Goal: Task Accomplishment & Management: Manage account settings

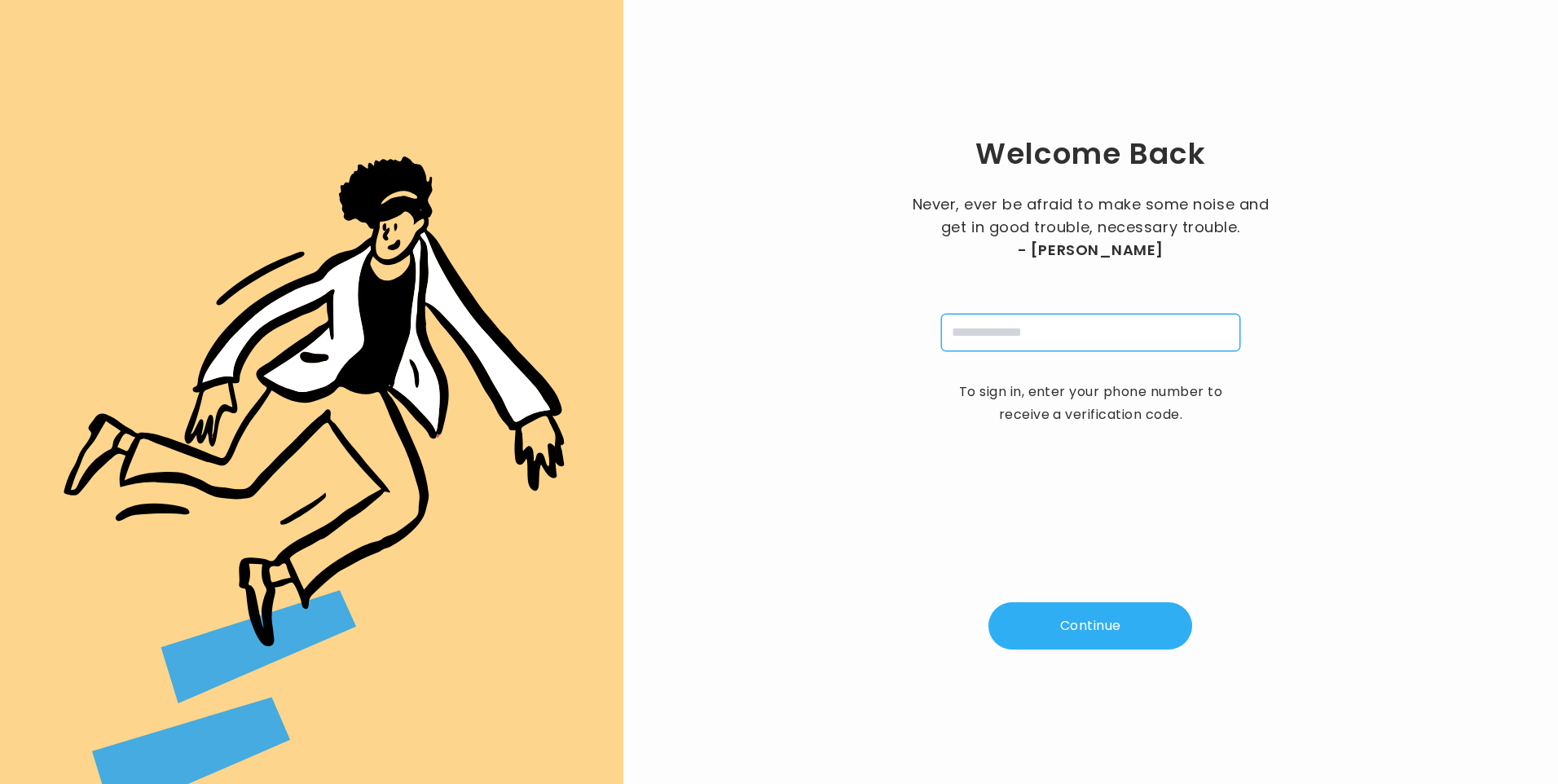
drag, startPoint x: 0, startPoint y: 0, endPoint x: 1013, endPoint y: 345, distance: 1070.1
click at [1006, 331] on input "tel" at bounding box center [1091, 332] width 299 height 38
click at [1352, 448] on div "Welcome Back Never, ever be afraid to make some noise and get in good trouble, …" at bounding box center [1091, 392] width 882 height 732
click at [1042, 338] on input "tel" at bounding box center [1091, 332] width 299 height 38
type input "**********"
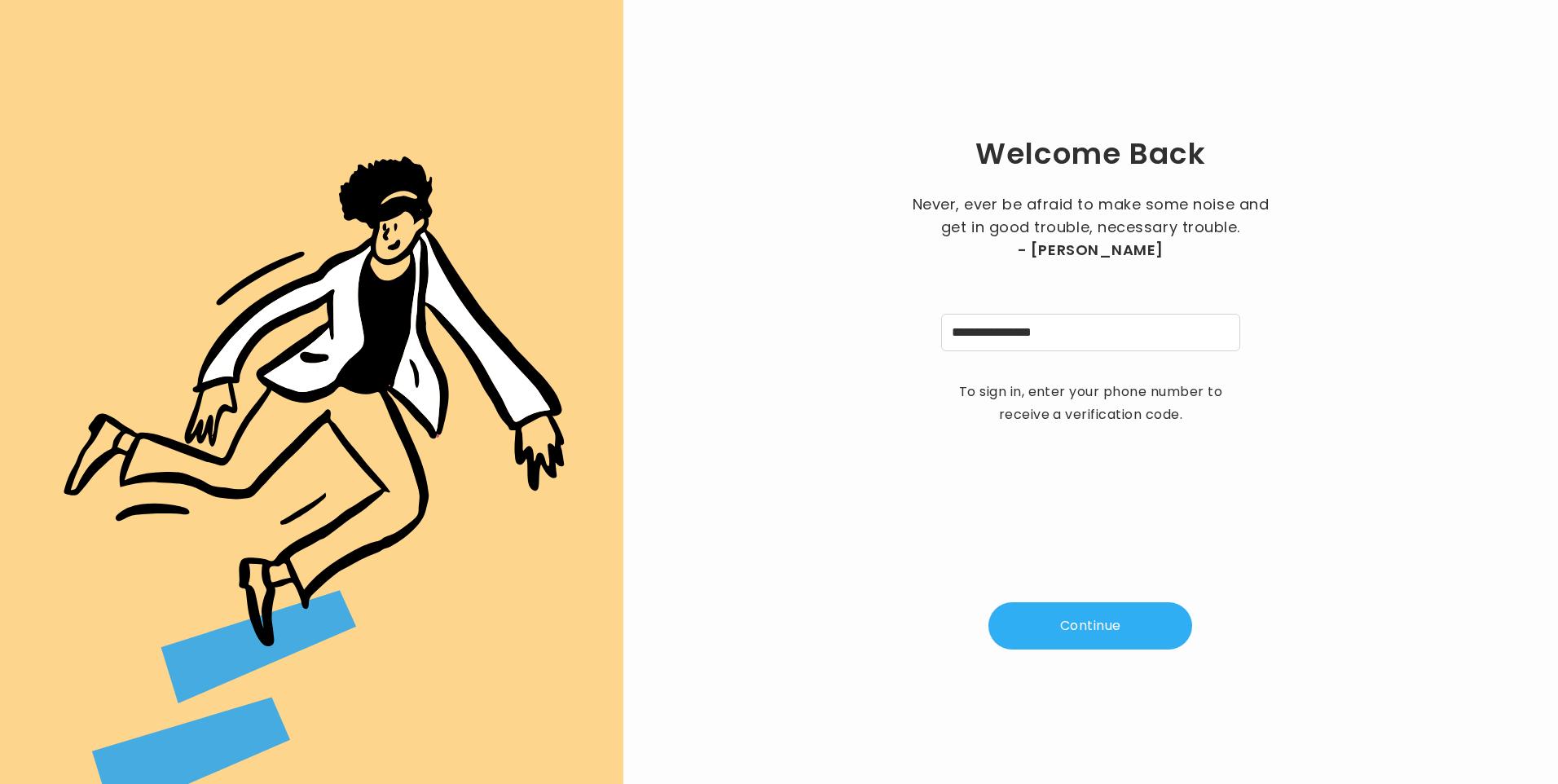
click at [1080, 629] on button "Continue" at bounding box center [1090, 626] width 203 height 47
type input "*"
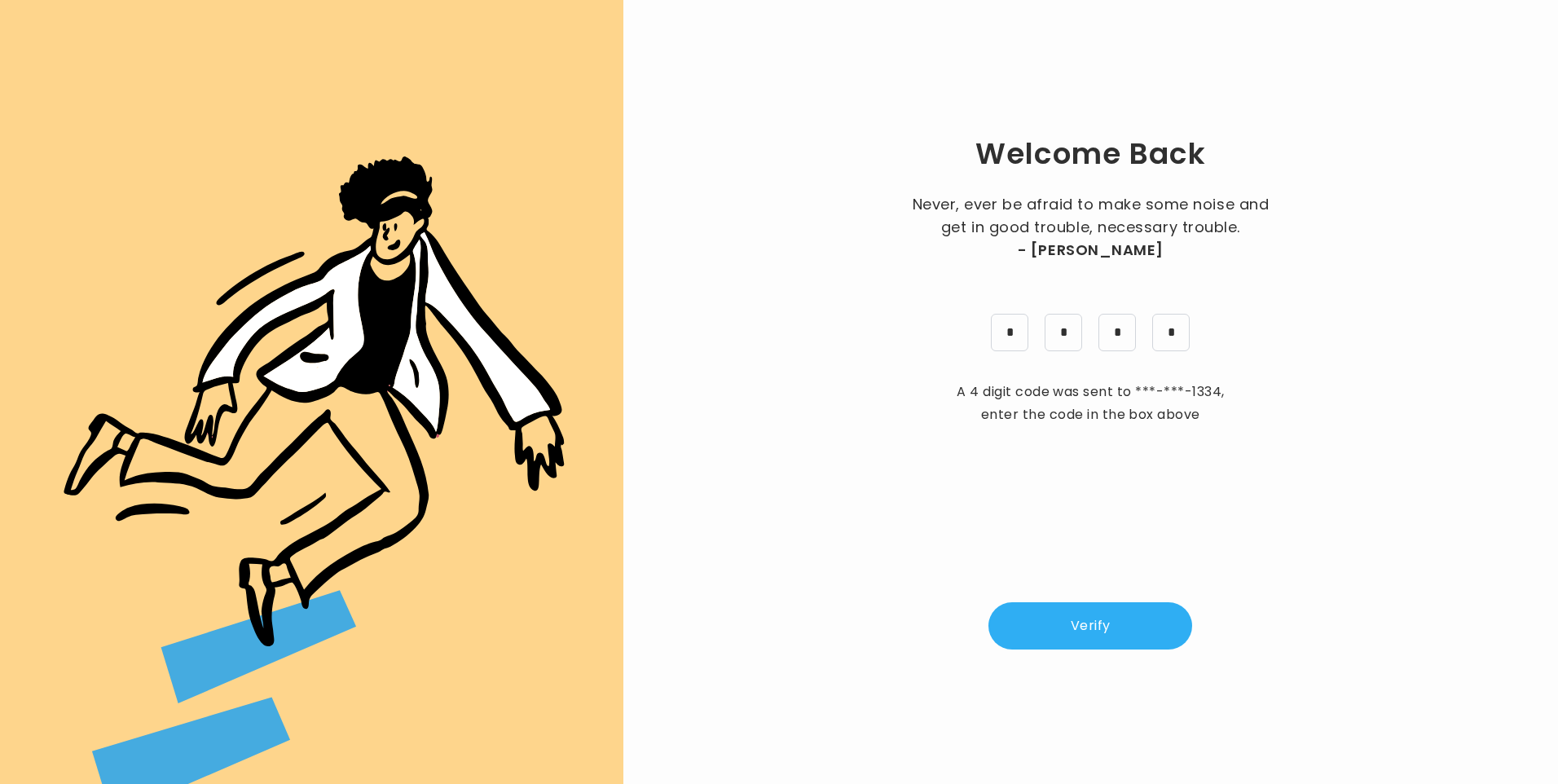
drag, startPoint x: 1063, startPoint y: 597, endPoint x: 1067, endPoint y: 609, distance: 12.6
click at [1063, 600] on div "Welcome Back Never, ever be afraid to make some noise and get in good trouble, …" at bounding box center [1091, 392] width 882 height 732
click at [1067, 609] on button "Verify" at bounding box center [1090, 626] width 203 height 47
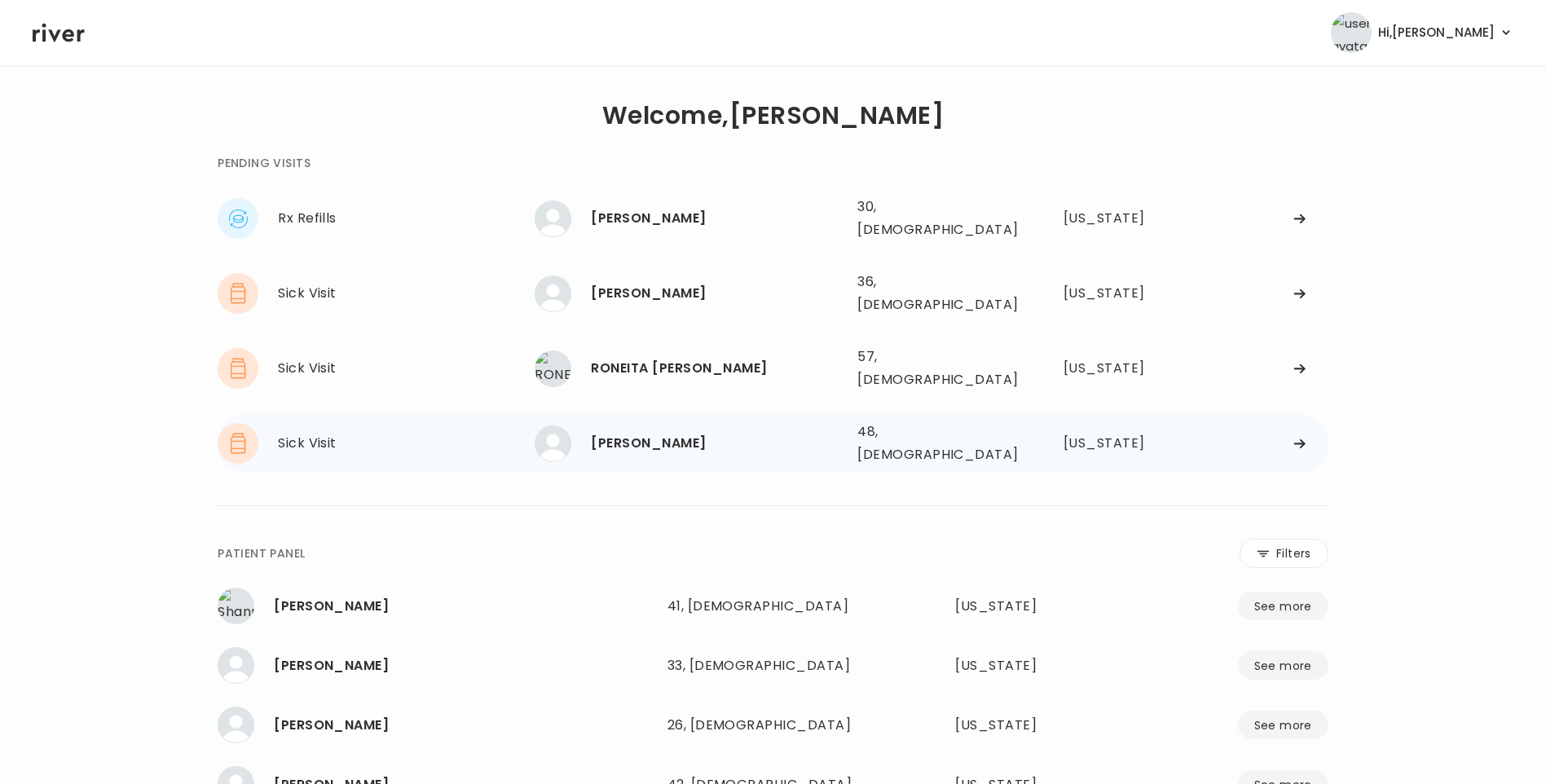
click at [634, 432] on div "[PERSON_NAME]" at bounding box center [718, 443] width 254 height 23
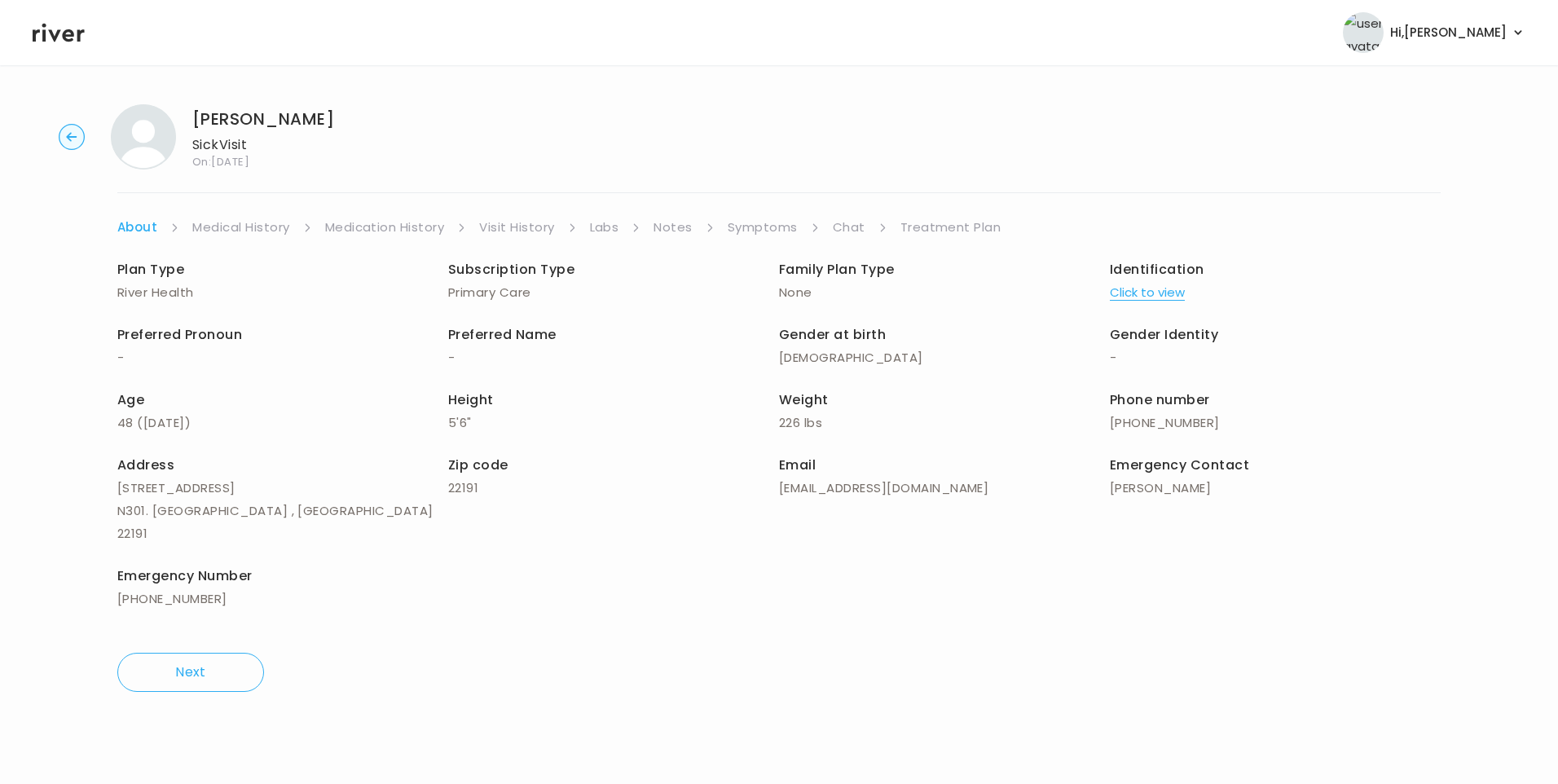
click at [530, 229] on link "Visit History" at bounding box center [516, 227] width 75 height 23
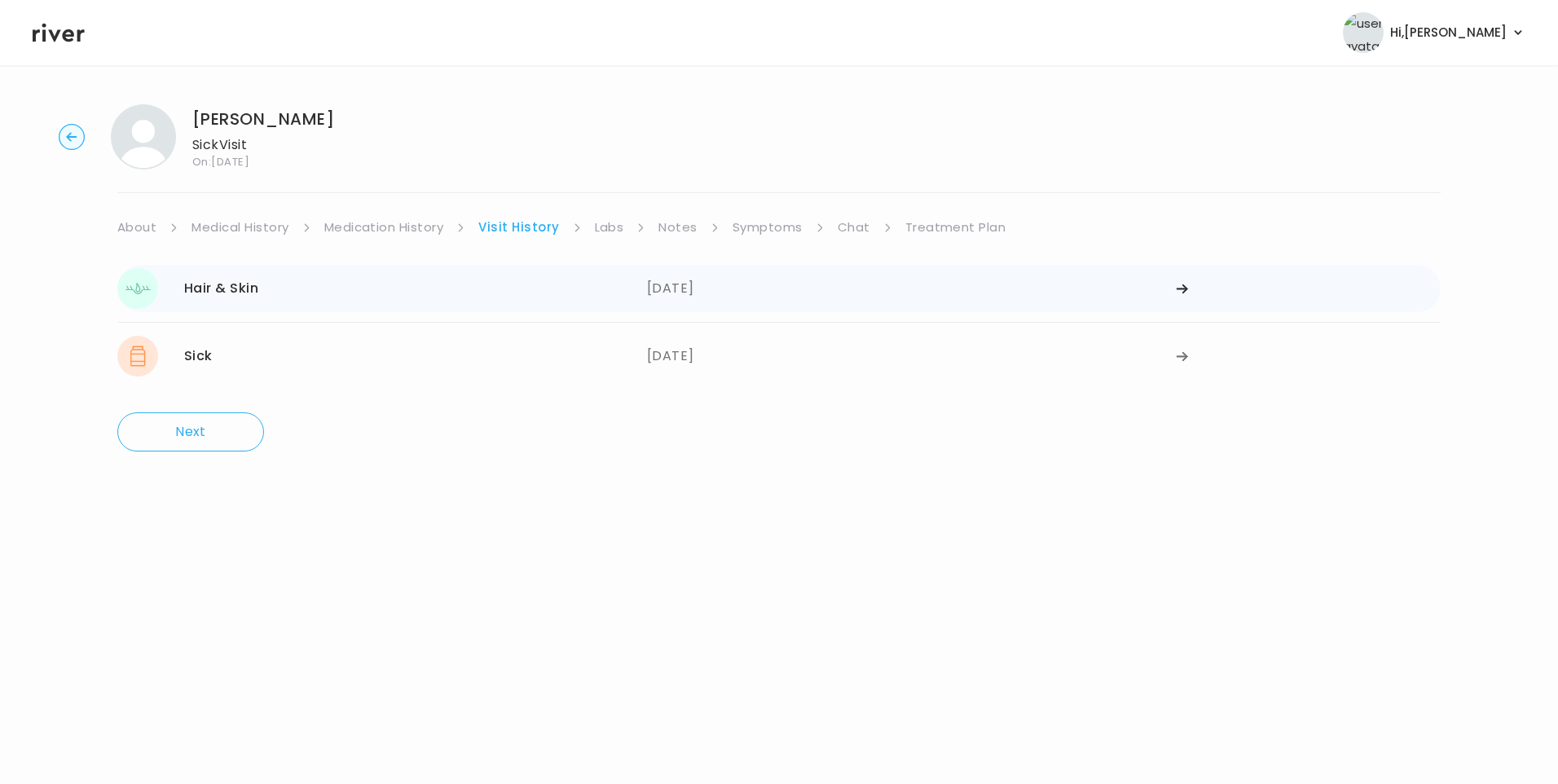
click at [694, 294] on div "07/31/2025" at bounding box center [912, 288] width 529 height 40
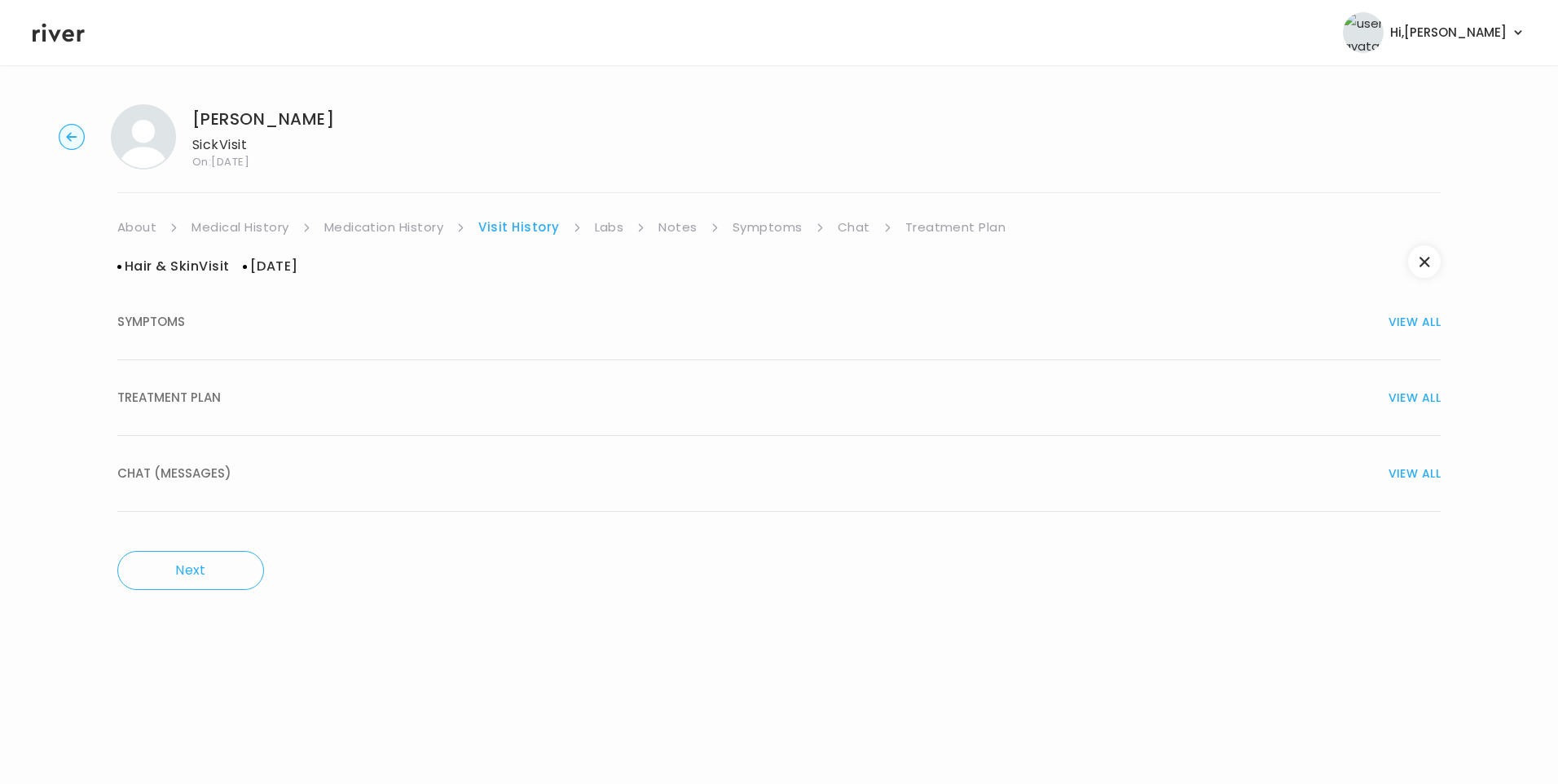
click at [375, 390] on div "TREATMENT PLAN VIEW ALL" at bounding box center [779, 397] width 1324 height 23
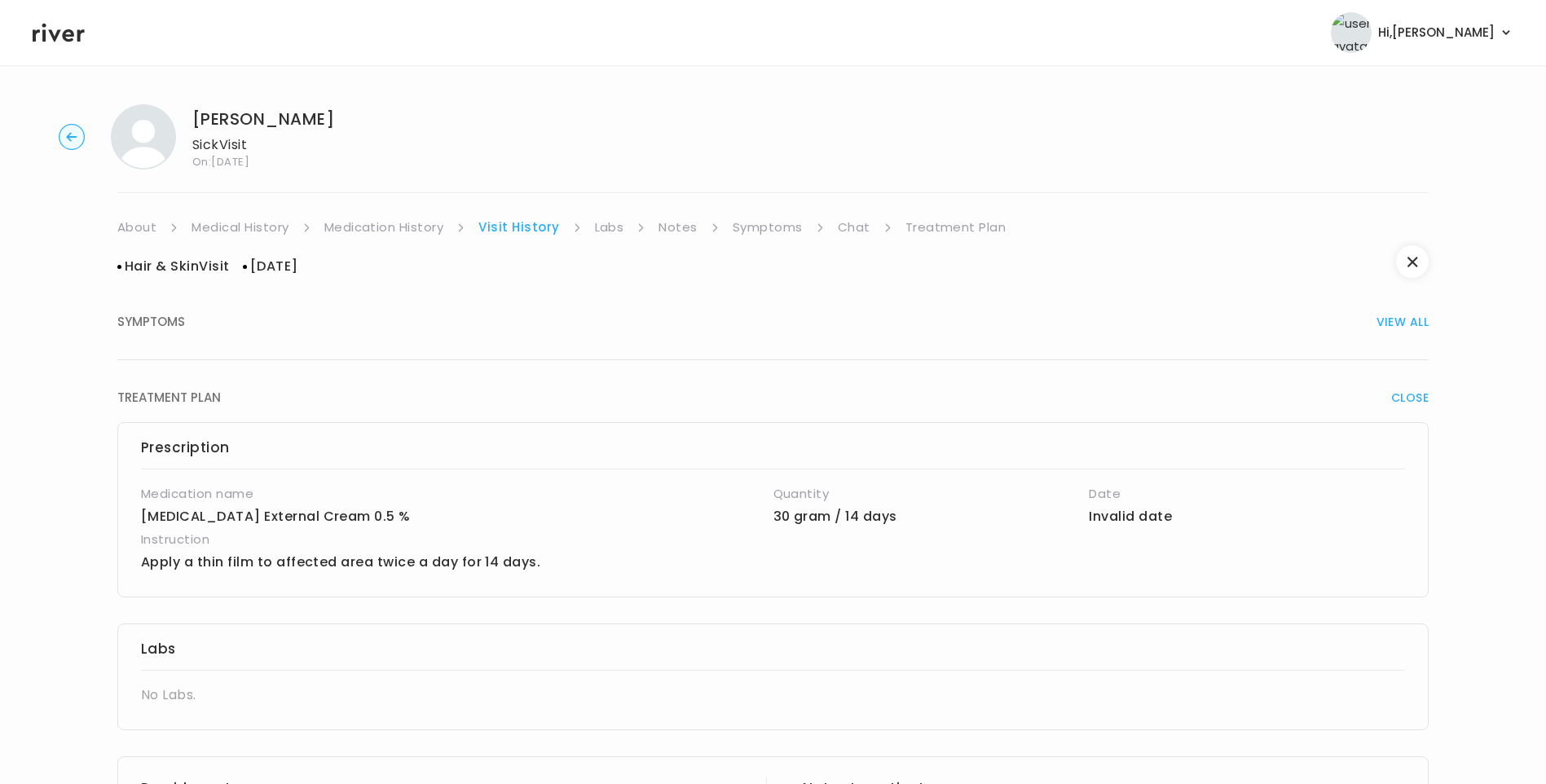
click at [421, 229] on link "Medication History" at bounding box center [384, 227] width 120 height 23
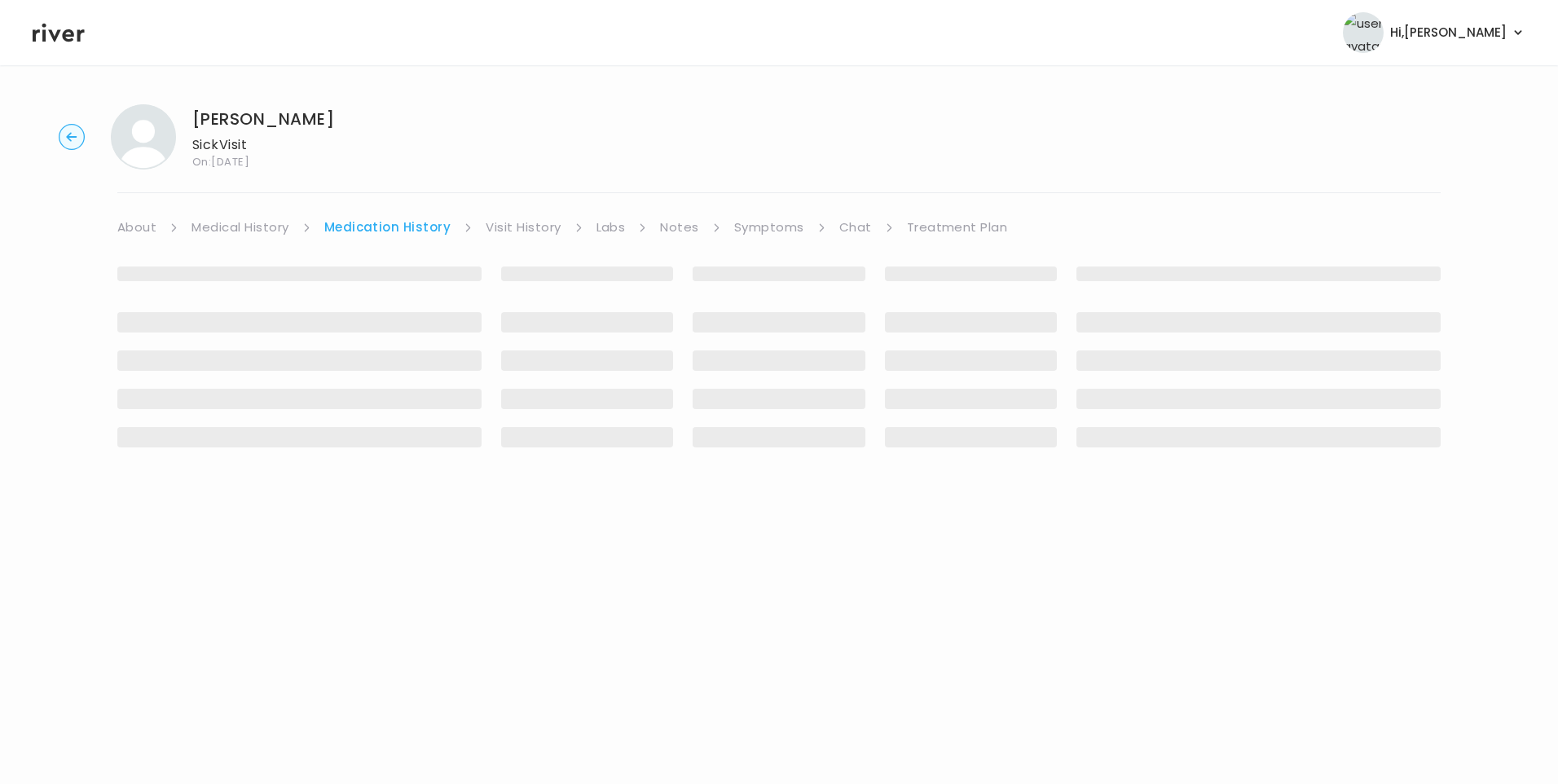
click at [518, 229] on link "Visit History" at bounding box center [523, 227] width 75 height 23
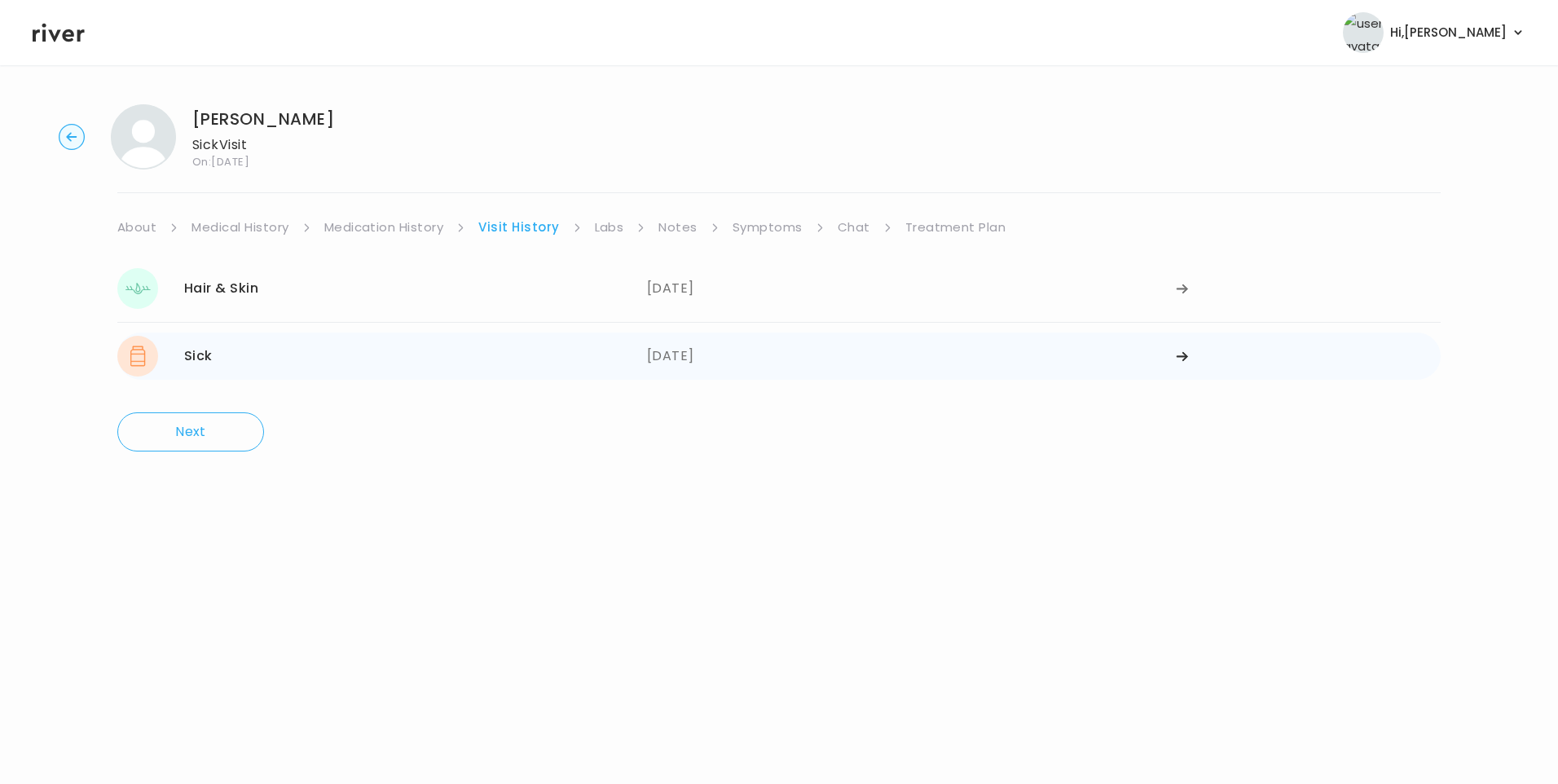
click at [313, 353] on div "Sick 07/23/2025" at bounding box center [382, 356] width 529 height 40
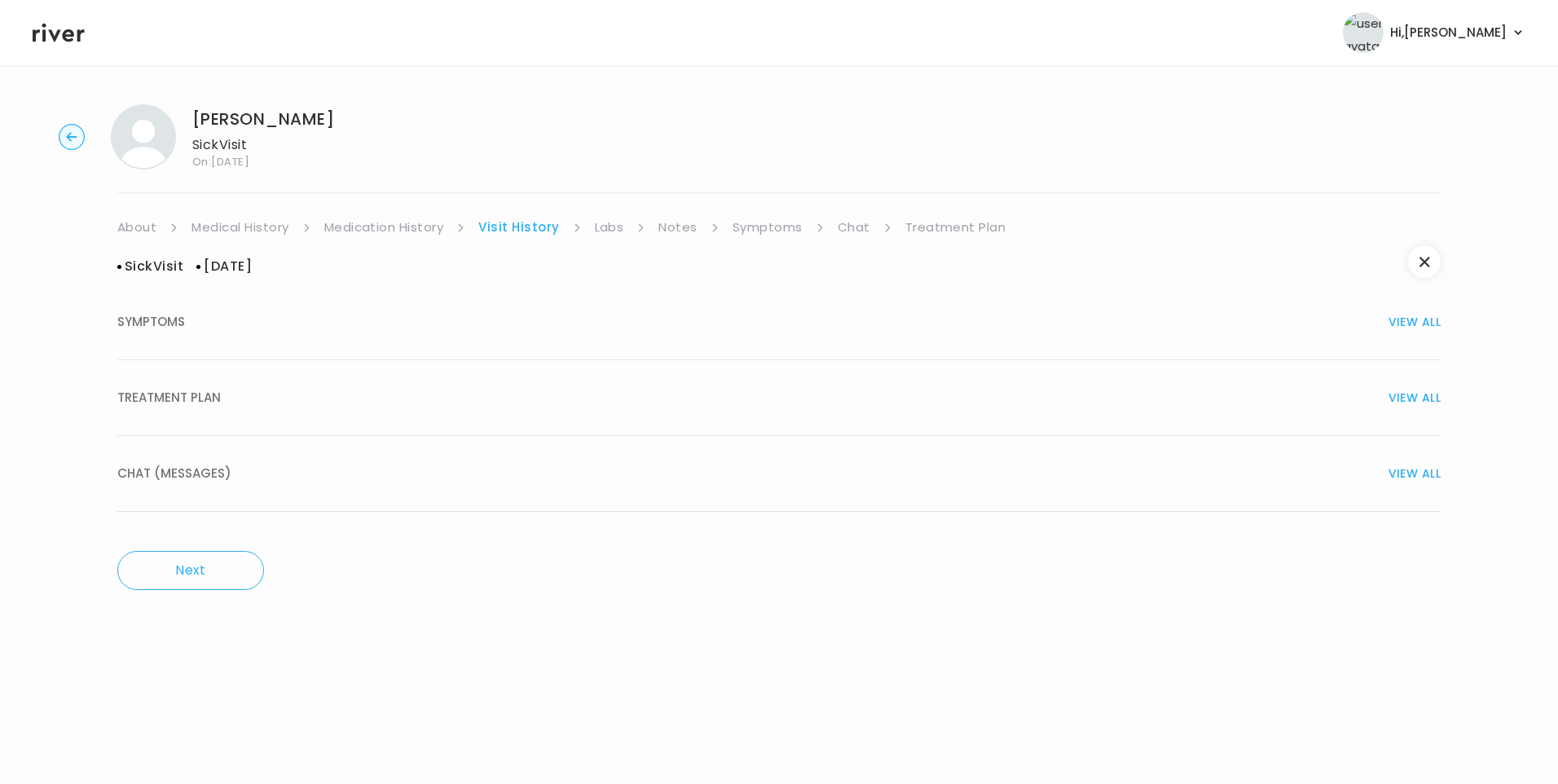
click at [212, 397] on span "TREATMENT PLAN" at bounding box center [169, 397] width 103 height 23
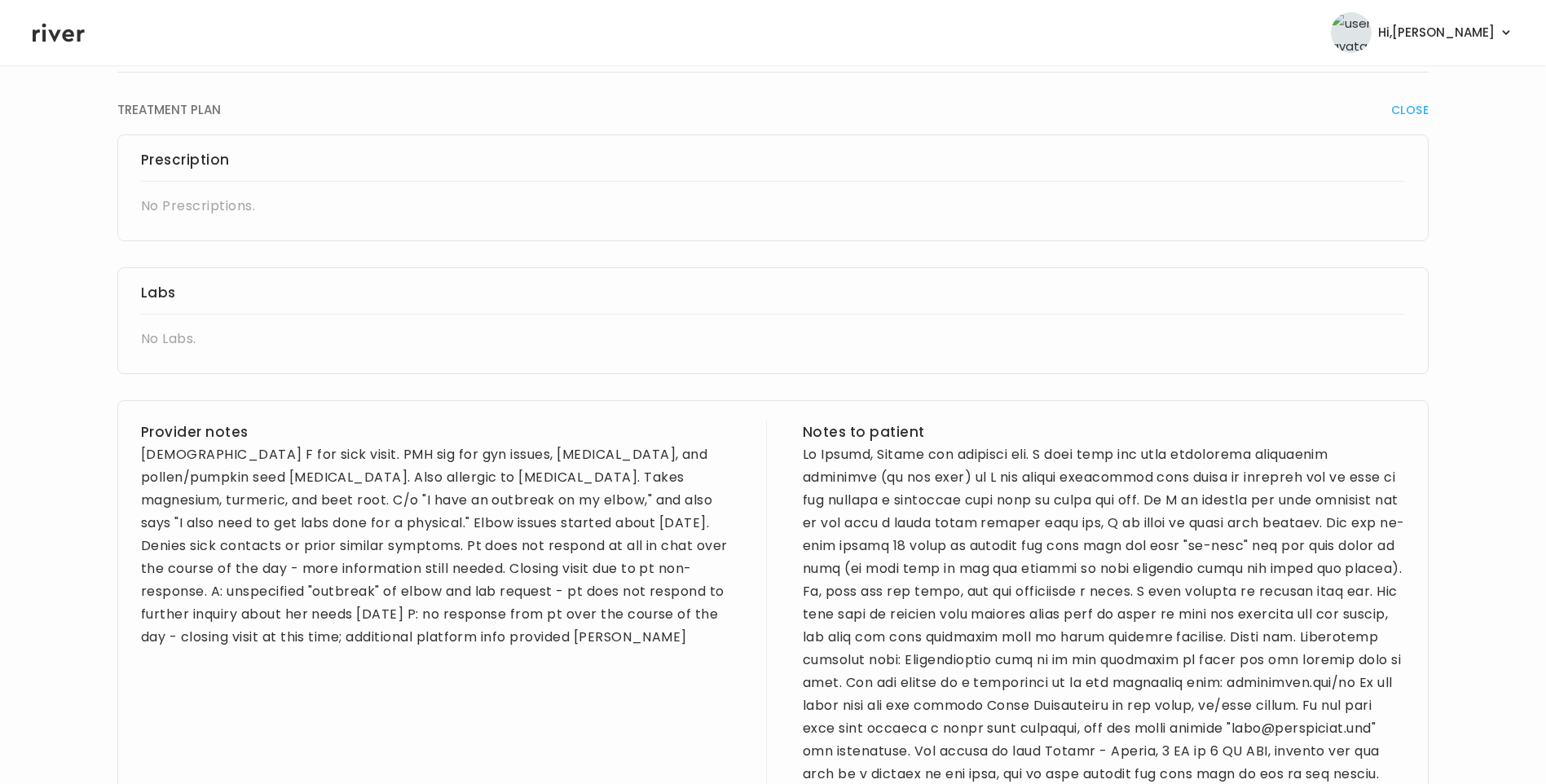
scroll to position [408, 0]
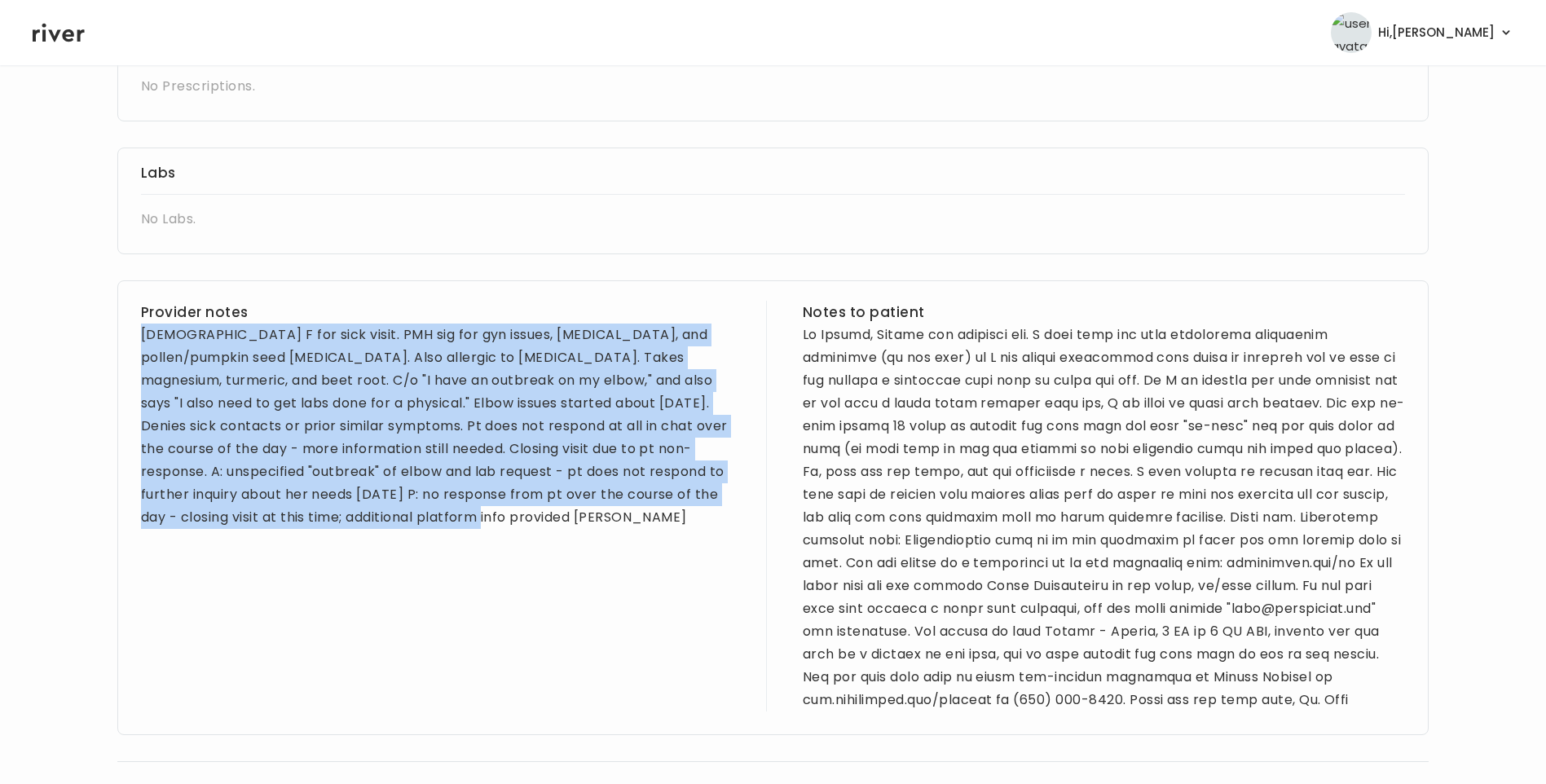
drag, startPoint x: 143, startPoint y: 333, endPoint x: 447, endPoint y: 524, distance: 359.0
click at [447, 524] on div "48 yo F for sick visit. PMH sig for gyn issues, C-section, and pollen/pumpkin s…" at bounding box center [442, 426] width 603 height 205
drag, startPoint x: 447, startPoint y: 524, endPoint x: 419, endPoint y: 433, distance: 95.2
copy div "48 yo F for sick visit. PMH sig for gyn issues, C-section, and pollen/pumpkin s…"
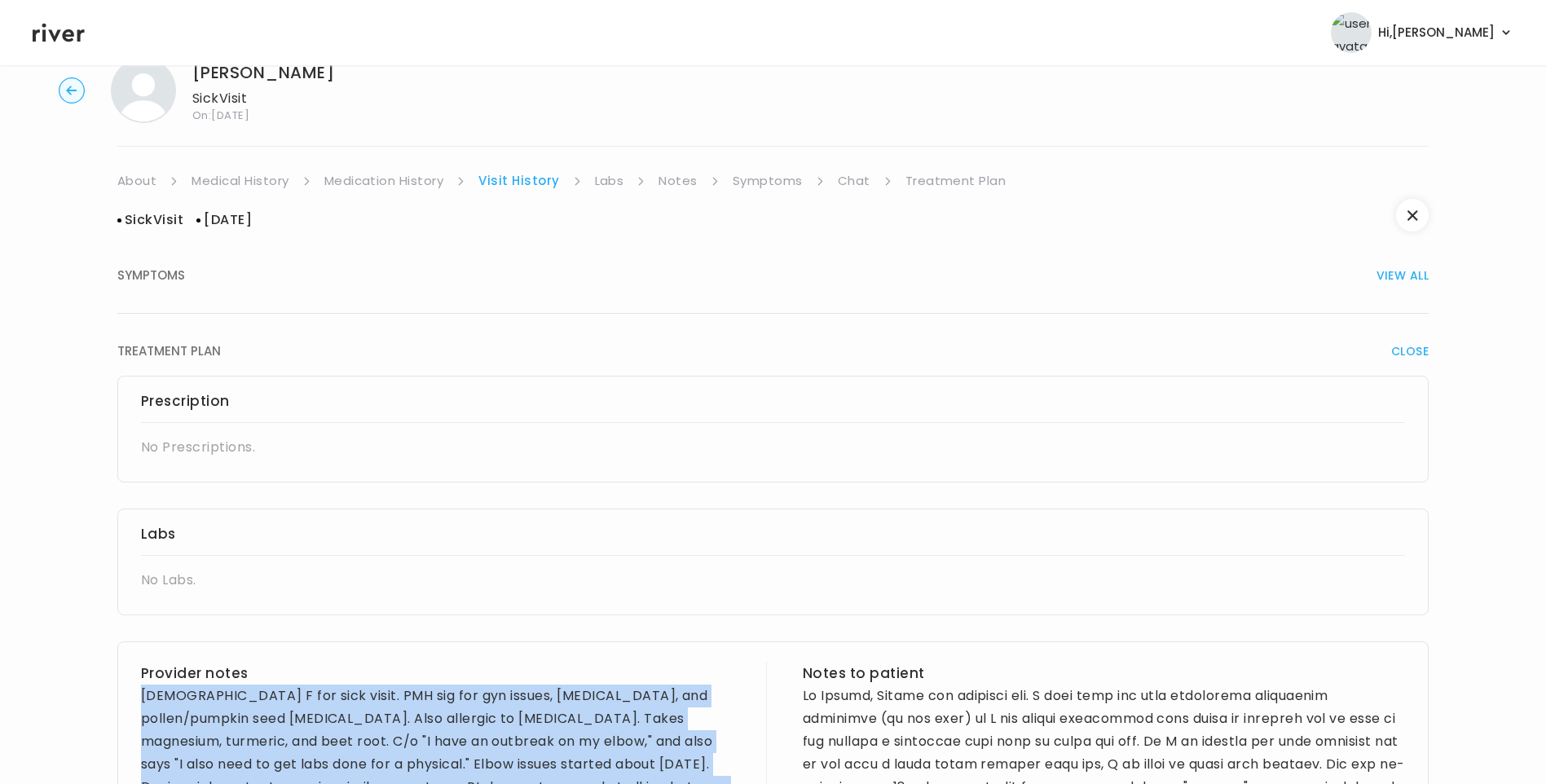
scroll to position [0, 0]
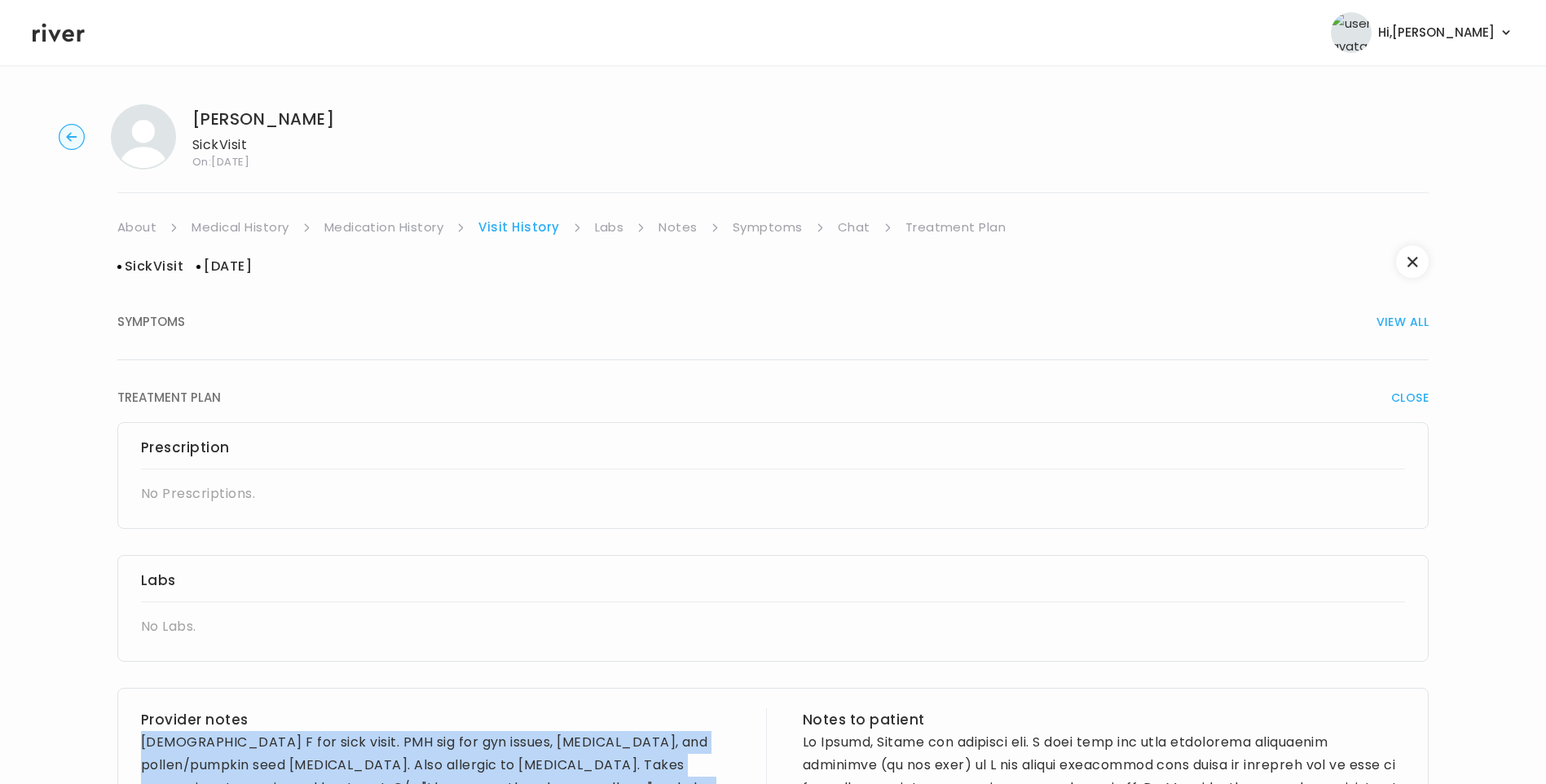
click at [214, 222] on link "Medical History" at bounding box center [240, 227] width 97 height 23
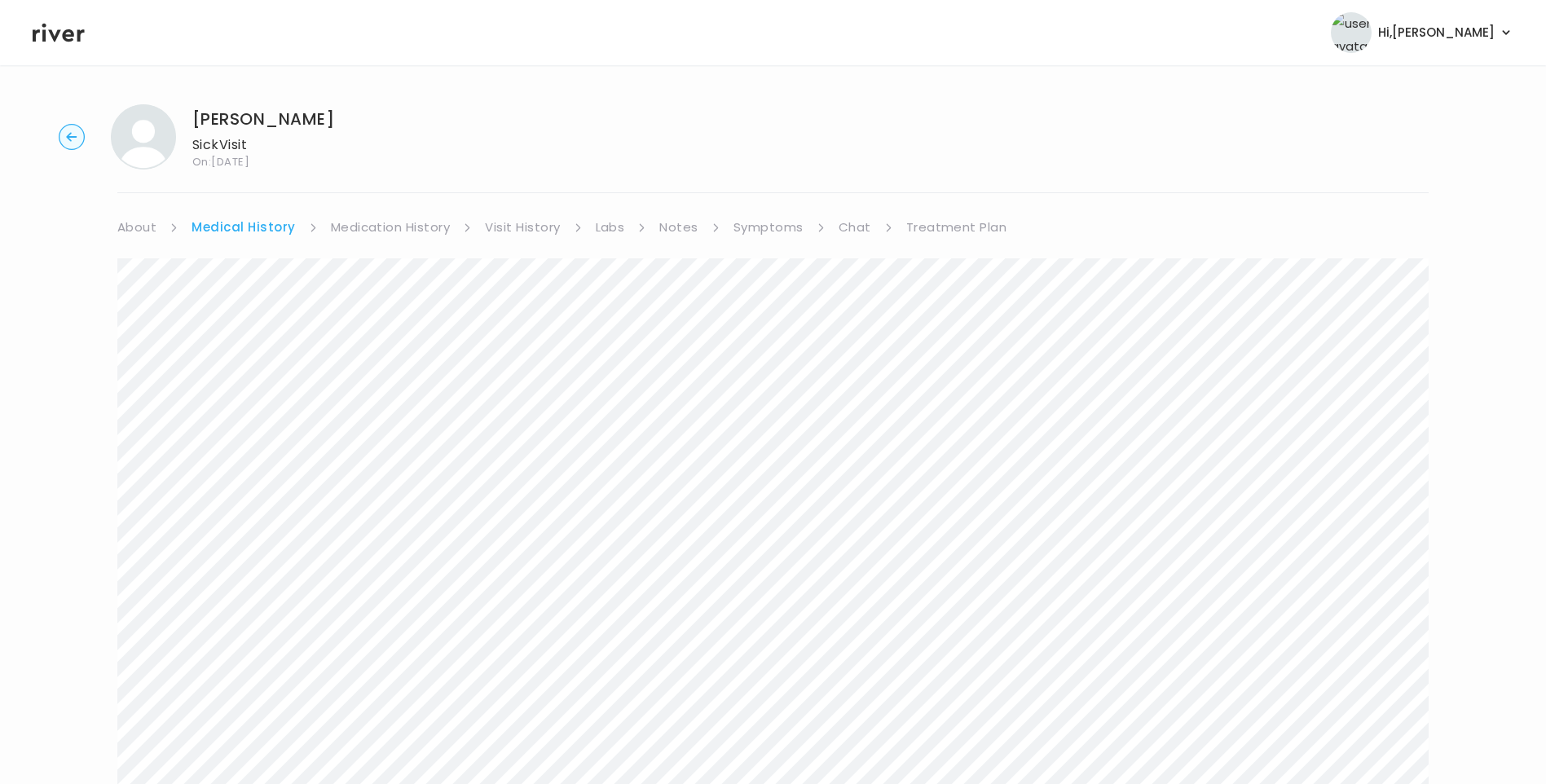
click at [932, 233] on link "Treatment Plan" at bounding box center [957, 227] width 101 height 23
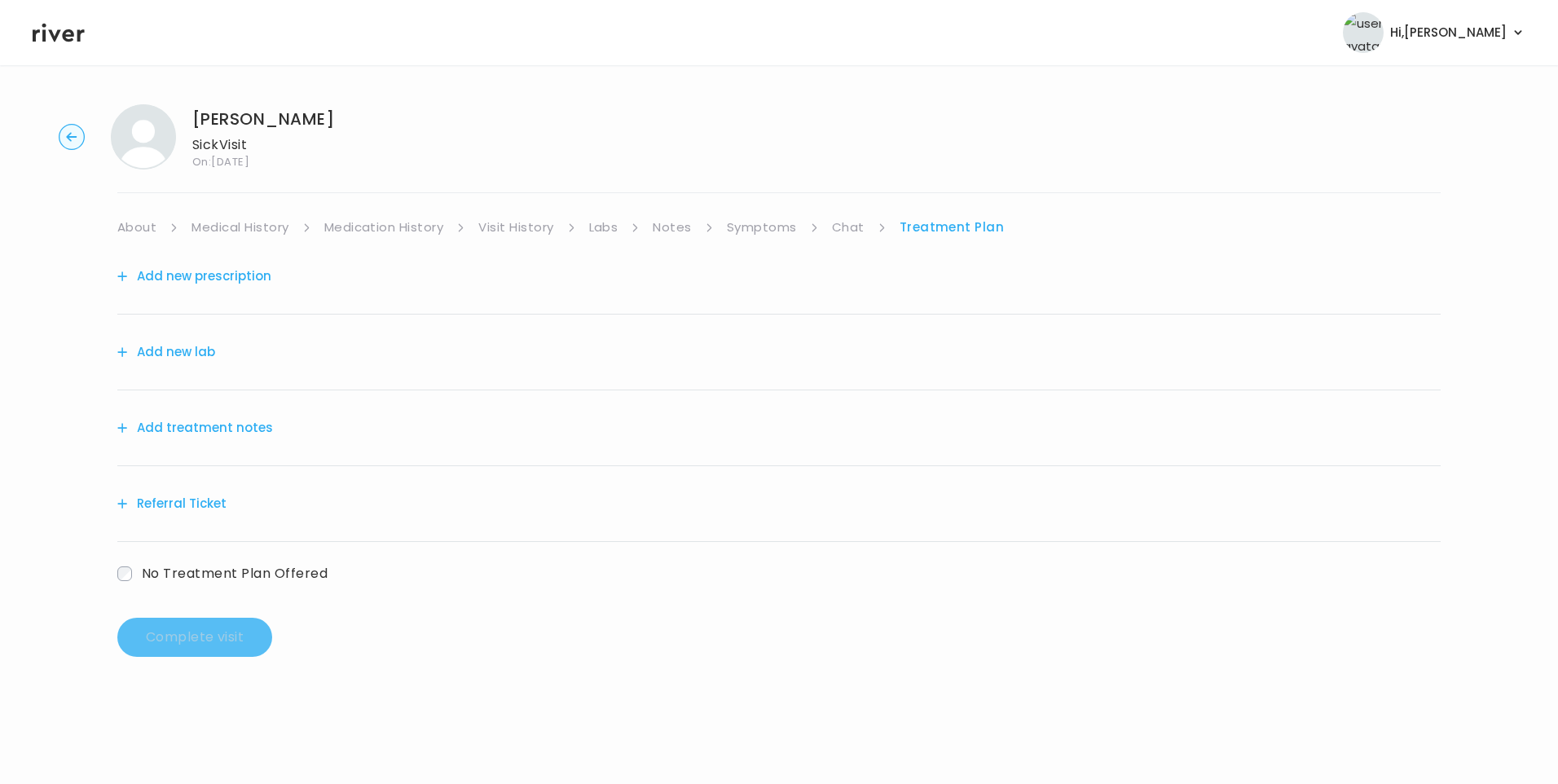
click at [249, 428] on button "Add treatment notes" at bounding box center [195, 428] width 155 height 23
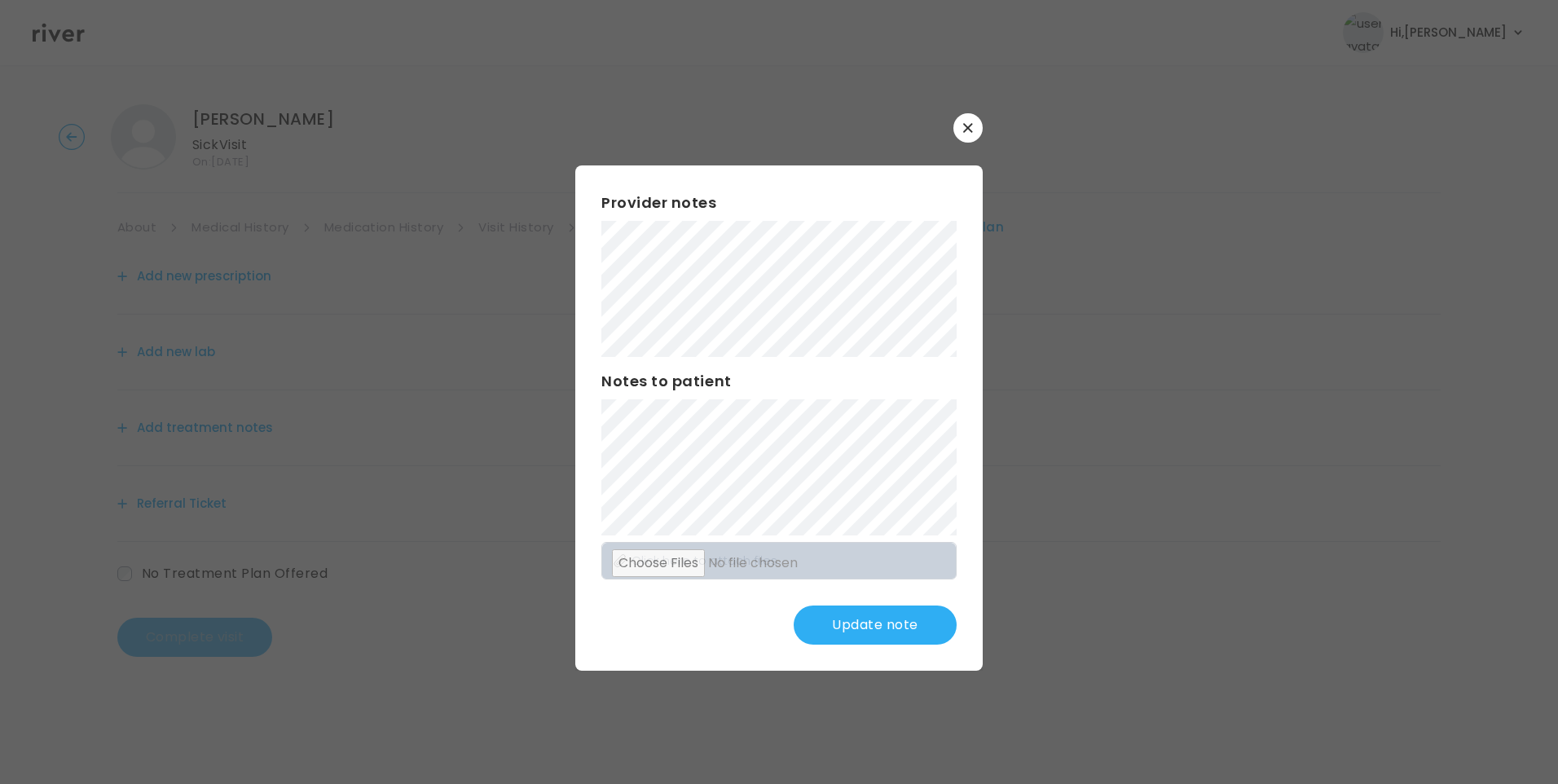
click at [843, 619] on button "Update note" at bounding box center [875, 624] width 163 height 39
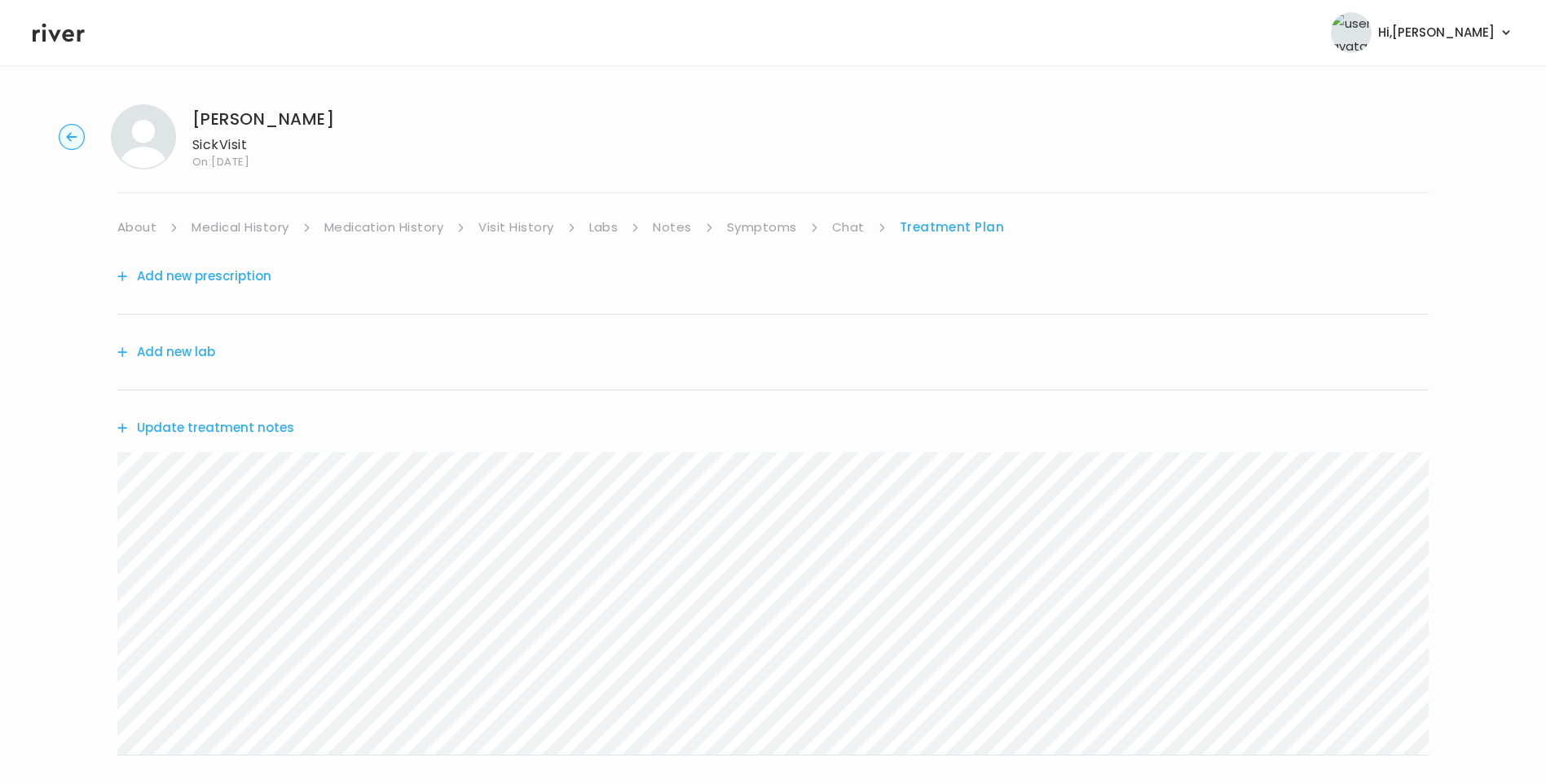
click at [252, 227] on link "Medical History" at bounding box center [240, 227] width 97 height 23
click at [367, 229] on link "Medication History" at bounding box center [391, 227] width 120 height 23
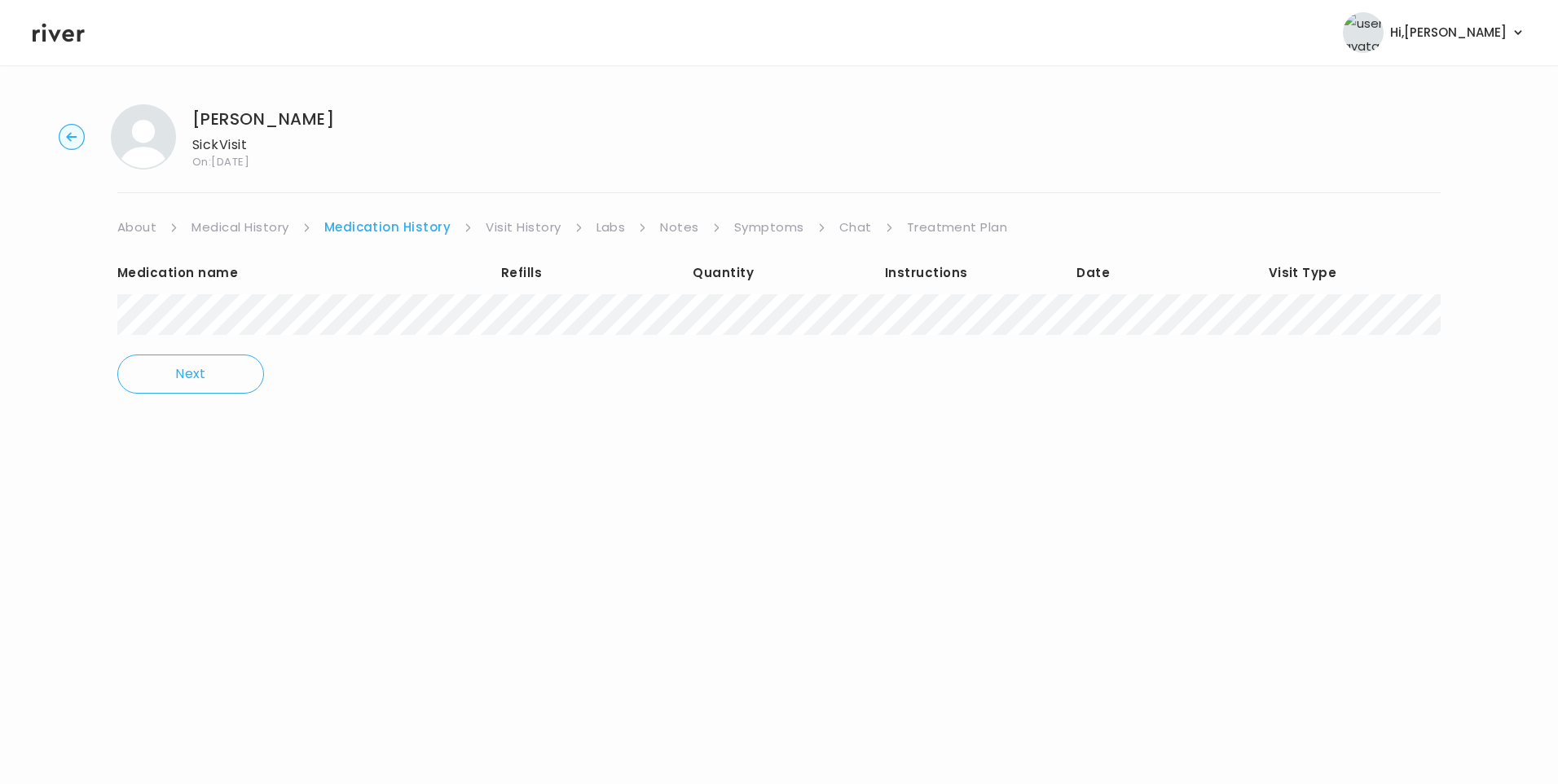
click at [768, 231] on link "Symptoms" at bounding box center [769, 227] width 70 height 23
click at [862, 230] on link "Chat" at bounding box center [851, 227] width 33 height 23
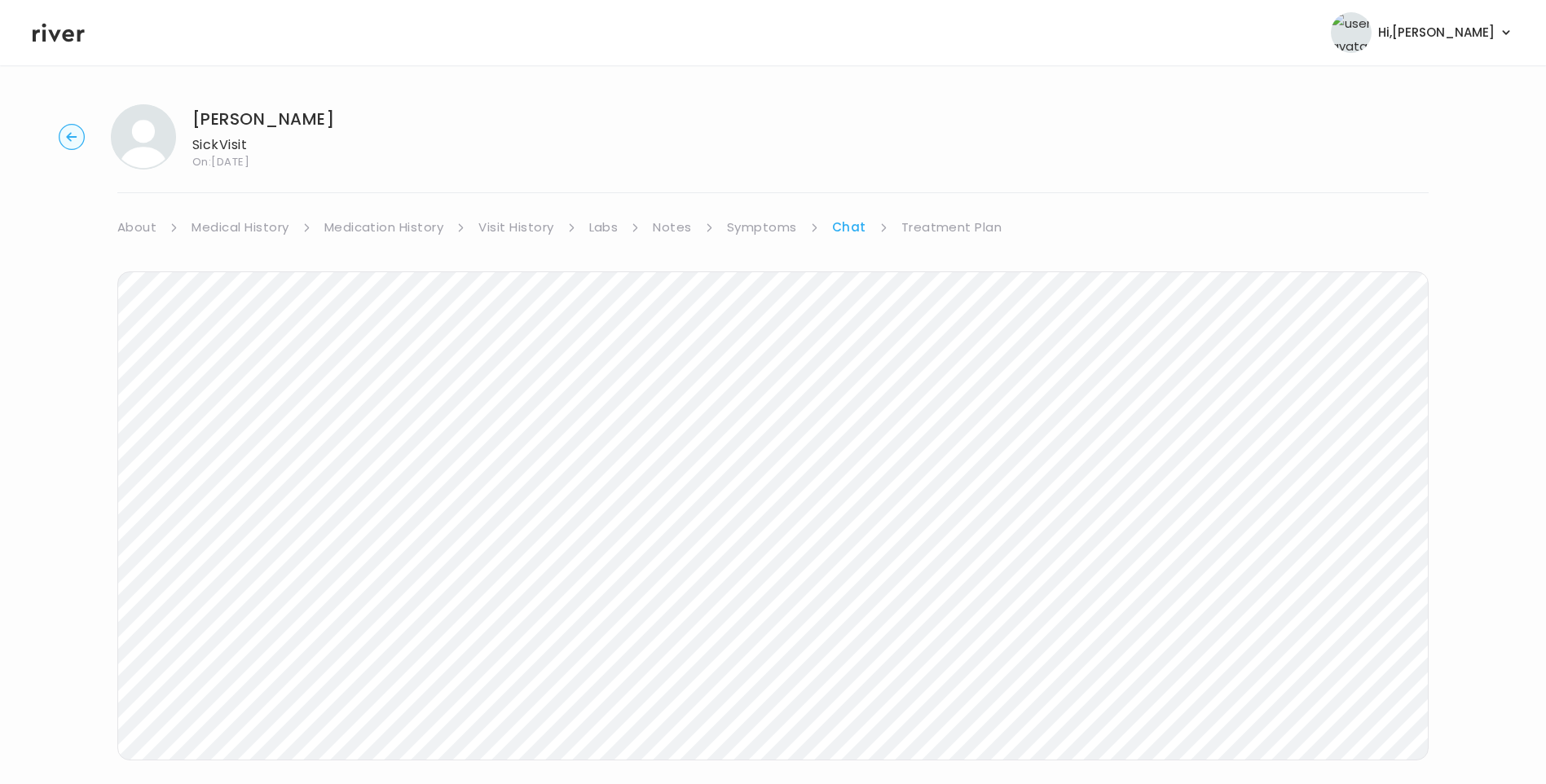
click at [139, 227] on link "About" at bounding box center [137, 227] width 40 height 23
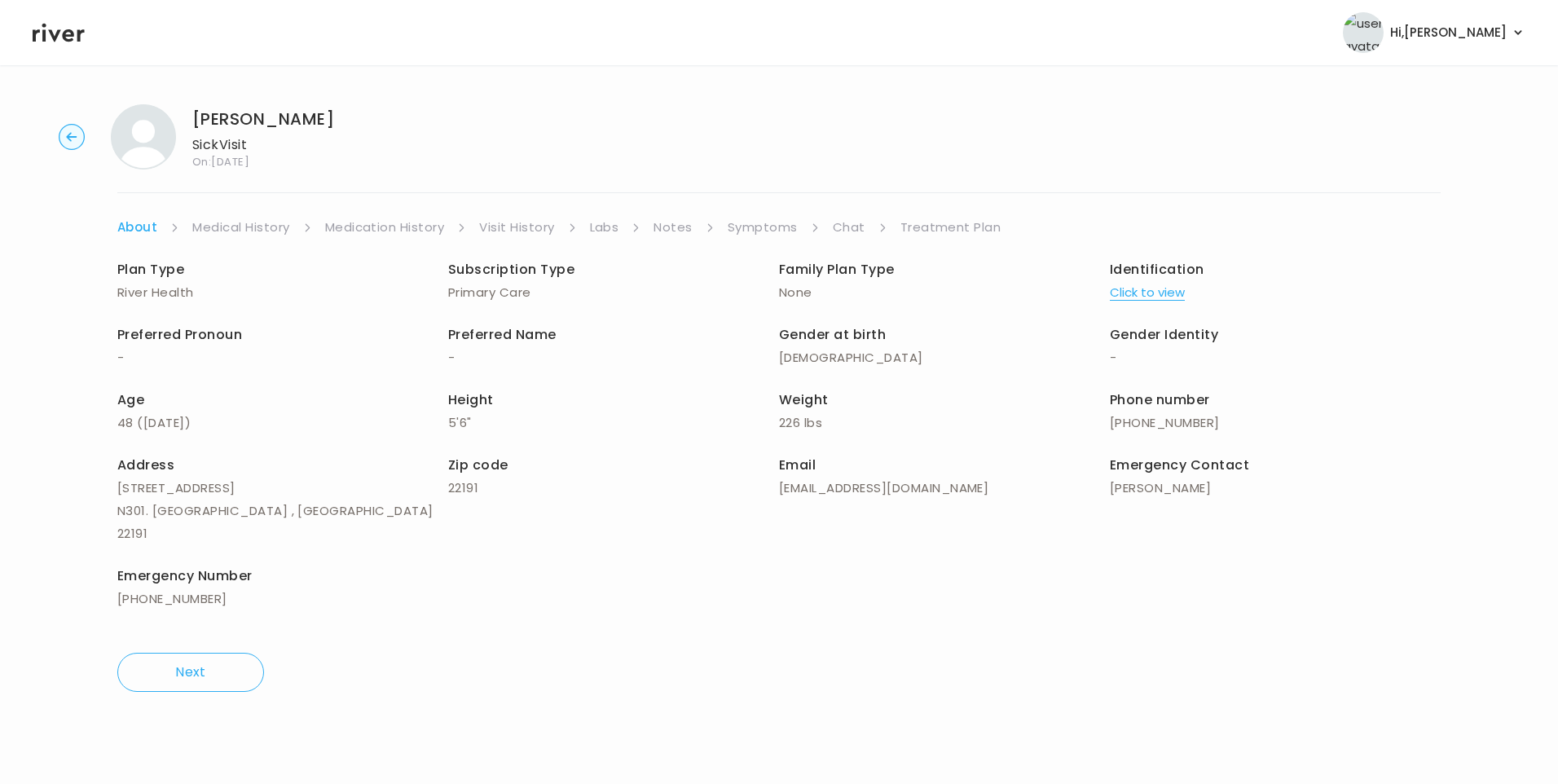
click at [776, 231] on link "Symptoms" at bounding box center [762, 227] width 70 height 23
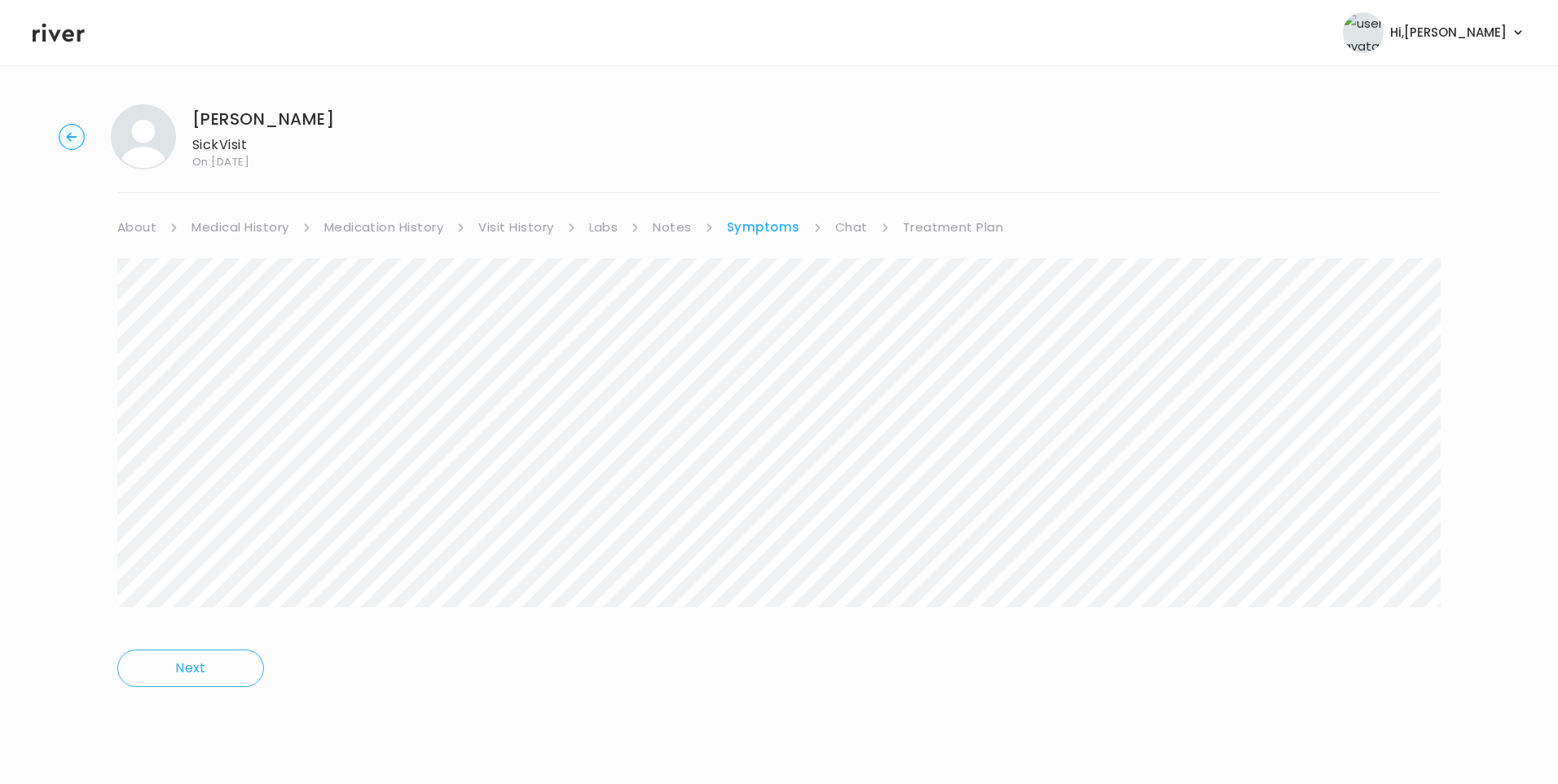
click at [855, 225] on link "Chat" at bounding box center [851, 227] width 33 height 23
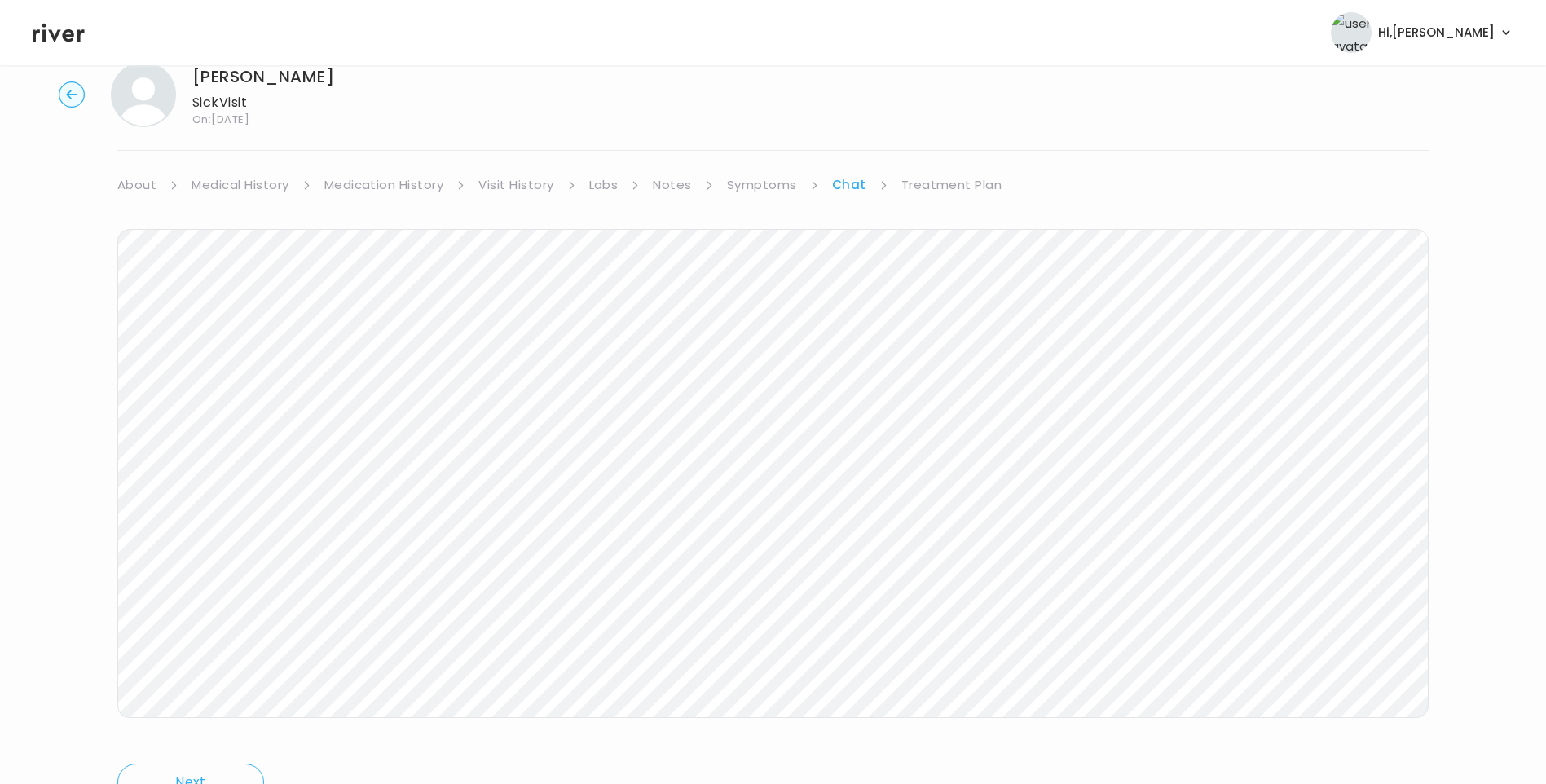
scroll to position [69, 0]
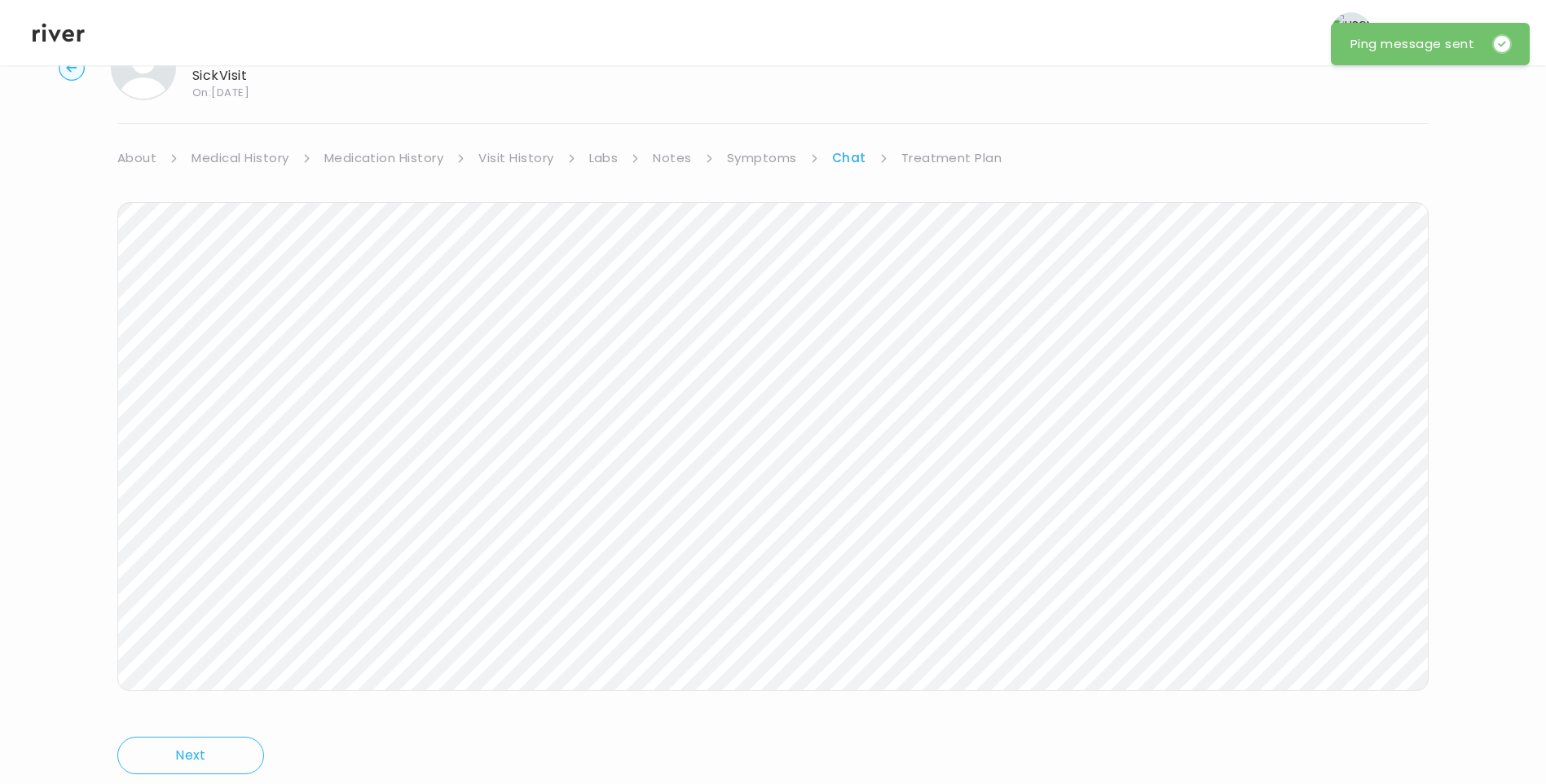
click at [921, 160] on link "Treatment Plan" at bounding box center [952, 158] width 101 height 23
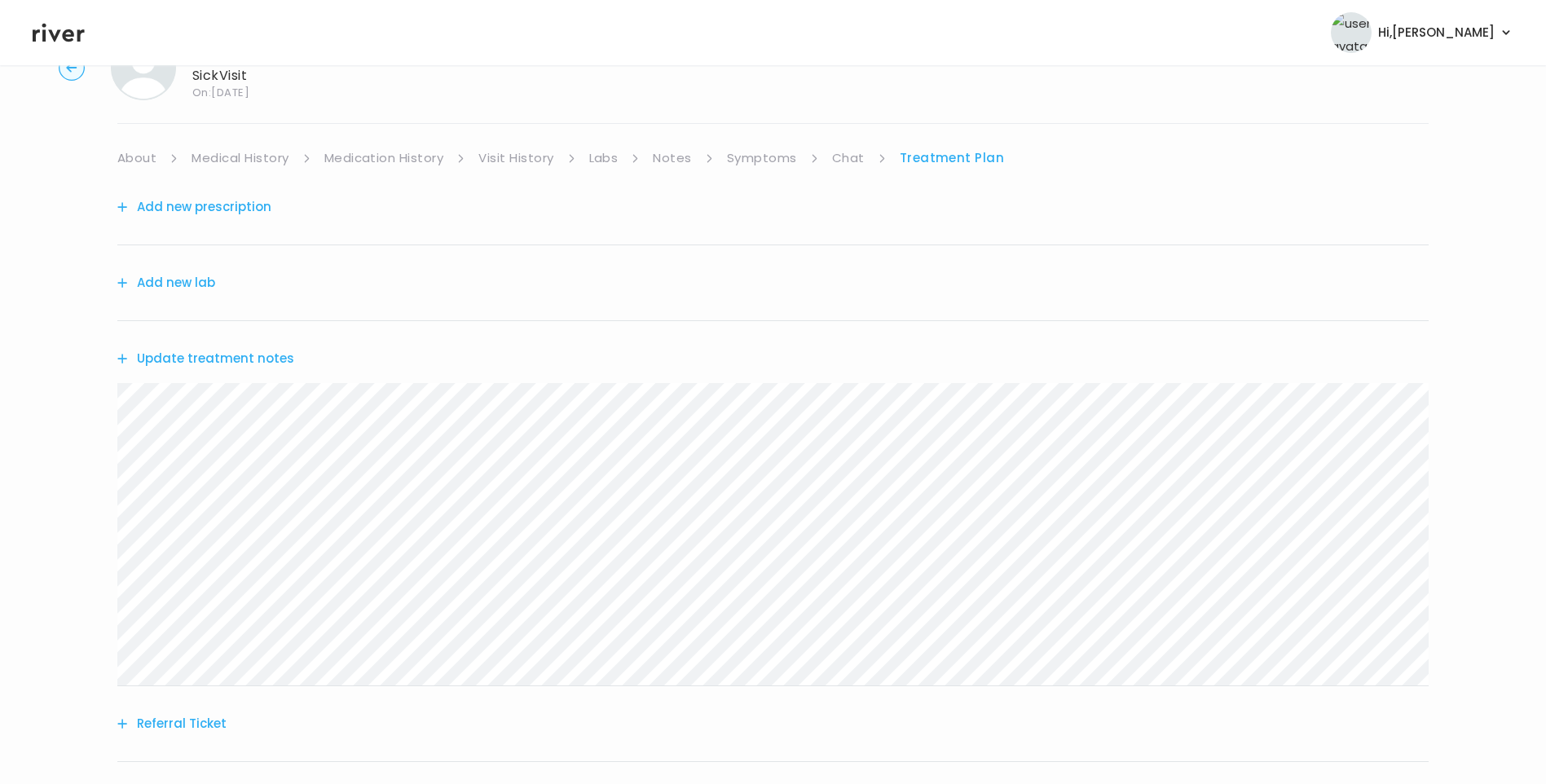
click at [729, 153] on link "Symptoms" at bounding box center [762, 158] width 70 height 23
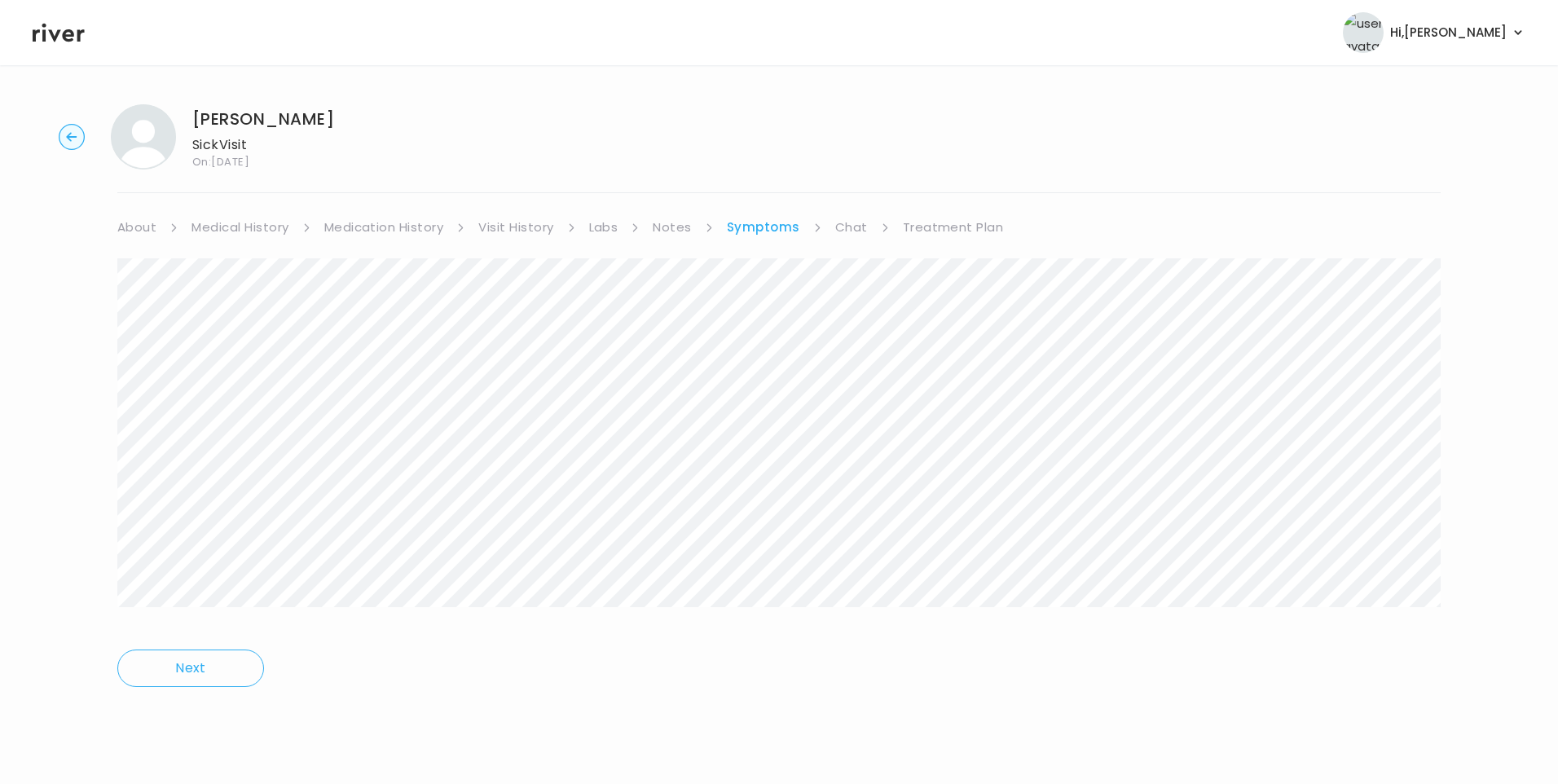
click at [950, 227] on link "Treatment Plan" at bounding box center [953, 227] width 101 height 23
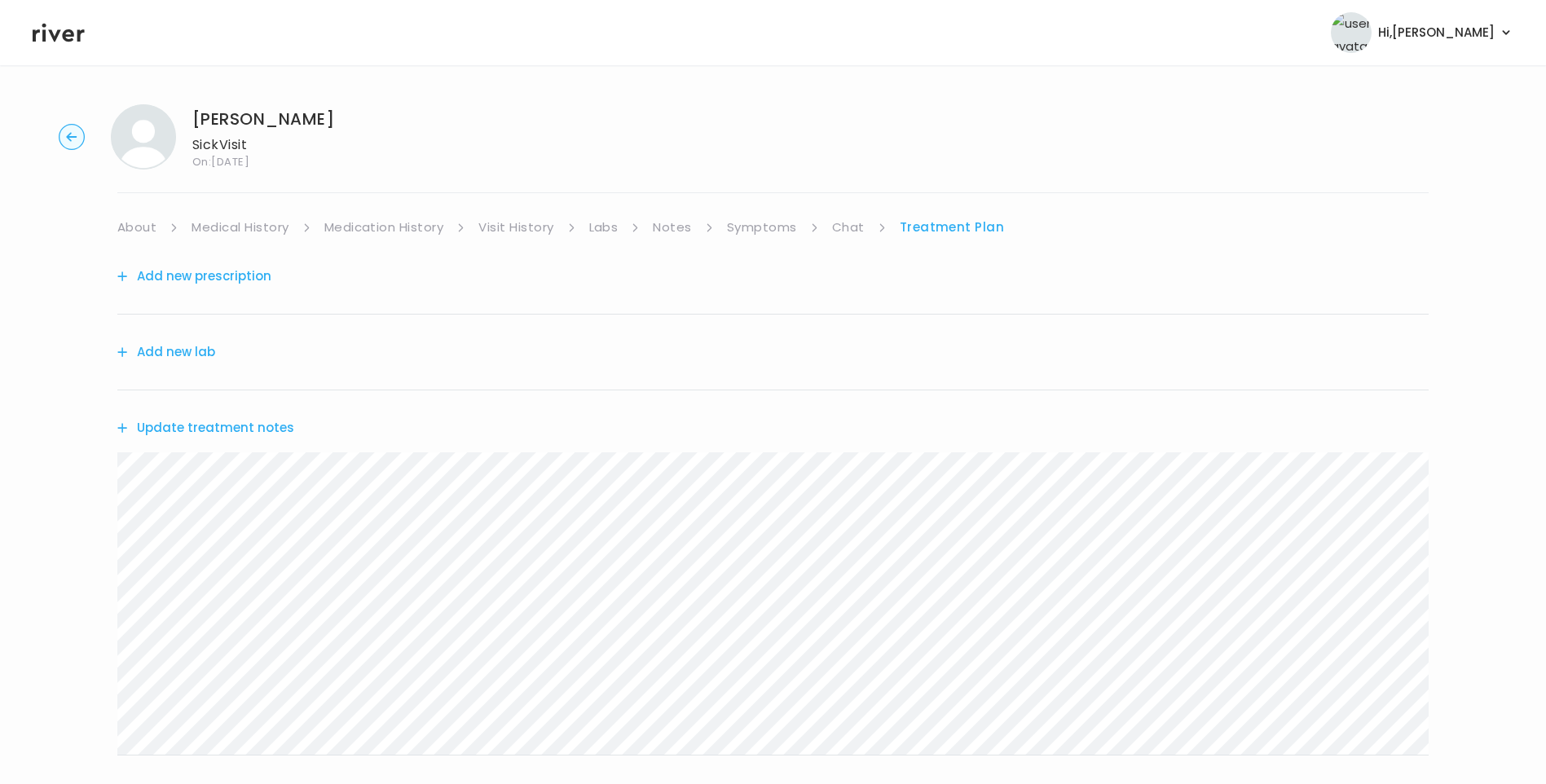
click at [219, 425] on button "Update treatment notes" at bounding box center [206, 428] width 177 height 23
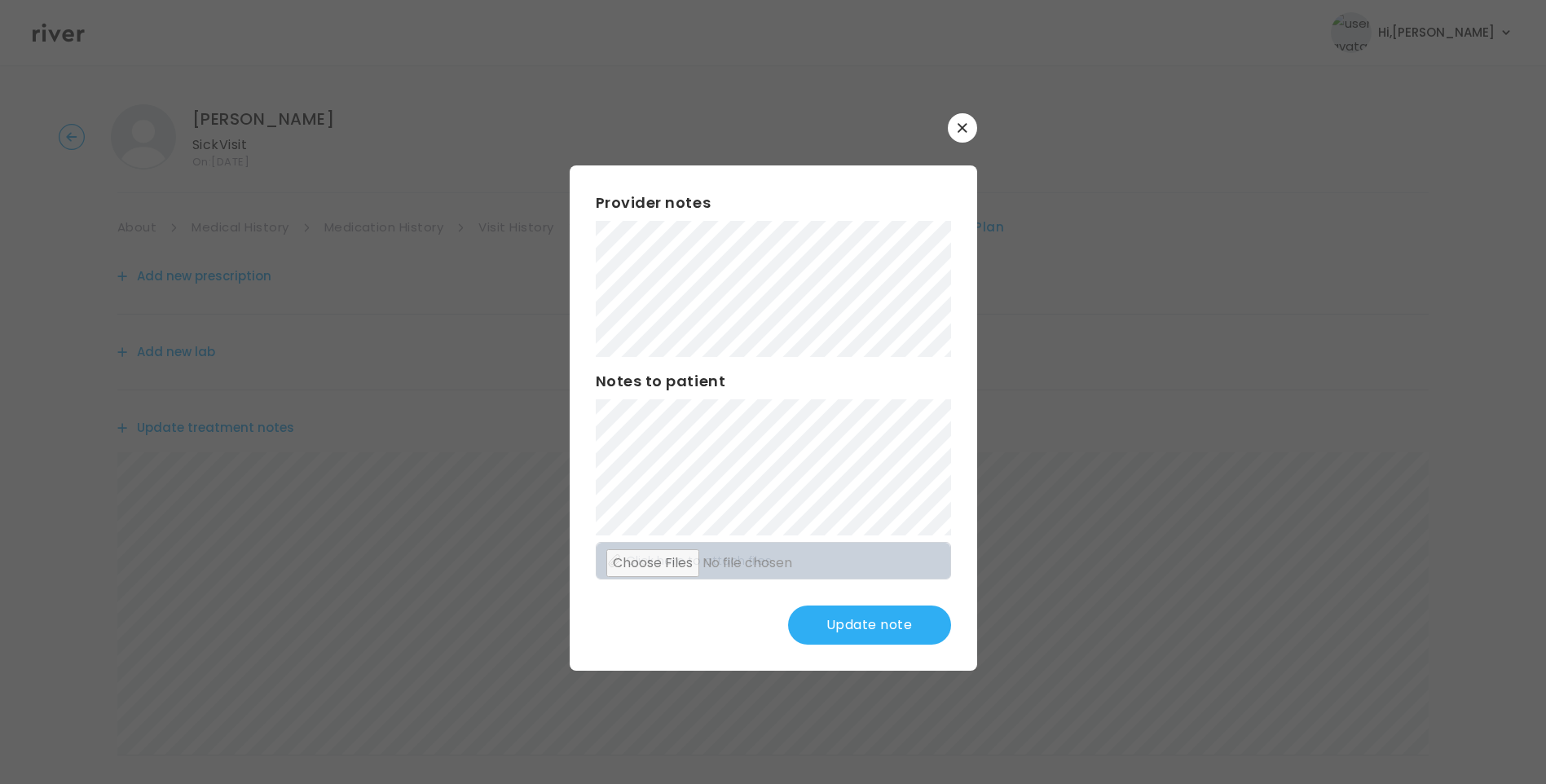
click at [814, 624] on button "Update note" at bounding box center [870, 624] width 163 height 39
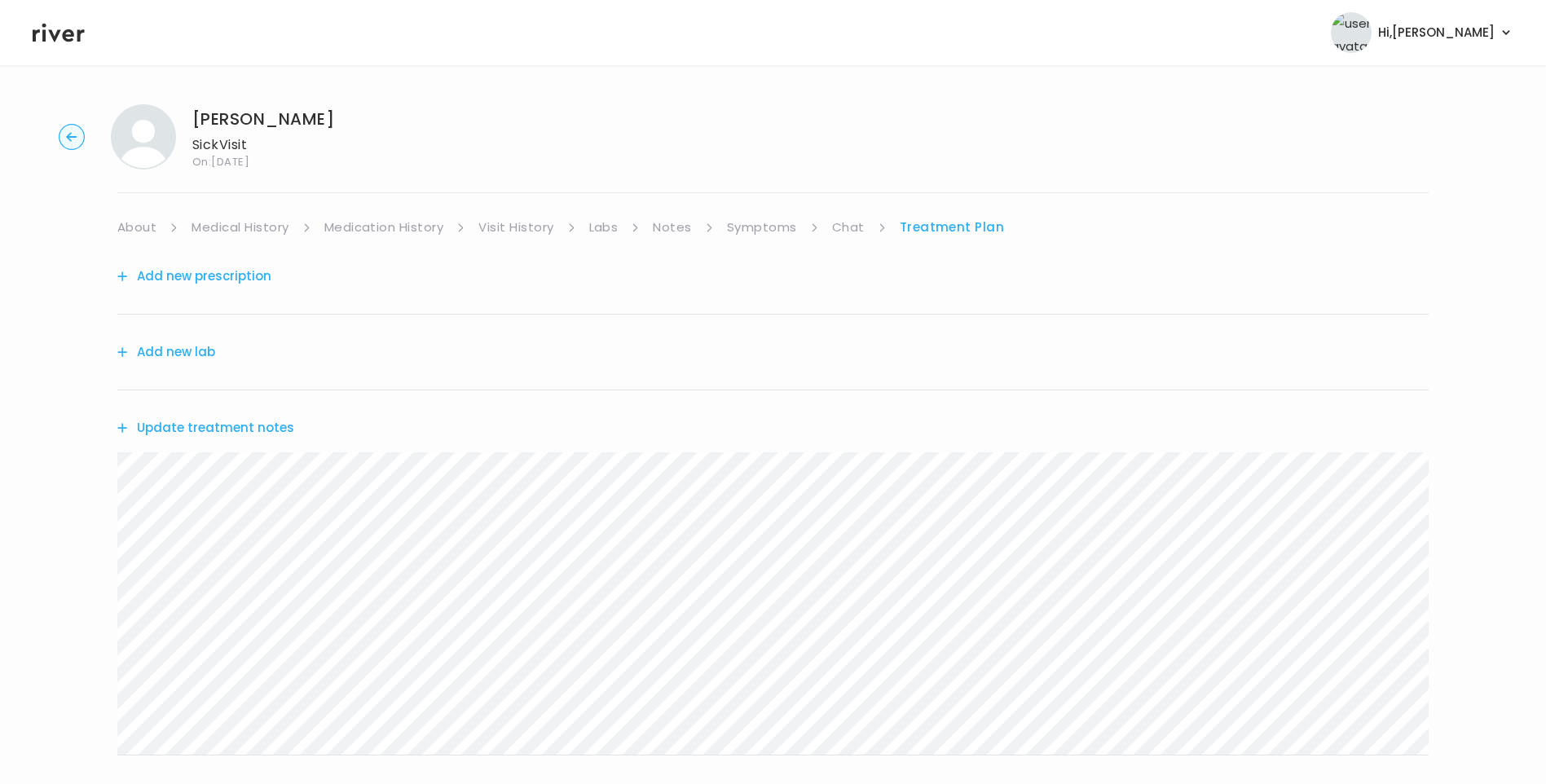
click at [280, 429] on button "Update treatment notes" at bounding box center [206, 428] width 177 height 23
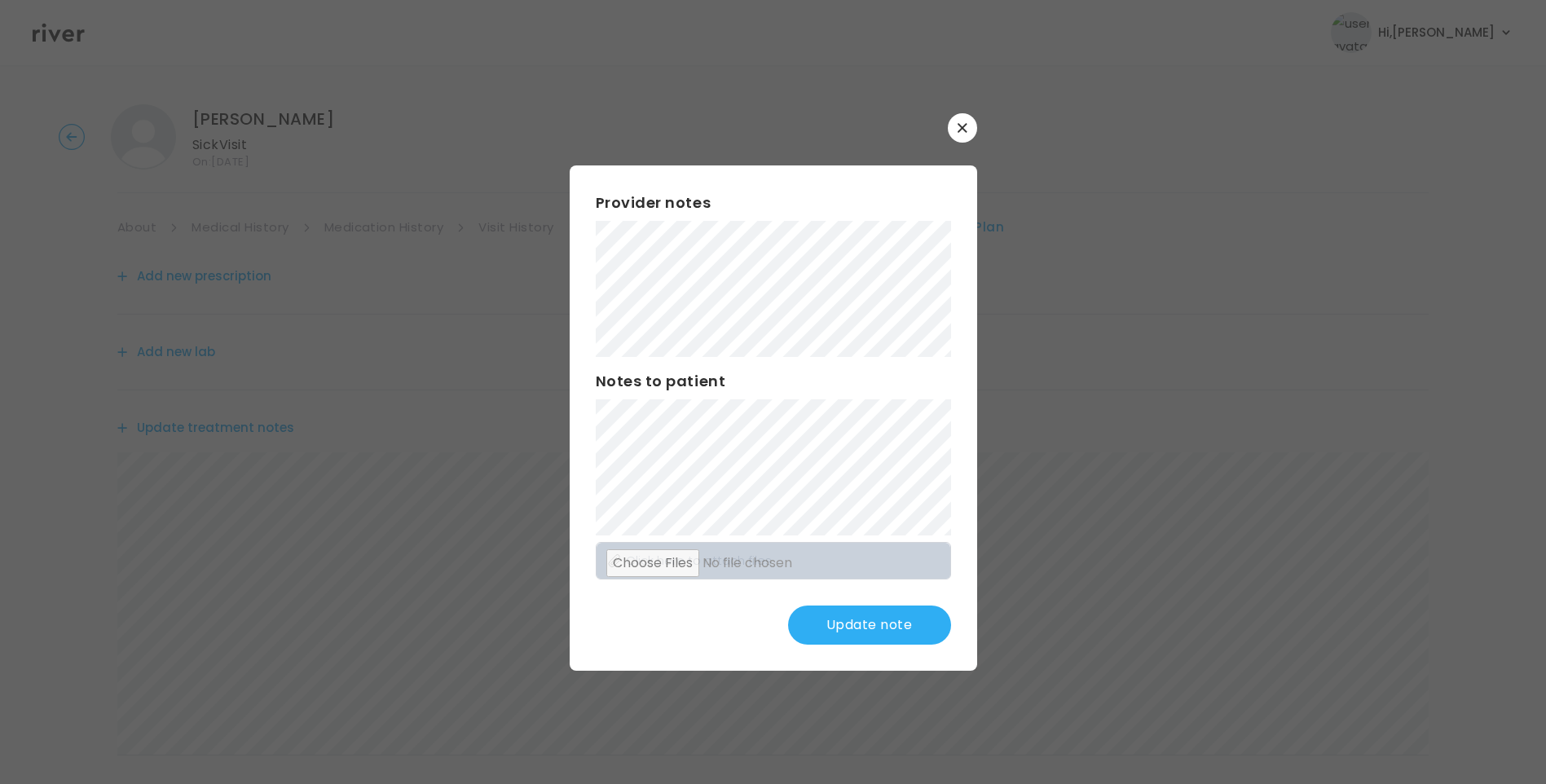
click at [884, 613] on button "Update note" at bounding box center [870, 624] width 163 height 39
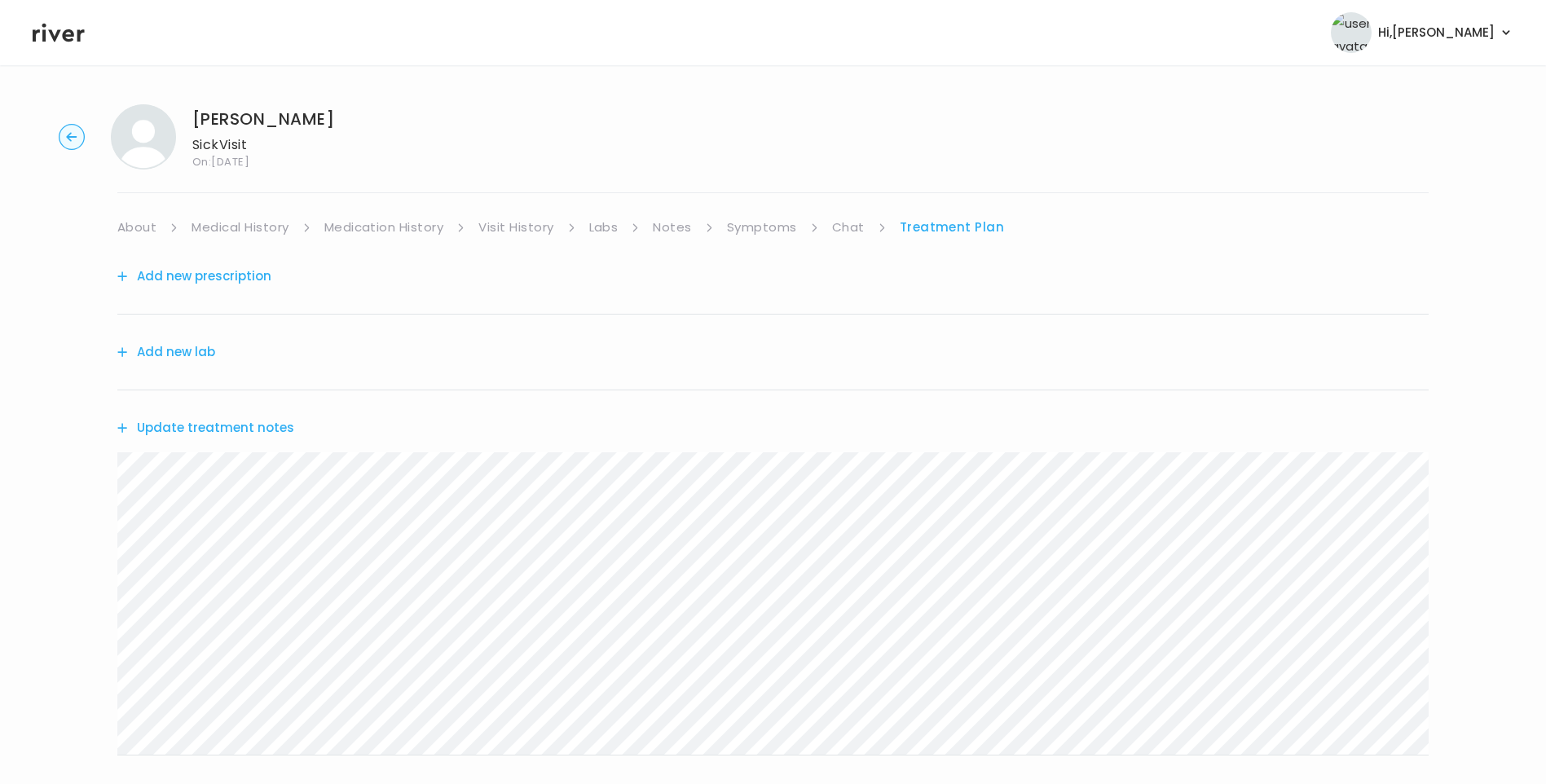
click at [64, 40] on icon at bounding box center [59, 32] width 52 height 24
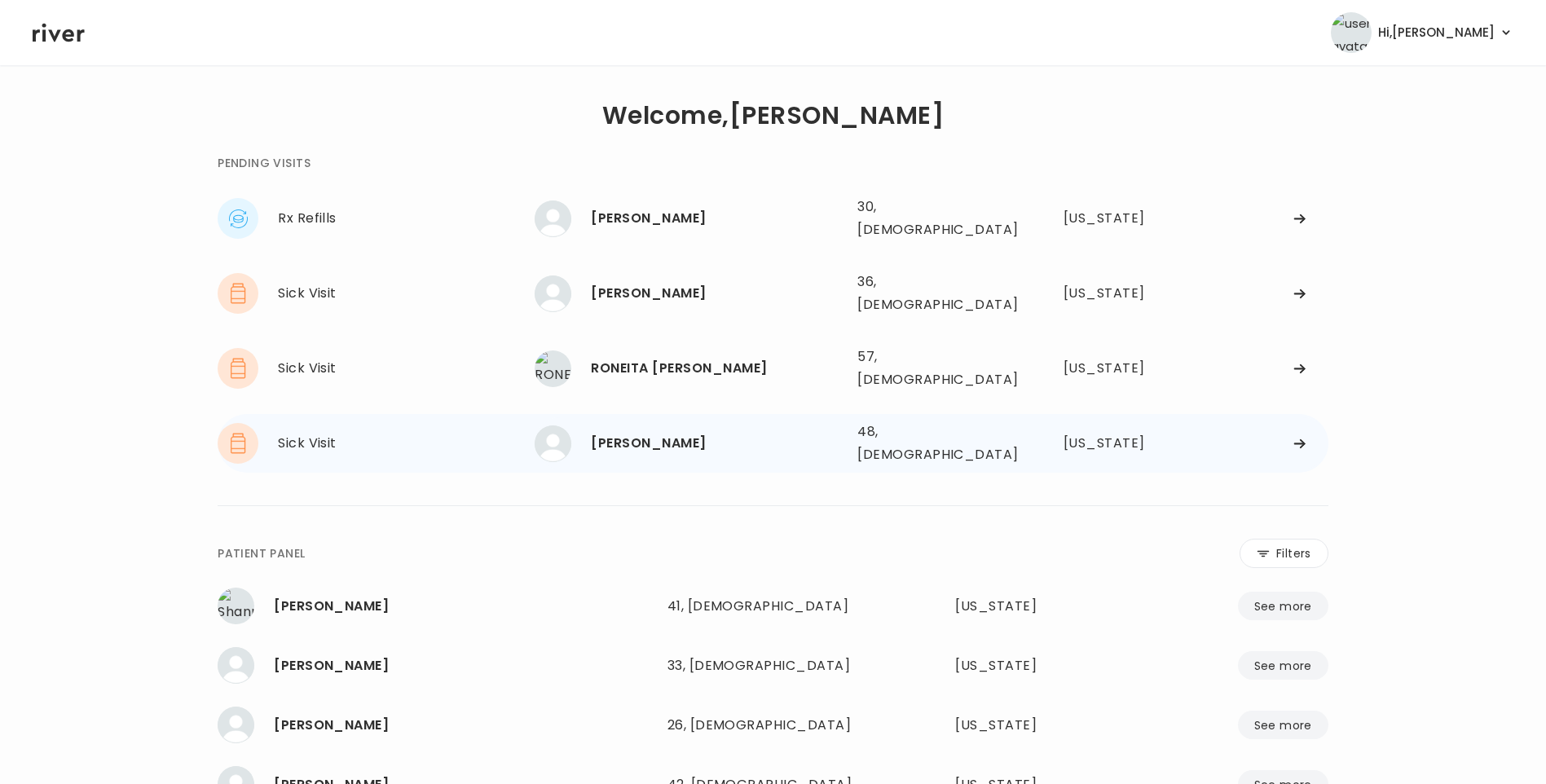
click at [688, 432] on div "[PERSON_NAME]" at bounding box center [718, 443] width 254 height 23
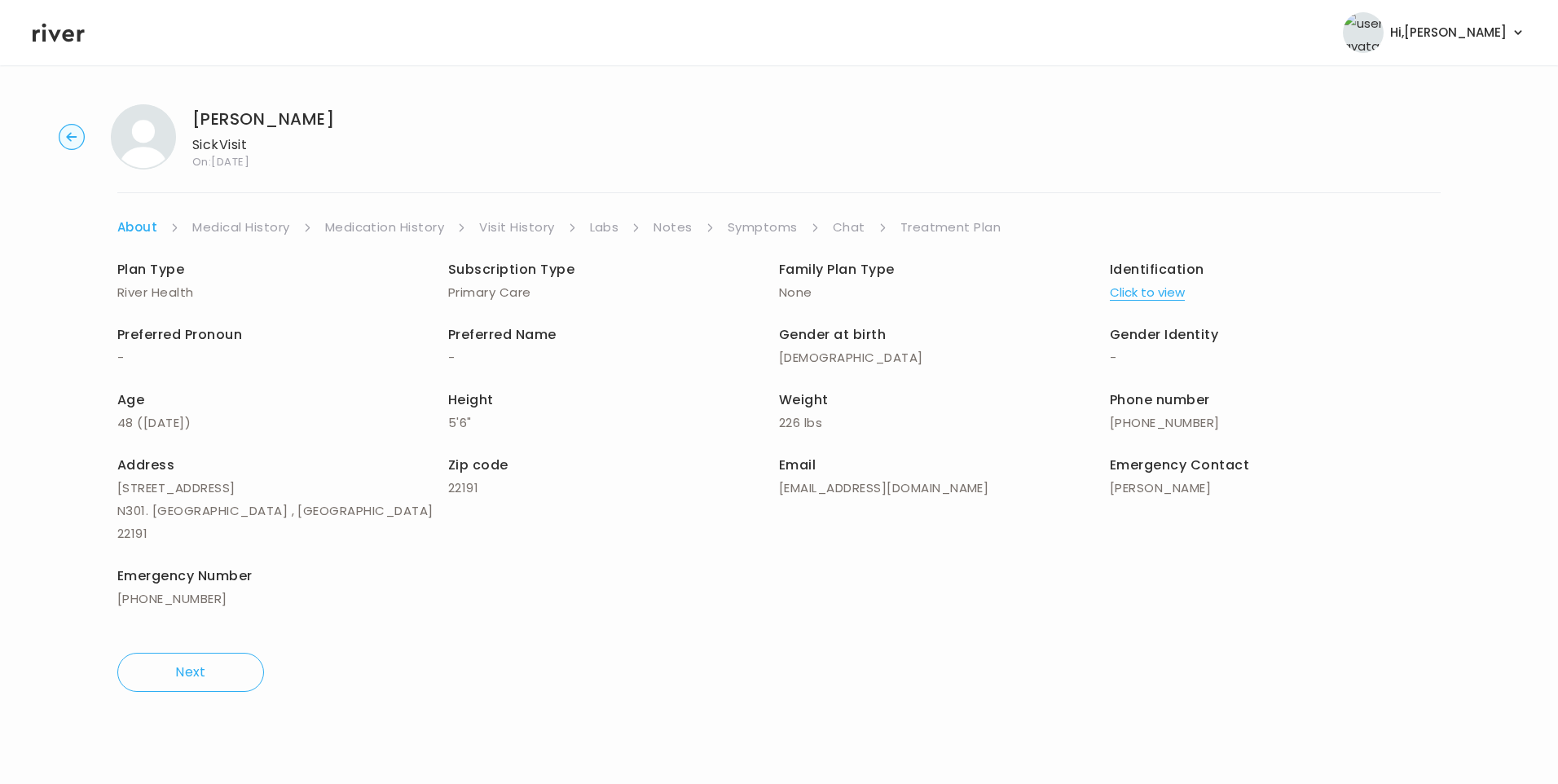
click at [750, 227] on link "Symptoms" at bounding box center [762, 227] width 70 height 23
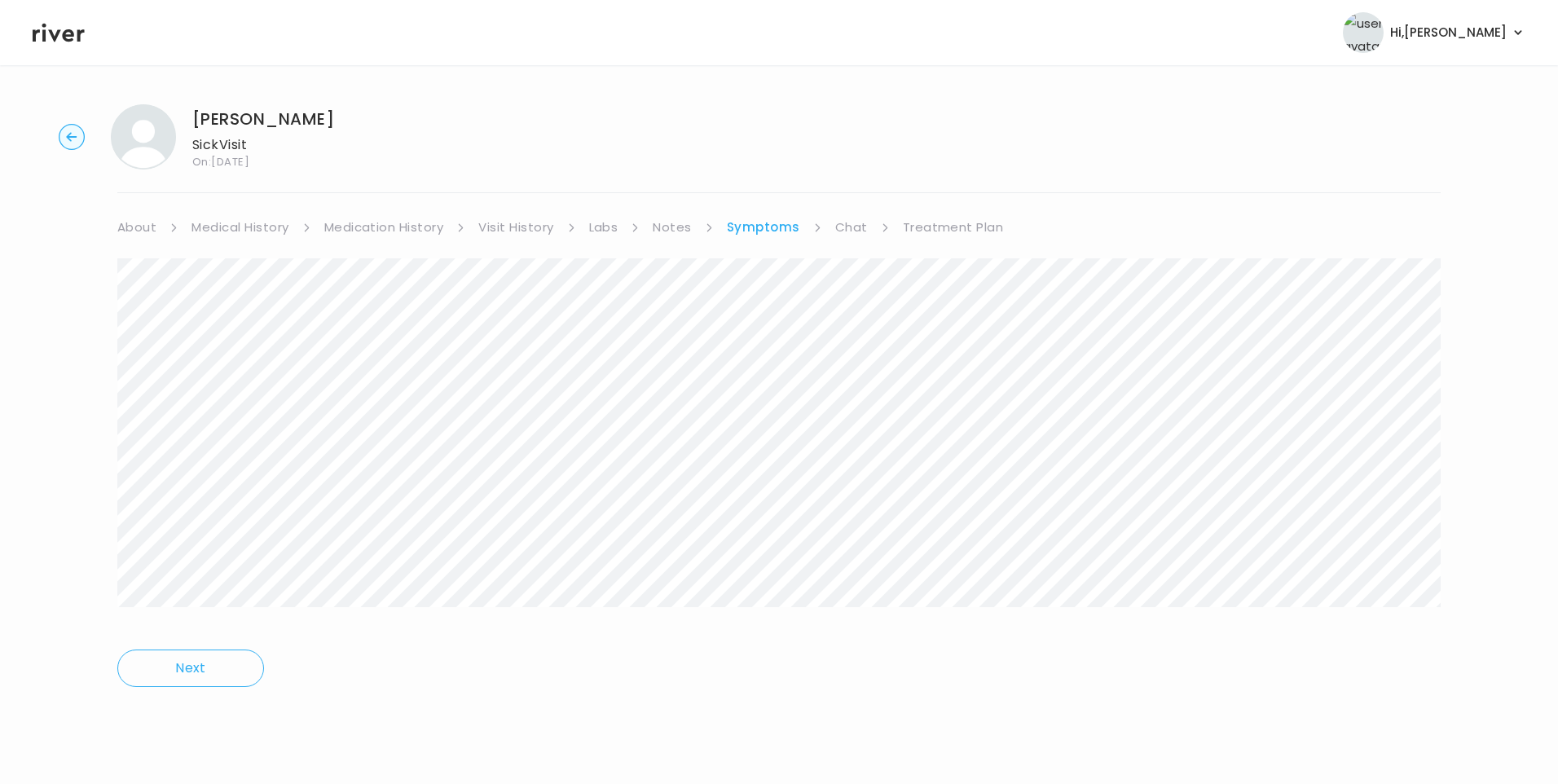
click at [853, 224] on link "Chat" at bounding box center [851, 227] width 33 height 23
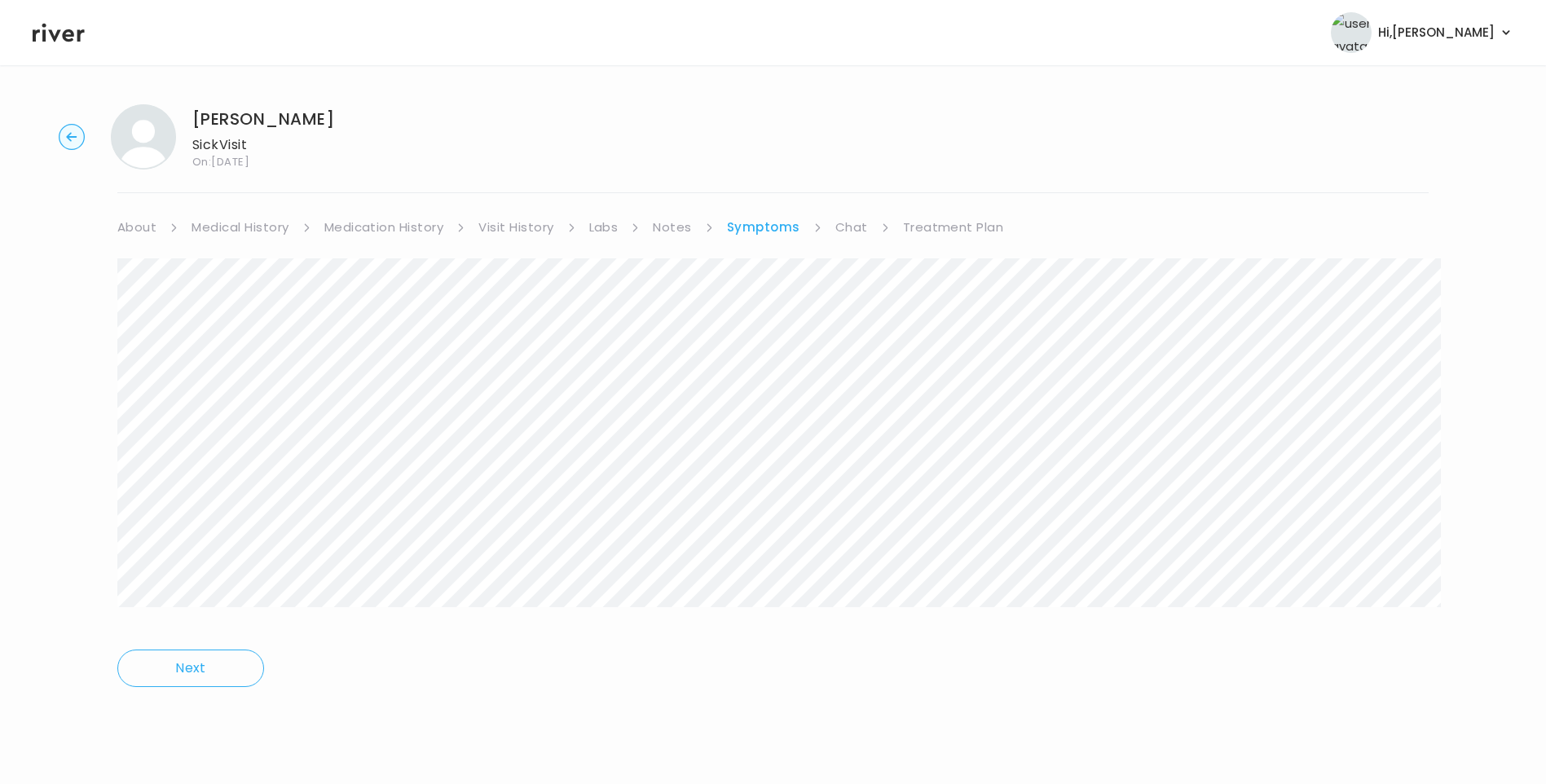
scroll to position [121, 0]
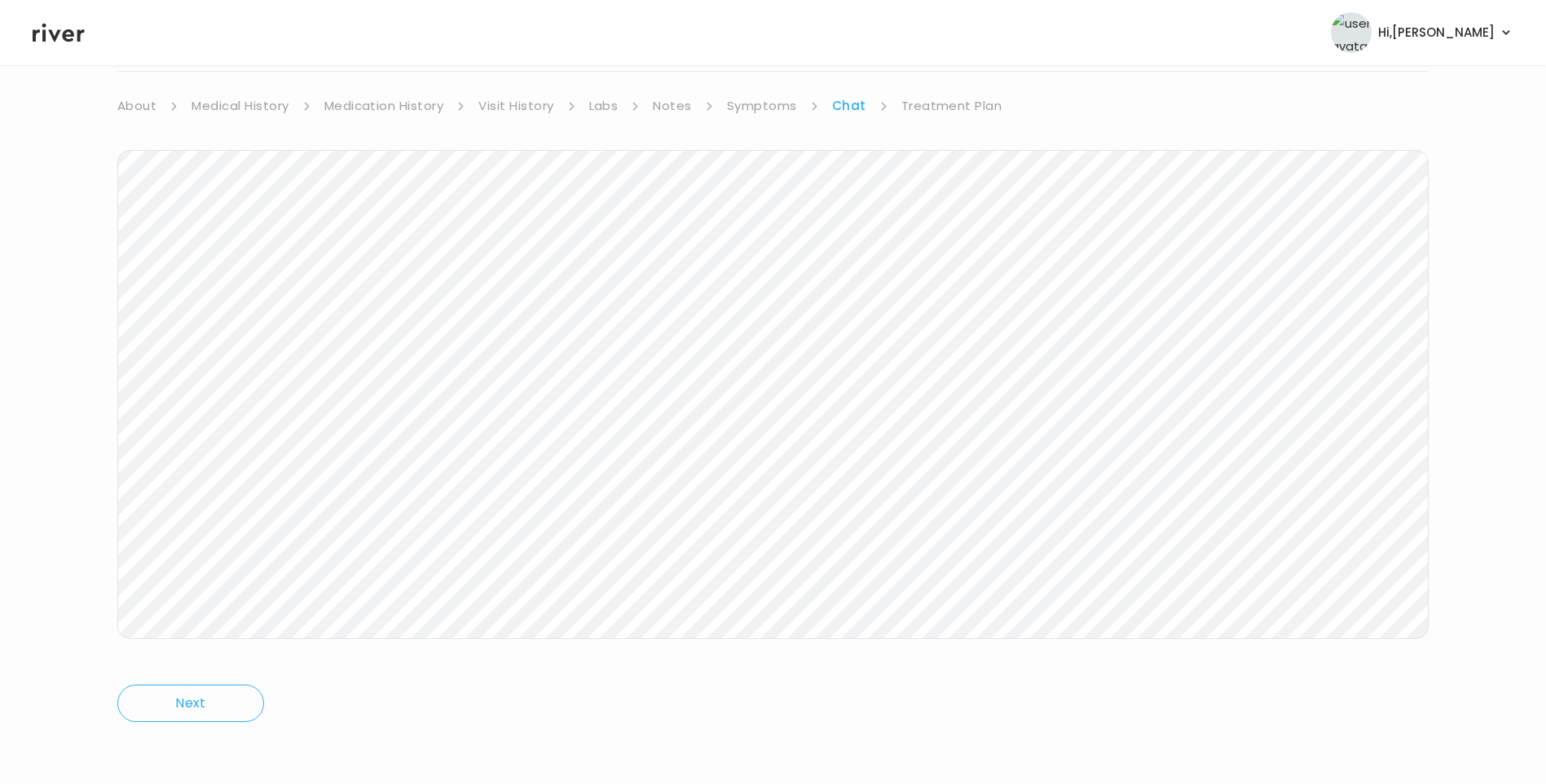
click at [74, 31] on icon at bounding box center [59, 32] width 52 height 24
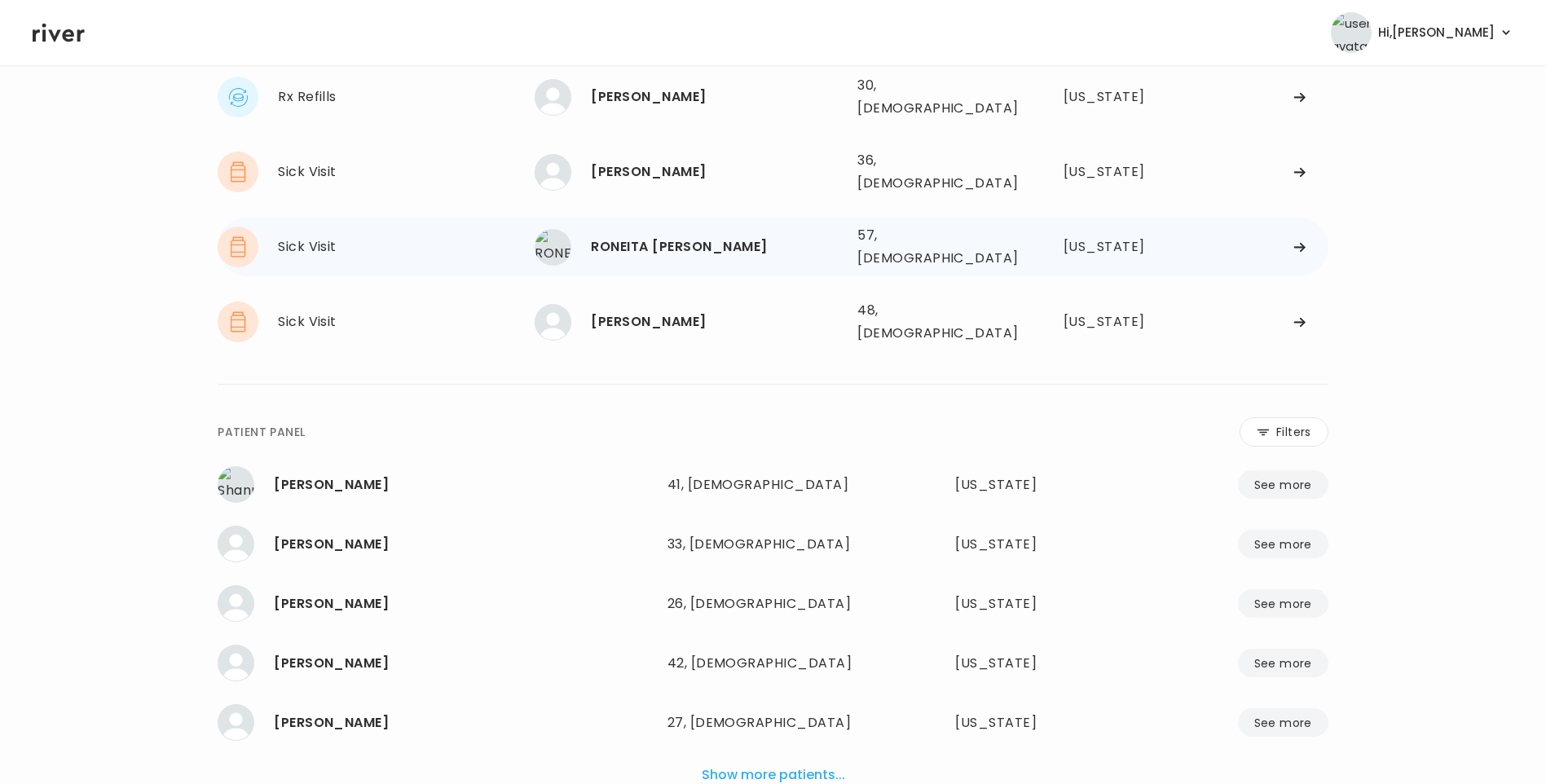
click at [669, 235] on div "RONEITA [PERSON_NAME]" at bounding box center [718, 246] width 254 height 23
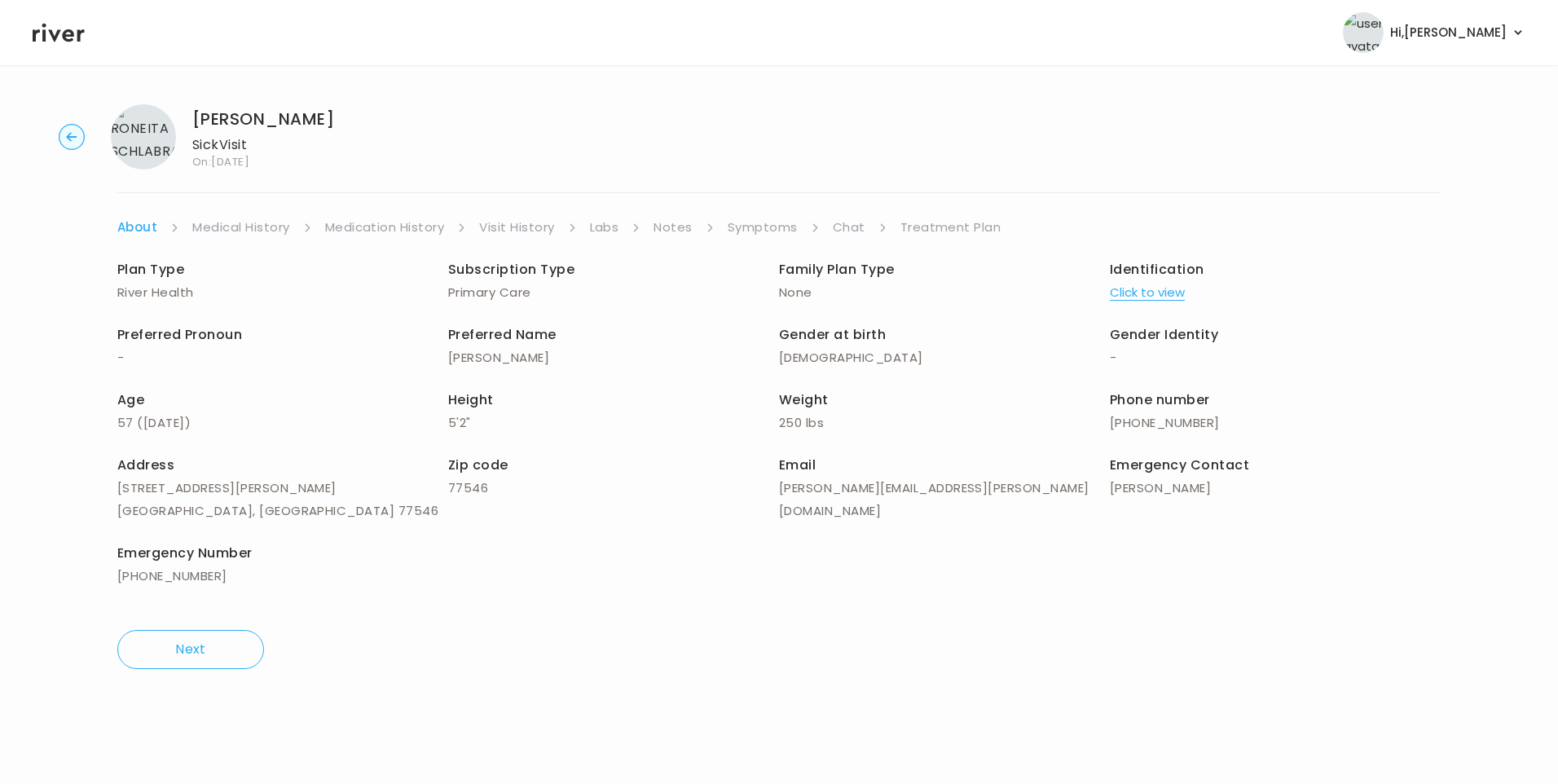
click at [524, 221] on link "Visit History" at bounding box center [516, 227] width 75 height 23
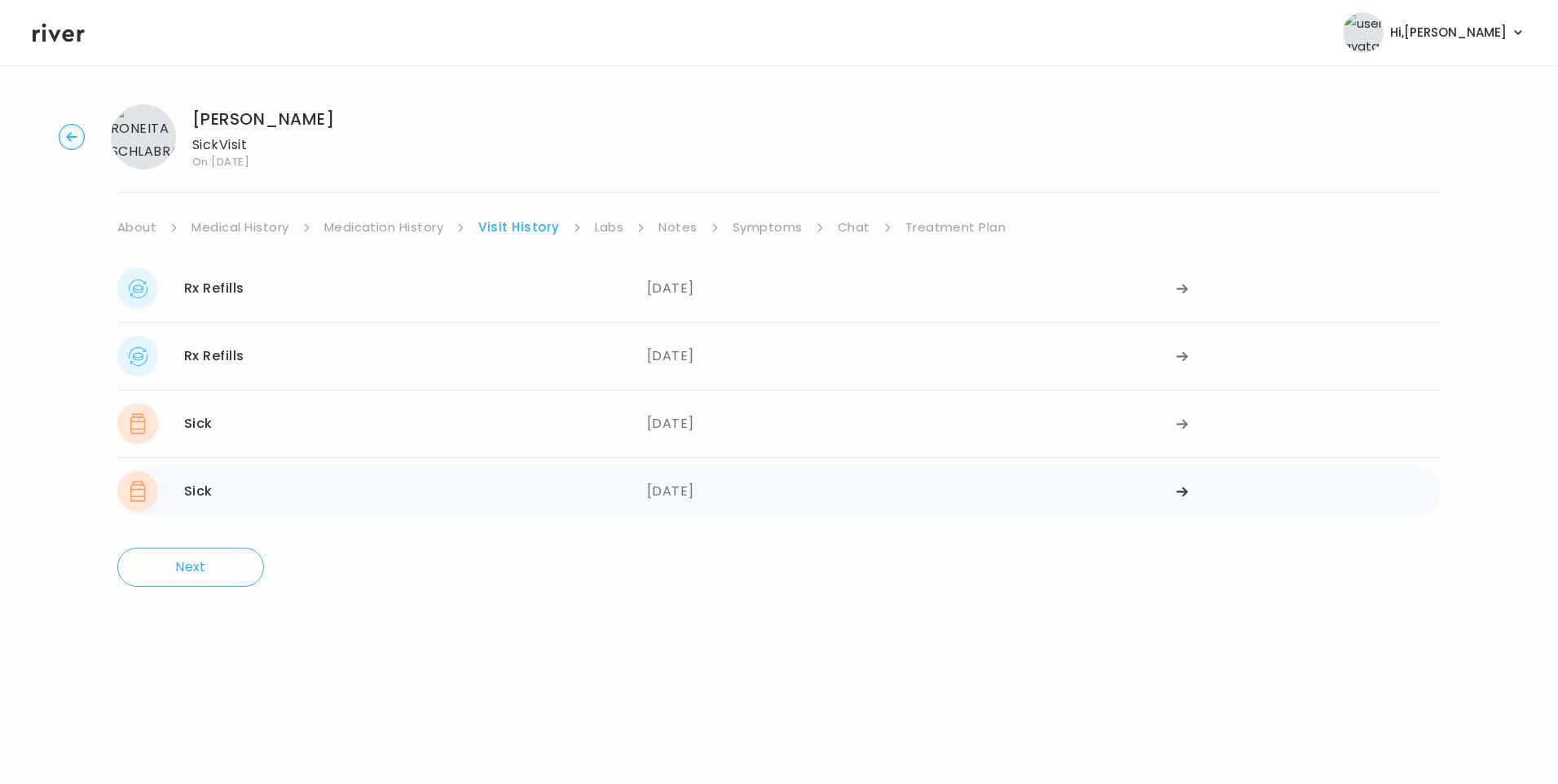
click at [712, 481] on div "04/16/2025" at bounding box center [912, 491] width 529 height 40
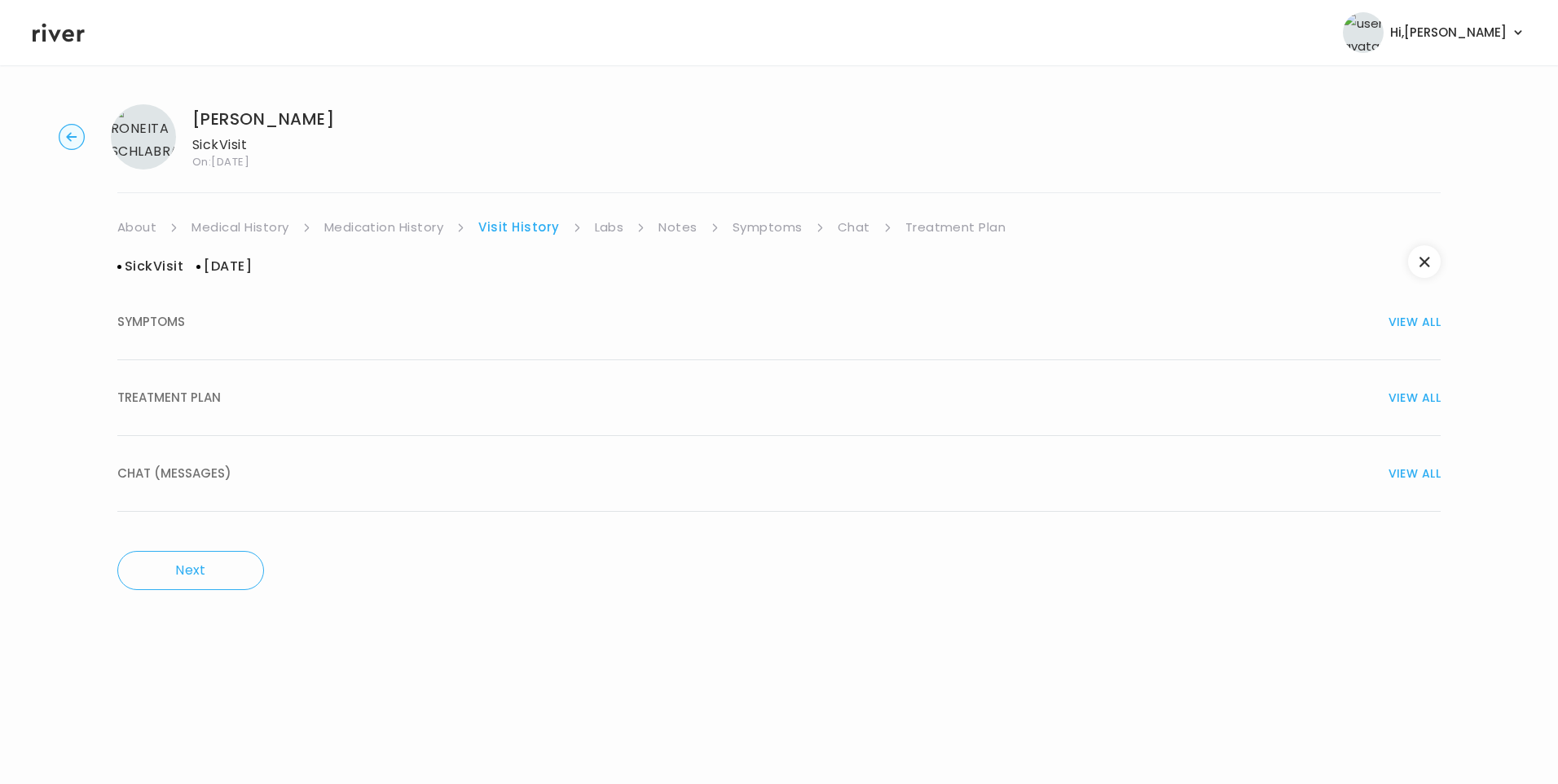
click at [177, 408] on span "TREATMENT PLAN" at bounding box center [169, 397] width 103 height 23
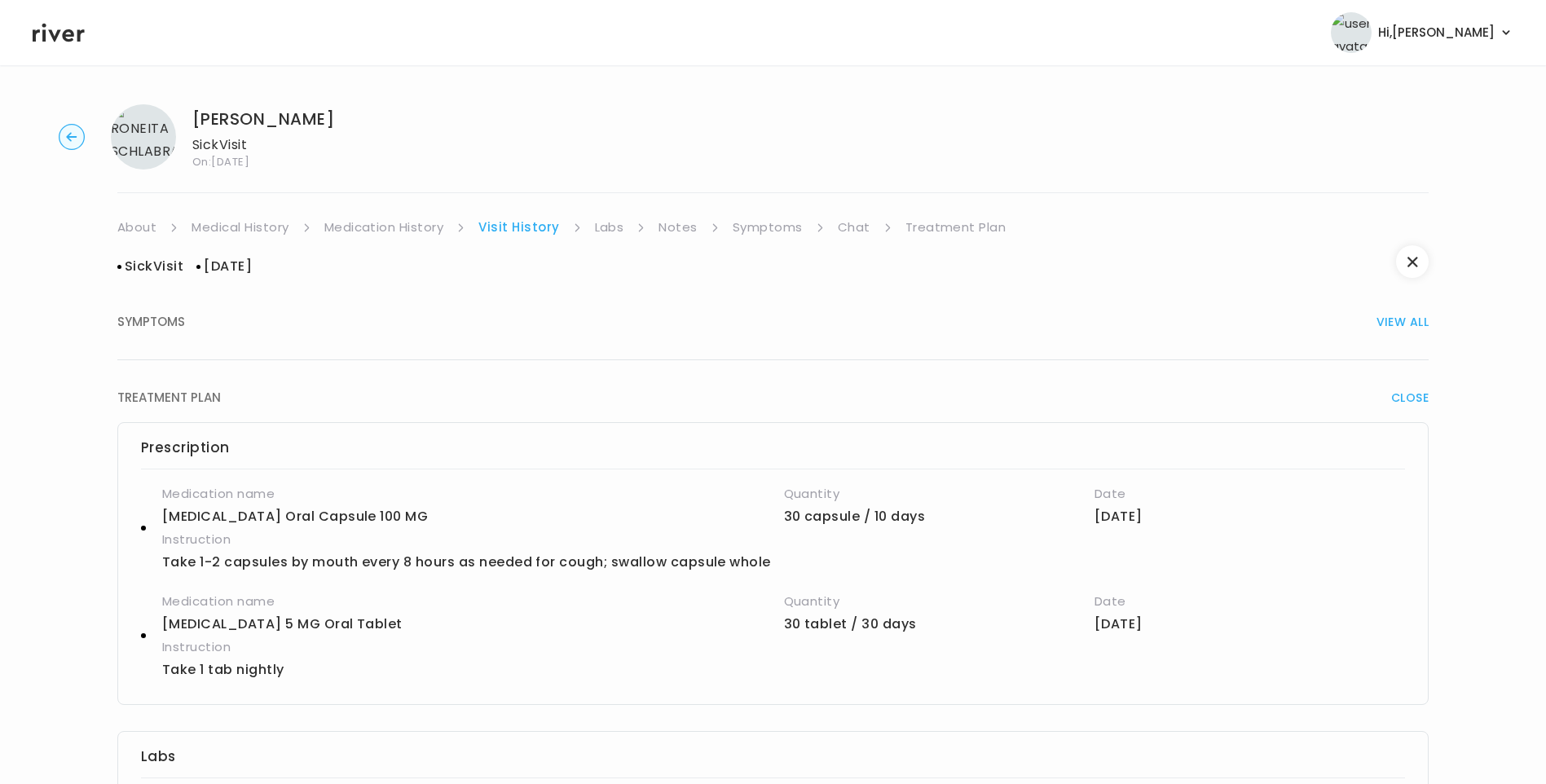
click at [405, 227] on link "Medication History" at bounding box center [384, 227] width 120 height 23
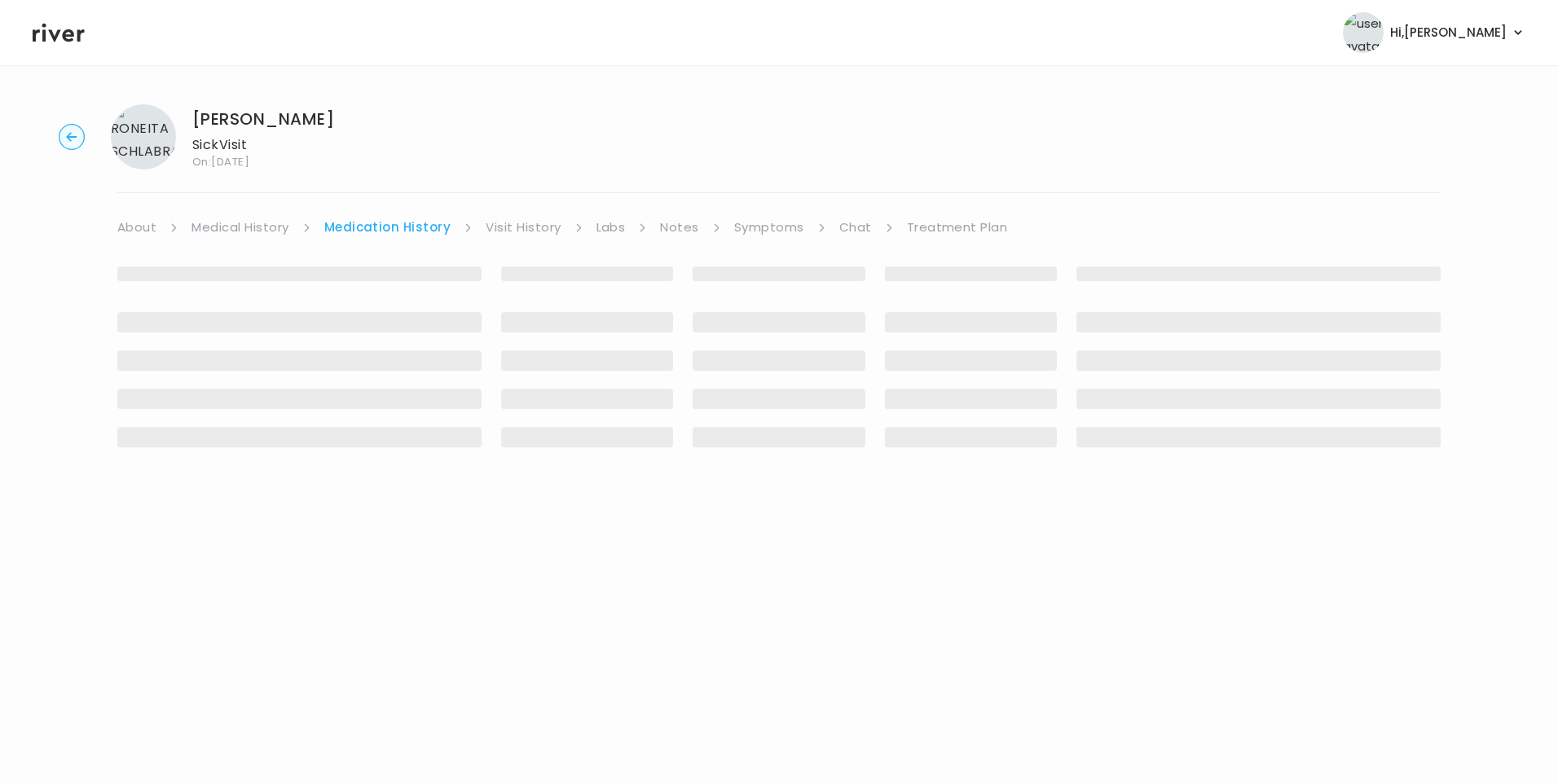
click at [535, 224] on link "Visit History" at bounding box center [523, 227] width 75 height 23
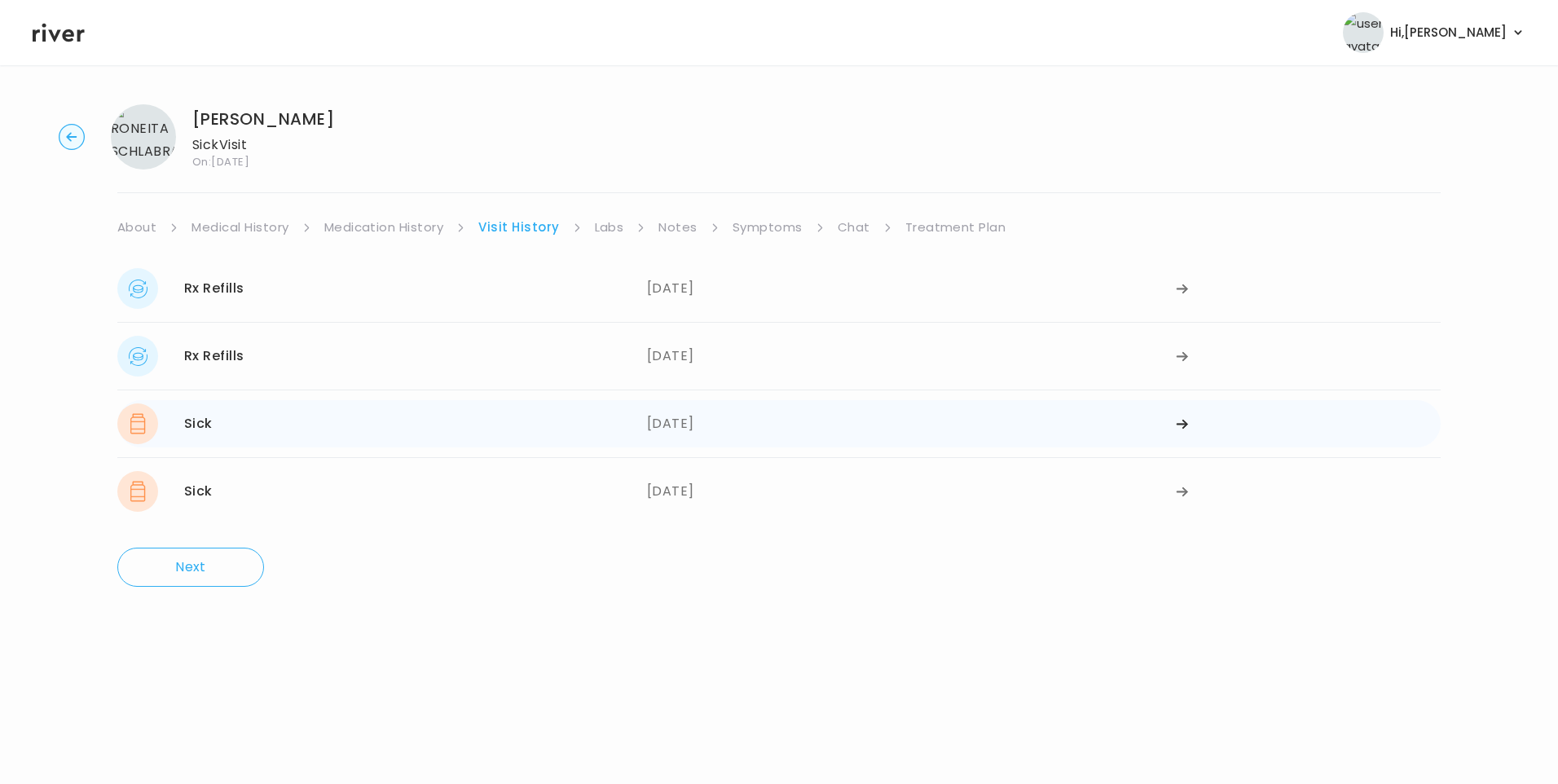
click at [515, 408] on div "Sick 06/13/2025" at bounding box center [382, 424] width 529 height 40
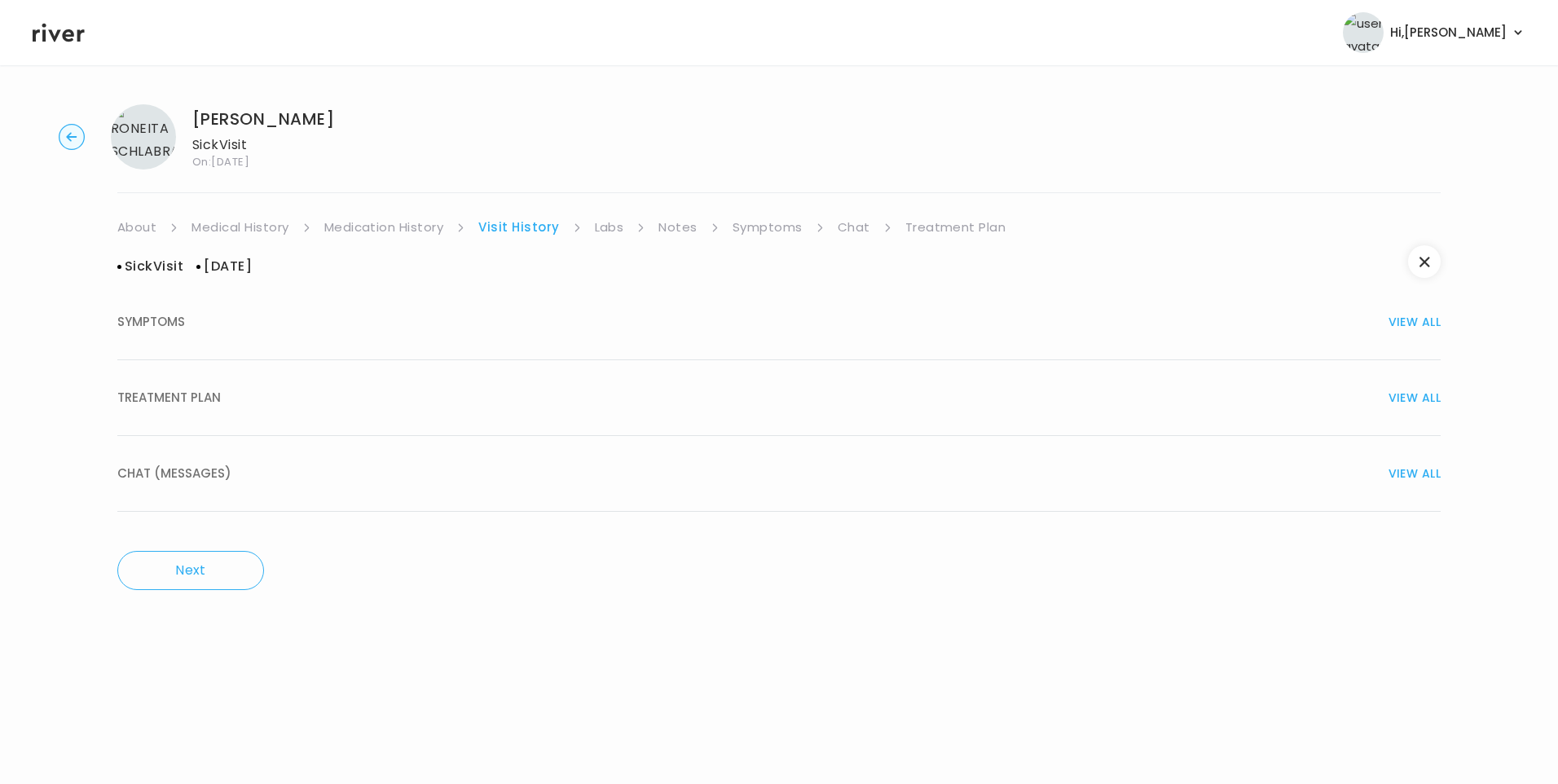
drag, startPoint x: 195, startPoint y: 391, endPoint x: 203, endPoint y: 393, distance: 8.2
click at [197, 391] on span "TREATMENT PLAN" at bounding box center [169, 397] width 103 height 23
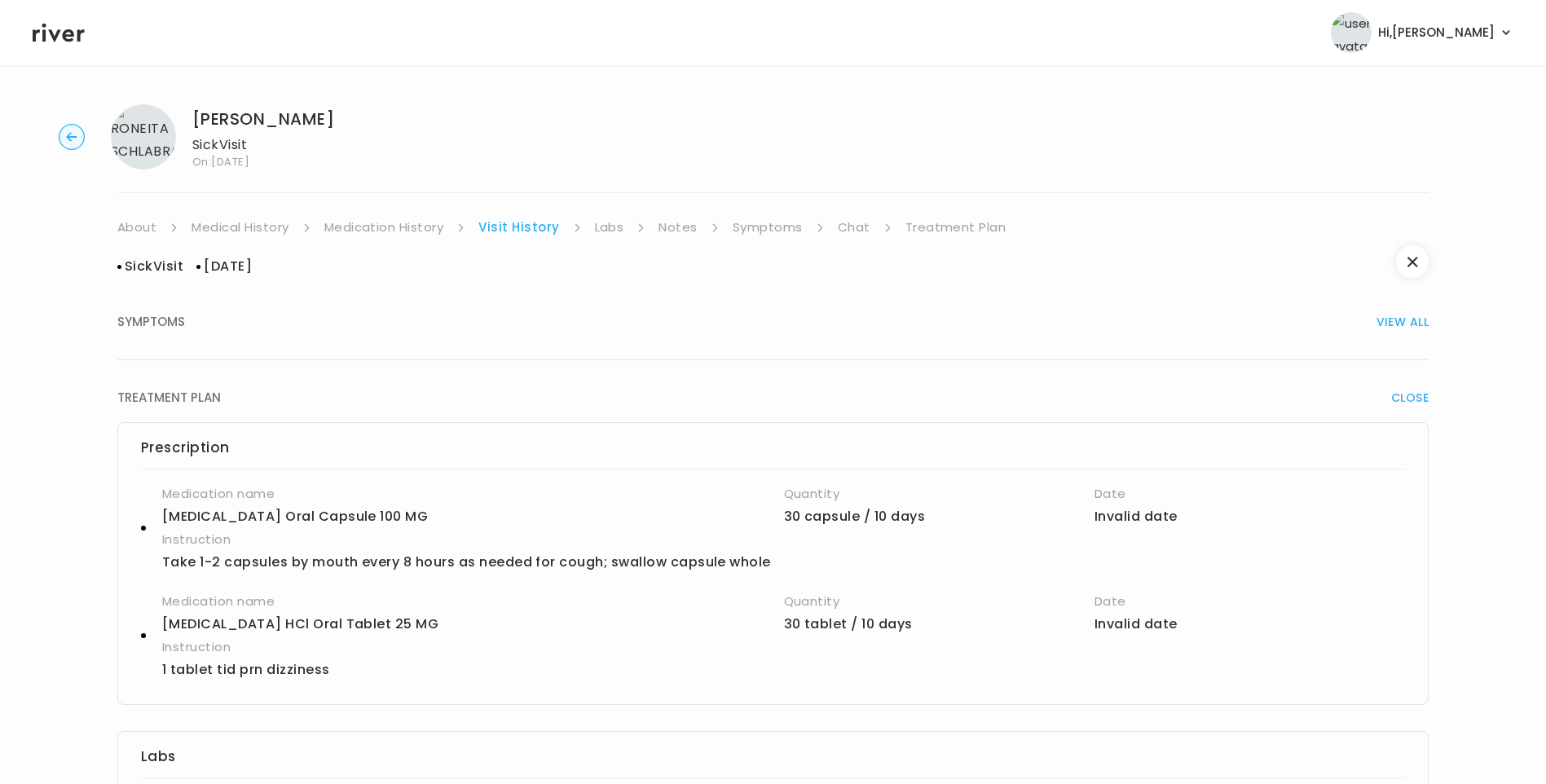
click at [393, 229] on link "Medication History" at bounding box center [384, 227] width 120 height 23
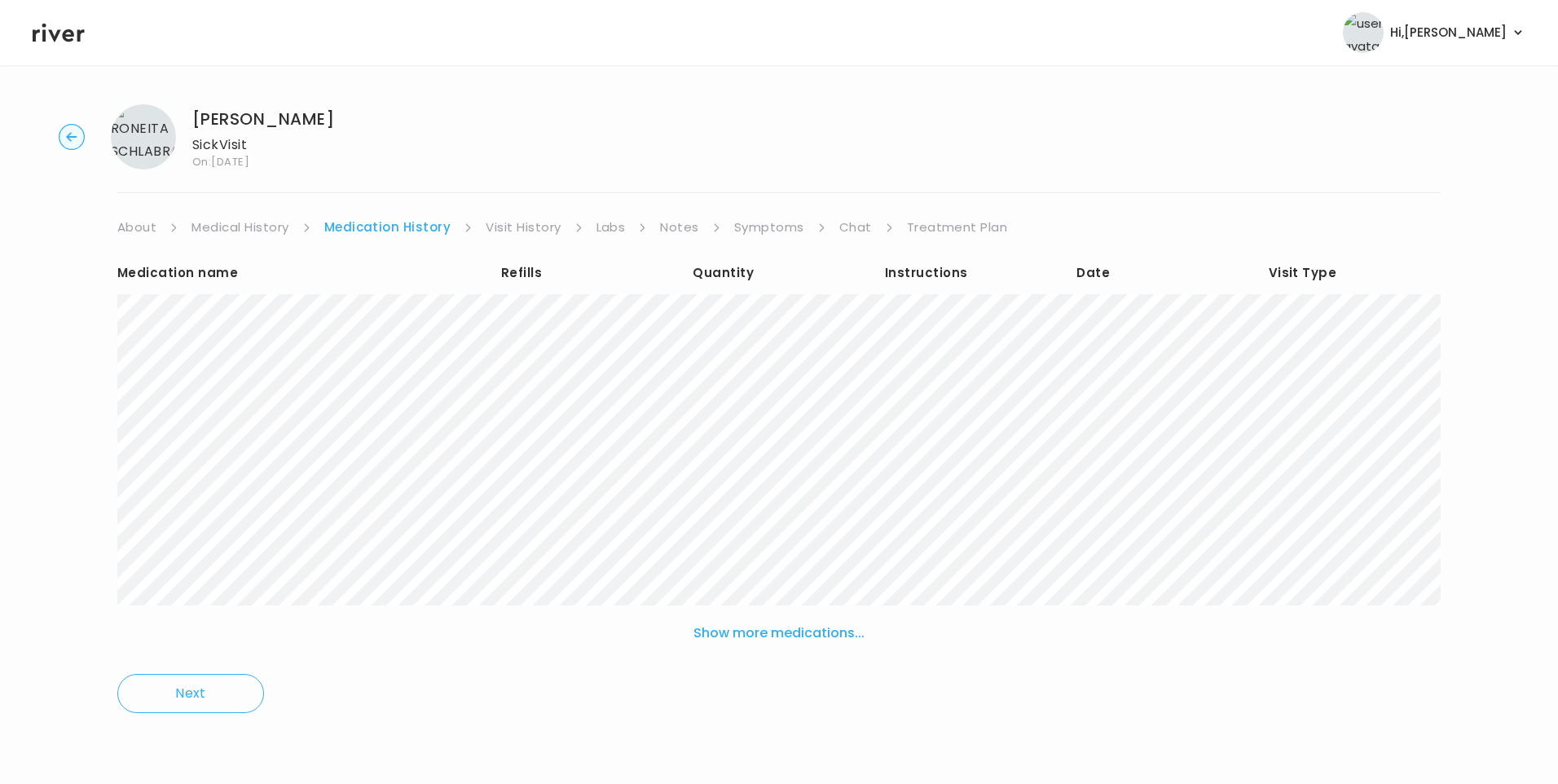
click at [518, 229] on link "Visit History" at bounding box center [523, 227] width 75 height 23
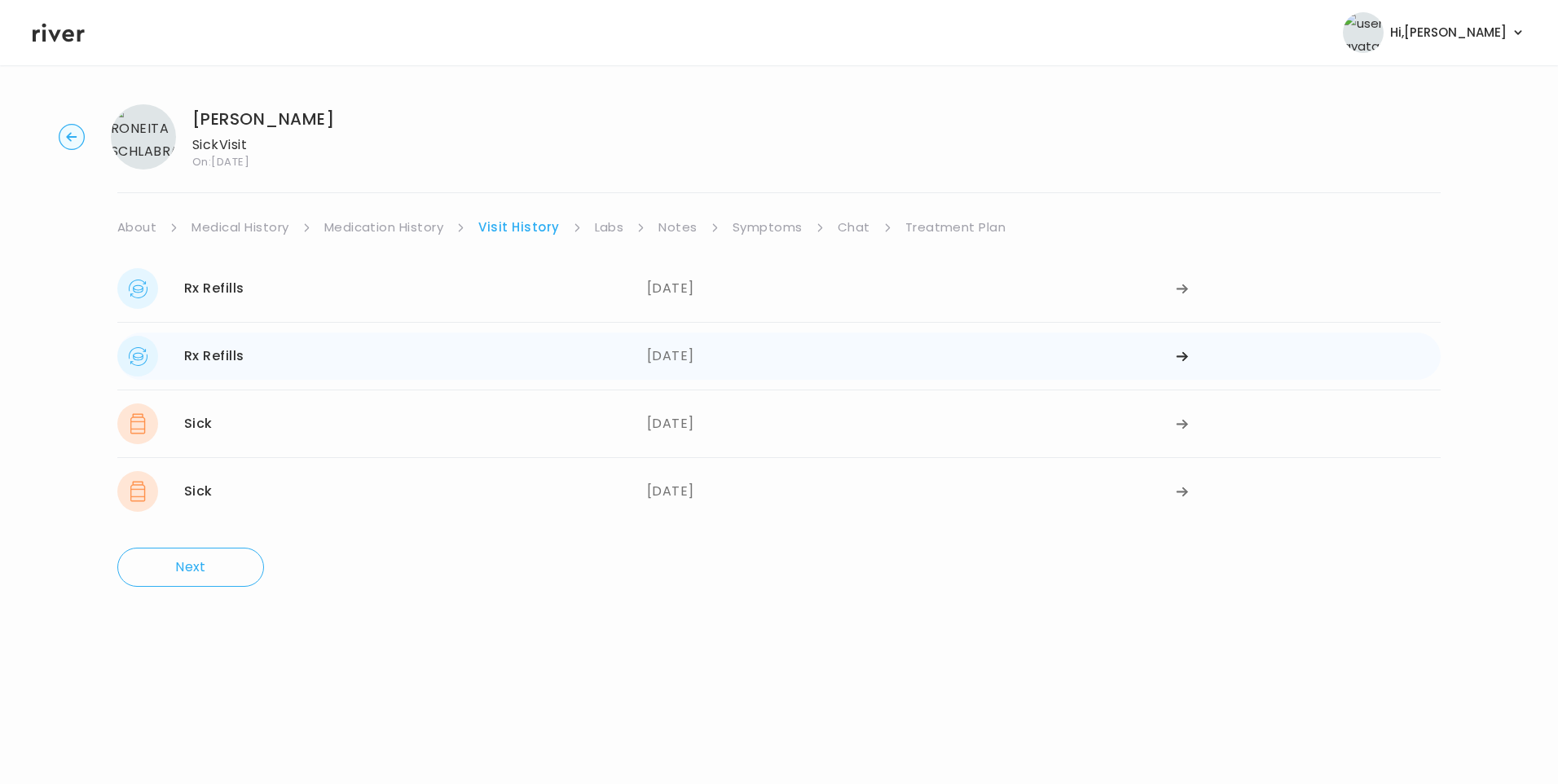
click at [501, 356] on div "Rx Refills 06/17/2025" at bounding box center [382, 356] width 529 height 40
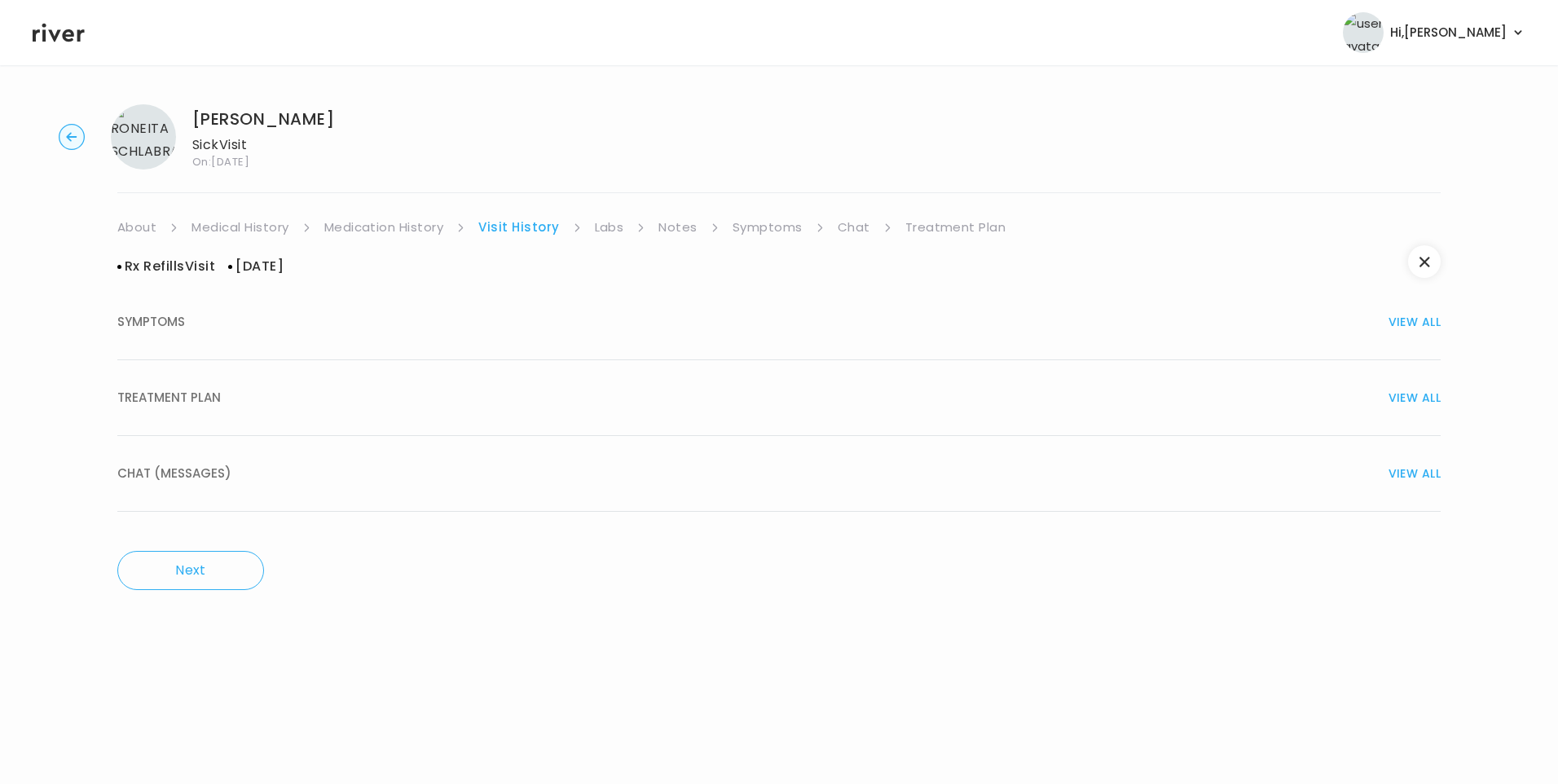
click at [204, 406] on span "TREATMENT PLAN" at bounding box center [169, 397] width 103 height 23
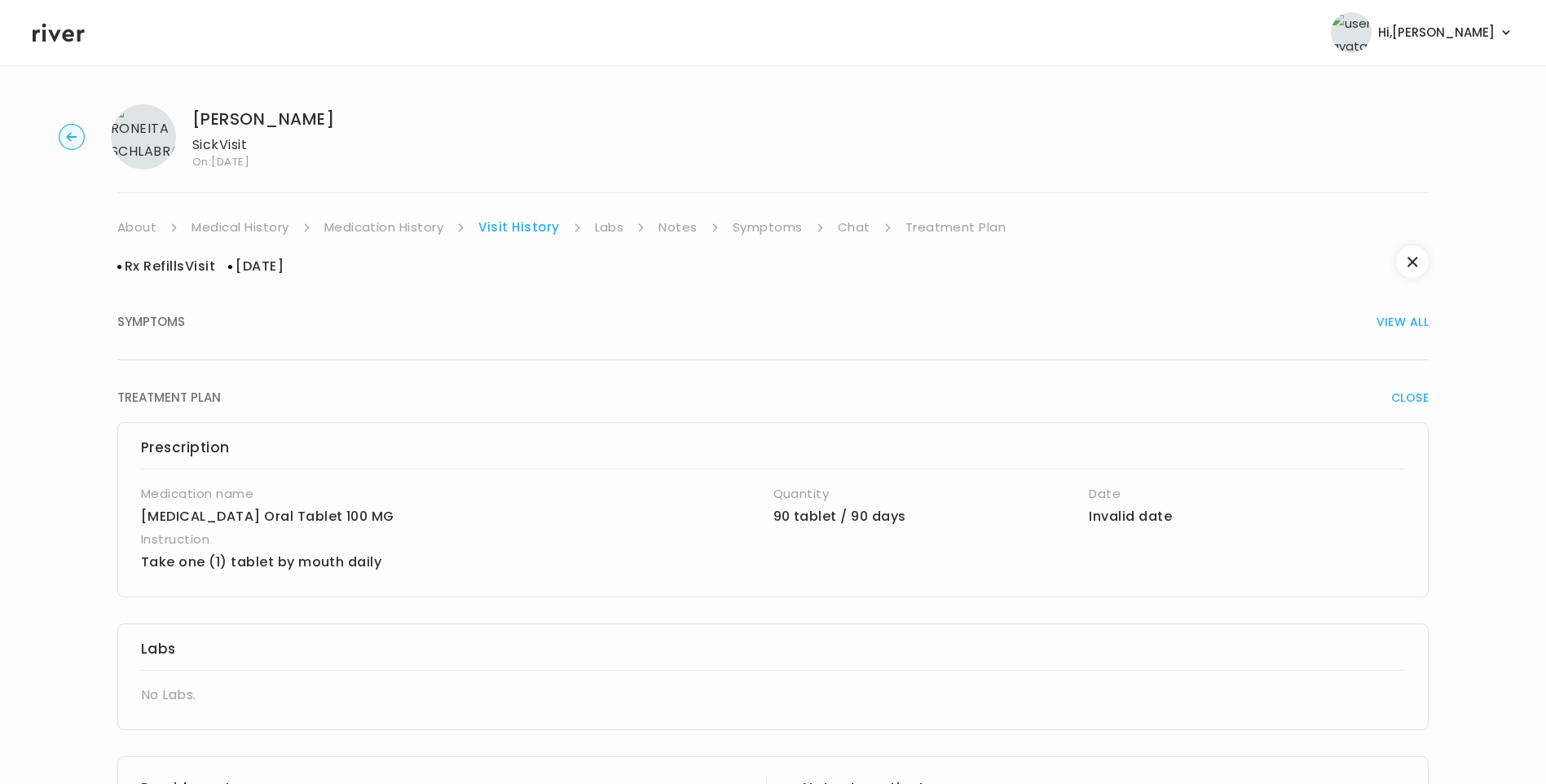
click at [406, 221] on link "Medication History" at bounding box center [384, 227] width 120 height 23
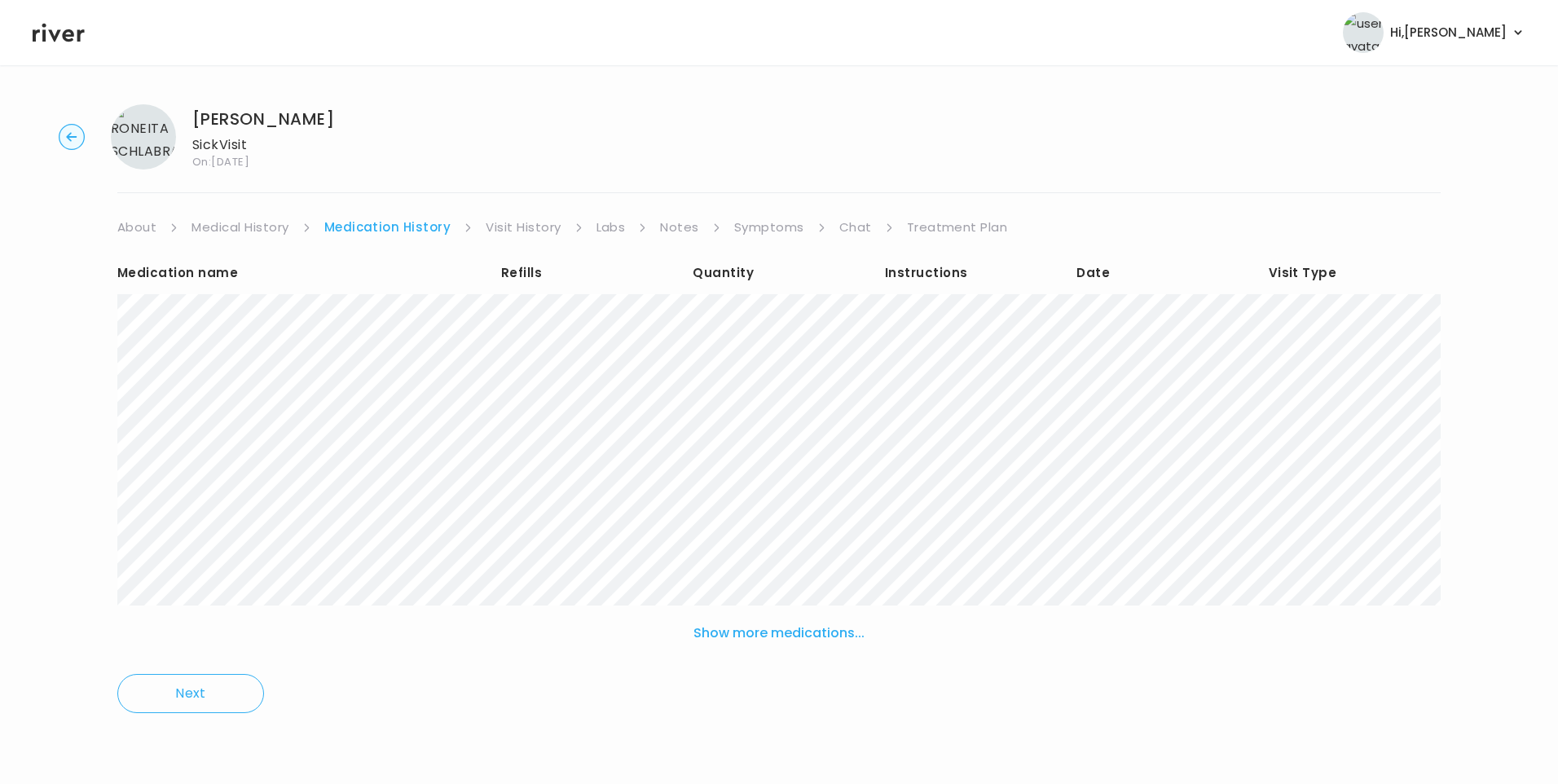
click at [529, 227] on link "Visit History" at bounding box center [523, 227] width 75 height 23
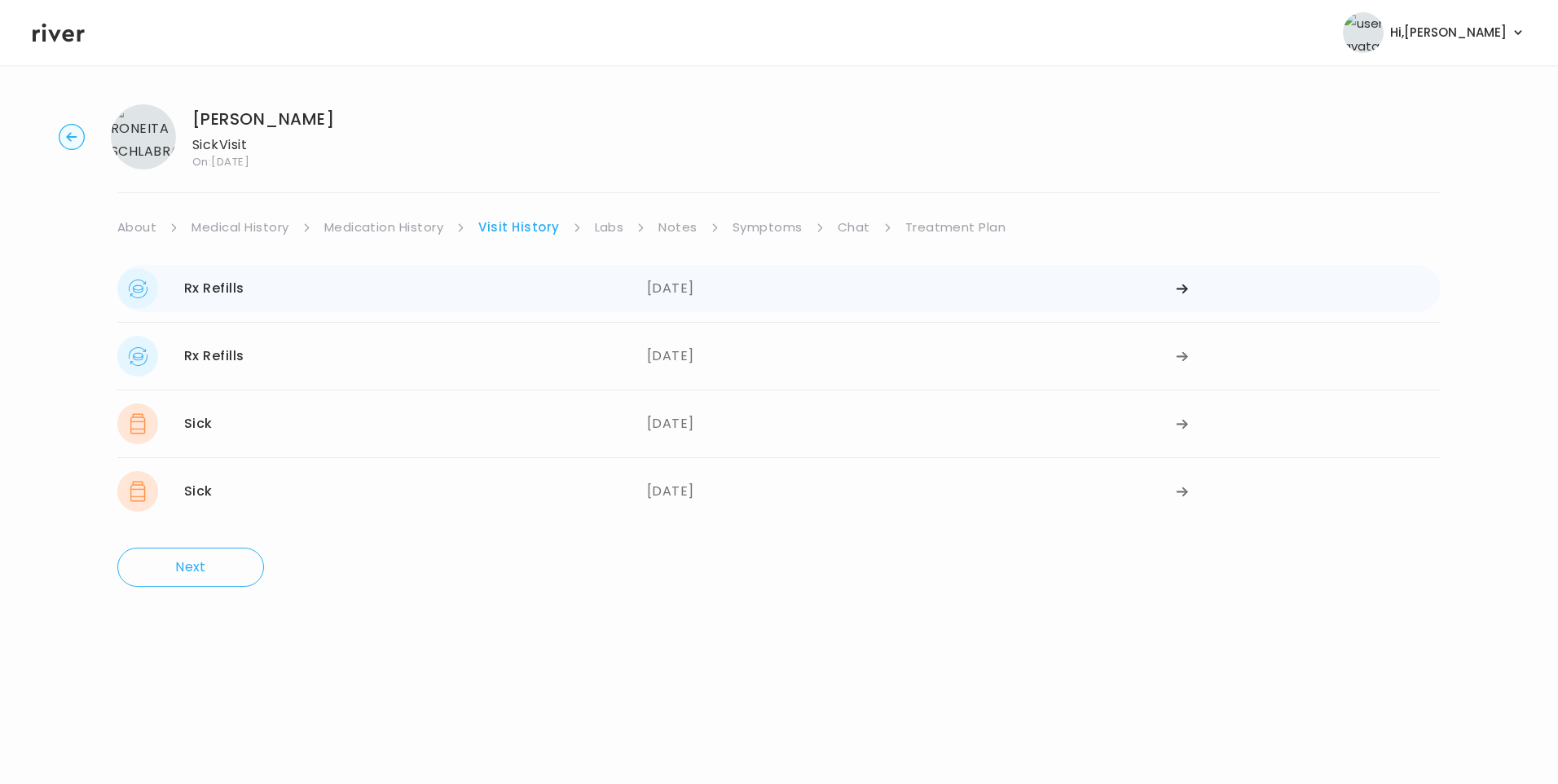
click at [464, 292] on div "Rx Refills 06/24/2025" at bounding box center [382, 288] width 529 height 40
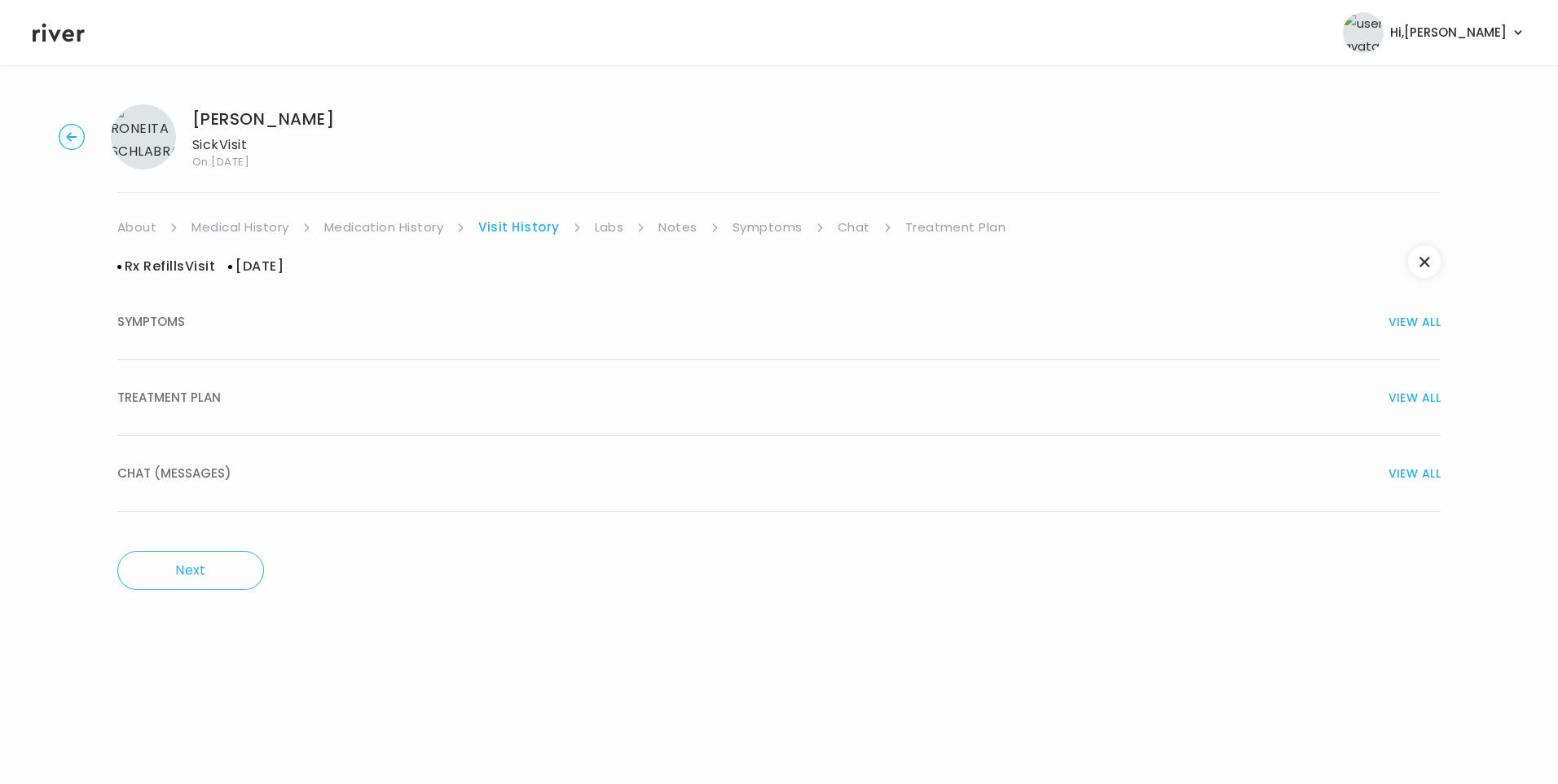
click at [265, 371] on button "TREATMENT PLAN VIEW ALL" at bounding box center [779, 398] width 1324 height 76
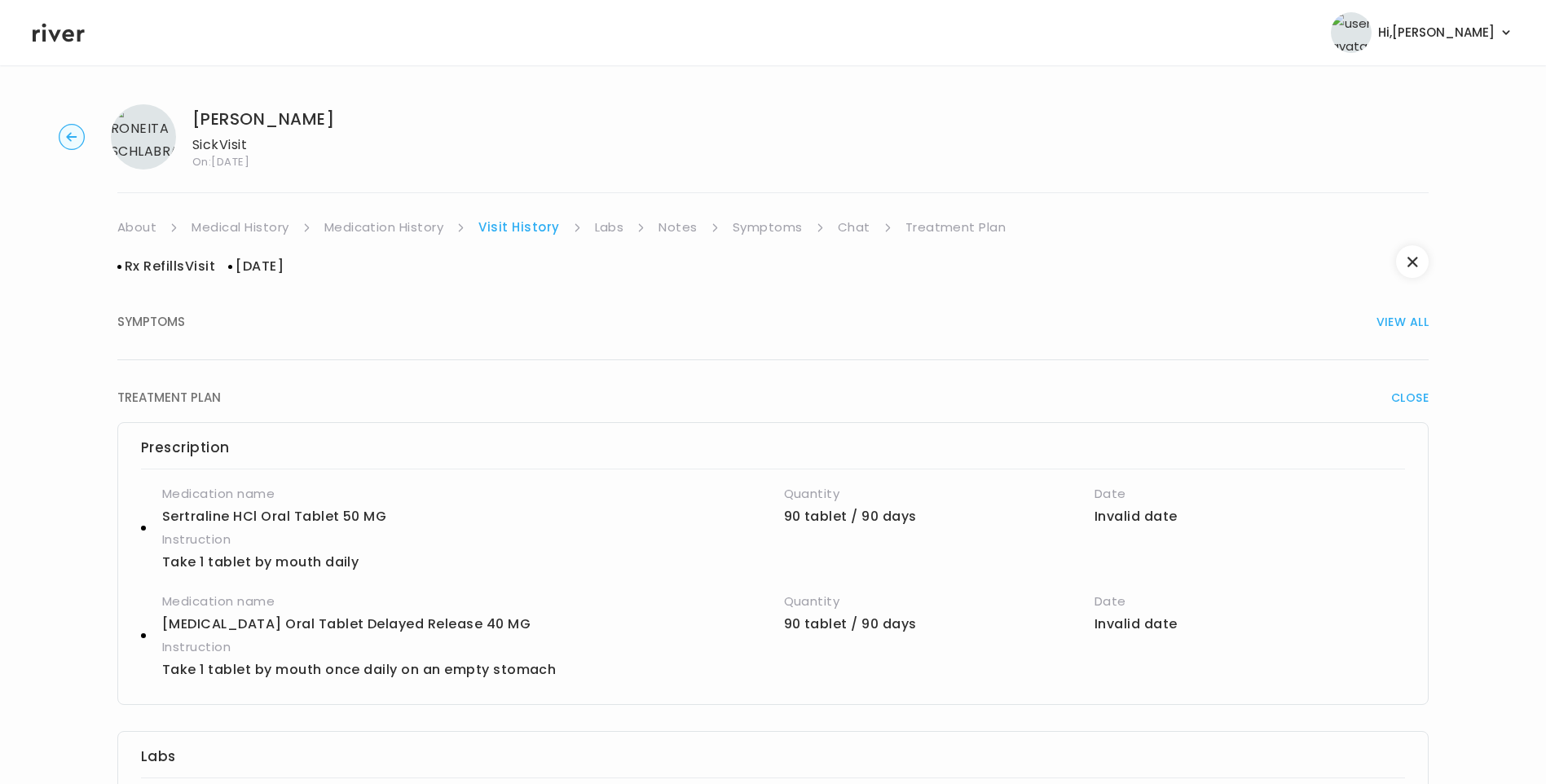
click at [137, 229] on link "About" at bounding box center [137, 227] width 40 height 23
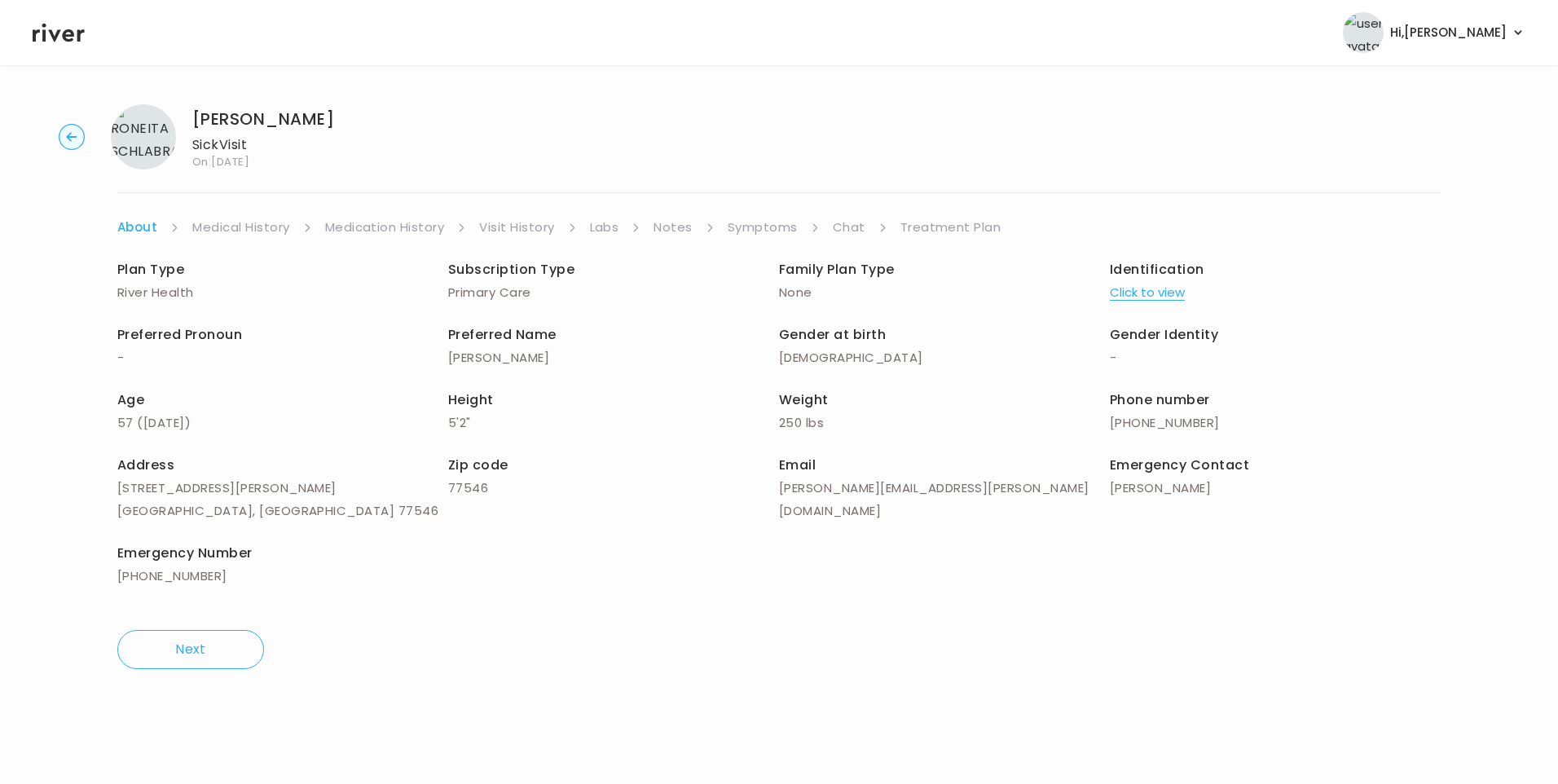
click at [1152, 290] on button "Click to view" at bounding box center [1147, 292] width 75 height 23
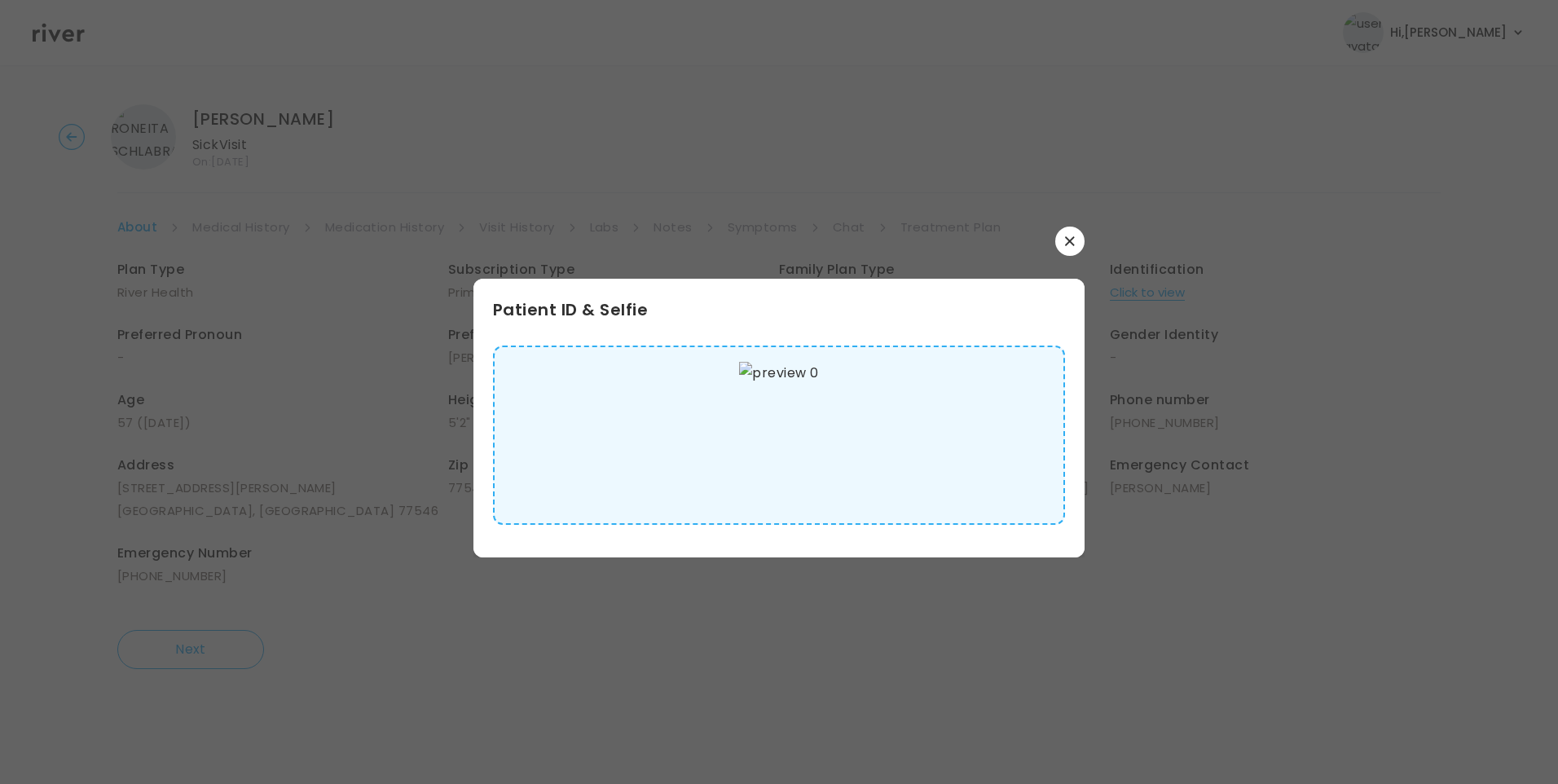
click at [782, 444] on img at bounding box center [778, 435] width 79 height 147
drag, startPoint x: 1066, startPoint y: 242, endPoint x: 1002, endPoint y: 240, distance: 64.0
click at [1064, 242] on button "button" at bounding box center [1070, 241] width 29 height 29
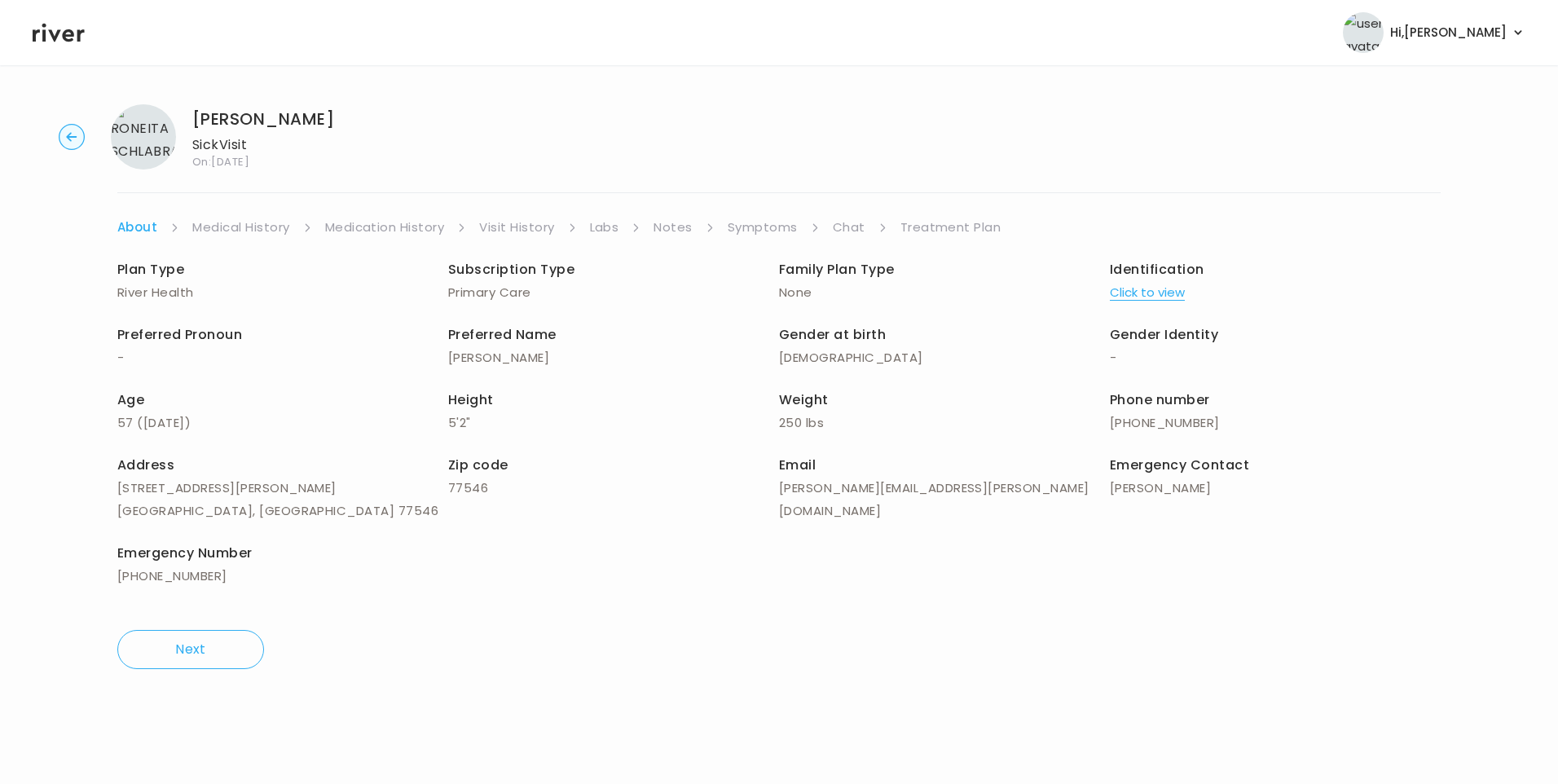
click at [253, 230] on link "Medical History" at bounding box center [240, 227] width 97 height 23
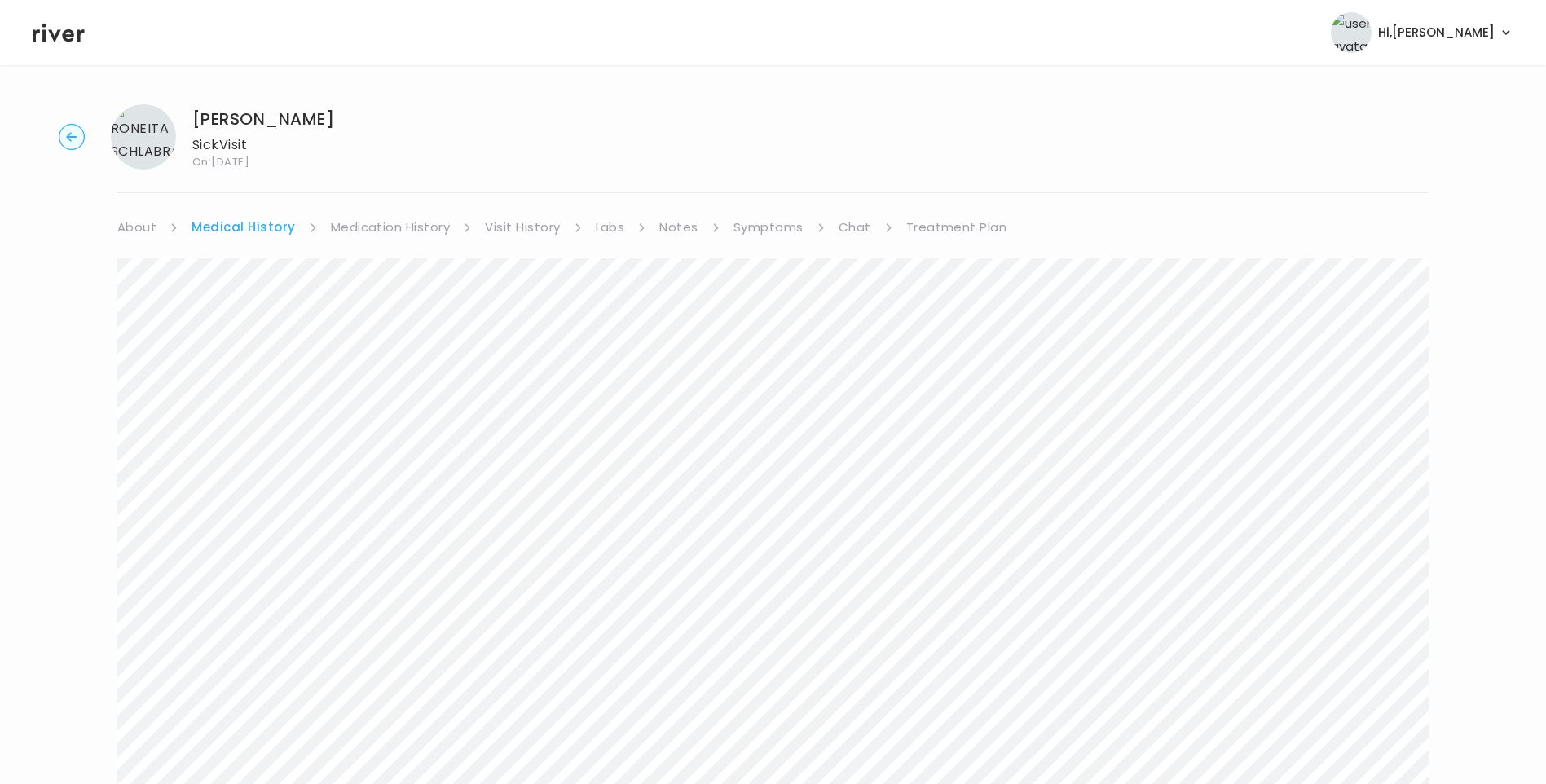
click at [748, 219] on link "Symptoms" at bounding box center [768, 227] width 70 height 23
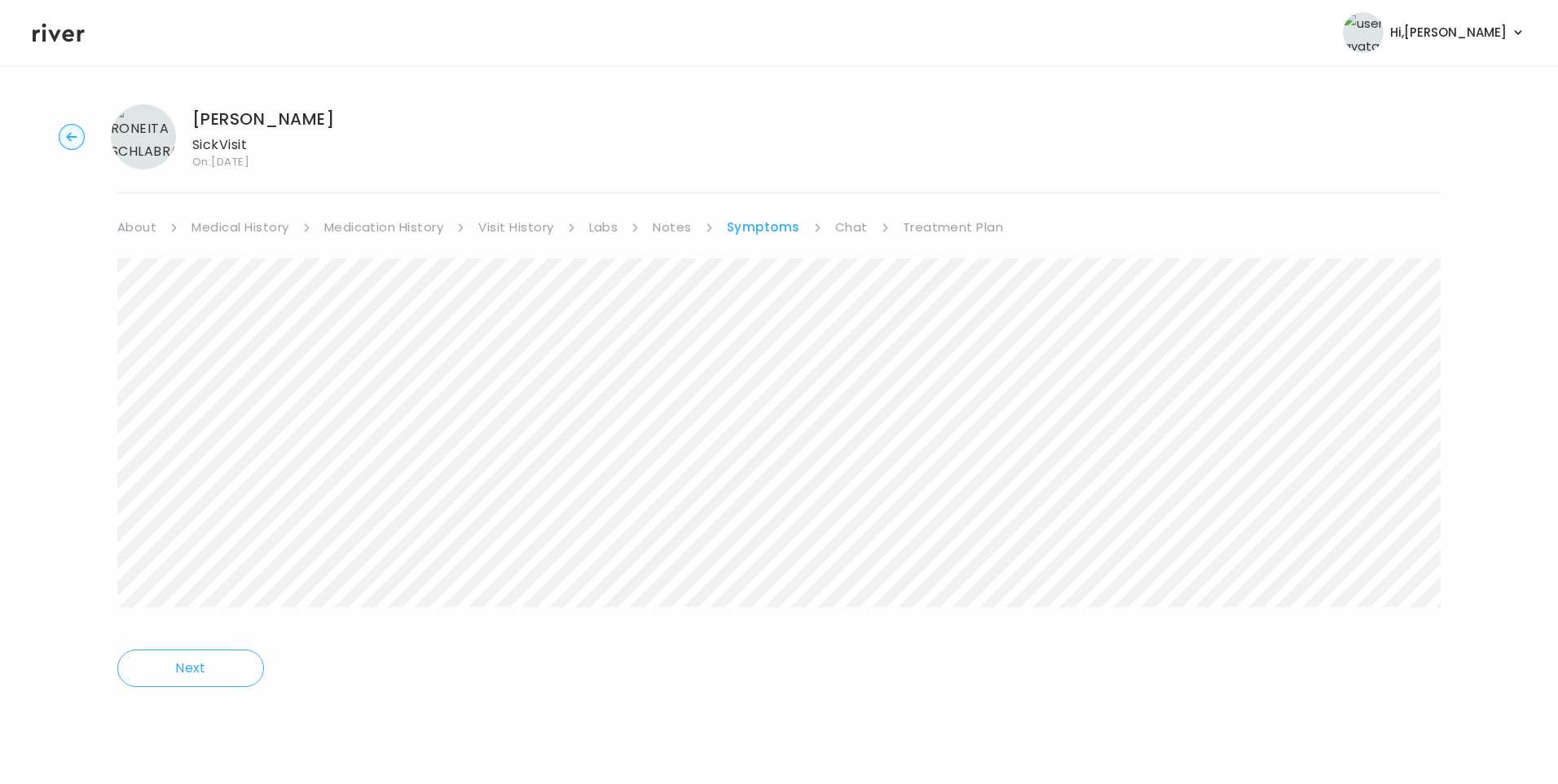
click at [406, 231] on link "Medication History" at bounding box center [384, 227] width 120 height 23
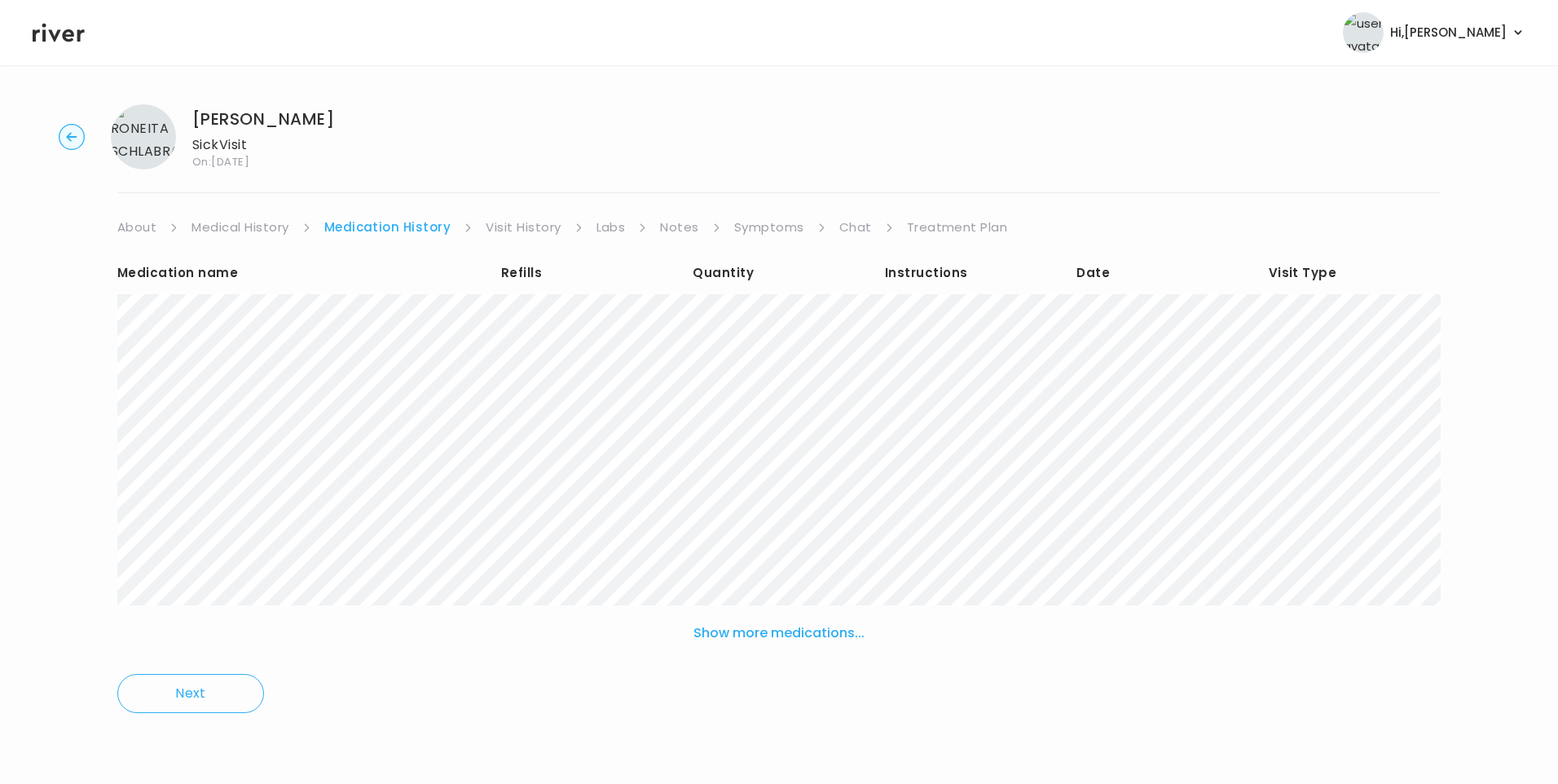
click at [776, 634] on button "Show more medications..." at bounding box center [778, 633] width 184 height 36
click at [769, 226] on link "Symptoms" at bounding box center [769, 227] width 70 height 23
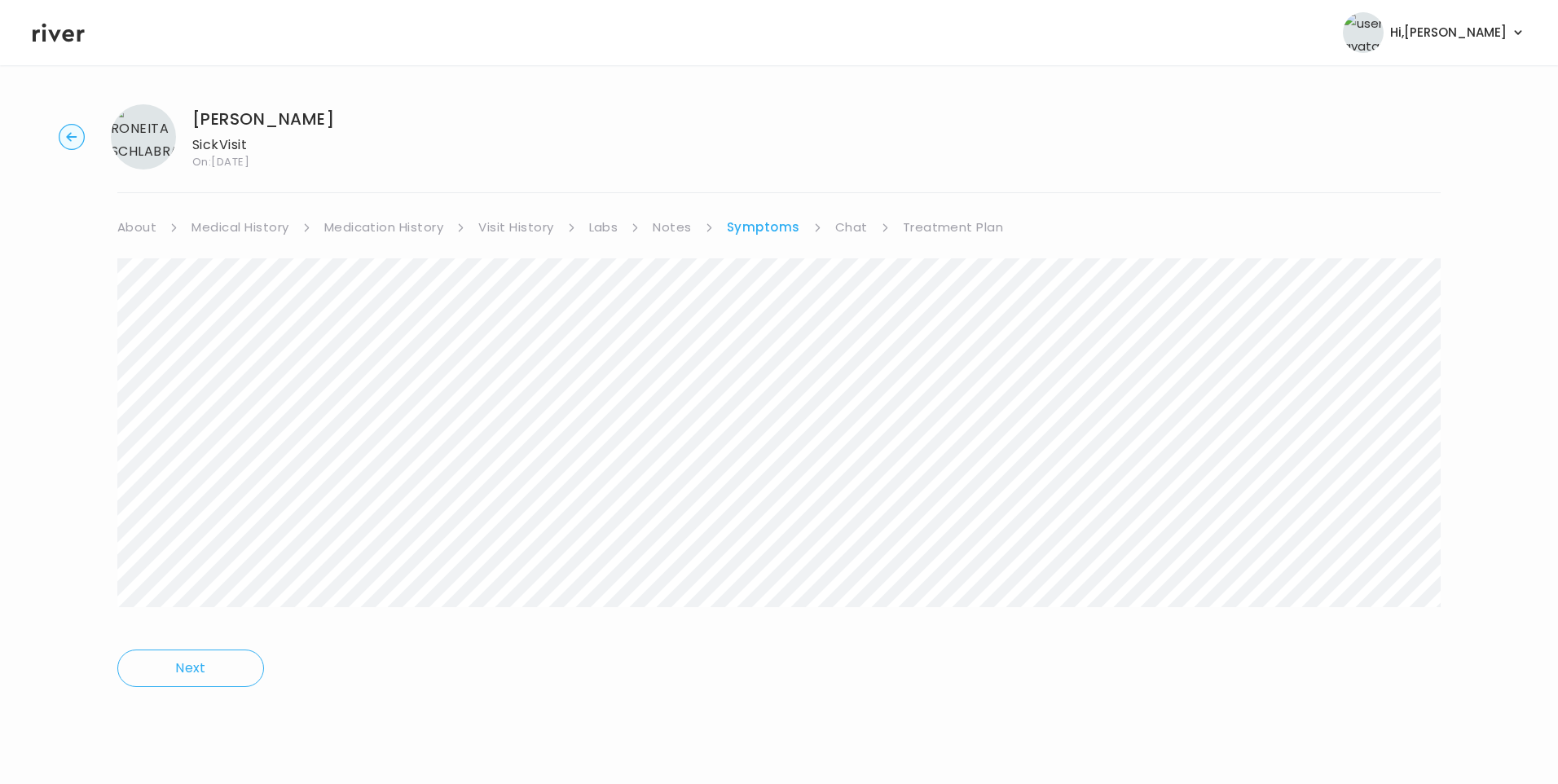
click at [930, 235] on link "Treatment Plan" at bounding box center [953, 227] width 101 height 23
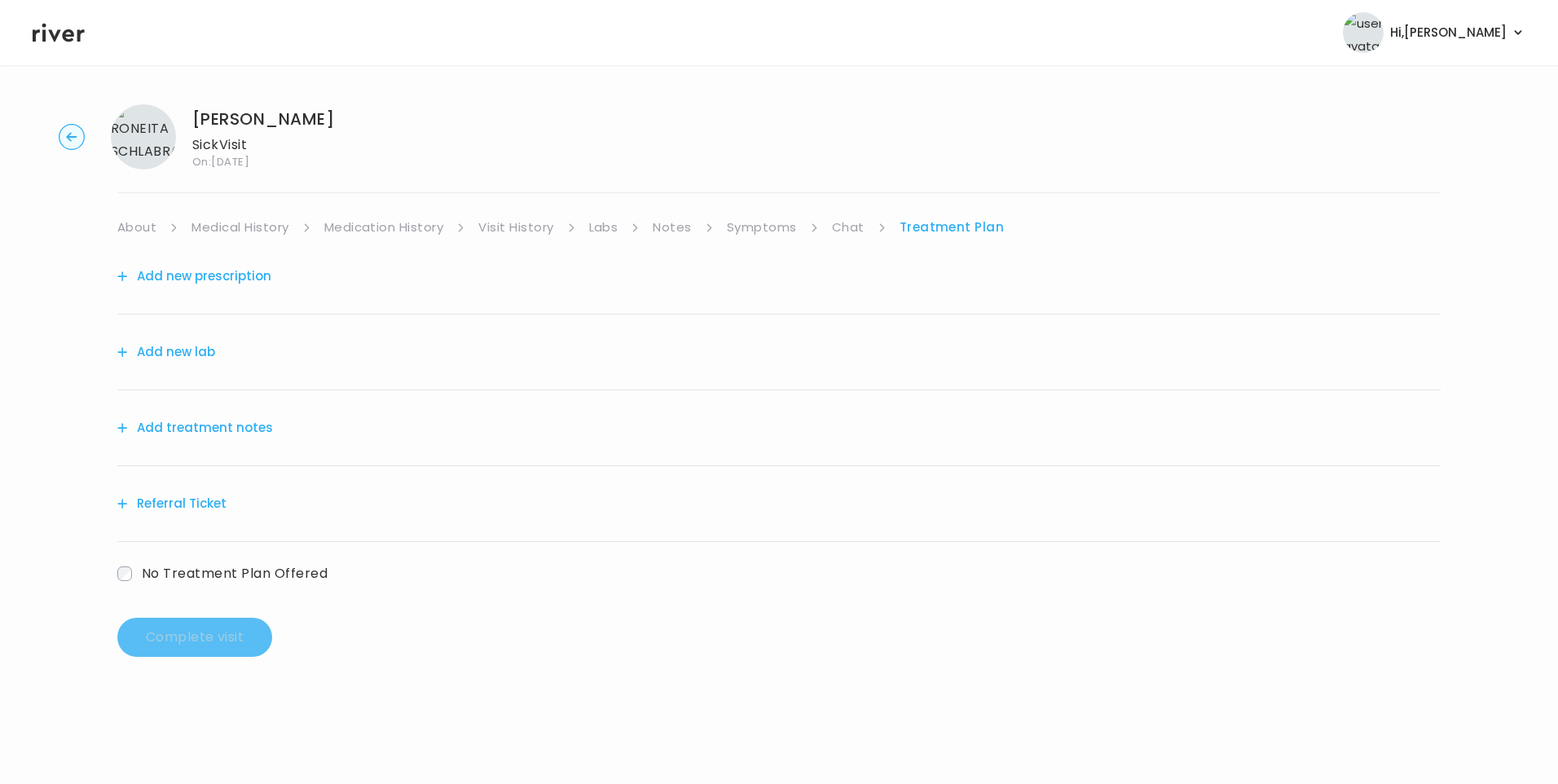
click at [234, 435] on button "Add treatment notes" at bounding box center [195, 428] width 155 height 23
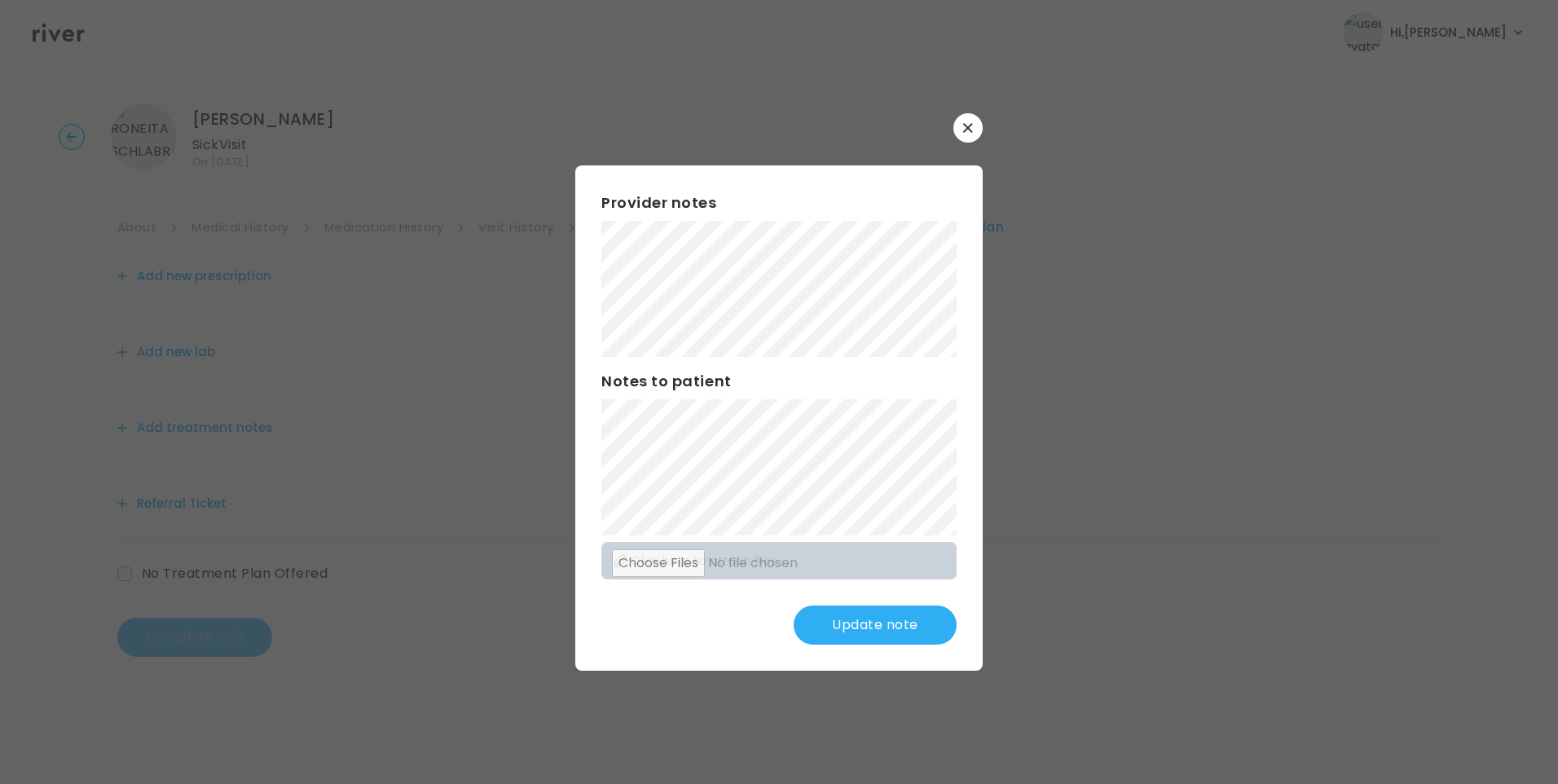
click at [880, 640] on button "Update note" at bounding box center [875, 624] width 163 height 39
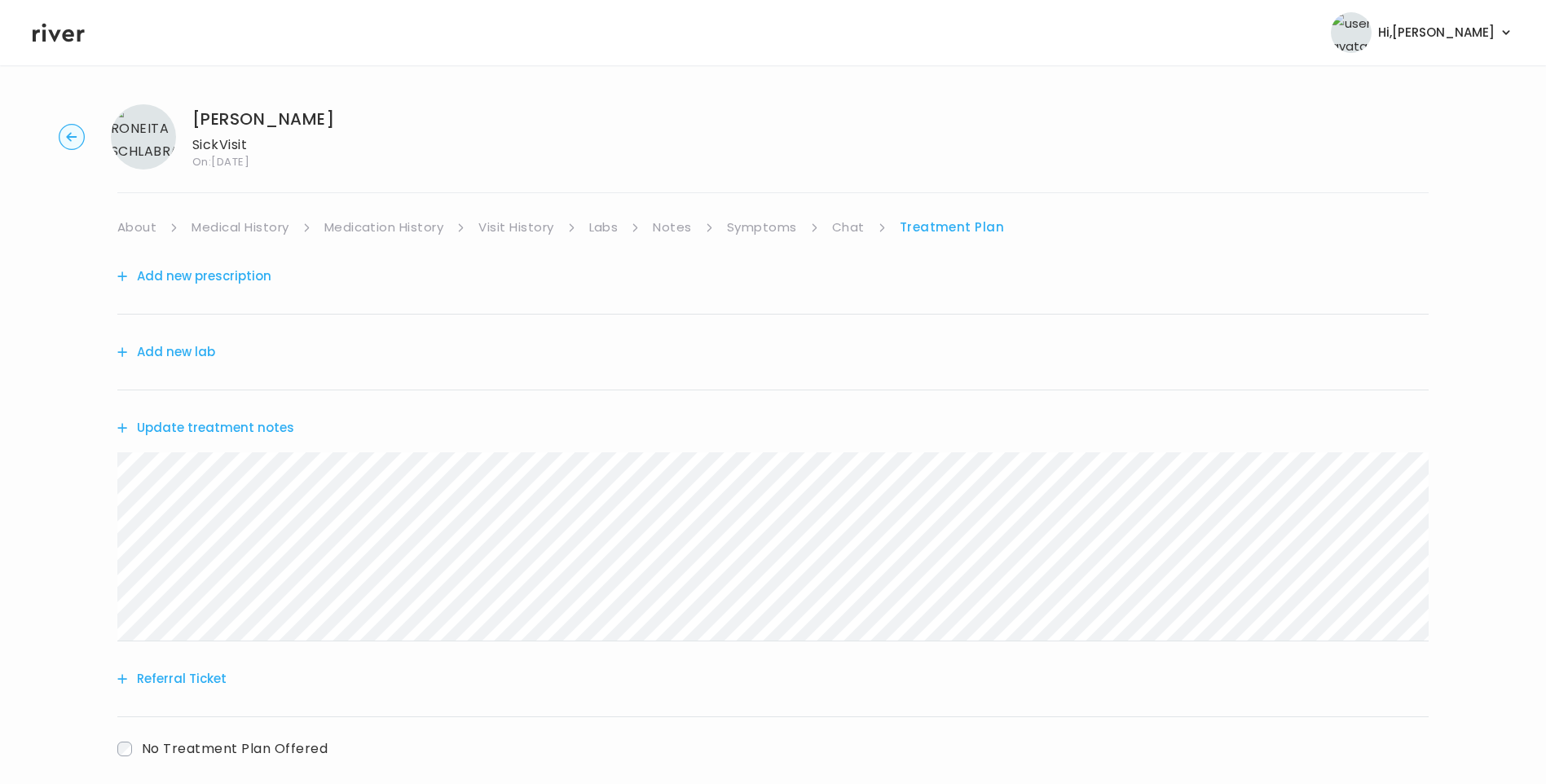
click at [272, 427] on button "Update treatment notes" at bounding box center [206, 428] width 177 height 23
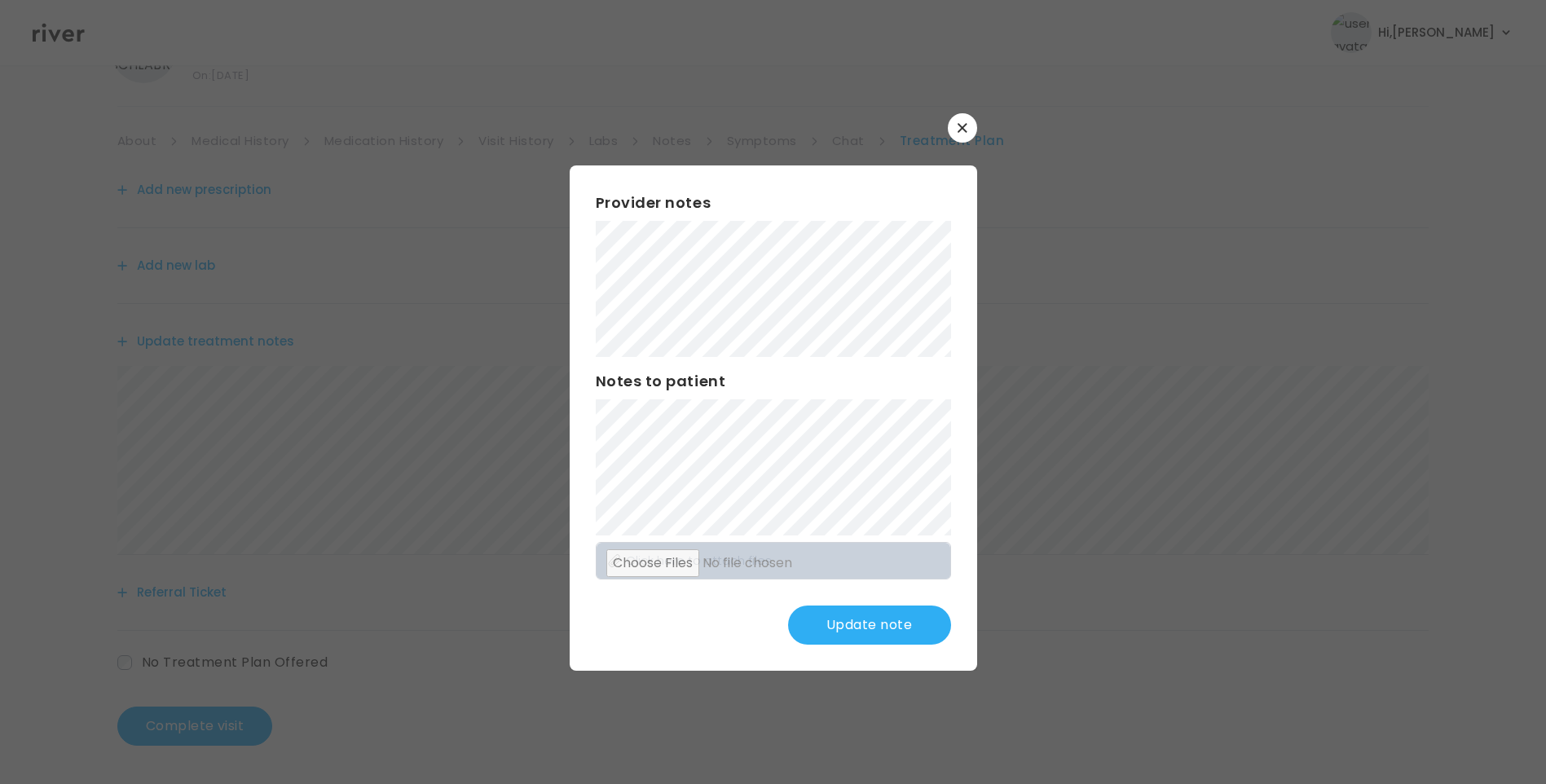
scroll to position [87, 0]
click at [888, 616] on button "Update note" at bounding box center [870, 624] width 163 height 39
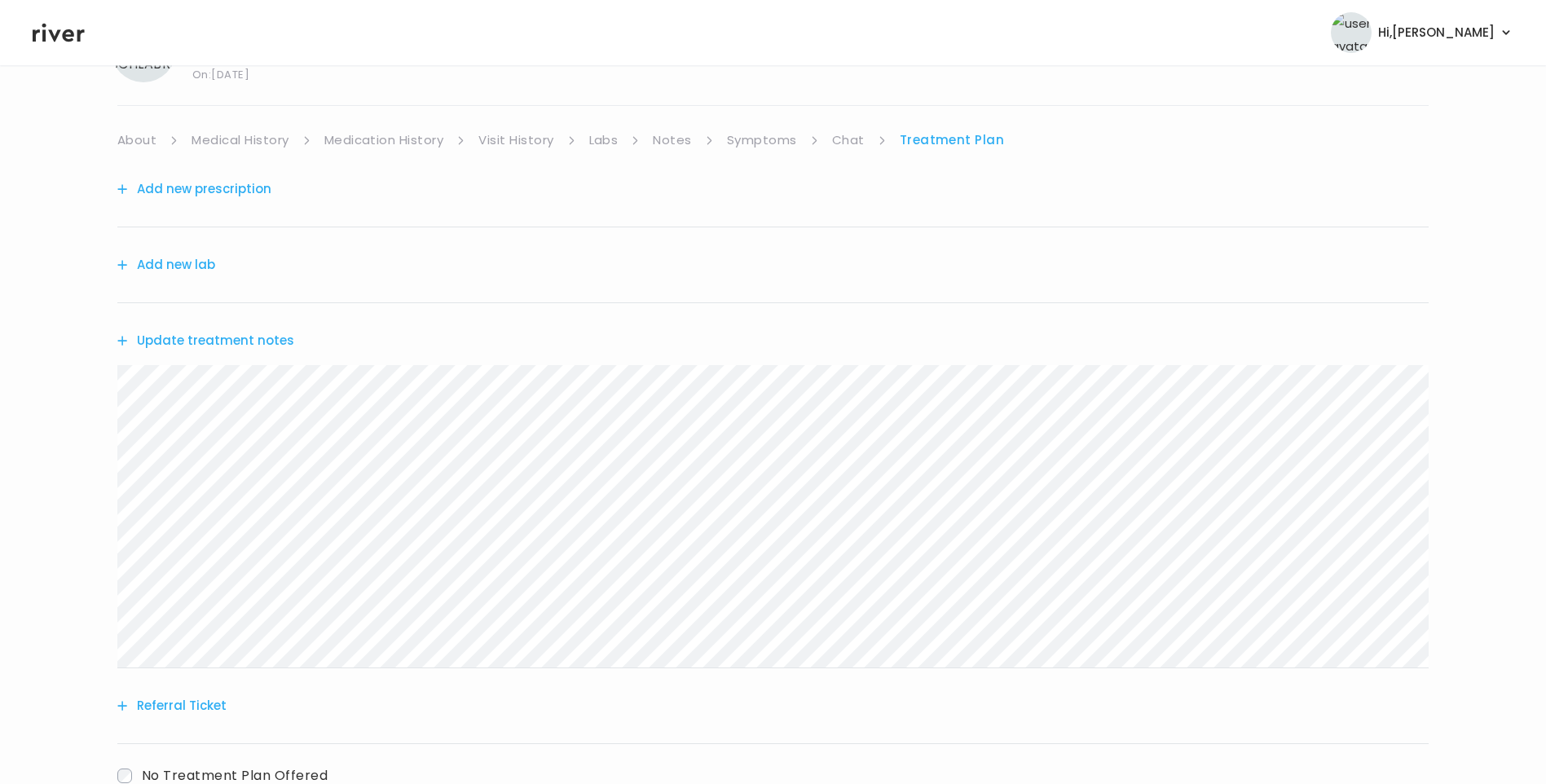
click at [246, 350] on button "Update treatment notes" at bounding box center [206, 340] width 177 height 23
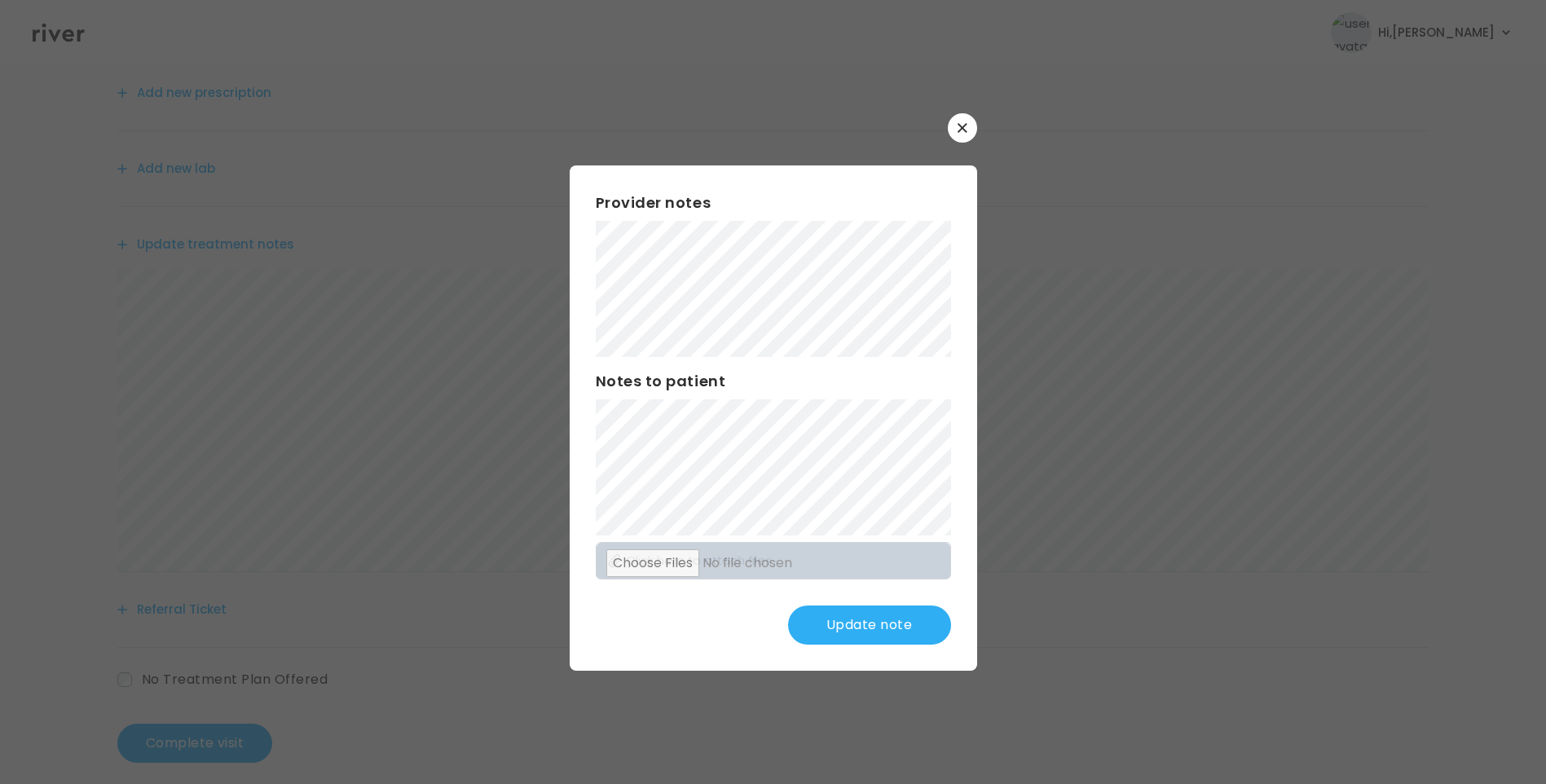
scroll to position [202, 0]
click at [831, 623] on button "Update note" at bounding box center [870, 624] width 163 height 39
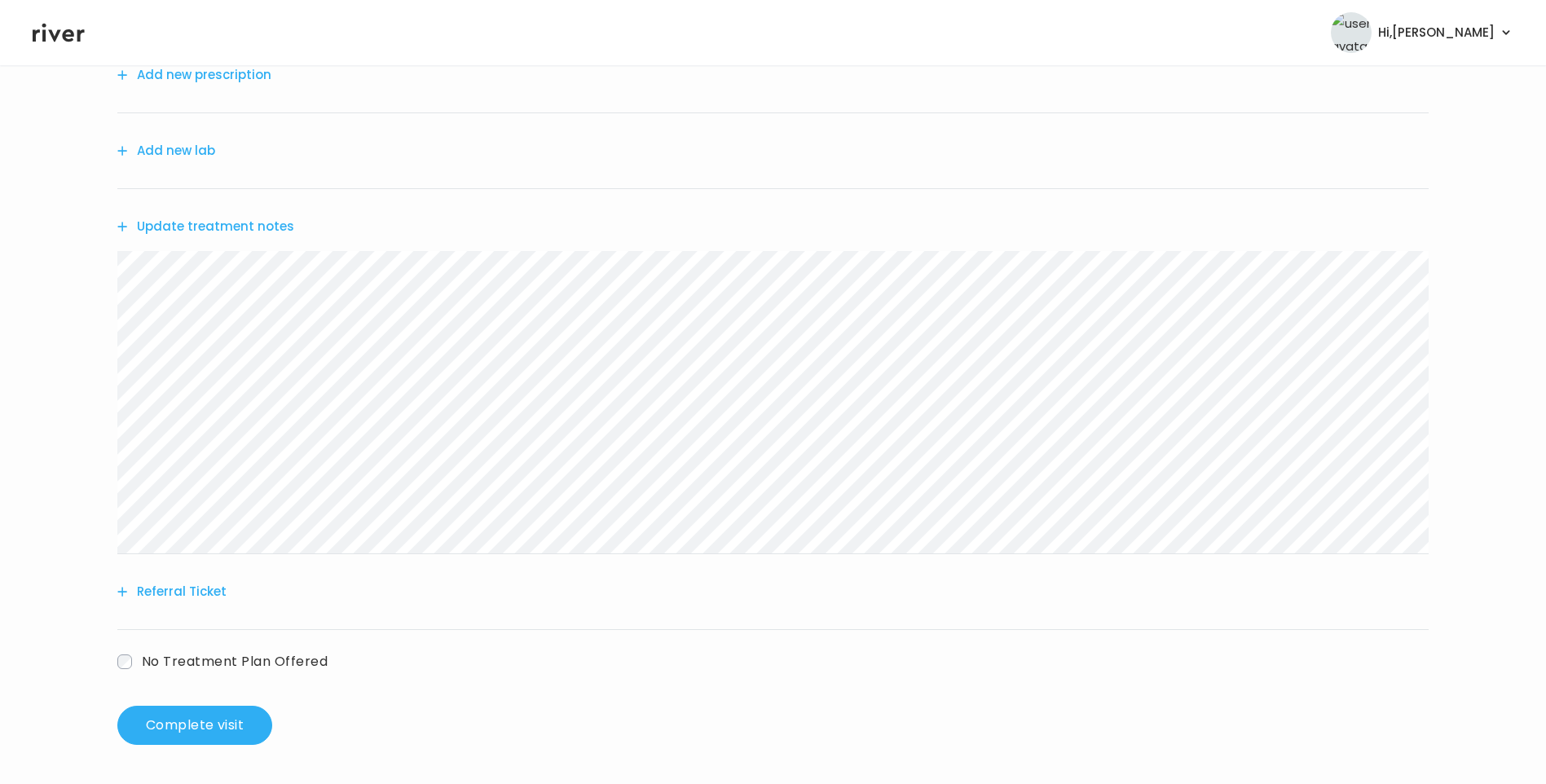
click at [272, 218] on button "Update treatment notes" at bounding box center [206, 226] width 177 height 23
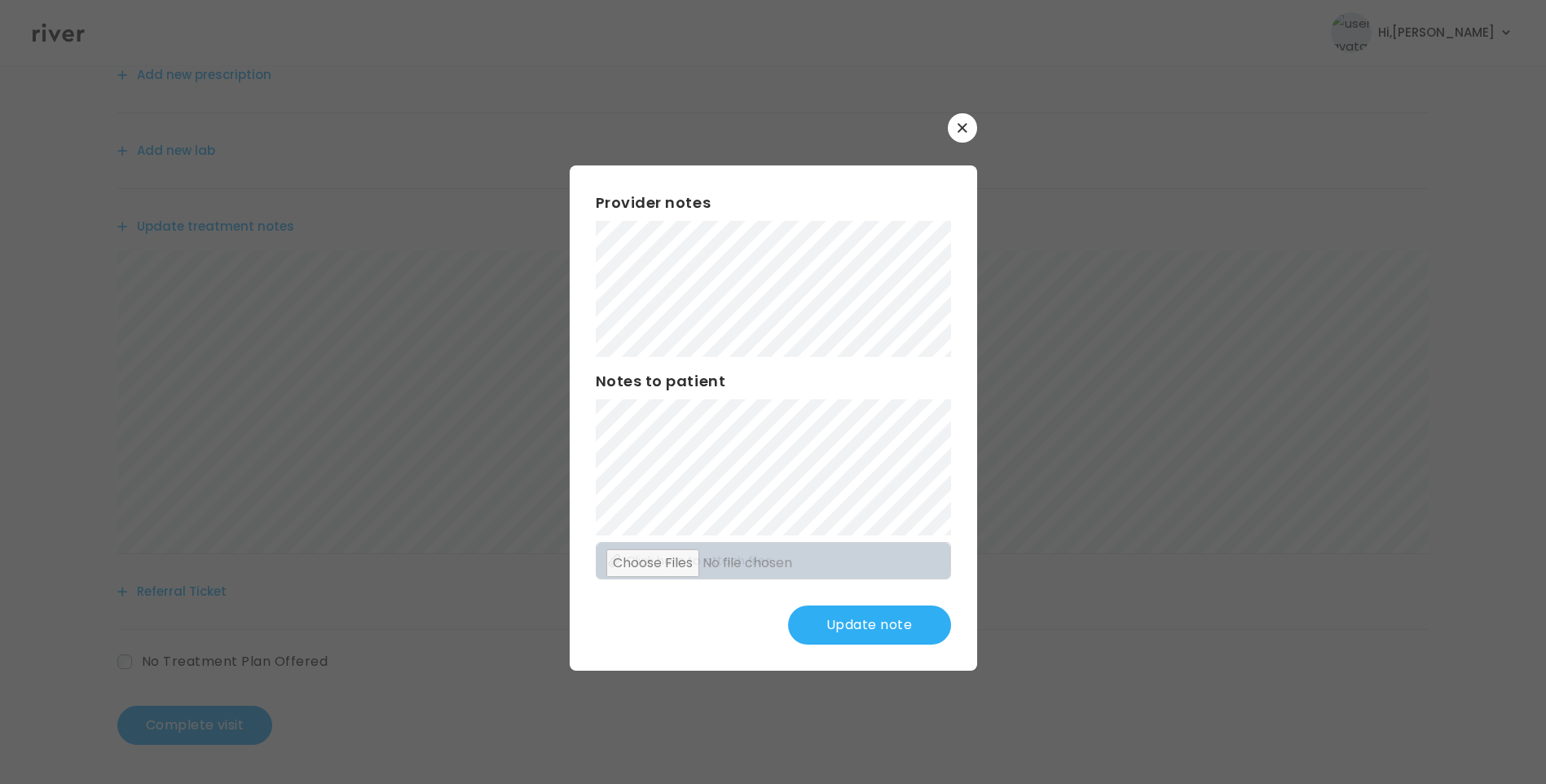
click at [852, 631] on button "Update note" at bounding box center [870, 624] width 163 height 39
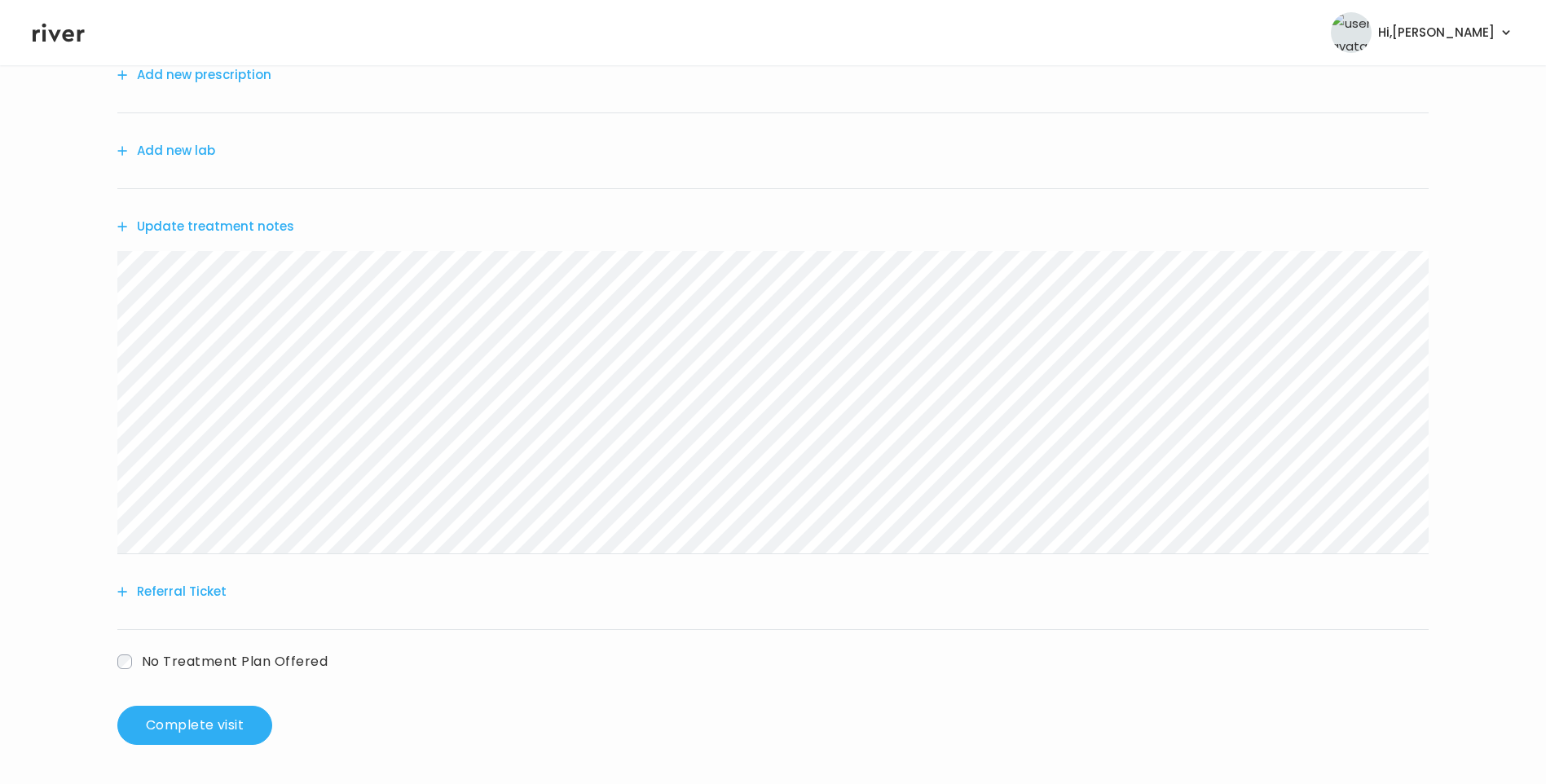
click at [249, 229] on button "Update treatment notes" at bounding box center [206, 226] width 177 height 23
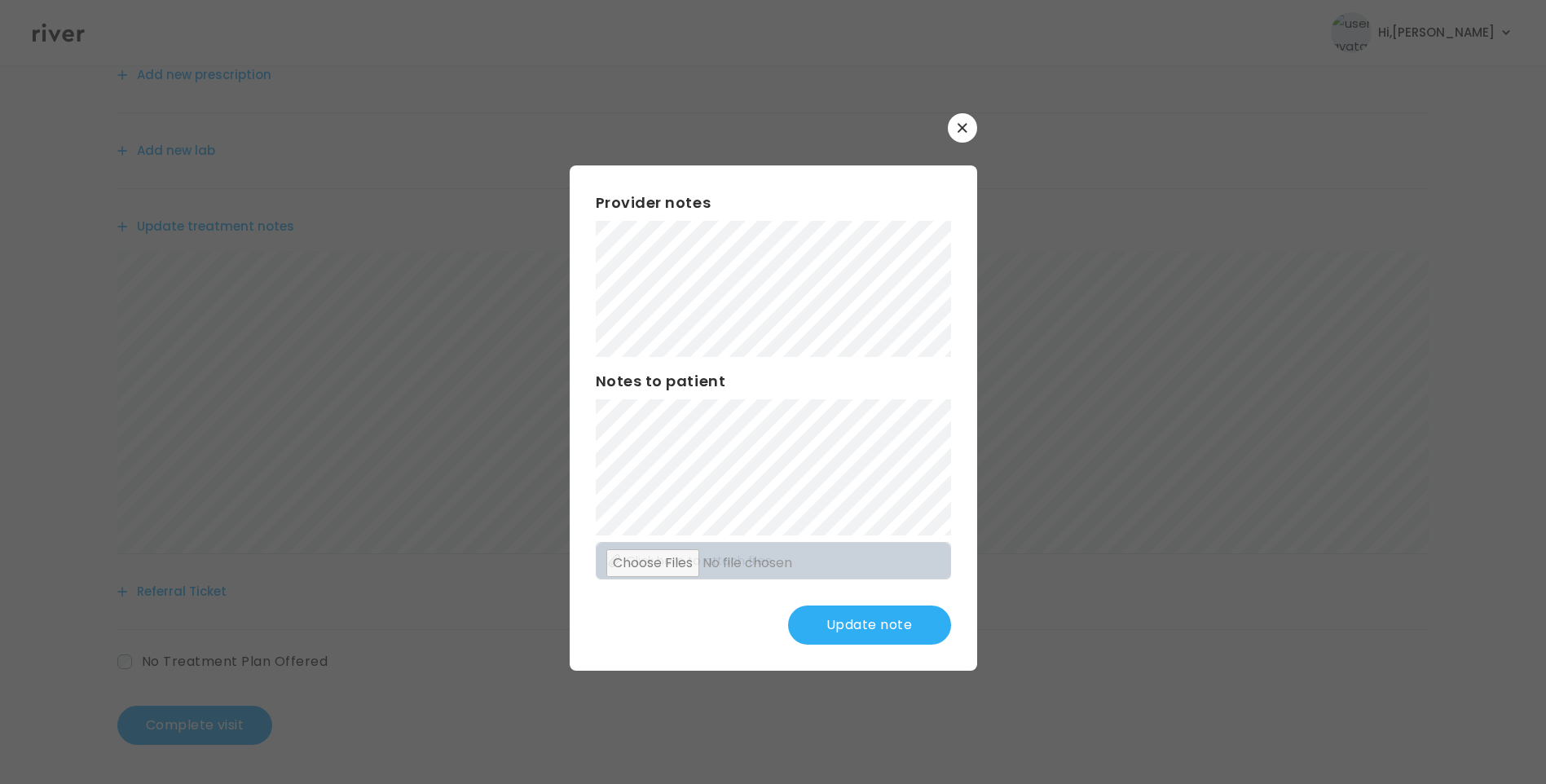
click at [878, 633] on button "Update note" at bounding box center [870, 624] width 163 height 39
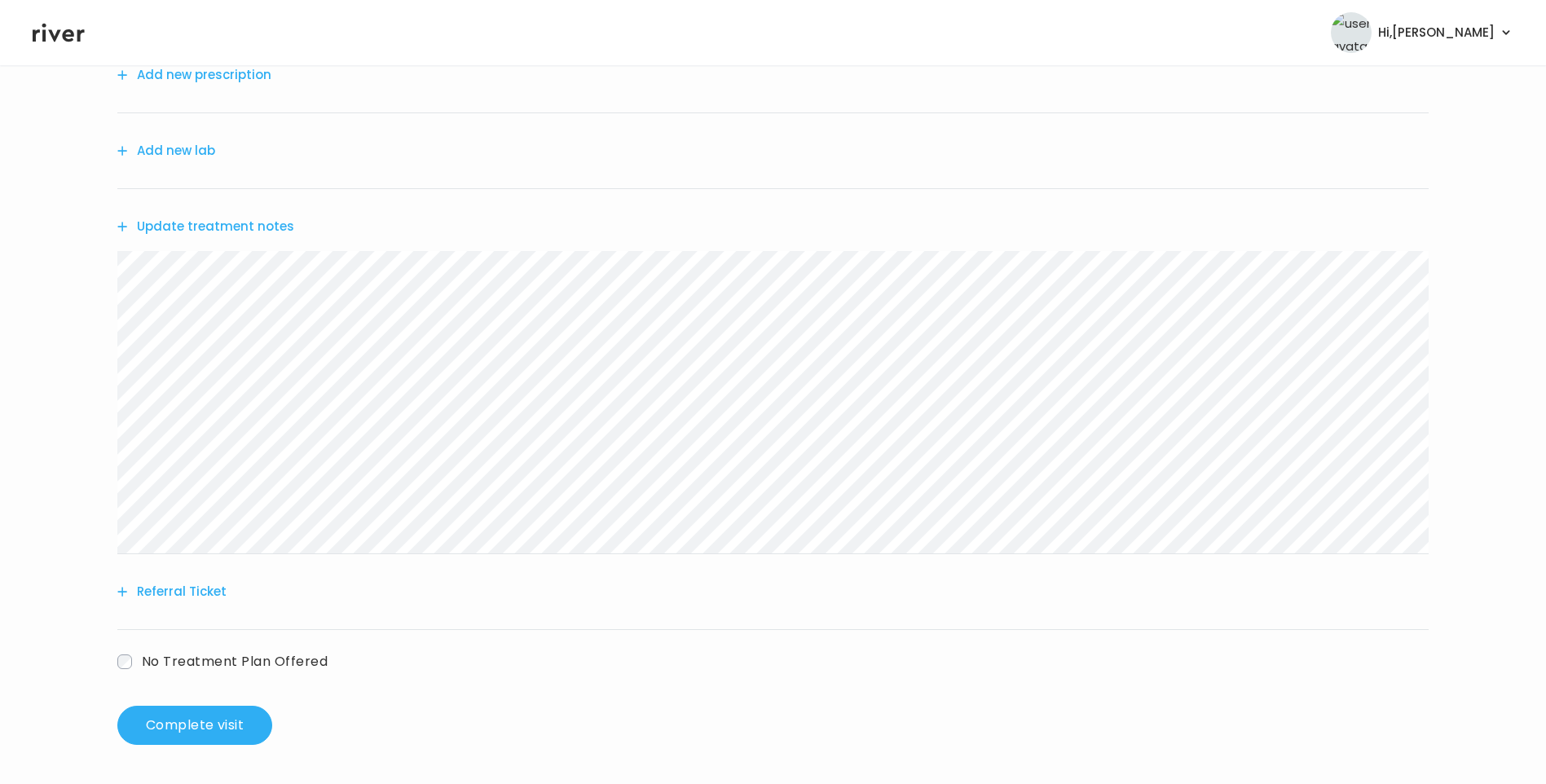
click at [201, 228] on button "Update treatment notes" at bounding box center [206, 226] width 177 height 23
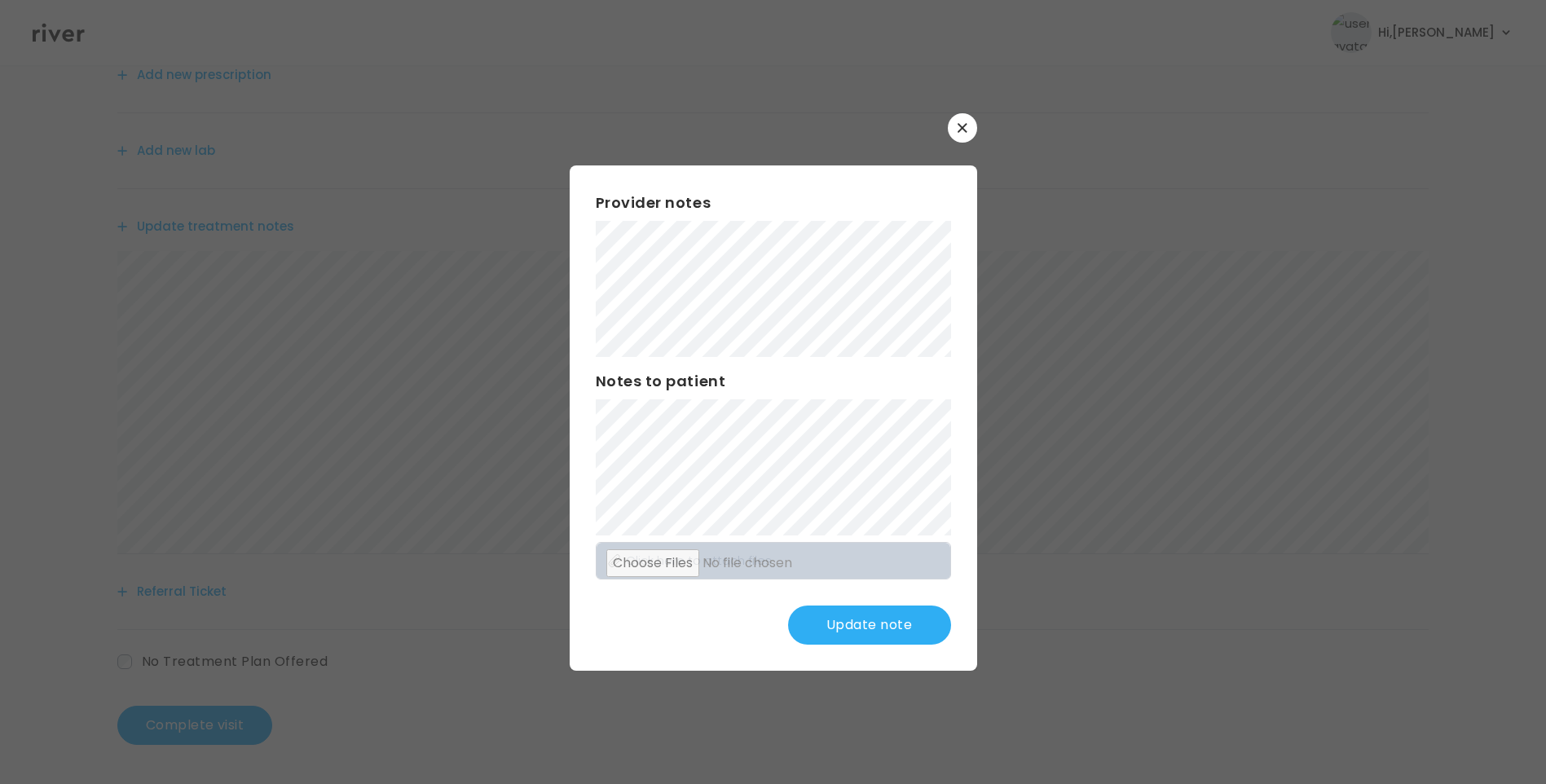
click at [860, 629] on button "Update note" at bounding box center [870, 624] width 163 height 39
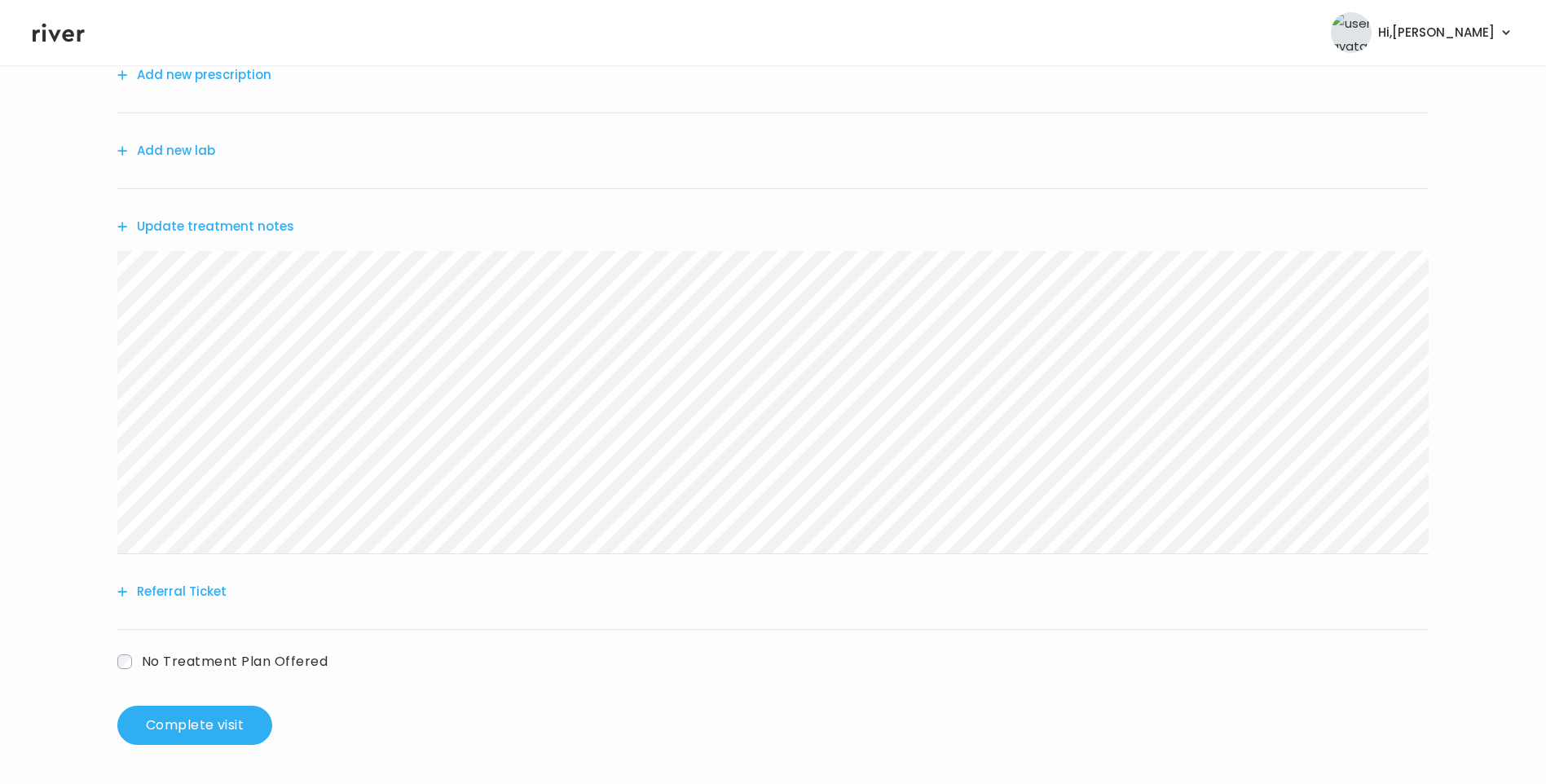
click at [264, 224] on button "Update treatment notes" at bounding box center [206, 226] width 177 height 23
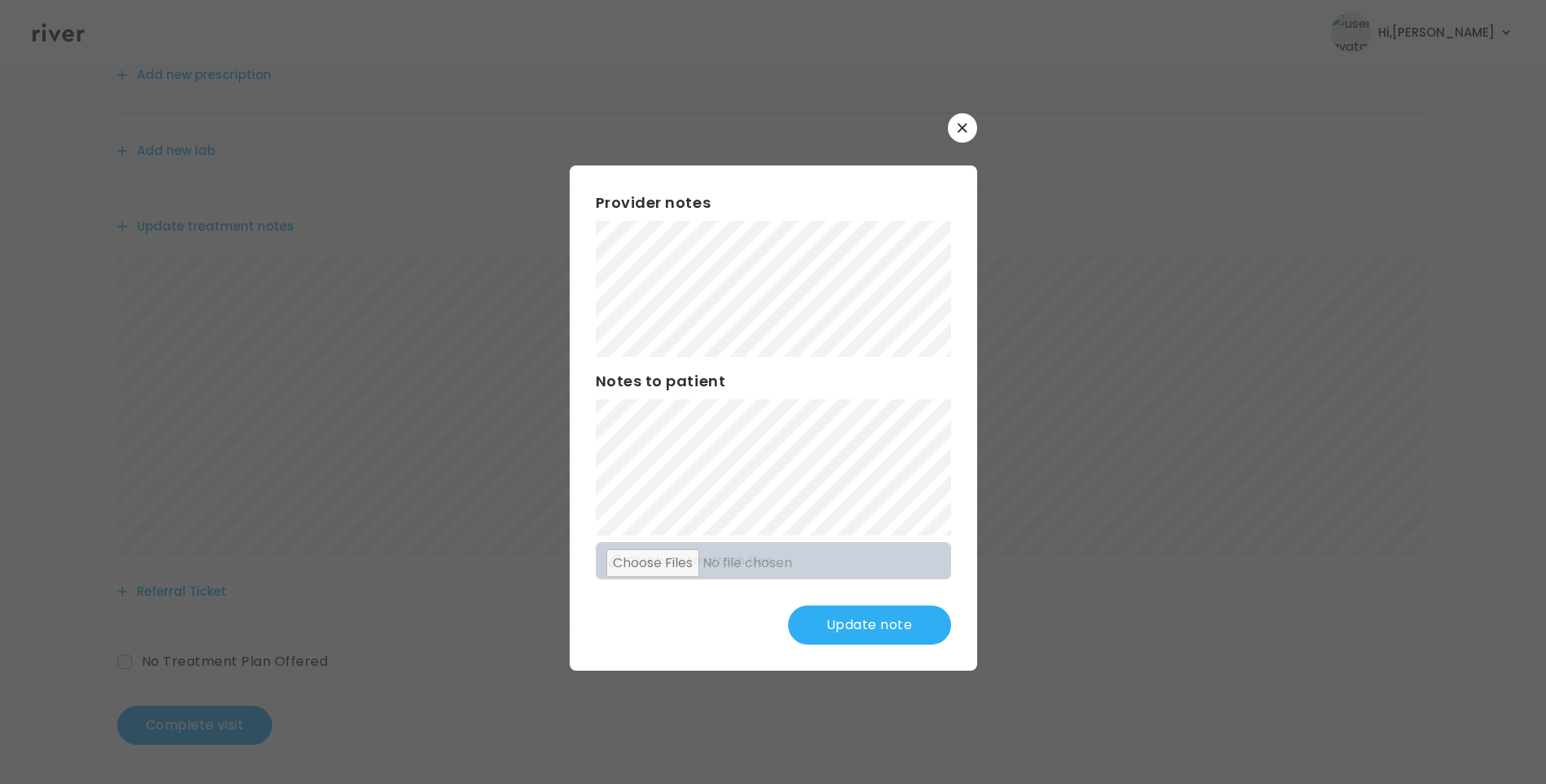
click at [902, 631] on button "Update note" at bounding box center [870, 624] width 163 height 39
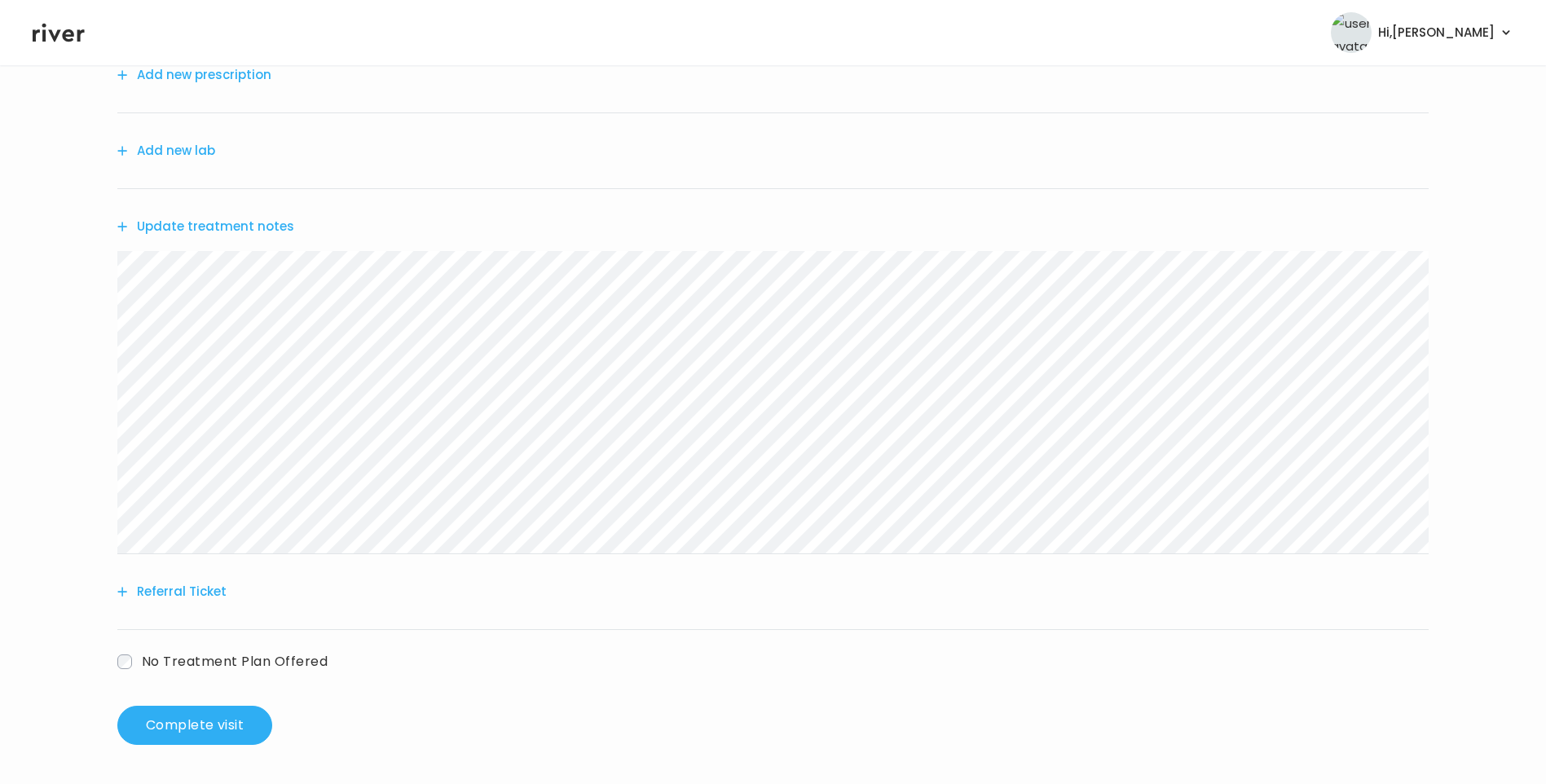
click at [275, 229] on button "Update treatment notes" at bounding box center [206, 226] width 177 height 23
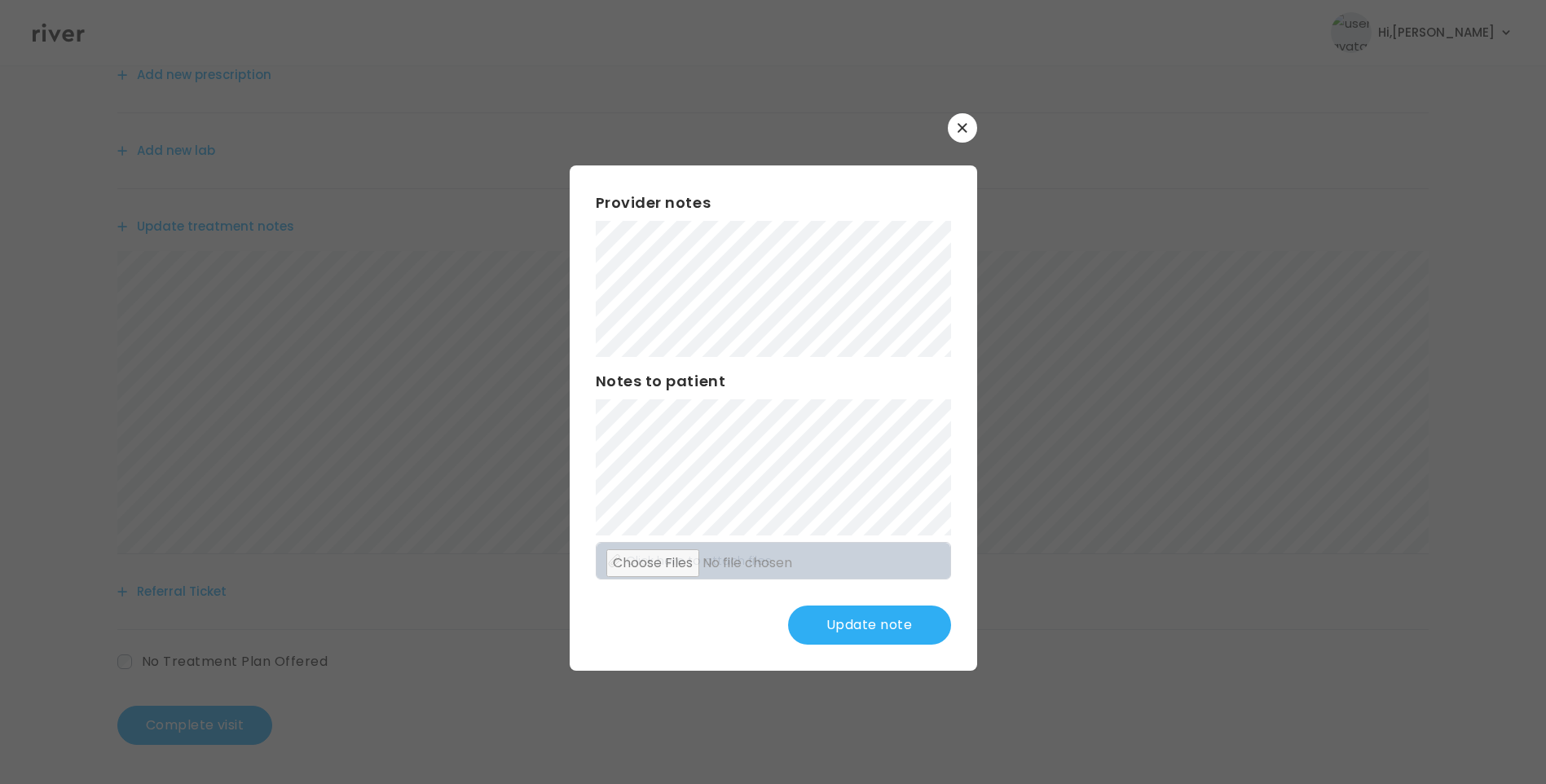
click at [880, 625] on button "Update note" at bounding box center [870, 624] width 163 height 39
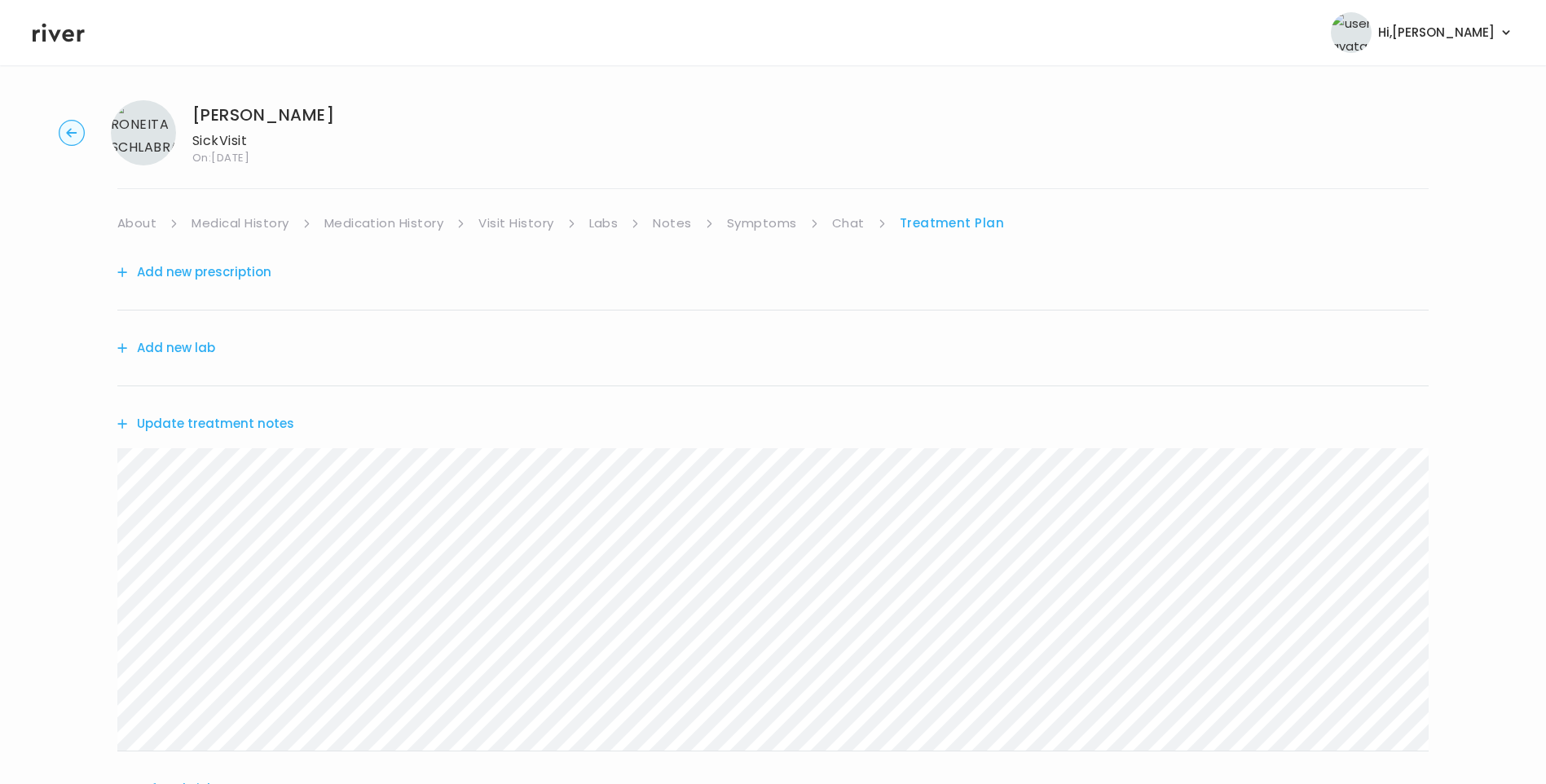
scroll to position [0, 0]
click at [220, 225] on link "Medical History" at bounding box center [240, 227] width 97 height 23
click at [862, 229] on link "Chat" at bounding box center [855, 227] width 33 height 23
click at [917, 229] on link "Treatment Plan" at bounding box center [952, 227] width 101 height 23
click at [212, 276] on button "Add new prescription" at bounding box center [194, 276] width 154 height 23
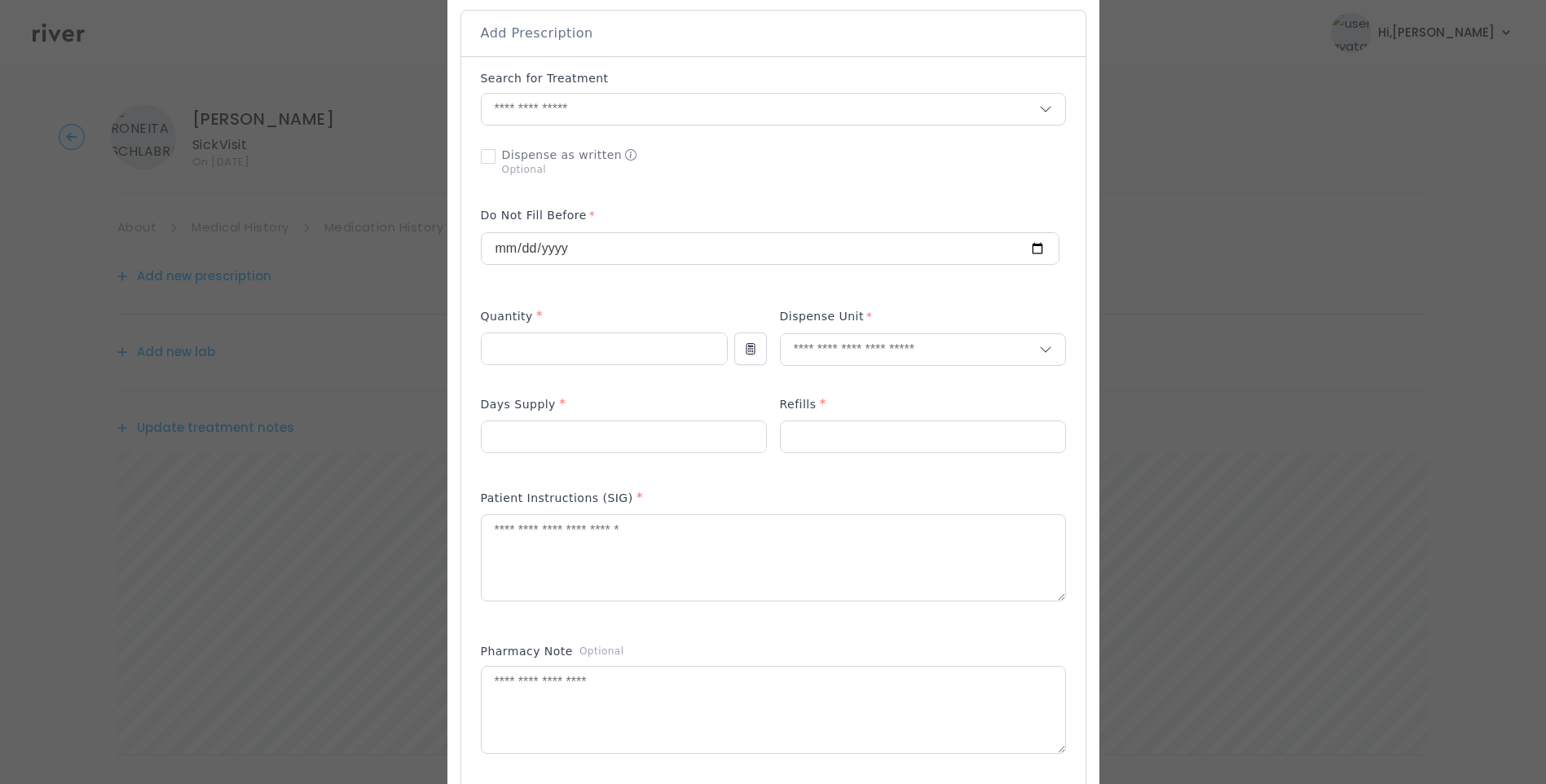
scroll to position [326, 0]
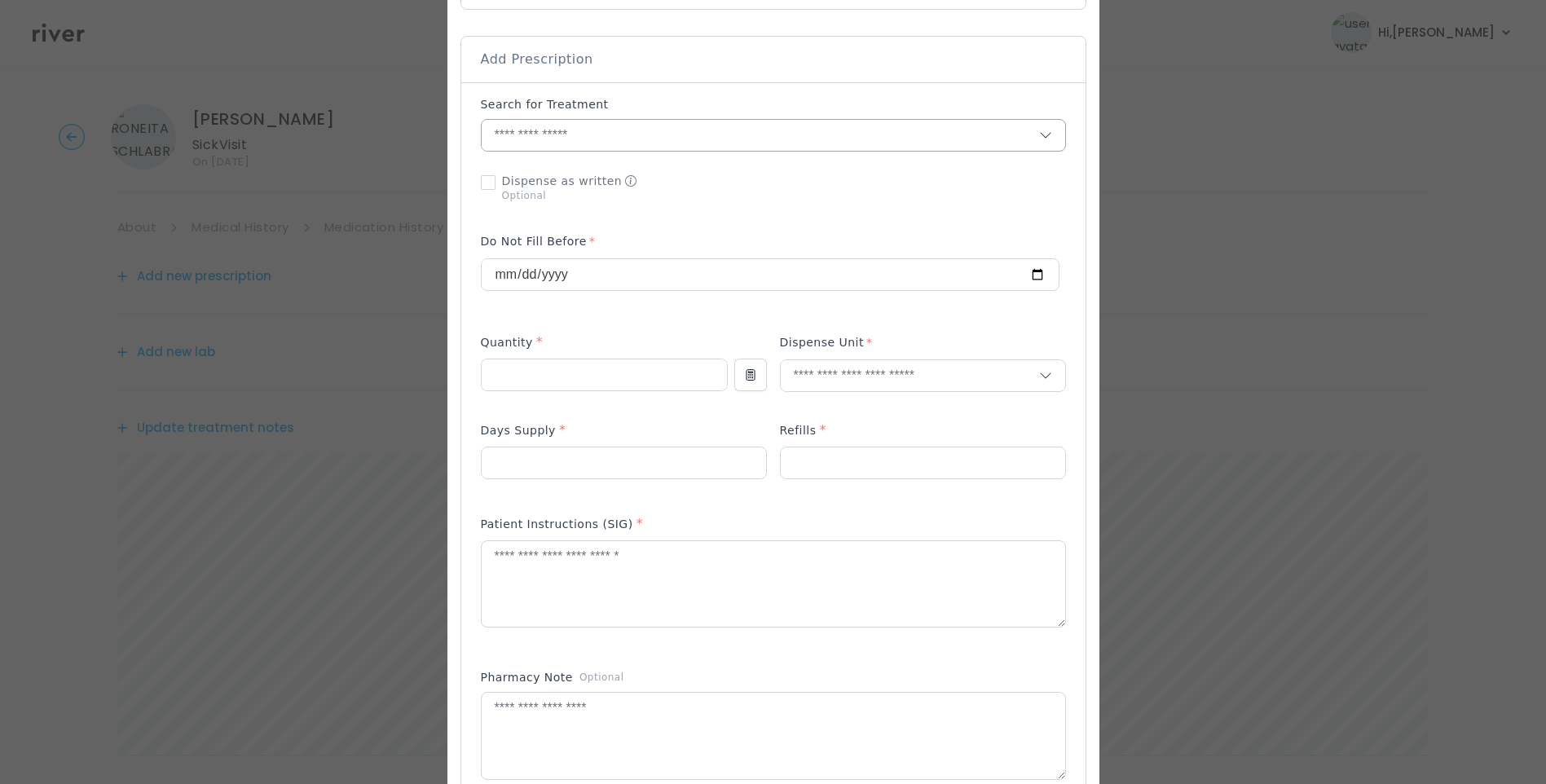
click at [559, 122] on input "text" at bounding box center [760, 135] width 557 height 31
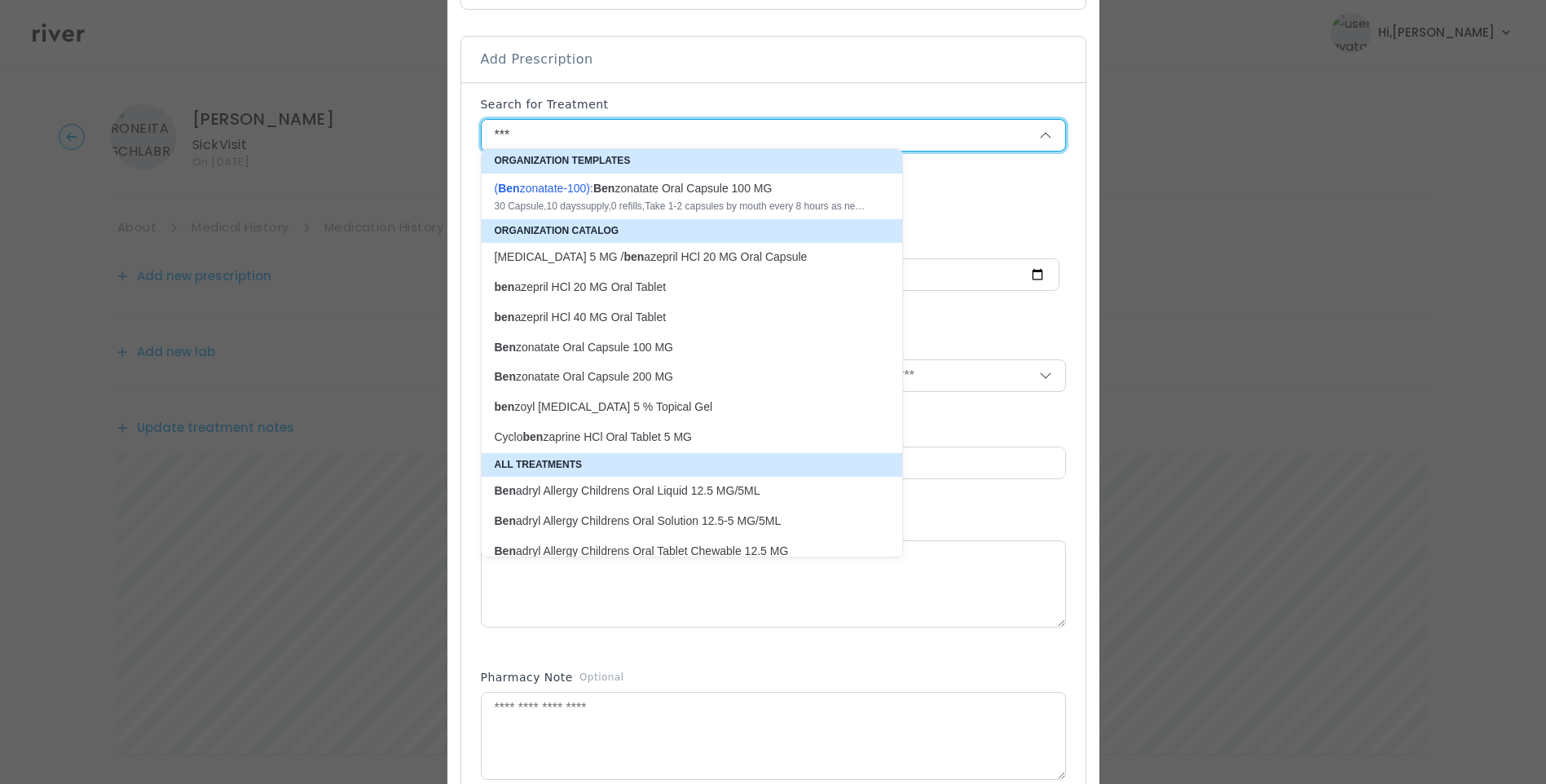
click at [747, 197] on div "( Ben zonatate-100 ): Ben zonatate Oral Capsule 100 MG 30 Capsule , 10 days sup…" at bounding box center [683, 196] width 375 height 33
type input "**********"
type input "**"
type input "*"
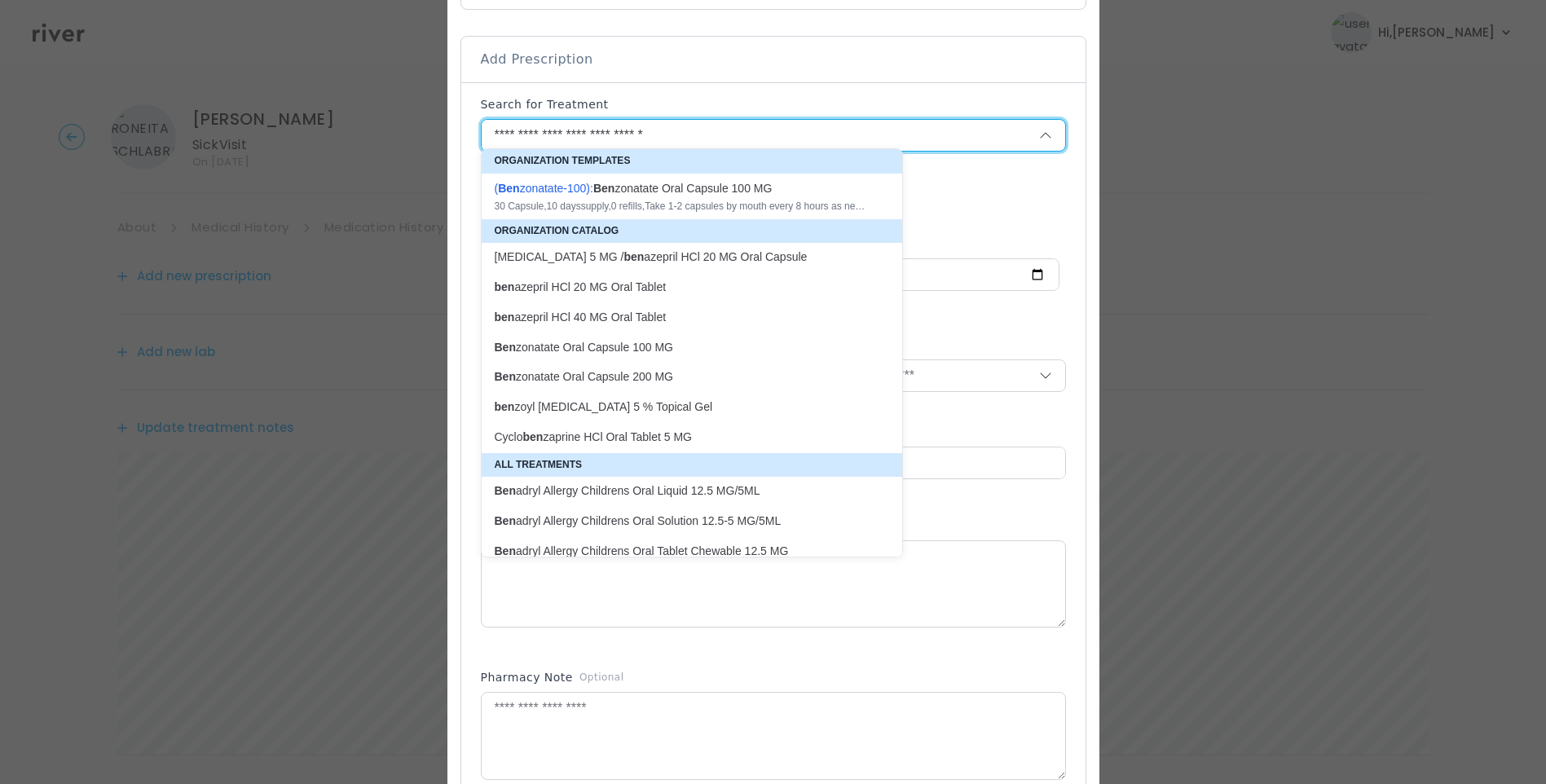
type textarea "**********"
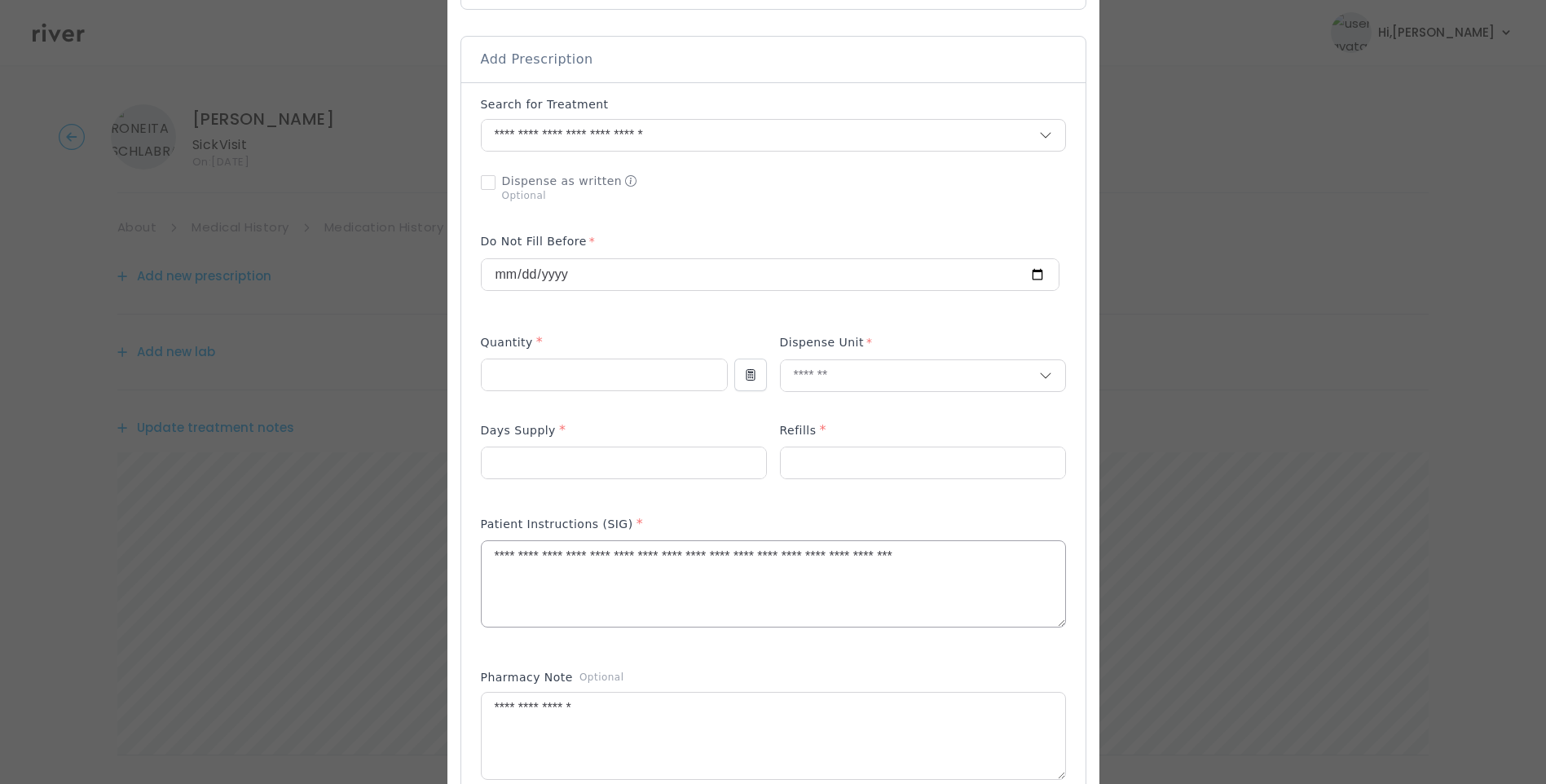
click at [549, 550] on textarea "**********" at bounding box center [773, 584] width 583 height 87
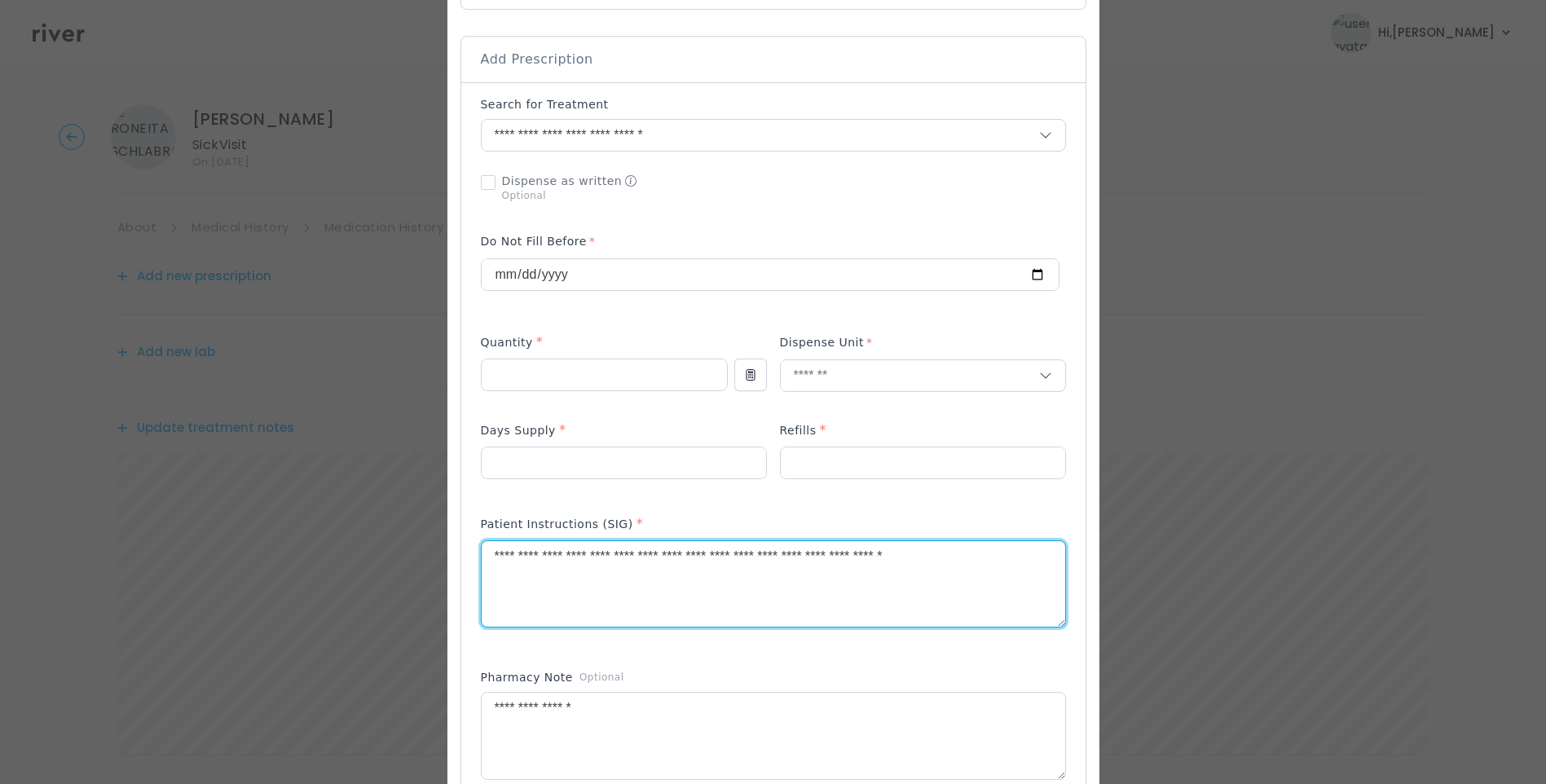
click at [598, 550] on textarea "**********" at bounding box center [773, 584] width 583 height 87
drag, startPoint x: 857, startPoint y: 550, endPoint x: 1049, endPoint y: 543, distance: 192.1
click at [1049, 543] on div "Add Prescription to Order" at bounding box center [773, 494] width 625 height 823
type textarea "**********"
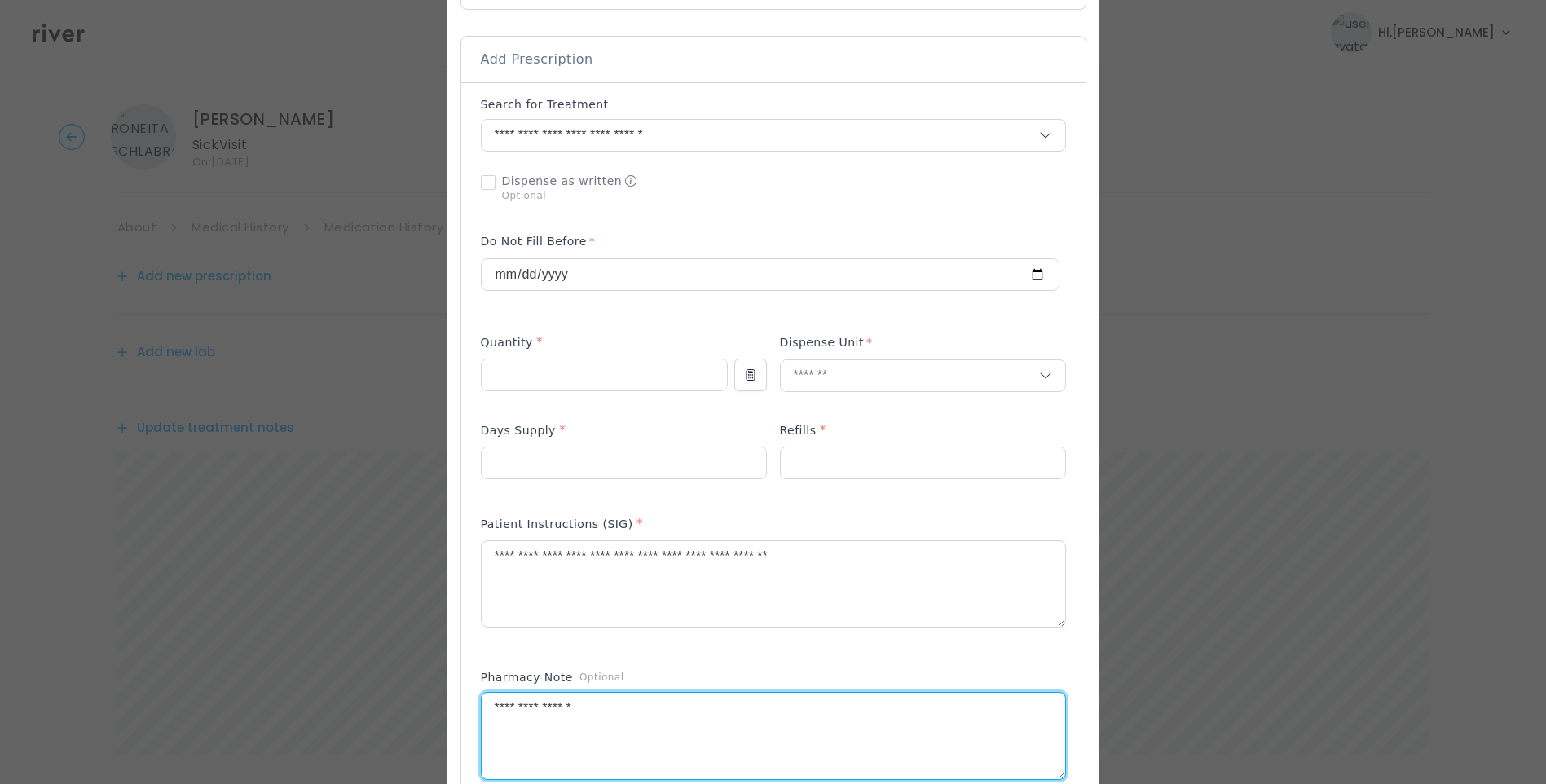
drag, startPoint x: 583, startPoint y: 706, endPoint x: 419, endPoint y: 718, distance: 164.4
click at [419, 718] on div "​" at bounding box center [773, 561] width 1546 height 1775
click at [902, 550] on textarea "**********" at bounding box center [773, 584] width 583 height 87
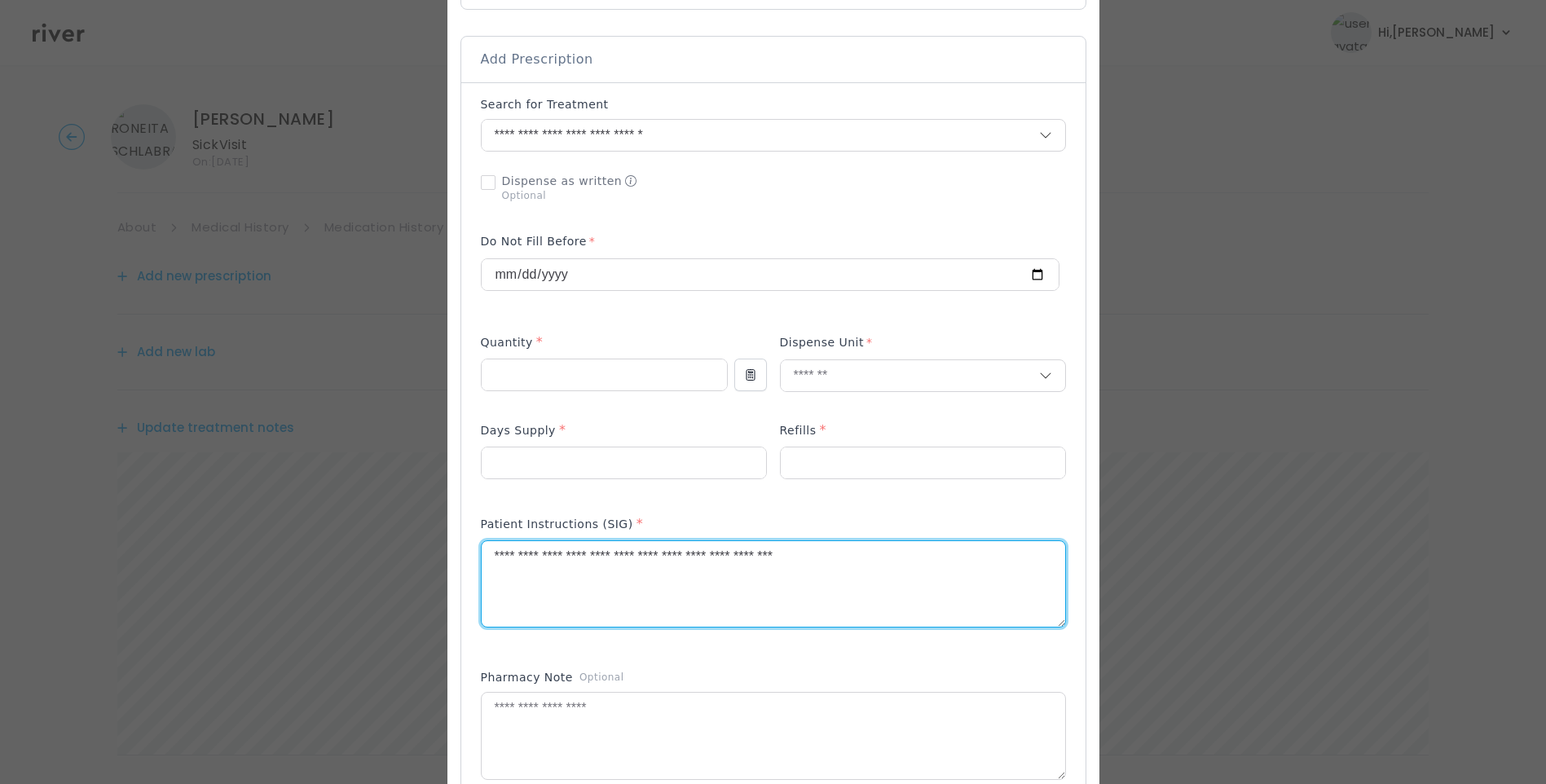
type textarea "**********"
click at [919, 553] on textarea "**********" at bounding box center [773, 584] width 583 height 87
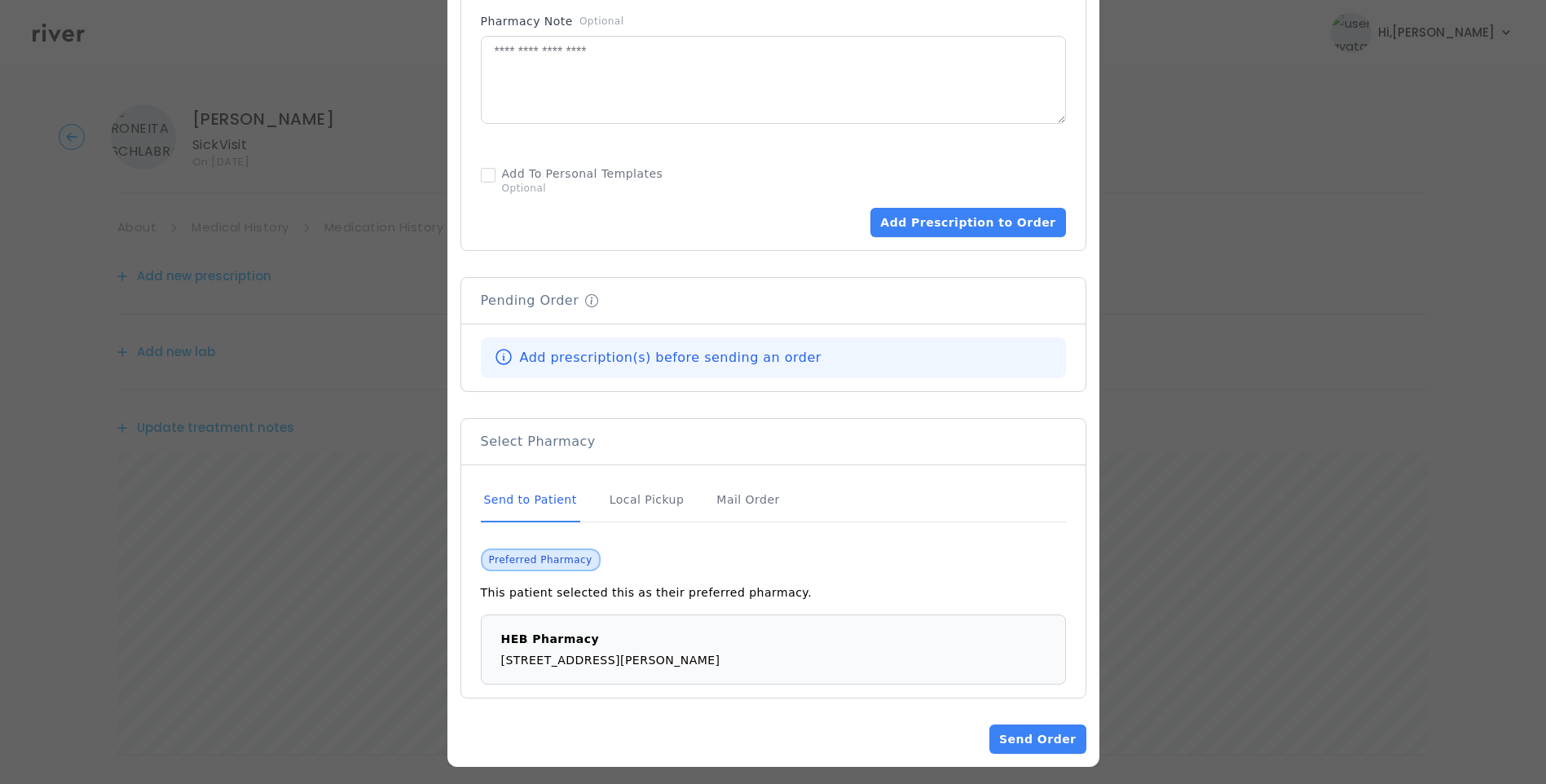
scroll to position [982, 0]
click at [565, 487] on div "Send to Patient" at bounding box center [530, 499] width 99 height 44
click at [947, 221] on button "Add Prescription to Order" at bounding box center [968, 221] width 195 height 29
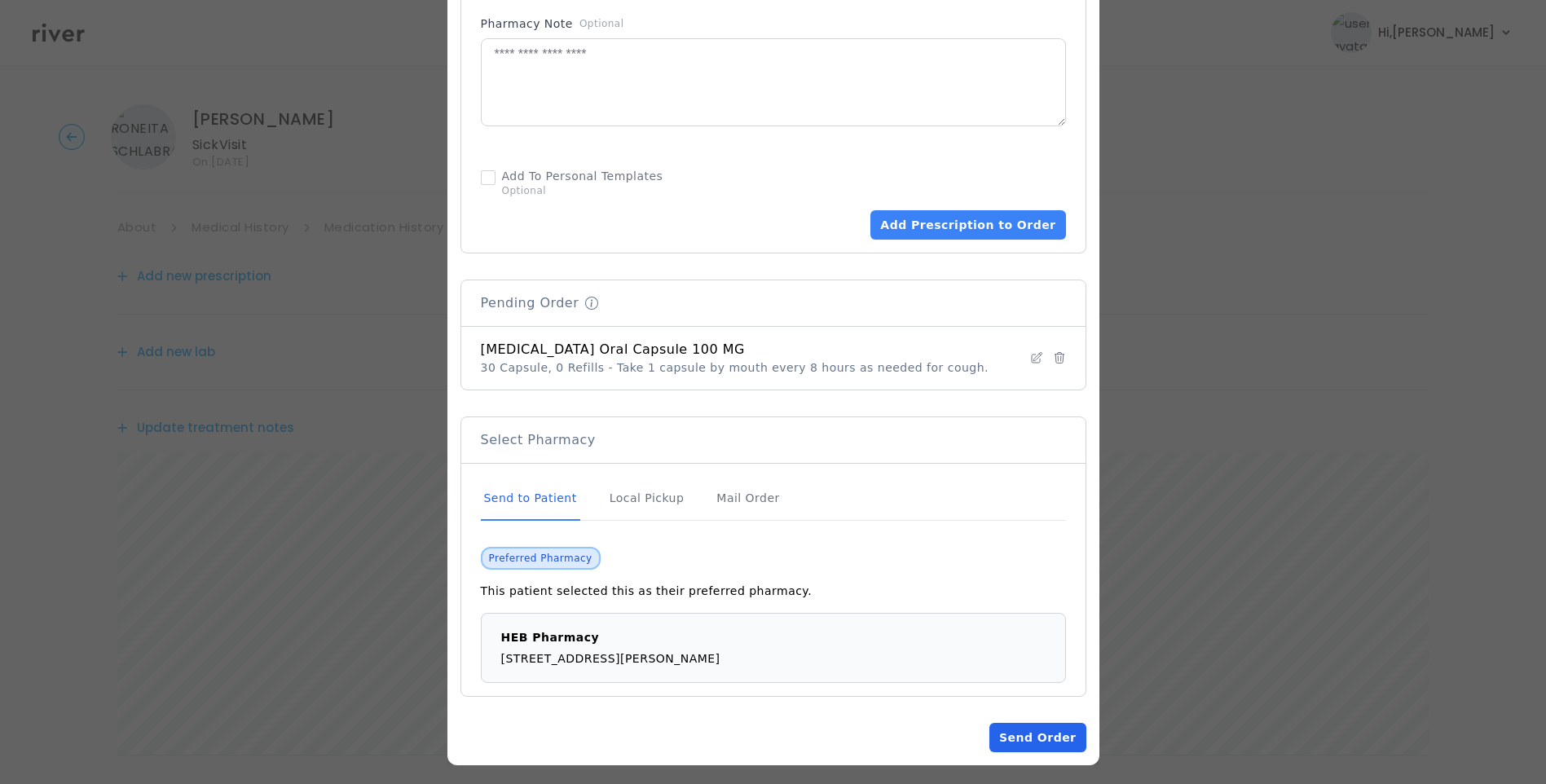
click at [1038, 735] on button "Send Order" at bounding box center [1037, 737] width 96 height 29
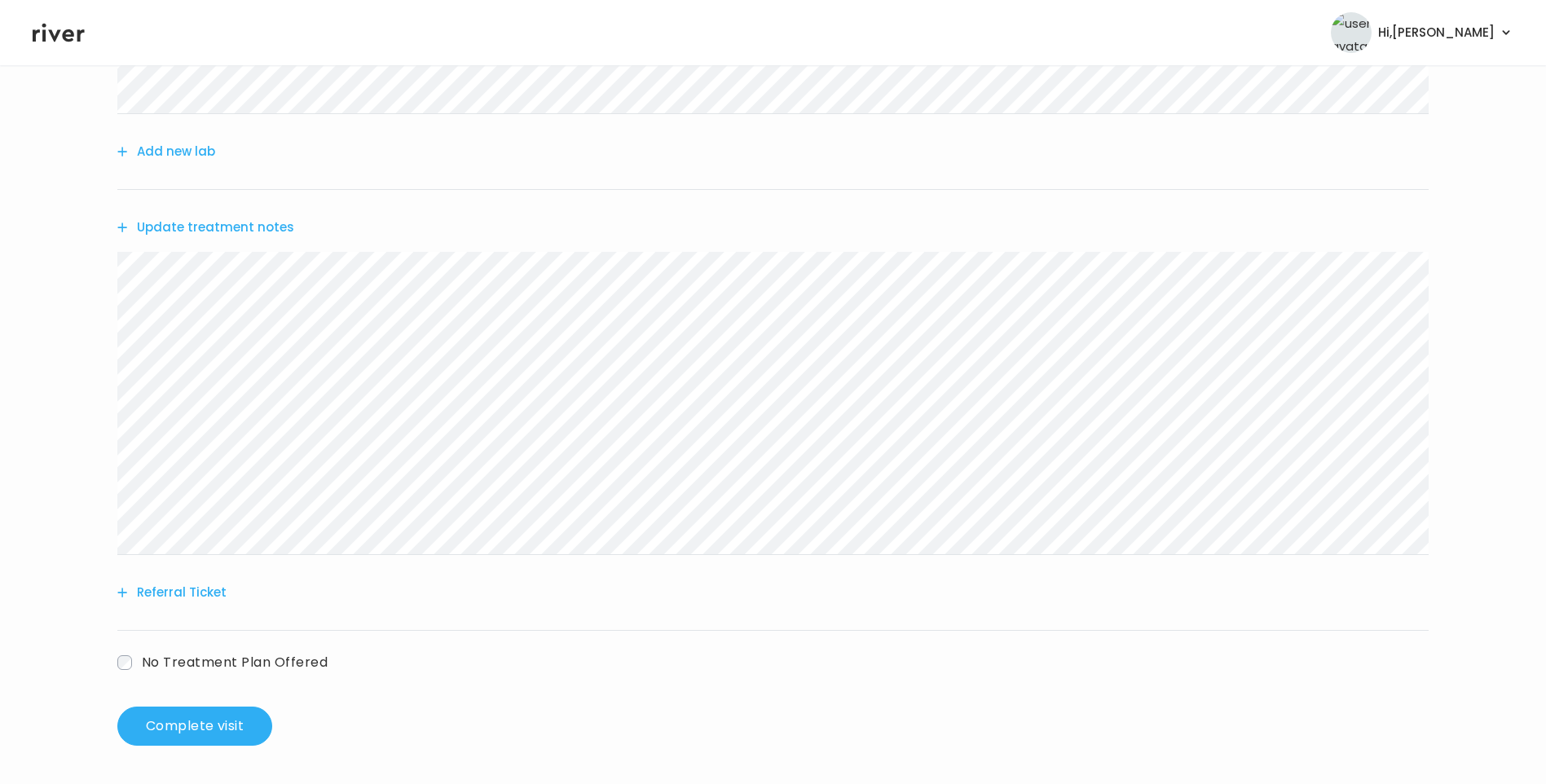
scroll to position [367, 0]
click at [219, 223] on button "Update treatment notes" at bounding box center [206, 226] width 177 height 23
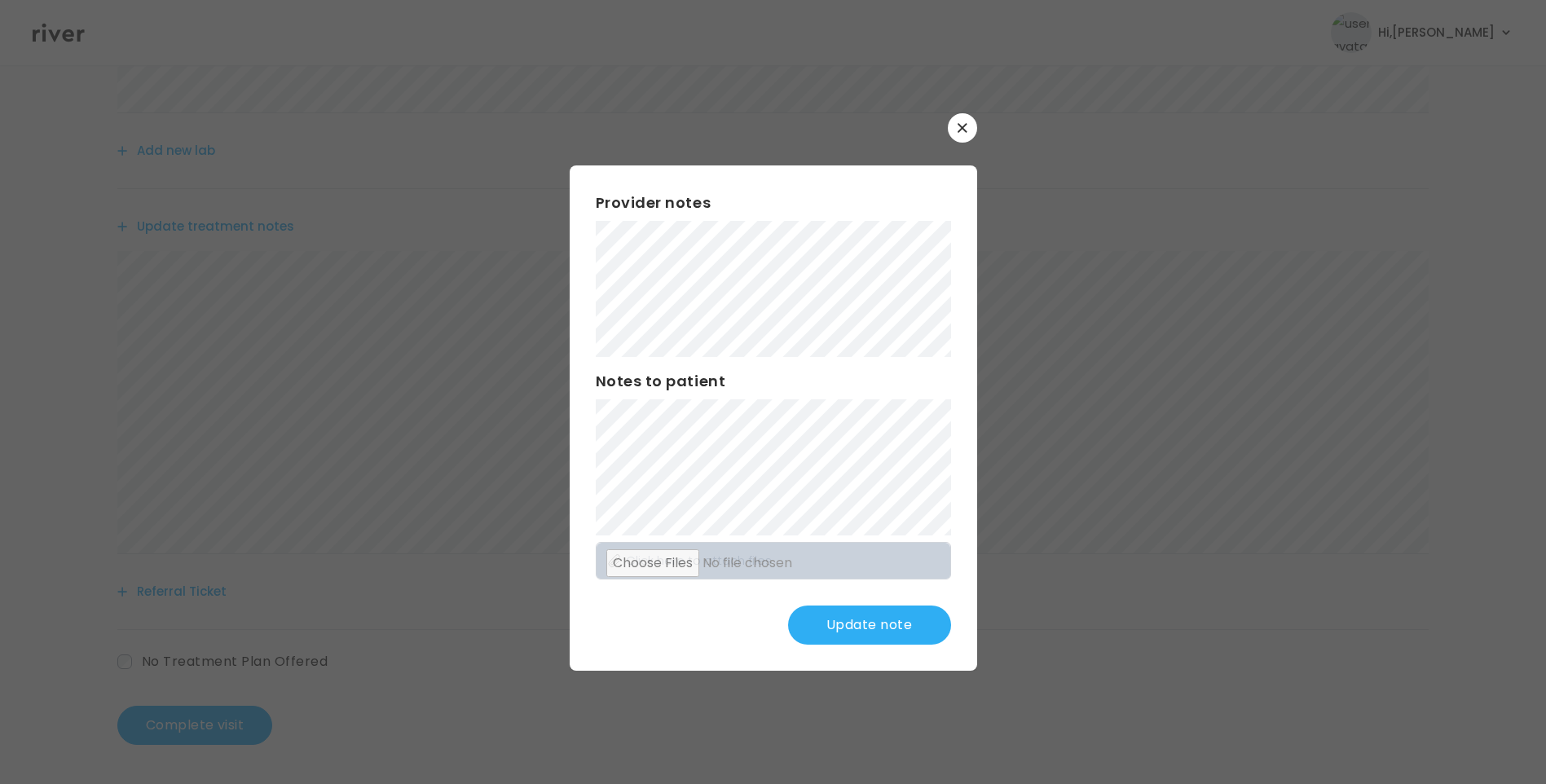
click at [853, 627] on button "Update note" at bounding box center [870, 624] width 163 height 39
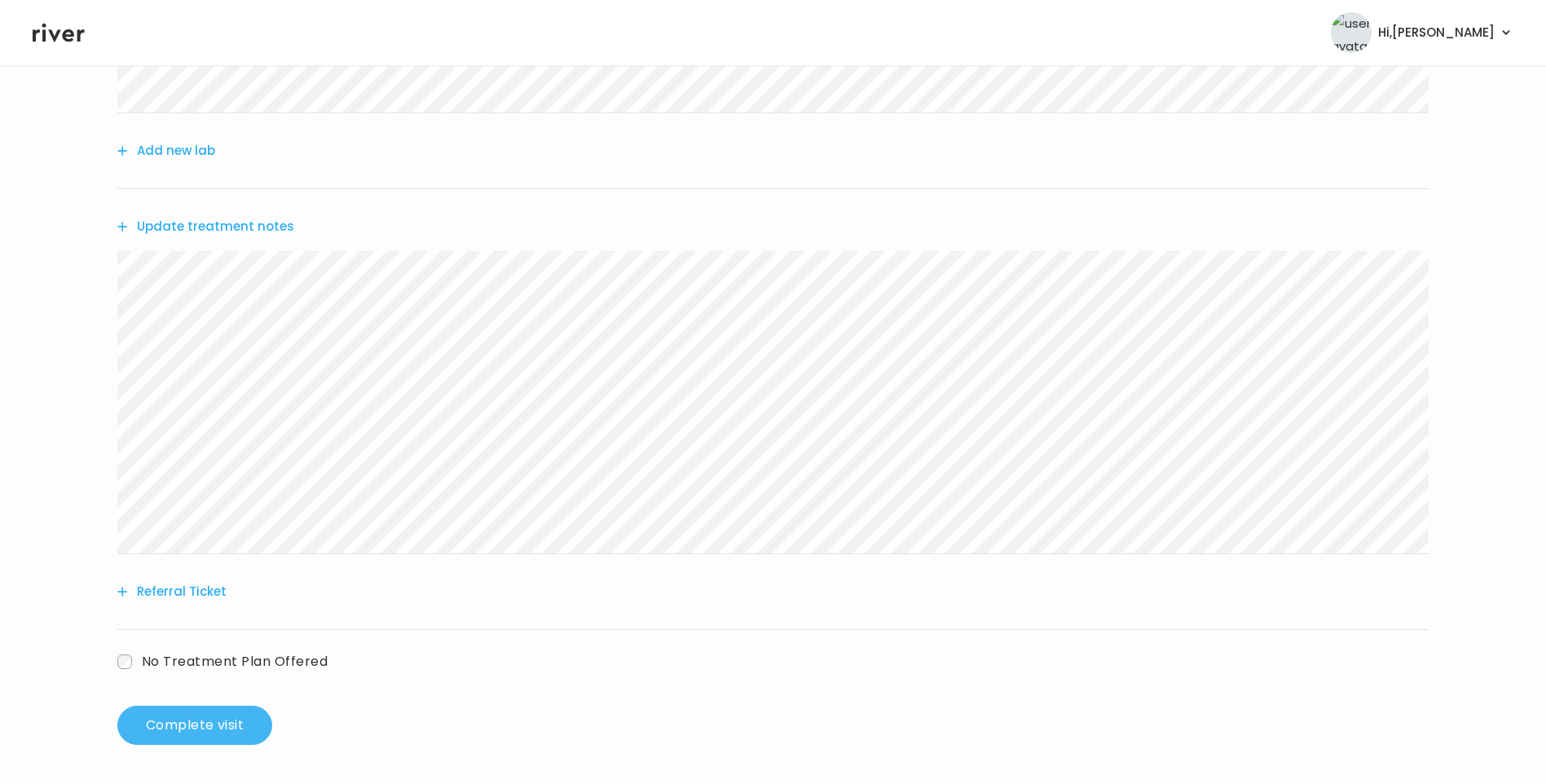
click at [218, 730] on button "Complete visit" at bounding box center [195, 725] width 155 height 39
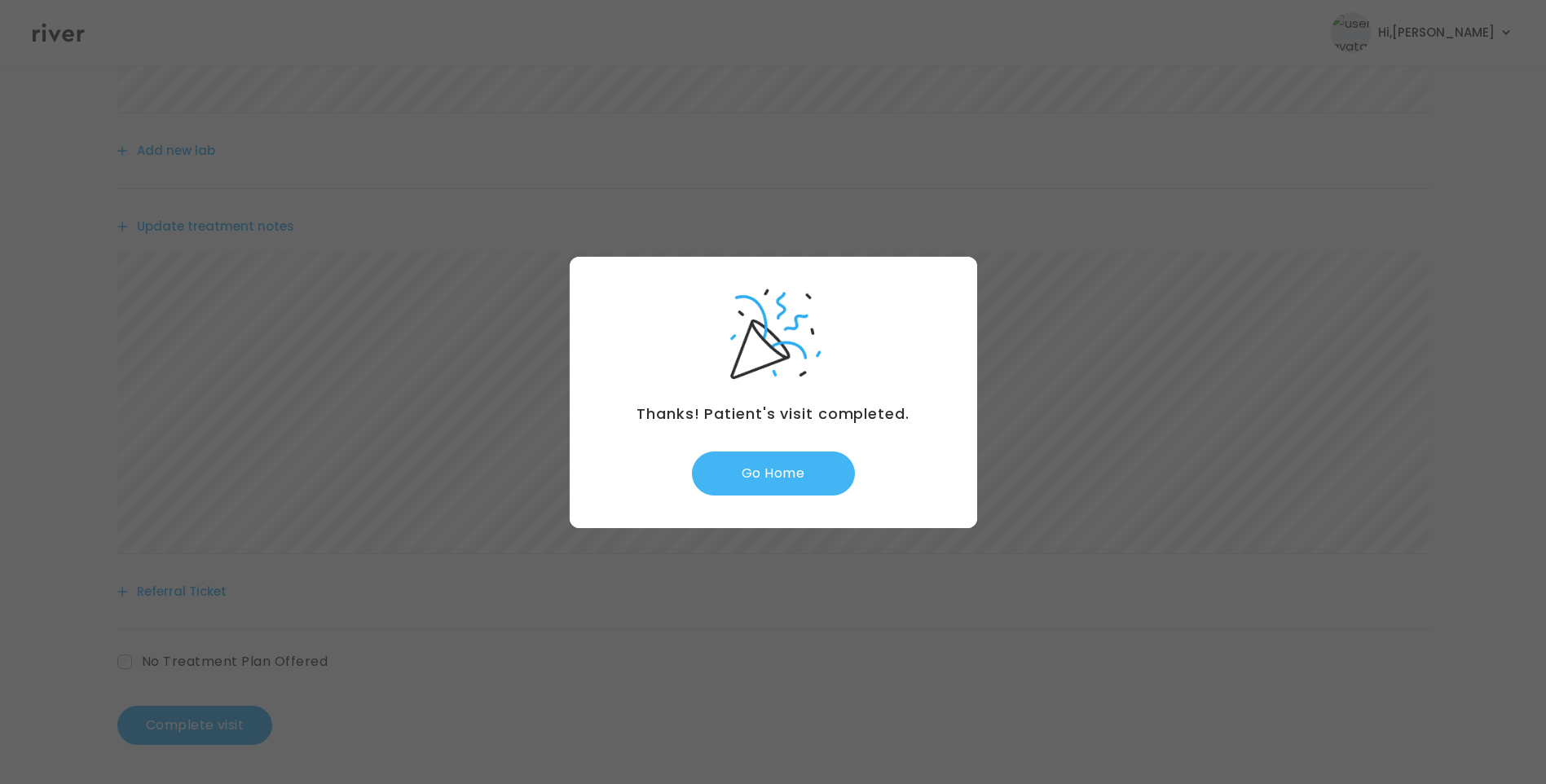
click at [810, 476] on button "Go Home" at bounding box center [773, 473] width 163 height 44
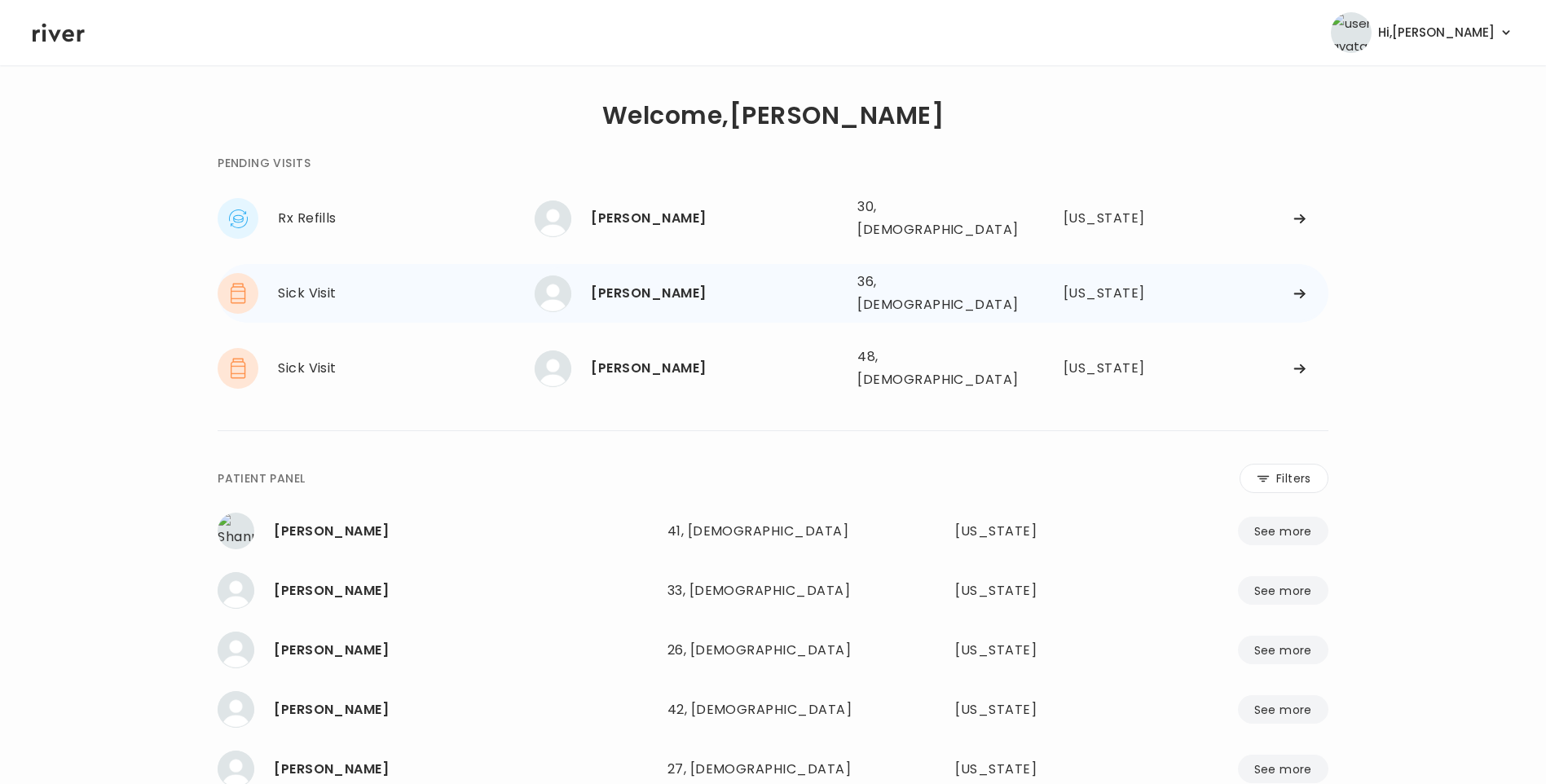
click at [725, 289] on div "Rose Simpson" at bounding box center [718, 293] width 254 height 23
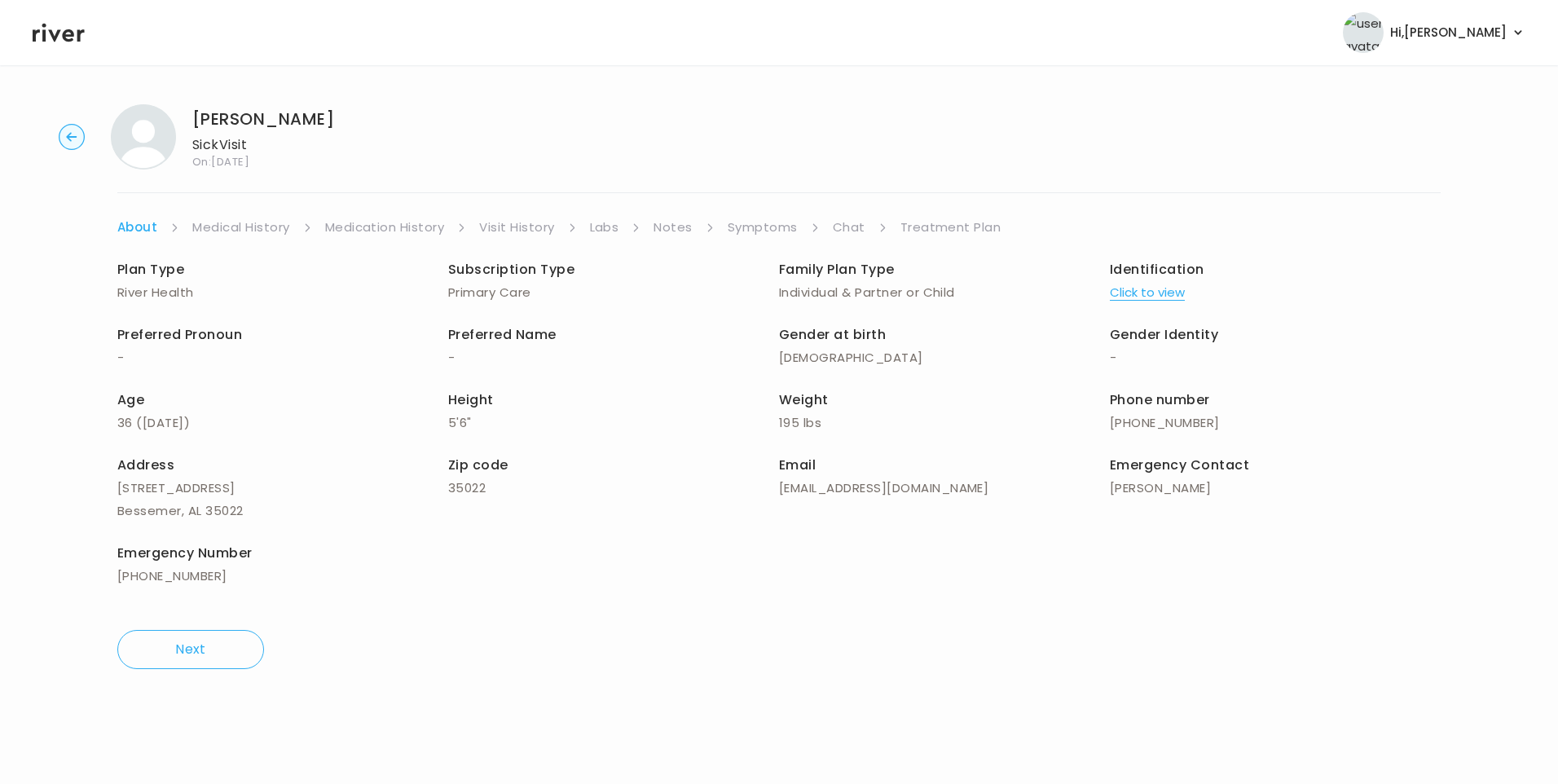
click at [539, 232] on link "Visit History" at bounding box center [516, 227] width 75 height 23
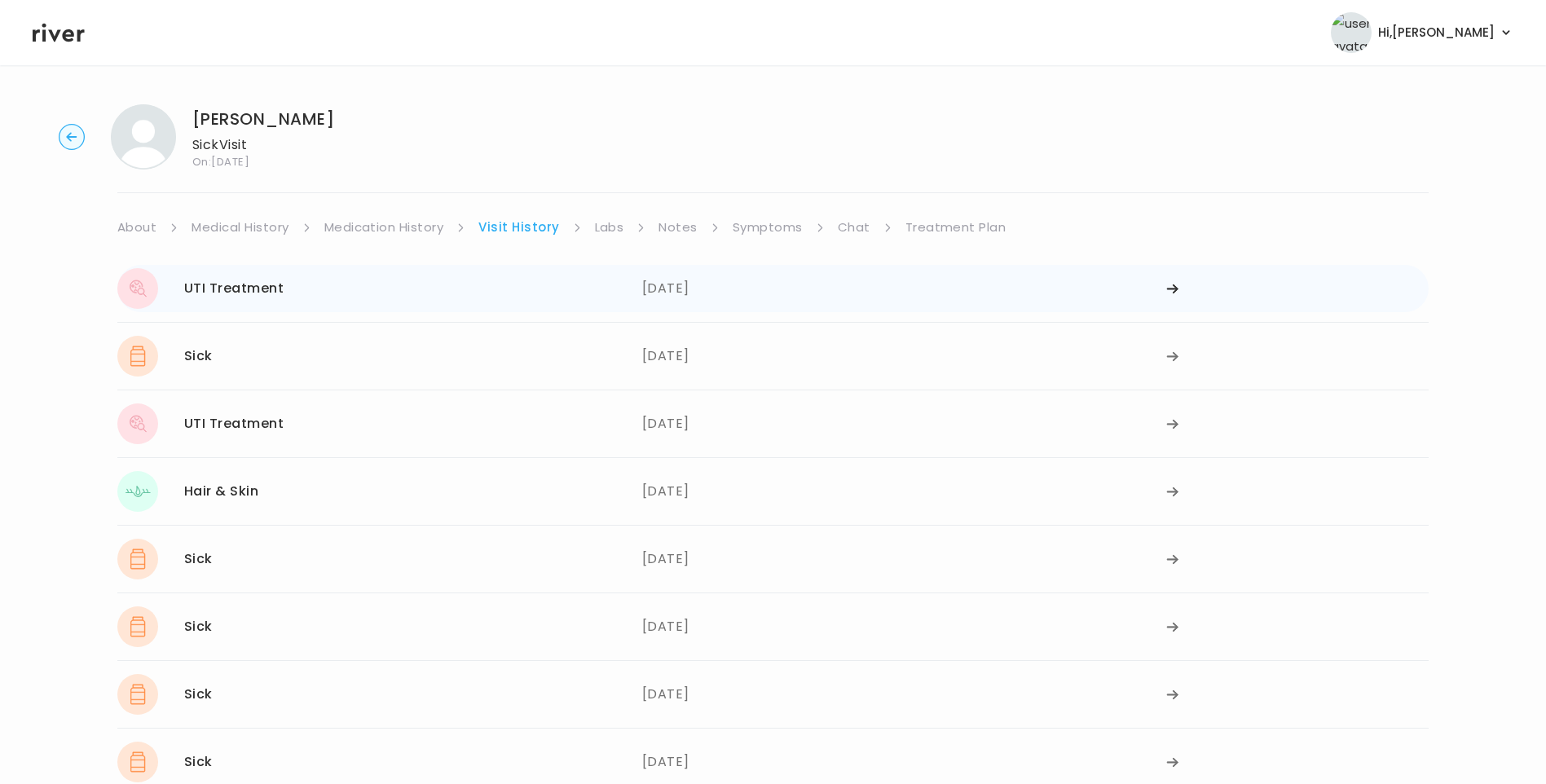
click at [456, 295] on div "UTI Treatment 04/04/2025" at bounding box center [380, 288] width 525 height 40
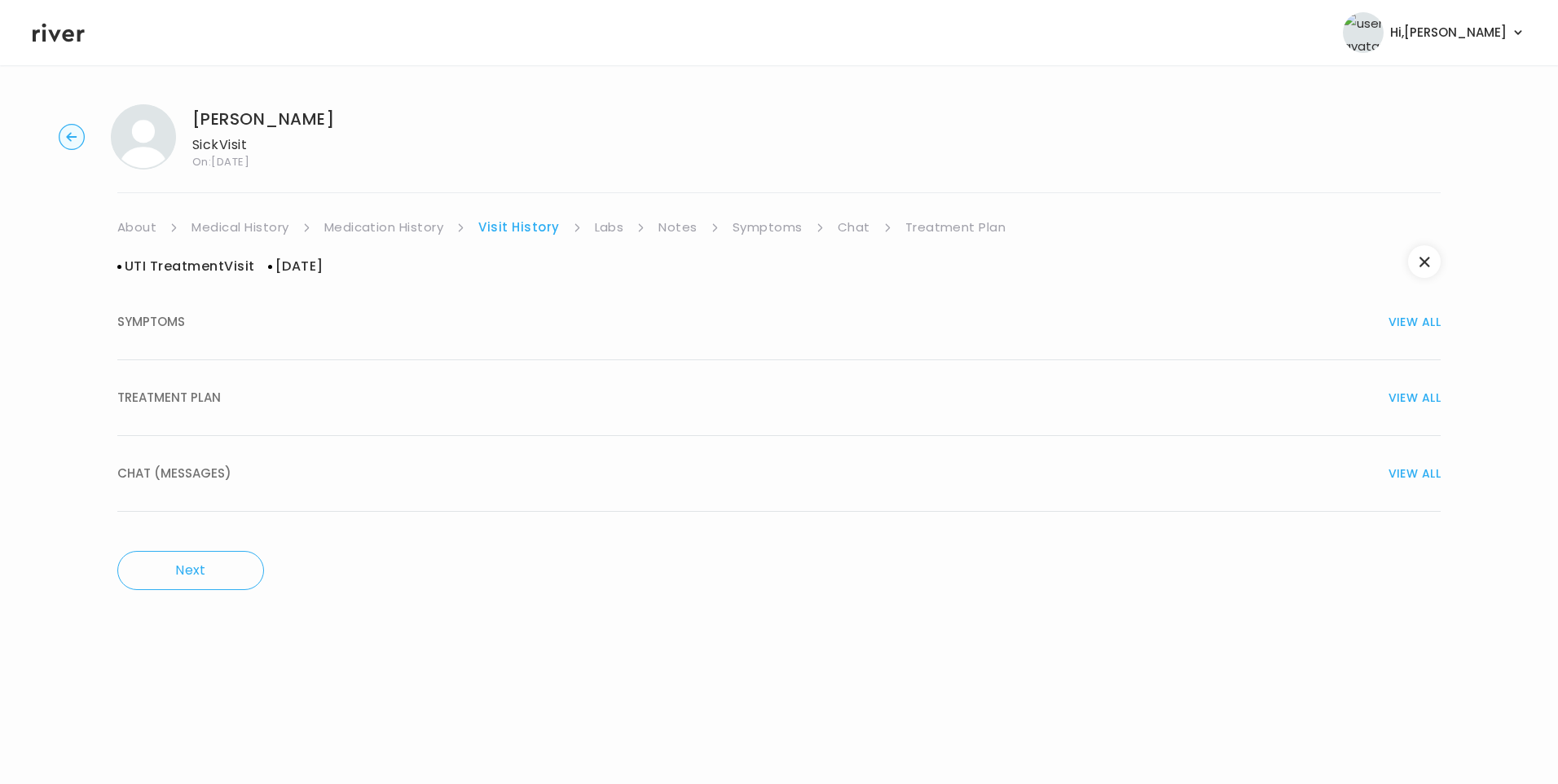
click at [255, 402] on div "TREATMENT PLAN VIEW ALL" at bounding box center [779, 397] width 1324 height 23
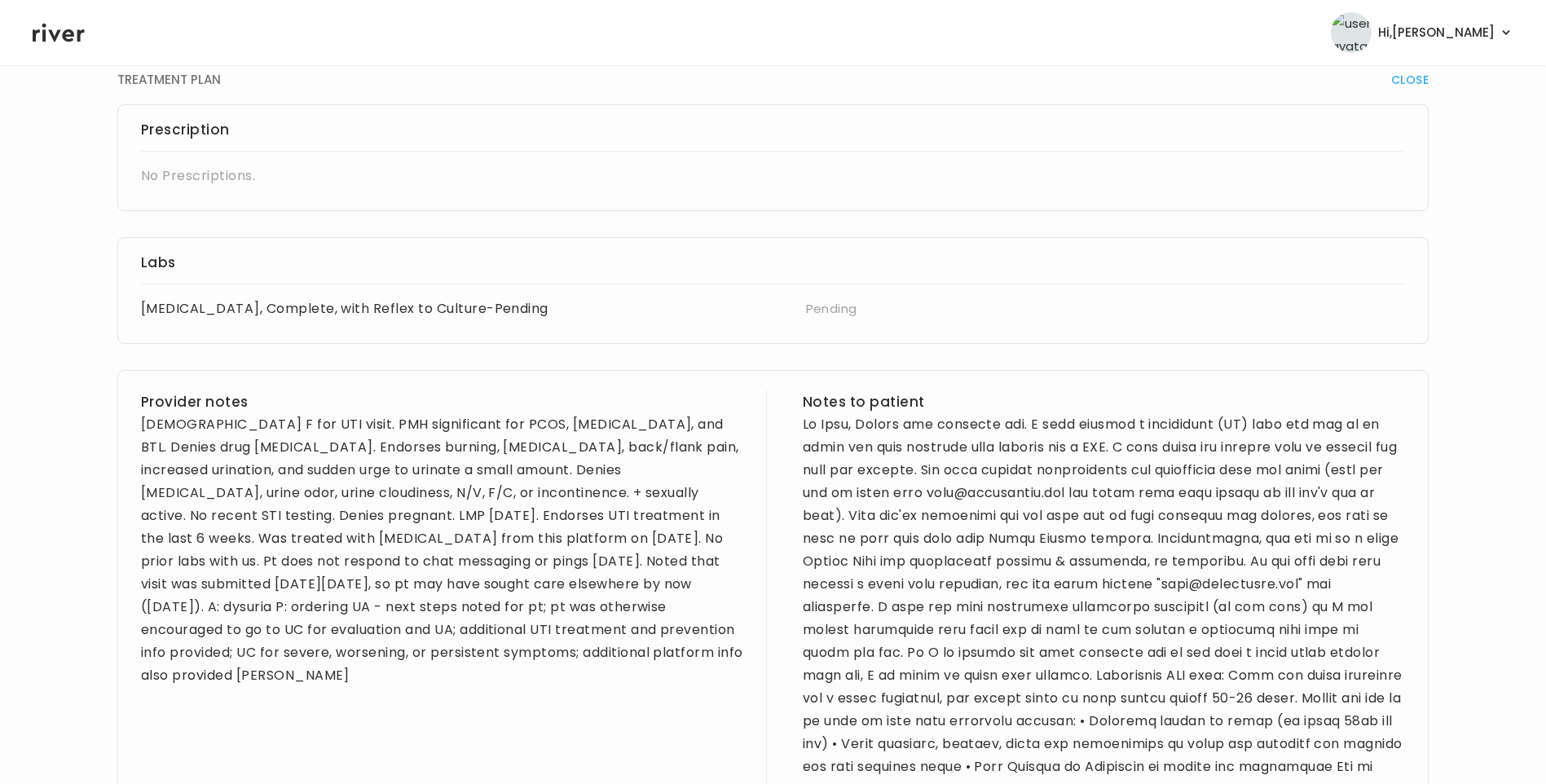
scroll to position [326, 0]
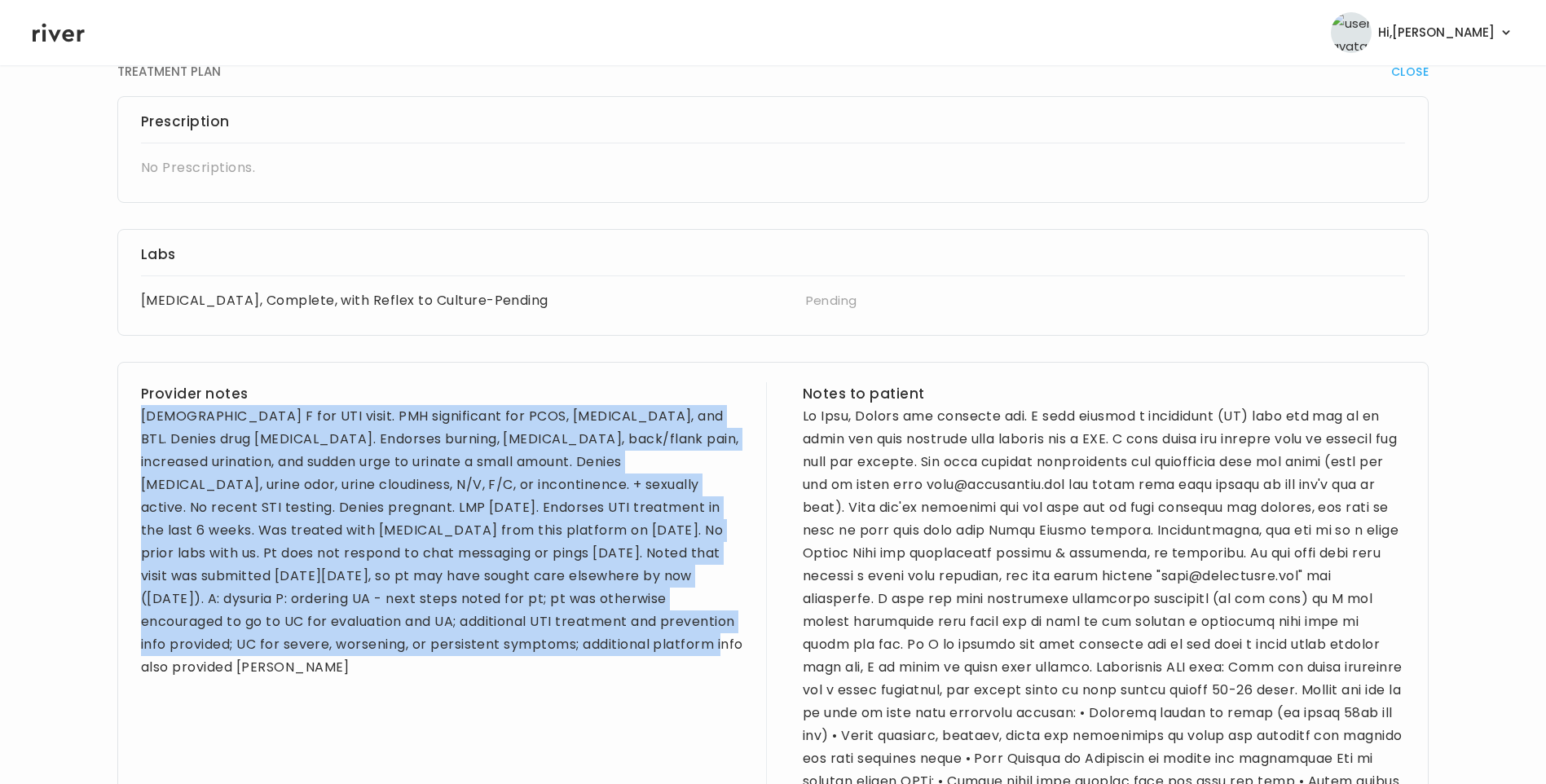
drag, startPoint x: 143, startPoint y: 415, endPoint x: 488, endPoint y: 643, distance: 413.5
click at [488, 643] on div "36 yo F for UTI visit. PMH significant for PCOS, low iron, and BTL. Denies drug…" at bounding box center [442, 542] width 603 height 274
copy div "36 yo F for UTI visit. PMH significant for PCOS, low iron, and BTL. Denies drug…"
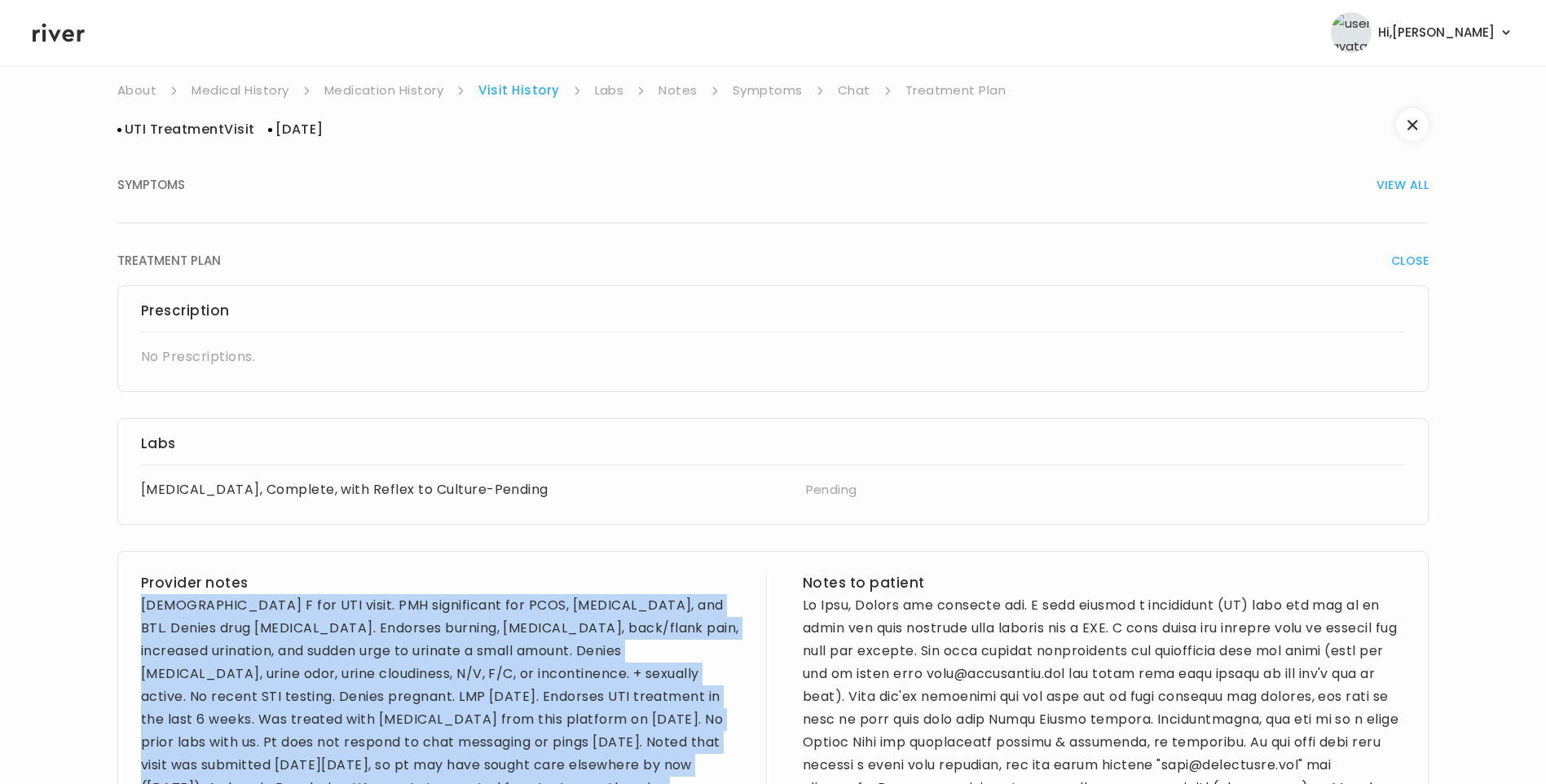
scroll to position [0, 0]
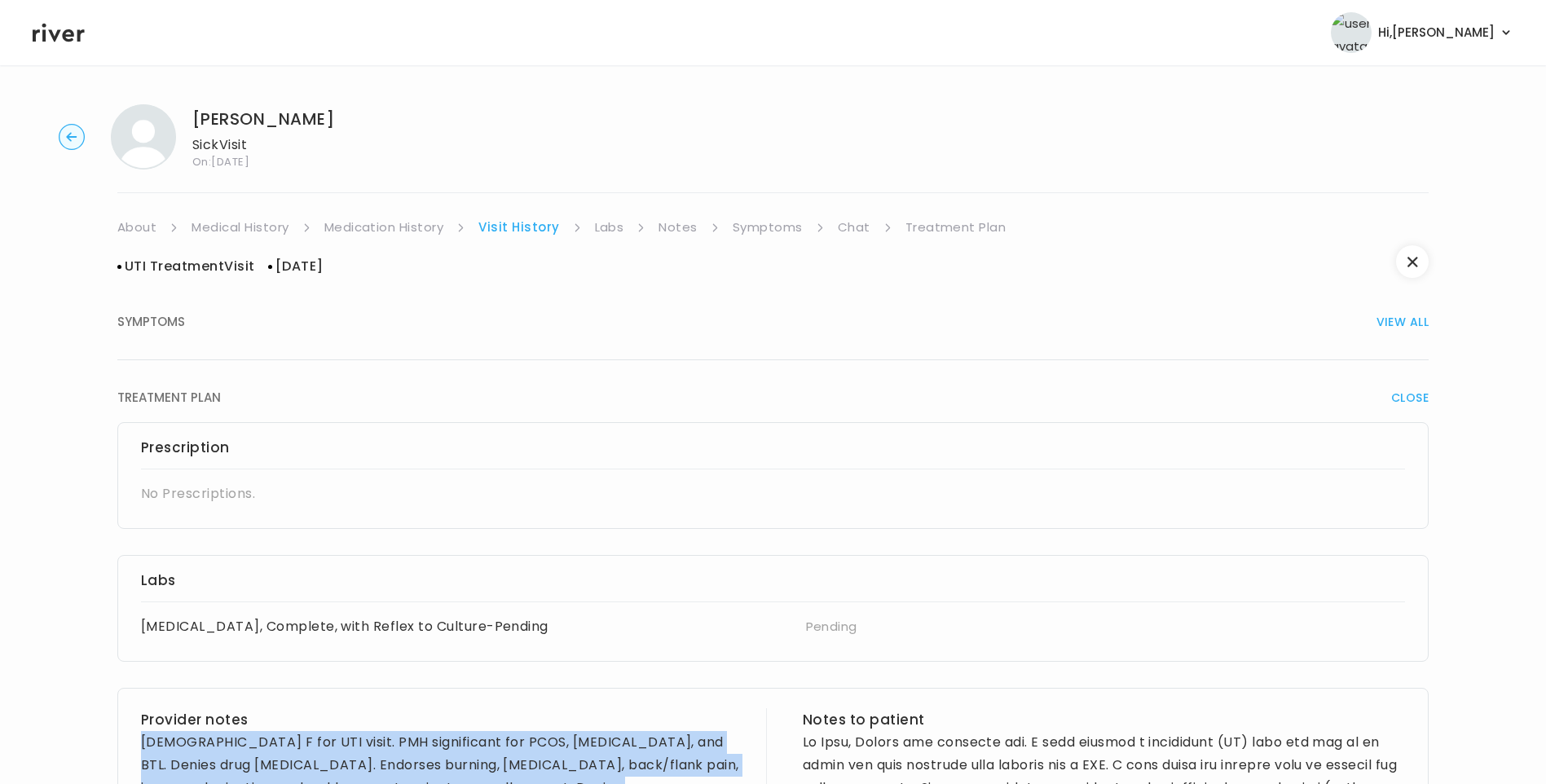
click at [138, 228] on link "About" at bounding box center [137, 227] width 40 height 23
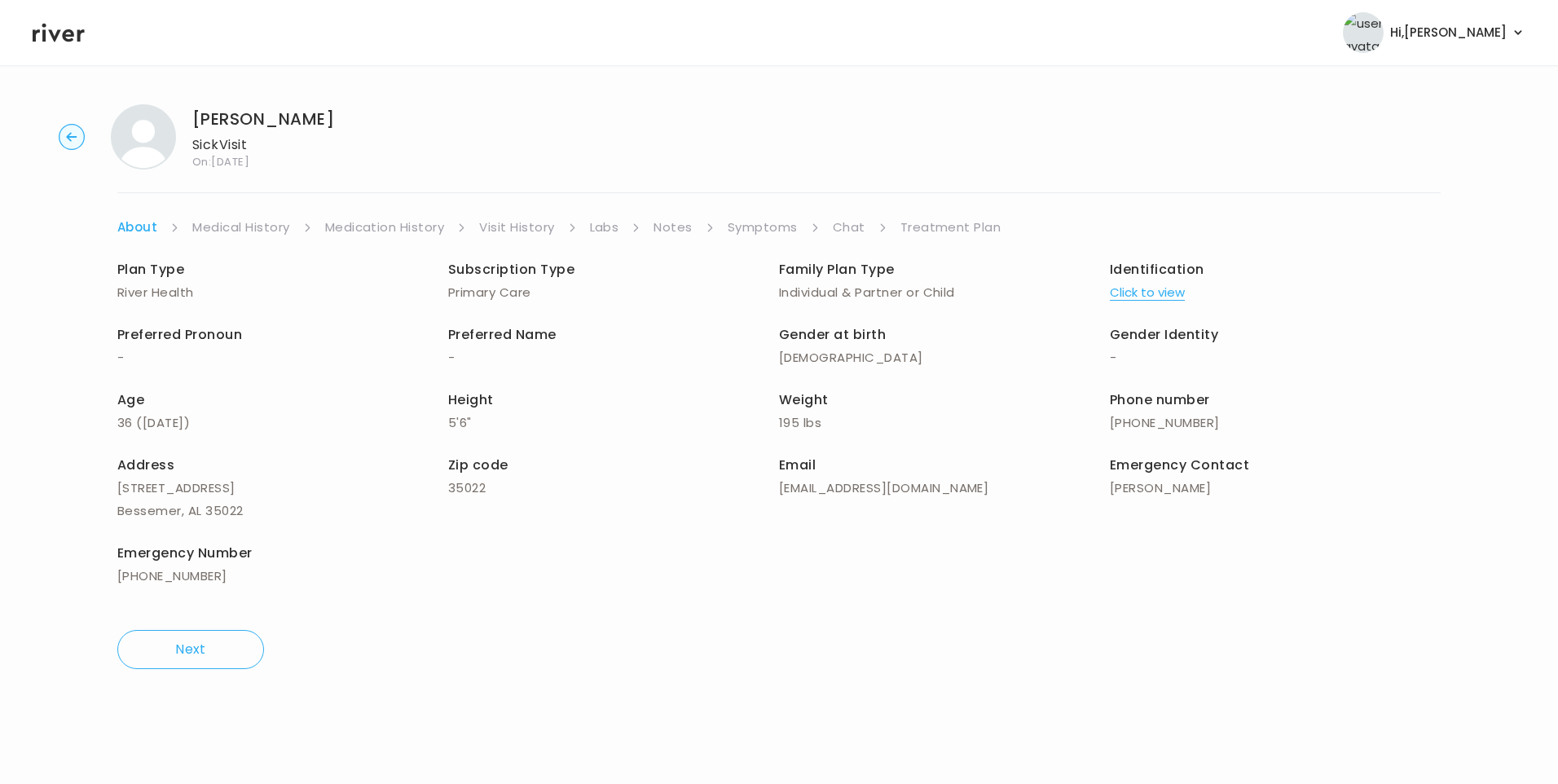
click at [521, 225] on link "Visit History" at bounding box center [516, 227] width 75 height 23
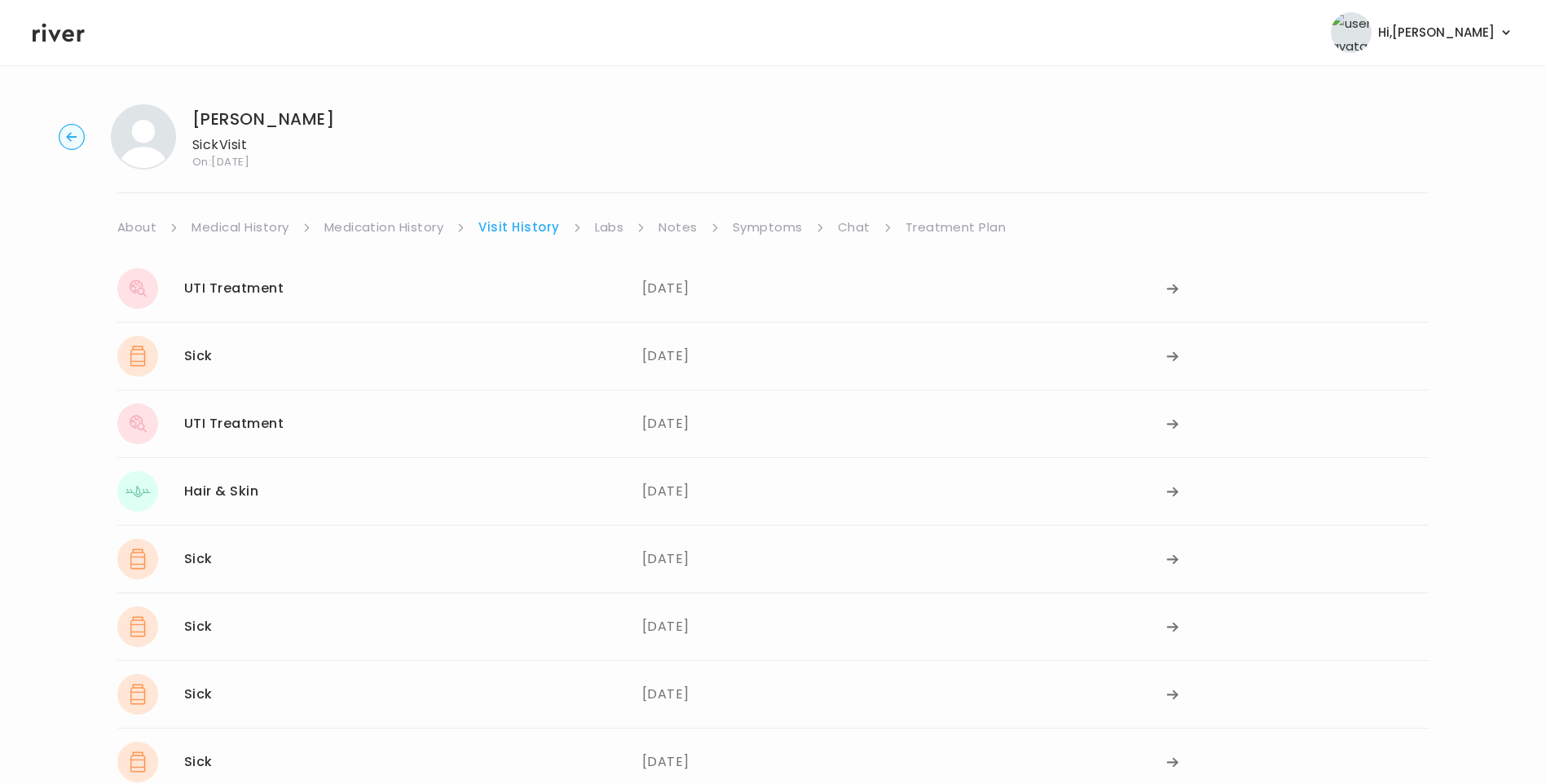
click at [135, 229] on link "About" at bounding box center [137, 227] width 40 height 23
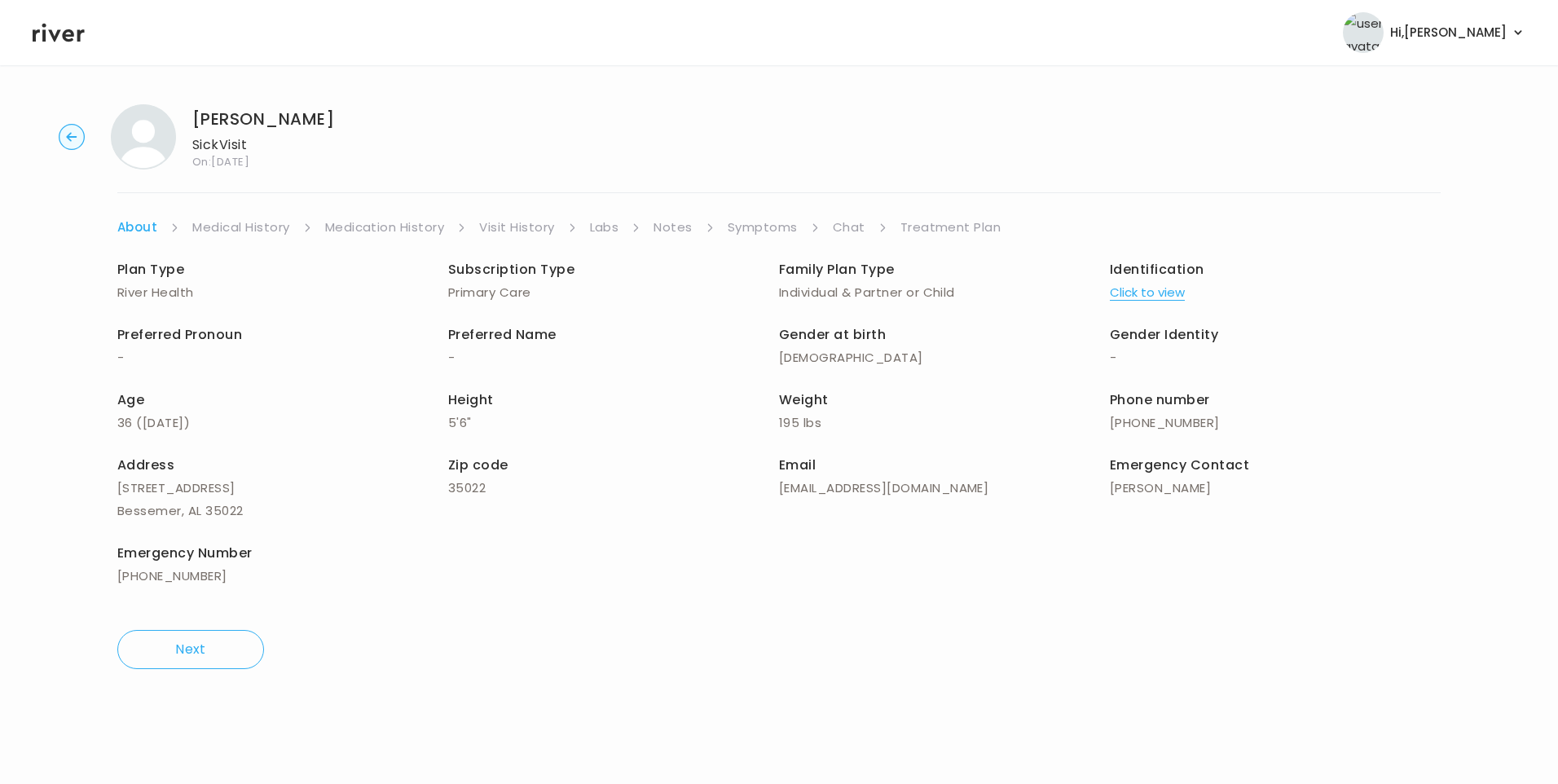
click at [260, 229] on link "Medical History" at bounding box center [240, 227] width 97 height 23
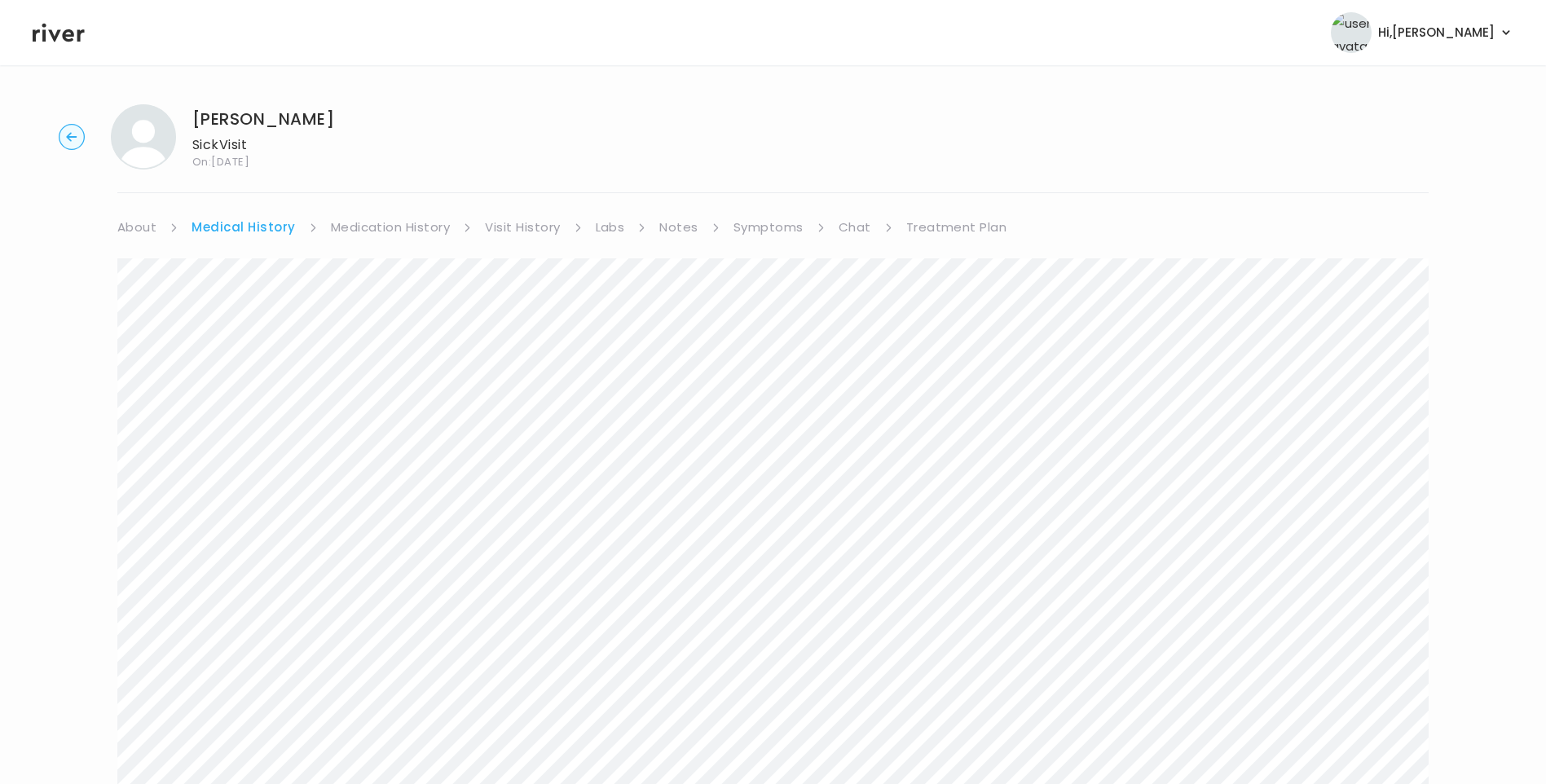
click at [968, 231] on link "Treatment Plan" at bounding box center [957, 227] width 101 height 23
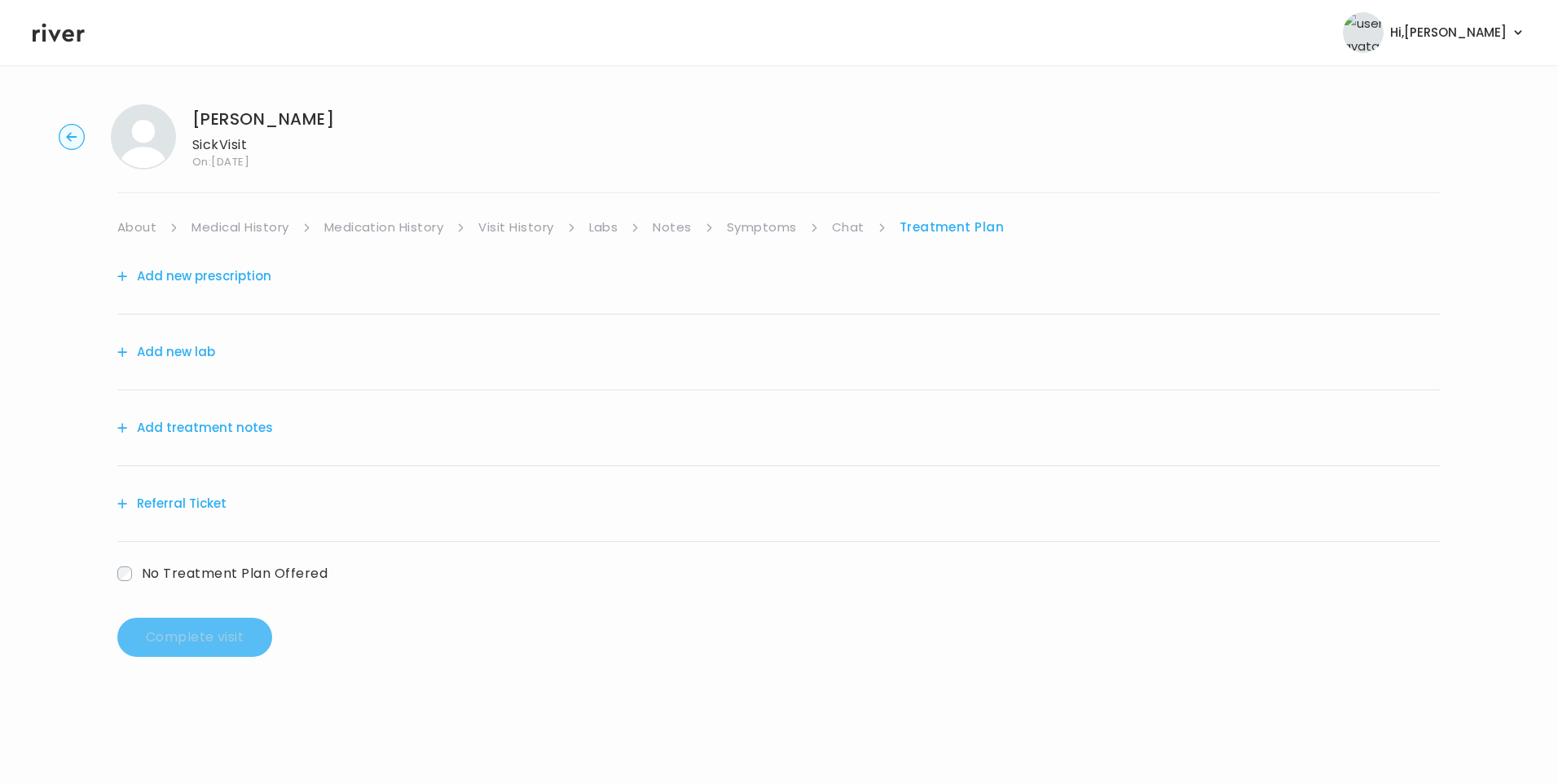
click at [239, 431] on button "Add treatment notes" at bounding box center [195, 428] width 155 height 23
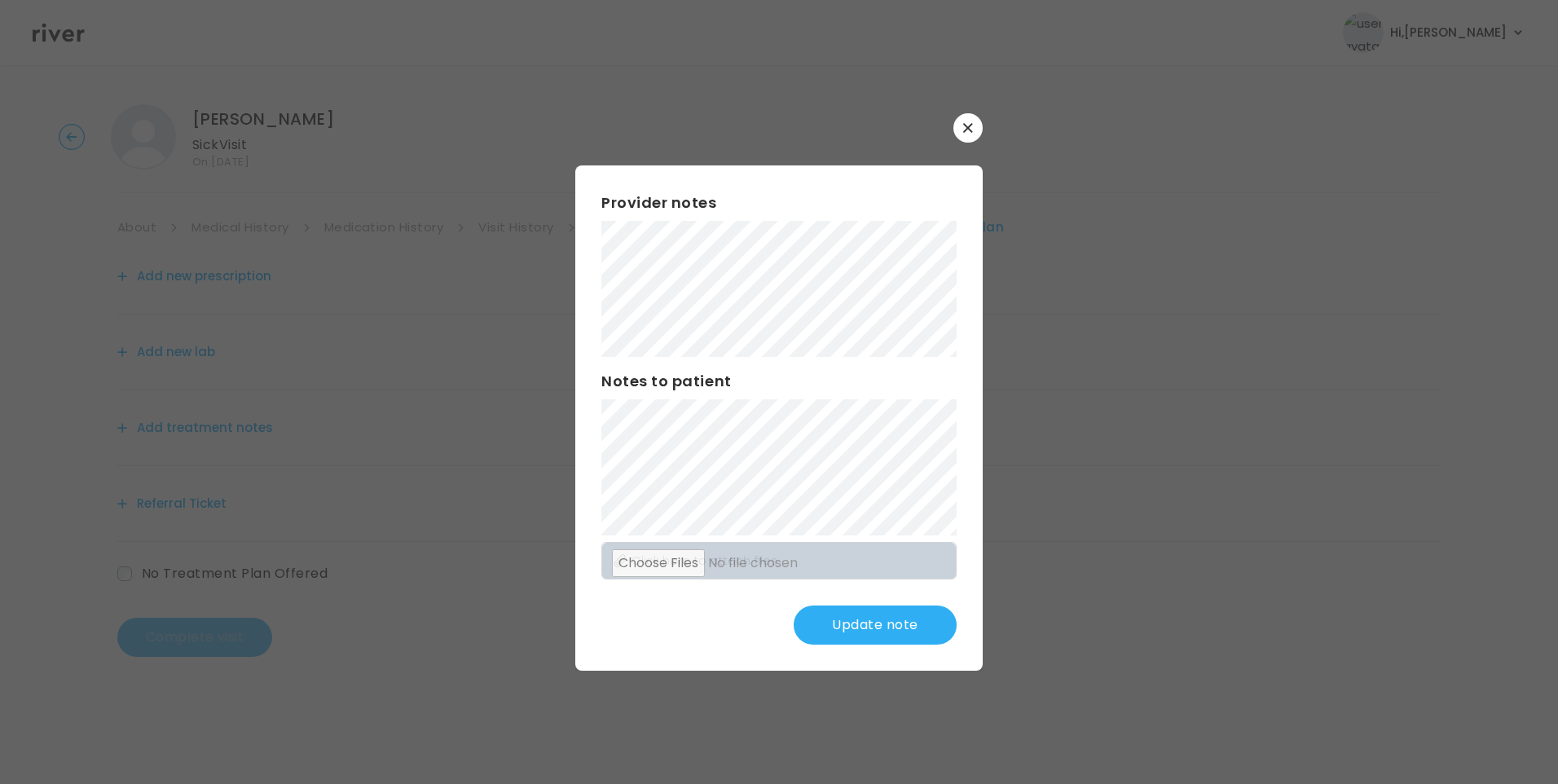
click at [920, 626] on button "Update note" at bounding box center [875, 624] width 163 height 39
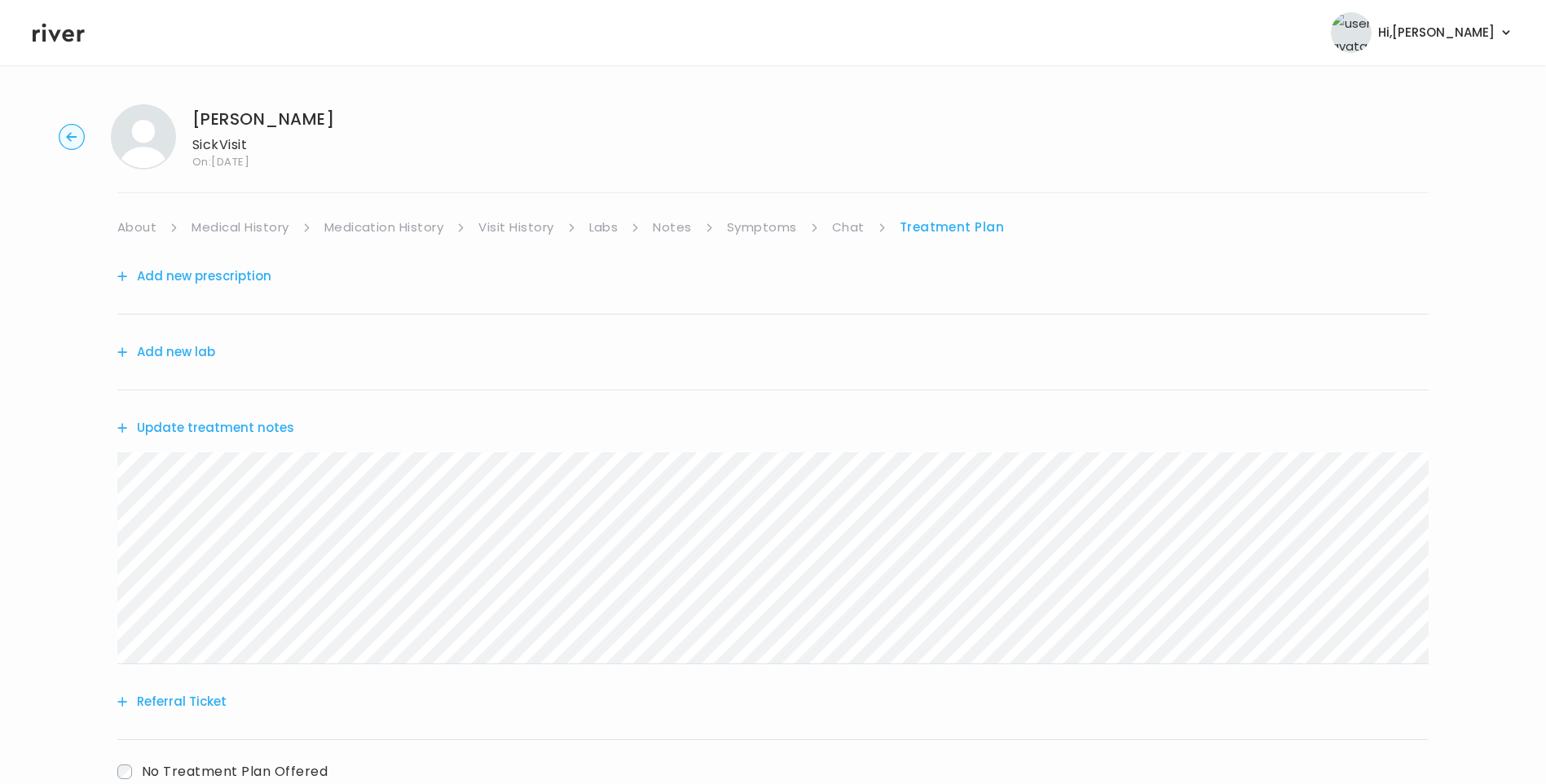
click at [150, 226] on link "About" at bounding box center [137, 227] width 40 height 23
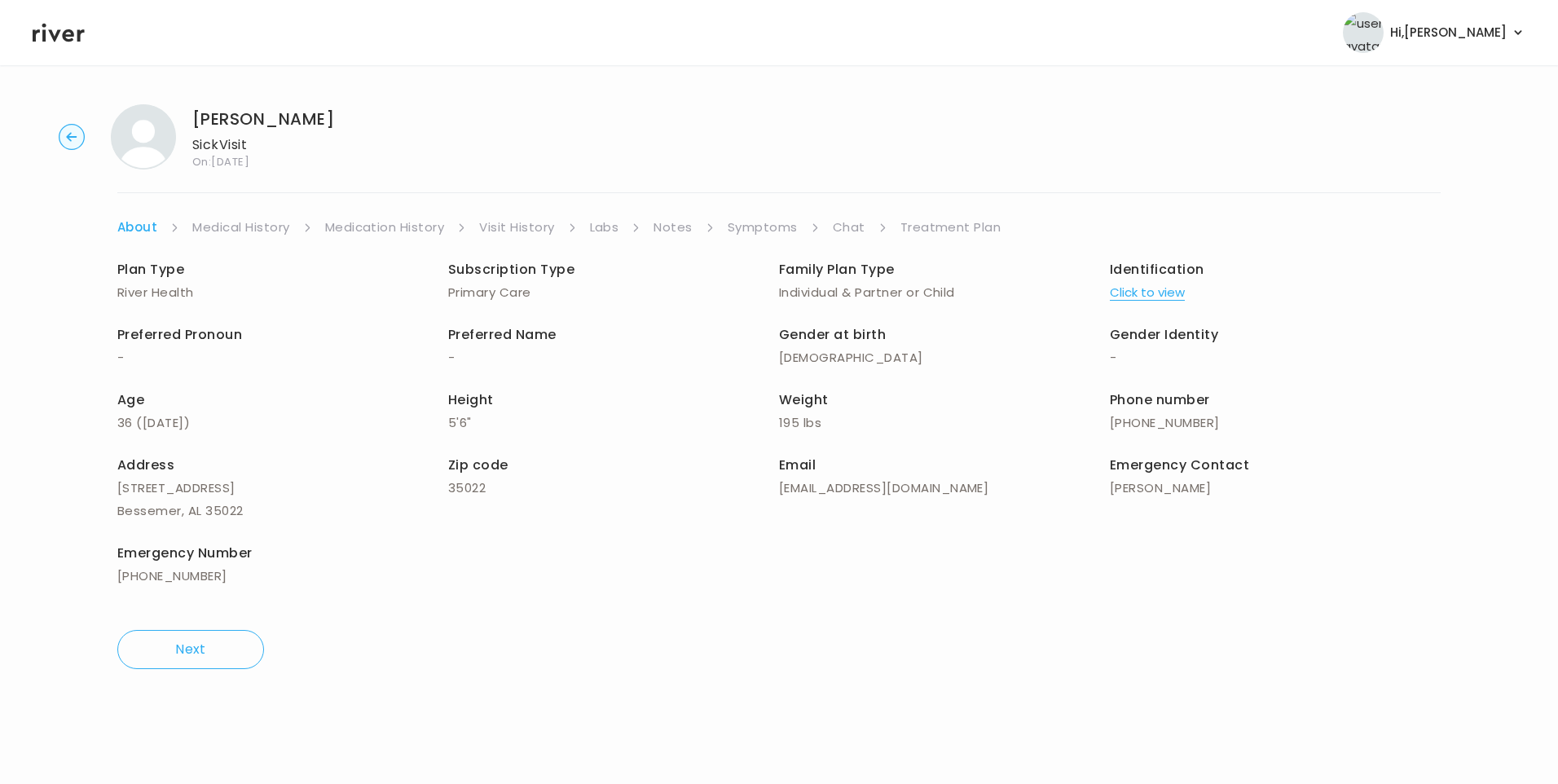
click at [792, 229] on link "Symptoms" at bounding box center [762, 227] width 70 height 23
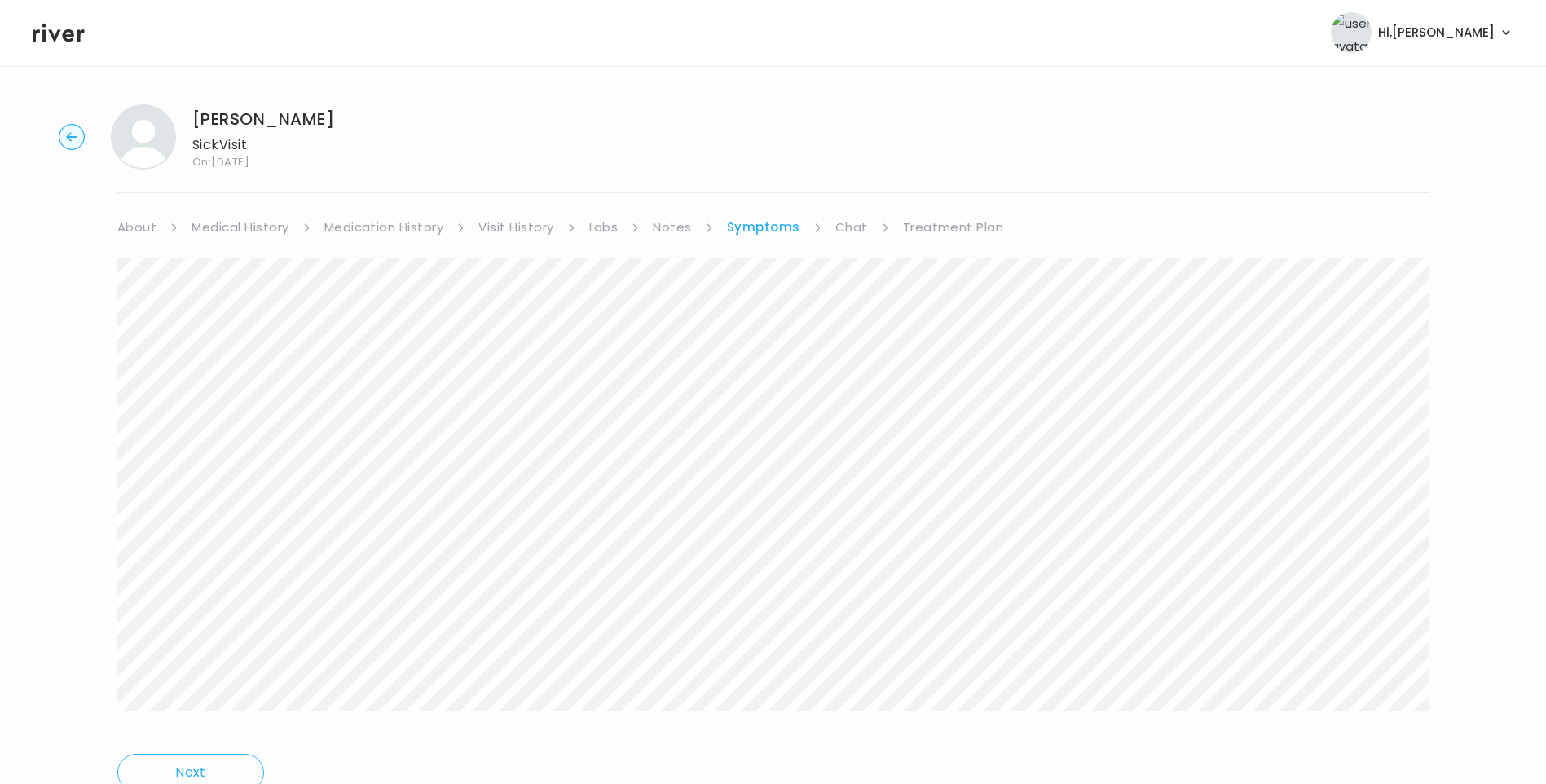
click at [395, 226] on link "Medication History" at bounding box center [384, 227] width 120 height 23
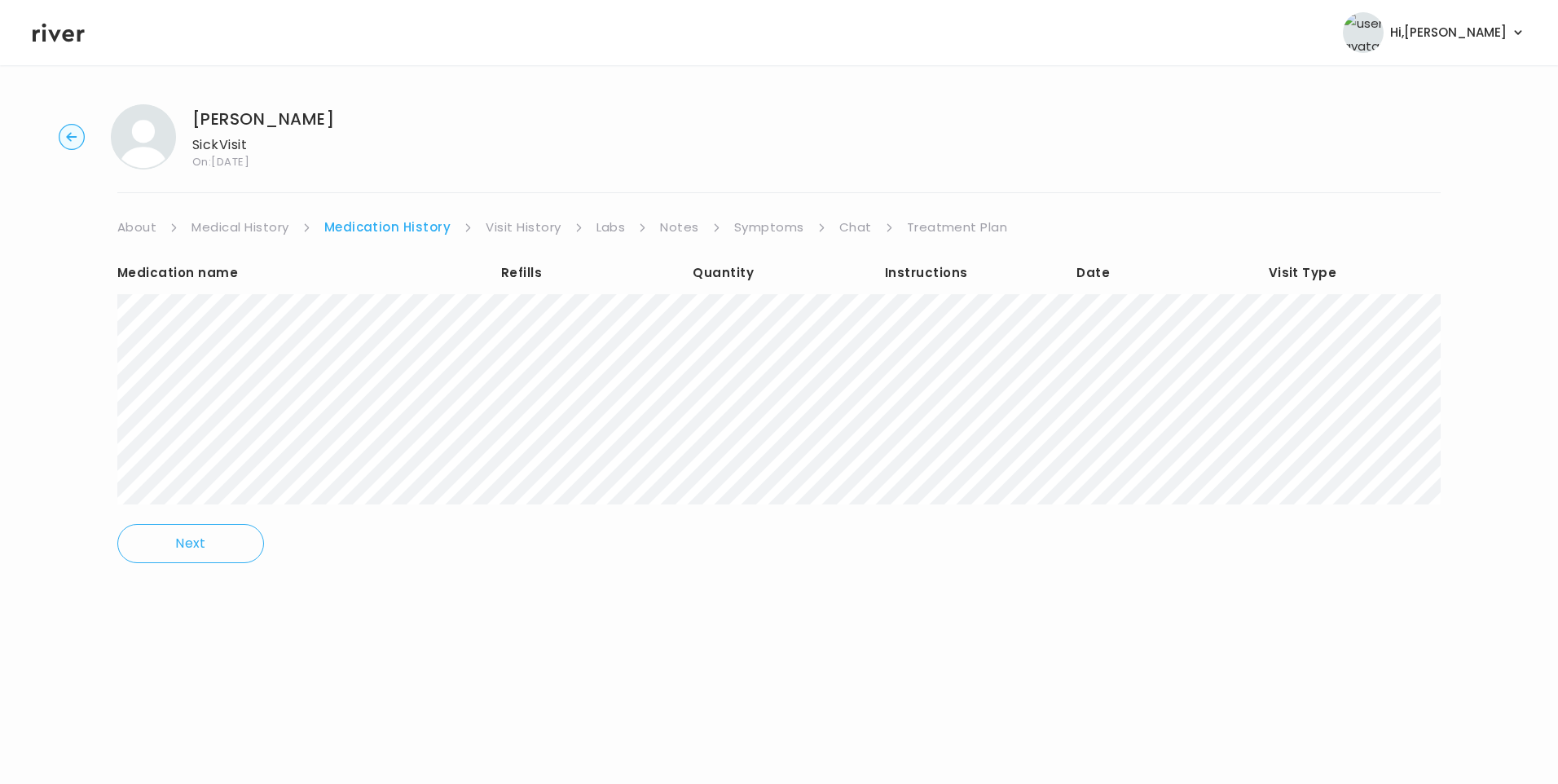
click at [265, 221] on link "Medical History" at bounding box center [239, 227] width 97 height 23
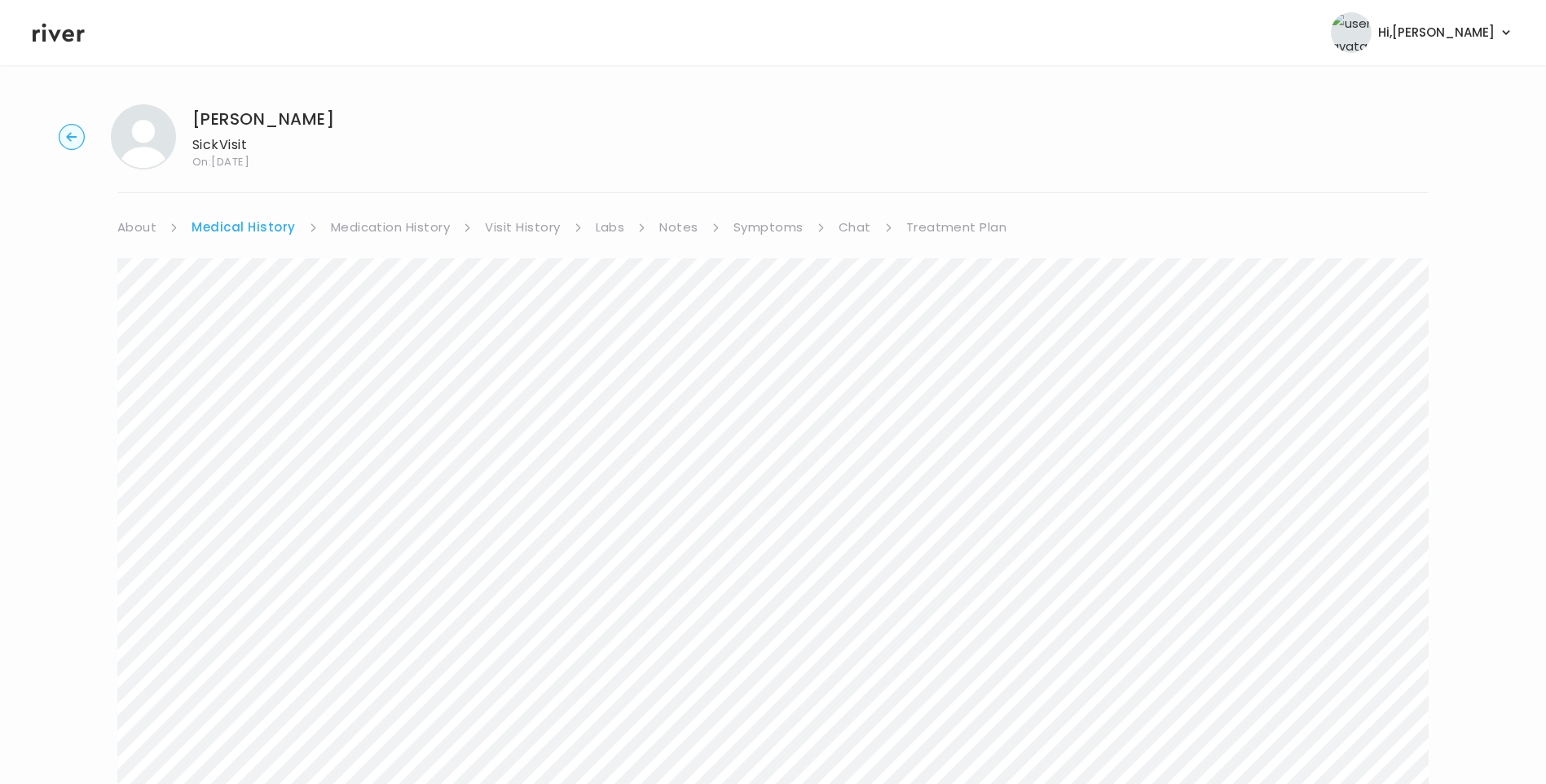
drag, startPoint x: 948, startPoint y: 219, endPoint x: 954, endPoint y: 235, distance: 17.1
click at [948, 220] on link "Treatment Plan" at bounding box center [957, 227] width 101 height 23
click at [213, 421] on button "Update treatment notes" at bounding box center [206, 428] width 177 height 23
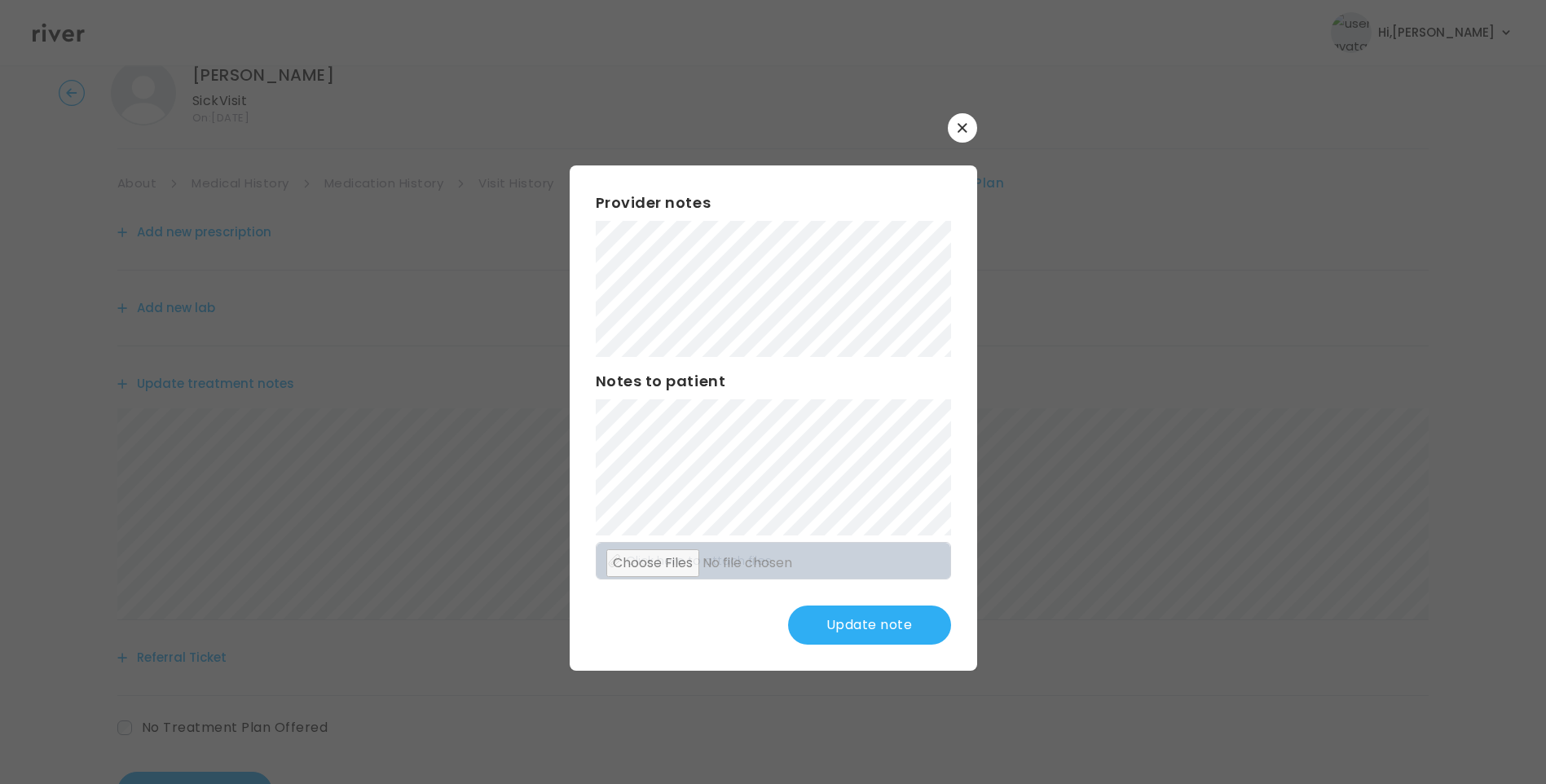
scroll to position [82, 0]
click at [844, 630] on button "Update note" at bounding box center [870, 624] width 163 height 39
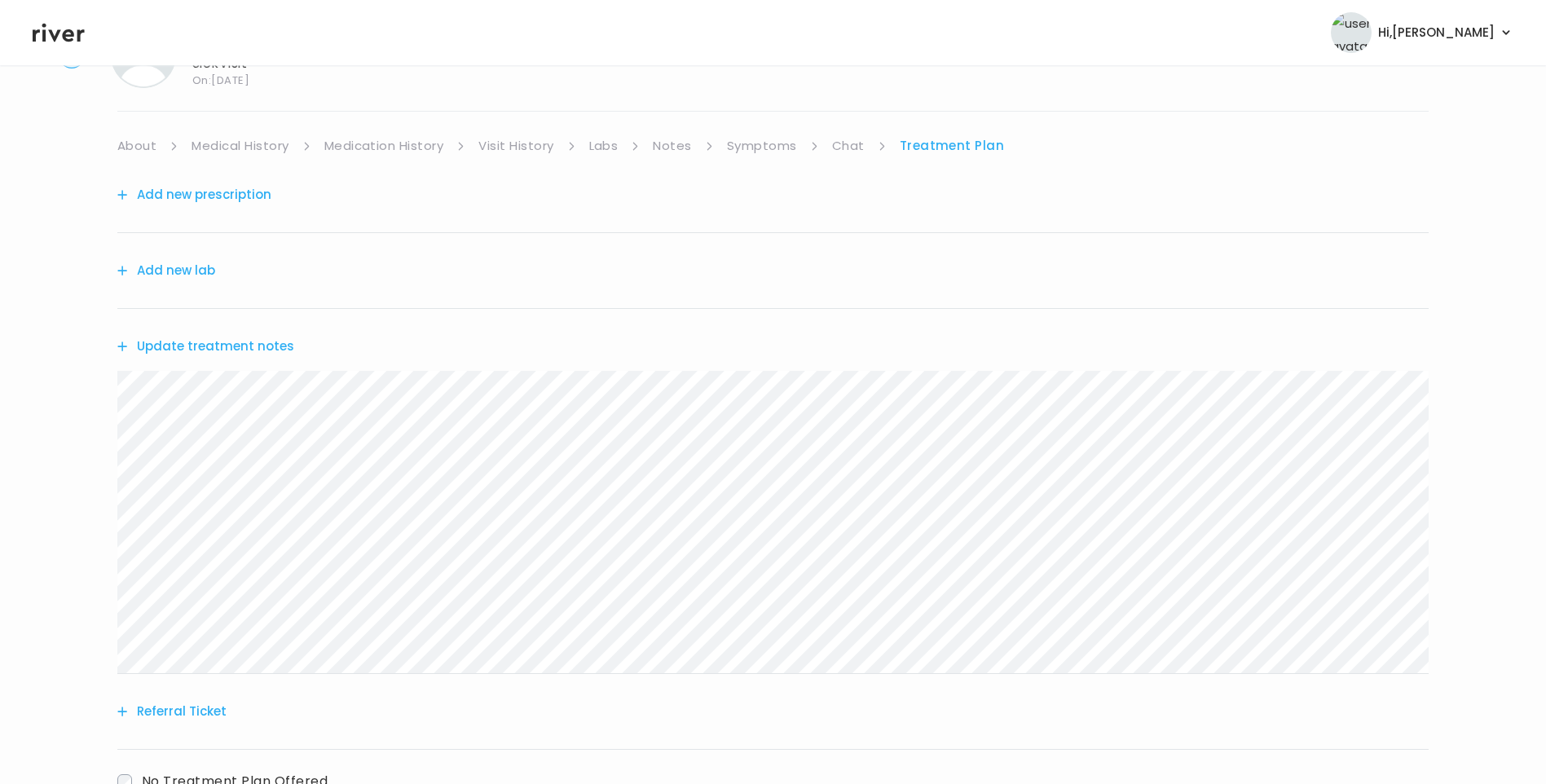
click at [254, 351] on button "Update treatment notes" at bounding box center [206, 346] width 177 height 23
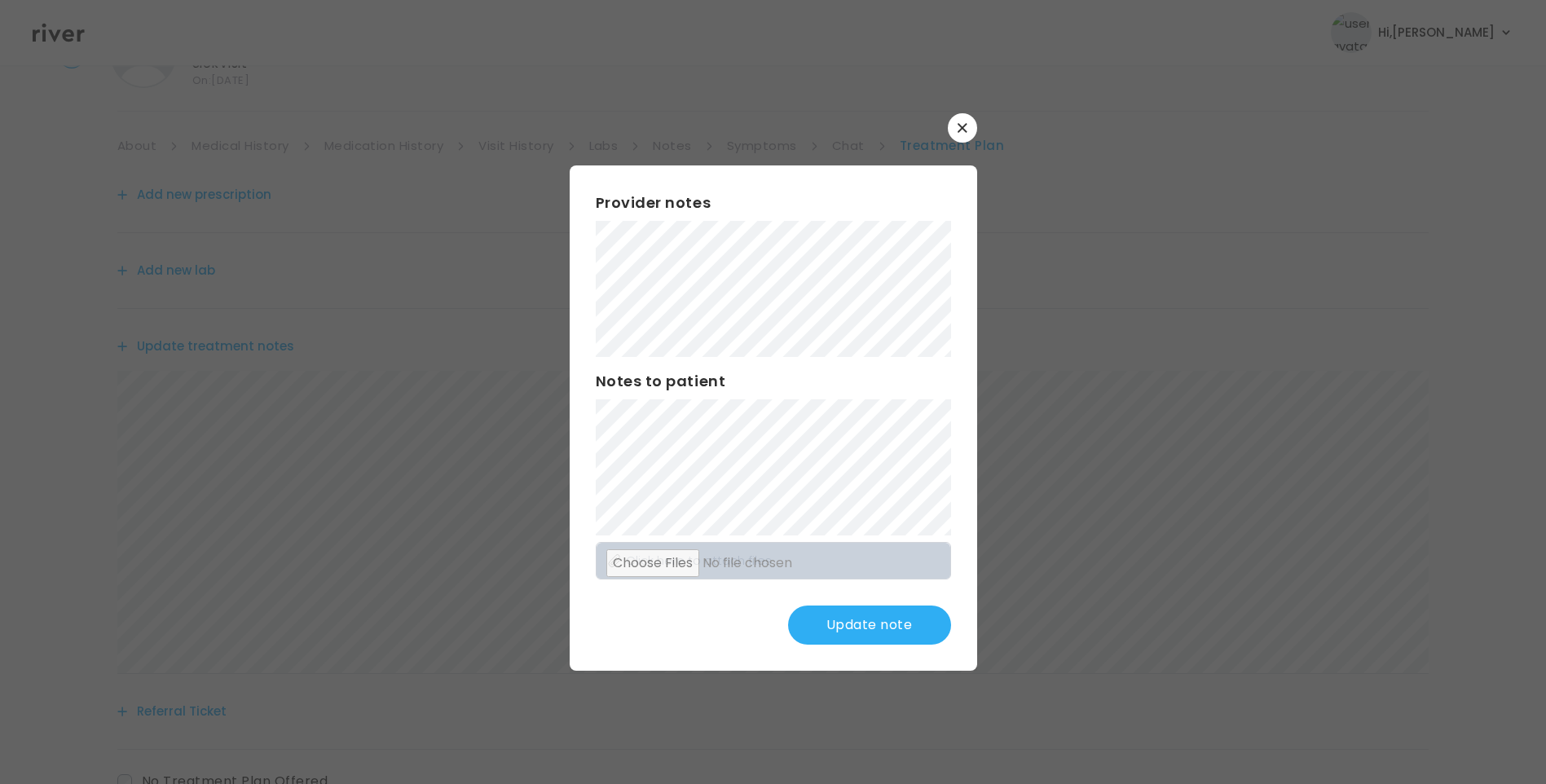
click at [883, 621] on button "Update note" at bounding box center [870, 624] width 163 height 39
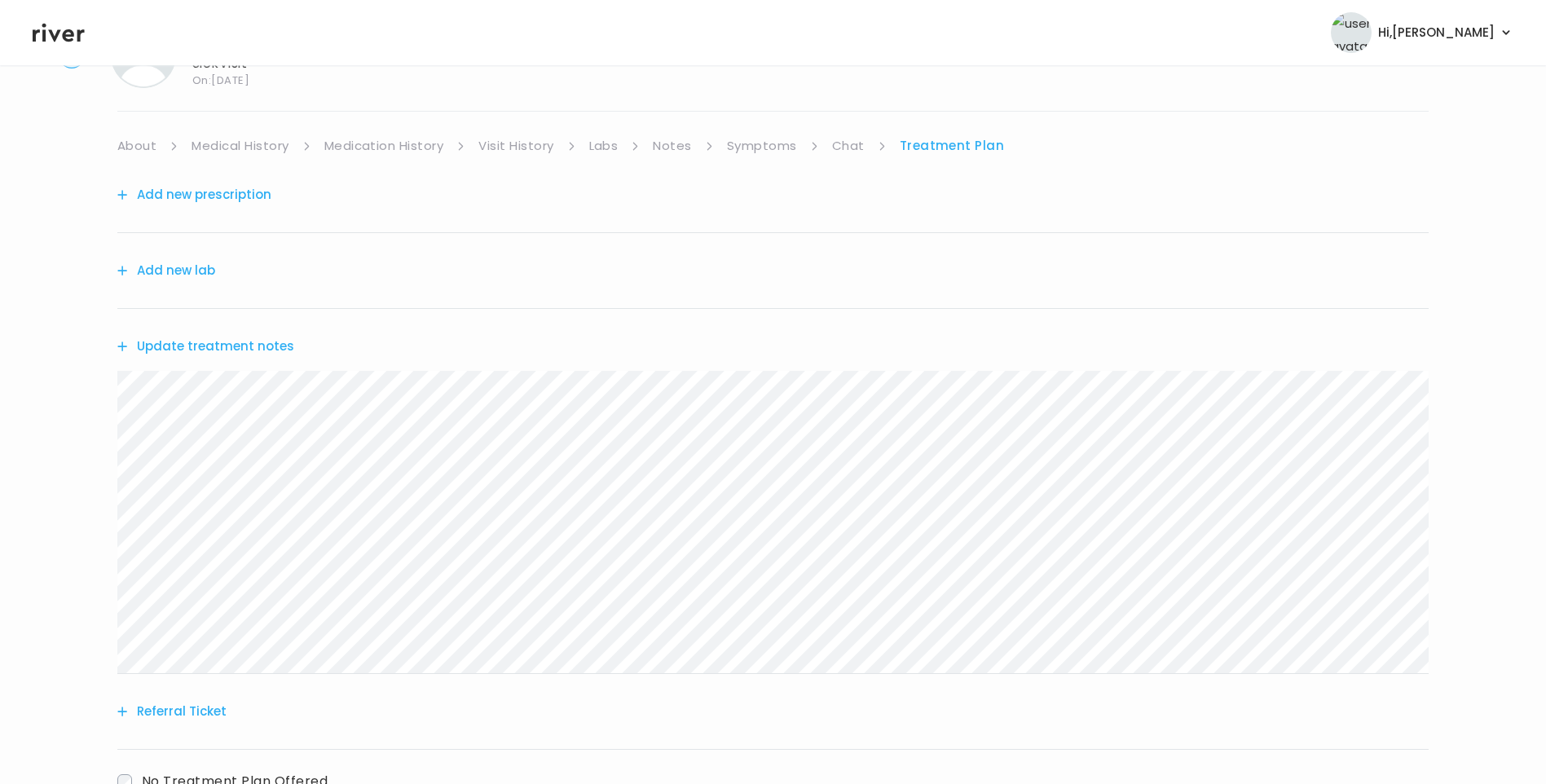
click at [267, 352] on button "Update treatment notes" at bounding box center [206, 346] width 177 height 23
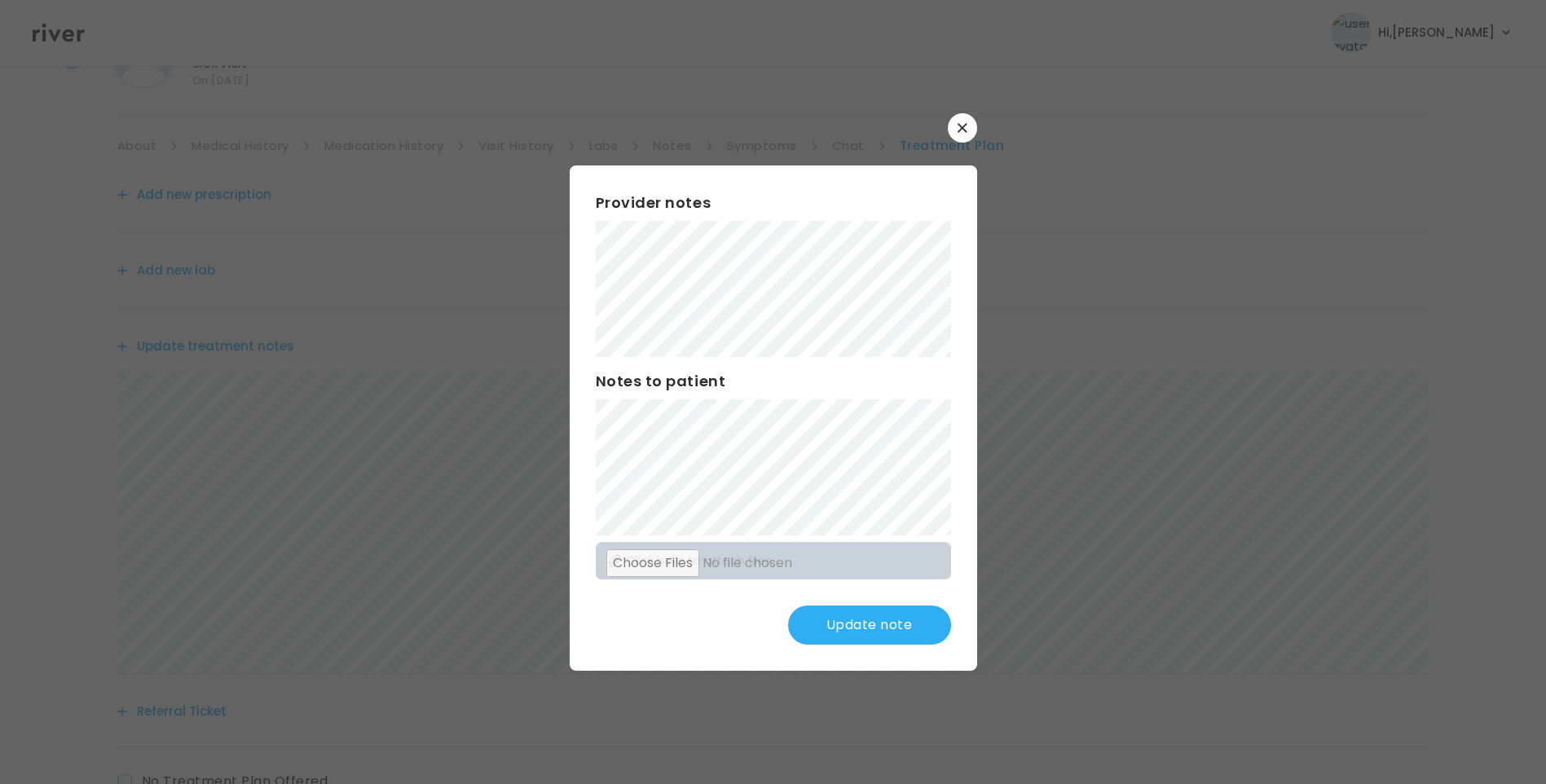
click at [888, 631] on button "Update note" at bounding box center [870, 624] width 163 height 39
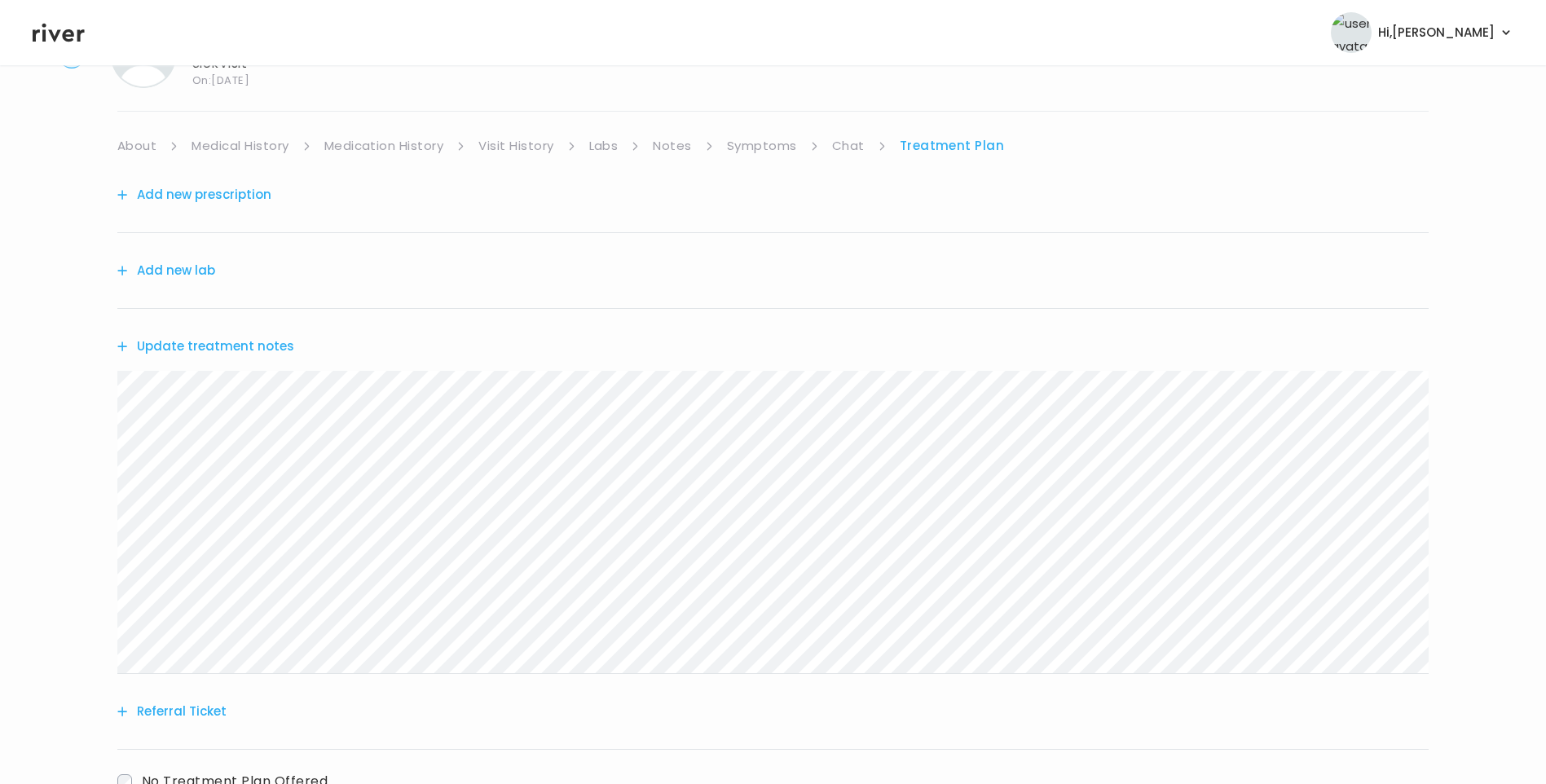
drag, startPoint x: 753, startPoint y: 146, endPoint x: 783, endPoint y: 190, distance: 53.3
click at [754, 148] on link "Symptoms" at bounding box center [762, 145] width 70 height 23
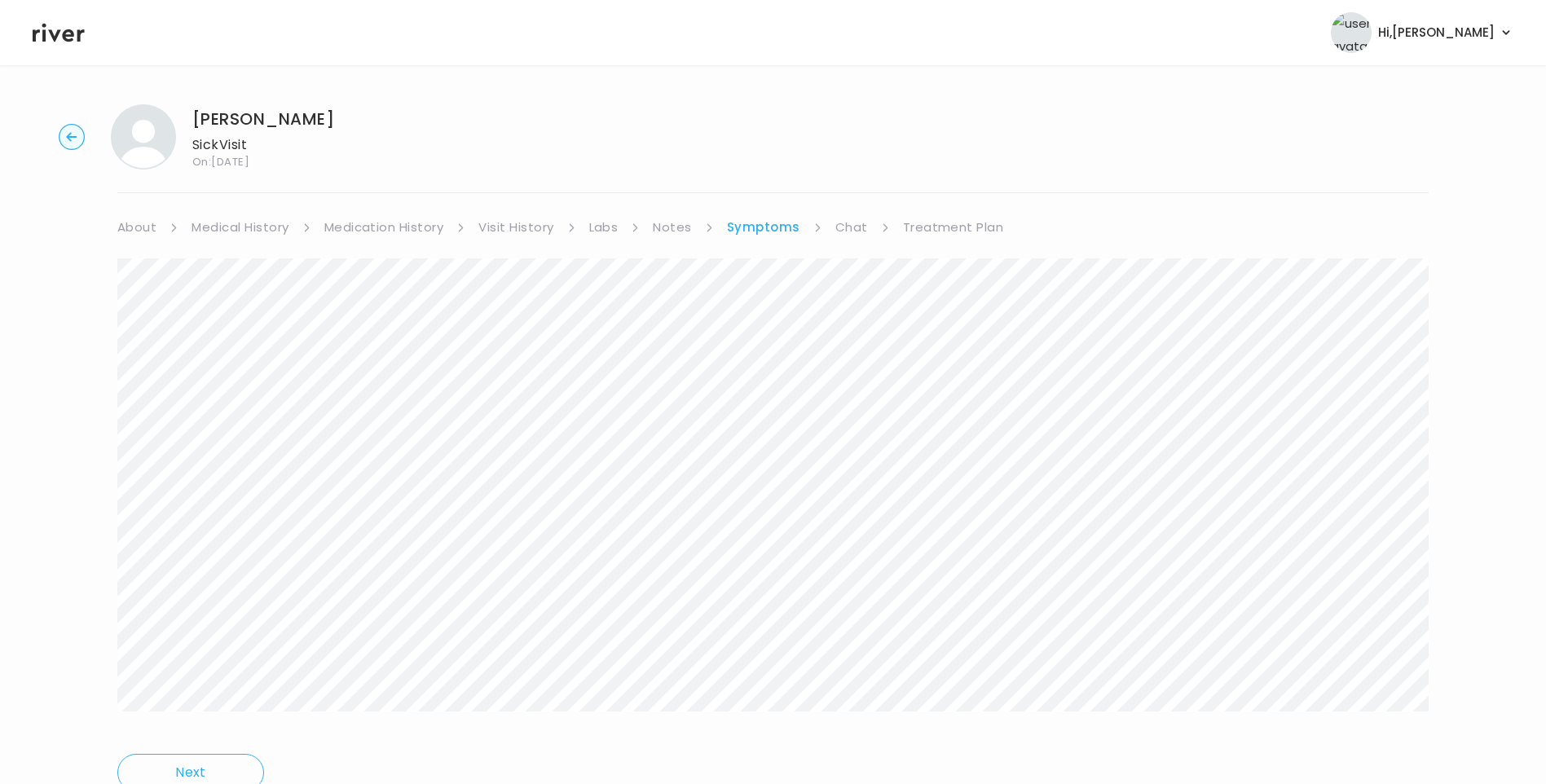
click at [958, 216] on link "Treatment Plan" at bounding box center [953, 227] width 101 height 23
click at [187, 425] on button "Update treatment notes" at bounding box center [206, 428] width 177 height 23
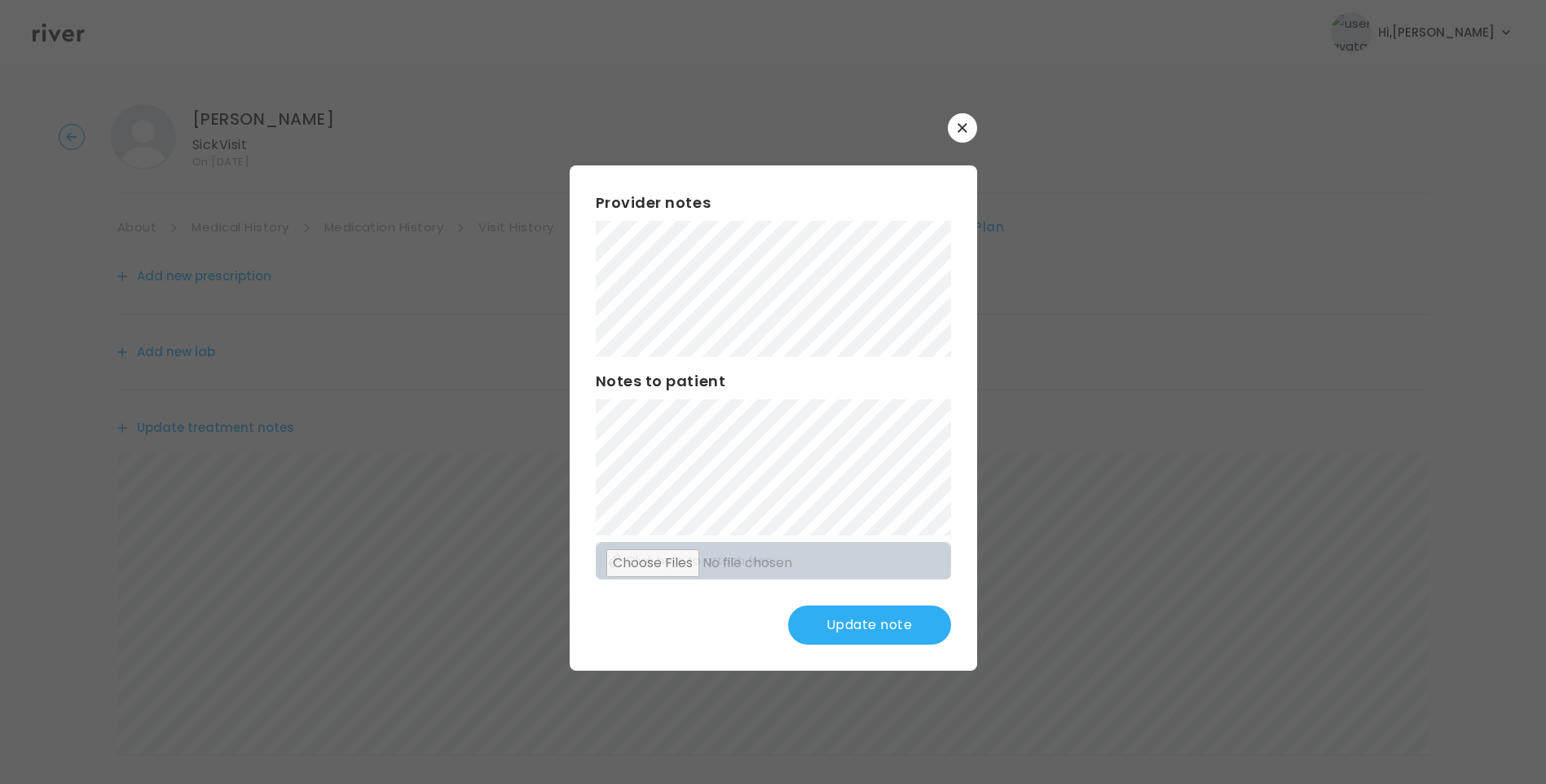
click at [885, 609] on button "Update note" at bounding box center [870, 624] width 163 height 39
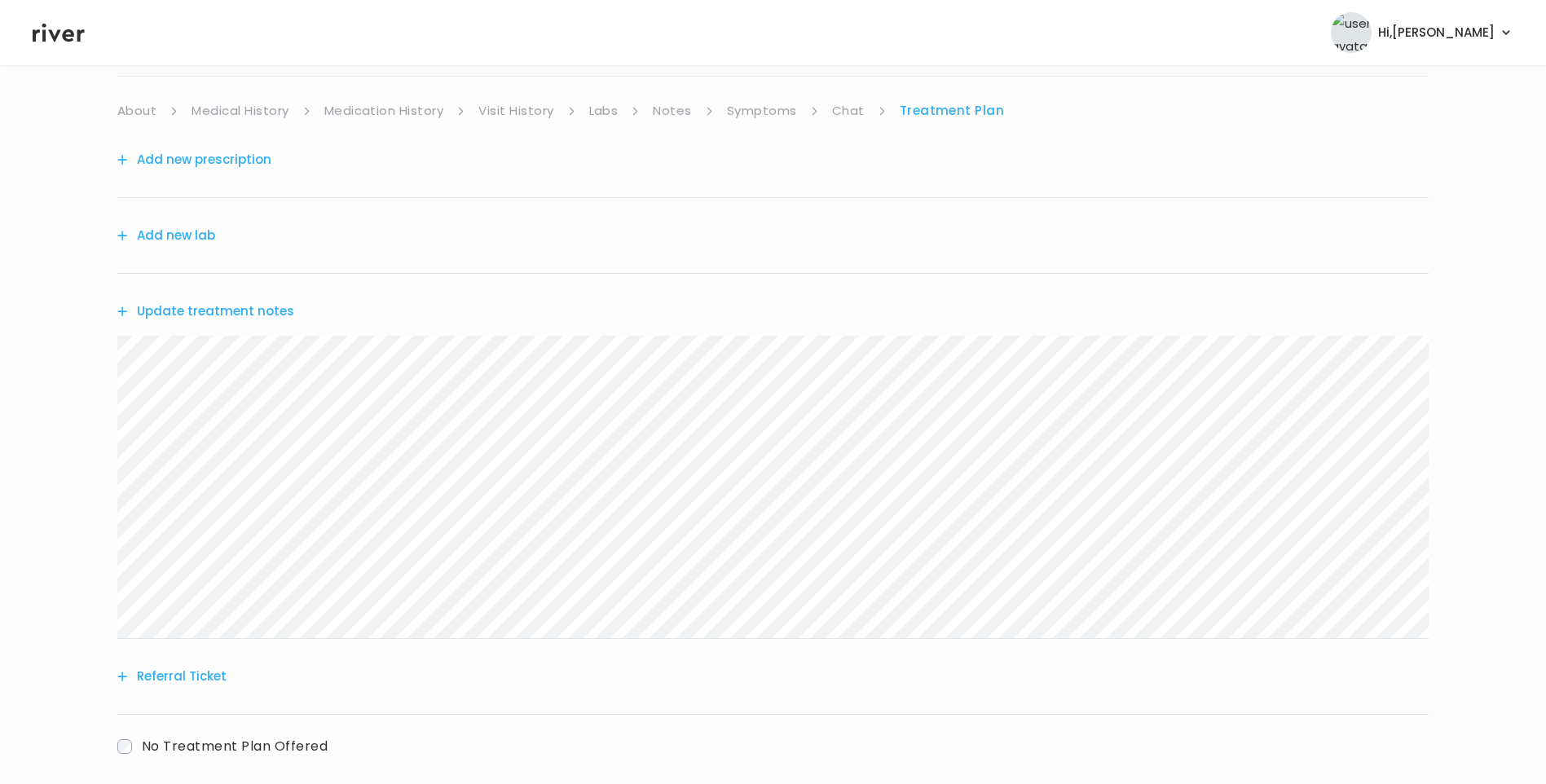
scroll to position [202, 0]
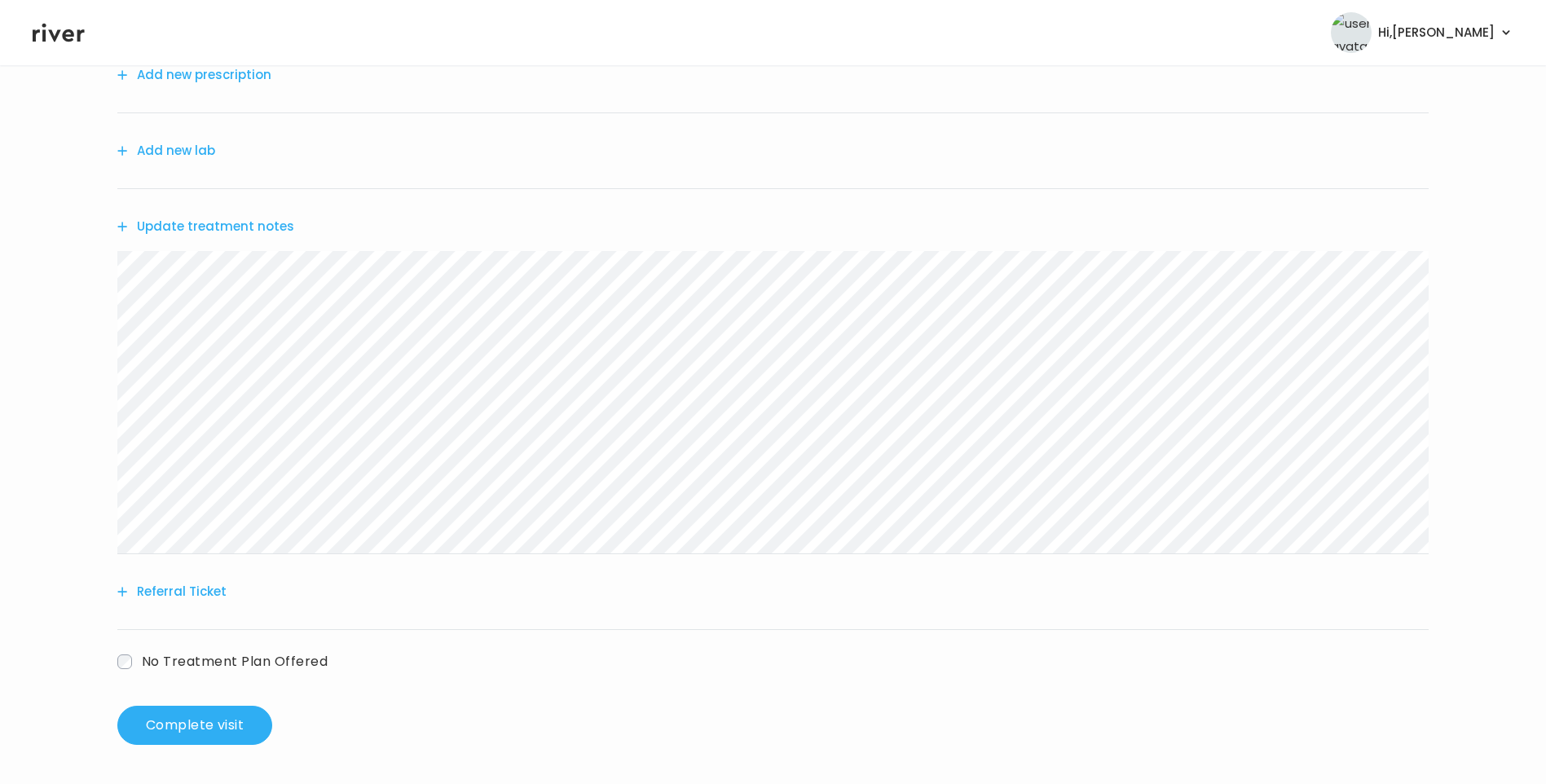
click at [200, 596] on button "Referral Ticket" at bounding box center [172, 591] width 109 height 23
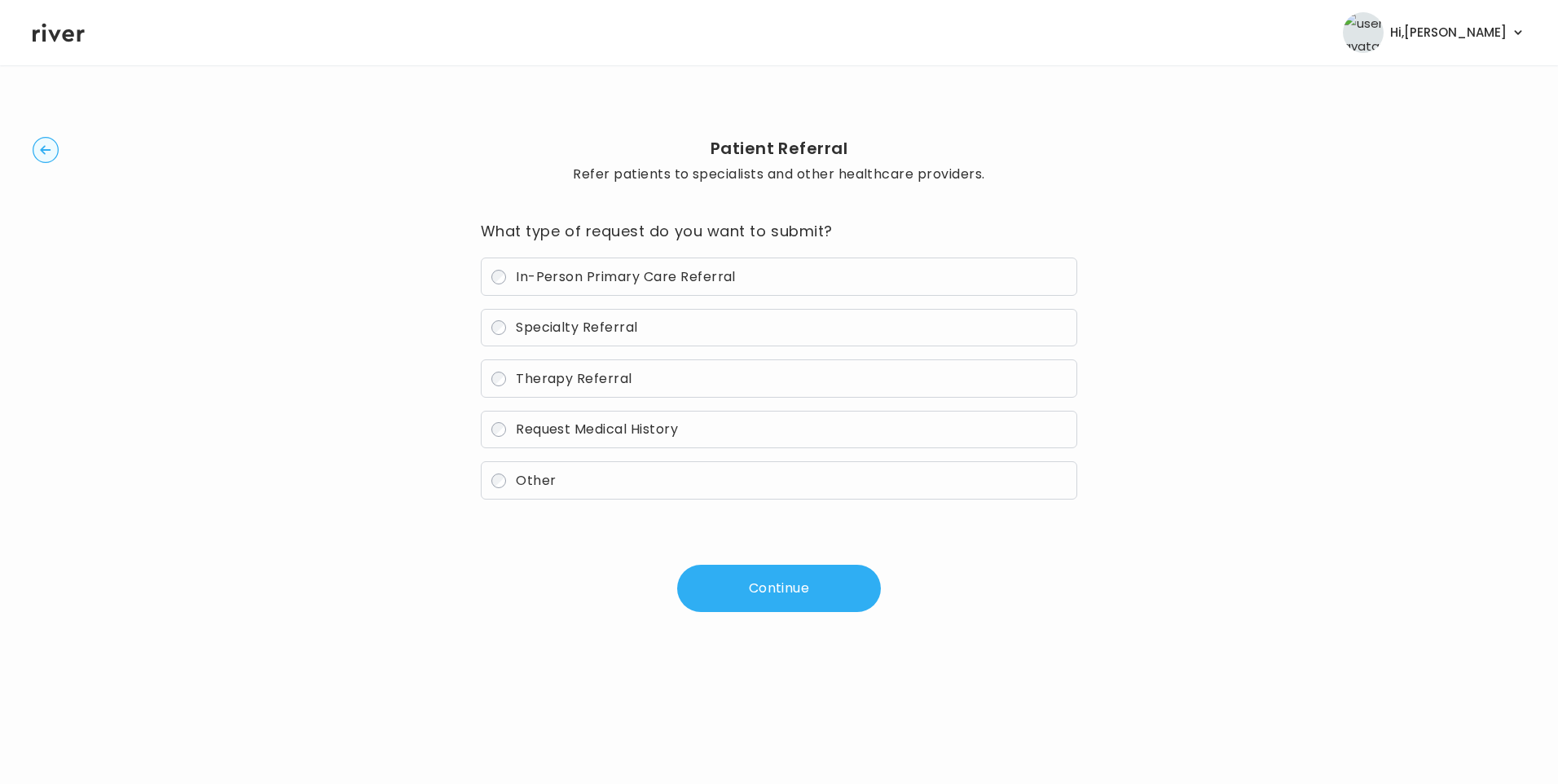
drag, startPoint x: 545, startPoint y: 479, endPoint x: 604, endPoint y: 502, distance: 63.3
click at [546, 479] on span "Other" at bounding box center [536, 480] width 40 height 18
click at [774, 594] on button "Continue" at bounding box center [779, 588] width 203 height 47
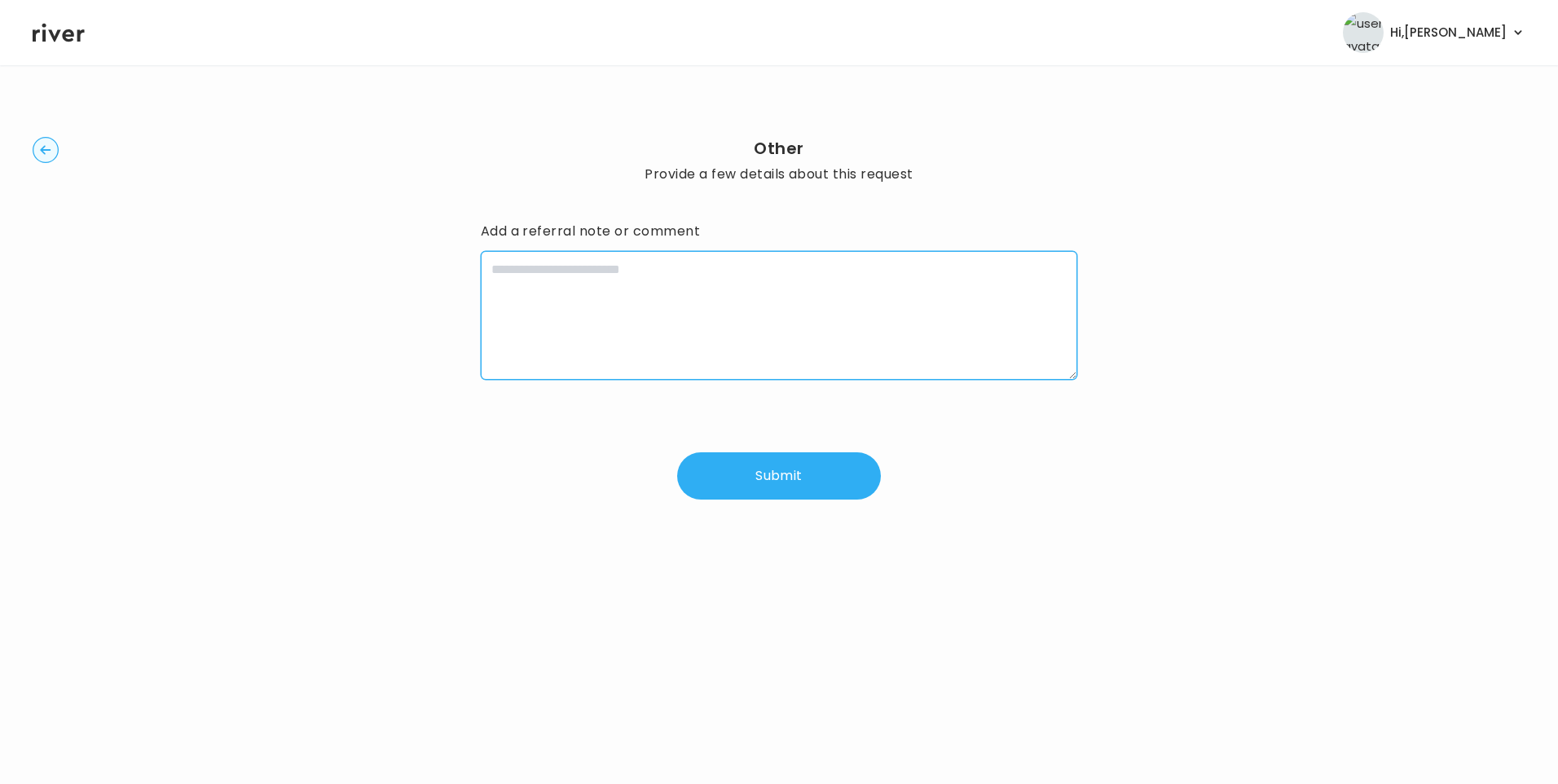
click at [675, 298] on textarea at bounding box center [779, 315] width 597 height 129
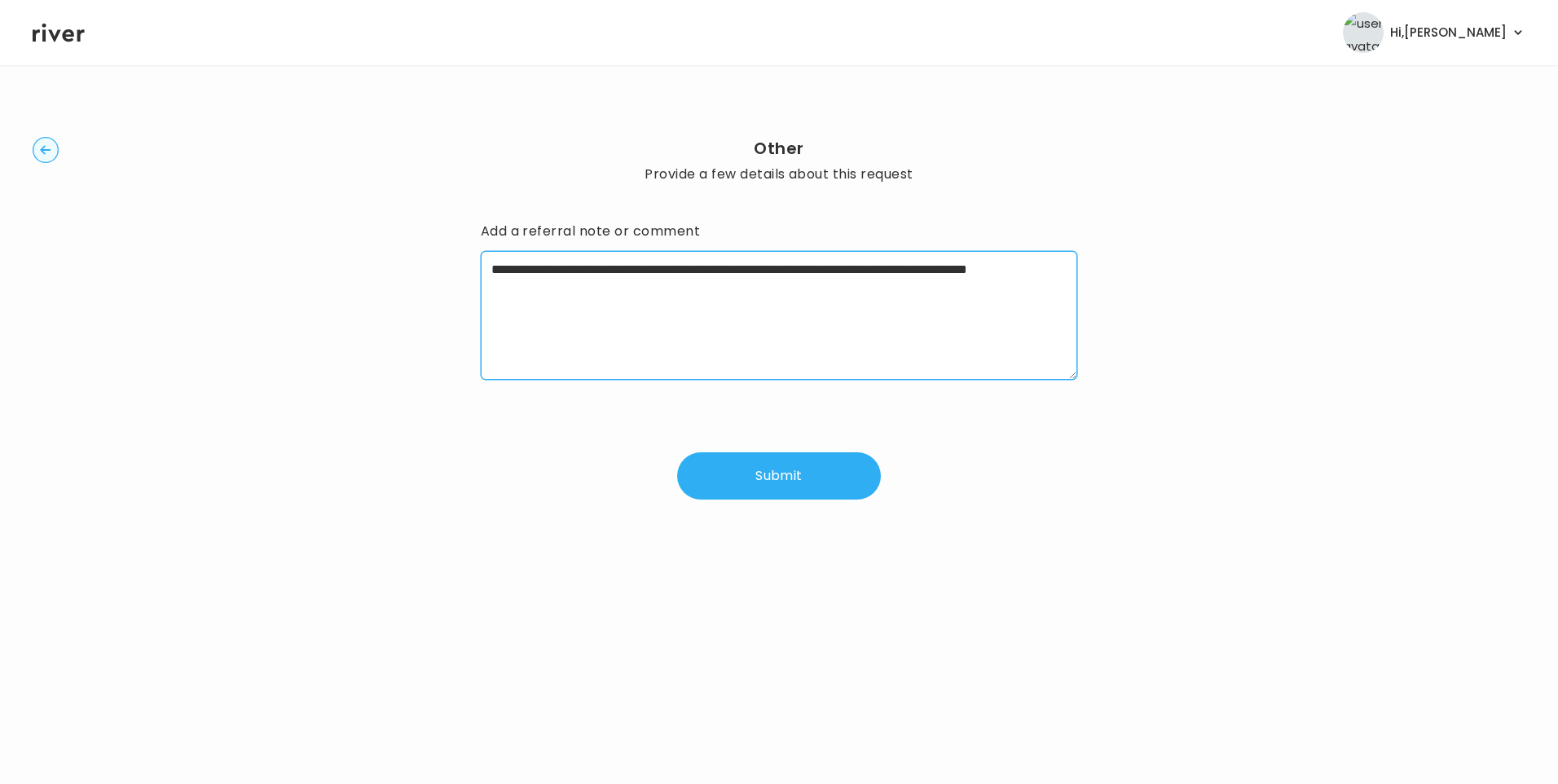
drag, startPoint x: 631, startPoint y: 292, endPoint x: 466, endPoint y: 275, distance: 165.9
click at [458, 271] on div "**********" at bounding box center [779, 318] width 1492 height 454
type textarea "**********"
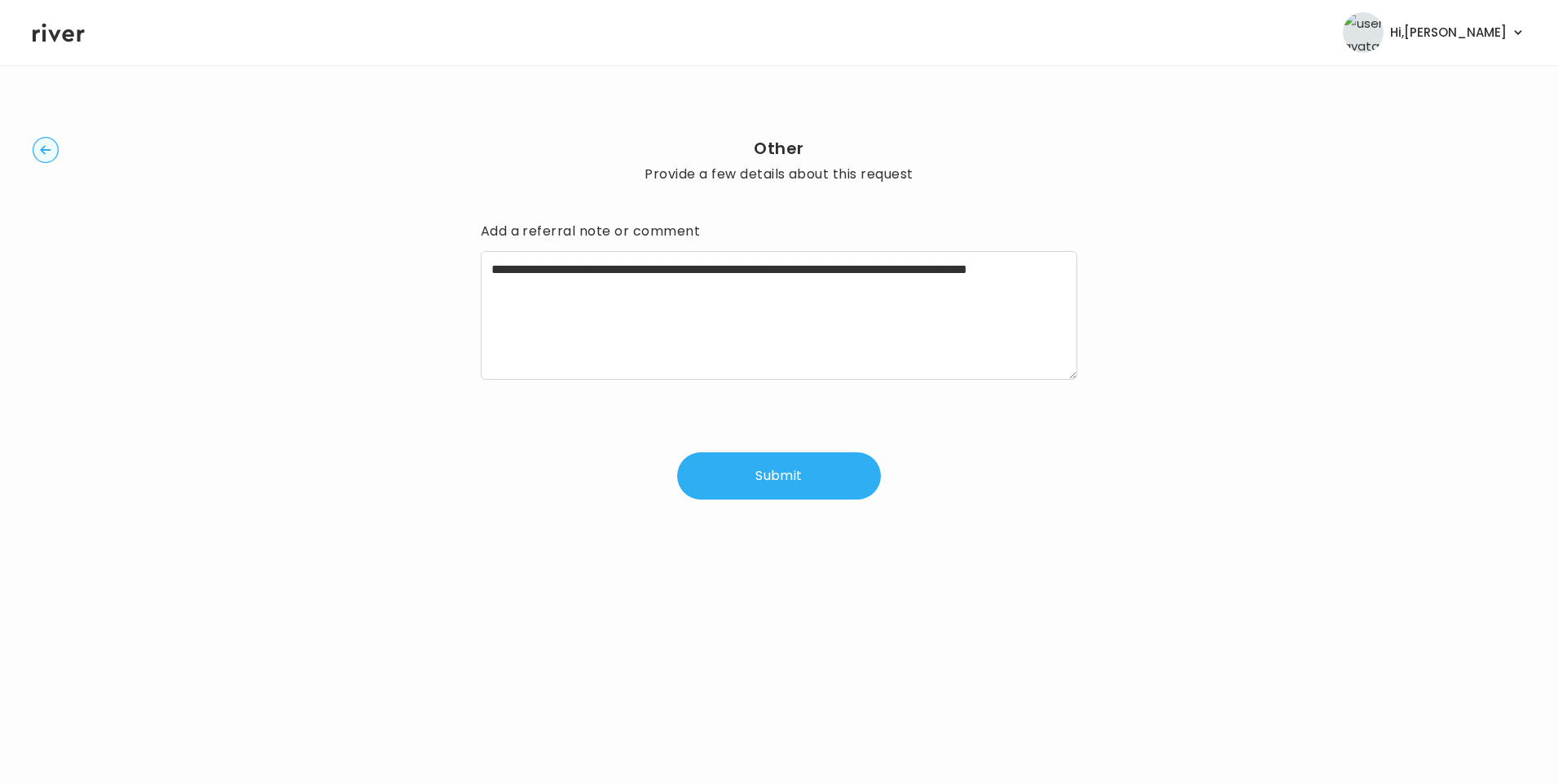
click at [47, 147] on circle "button" at bounding box center [46, 150] width 25 height 25
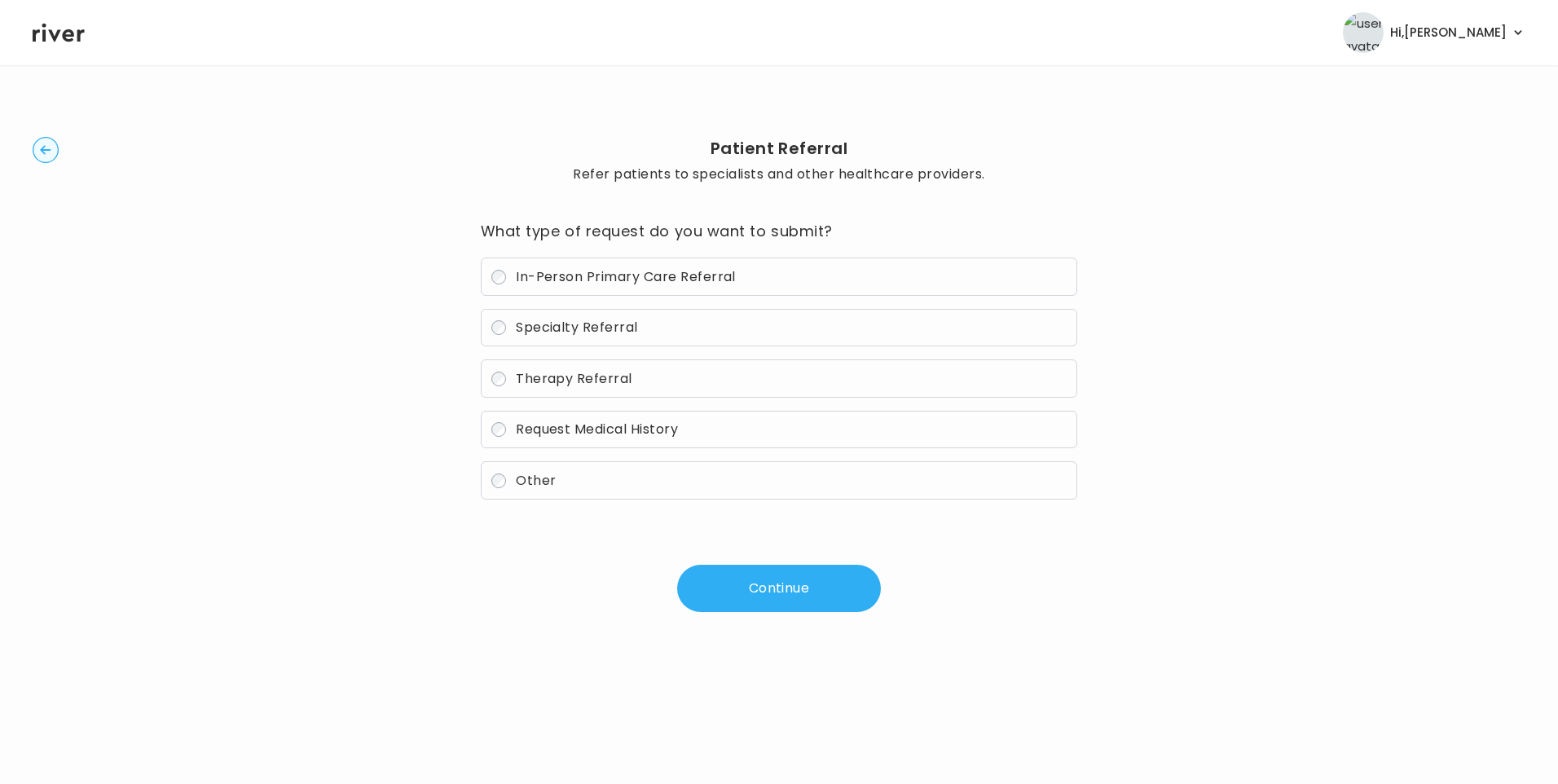
click at [50, 159] on circle "button" at bounding box center [46, 150] width 25 height 25
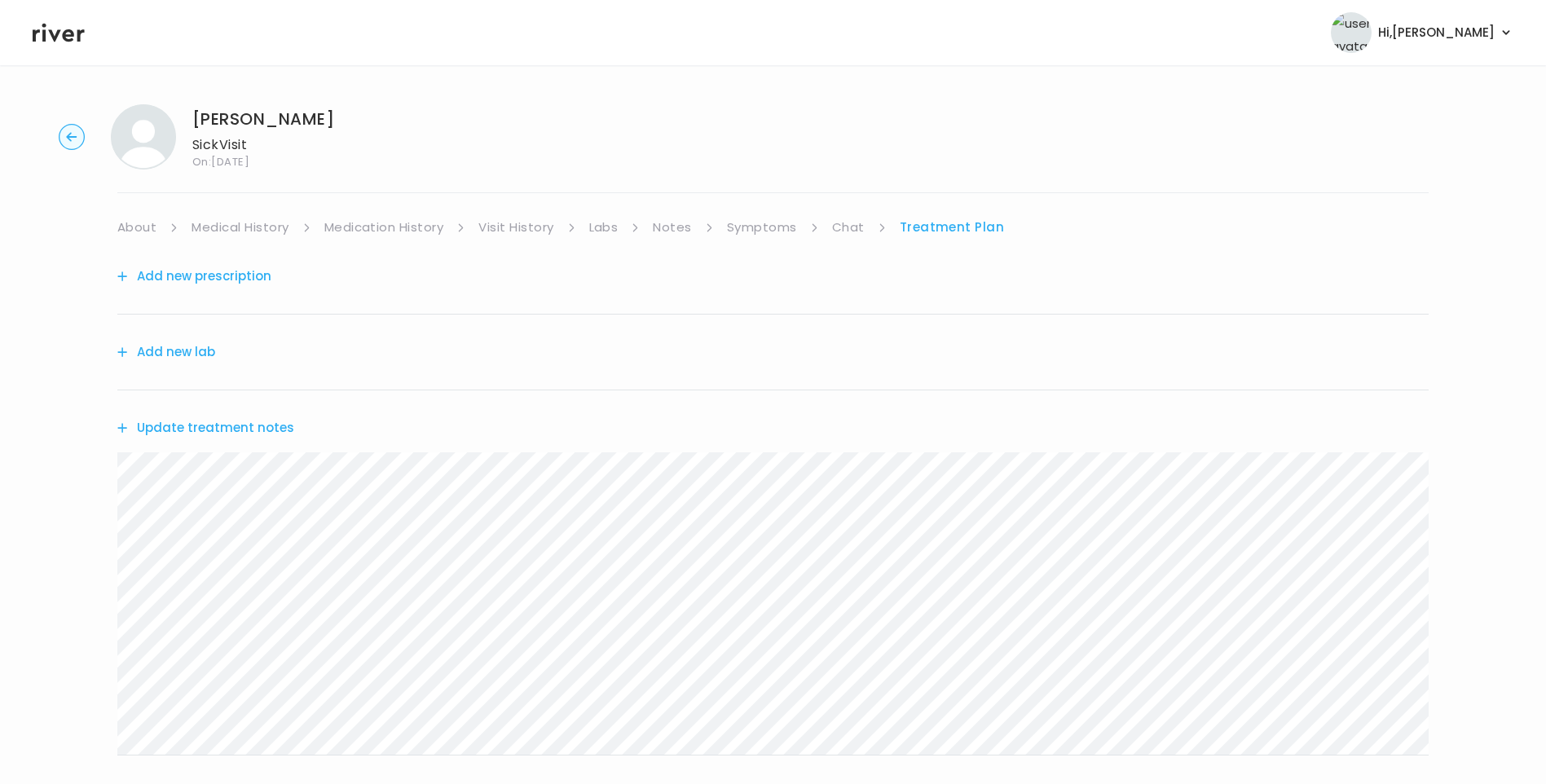
click at [761, 215] on div "Rose Simpson Sick Visit On: 26 Aug 2025 About Medical History Medication Histor…" at bounding box center [773, 525] width 1546 height 868
click at [777, 229] on link "Symptoms" at bounding box center [762, 227] width 70 height 23
click at [924, 236] on link "Treatment Plan" at bounding box center [953, 227] width 101 height 23
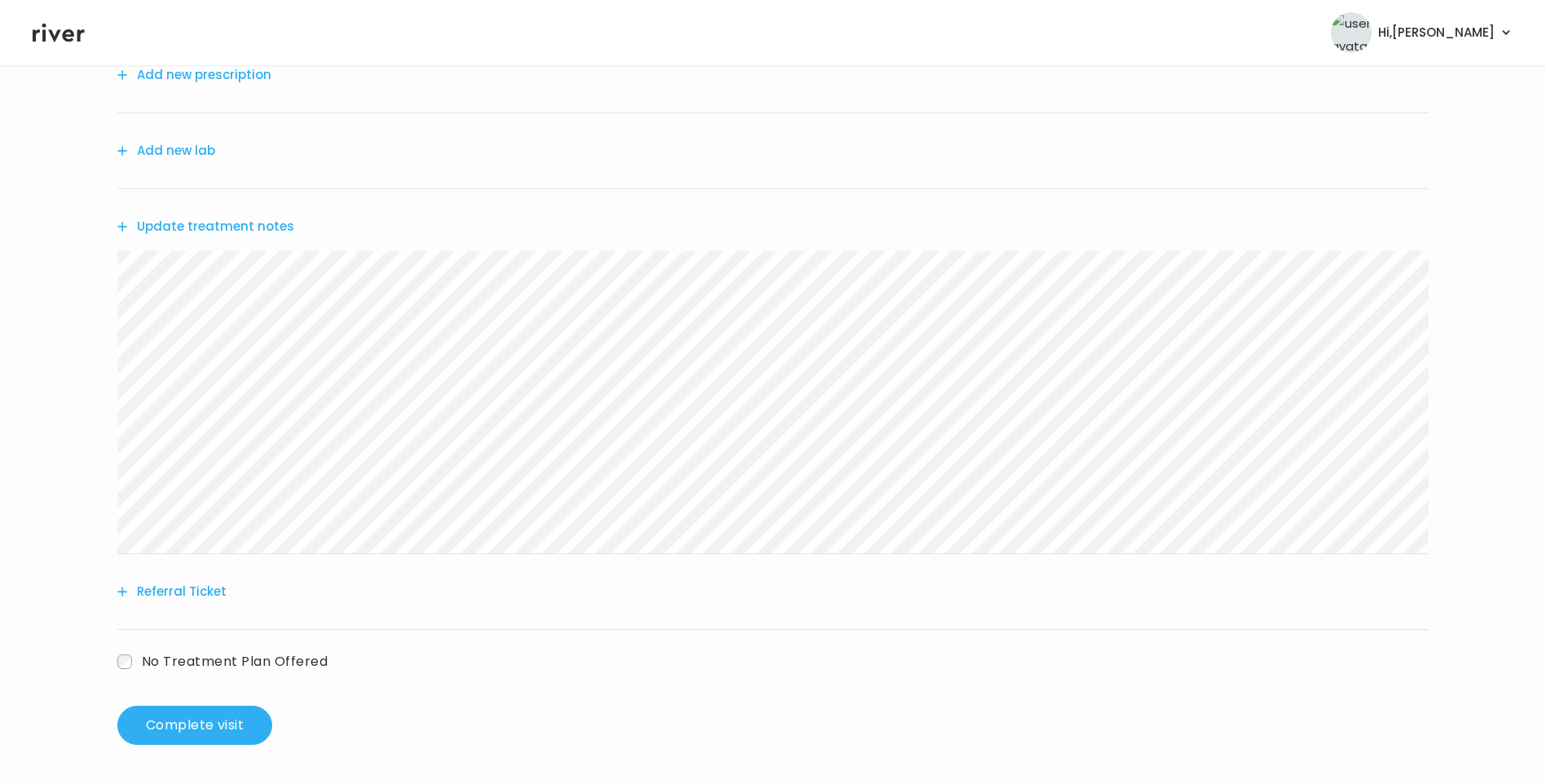
drag, startPoint x: 185, startPoint y: 578, endPoint x: 199, endPoint y: 584, distance: 15.2
click at [187, 578] on div "Referral Ticket" at bounding box center [773, 592] width 1311 height 76
click at [201, 585] on button "Referral Ticket" at bounding box center [172, 591] width 109 height 23
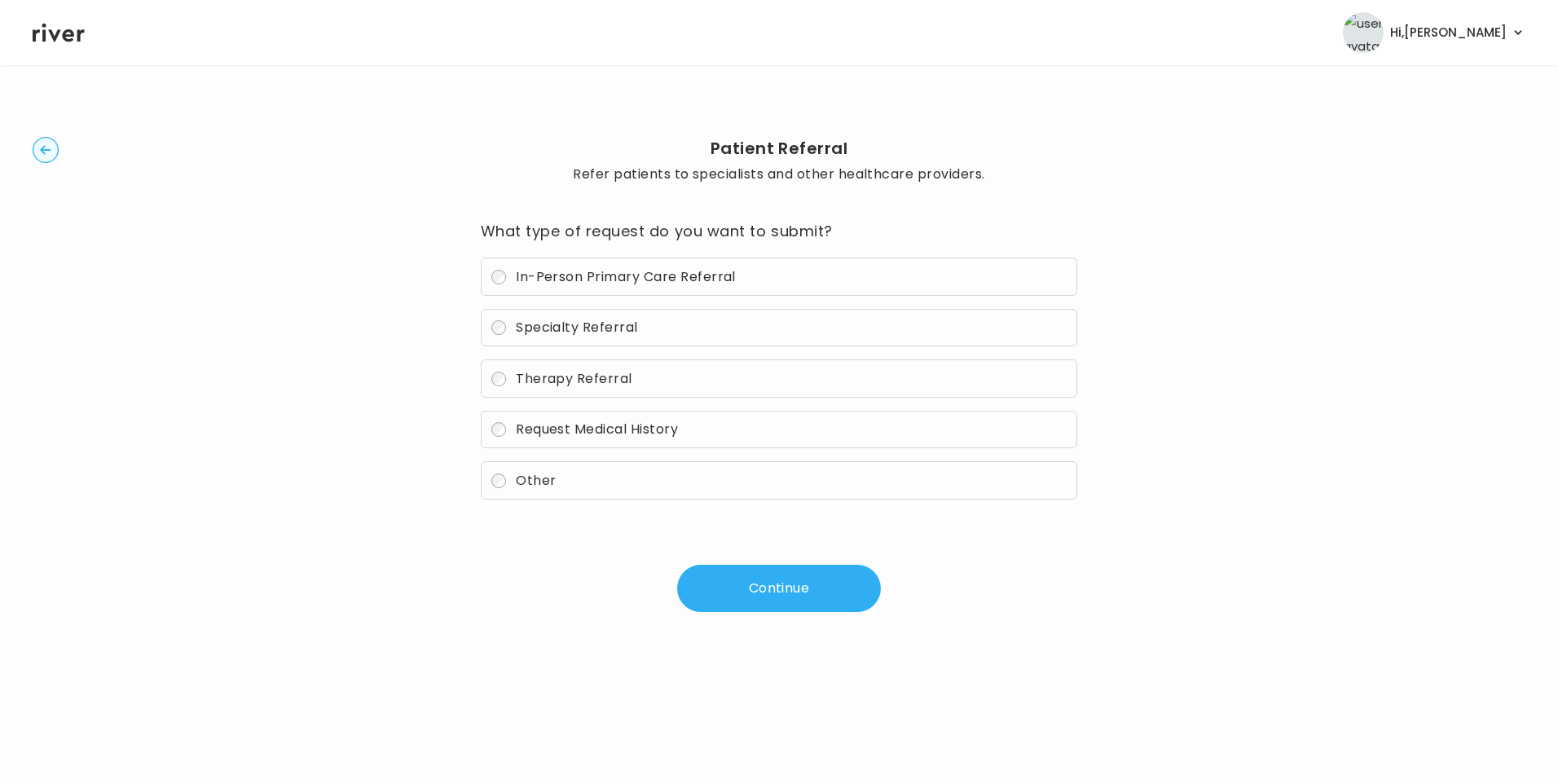
drag, startPoint x: 539, startPoint y: 475, endPoint x: 570, endPoint y: 475, distance: 31.0
click at [541, 474] on span "Other" at bounding box center [536, 480] width 40 height 18
click at [740, 580] on button "Continue" at bounding box center [779, 588] width 203 height 47
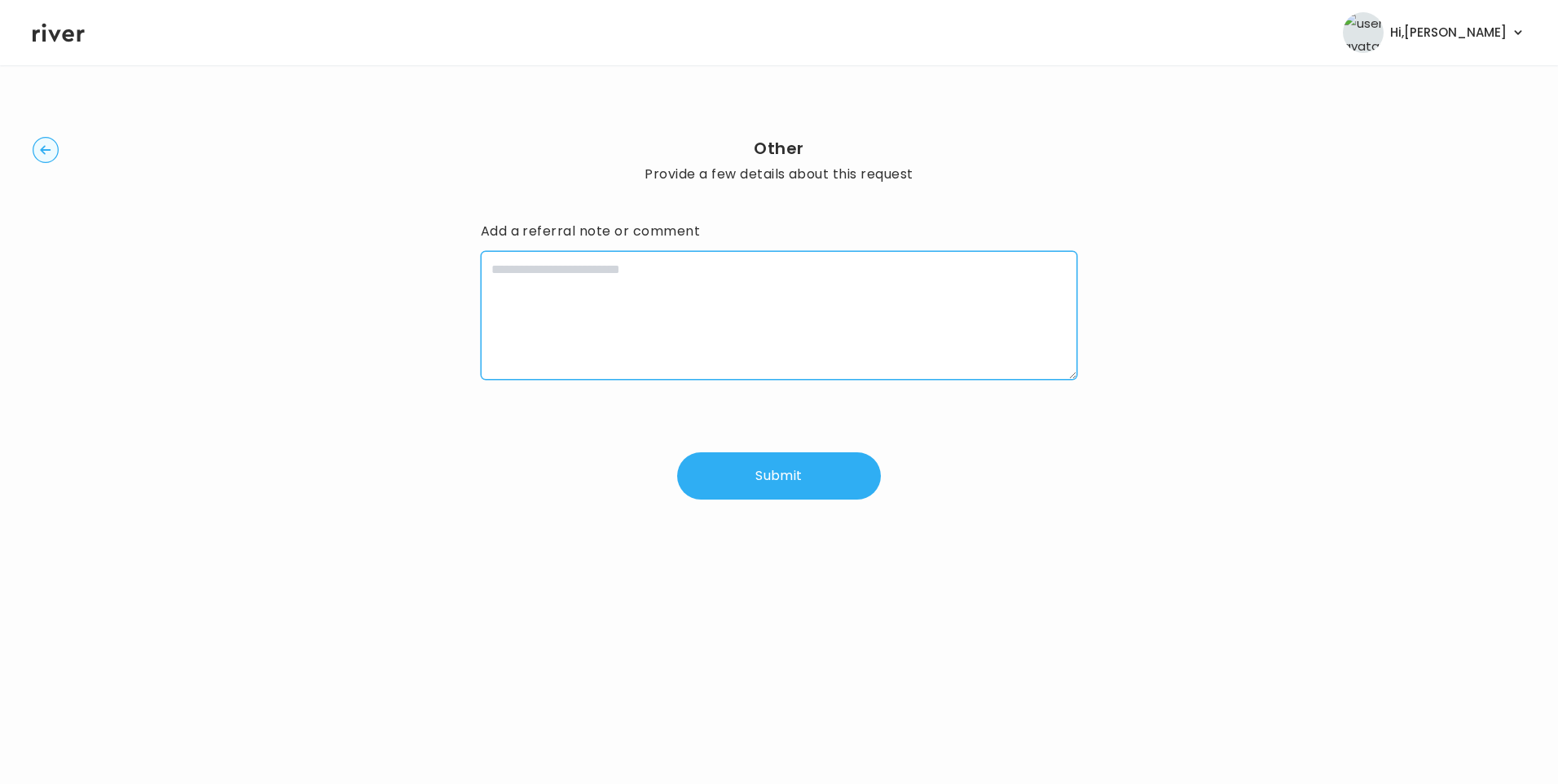
click at [643, 314] on textarea at bounding box center [779, 315] width 597 height 129
paste textarea "**********"
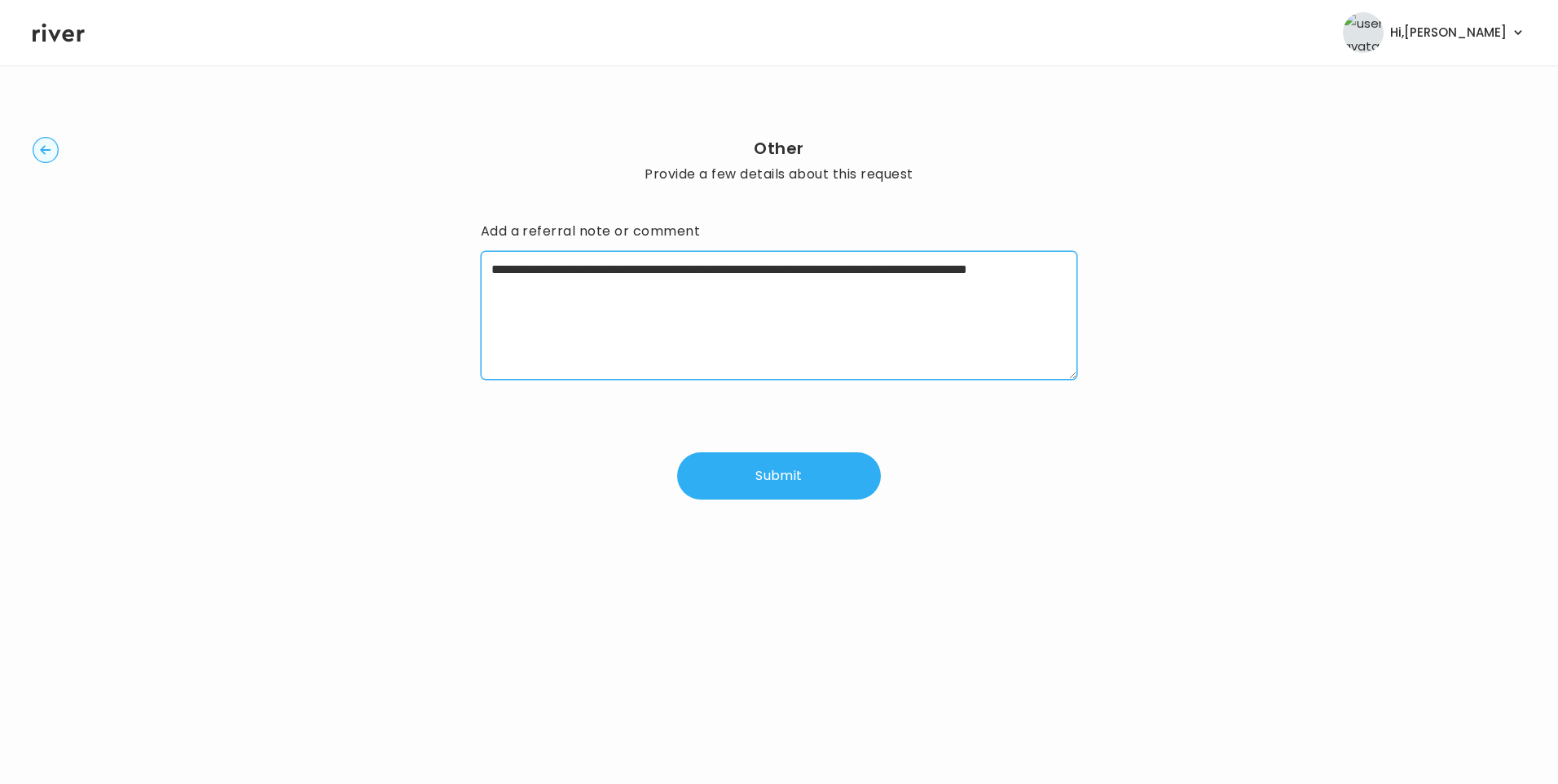
type textarea "**********"
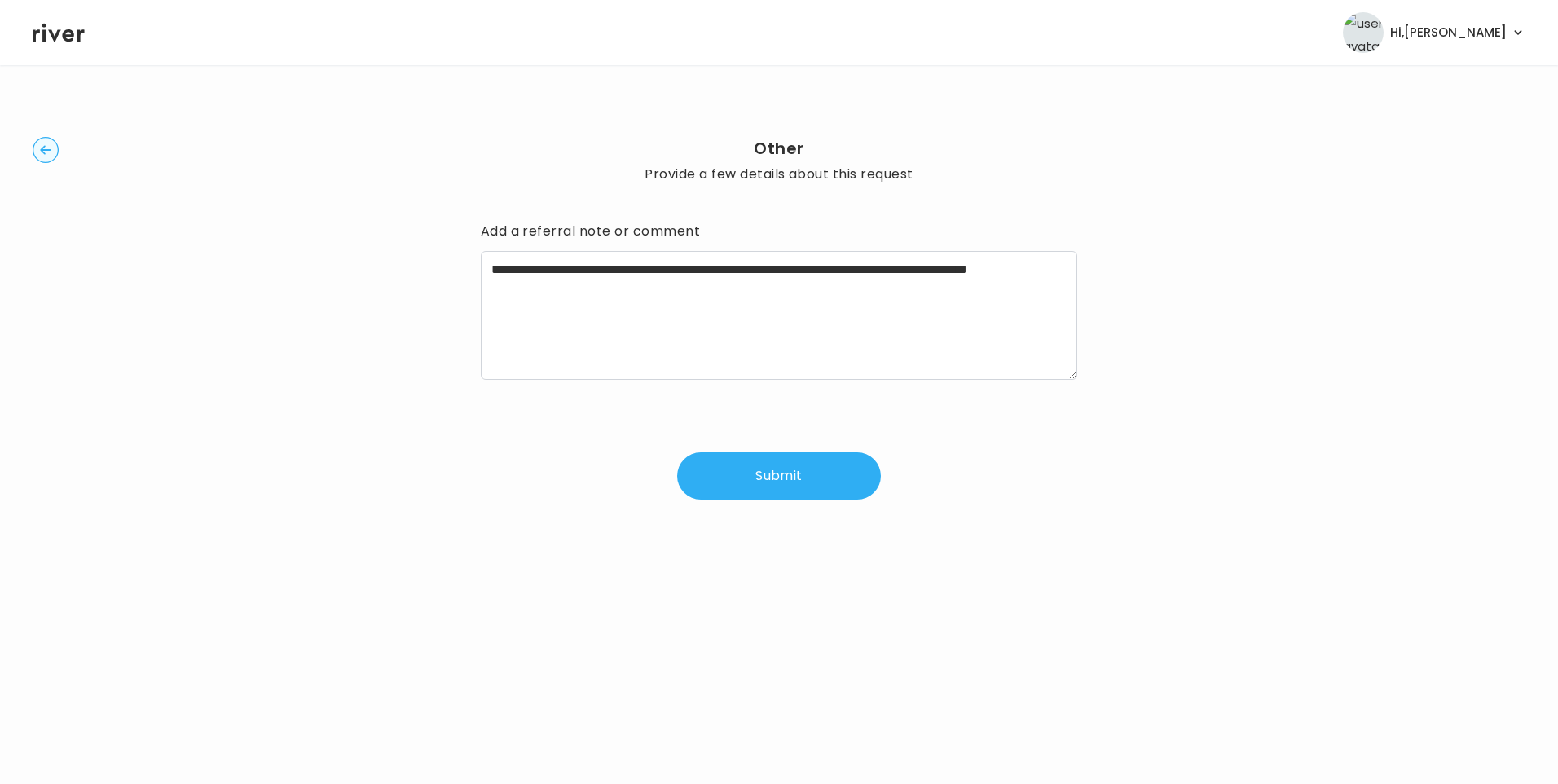
click at [43, 156] on circle "button" at bounding box center [46, 150] width 25 height 25
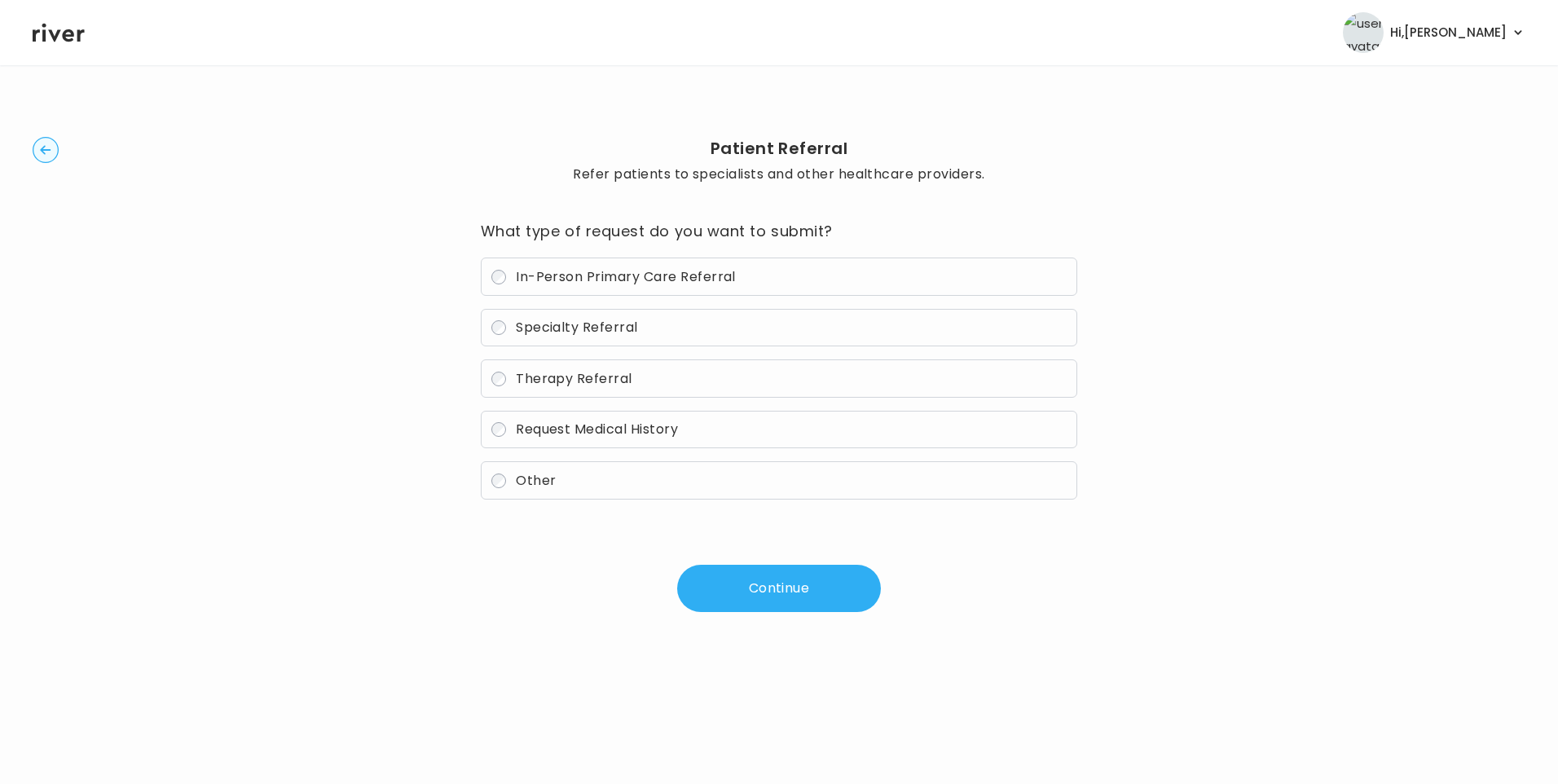
click at [45, 156] on circle "button" at bounding box center [46, 150] width 25 height 25
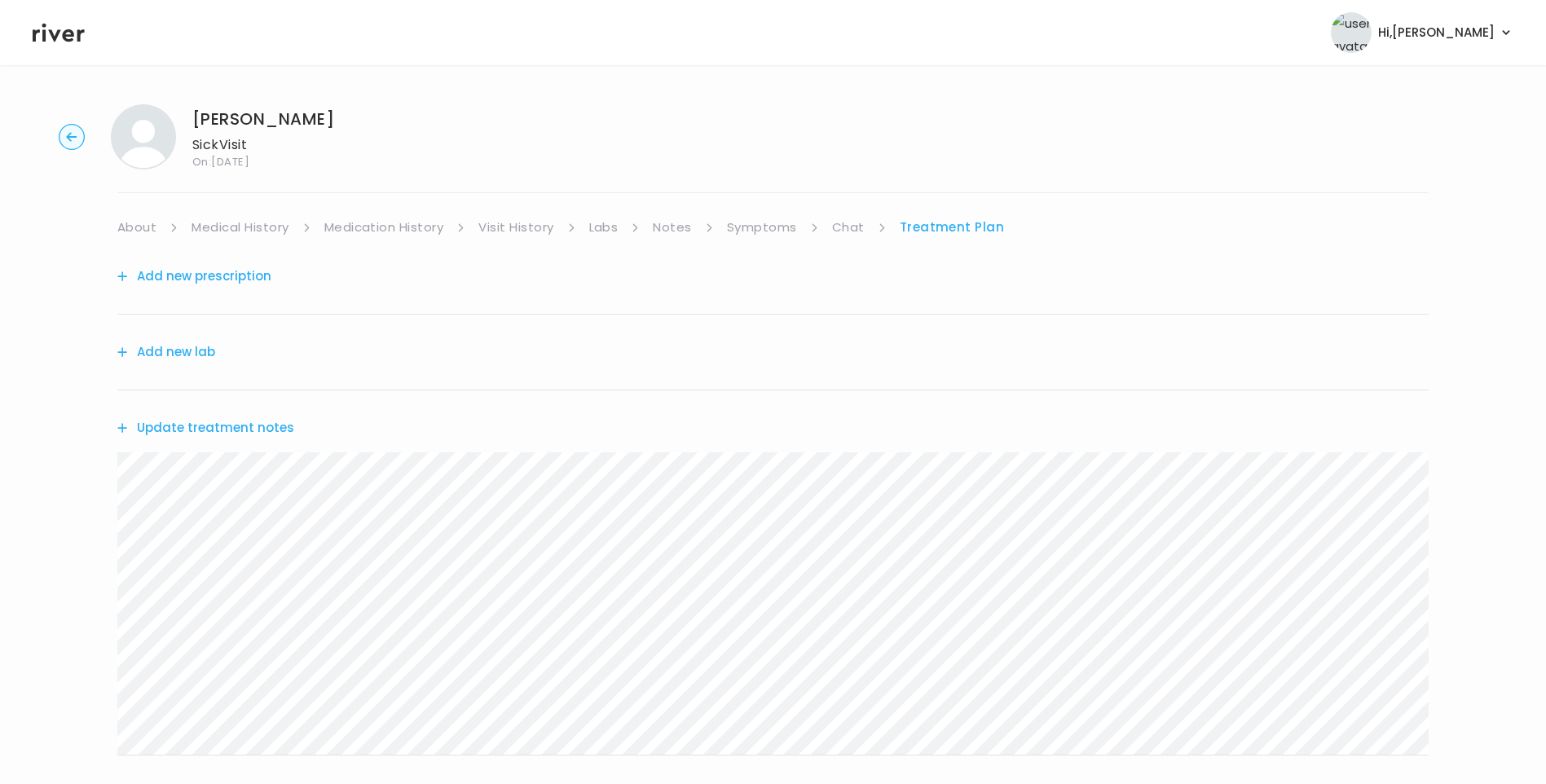
scroll to position [202, 0]
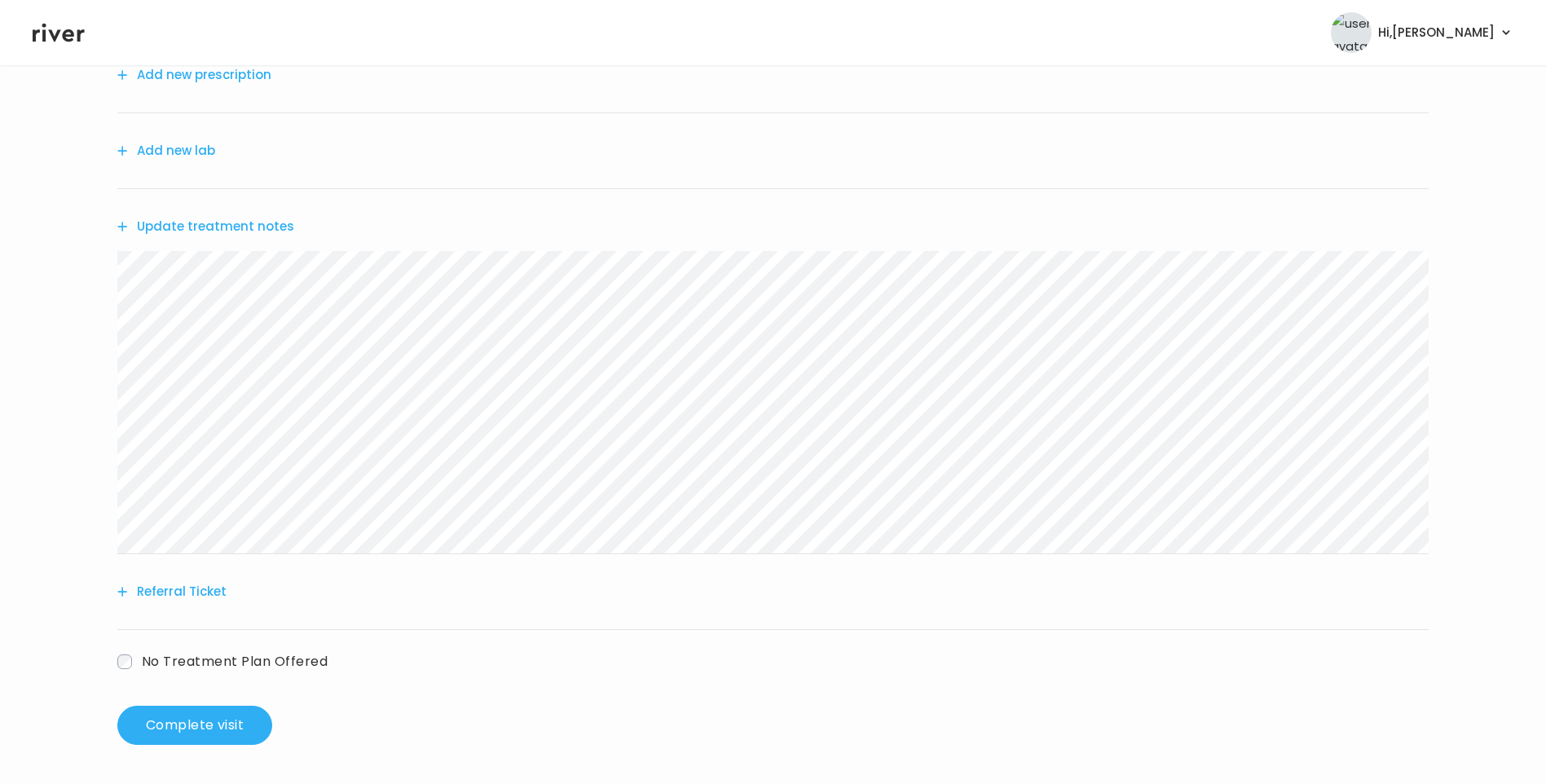
click at [164, 583] on button "Referral Ticket" at bounding box center [172, 591] width 109 height 23
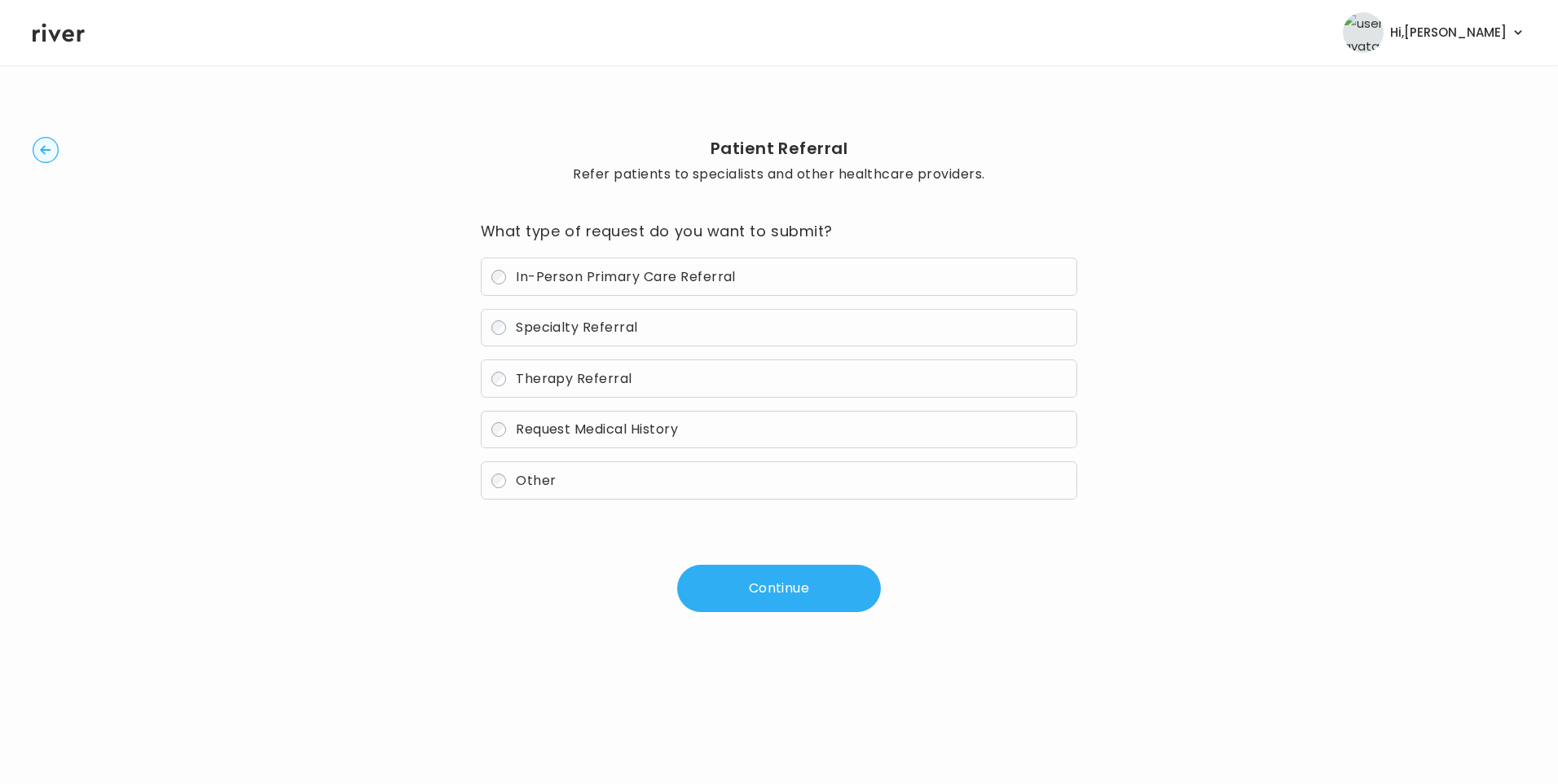
drag, startPoint x: 538, startPoint y: 481, endPoint x: 620, endPoint y: 511, distance: 87.3
click at [540, 481] on span "Other" at bounding box center [536, 480] width 40 height 18
click at [767, 584] on button "Continue" at bounding box center [779, 588] width 203 height 47
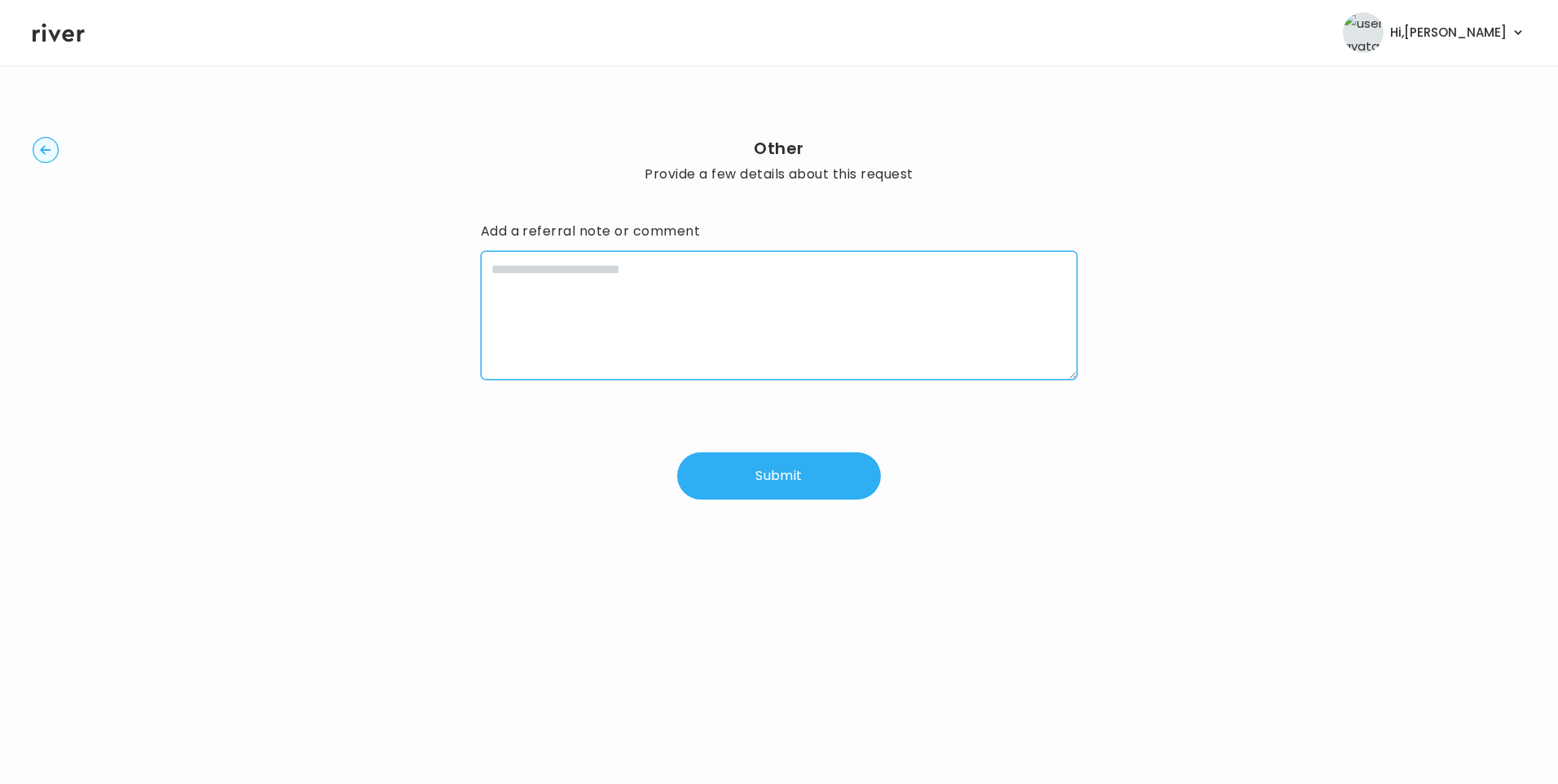
click at [680, 295] on textarea at bounding box center [779, 315] width 597 height 129
paste textarea "**********"
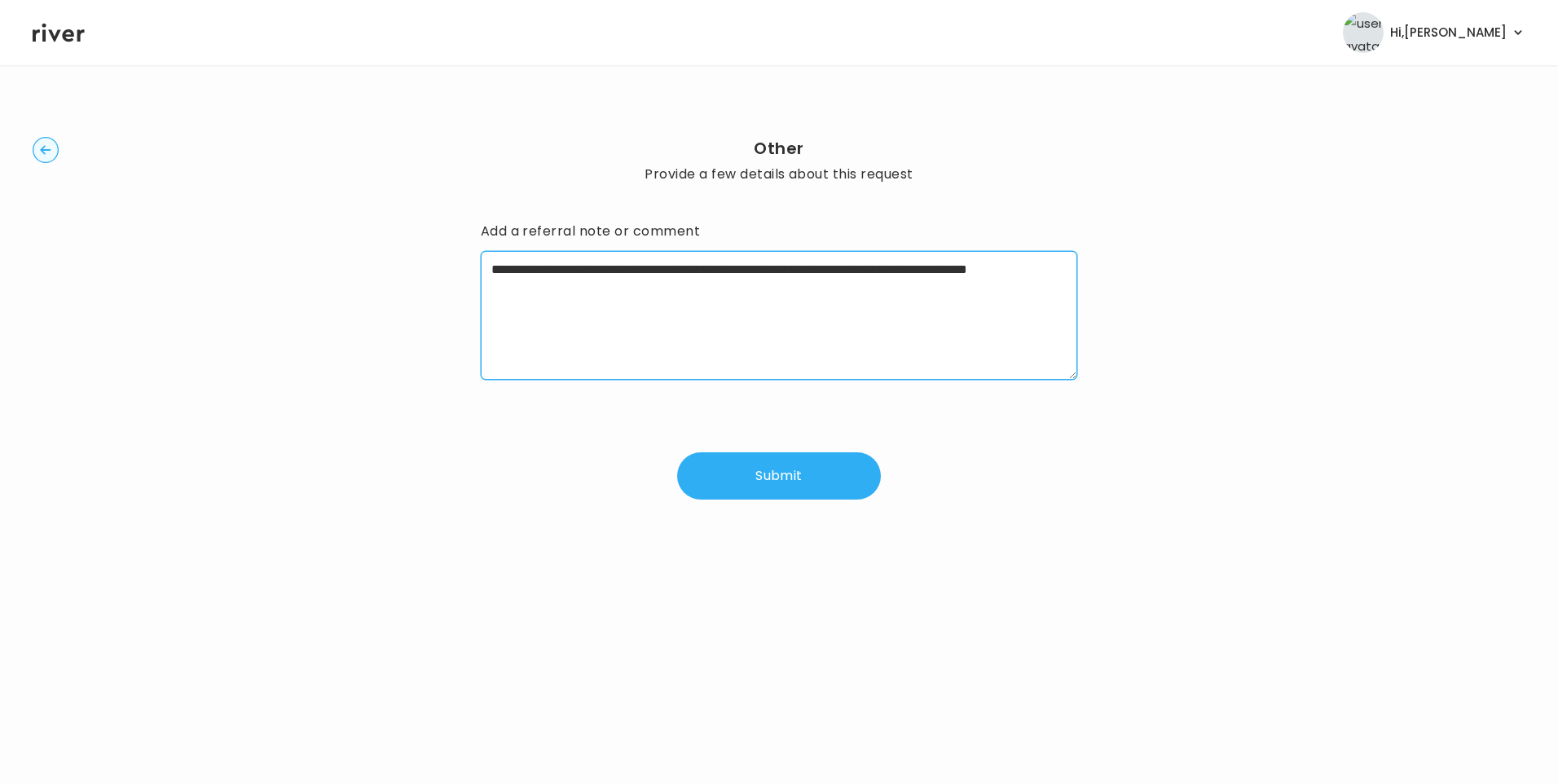
click at [717, 291] on textarea "**********" at bounding box center [779, 315] width 597 height 129
click at [716, 279] on textarea "**********" at bounding box center [779, 315] width 597 height 129
click at [672, 295] on textarea "**********" at bounding box center [779, 315] width 597 height 129
type textarea "**********"
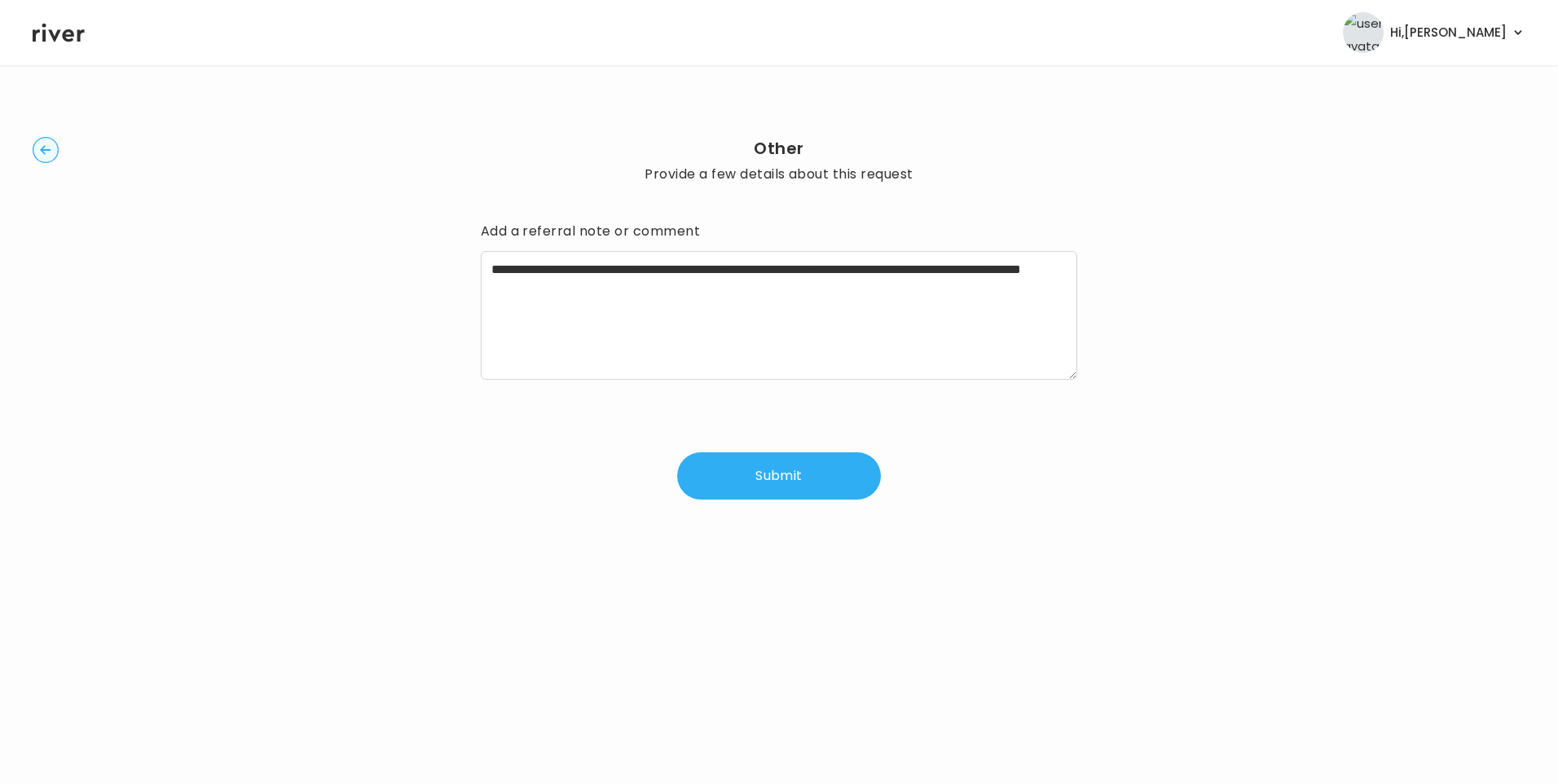
click at [804, 488] on button "Submit" at bounding box center [779, 476] width 203 height 47
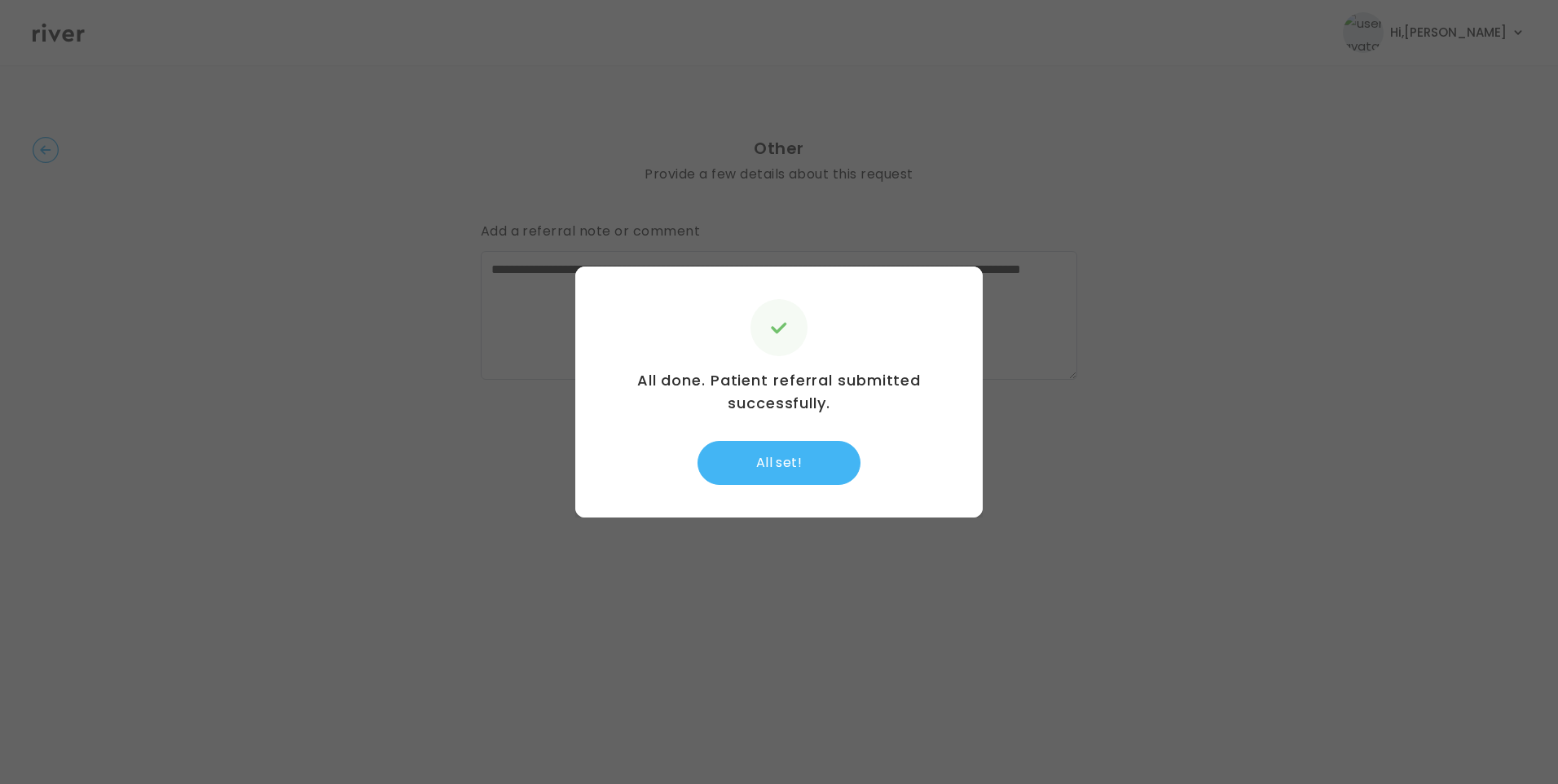
click at [804, 461] on button "All set!" at bounding box center [779, 463] width 163 height 44
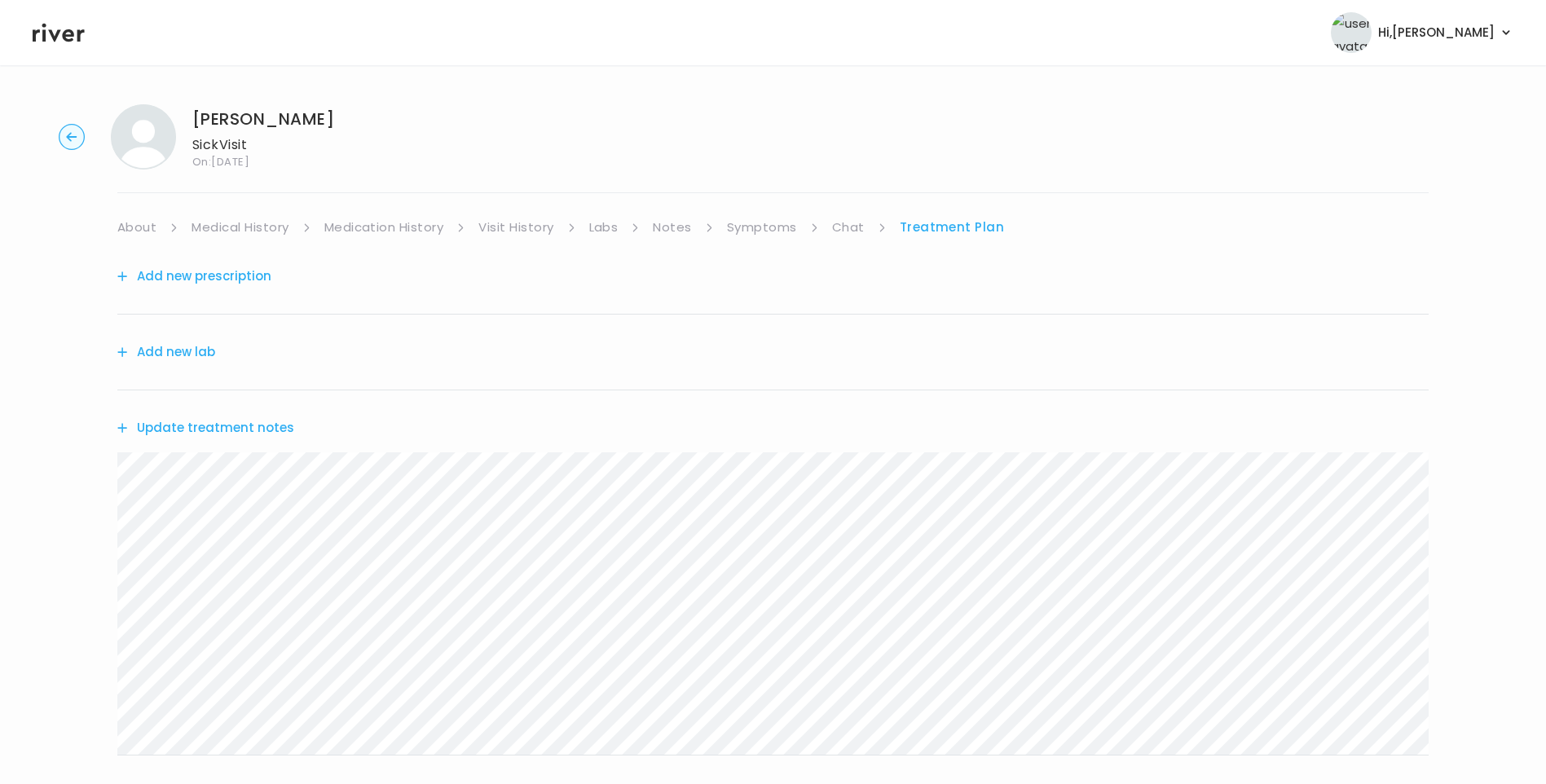
click at [214, 280] on button "Add new prescription" at bounding box center [194, 276] width 154 height 23
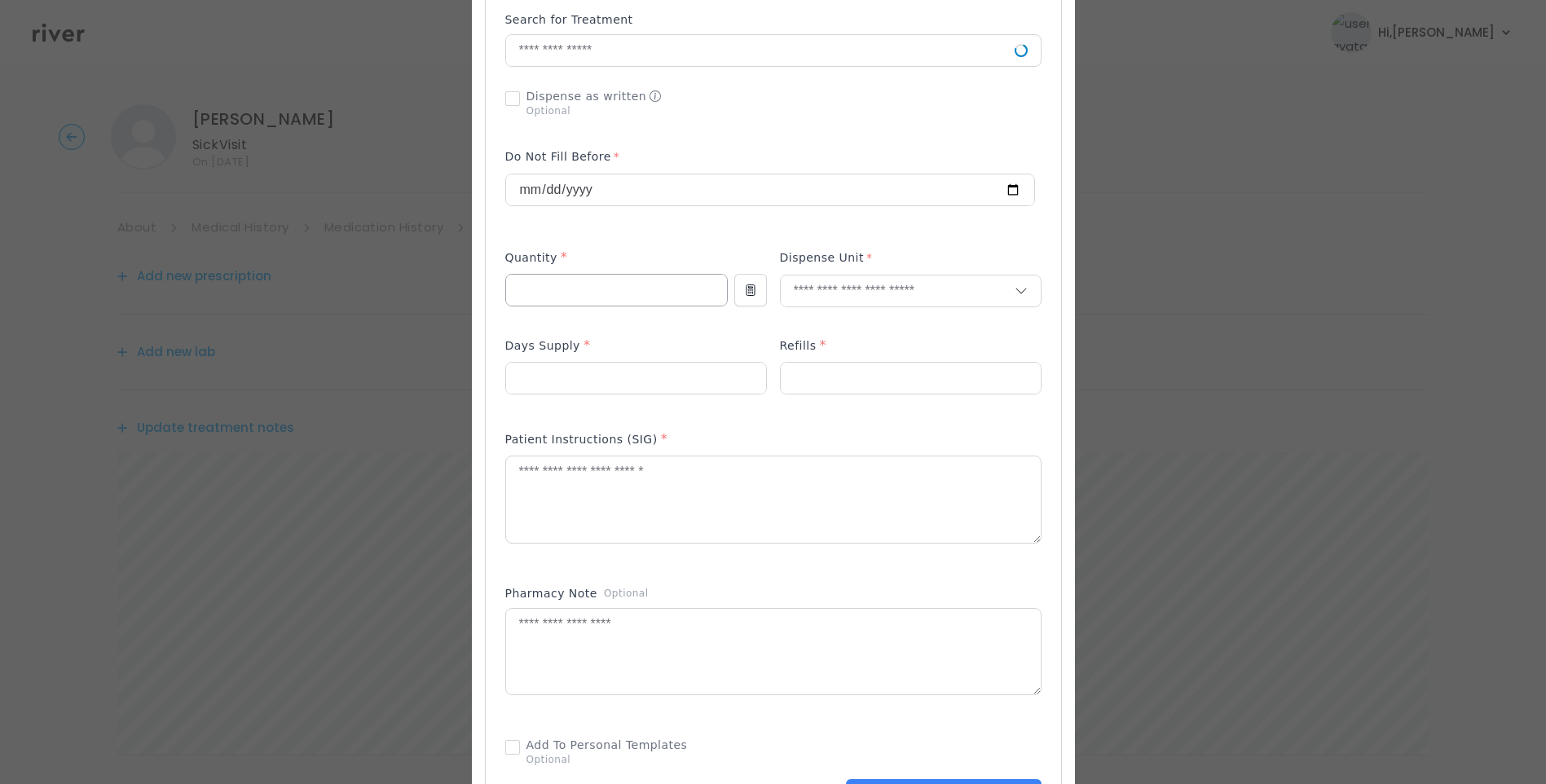
scroll to position [408, 0]
click at [541, 55] on input "text" at bounding box center [760, 45] width 509 height 31
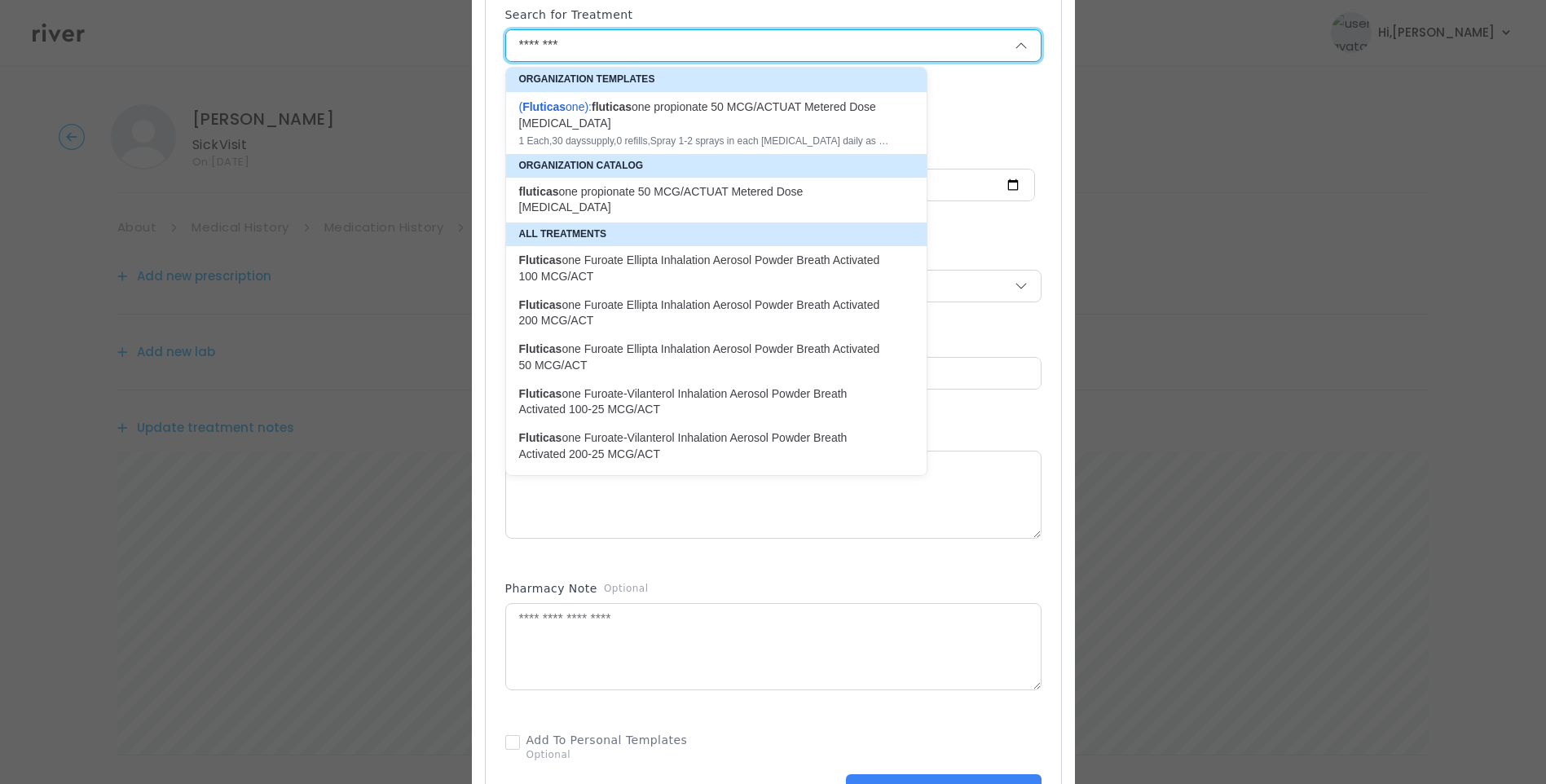
click at [709, 120] on div "( Fluticas one ): fluticas one propionate 50 MCG/ACTUAT Metered Dose [MEDICAL_D…" at bounding box center [707, 114] width 375 height 33
type input "**********"
type input "*"
type input "**"
type input "*"
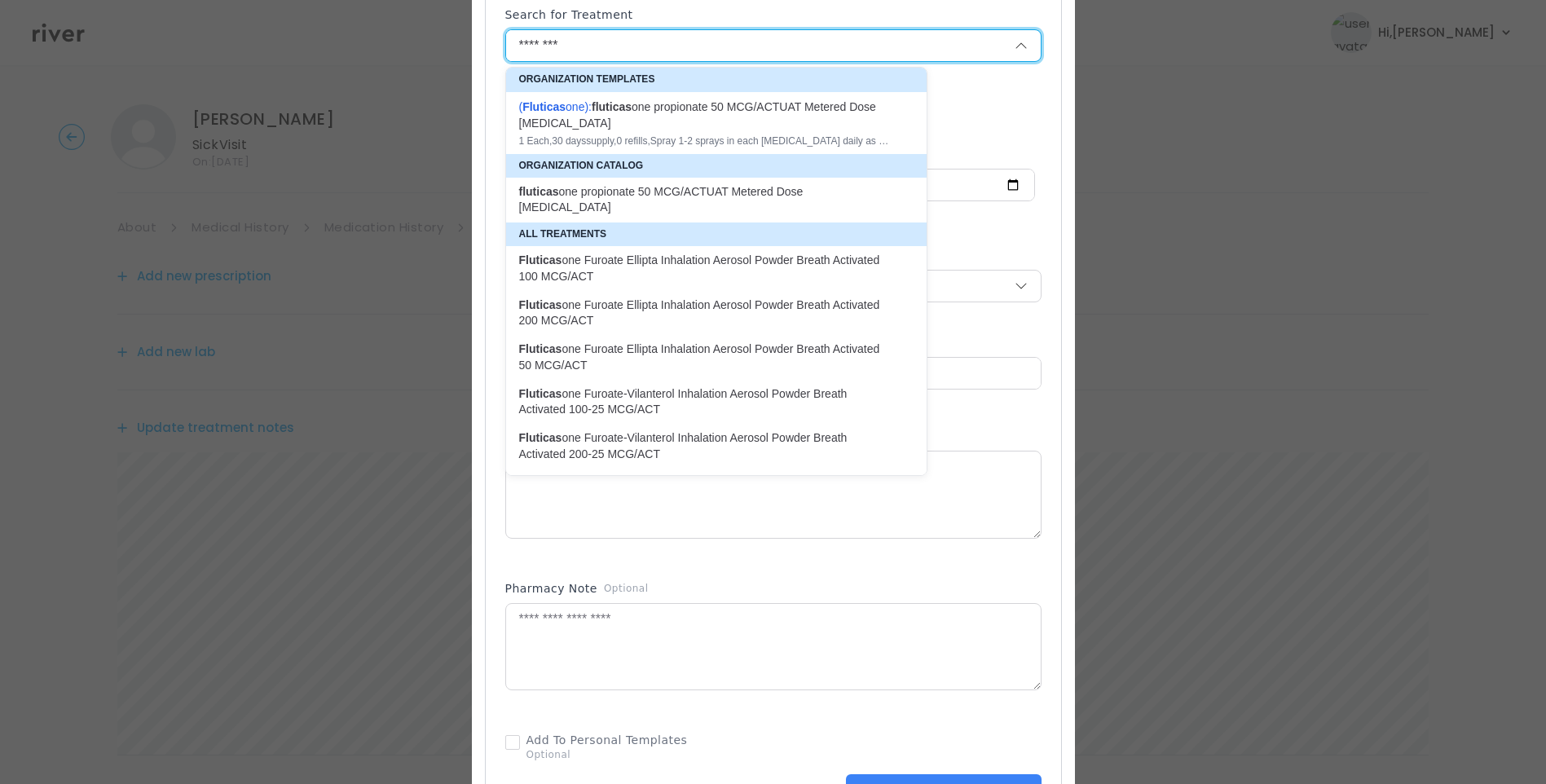
type textarea "**********"
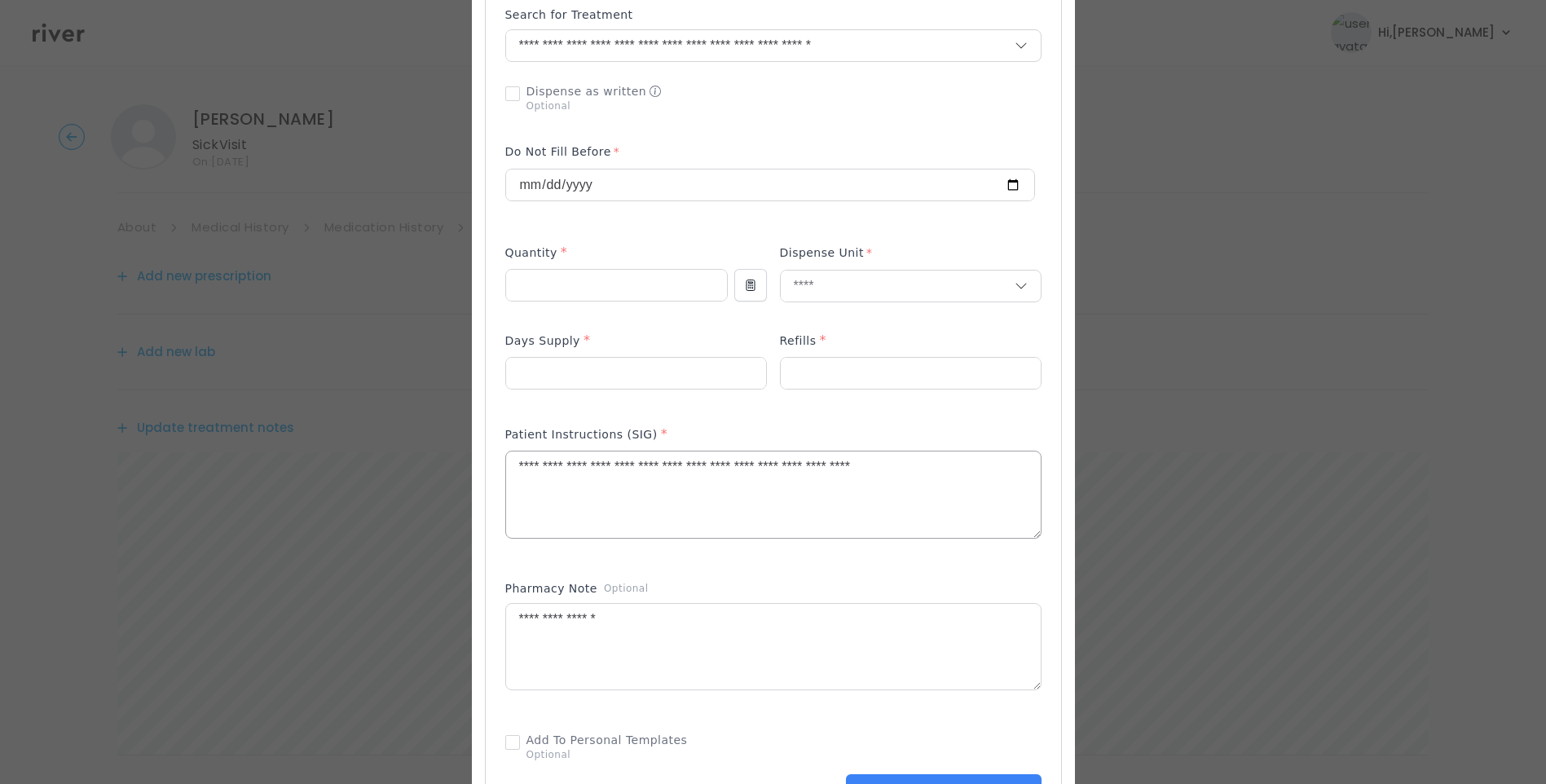
click at [948, 467] on textarea "**********" at bounding box center [773, 494] width 535 height 87
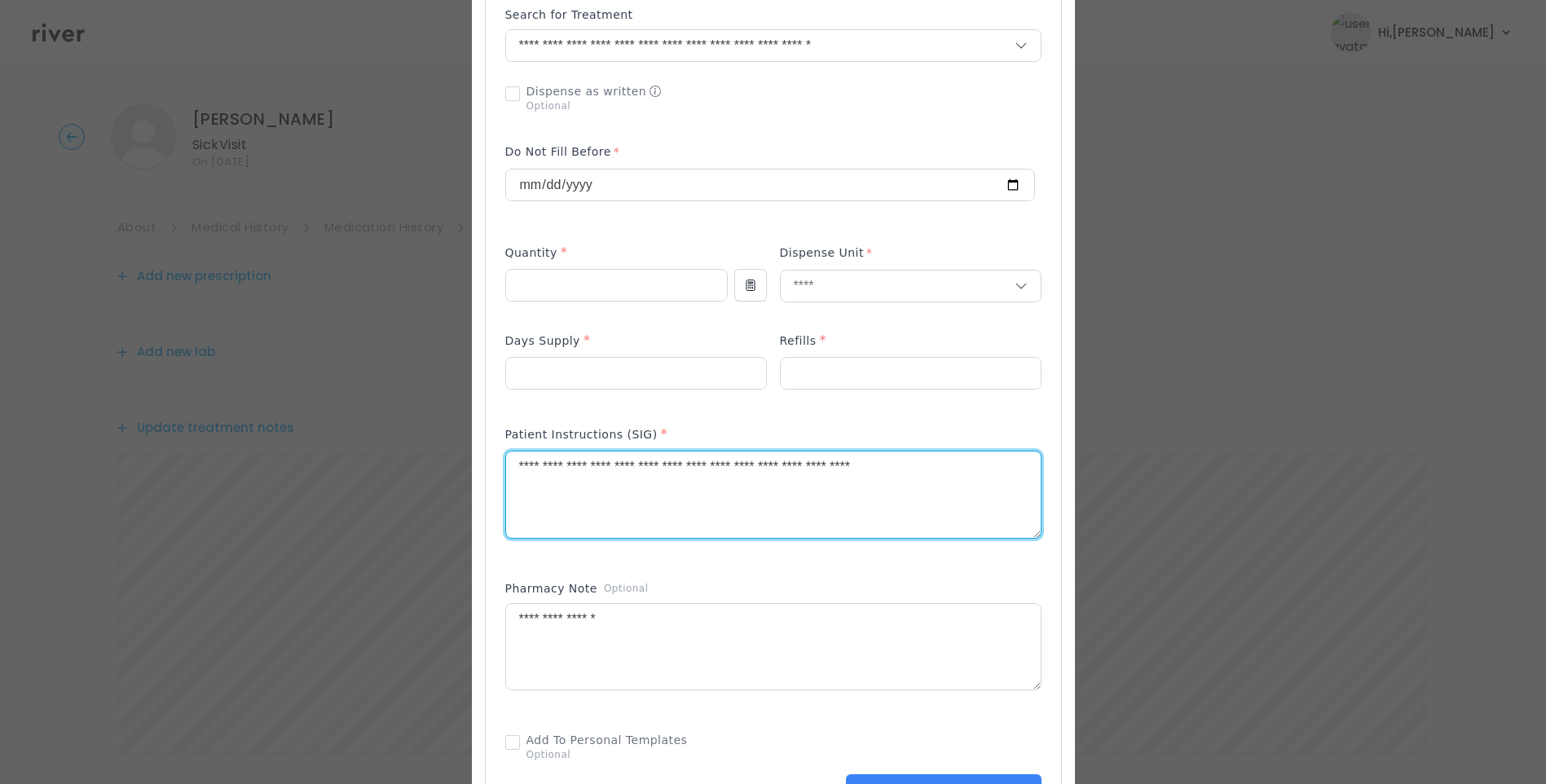
click at [699, 471] on textarea "**********" at bounding box center [773, 494] width 535 height 87
click at [963, 470] on textarea "**********" at bounding box center [773, 494] width 535 height 87
click at [516, 466] on textarea "**********" at bounding box center [773, 494] width 535 height 87
click at [509, 466] on textarea "**********" at bounding box center [773, 494] width 535 height 87
type textarea "**********"
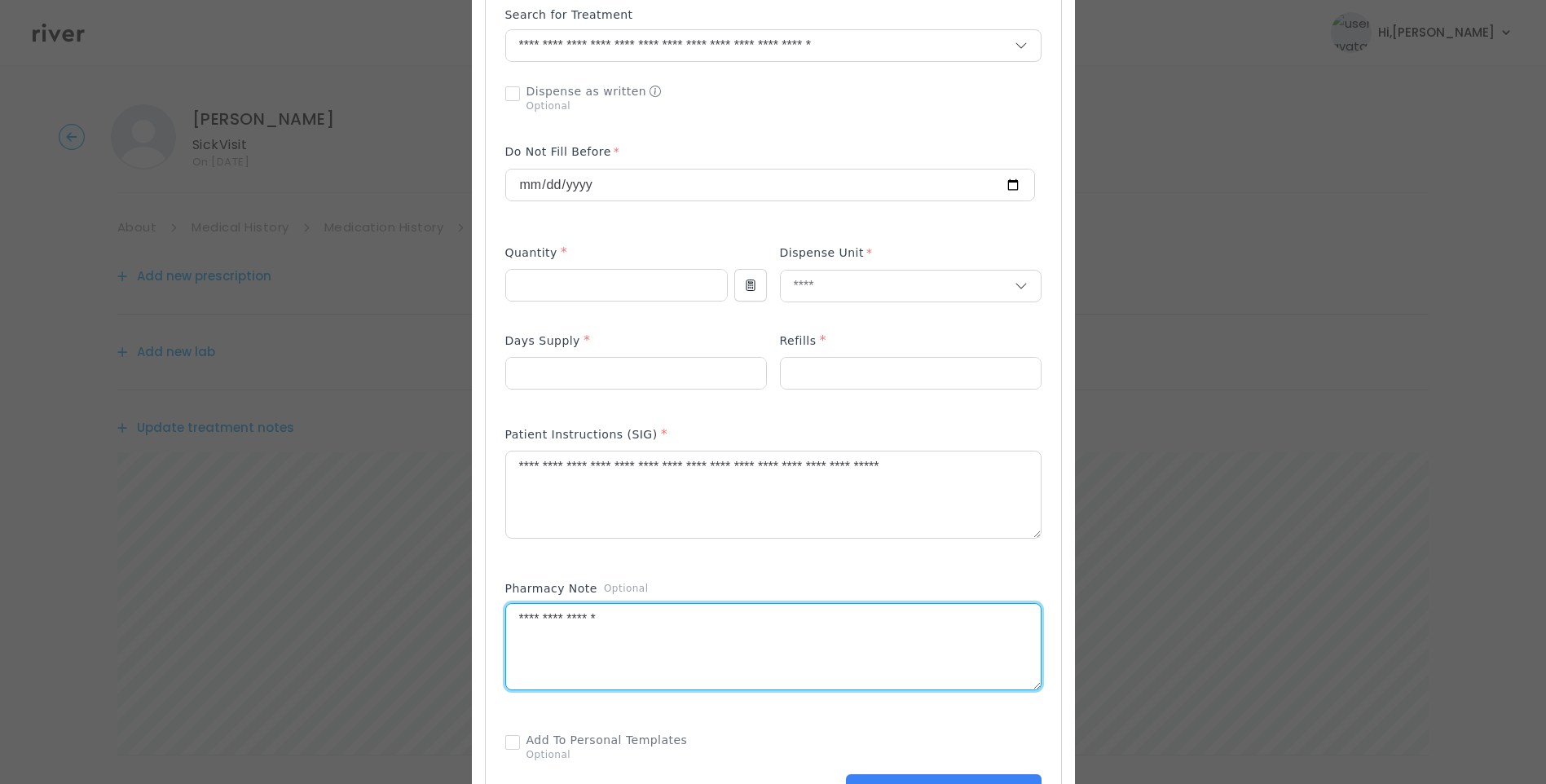
drag, startPoint x: 631, startPoint y: 619, endPoint x: 415, endPoint y: 610, distance: 216.2
click at [415, 610] on div "​" at bounding box center [773, 476] width 1546 height 1766
click at [508, 465] on textarea "**********" at bounding box center [773, 494] width 535 height 87
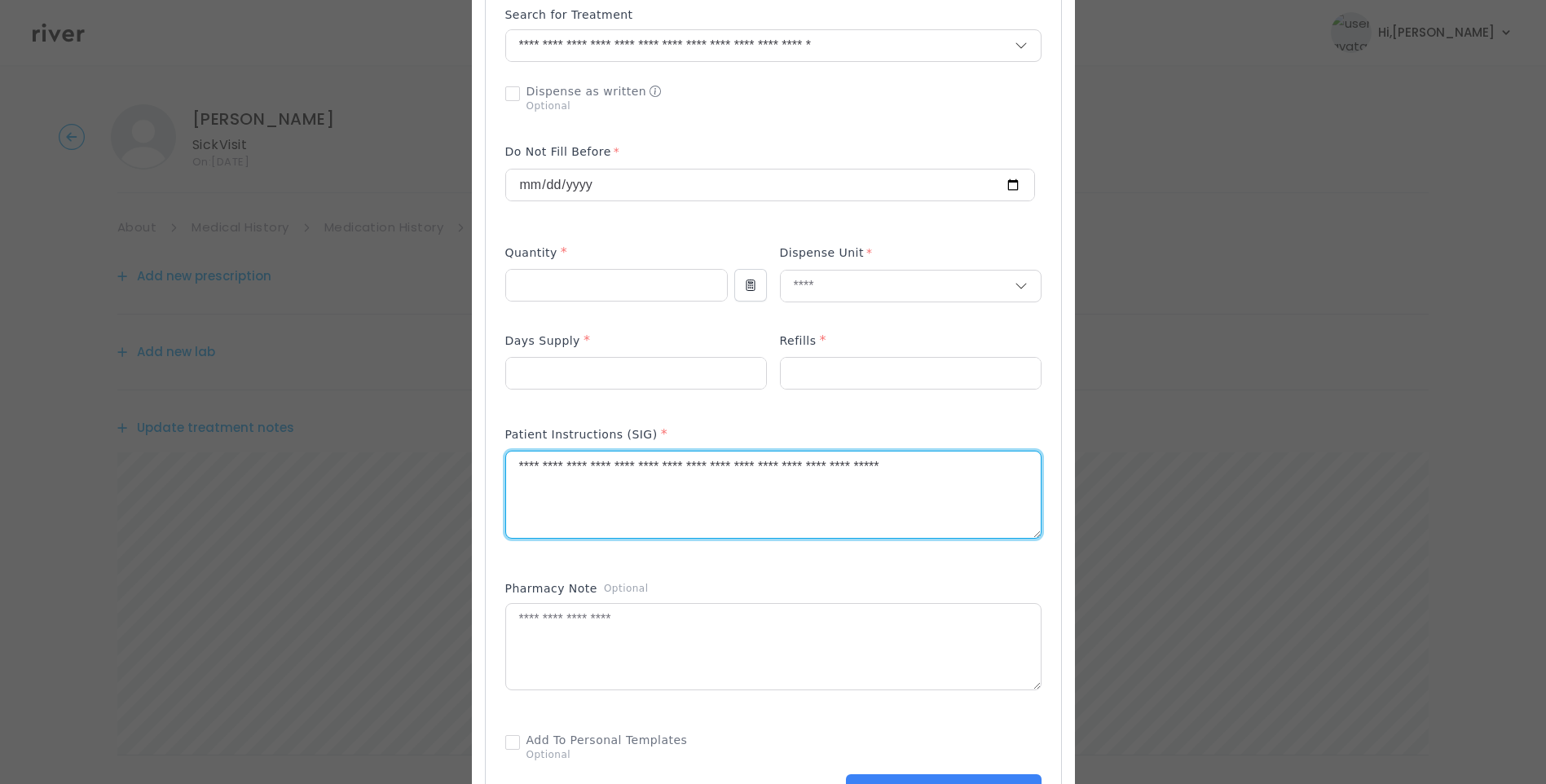
click at [970, 474] on textarea "**********" at bounding box center [773, 494] width 535 height 87
click at [631, 619] on textarea at bounding box center [773, 647] width 535 height 87
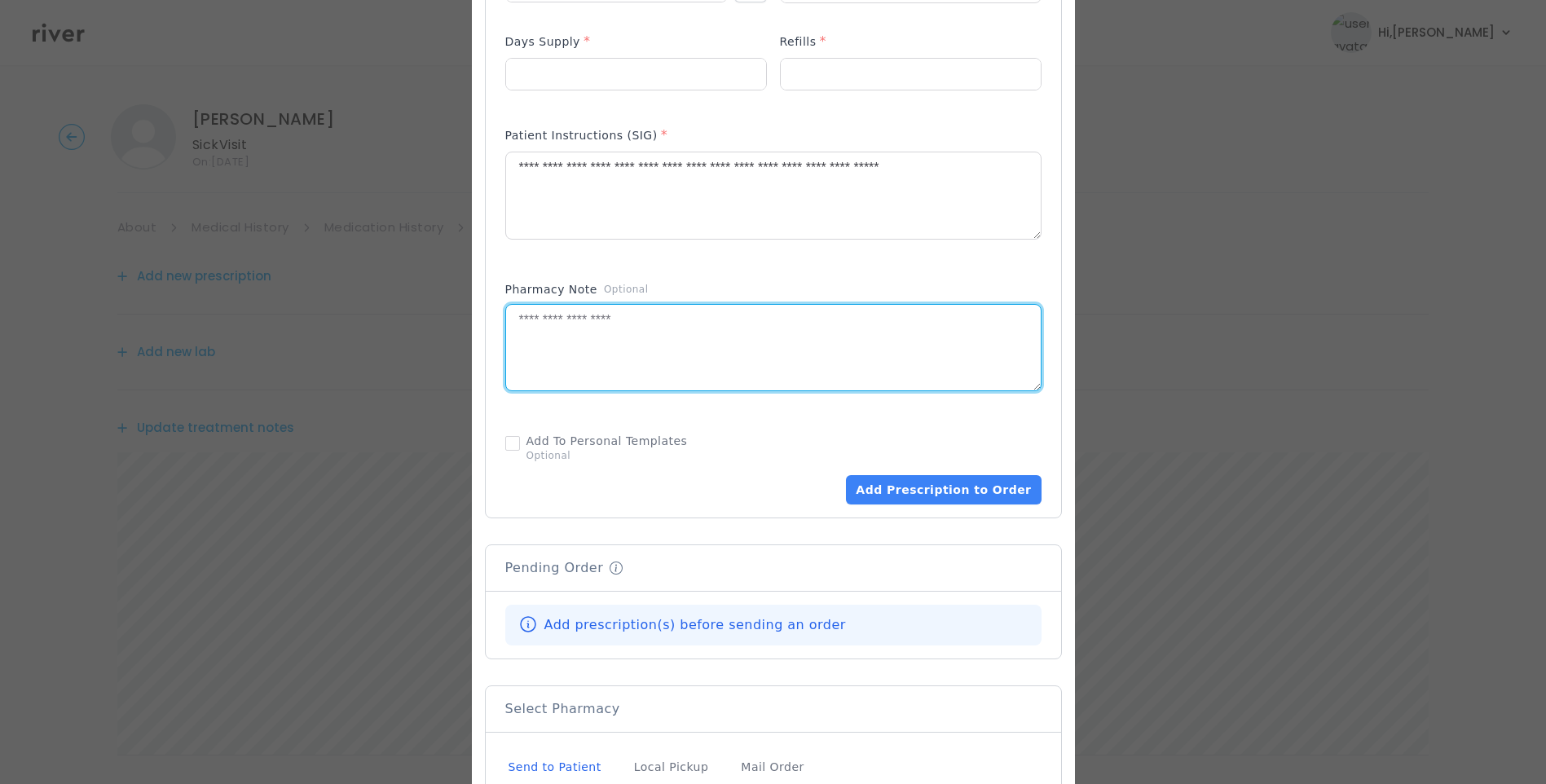
scroll to position [734, 0]
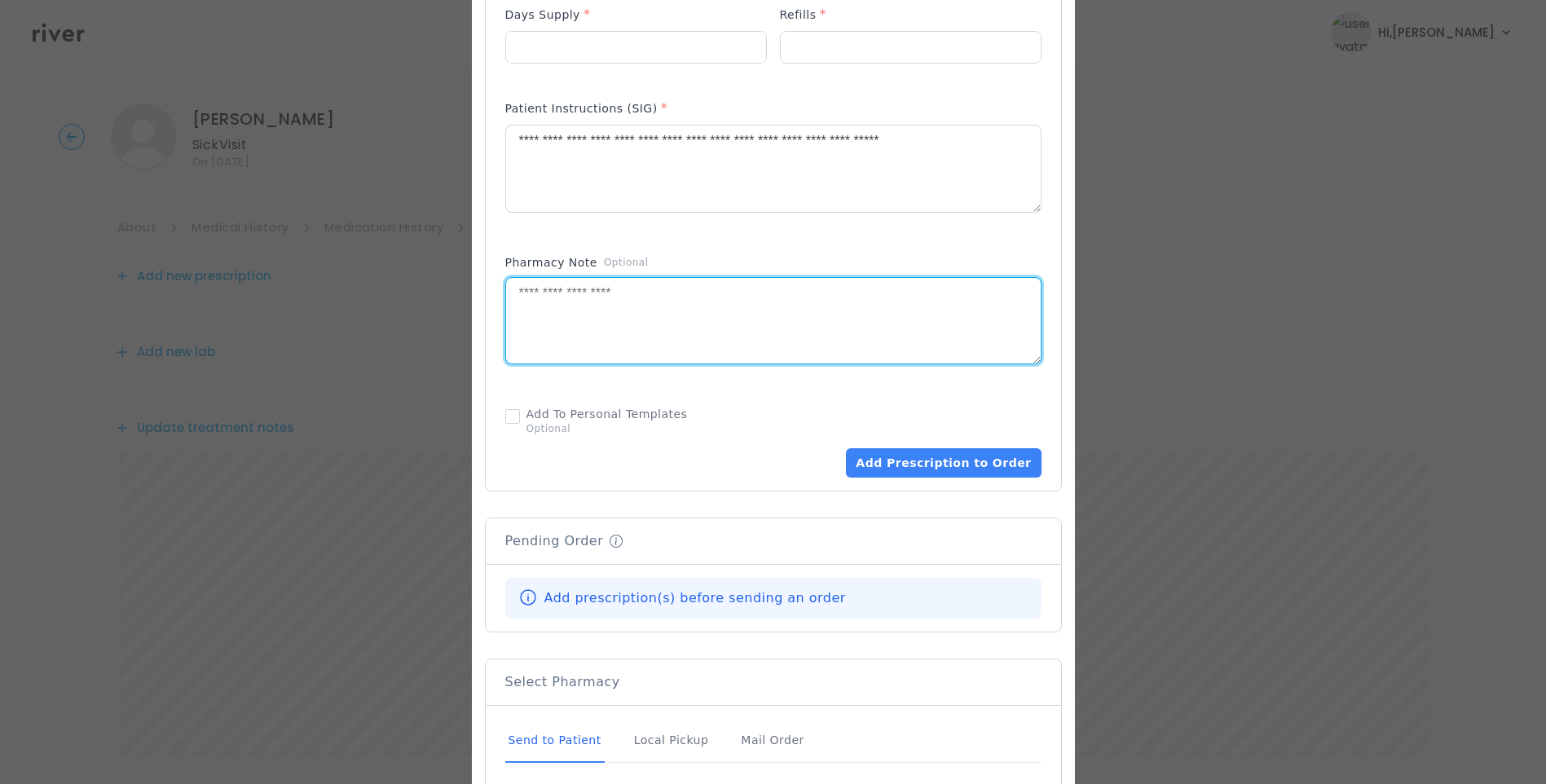
click at [534, 736] on div "Send to Patient" at bounding box center [555, 740] width 99 height 44
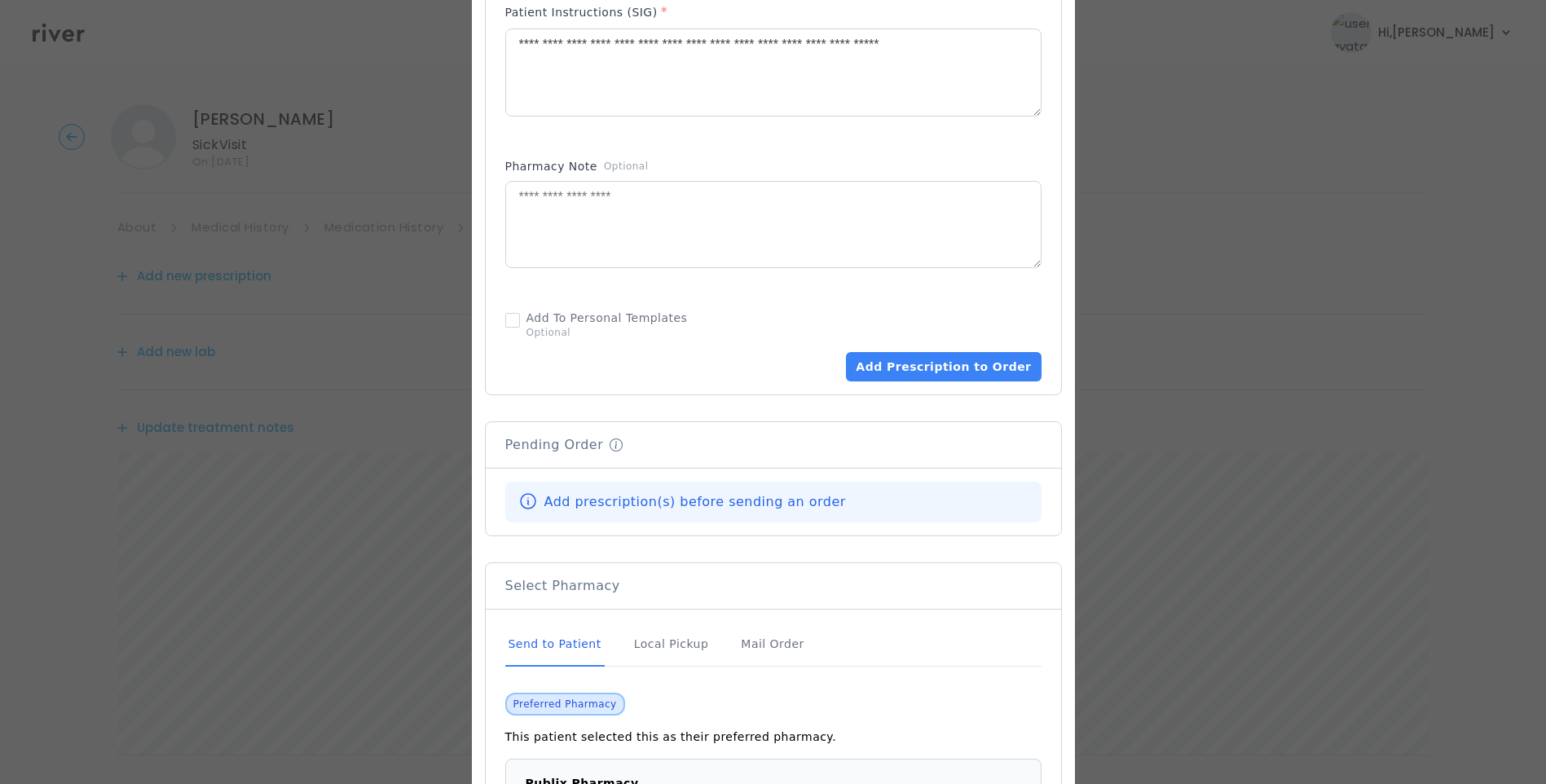
scroll to position [982, 0]
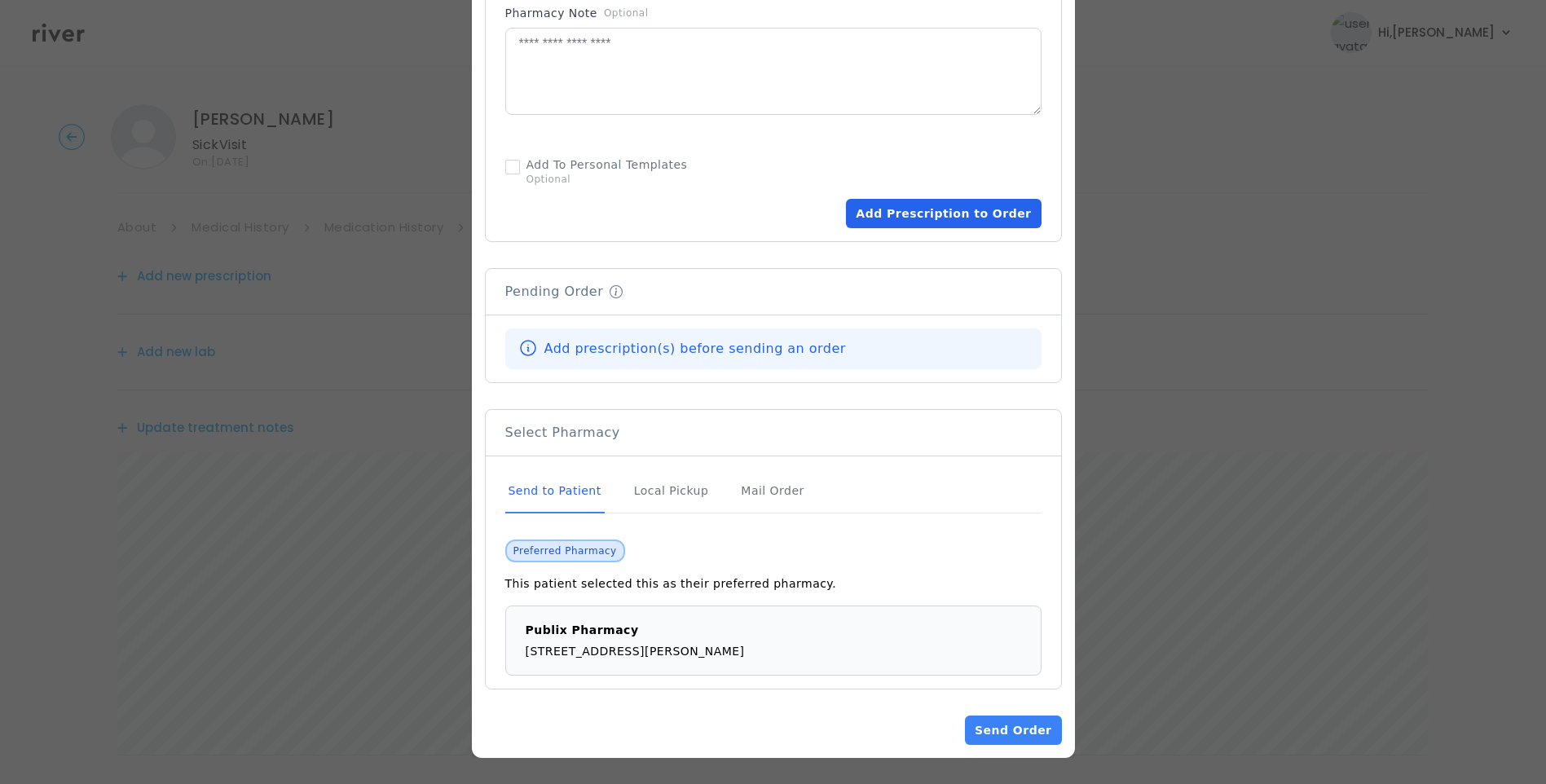
click at [975, 212] on button "Add Prescription to Order" at bounding box center [944, 213] width 195 height 29
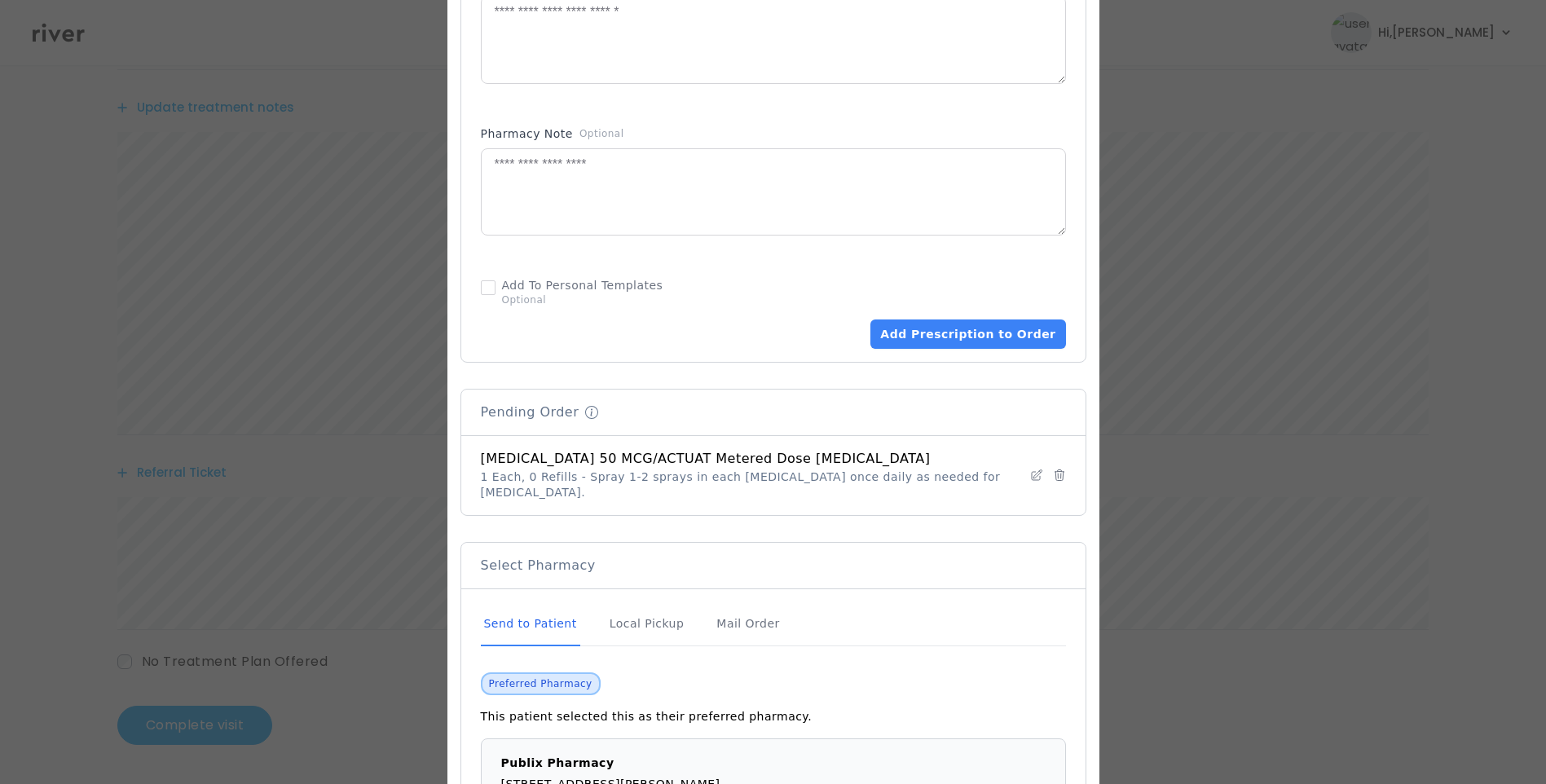
scroll to position [980, 0]
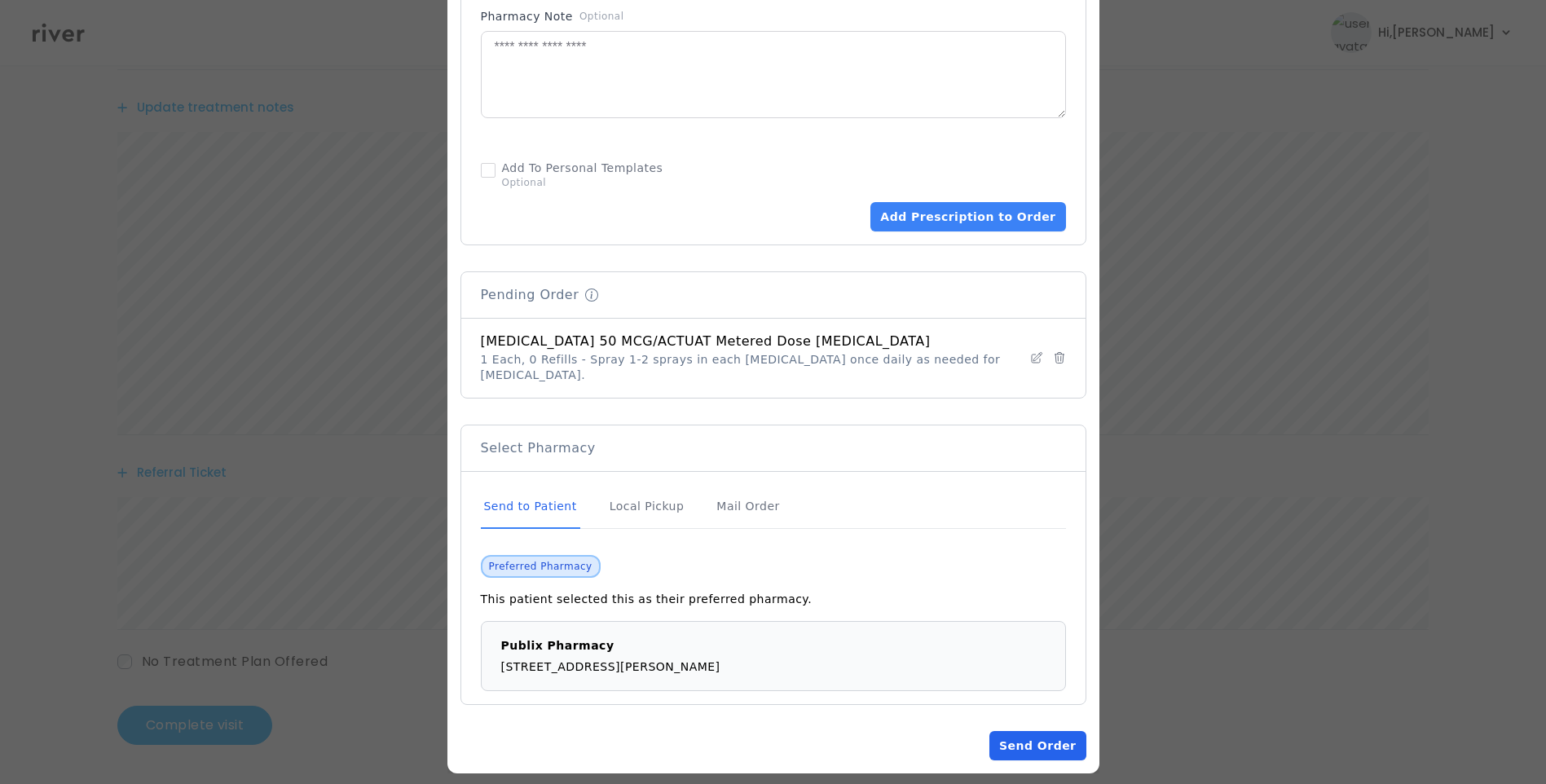
click at [1010, 731] on button "Send Order" at bounding box center [1037, 745] width 96 height 29
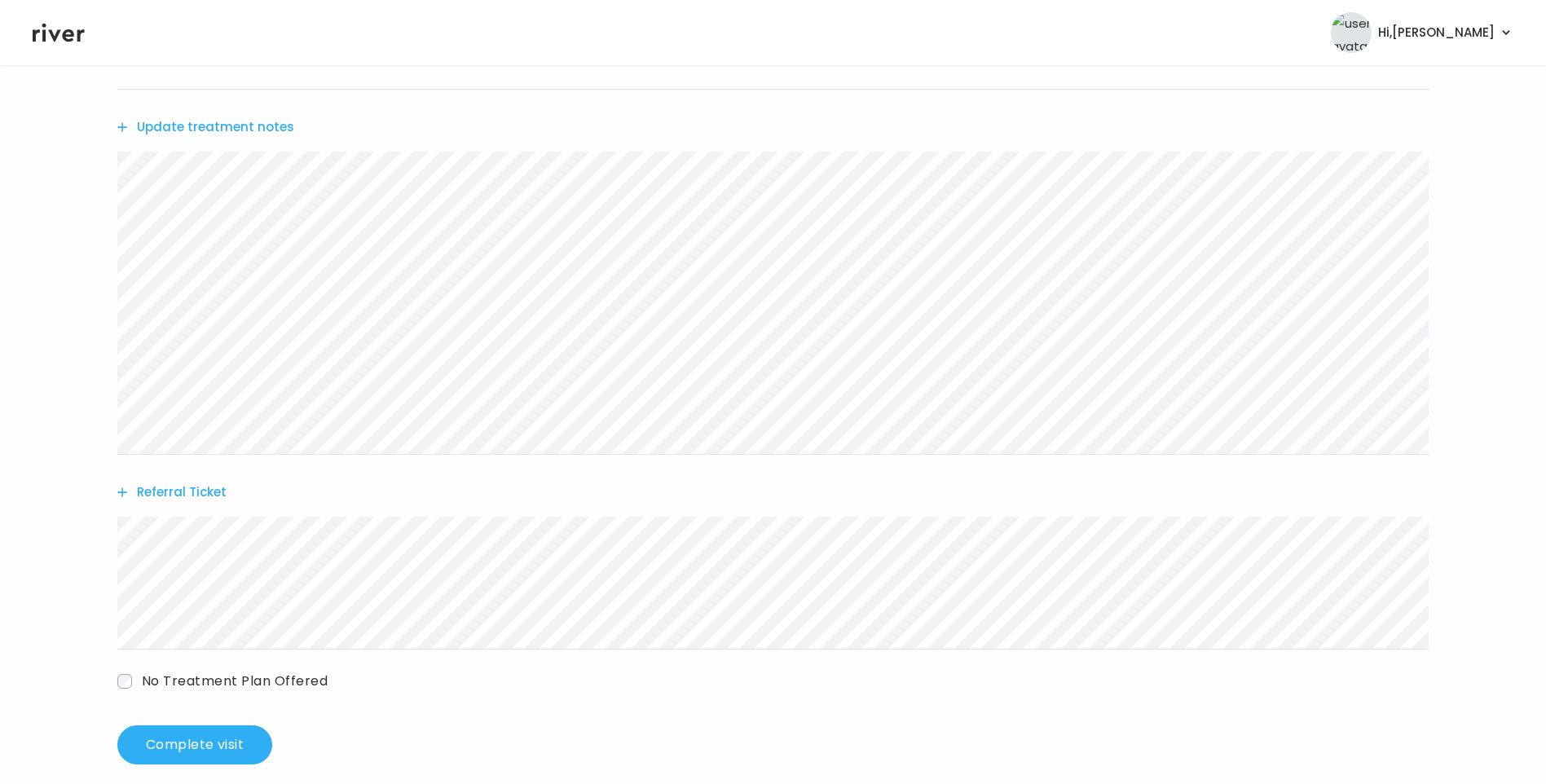
scroll to position [487, 0]
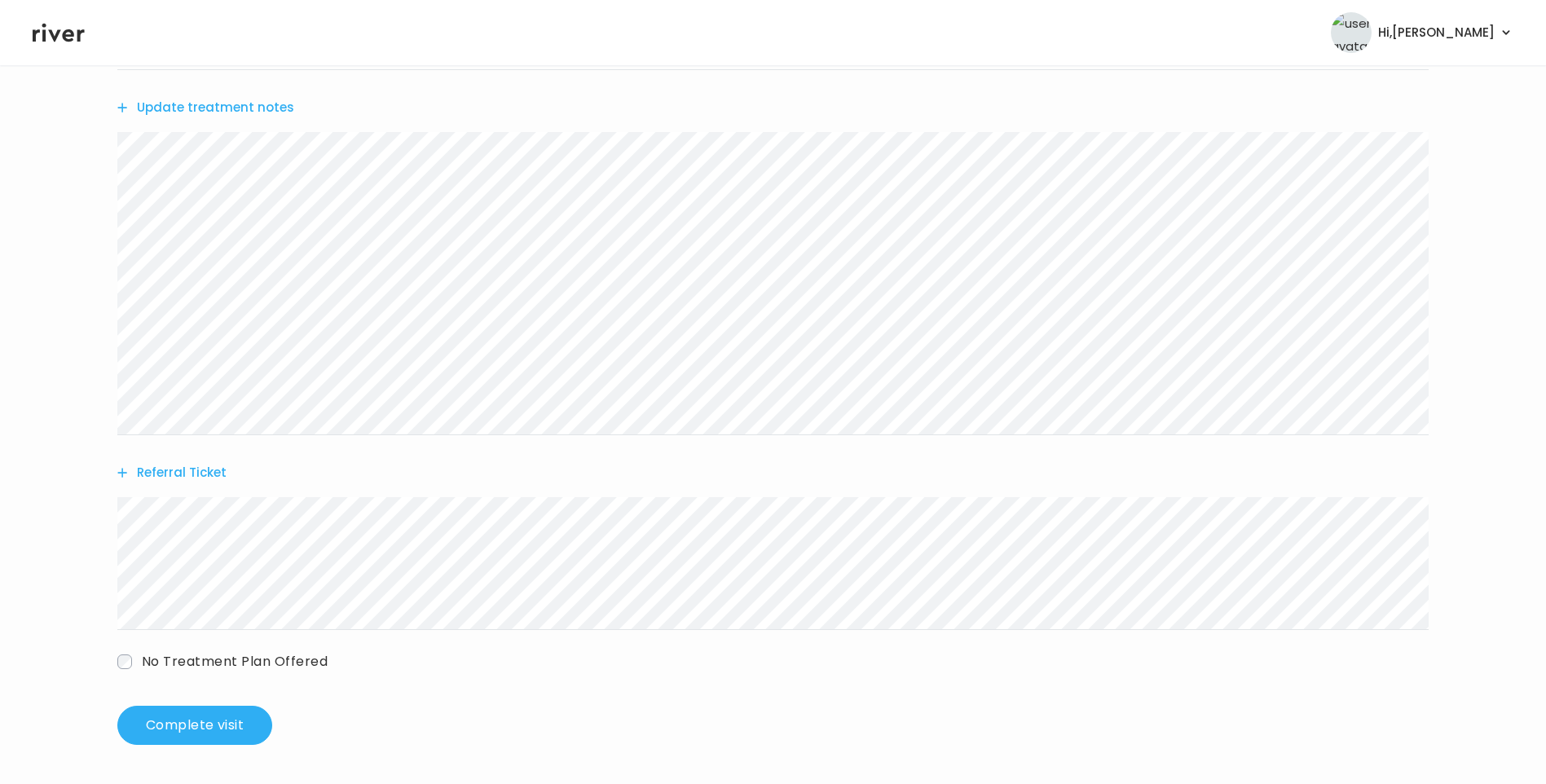
click at [208, 110] on button "Update treatment notes" at bounding box center [206, 107] width 177 height 23
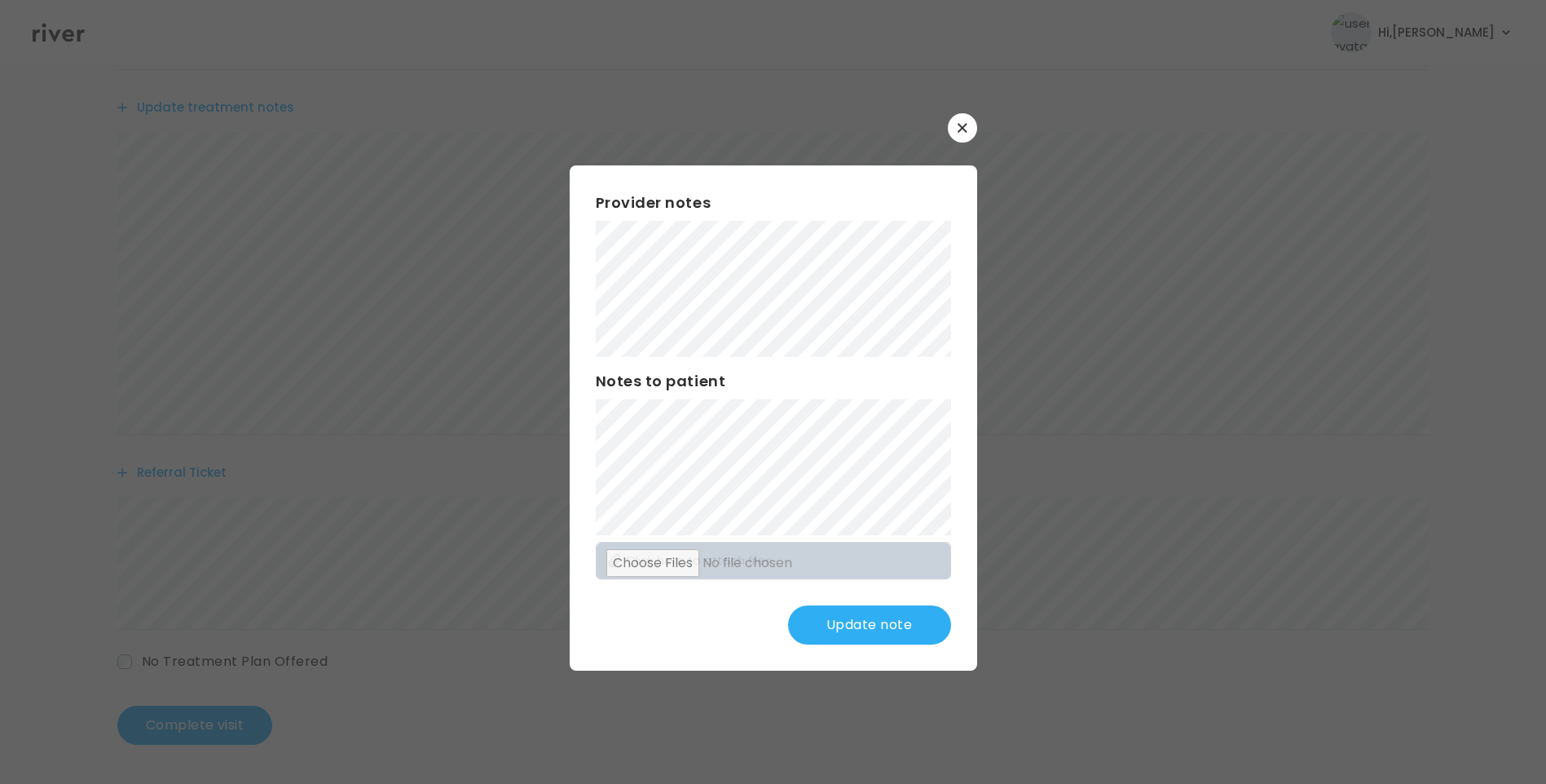
click at [884, 629] on button "Update note" at bounding box center [870, 624] width 163 height 39
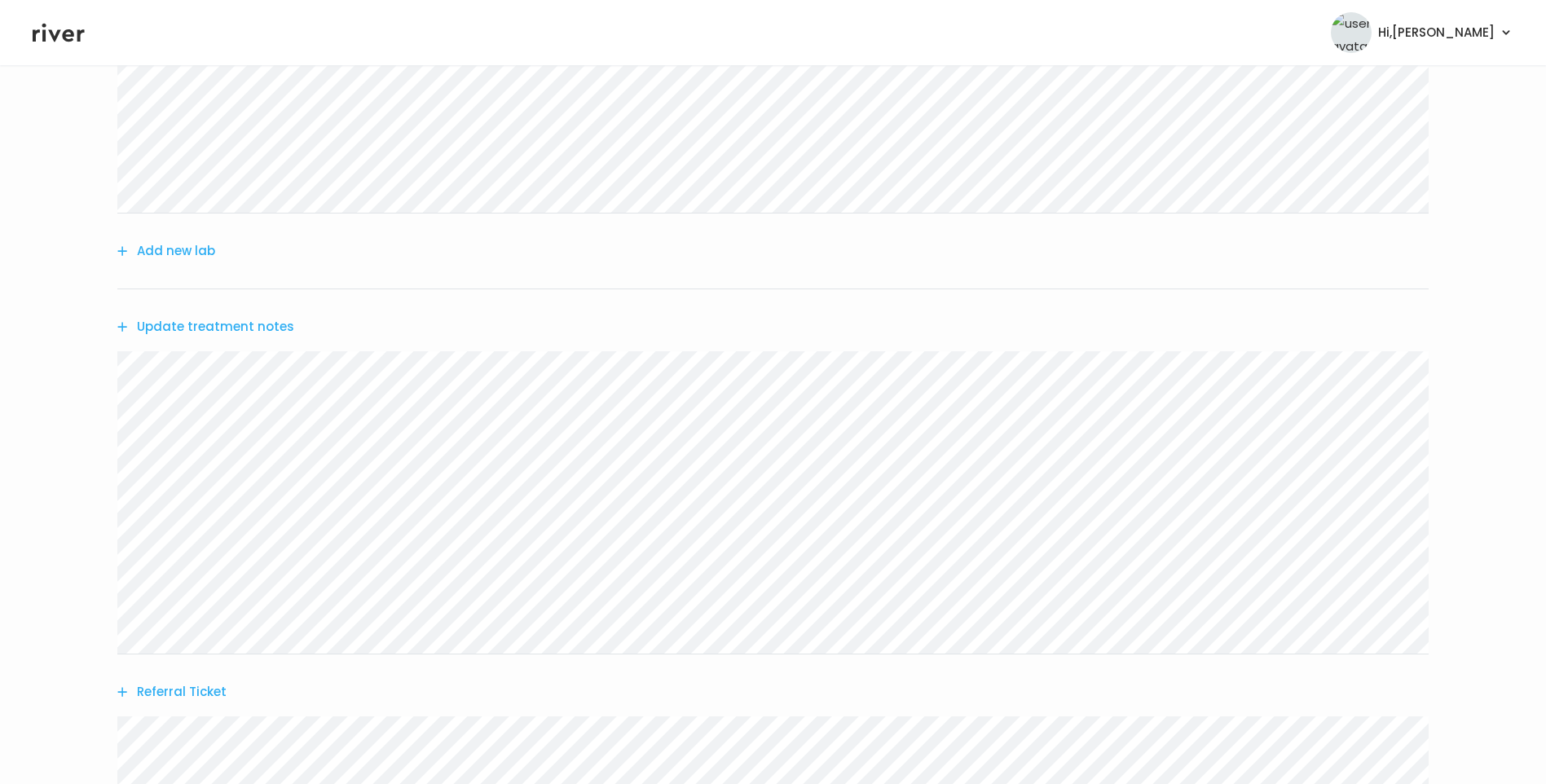
scroll to position [0, 0]
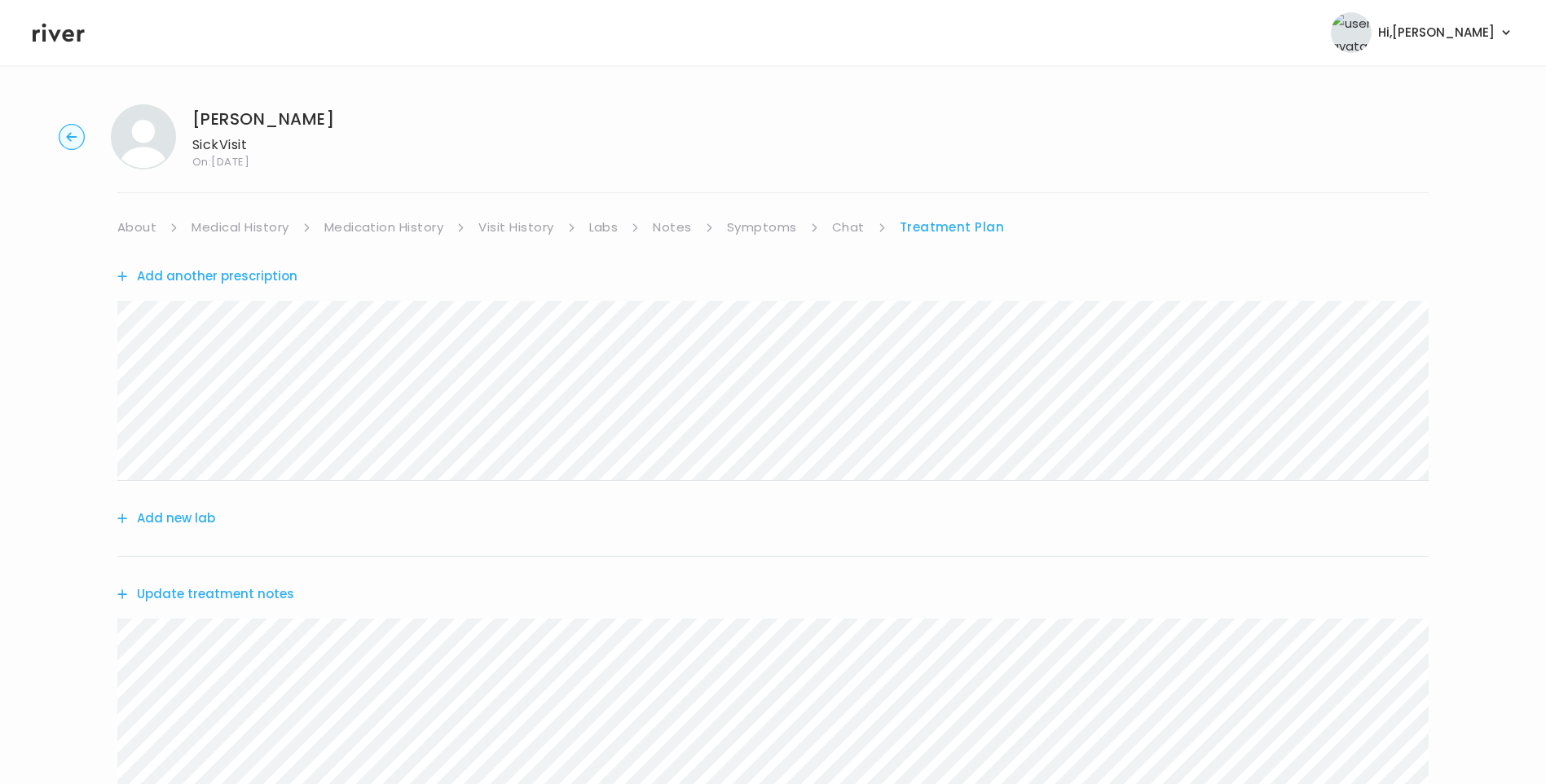
click at [155, 224] on link "About" at bounding box center [137, 227] width 40 height 23
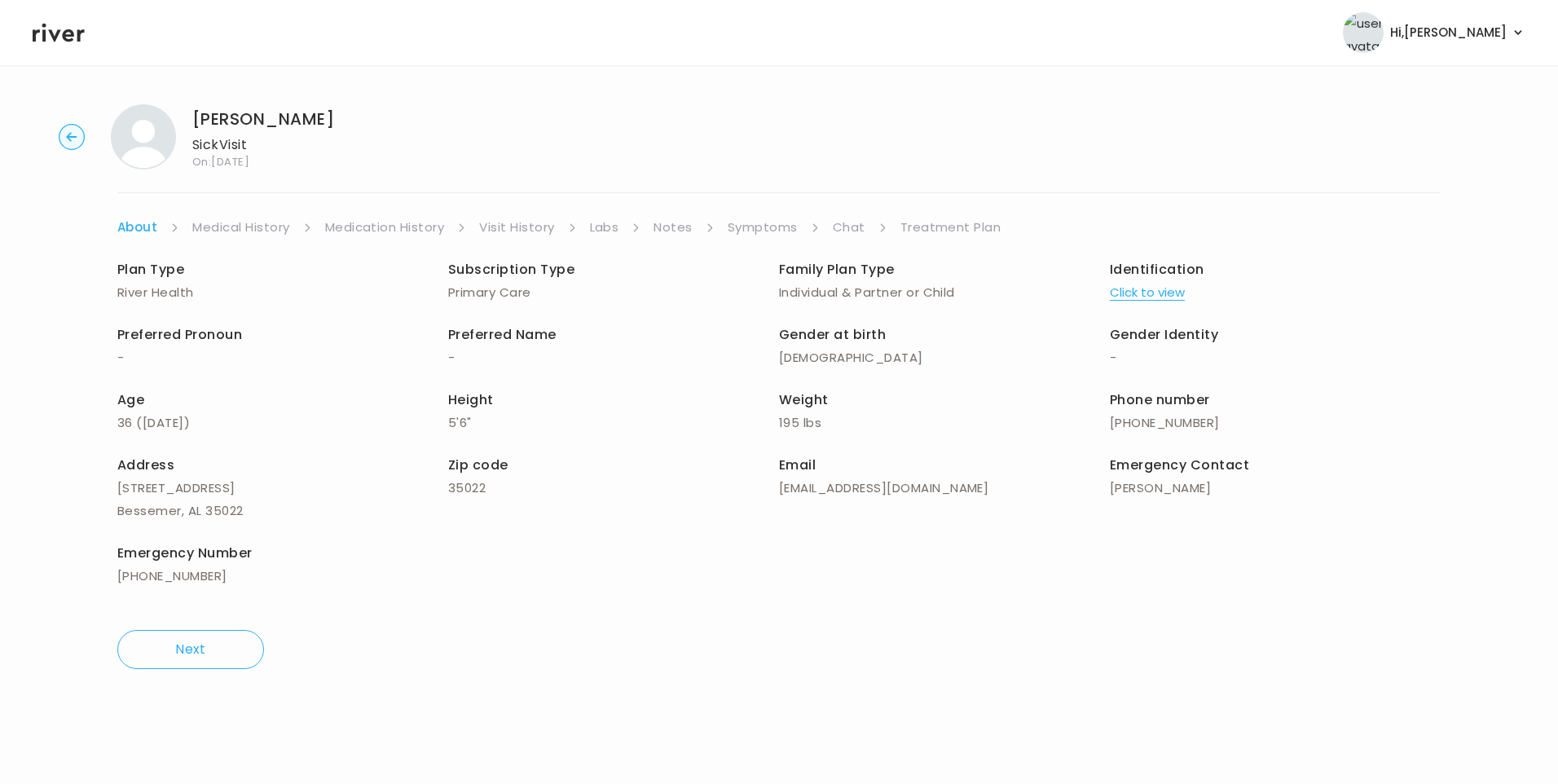
click at [964, 227] on link "Treatment Plan" at bounding box center [950, 227] width 101 height 23
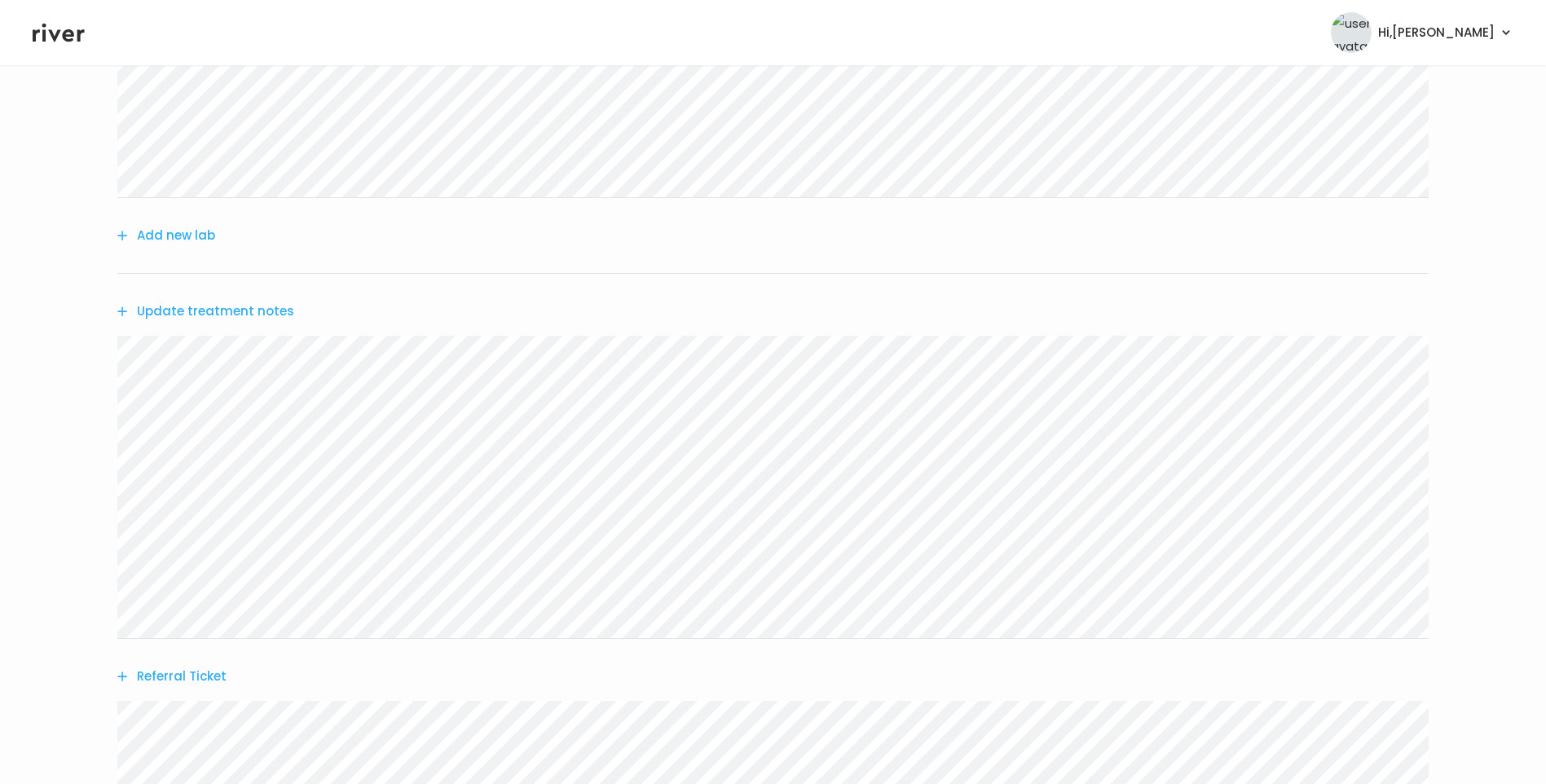
scroll to position [487, 0]
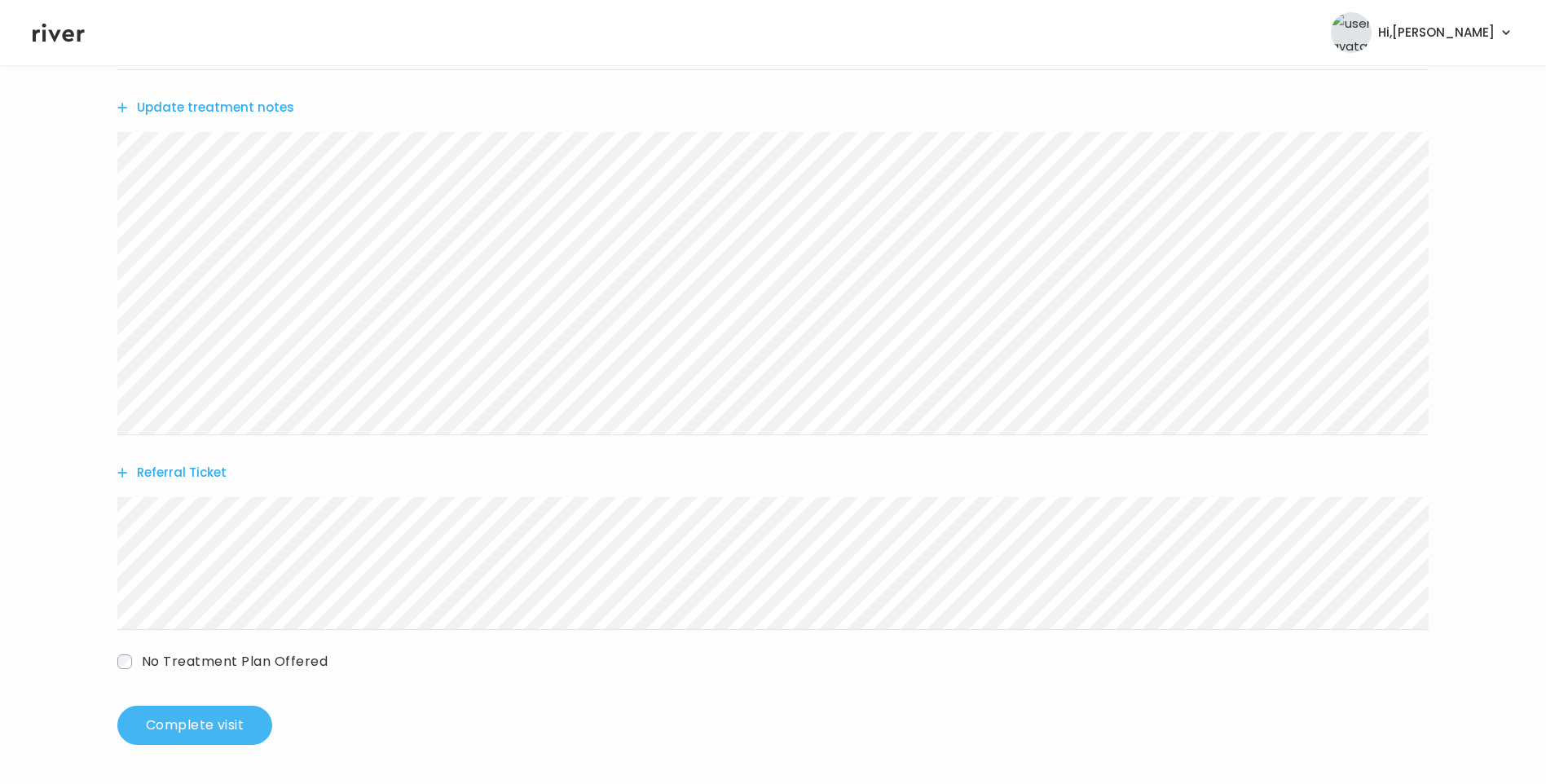
click at [229, 729] on button "Complete visit" at bounding box center [195, 725] width 155 height 39
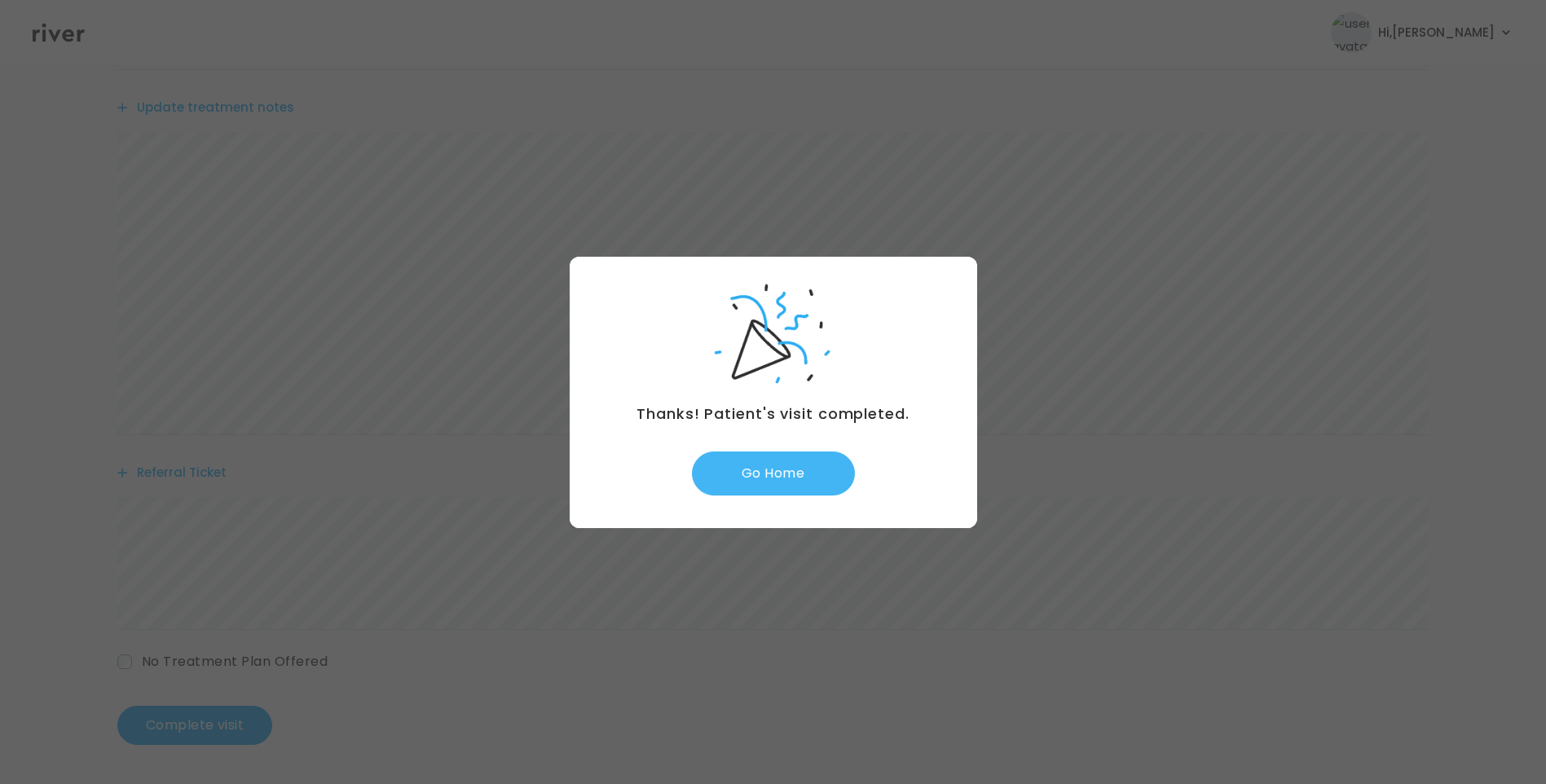
click at [766, 466] on button "Go Home" at bounding box center [773, 473] width 163 height 44
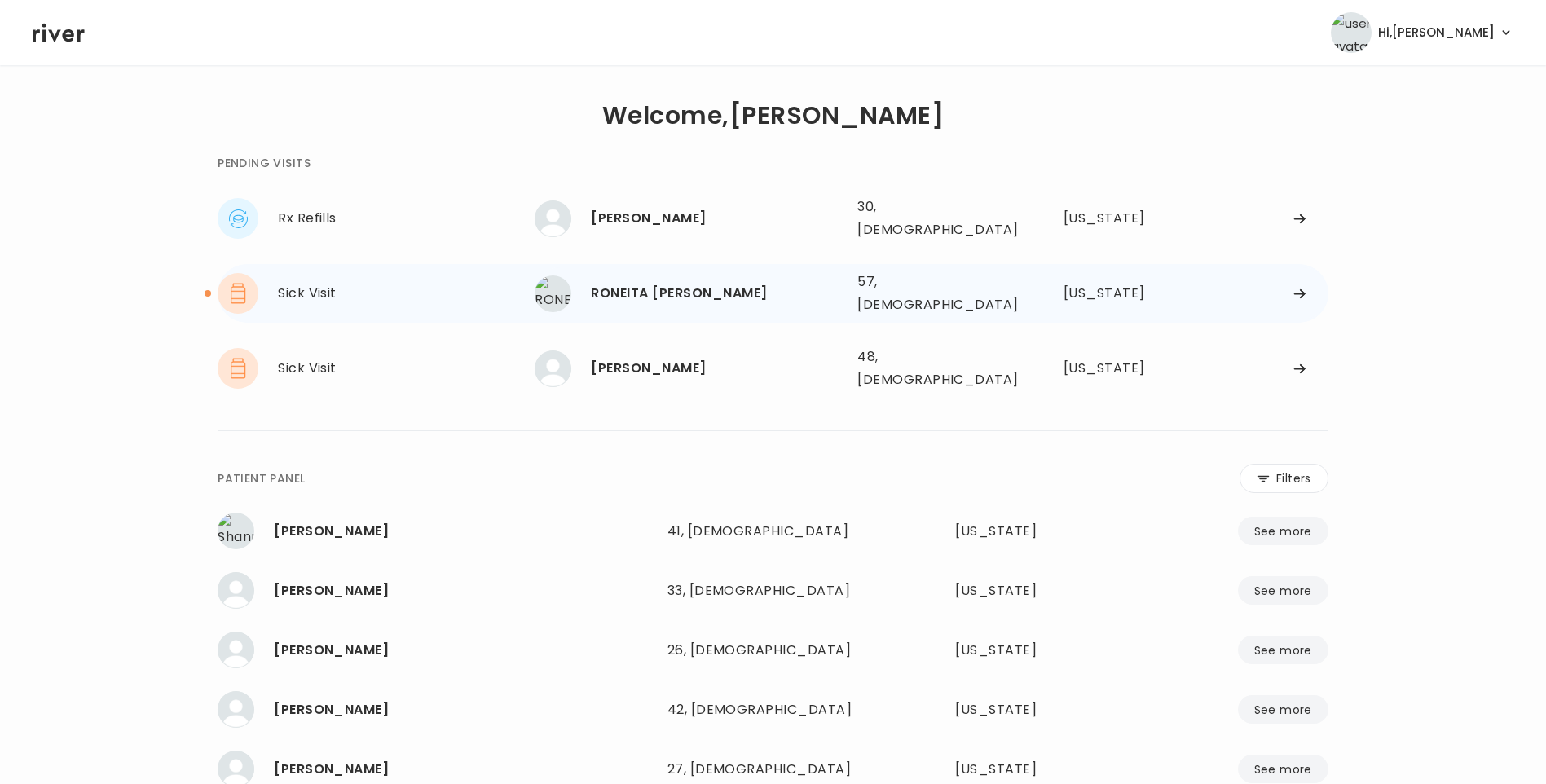
click at [739, 286] on div "RONEITA [PERSON_NAME]" at bounding box center [718, 293] width 254 height 23
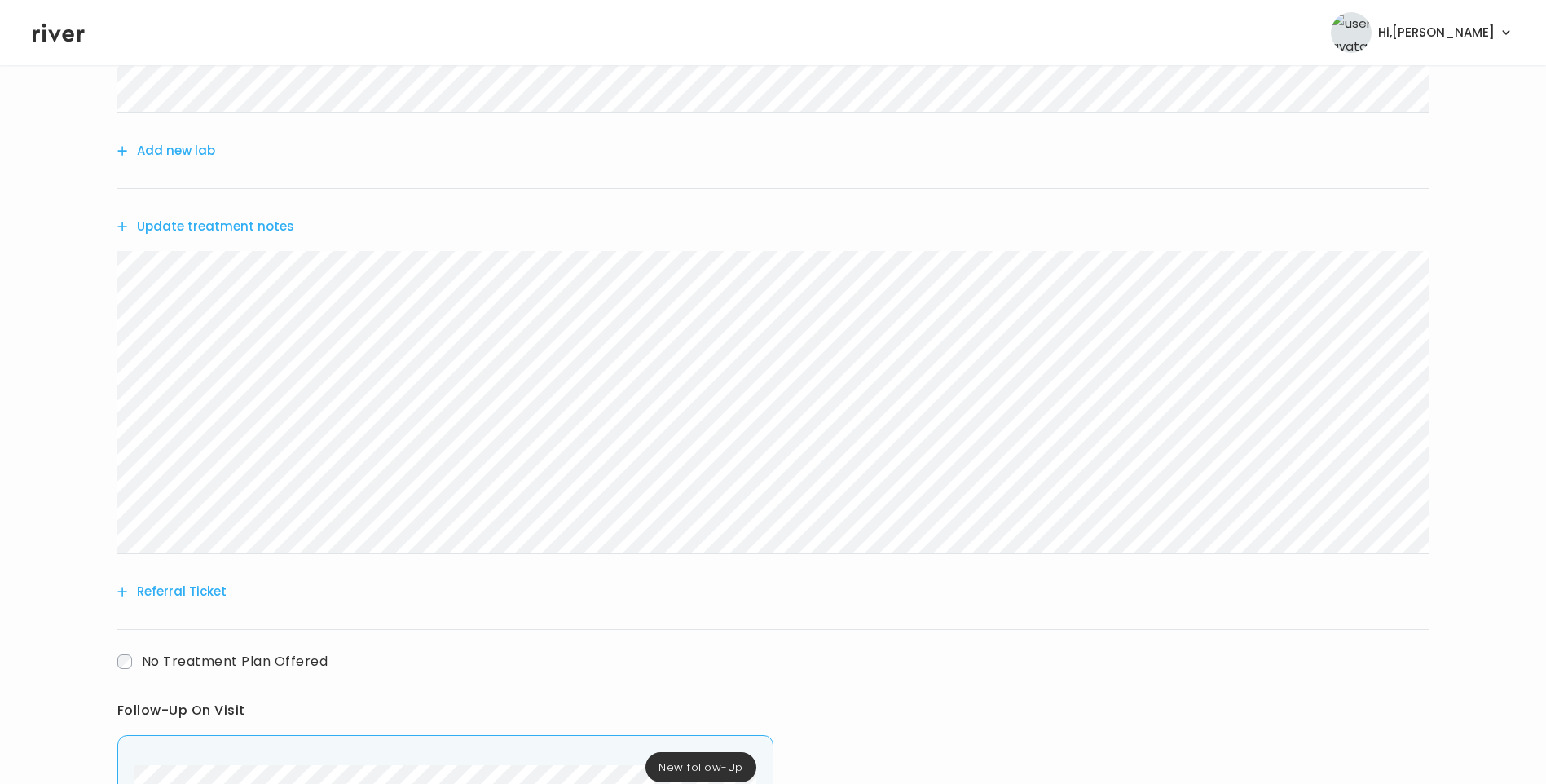
scroll to position [366, 0]
click at [44, 284] on div "[PERSON_NAME] Visit On: [DATE] About Medical History Medication History Visit H…" at bounding box center [773, 363] width 1546 height 1277
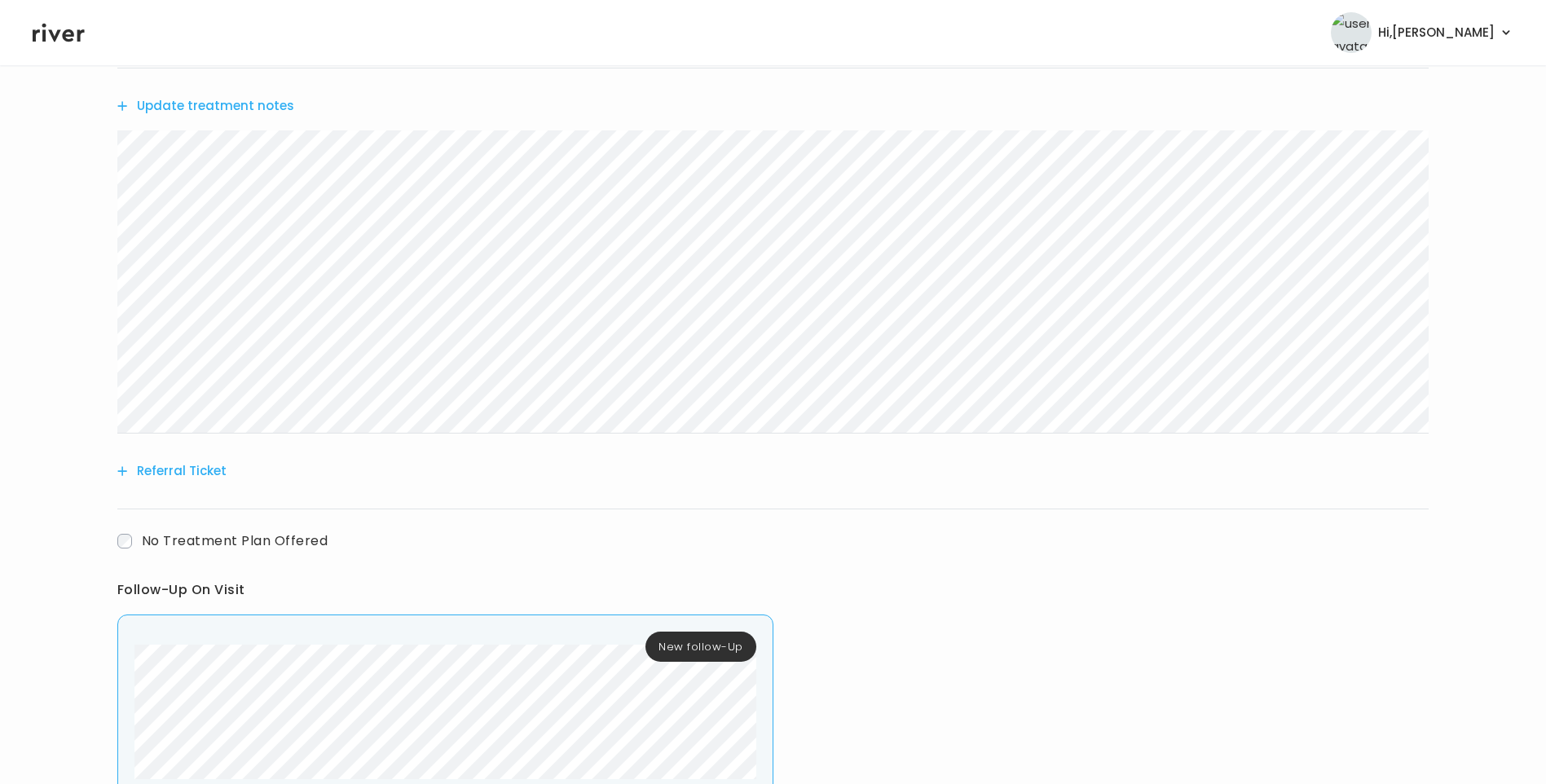
scroll to position [611, 0]
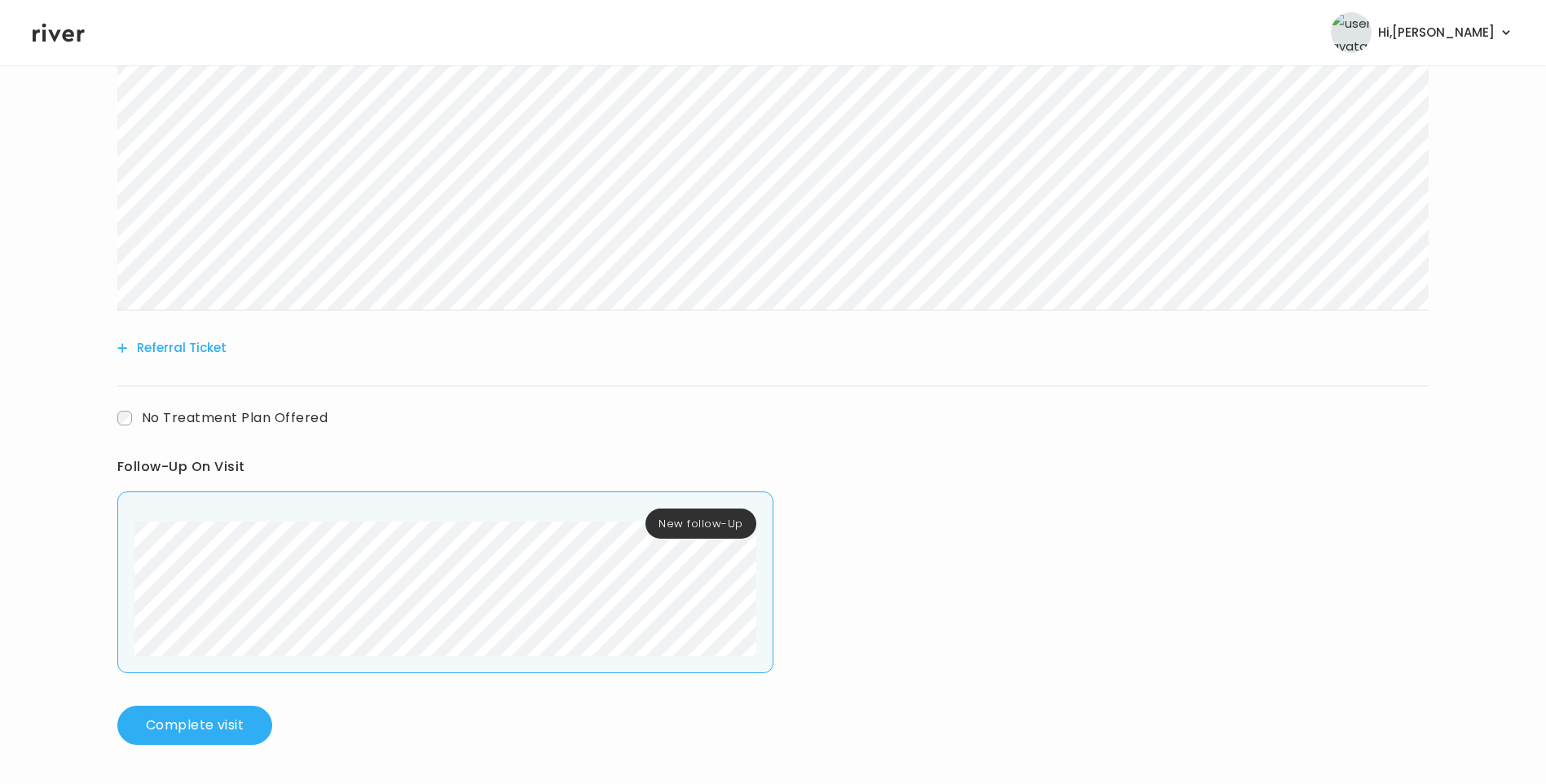
click at [198, 345] on button "Referral Ticket" at bounding box center [172, 347] width 109 height 23
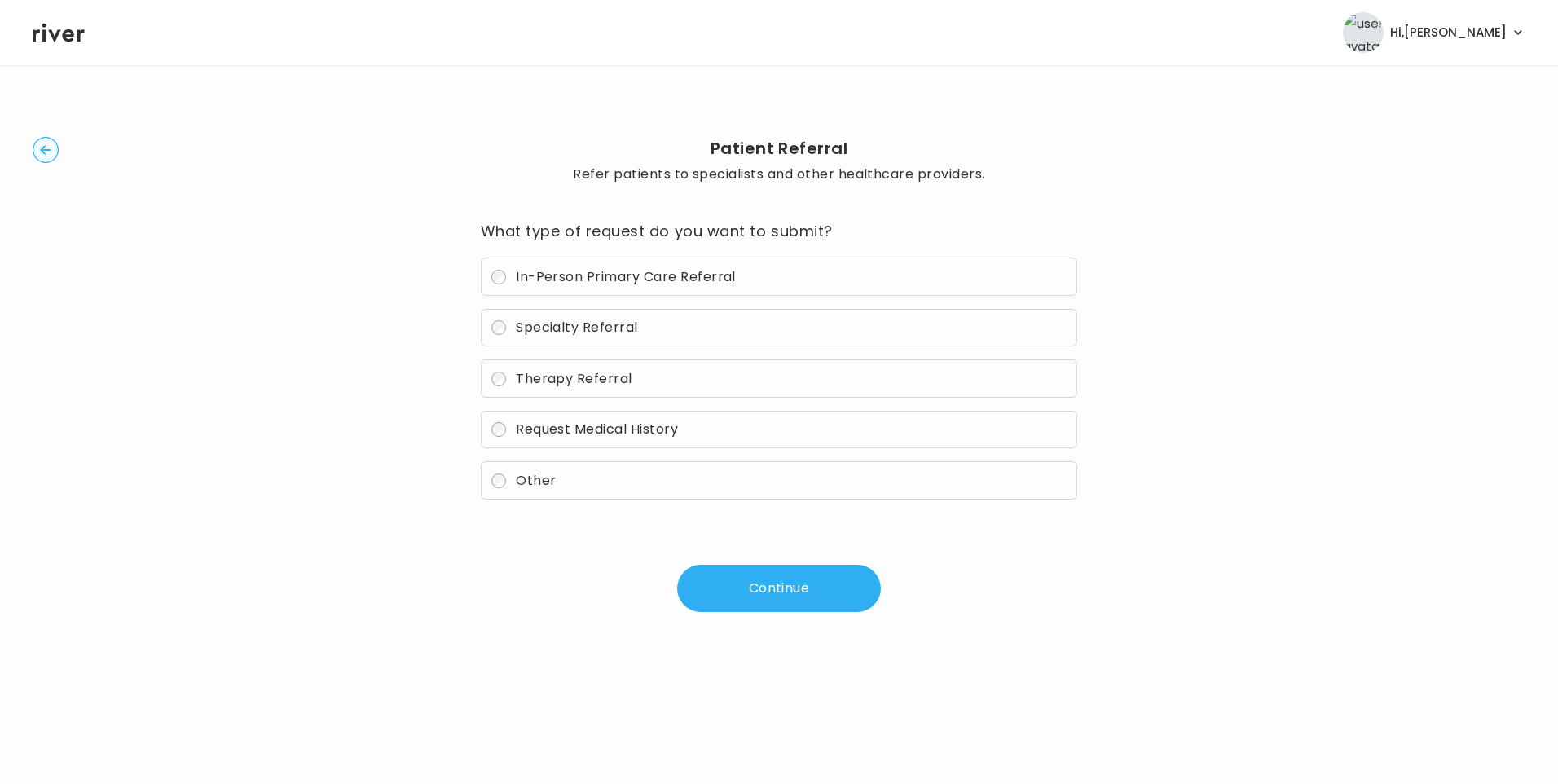
drag, startPoint x: 593, startPoint y: 282, endPoint x: 621, endPoint y: 307, distance: 37.5
click at [594, 283] on span "In-Person Primary Care Referral" at bounding box center [626, 276] width 220 height 18
click at [775, 582] on button "Continue" at bounding box center [779, 588] width 203 height 47
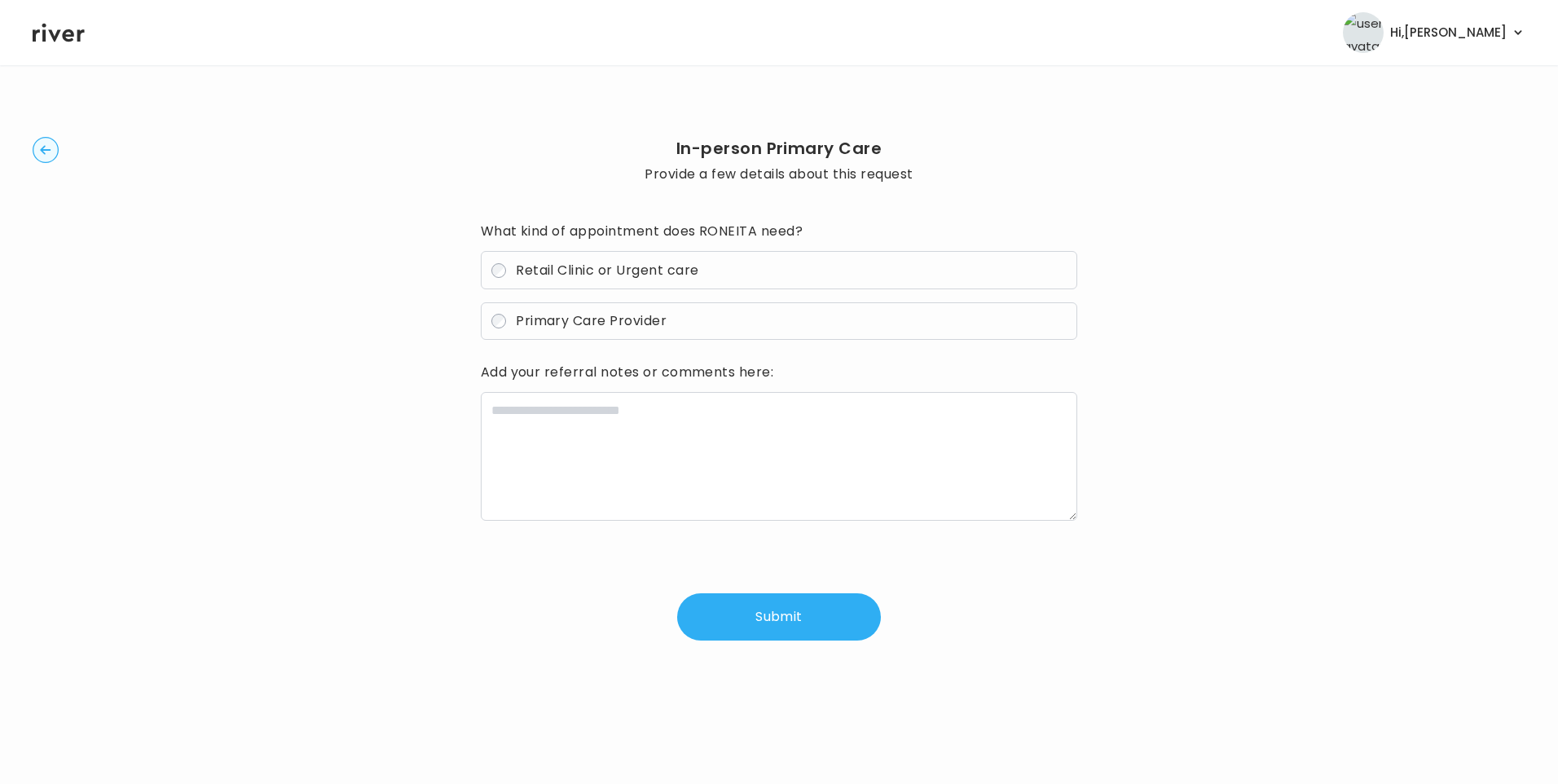
click at [594, 272] on span "Retail Clinic or Urgent care" at bounding box center [607, 270] width 182 height 18
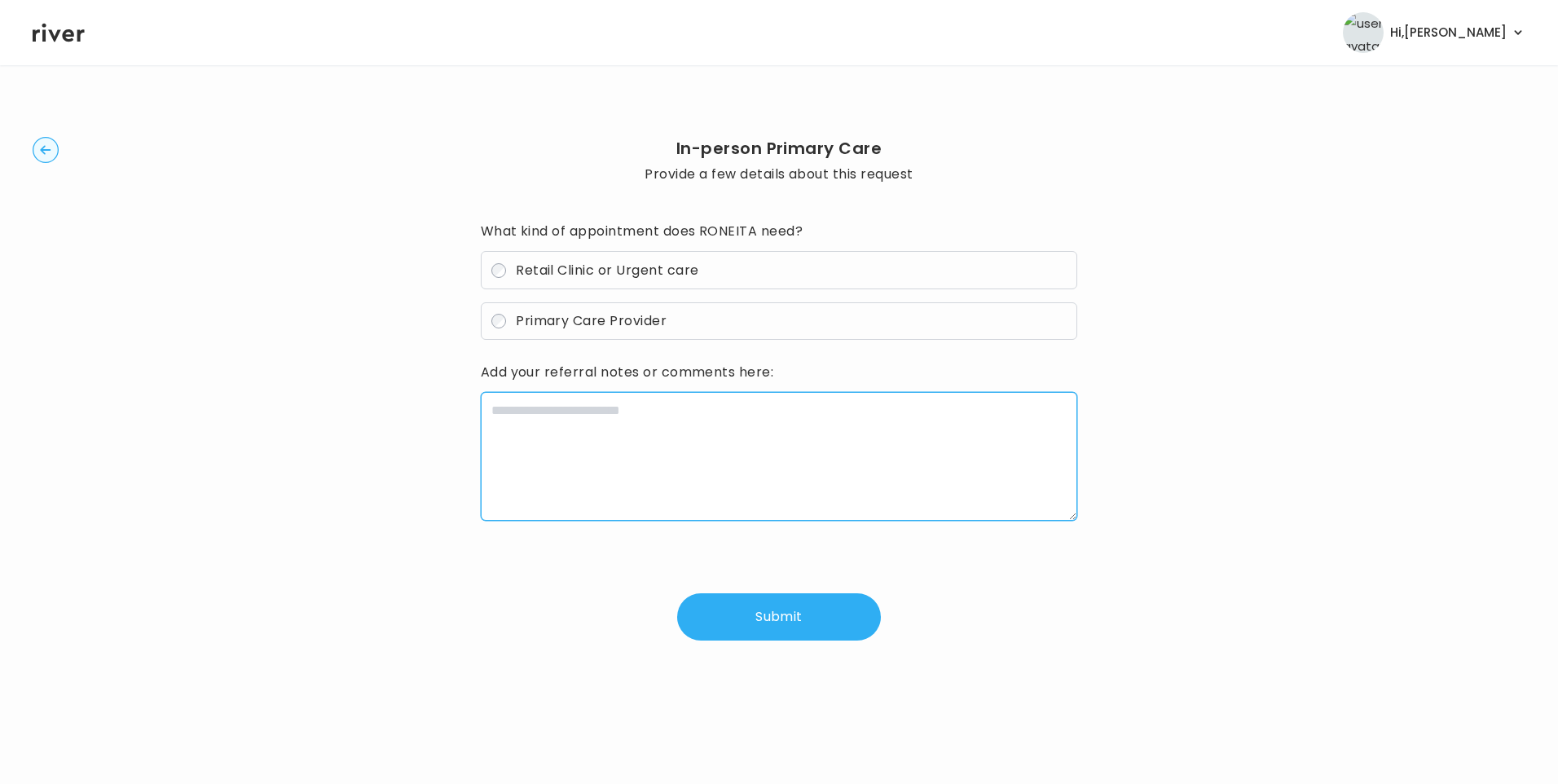
click at [606, 459] on textarea at bounding box center [779, 455] width 597 height 129
paste textarea "**********"
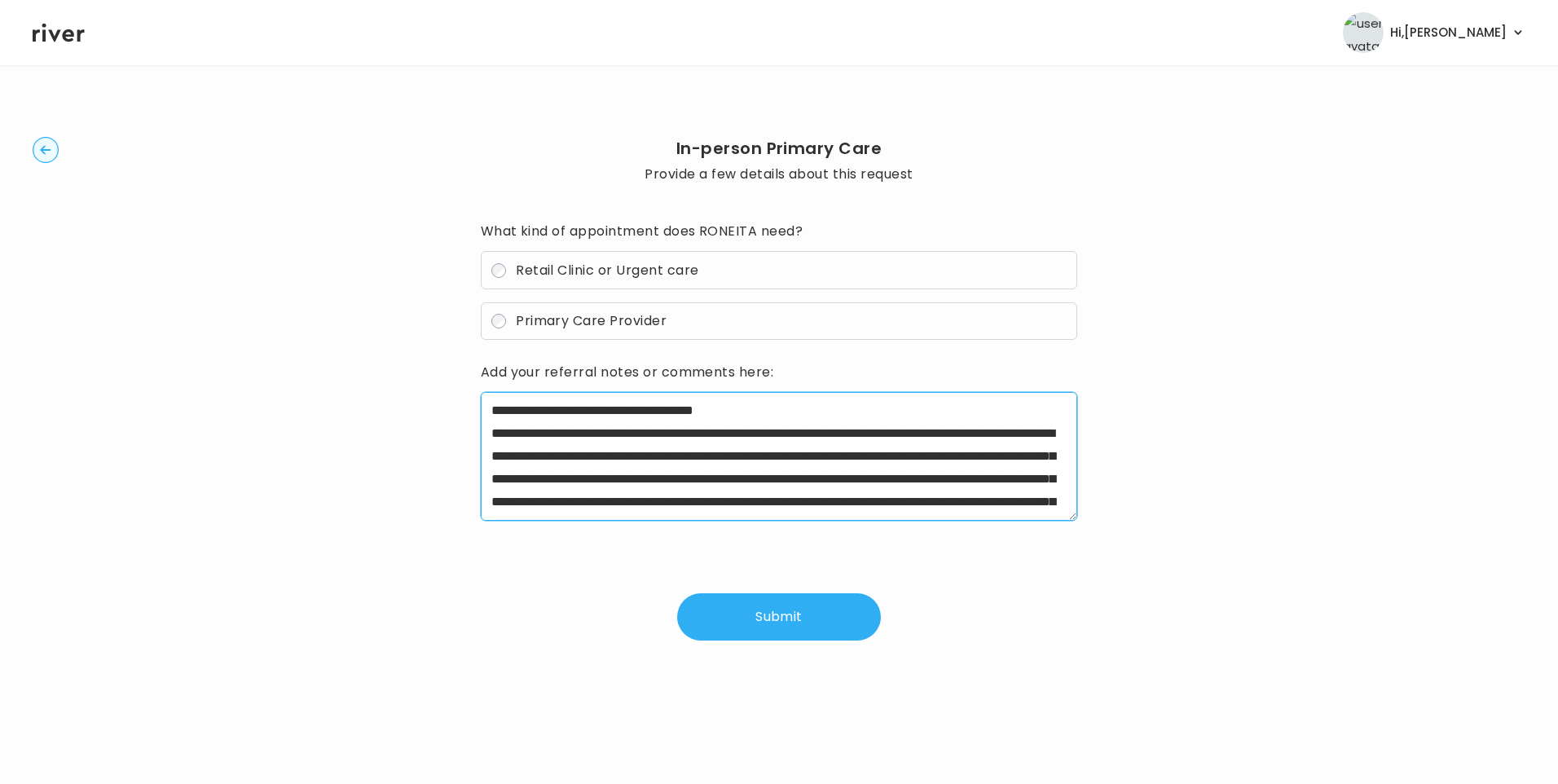
drag, startPoint x: 540, startPoint y: 434, endPoint x: 631, endPoint y: 432, distance: 91.0
click at [631, 432] on textarea "**********" at bounding box center [779, 455] width 597 height 129
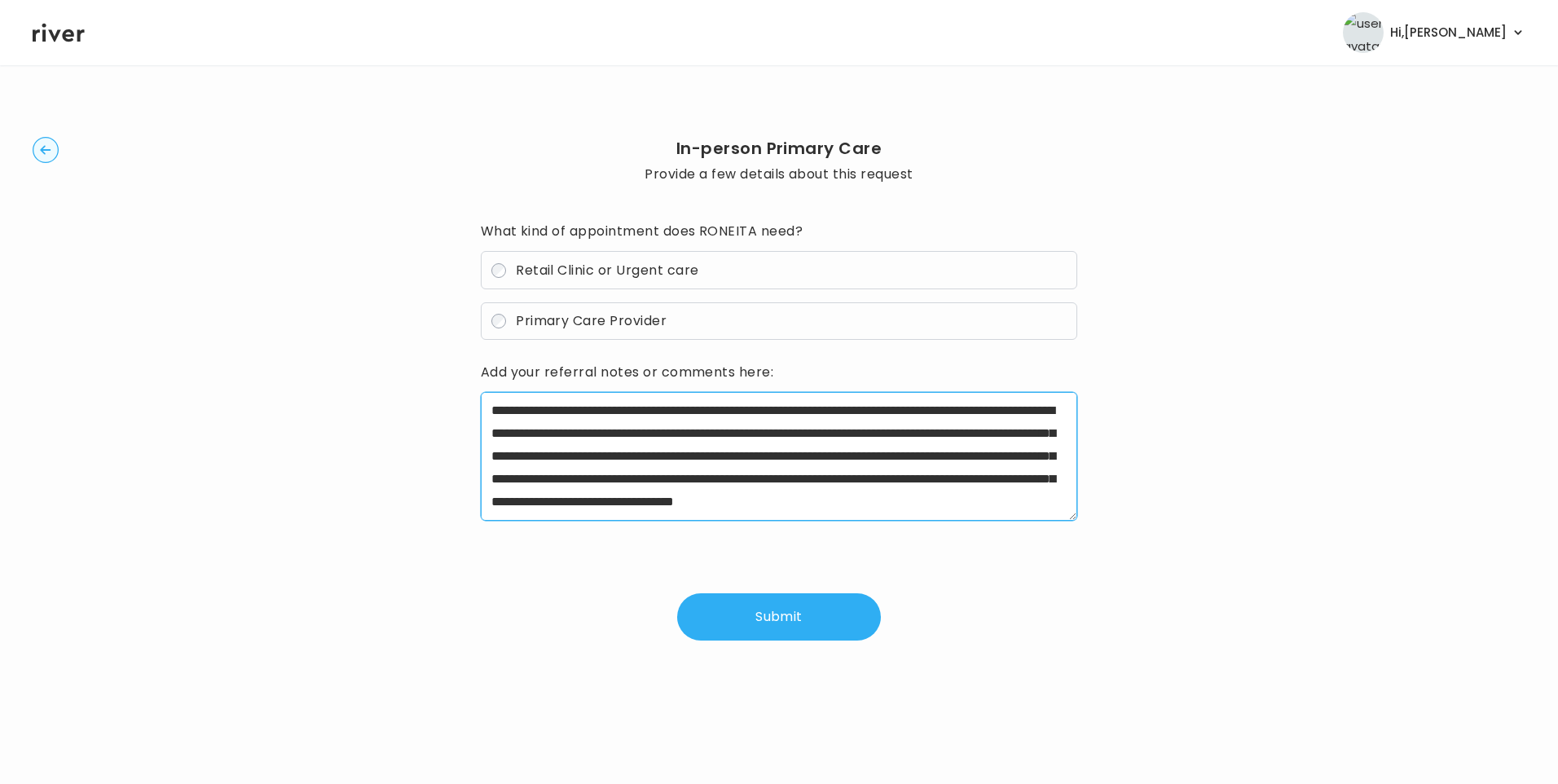
scroll to position [68, 0]
click at [959, 431] on textarea "**********" at bounding box center [779, 455] width 597 height 129
click at [912, 455] on textarea "**********" at bounding box center [779, 455] width 597 height 129
drag, startPoint x: 541, startPoint y: 480, endPoint x: 1047, endPoint y: 485, distance: 506.0
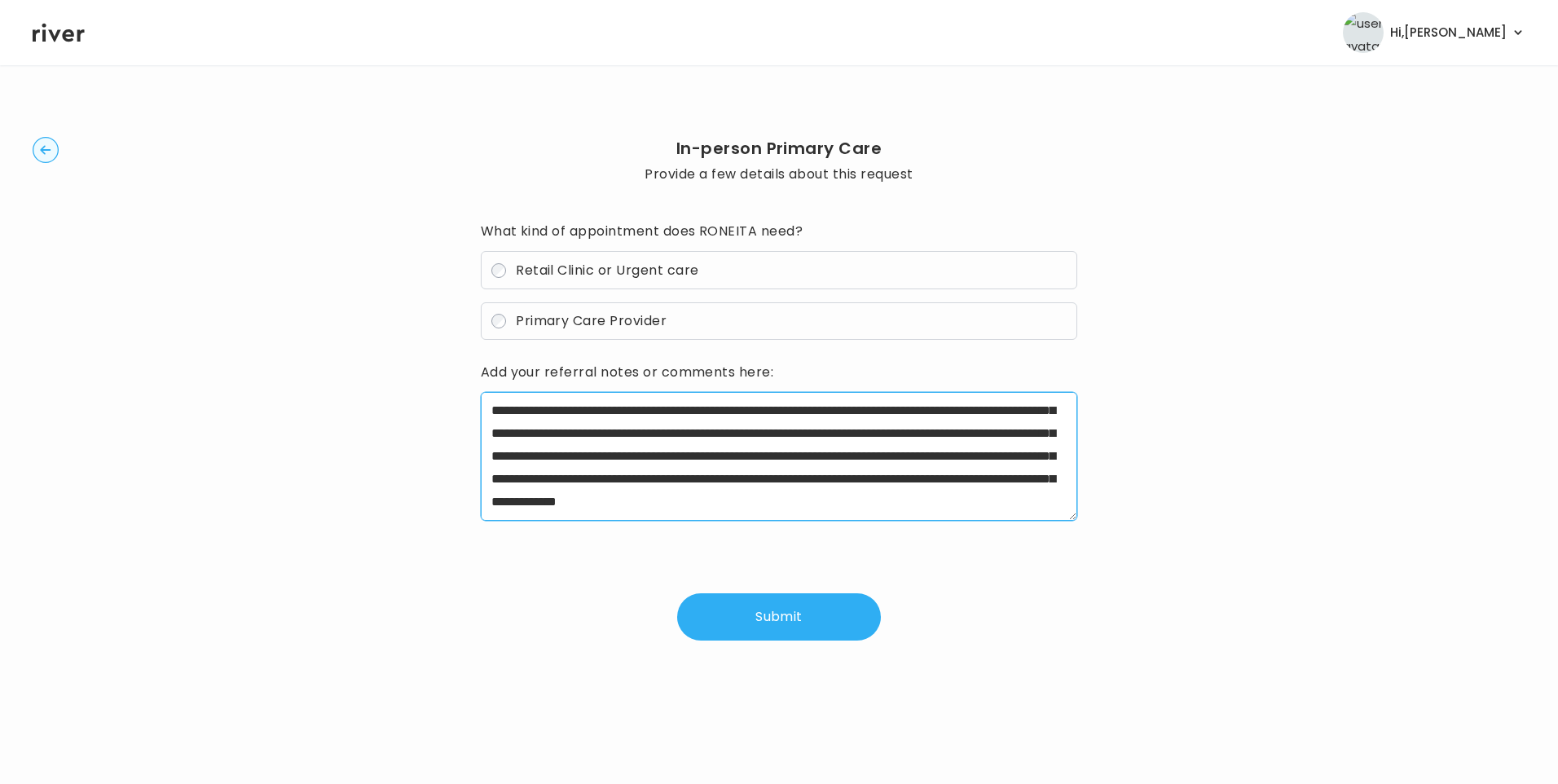
click at [1047, 485] on textarea "**********" at bounding box center [779, 455] width 597 height 129
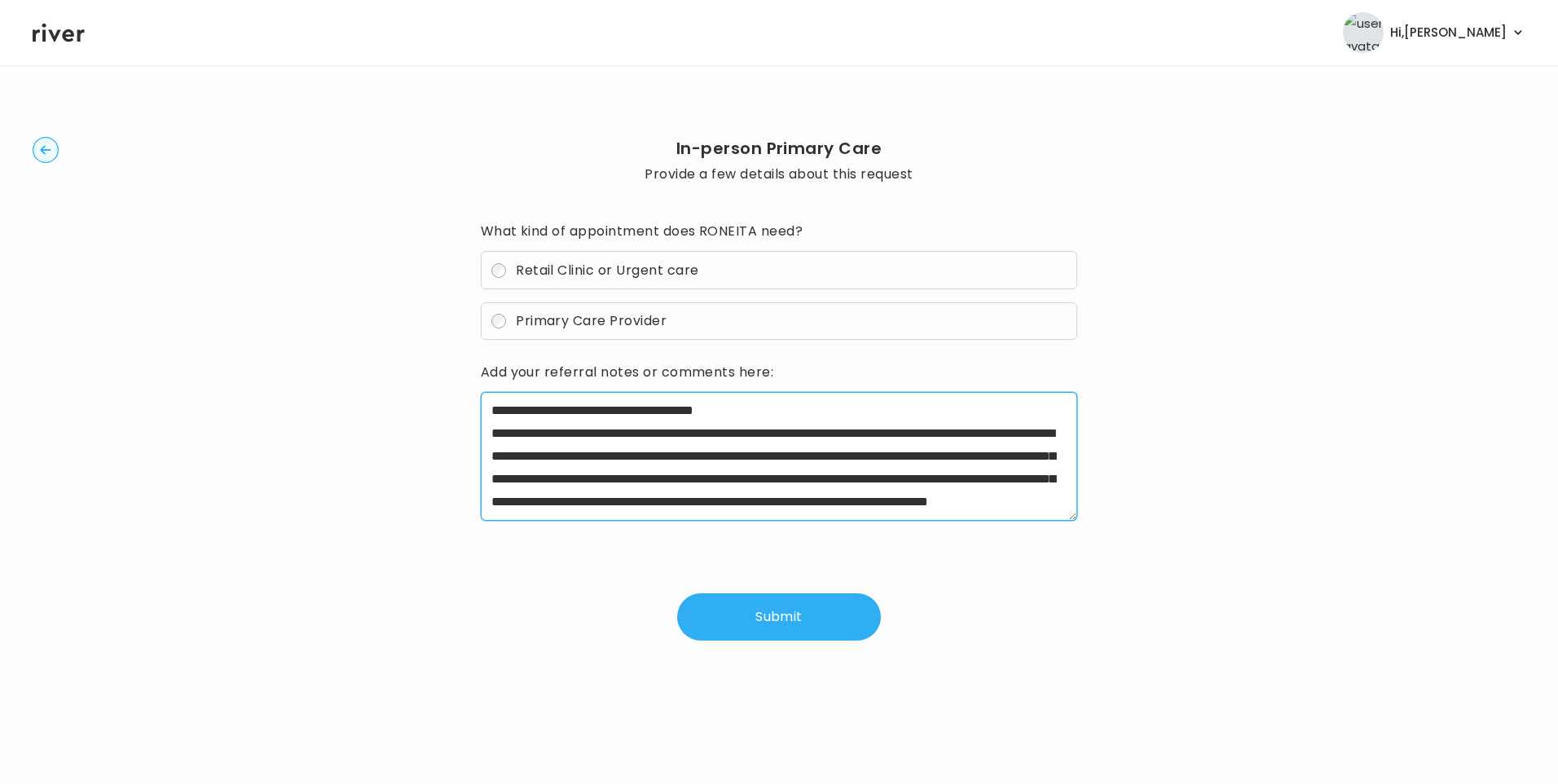
scroll to position [45, 0]
click at [953, 508] on textarea "**********" at bounding box center [779, 455] width 597 height 129
drag, startPoint x: 543, startPoint y: 505, endPoint x: 982, endPoint y: 508, distance: 439.0
click at [980, 509] on textarea "**********" at bounding box center [779, 455] width 597 height 129
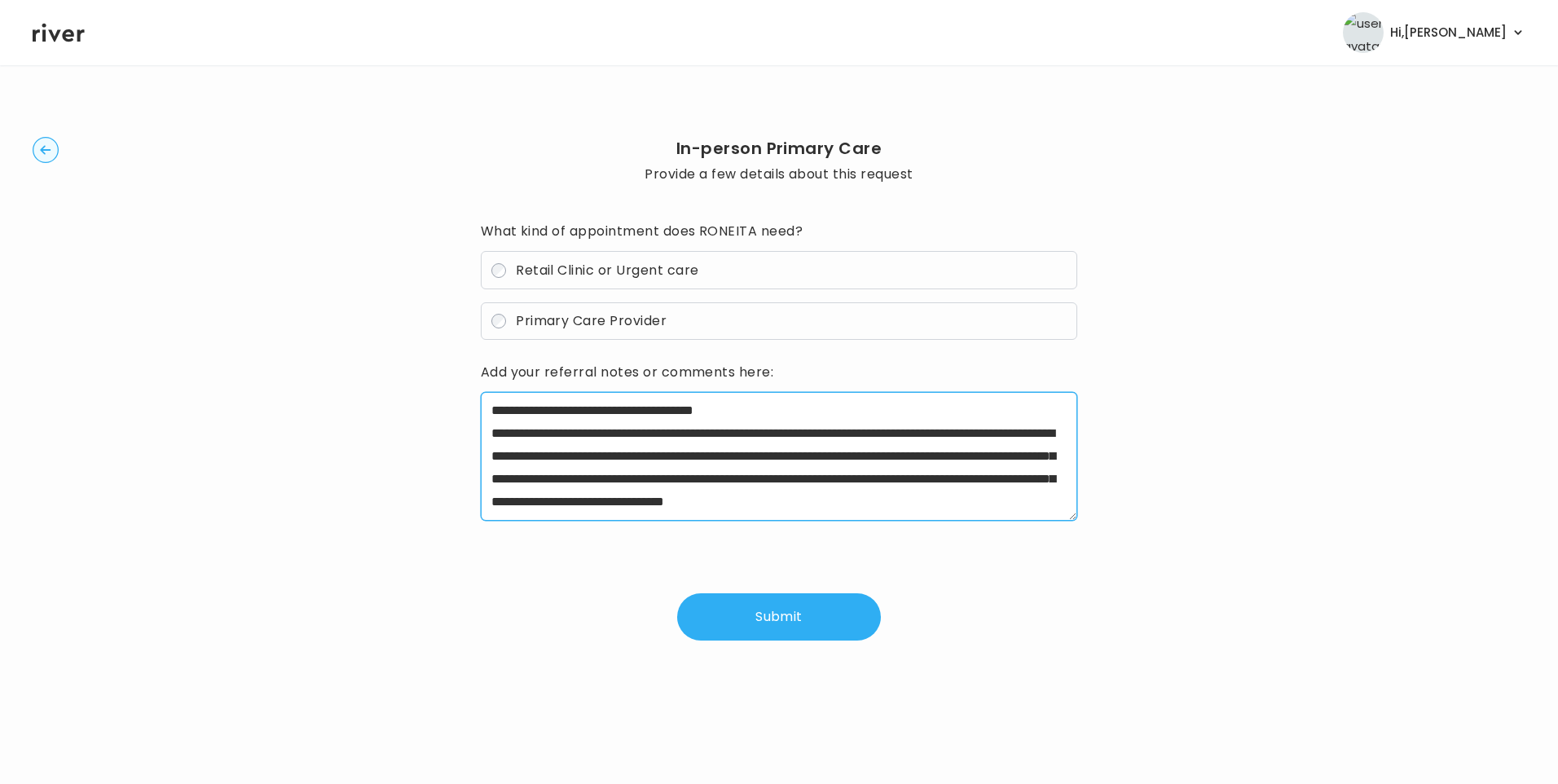
drag, startPoint x: 792, startPoint y: 408, endPoint x: 806, endPoint y: 416, distance: 16.1
click at [793, 409] on textarea "**********" at bounding box center [779, 455] width 597 height 129
type textarea "**********"
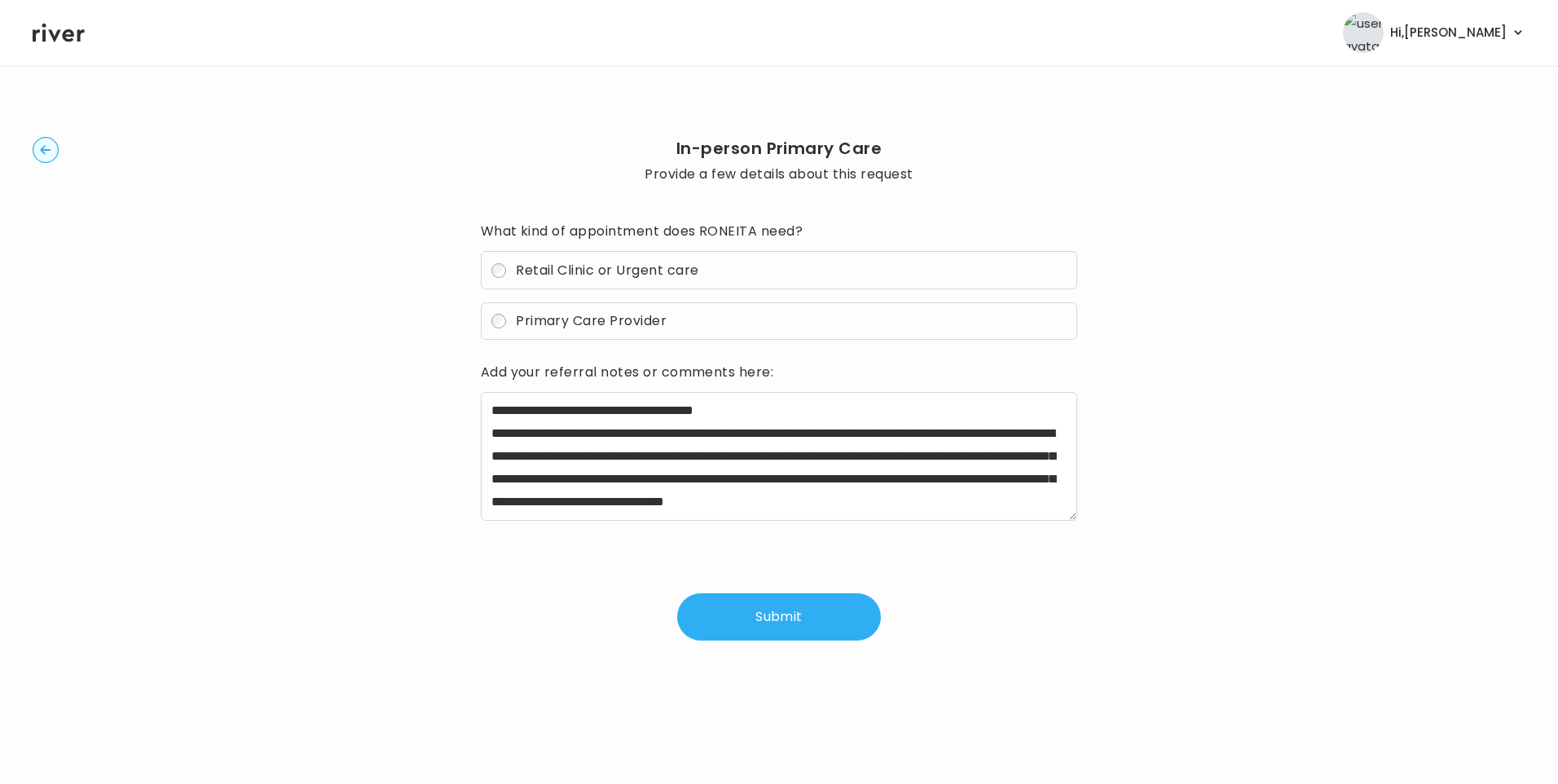
click at [772, 631] on button "Submit" at bounding box center [779, 617] width 203 height 47
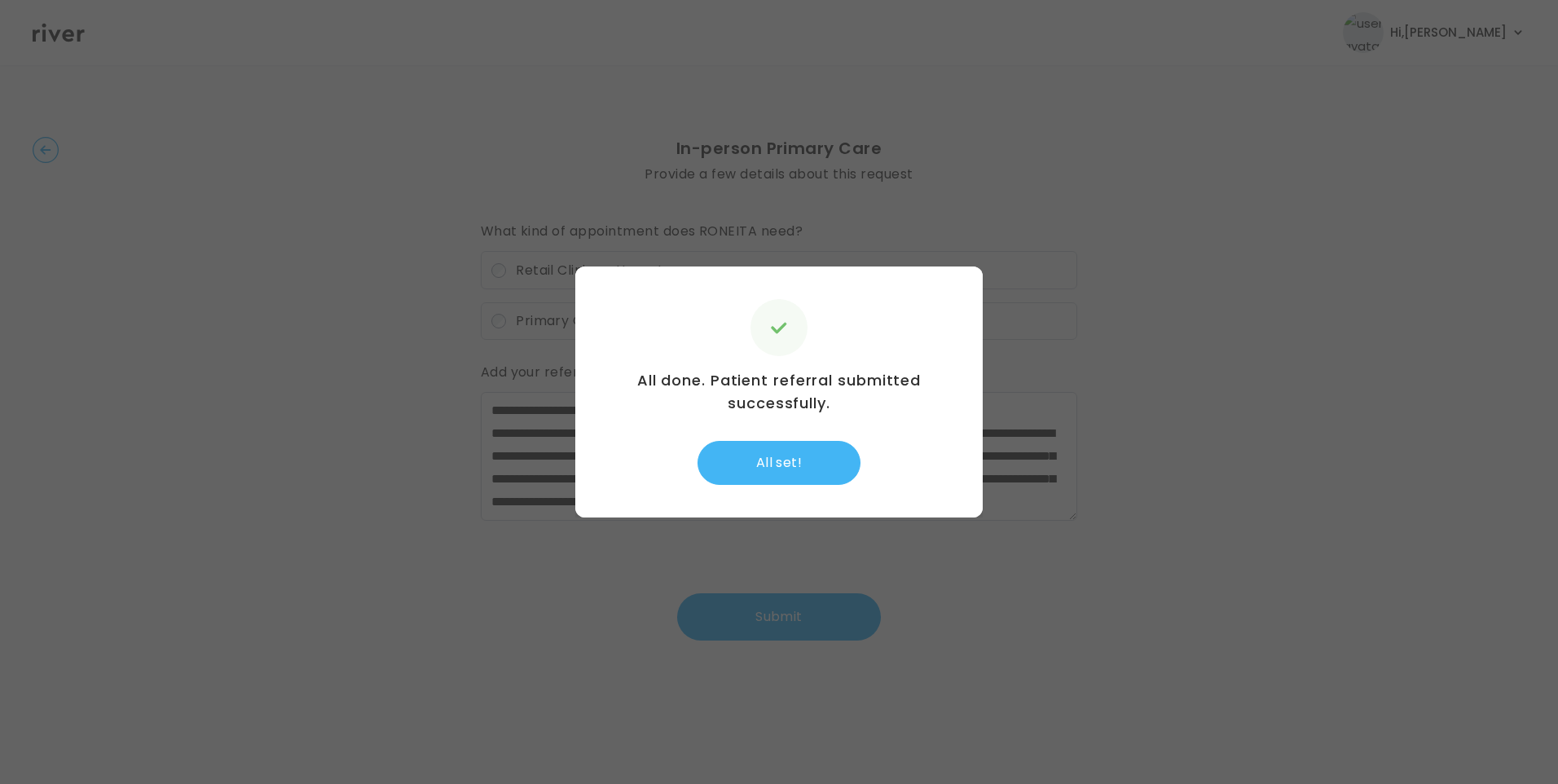
click at [824, 465] on button "All set!" at bounding box center [779, 463] width 163 height 44
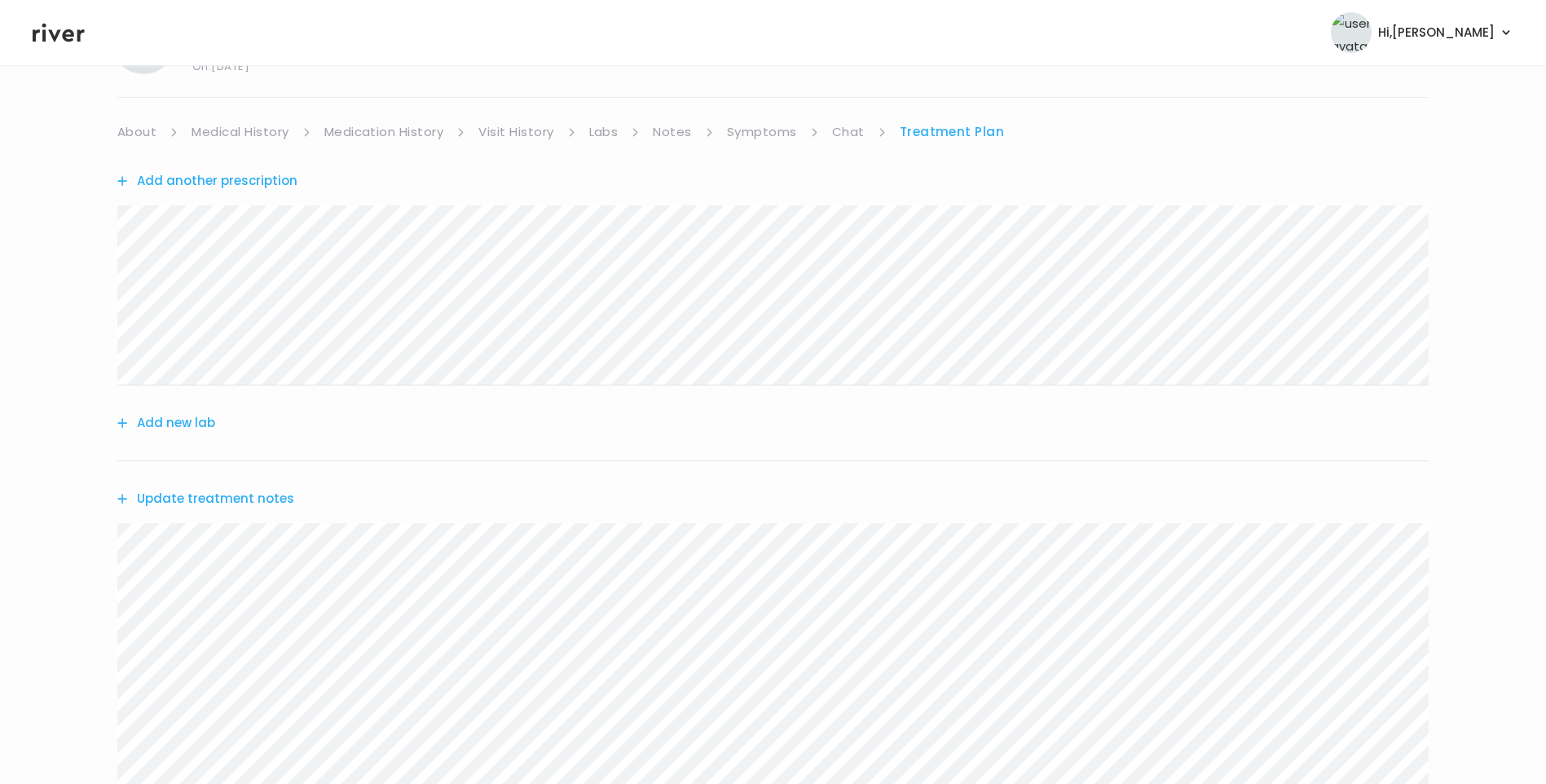
scroll to position [326, 0]
click at [218, 256] on button "Update treatment notes" at bounding box center [206, 267] width 177 height 23
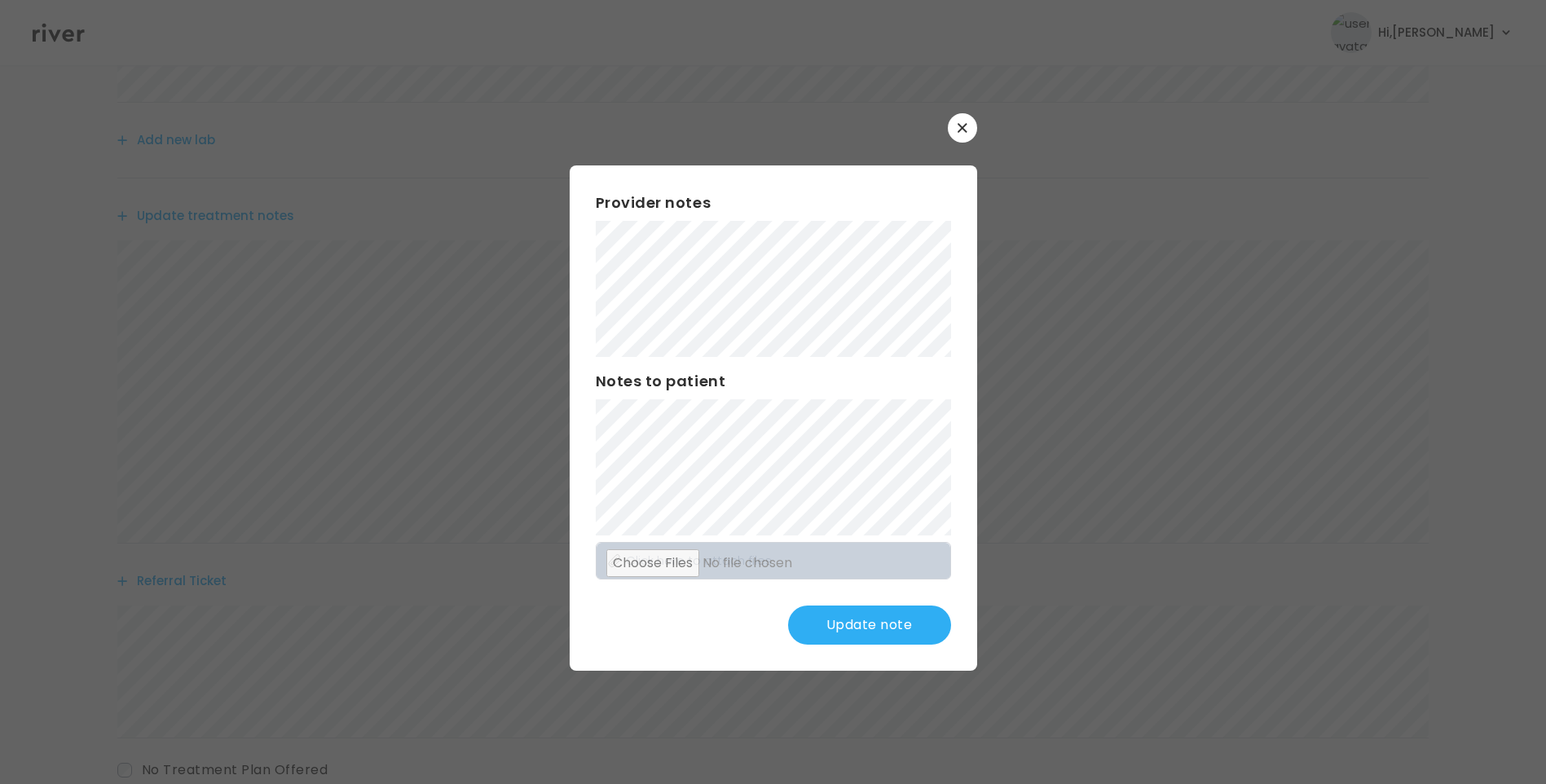
scroll to position [408, 0]
click at [873, 632] on button "Update note" at bounding box center [870, 624] width 163 height 39
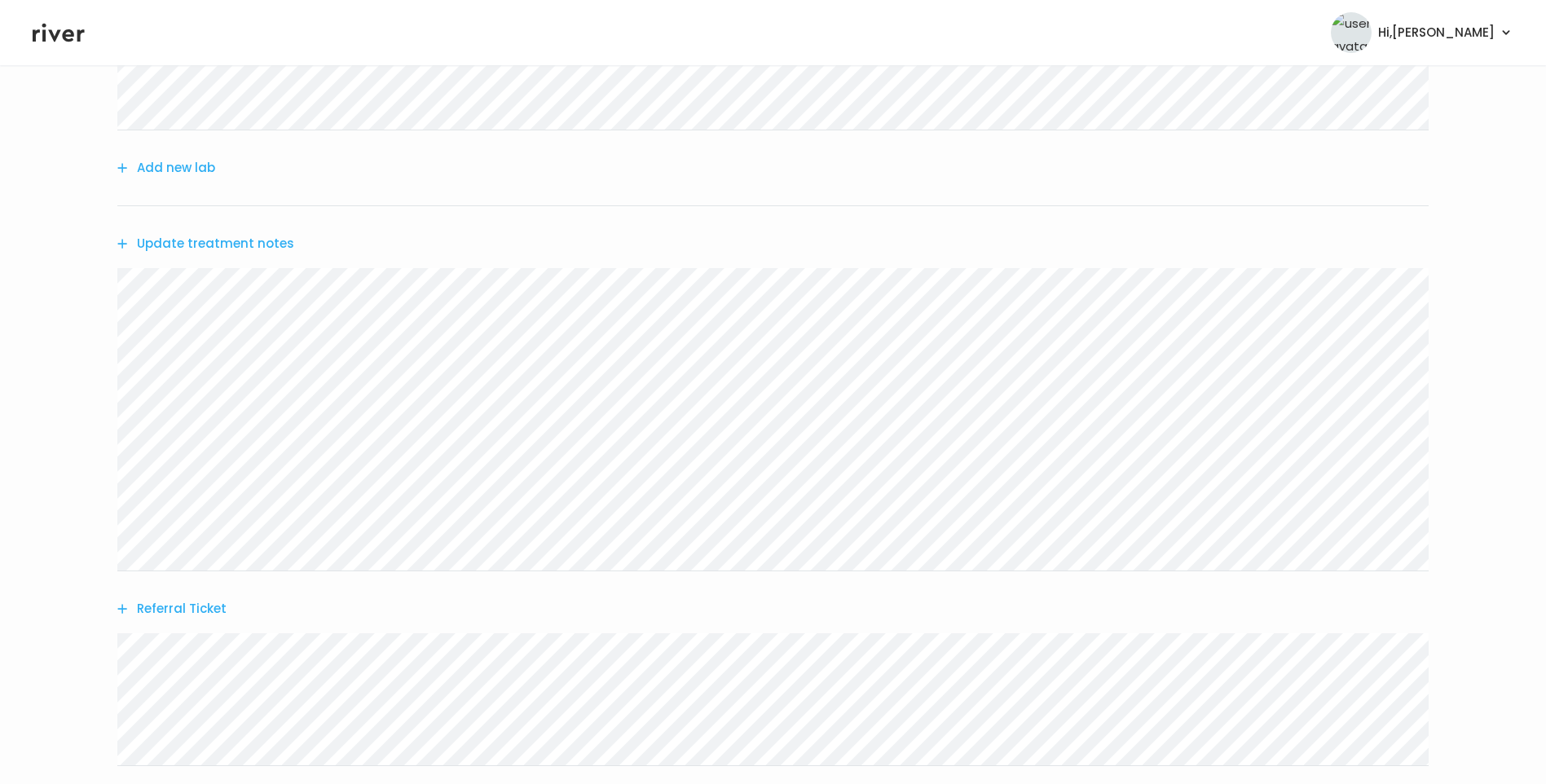
scroll to position [323, 0]
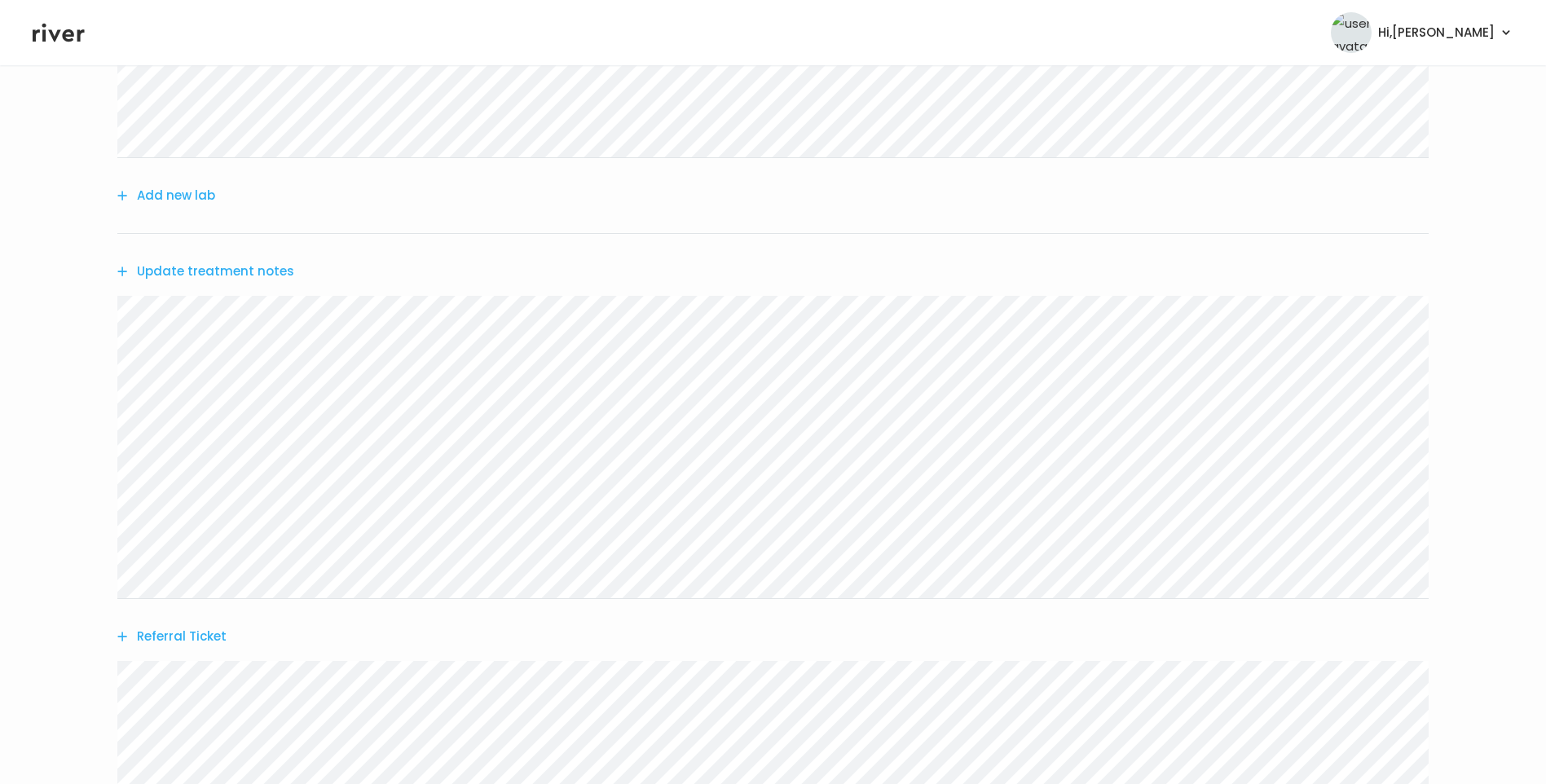
click at [218, 265] on button "Update treatment notes" at bounding box center [206, 271] width 177 height 23
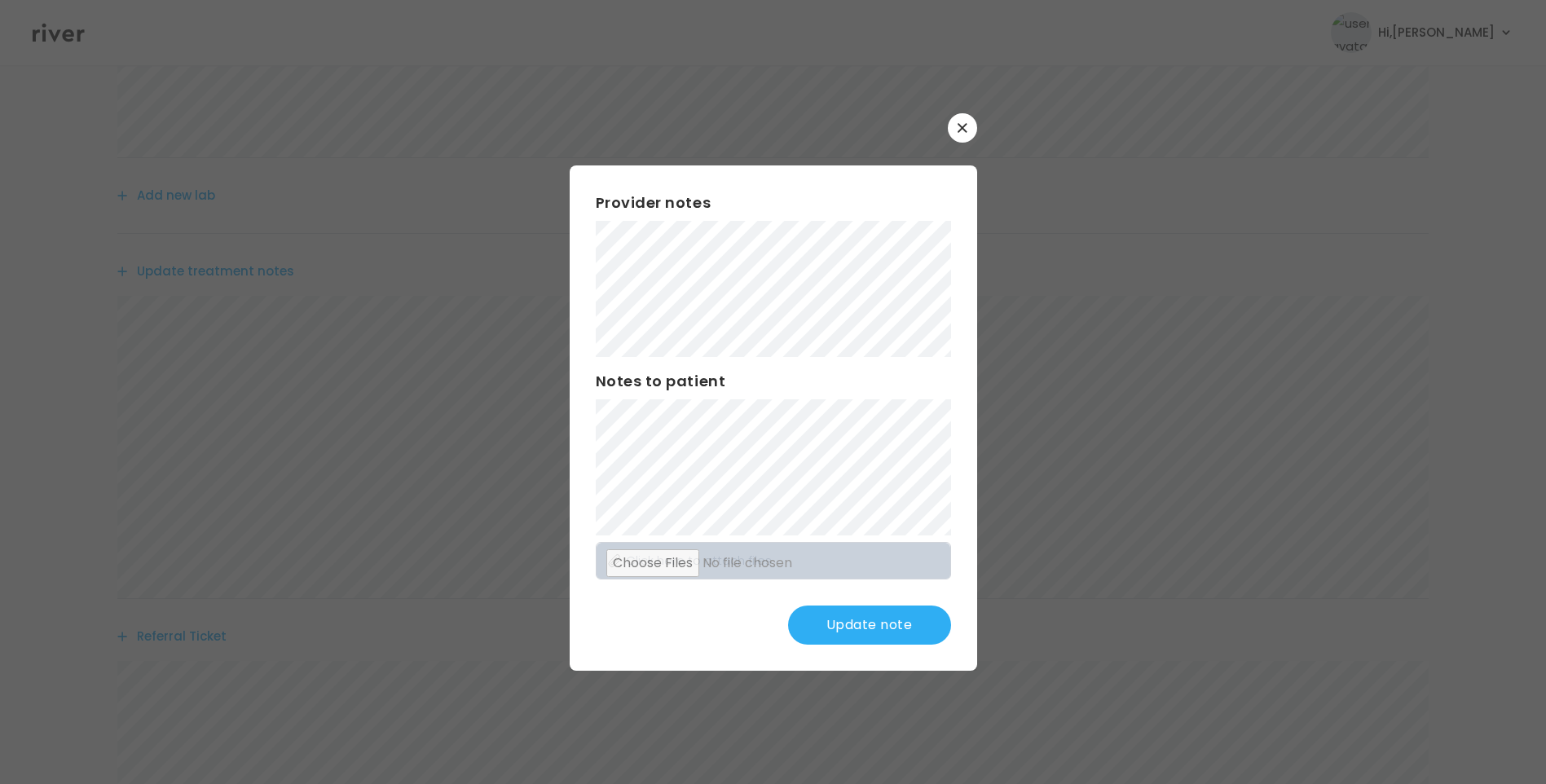
click at [879, 628] on button "Update note" at bounding box center [870, 624] width 163 height 39
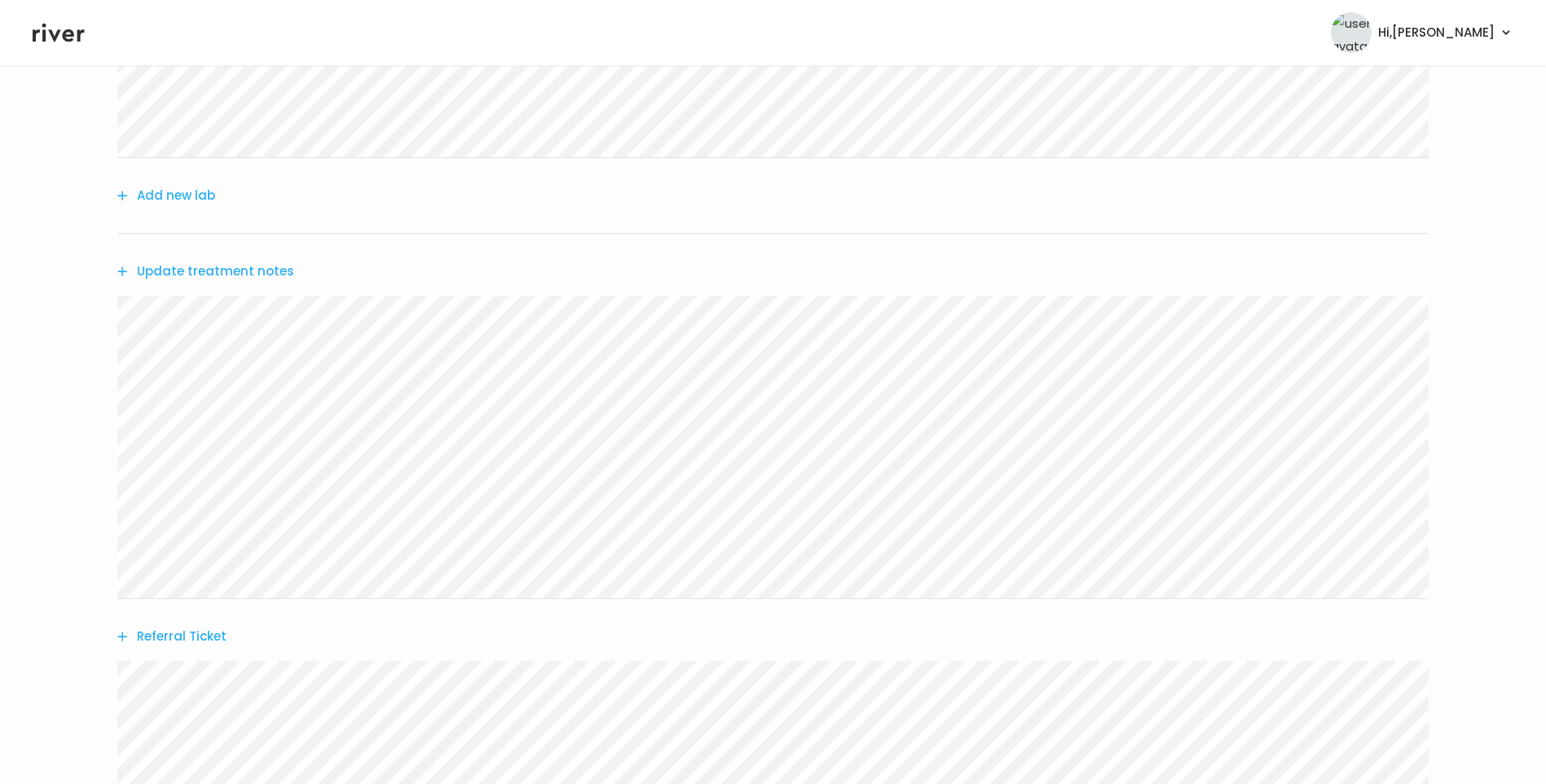
click at [230, 270] on button "Update treatment notes" at bounding box center [206, 271] width 177 height 23
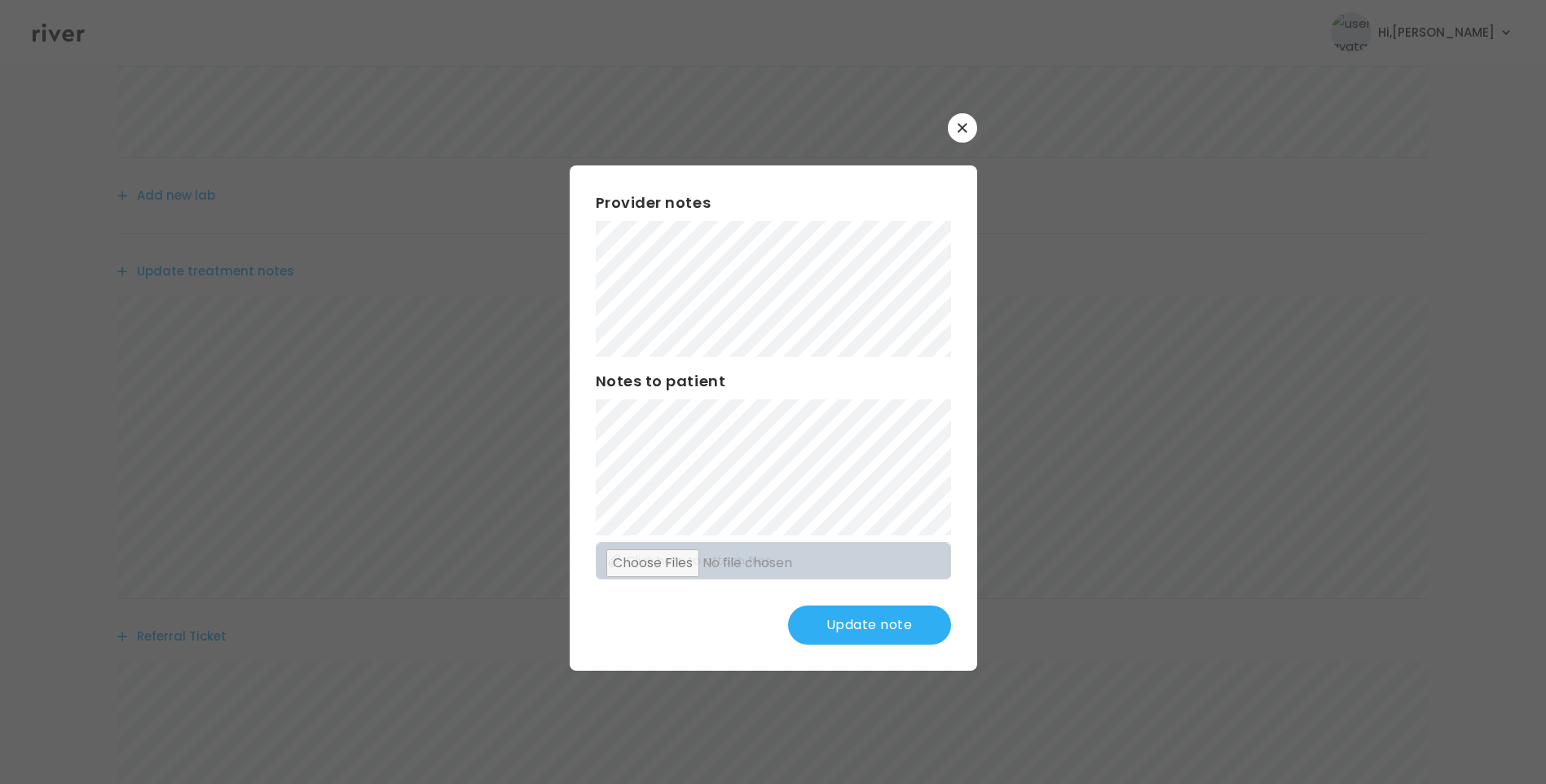
click at [862, 620] on button "Update note" at bounding box center [870, 624] width 163 height 39
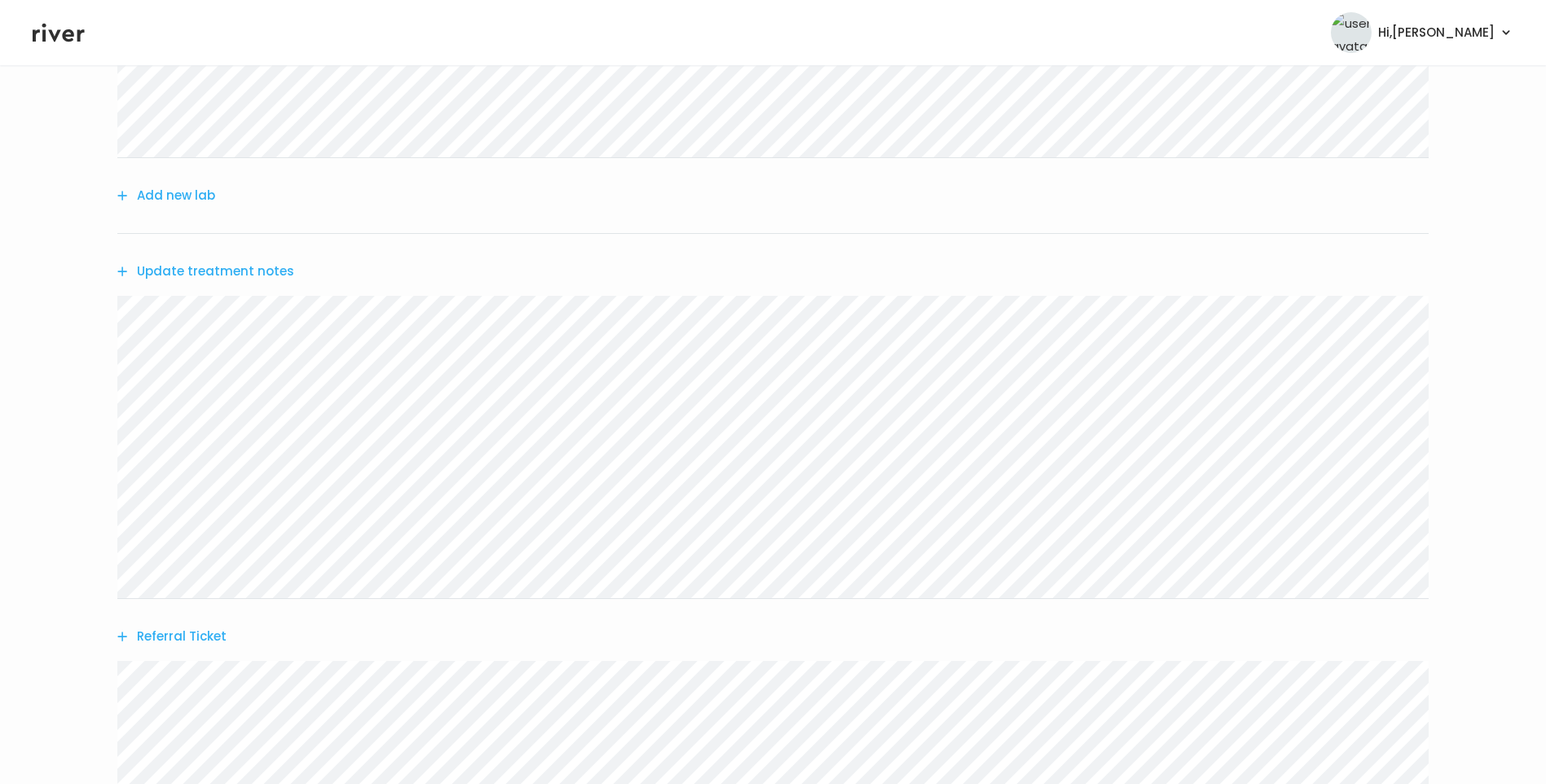
click at [260, 273] on button "Update treatment notes" at bounding box center [206, 271] width 177 height 23
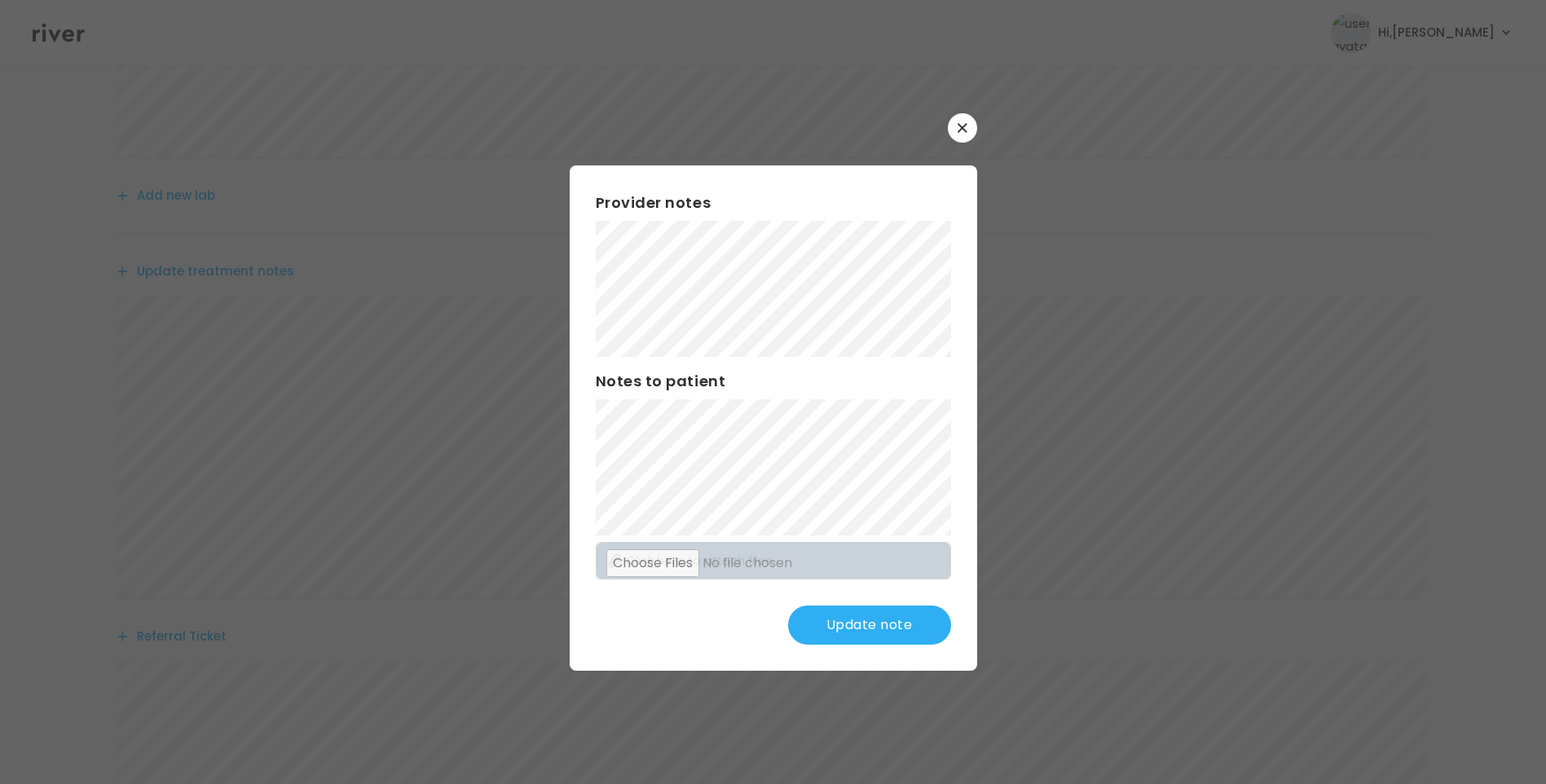
click at [885, 629] on button "Update note" at bounding box center [870, 624] width 163 height 39
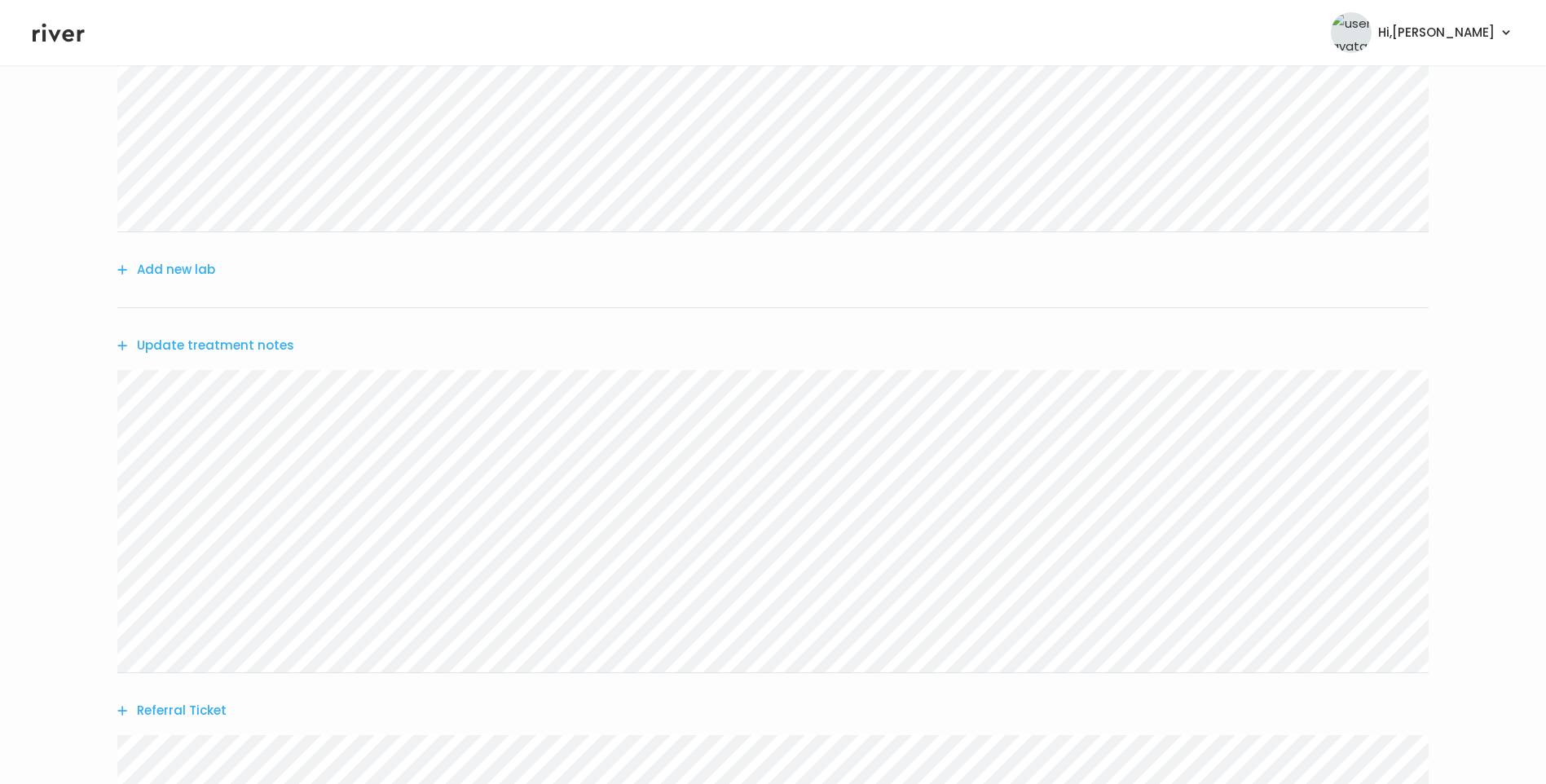
scroll to position [160, 0]
click at [264, 429] on button "Update treatment notes" at bounding box center [206, 434] width 177 height 23
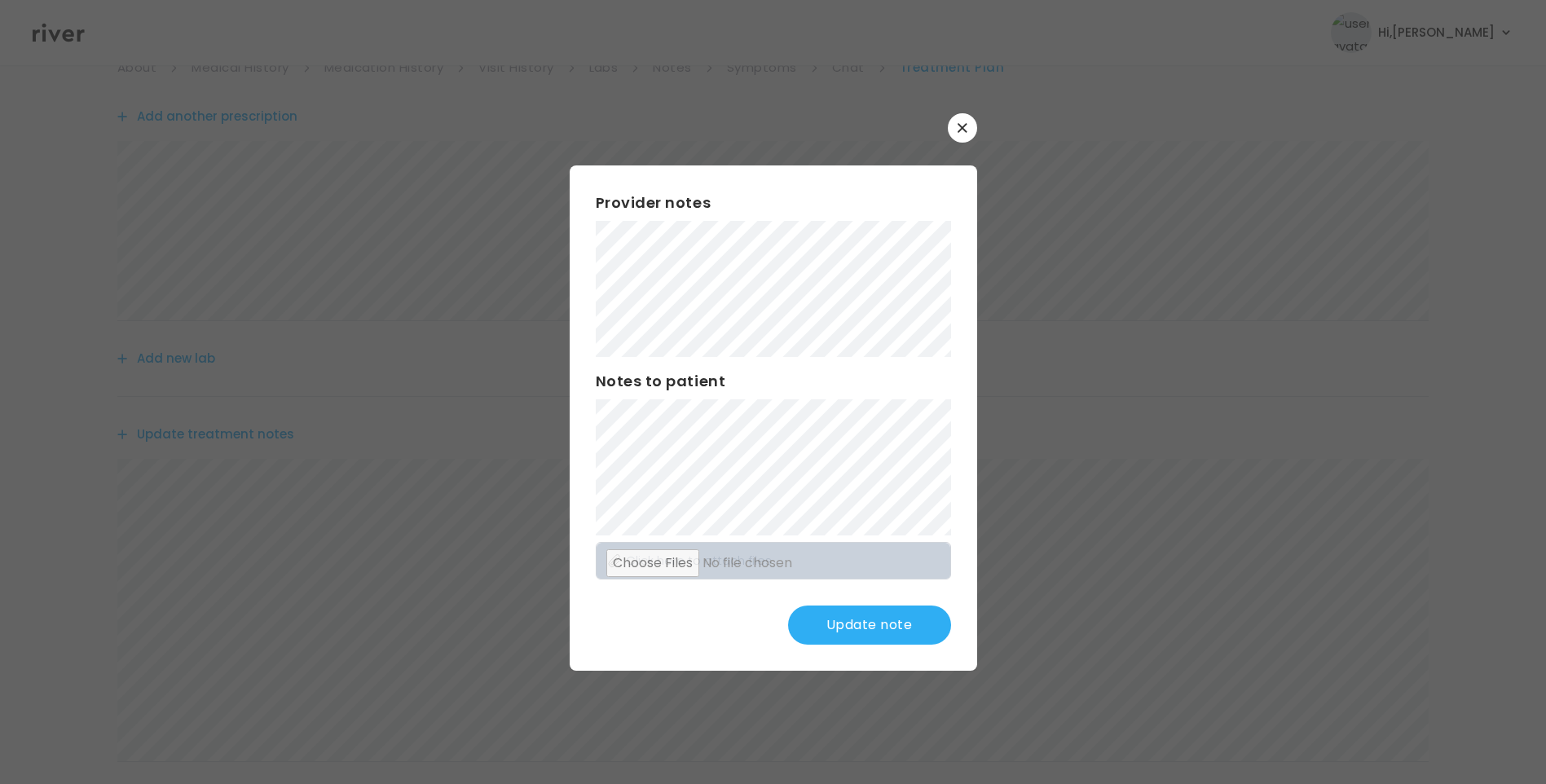
click at [905, 613] on button "Update note" at bounding box center [870, 624] width 163 height 39
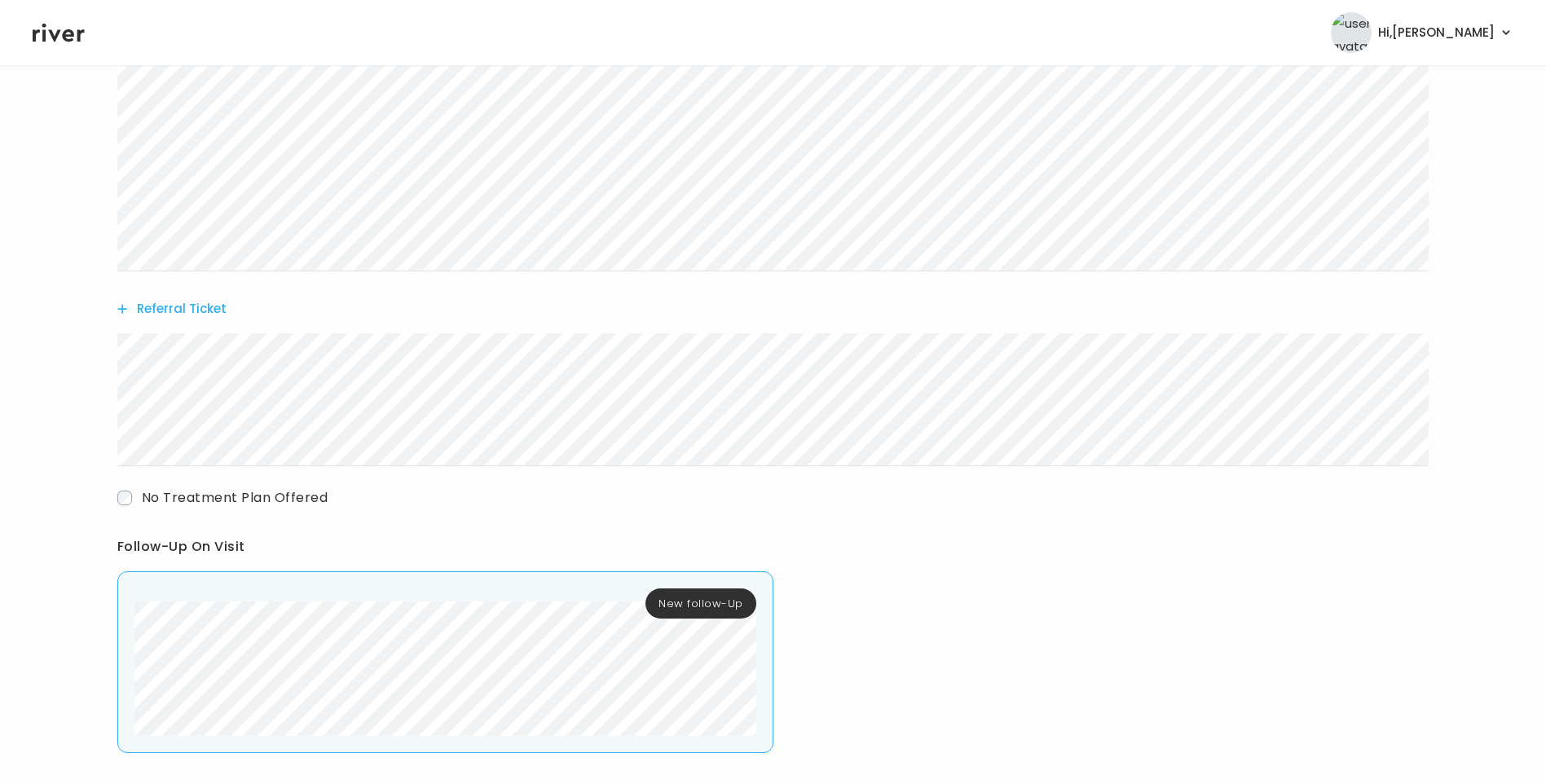
scroll to position [730, 0]
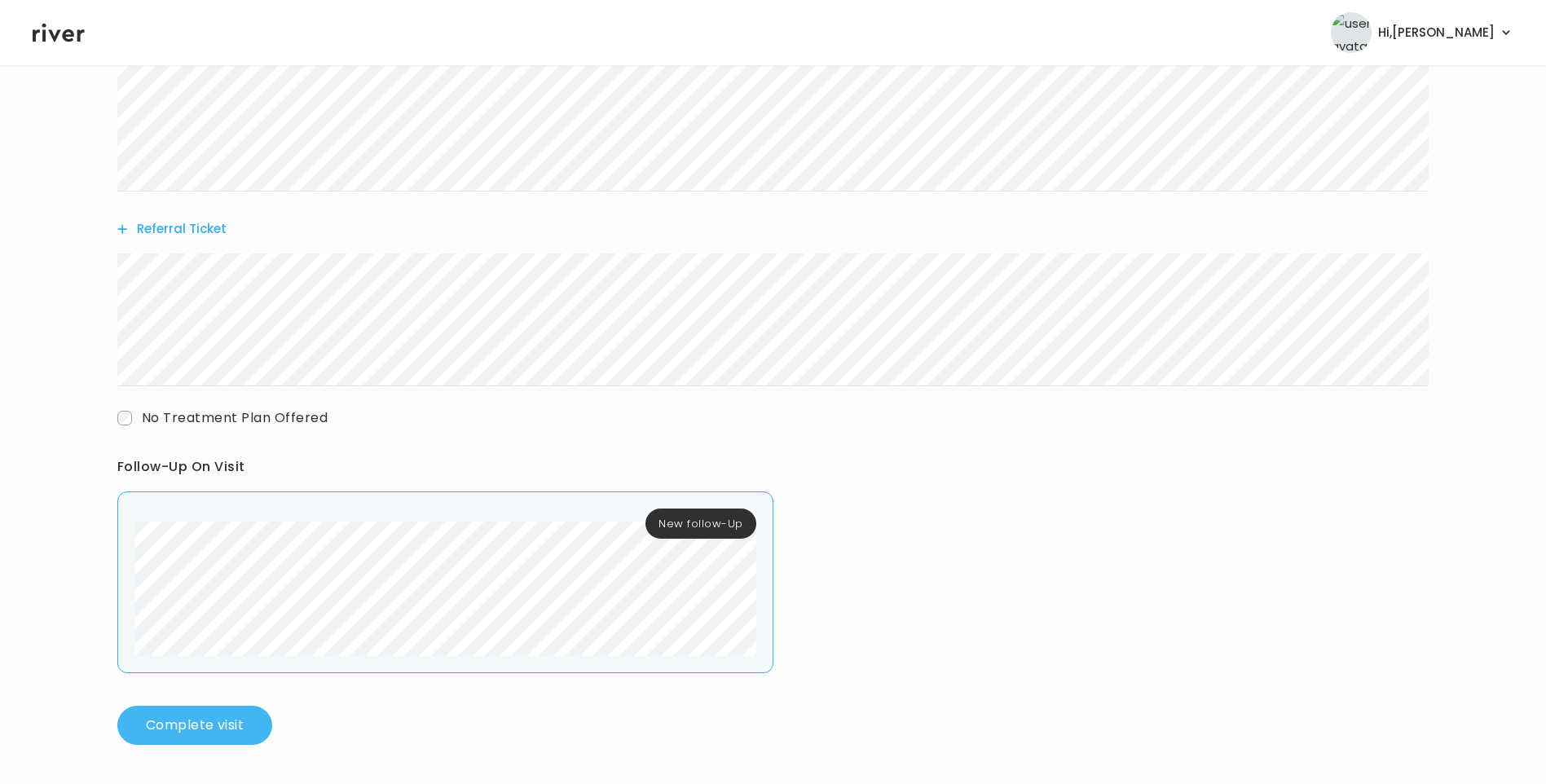
click at [239, 729] on button "Complete visit" at bounding box center [195, 725] width 155 height 39
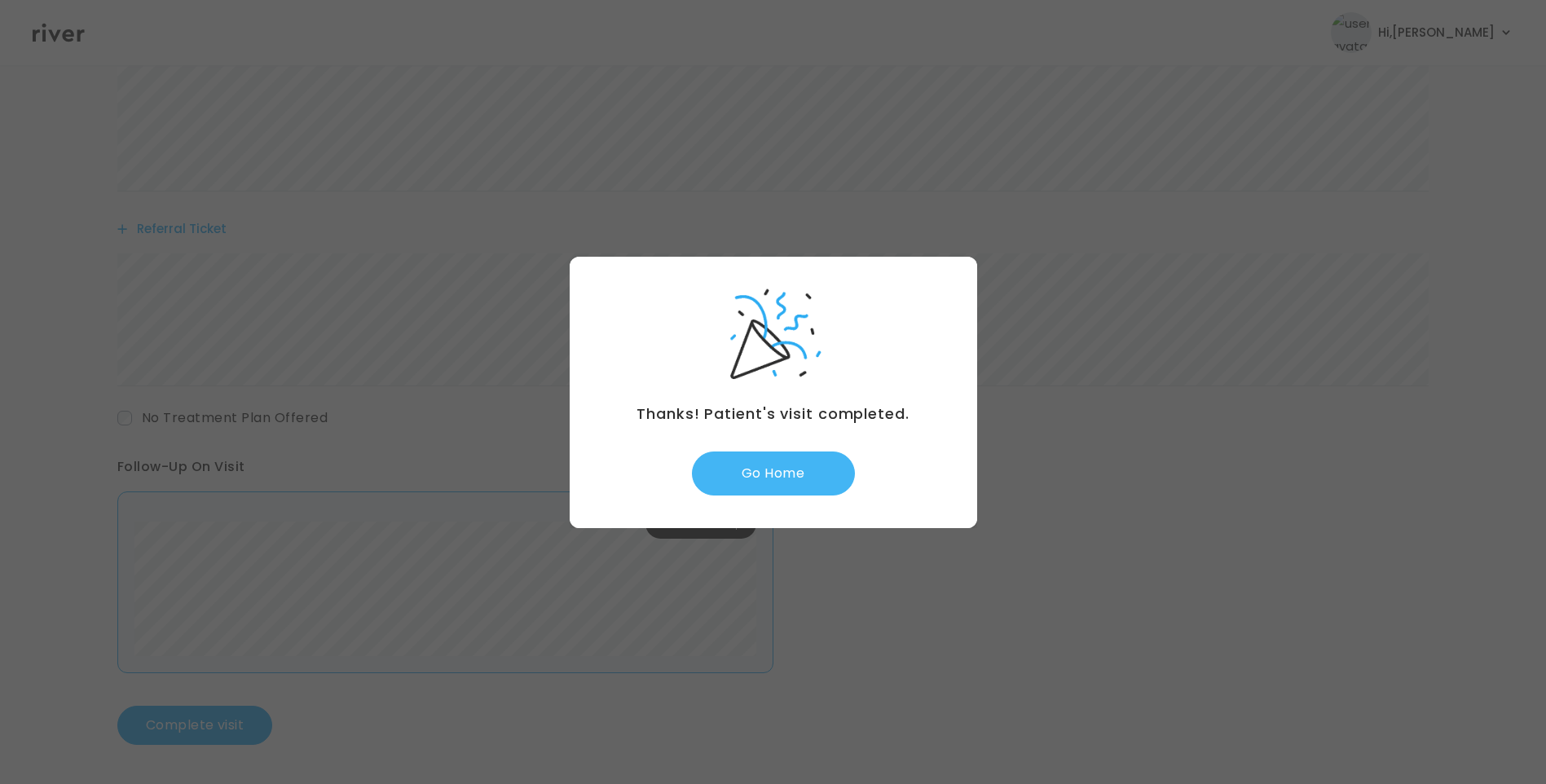
drag, startPoint x: 781, startPoint y: 473, endPoint x: 811, endPoint y: 474, distance: 30.0
click at [784, 473] on button "Go Home" at bounding box center [773, 473] width 163 height 44
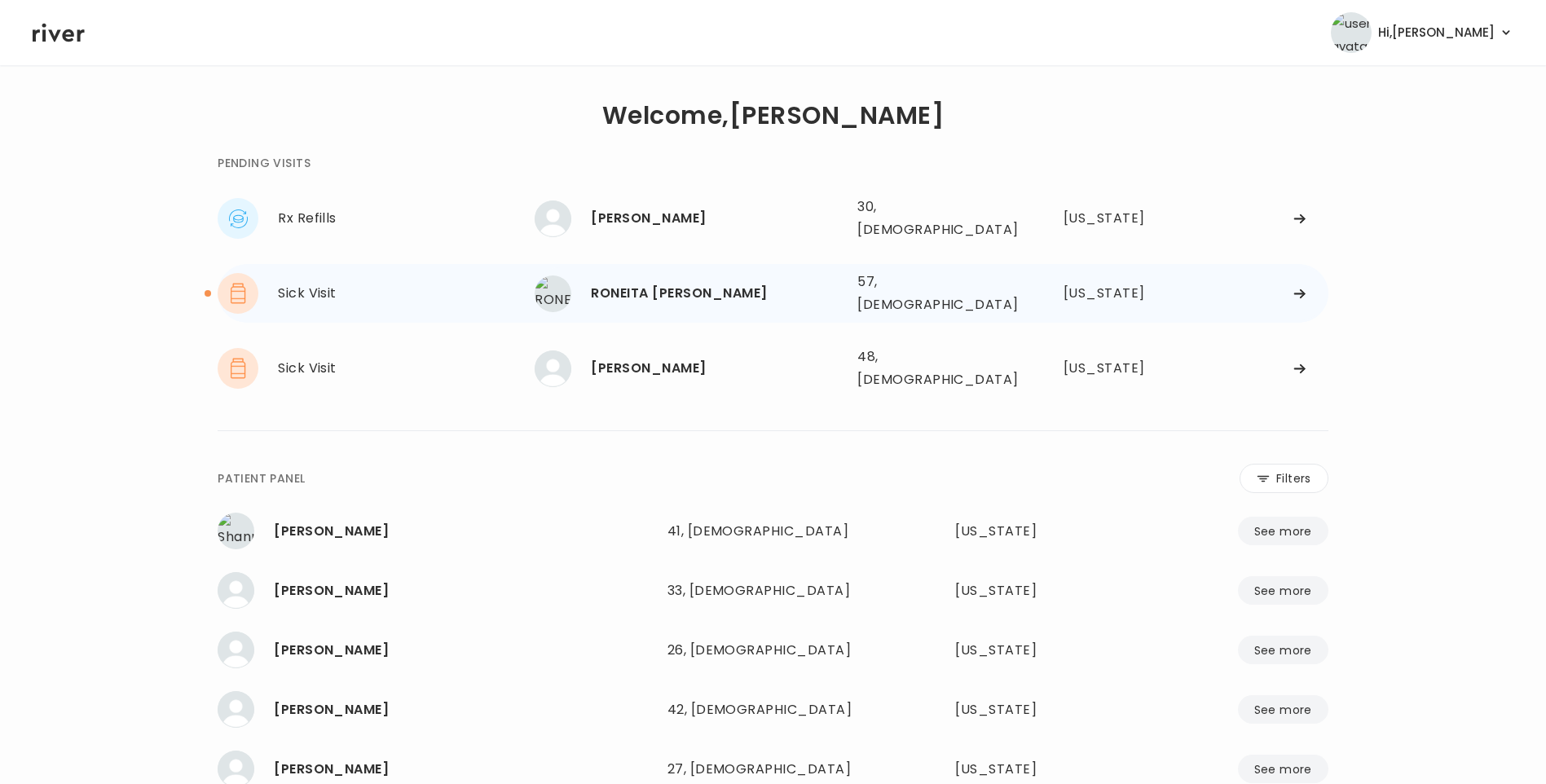
click at [704, 282] on div "RONEITA [PERSON_NAME]" at bounding box center [718, 293] width 254 height 23
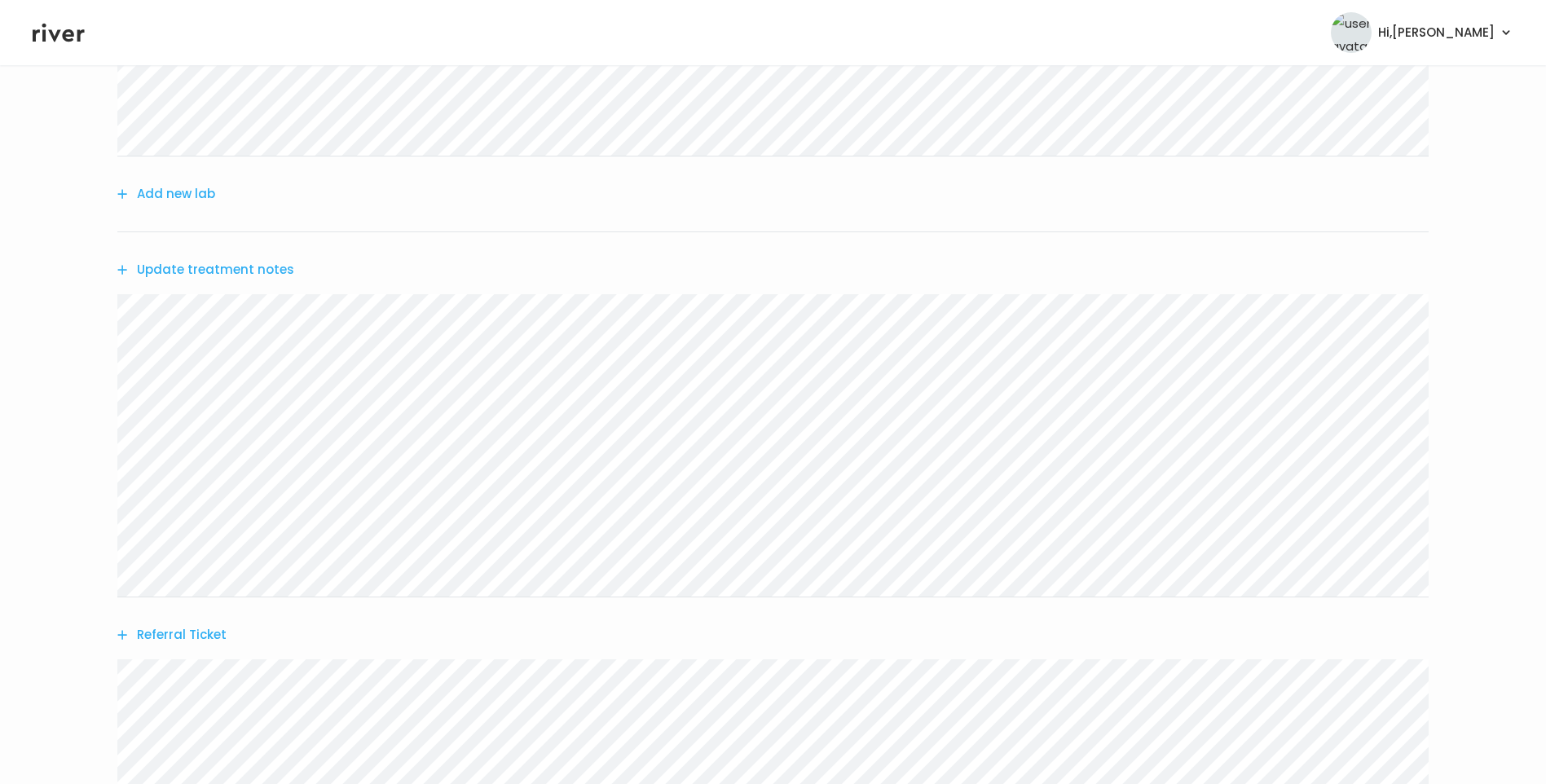
scroll to position [580, 0]
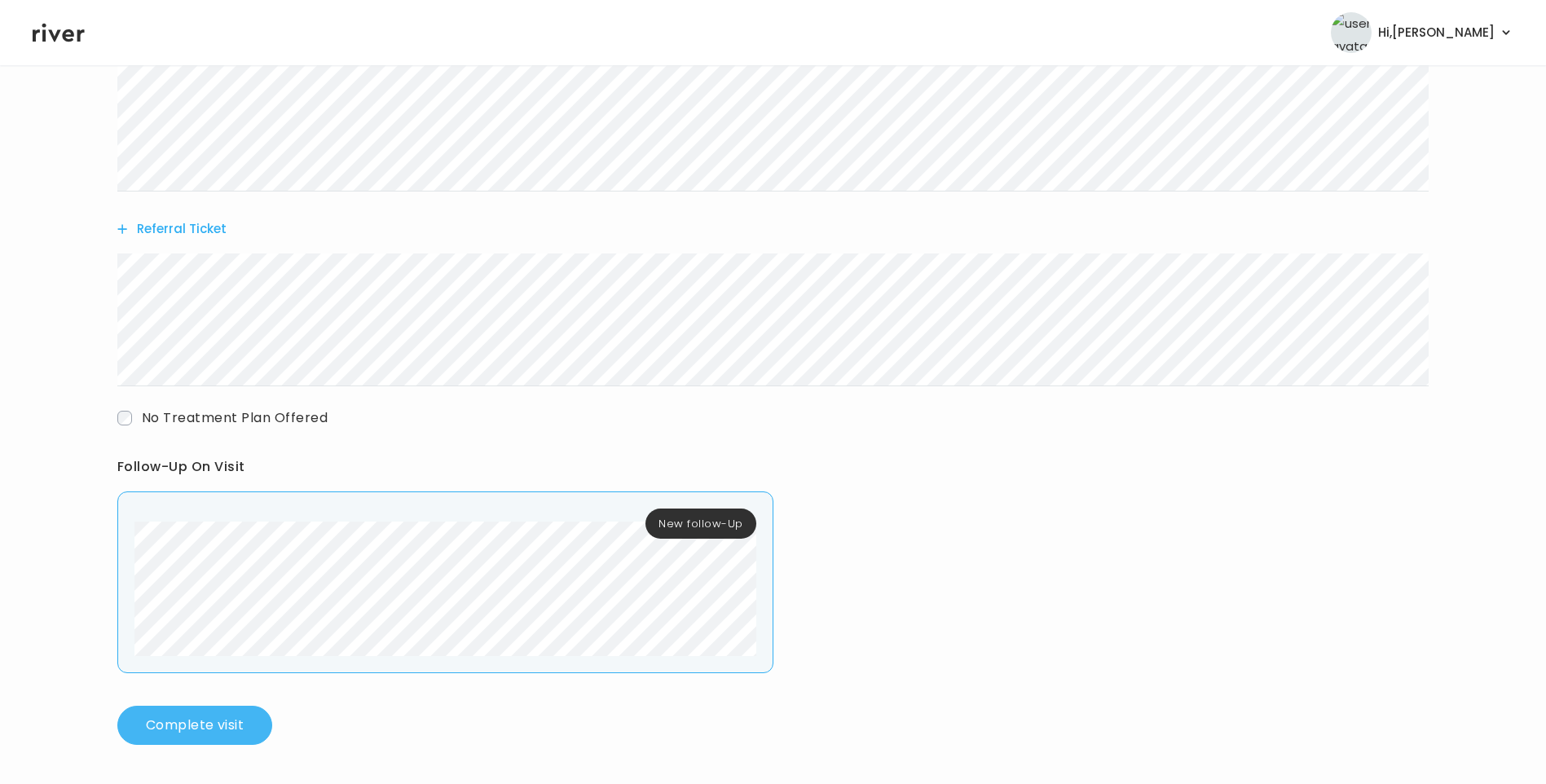
click at [256, 712] on button "Complete visit" at bounding box center [195, 725] width 155 height 39
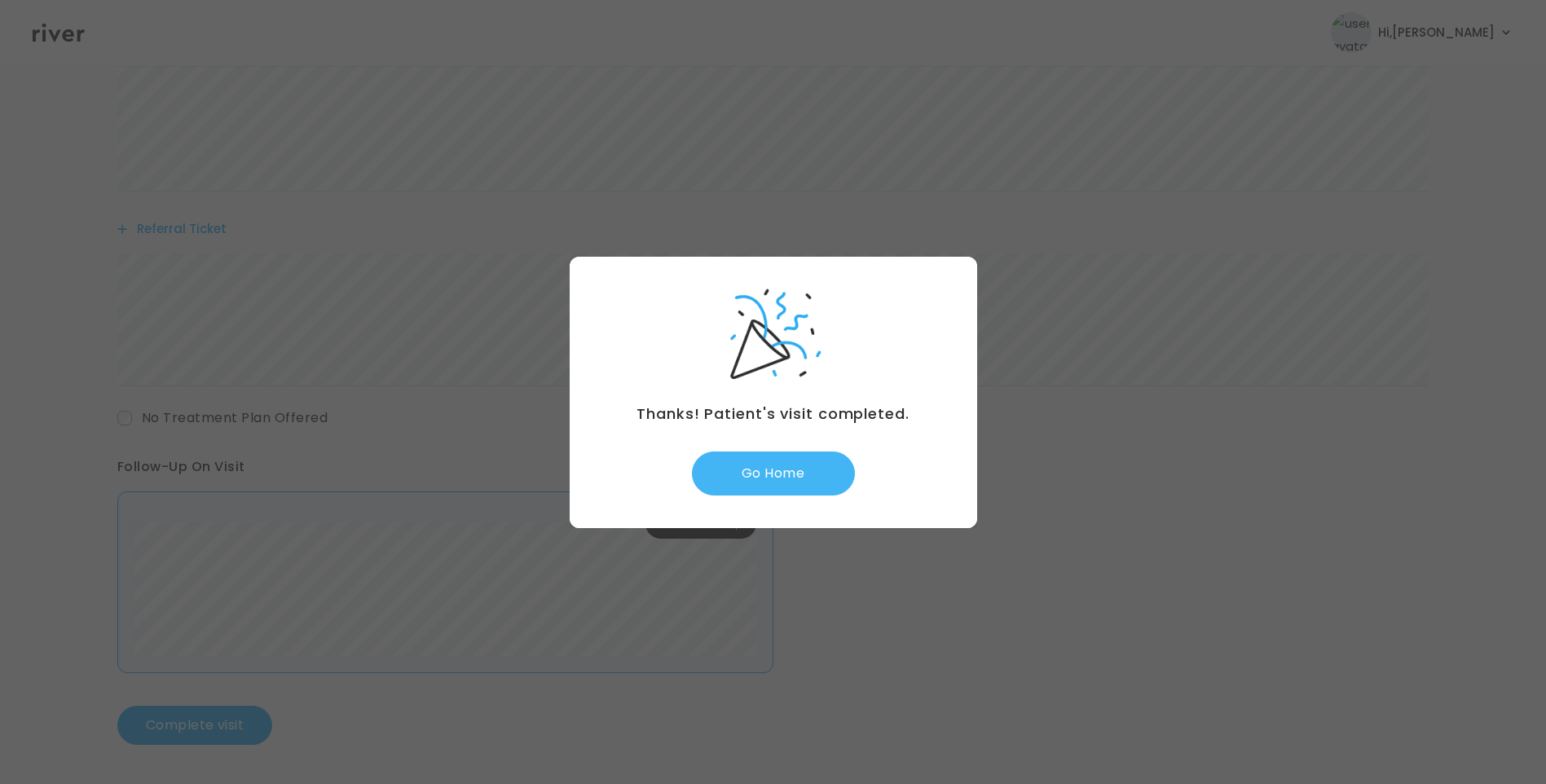
click at [805, 476] on button "Go Home" at bounding box center [773, 473] width 163 height 44
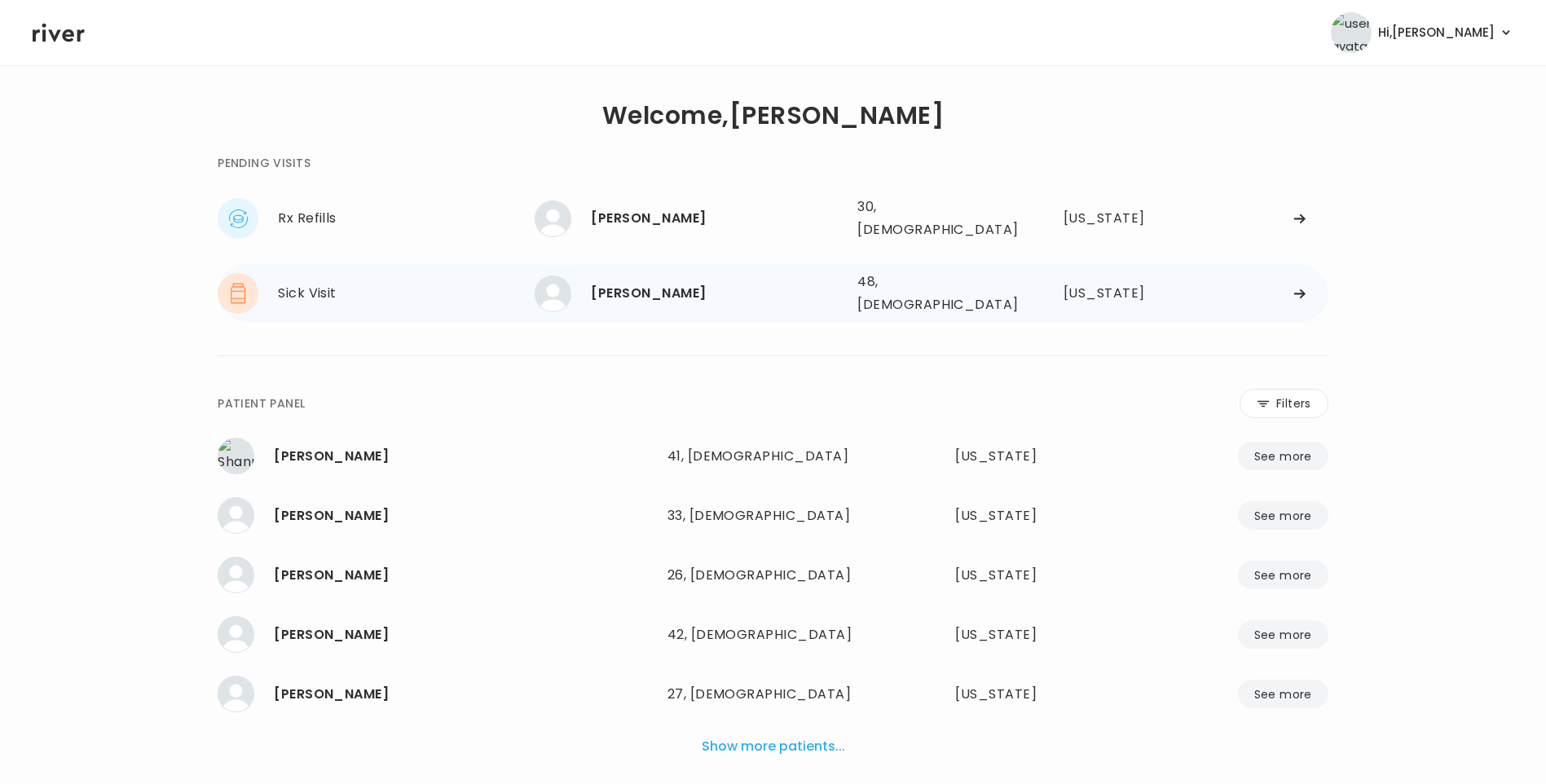
click at [701, 292] on div "[PERSON_NAME] 48, [DEMOGRAPHIC_DATA] See more" at bounding box center [689, 294] width 309 height 37
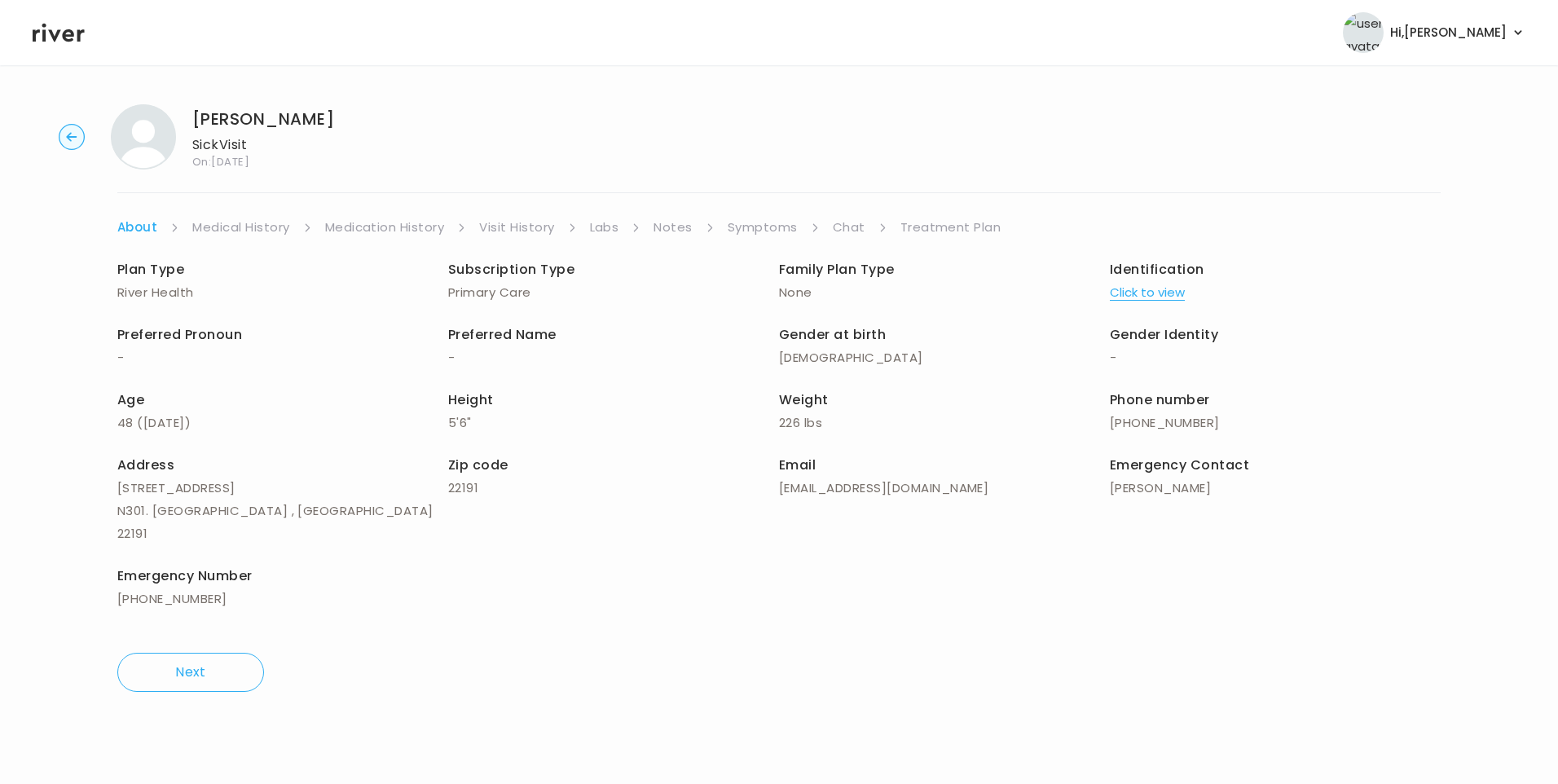
click at [845, 227] on link "Chat" at bounding box center [849, 227] width 33 height 23
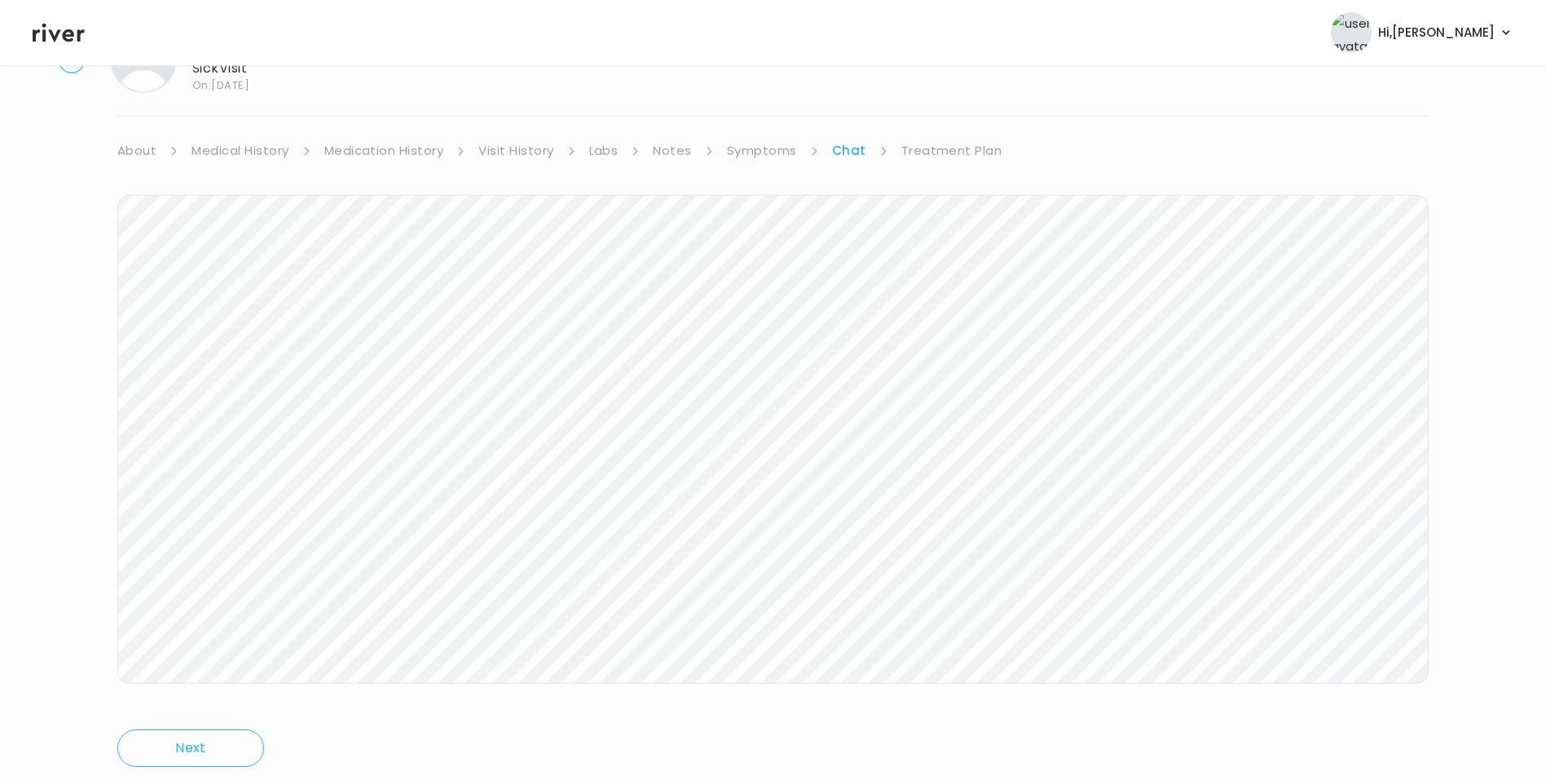
scroll to position [121, 0]
click at [71, 38] on icon at bounding box center [59, 32] width 52 height 24
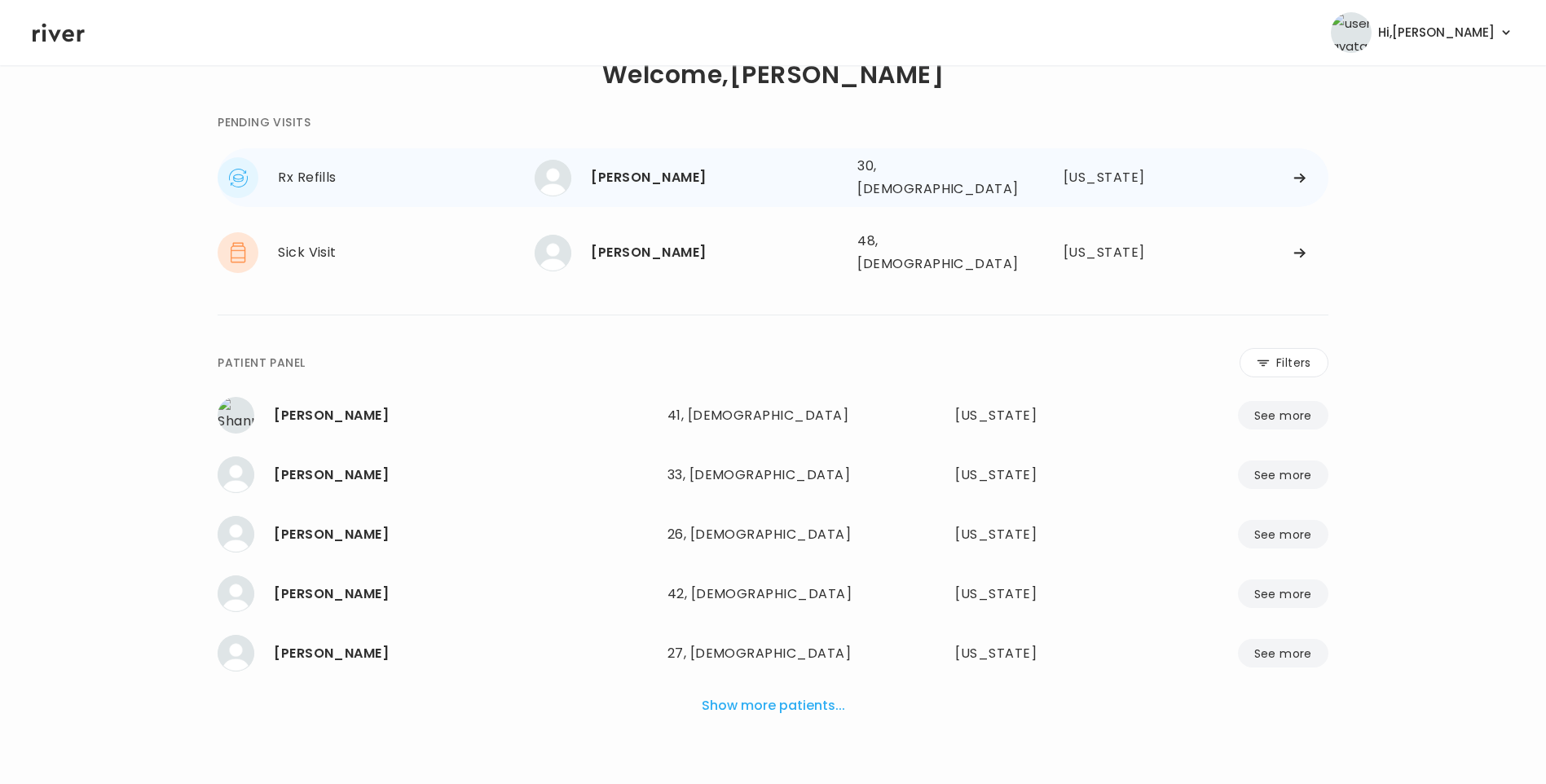
click at [681, 168] on div "[PERSON_NAME]" at bounding box center [718, 177] width 254 height 23
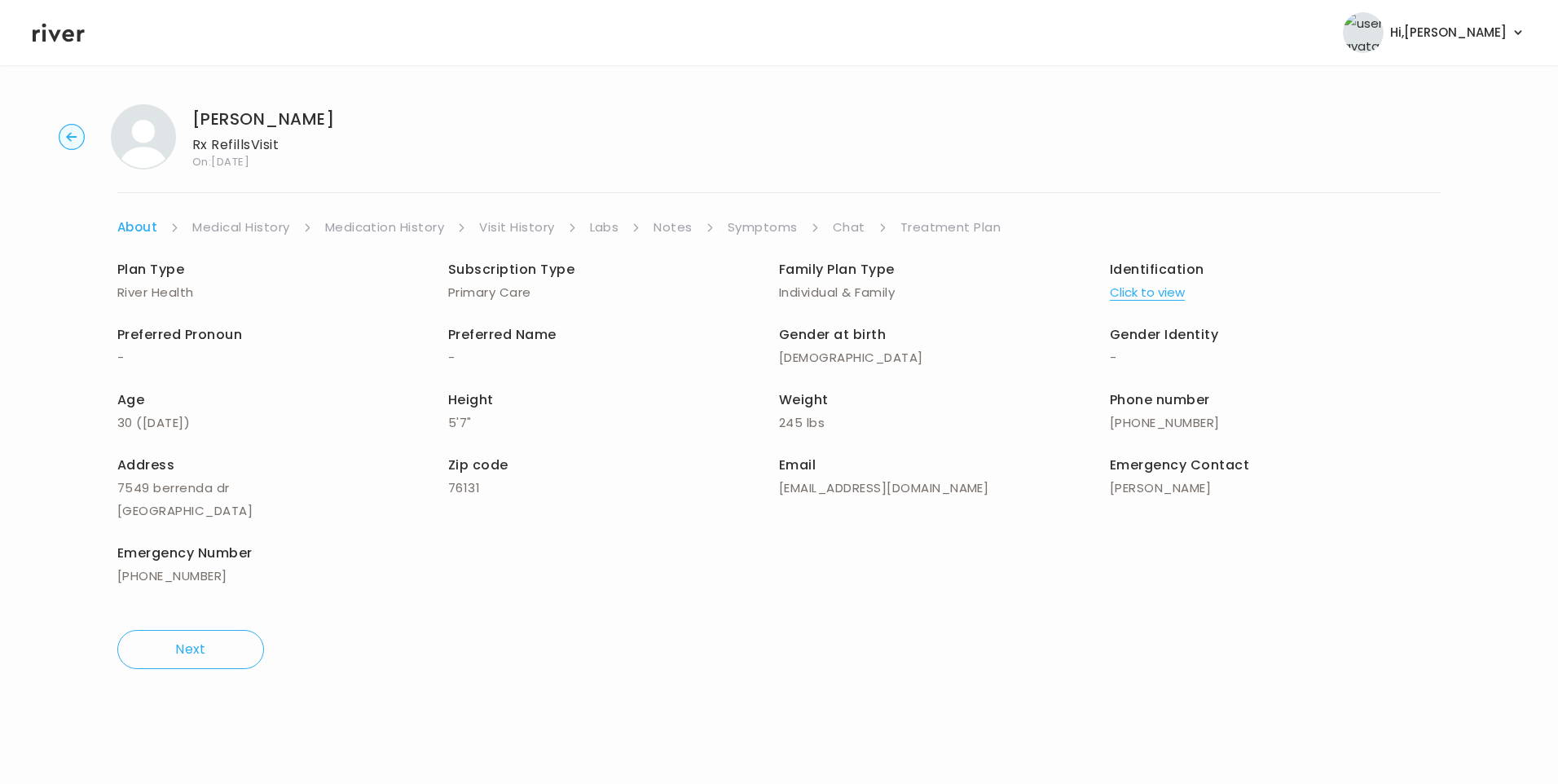
click at [222, 229] on link "Medical History" at bounding box center [240, 227] width 97 height 23
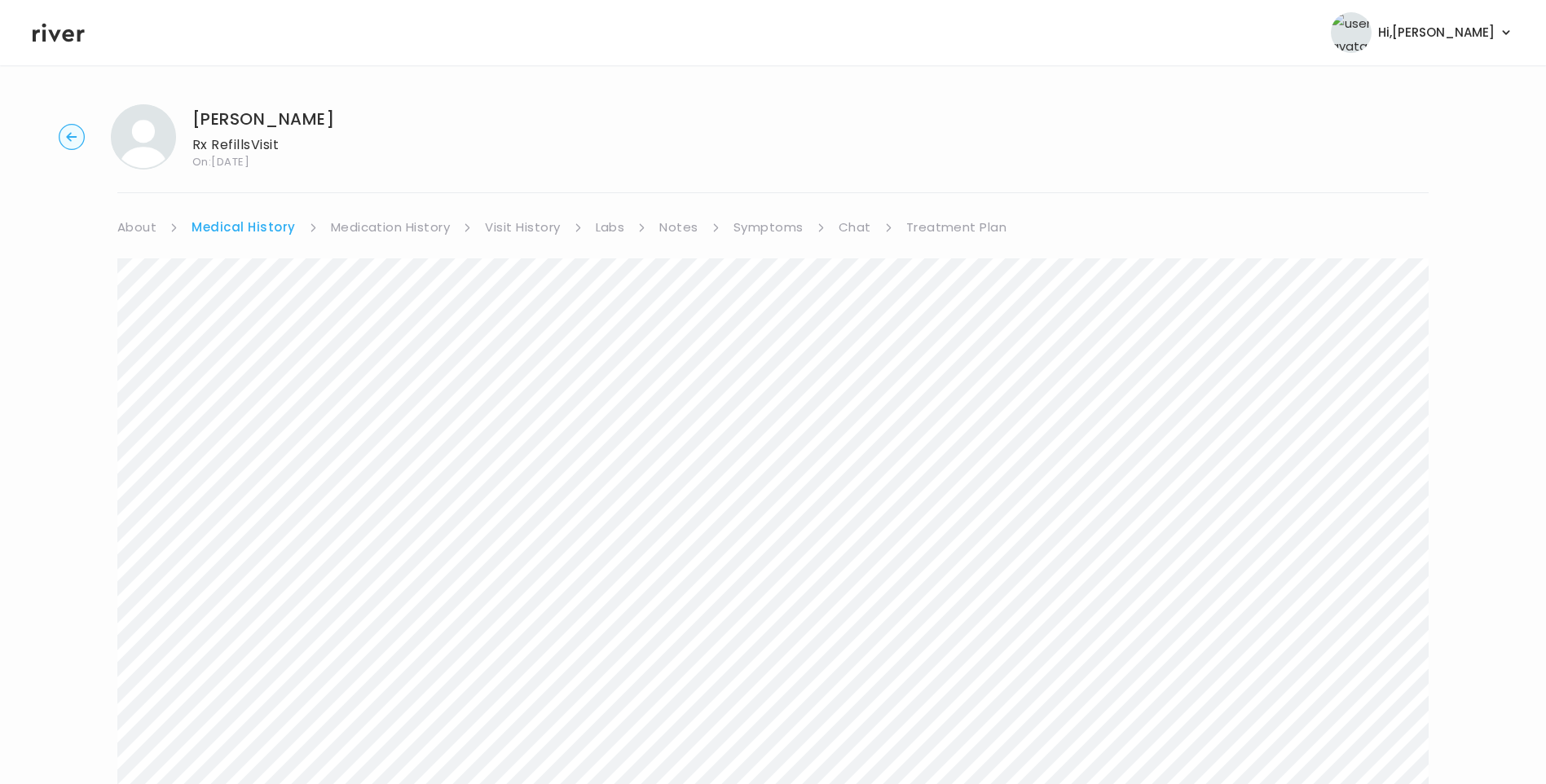
click at [515, 217] on link "Visit History" at bounding box center [522, 227] width 75 height 23
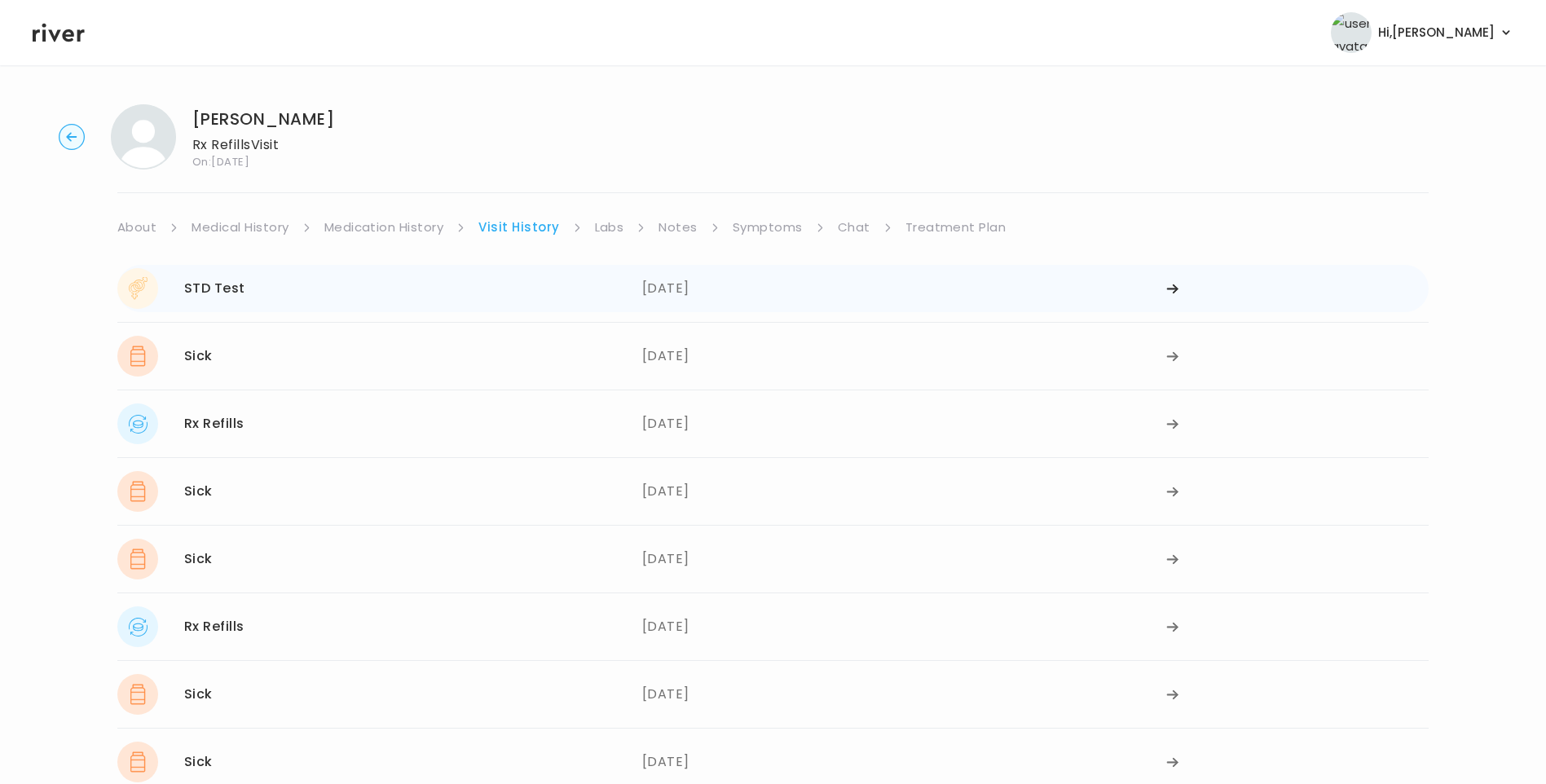
click at [577, 293] on div "STD Test 08/14/2025" at bounding box center [380, 288] width 525 height 40
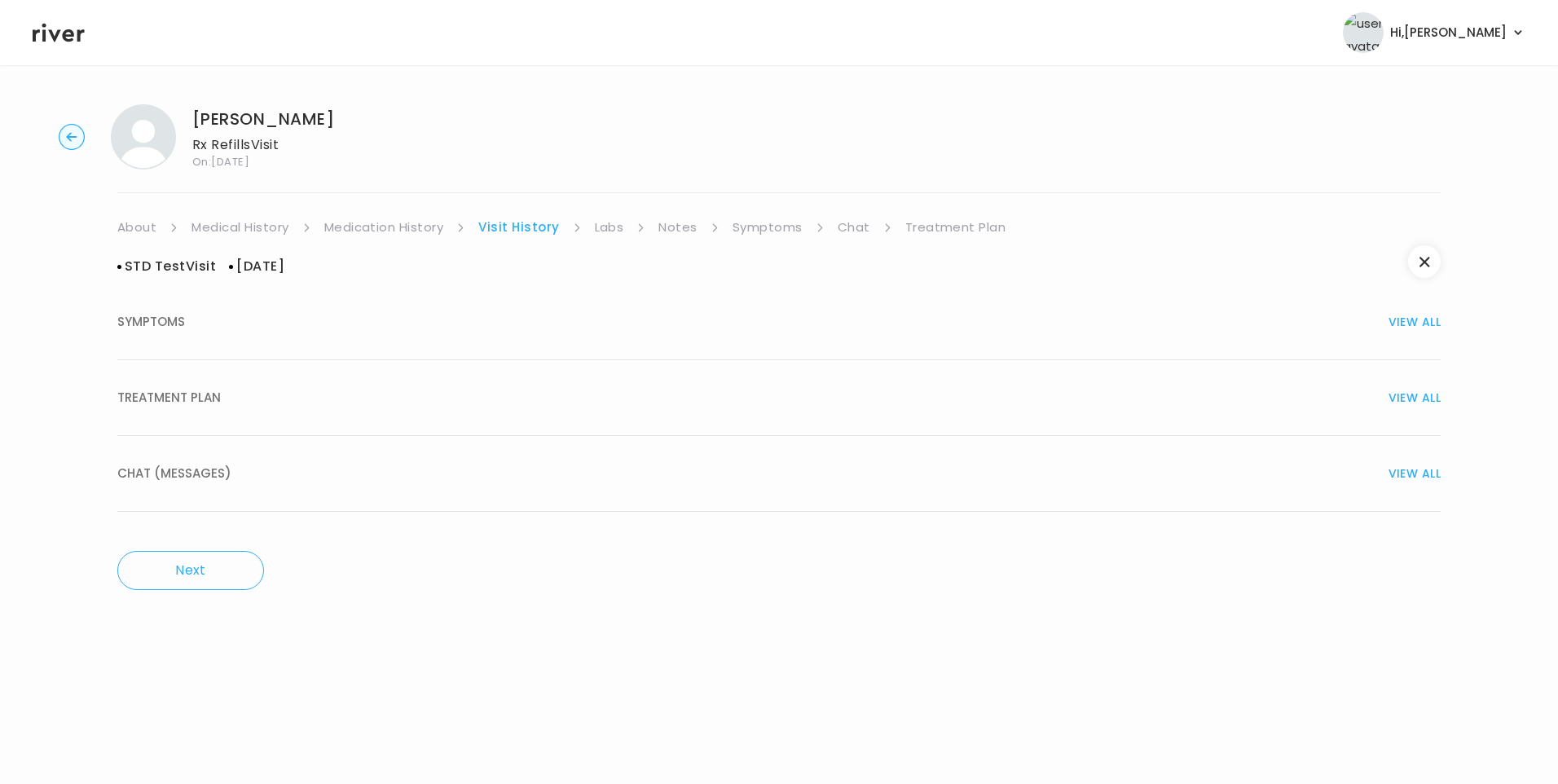
click at [250, 417] on button "TREATMENT PLAN VIEW ALL" at bounding box center [779, 398] width 1324 height 76
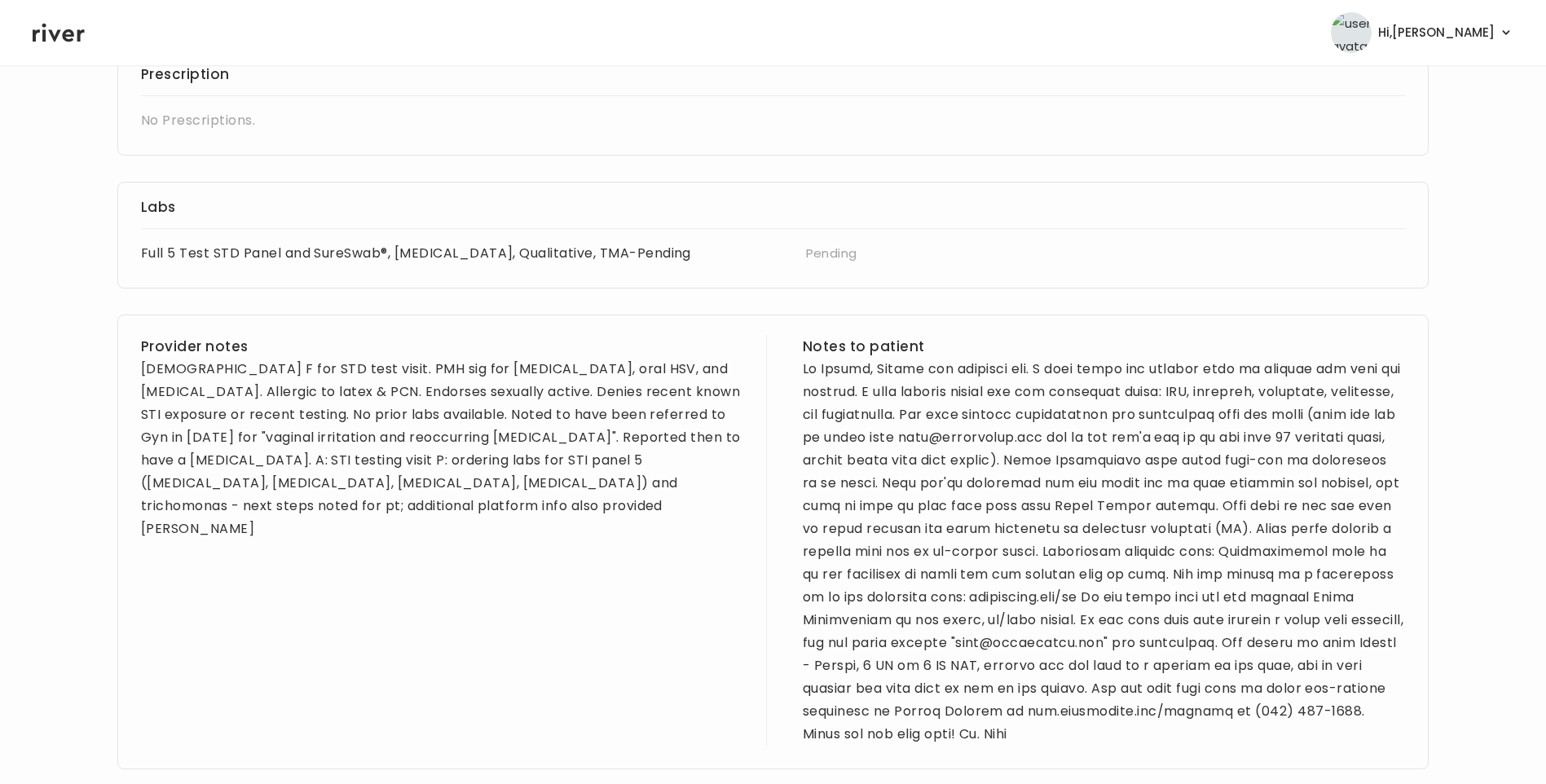
scroll to position [408, 0]
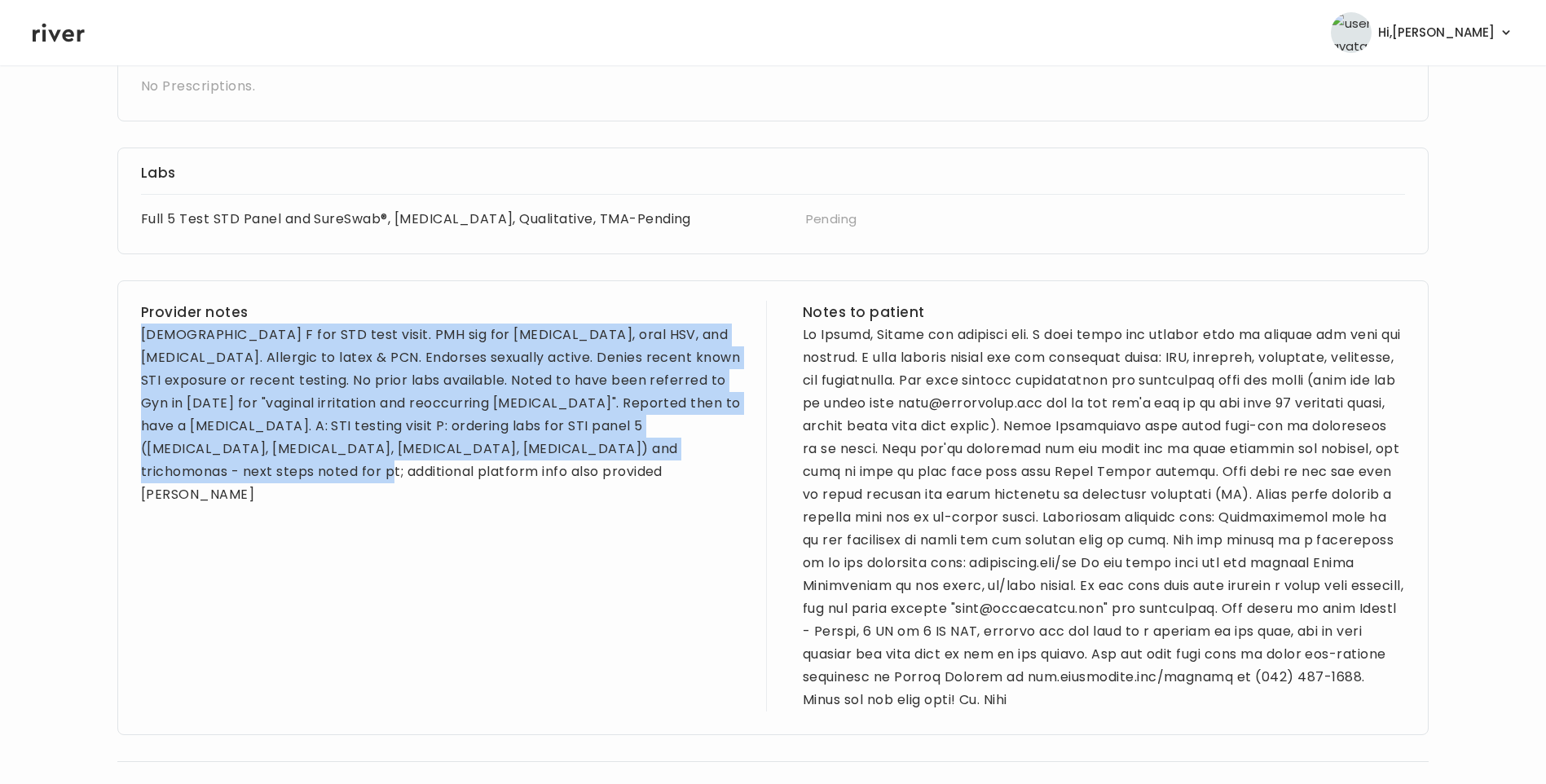
drag, startPoint x: 143, startPoint y: 355, endPoint x: 731, endPoint y: 471, distance: 599.3
click at [731, 471] on div "30 yo F for STD test visit. PMH sig for depression, anxiety, oral HSV, and low …" at bounding box center [442, 414] width 603 height 182
copy div "30 yo F for STD test visit. PMH sig for depression, anxiety, oral HSV, and low …"
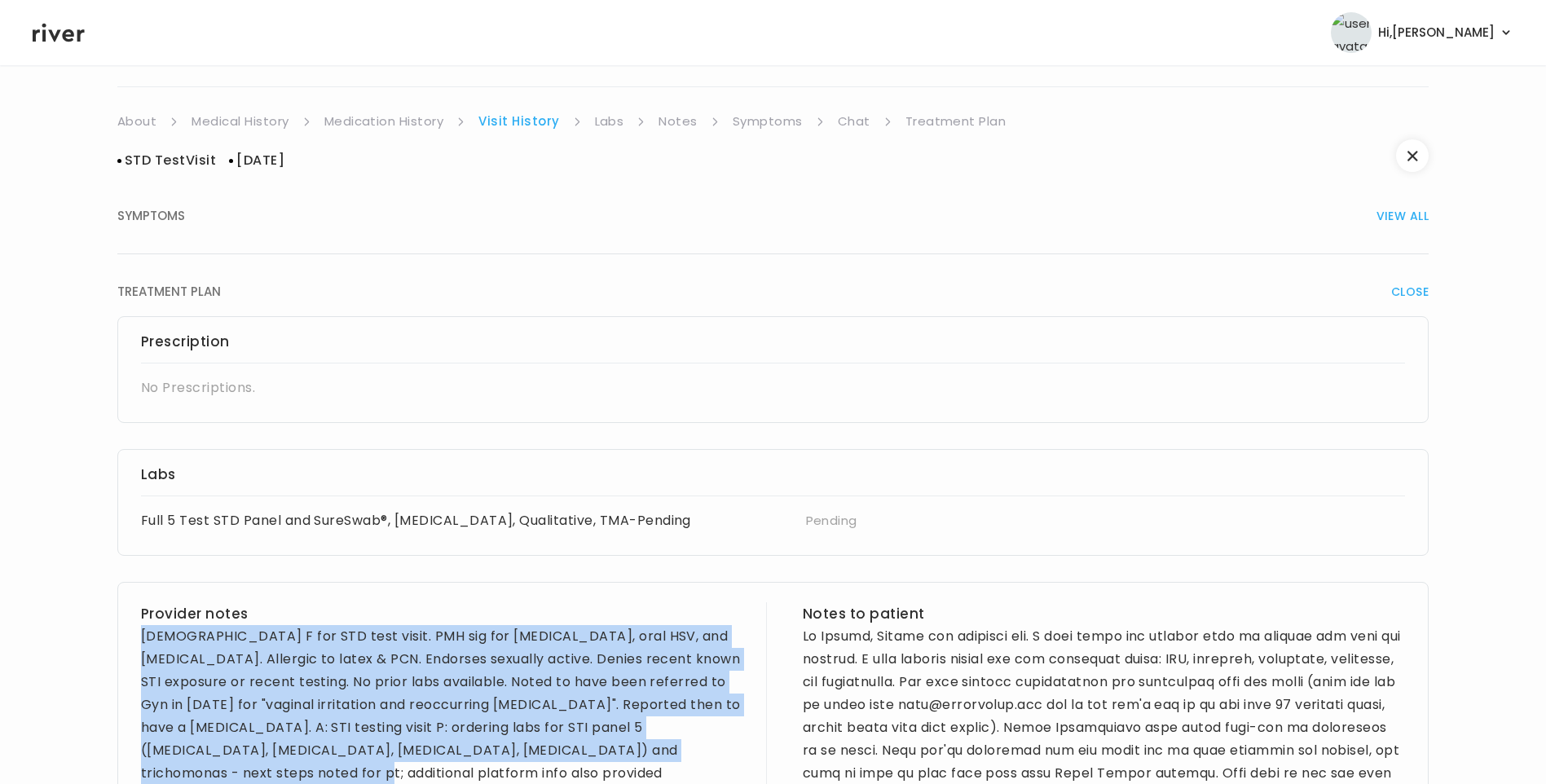
scroll to position [0, 0]
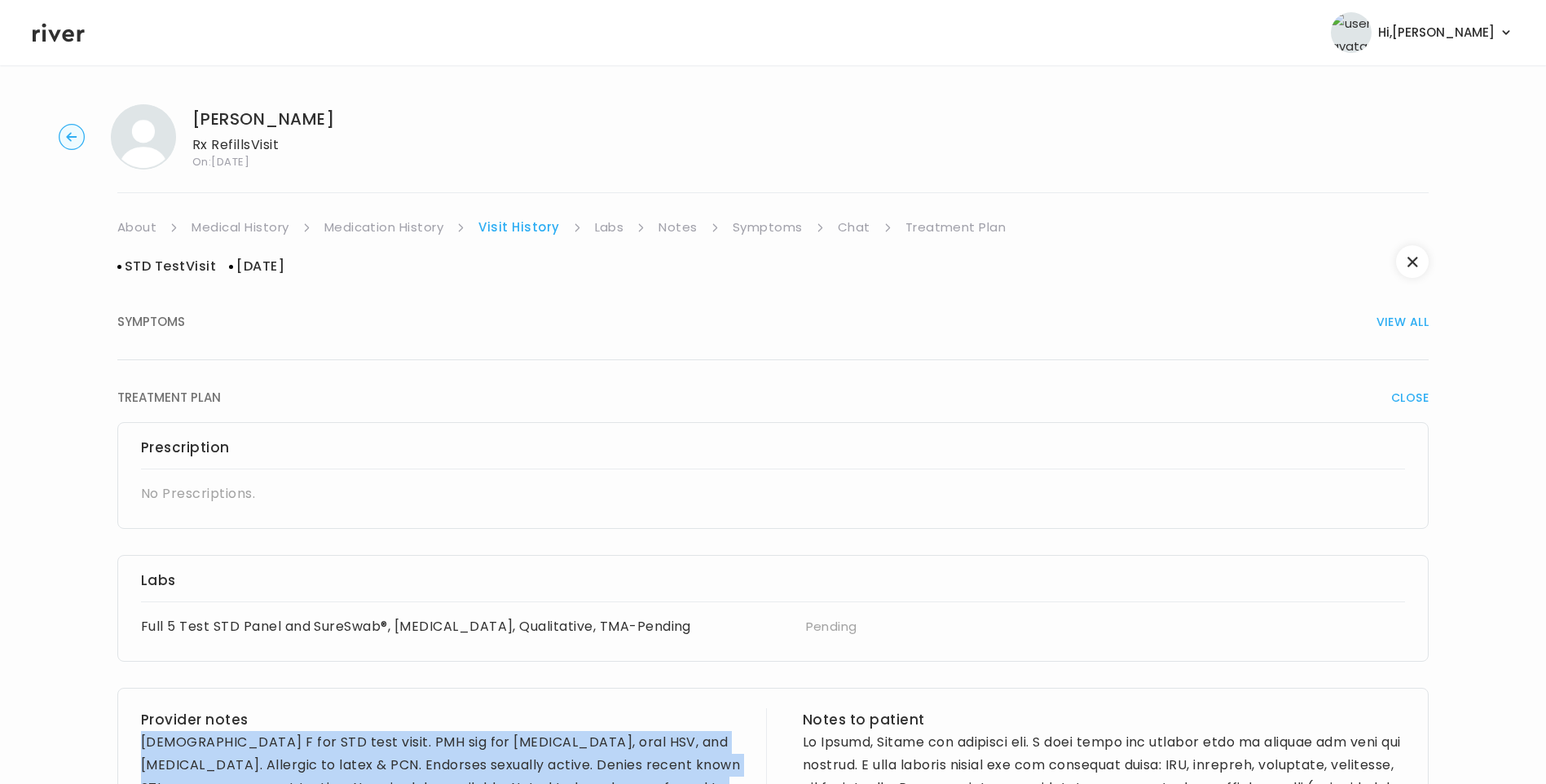
click at [415, 229] on link "Medication History" at bounding box center [384, 227] width 120 height 23
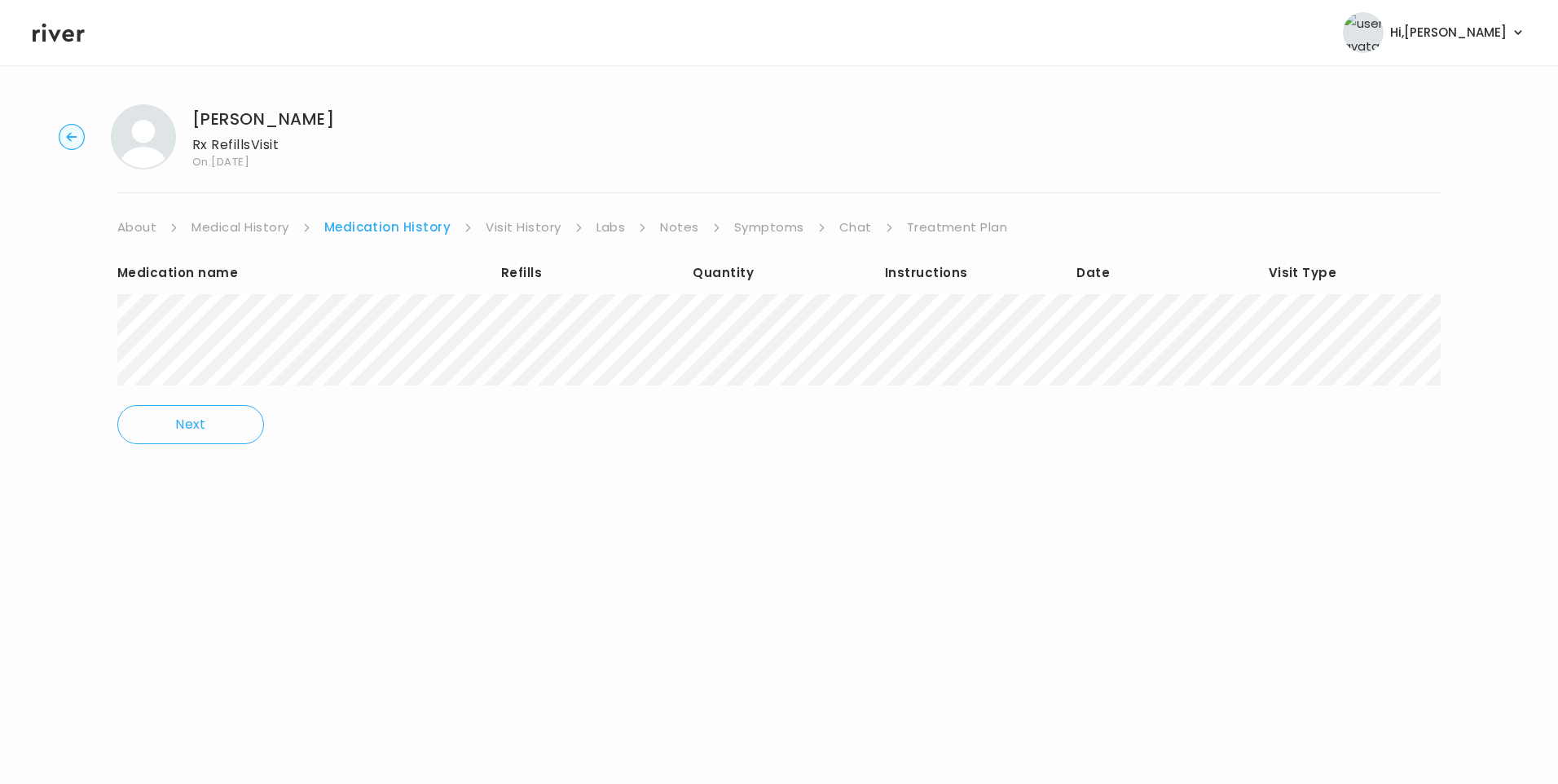
click at [762, 229] on link "Symptoms" at bounding box center [769, 227] width 70 height 23
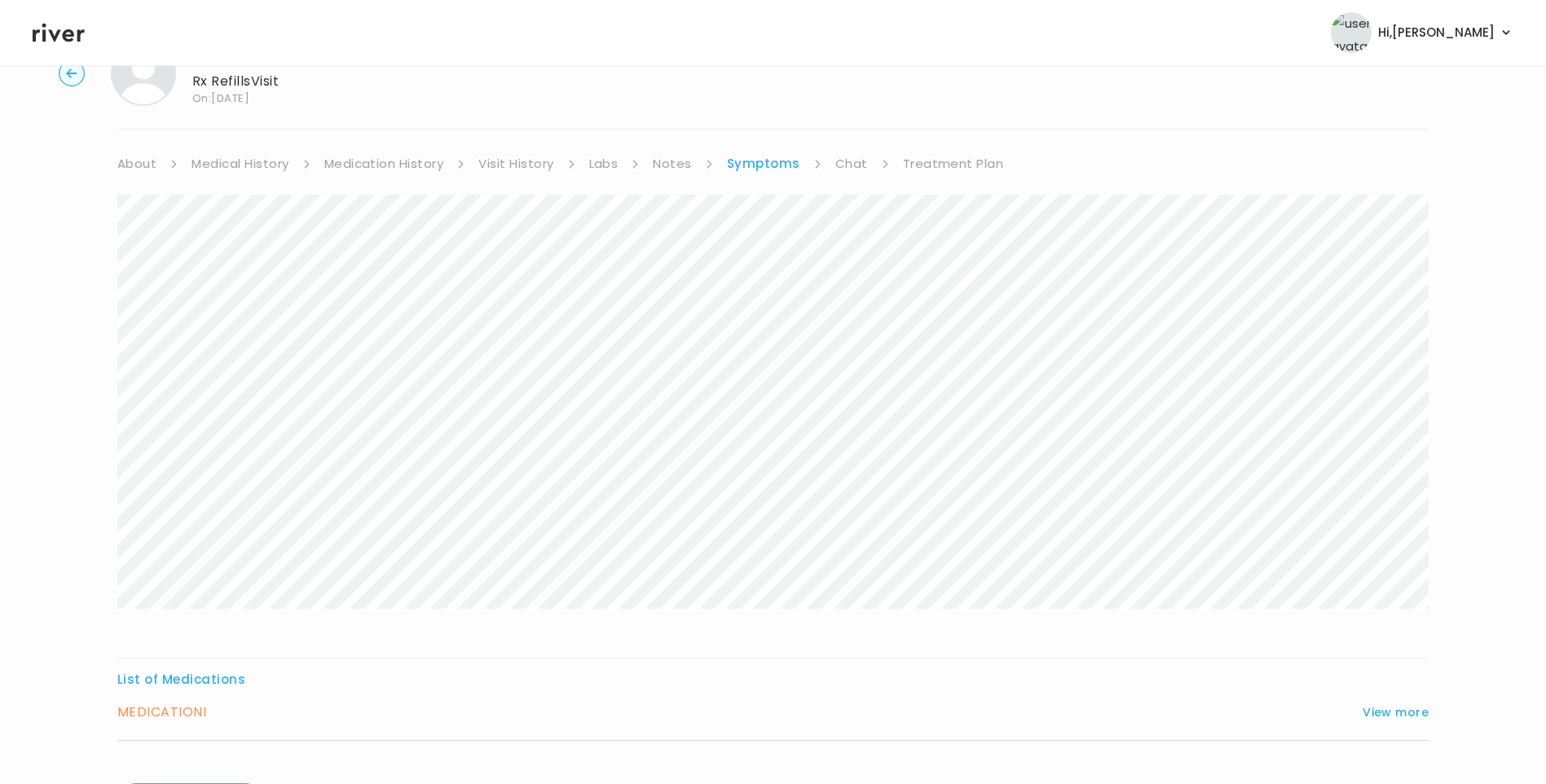
scroll to position [162, 0]
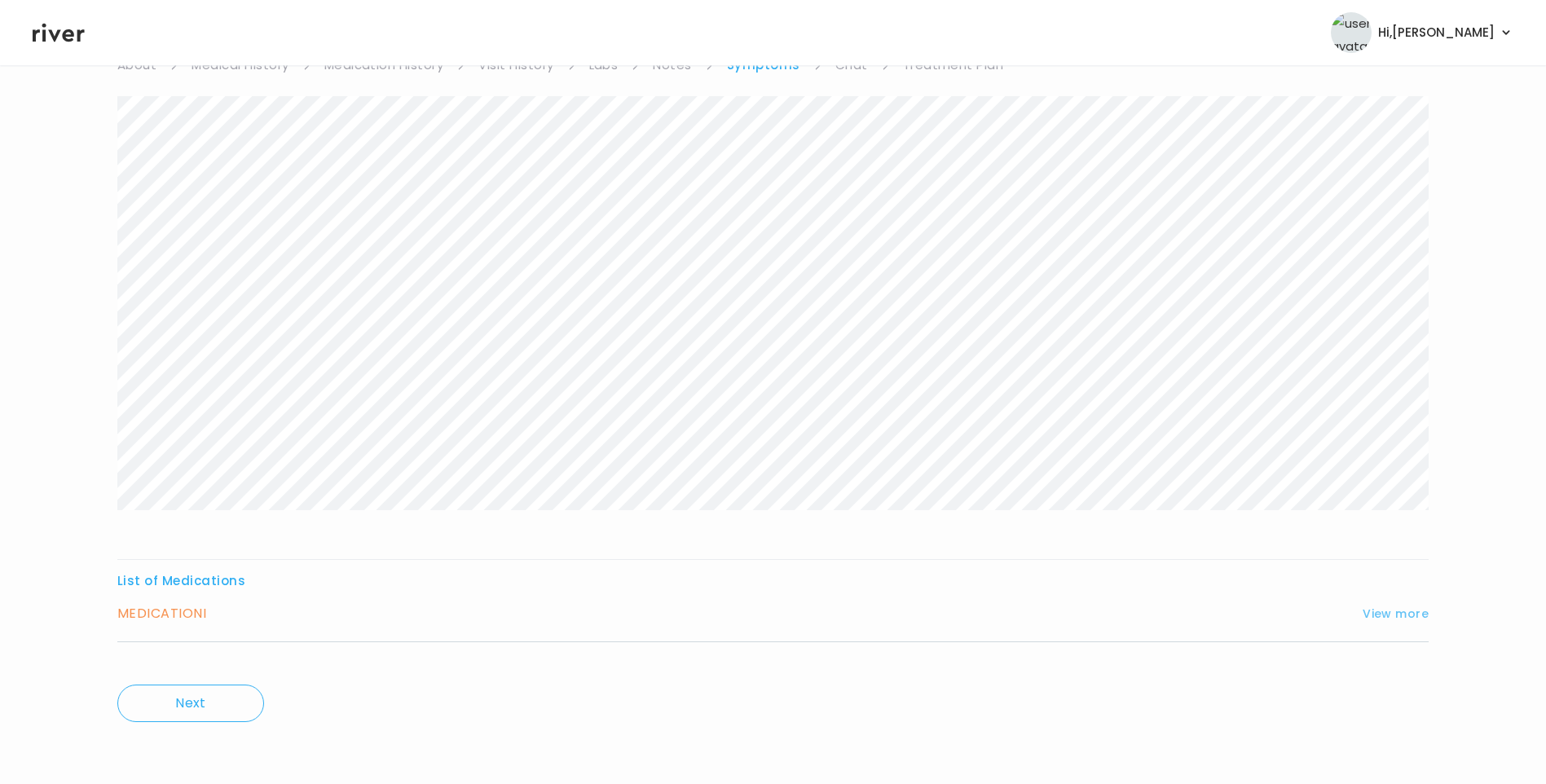
click at [1375, 610] on button "View more" at bounding box center [1396, 613] width 66 height 19
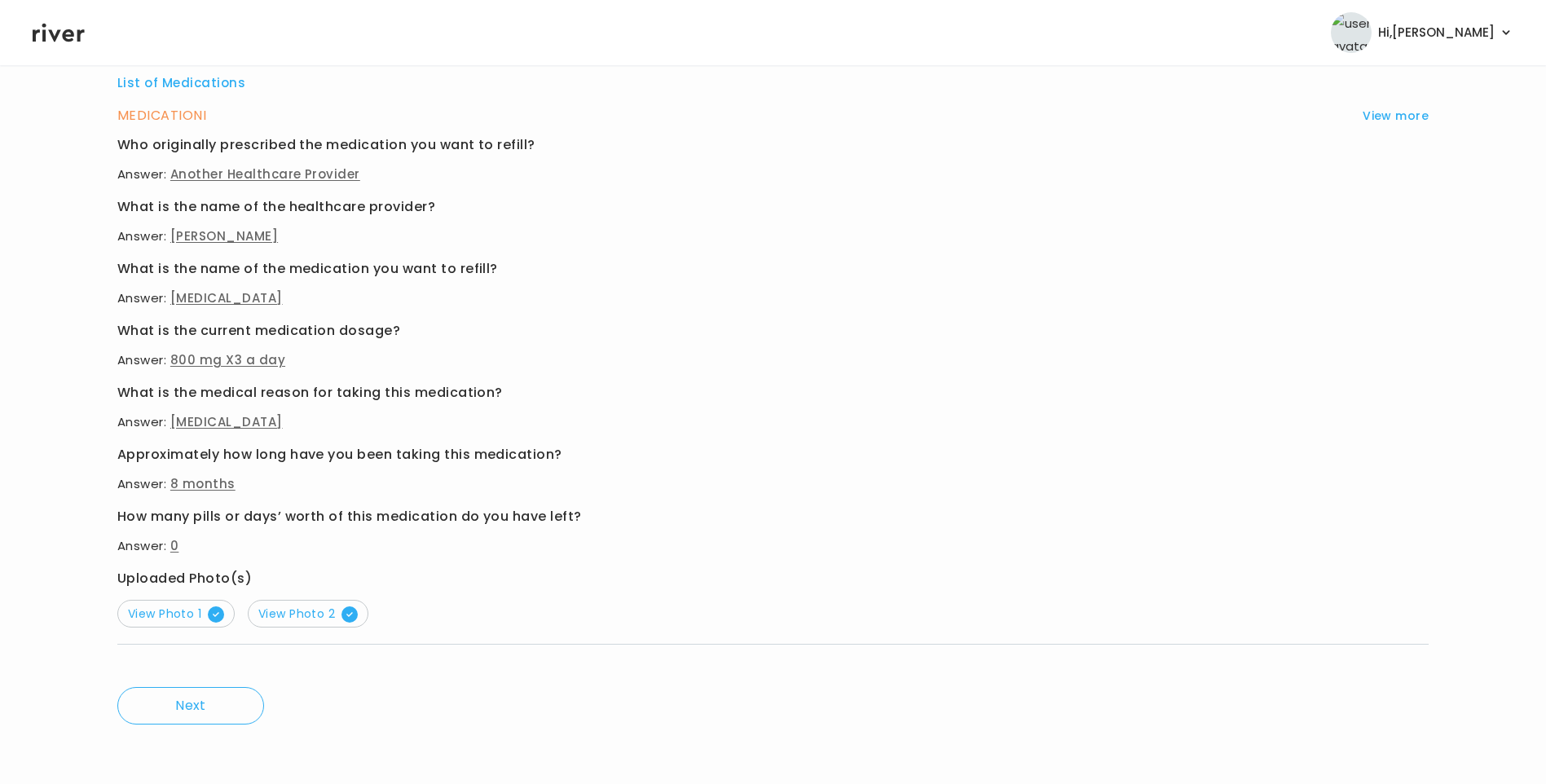
scroll to position [662, 0]
click at [169, 613] on span "View Photo 1" at bounding box center [176, 611] width 96 height 16
click at [297, 605] on span "View Photo 2" at bounding box center [308, 611] width 99 height 16
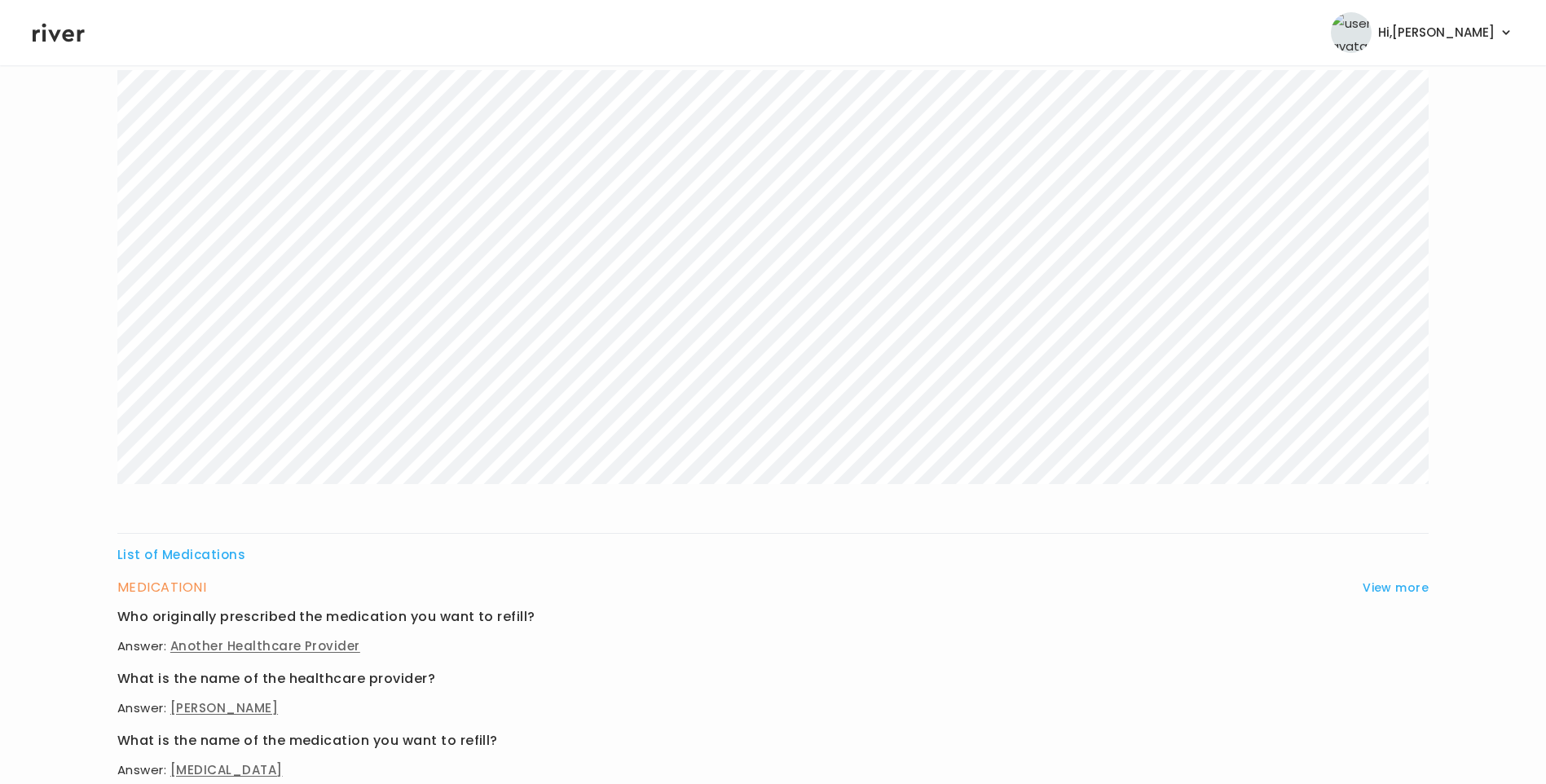
scroll to position [11, 0]
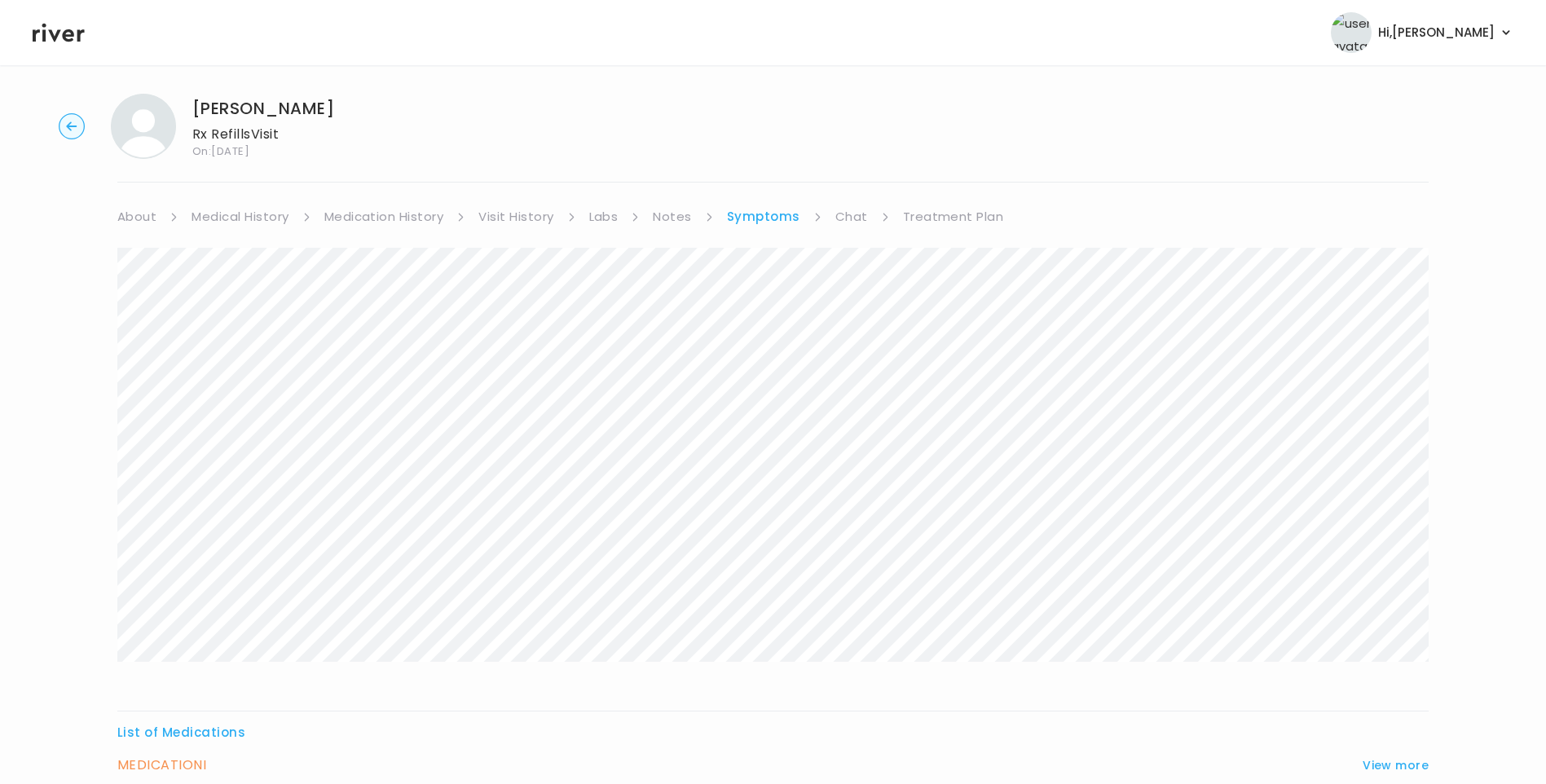
drag, startPoint x: 377, startPoint y: 208, endPoint x: 386, endPoint y: 213, distance: 10.3
click at [378, 208] on link "Medication History" at bounding box center [384, 216] width 120 height 23
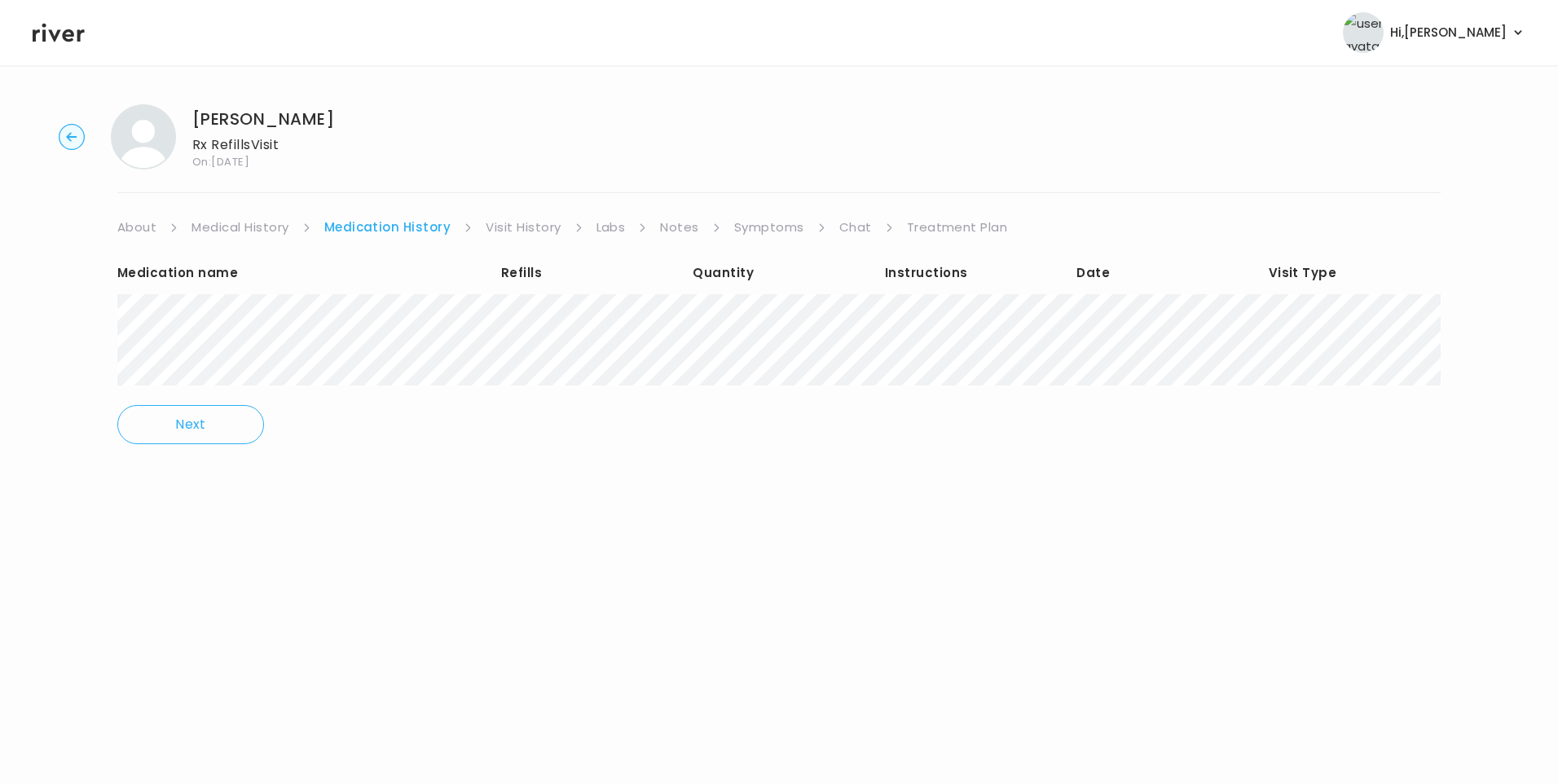
click at [271, 229] on link "Medical History" at bounding box center [239, 227] width 97 height 23
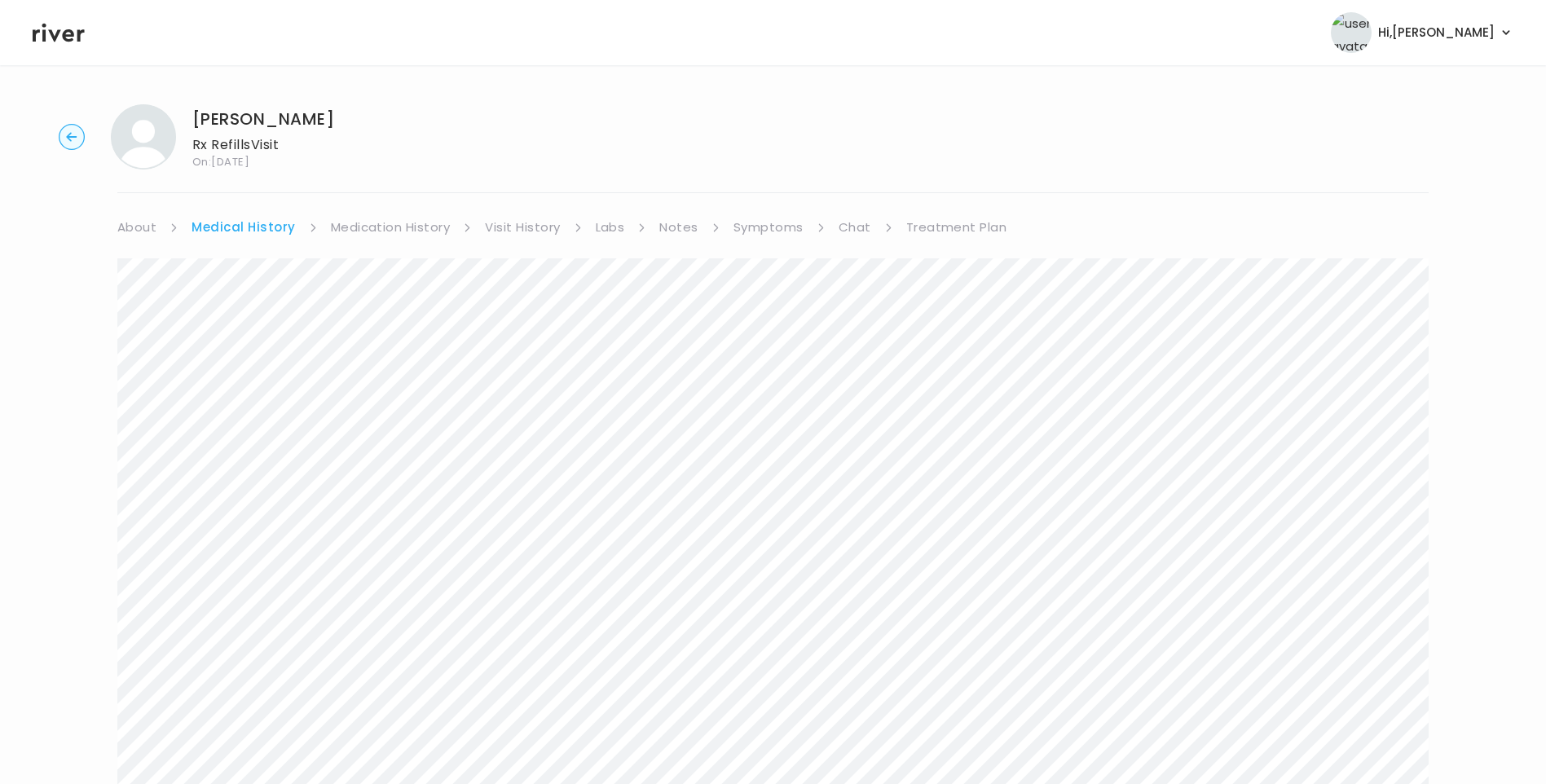
click at [386, 237] on link "Medication History" at bounding box center [391, 227] width 120 height 23
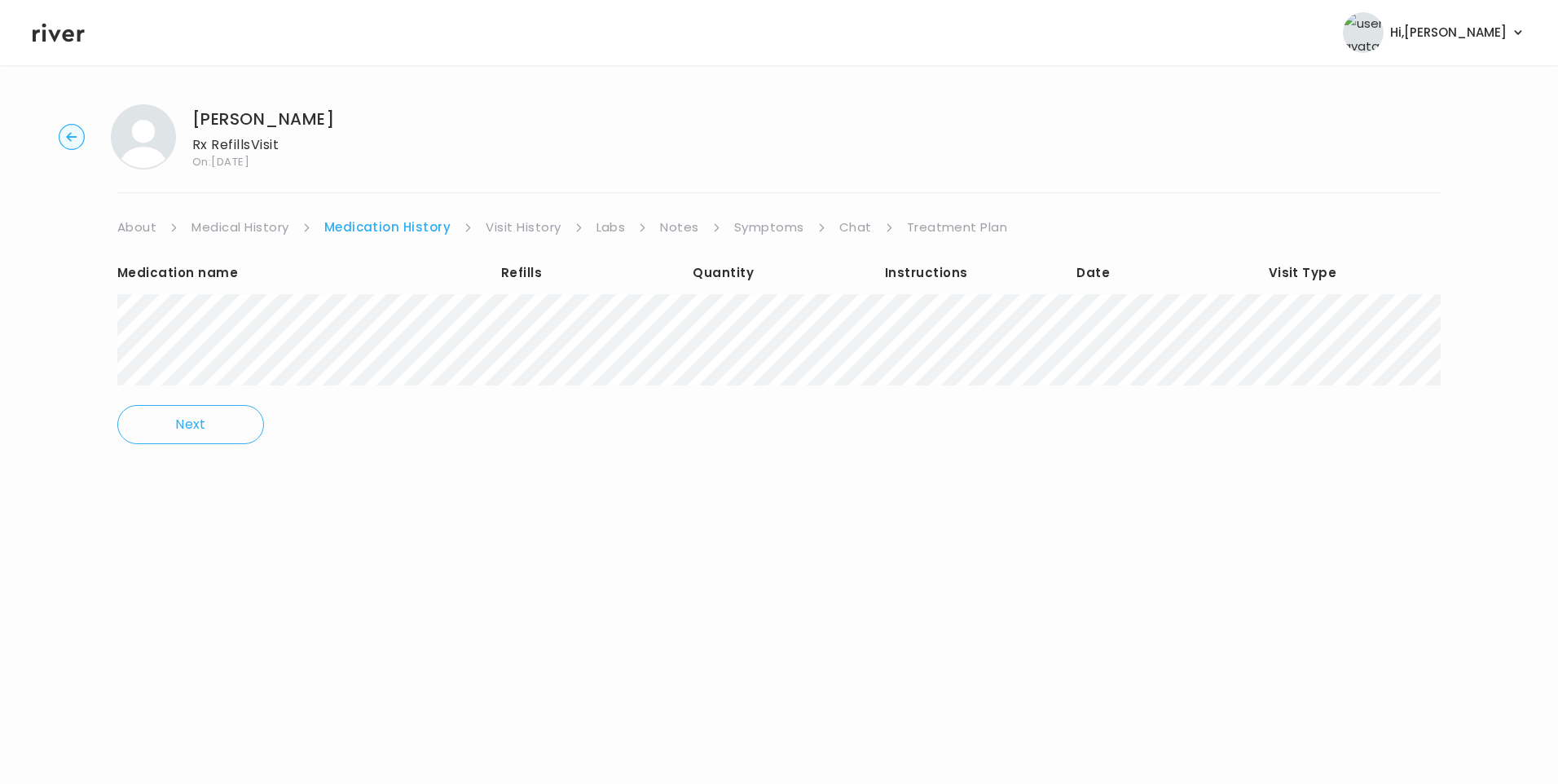
click at [526, 232] on link "Visit History" at bounding box center [523, 227] width 75 height 23
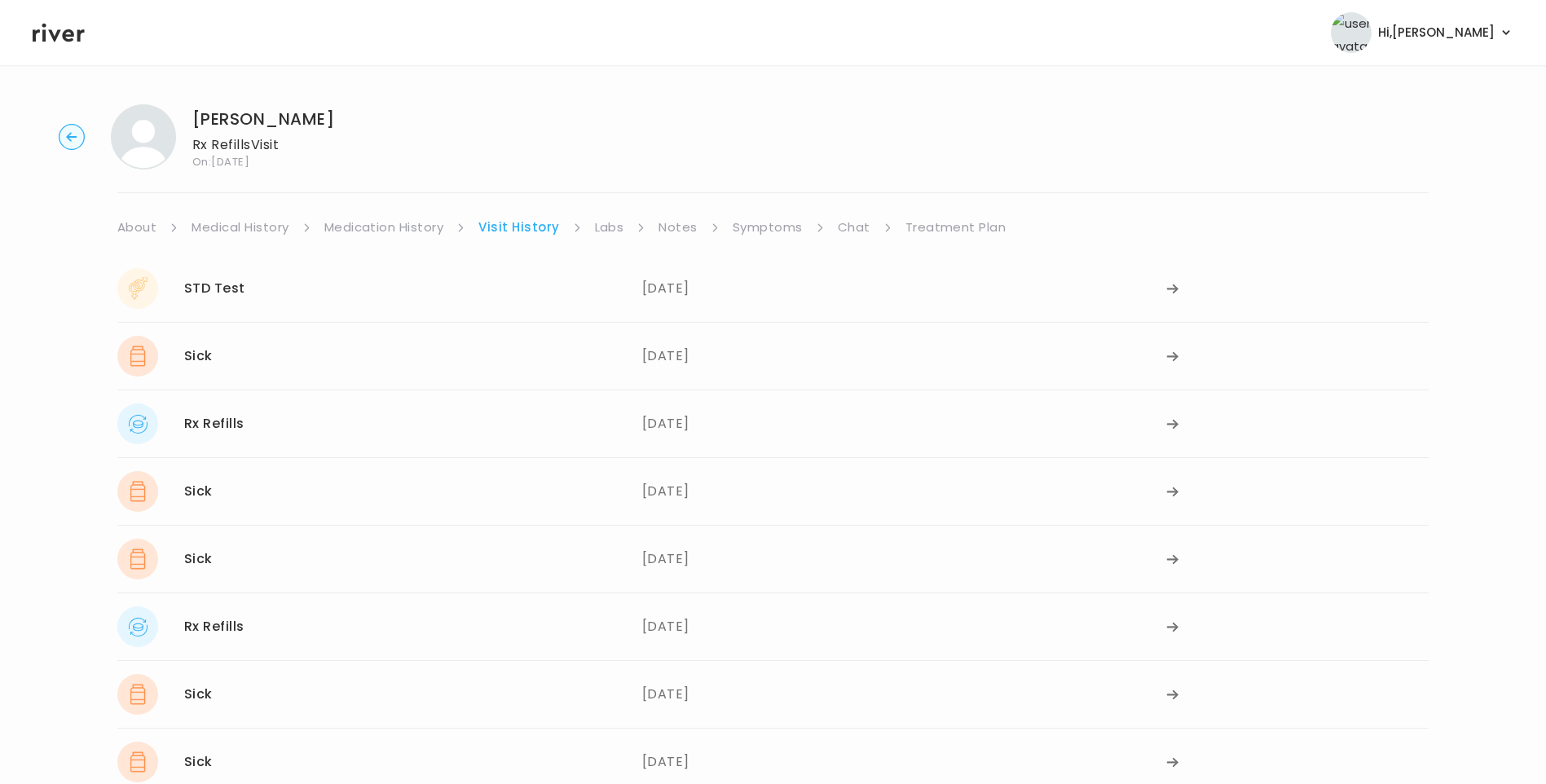
click at [242, 222] on link "Medical History" at bounding box center [240, 227] width 97 height 23
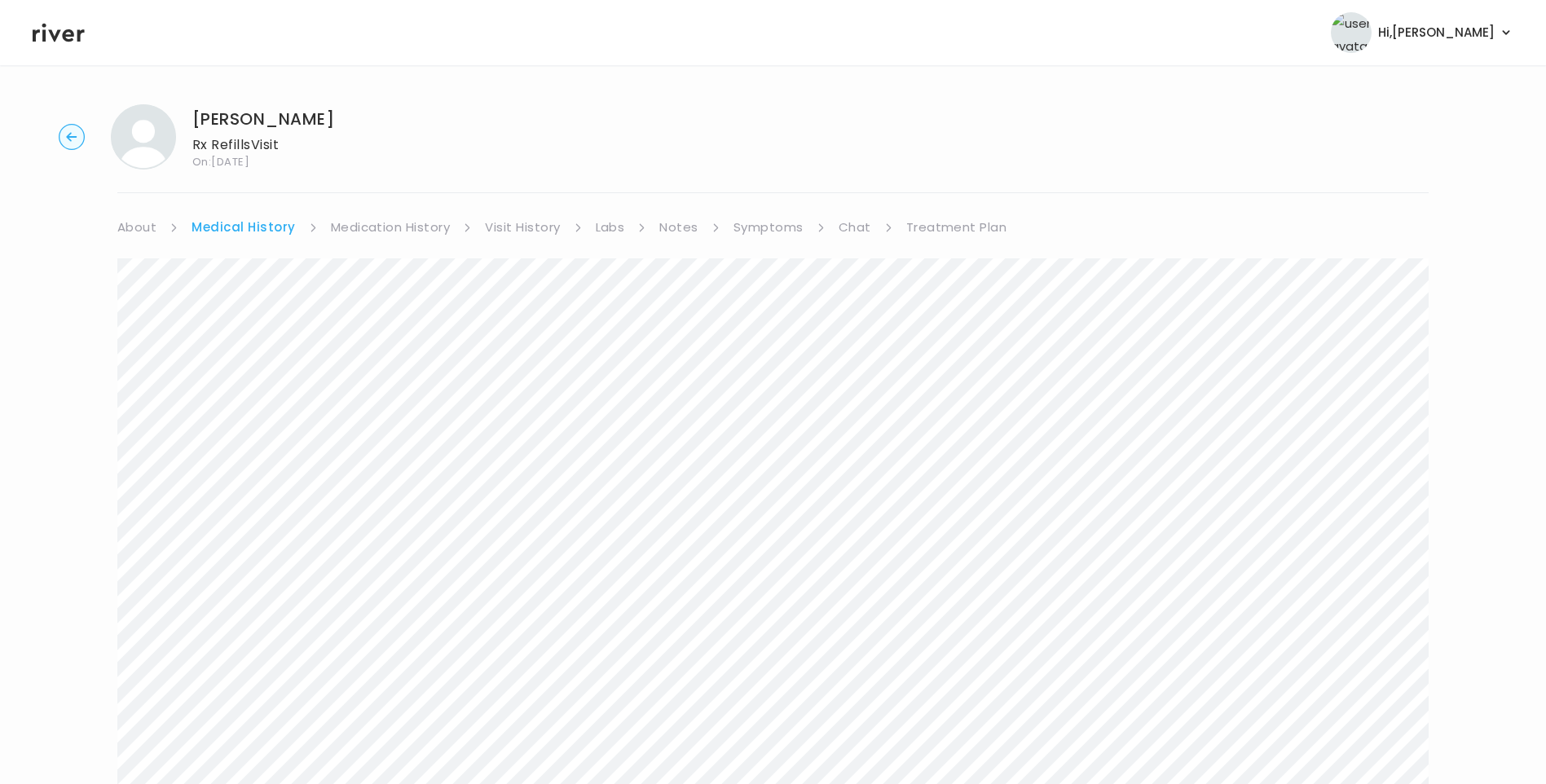
click at [928, 232] on link "Treatment Plan" at bounding box center [957, 227] width 101 height 23
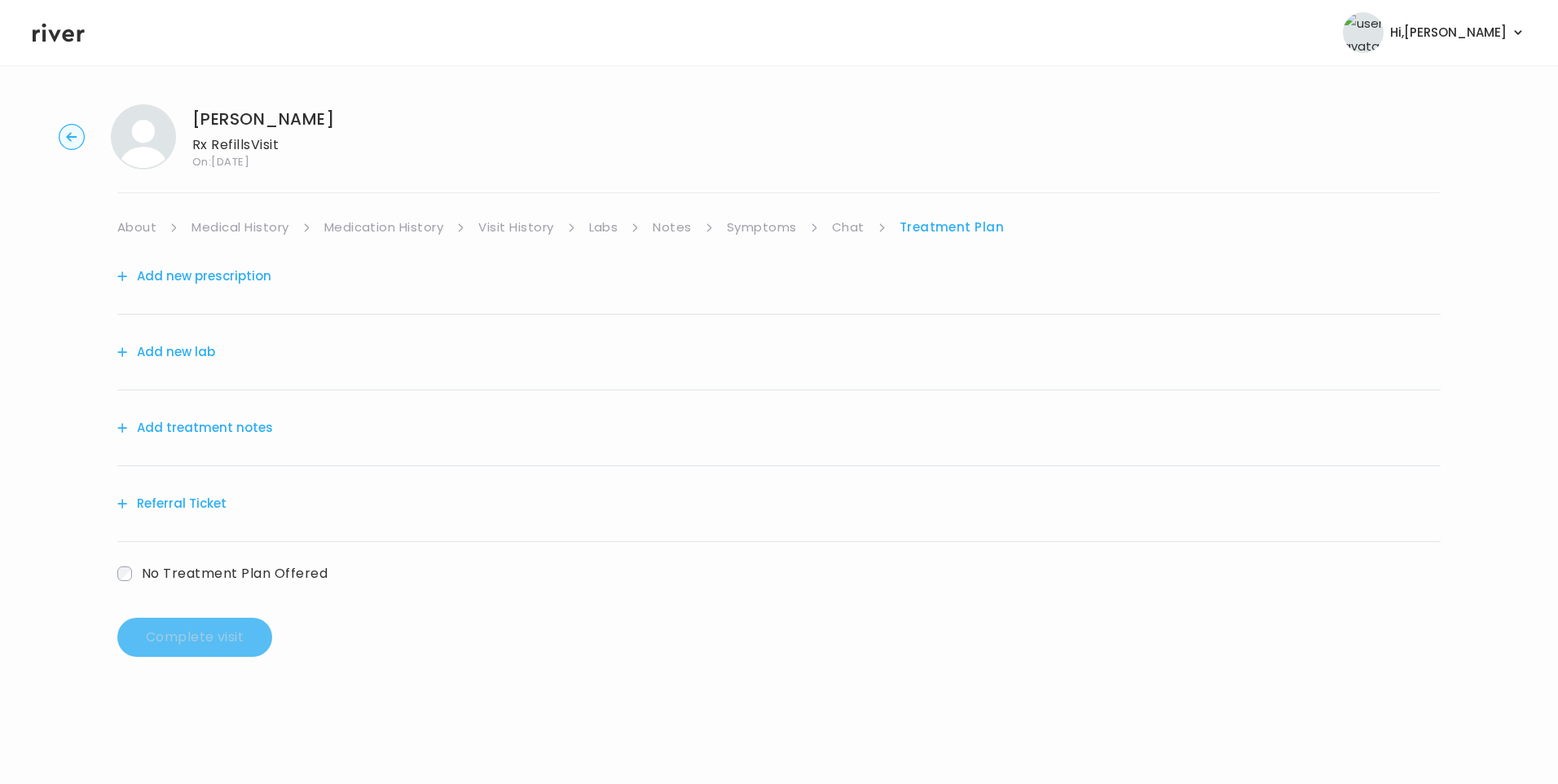
click at [229, 440] on div "Add treatment notes" at bounding box center [779, 428] width 1324 height 76
click at [222, 436] on button "Add treatment notes" at bounding box center [195, 428] width 155 height 23
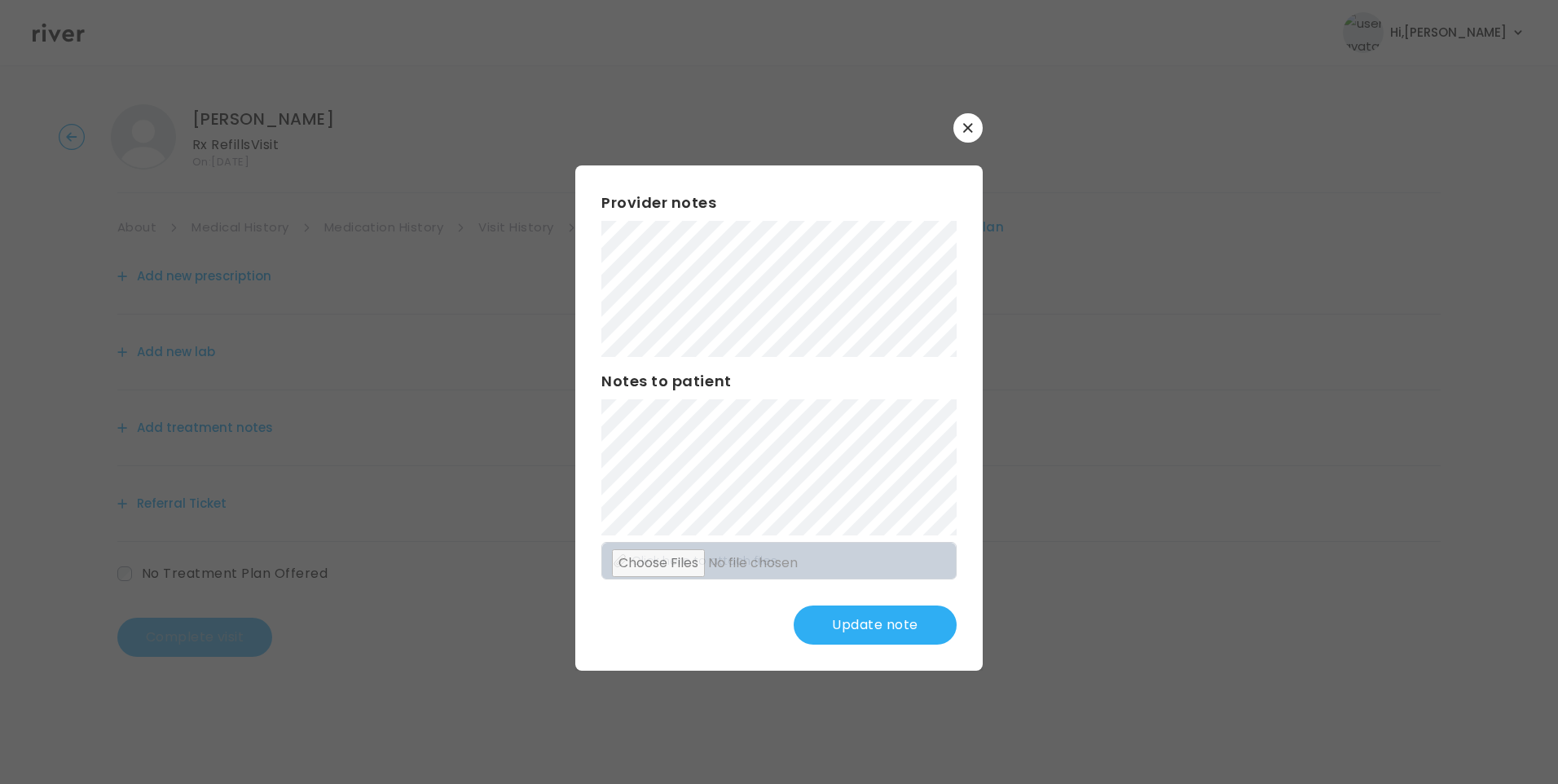
click at [877, 618] on button "Update note" at bounding box center [875, 624] width 163 height 39
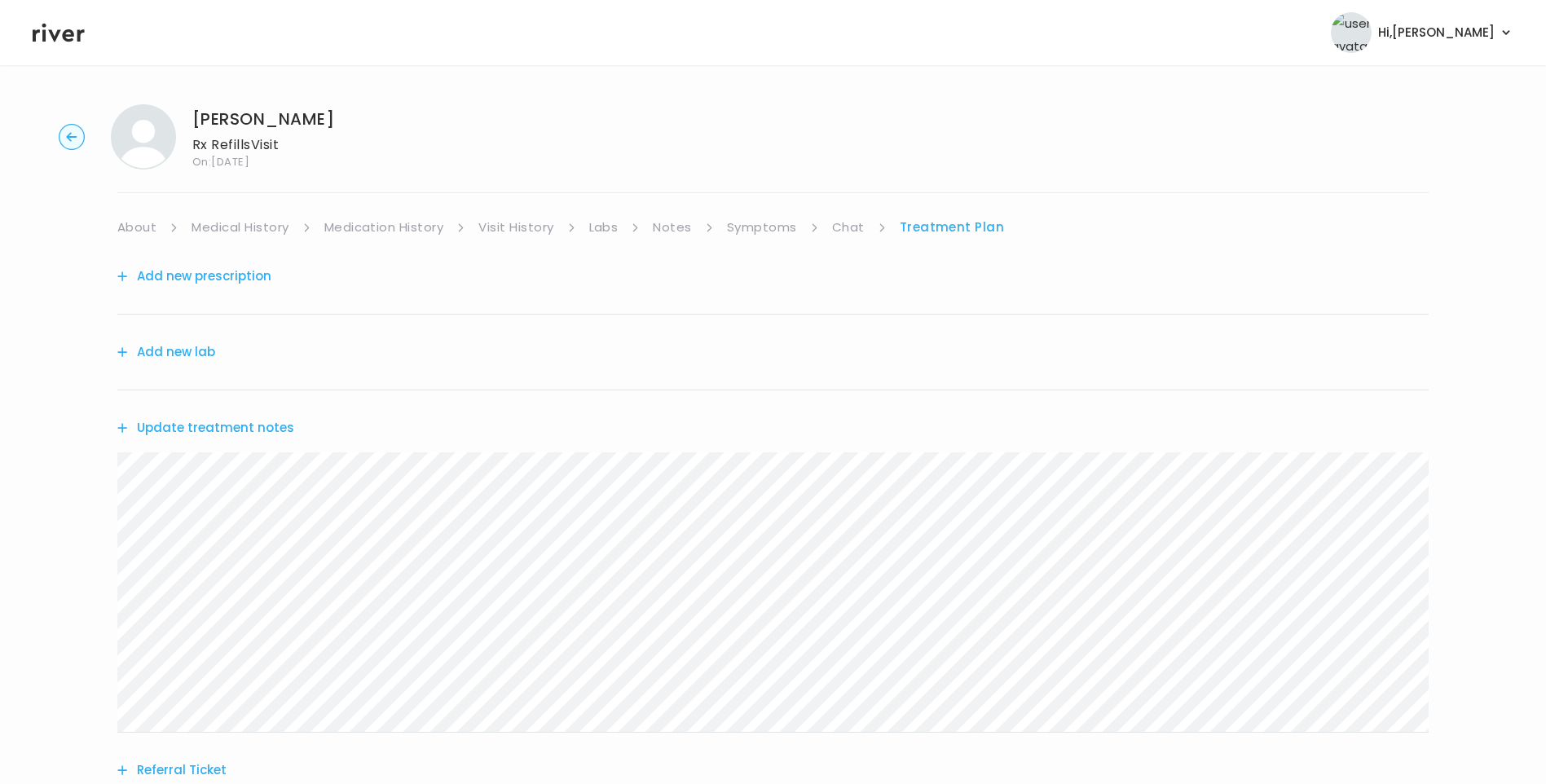
click at [142, 229] on link "About" at bounding box center [137, 227] width 40 height 23
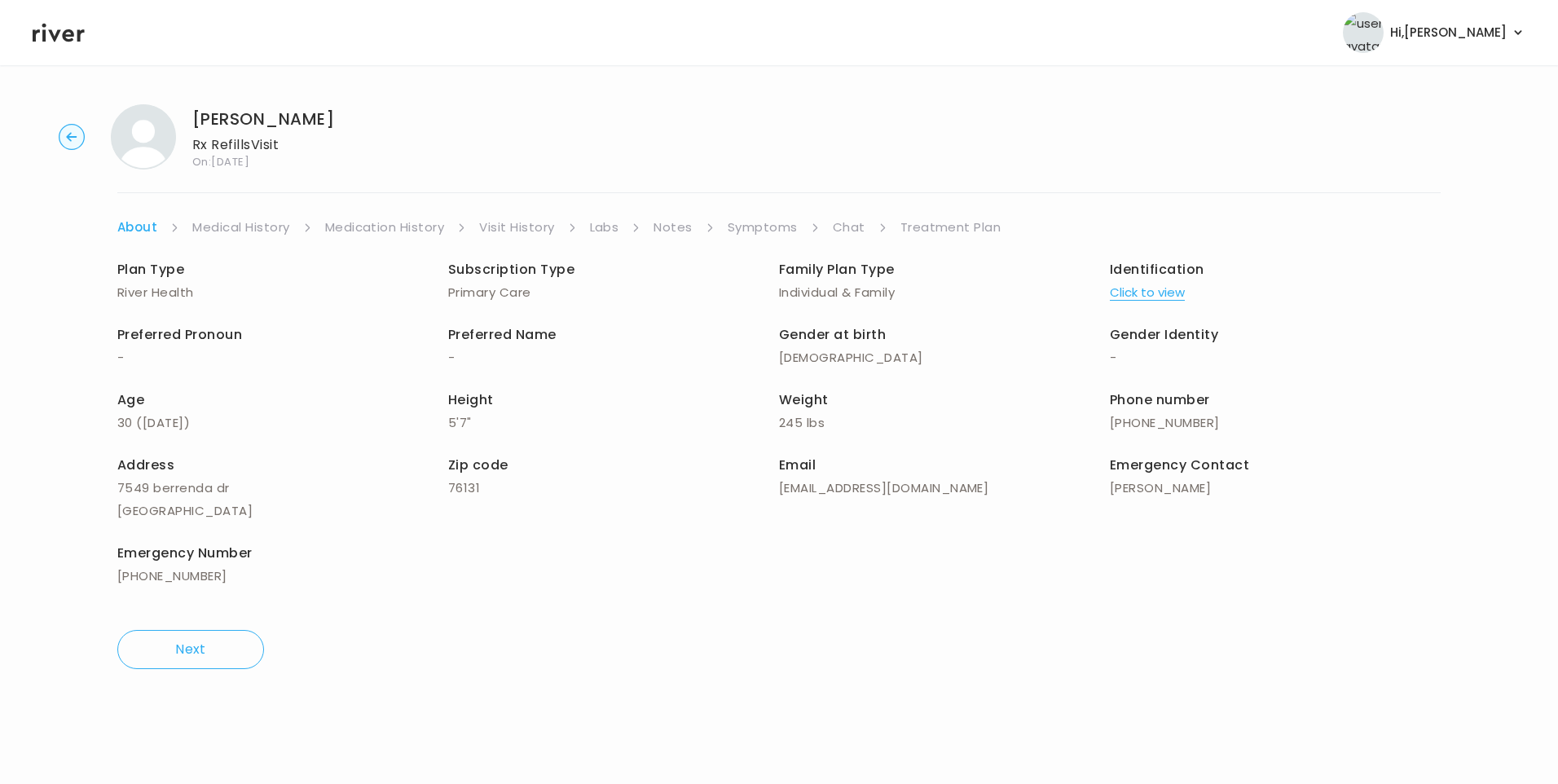
click at [935, 224] on link "Treatment Plan" at bounding box center [950, 227] width 101 height 23
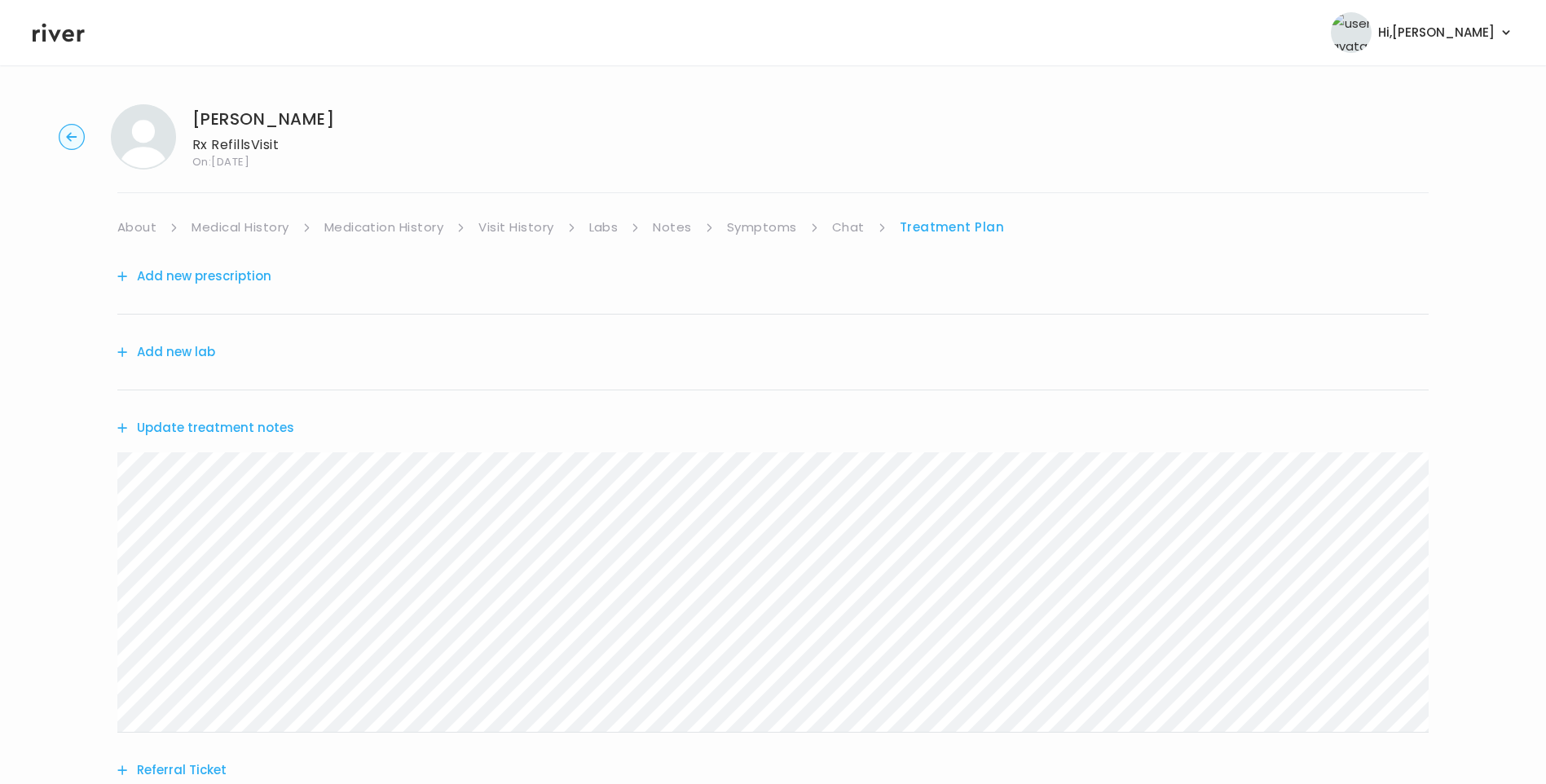
click at [255, 434] on button "Update treatment notes" at bounding box center [206, 428] width 177 height 23
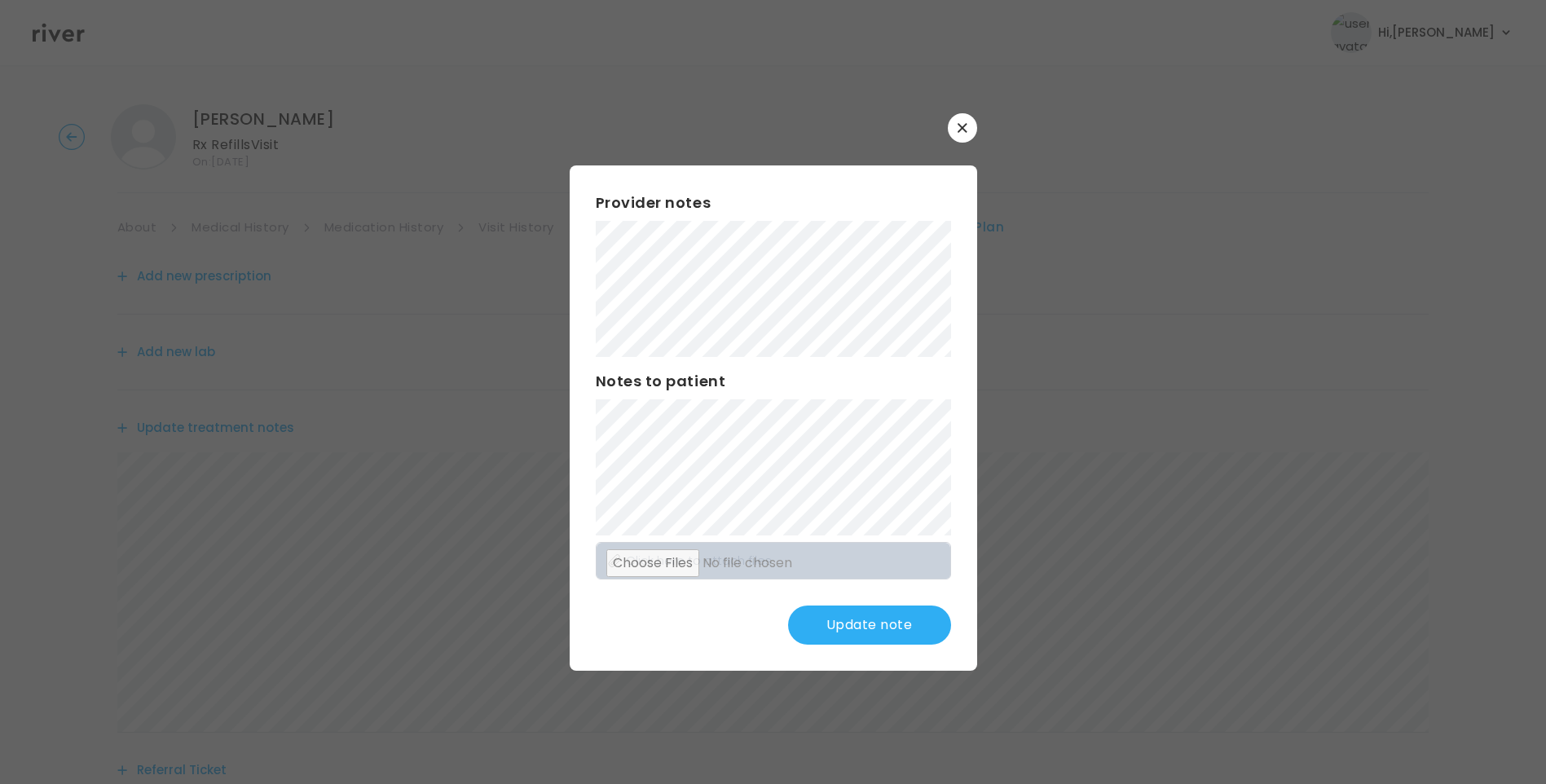
click at [891, 624] on button "Update note" at bounding box center [870, 624] width 163 height 39
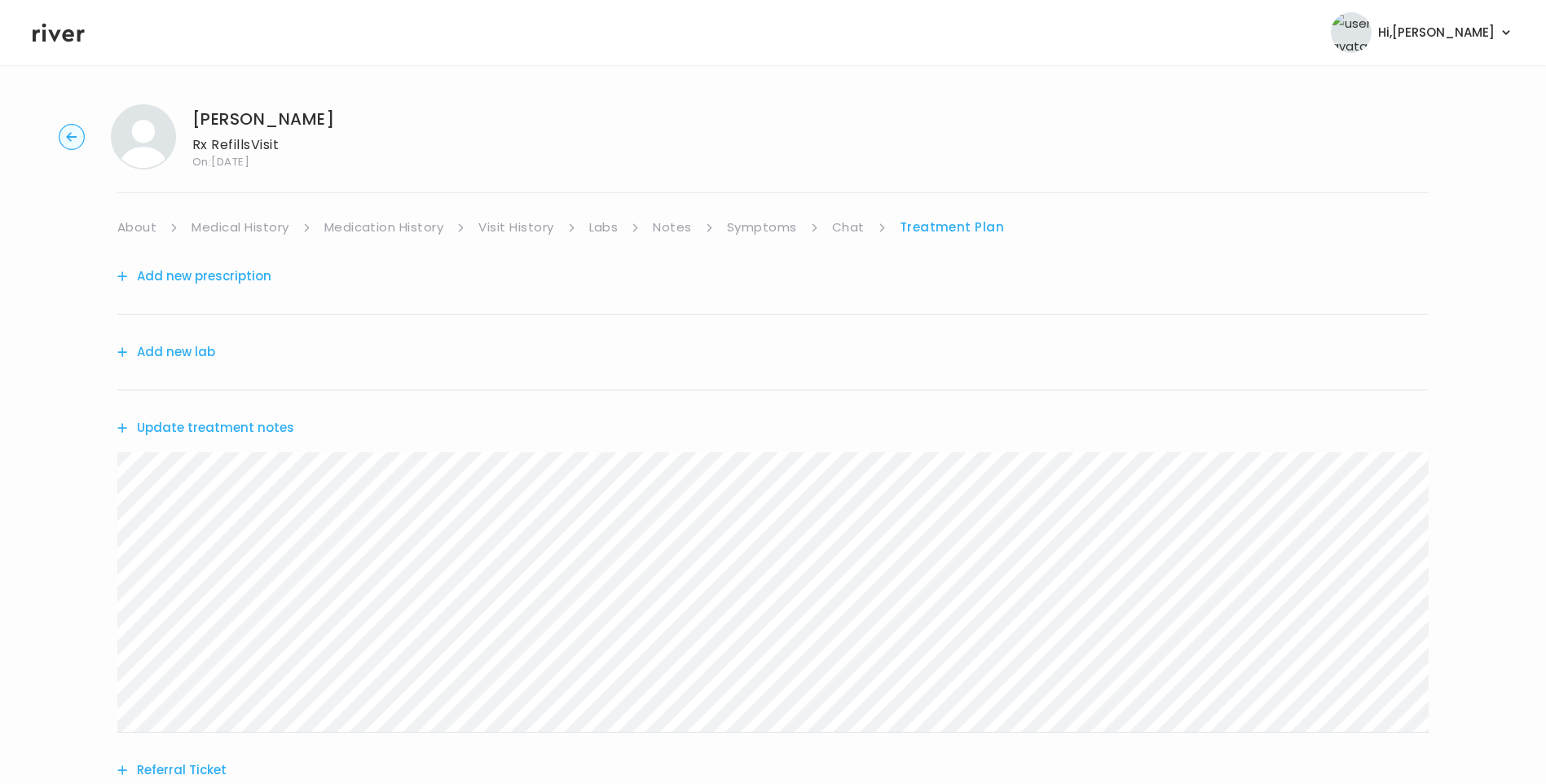
click at [859, 229] on link "Chat" at bounding box center [848, 227] width 33 height 23
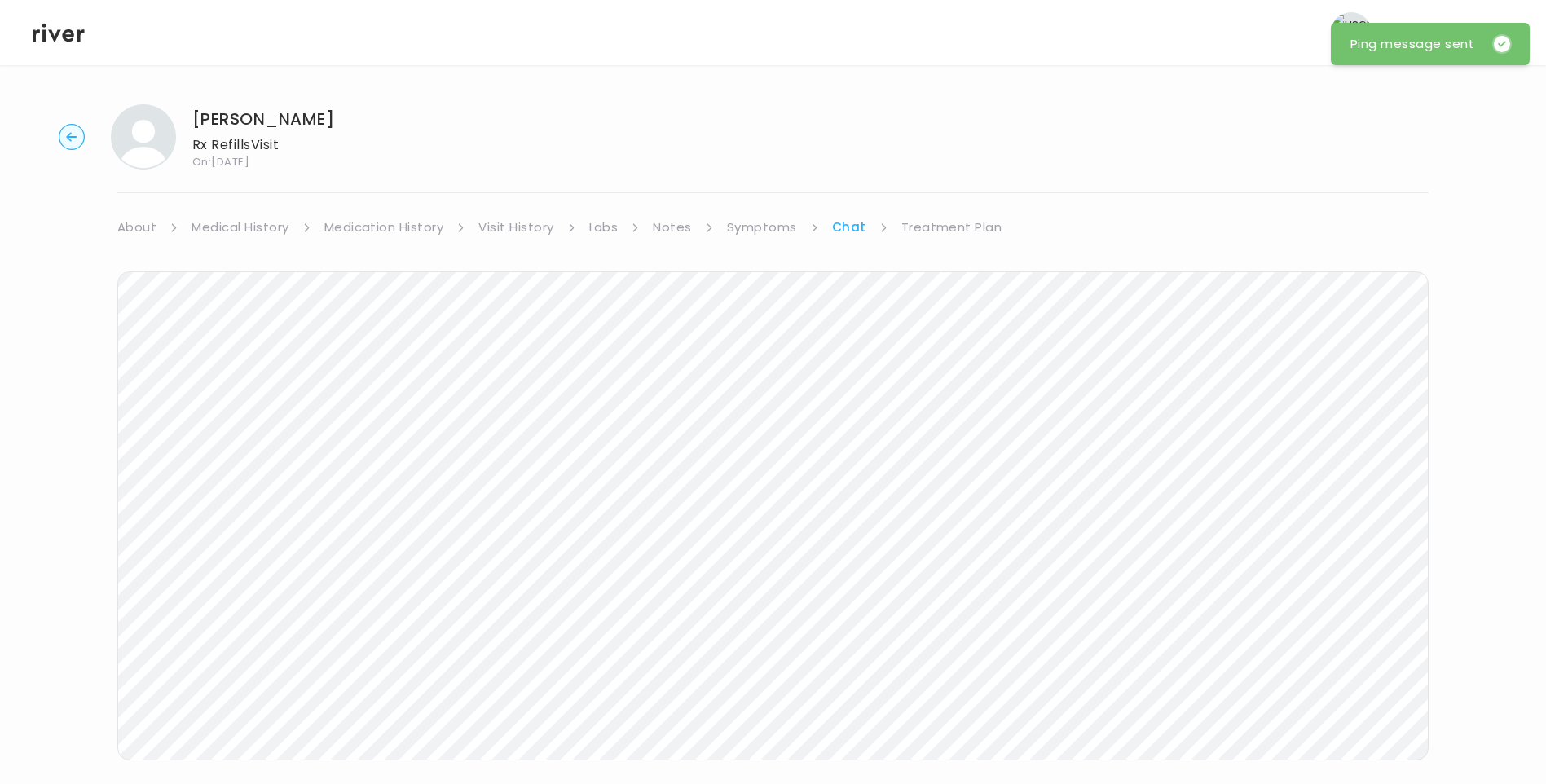
click at [929, 223] on div "AMANDA LYNCH Rx Refills Visit On: 26 Aug 2025 About Medical History Medication …" at bounding box center [773, 486] width 1546 height 788
click at [932, 226] on link "Treatment Plan" at bounding box center [952, 227] width 101 height 23
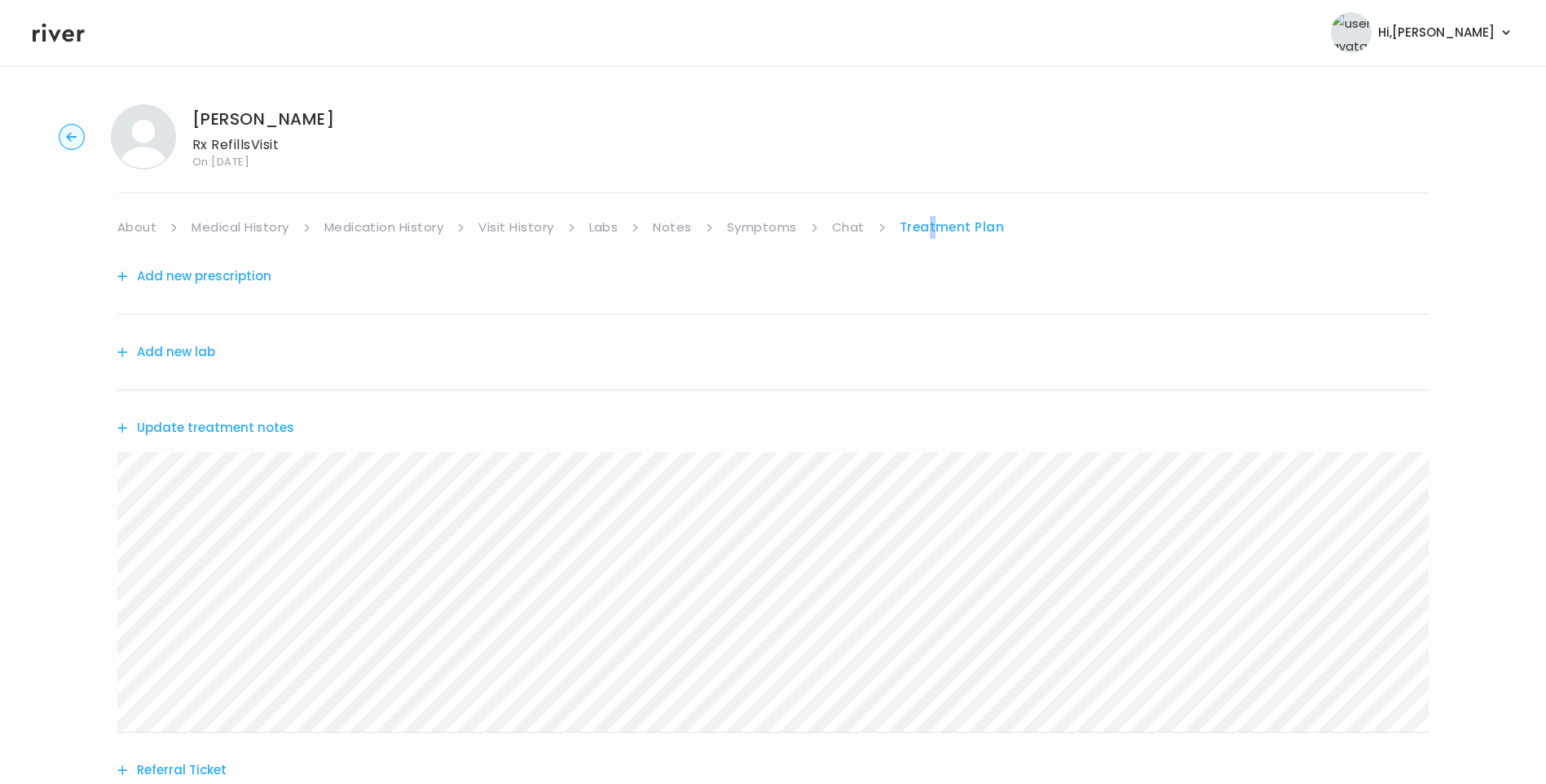
click at [205, 421] on button "Update treatment notes" at bounding box center [206, 428] width 177 height 23
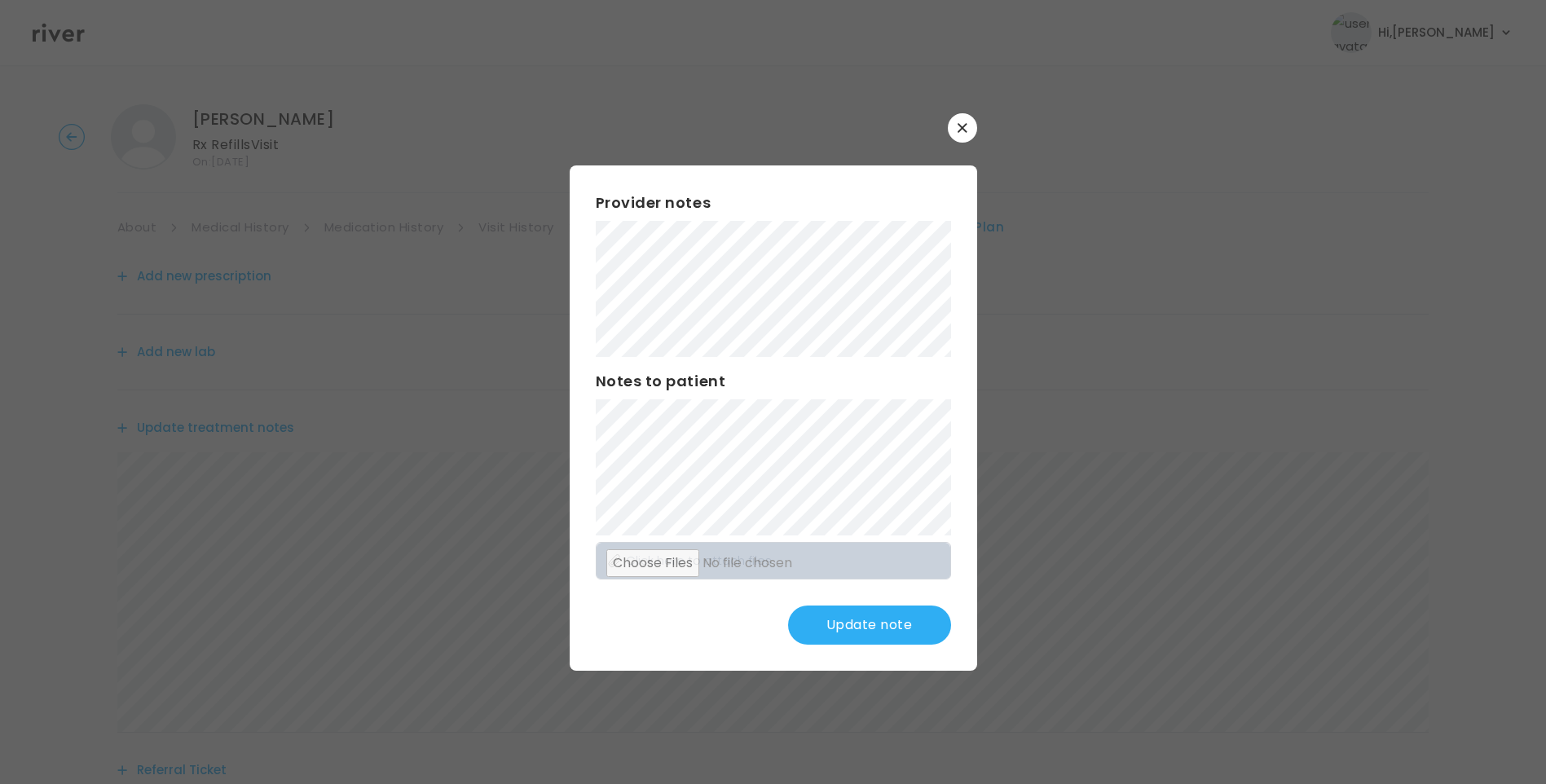
click at [898, 614] on button "Update note" at bounding box center [870, 624] width 163 height 39
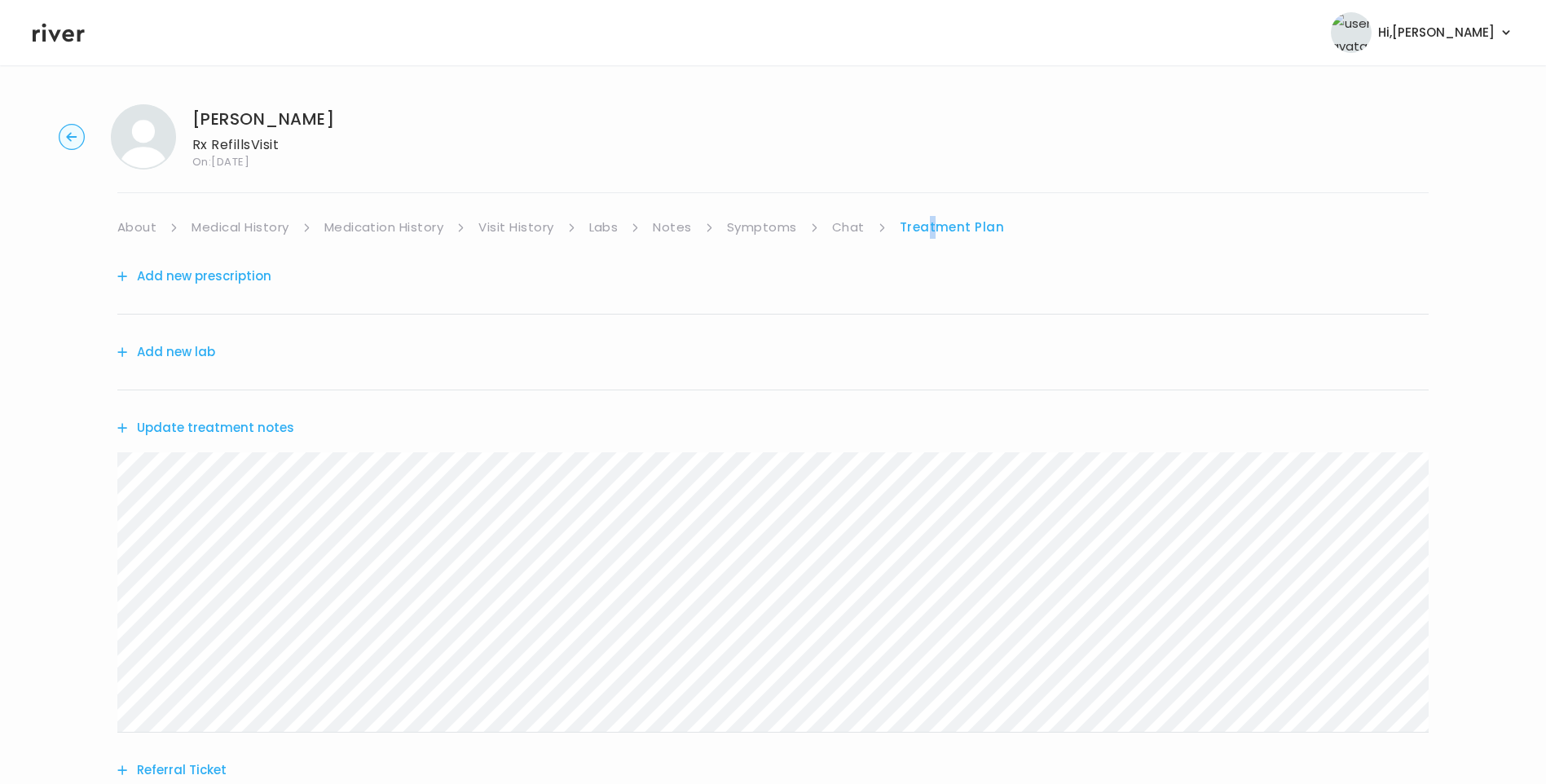
click at [255, 227] on link "Medical History" at bounding box center [240, 227] width 97 height 23
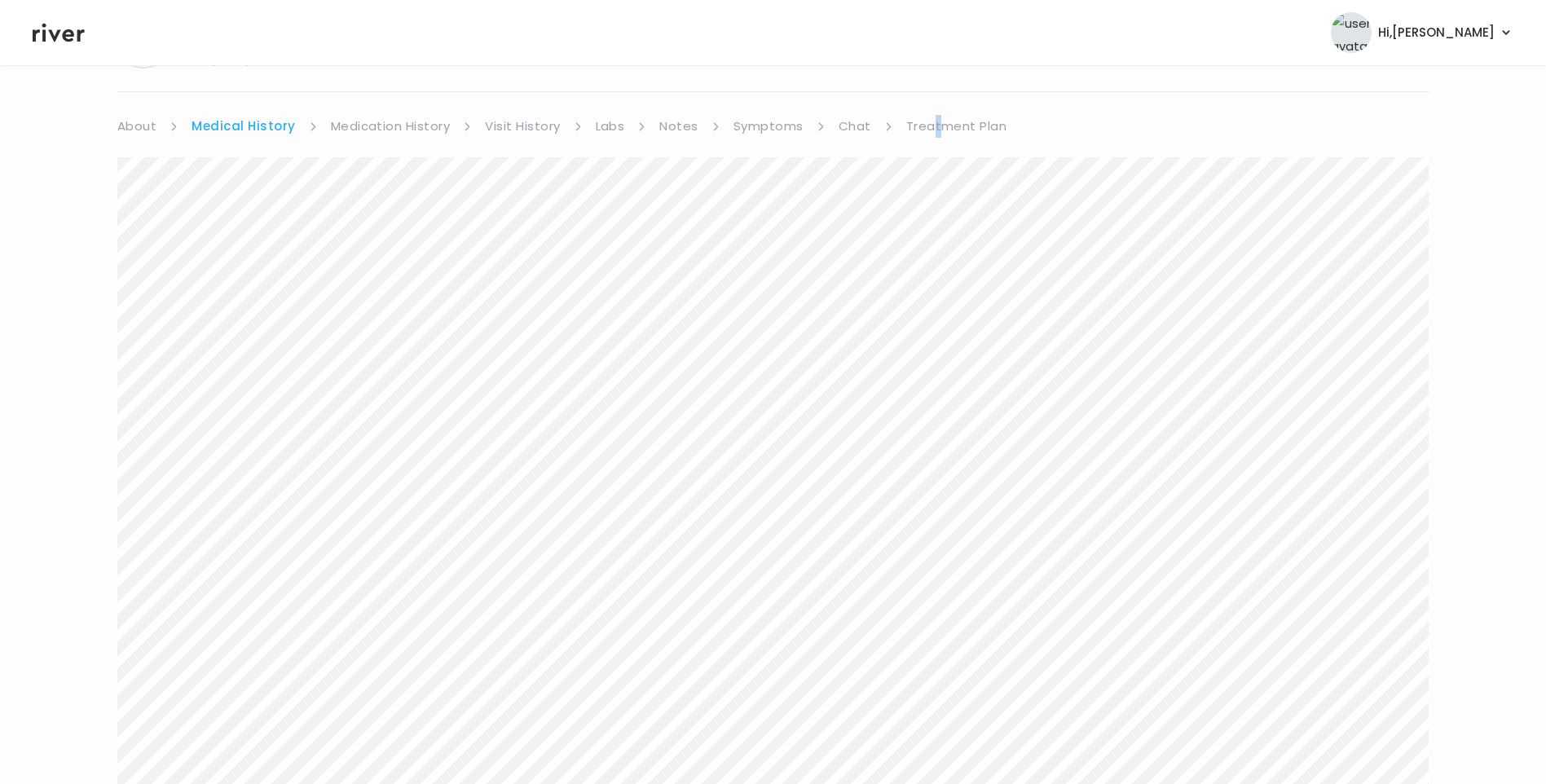
scroll to position [82, 0]
click at [928, 146] on link "Treatment Plan" at bounding box center [957, 145] width 101 height 23
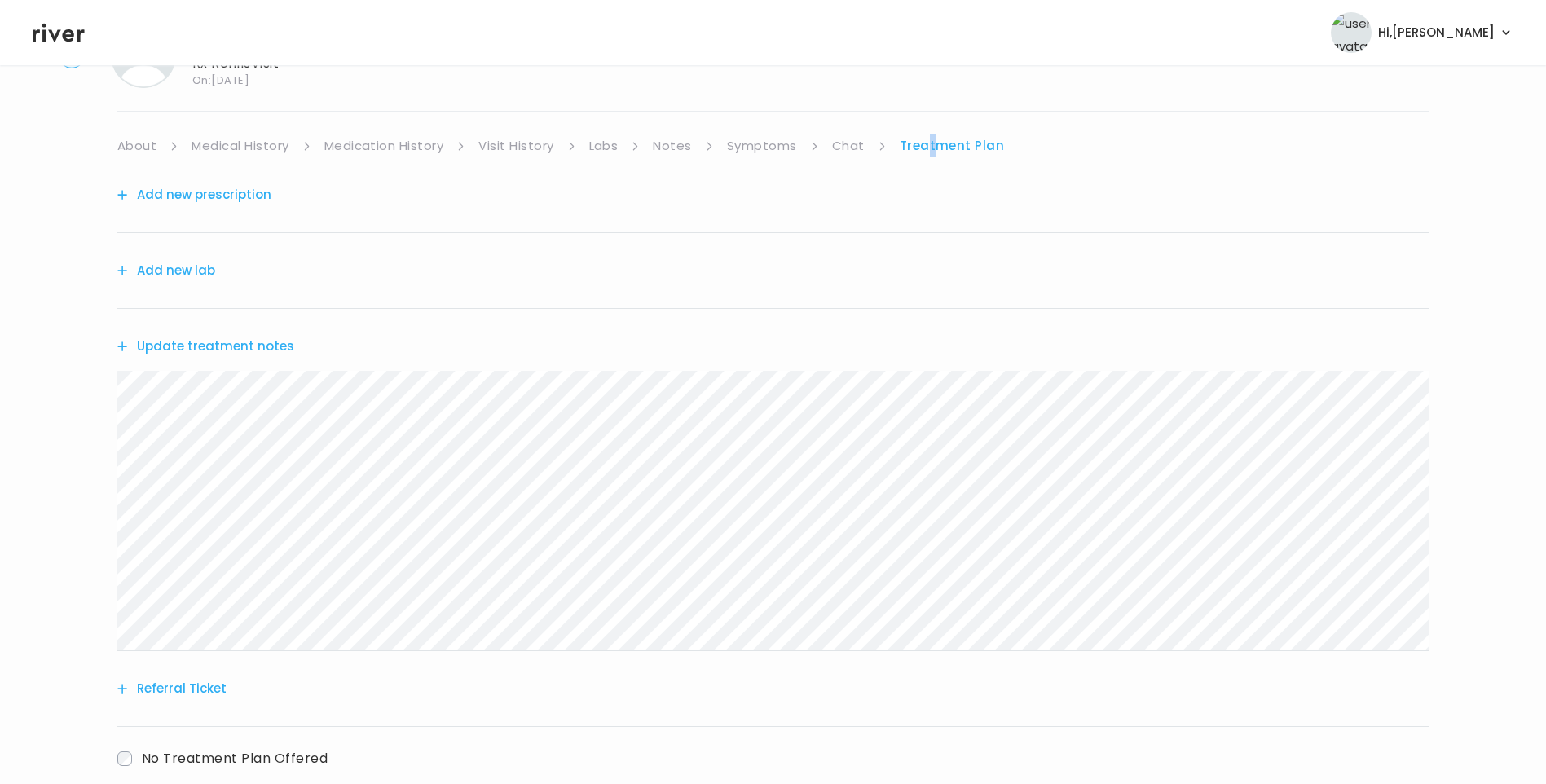
click at [229, 350] on button "Update treatment notes" at bounding box center [206, 346] width 177 height 23
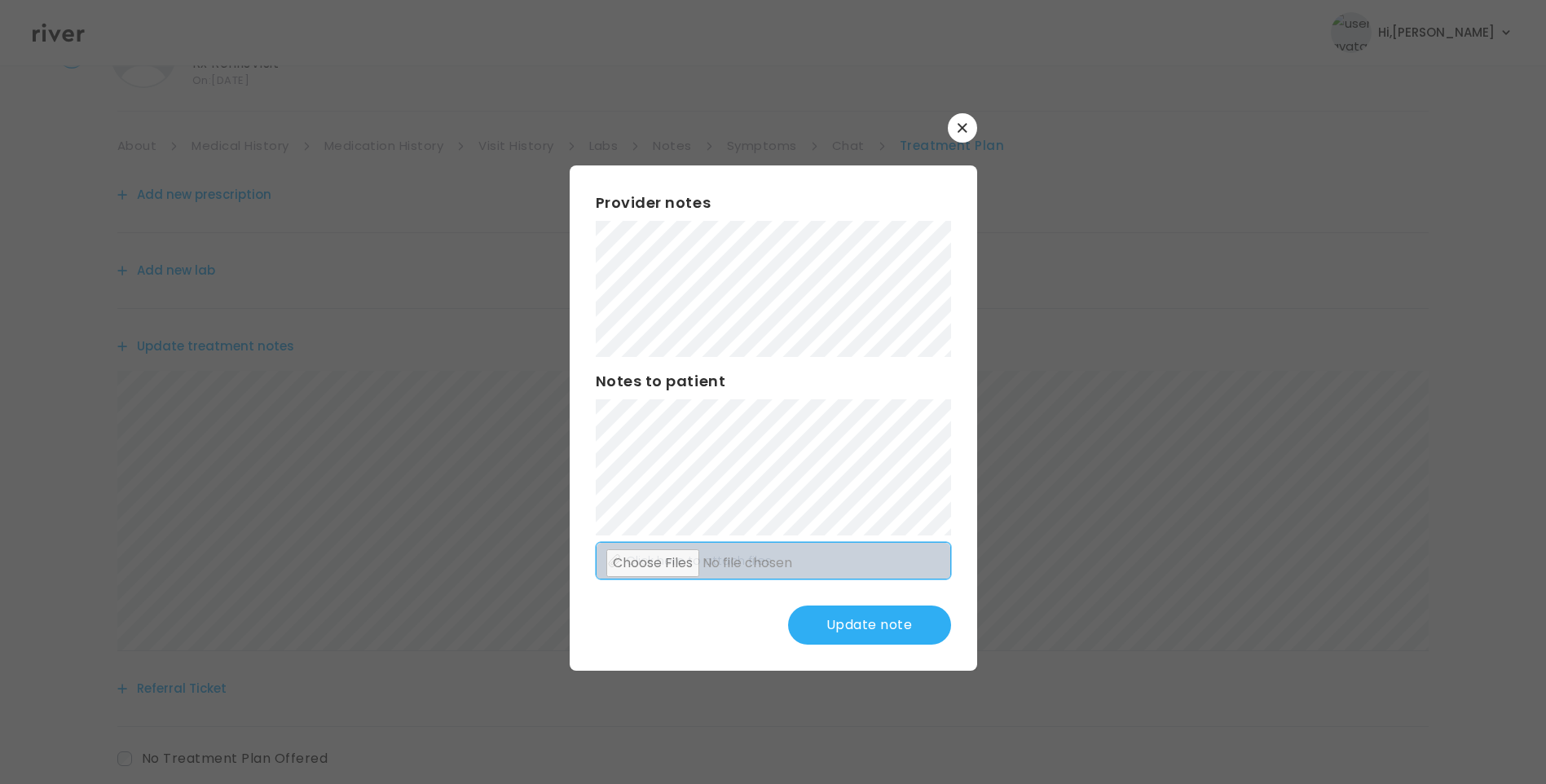
click at [820, 547] on div "Provider notes Notes to patient Click here to attach files Update note" at bounding box center [773, 418] width 408 height 505
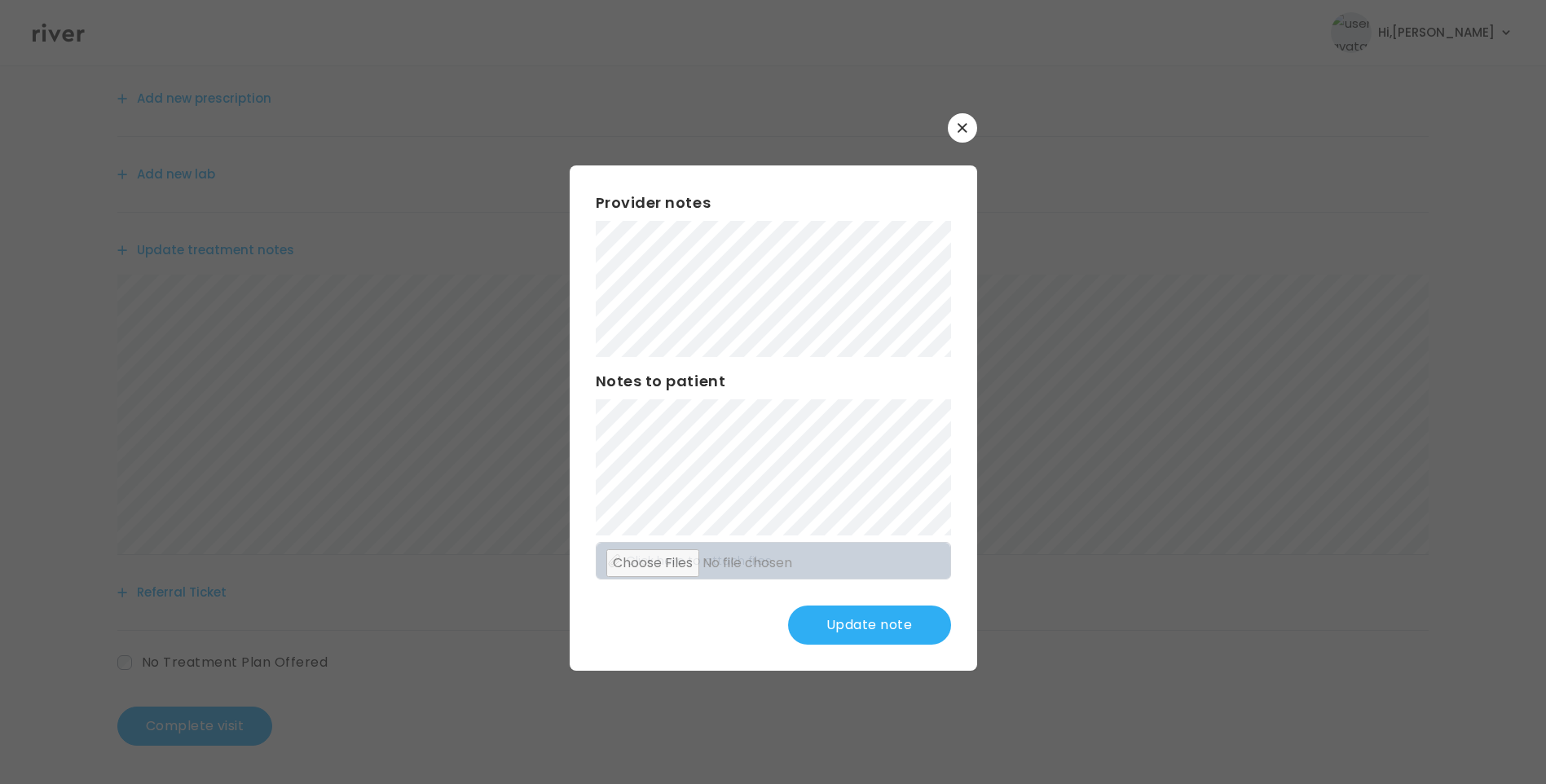
scroll to position [178, 0]
click at [849, 618] on button "Update note" at bounding box center [870, 624] width 163 height 39
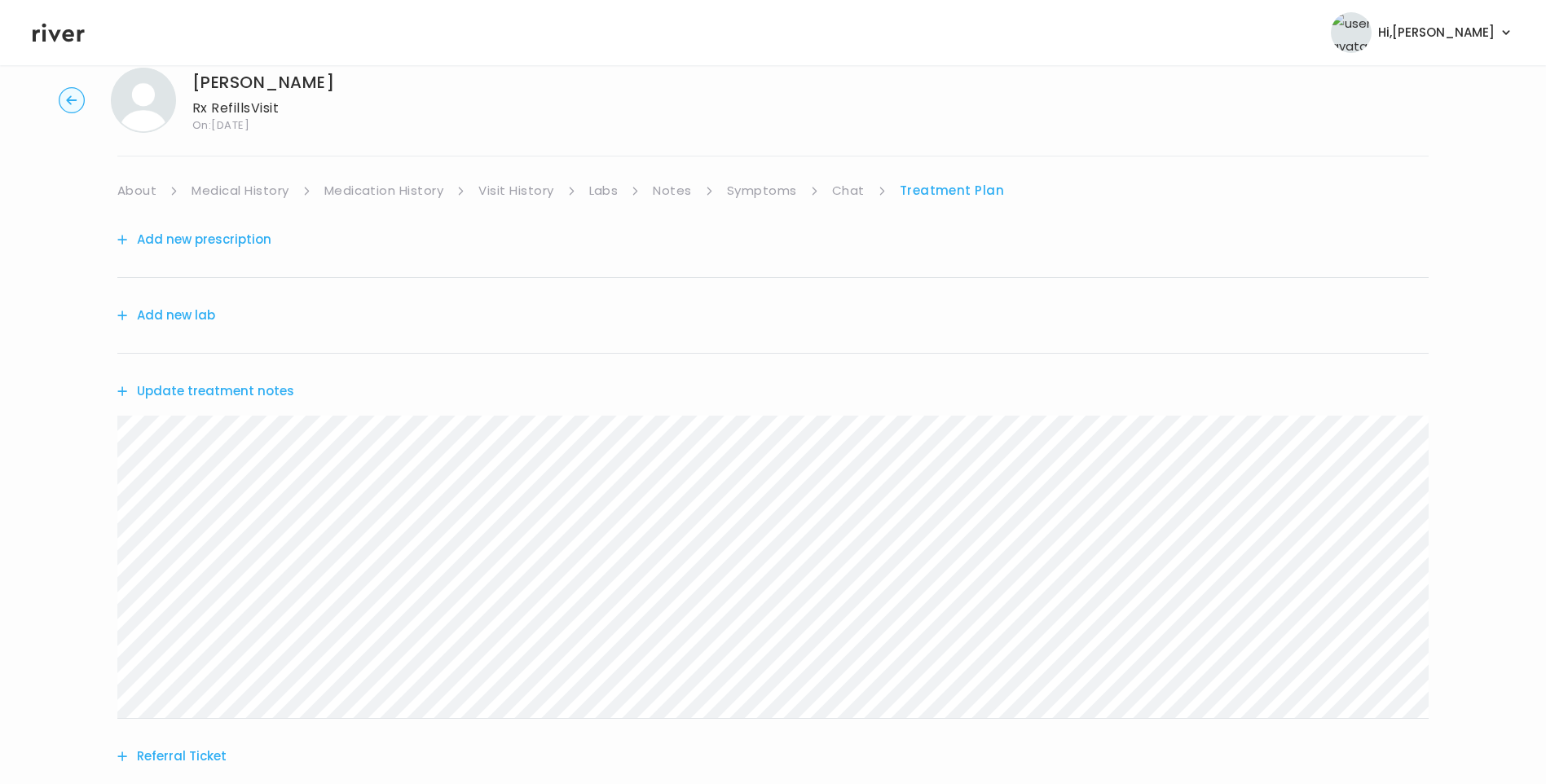
scroll to position [15, 0]
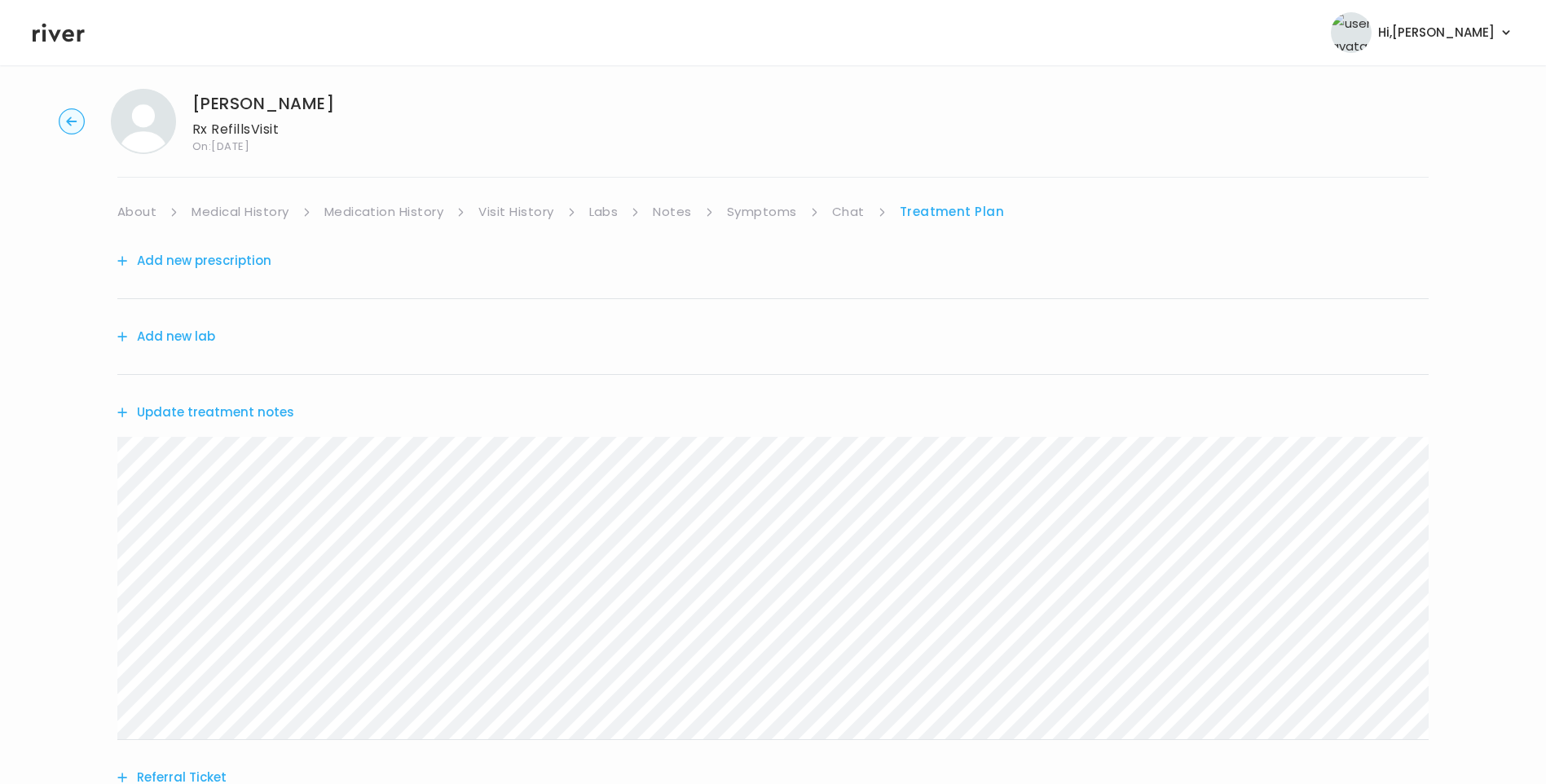
click at [837, 200] on div "AMANDA LYNCH Rx Refills Visit On: 26 Aug 2025 About Medical History Medication …" at bounding box center [773, 509] width 1546 height 868
click at [859, 210] on link "Chat" at bounding box center [848, 212] width 33 height 23
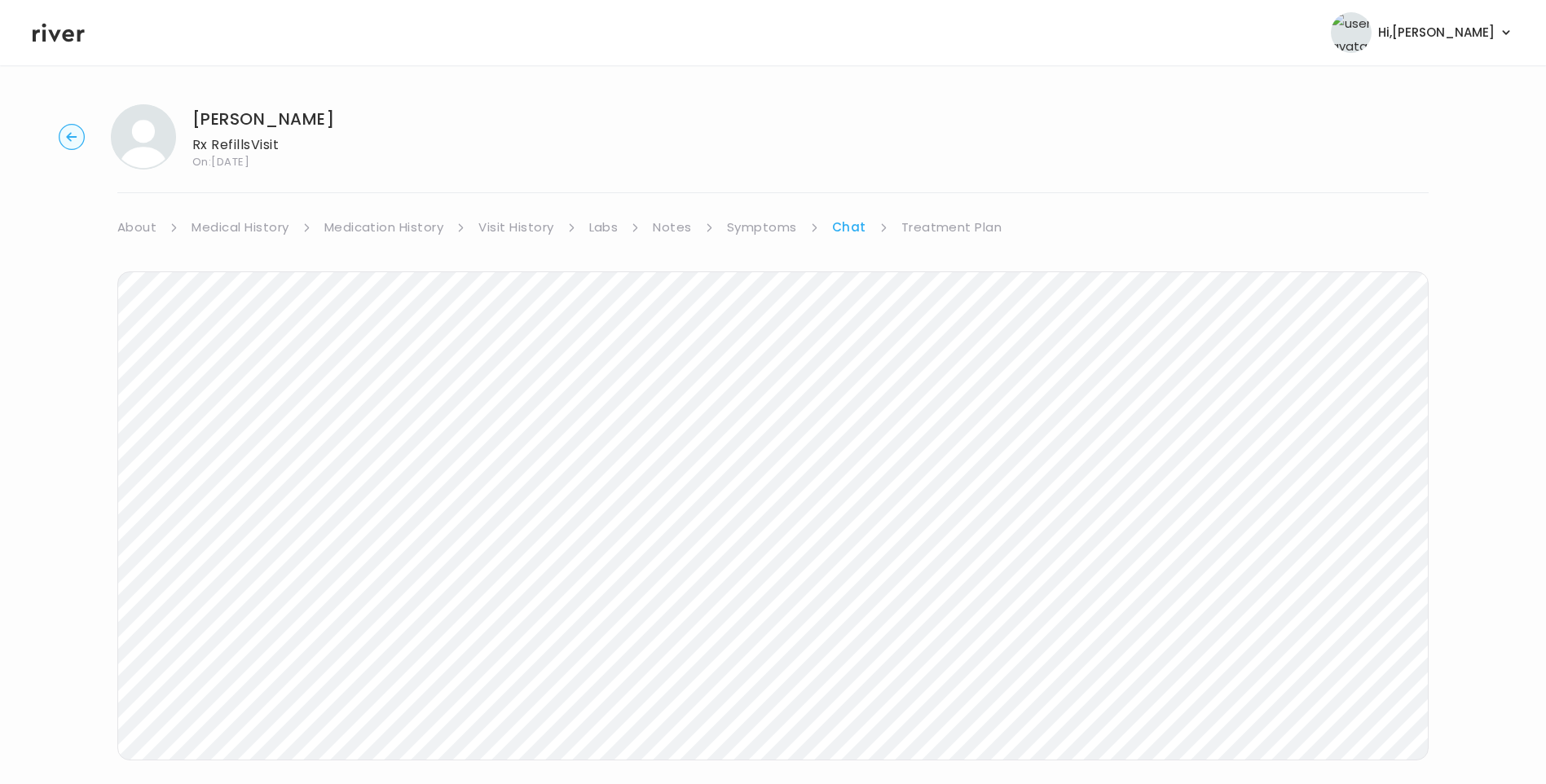
click at [69, 36] on icon at bounding box center [59, 33] width 52 height 18
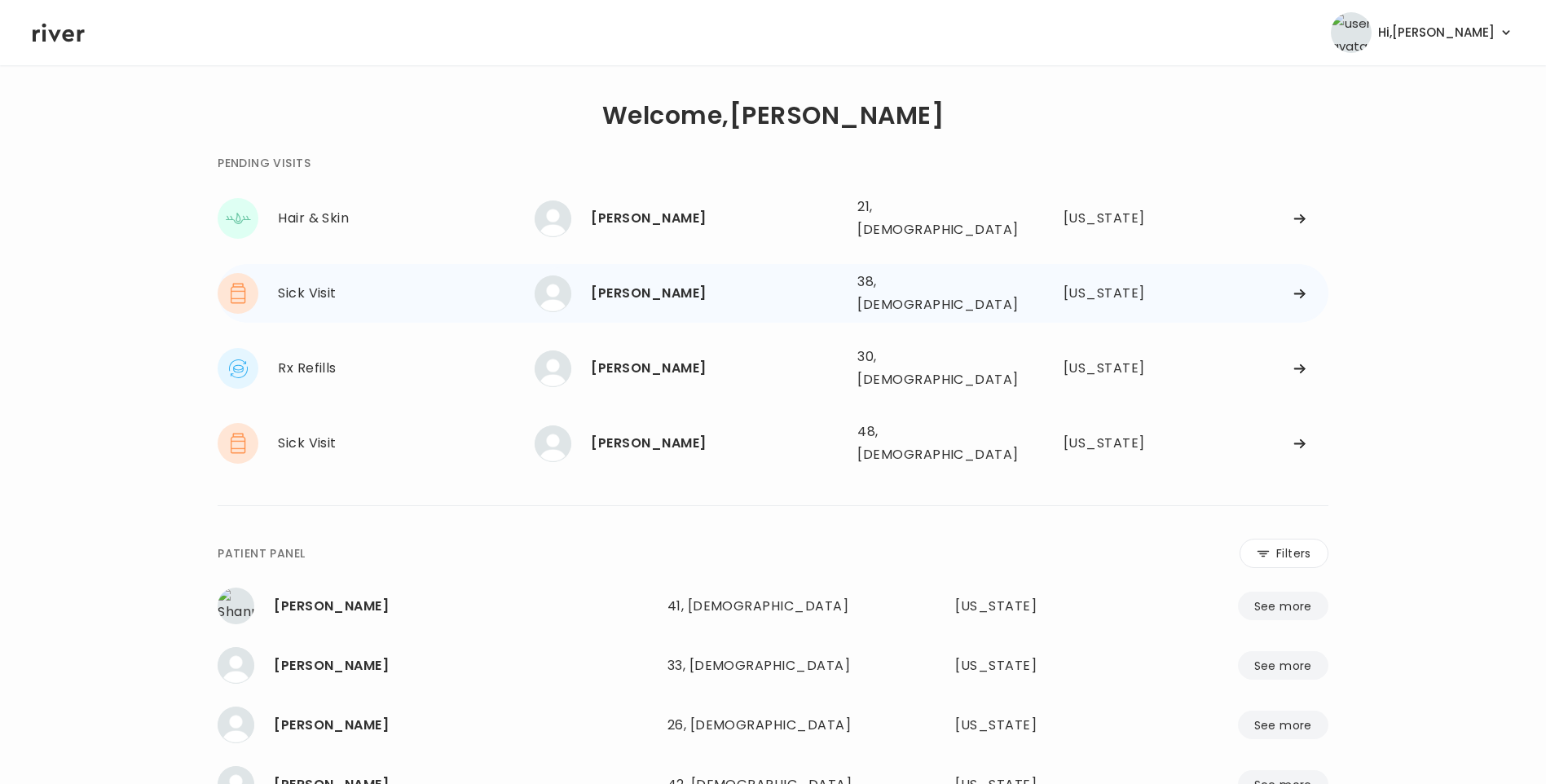
click at [689, 282] on div "[PERSON_NAME]" at bounding box center [718, 293] width 254 height 23
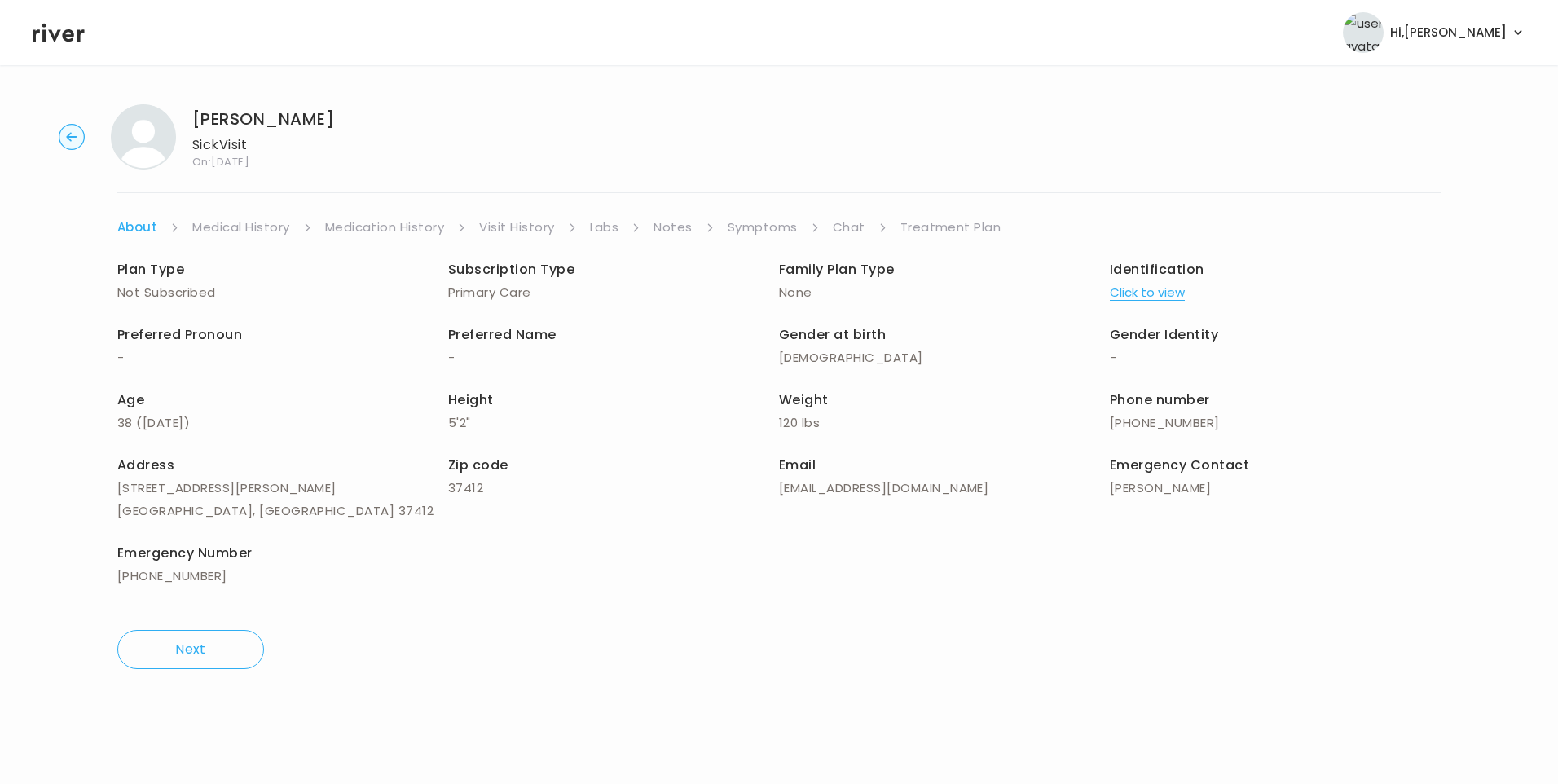
click at [506, 229] on link "Visit History" at bounding box center [516, 227] width 75 height 23
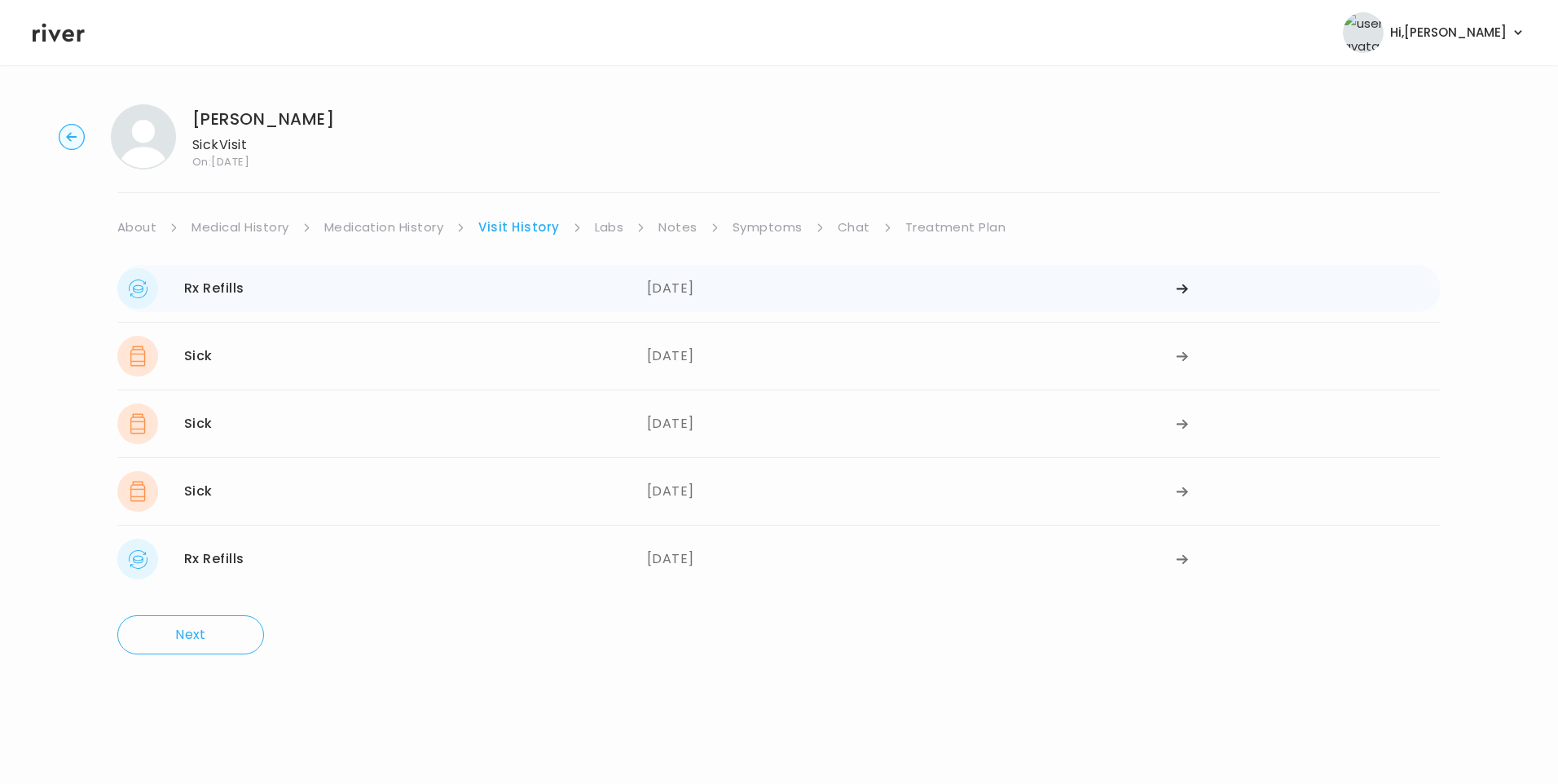
click at [620, 304] on div "Rx Refills 08/14/2025" at bounding box center [382, 288] width 529 height 40
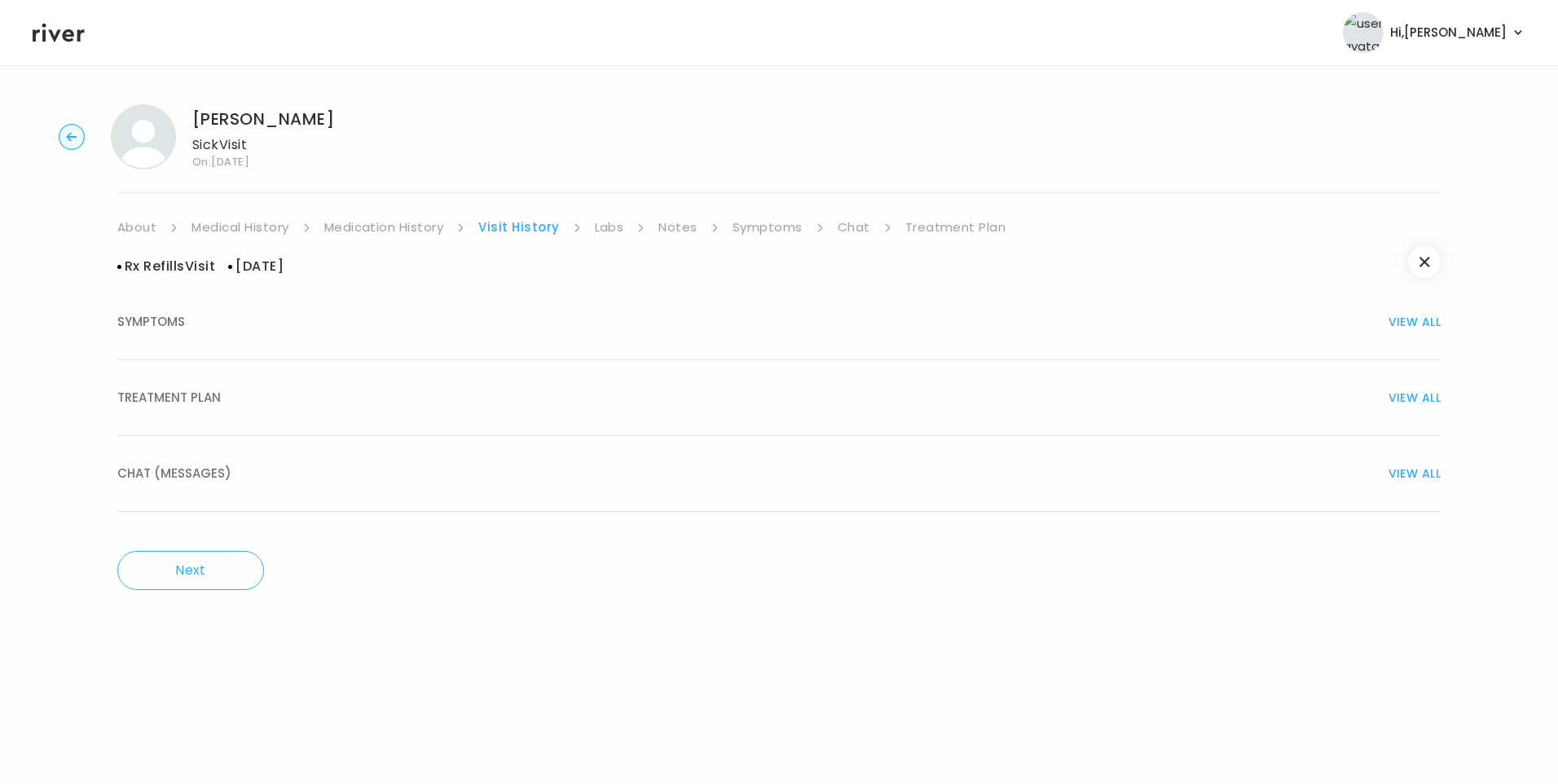
drag, startPoint x: 339, startPoint y: 411, endPoint x: 347, endPoint y: 417, distance: 10.0
click at [339, 411] on button "TREATMENT PLAN VIEW ALL" at bounding box center [779, 398] width 1324 height 76
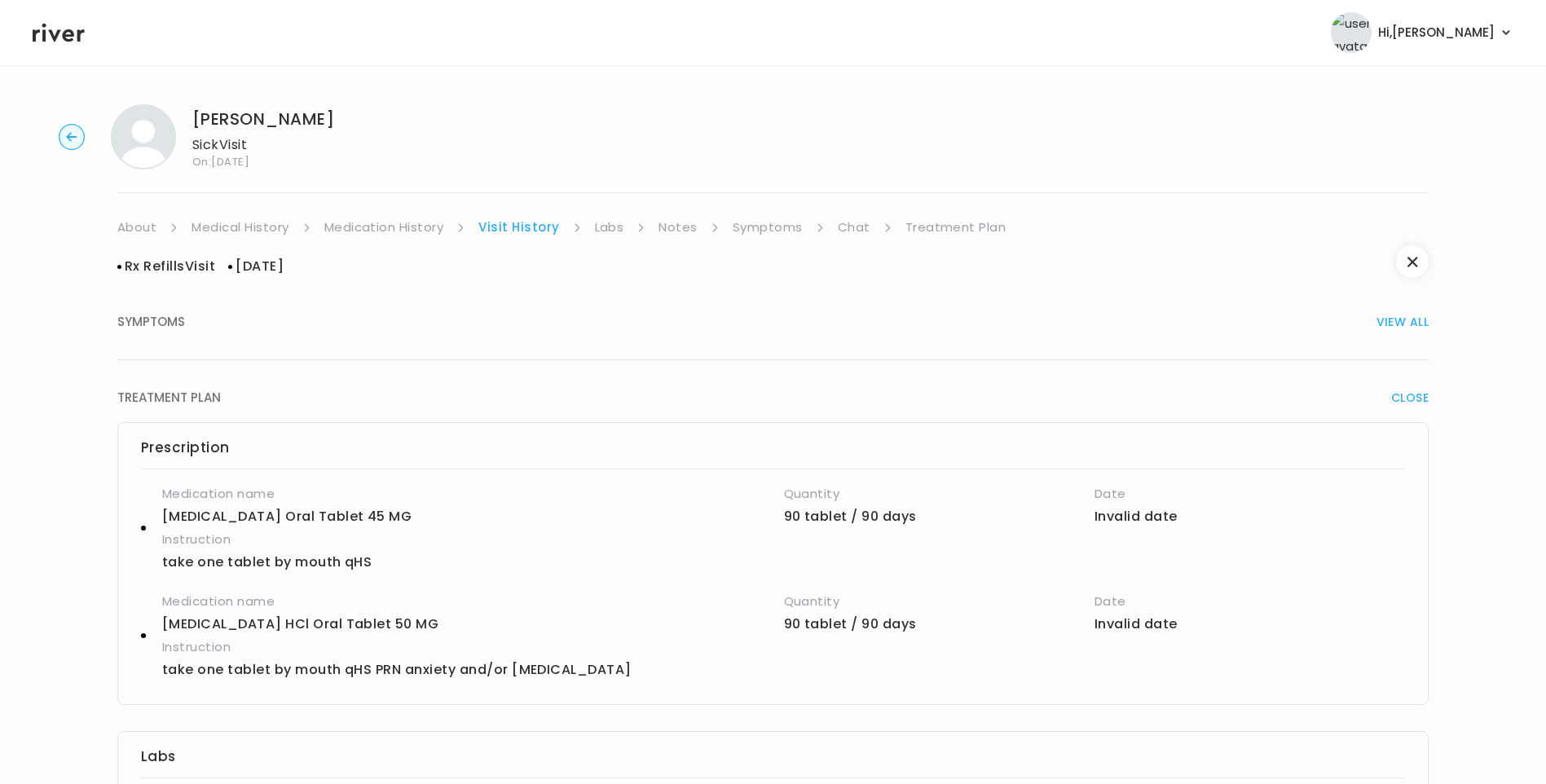
click at [752, 232] on link "Symptoms" at bounding box center [768, 227] width 70 height 23
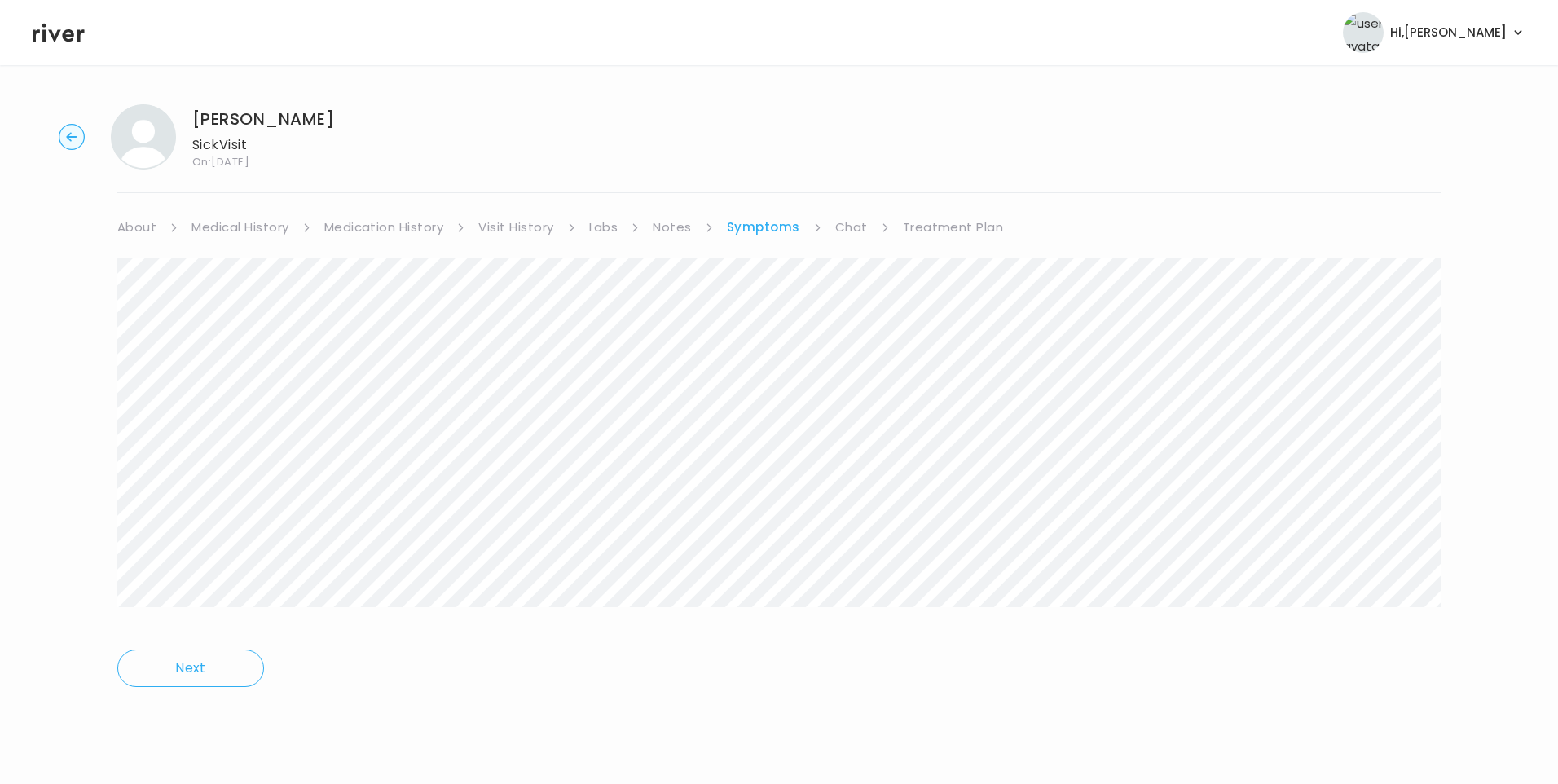
drag, startPoint x: 410, startPoint y: 226, endPoint x: 422, endPoint y: 233, distance: 13.9
click at [411, 226] on link "Medication History" at bounding box center [384, 227] width 120 height 23
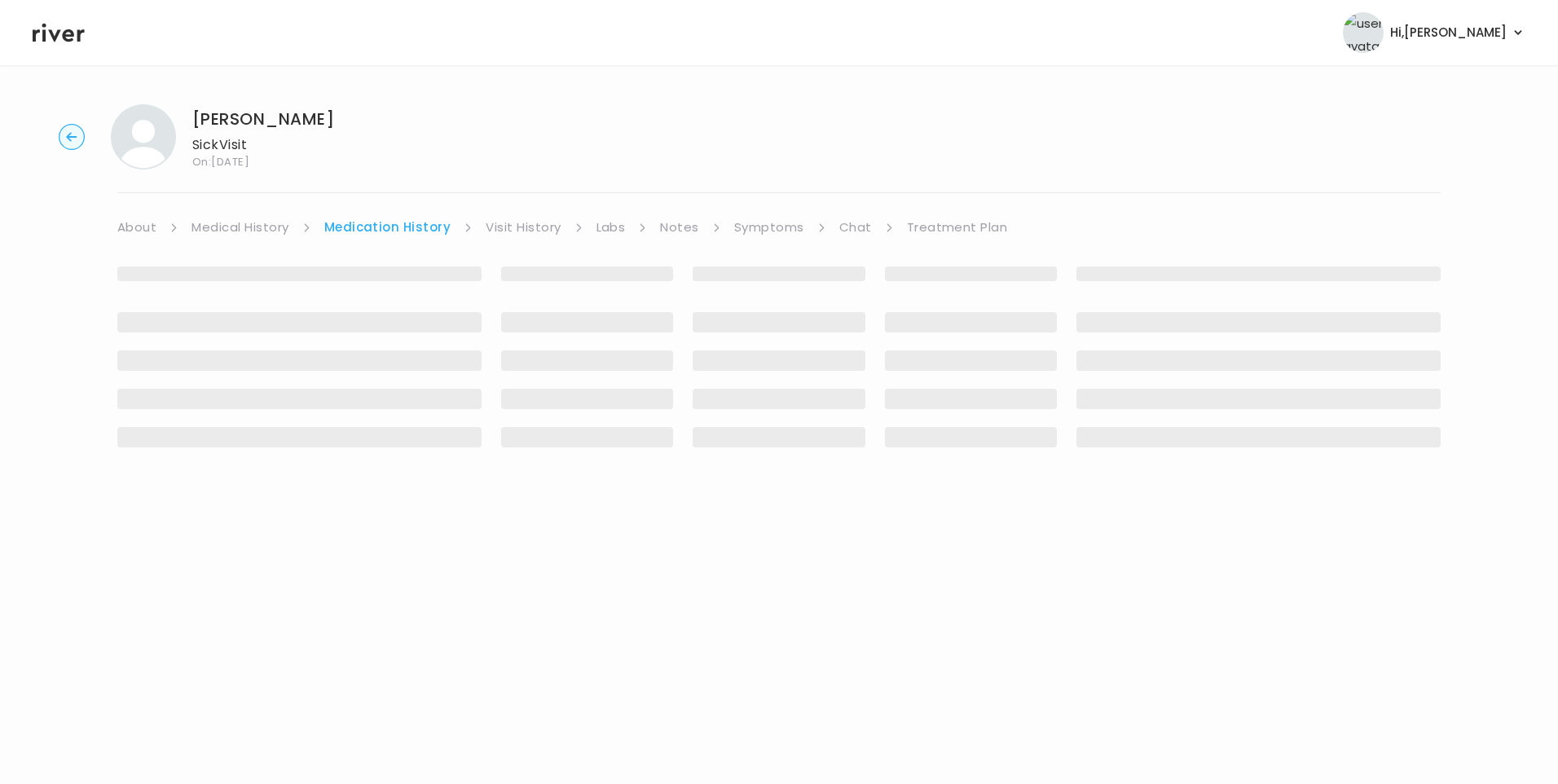
click at [527, 219] on link "Visit History" at bounding box center [523, 227] width 75 height 23
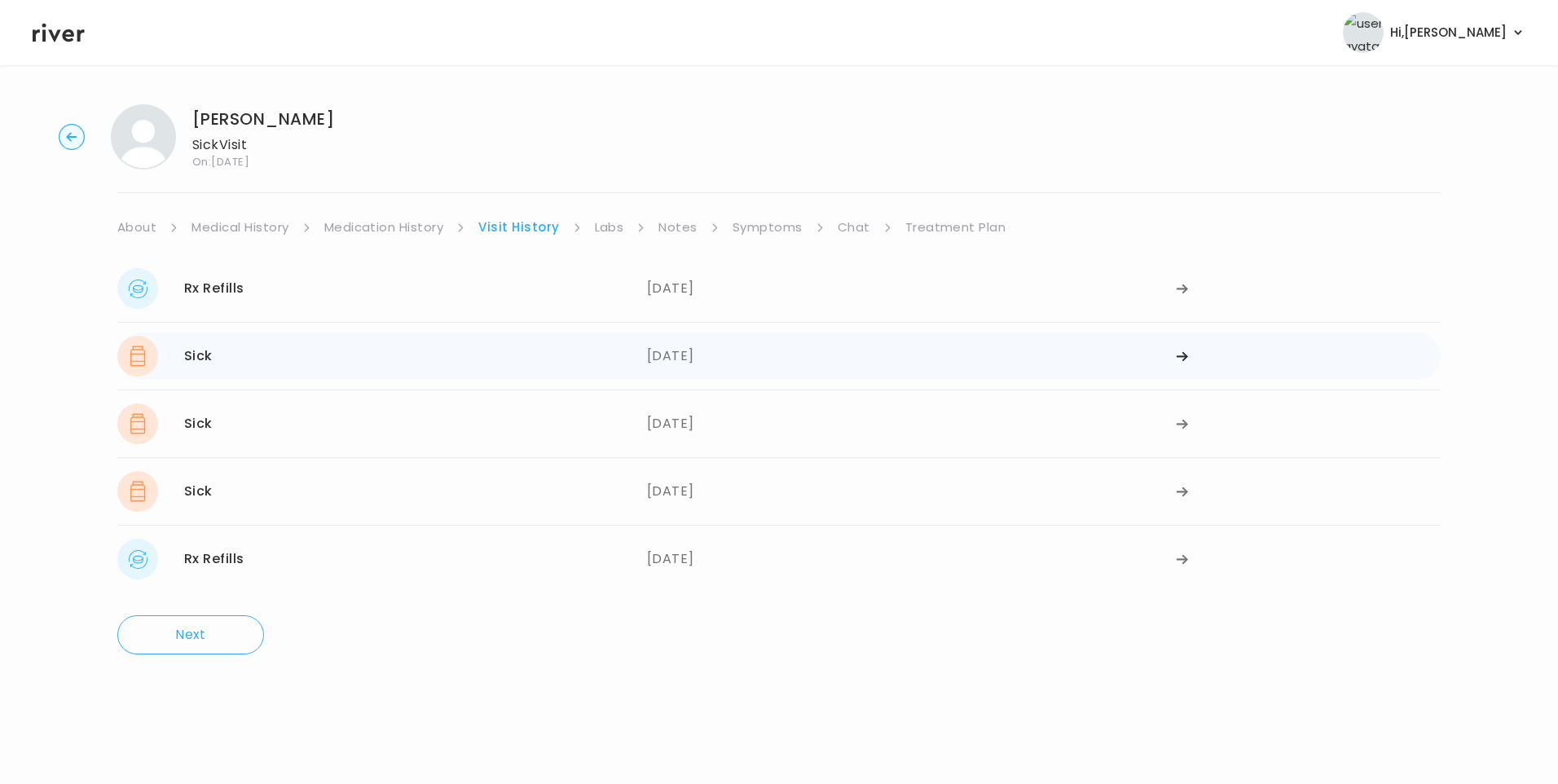
click at [324, 344] on div "Sick 08/03/2025" at bounding box center [382, 356] width 529 height 40
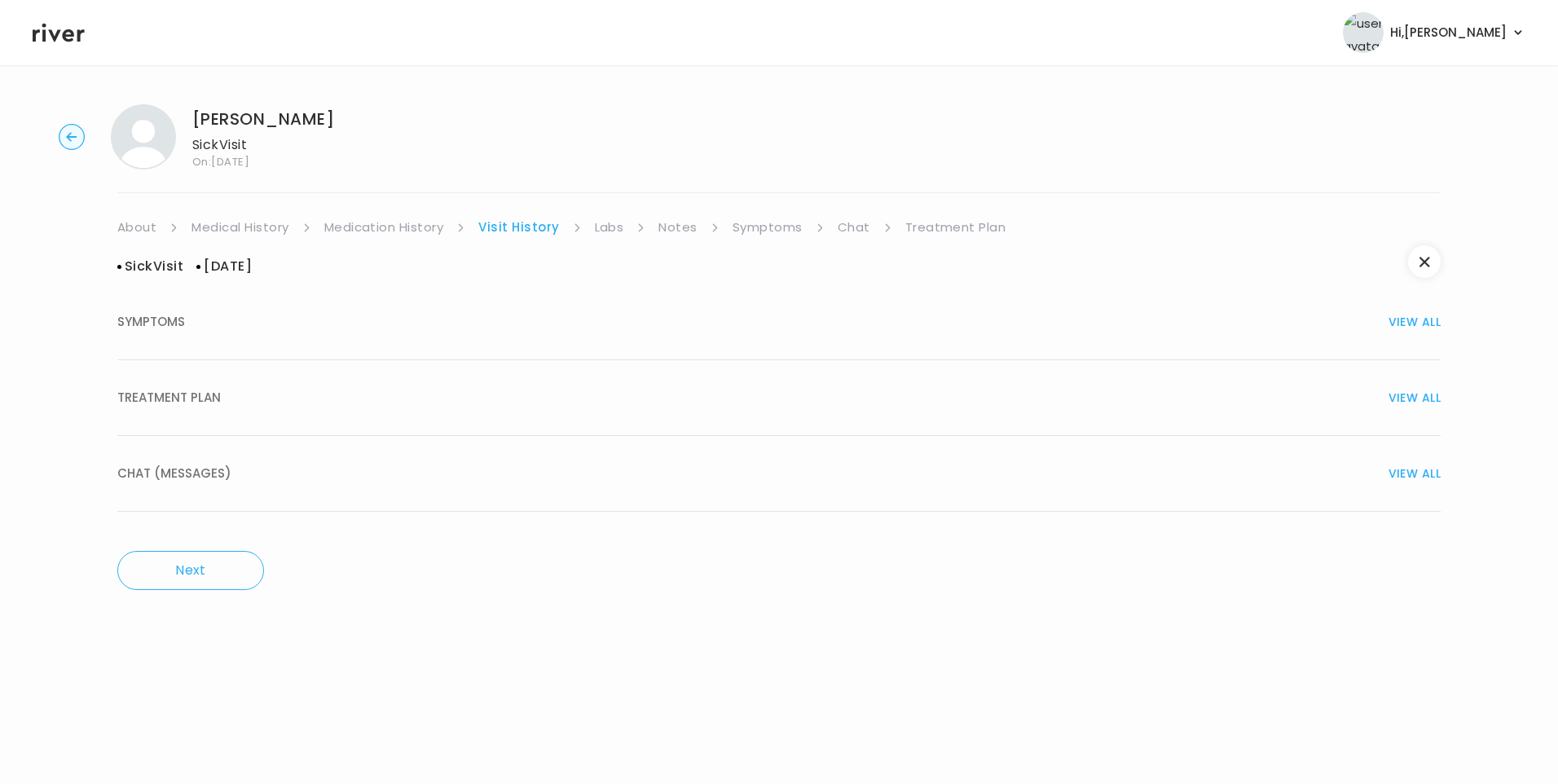
click at [257, 409] on button "TREATMENT PLAN VIEW ALL" at bounding box center [779, 398] width 1324 height 76
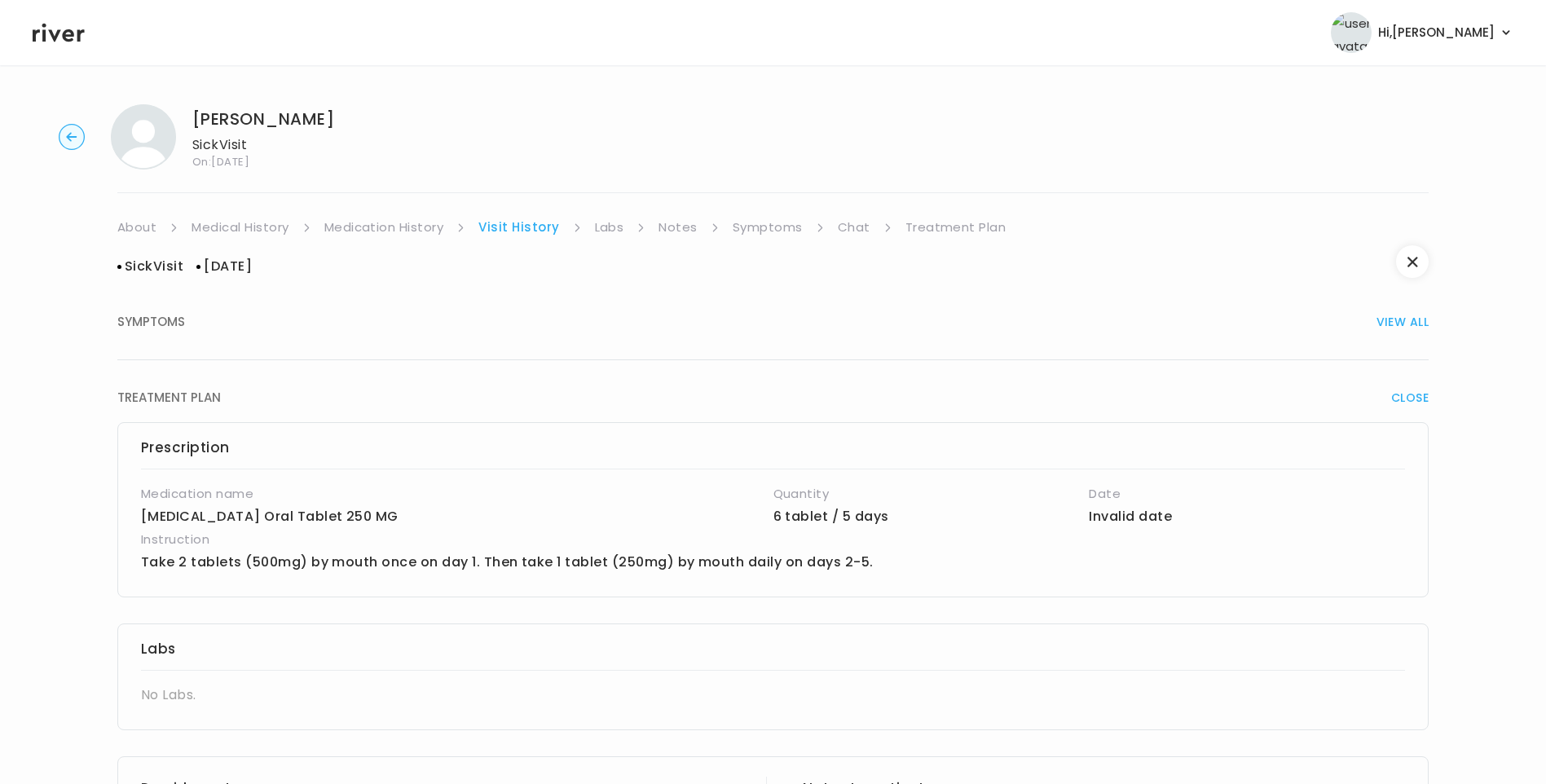
click at [393, 239] on div "Sick Visit 08/03/2025 SYMPTOMS VIEW ALL TREATMENT PLAN CLOSE Prescription Medic…" at bounding box center [773, 626] width 1311 height 775
drag, startPoint x: 393, startPoint y: 229, endPoint x: 435, endPoint y: 238, distance: 43.0
click at [394, 229] on link "Medication History" at bounding box center [384, 227] width 120 height 23
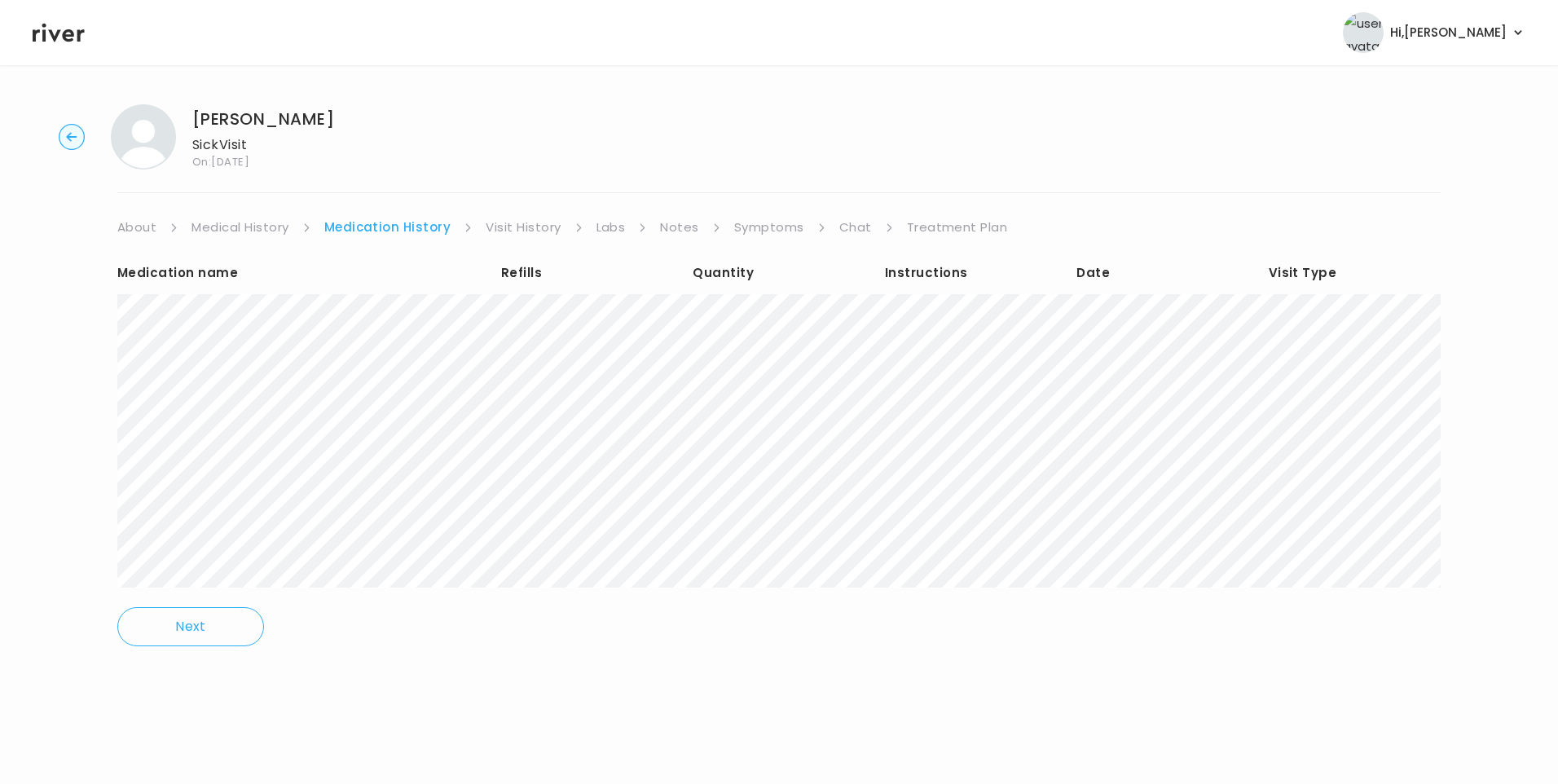
click at [505, 215] on div "Leanne Itani Sick Visit On: 26 Aug 2025 About Medical History Medication Histor…" at bounding box center [779, 387] width 1558 height 591
click at [510, 221] on link "Visit History" at bounding box center [523, 227] width 75 height 23
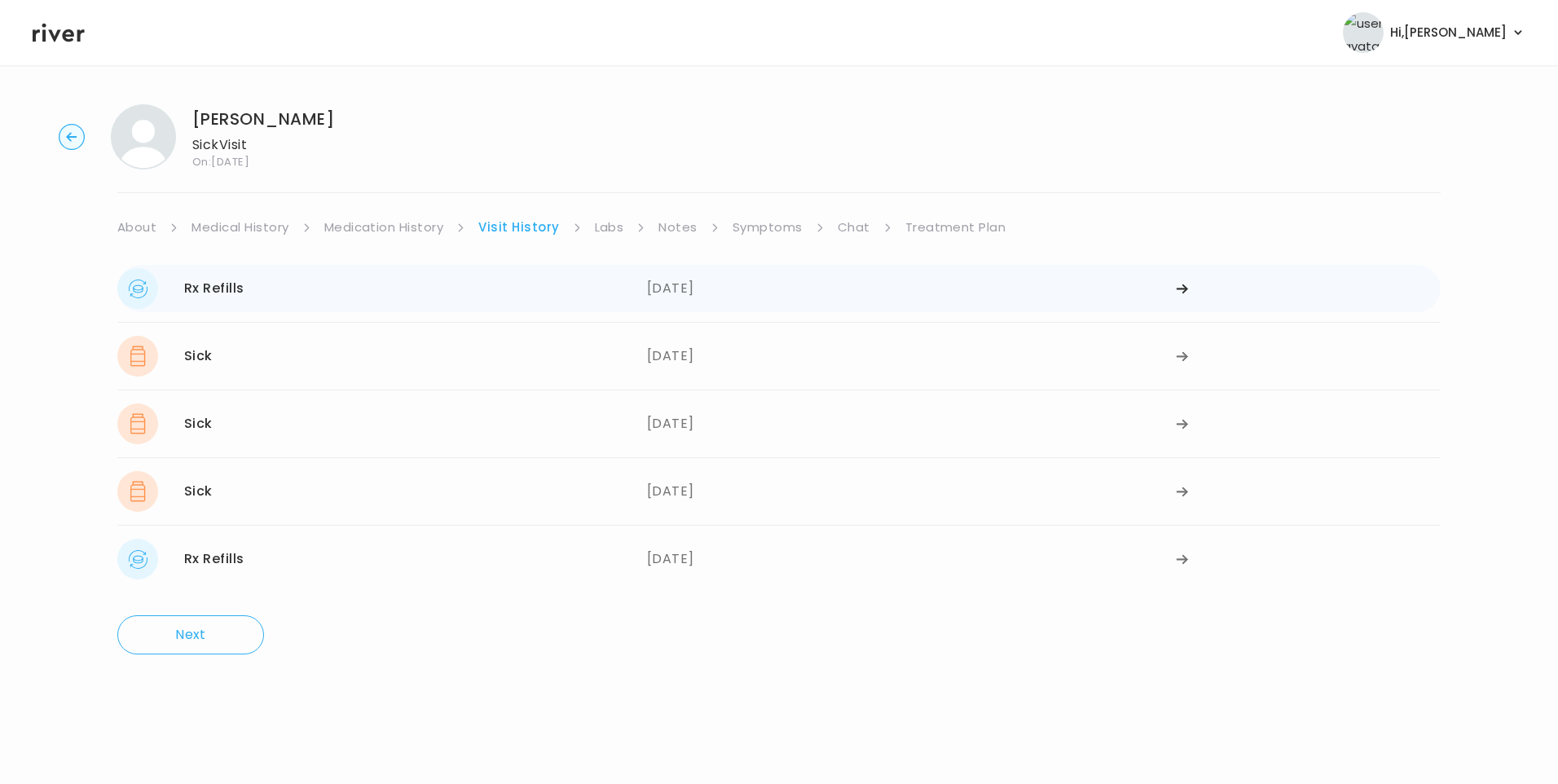
click at [423, 293] on div "Rx Refills 08/14/2025" at bounding box center [382, 288] width 529 height 40
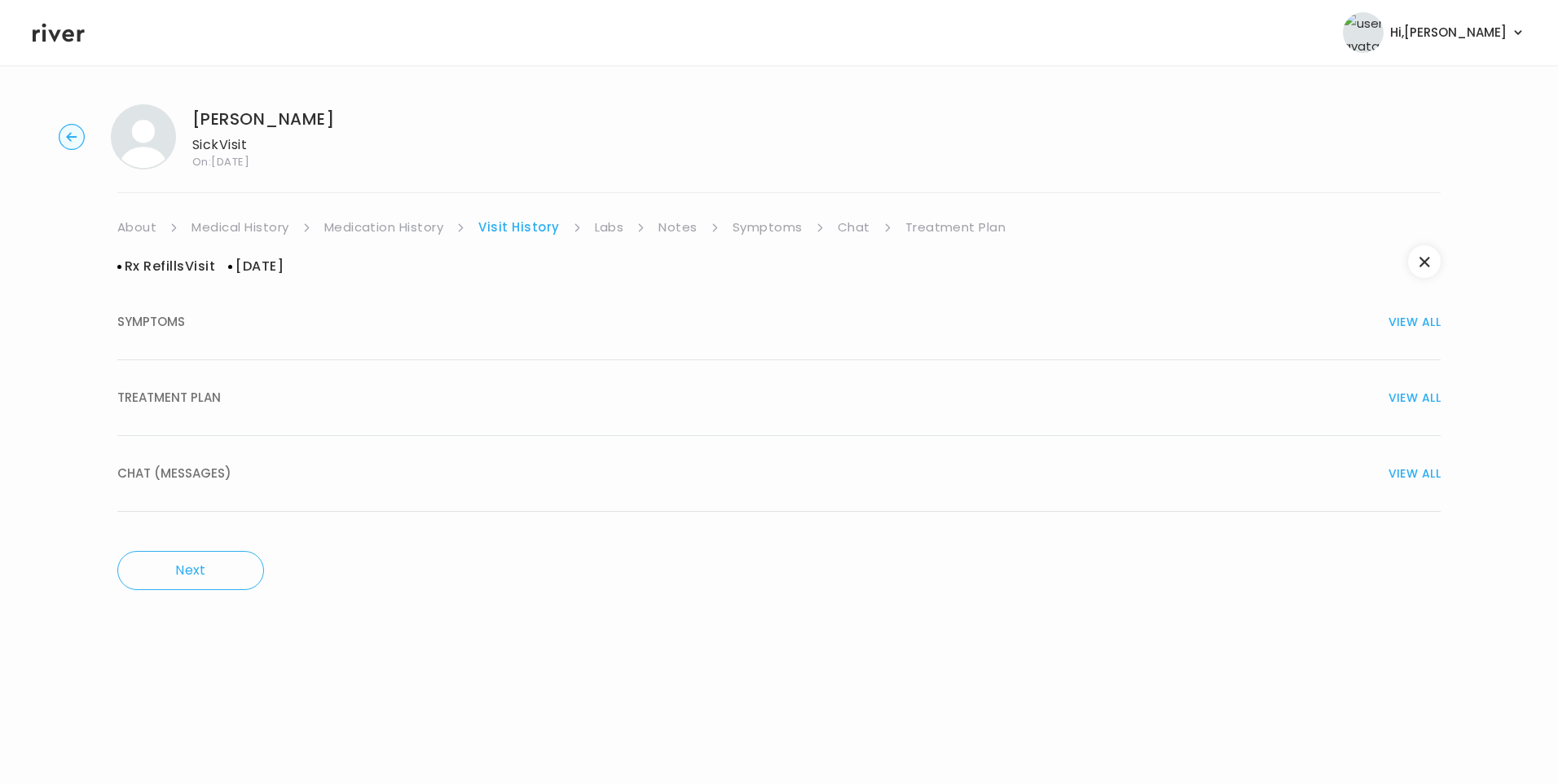
click at [223, 399] on div "TREATMENT PLAN VIEW ALL" at bounding box center [779, 397] width 1324 height 23
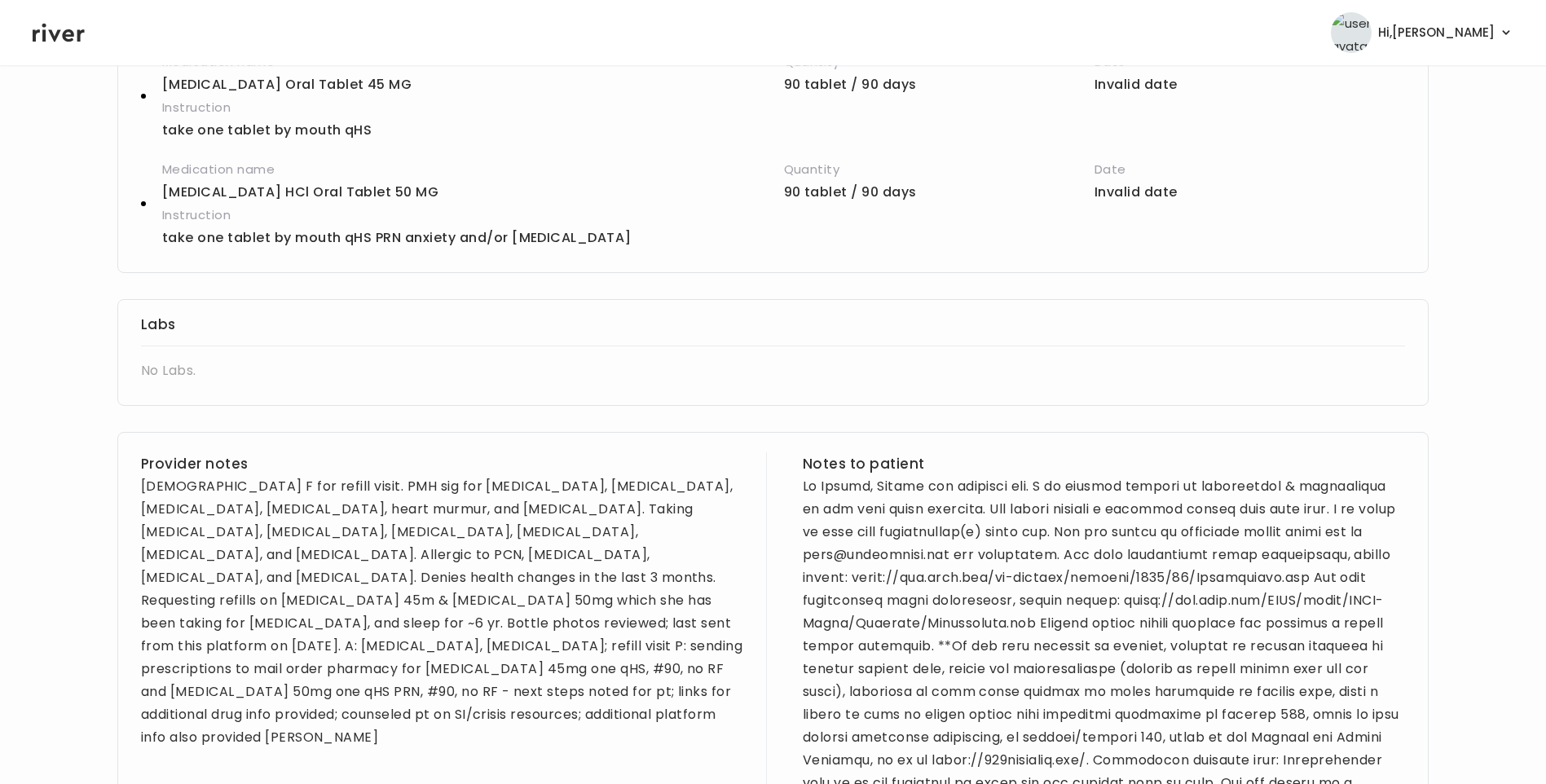
scroll to position [652, 0]
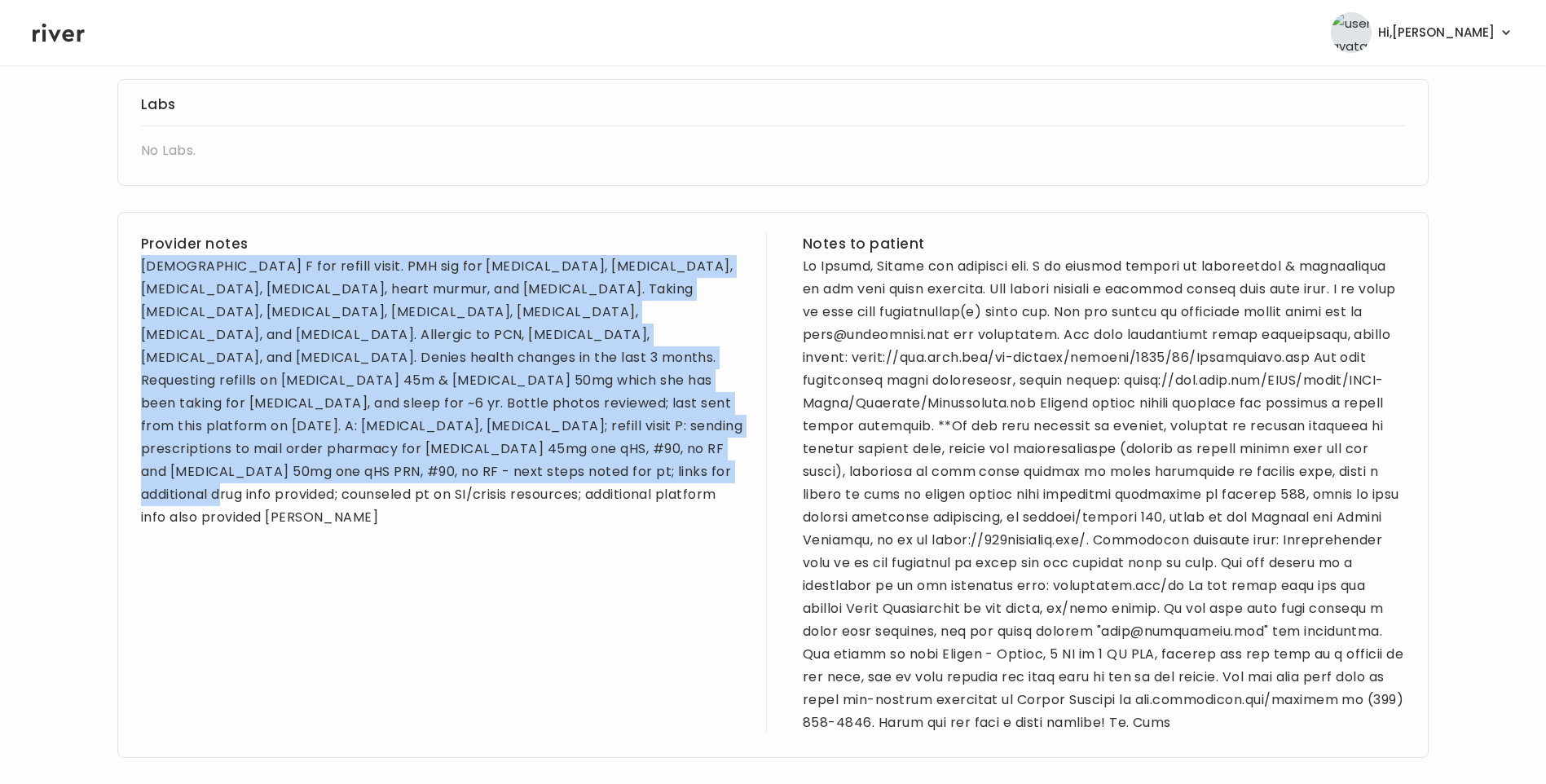
drag, startPoint x: 144, startPoint y: 264, endPoint x: 311, endPoint y: 486, distance: 277.8
click at [311, 486] on div "Provider notes 38 yo F for refill visit. PMH sig for depression, anxiety, PTSD,…" at bounding box center [442, 482] width 603 height 502
copy div "38 yo F for refill visit. PMH sig for depression, anxiety, PTSD, ADHD, asthma, …"
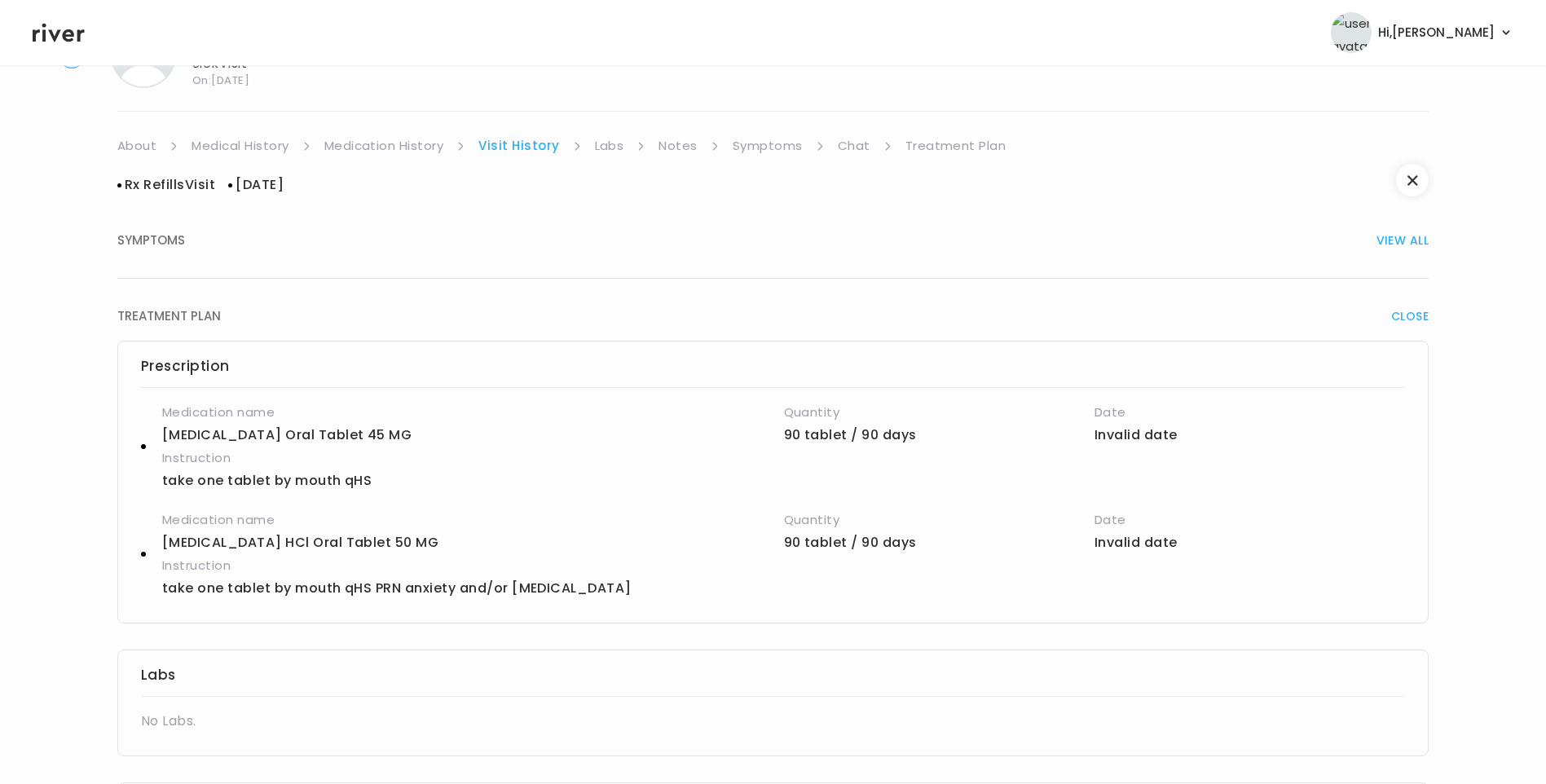
scroll to position [0, 0]
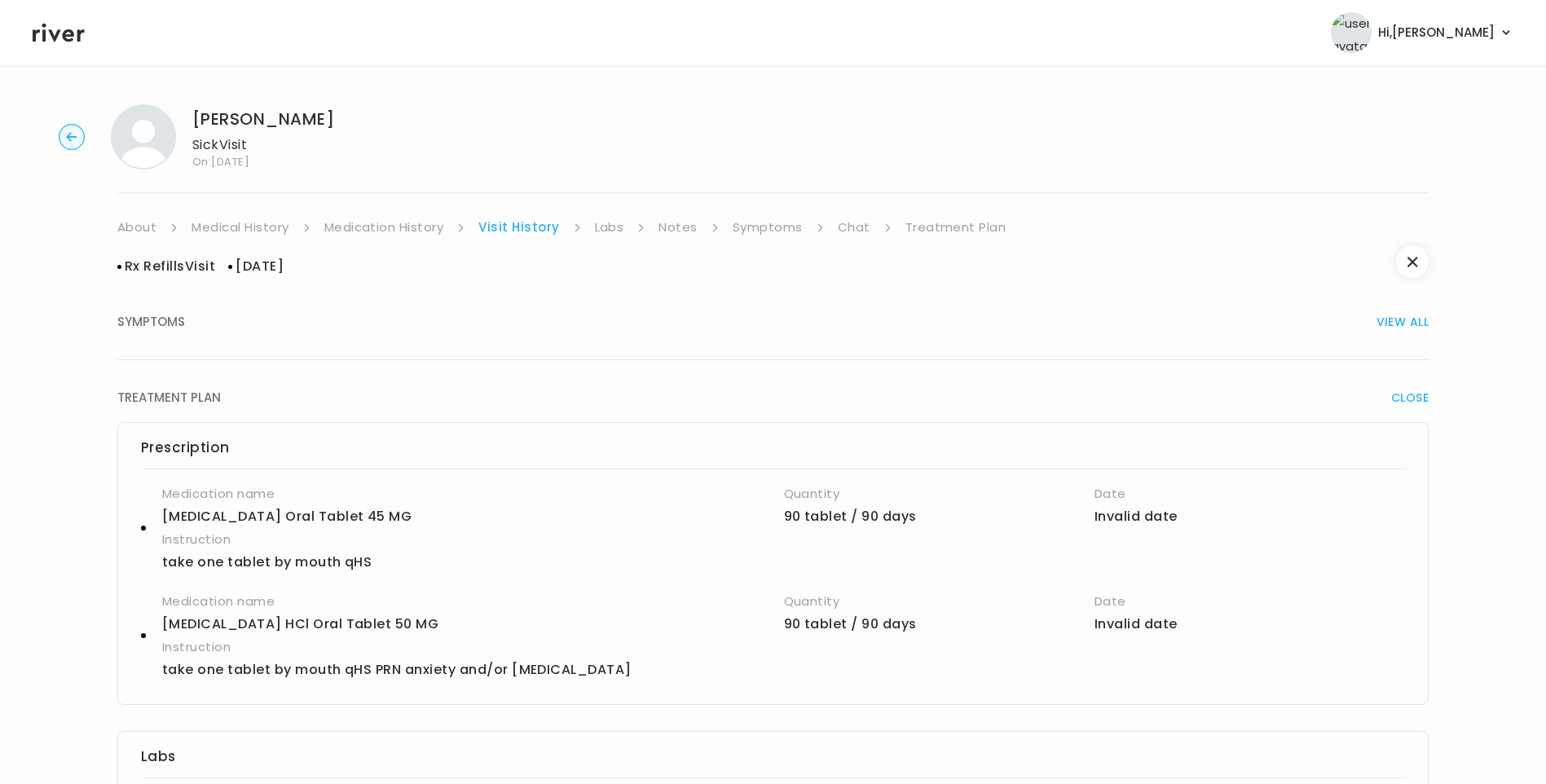
click at [406, 231] on link "Medication History" at bounding box center [384, 227] width 120 height 23
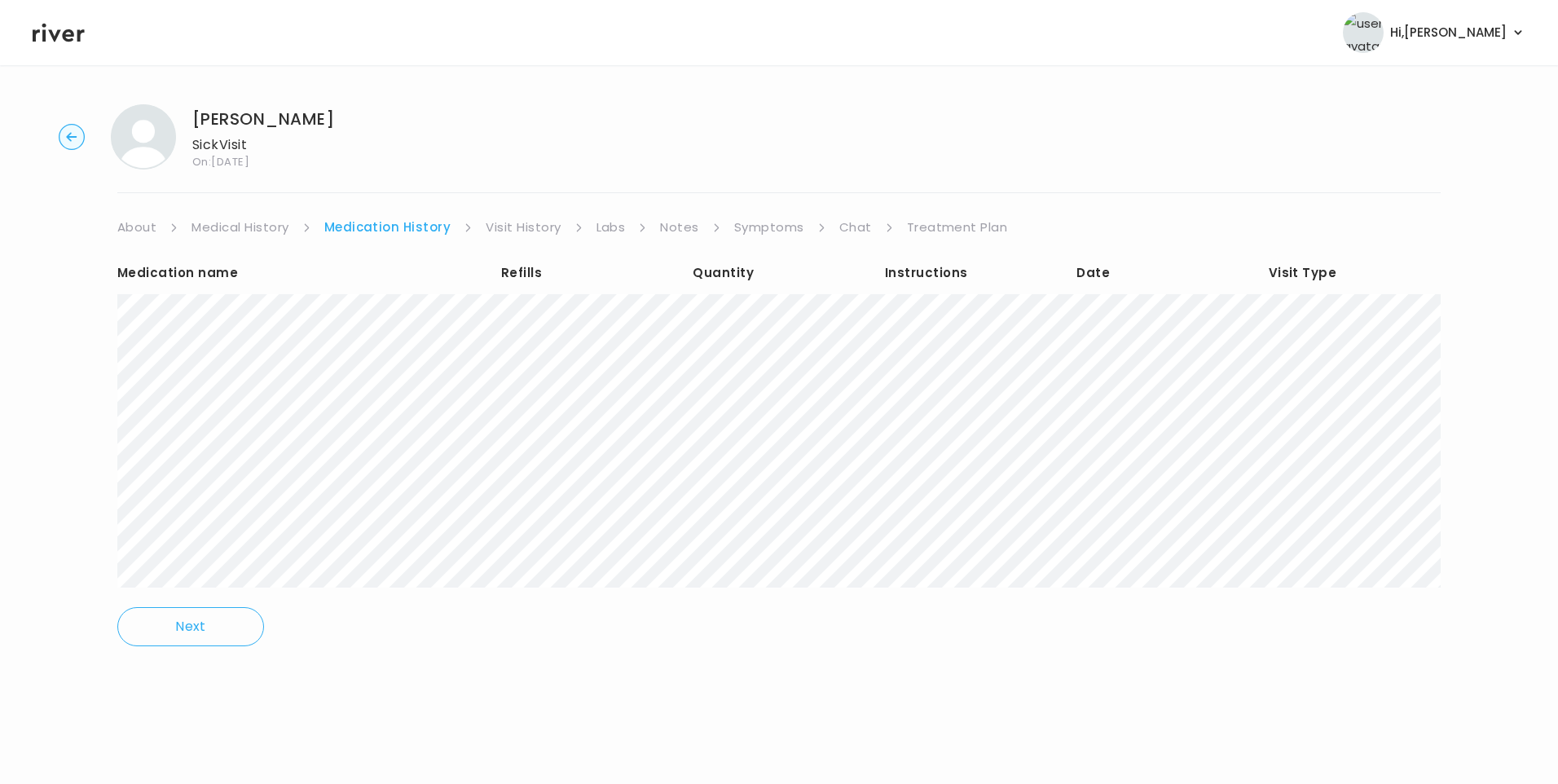
click at [268, 228] on link "Medical History" at bounding box center [239, 227] width 97 height 23
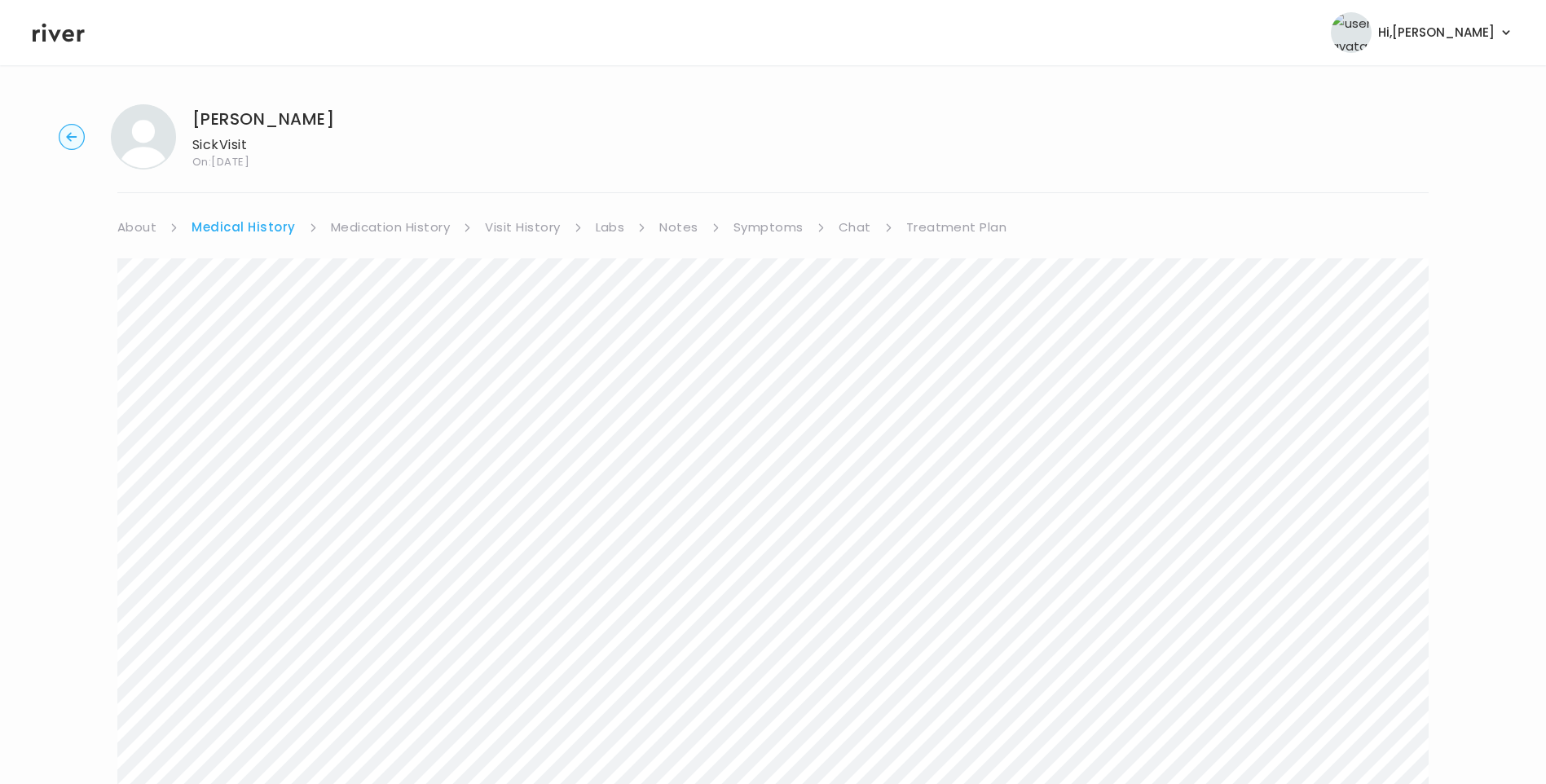
click at [768, 232] on link "Symptoms" at bounding box center [768, 227] width 70 height 23
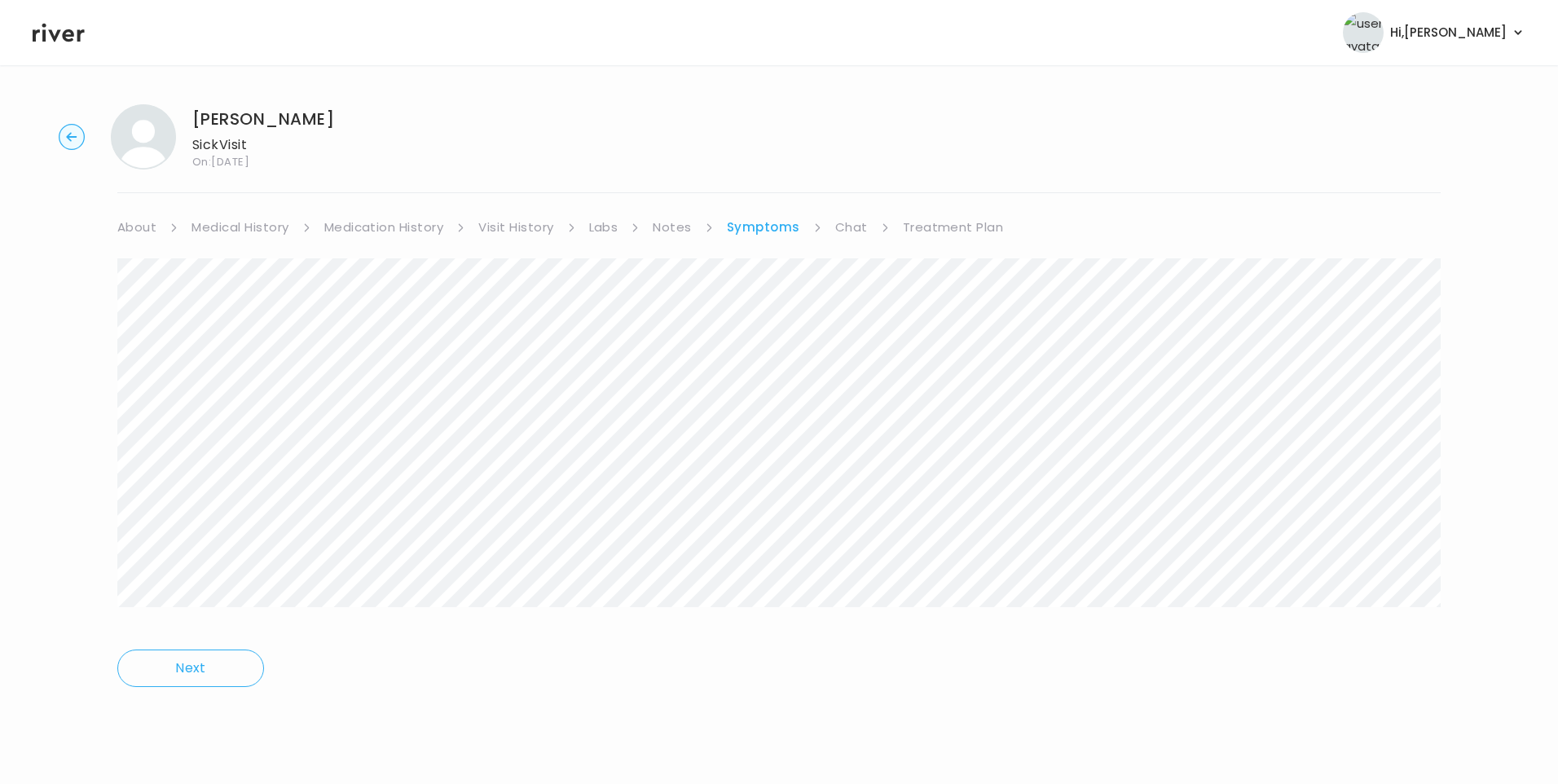
click at [953, 224] on link "Treatment Plan" at bounding box center [953, 227] width 101 height 23
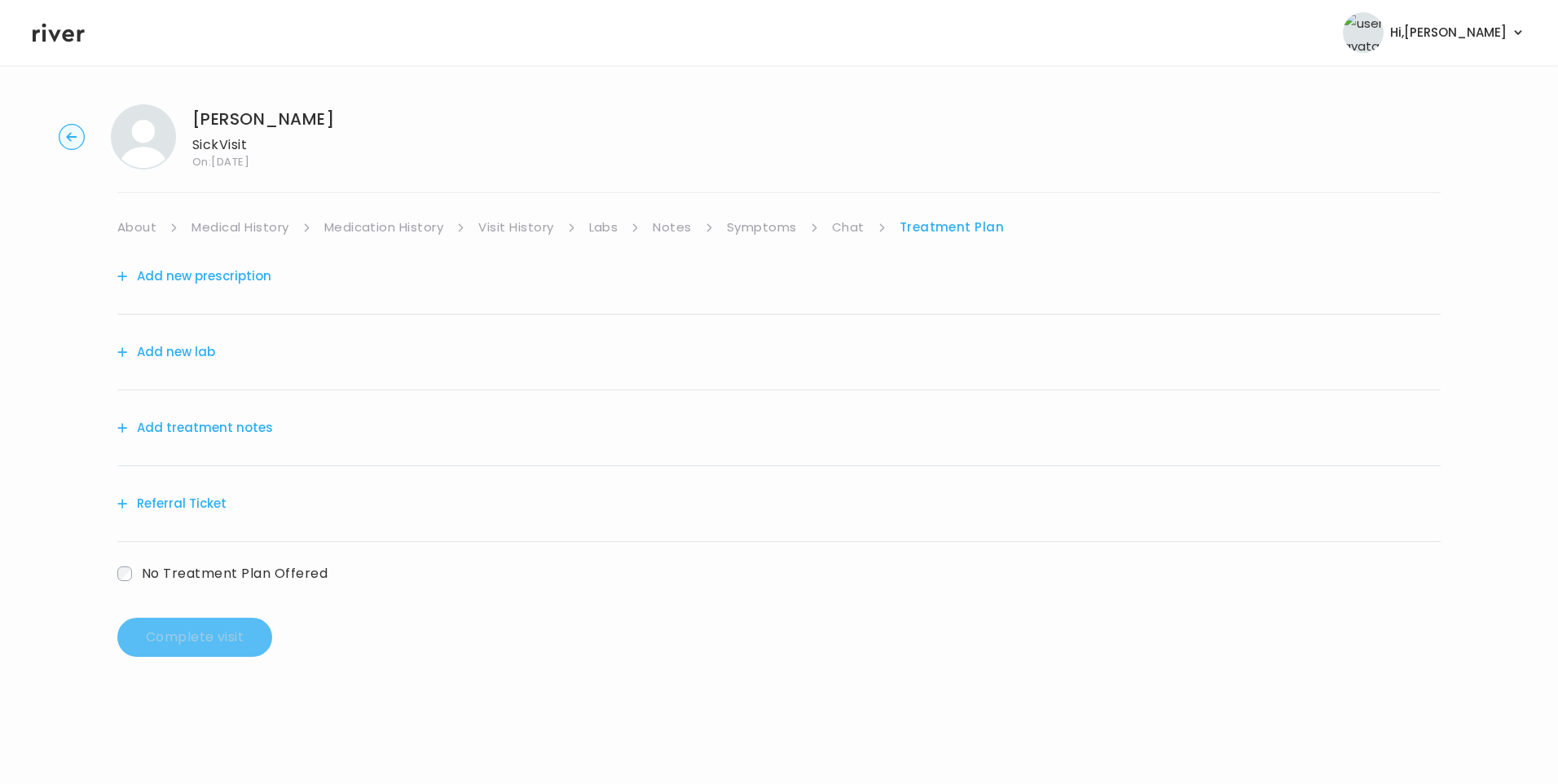
click at [218, 427] on button "Add treatment notes" at bounding box center [195, 428] width 155 height 23
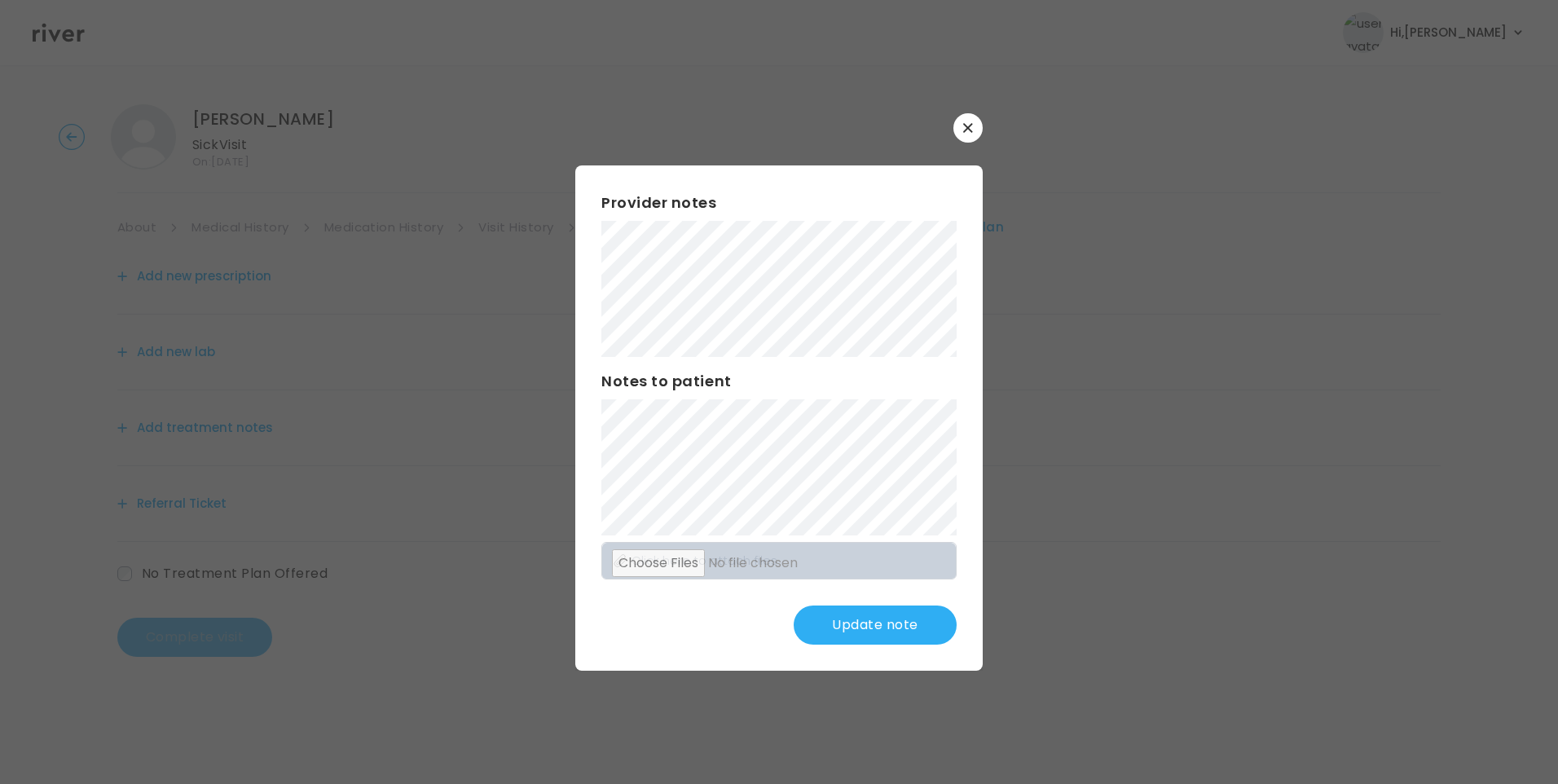
click at [872, 624] on button "Update note" at bounding box center [875, 624] width 163 height 39
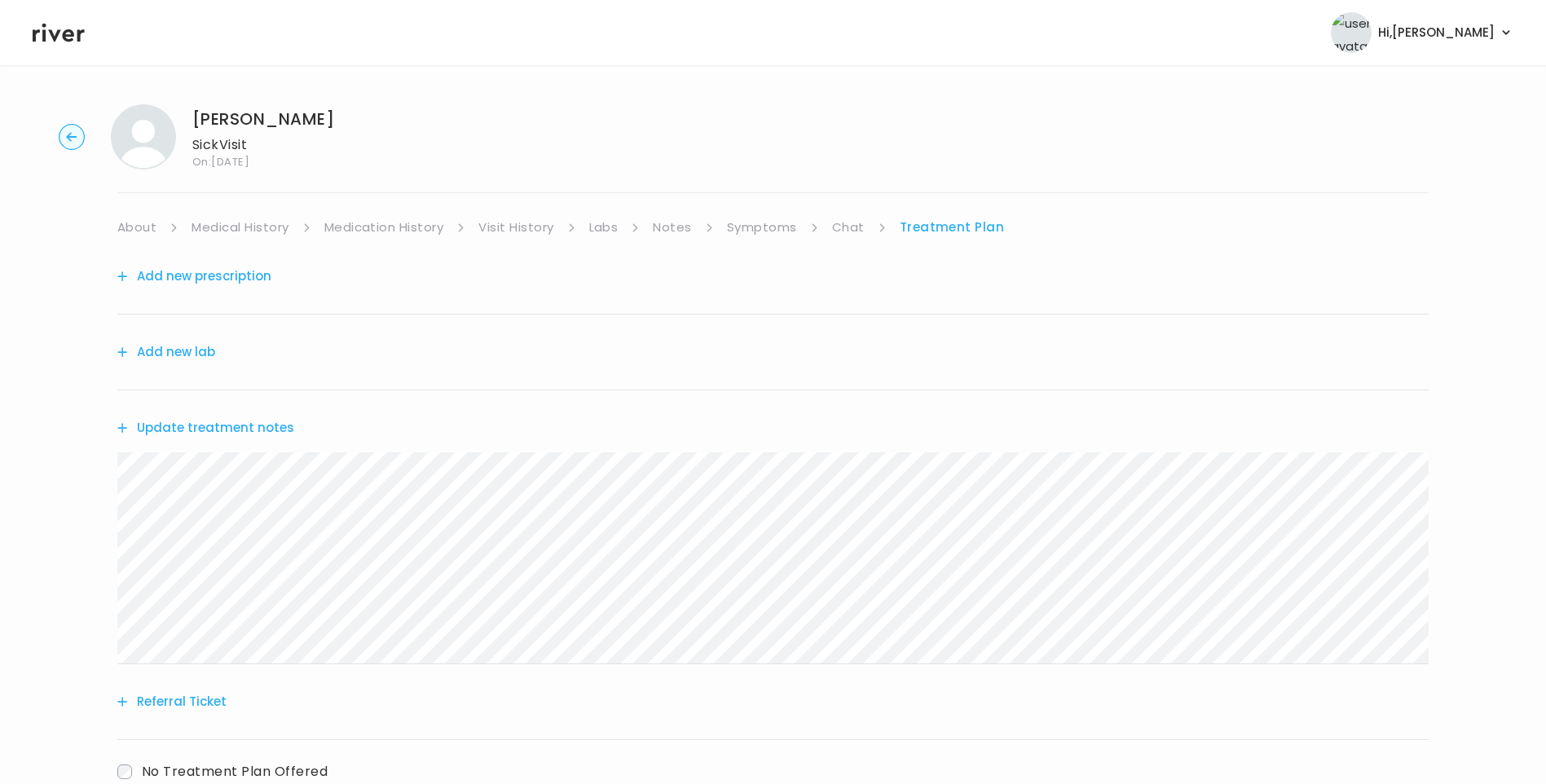
click at [361, 229] on link "Medication History" at bounding box center [384, 227] width 120 height 23
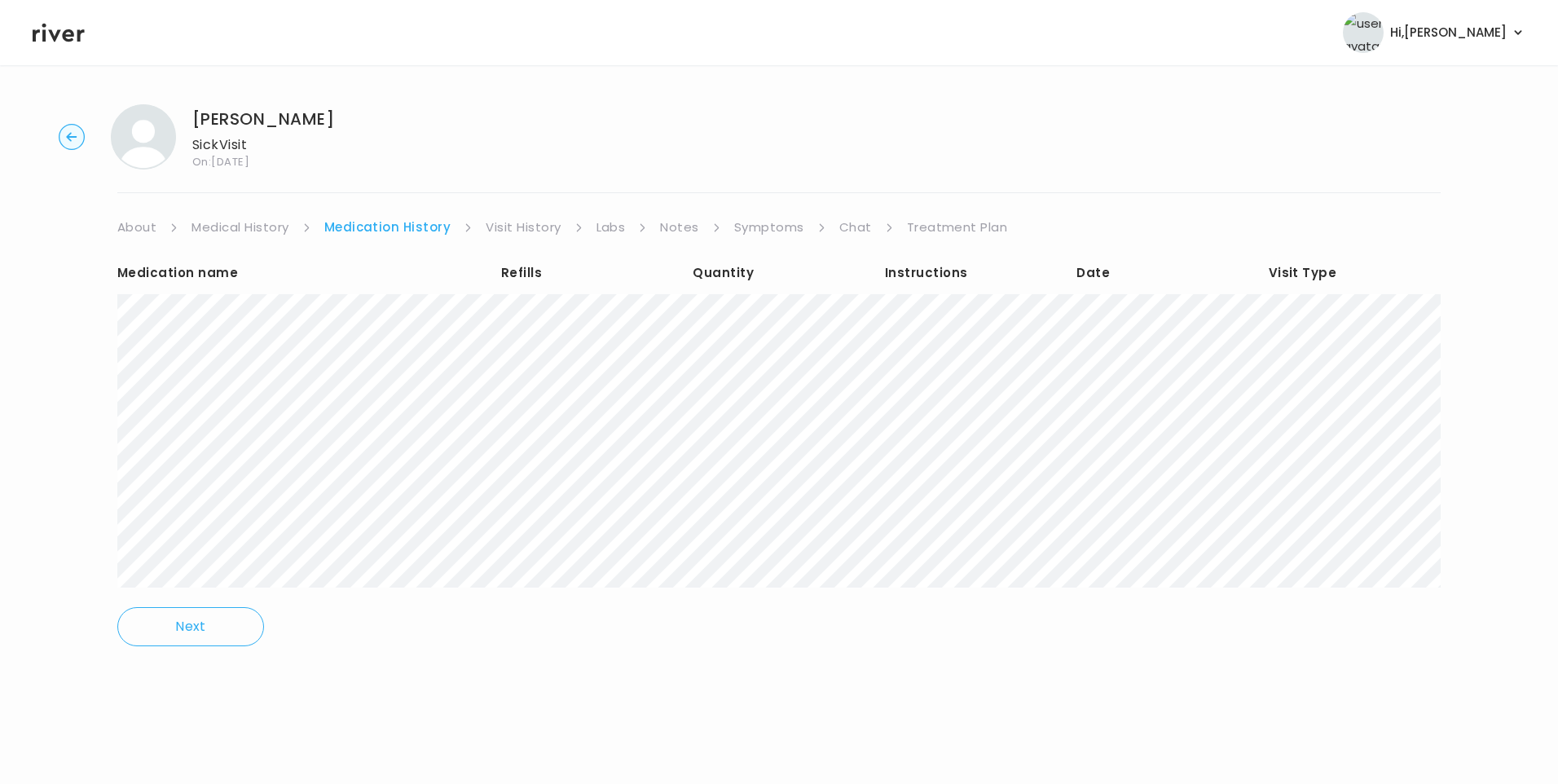
drag, startPoint x: 217, startPoint y: 224, endPoint x: 228, endPoint y: 228, distance: 11.7
click at [219, 224] on link "Medical History" at bounding box center [239, 227] width 97 height 23
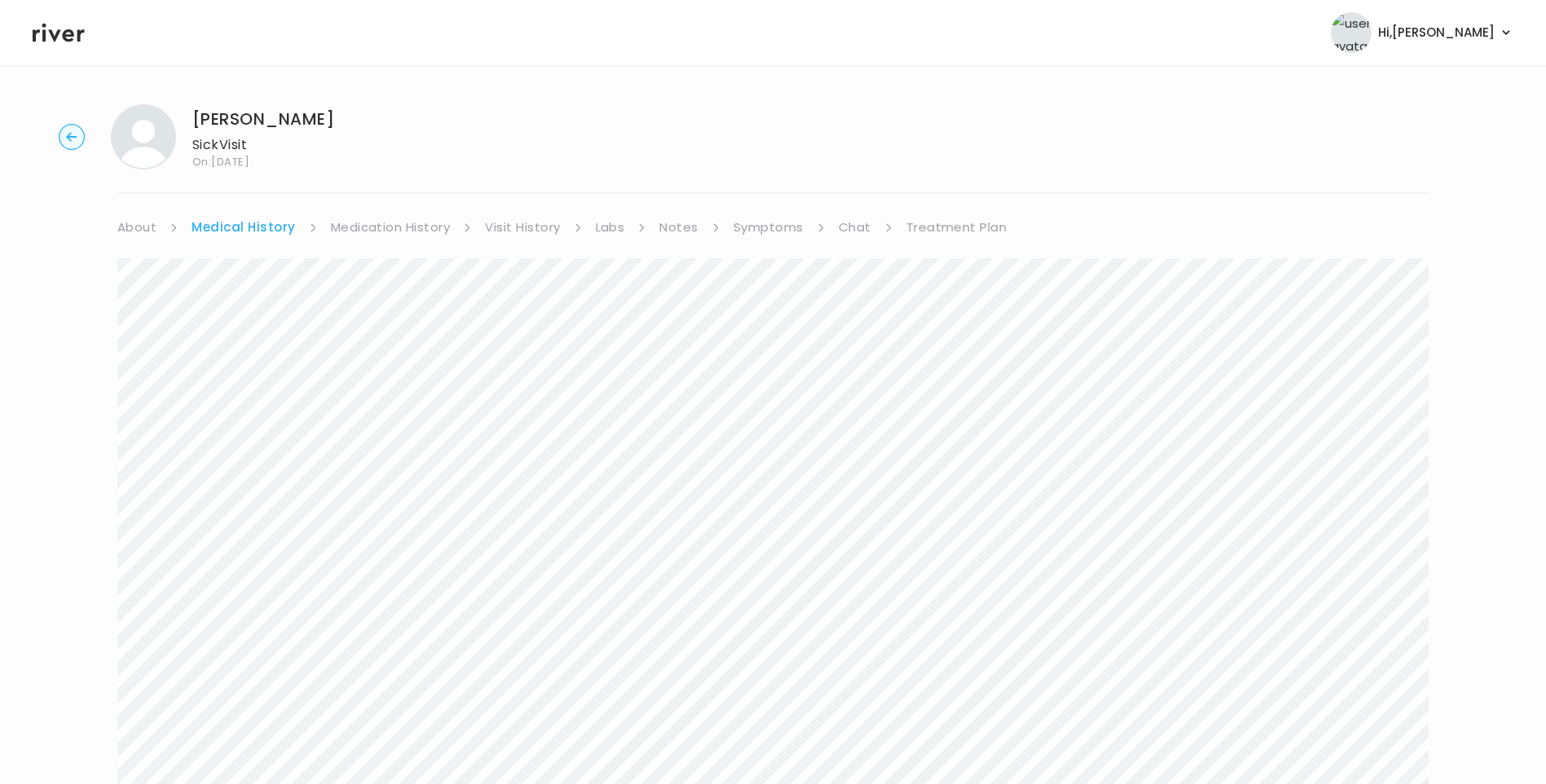
click at [932, 220] on link "Treatment Plan" at bounding box center [957, 227] width 101 height 23
click at [752, 225] on link "Symptoms" at bounding box center [762, 227] width 70 height 23
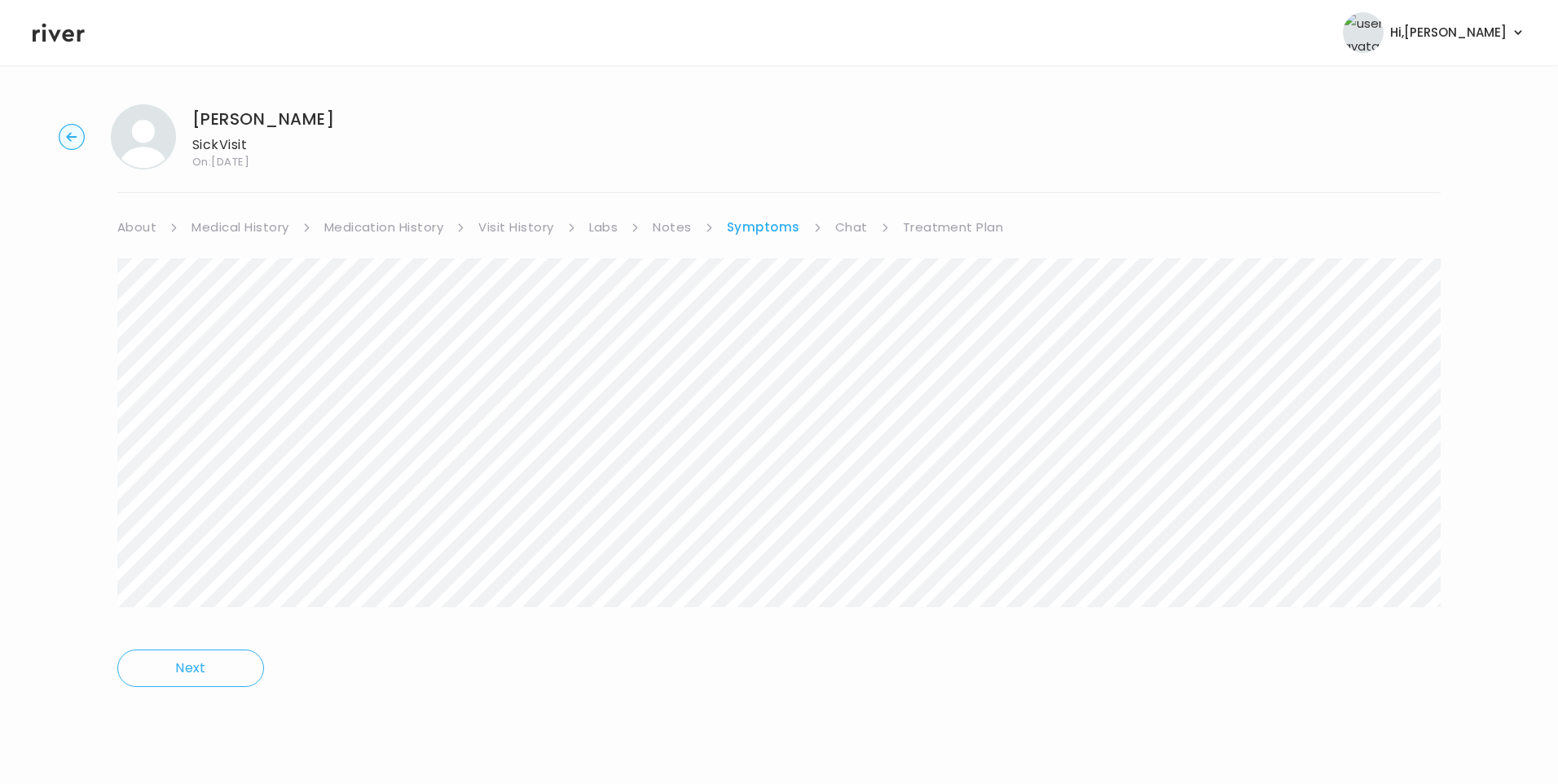
click at [988, 229] on link "Treatment Plan" at bounding box center [953, 227] width 101 height 23
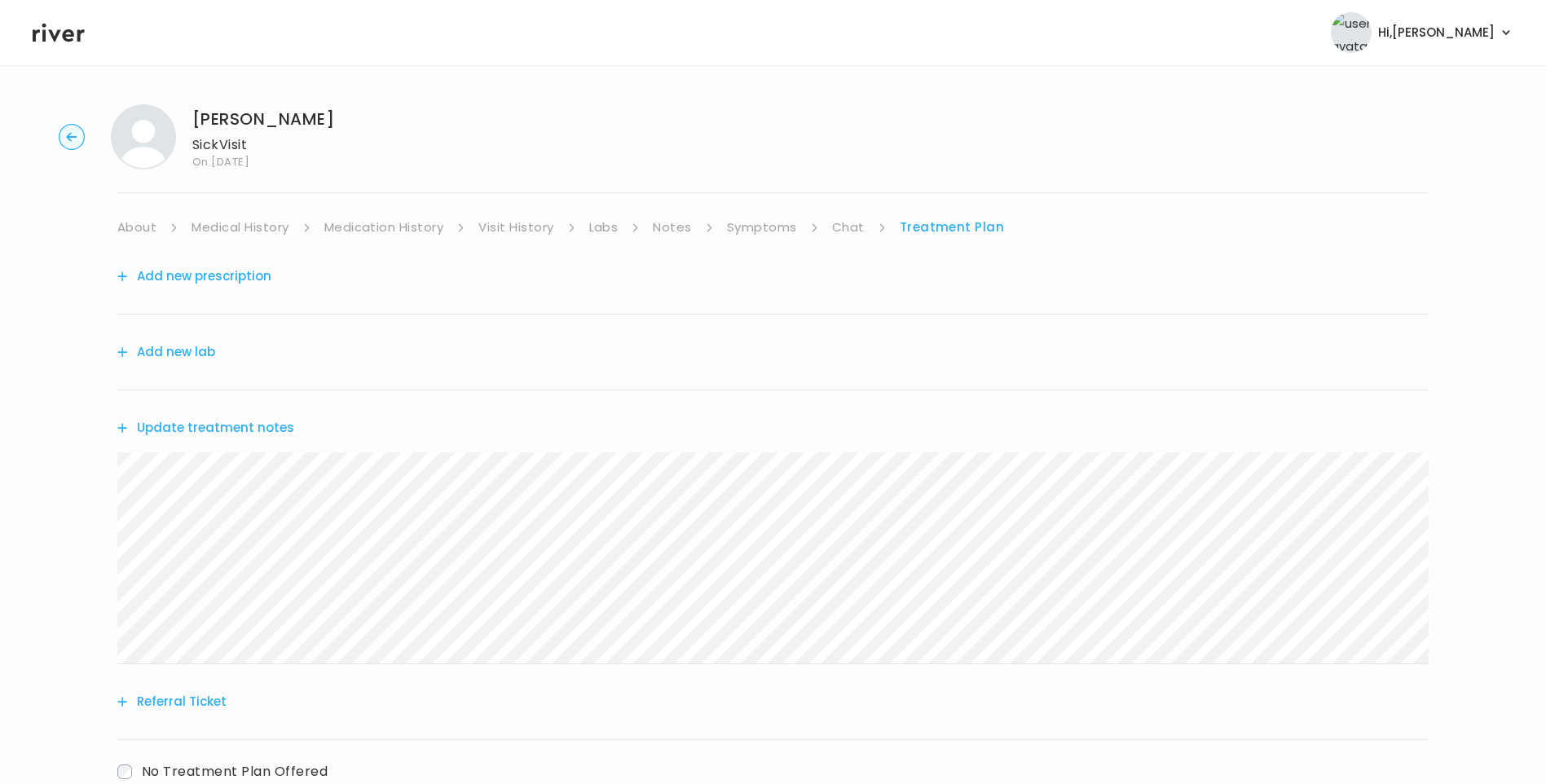
click at [274, 425] on button "Update treatment notes" at bounding box center [206, 428] width 177 height 23
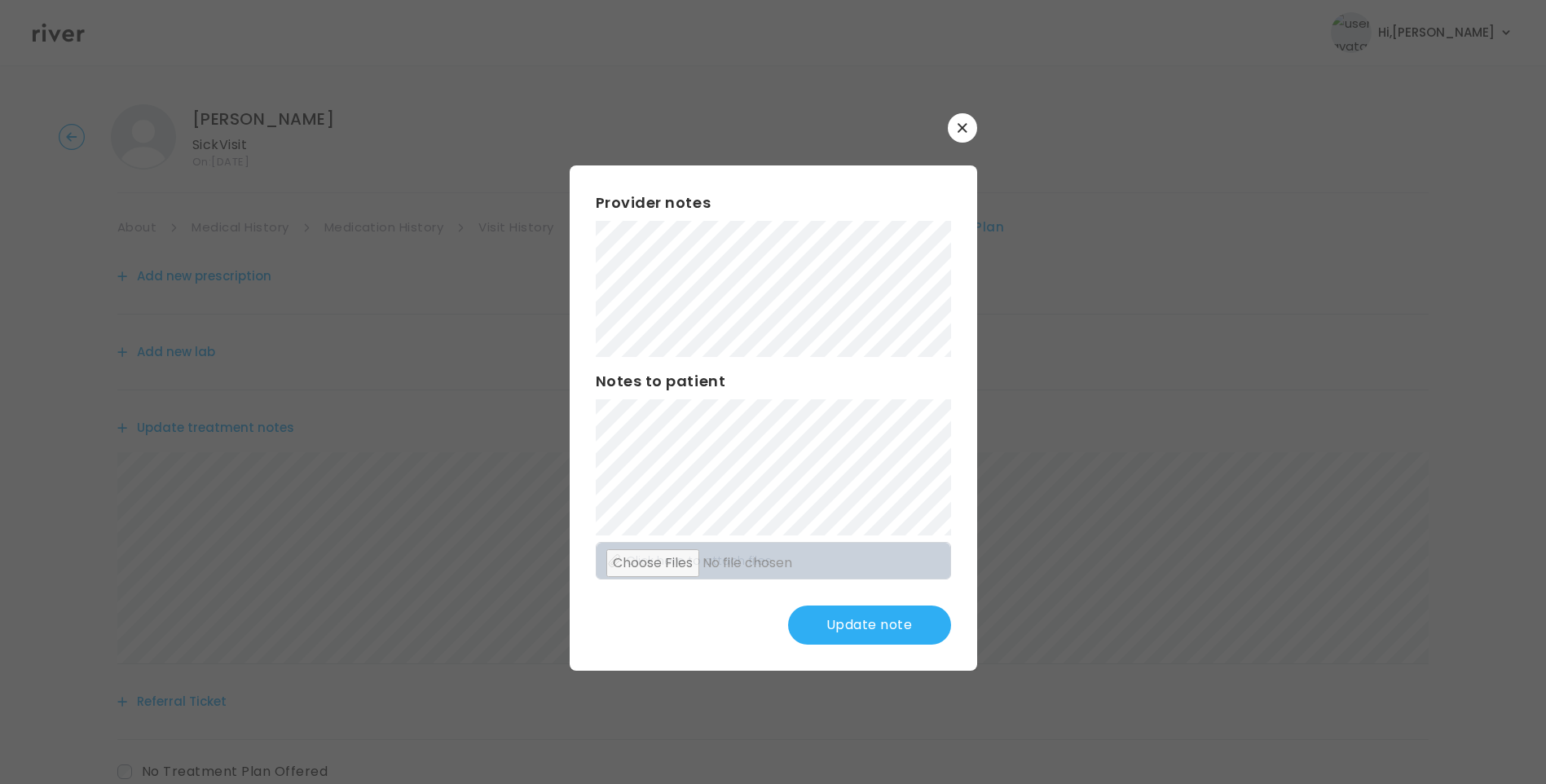
scroll to position [110, 0]
click at [879, 624] on button "Update note" at bounding box center [870, 624] width 163 height 39
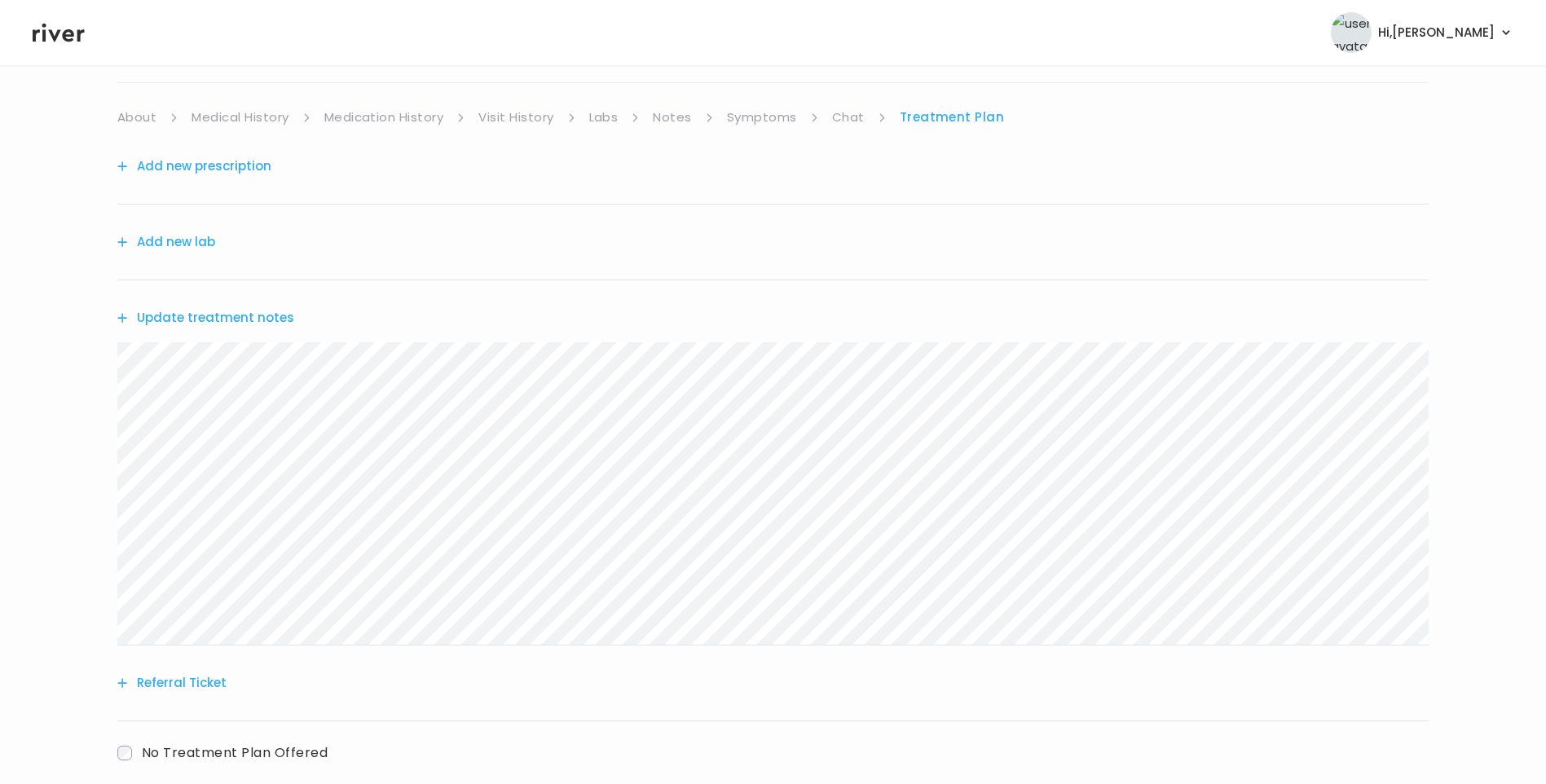
click at [260, 318] on button "Update treatment notes" at bounding box center [206, 318] width 177 height 23
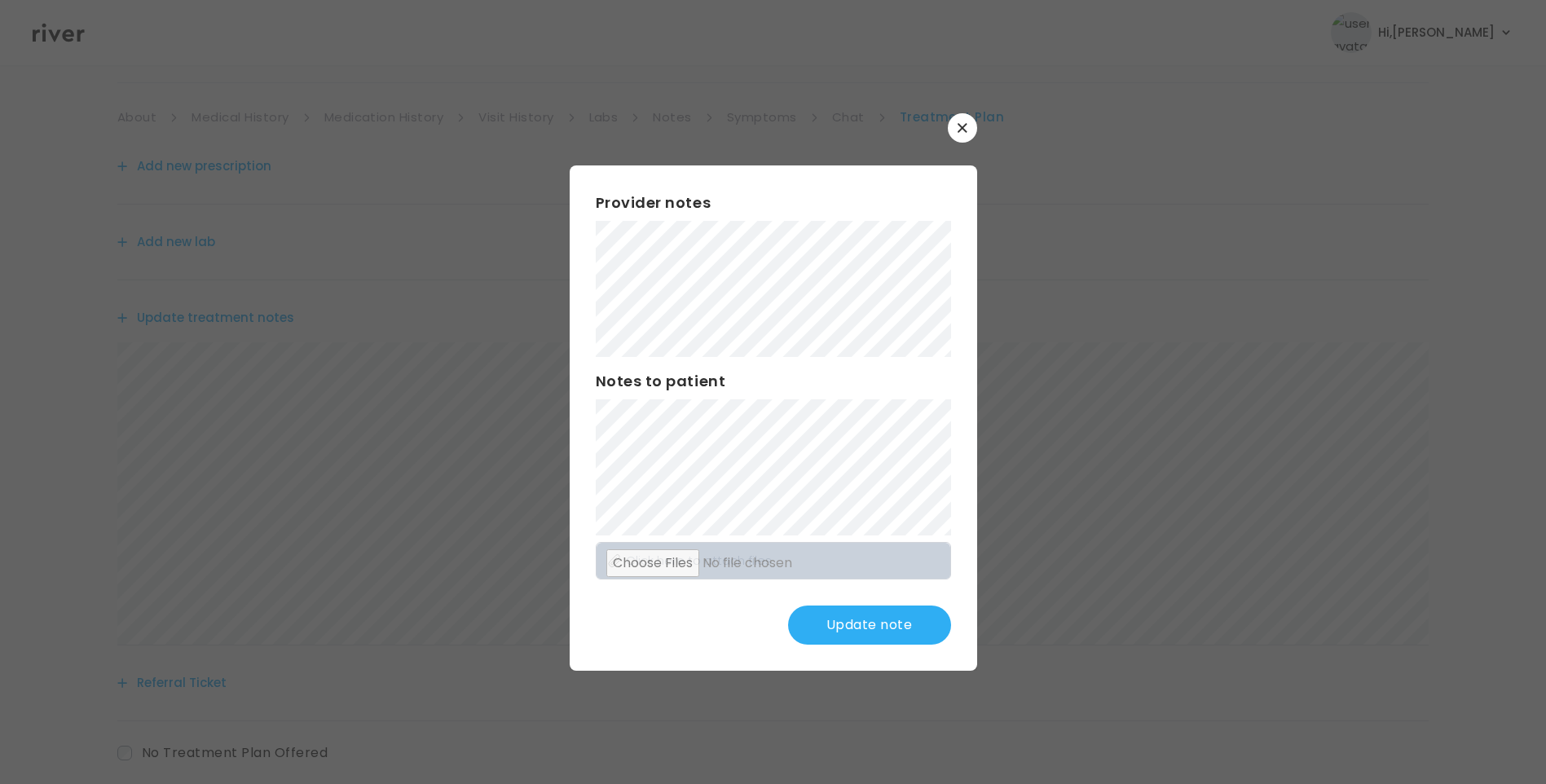
click at [854, 613] on button "Update note" at bounding box center [870, 624] width 163 height 39
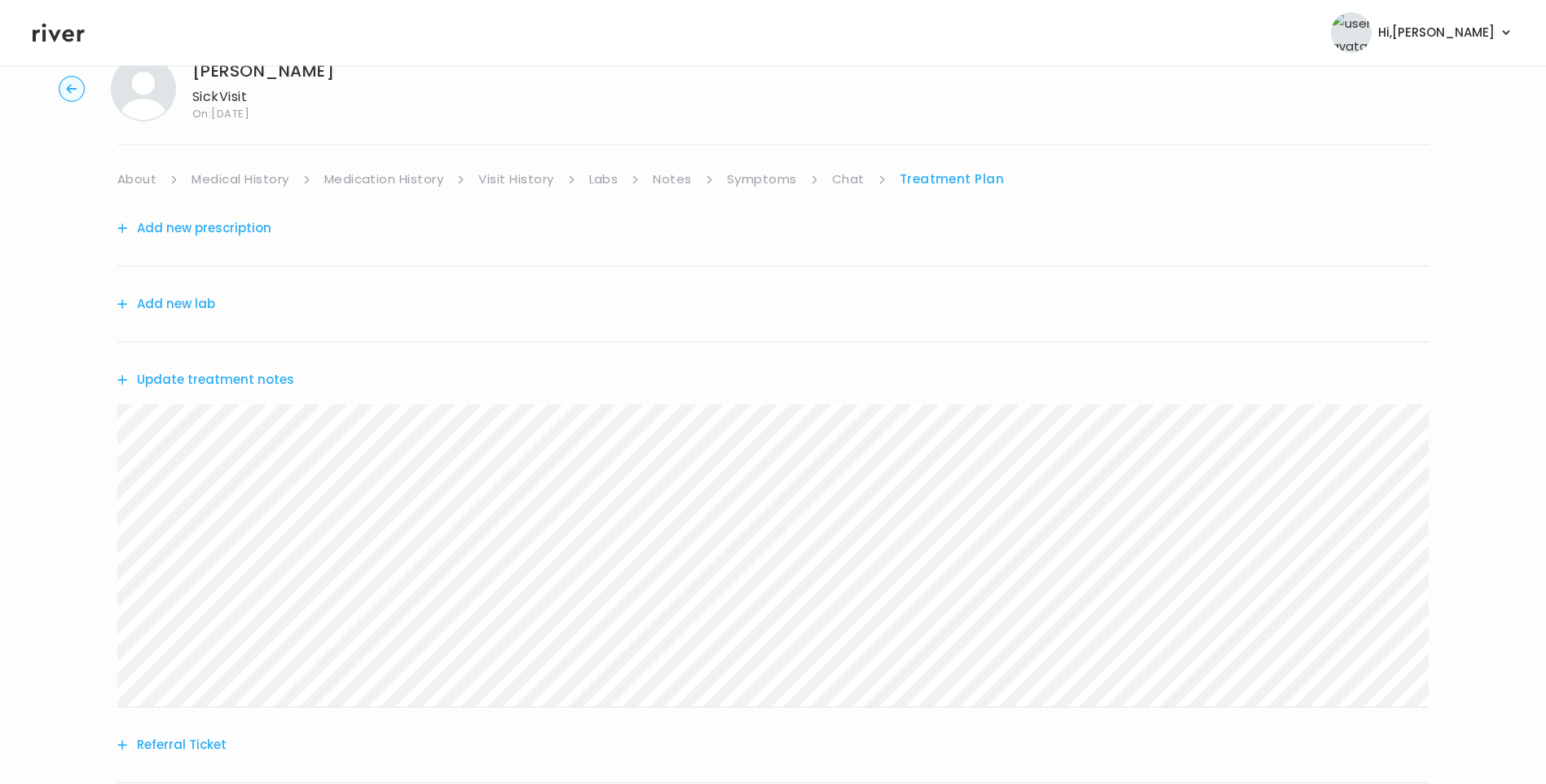
scroll to position [0, 0]
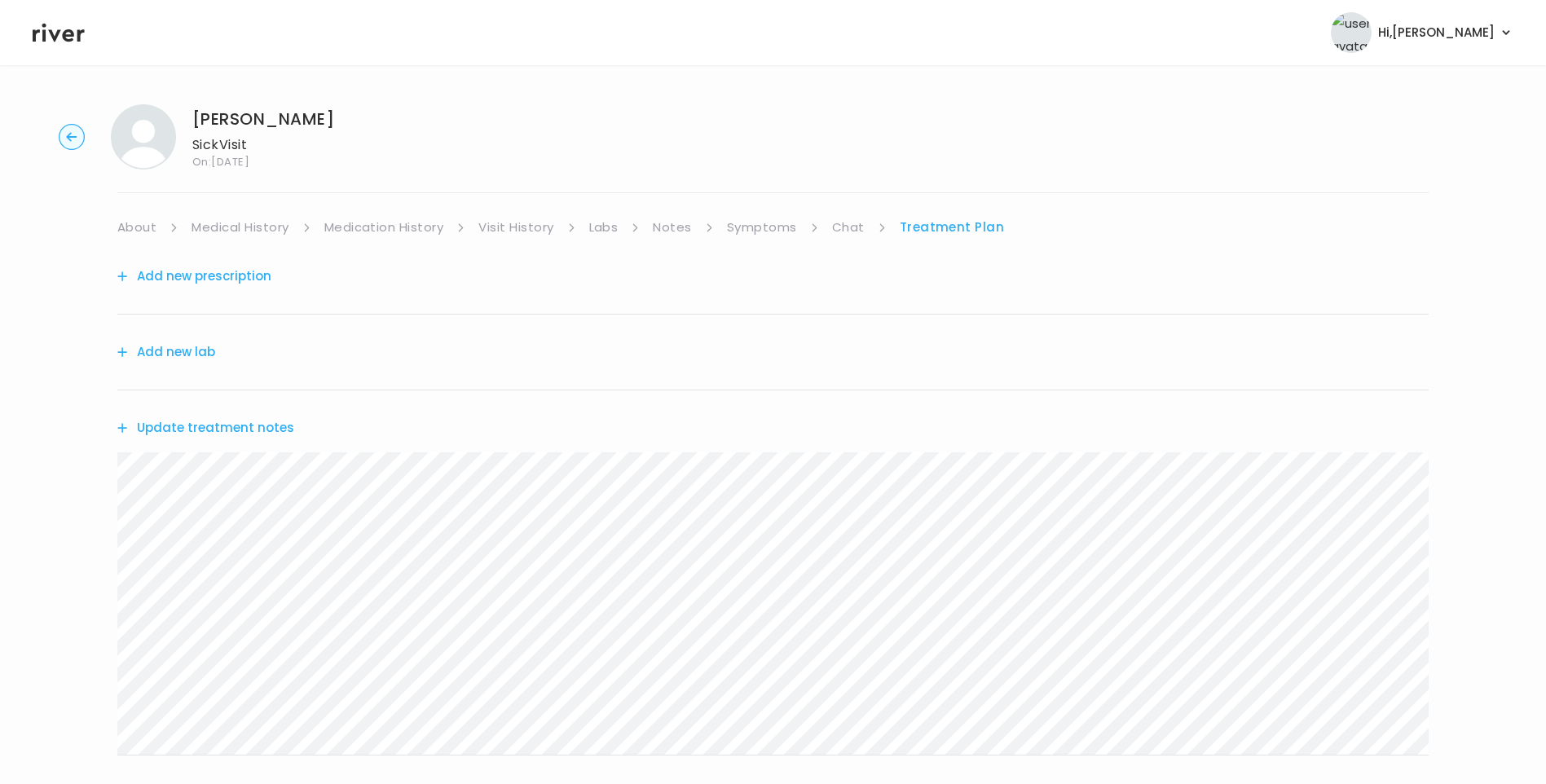
click at [144, 226] on link "About" at bounding box center [137, 227] width 40 height 23
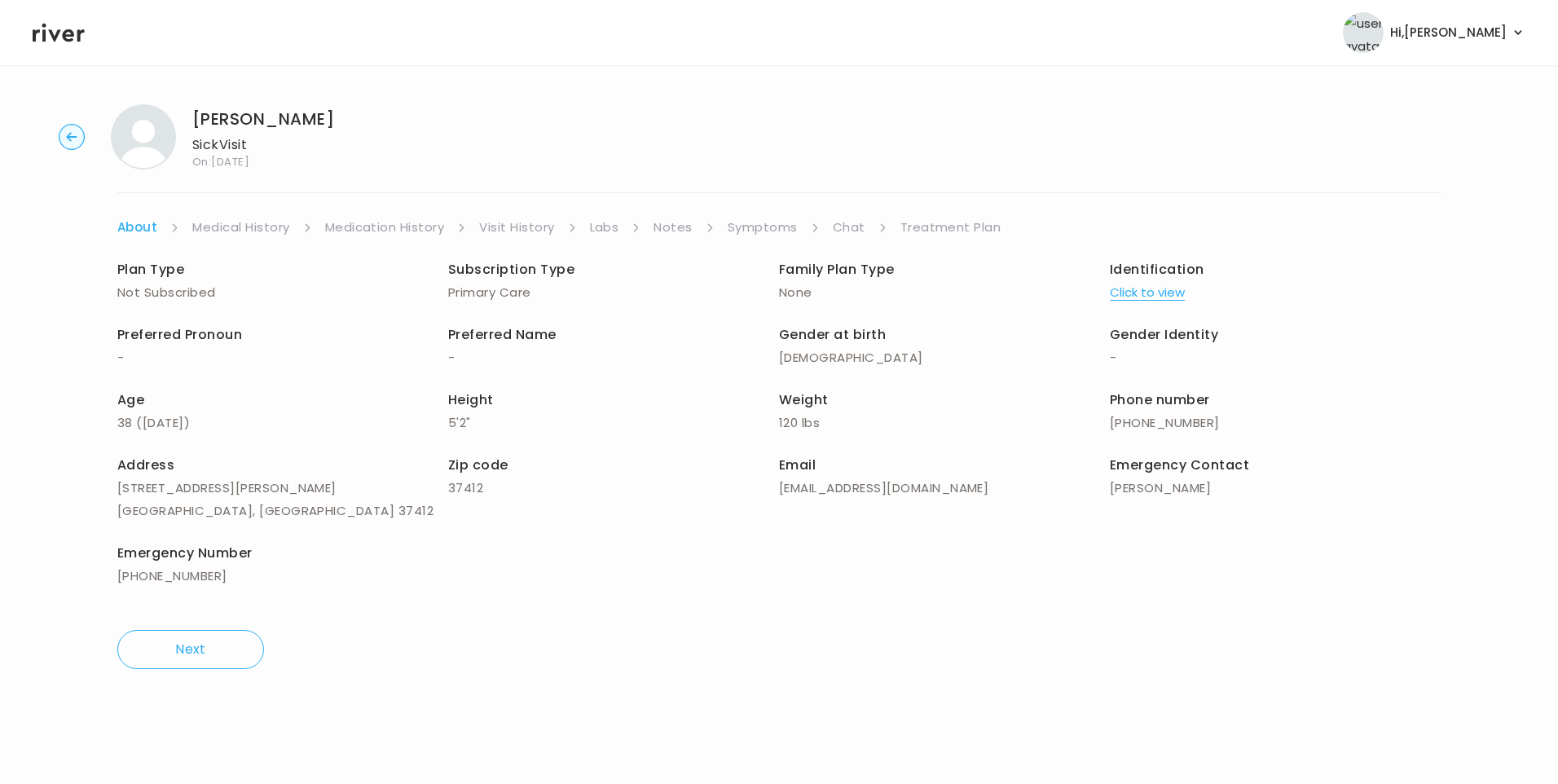
drag, startPoint x: 956, startPoint y: 223, endPoint x: 962, endPoint y: 234, distance: 12.5
click at [957, 225] on link "Treatment Plan" at bounding box center [950, 227] width 101 height 23
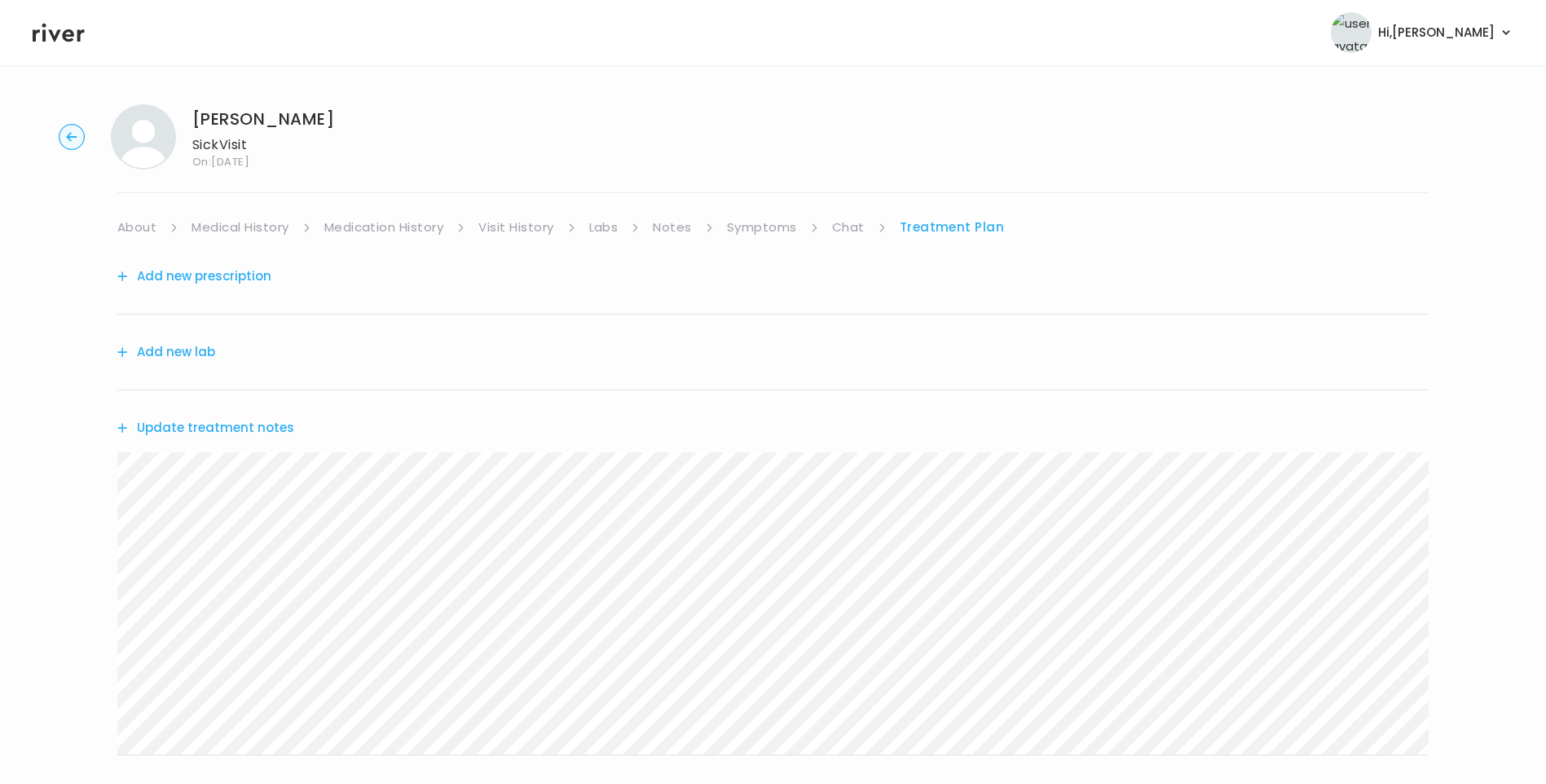
click at [266, 428] on button "Update treatment notes" at bounding box center [206, 428] width 177 height 23
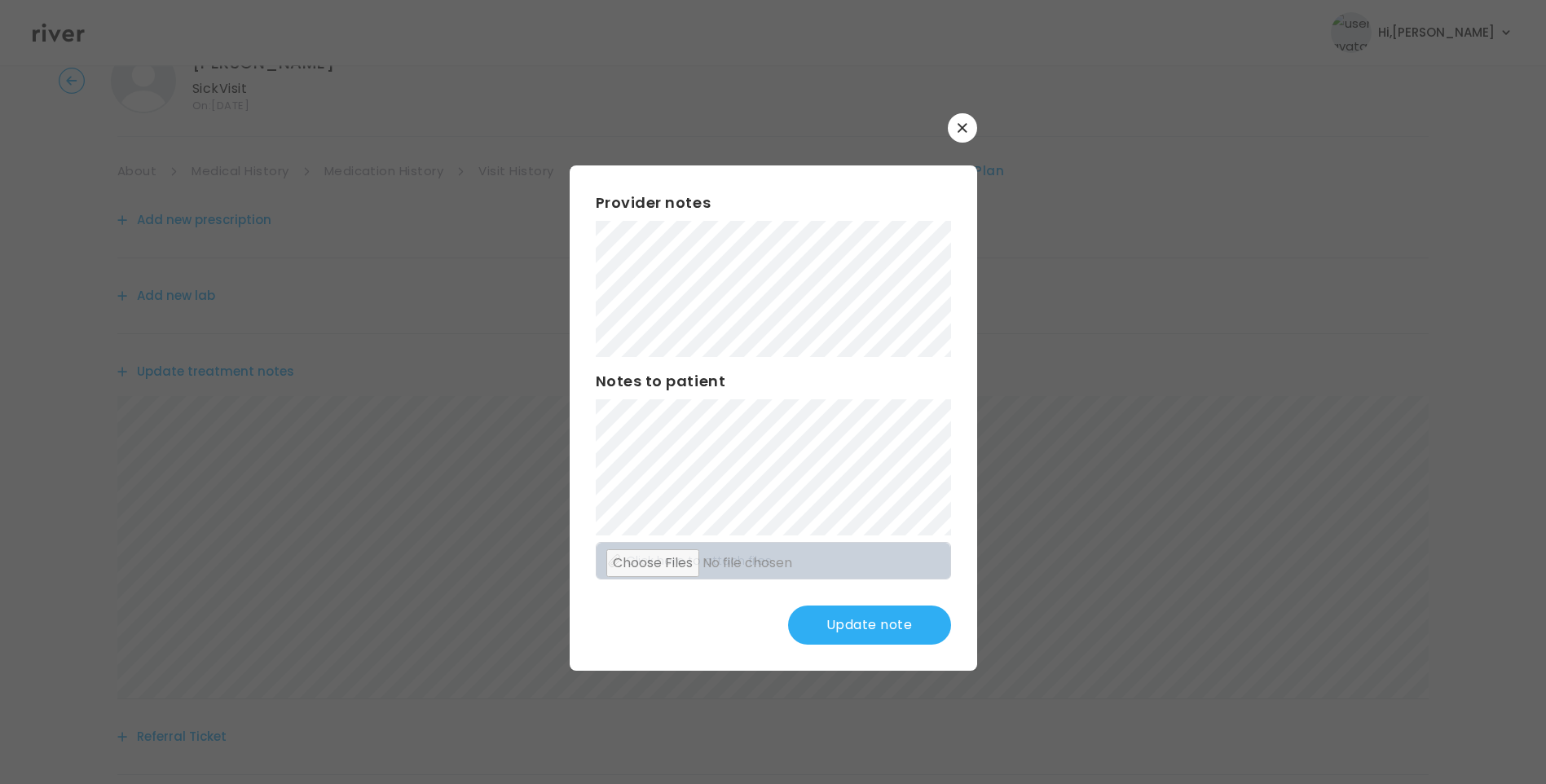
scroll to position [82, 0]
click at [838, 631] on button "Update note" at bounding box center [870, 624] width 163 height 39
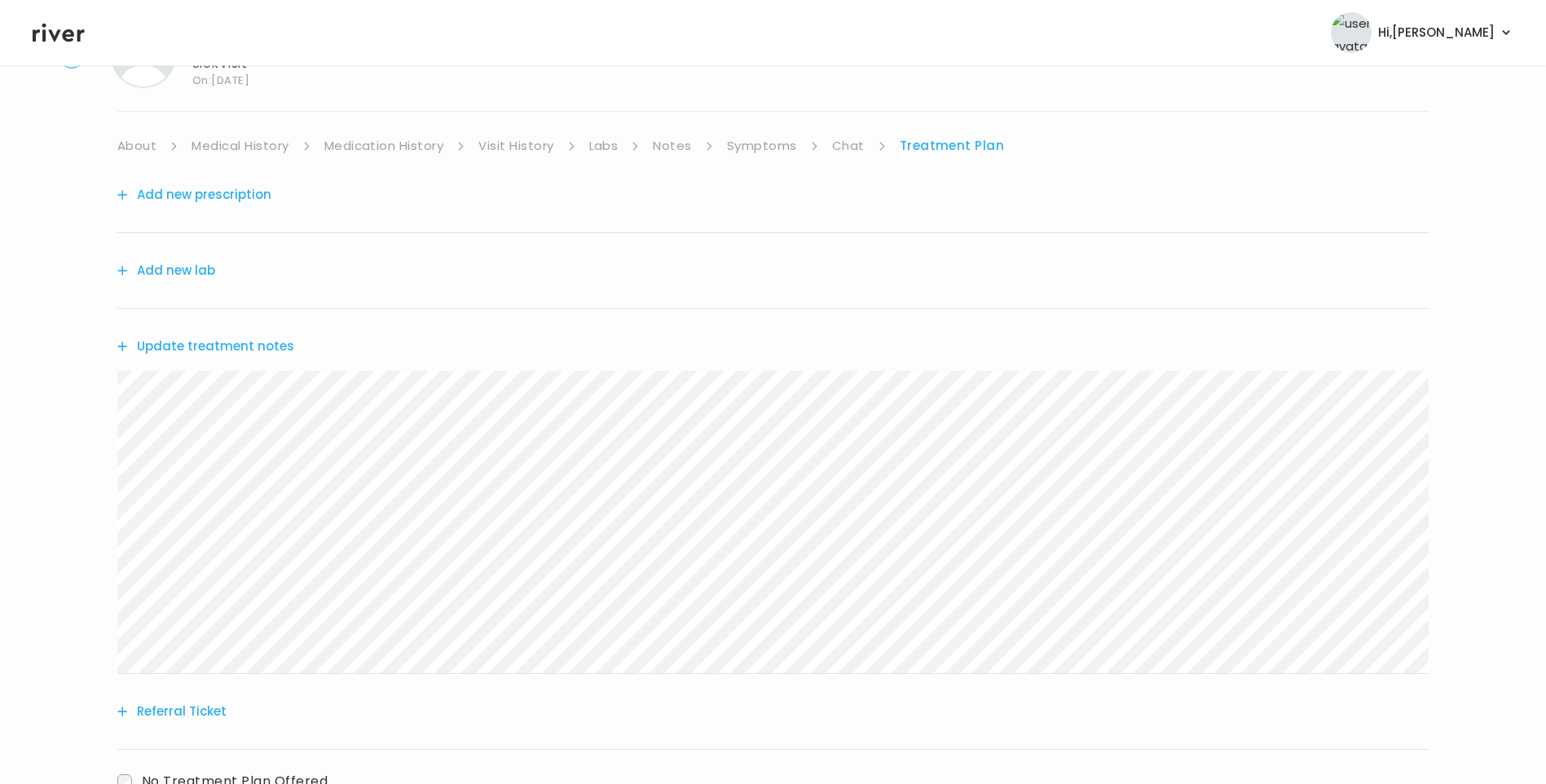
click at [272, 340] on button "Update treatment notes" at bounding box center [206, 346] width 177 height 23
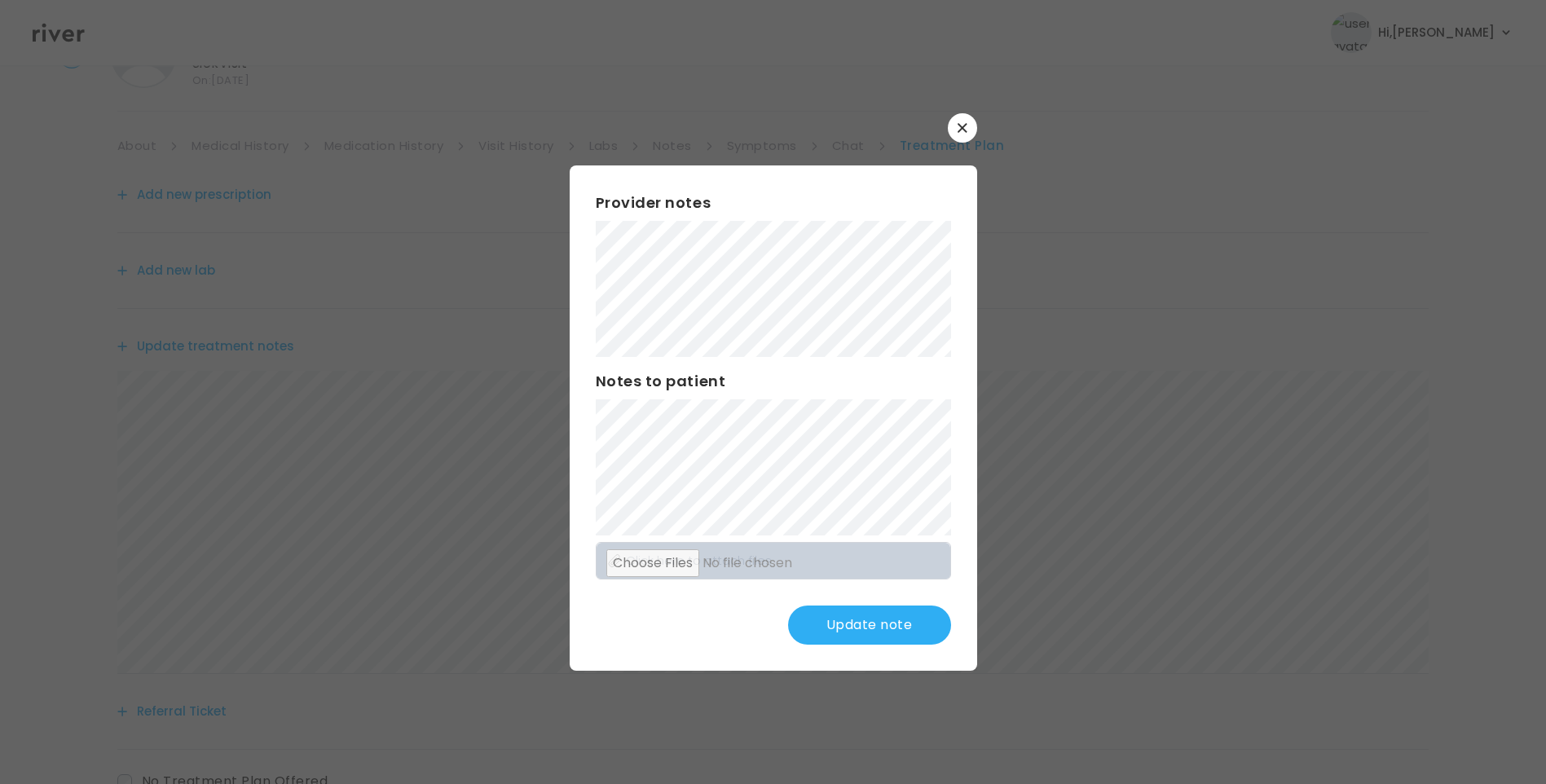
click at [862, 631] on button "Update note" at bounding box center [870, 624] width 163 height 39
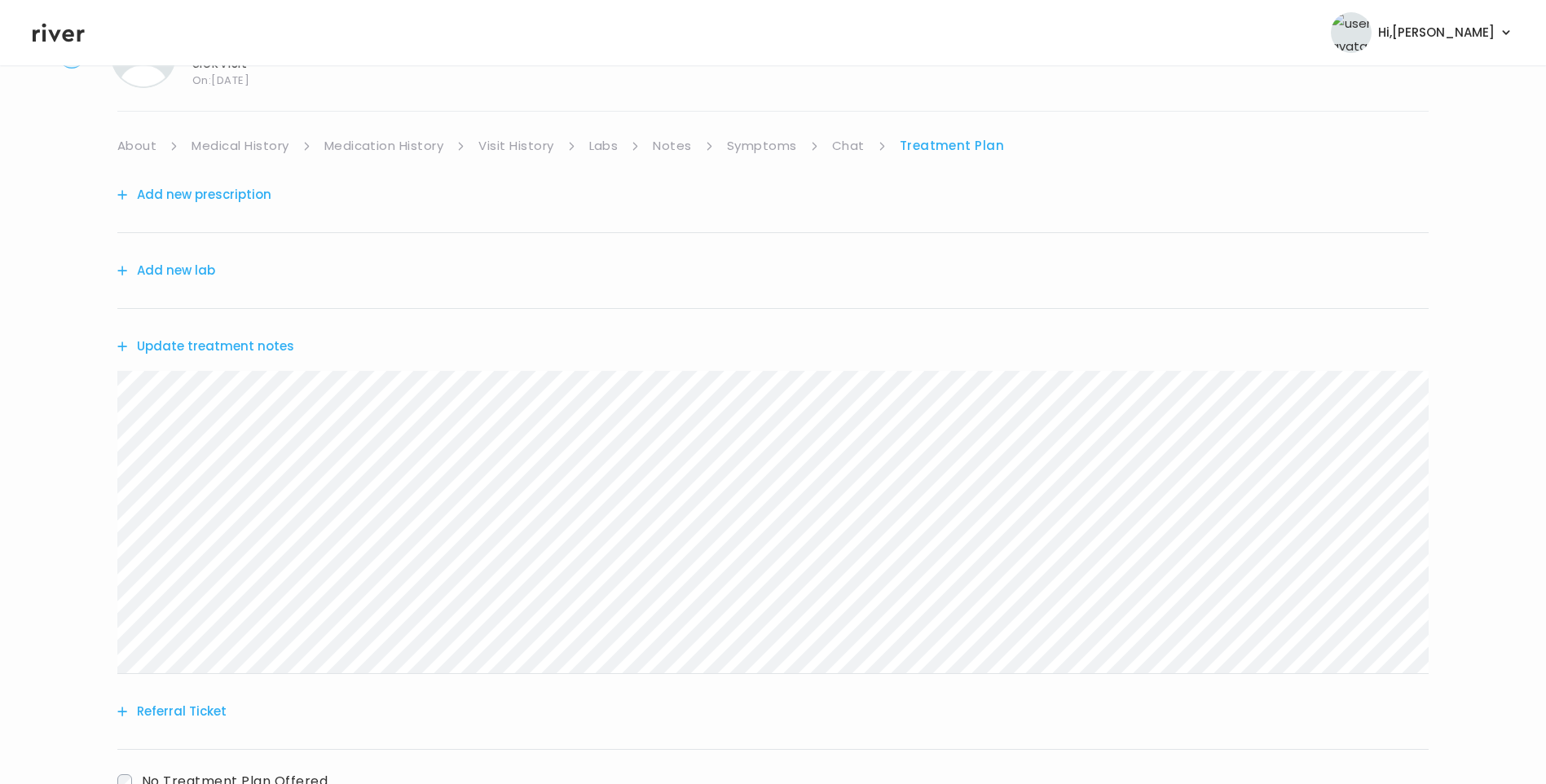
click at [266, 350] on button "Update treatment notes" at bounding box center [206, 346] width 177 height 23
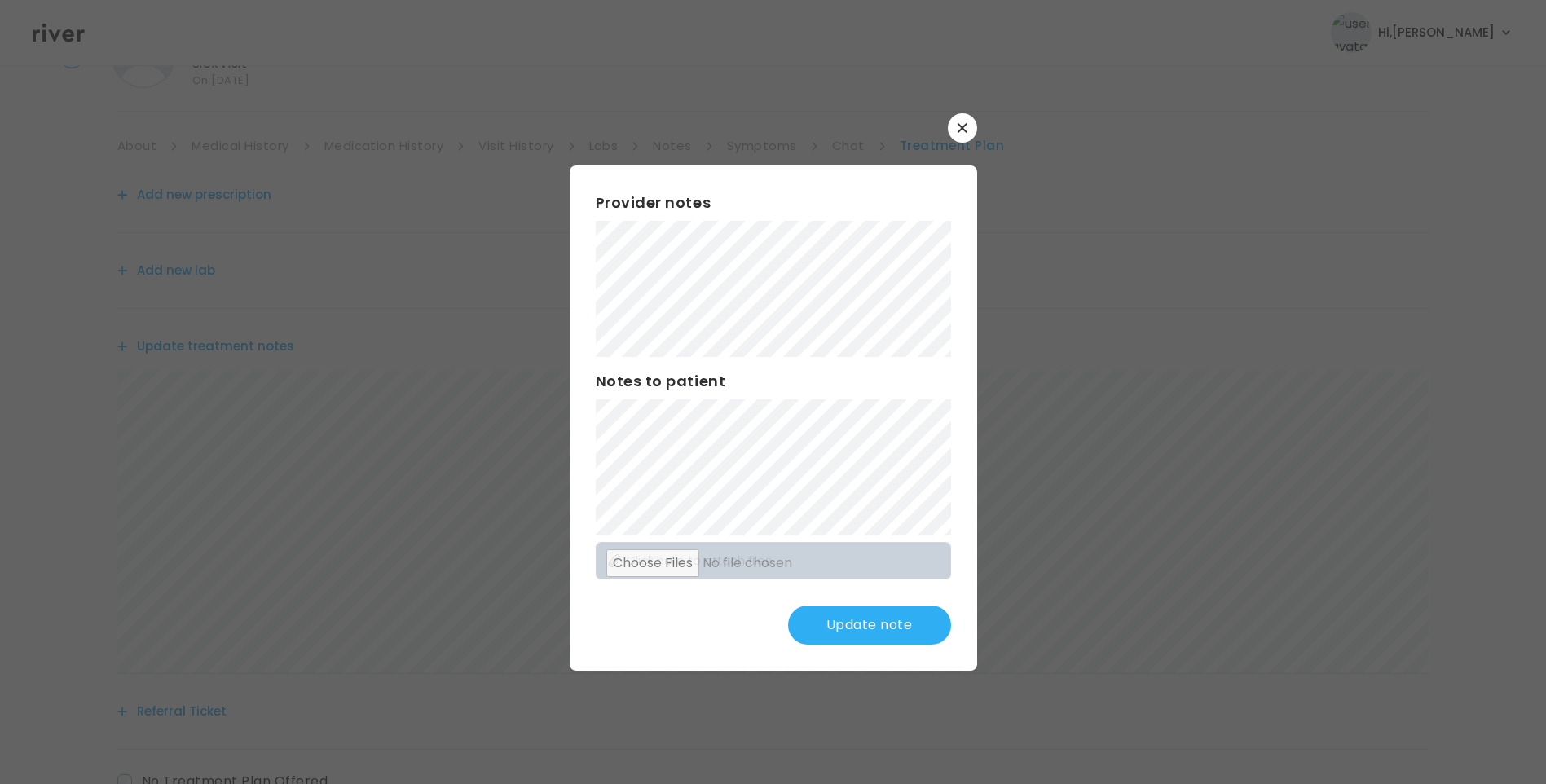
click at [881, 630] on button "Update note" at bounding box center [870, 624] width 163 height 39
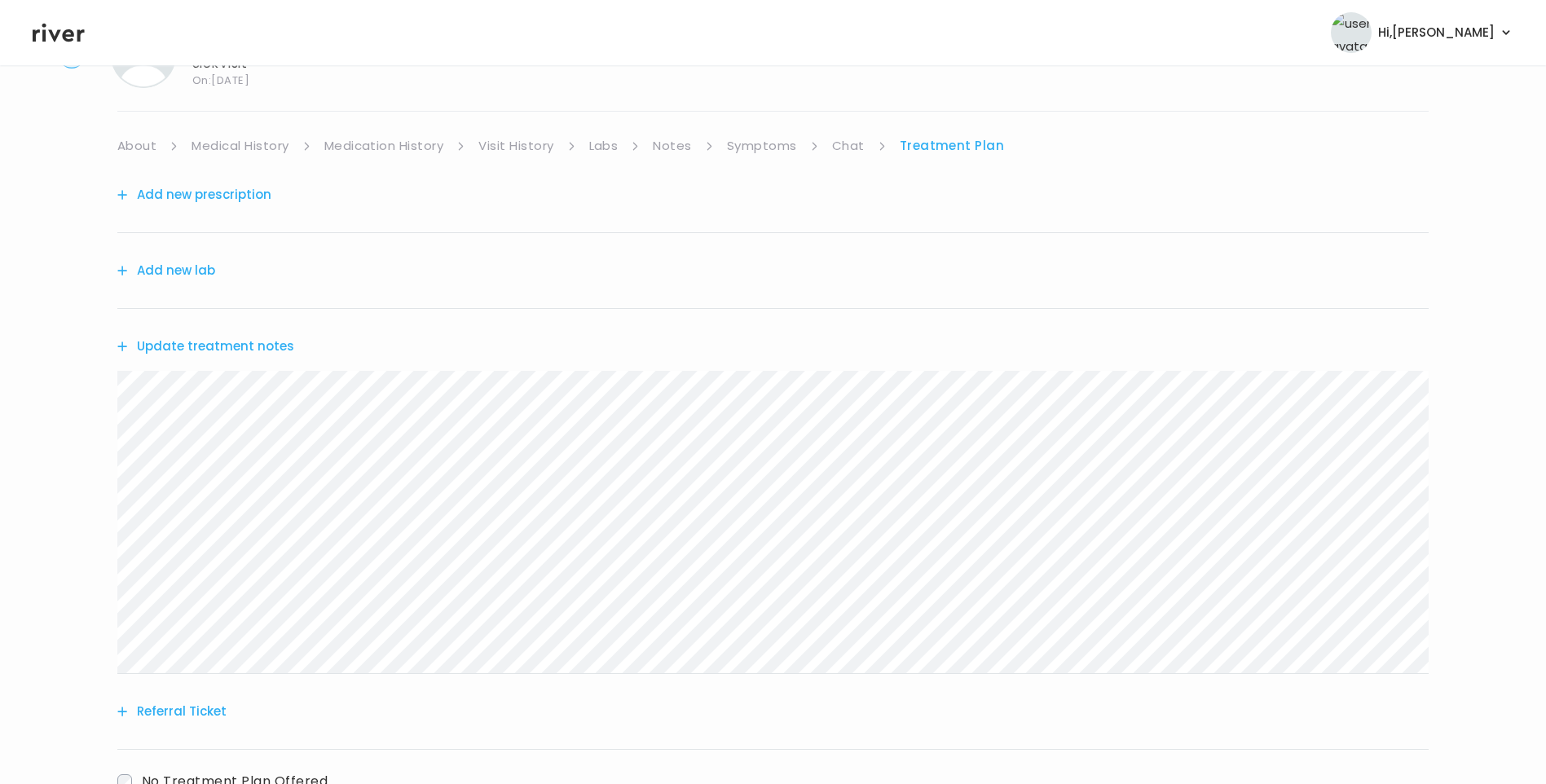
click at [219, 360] on div "Update treatment notes" at bounding box center [773, 346] width 1311 height 75
click at [219, 350] on button "Update treatment notes" at bounding box center [206, 346] width 177 height 23
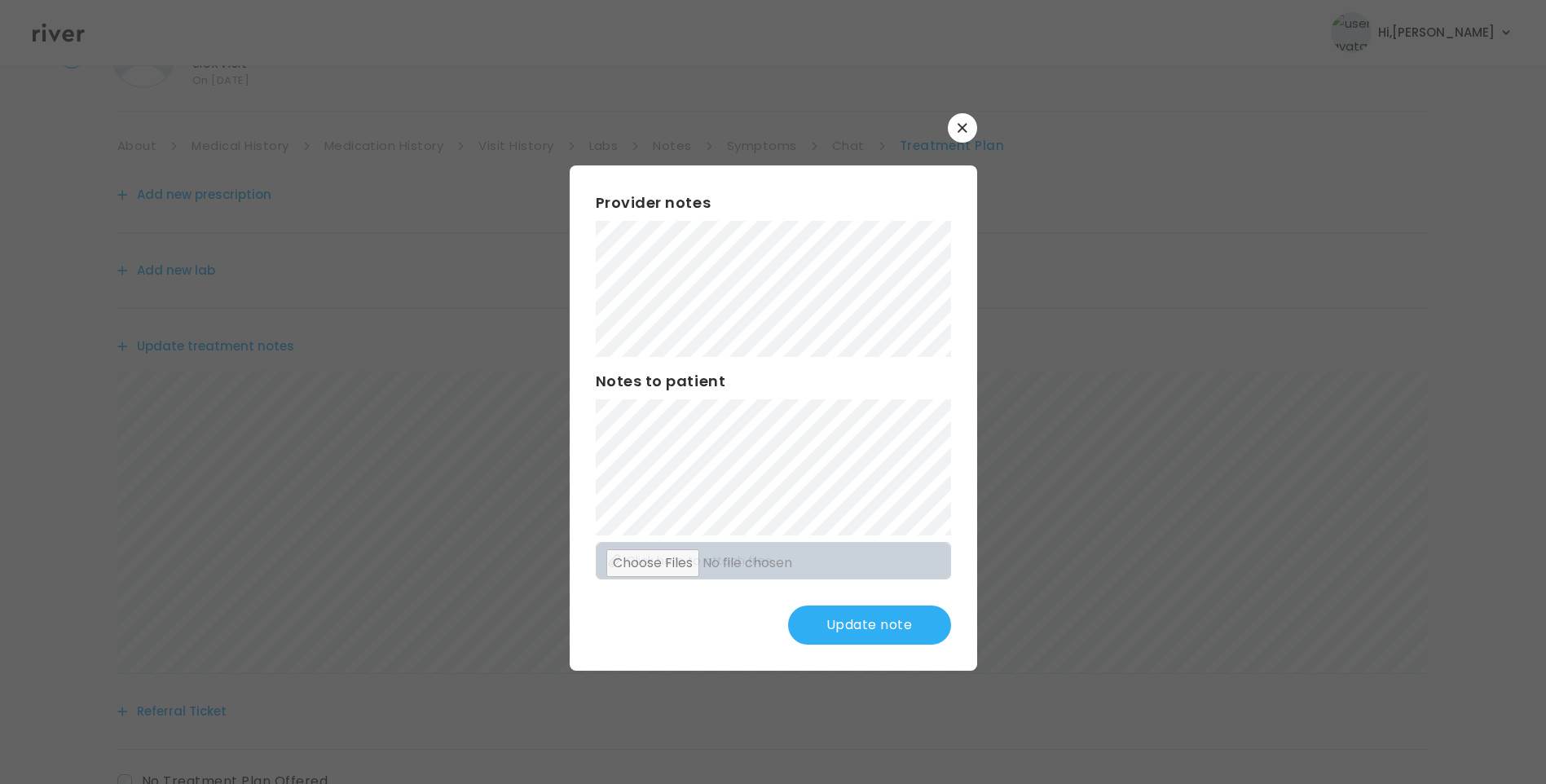
click at [912, 631] on button "Update note" at bounding box center [870, 624] width 163 height 39
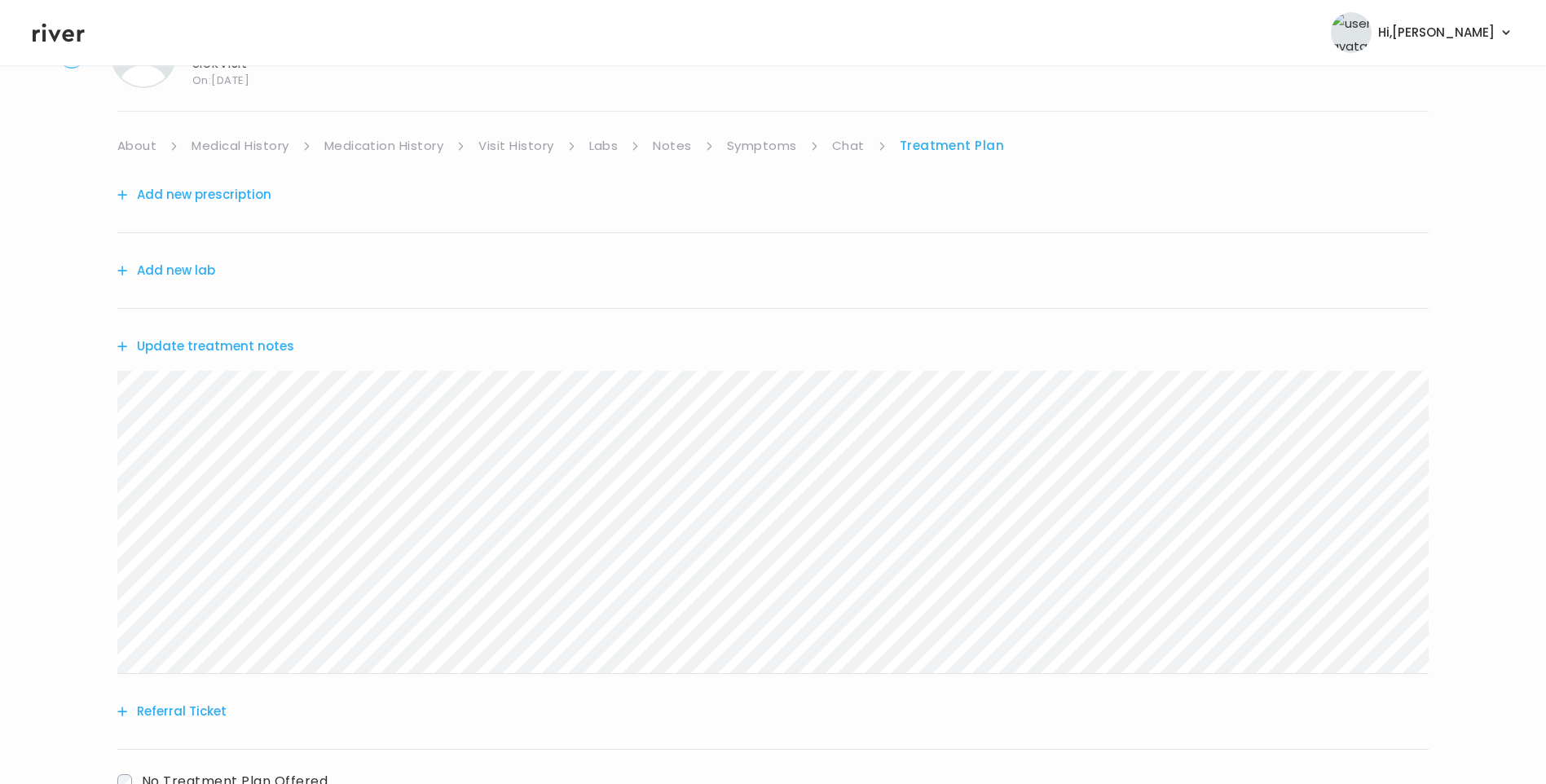
click at [762, 148] on link "Symptoms" at bounding box center [762, 145] width 70 height 23
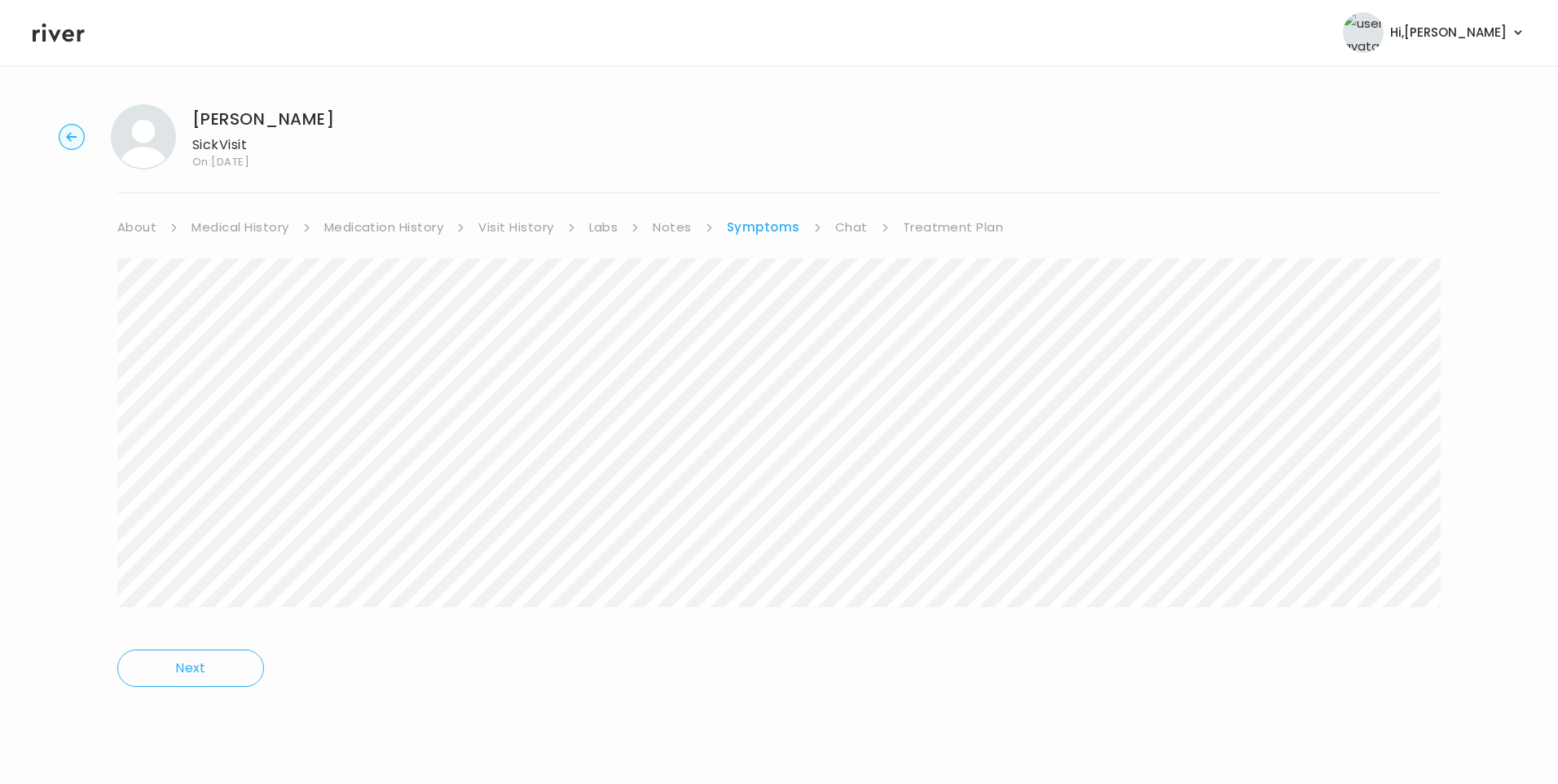
click at [951, 225] on link "Treatment Plan" at bounding box center [953, 227] width 101 height 23
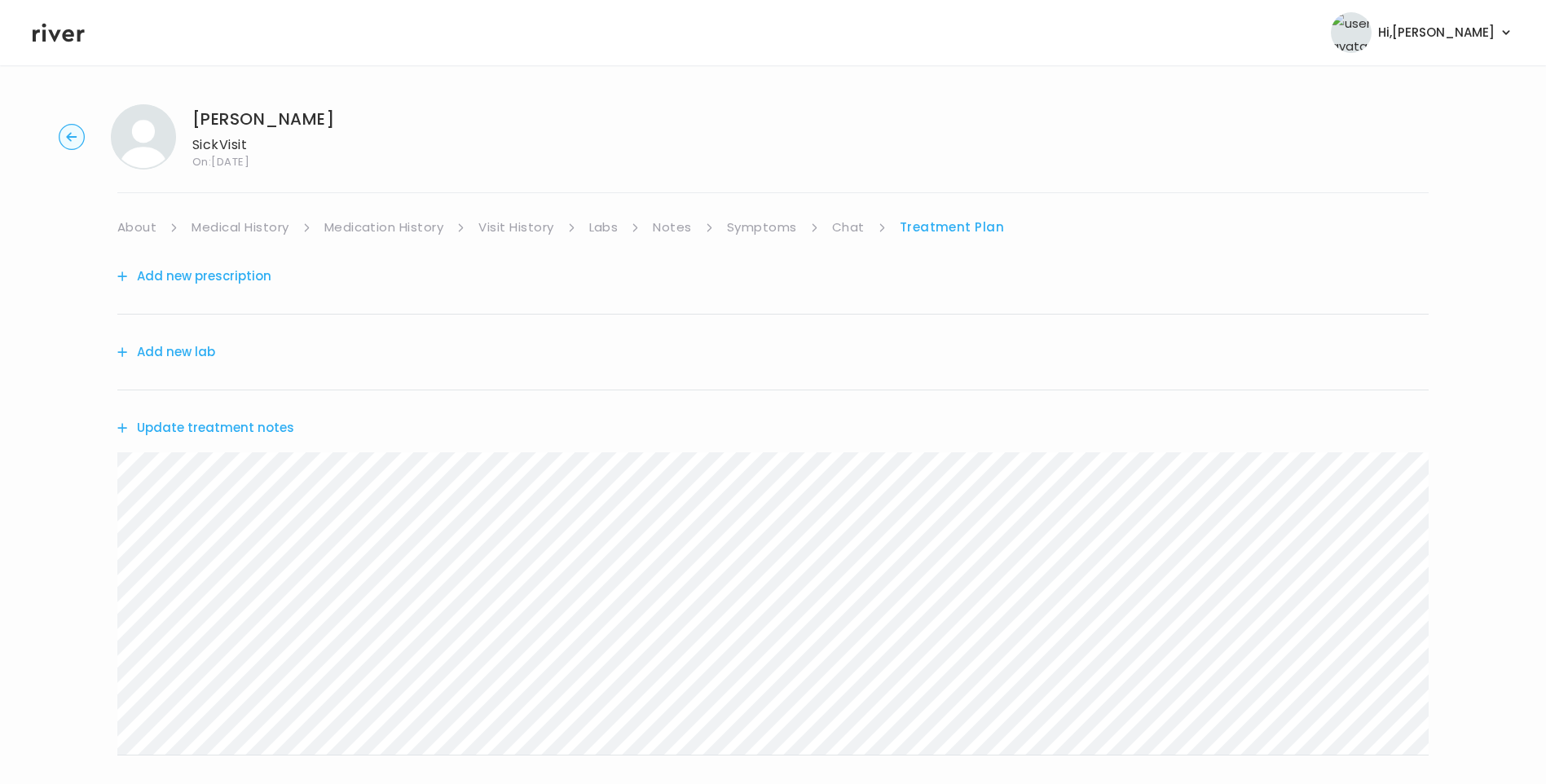
click at [196, 277] on button "Add new prescription" at bounding box center [194, 276] width 154 height 23
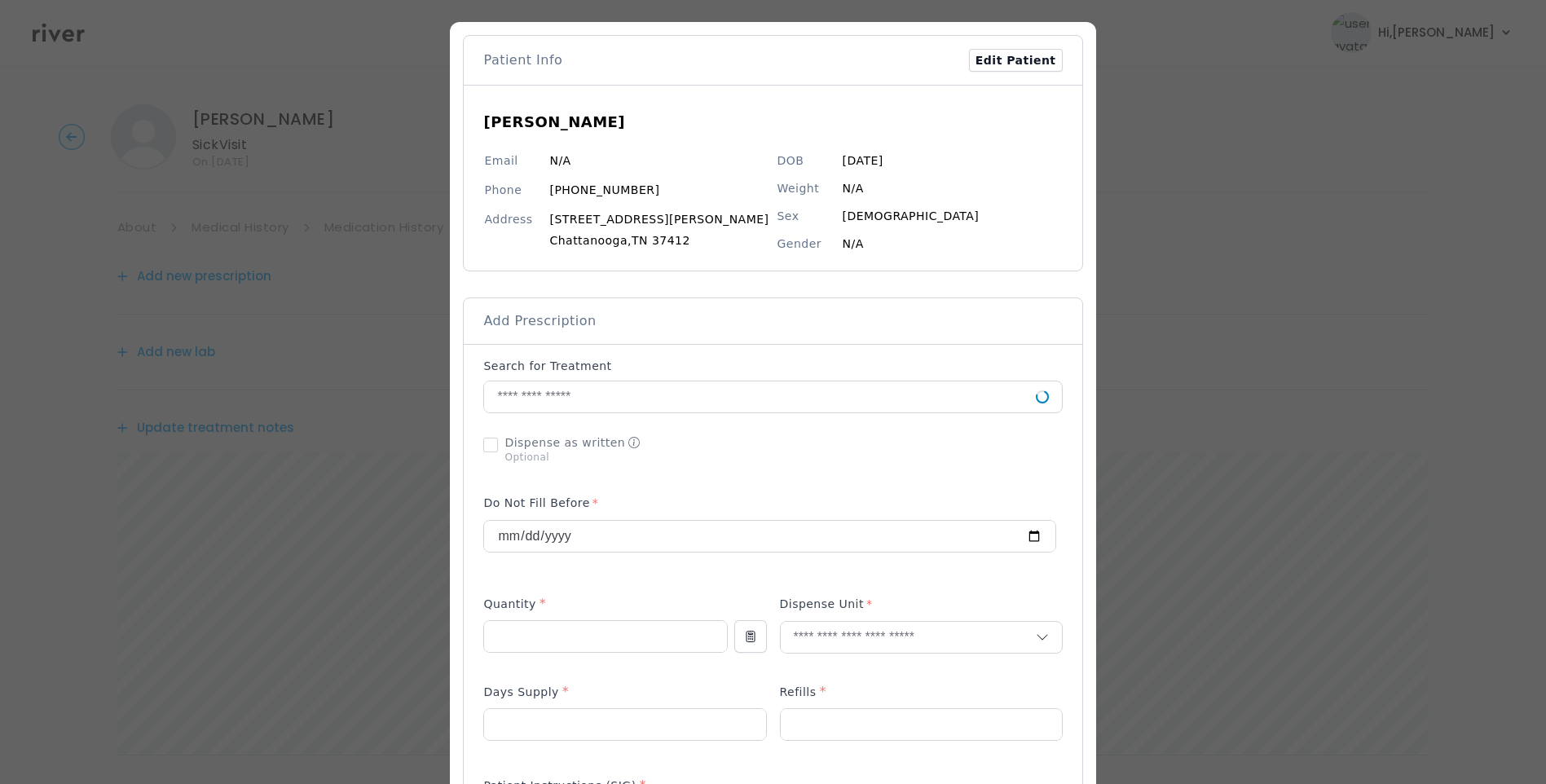
scroll to position [245, 0]
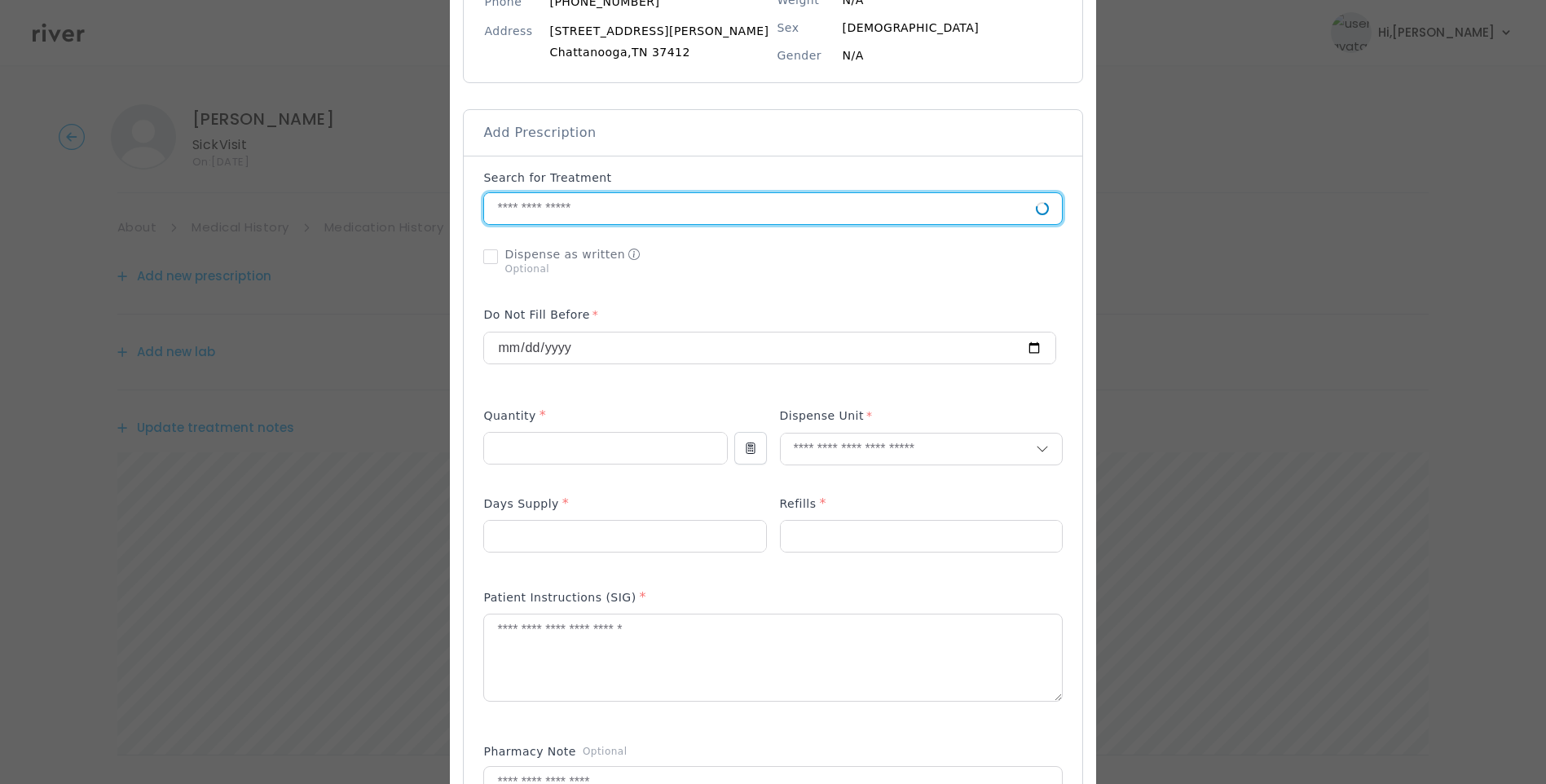
click at [589, 210] on input "text" at bounding box center [760, 208] width 551 height 31
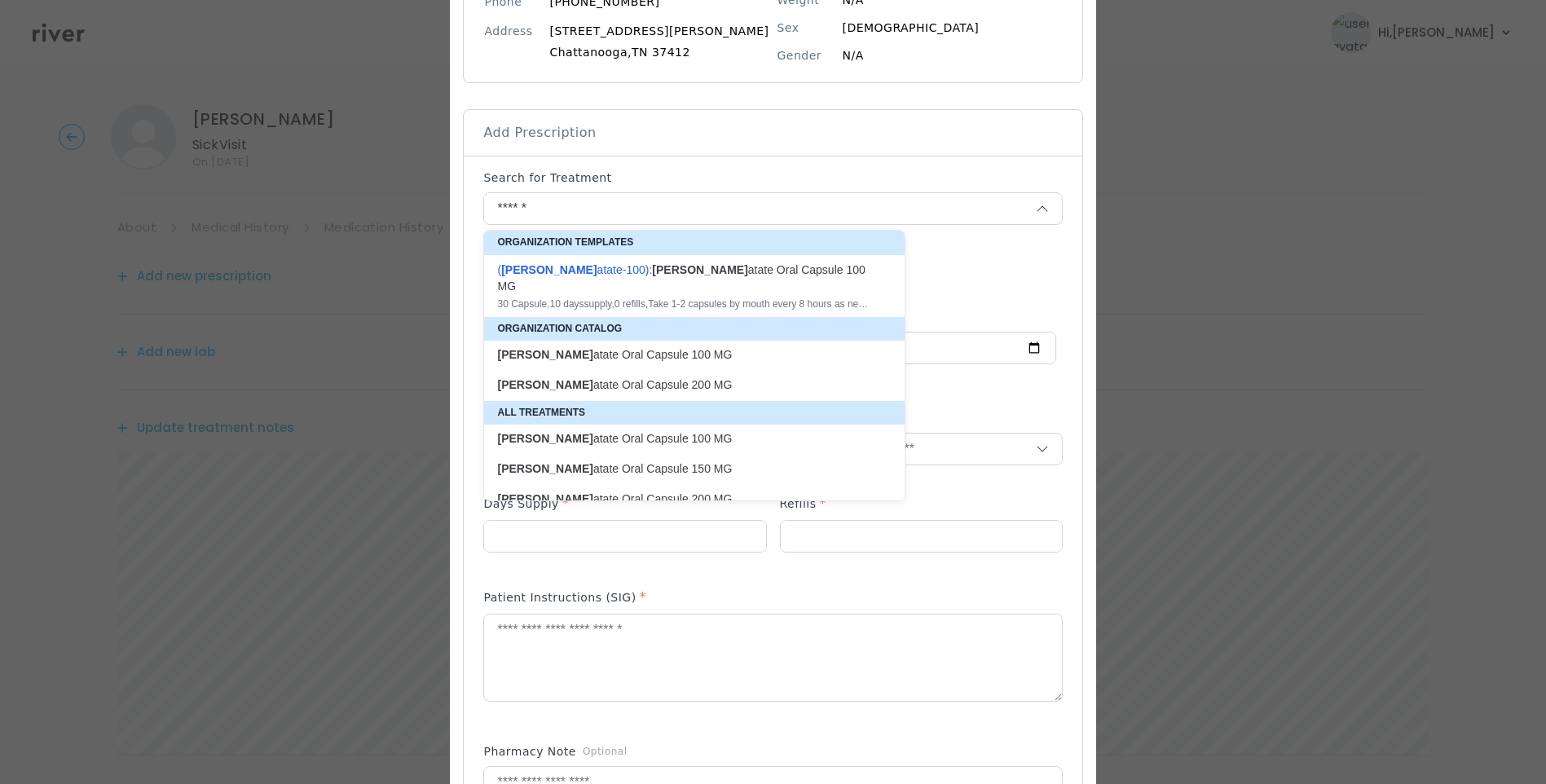
click at [695, 261] on div "( Benzon atate-100 ): Benzon atate Oral Capsule 100 MG" at bounding box center [685, 277] width 375 height 33
type input "**********"
type input "**"
type input "*"
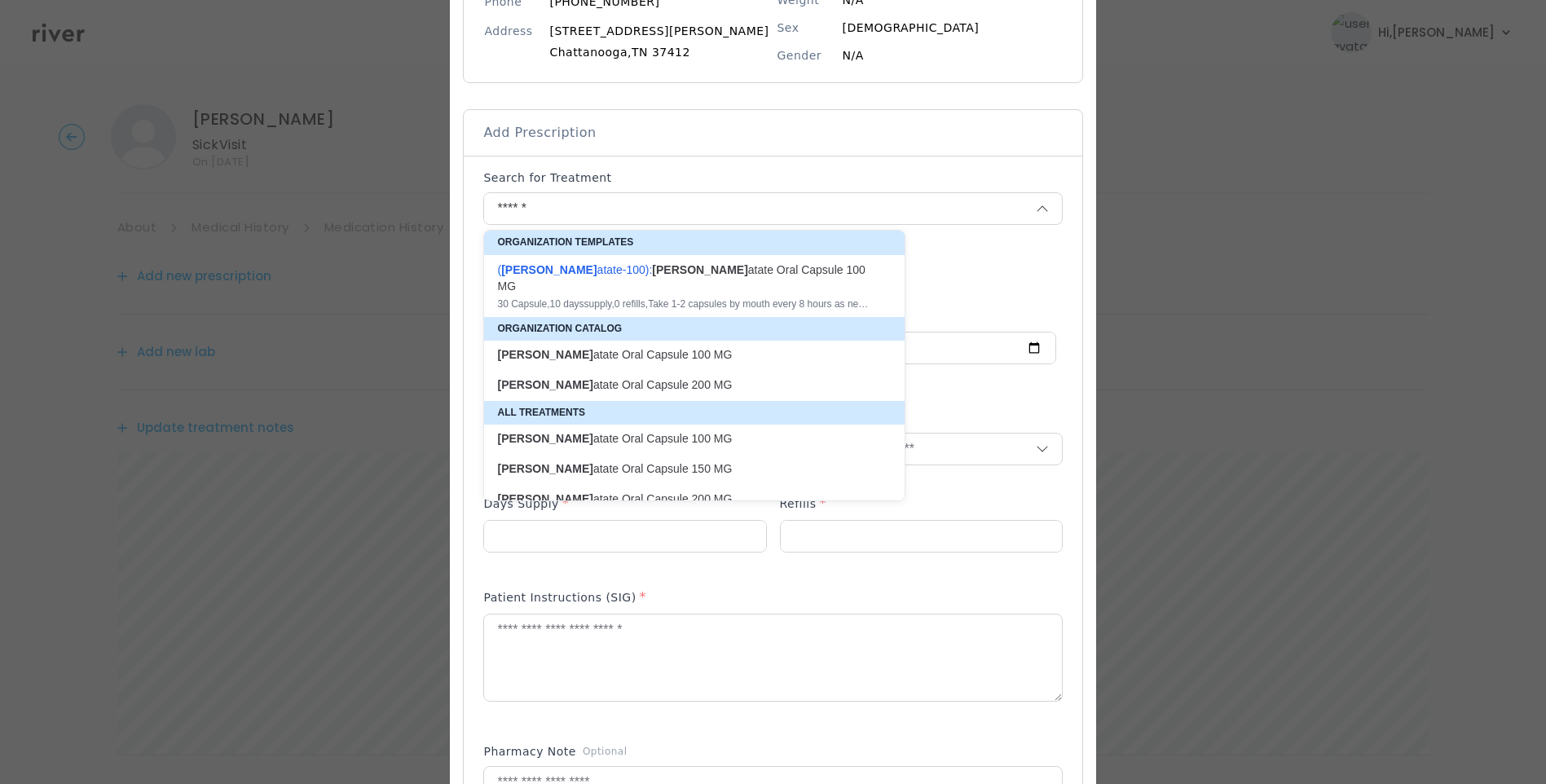
type textarea "**********"
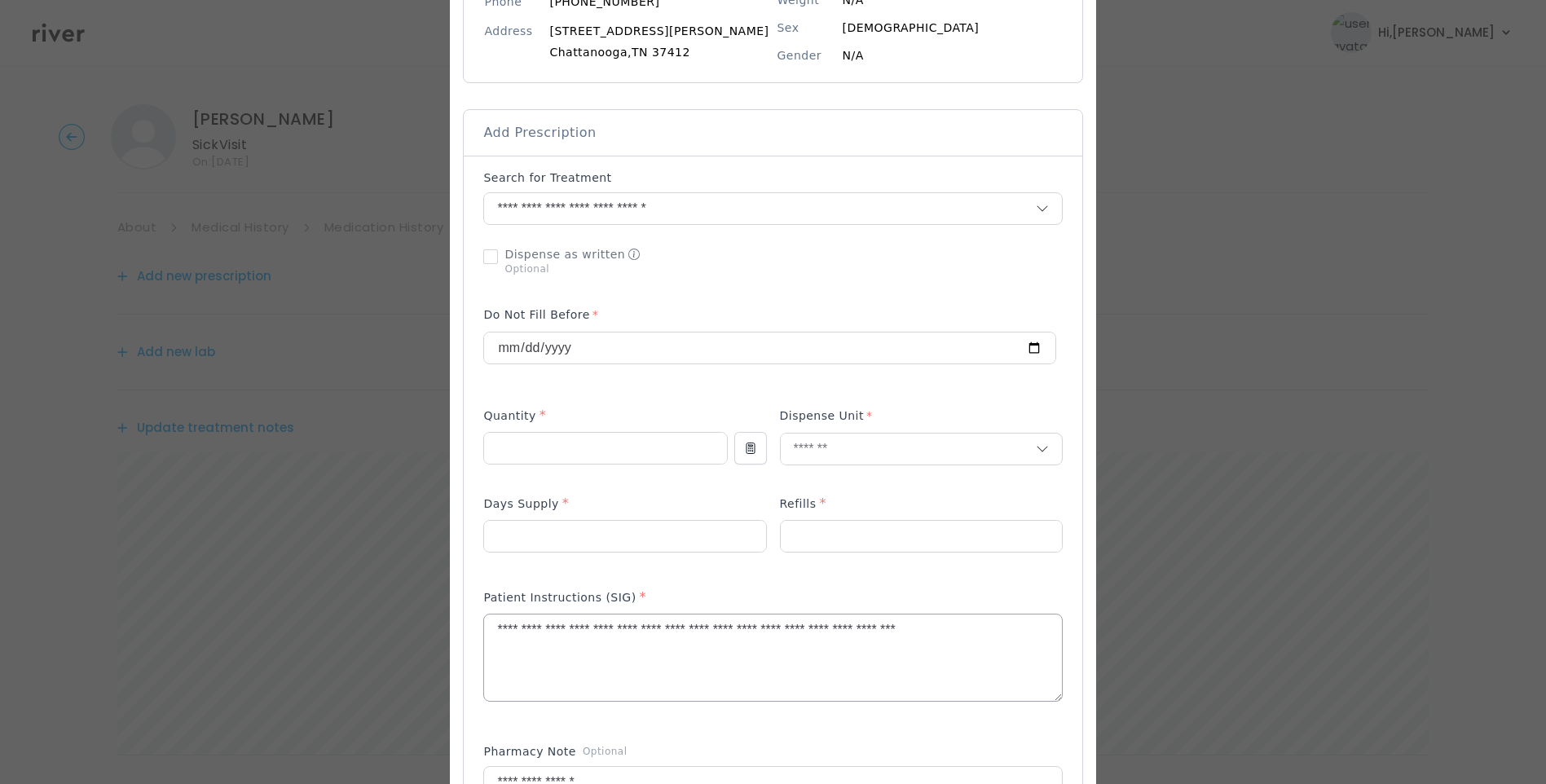
click at [548, 629] on textarea "**********" at bounding box center [773, 657] width 578 height 87
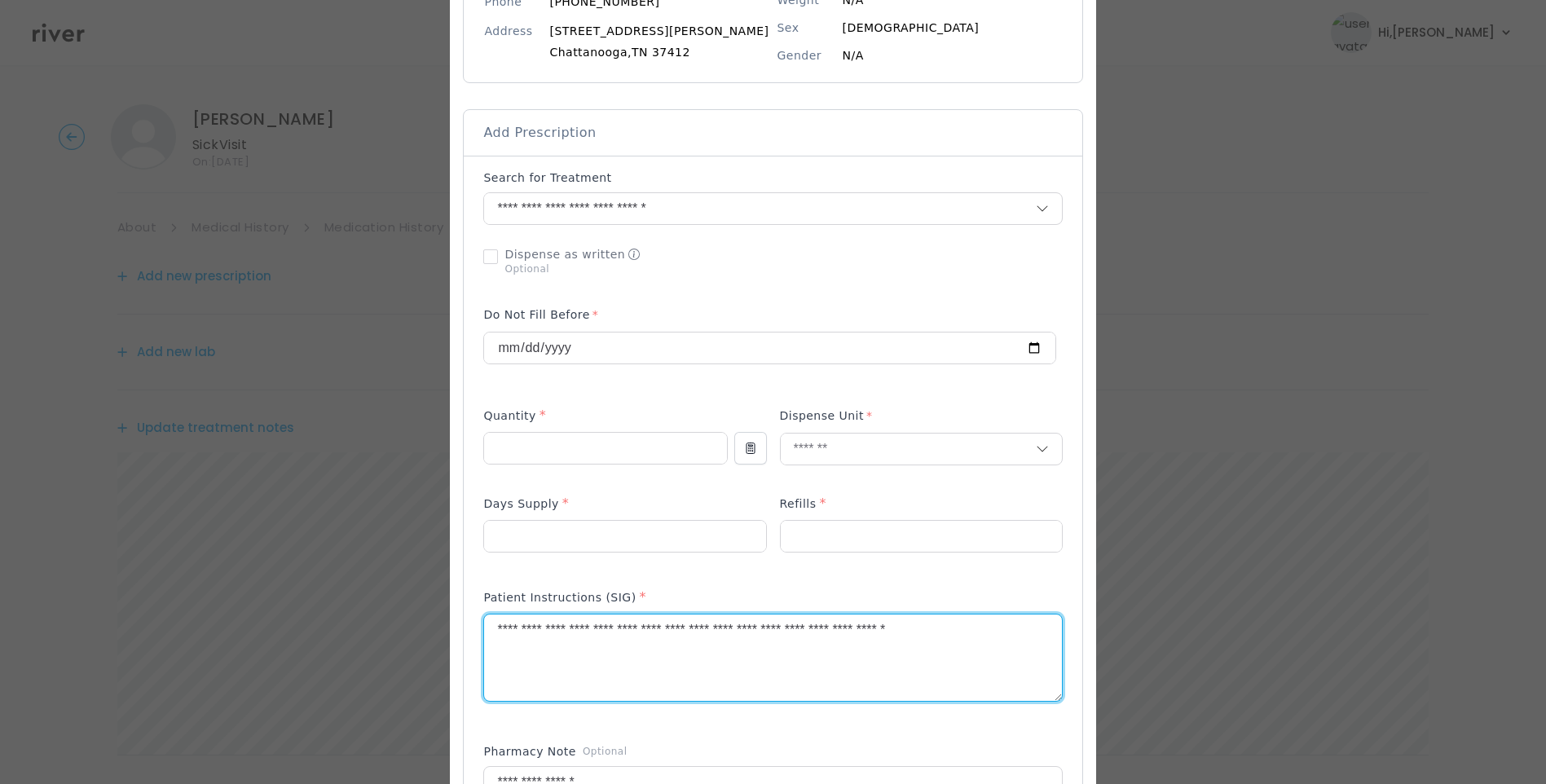
click at [597, 631] on textarea "**********" at bounding box center [773, 657] width 578 height 87
drag, startPoint x: 857, startPoint y: 632, endPoint x: 1007, endPoint y: 624, distance: 150.2
click at [1007, 624] on textarea "**********" at bounding box center [773, 657] width 578 height 87
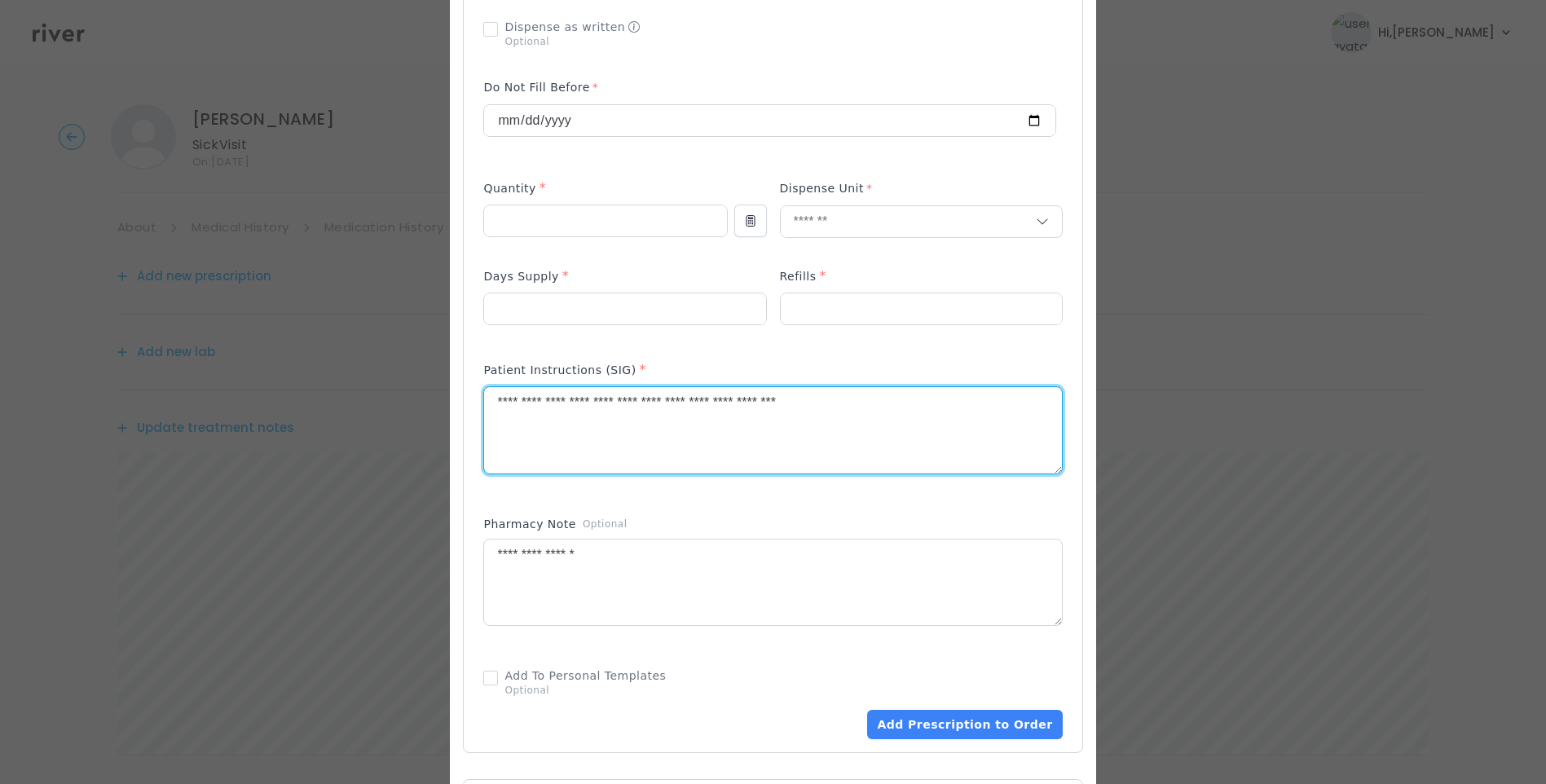
scroll to position [489, 0]
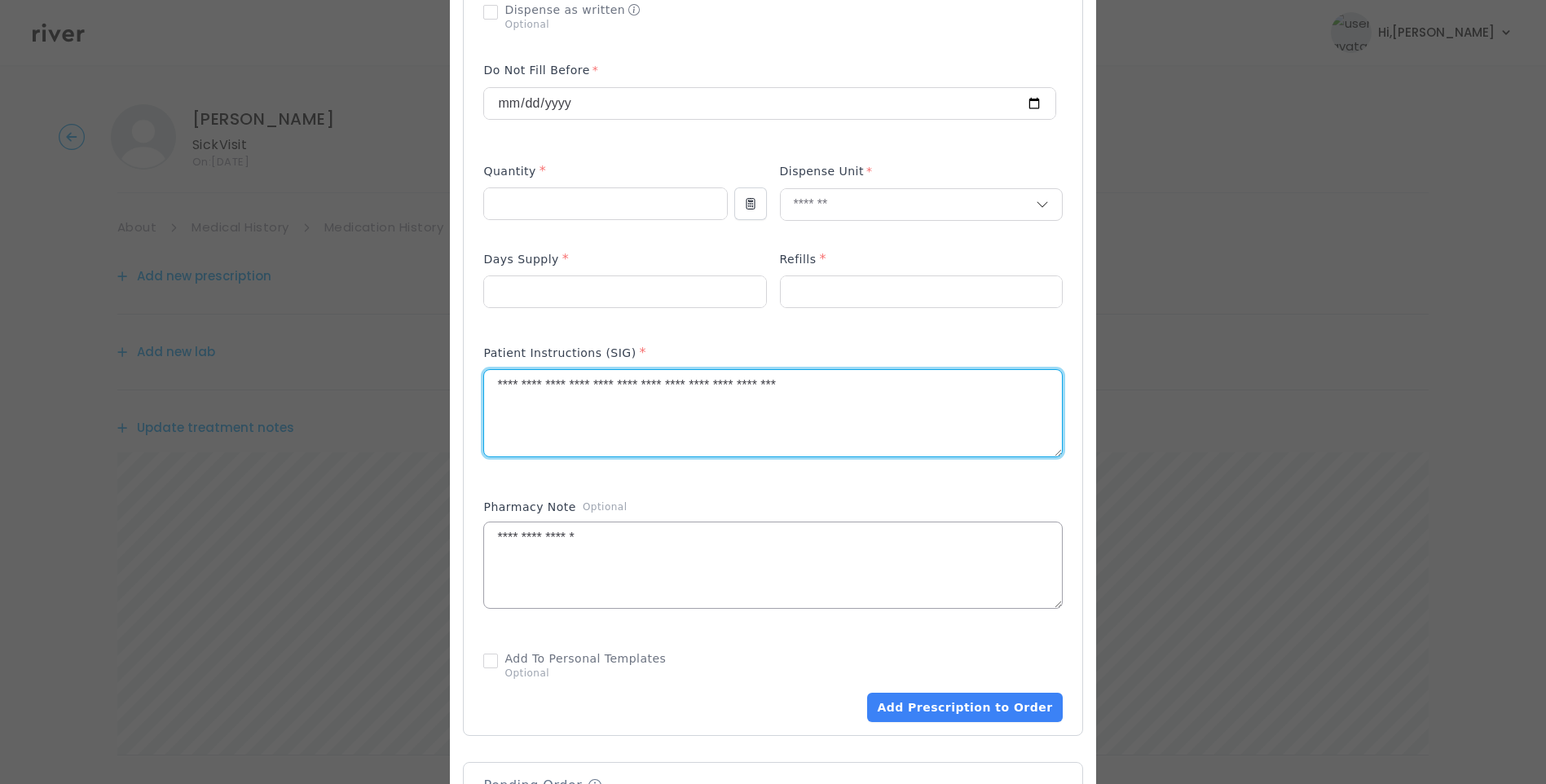
type textarea "**********"
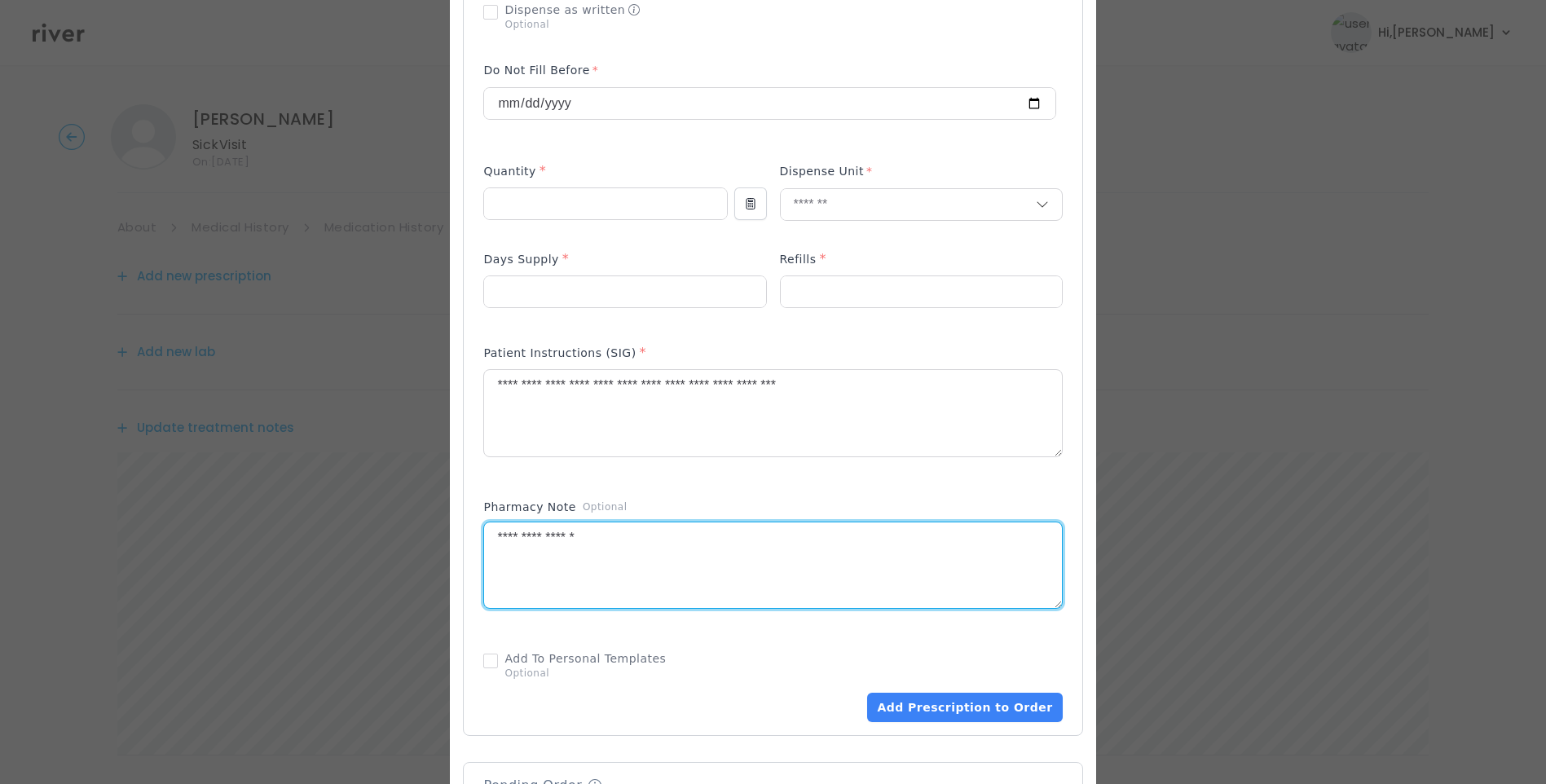
drag, startPoint x: 614, startPoint y: 545, endPoint x: 419, endPoint y: 552, distance: 195.1
click at [420, 552] on div "​" at bounding box center [773, 394] width 1546 height 1766
click at [681, 551] on textarea at bounding box center [773, 566] width 578 height 87
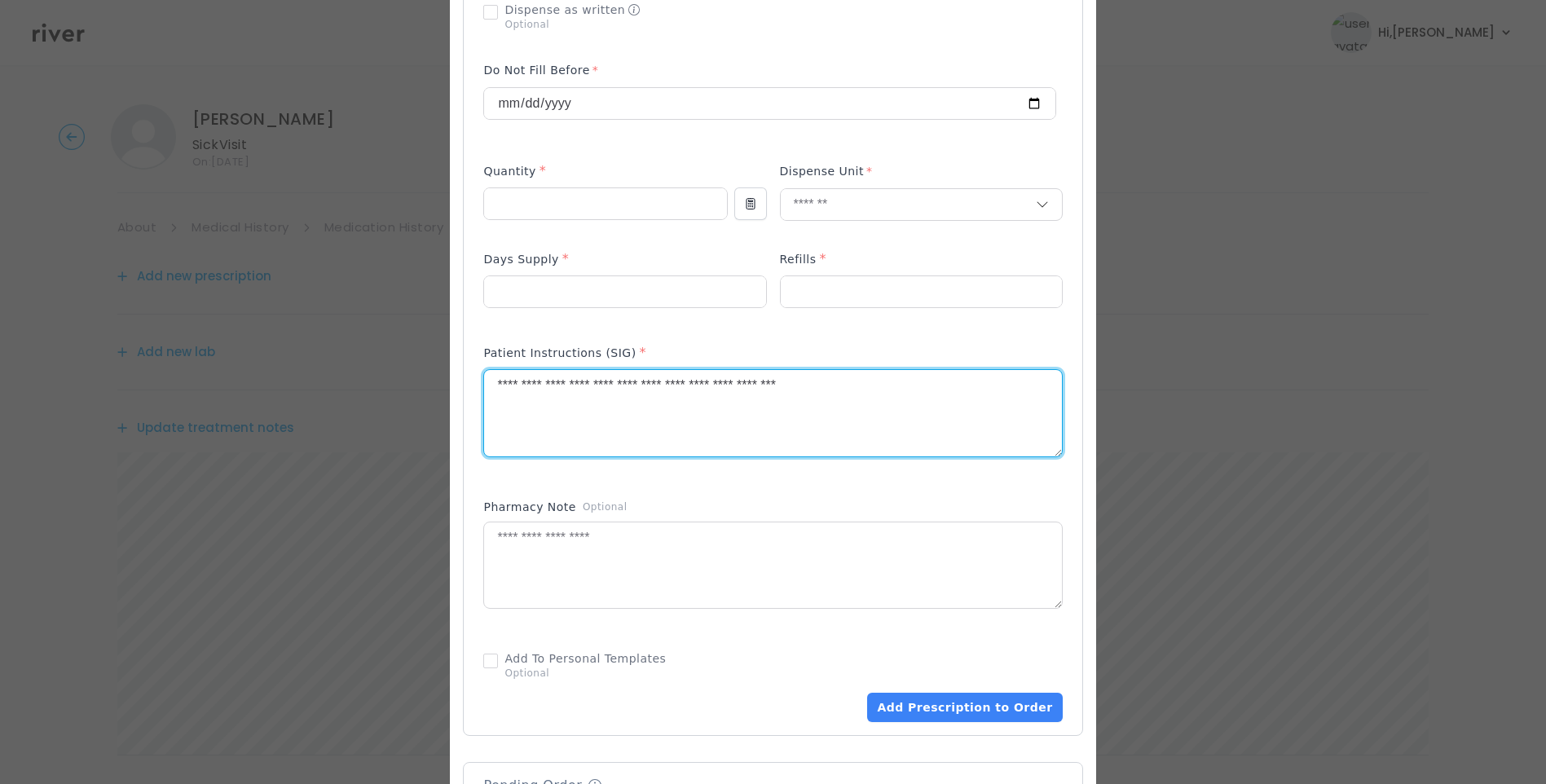
click at [890, 385] on textarea "**********" at bounding box center [773, 413] width 578 height 87
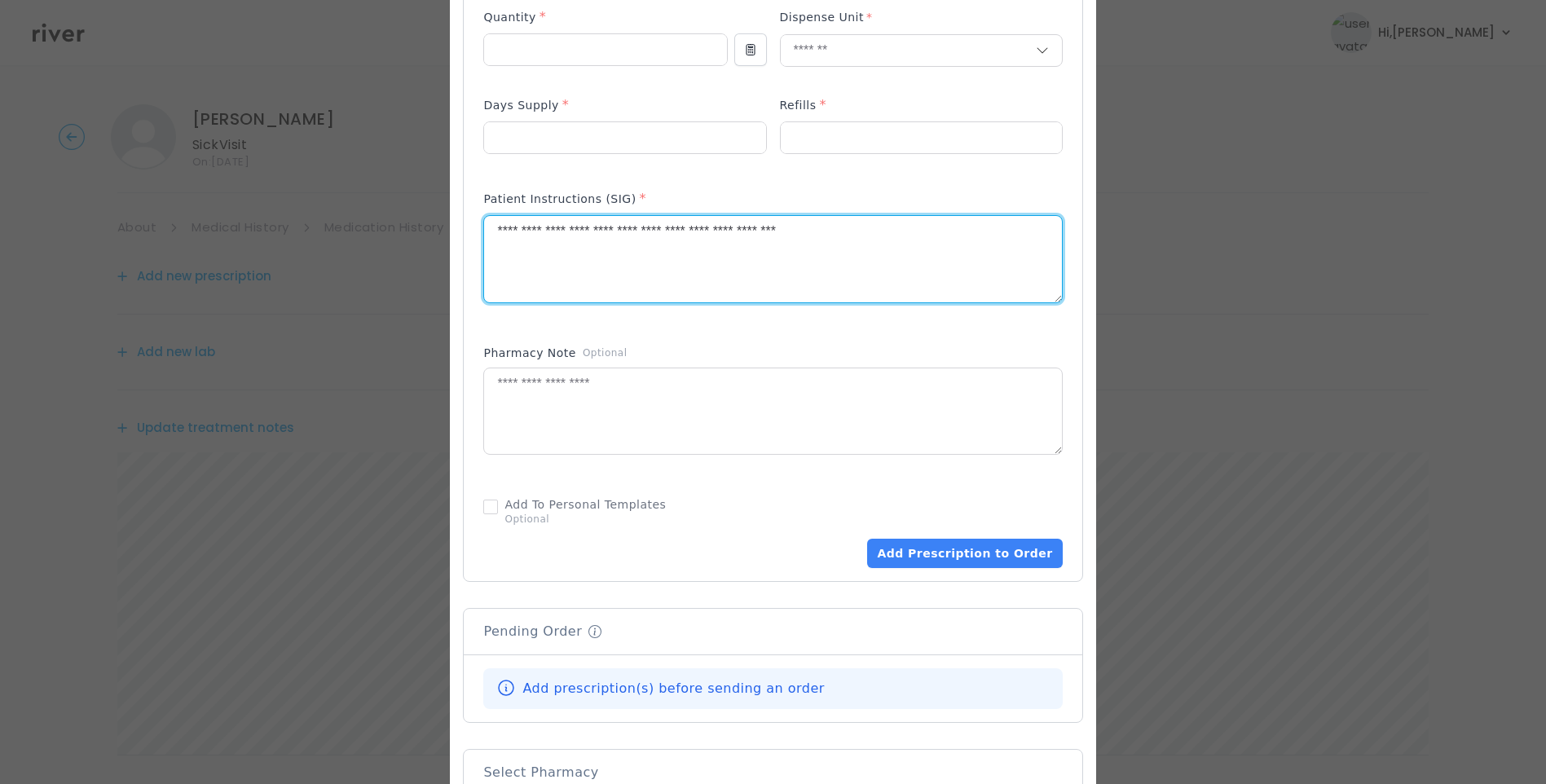
scroll to position [734, 0]
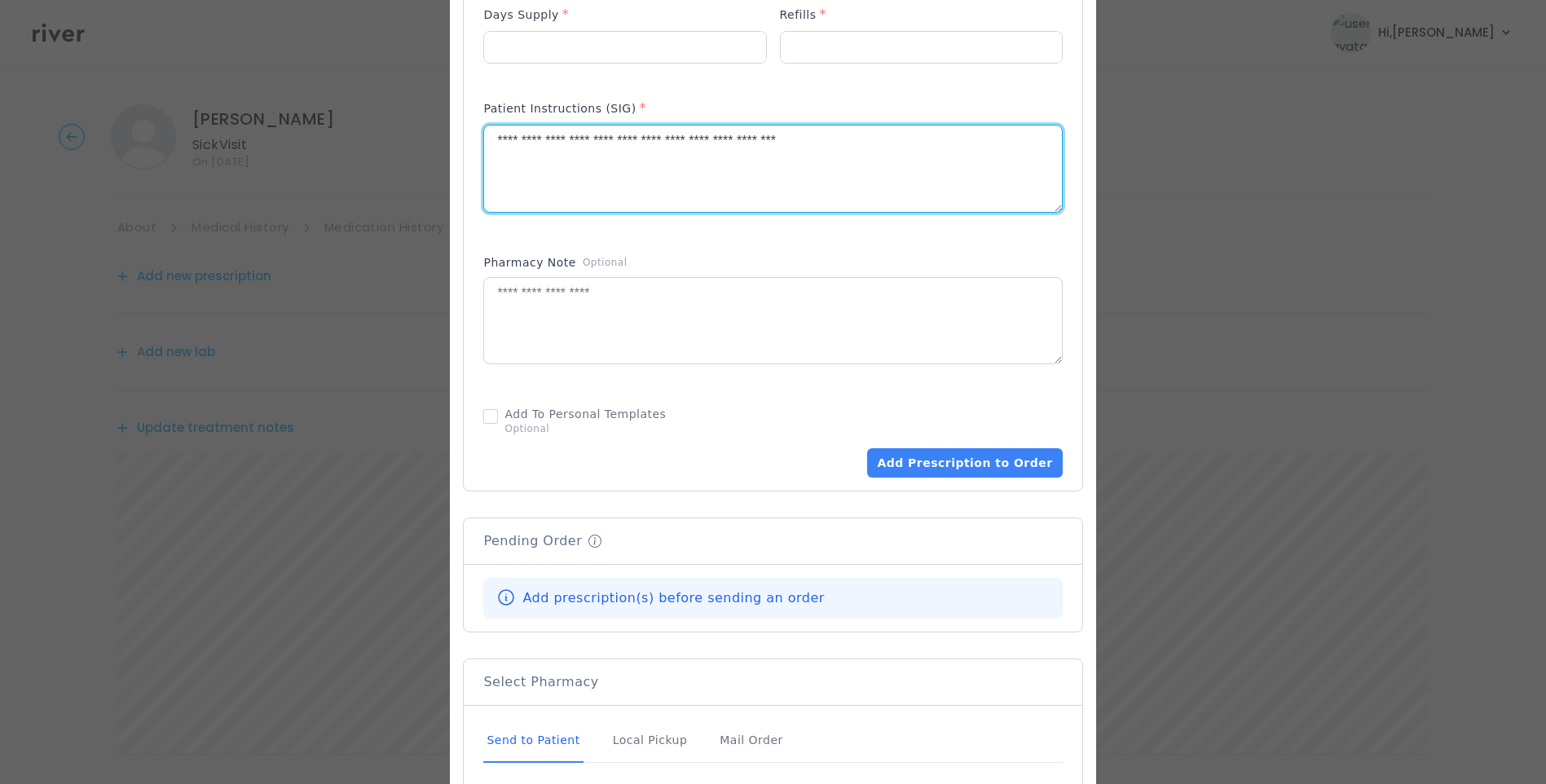
click at [904, 165] on textarea "**********" at bounding box center [773, 168] width 578 height 87
click at [890, 153] on textarea "**********" at bounding box center [773, 168] width 578 height 87
click at [885, 140] on textarea "**********" at bounding box center [773, 168] width 578 height 87
click at [511, 142] on textarea "**********" at bounding box center [773, 168] width 578 height 87
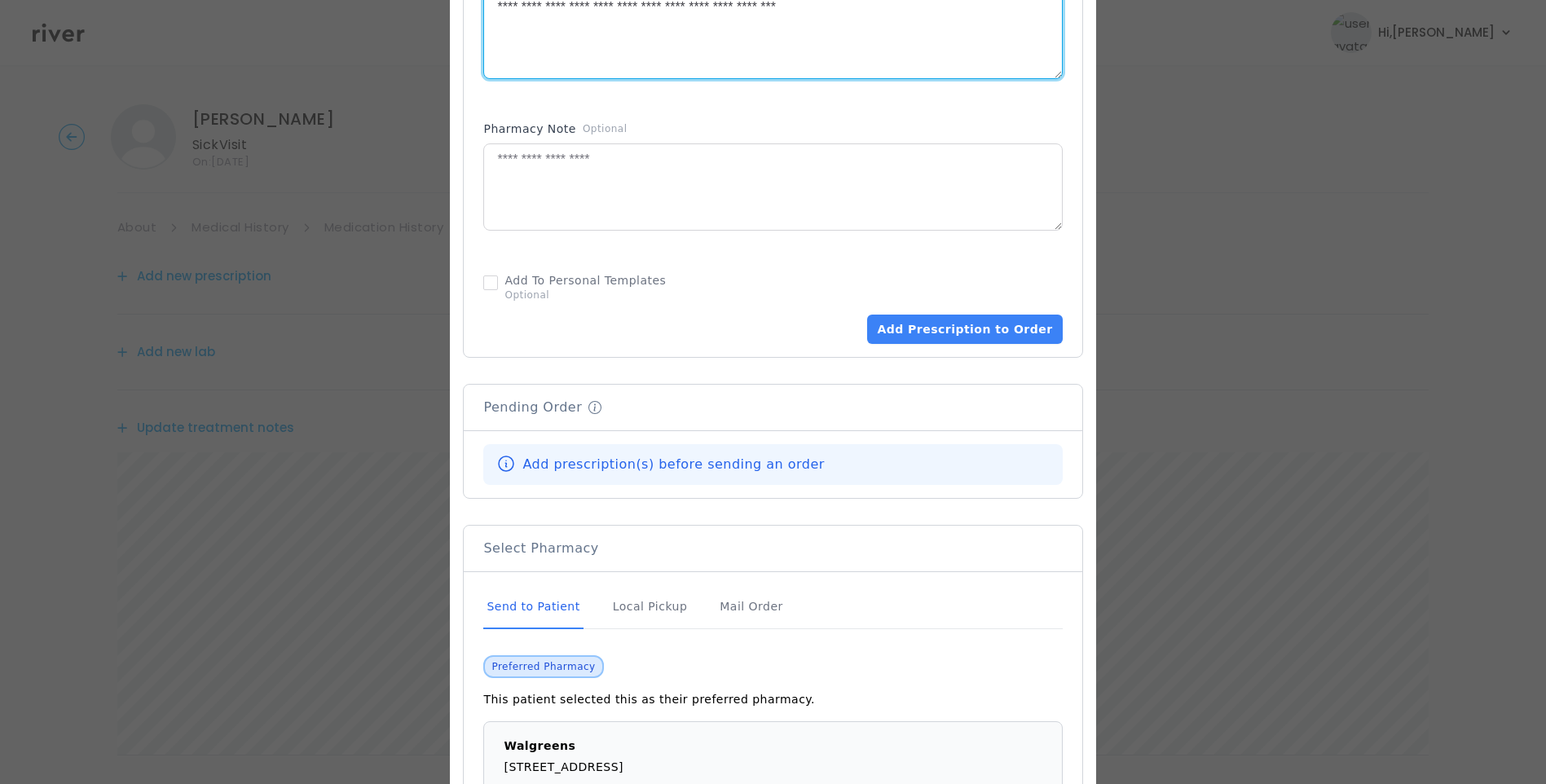
scroll to position [897, 0]
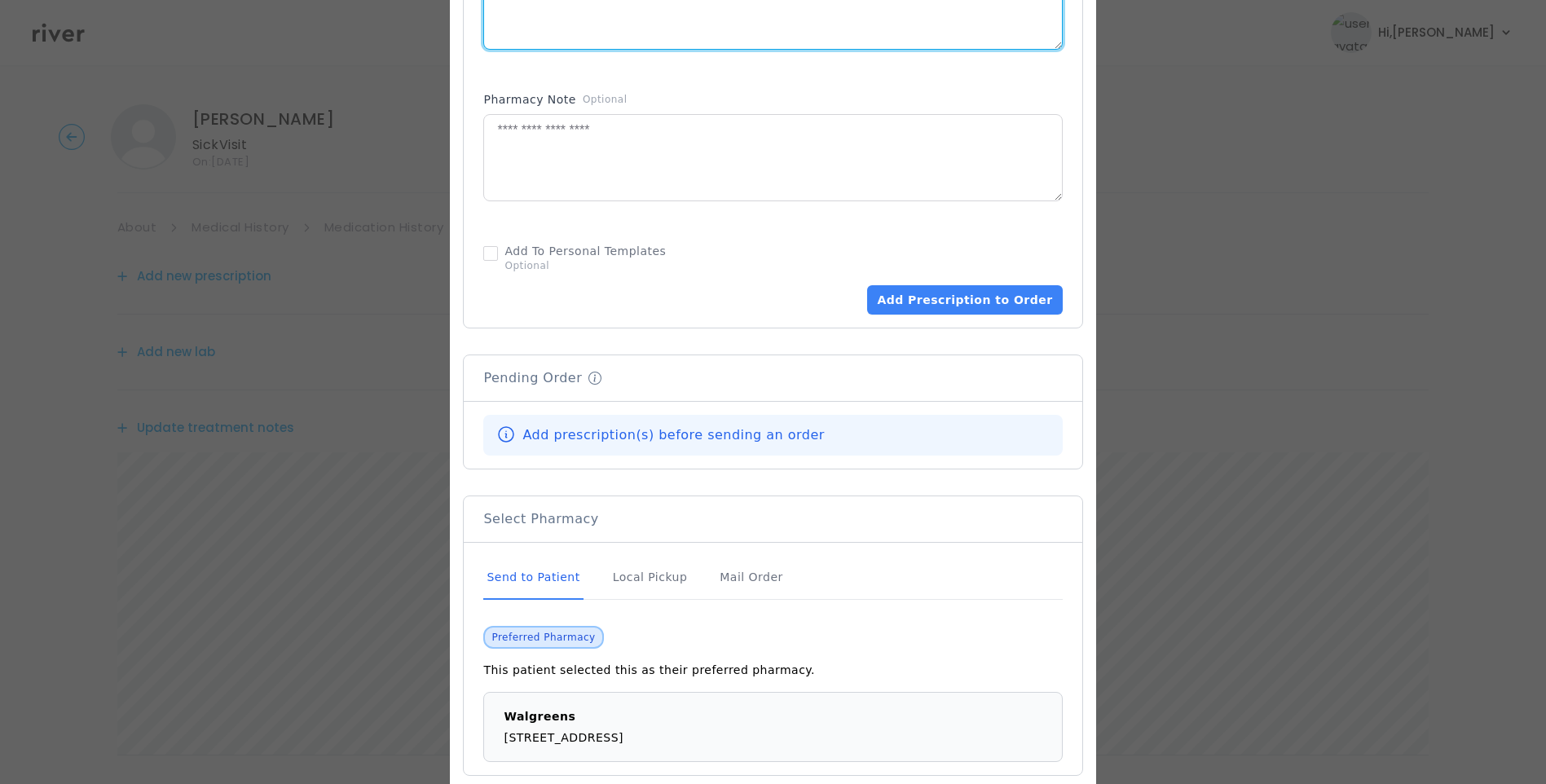
click at [560, 576] on div "Send to Patient" at bounding box center [533, 577] width 99 height 44
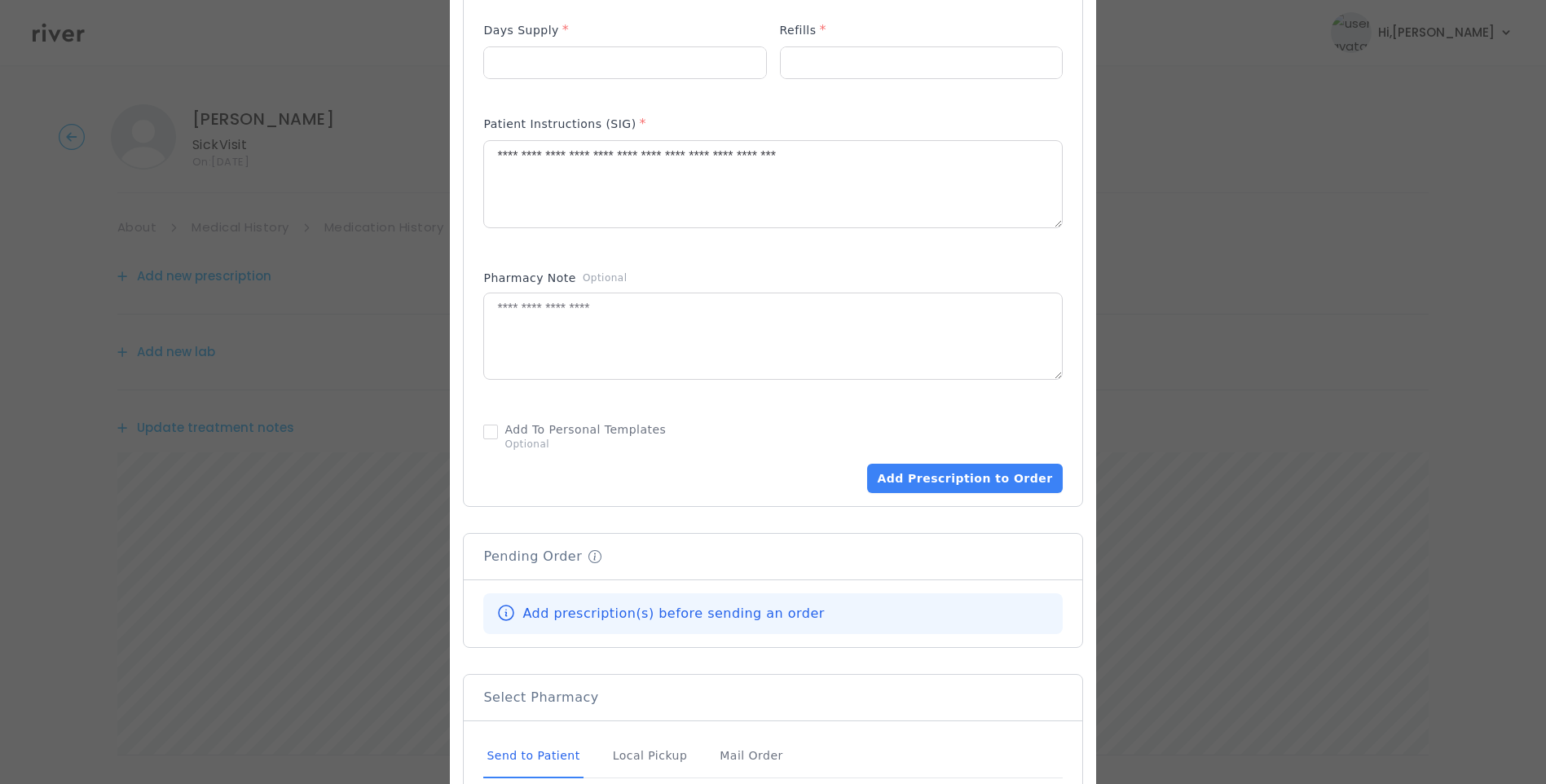
scroll to position [734, 0]
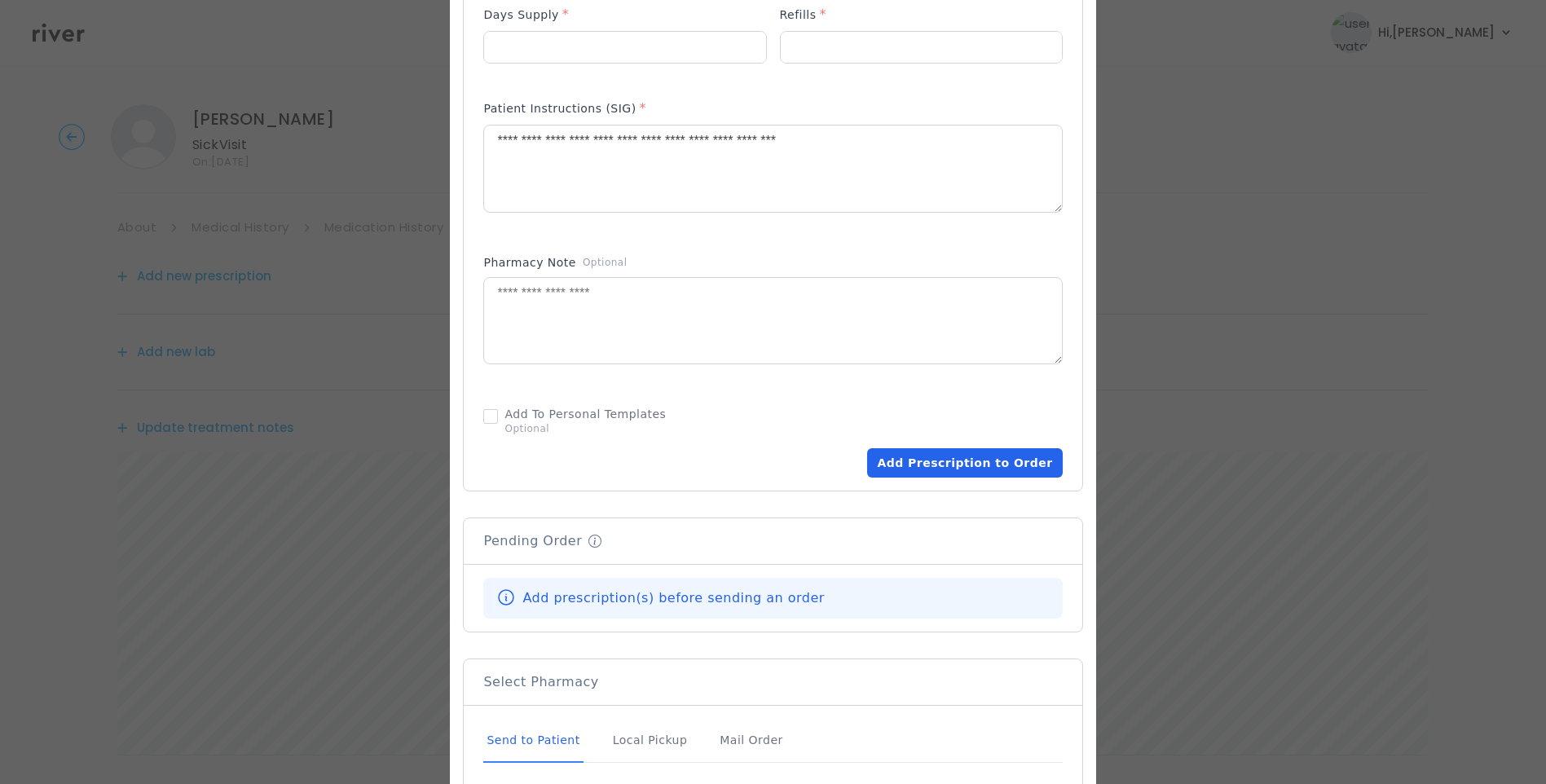
click at [965, 466] on button "Add Prescription to Order" at bounding box center [965, 462] width 195 height 29
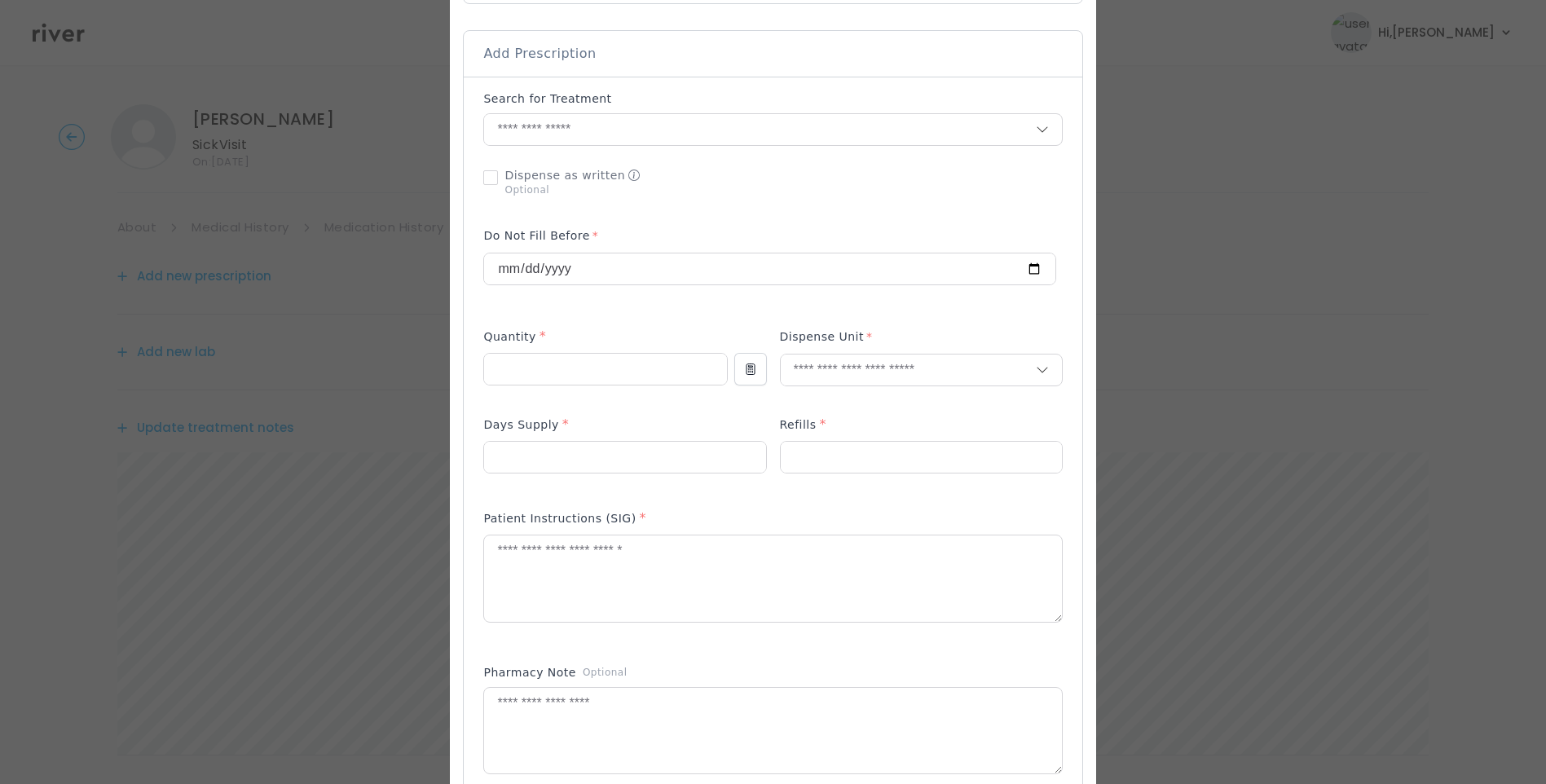
scroll to position [245, 0]
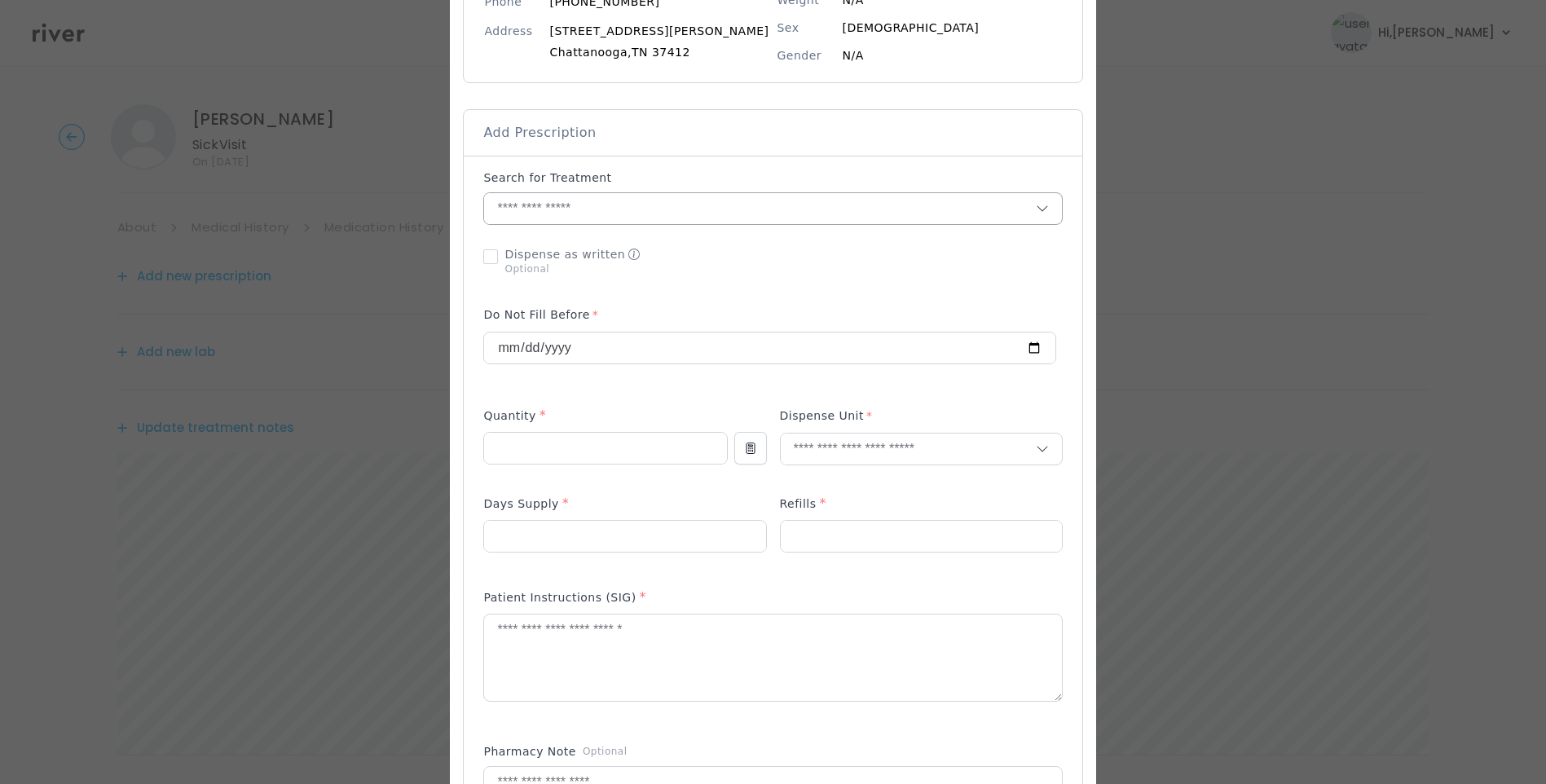
click at [562, 210] on input "text" at bounding box center [760, 208] width 551 height 31
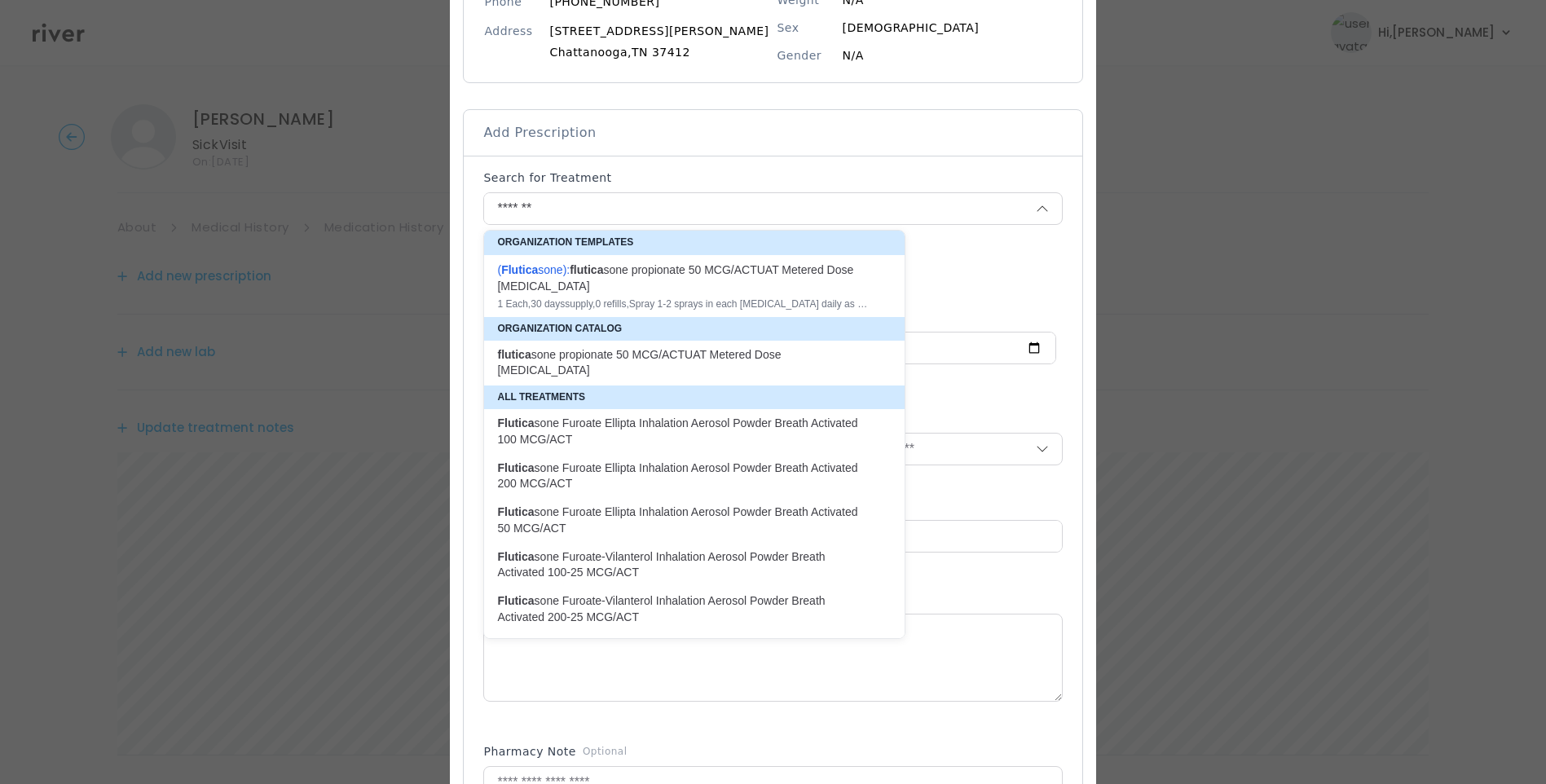
click at [728, 291] on div "( Flutica sone ): flutica sone propionate 50 MCG/ACTUAT Metered Dose Nasal Spray" at bounding box center [685, 277] width 375 height 33
type input "**********"
type input "*"
type input "**"
type input "*"
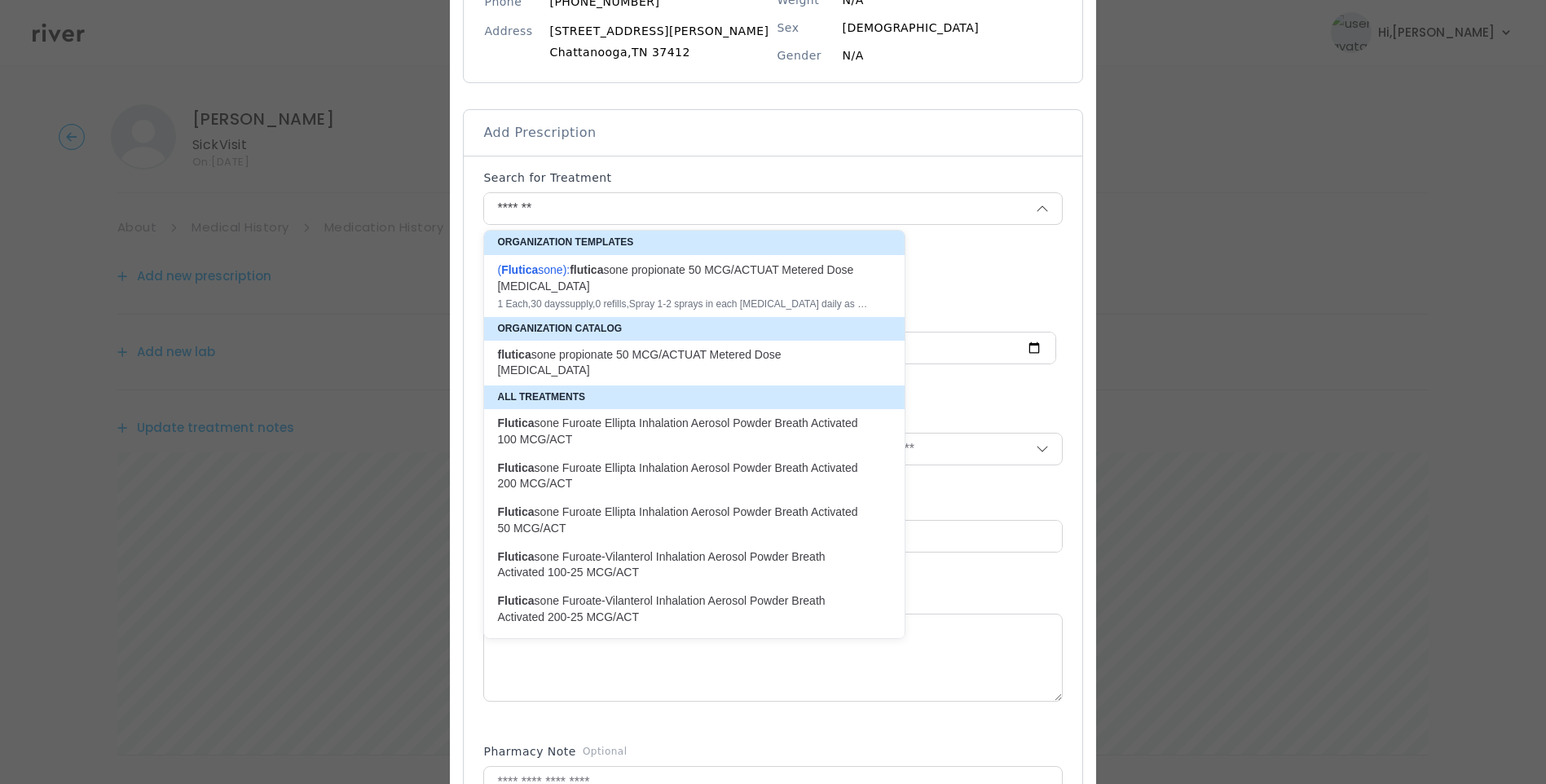
type textarea "**********"
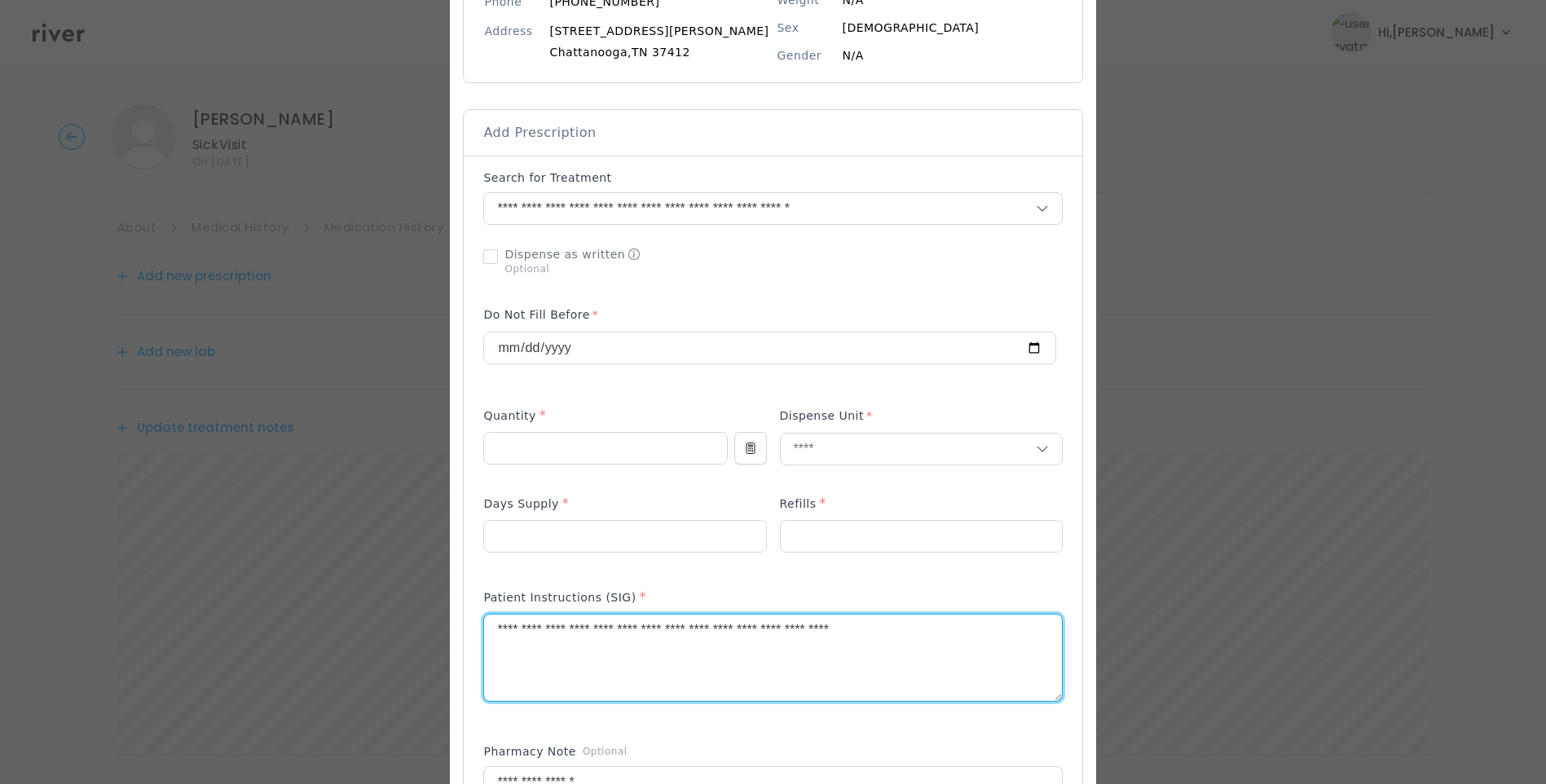
click at [554, 630] on textarea "**********" at bounding box center [773, 657] width 578 height 87
click at [935, 624] on textarea "**********" at bounding box center [773, 657] width 578 height 87
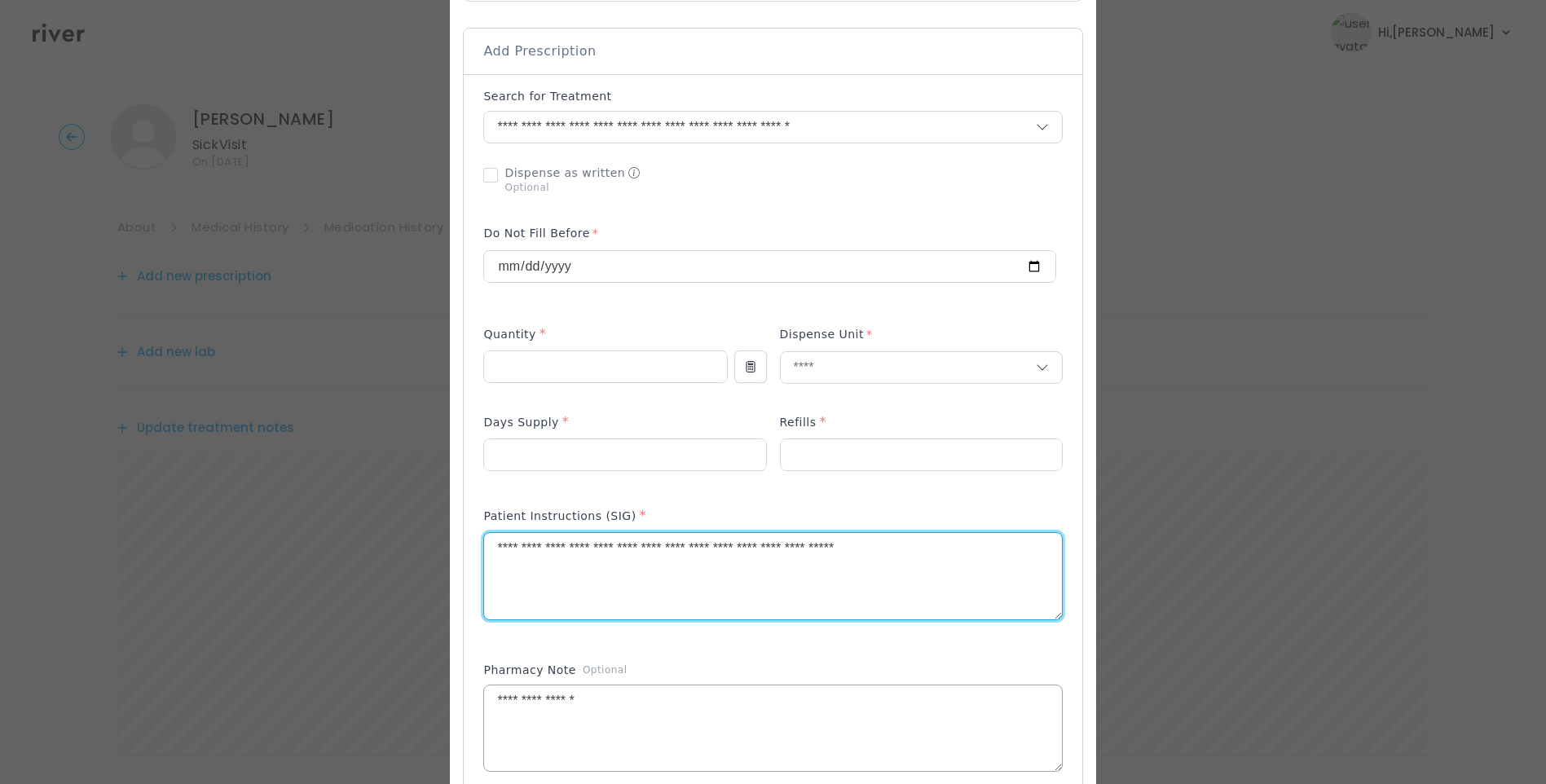
type textarea "**********"
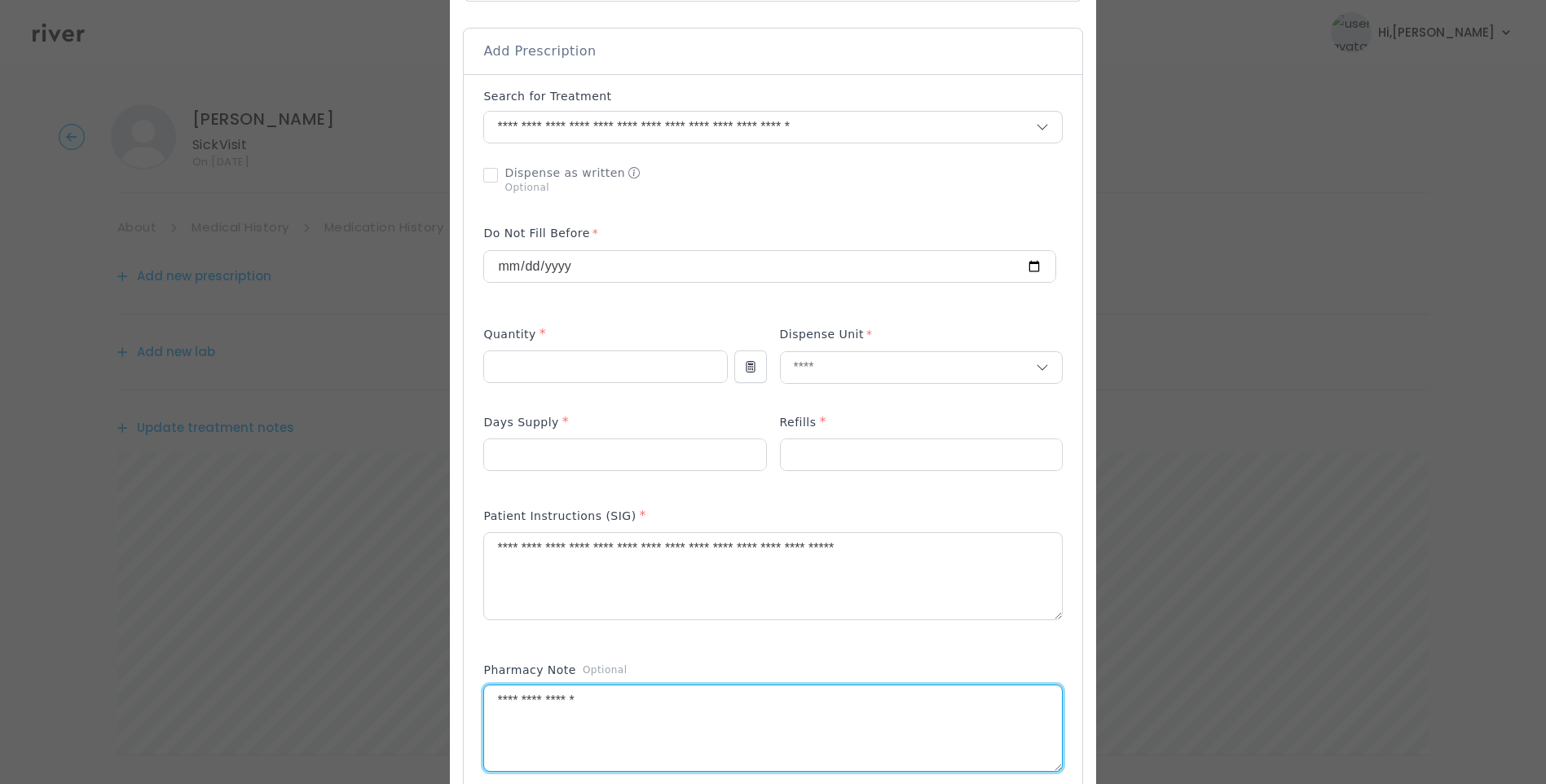
drag, startPoint x: 615, startPoint y: 710, endPoint x: 408, endPoint y: 710, distance: 207.0
click at [406, 710] on div "​" at bounding box center [773, 555] width 1546 height 1763
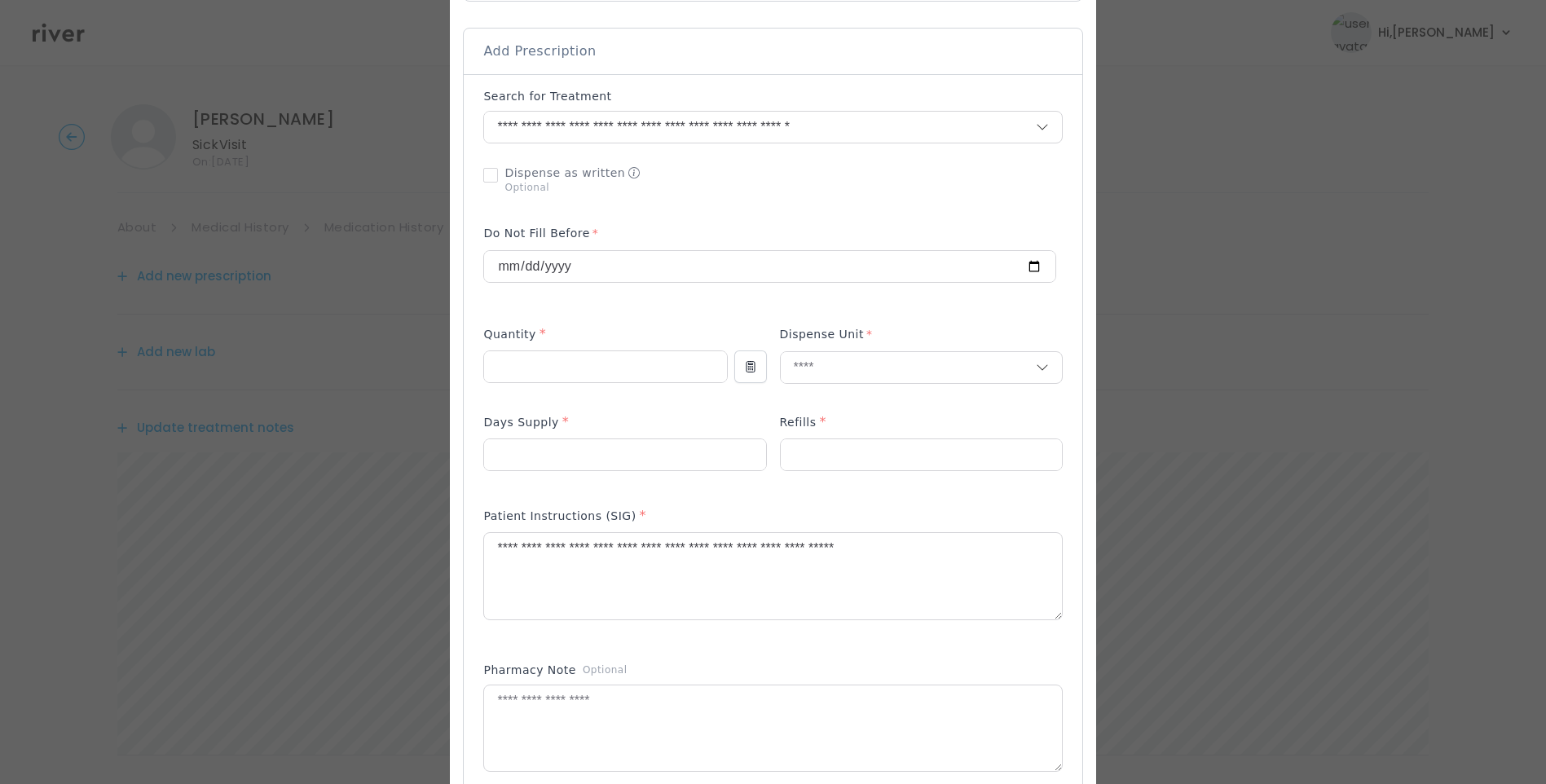
click at [773, 175] on div at bounding box center [773, 179] width 578 height 42
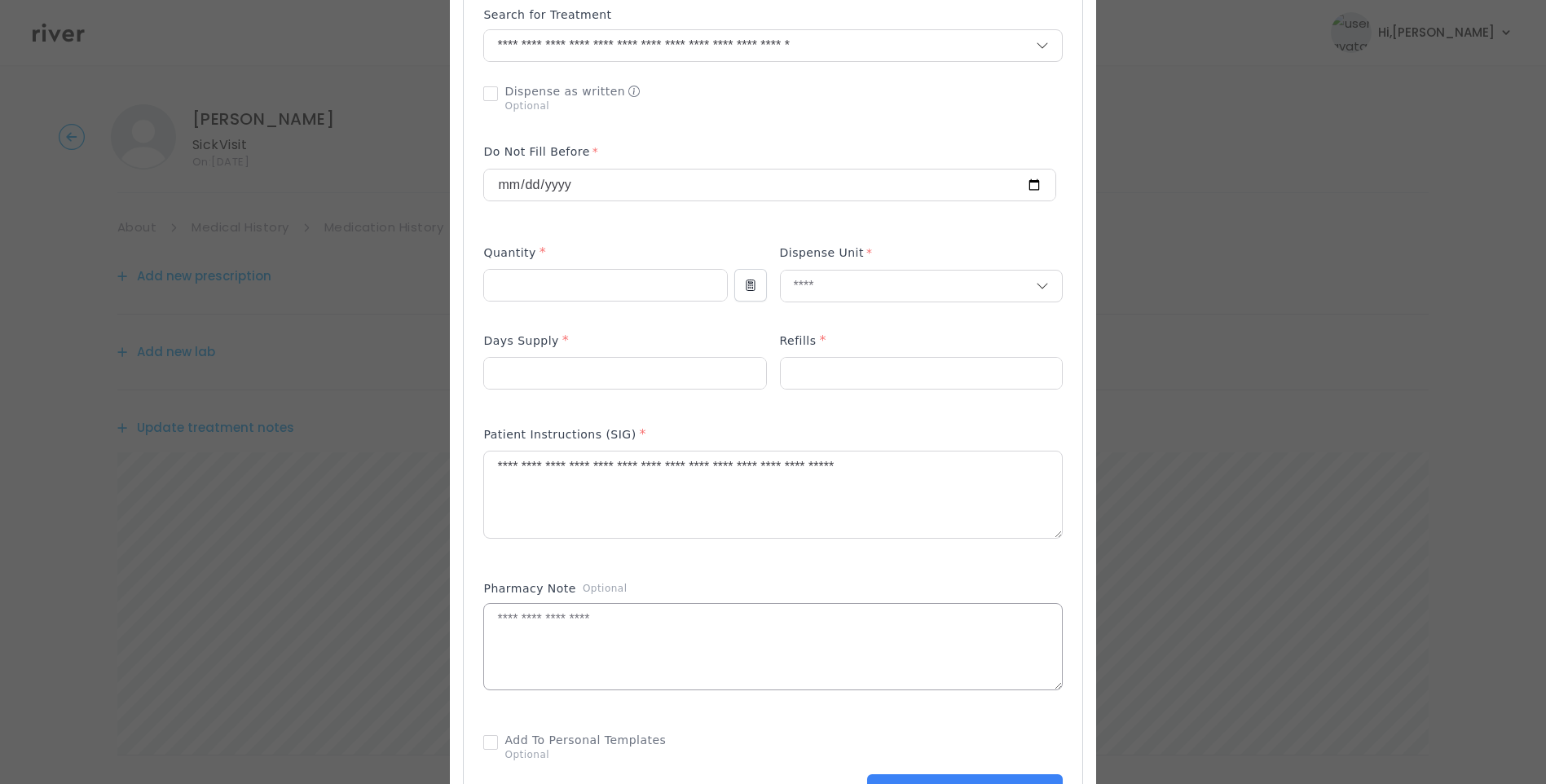
click at [683, 643] on textarea at bounding box center [773, 647] width 578 height 87
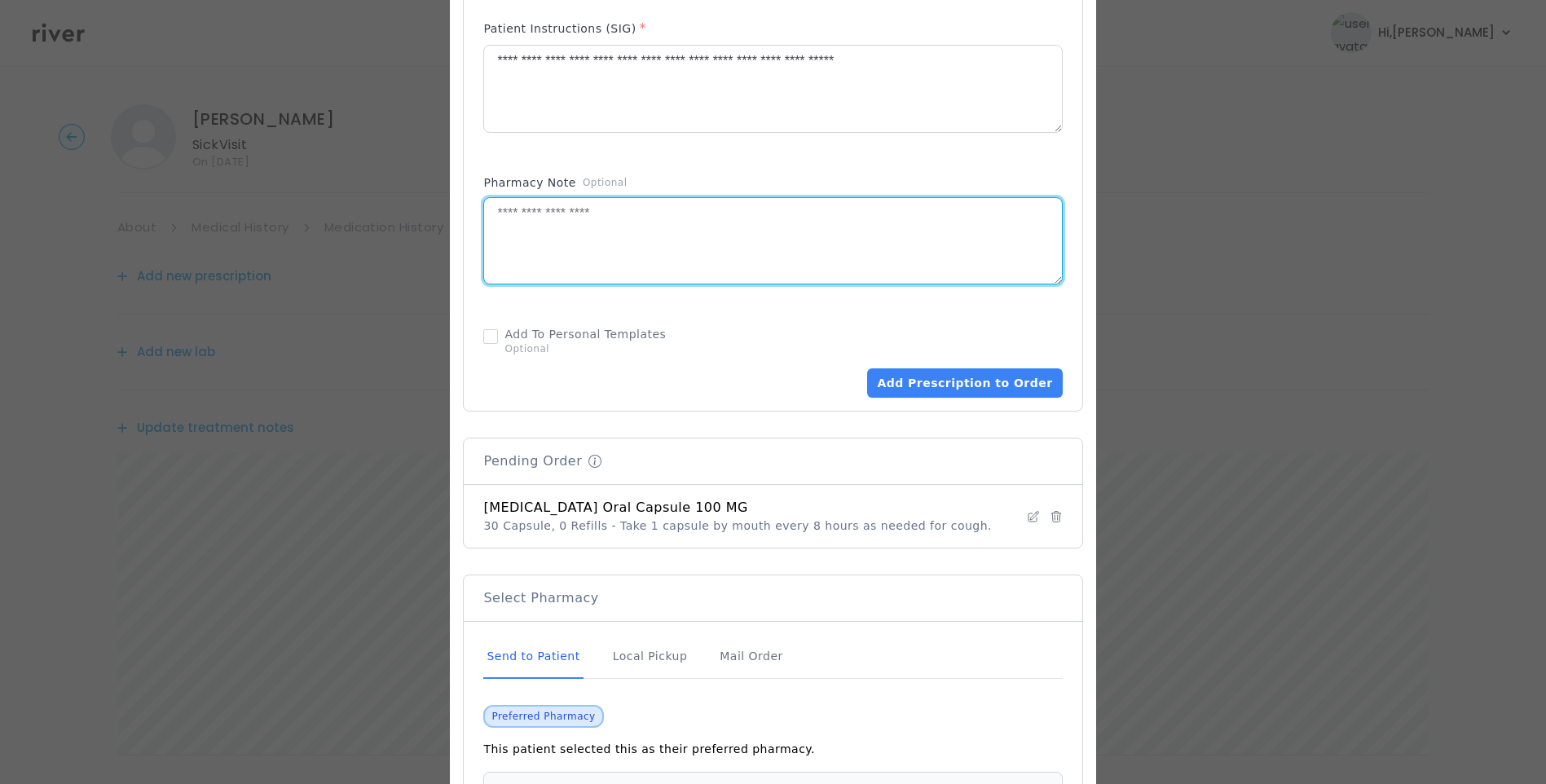
scroll to position [815, 0]
click at [693, 55] on textarea "**********" at bounding box center [773, 87] width 578 height 87
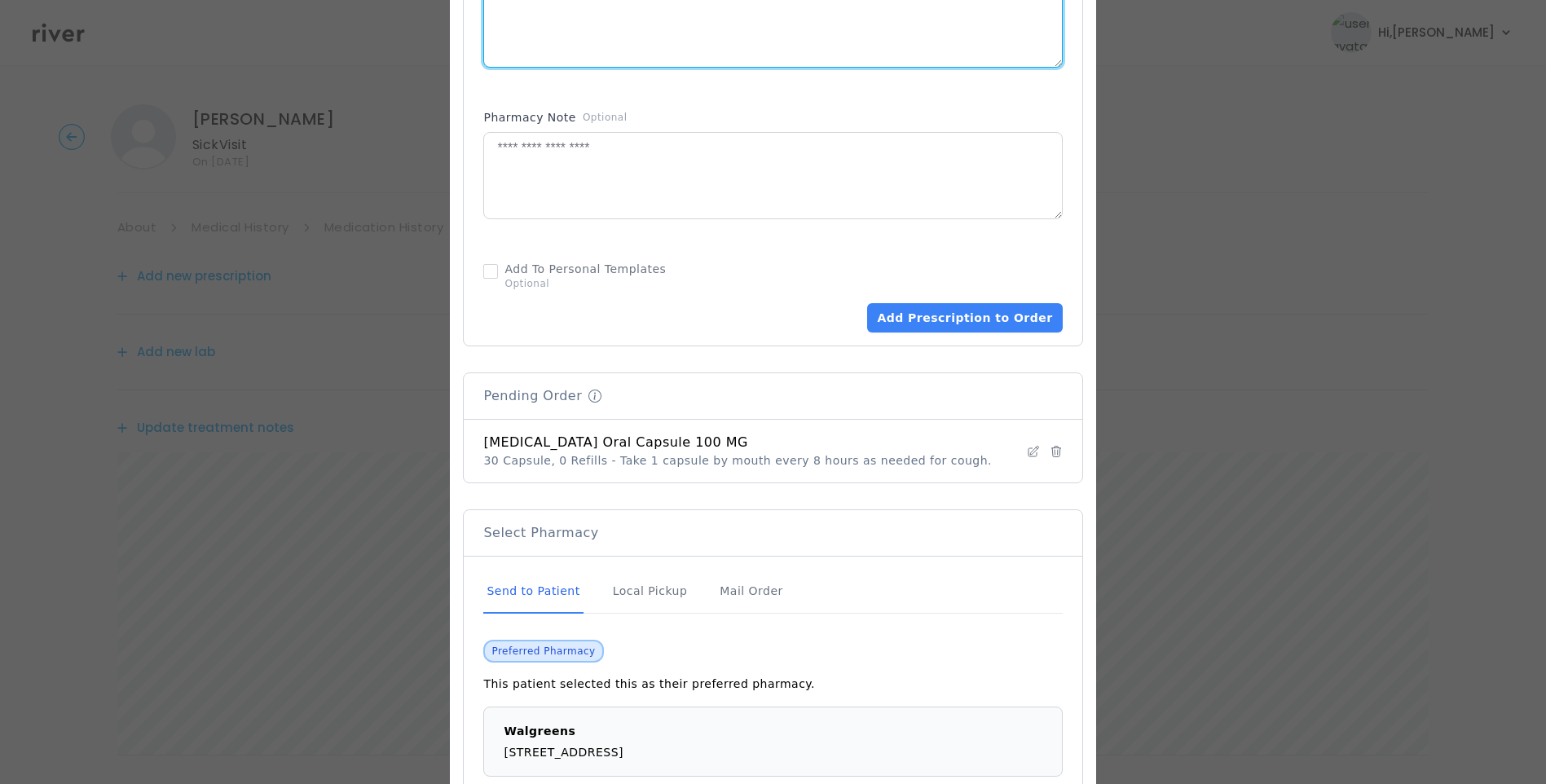
scroll to position [980, 0]
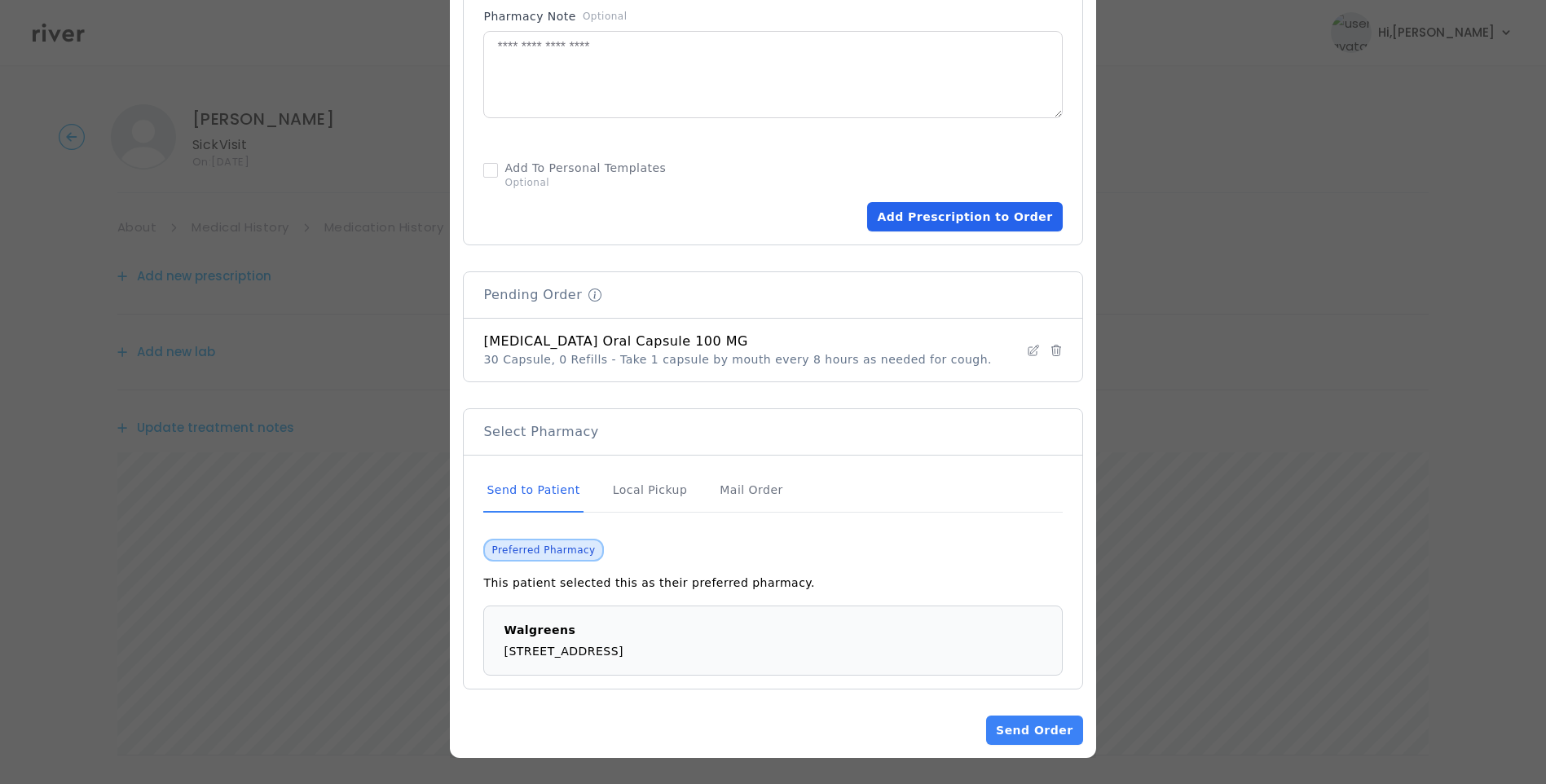
type textarea "**********"
click at [983, 221] on button "Add Prescription to Order" at bounding box center [965, 216] width 195 height 29
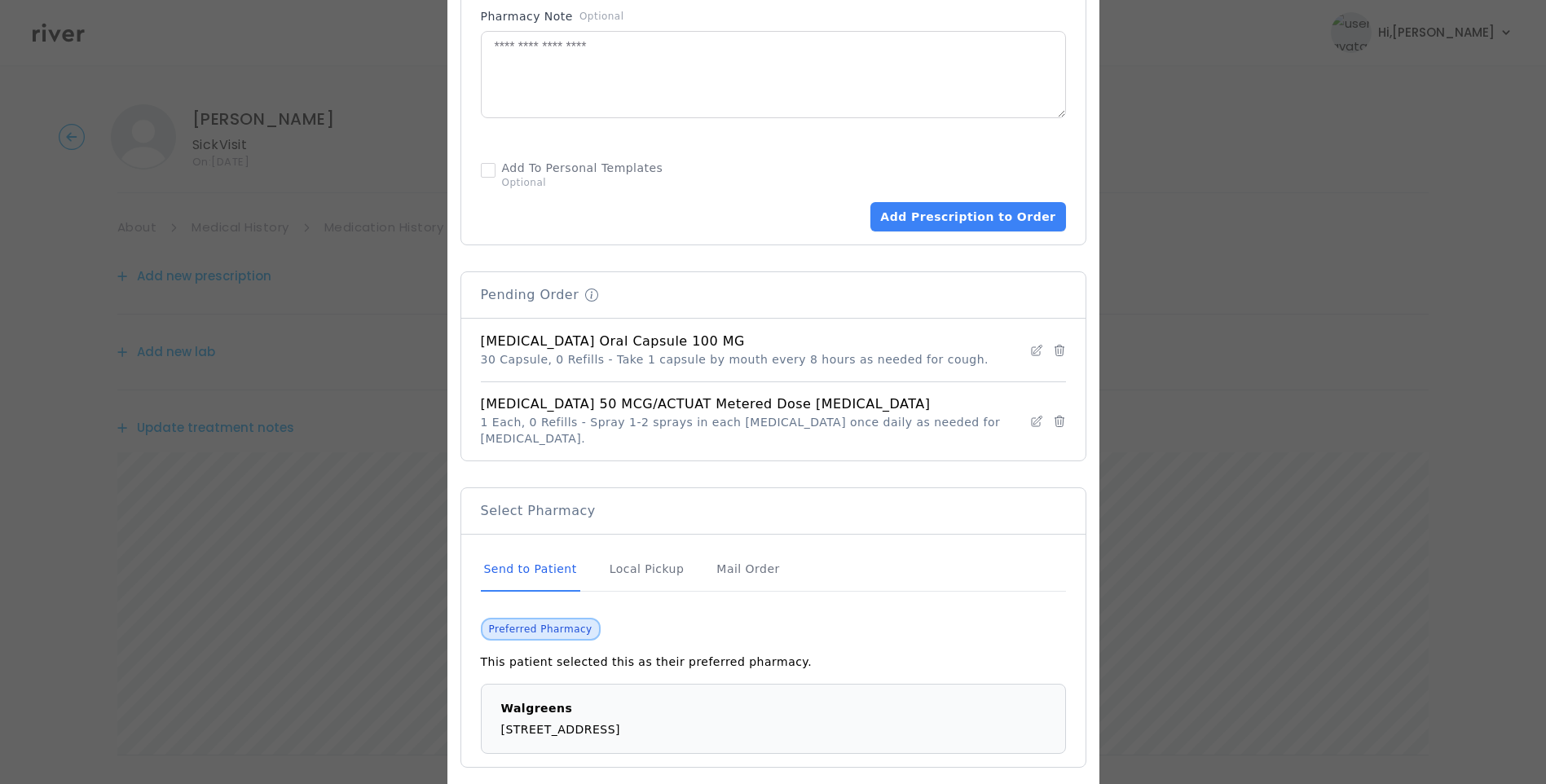
scroll to position [1042, 0]
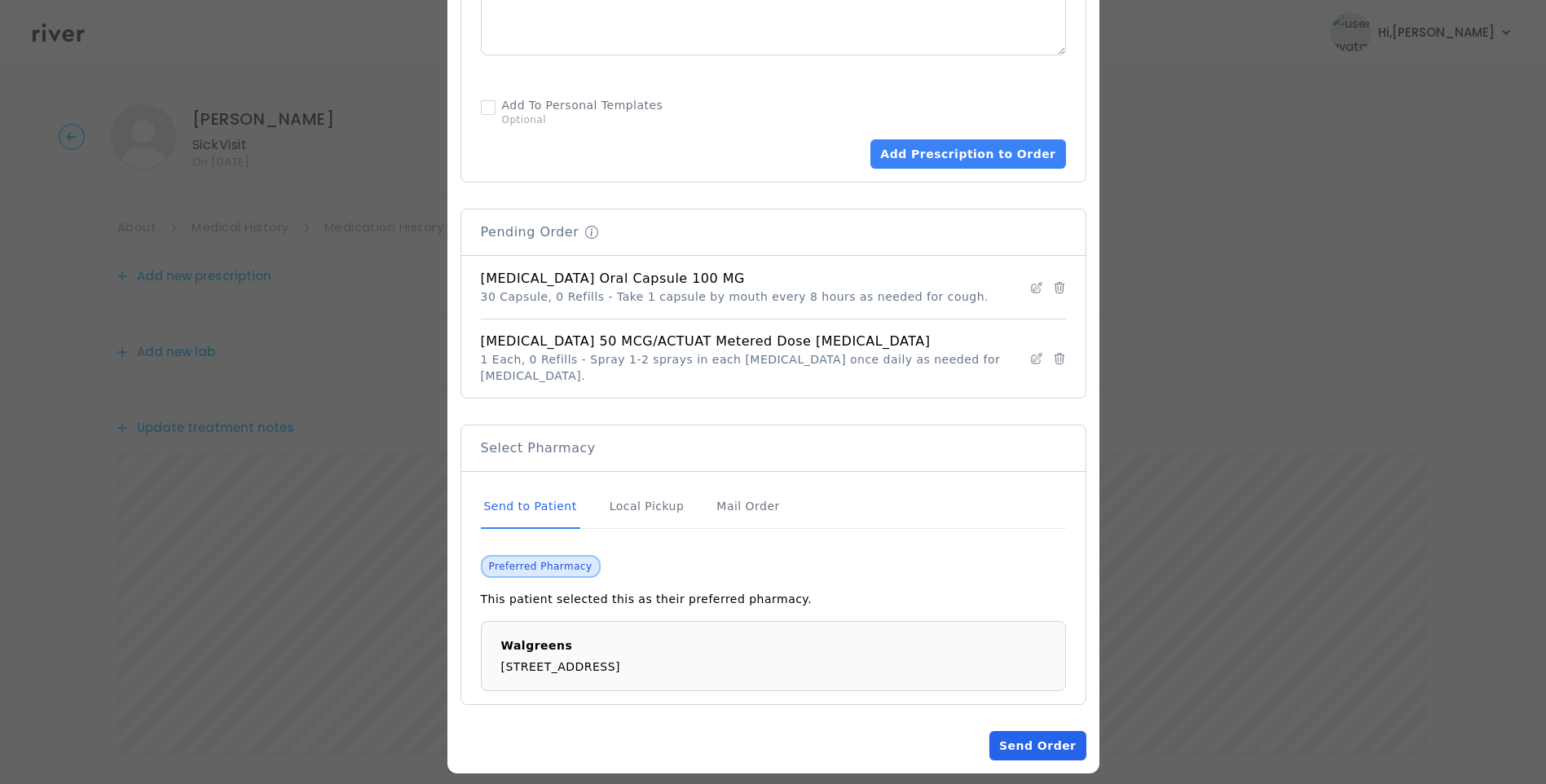
click at [1036, 731] on button "Send Order" at bounding box center [1037, 745] width 96 height 29
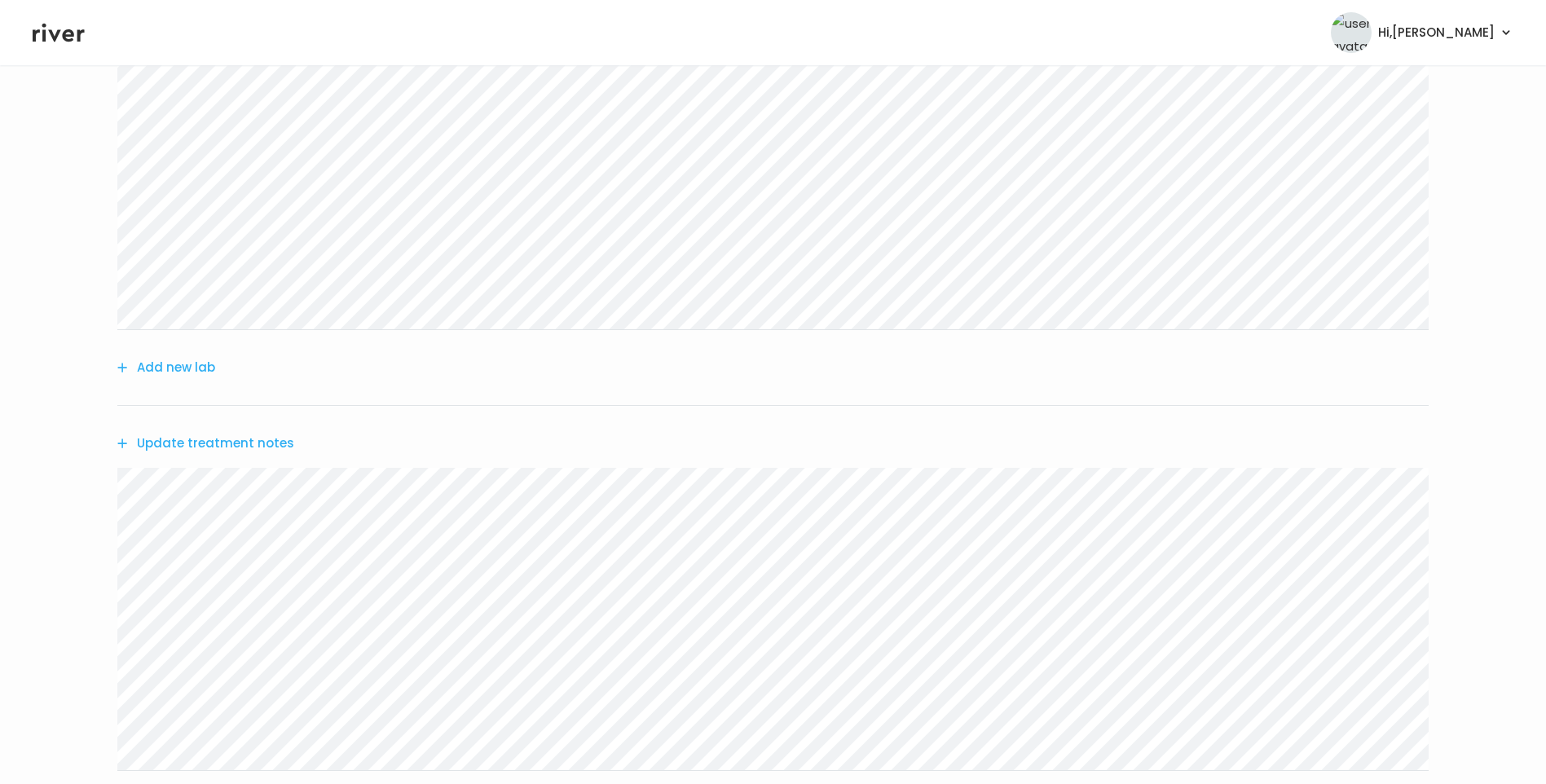
scroll to position [326, 0]
click at [271, 430] on button "Update treatment notes" at bounding box center [206, 430] width 177 height 23
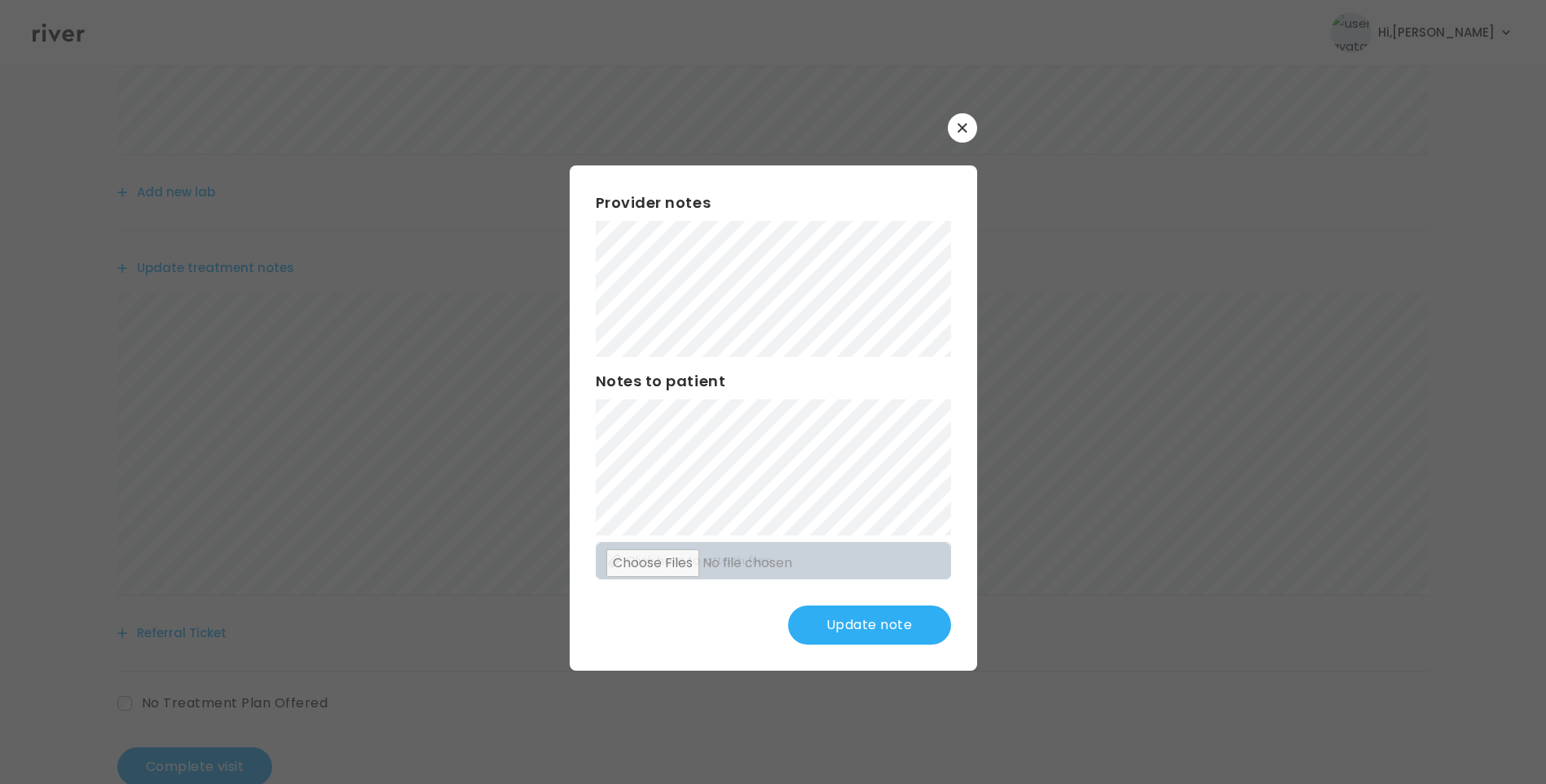
scroll to position [530, 0]
click at [879, 632] on button "Update note" at bounding box center [870, 624] width 163 height 39
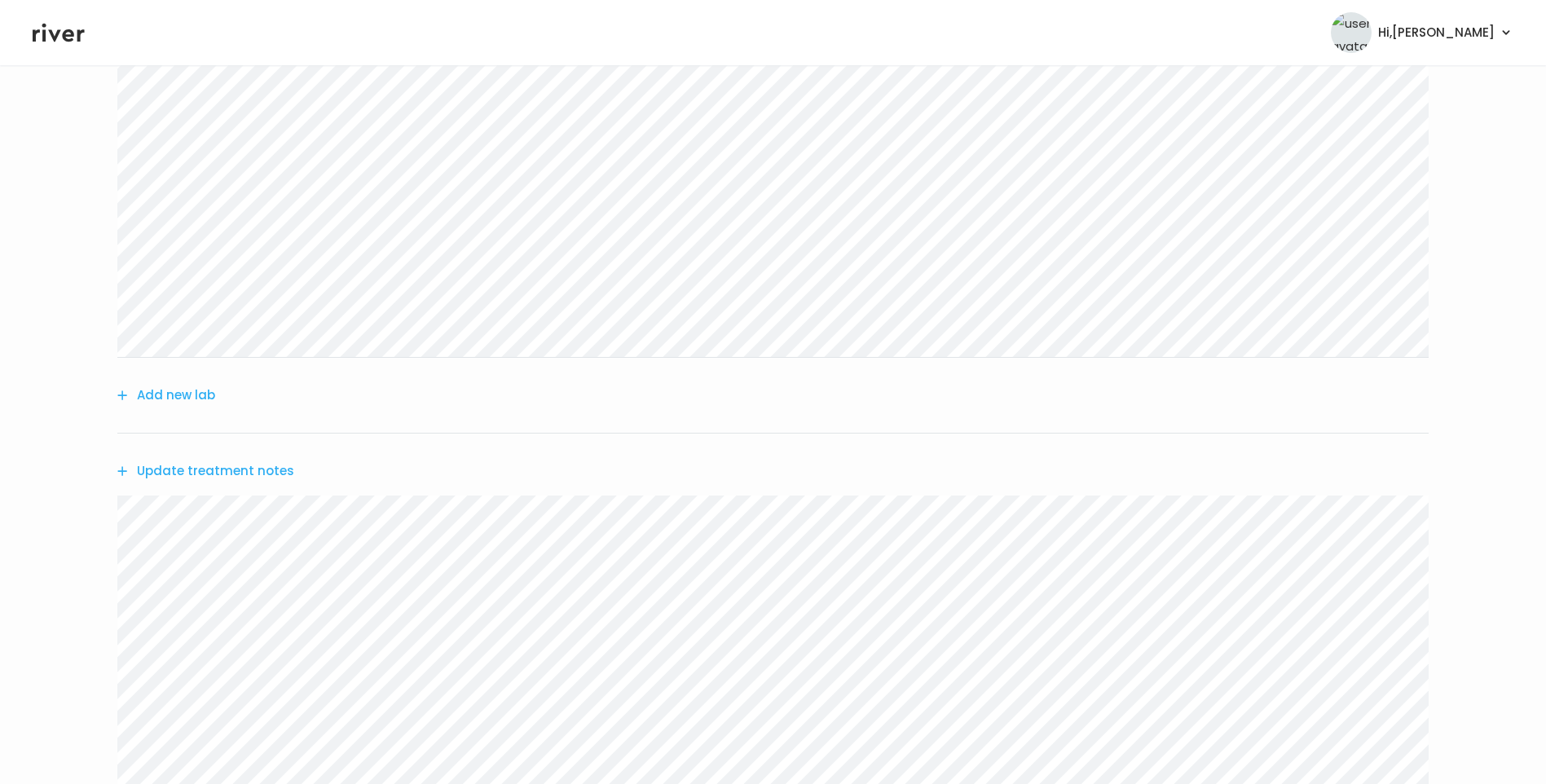
scroll to position [0, 0]
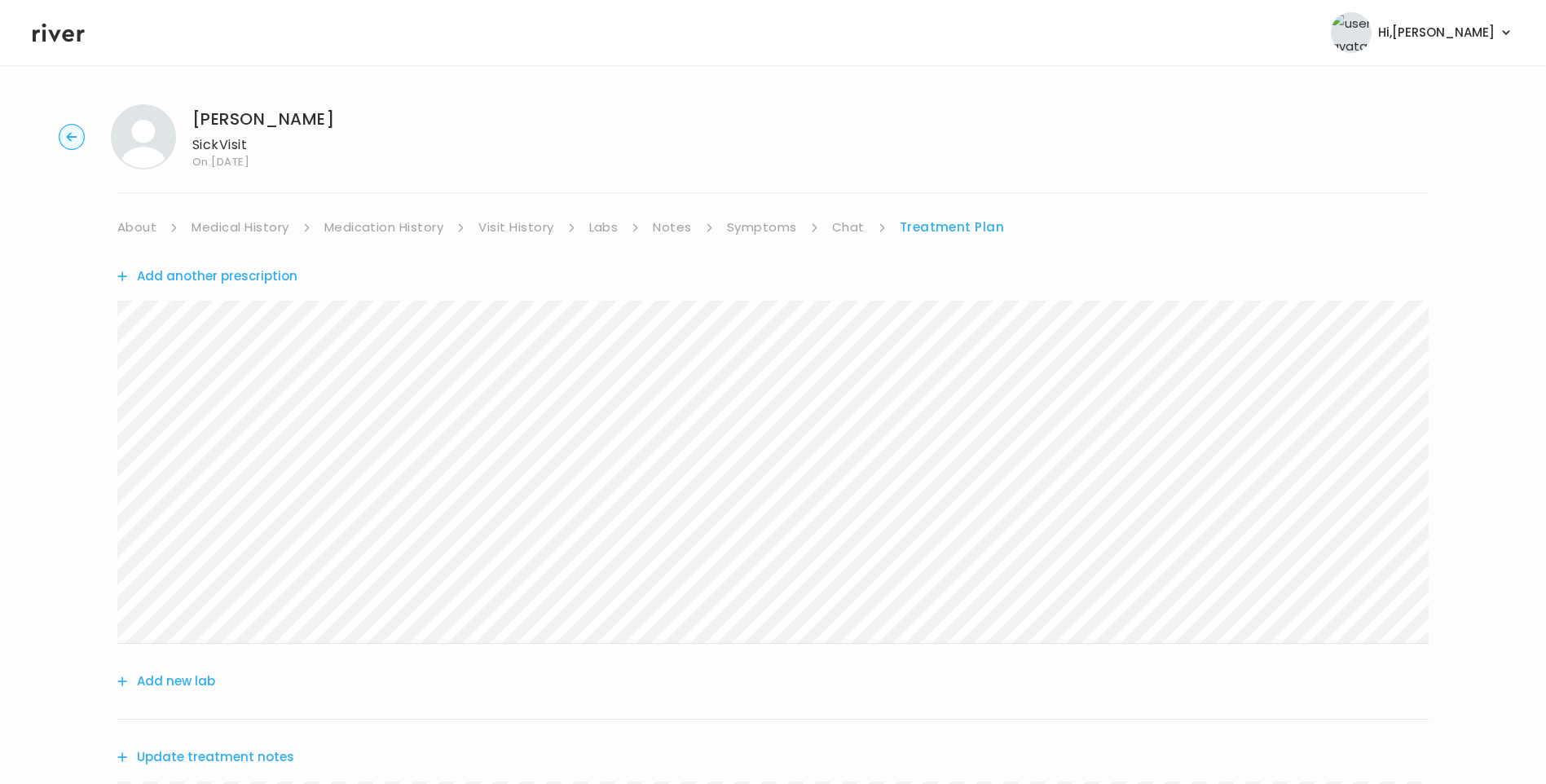
click at [132, 224] on link "About" at bounding box center [137, 227] width 40 height 23
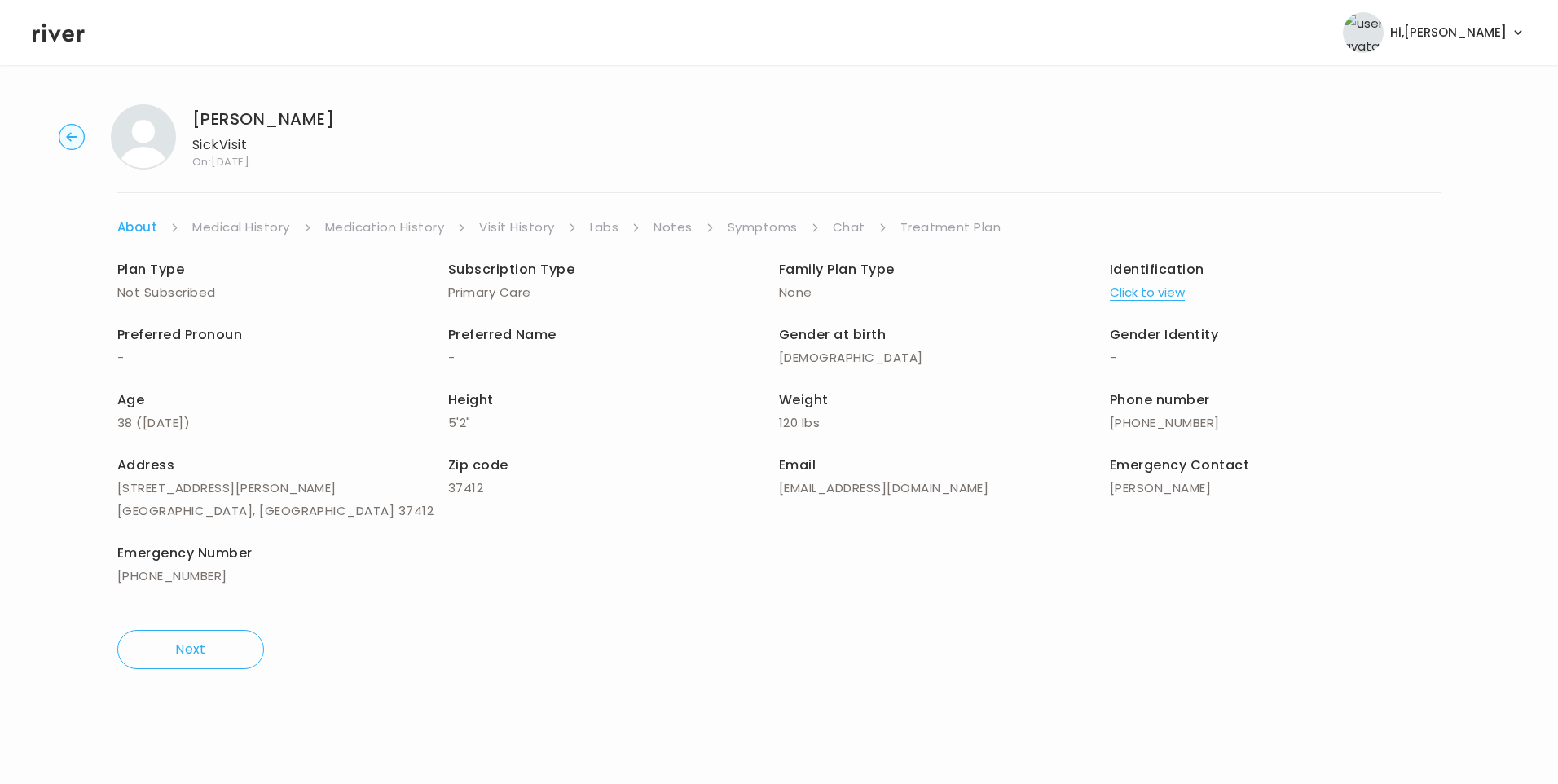
click at [947, 231] on link "Treatment Plan" at bounding box center [950, 227] width 101 height 23
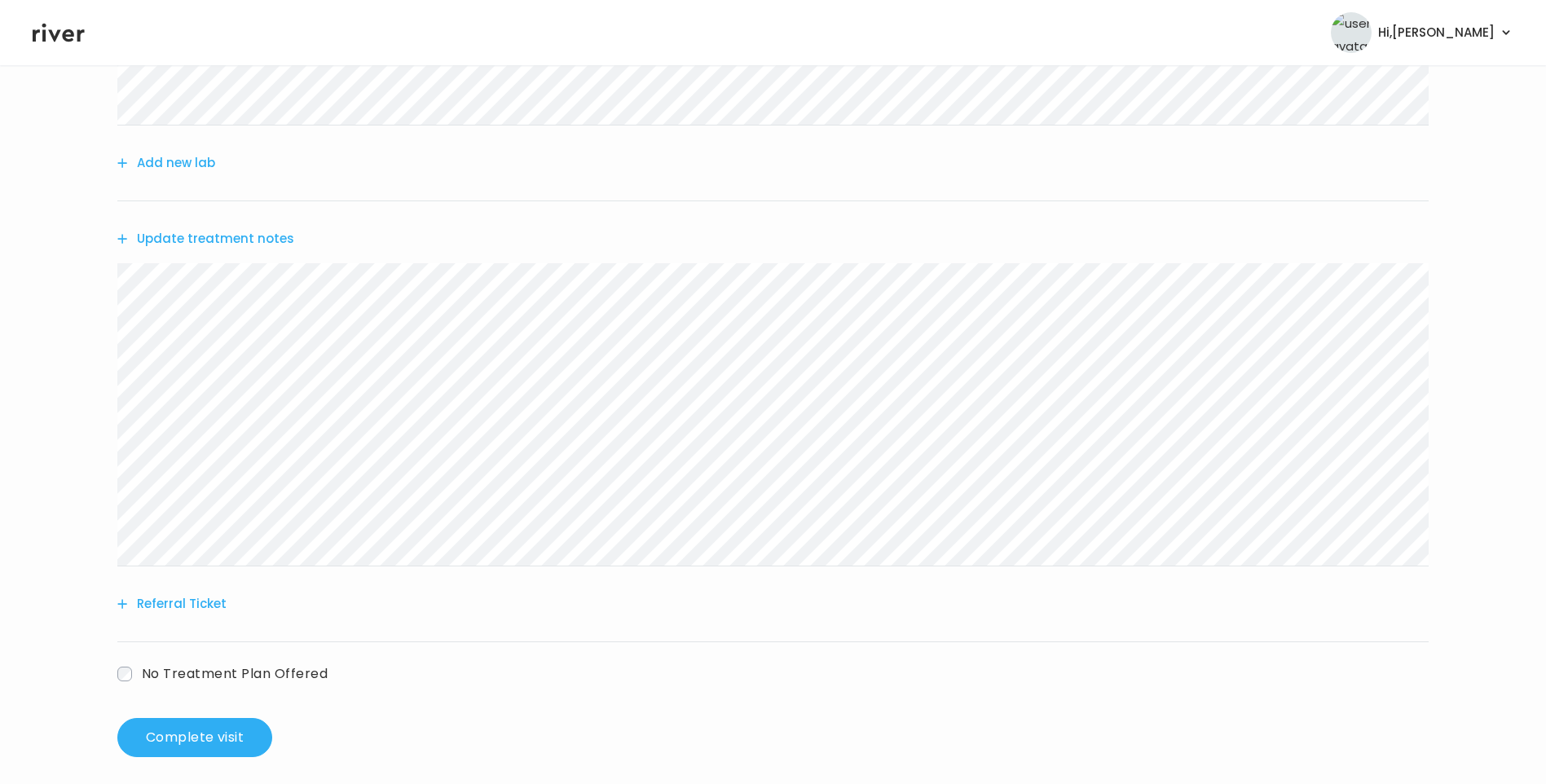
scroll to position [530, 0]
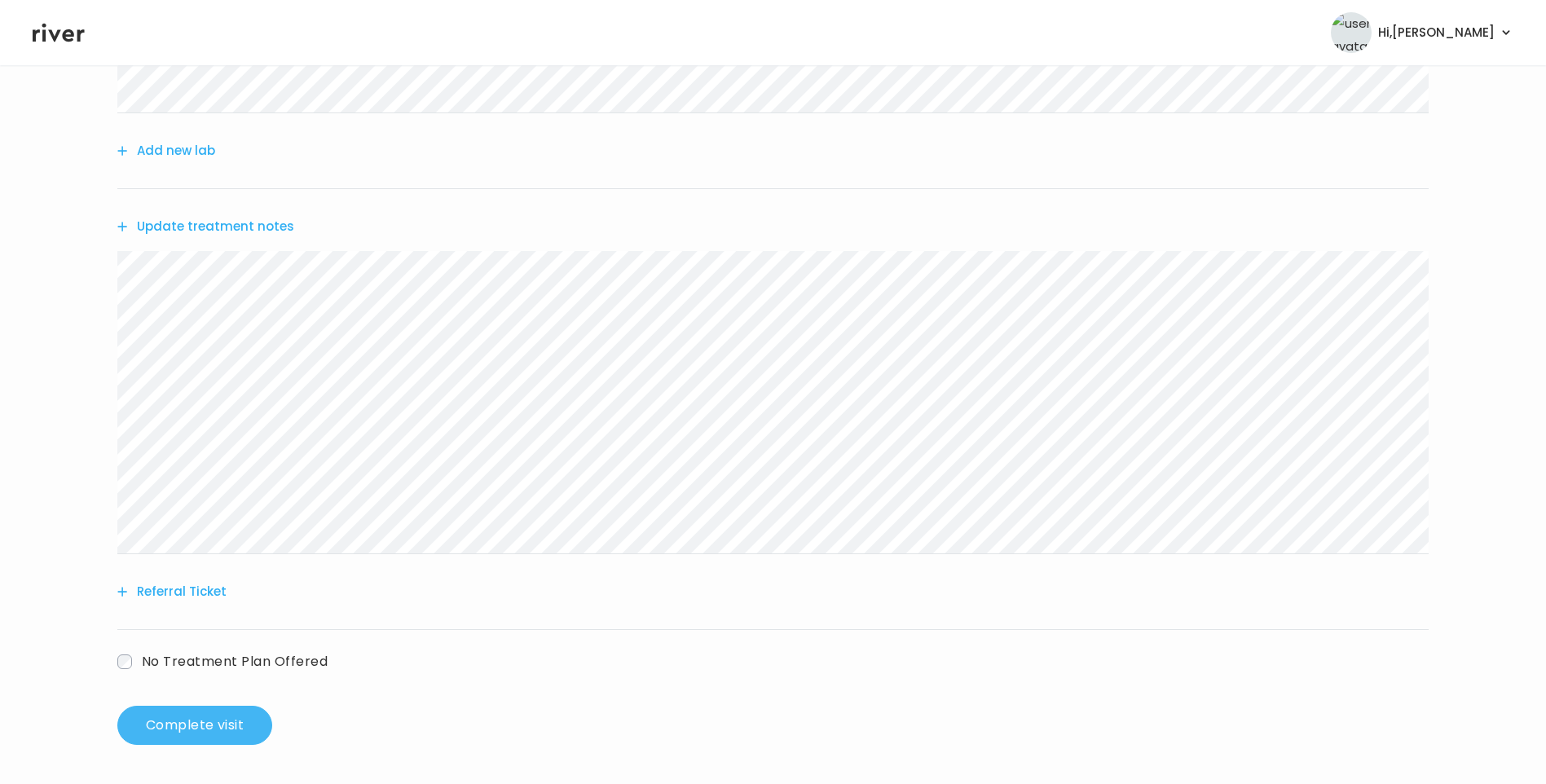
click at [243, 723] on button "Complete visit" at bounding box center [195, 725] width 155 height 39
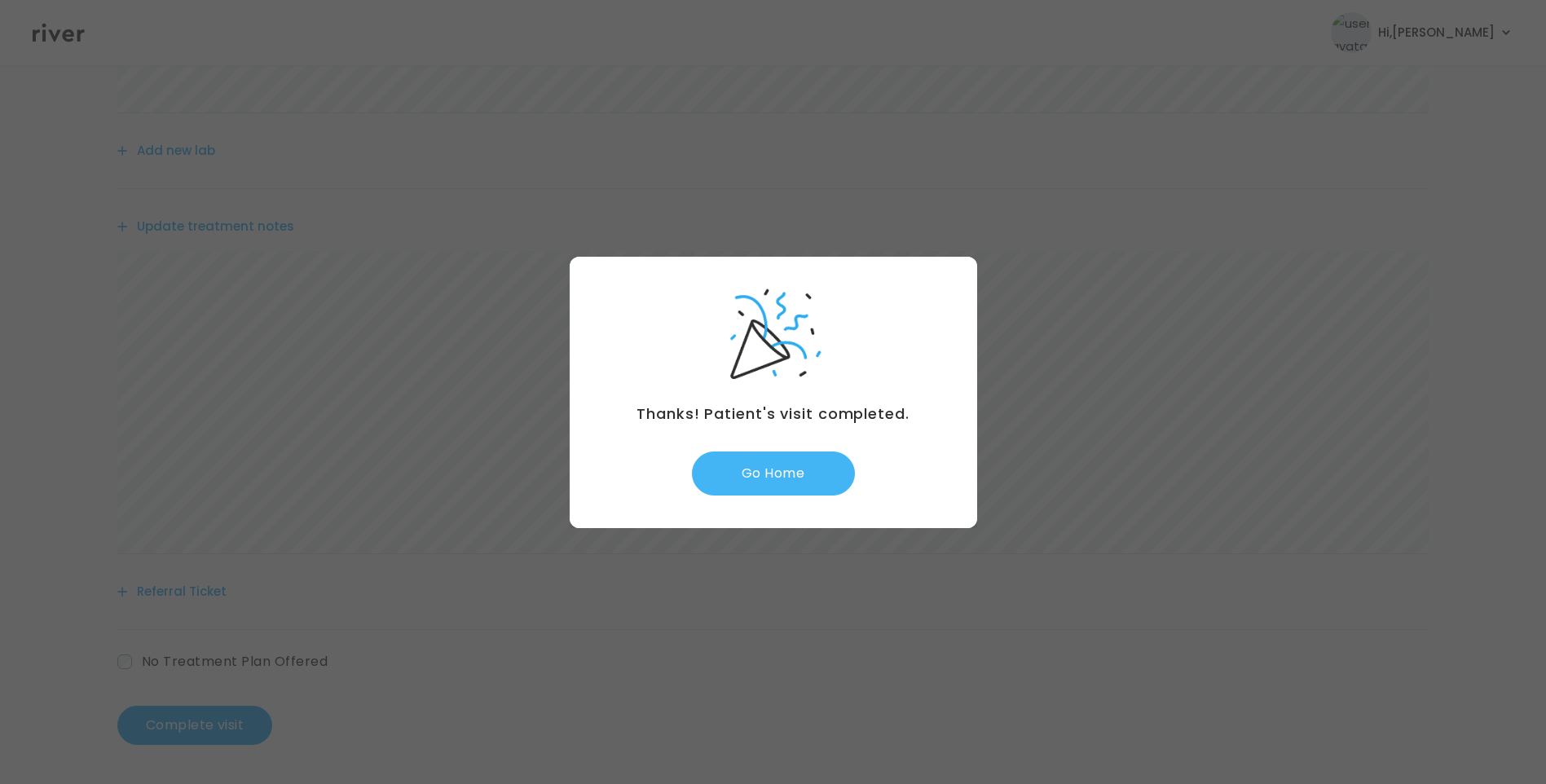
click at [774, 481] on button "Go Home" at bounding box center [773, 473] width 163 height 44
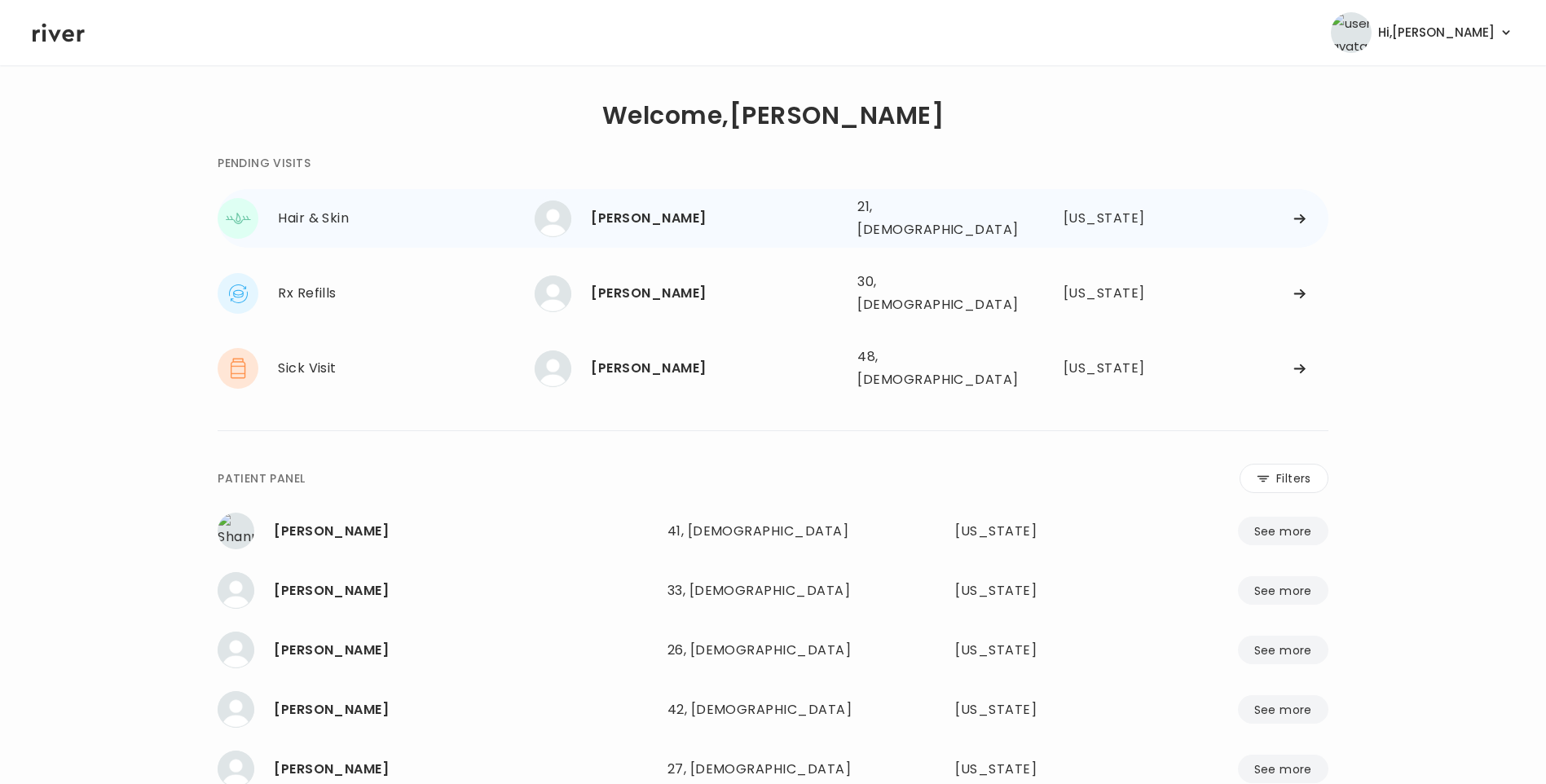
click at [741, 221] on div "[PERSON_NAME]" at bounding box center [718, 218] width 254 height 23
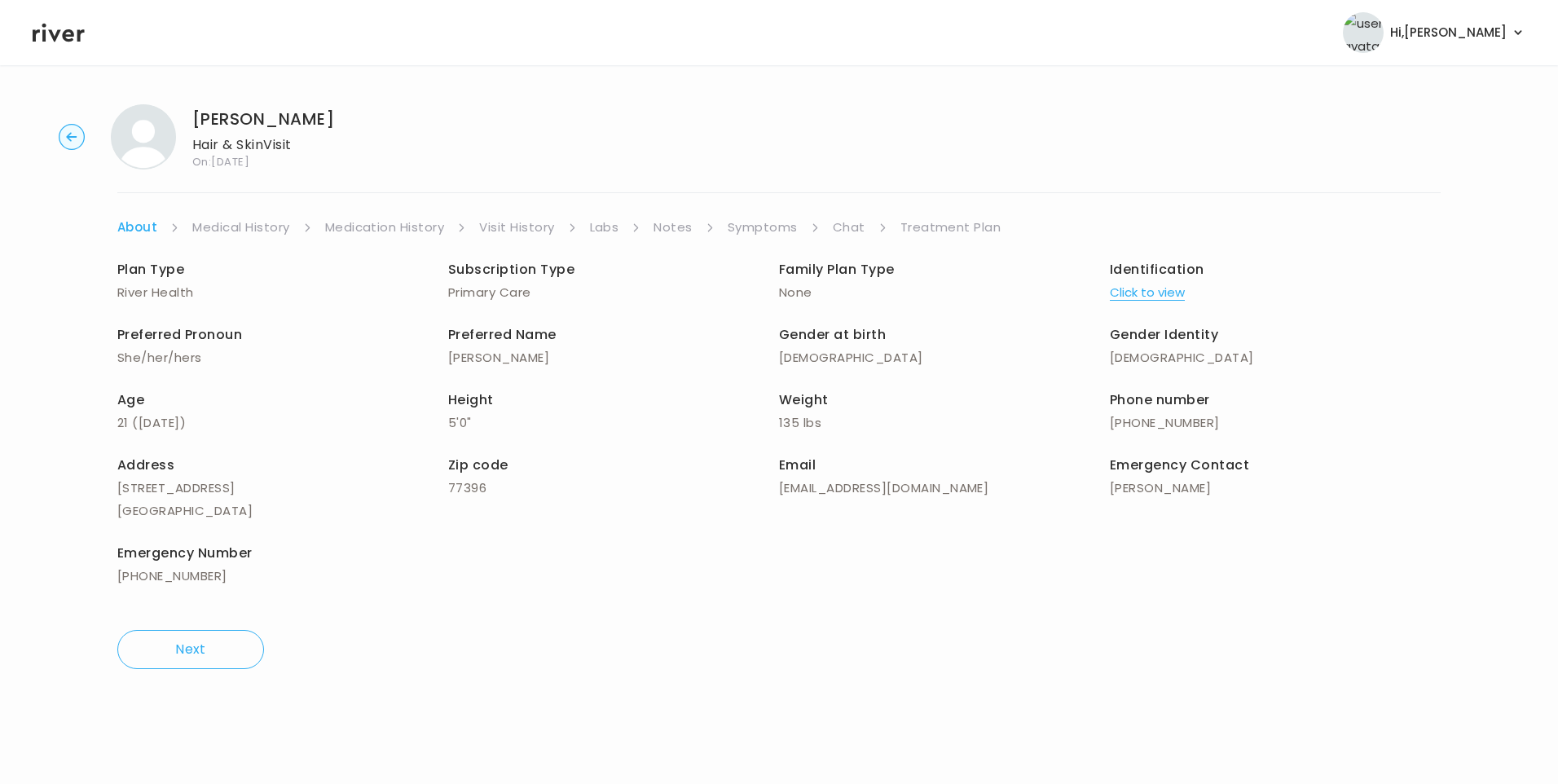
click at [497, 234] on link "Visit History" at bounding box center [516, 227] width 75 height 23
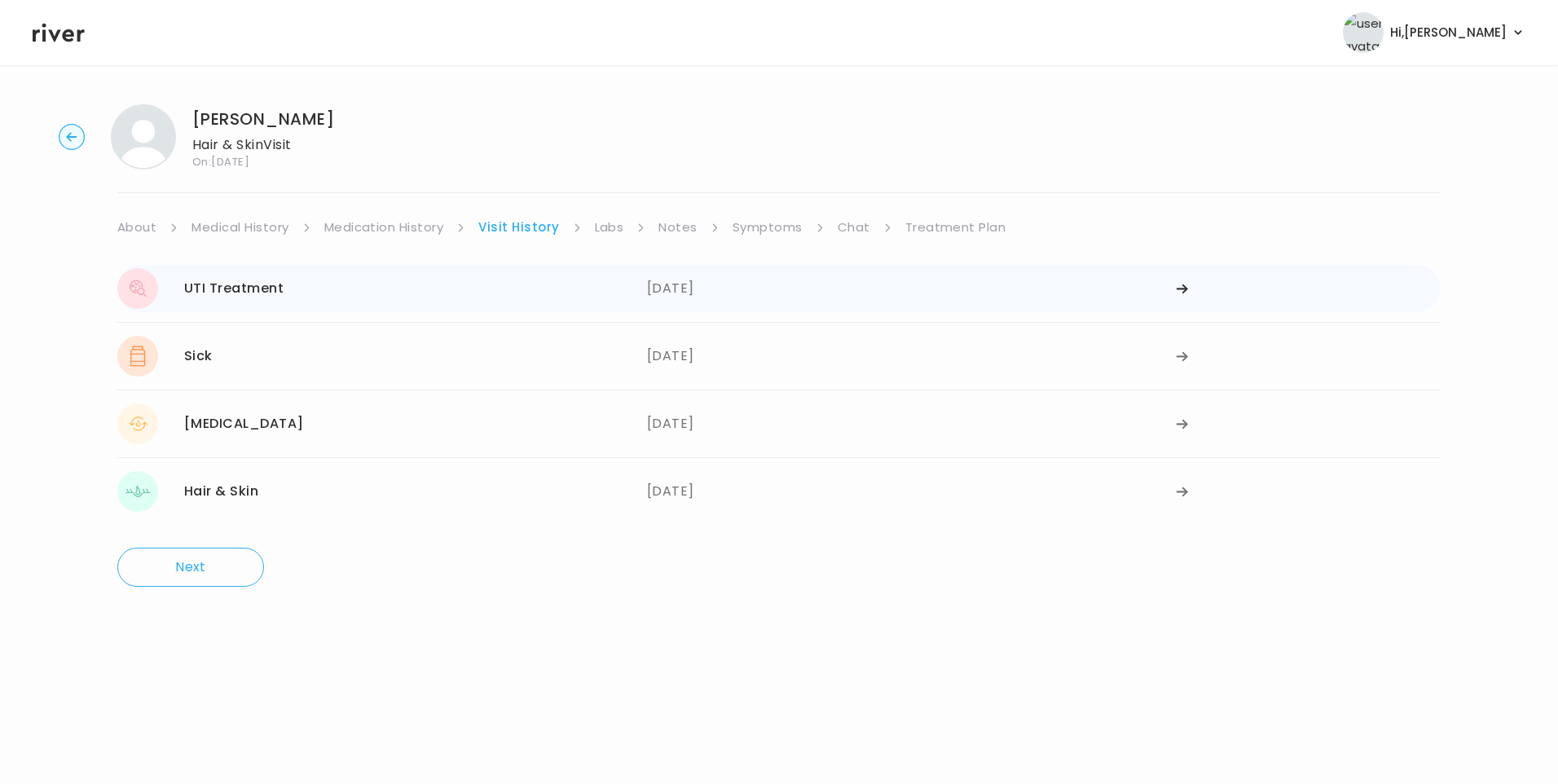
click at [345, 296] on div "UTI Treatment [DATE]" at bounding box center [382, 288] width 529 height 40
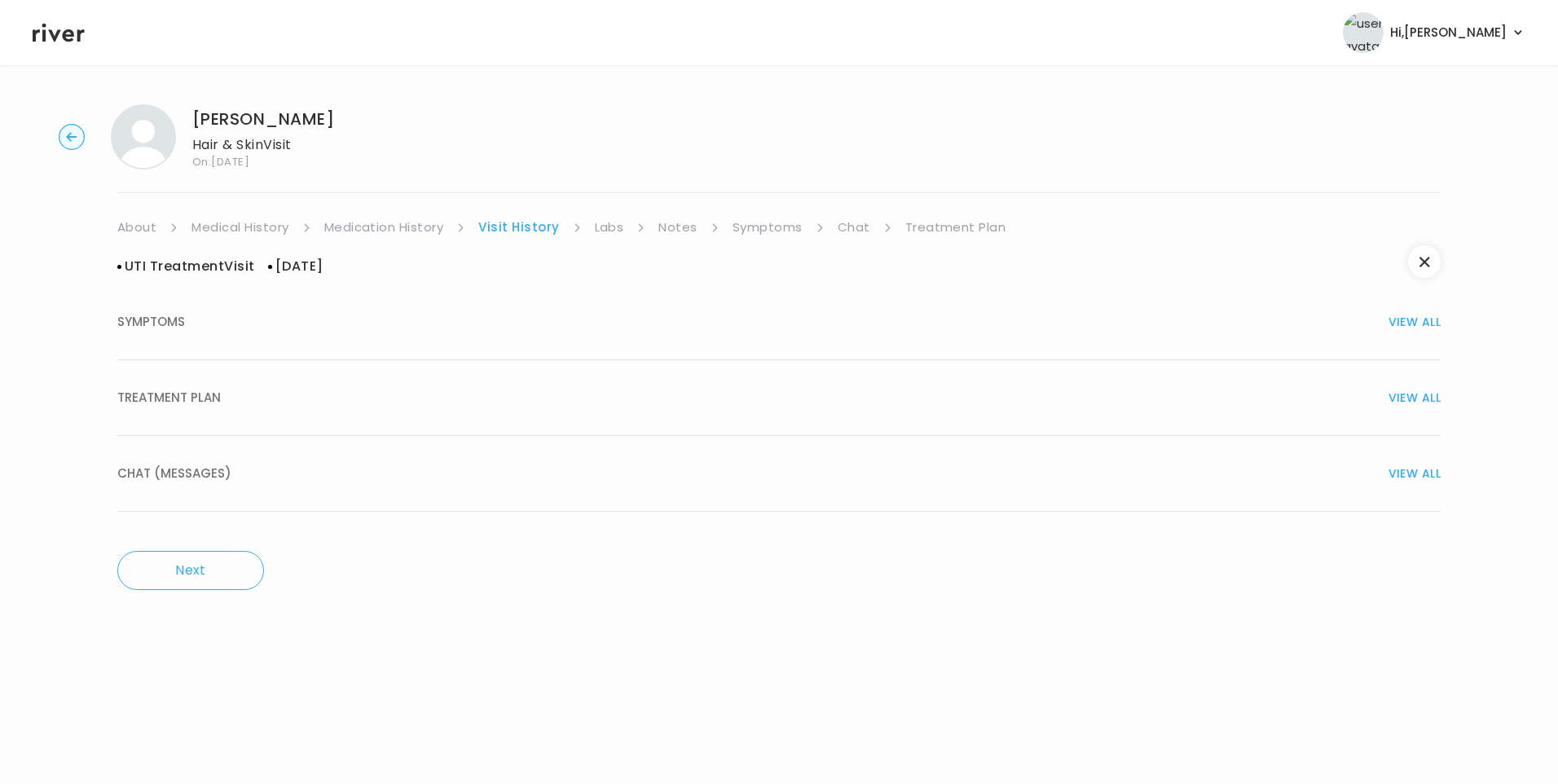
click at [234, 383] on button "TREATMENT PLAN VIEW ALL" at bounding box center [779, 398] width 1324 height 76
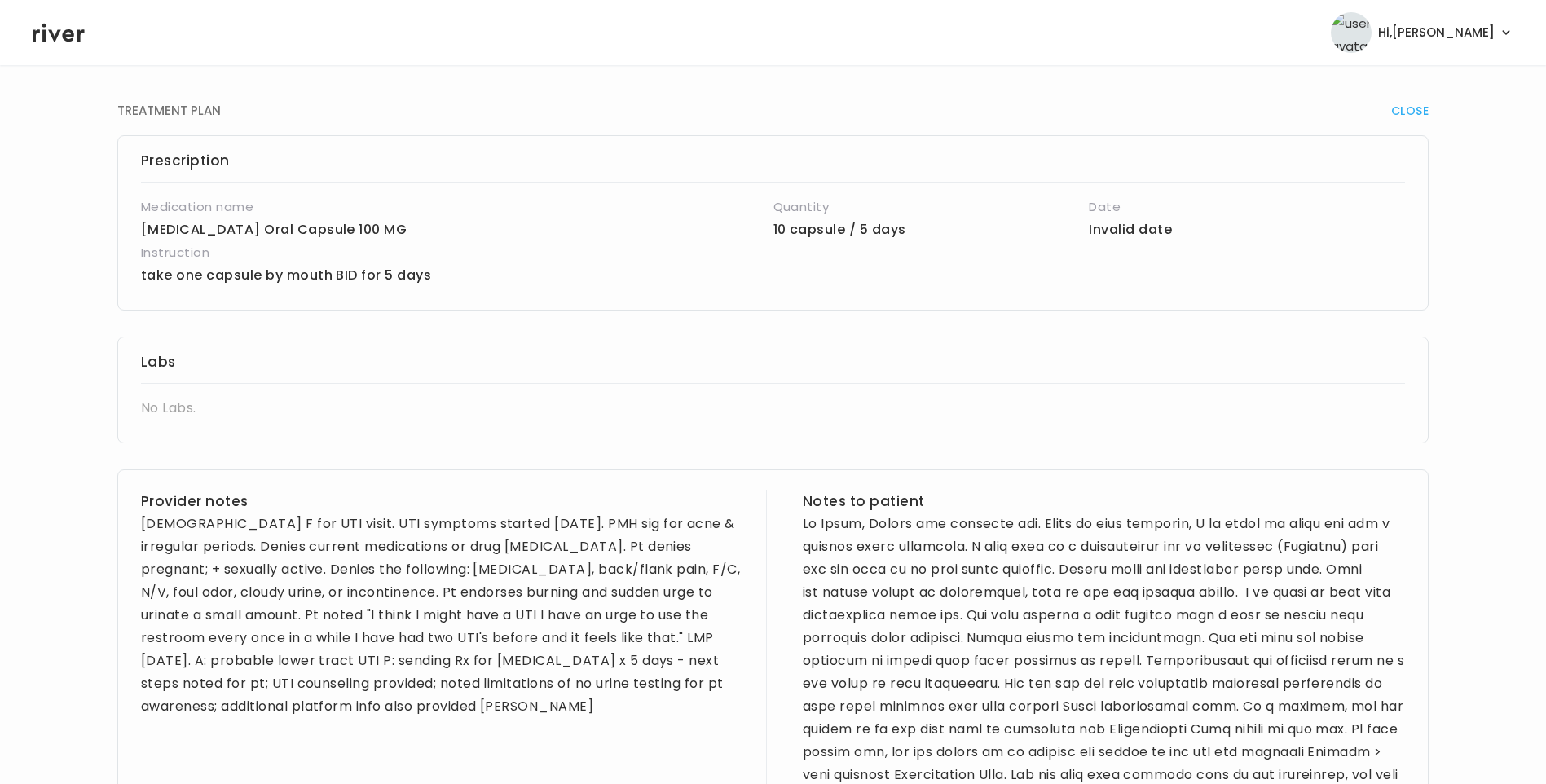
scroll to position [326, 0]
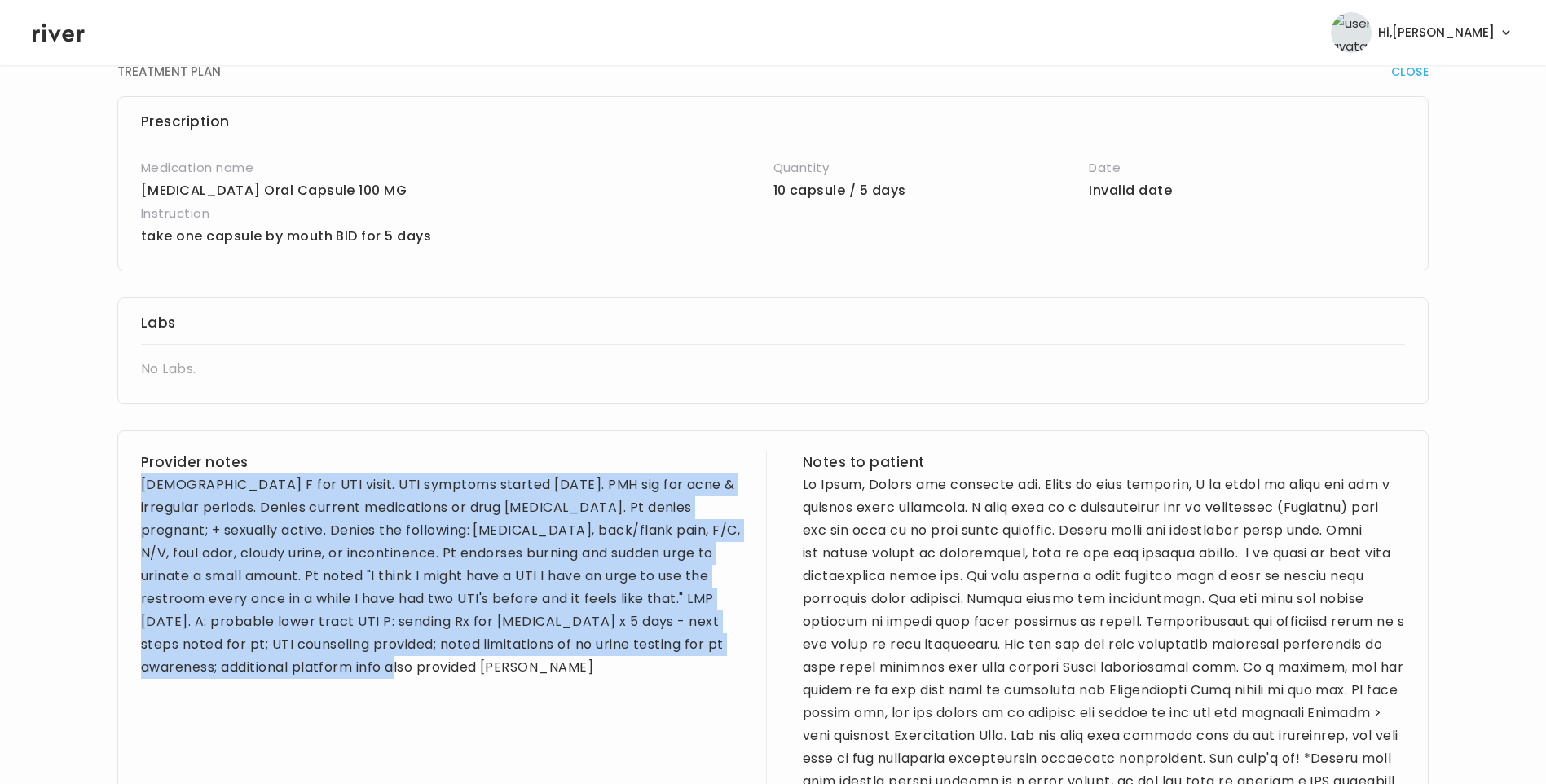
drag, startPoint x: 142, startPoint y: 486, endPoint x: 309, endPoint y: 686, distance: 260.6
copy div "[DEMOGRAPHIC_DATA] F for UTI visit. UTI symptoms started [DATE]. PMH sig for ac…"
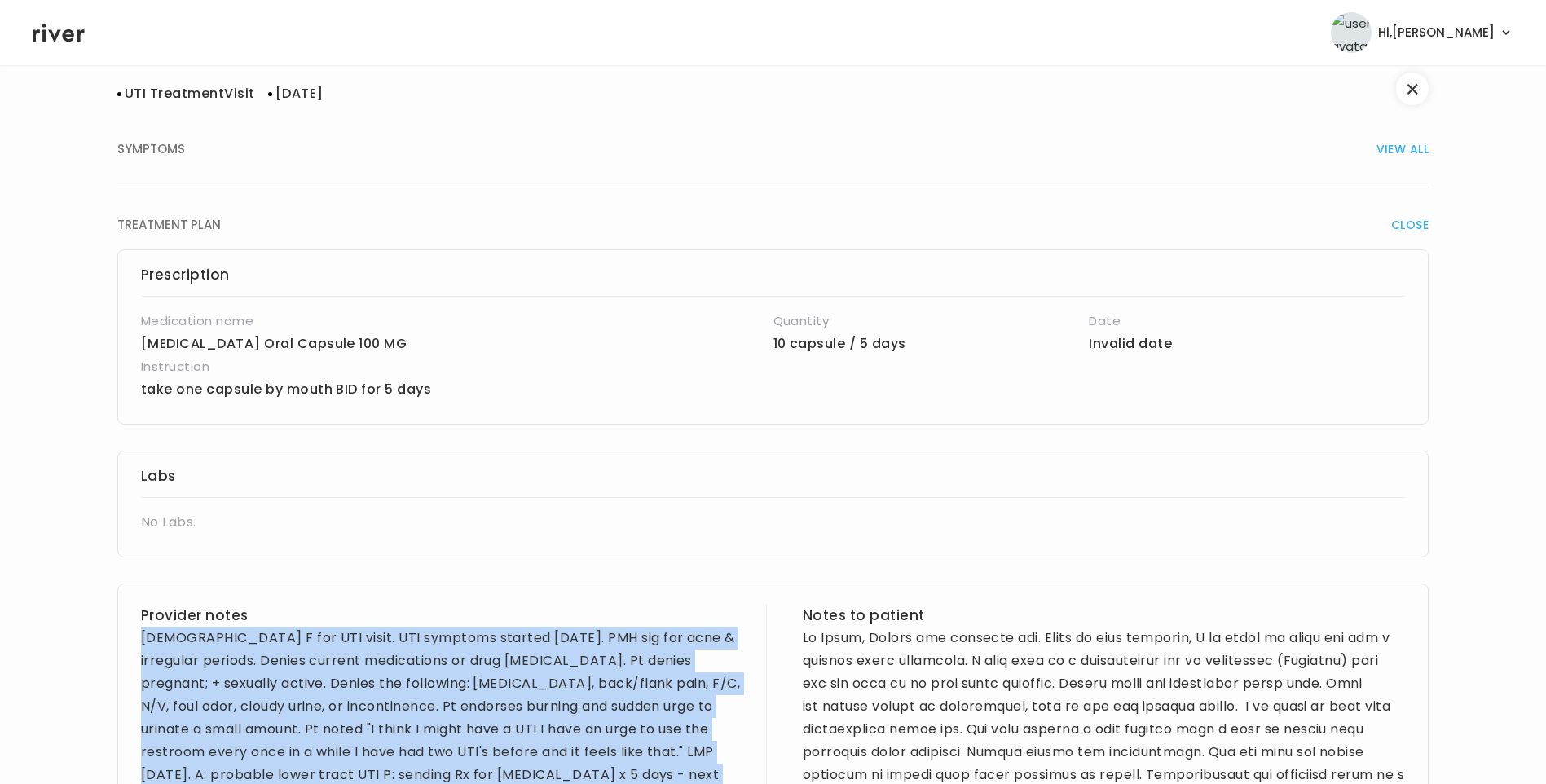
scroll to position [0, 0]
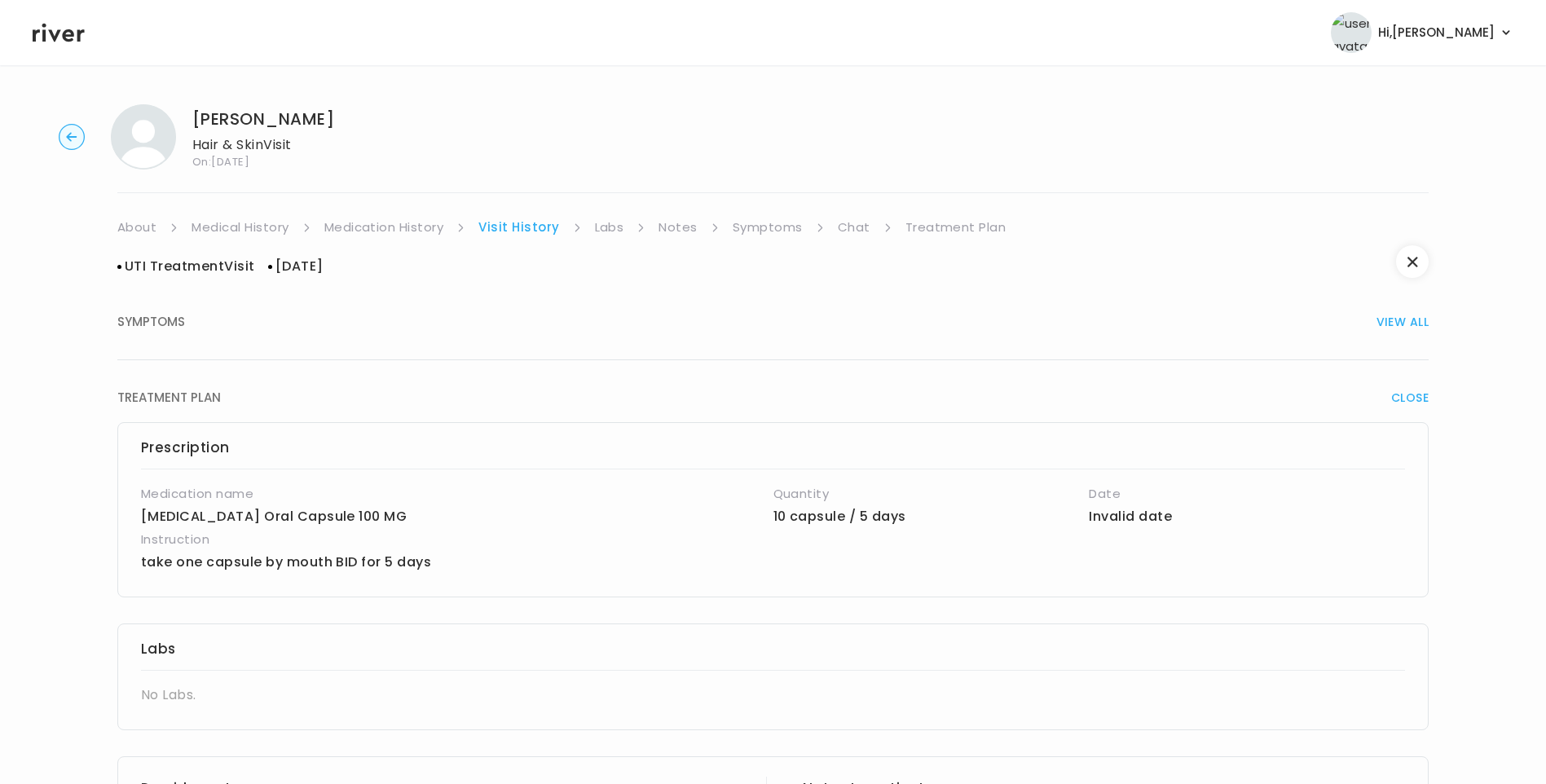
click at [409, 227] on link "Medication History" at bounding box center [384, 227] width 120 height 23
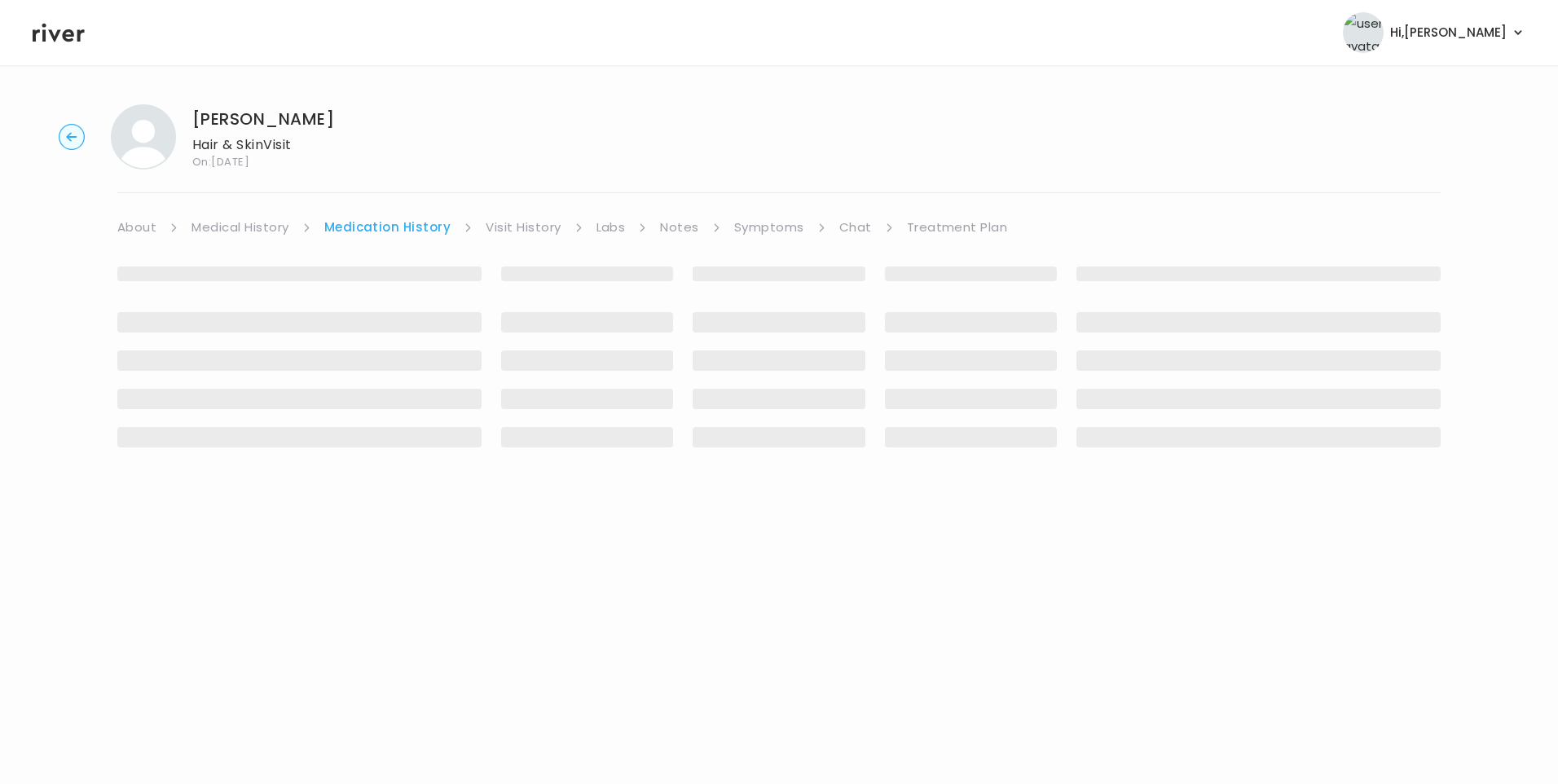
click at [507, 229] on link "Visit History" at bounding box center [523, 227] width 75 height 23
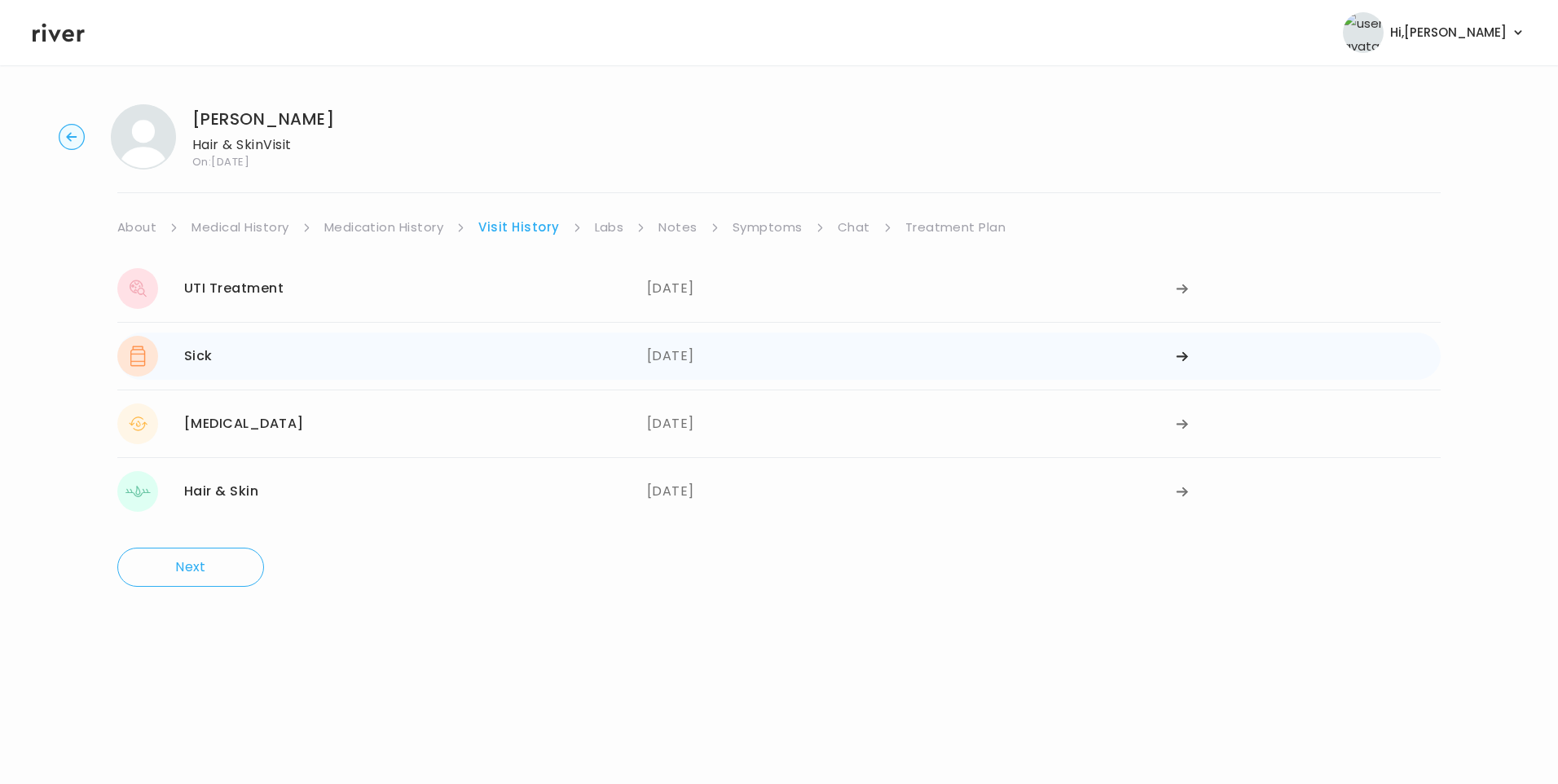
click at [367, 362] on div "Sick [DATE]" at bounding box center [382, 356] width 529 height 40
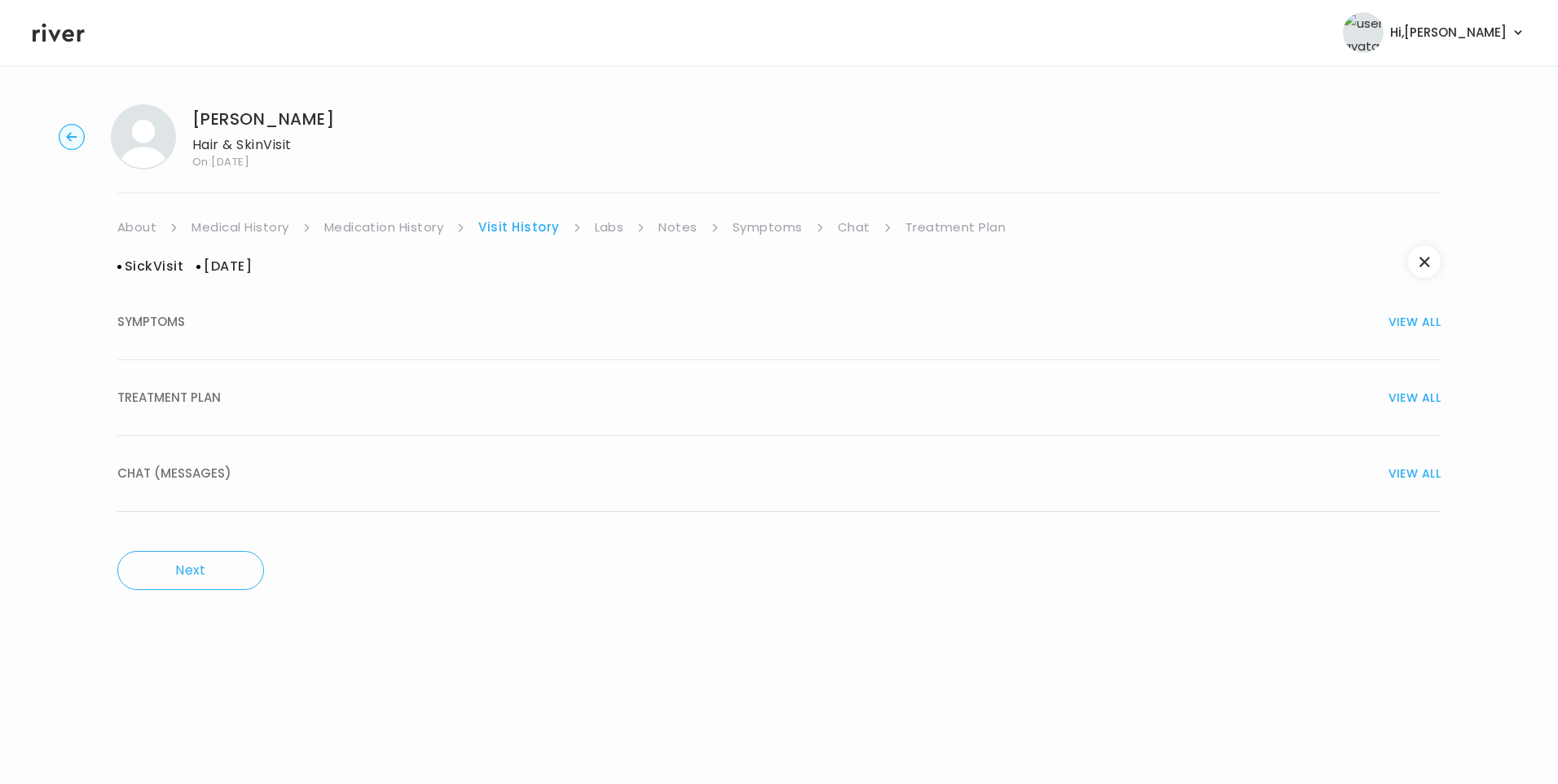
click at [192, 408] on span "TREATMENT PLAN" at bounding box center [169, 397] width 103 height 23
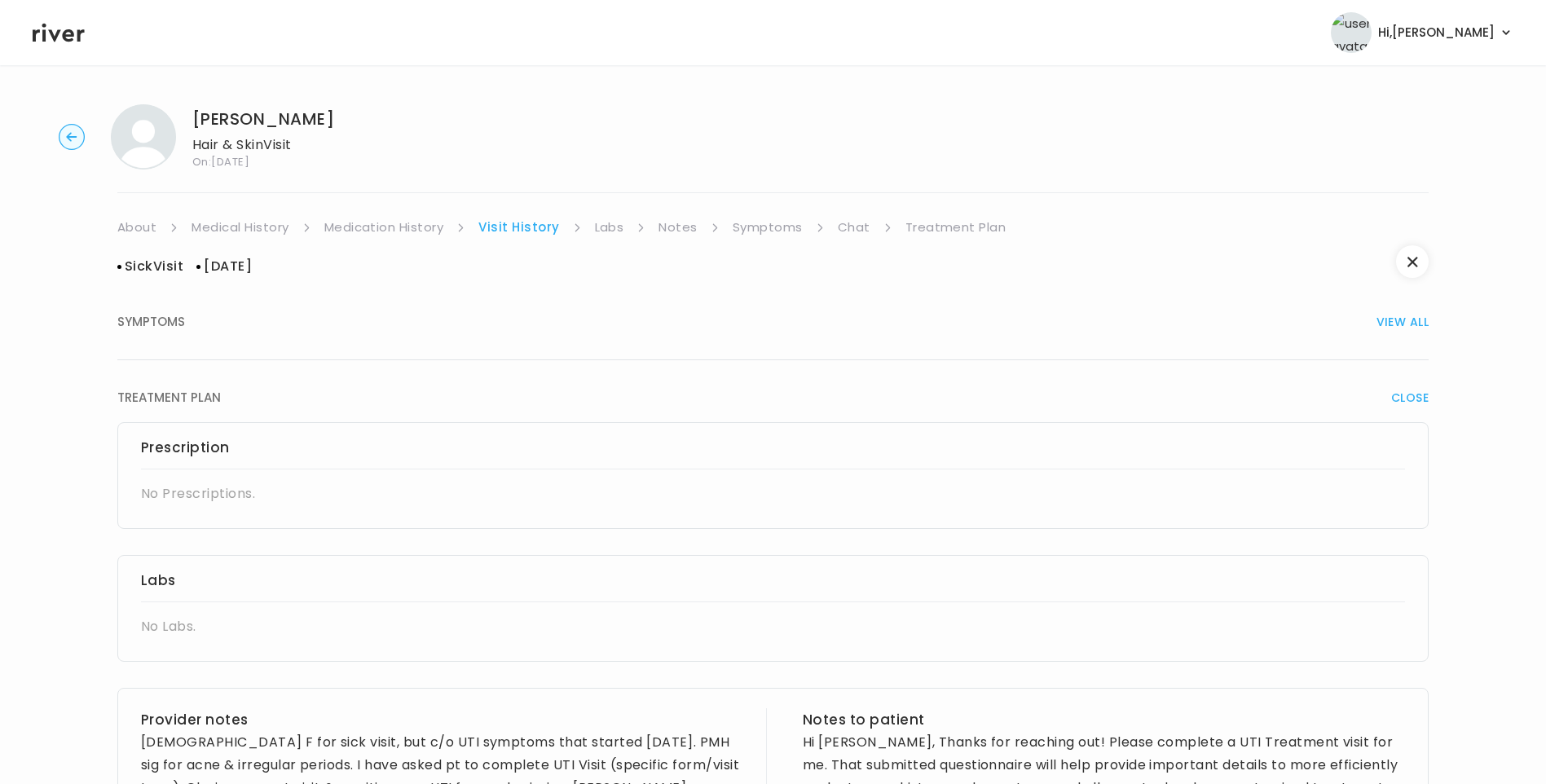
click at [399, 229] on link "Medication History" at bounding box center [384, 227] width 120 height 23
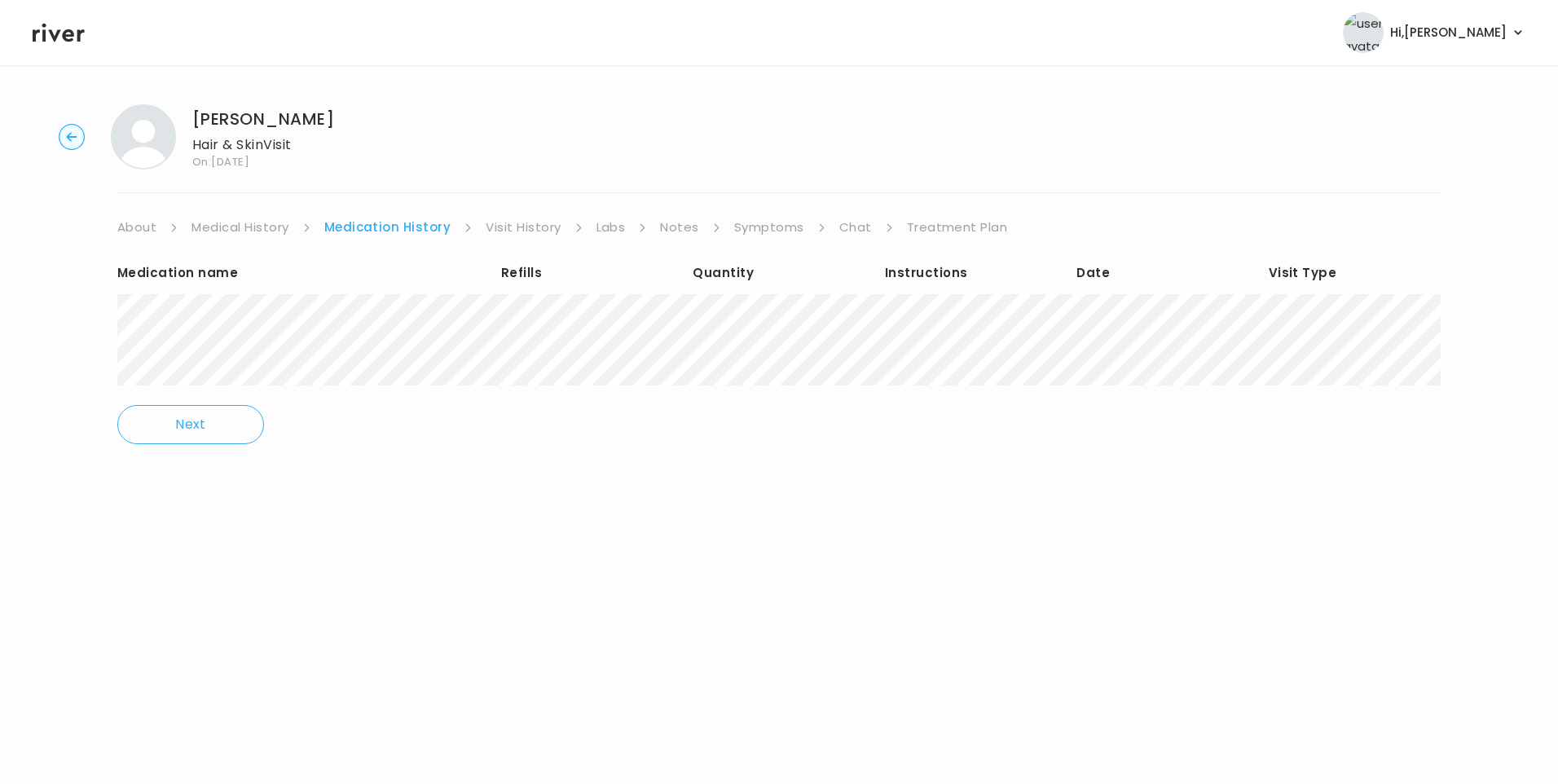
click at [510, 229] on link "Visit History" at bounding box center [523, 227] width 75 height 23
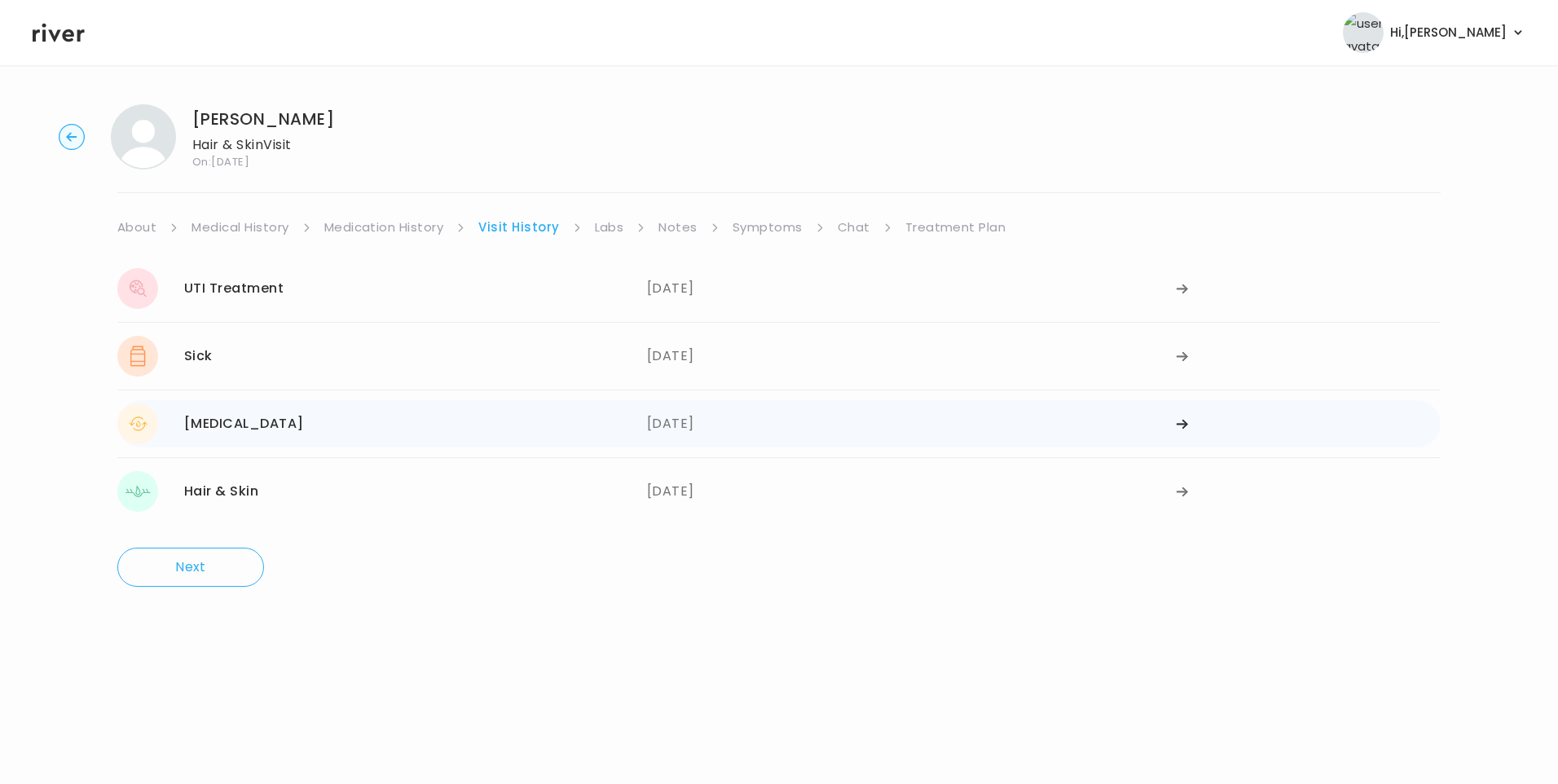
click at [282, 437] on div "[MEDICAL_DATA] [DATE]" at bounding box center [382, 424] width 529 height 40
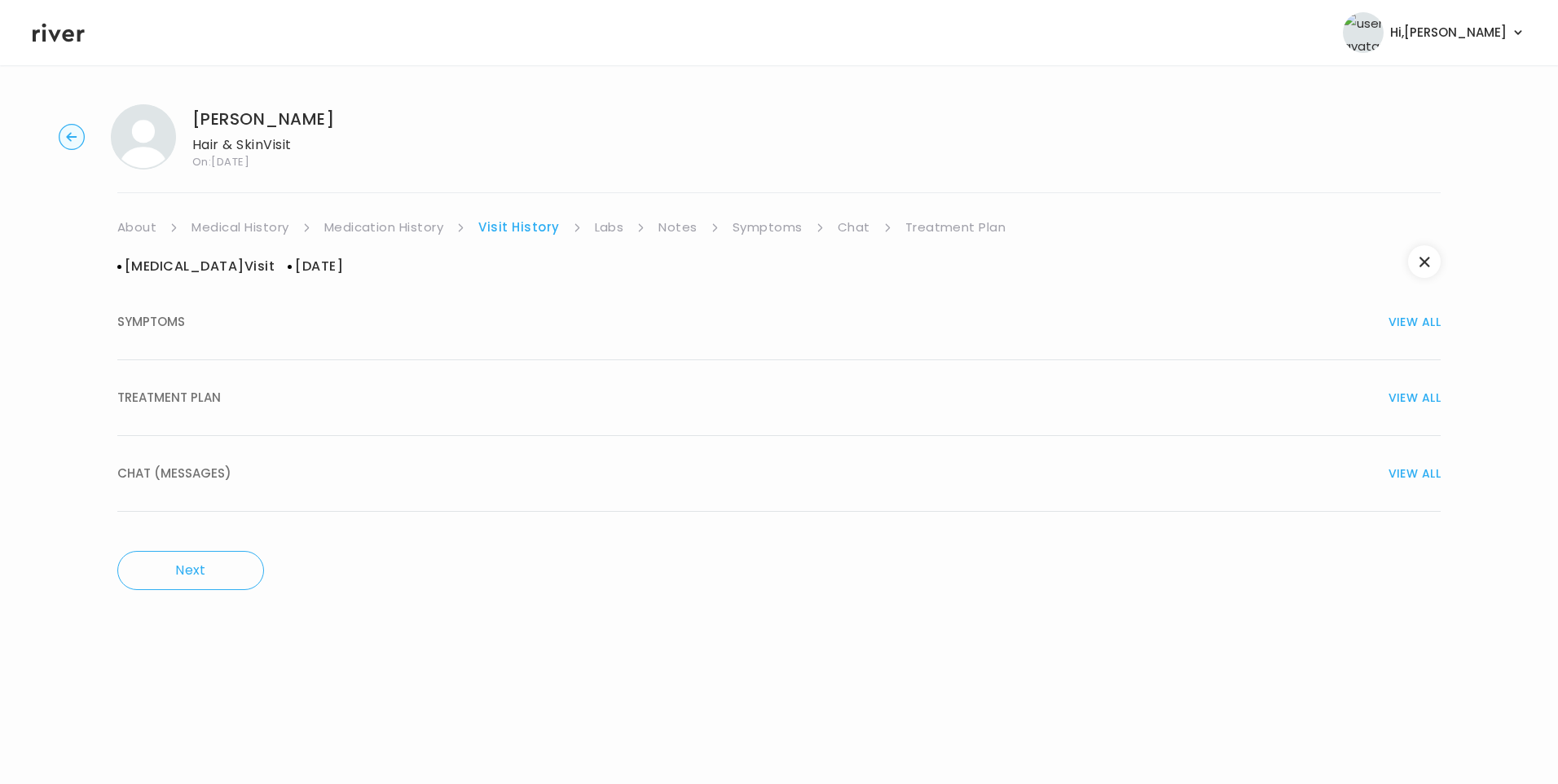
click at [213, 397] on span "TREATMENT PLAN" at bounding box center [169, 397] width 103 height 23
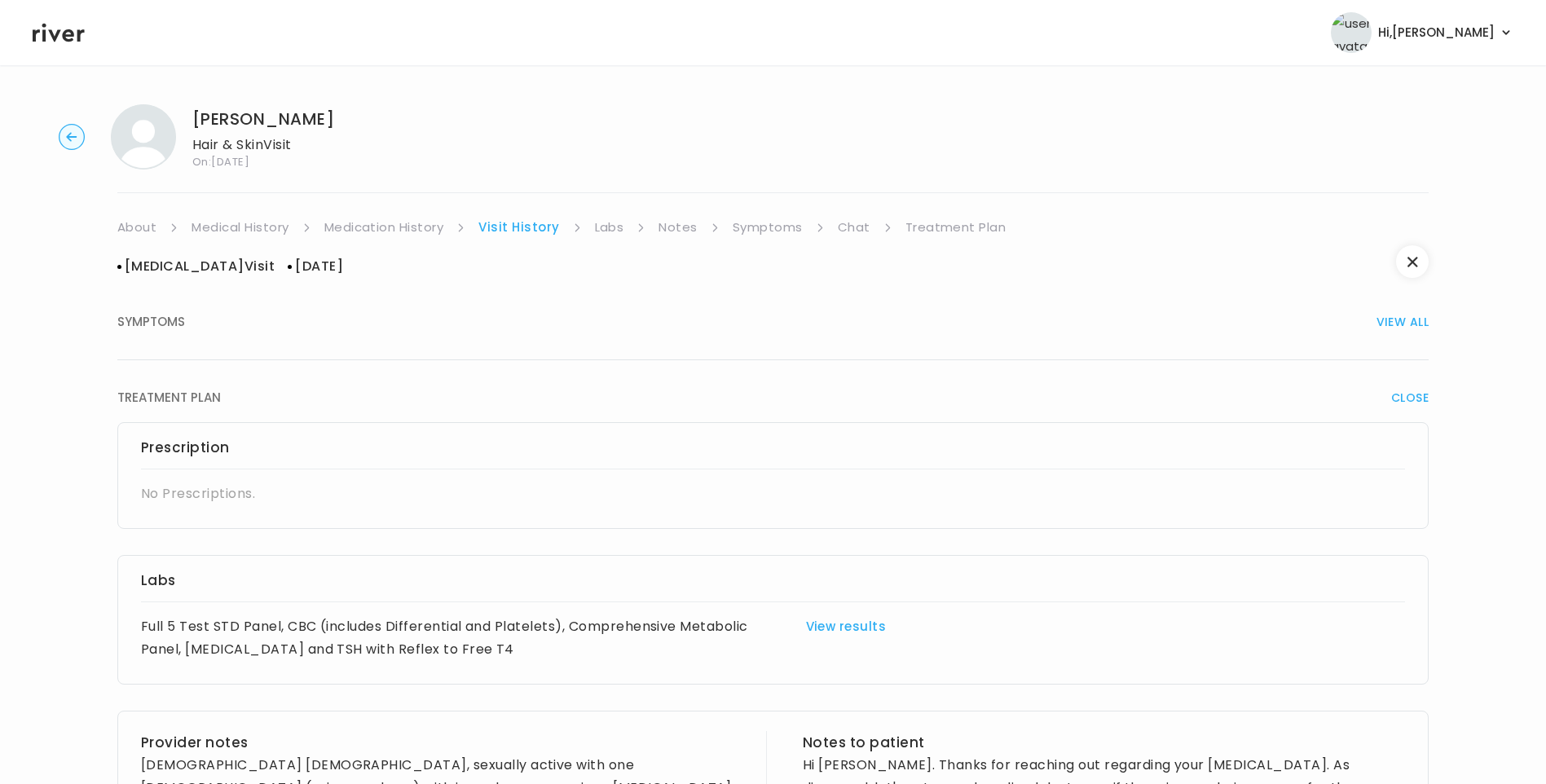
click at [414, 227] on link "Medication History" at bounding box center [384, 227] width 120 height 23
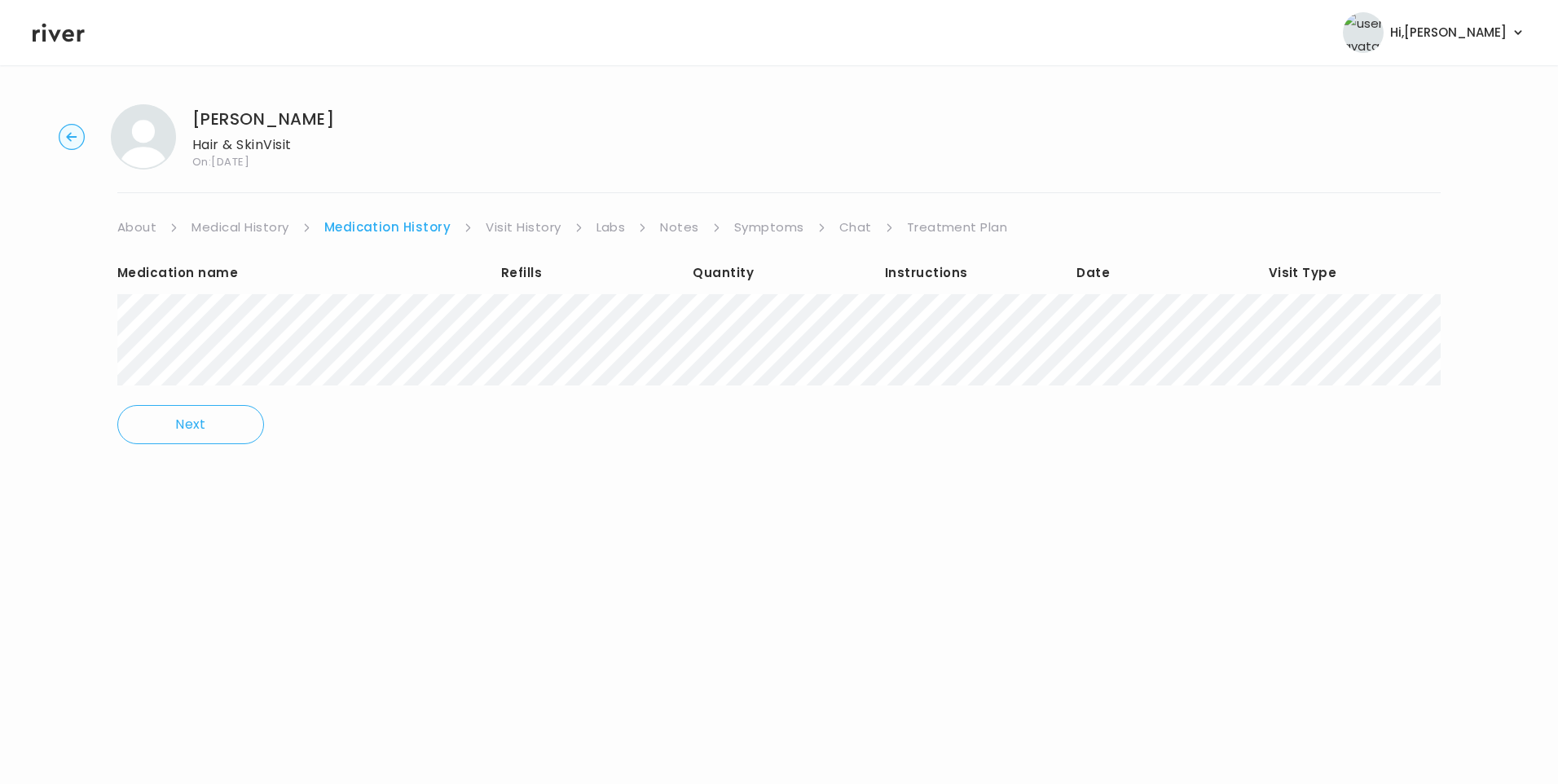
click at [535, 230] on link "Visit History" at bounding box center [523, 227] width 75 height 23
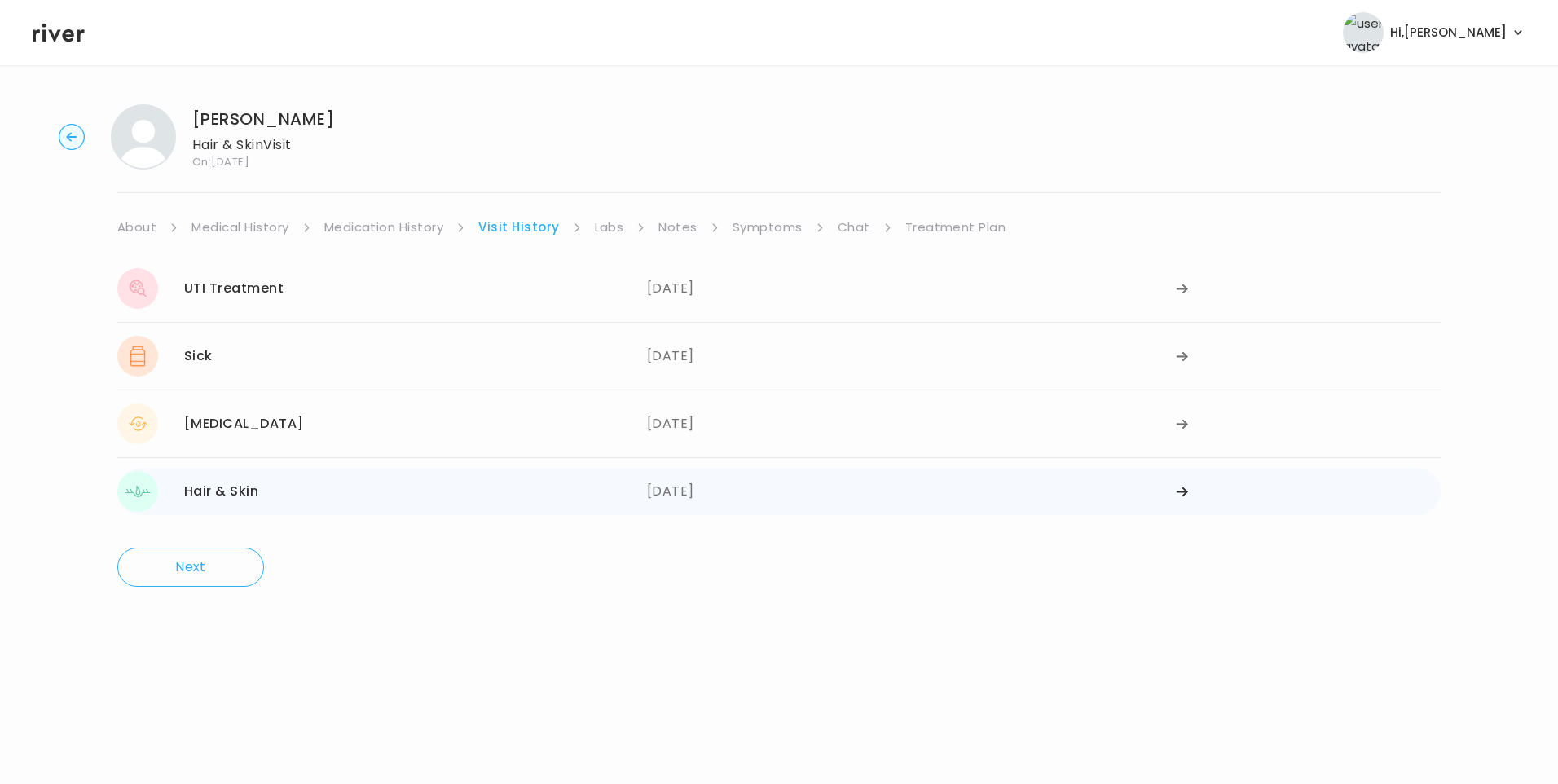
click at [297, 503] on div "Hair & Skin [DATE]" at bounding box center [382, 491] width 529 height 40
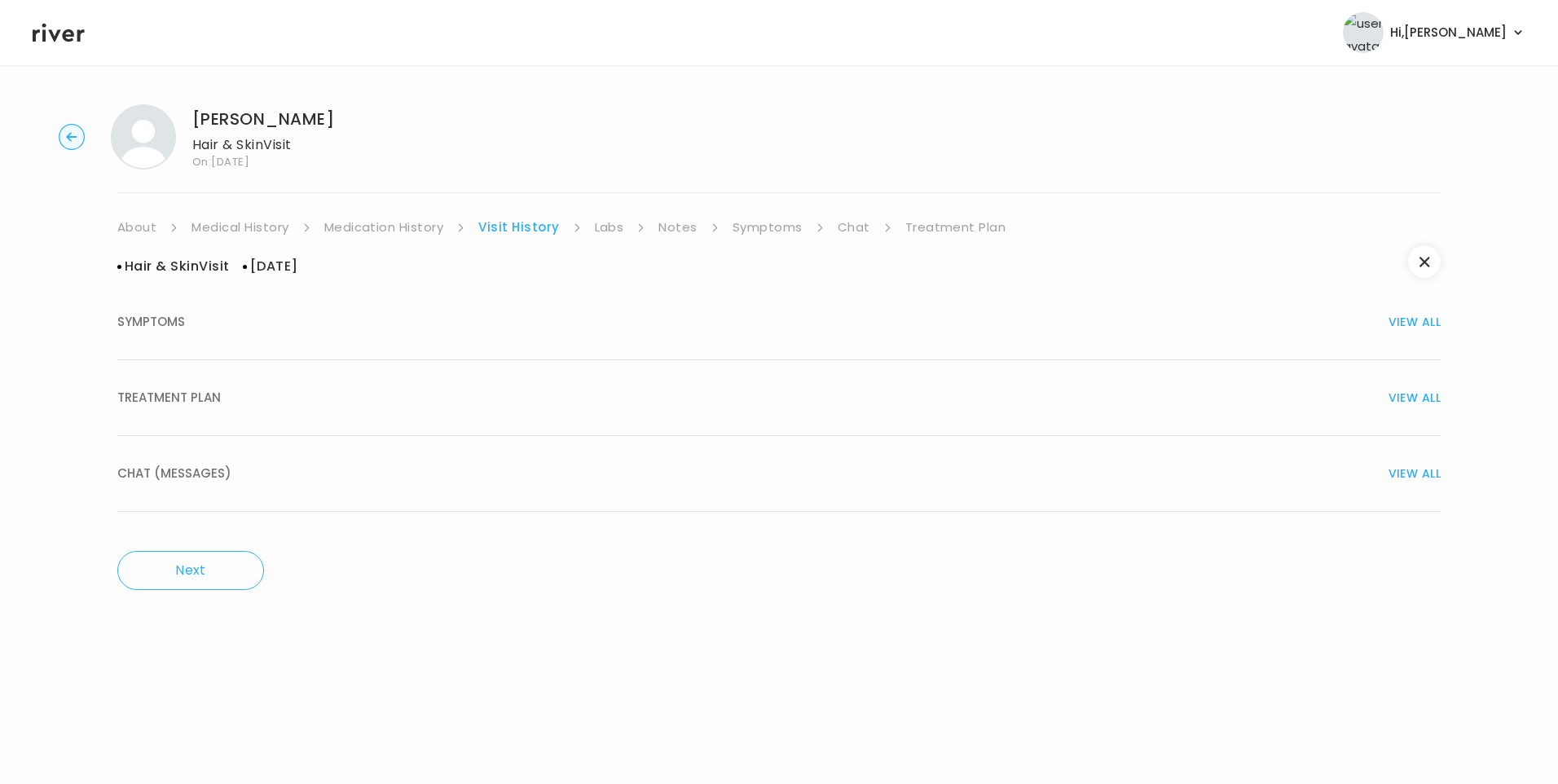
click at [213, 403] on span "TREATMENT PLAN" at bounding box center [169, 397] width 103 height 23
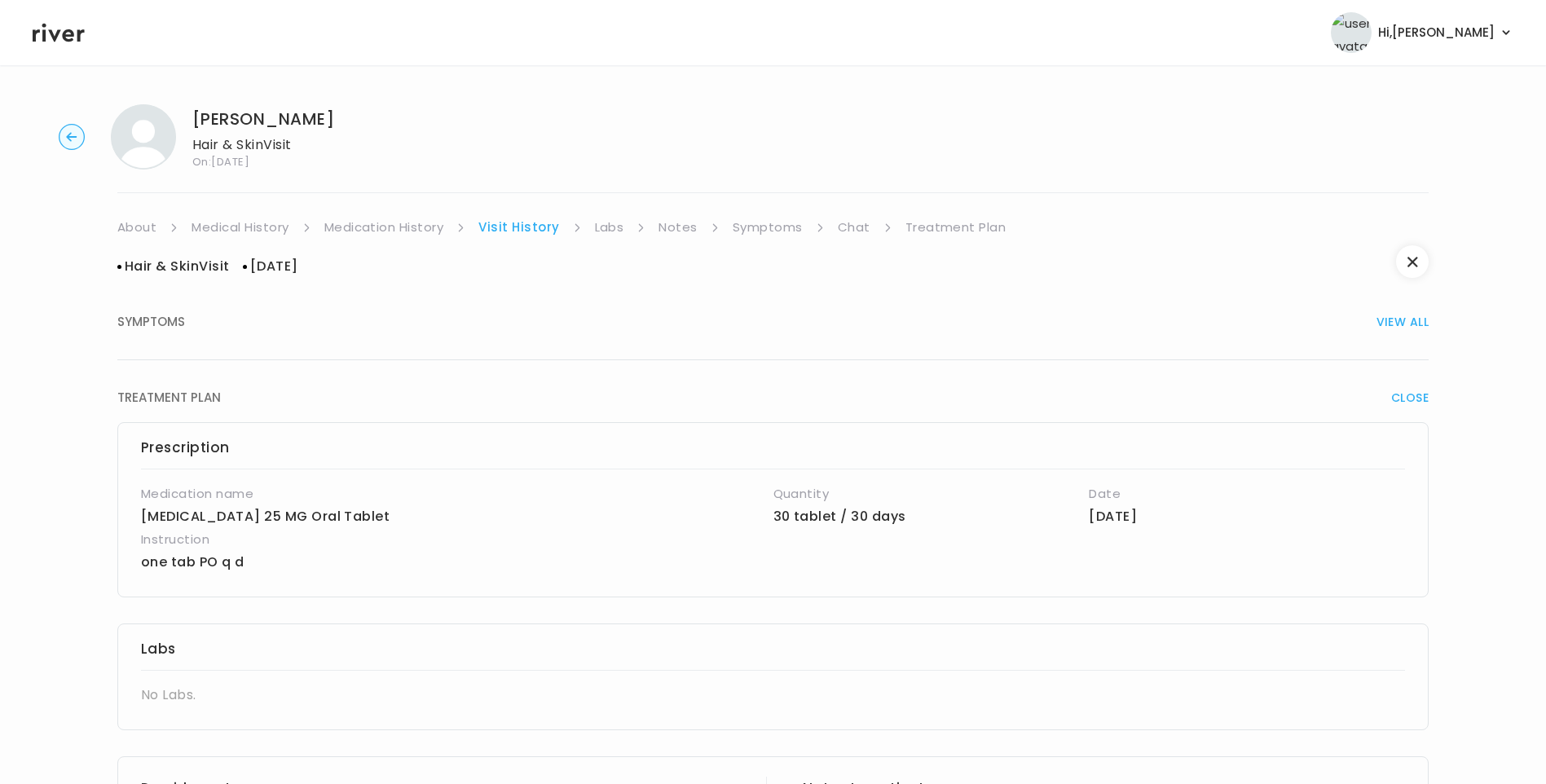
click at [145, 224] on link "About" at bounding box center [137, 227] width 40 height 23
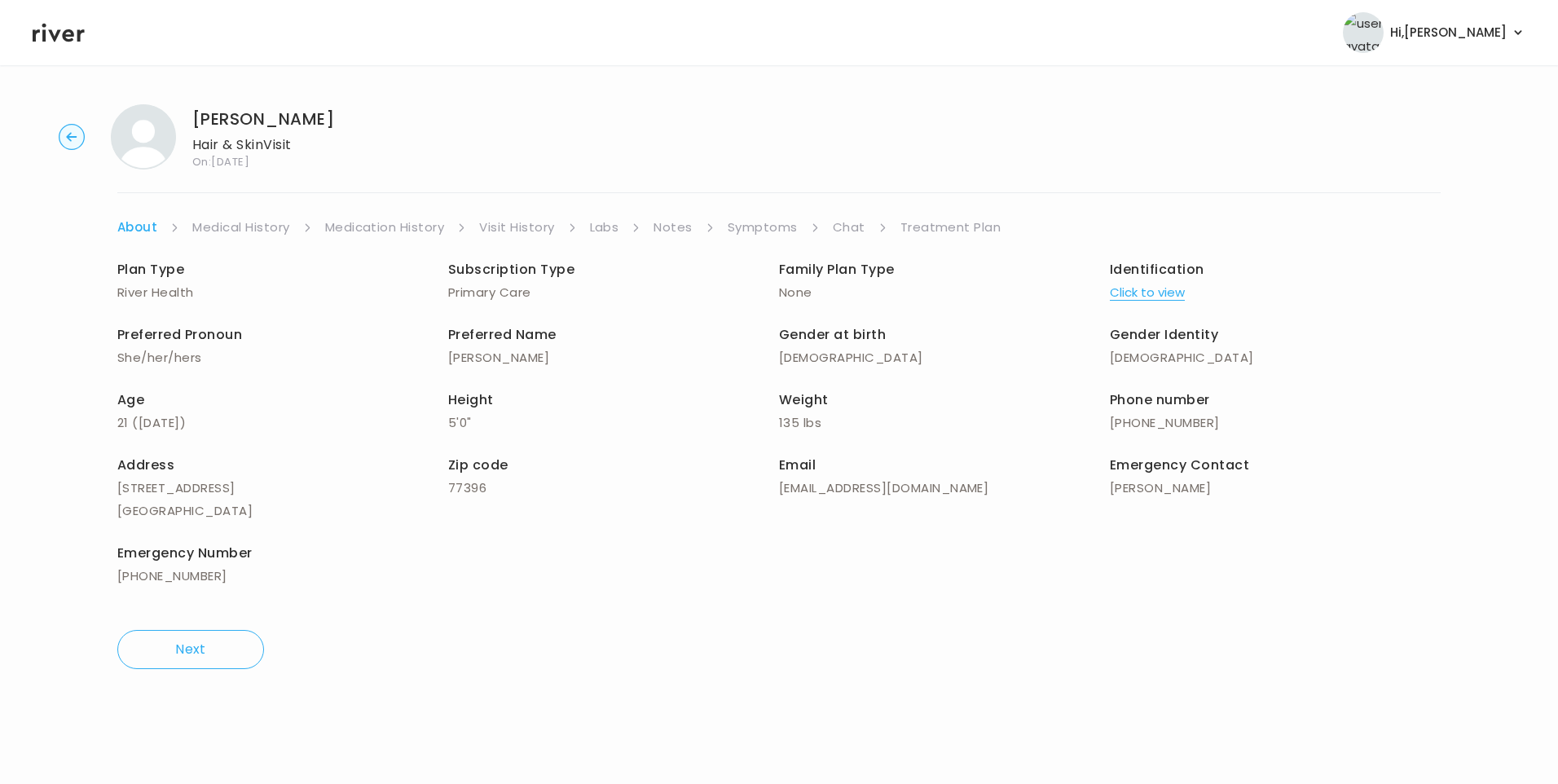
click at [255, 229] on link "Medical History" at bounding box center [240, 227] width 97 height 23
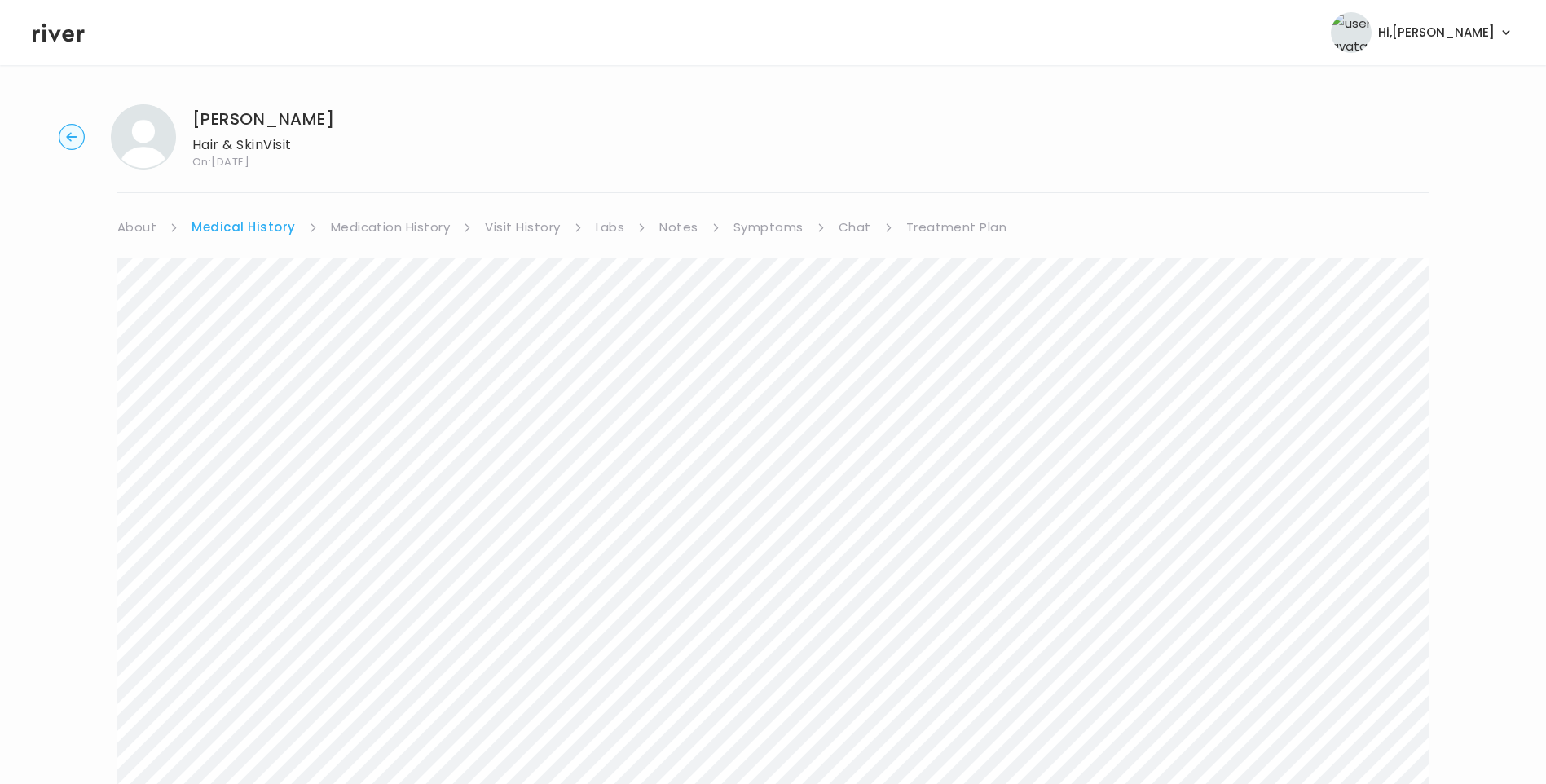
click at [922, 219] on link "Treatment Plan" at bounding box center [957, 227] width 101 height 23
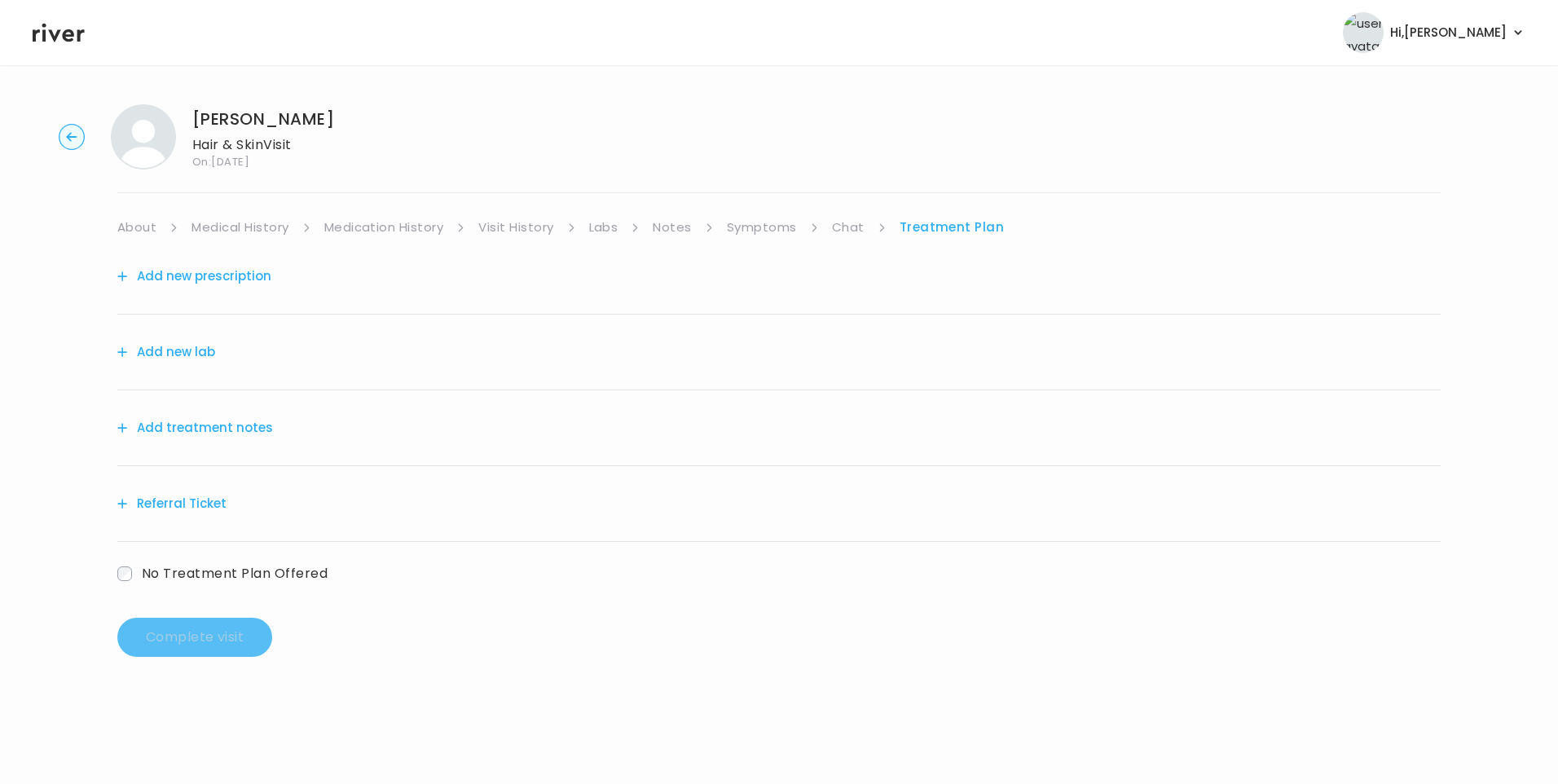
click at [186, 419] on div "Add treatment notes" at bounding box center [779, 428] width 1324 height 76
drag, startPoint x: 186, startPoint y: 419, endPoint x: 202, endPoint y: 429, distance: 18.9
click at [202, 429] on button "Add treatment notes" at bounding box center [195, 428] width 155 height 23
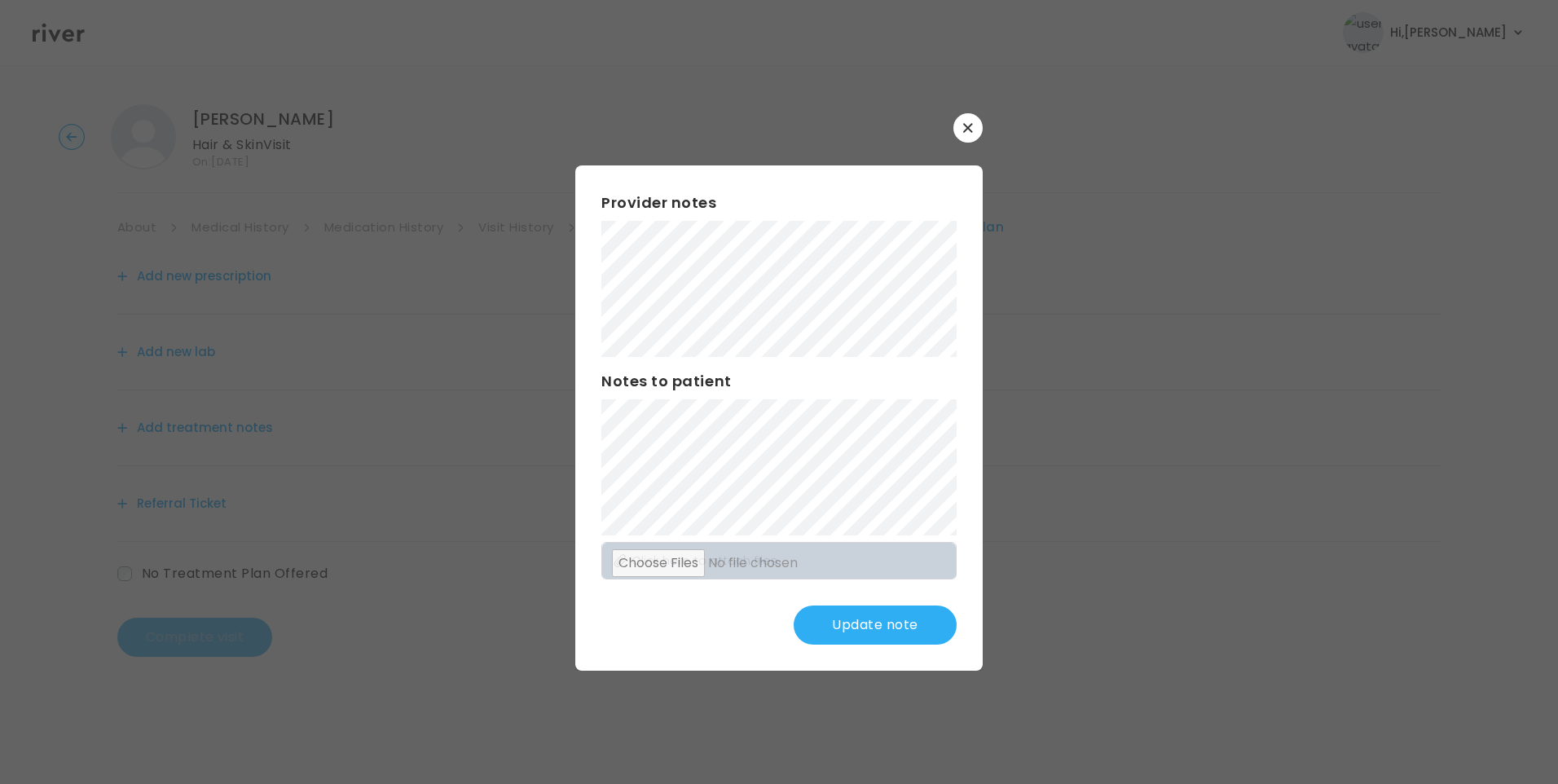
click at [908, 611] on button "Update note" at bounding box center [875, 624] width 163 height 39
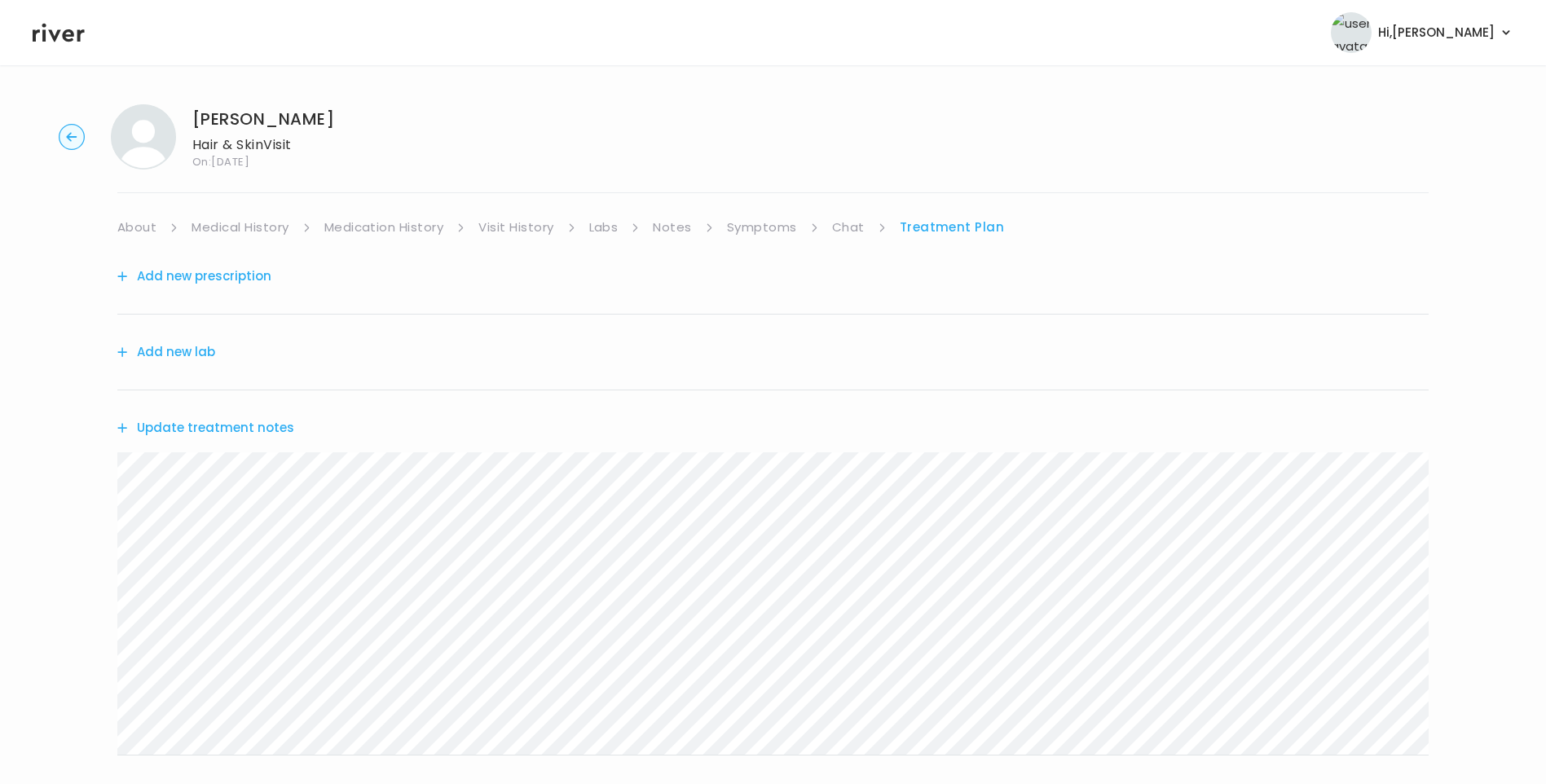
click at [272, 429] on button "Update treatment notes" at bounding box center [206, 428] width 177 height 23
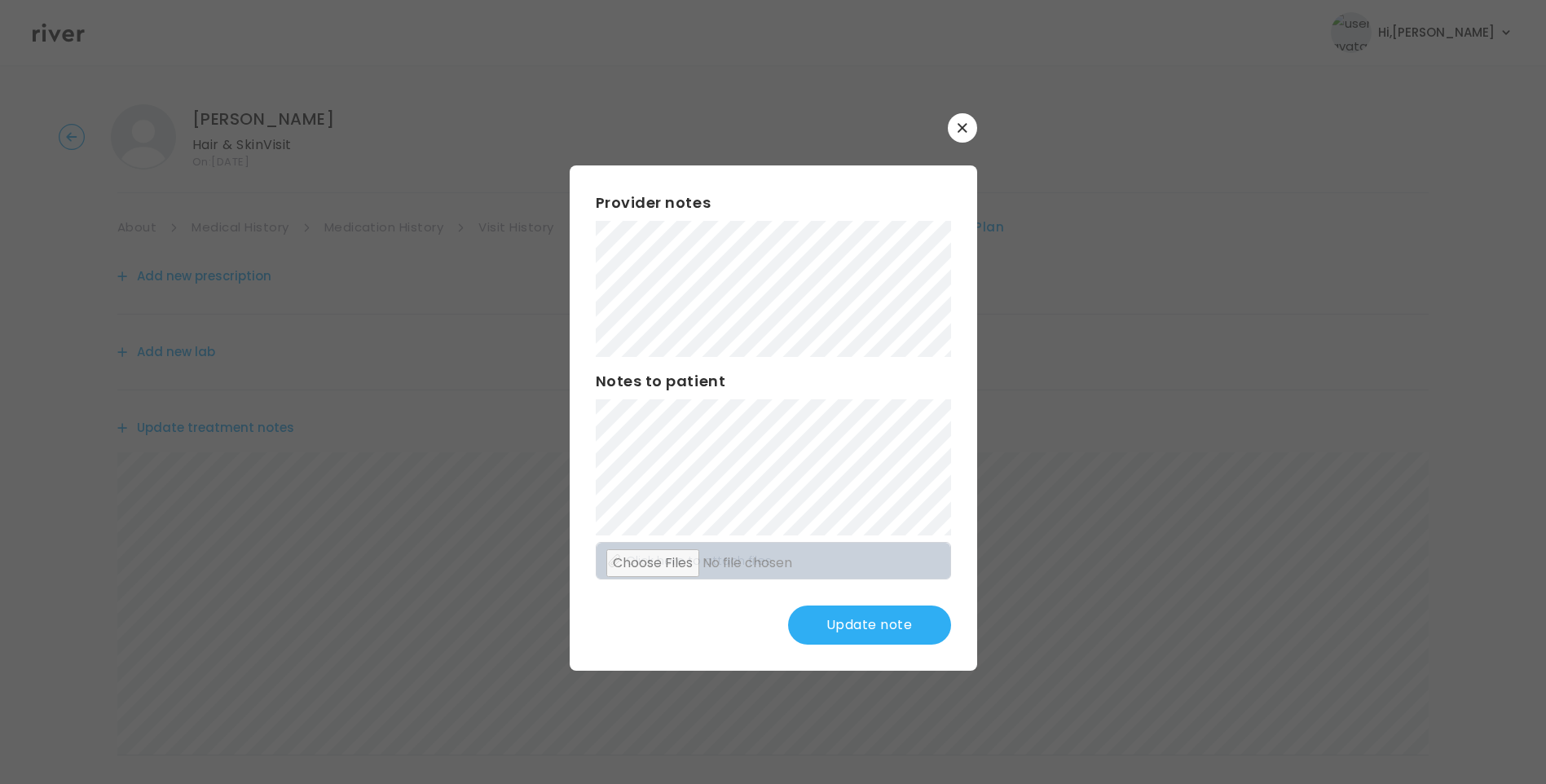
click at [866, 628] on button "Update note" at bounding box center [870, 624] width 163 height 39
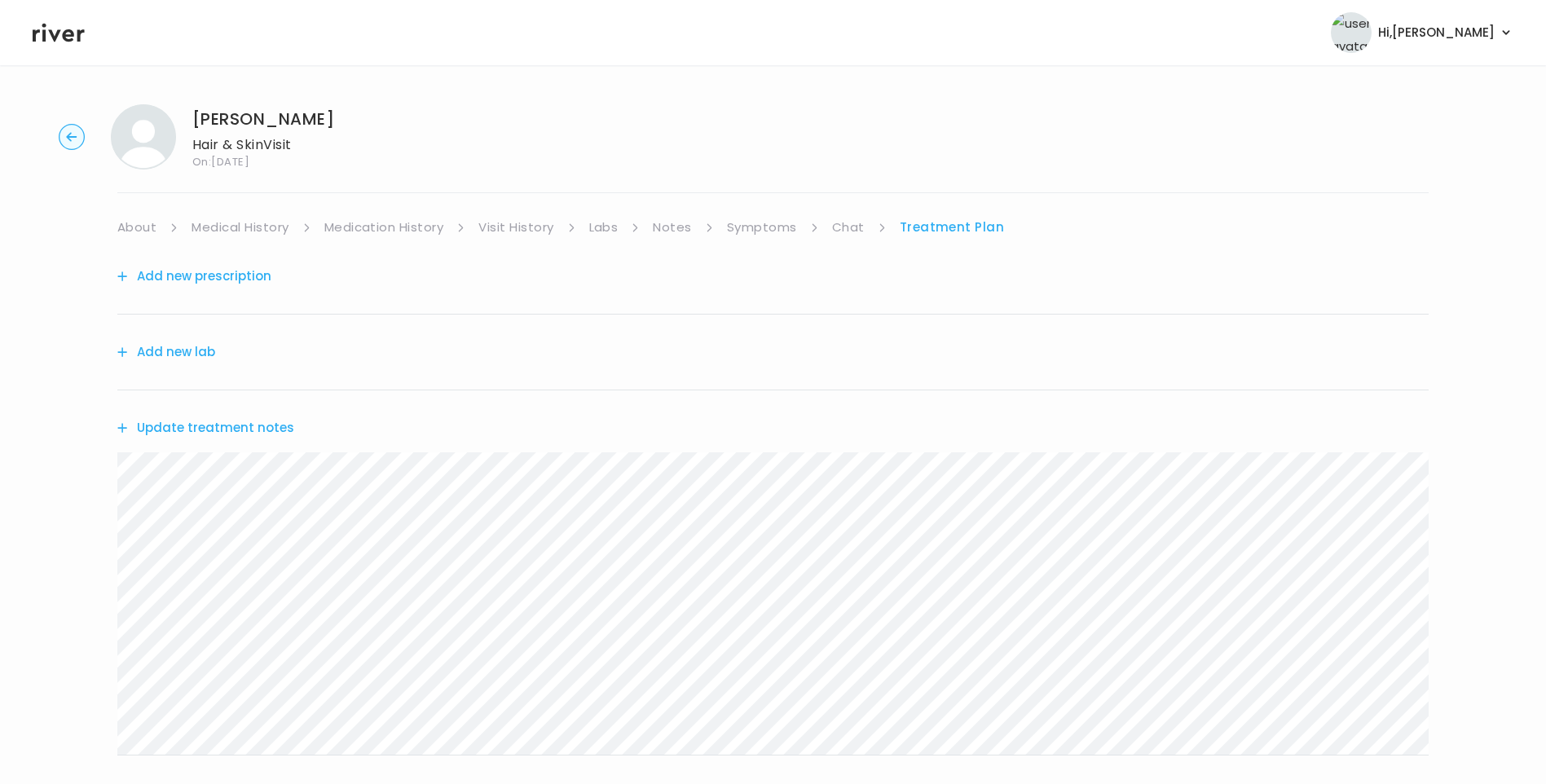
click at [776, 227] on link "Symptoms" at bounding box center [762, 227] width 70 height 23
click at [242, 229] on link "Medical History" at bounding box center [240, 227] width 97 height 23
click at [373, 218] on link "Medication History" at bounding box center [391, 227] width 120 height 23
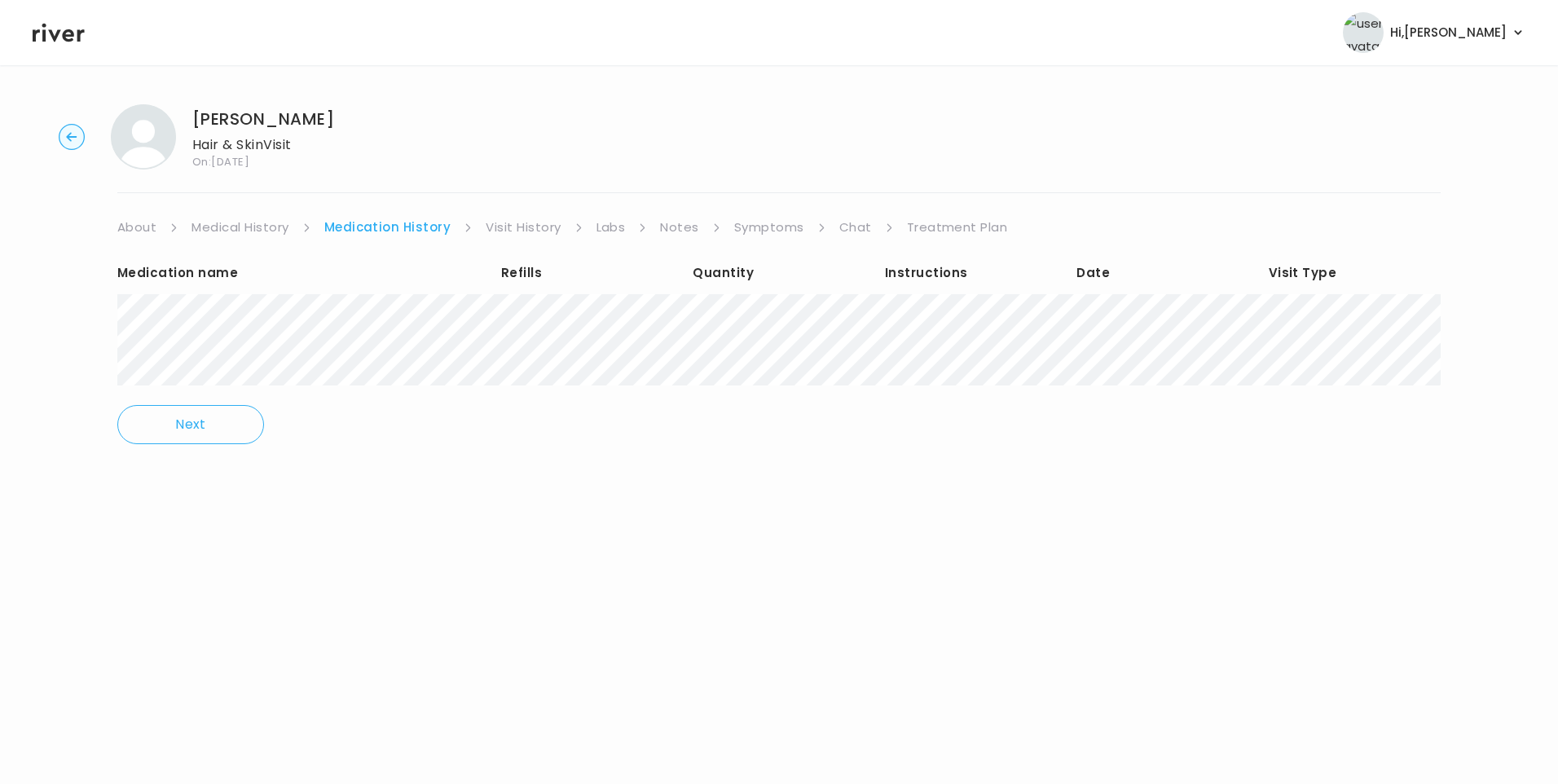
click at [525, 233] on link "Visit History" at bounding box center [523, 227] width 75 height 23
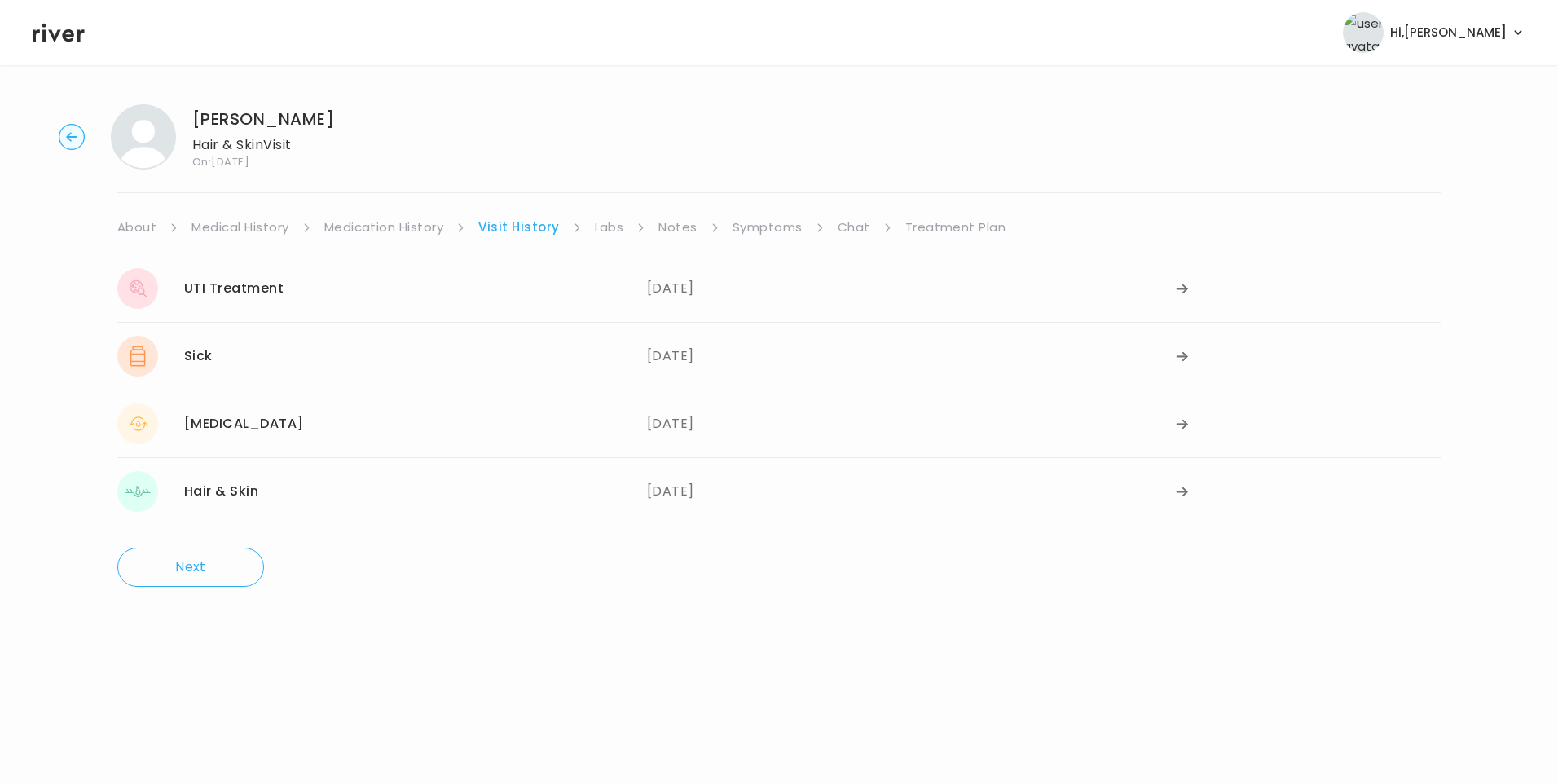
click at [774, 234] on link "Symptoms" at bounding box center [767, 227] width 70 height 23
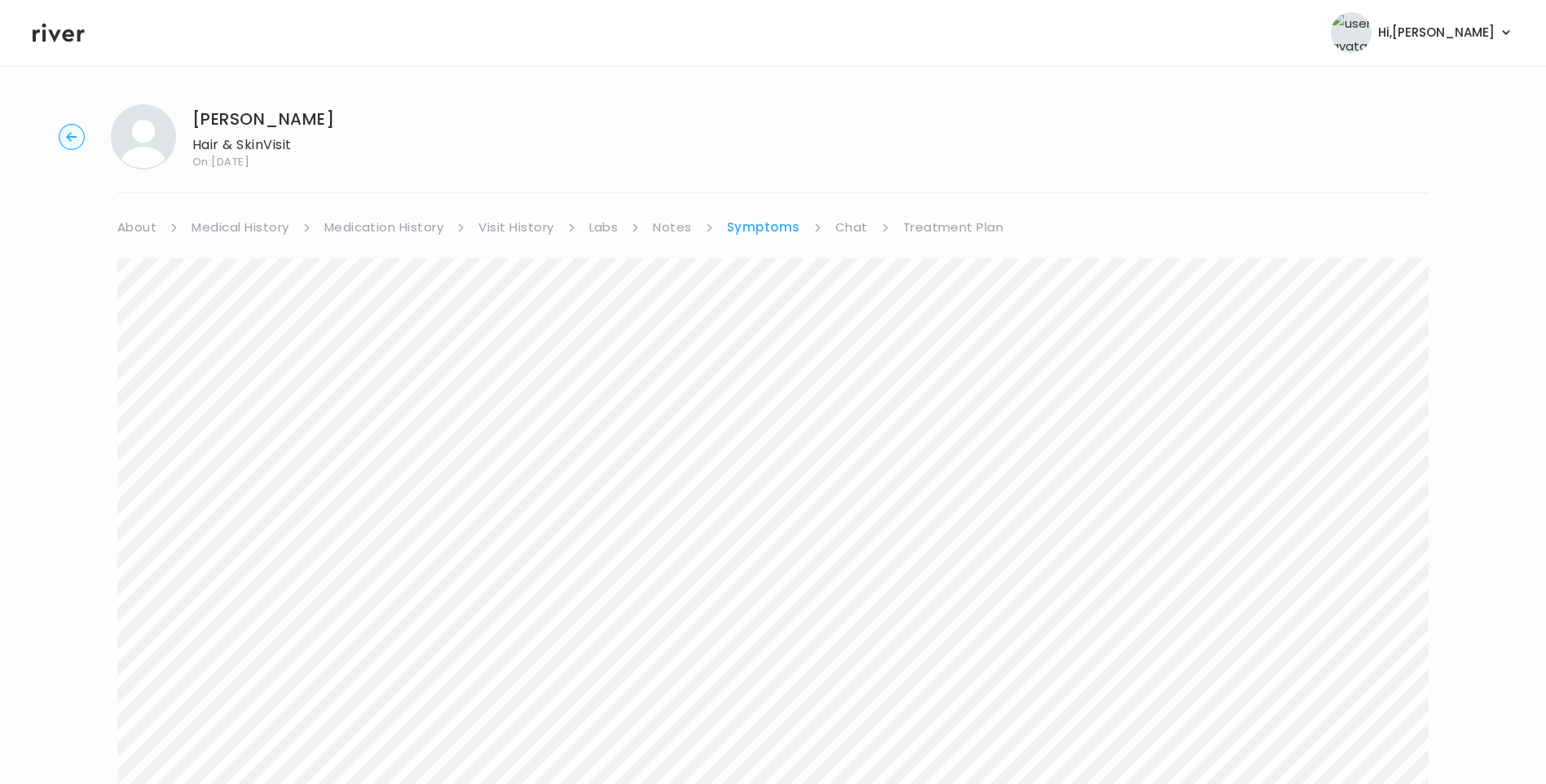
click at [414, 229] on link "Medication History" at bounding box center [384, 227] width 120 height 23
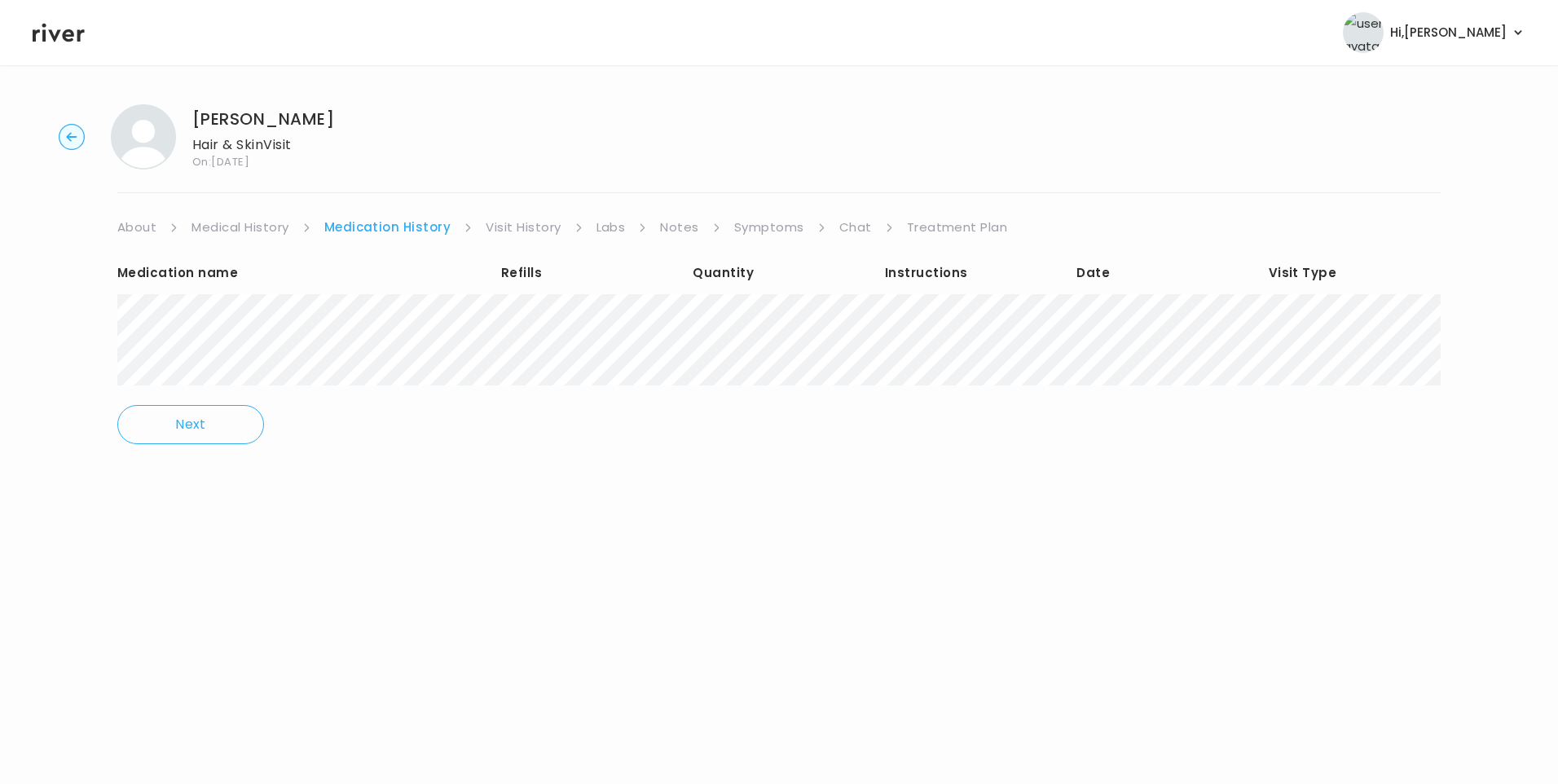
click at [276, 225] on link "Medical History" at bounding box center [239, 227] width 97 height 23
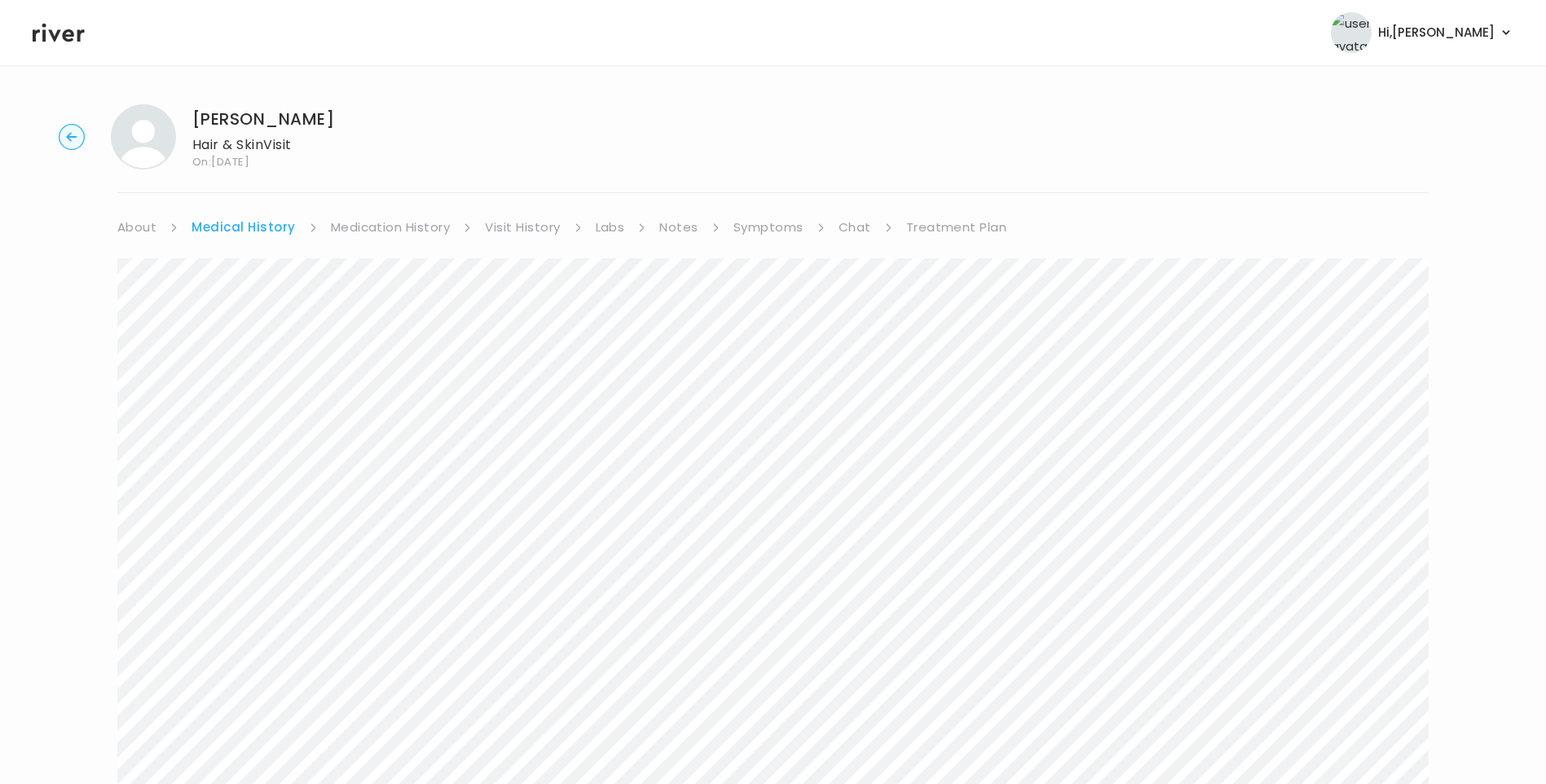
click at [548, 229] on link "Visit History" at bounding box center [522, 227] width 75 height 23
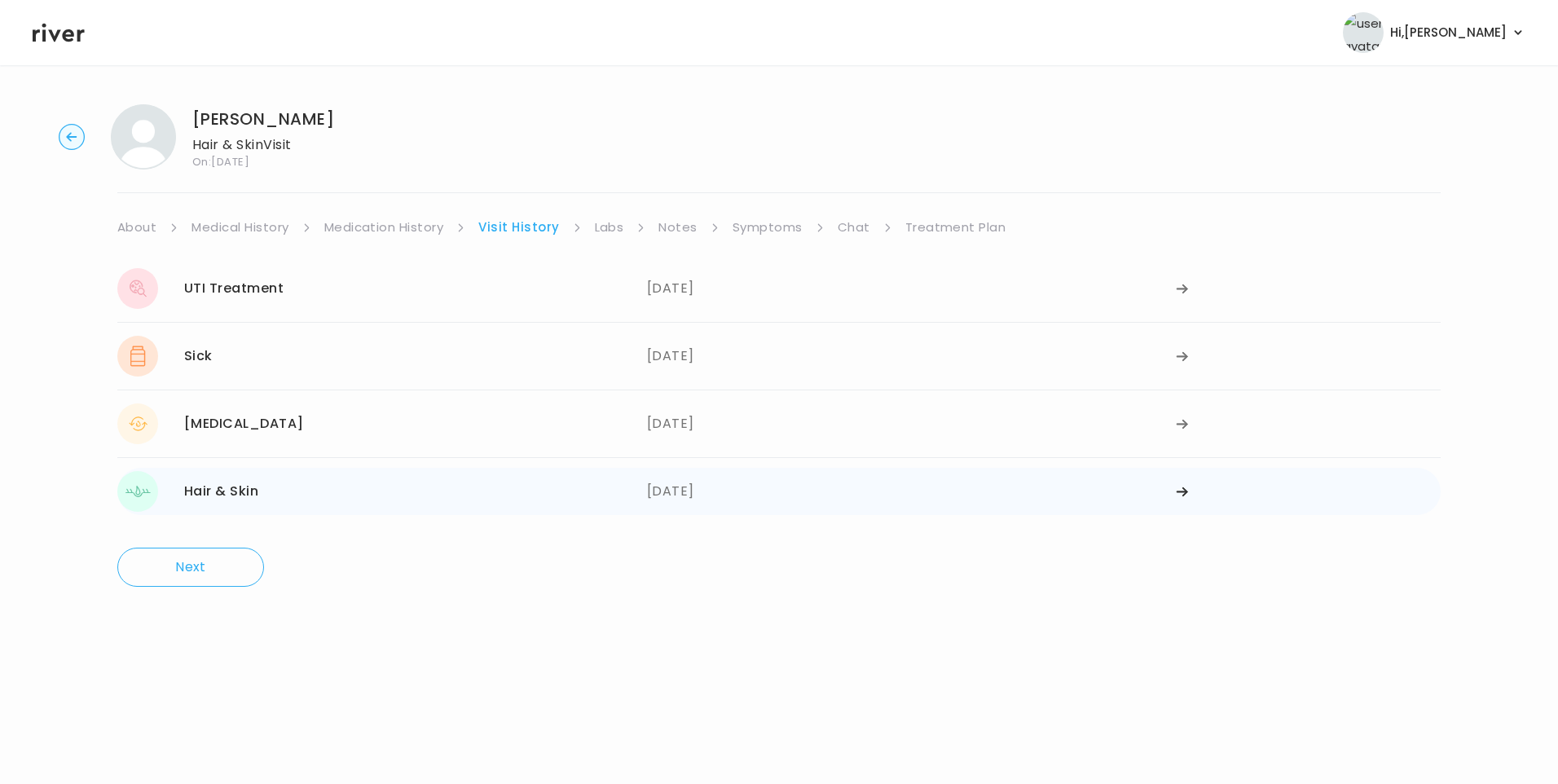
click at [555, 488] on div "Hair & Skin 11/28/2023" at bounding box center [382, 491] width 529 height 40
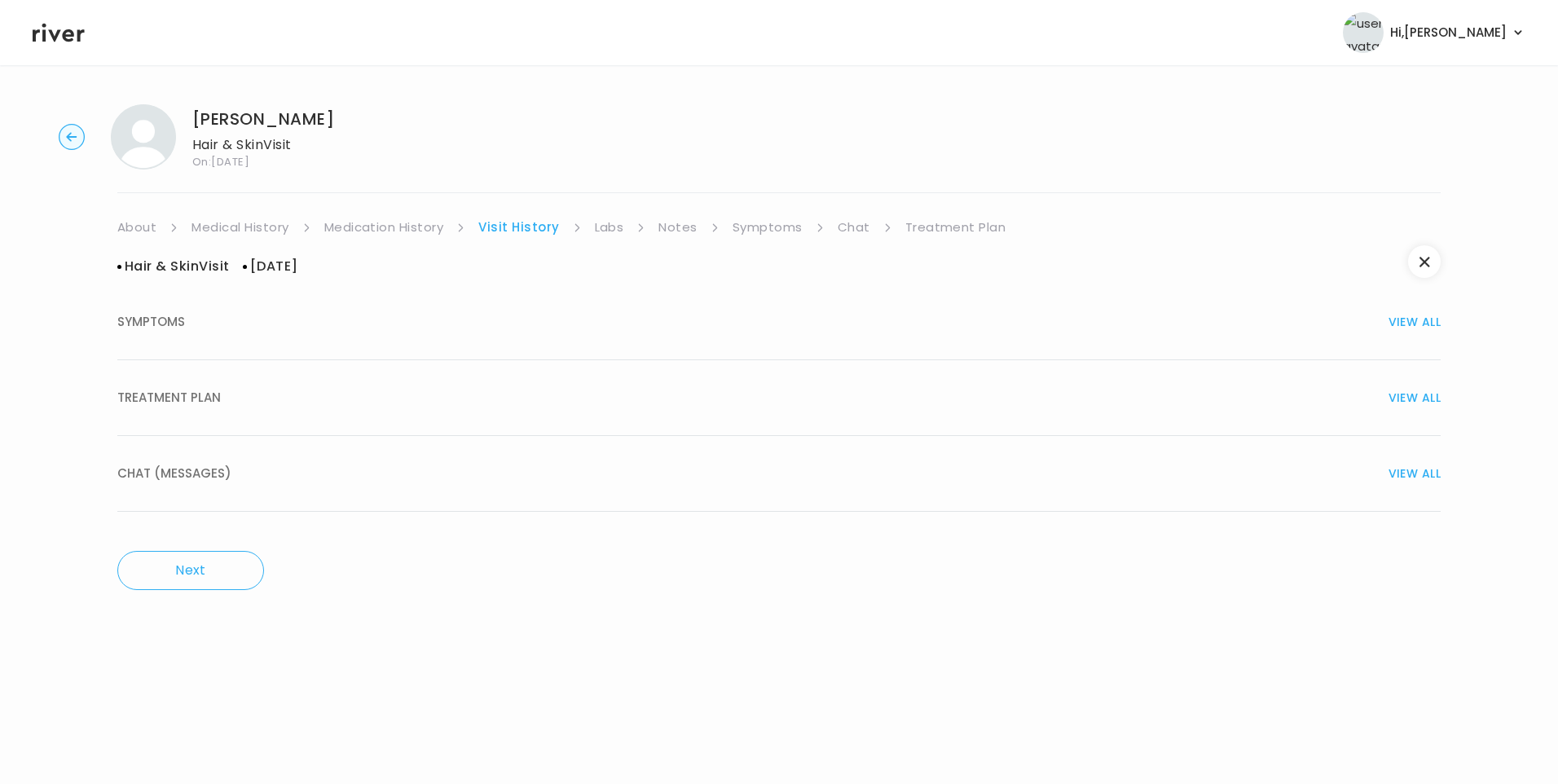
click at [229, 389] on div "TREATMENT PLAN VIEW ALL" at bounding box center [779, 397] width 1324 height 23
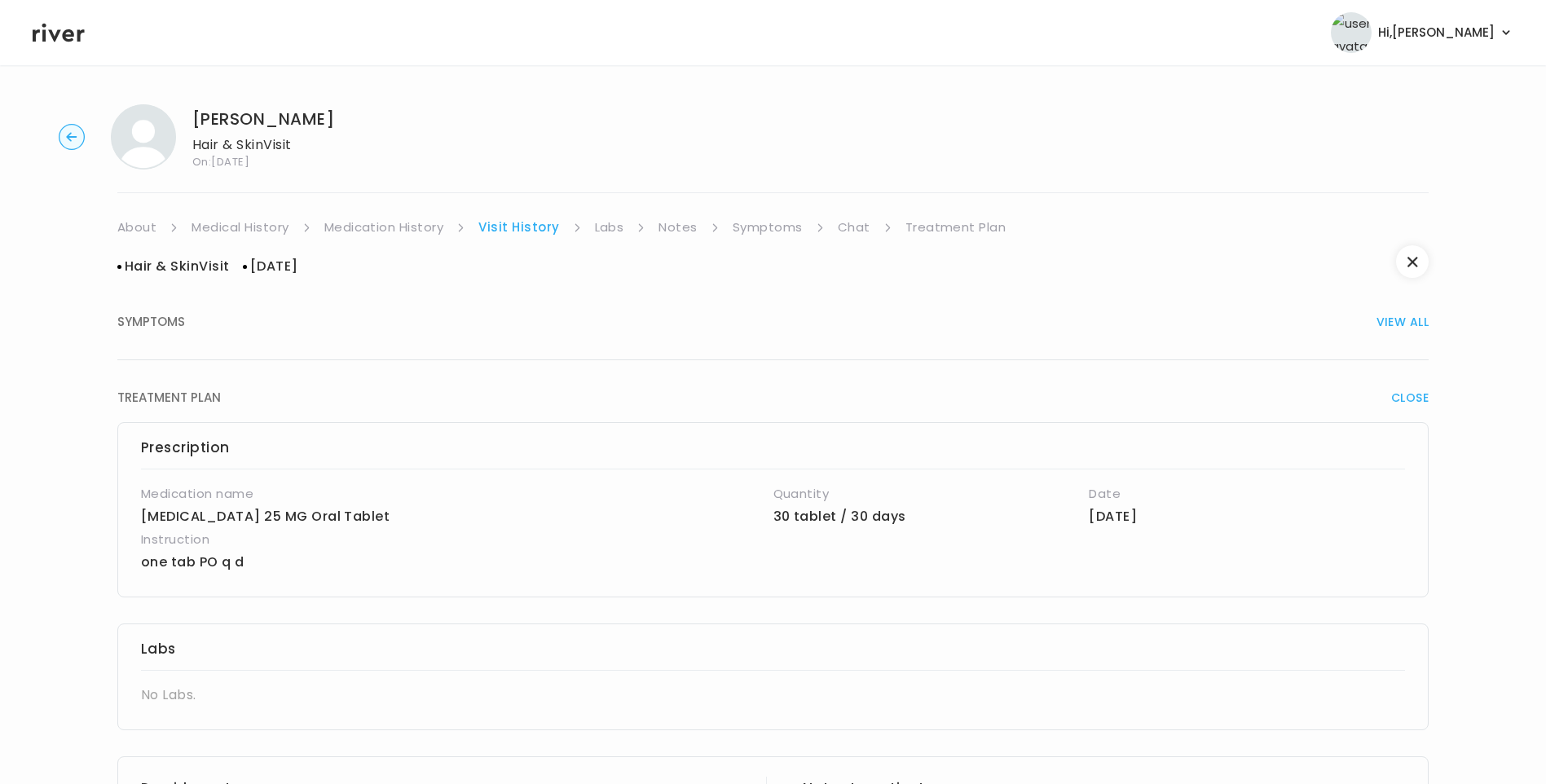
drag, startPoint x: 229, startPoint y: 328, endPoint x: 248, endPoint y: 336, distance: 20.6
click at [230, 329] on div "SYMPTOMS VIEW ALL" at bounding box center [773, 321] width 1311 height 23
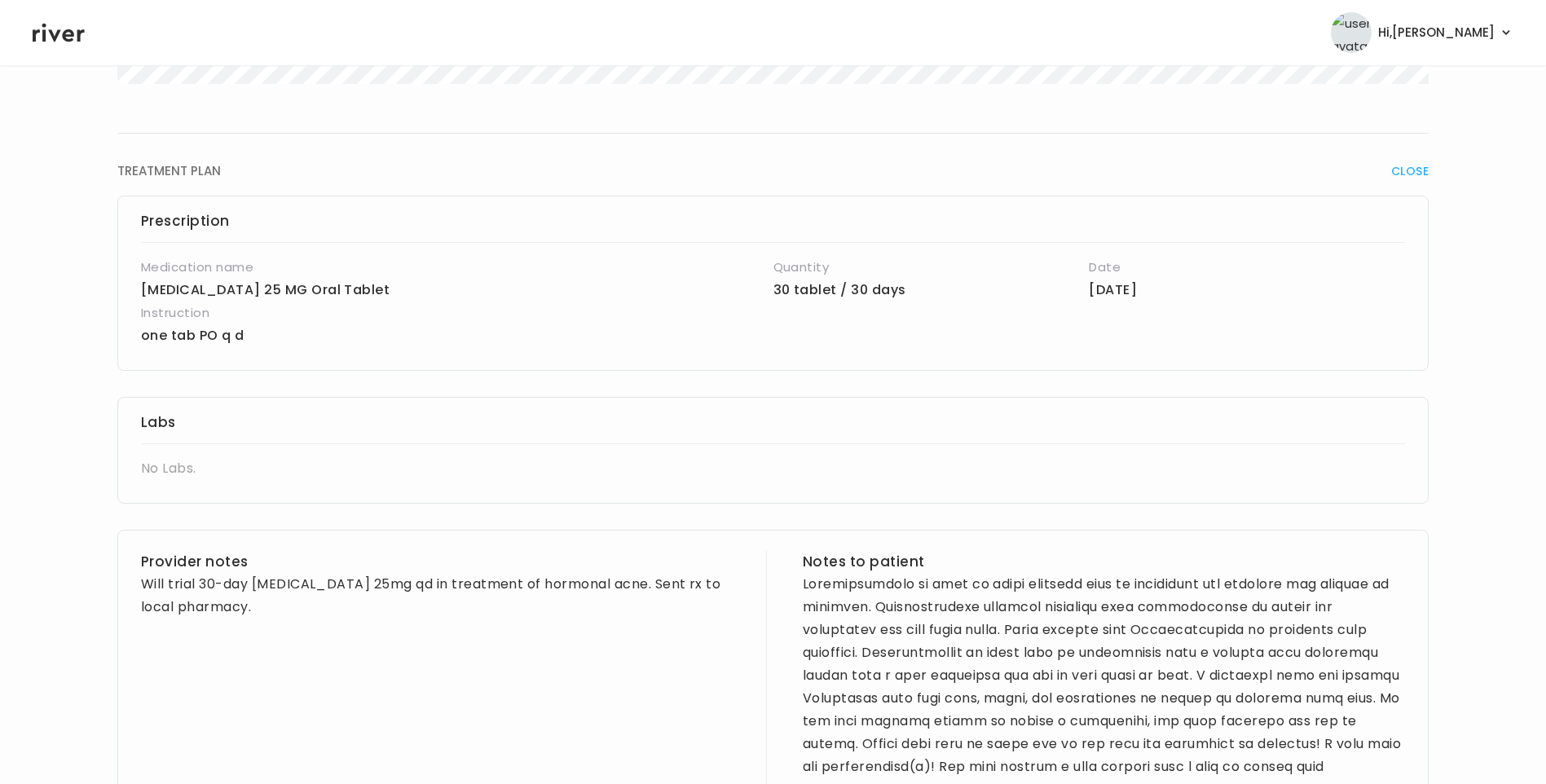
scroll to position [897, 0]
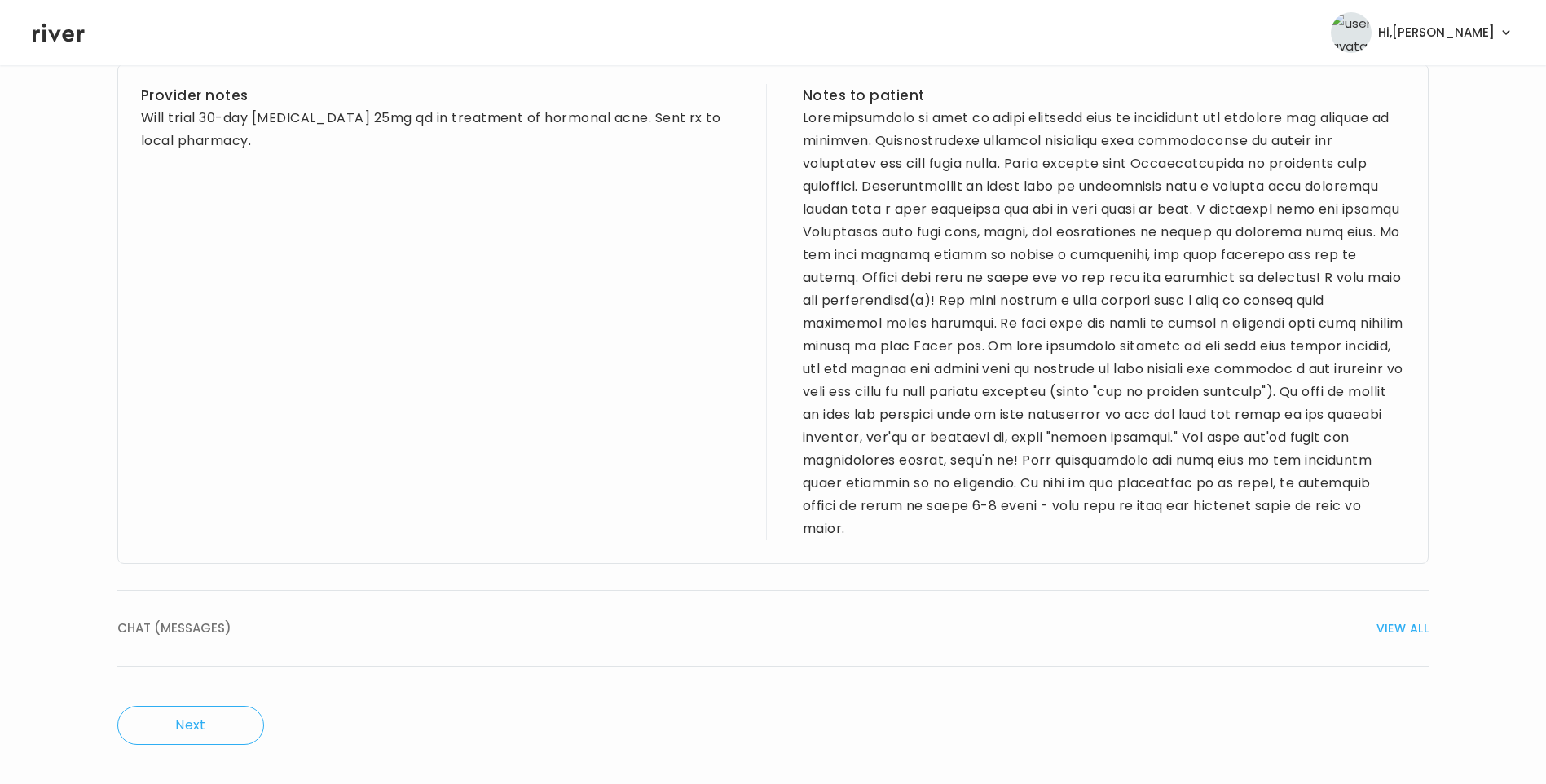
drag, startPoint x: 272, startPoint y: 625, endPoint x: 294, endPoint y: 615, distance: 24.2
click at [272, 625] on div "CHAT (MESSAGES) VIEW ALL" at bounding box center [773, 628] width 1311 height 23
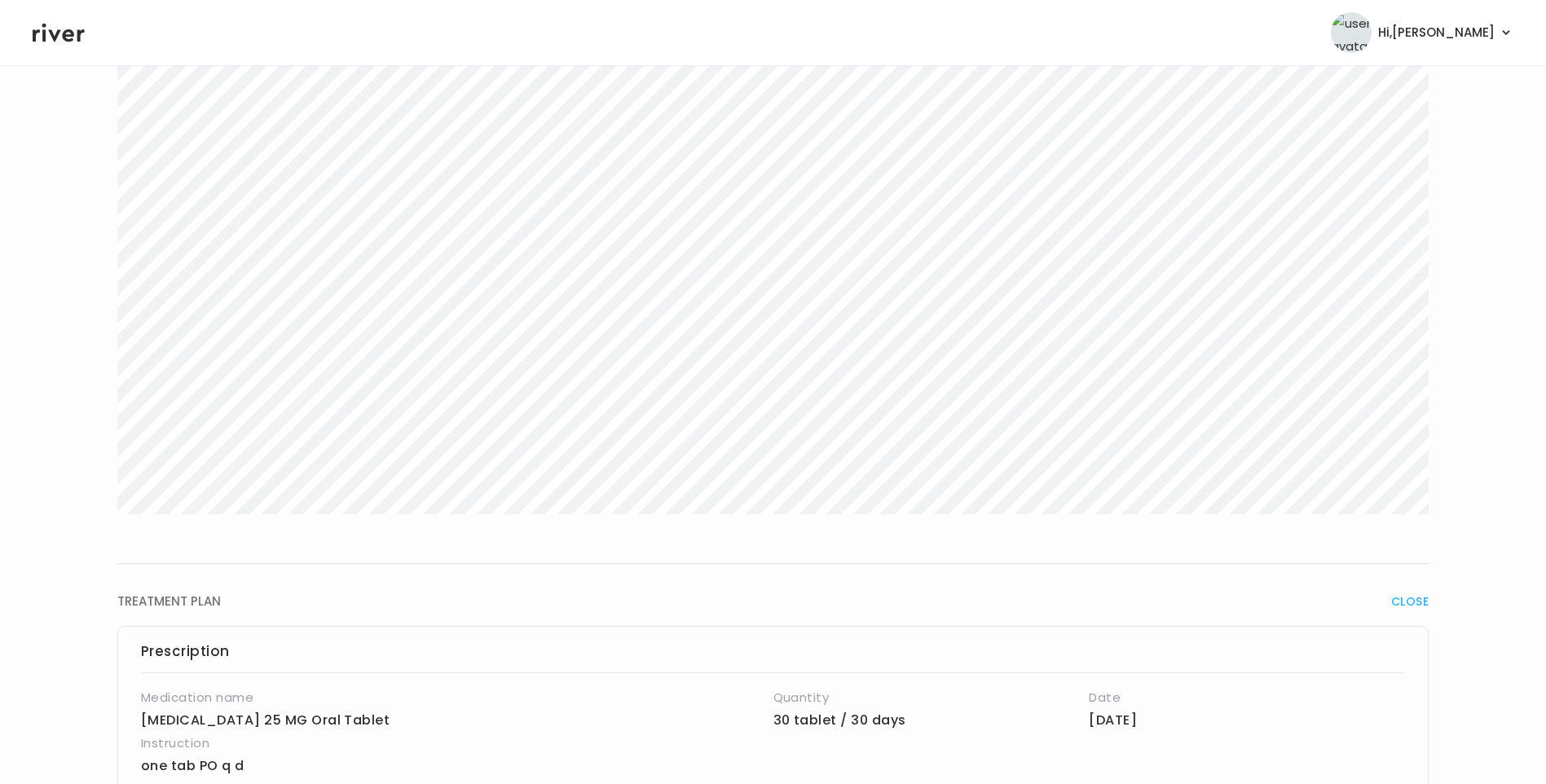
scroll to position [0, 0]
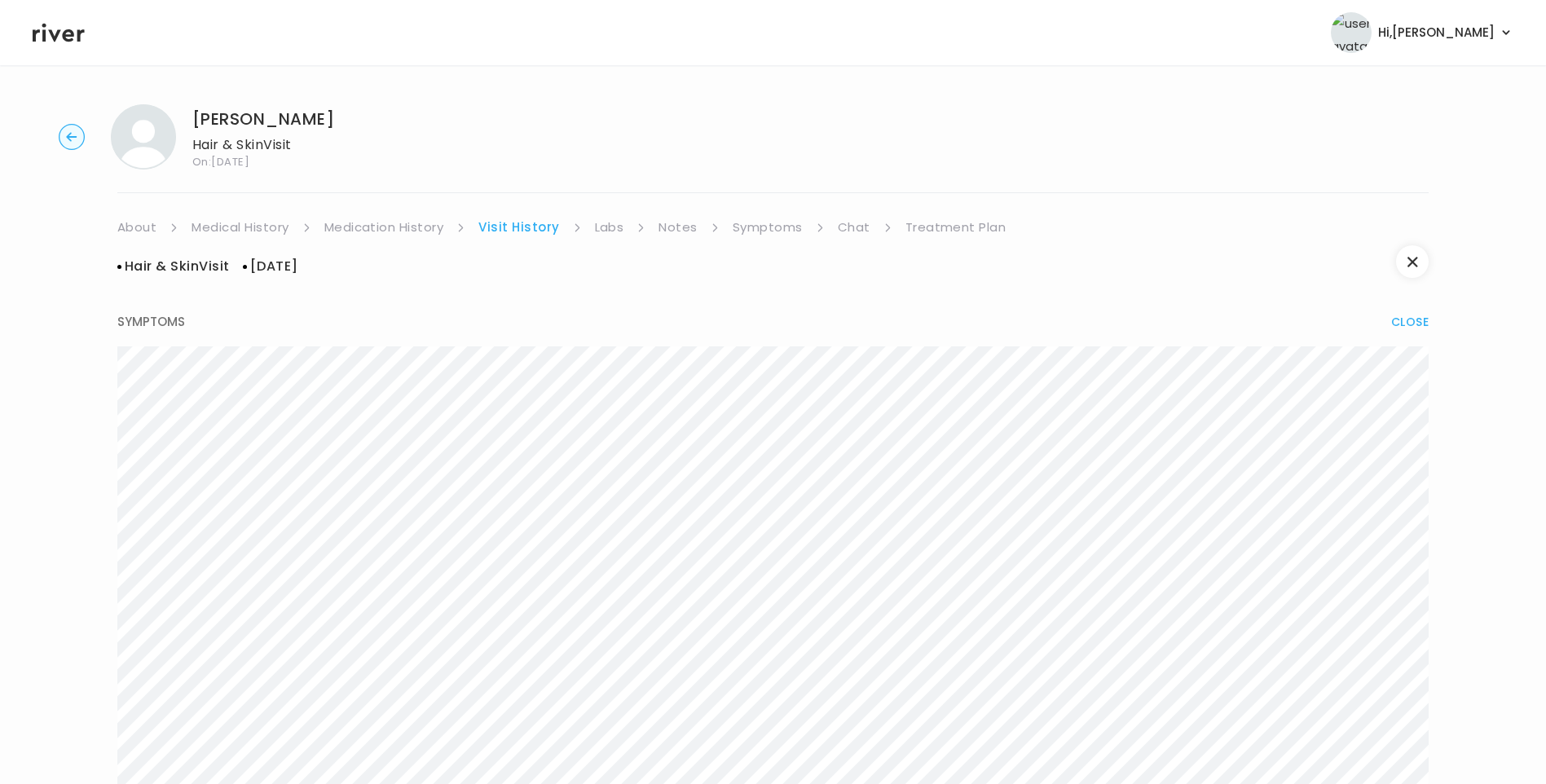
drag, startPoint x: 916, startPoint y: 224, endPoint x: 925, endPoint y: 228, distance: 9.8
click at [917, 224] on link "Treatment Plan" at bounding box center [956, 227] width 101 height 23
click at [267, 431] on button "Update treatment notes" at bounding box center [206, 428] width 177 height 23
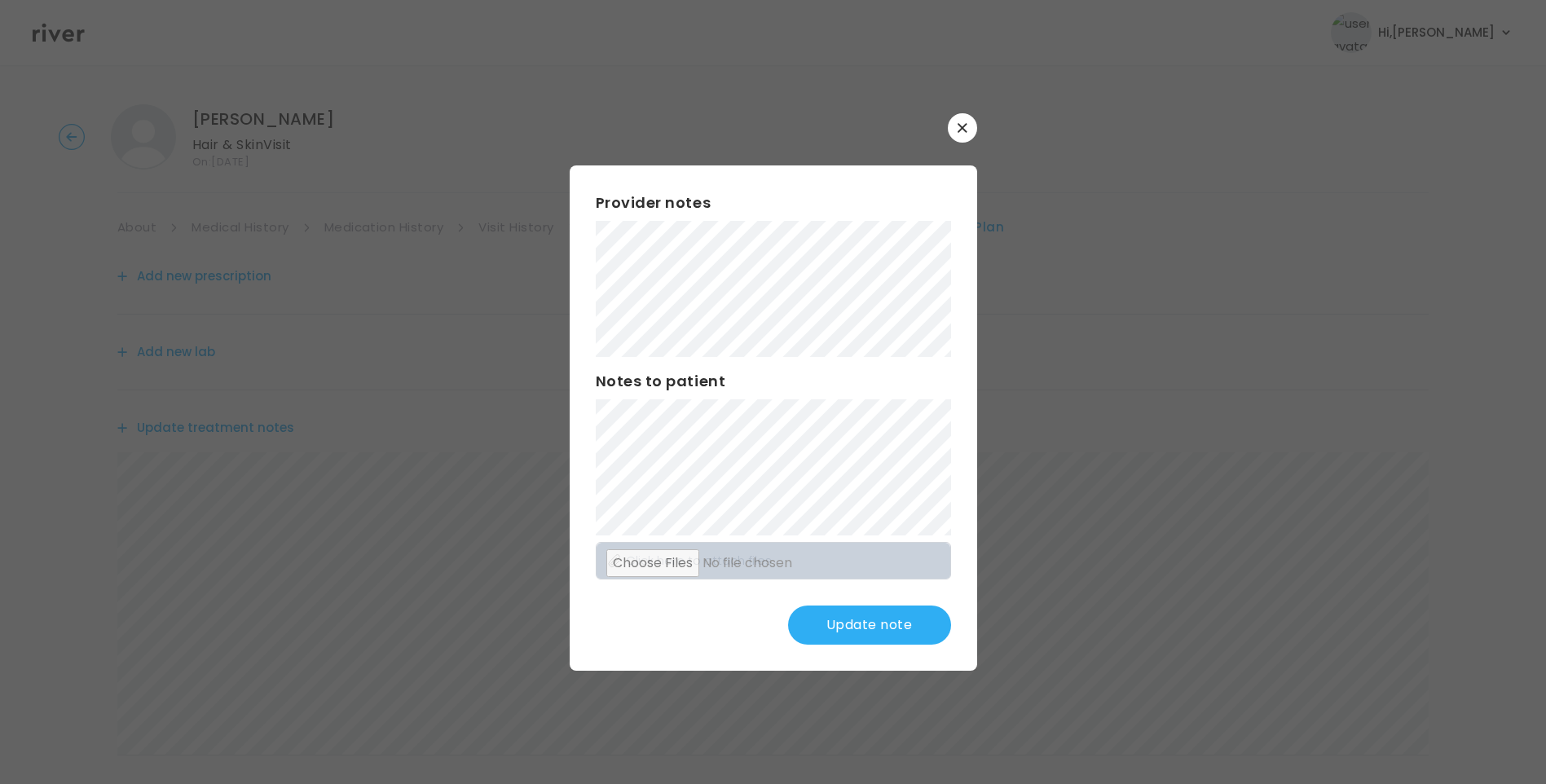
click at [901, 623] on button "Update note" at bounding box center [870, 624] width 163 height 39
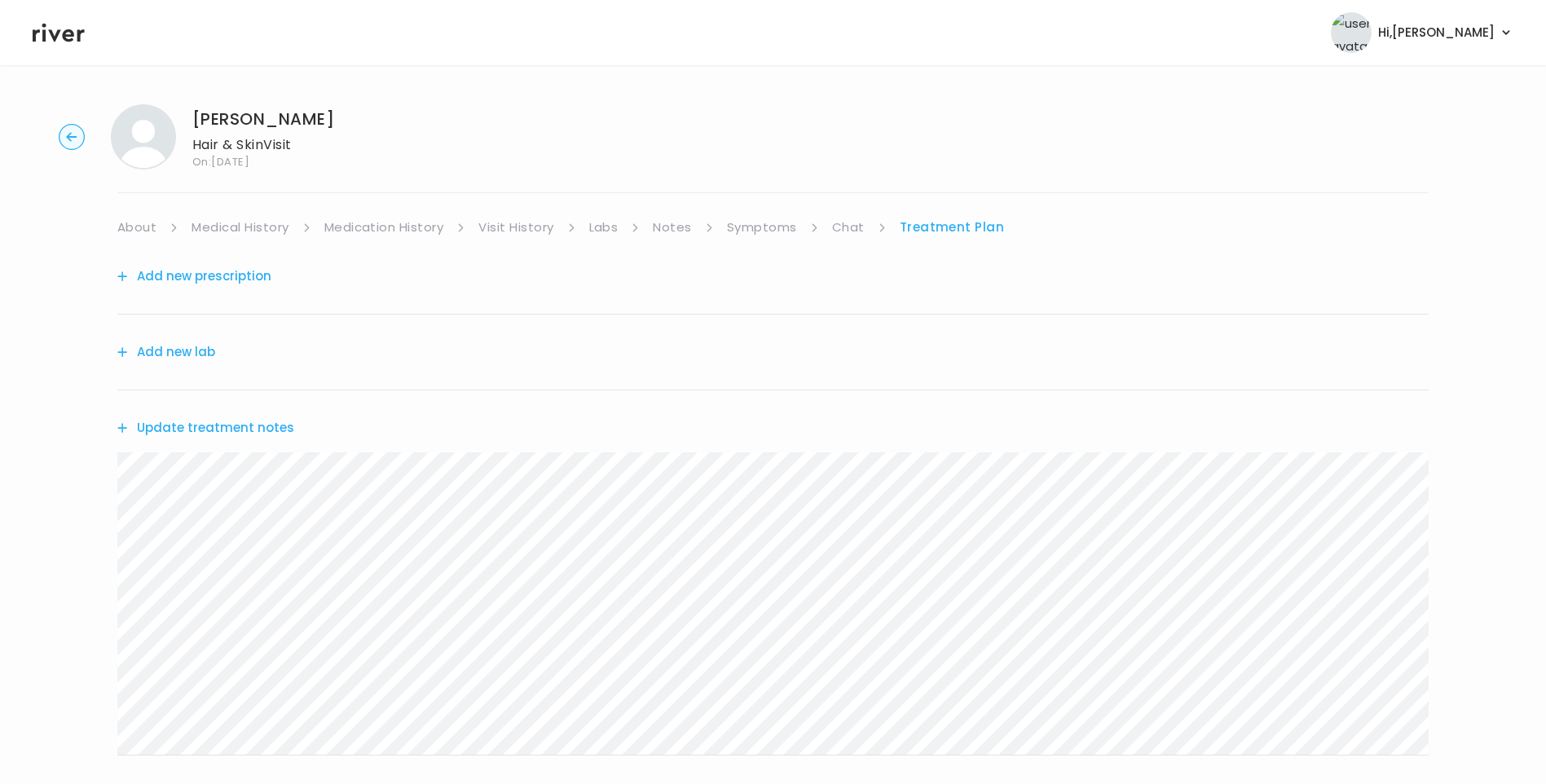
click at [841, 216] on link "Chat" at bounding box center [848, 227] width 33 height 23
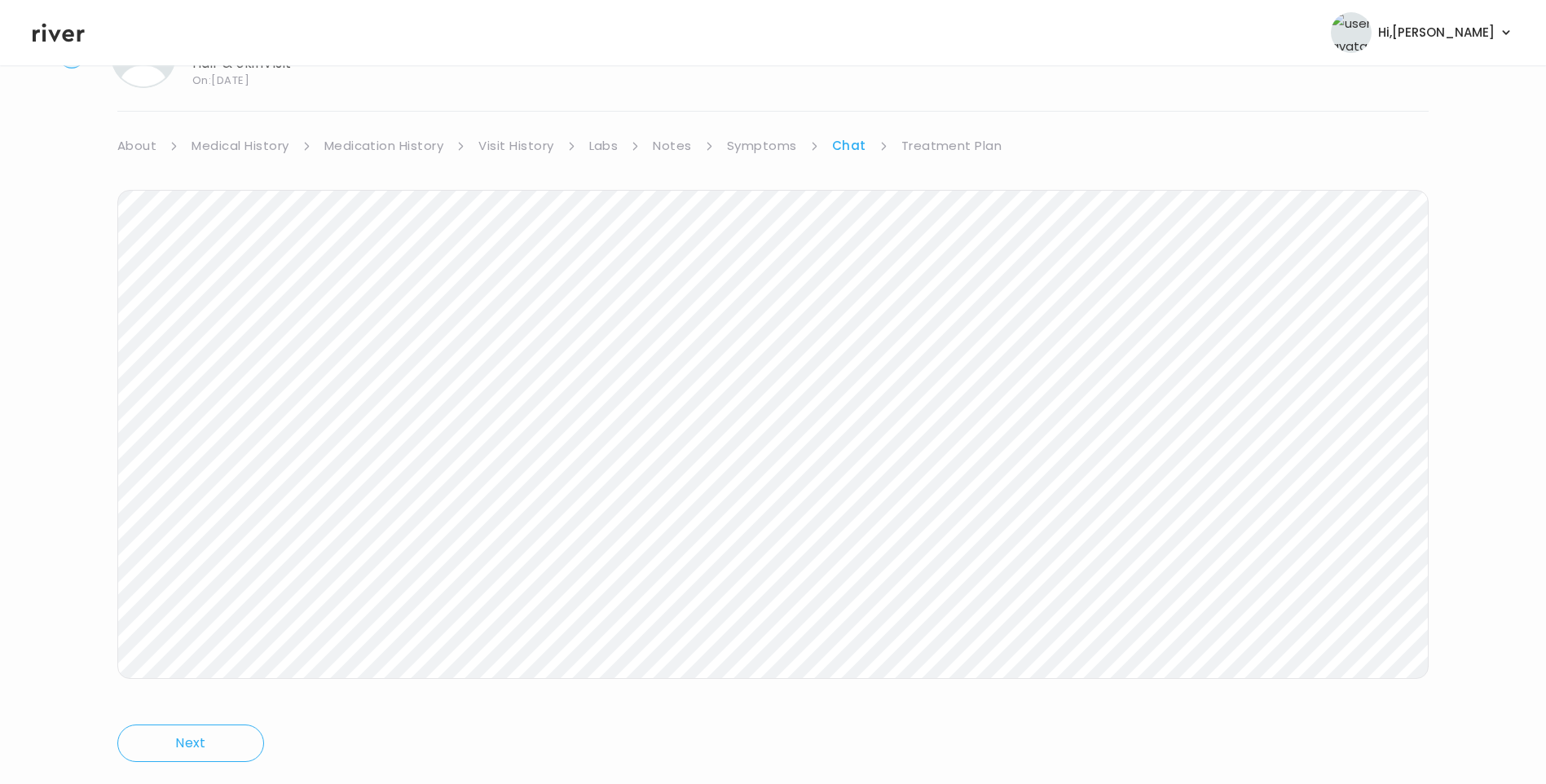
click at [147, 150] on link "About" at bounding box center [137, 145] width 40 height 23
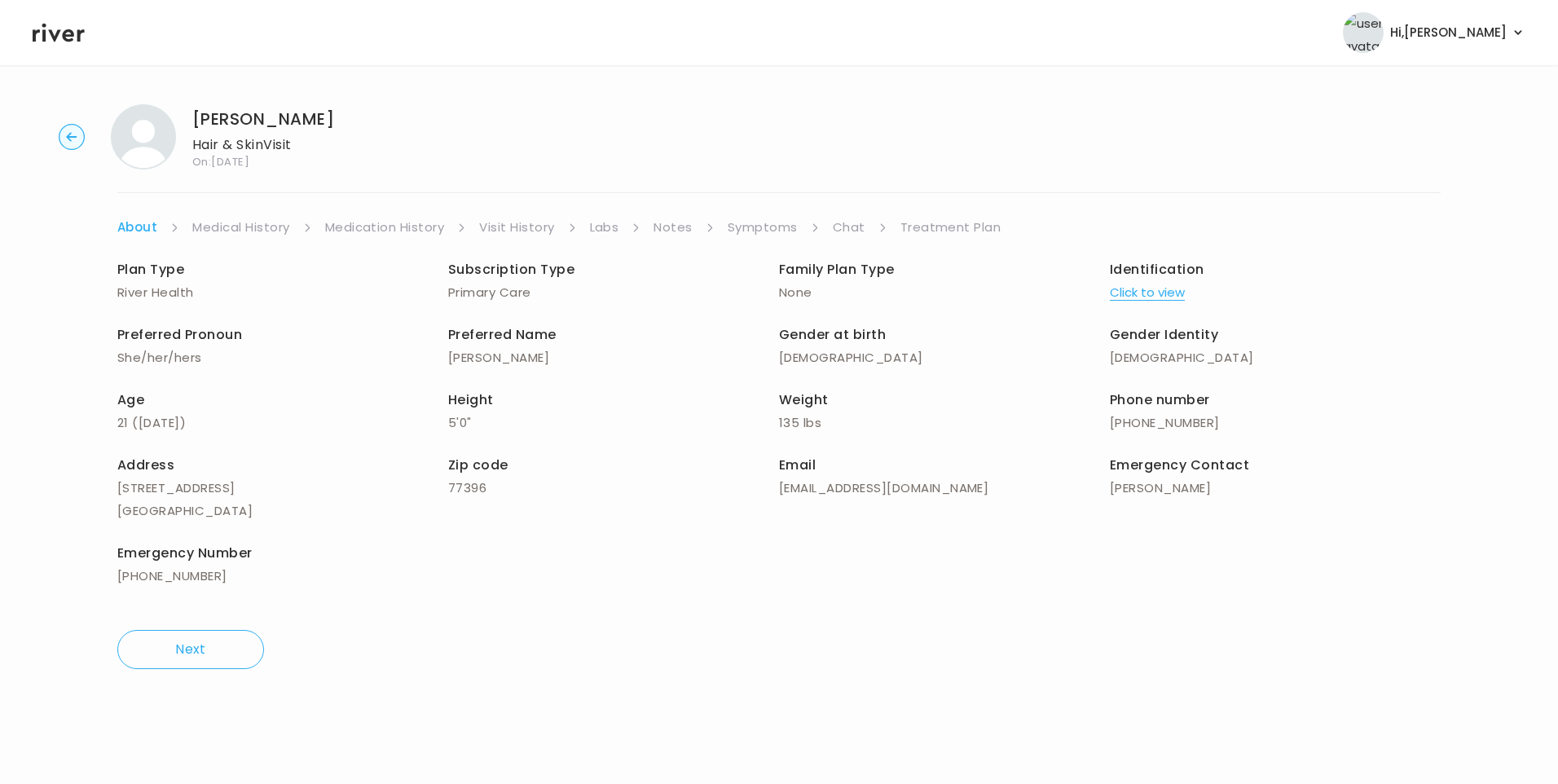
click at [847, 229] on link "Chat" at bounding box center [849, 227] width 33 height 23
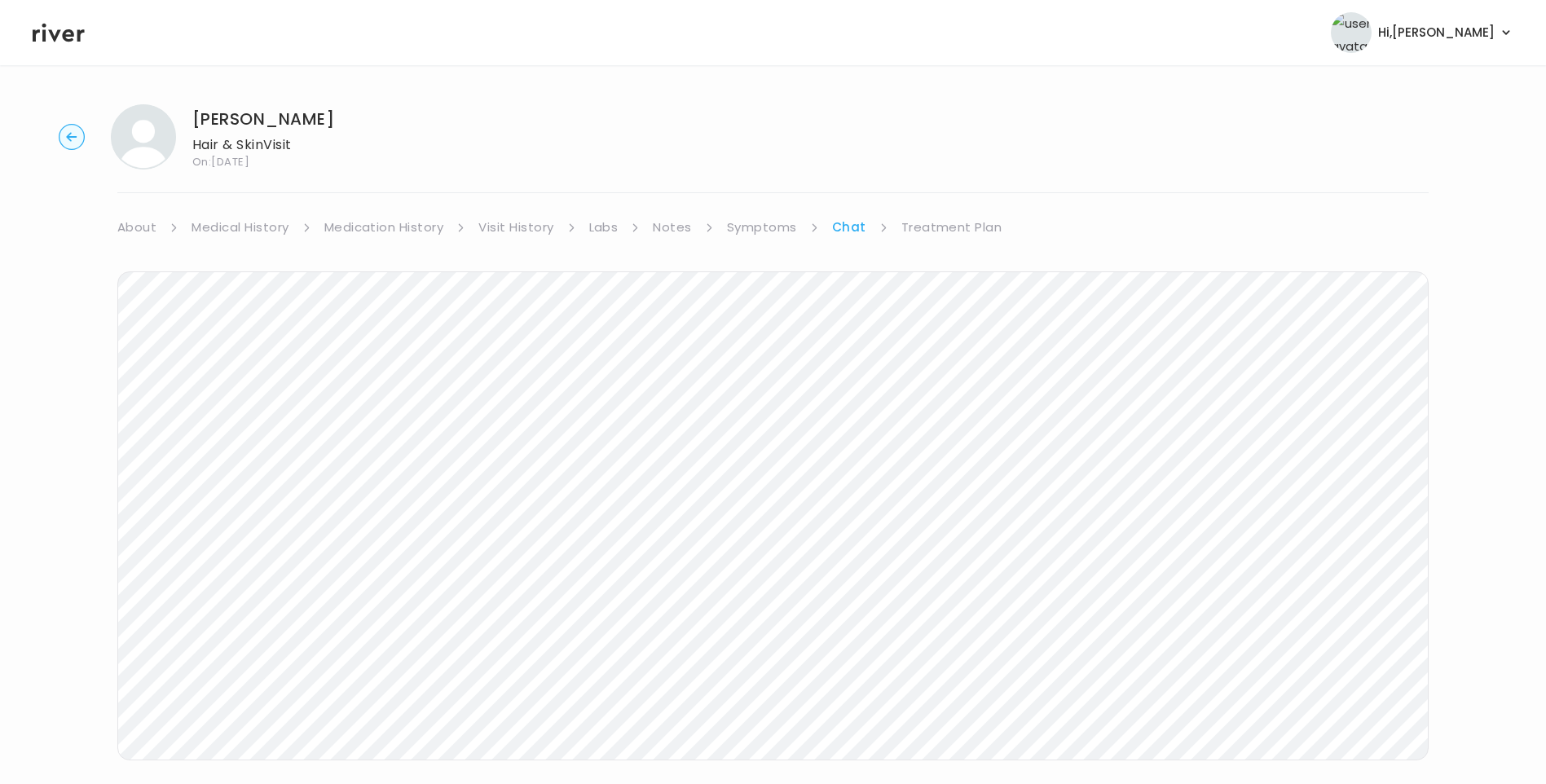
click at [47, 33] on icon at bounding box center [59, 32] width 52 height 24
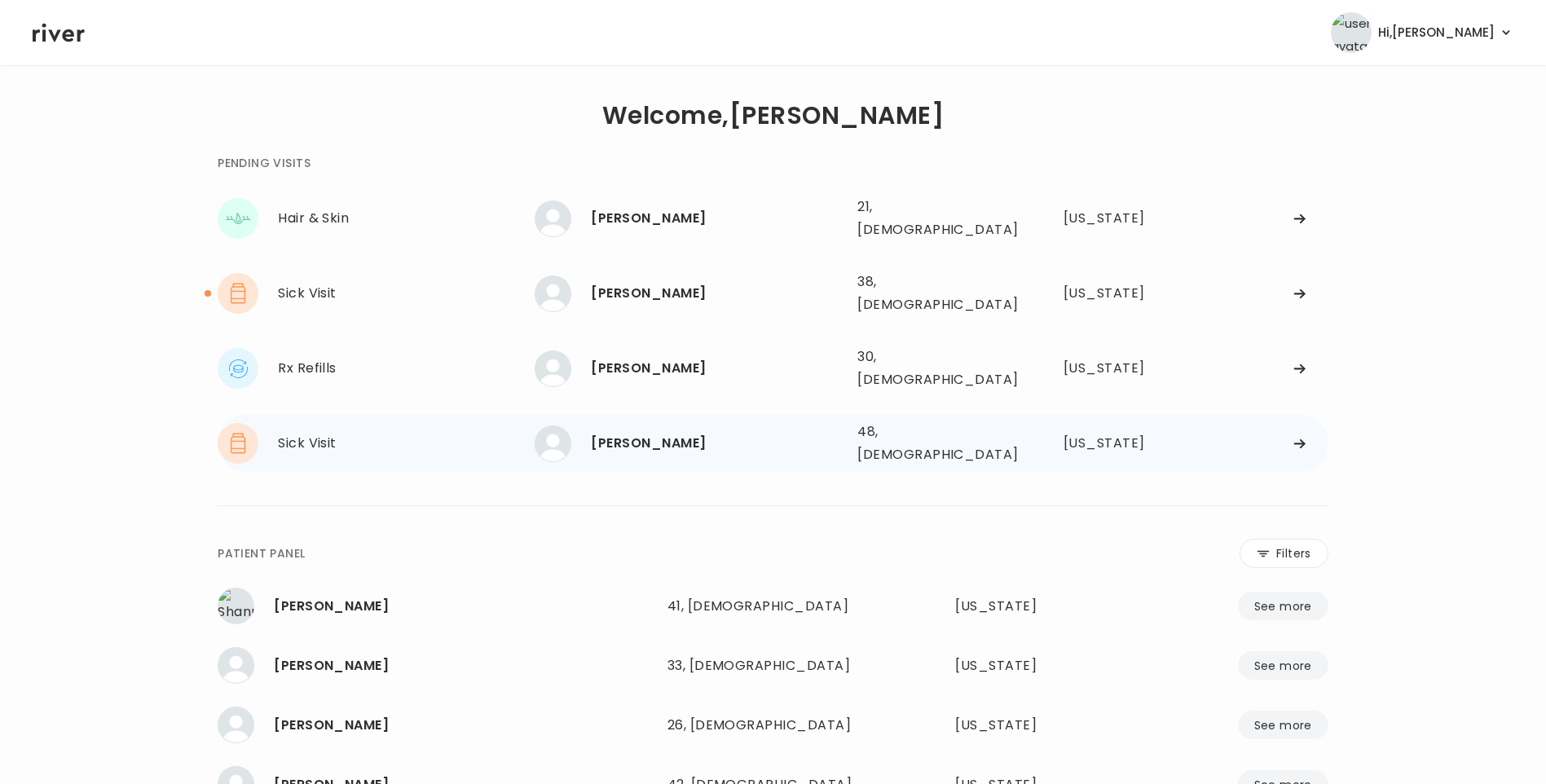
click at [683, 432] on div "[PERSON_NAME]" at bounding box center [718, 443] width 254 height 23
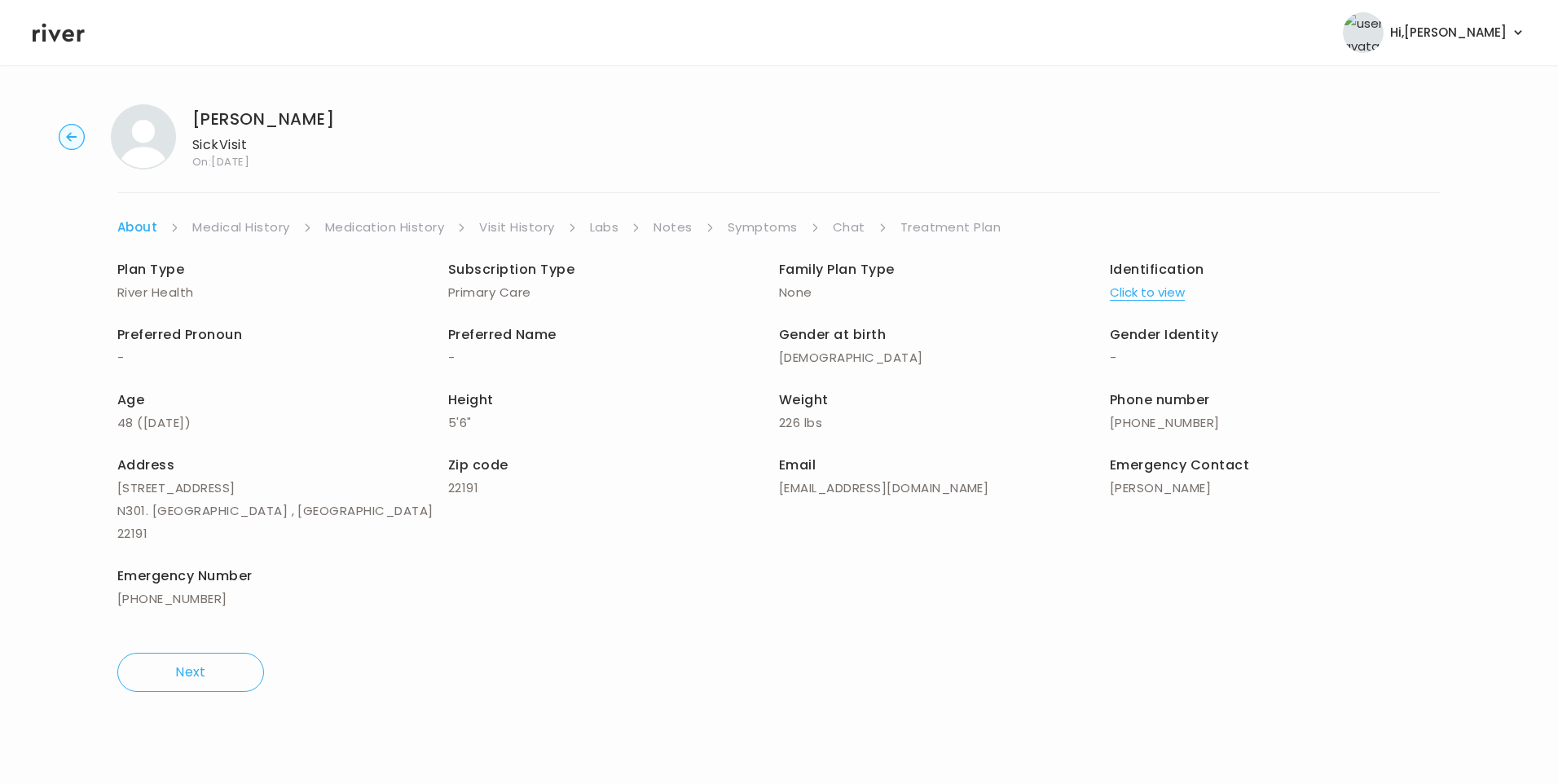
drag, startPoint x: 845, startPoint y: 224, endPoint x: 861, endPoint y: 238, distance: 21.3
click at [845, 224] on link "Chat" at bounding box center [849, 227] width 33 height 23
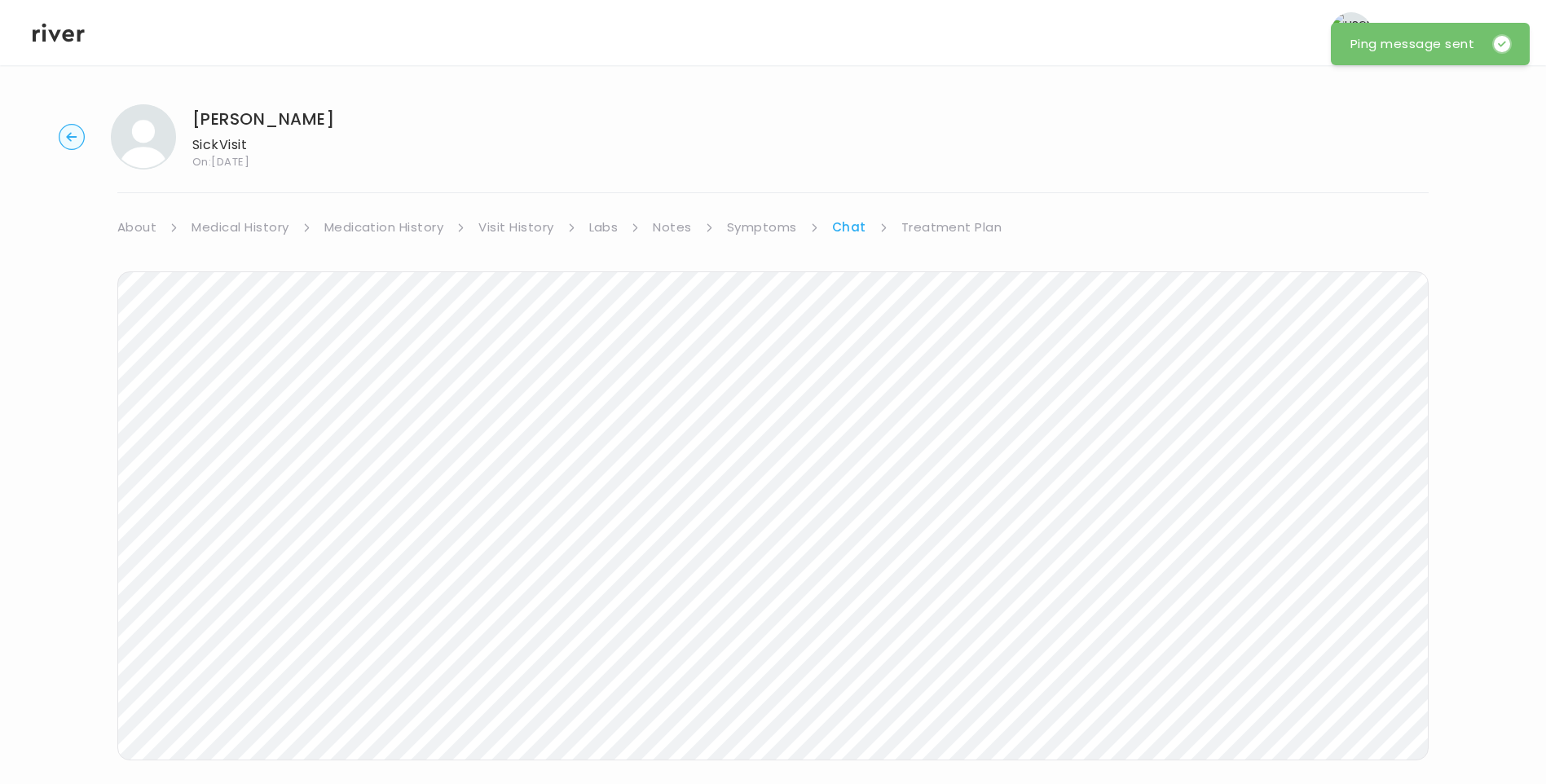
click at [59, 22] on icon at bounding box center [59, 32] width 52 height 24
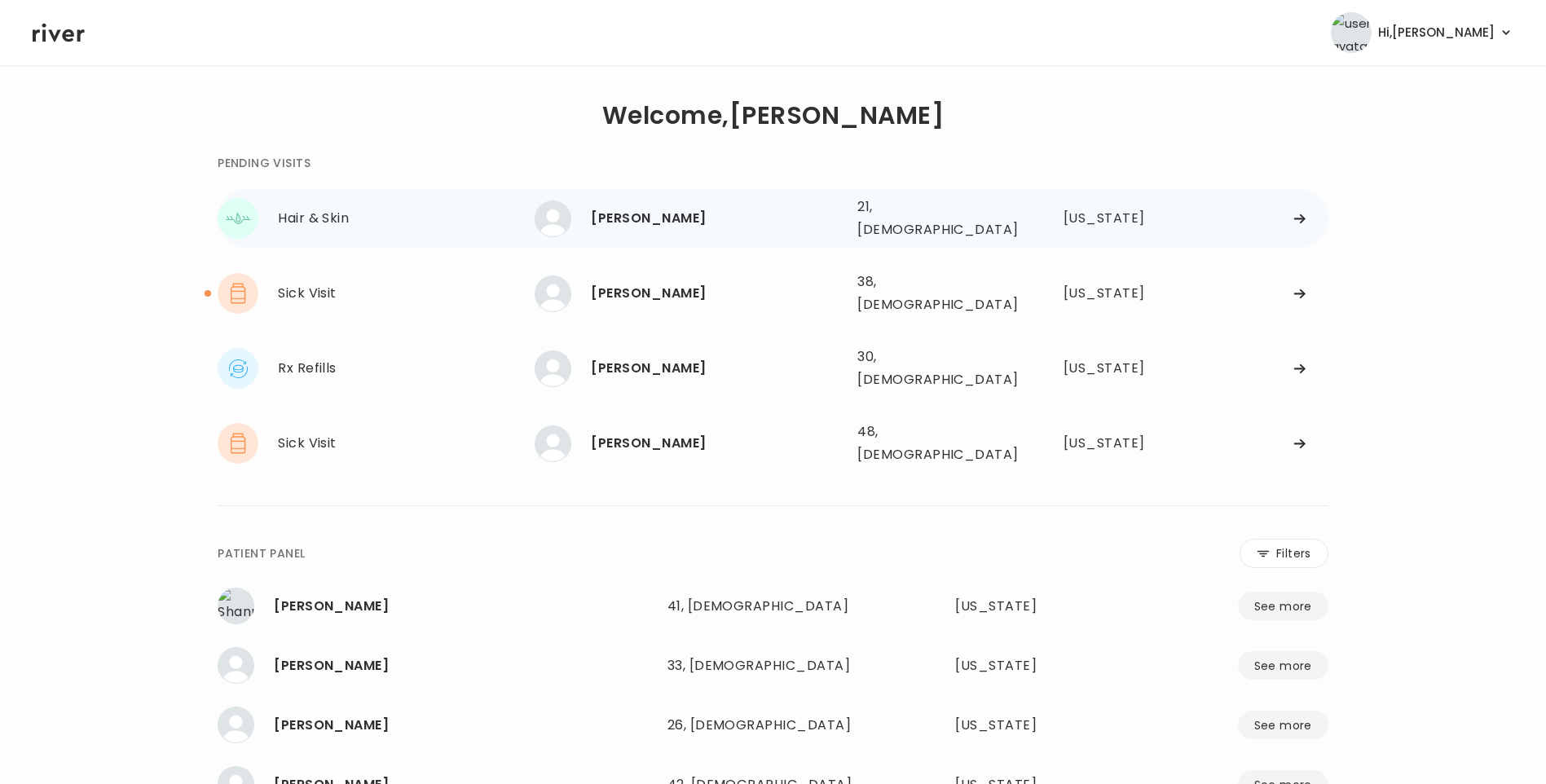
click at [702, 217] on div "[PERSON_NAME]" at bounding box center [718, 218] width 254 height 23
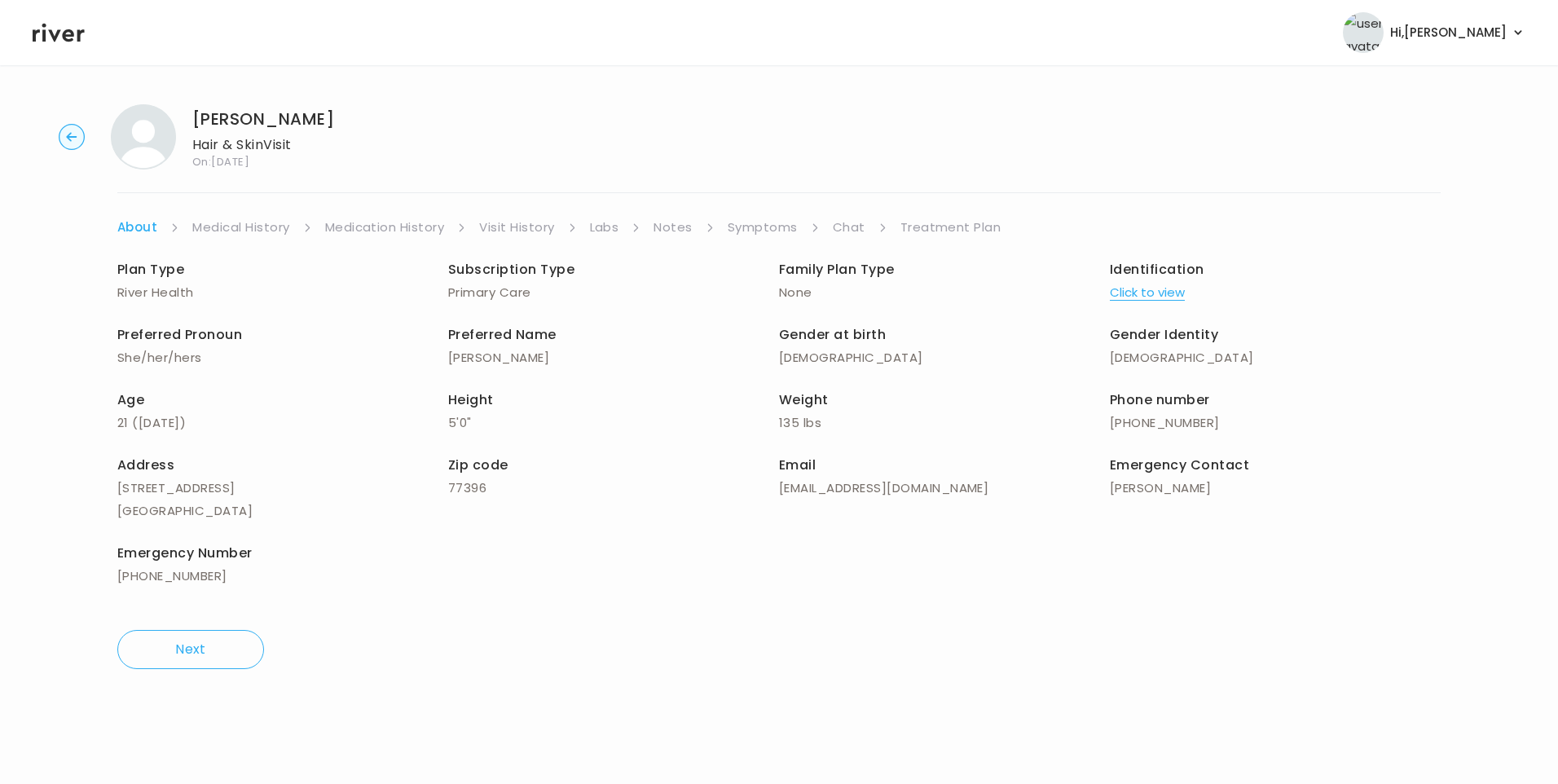
click at [850, 225] on link "Chat" at bounding box center [849, 227] width 33 height 23
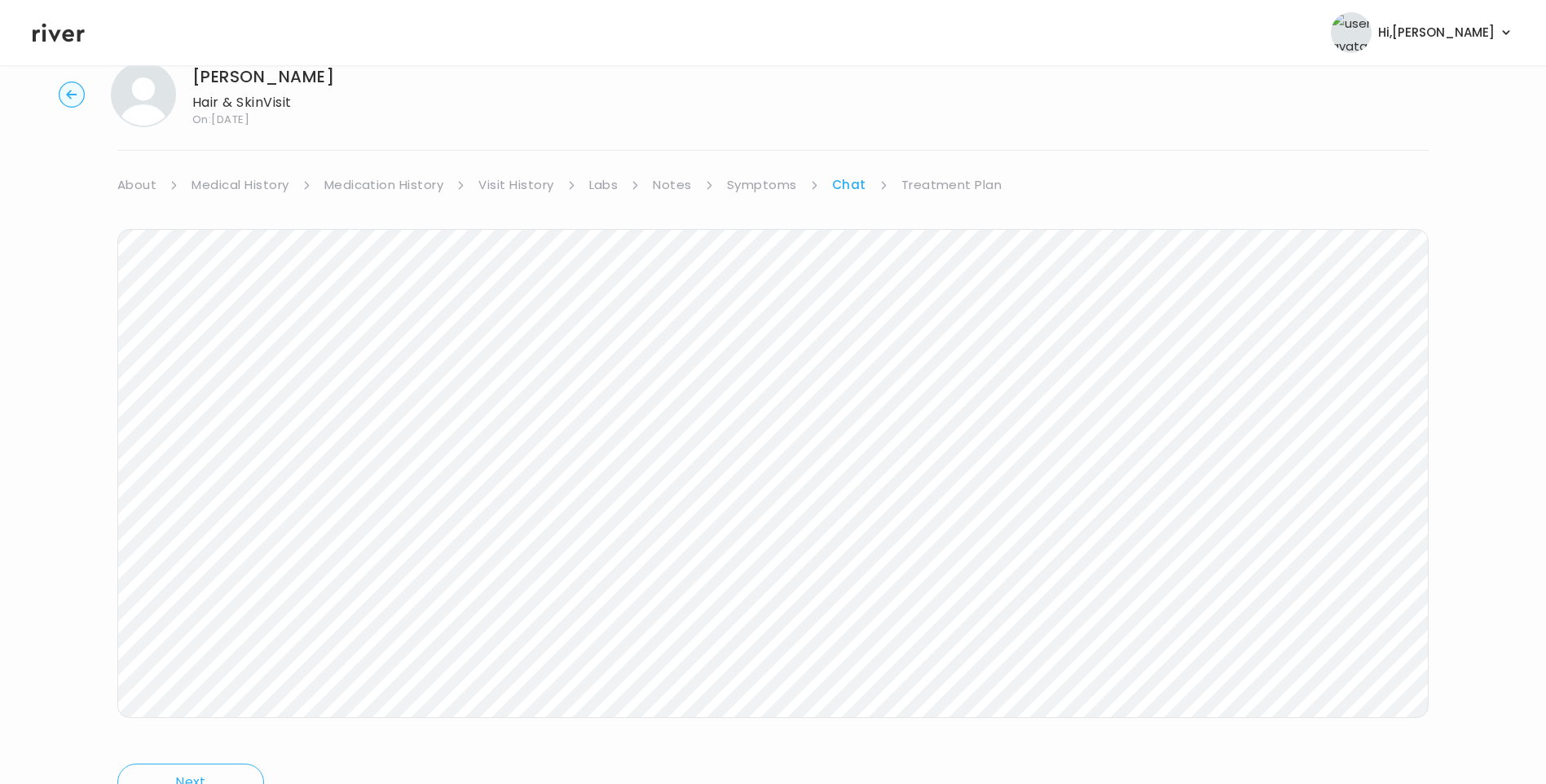
scroll to position [121, 0]
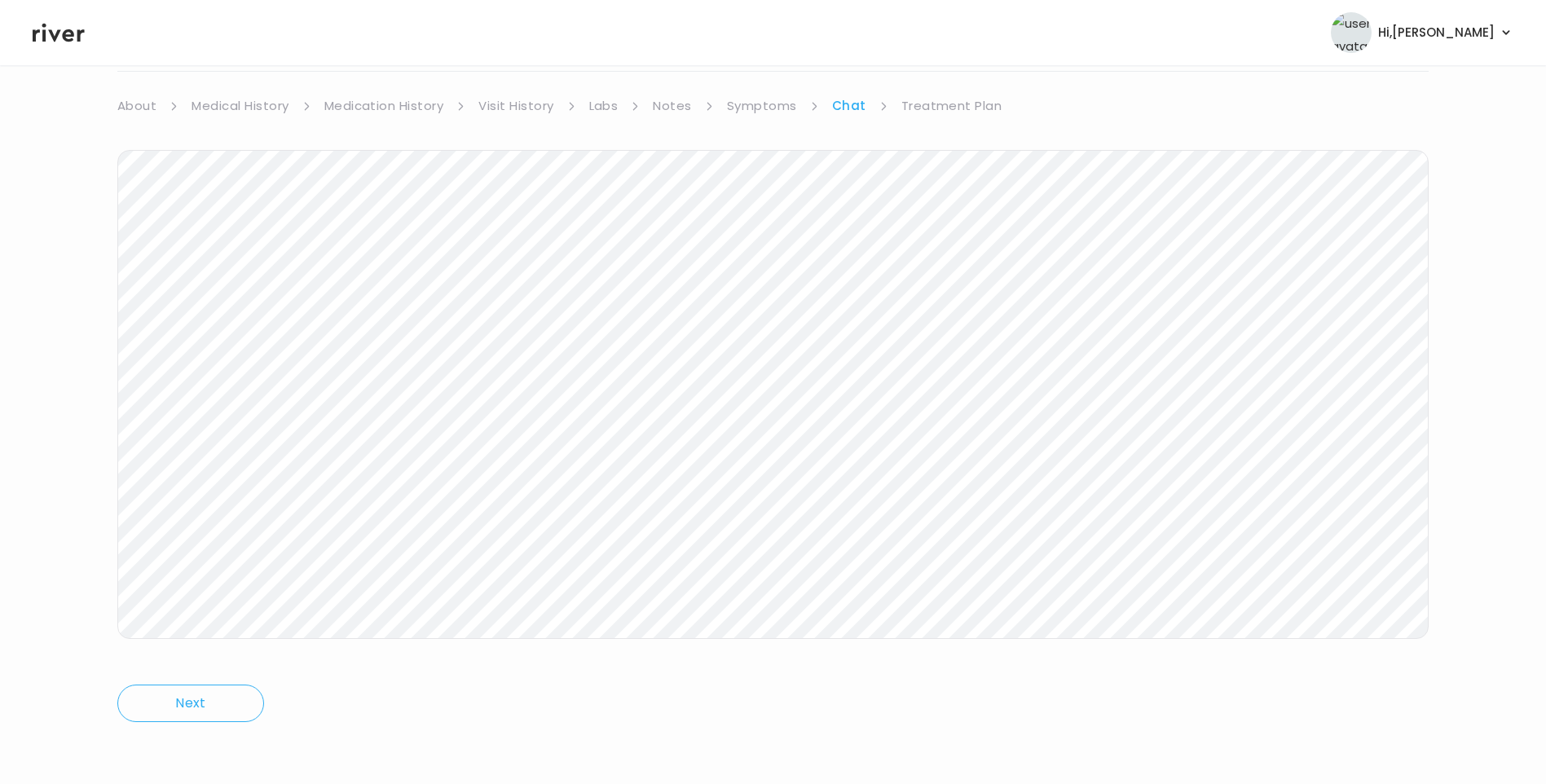
click at [973, 107] on link "Treatment Plan" at bounding box center [952, 105] width 101 height 23
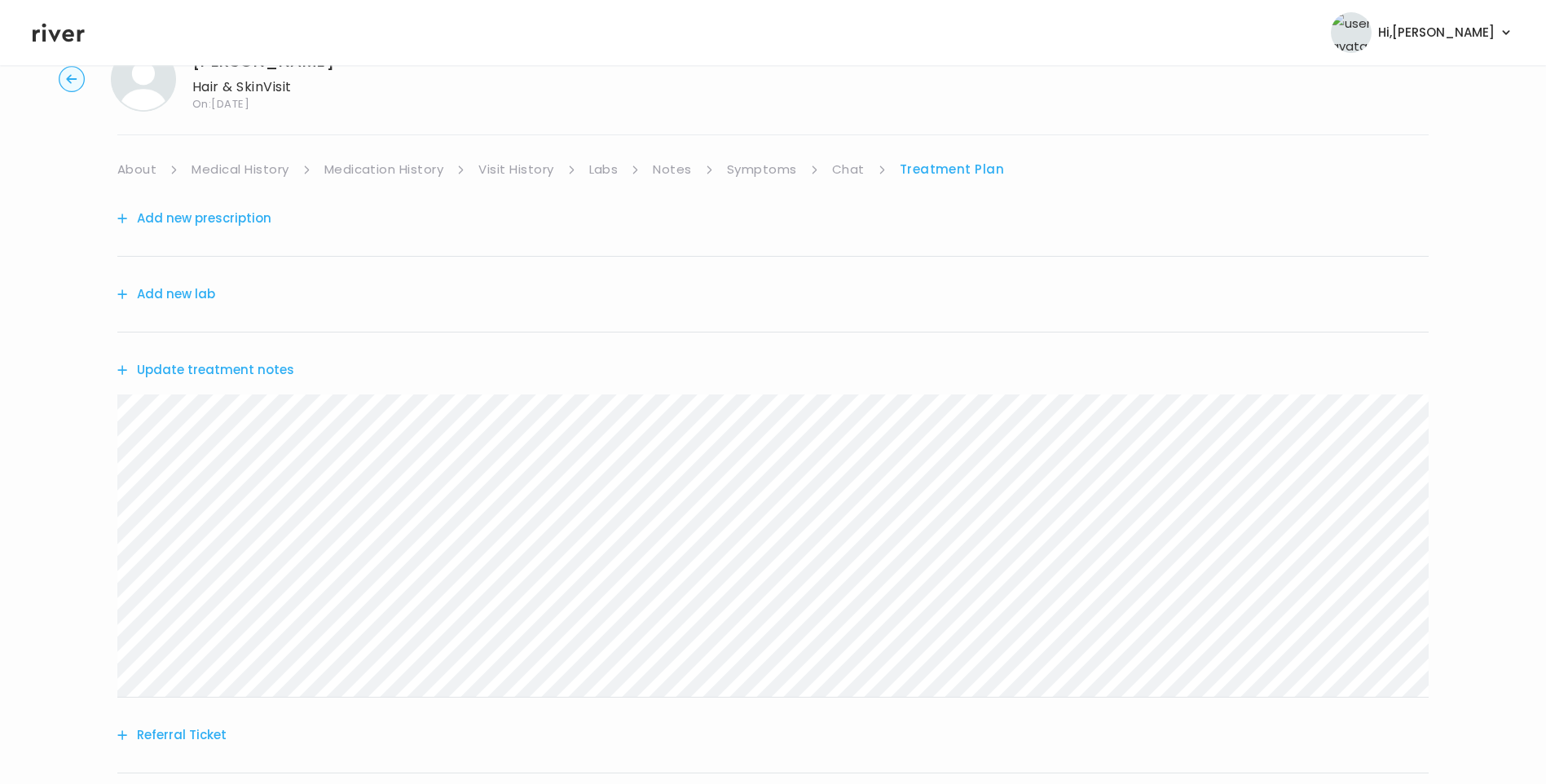
scroll to position [82, 0]
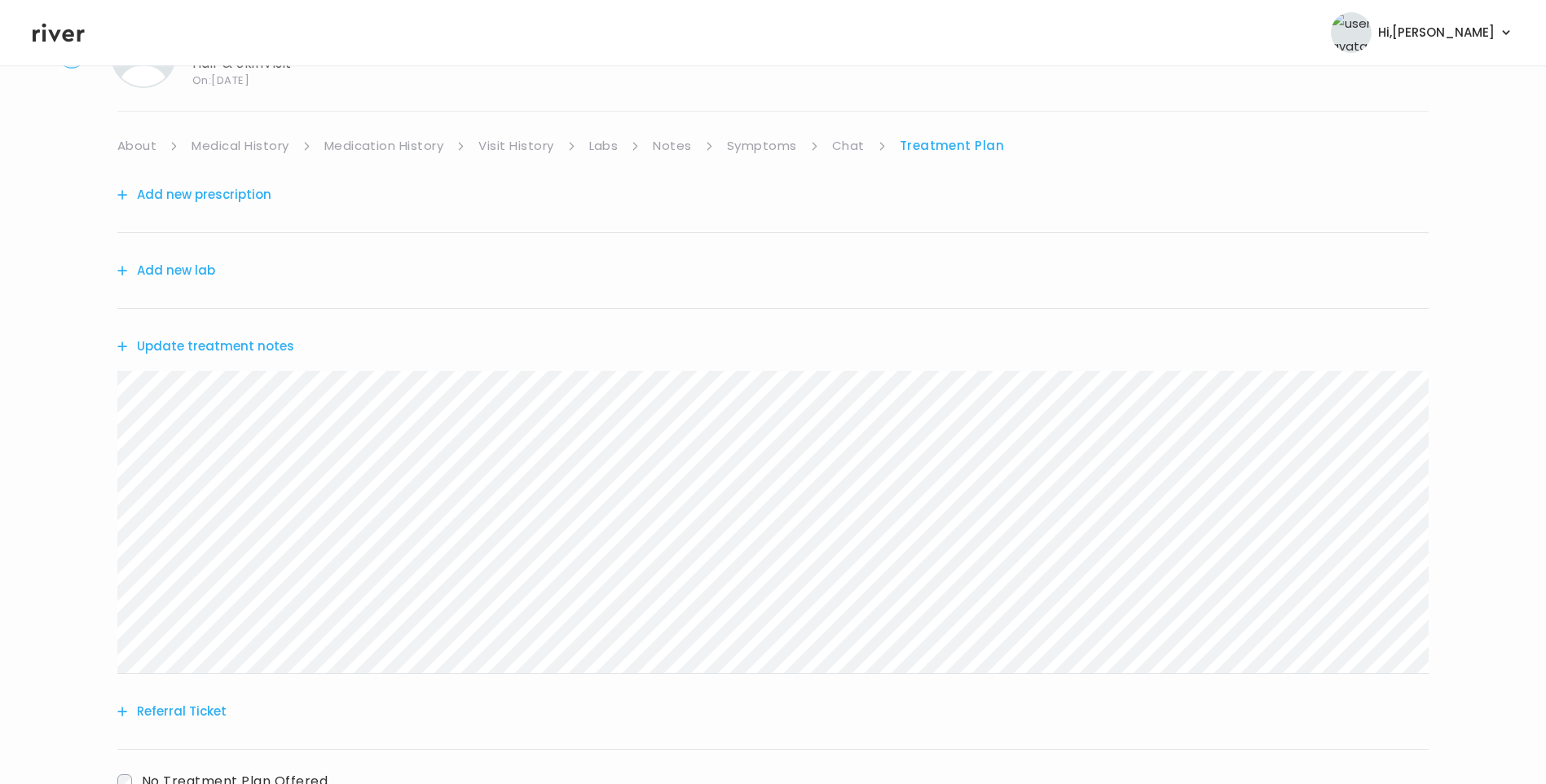
click at [246, 343] on button "Update treatment notes" at bounding box center [206, 346] width 177 height 23
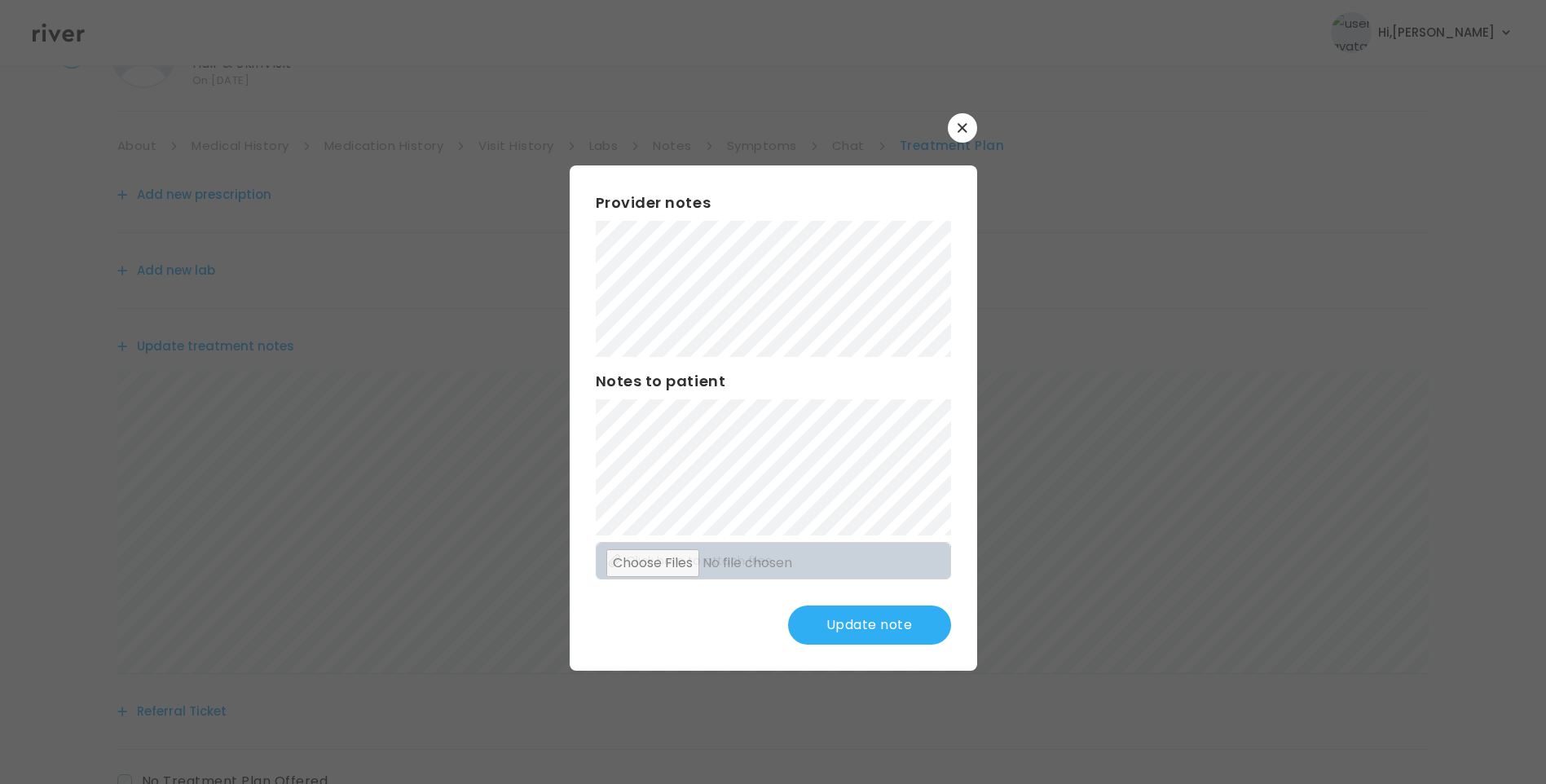
click at [881, 622] on button "Update note" at bounding box center [870, 624] width 163 height 39
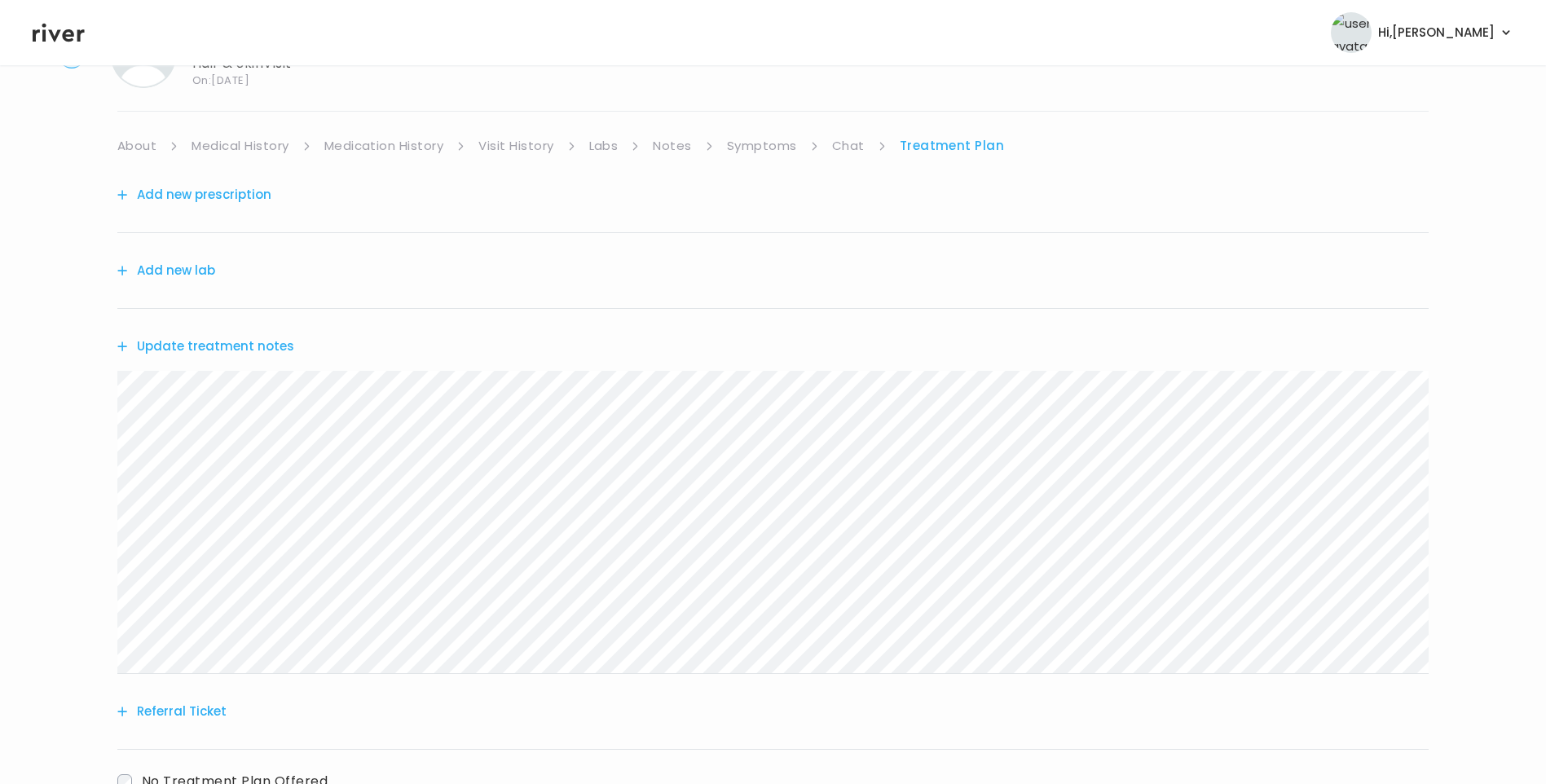
click at [180, 348] on button "Update treatment notes" at bounding box center [206, 346] width 177 height 23
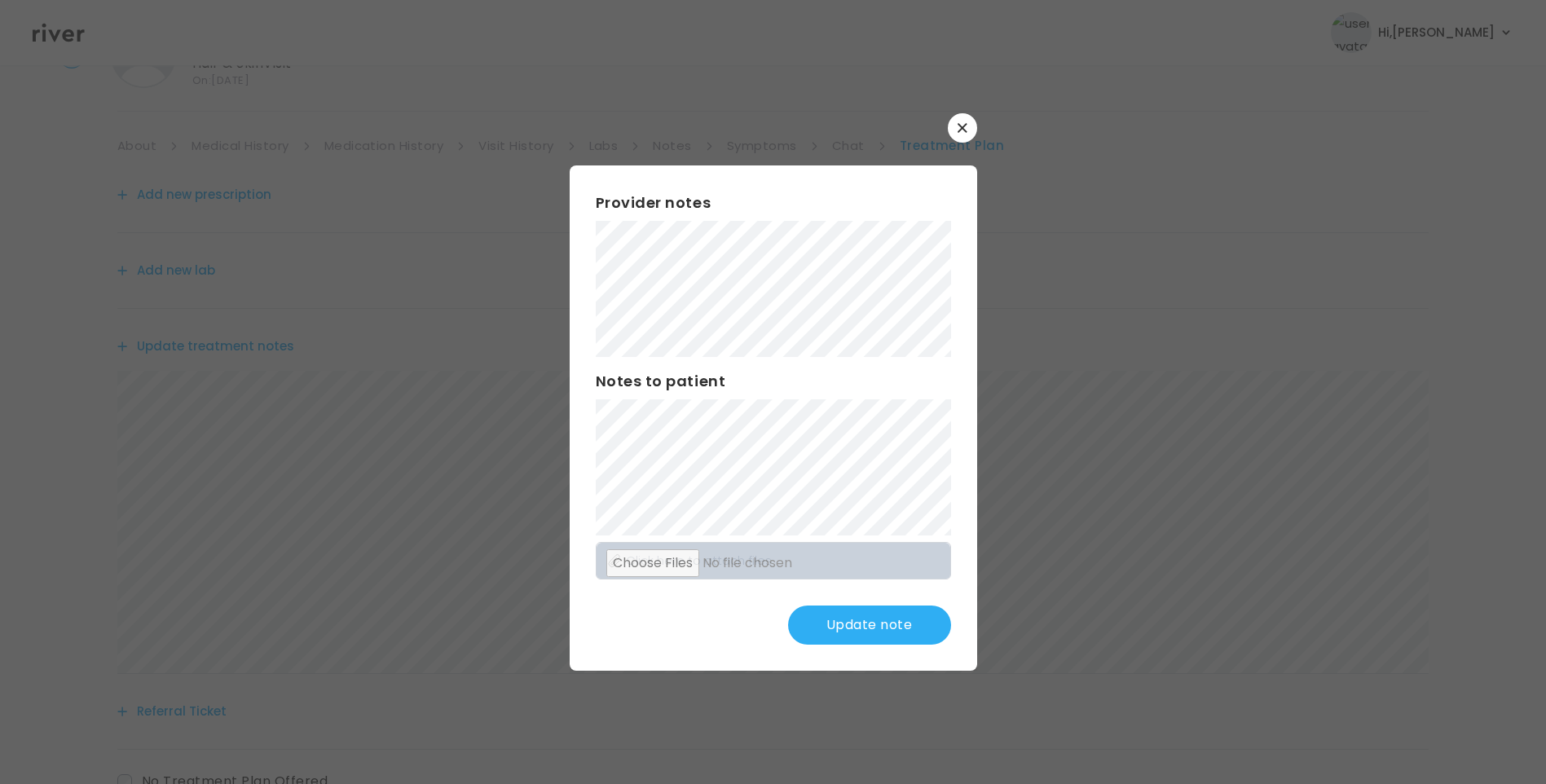
click at [893, 625] on button "Update note" at bounding box center [870, 624] width 163 height 39
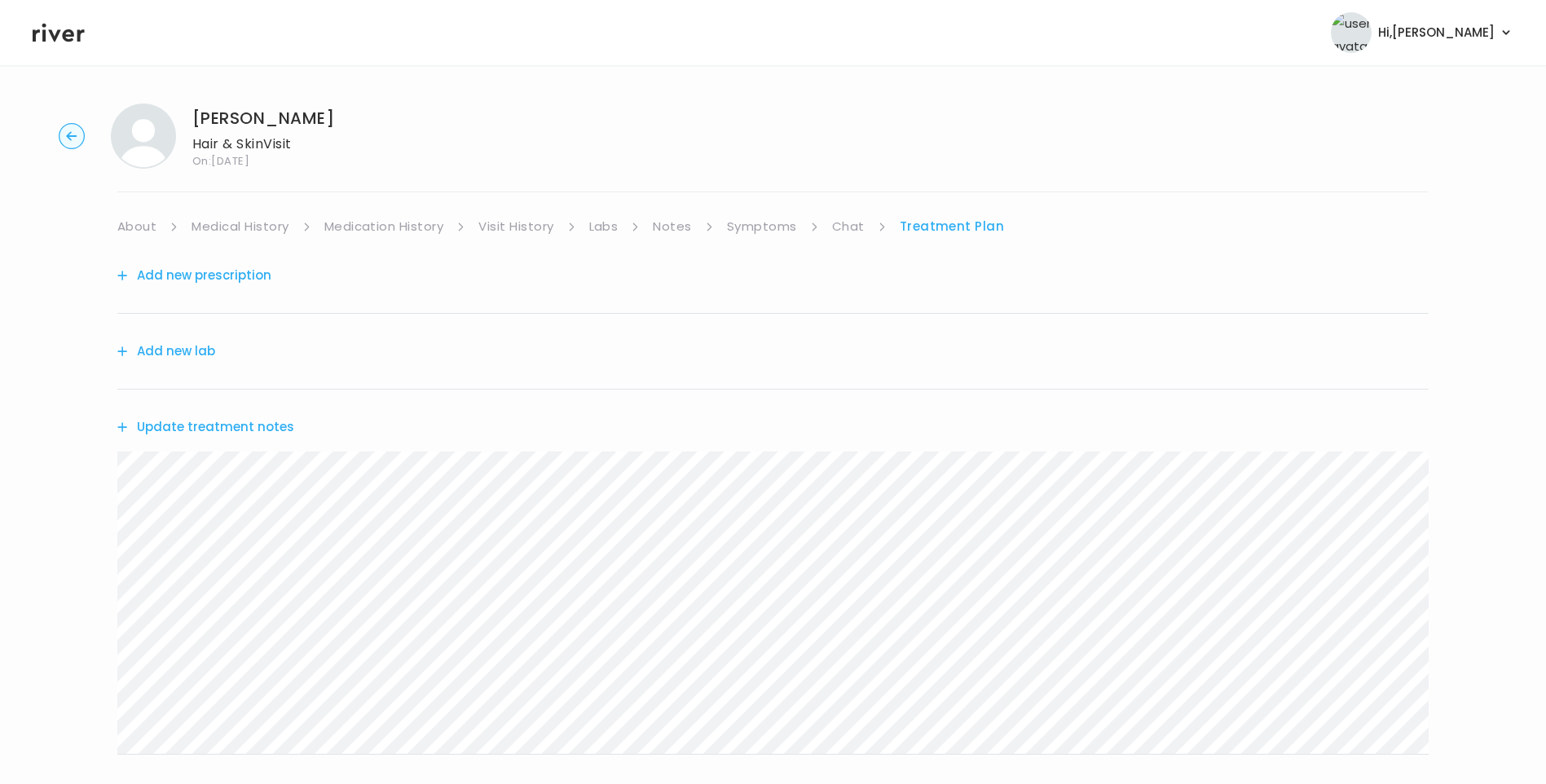
scroll to position [0, 0]
drag, startPoint x: 47, startPoint y: 33, endPoint x: 136, endPoint y: 75, distance: 98.4
click at [47, 33] on icon at bounding box center [59, 32] width 52 height 24
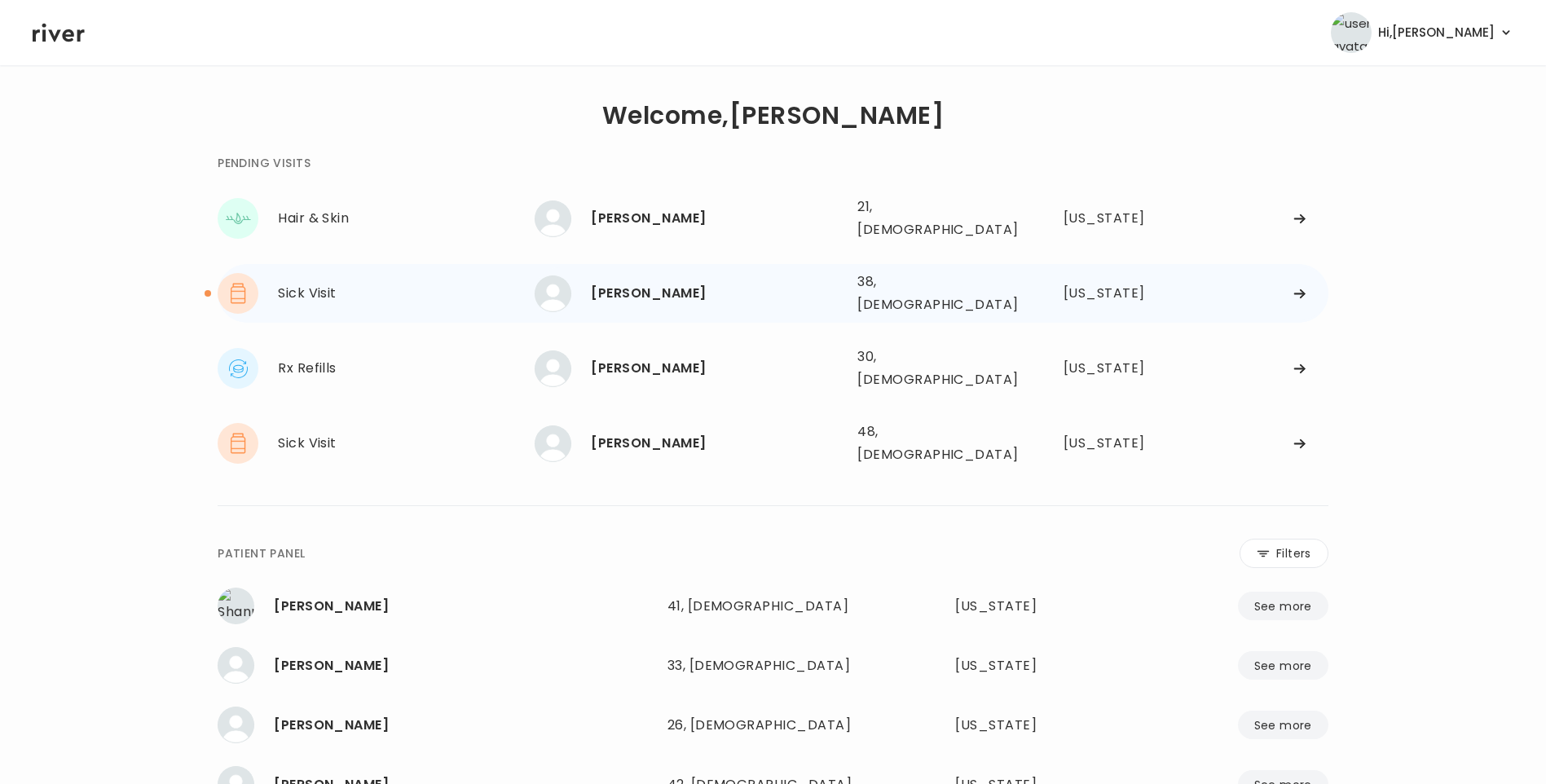
click at [701, 282] on div "[PERSON_NAME]" at bounding box center [718, 293] width 254 height 23
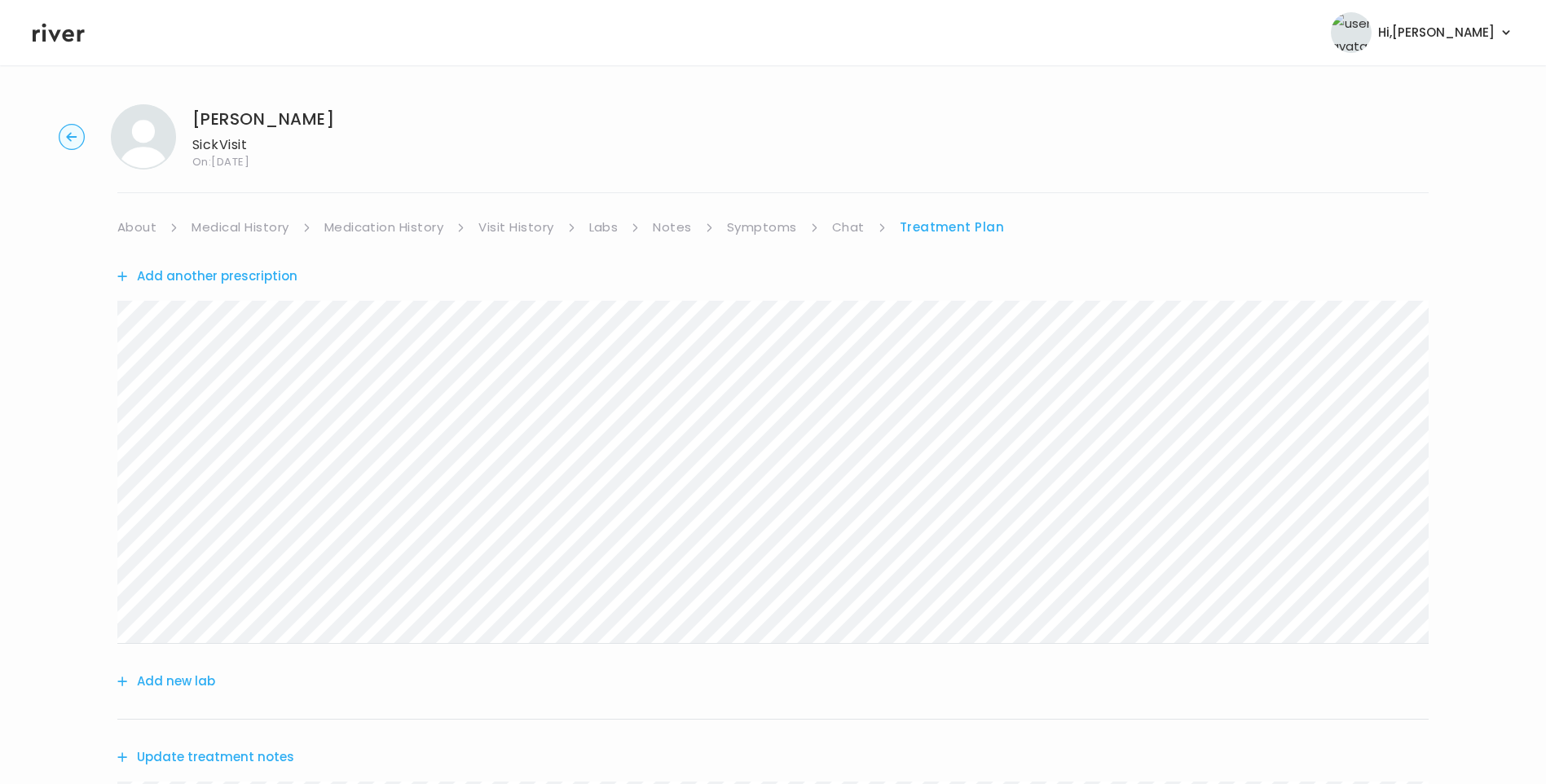
click at [66, 39] on icon at bounding box center [59, 33] width 52 height 18
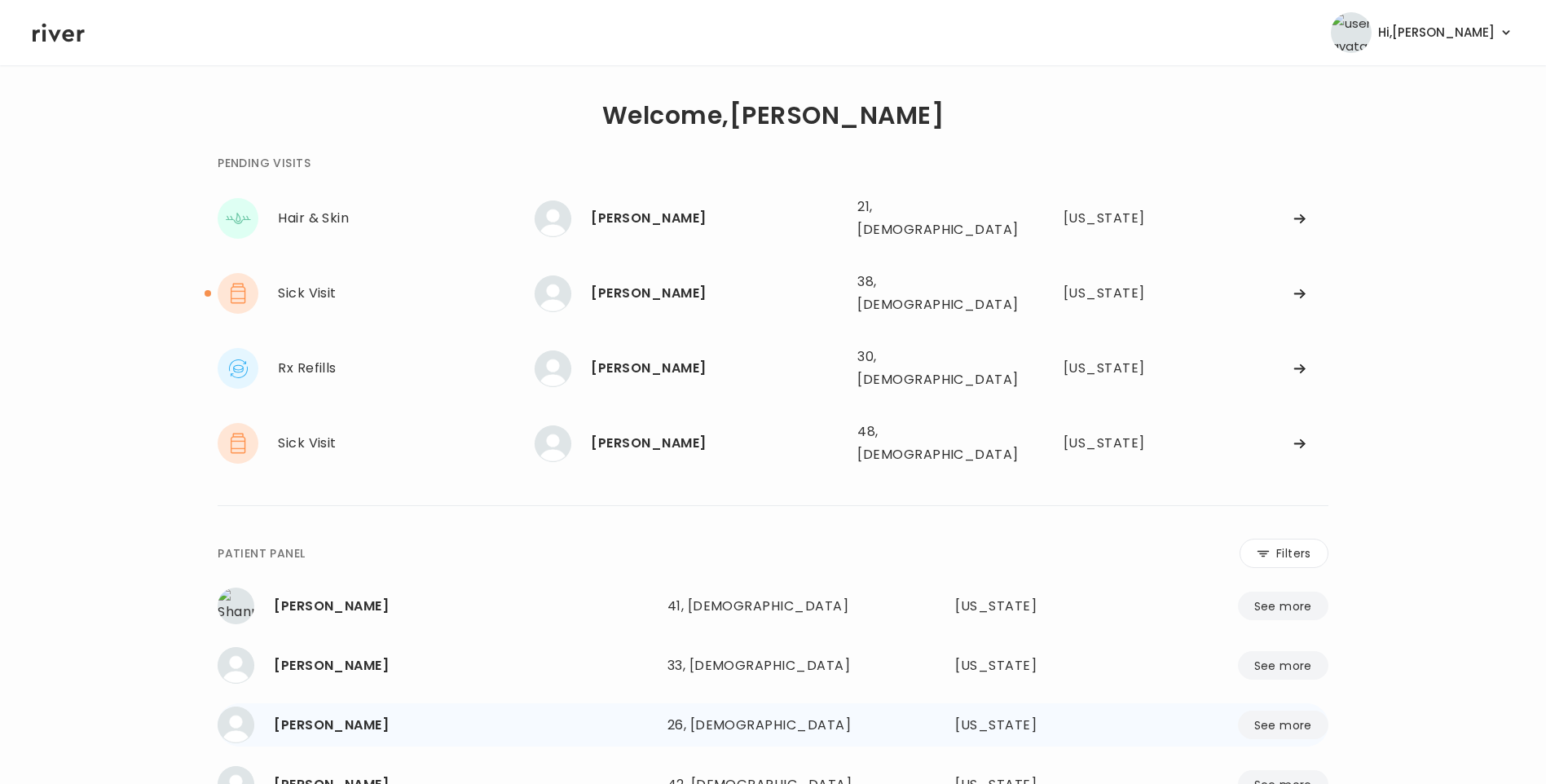
scroll to position [173, 0]
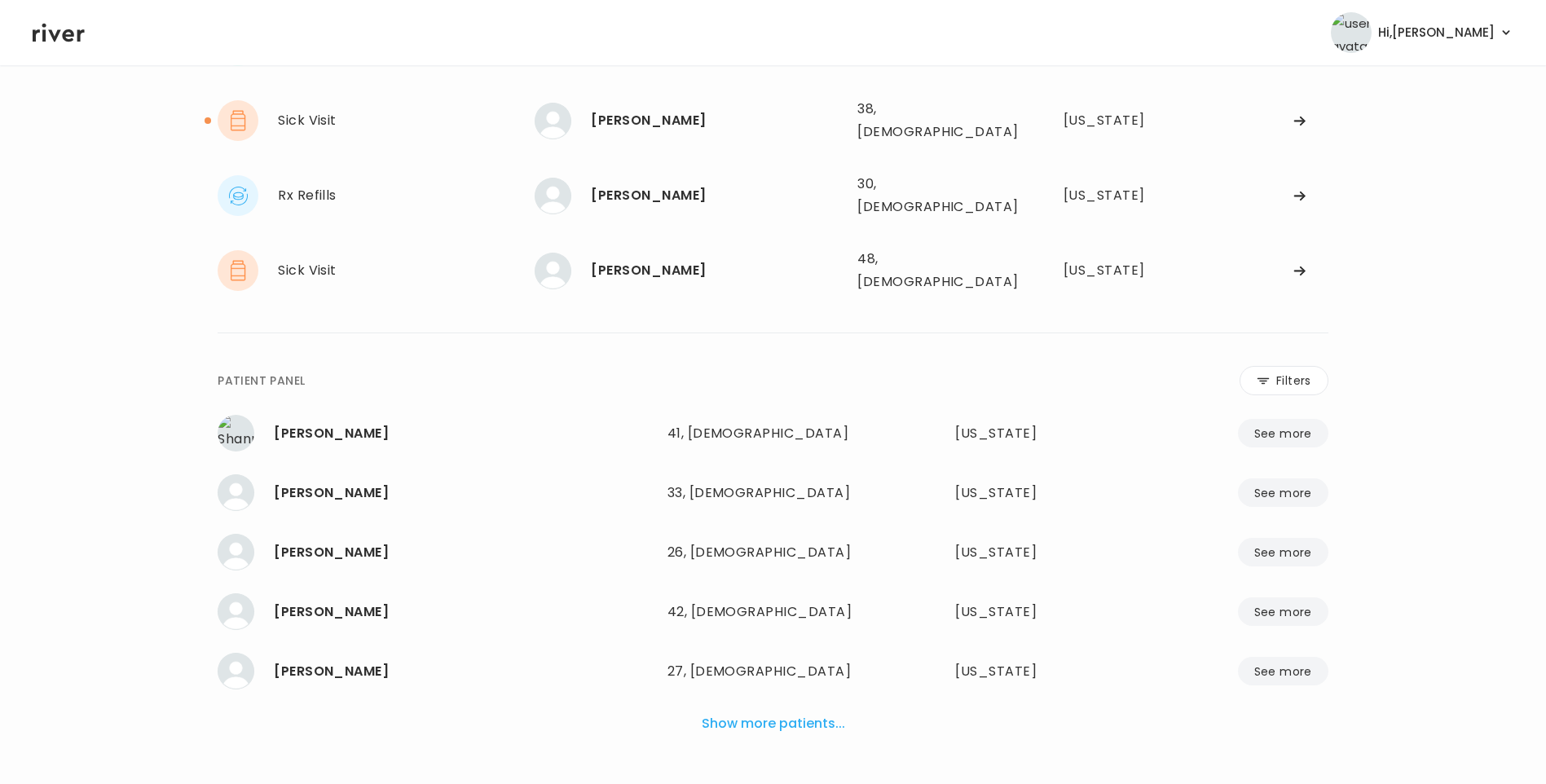
click at [793, 706] on button "Show more patients..." at bounding box center [773, 723] width 156 height 36
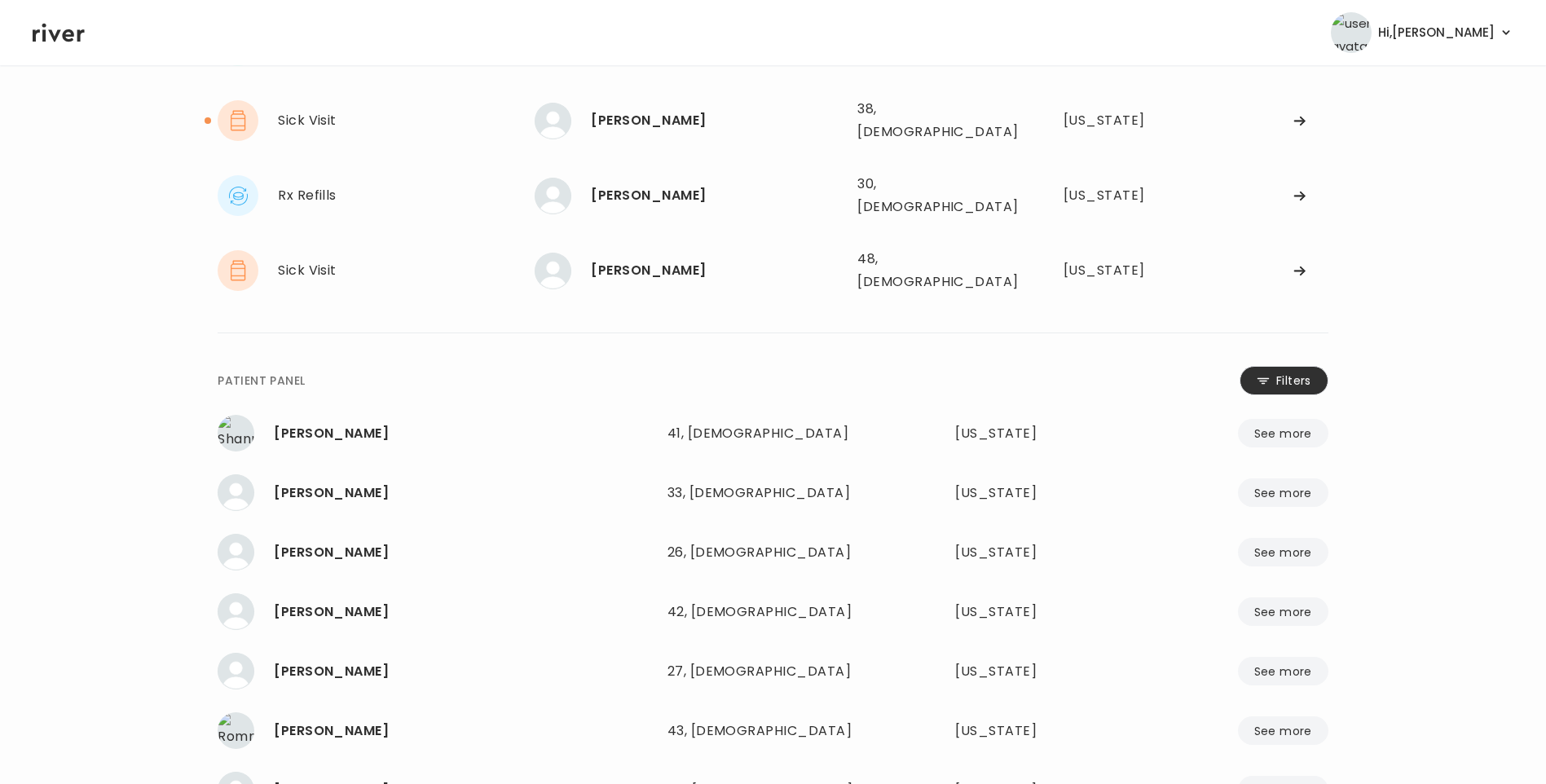
click at [1290, 366] on button "Filters" at bounding box center [1285, 380] width 89 height 29
click at [657, 366] on input "name" at bounding box center [725, 383] width 519 height 34
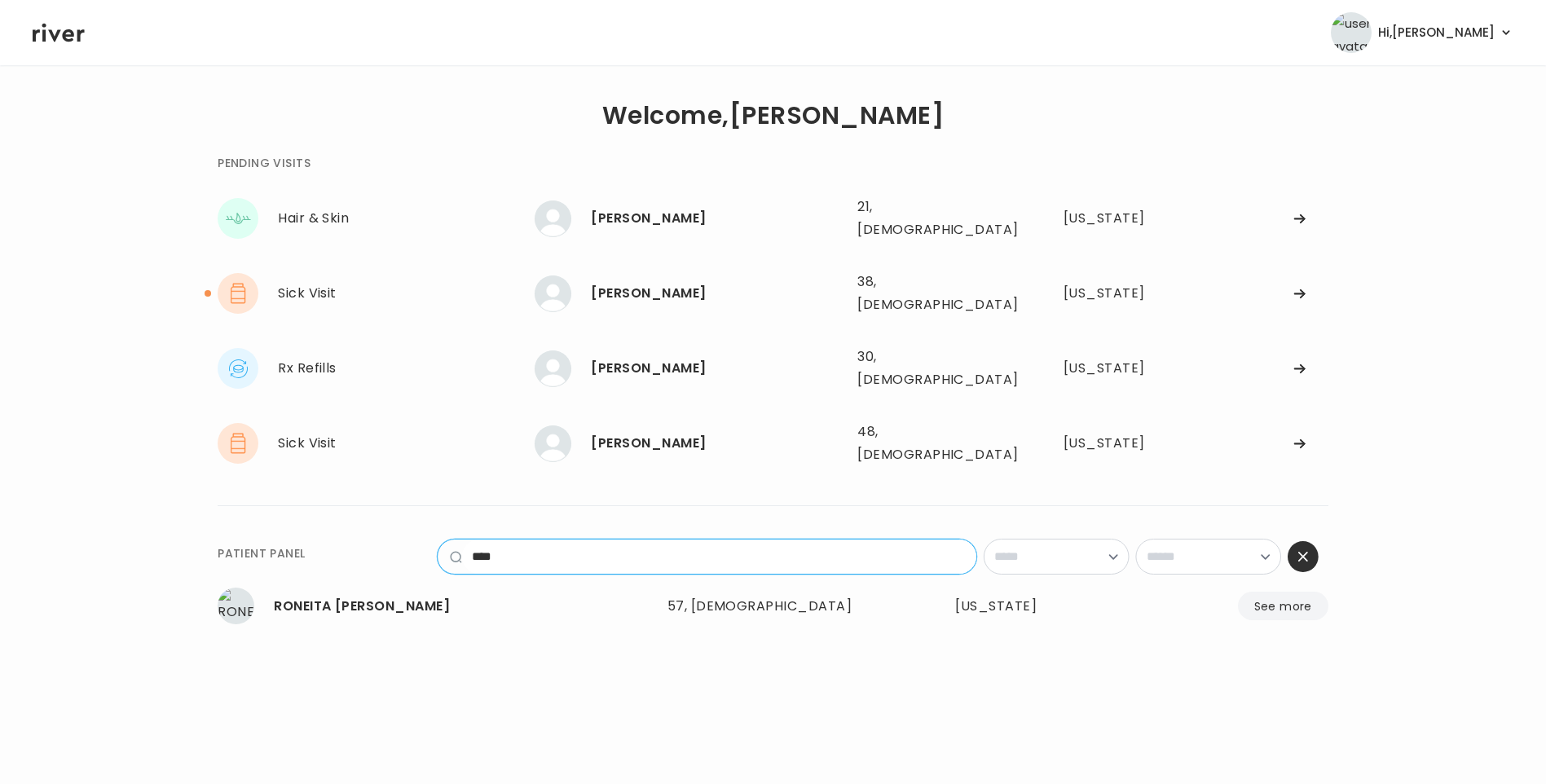
scroll to position [0, 0]
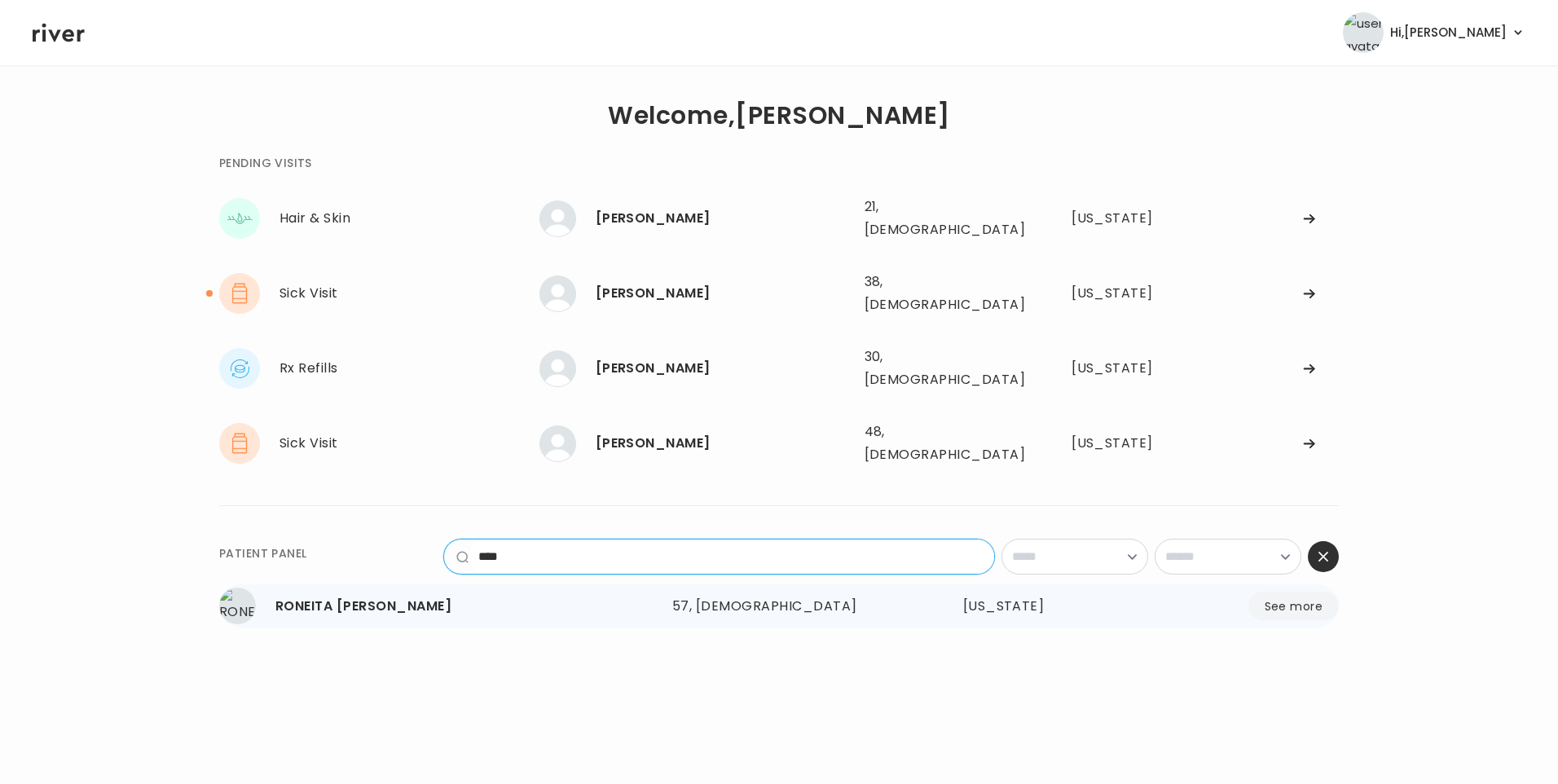
type input "****"
click at [397, 595] on div "RONEITA S. MIRANDA" at bounding box center [467, 606] width 384 height 23
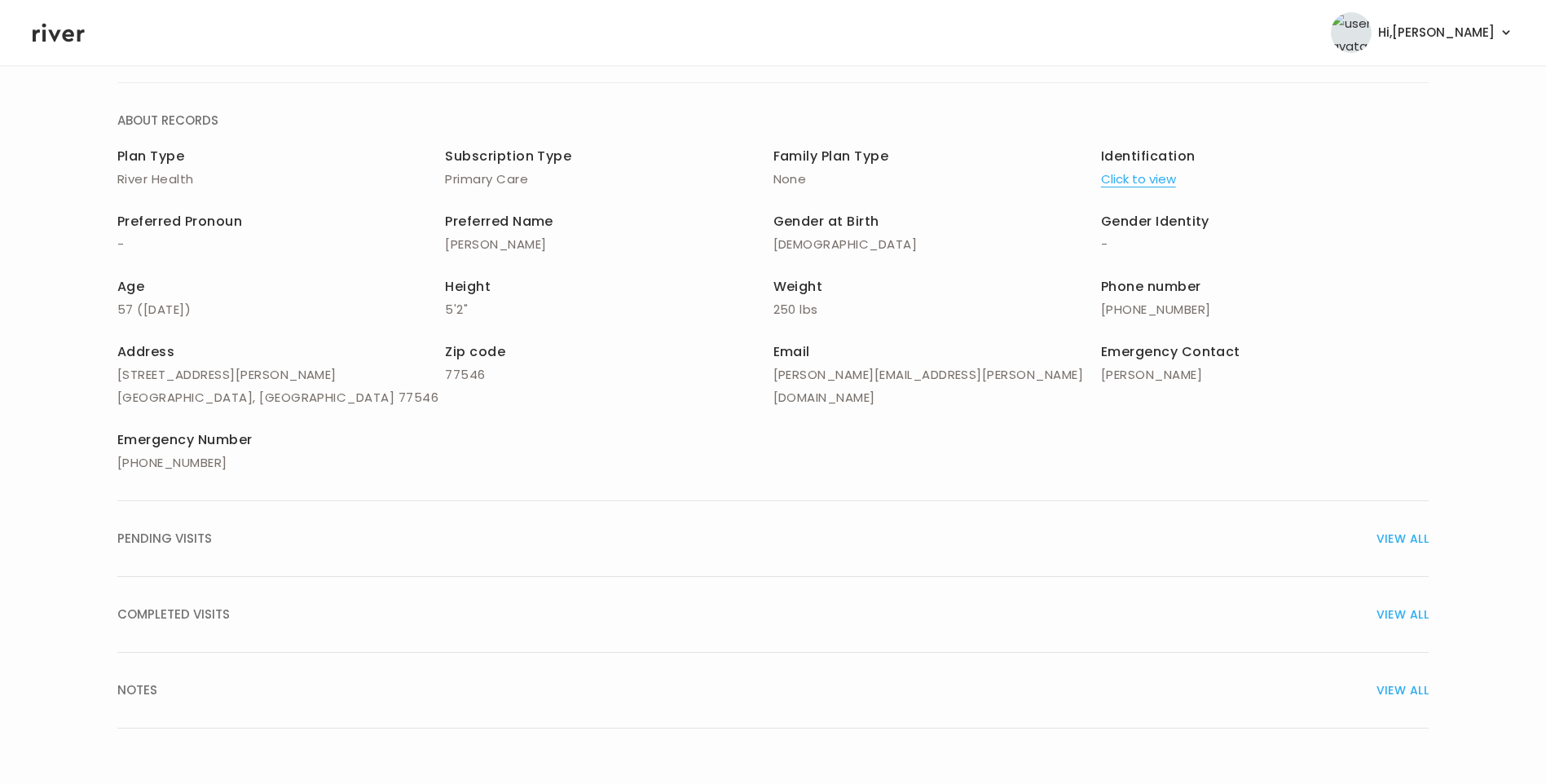
click at [235, 620] on div "COMPLETED VISITS VIEW ALL" at bounding box center [773, 614] width 1311 height 23
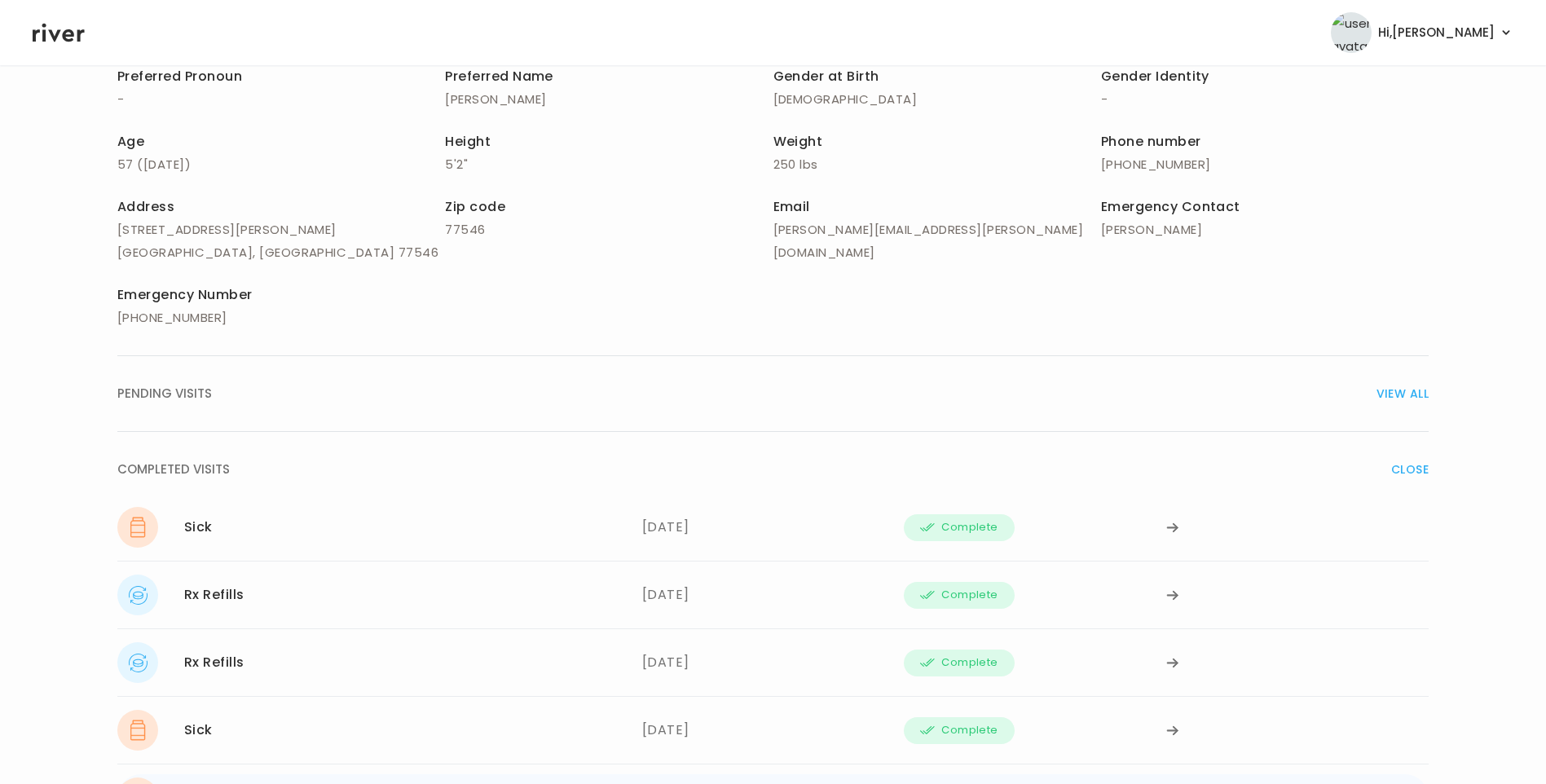
scroll to position [460, 0]
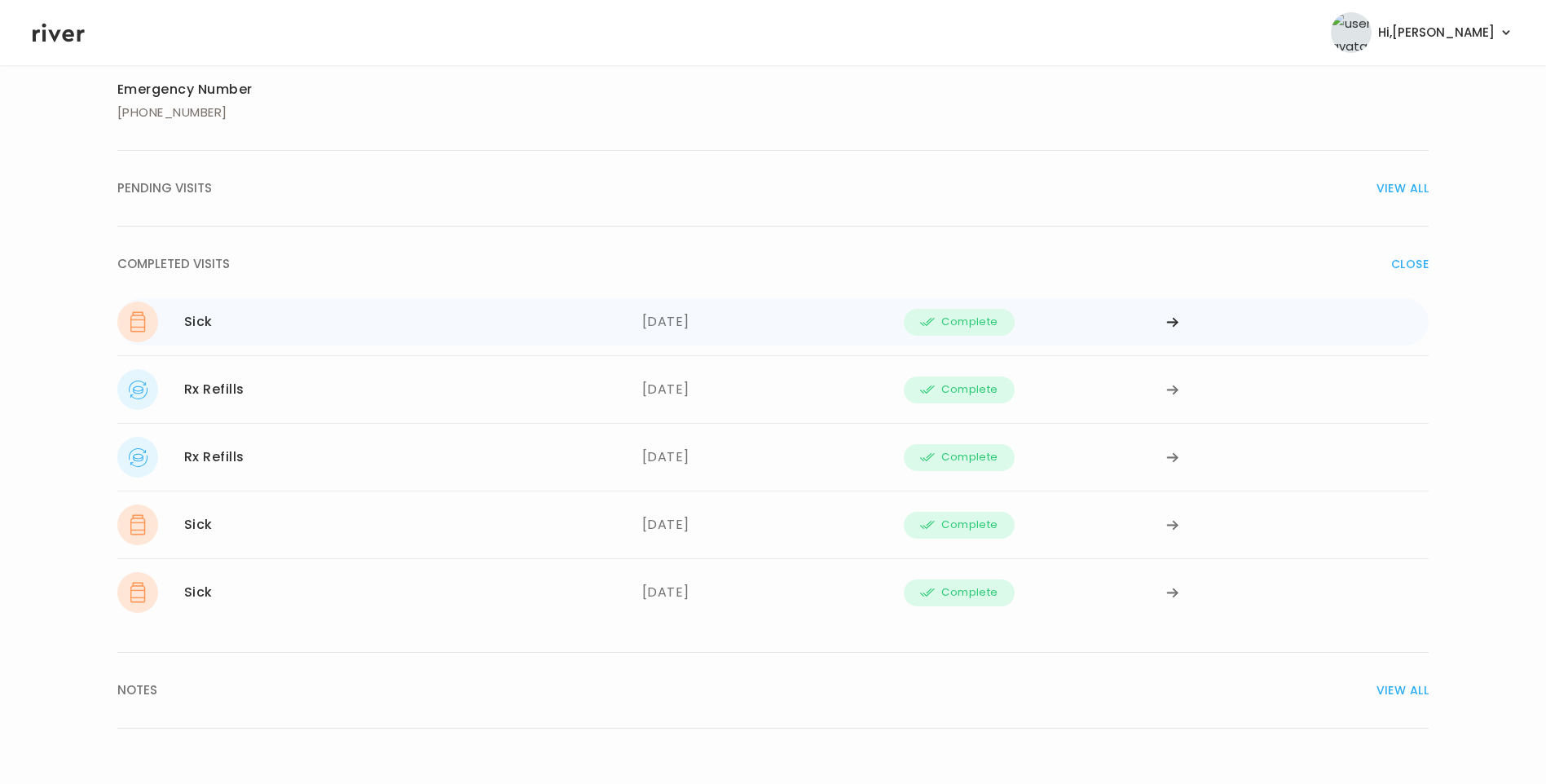
click at [693, 318] on div "[DATE]" at bounding box center [773, 322] width 262 height 40
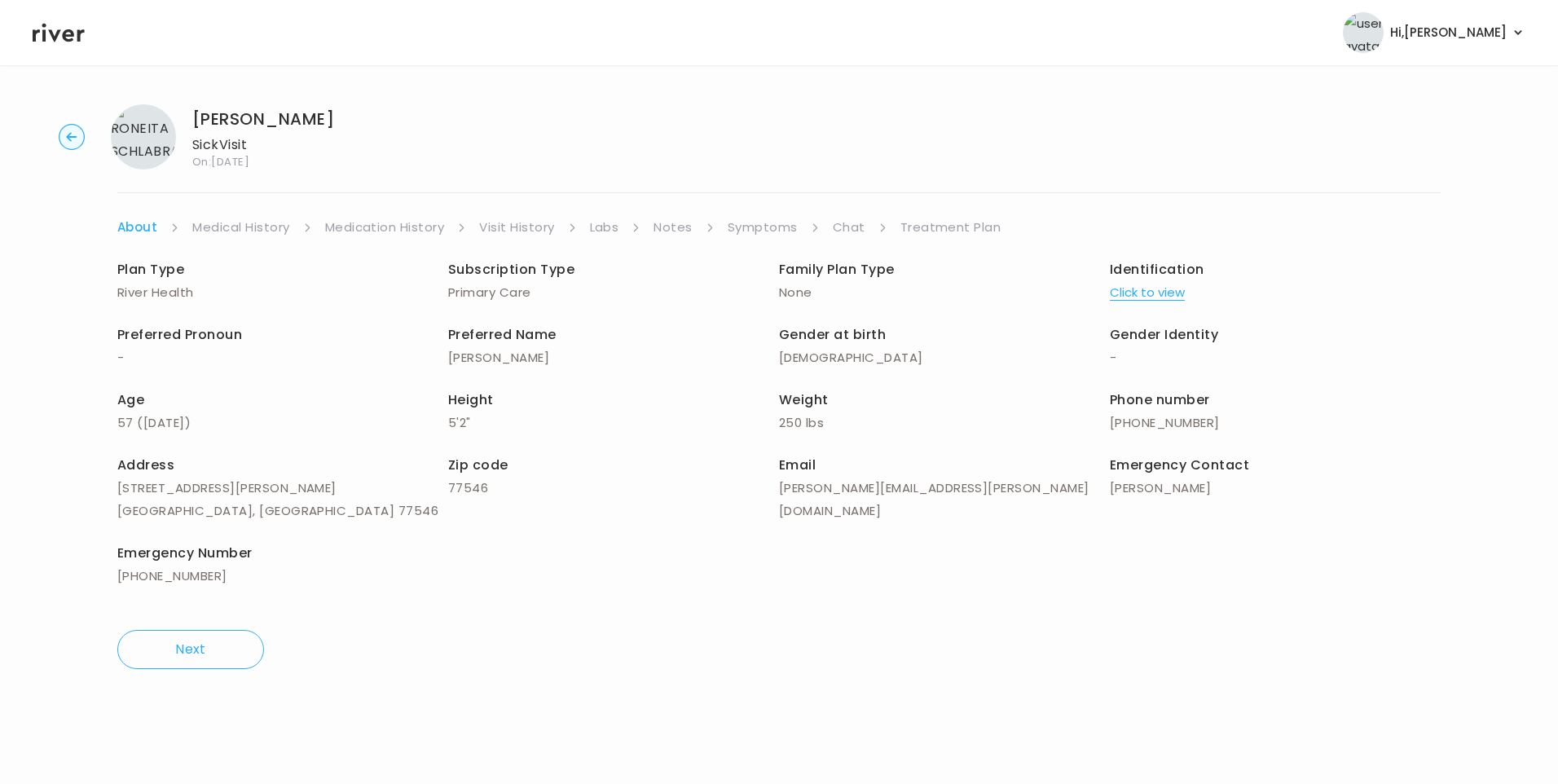
click at [925, 229] on link "Treatment Plan" at bounding box center [950, 227] width 101 height 23
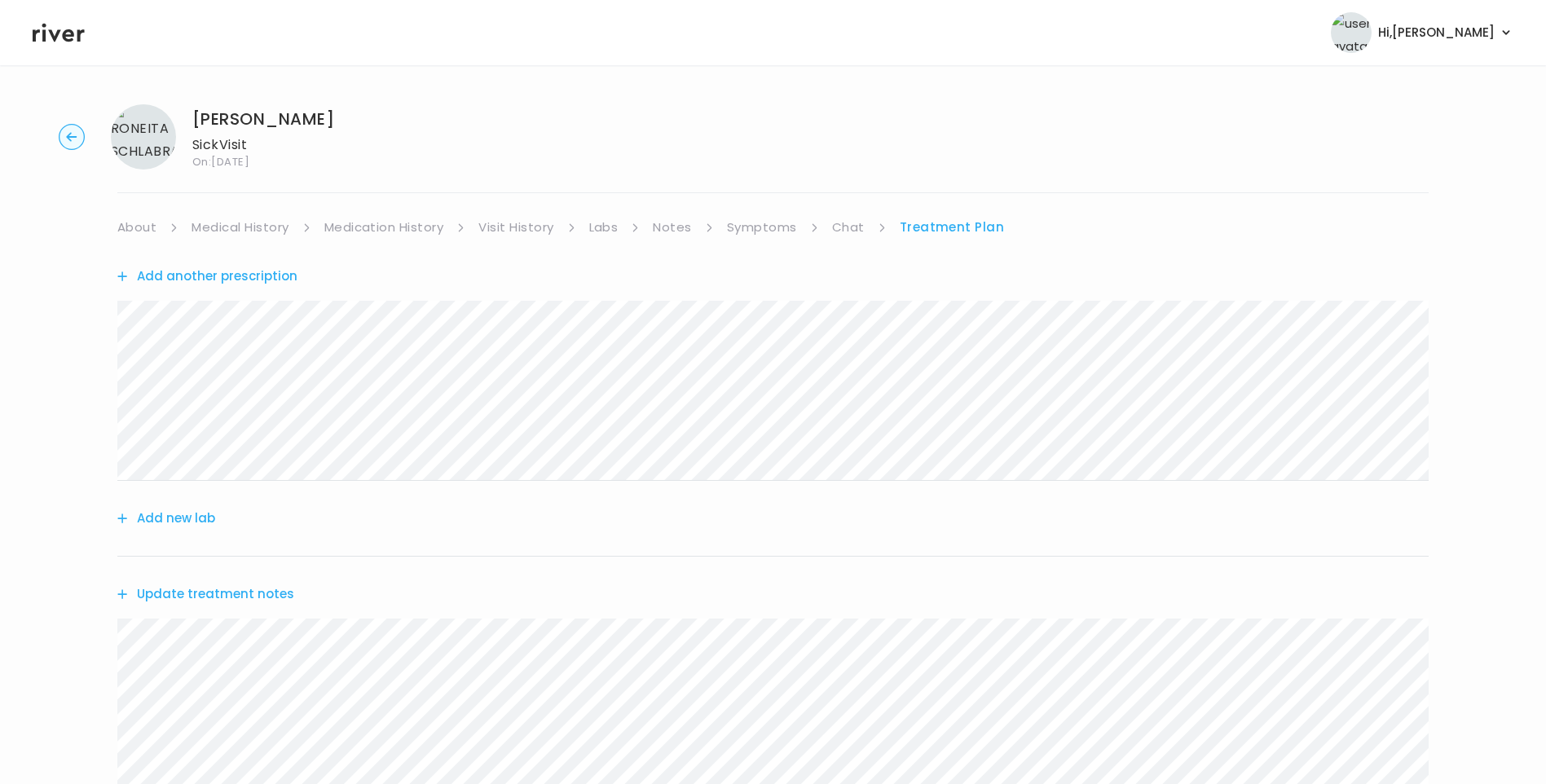
click at [65, 34] on icon at bounding box center [59, 33] width 52 height 18
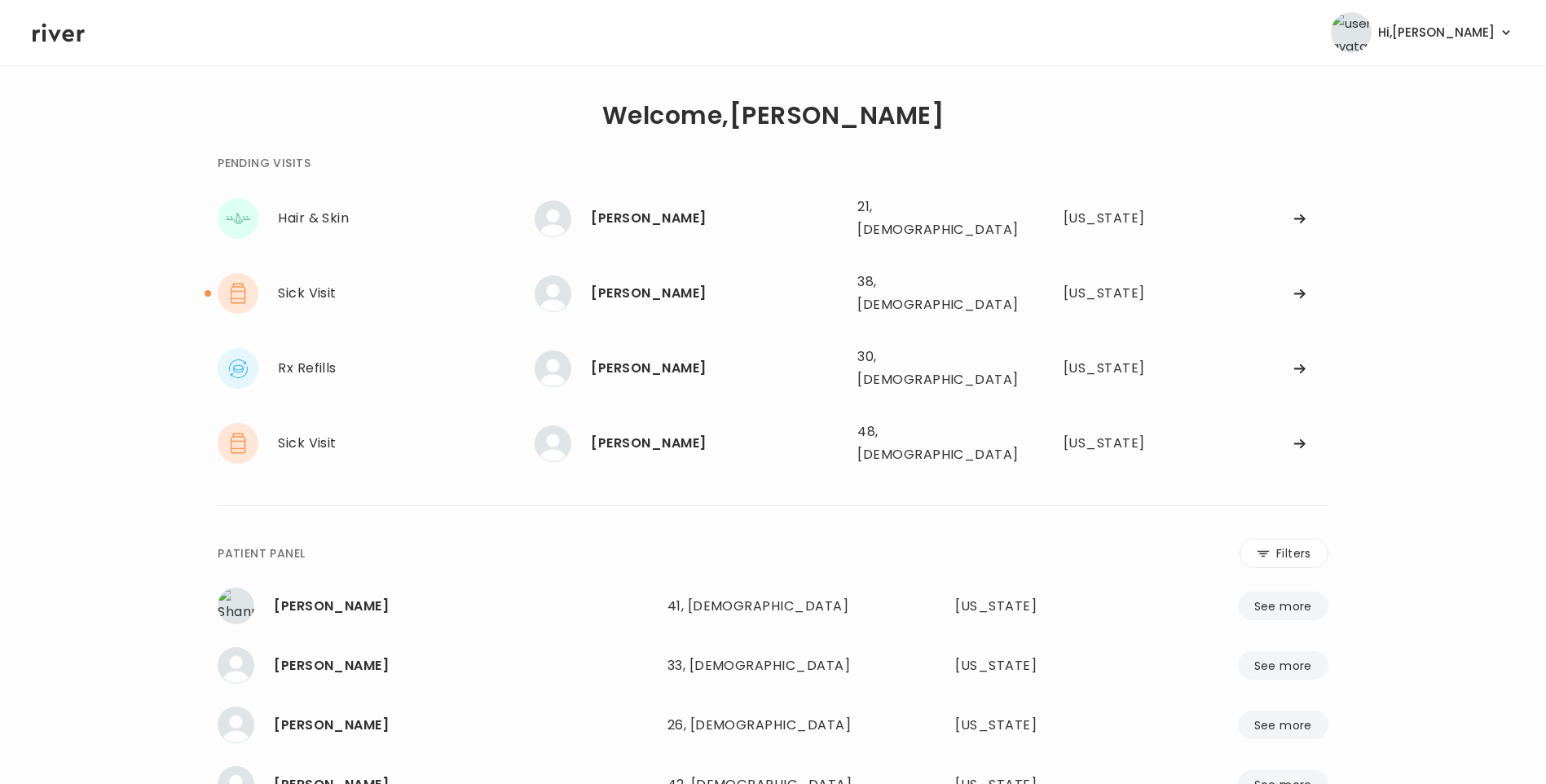
drag, startPoint x: 66, startPoint y: 34, endPoint x: 77, endPoint y: 39, distance: 12.1
click at [68, 35] on icon at bounding box center [59, 32] width 52 height 24
click at [642, 287] on div "[PERSON_NAME]" at bounding box center [718, 293] width 254 height 23
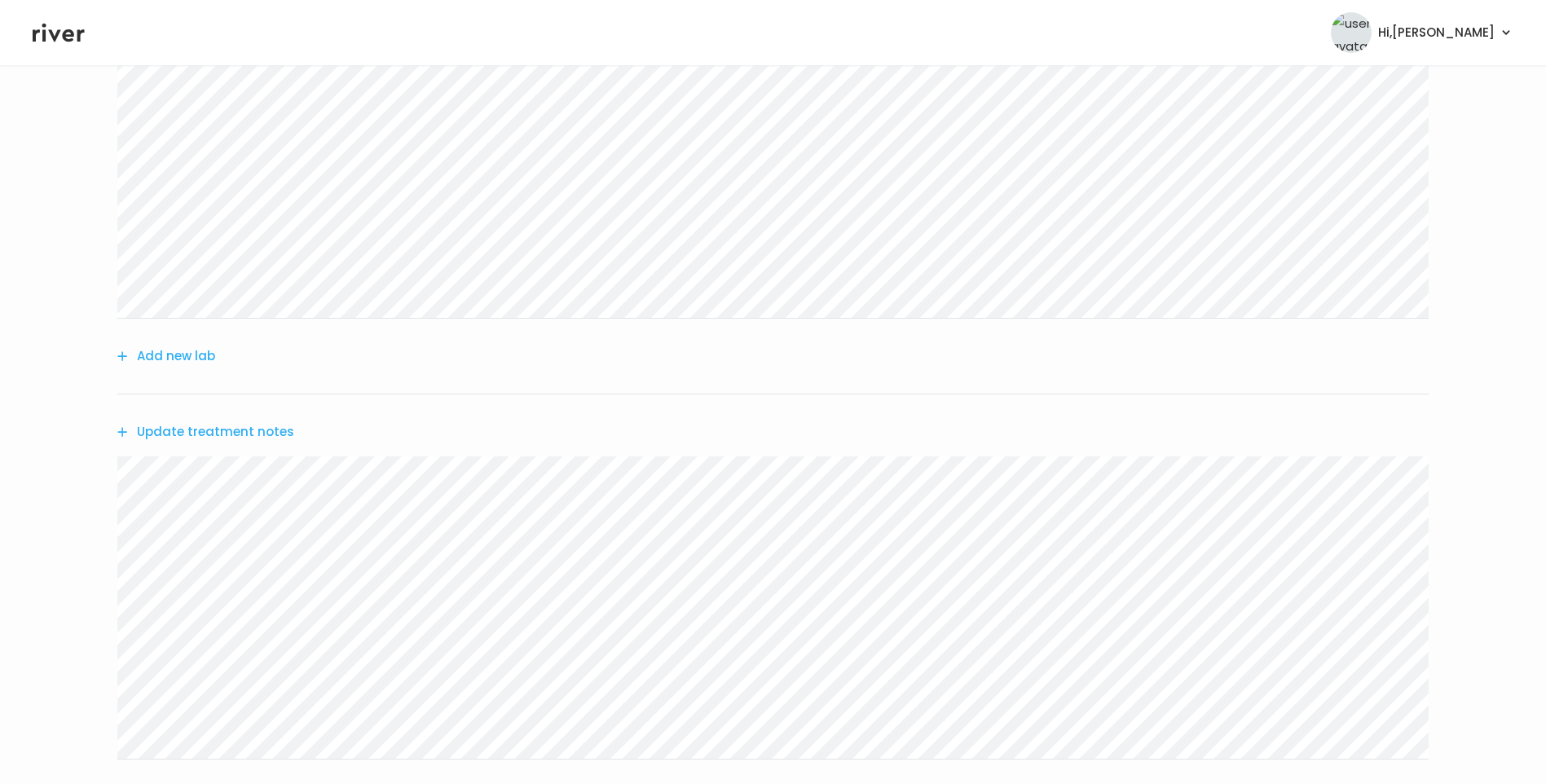
scroll to position [326, 0]
click at [222, 429] on button "Update treatment notes" at bounding box center [206, 430] width 177 height 23
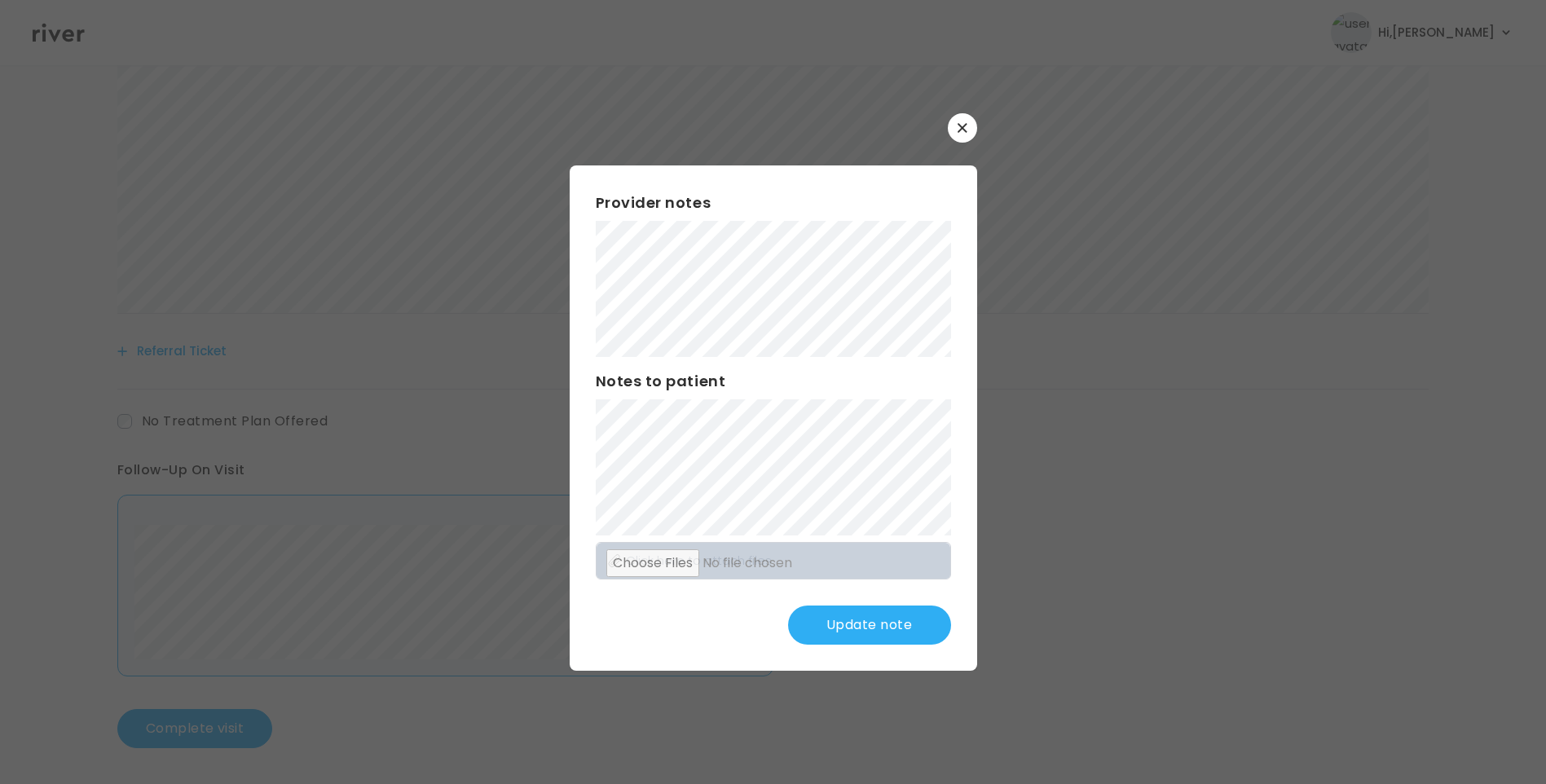
scroll to position [774, 0]
click at [965, 123] on icon "button" at bounding box center [963, 128] width 10 height 10
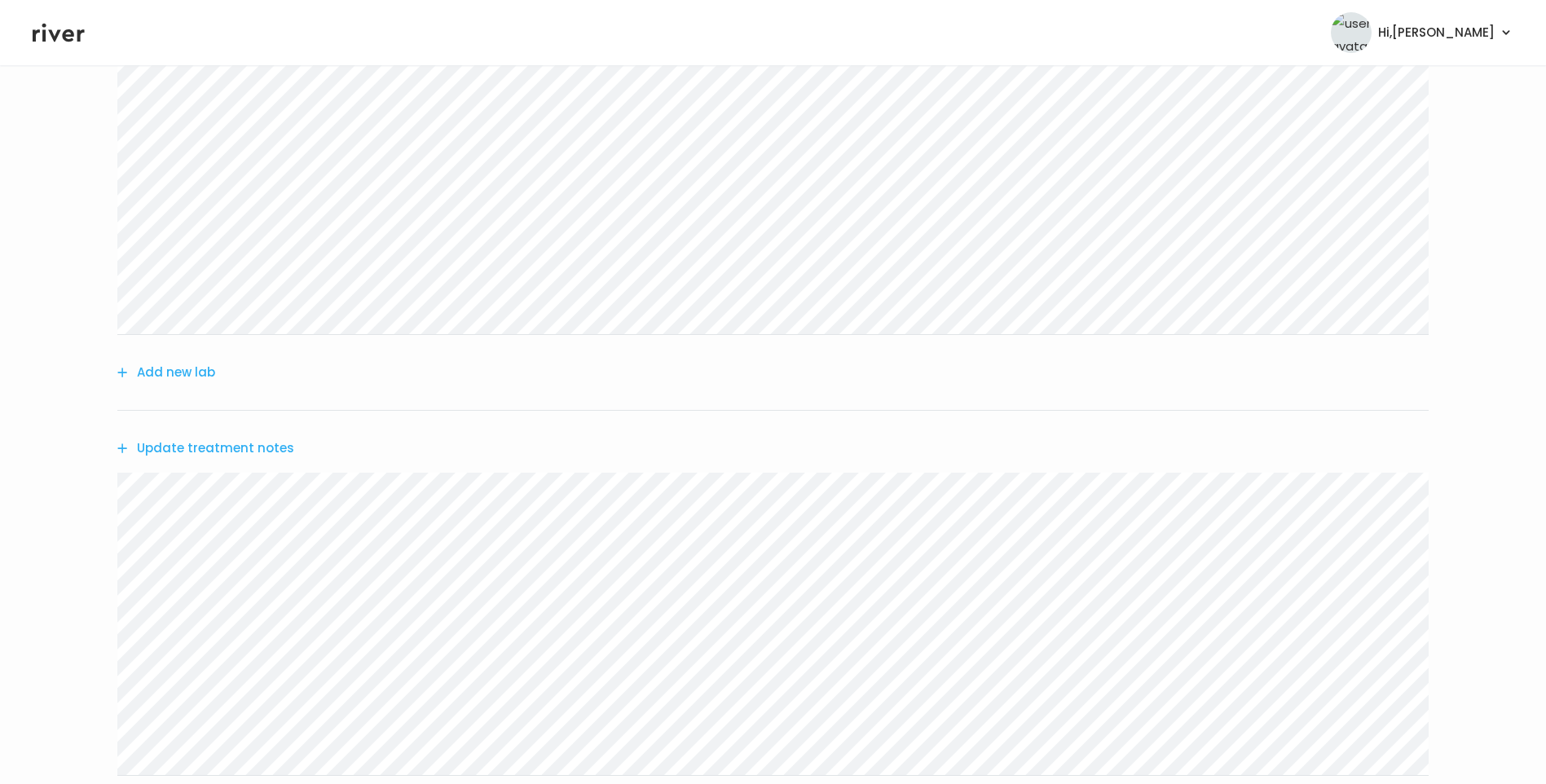
scroll to position [285, 0]
click at [229, 476] on button "Update treatment notes" at bounding box center [206, 471] width 177 height 23
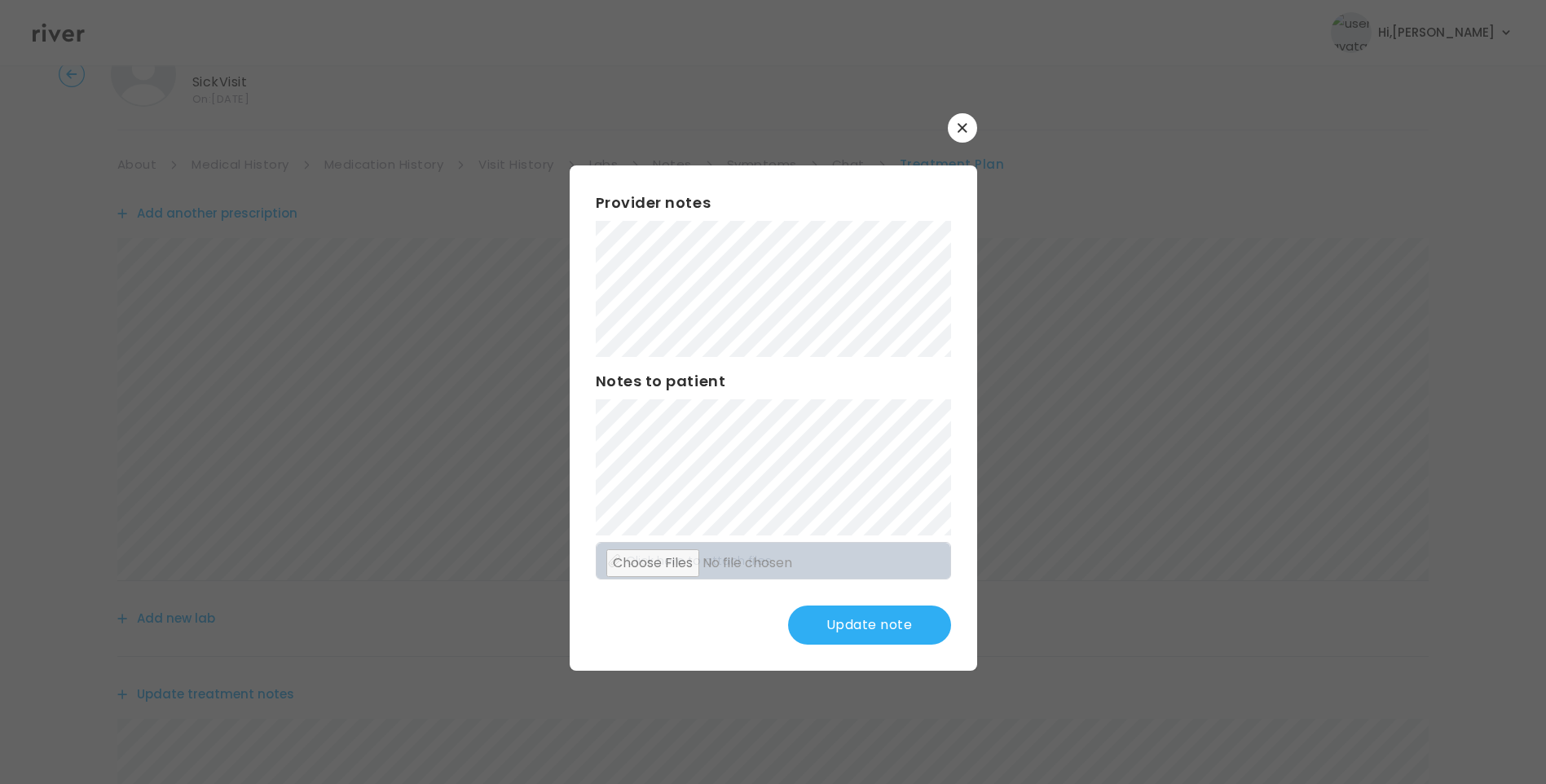
scroll to position [0, 0]
click at [888, 623] on button "Update note" at bounding box center [870, 624] width 163 height 39
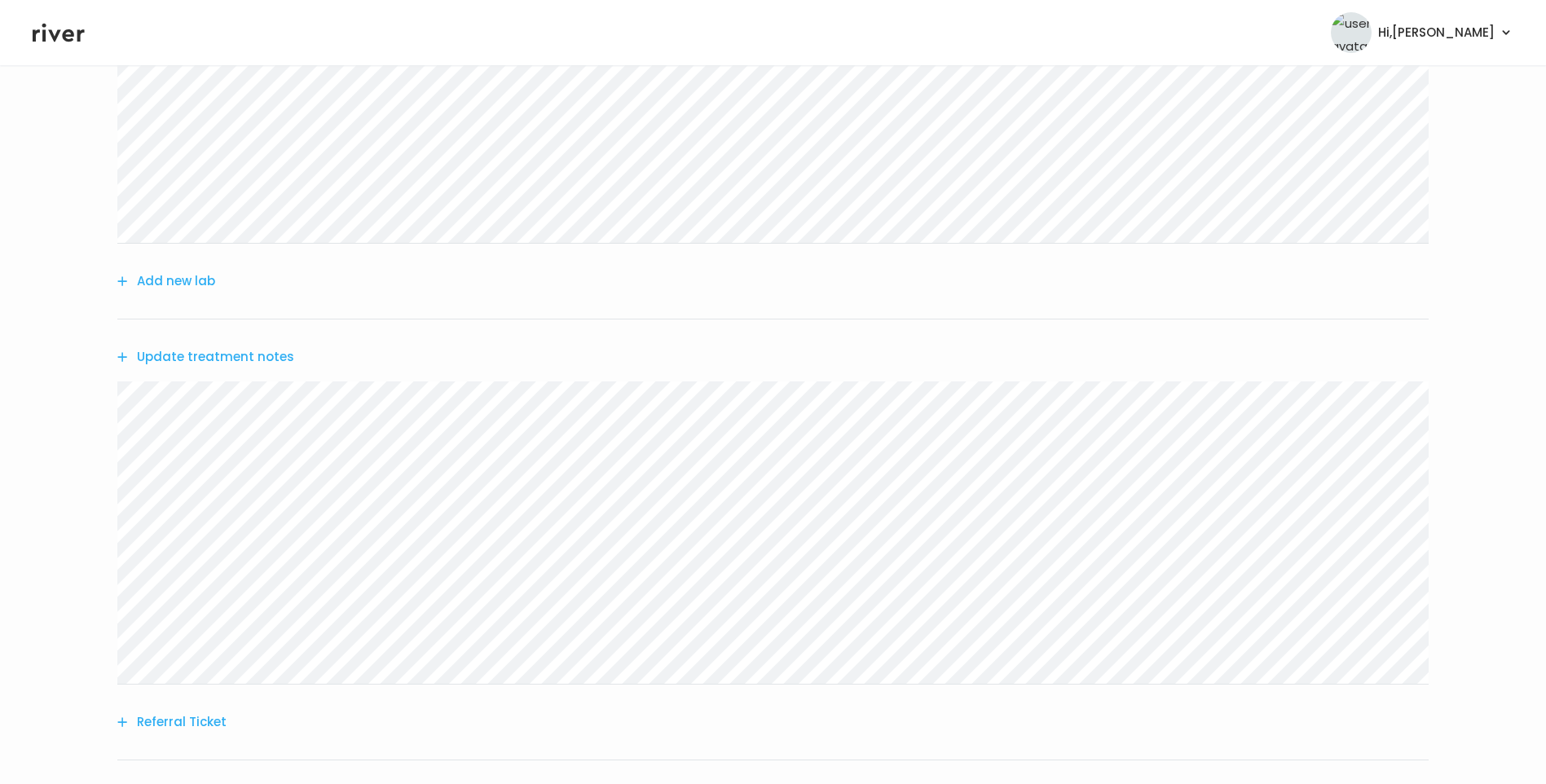
scroll to position [245, 0]
click at [198, 516] on button "Update treatment notes" at bounding box center [206, 512] width 177 height 23
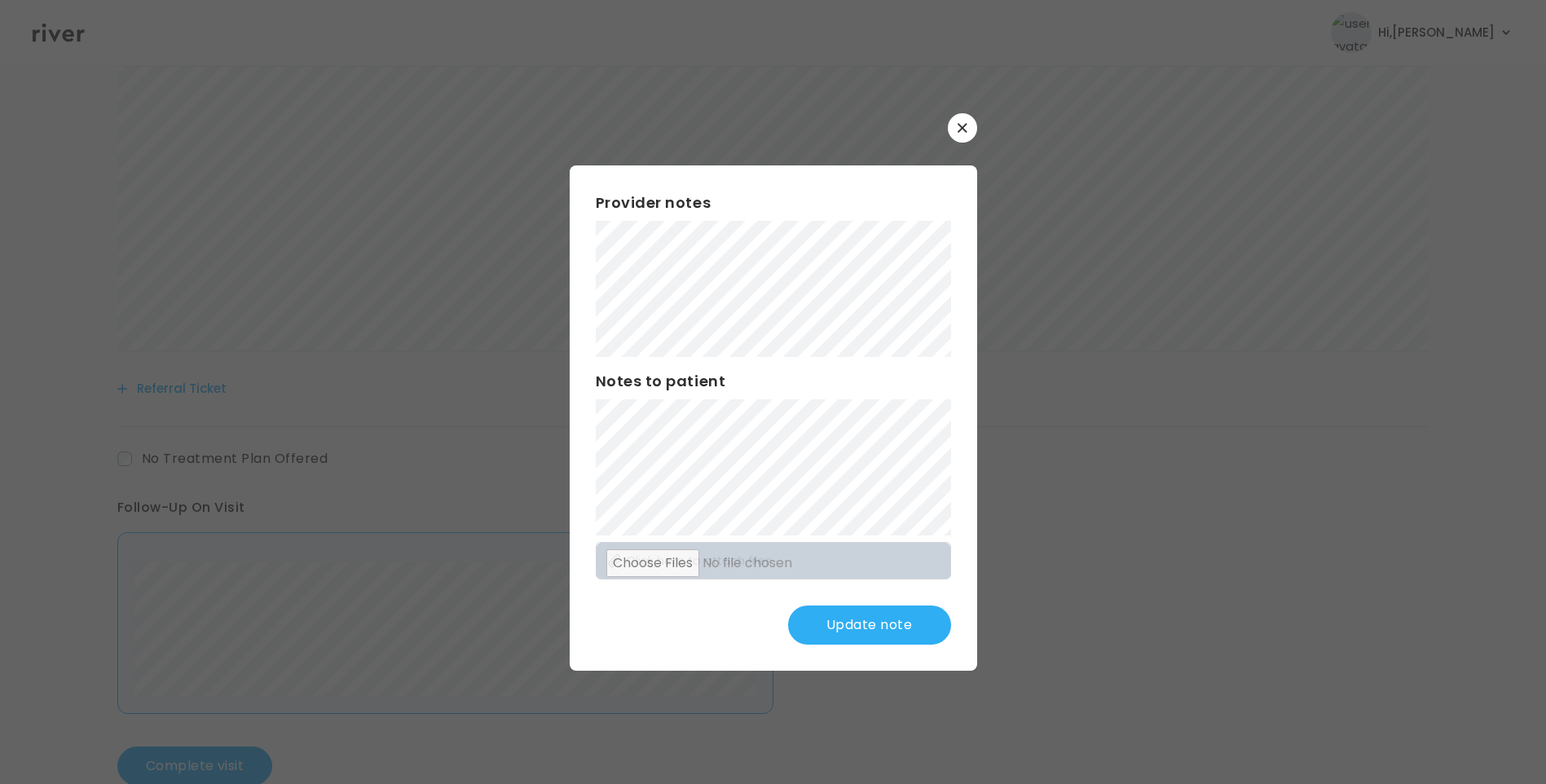
scroll to position [774, 0]
click at [857, 631] on button "Update note" at bounding box center [870, 624] width 163 height 39
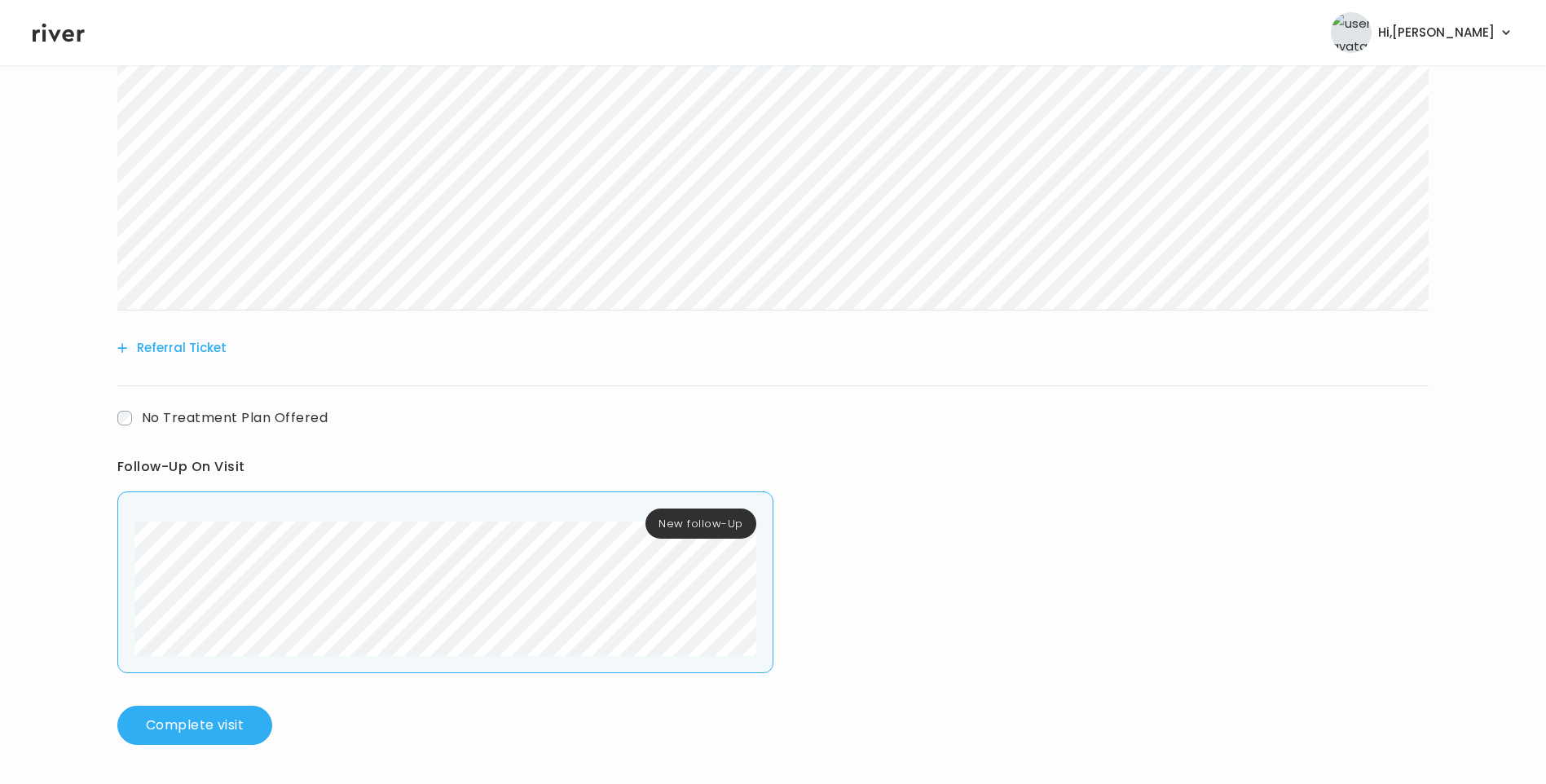
click at [757, 630] on div "New follow-Up" at bounding box center [446, 582] width 657 height 182
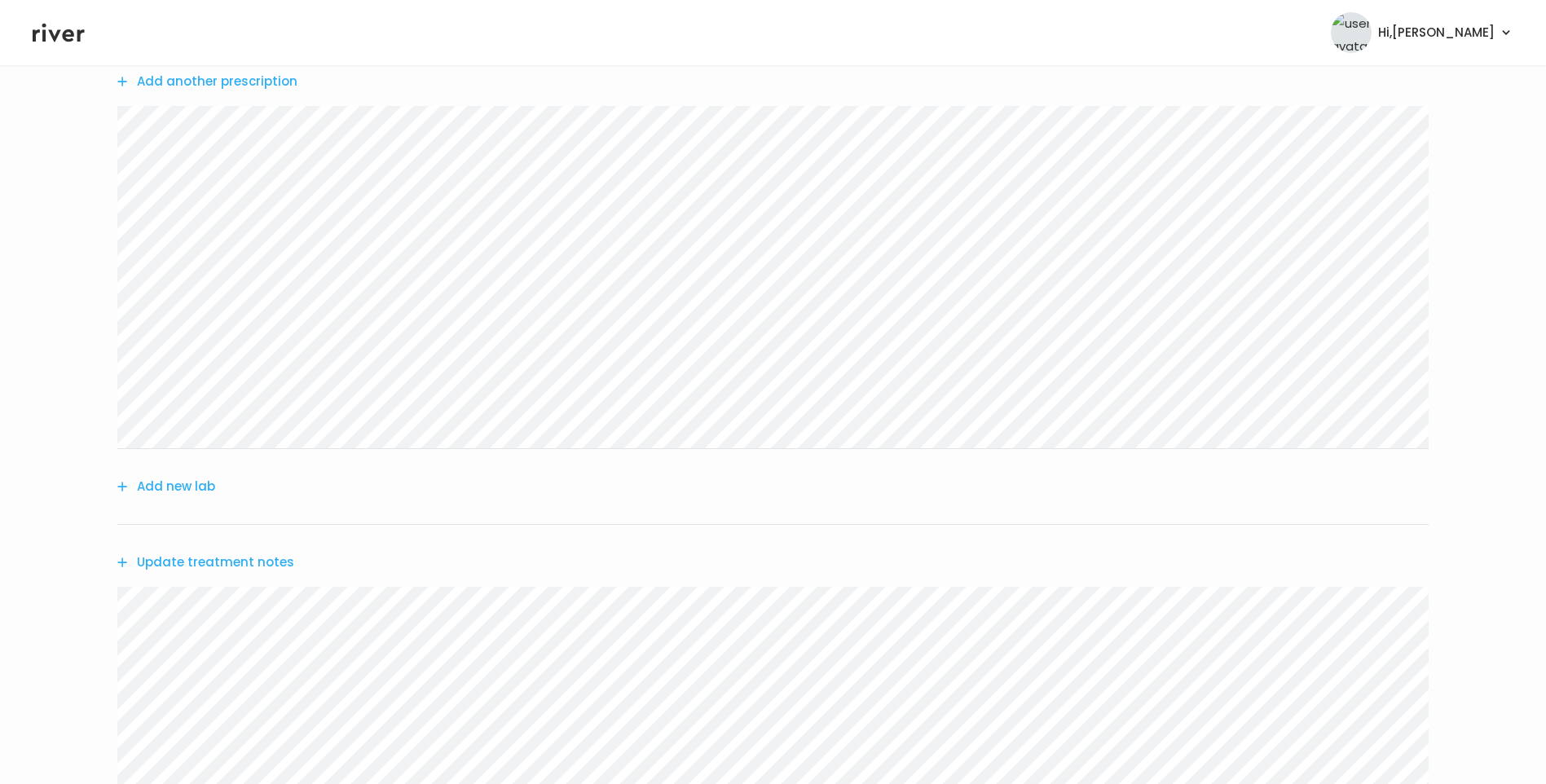
scroll to position [366, 0]
click at [228, 383] on button "Update treatment notes" at bounding box center [206, 390] width 177 height 23
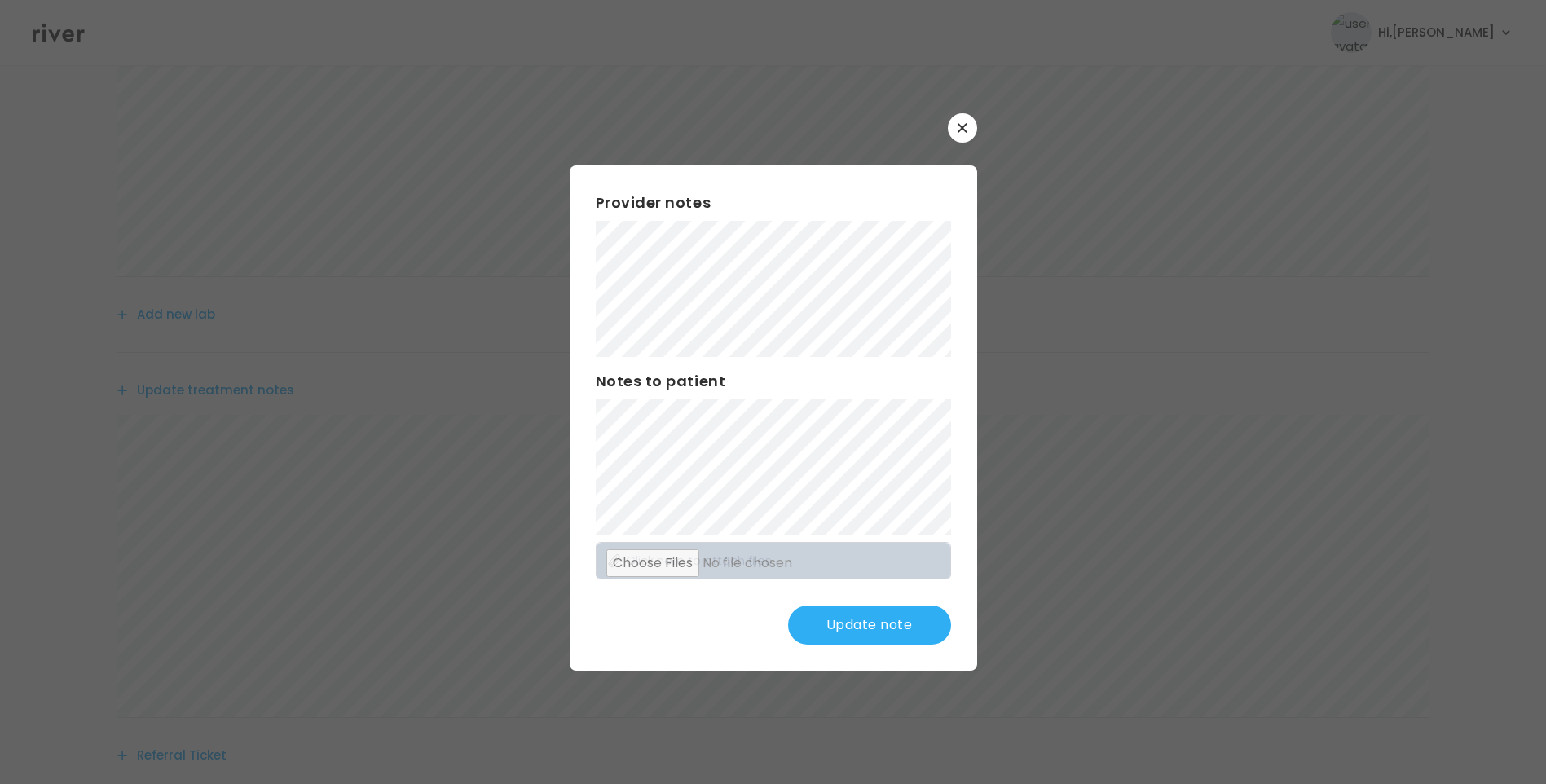
click at [884, 612] on button "Update note" at bounding box center [870, 624] width 163 height 39
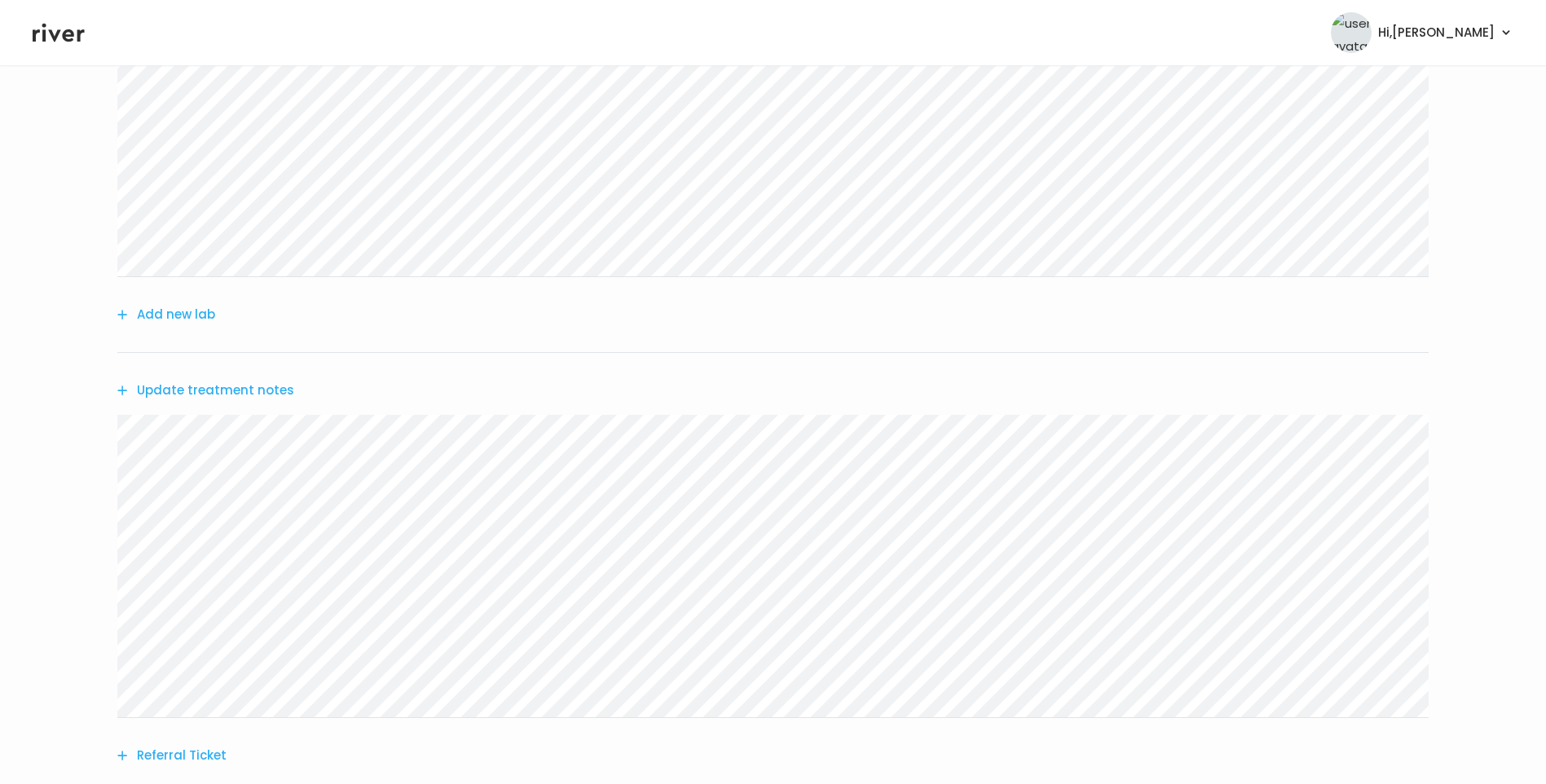
click at [206, 388] on button "Update treatment notes" at bounding box center [206, 390] width 177 height 23
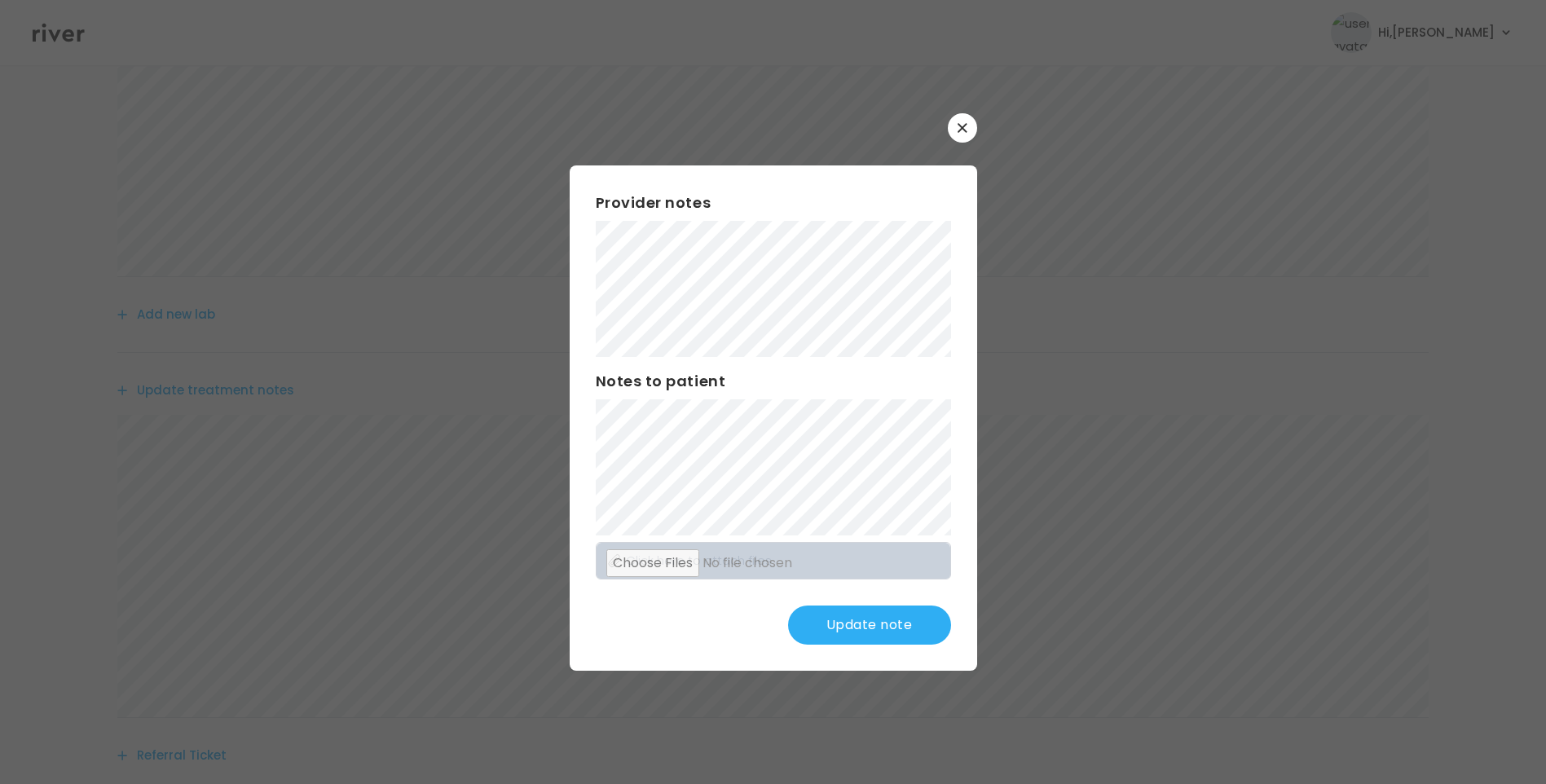
click at [879, 618] on button "Update note" at bounding box center [870, 624] width 163 height 39
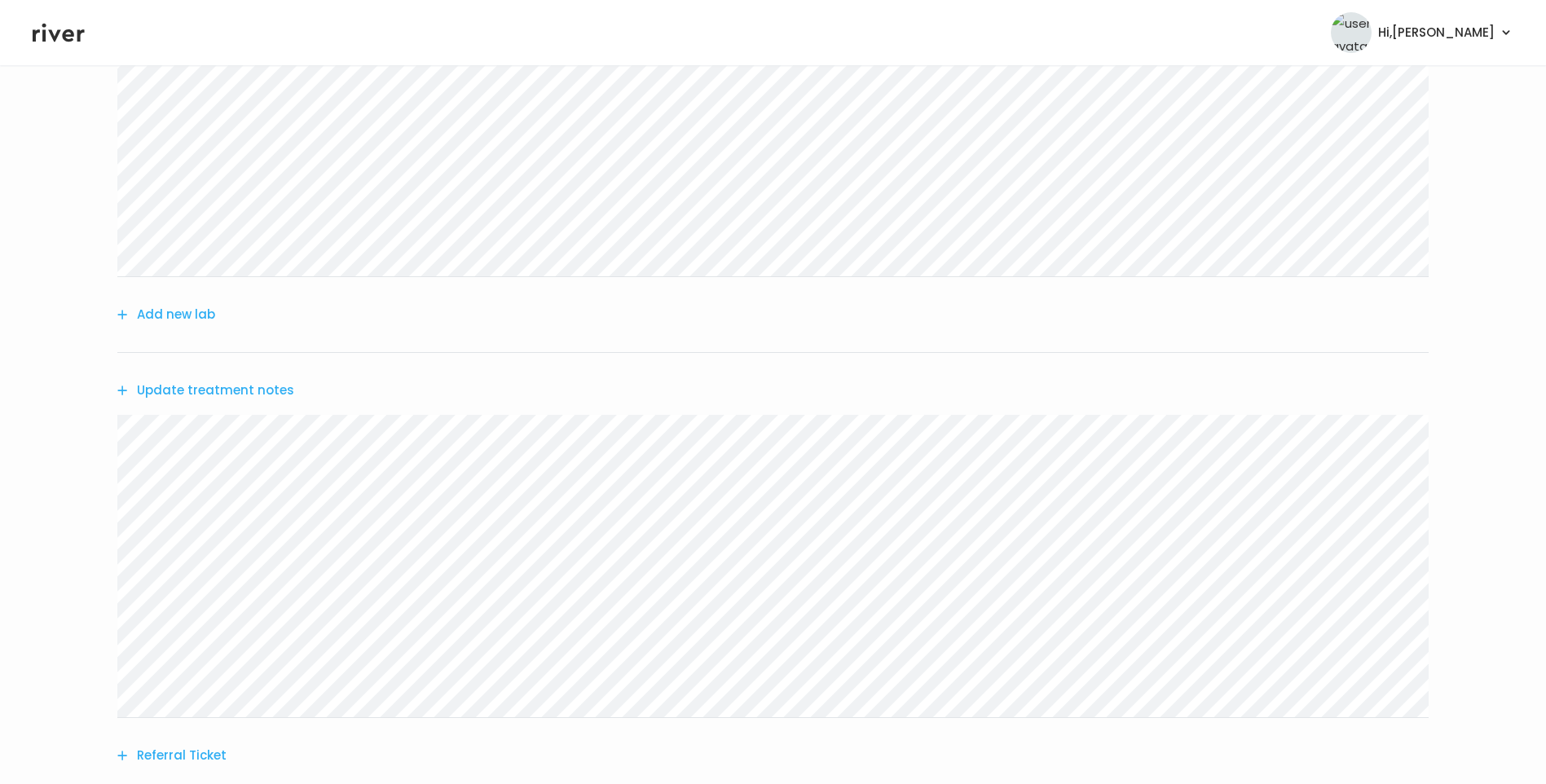
click at [248, 388] on button "Update treatment notes" at bounding box center [206, 390] width 177 height 23
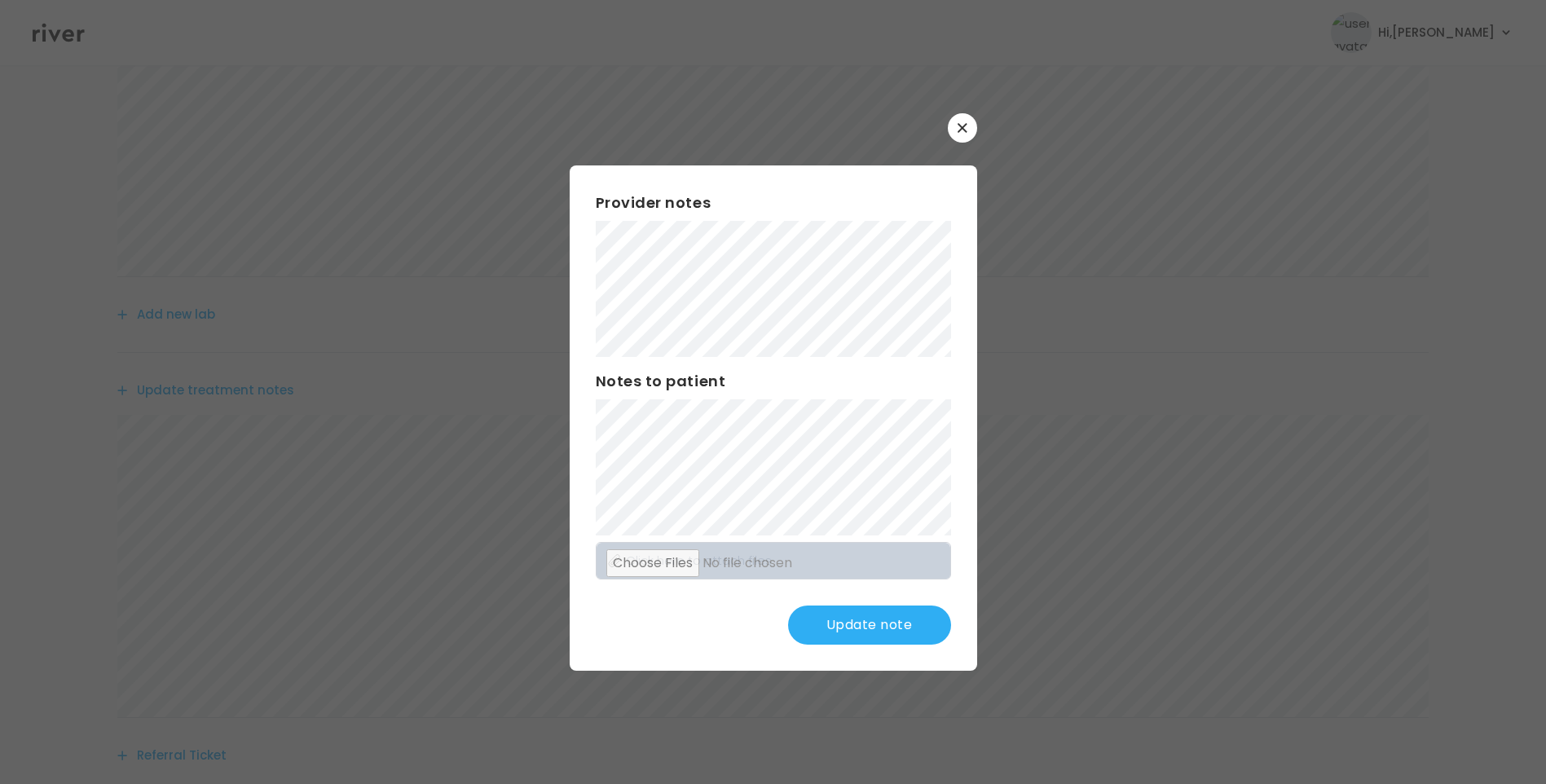
click at [891, 629] on button "Update note" at bounding box center [870, 624] width 163 height 39
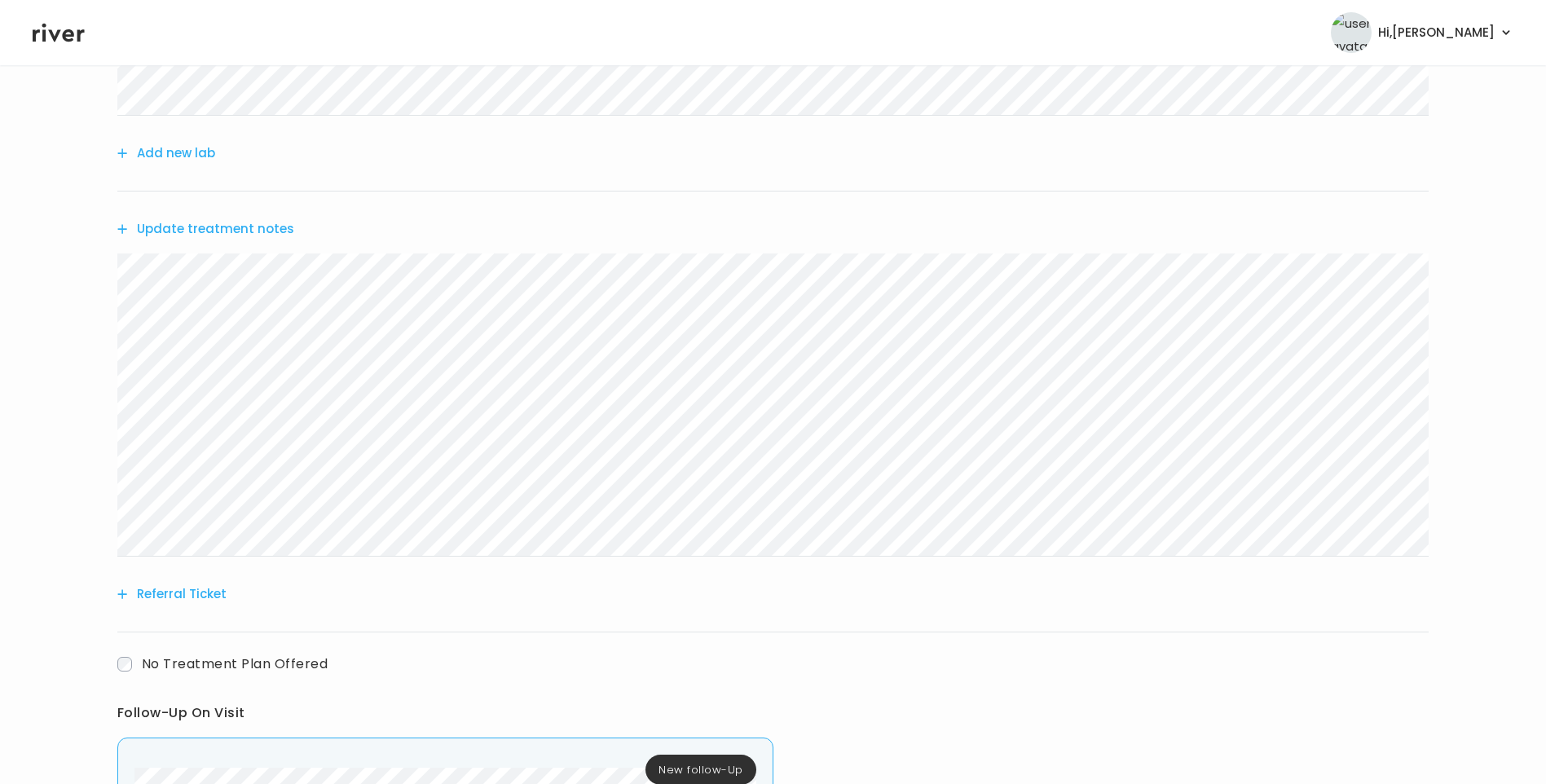
scroll to position [774, 0]
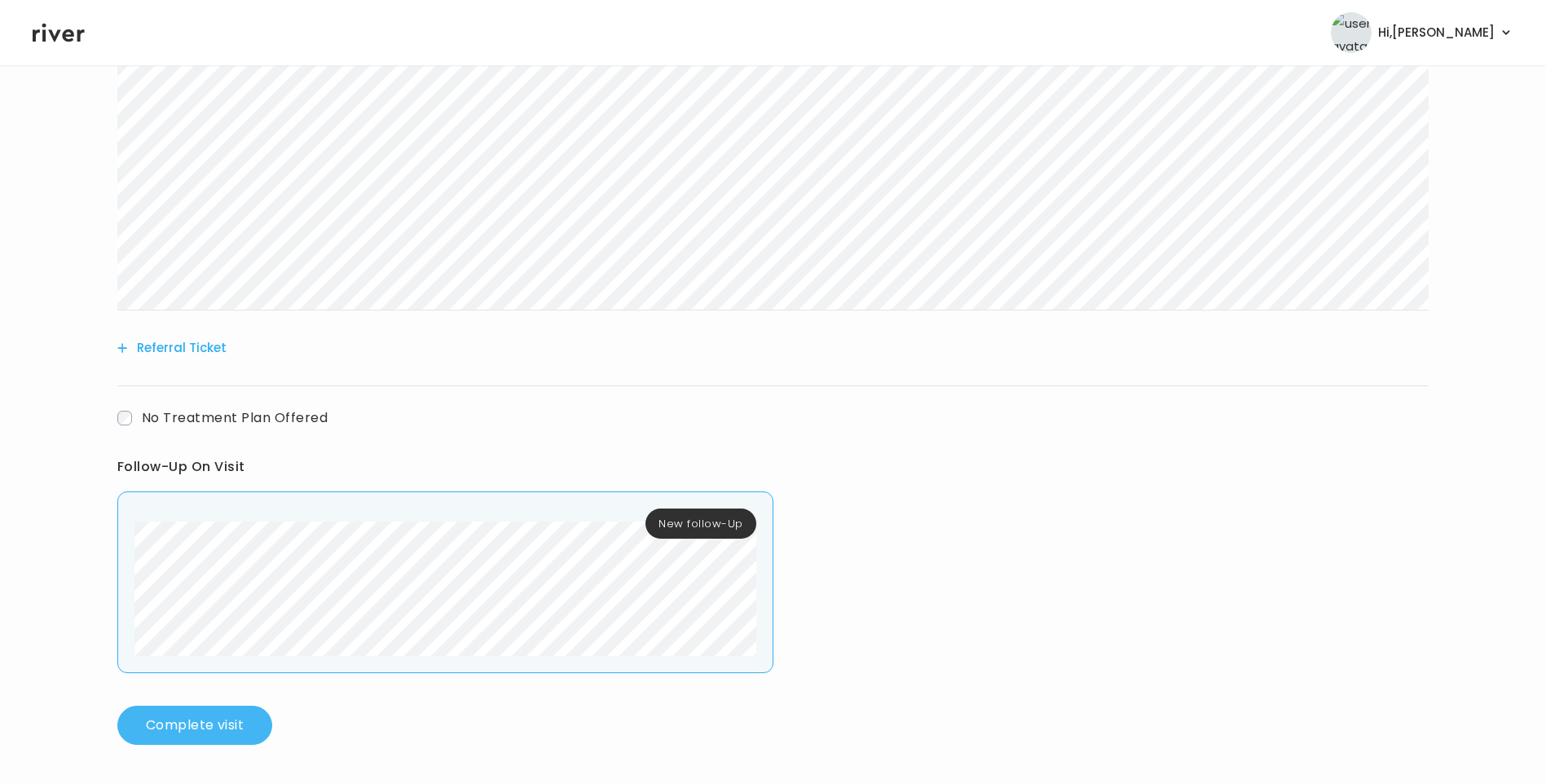
click at [228, 727] on button "Complete visit" at bounding box center [195, 725] width 155 height 39
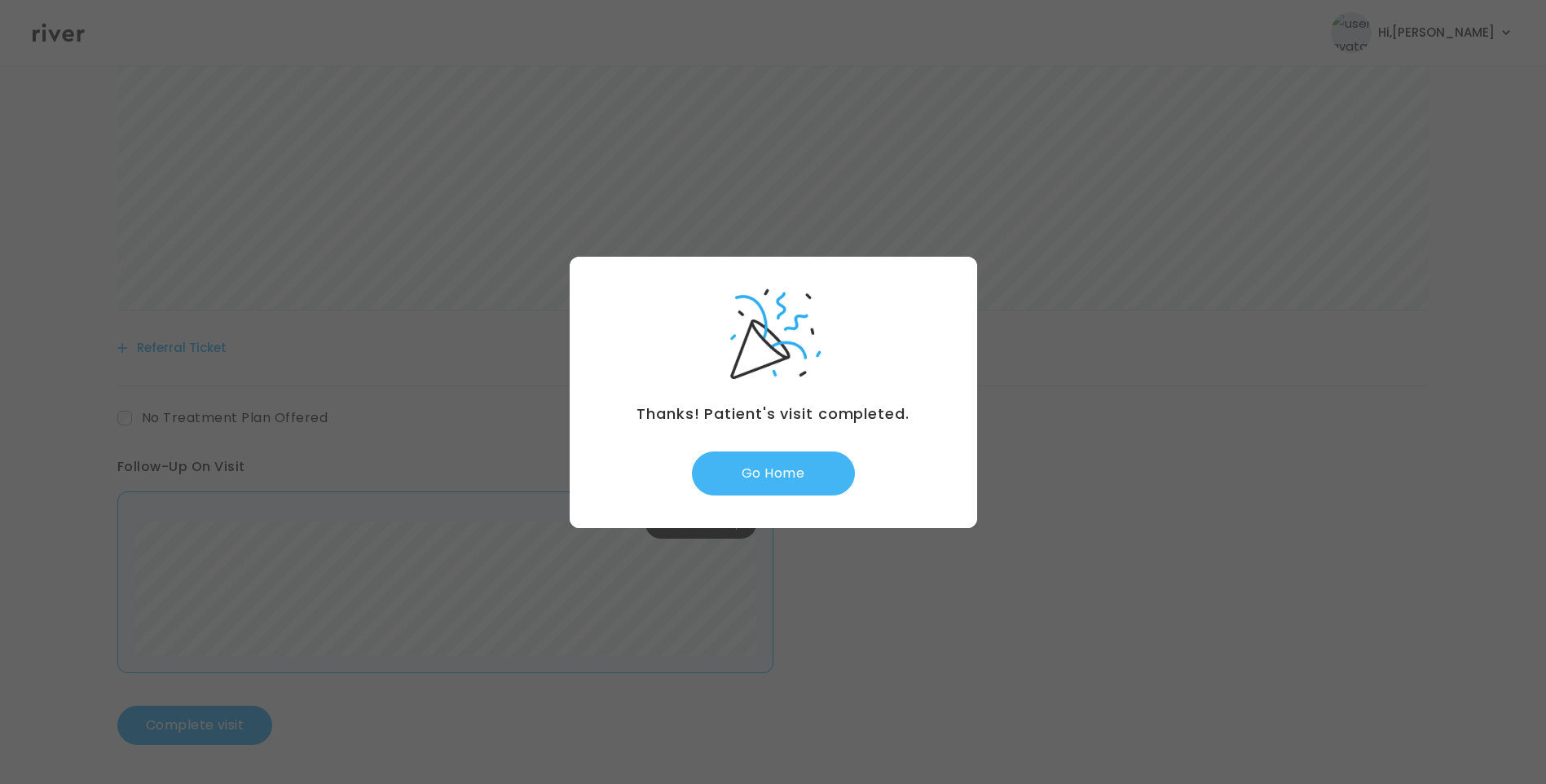
click at [794, 481] on button "Go Home" at bounding box center [773, 473] width 163 height 44
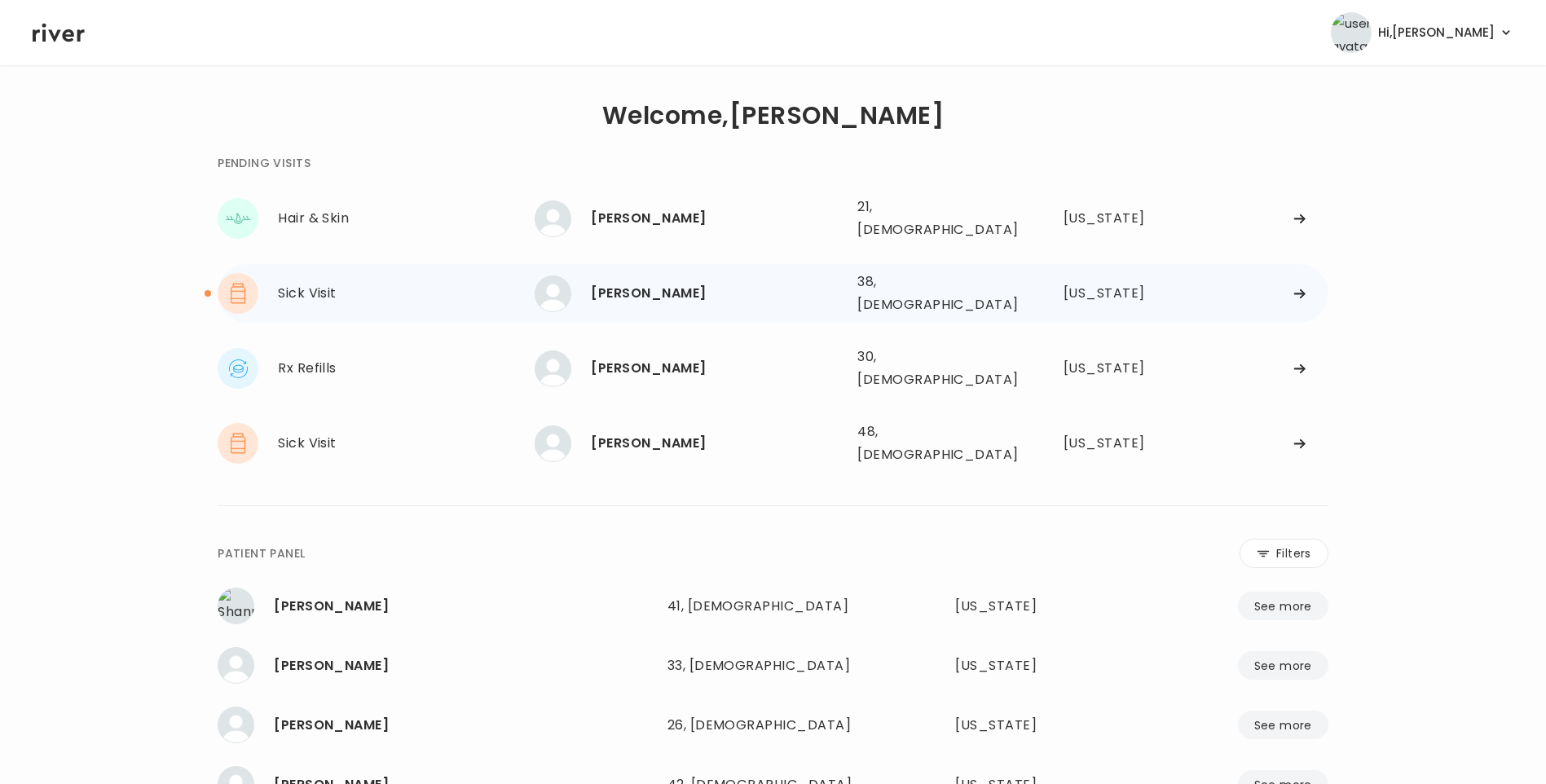
click at [631, 282] on div "[PERSON_NAME]" at bounding box center [718, 293] width 254 height 23
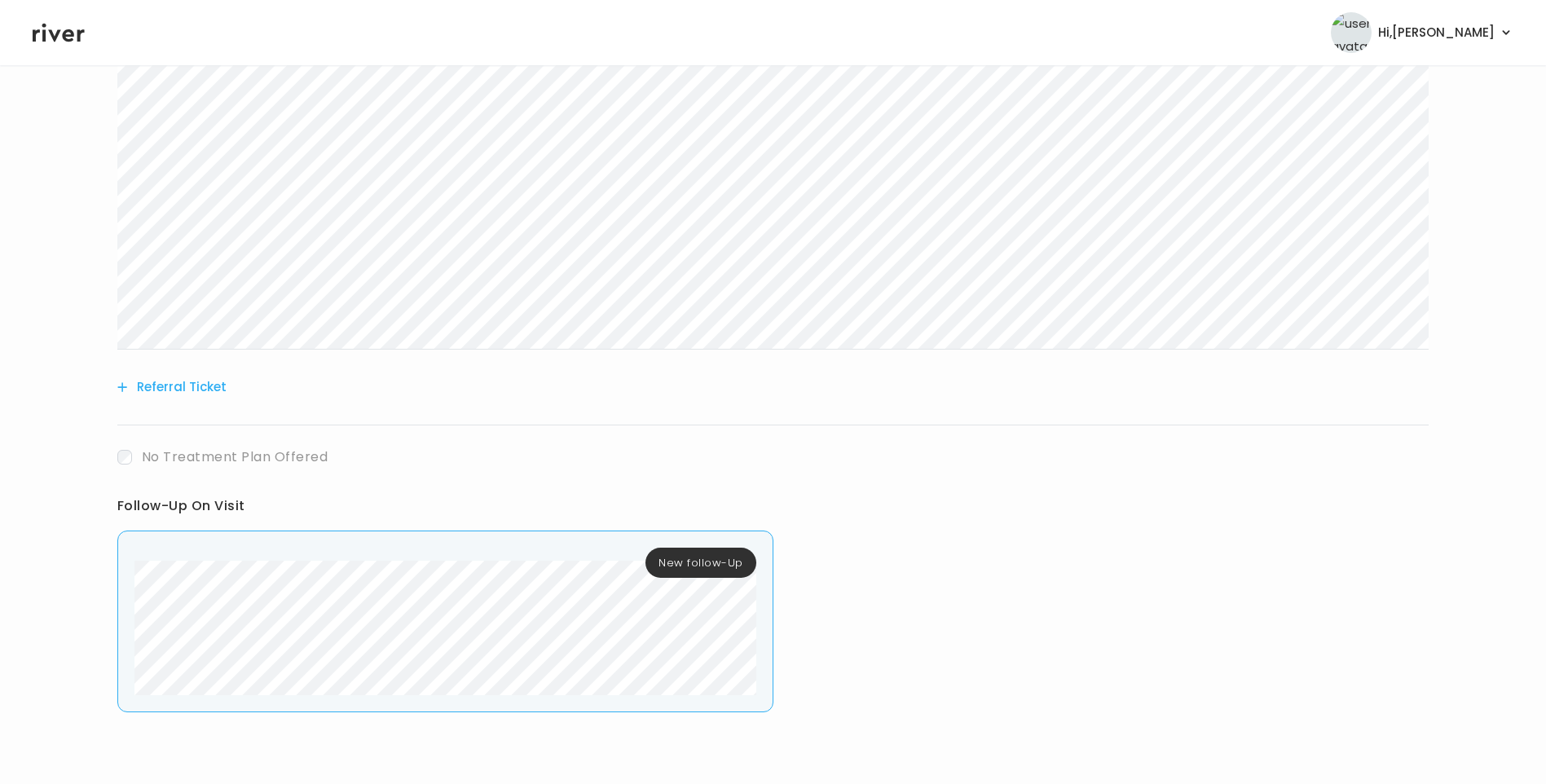
scroll to position [654, 0]
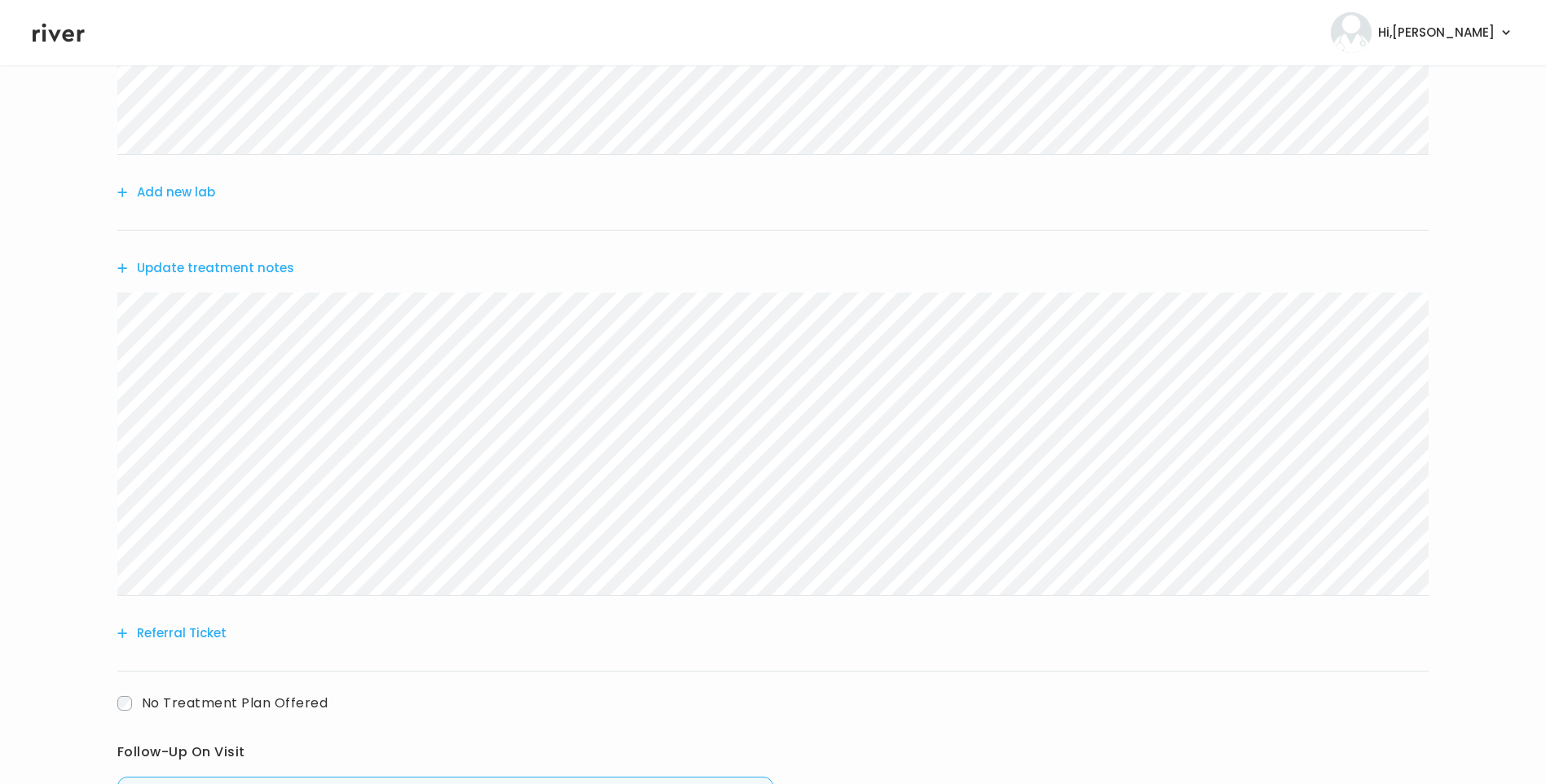
scroll to position [774, 0]
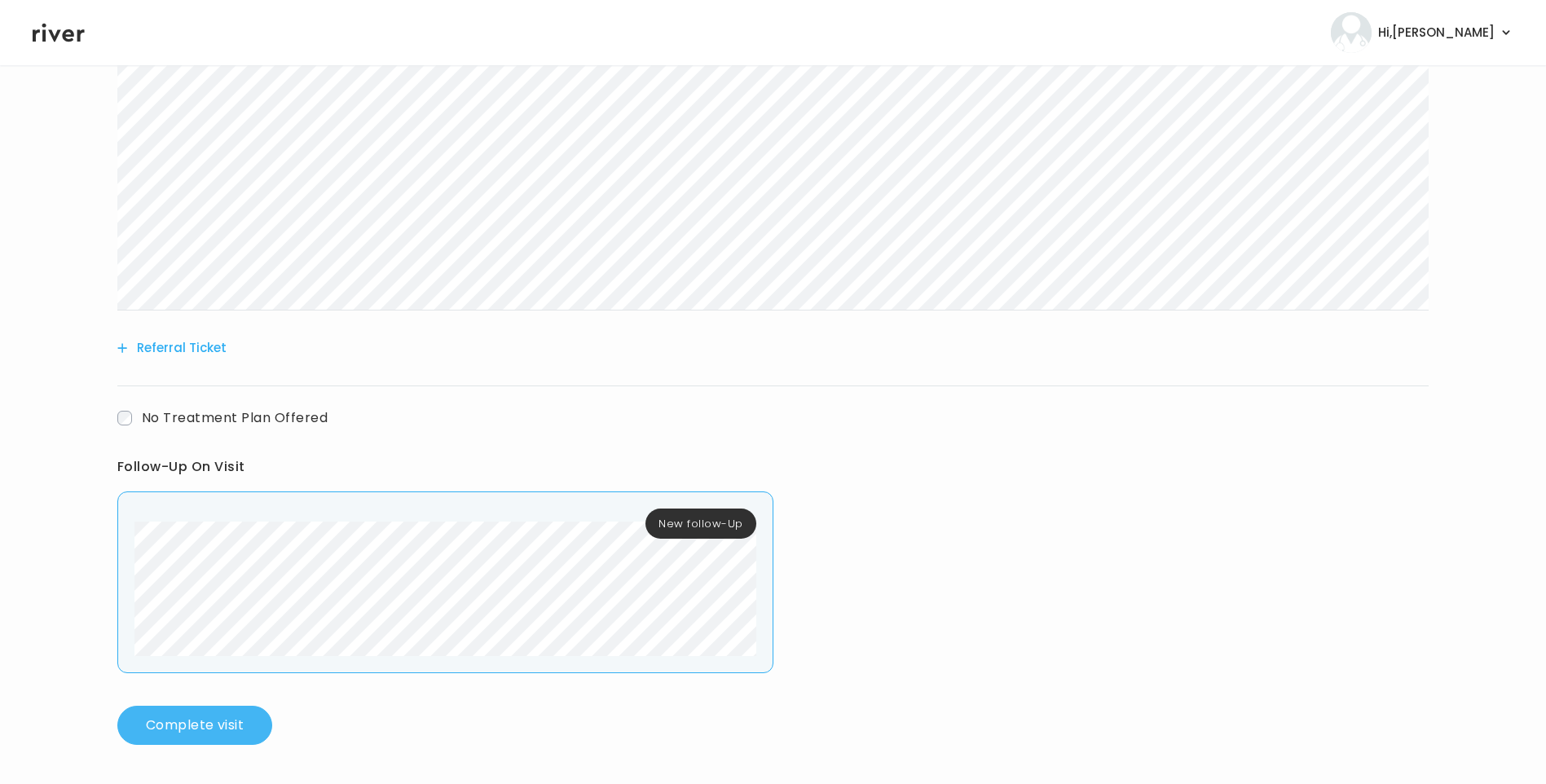
click at [243, 721] on button "Complete visit" at bounding box center [195, 725] width 155 height 39
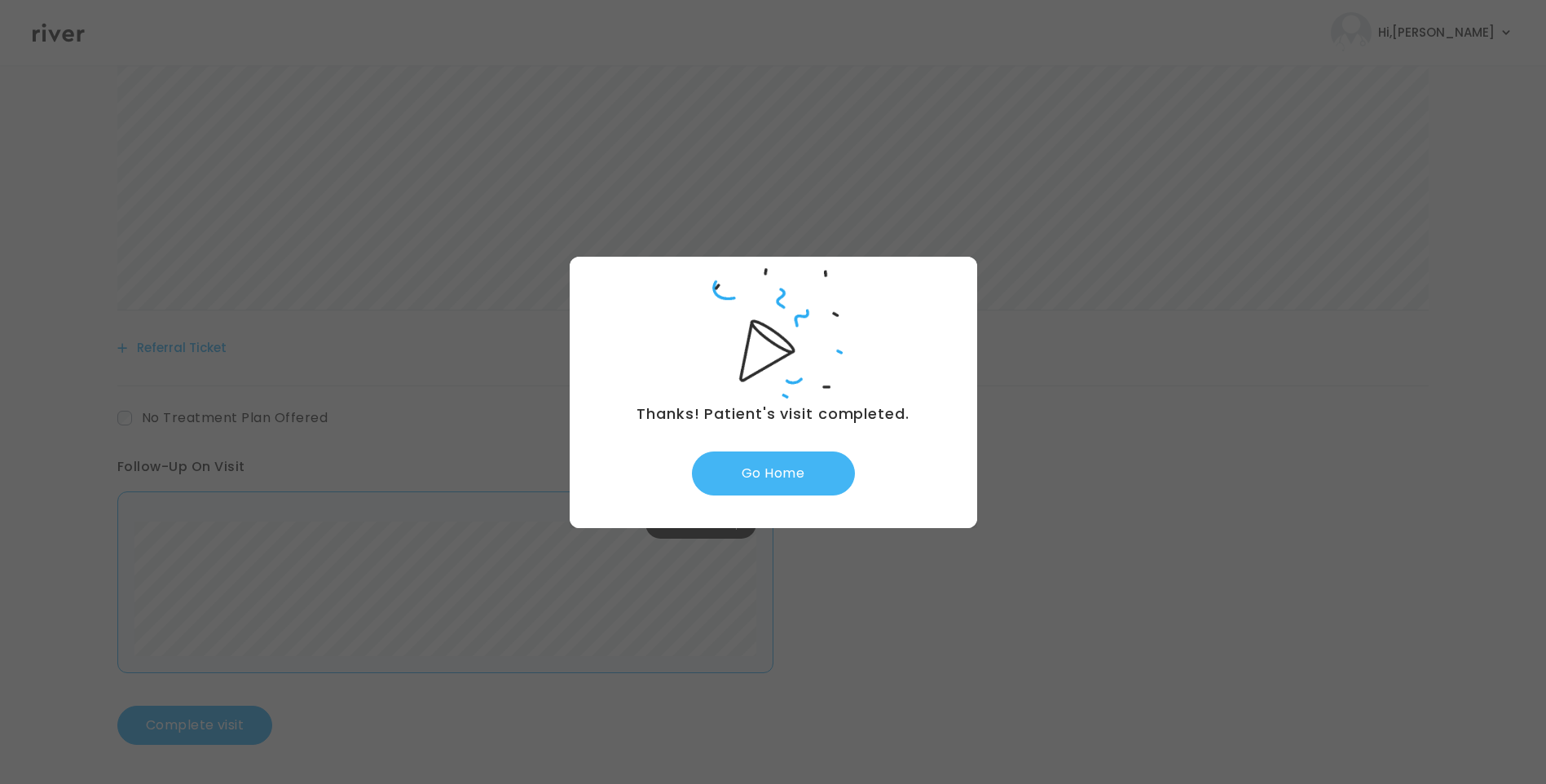
click at [790, 471] on button "Go Home" at bounding box center [773, 473] width 163 height 44
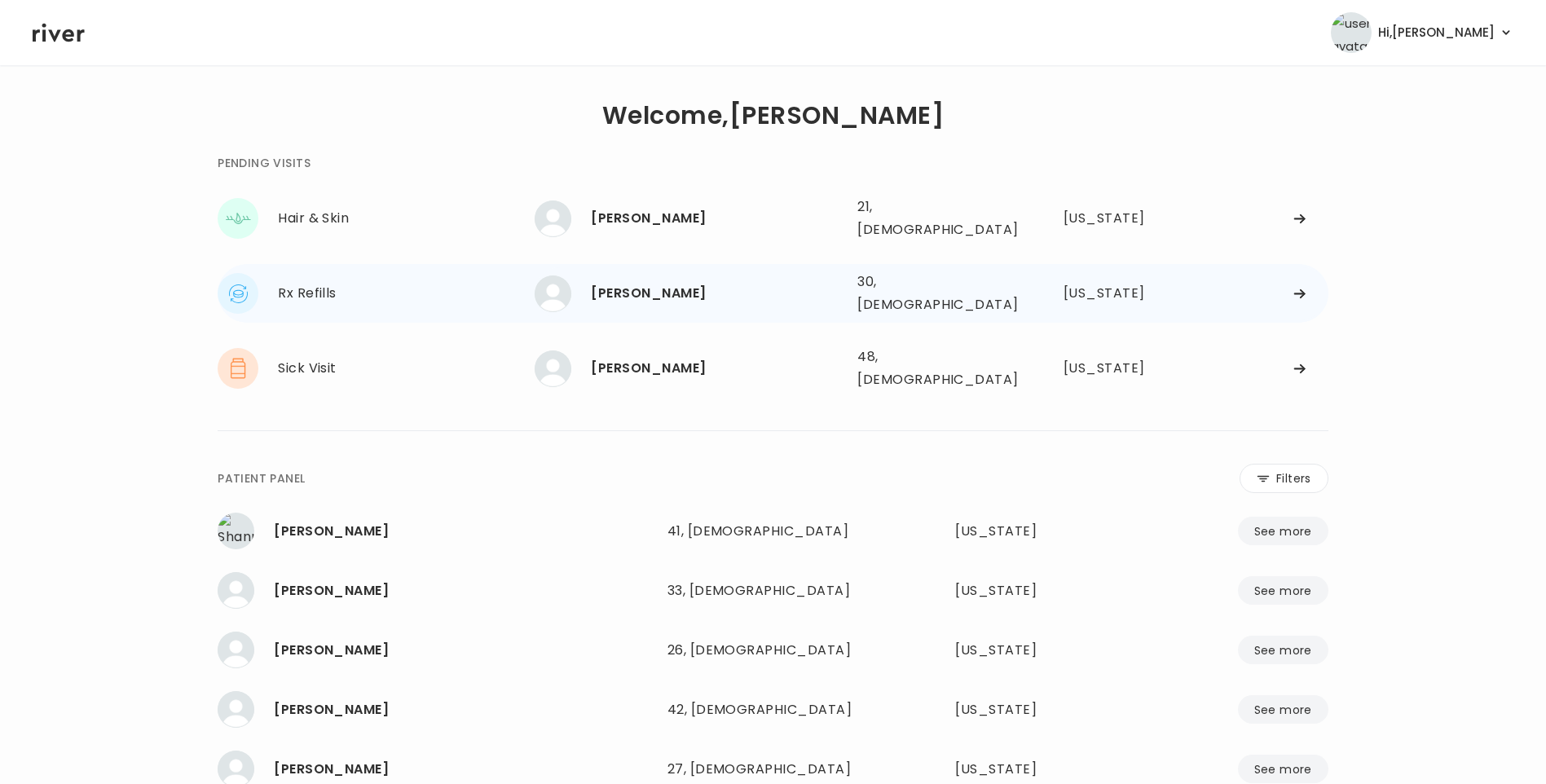
click at [699, 282] on div "[PERSON_NAME]" at bounding box center [718, 293] width 254 height 23
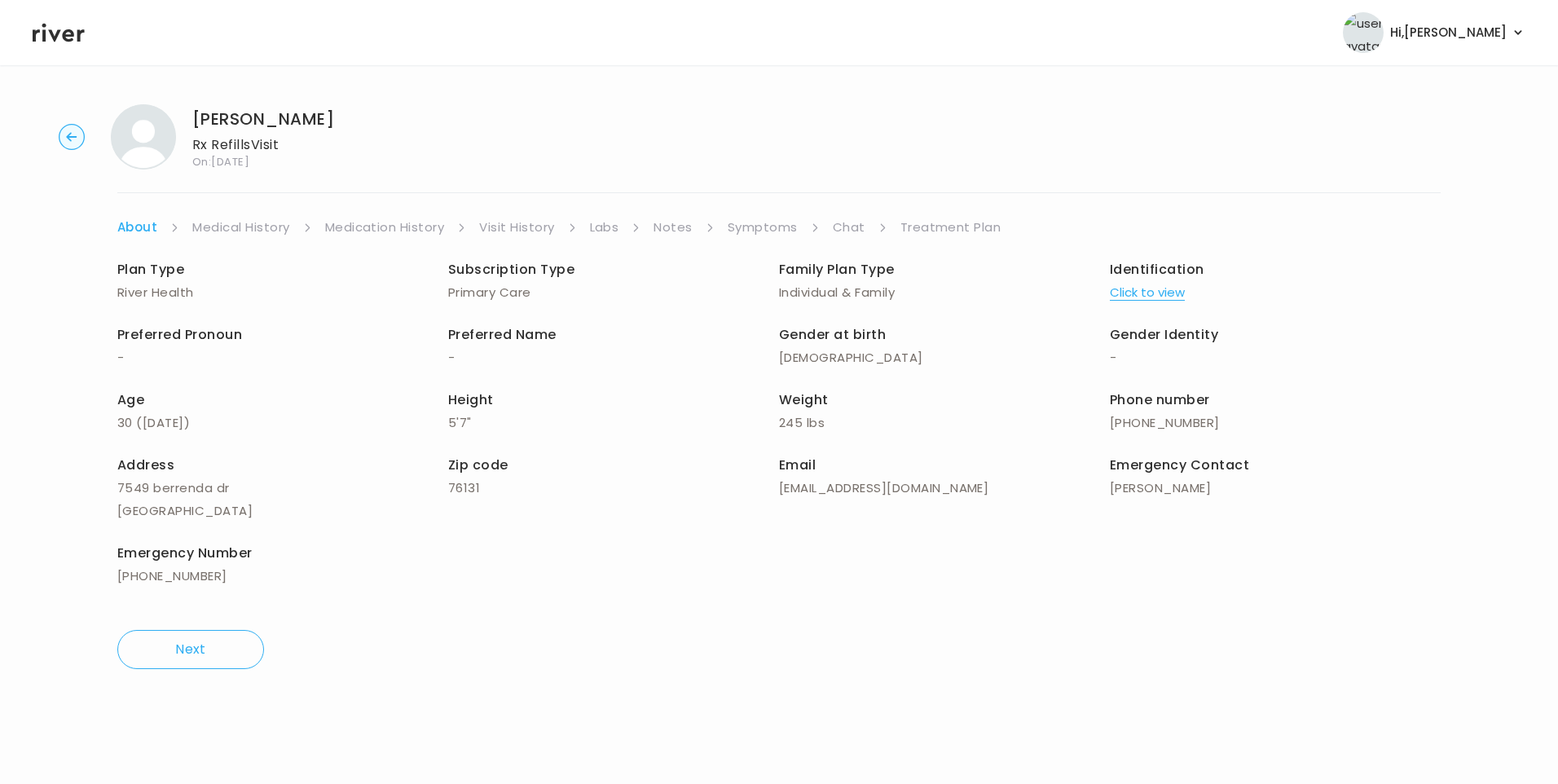
click at [830, 237] on ul "About Medical History Medication History Visit History Labs Notes Symptoms Chat…" at bounding box center [779, 227] width 1324 height 23
click at [840, 225] on link "Chat" at bounding box center [849, 227] width 33 height 23
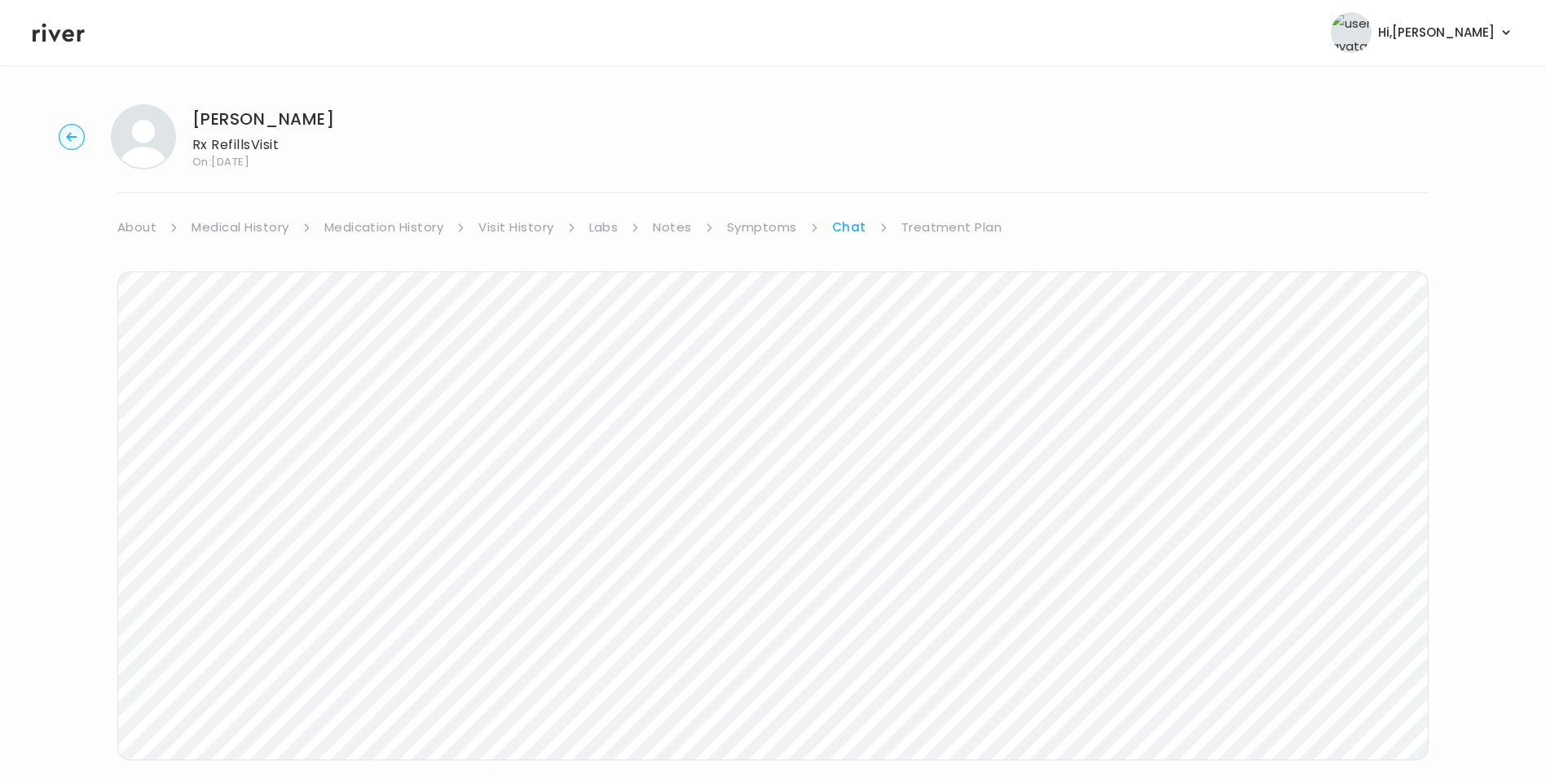
click at [60, 21] on icon at bounding box center [59, 32] width 52 height 24
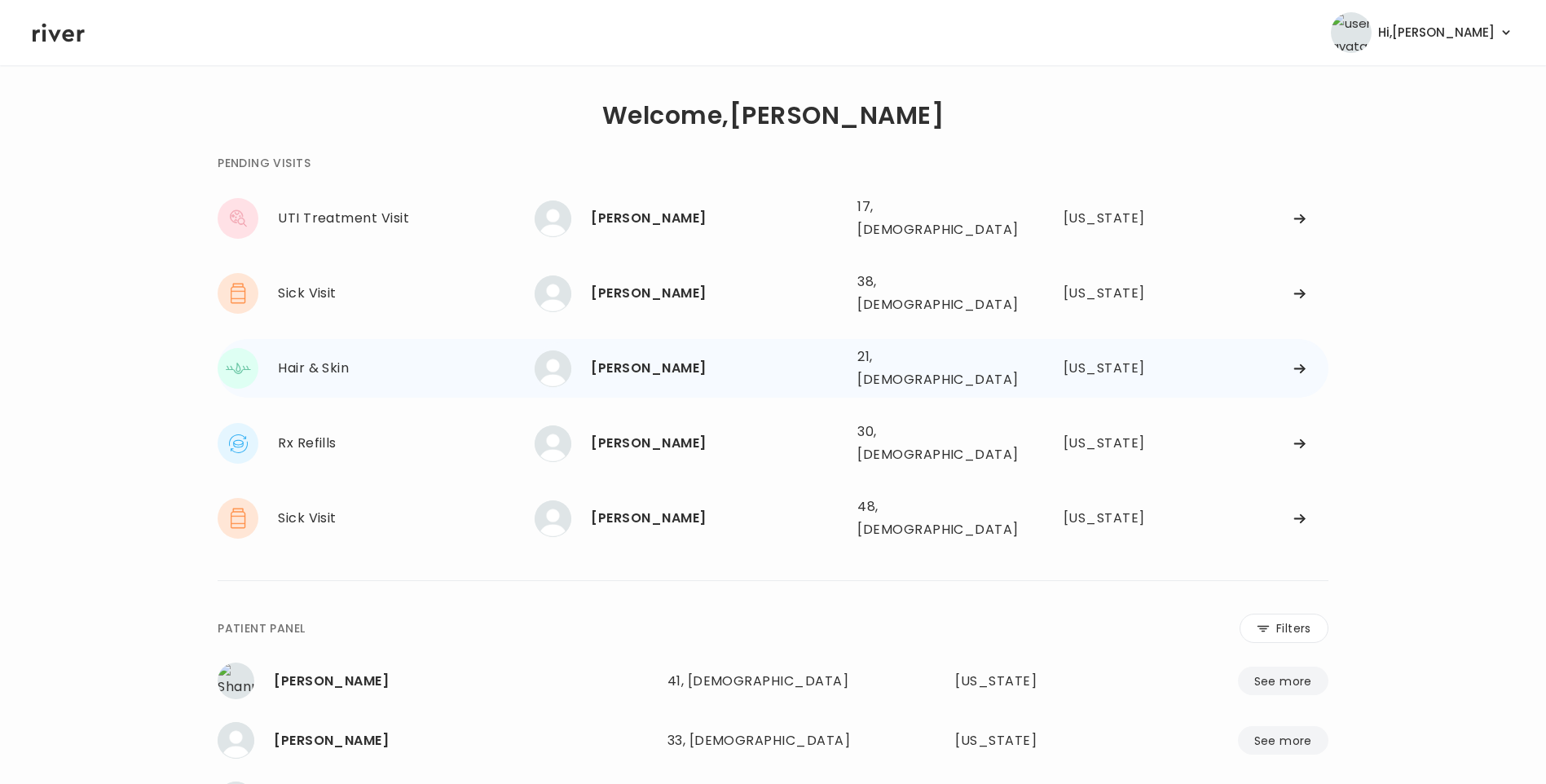
click at [659, 357] on div "[PERSON_NAME]" at bounding box center [718, 368] width 254 height 23
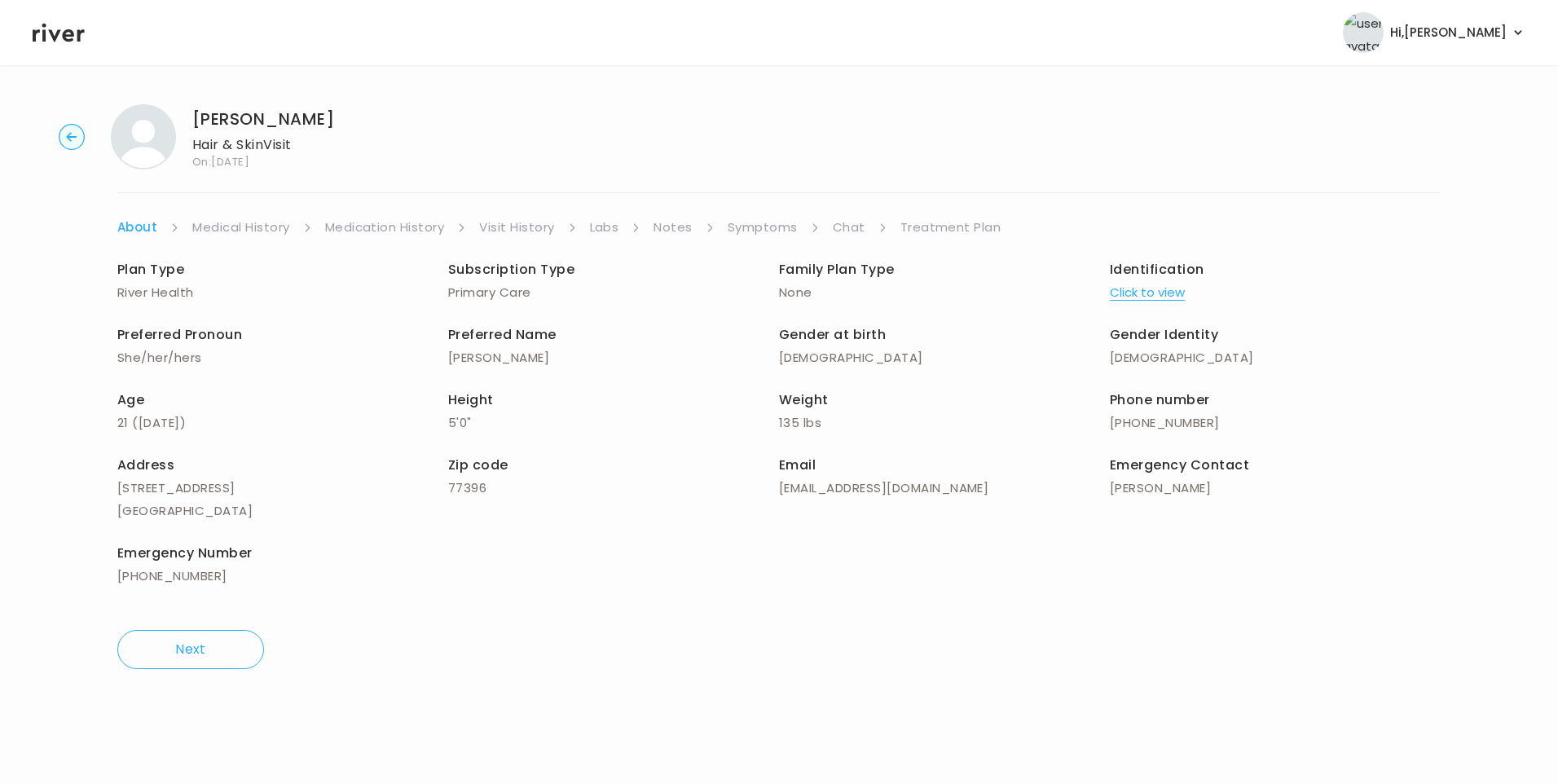
click at [838, 229] on link "Chat" at bounding box center [849, 227] width 33 height 23
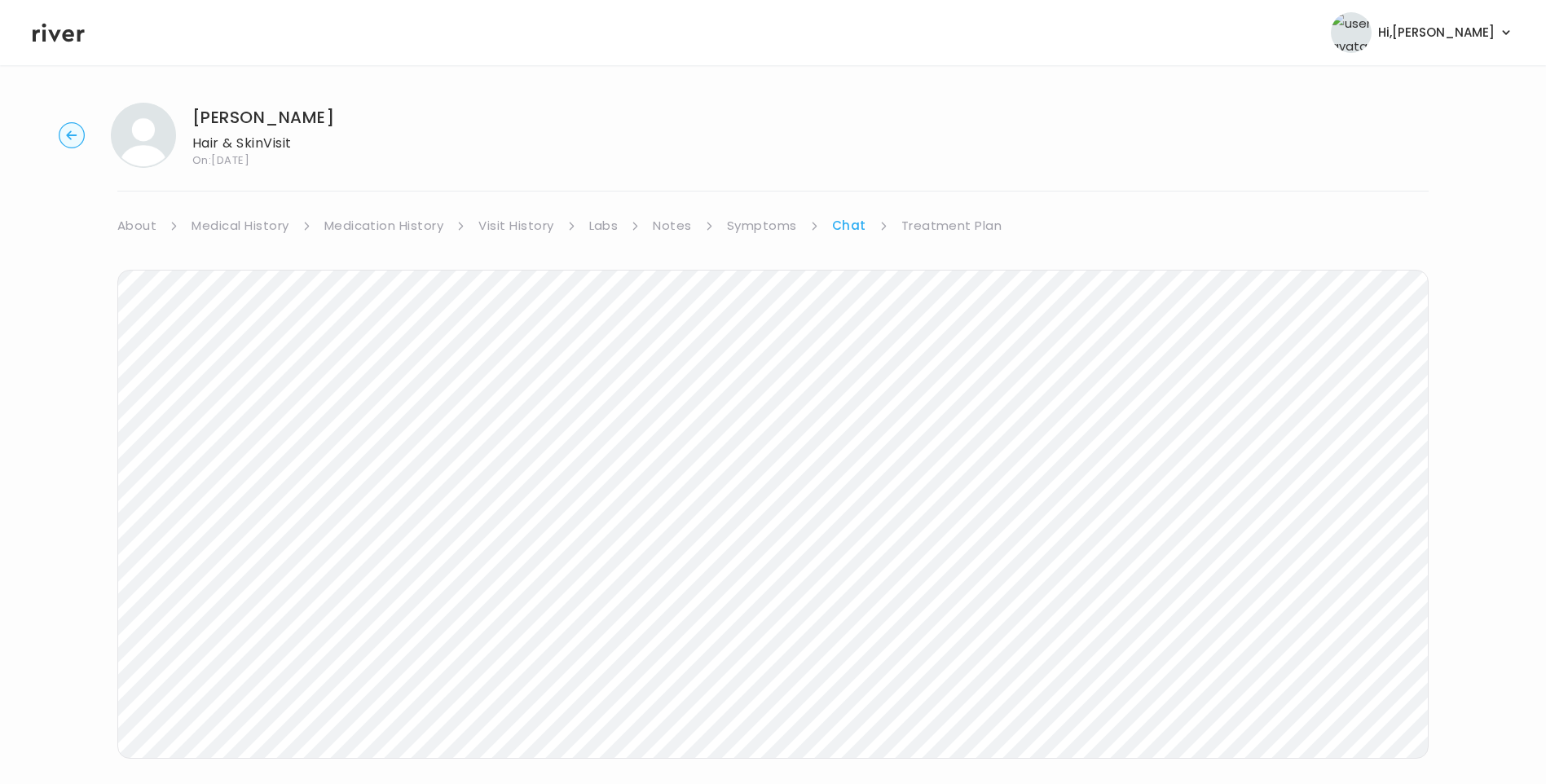
scroll to position [28, 0]
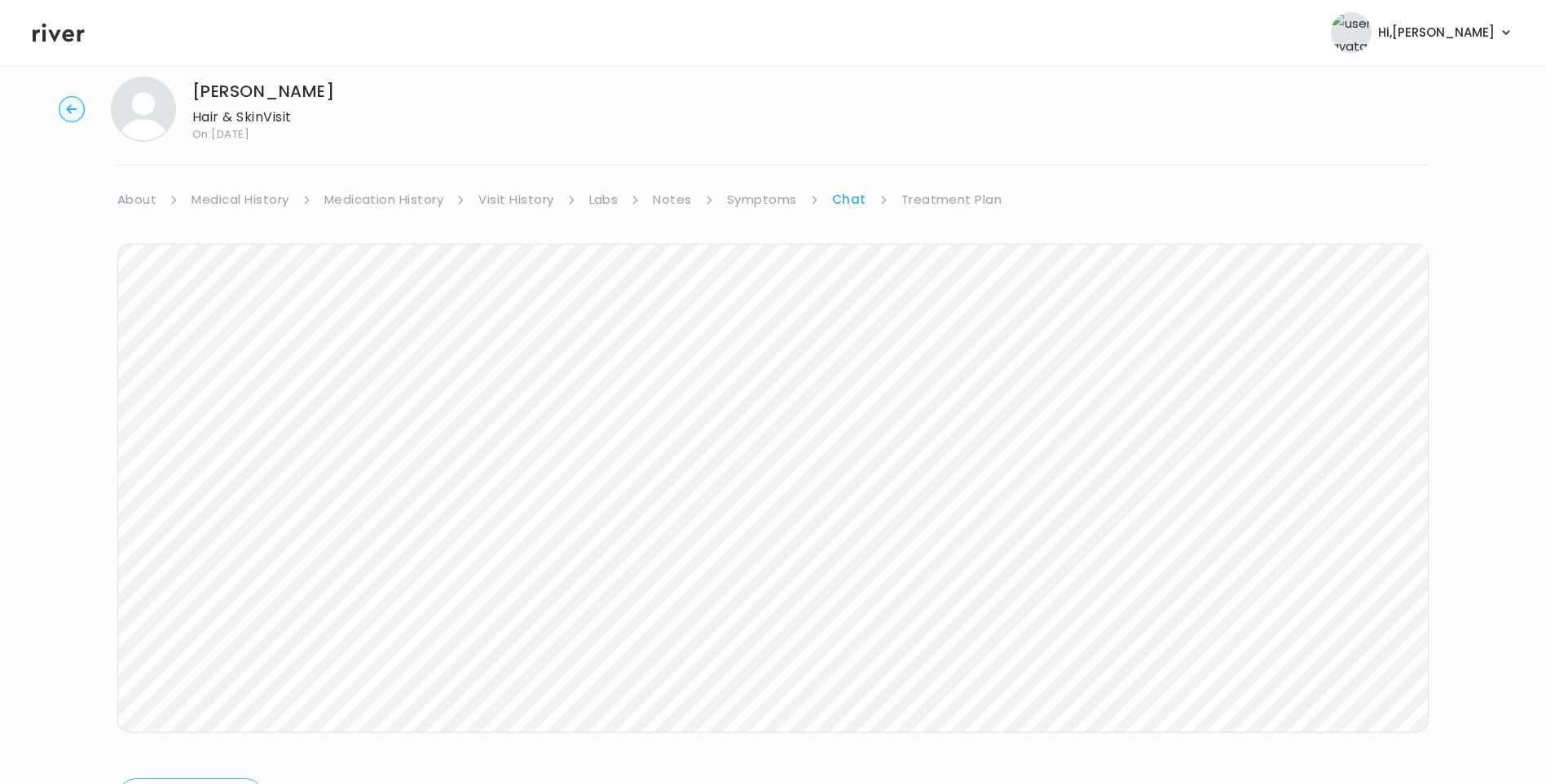
click at [76, 45] on header "Hi, [PERSON_NAME] Profile Logout" at bounding box center [773, 33] width 1546 height 66
click at [72, 39] on icon at bounding box center [59, 33] width 52 height 18
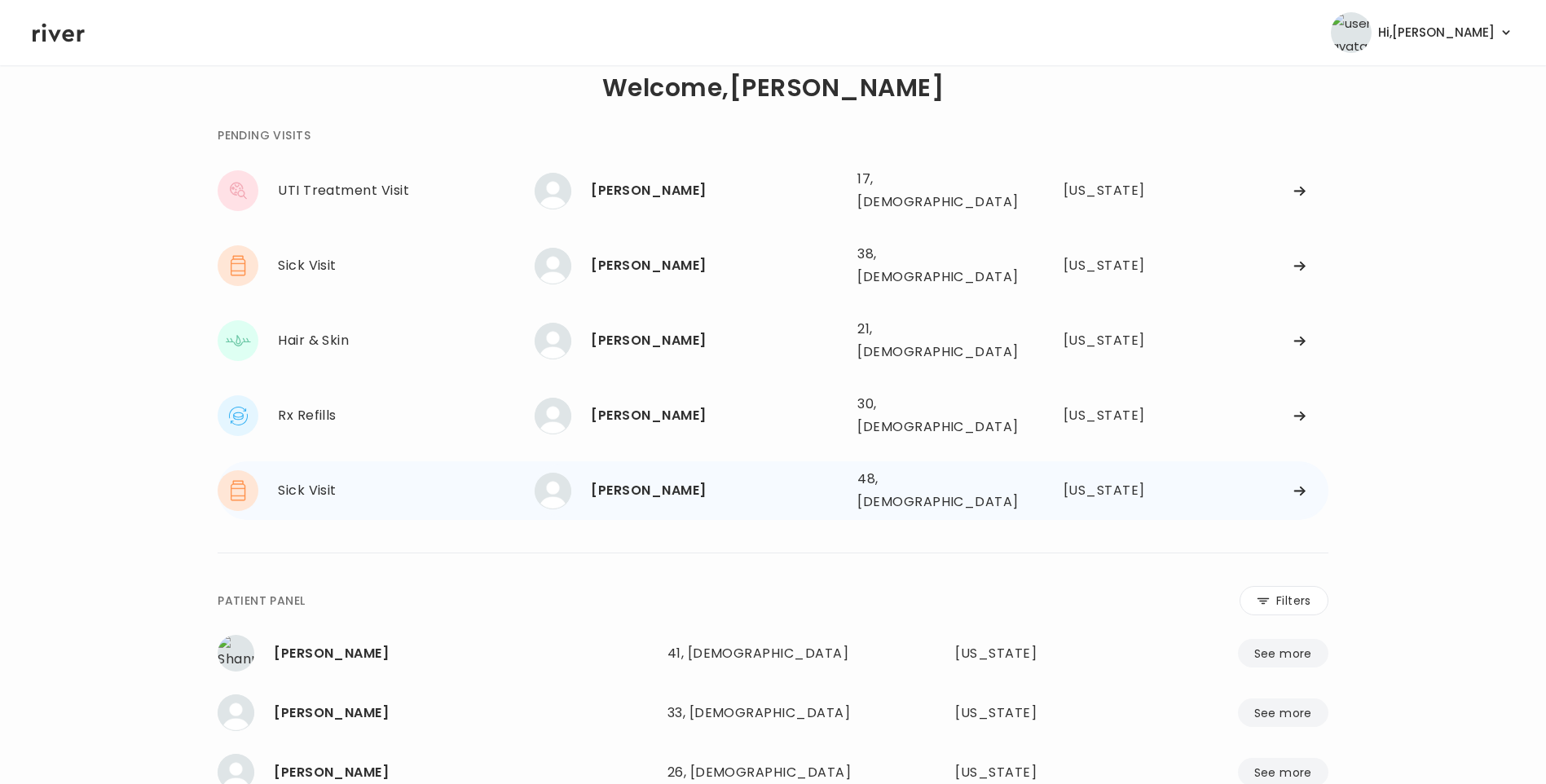
click at [699, 479] on div "[PERSON_NAME]" at bounding box center [718, 490] width 254 height 23
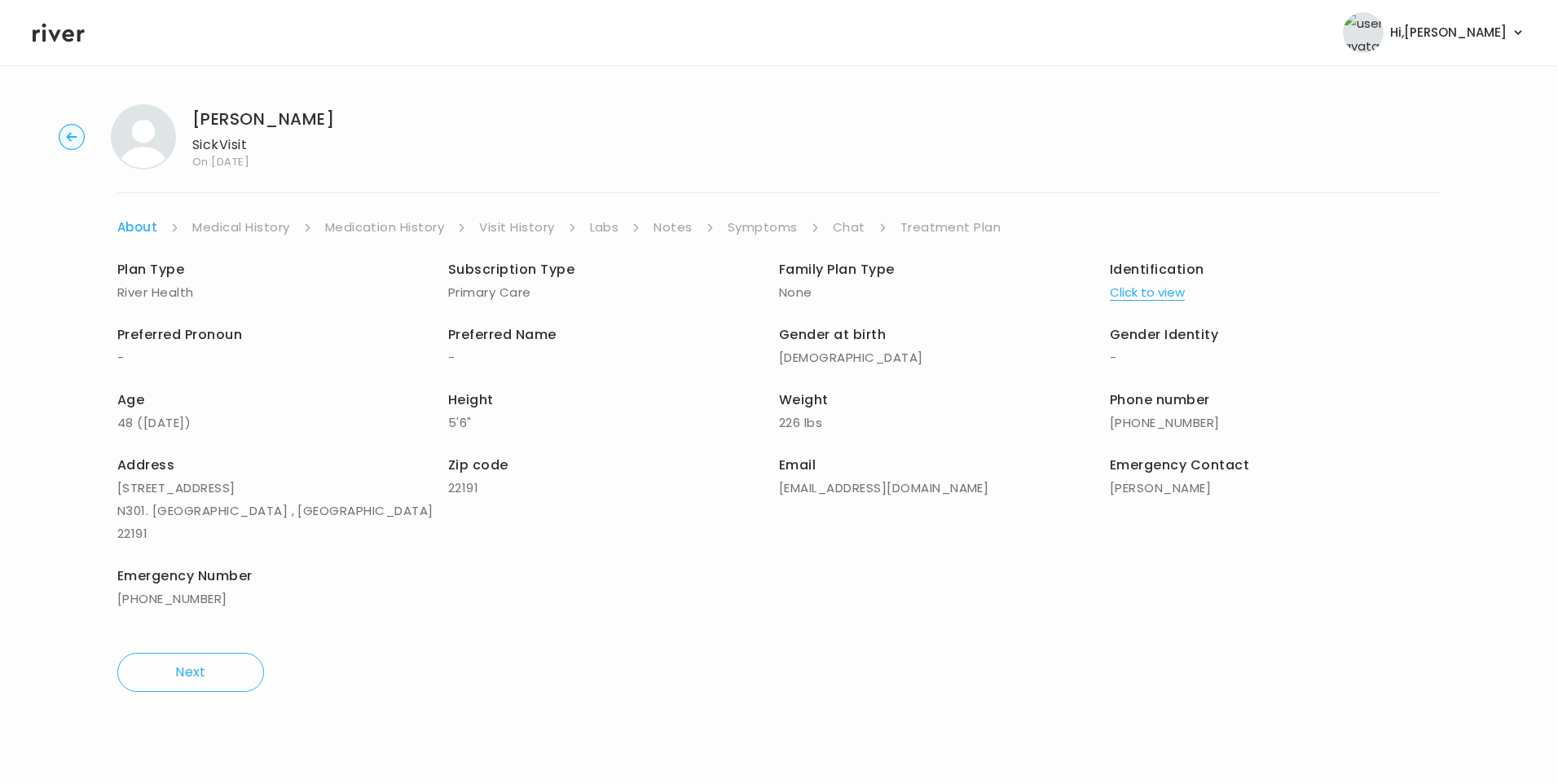
click at [846, 229] on link "Chat" at bounding box center [849, 227] width 33 height 23
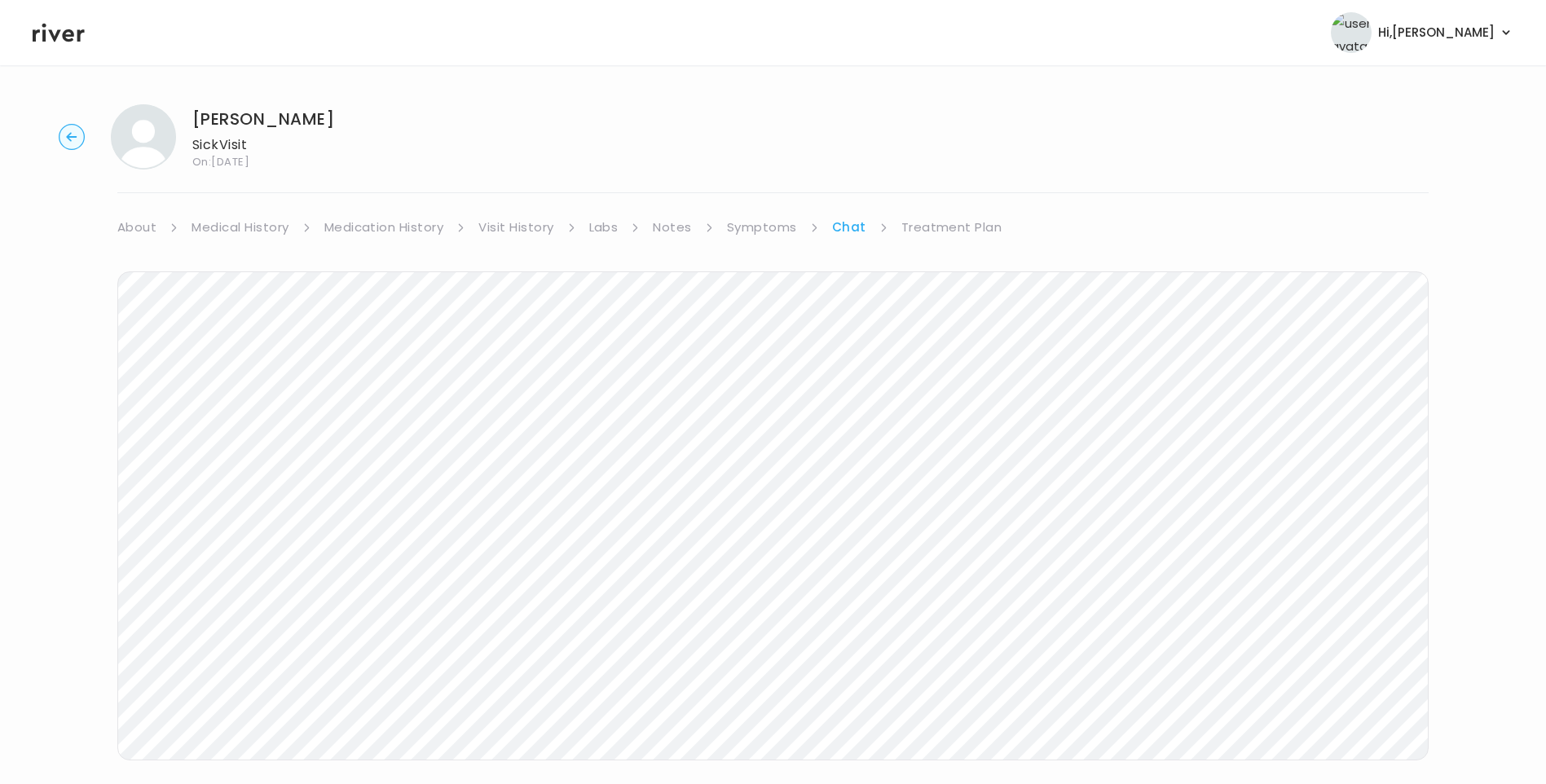
scroll to position [27, 0]
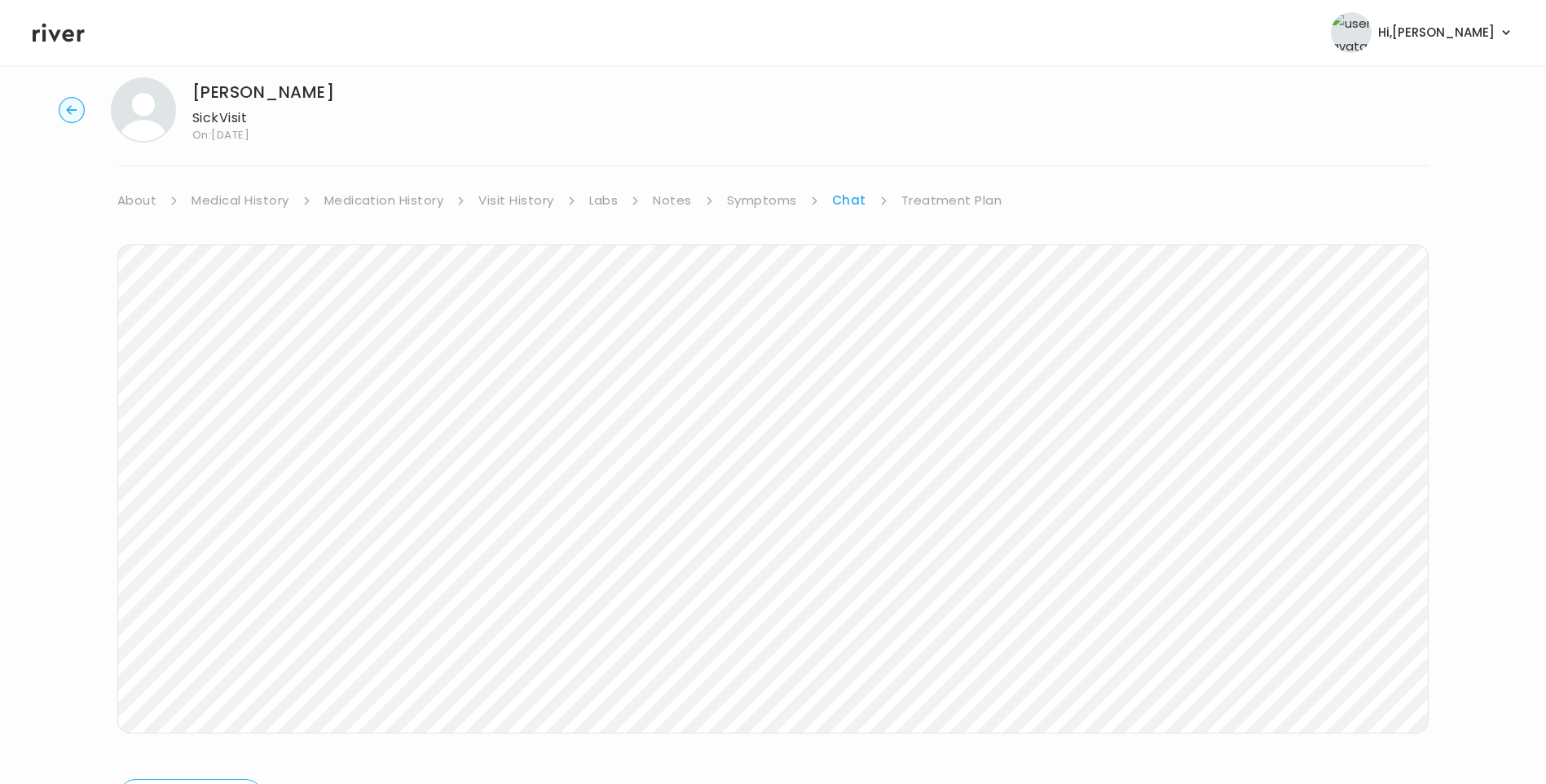
click at [69, 40] on icon at bounding box center [59, 33] width 52 height 18
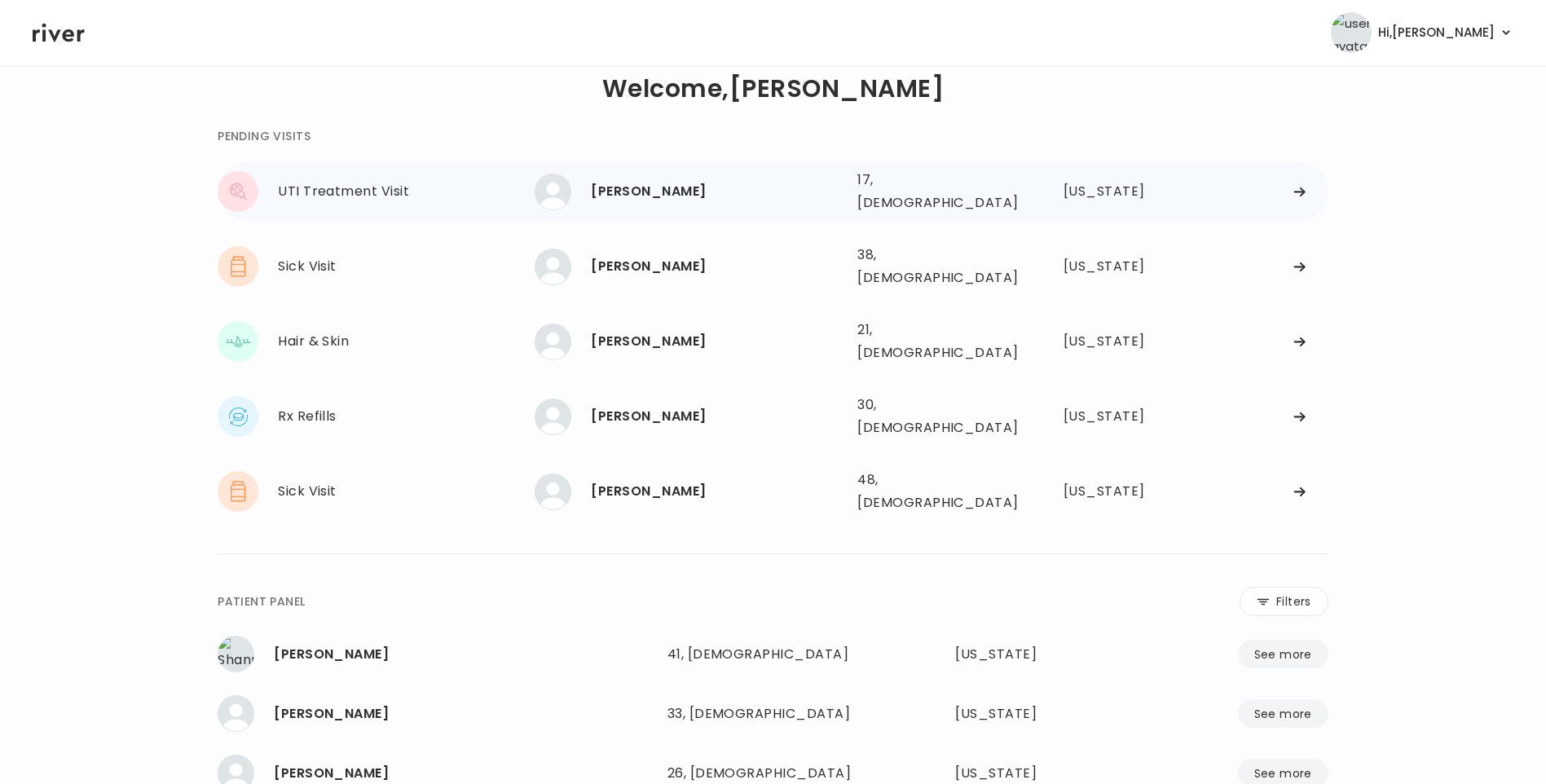
click at [748, 180] on div "[PERSON_NAME]" at bounding box center [718, 191] width 254 height 23
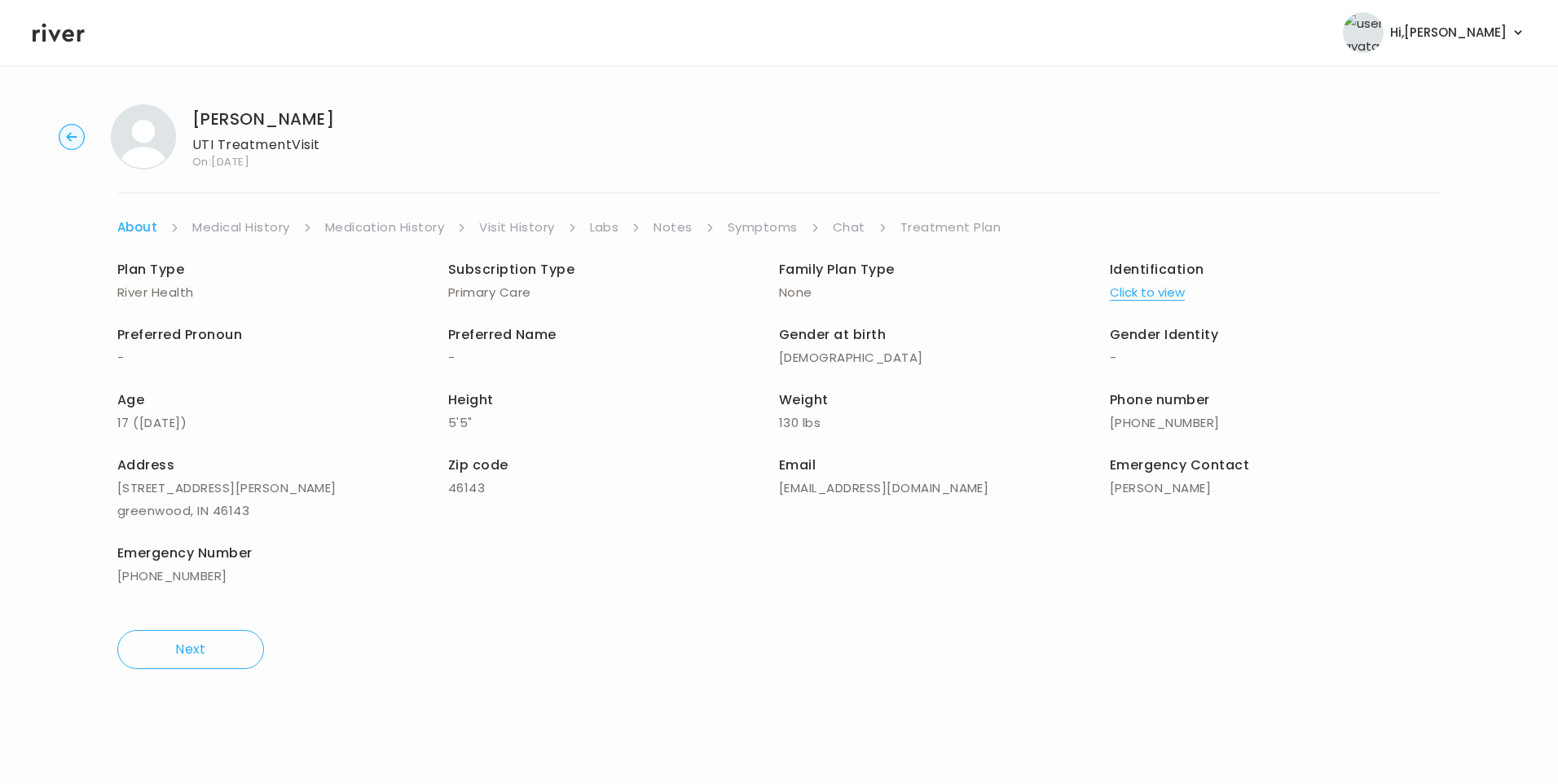
click at [509, 227] on link "Visit History" at bounding box center [516, 227] width 75 height 23
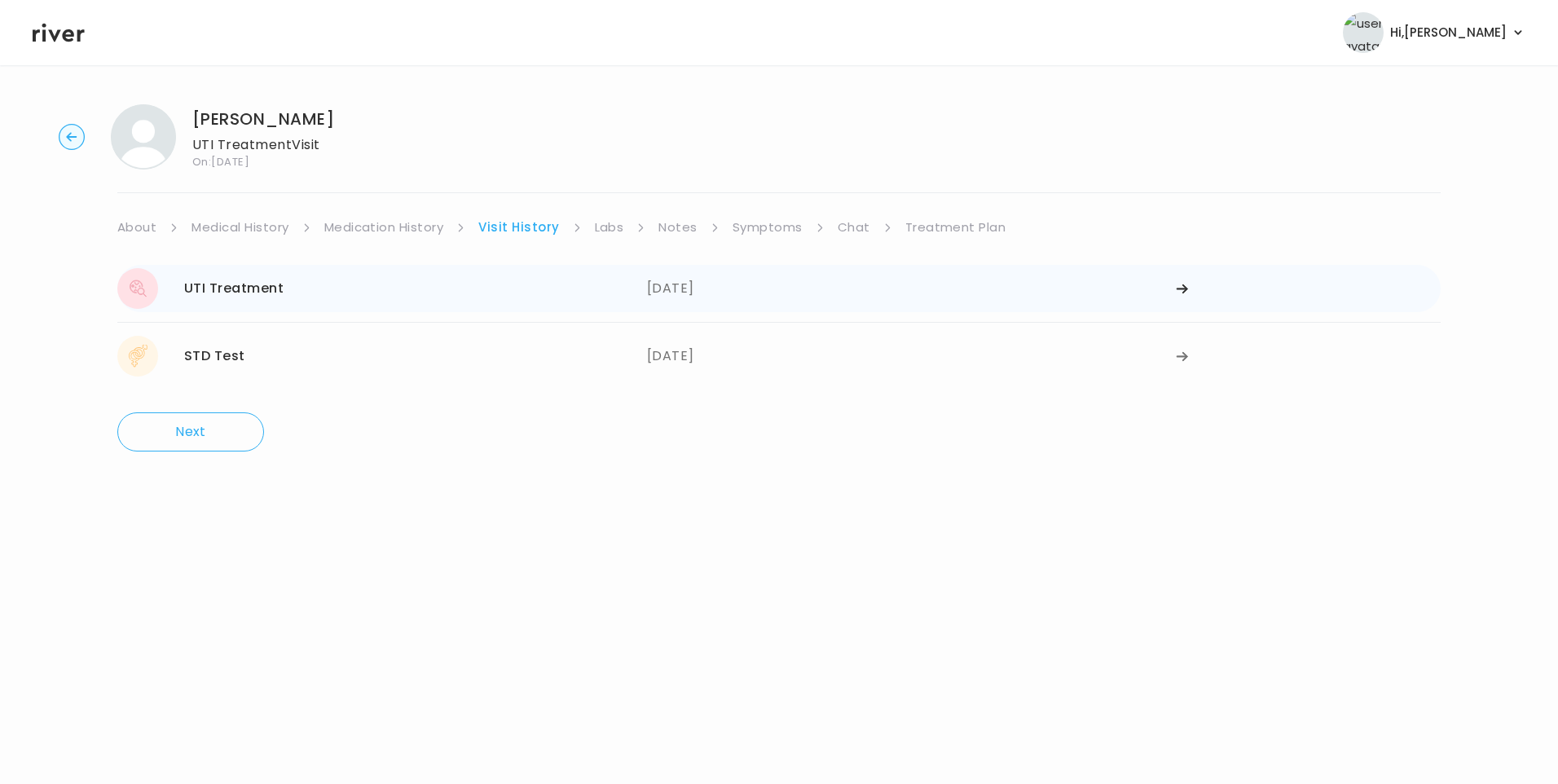
click at [603, 298] on div "UTI Treatment [DATE]" at bounding box center [382, 288] width 529 height 40
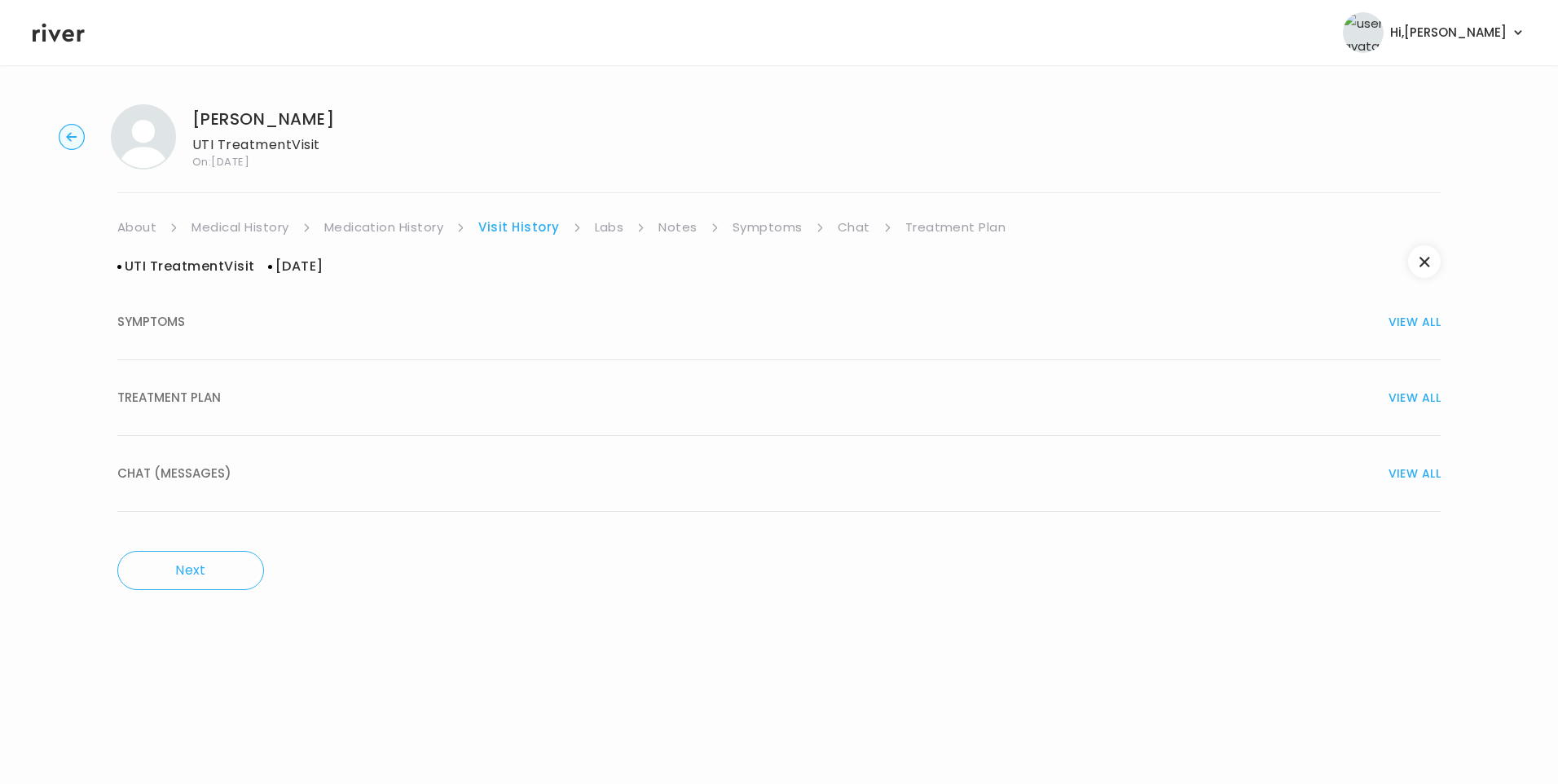
click at [278, 398] on div "TREATMENT PLAN VIEW ALL" at bounding box center [779, 397] width 1324 height 23
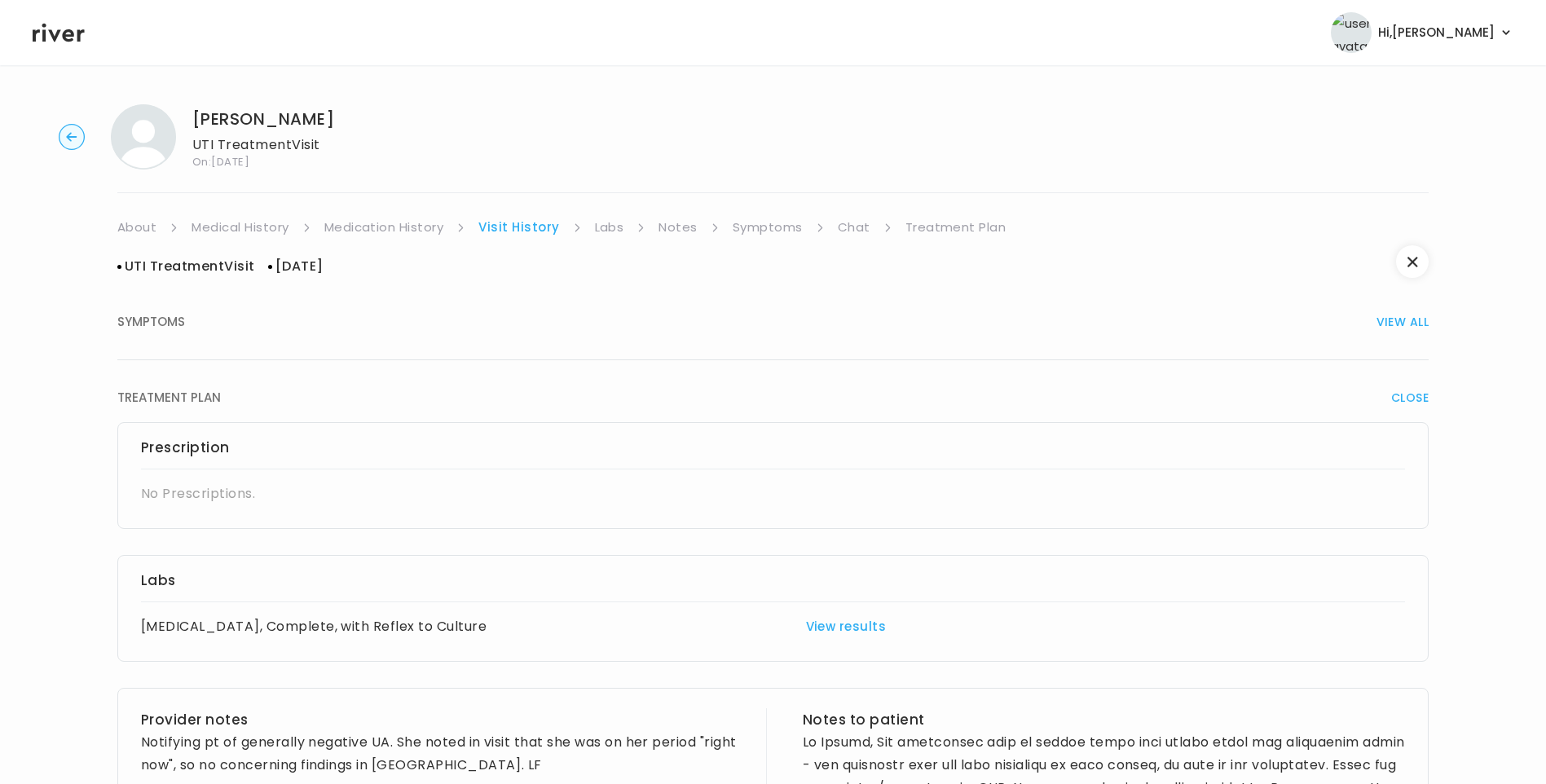
click at [146, 232] on link "About" at bounding box center [137, 227] width 40 height 23
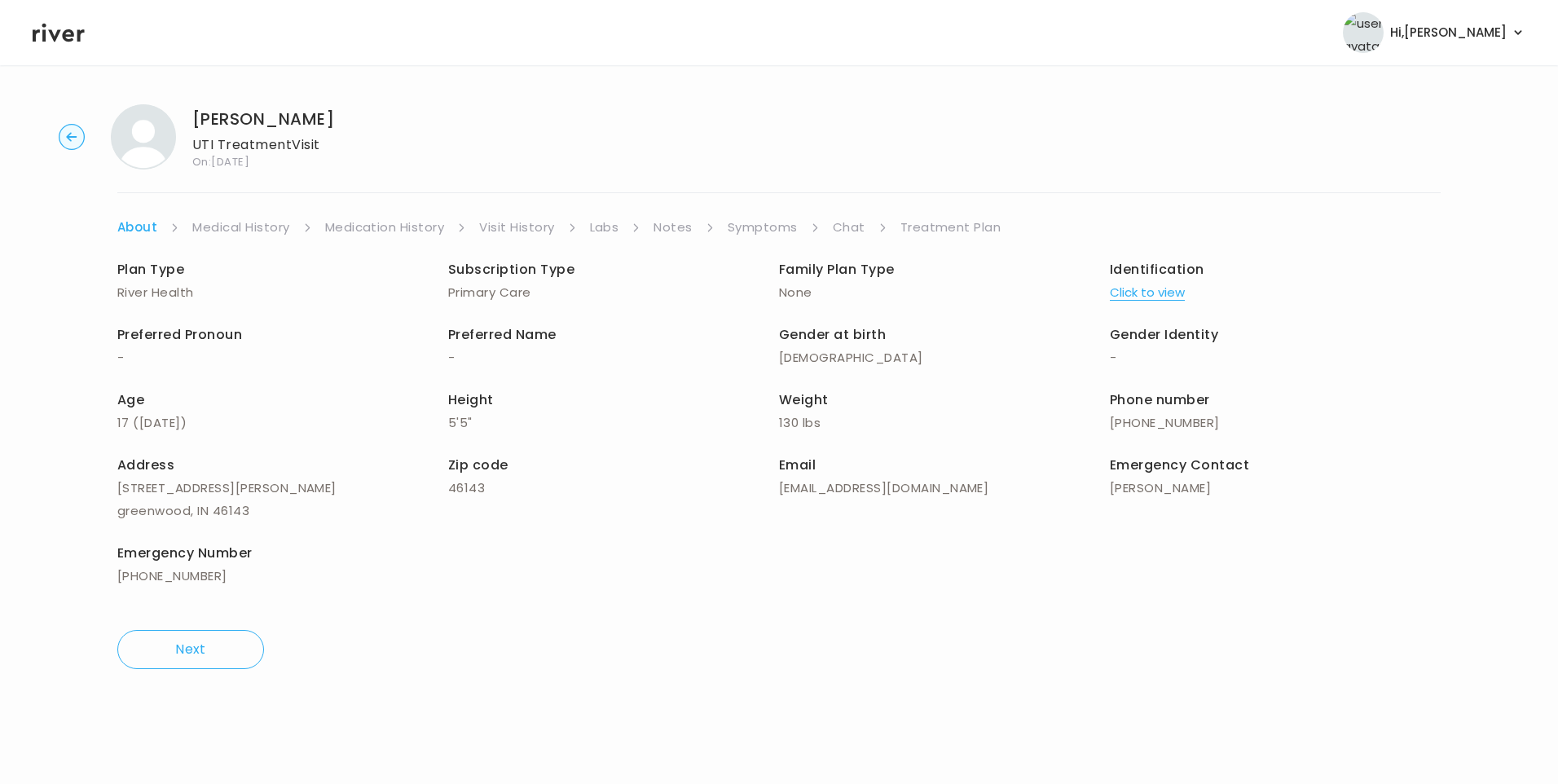
click at [512, 229] on link "Visit History" at bounding box center [516, 227] width 75 height 23
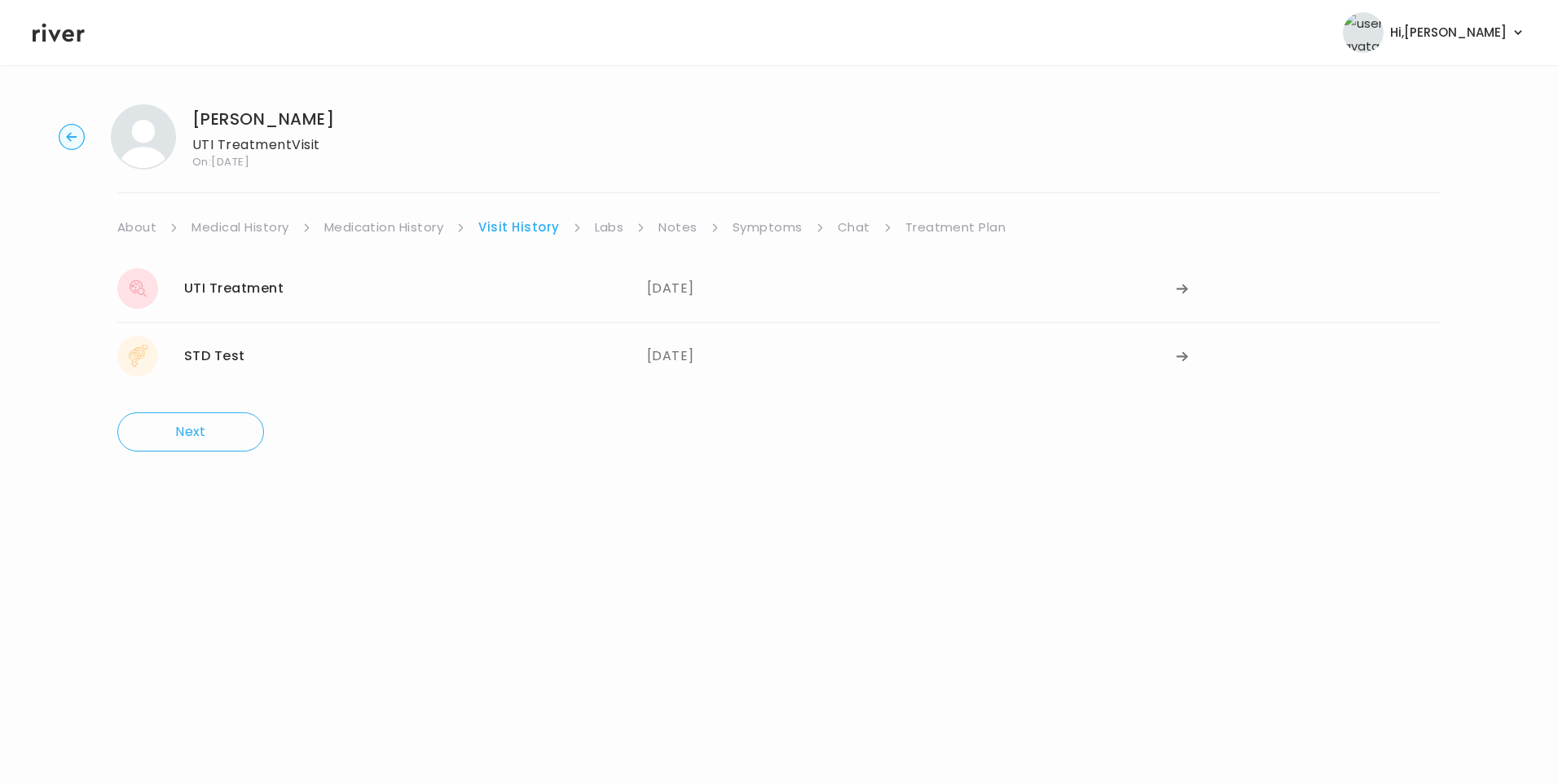
click at [255, 380] on div "STD Test [DATE] [DATE]" at bounding box center [779, 355] width 1324 height 67
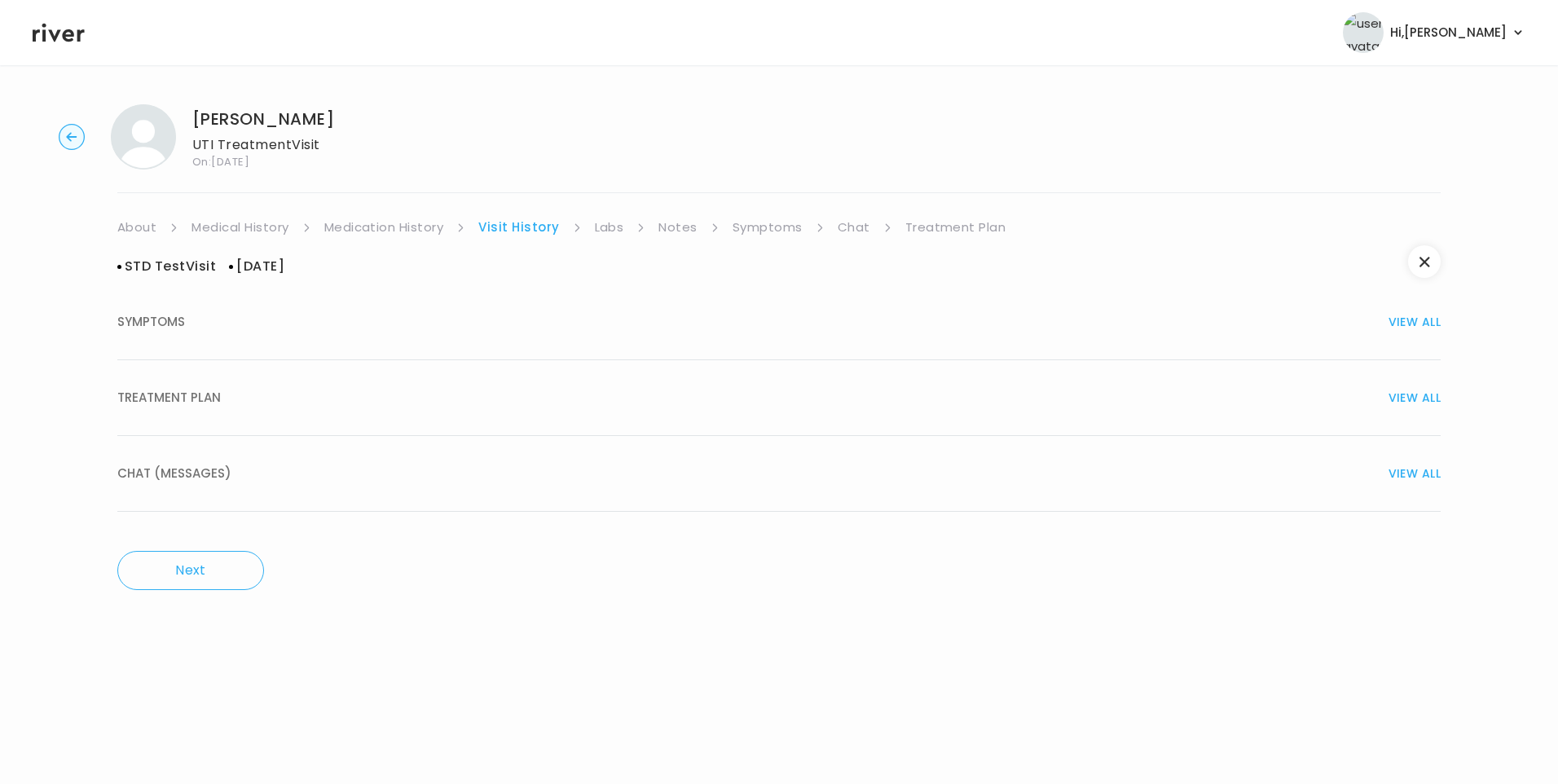
click at [188, 423] on button "TREATMENT PLAN VIEW ALL" at bounding box center [779, 398] width 1324 height 76
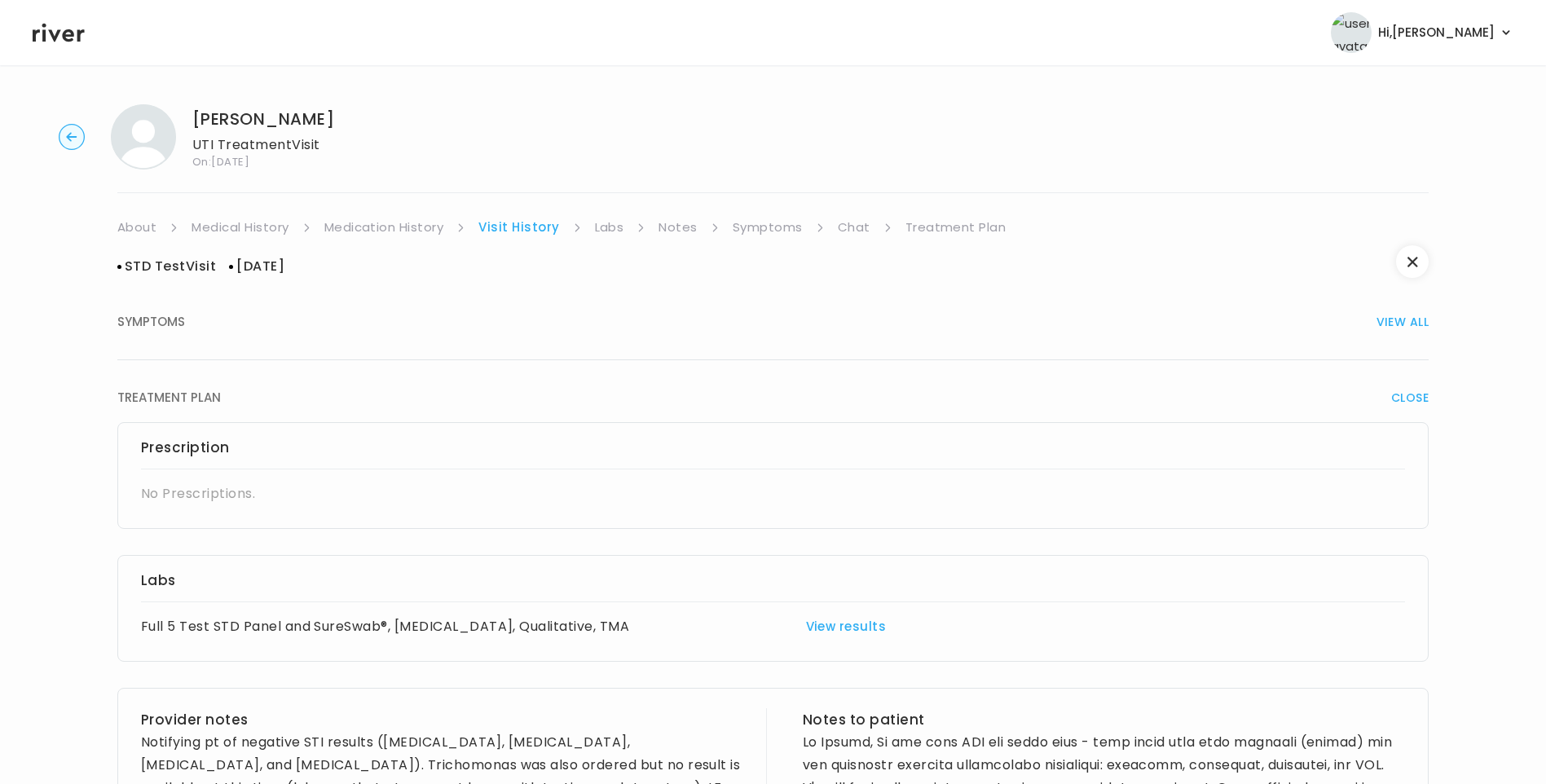
click at [595, 235] on link "Labs" at bounding box center [609, 227] width 29 height 23
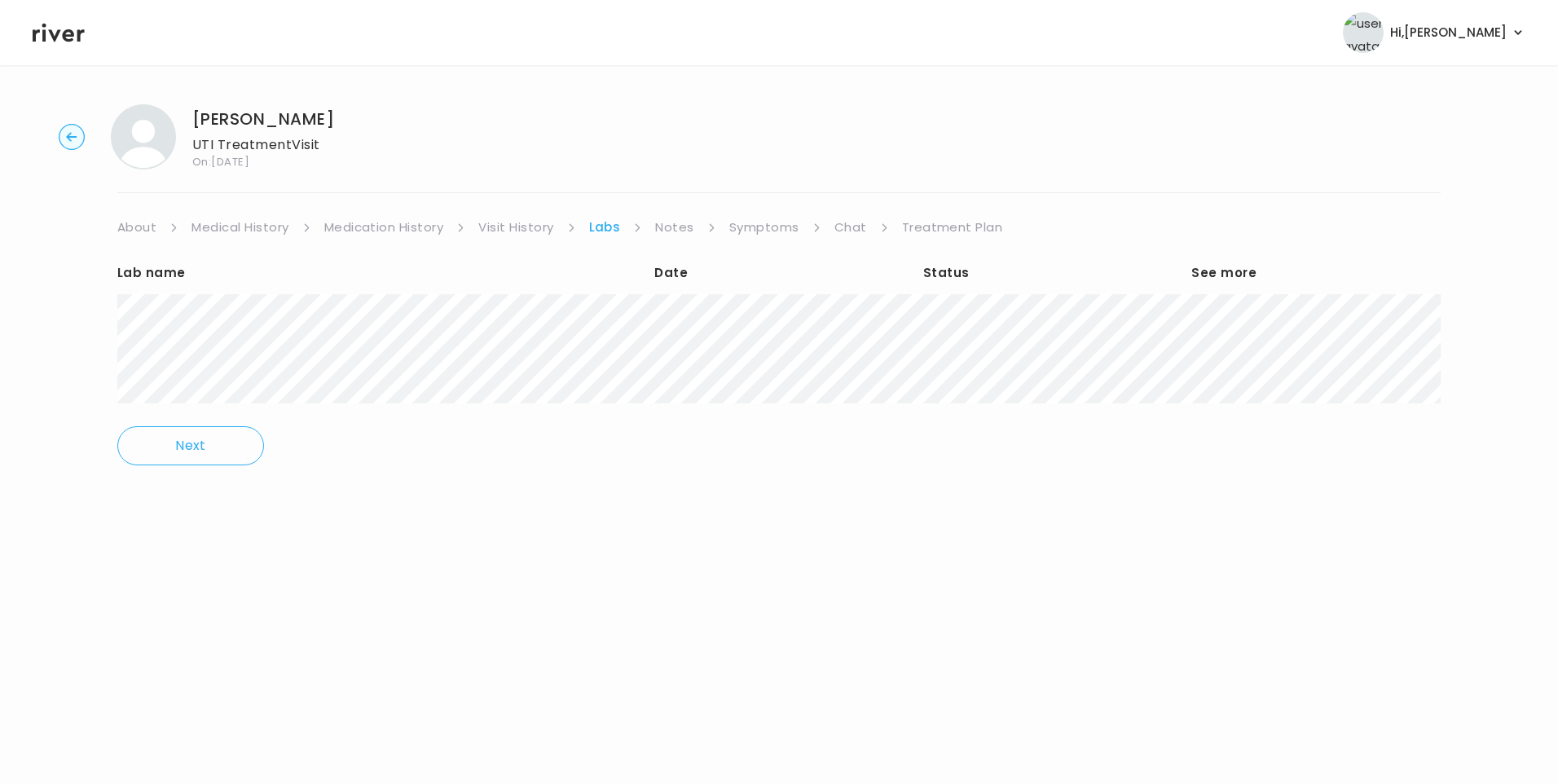
click at [666, 227] on link "Notes" at bounding box center [675, 227] width 39 height 23
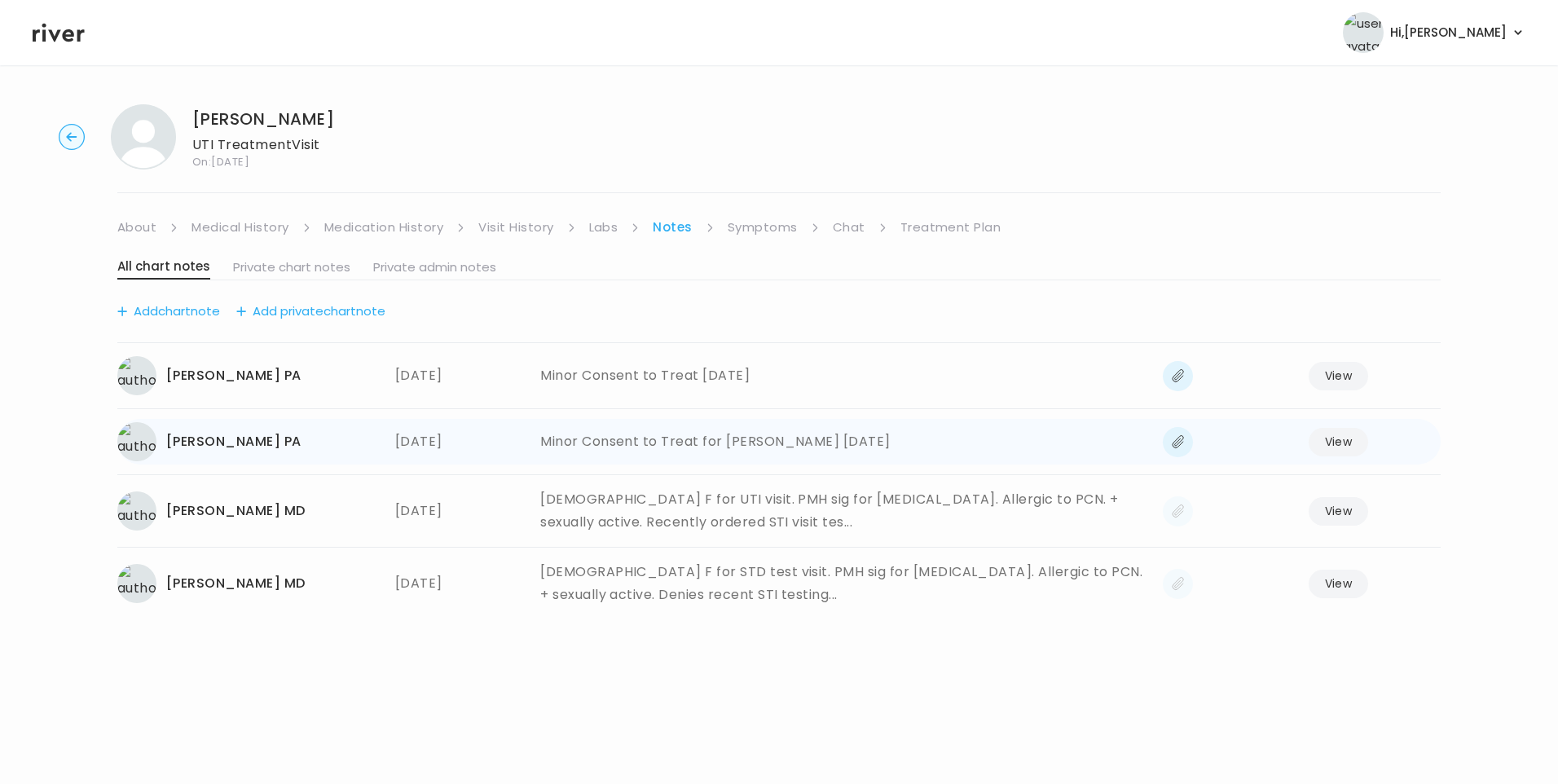
click at [661, 455] on div "Minor Consent to Treat for [PERSON_NAME] [DATE]" at bounding box center [845, 441] width 609 height 39
click at [657, 521] on div "[DEMOGRAPHIC_DATA] F for UTI visit. PMH sig for [MEDICAL_DATA]. Allergic to PCN…" at bounding box center [845, 511] width 609 height 45
click at [1324, 510] on button "View" at bounding box center [1339, 512] width 61 height 29
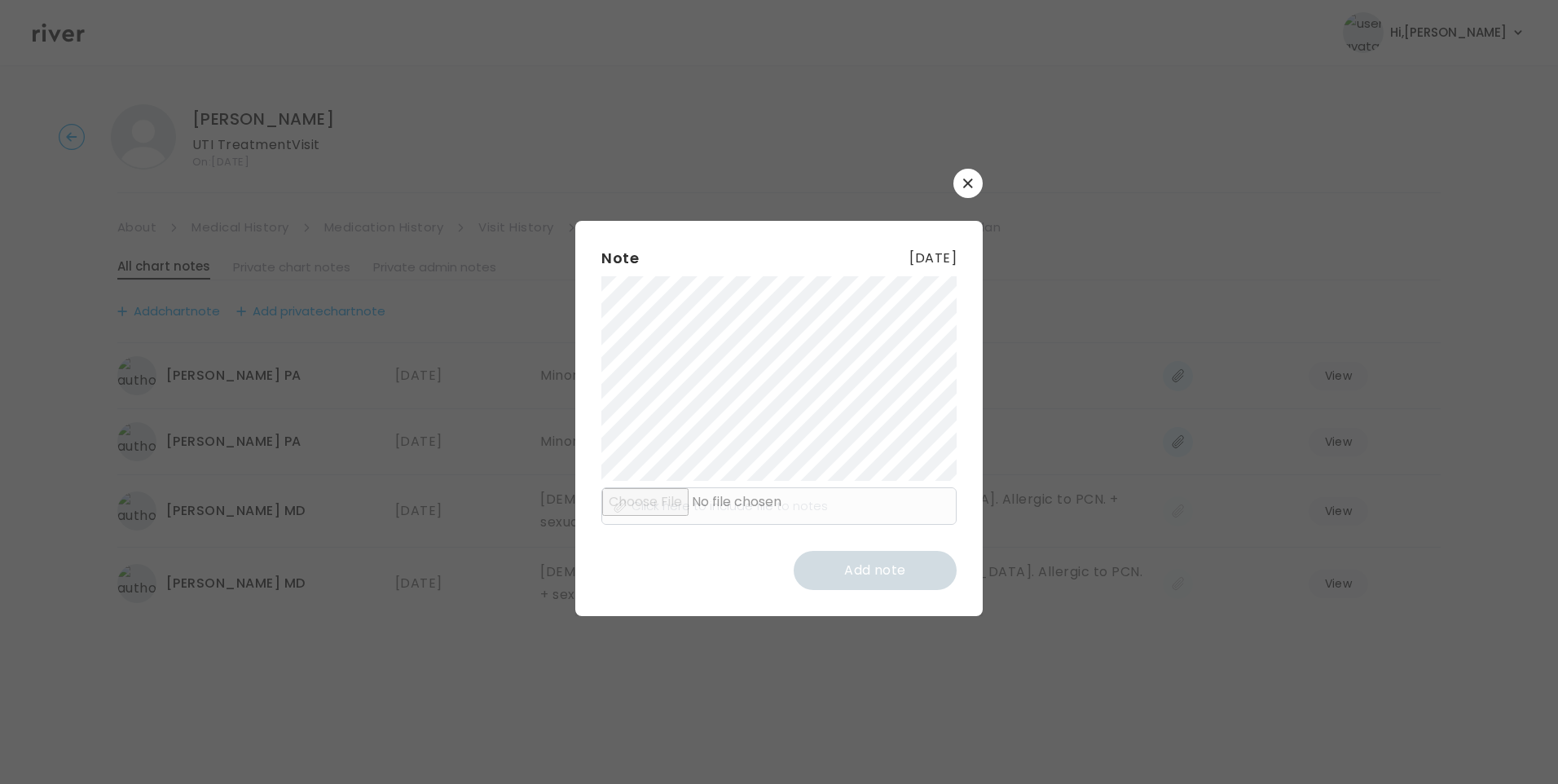
click at [1070, 472] on div "​ Note [DATE] Click here to include file to notes Add note" at bounding box center [779, 392] width 1558 height 784
click at [963, 191] on button "button" at bounding box center [968, 183] width 29 height 29
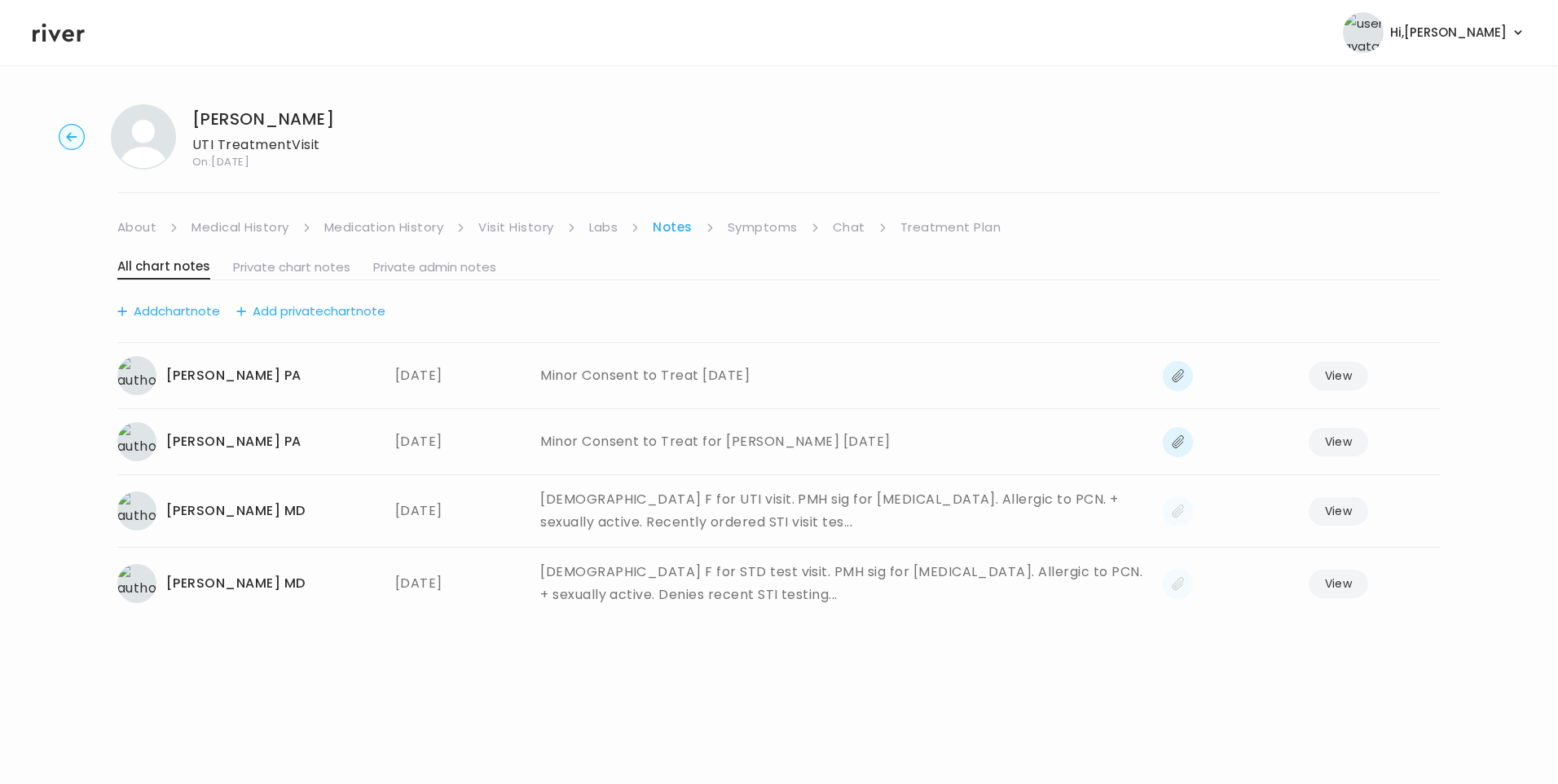
click at [246, 231] on link "Medical History" at bounding box center [239, 227] width 97 height 23
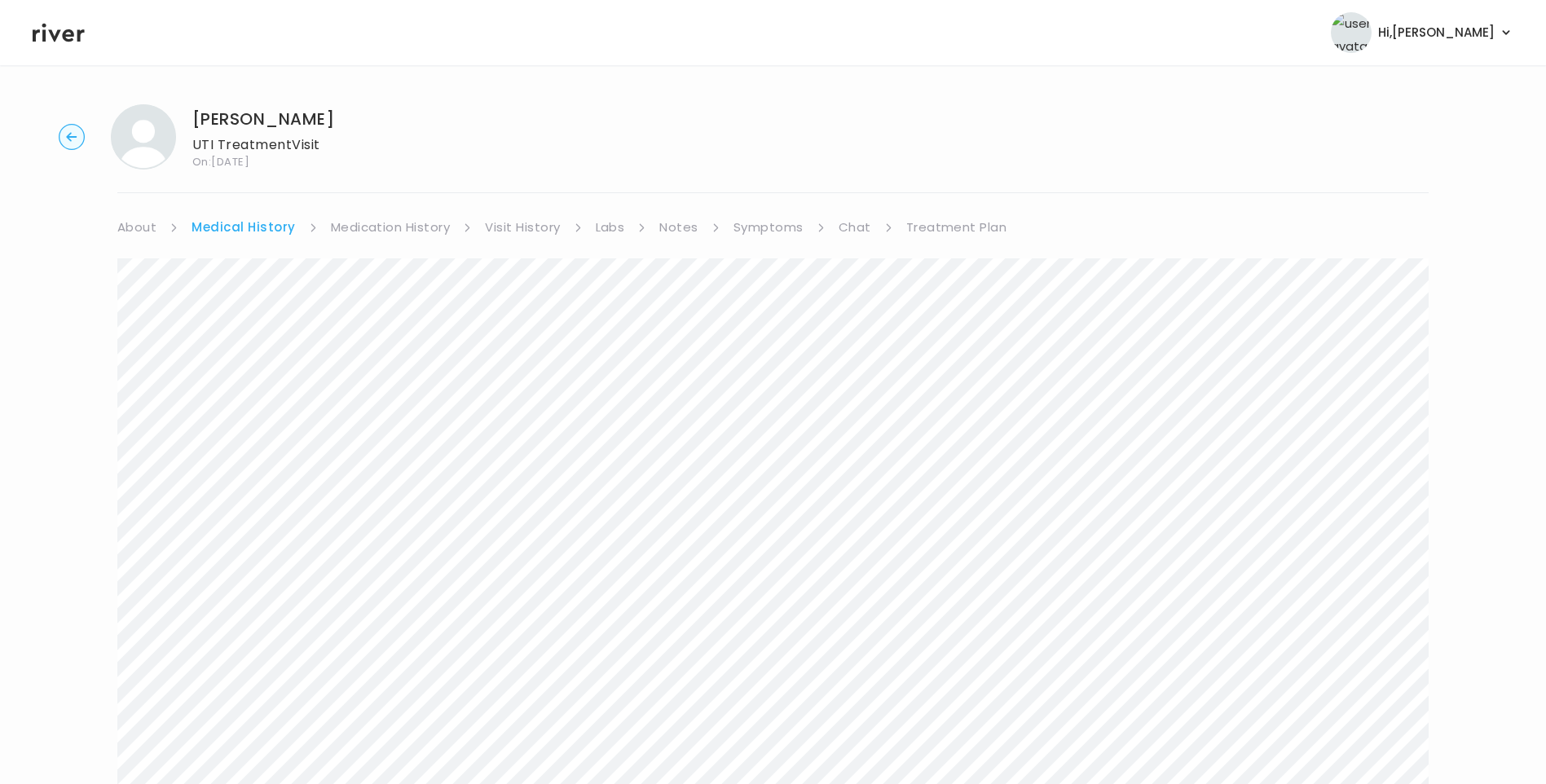
click at [776, 227] on link "Symptoms" at bounding box center [768, 227] width 70 height 23
click at [947, 224] on link "Treatment Plan" at bounding box center [953, 227] width 101 height 23
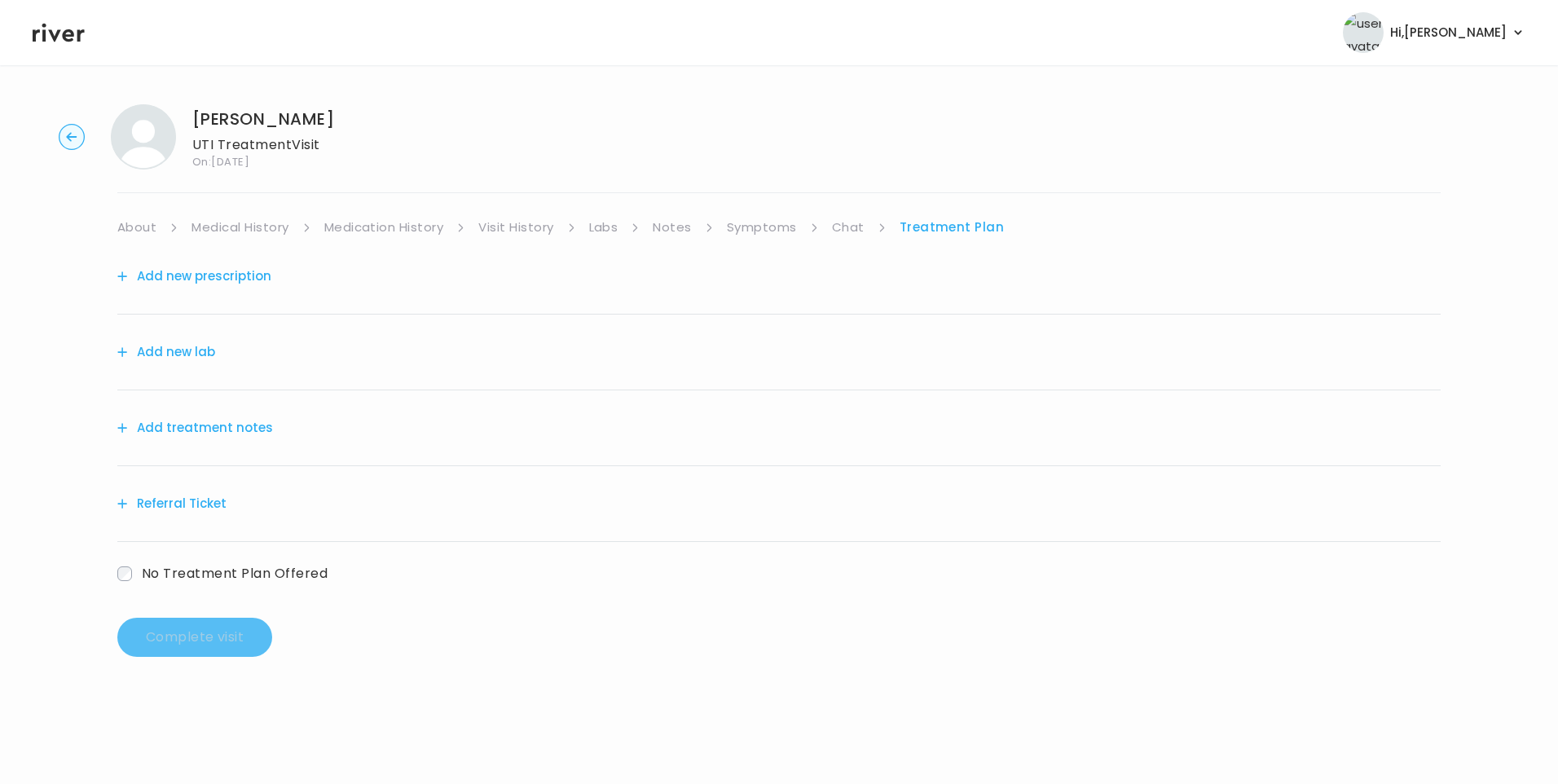
click at [249, 426] on button "Add treatment notes" at bounding box center [195, 428] width 155 height 23
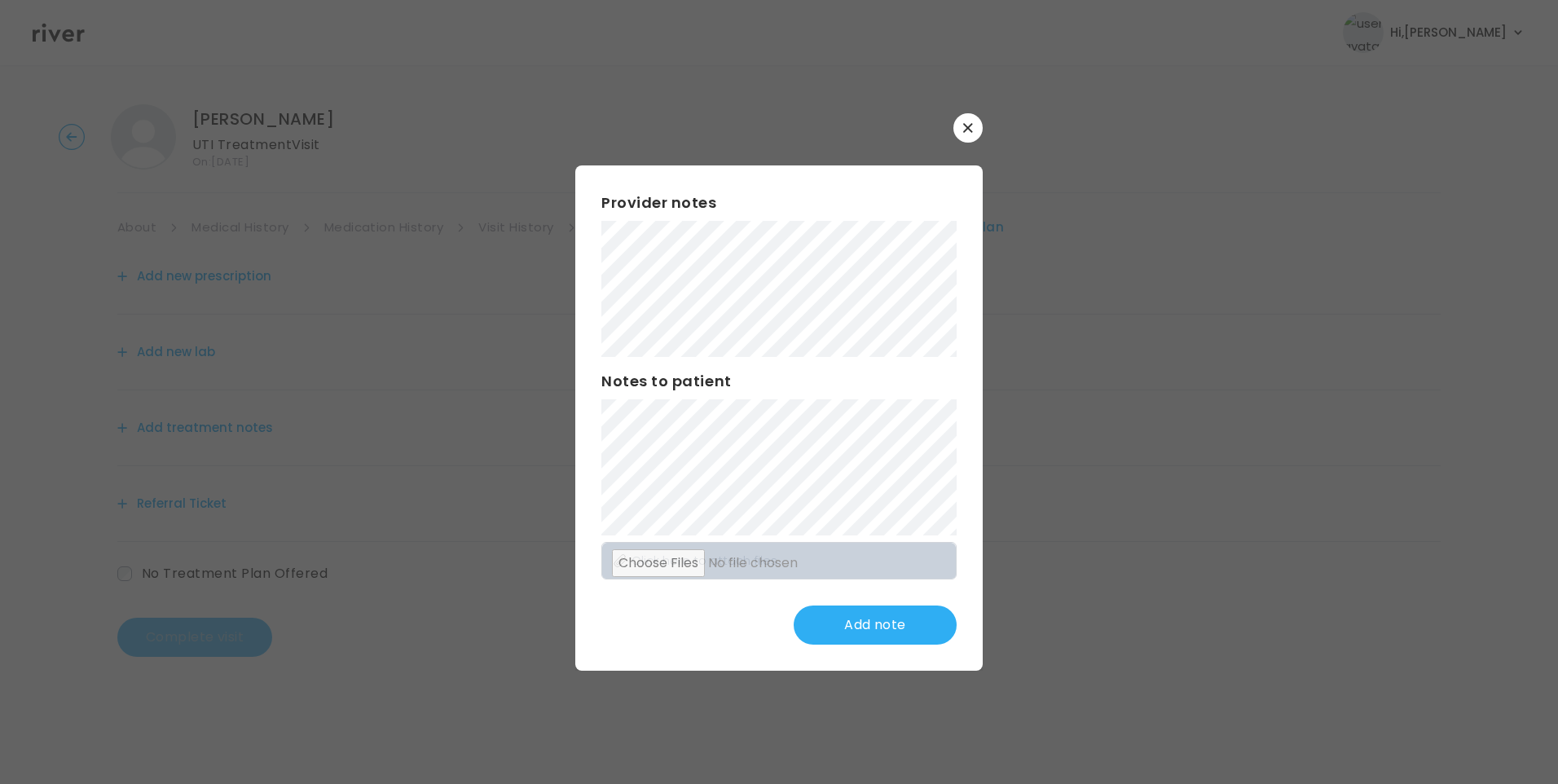
click at [899, 620] on button "Add note" at bounding box center [875, 624] width 163 height 39
click at [847, 612] on button "Update note" at bounding box center [875, 624] width 163 height 39
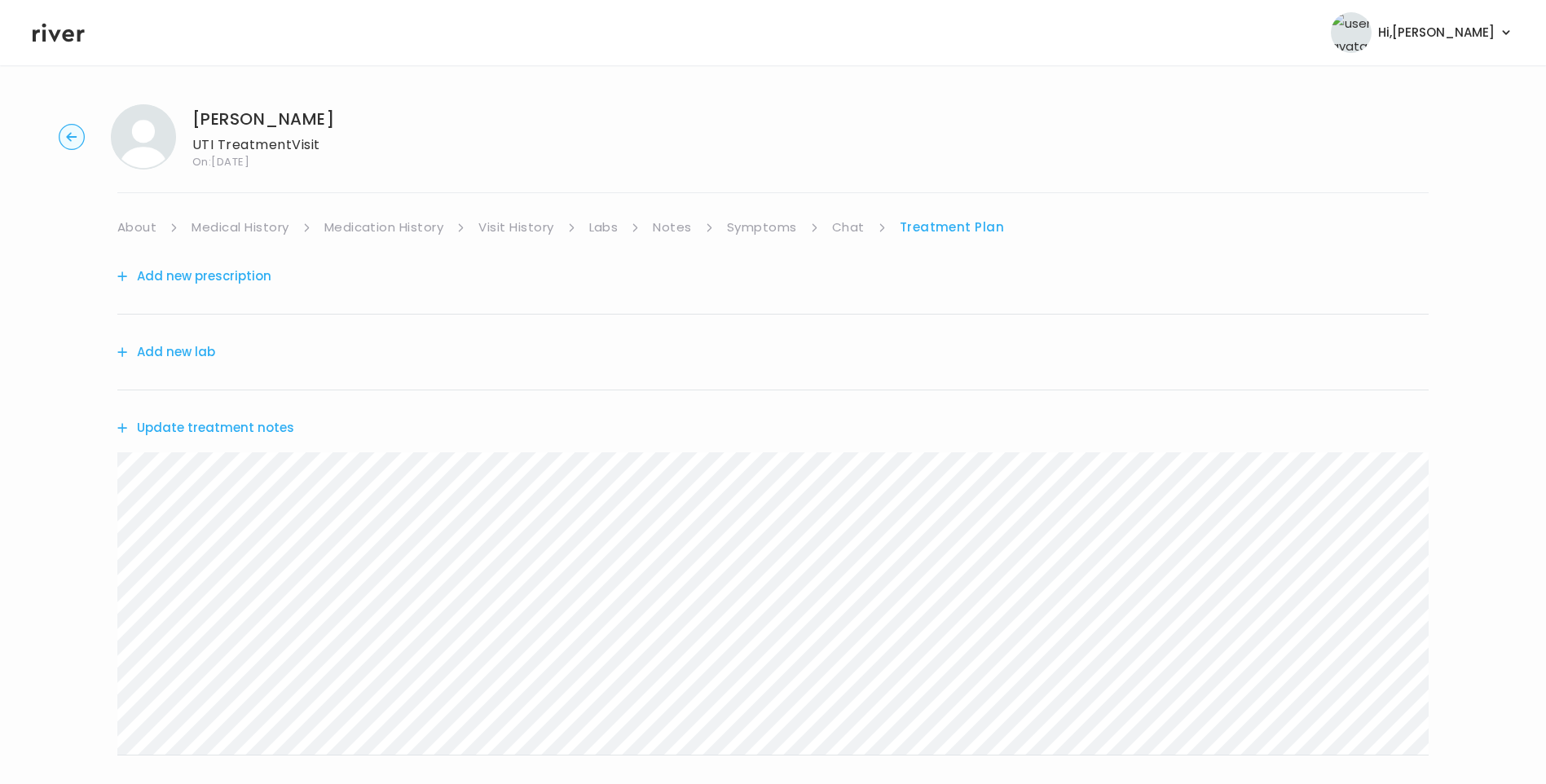
click at [681, 225] on link "Notes" at bounding box center [673, 227] width 39 height 23
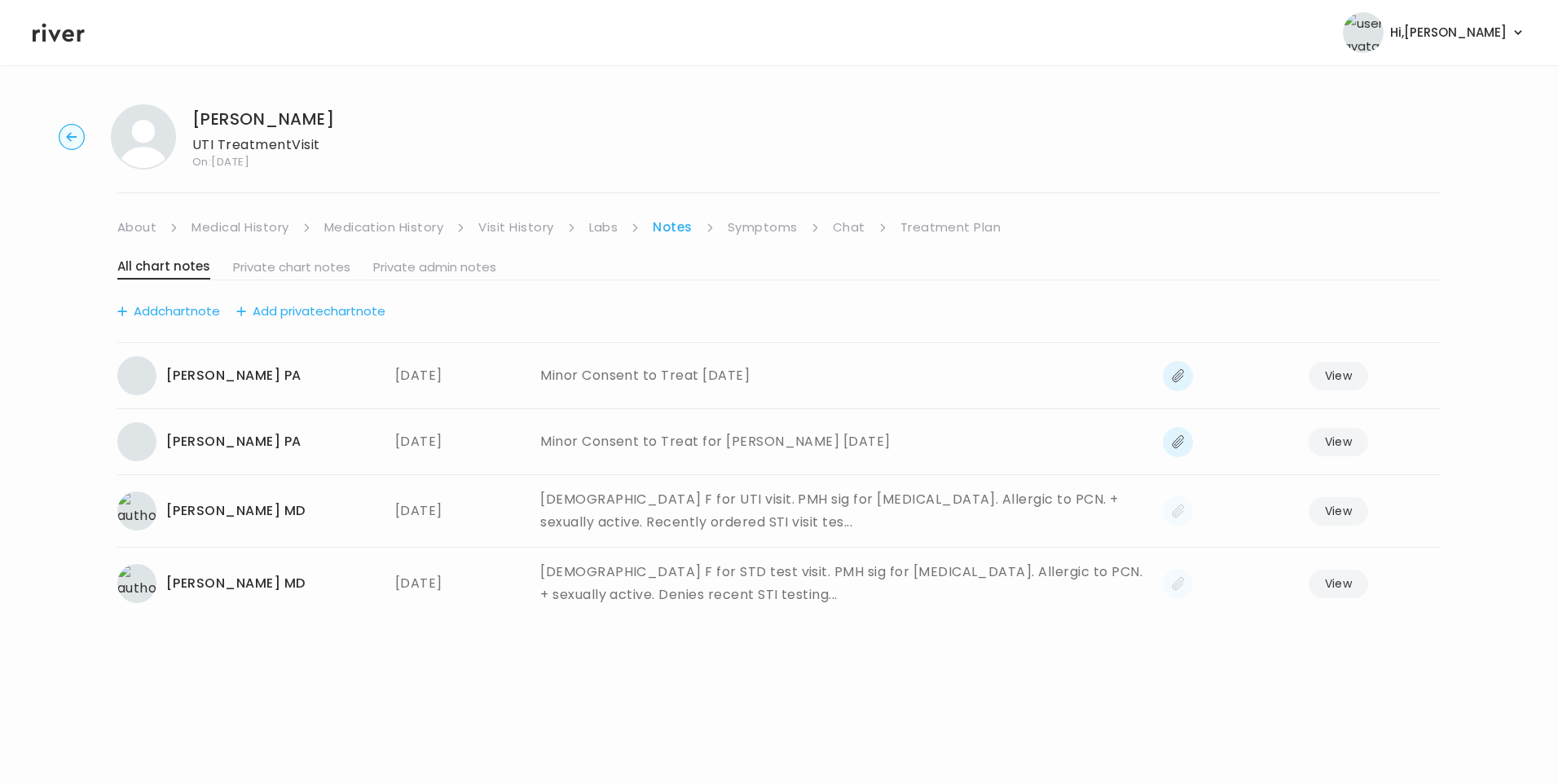
click at [597, 230] on link "Labs" at bounding box center [603, 227] width 29 height 23
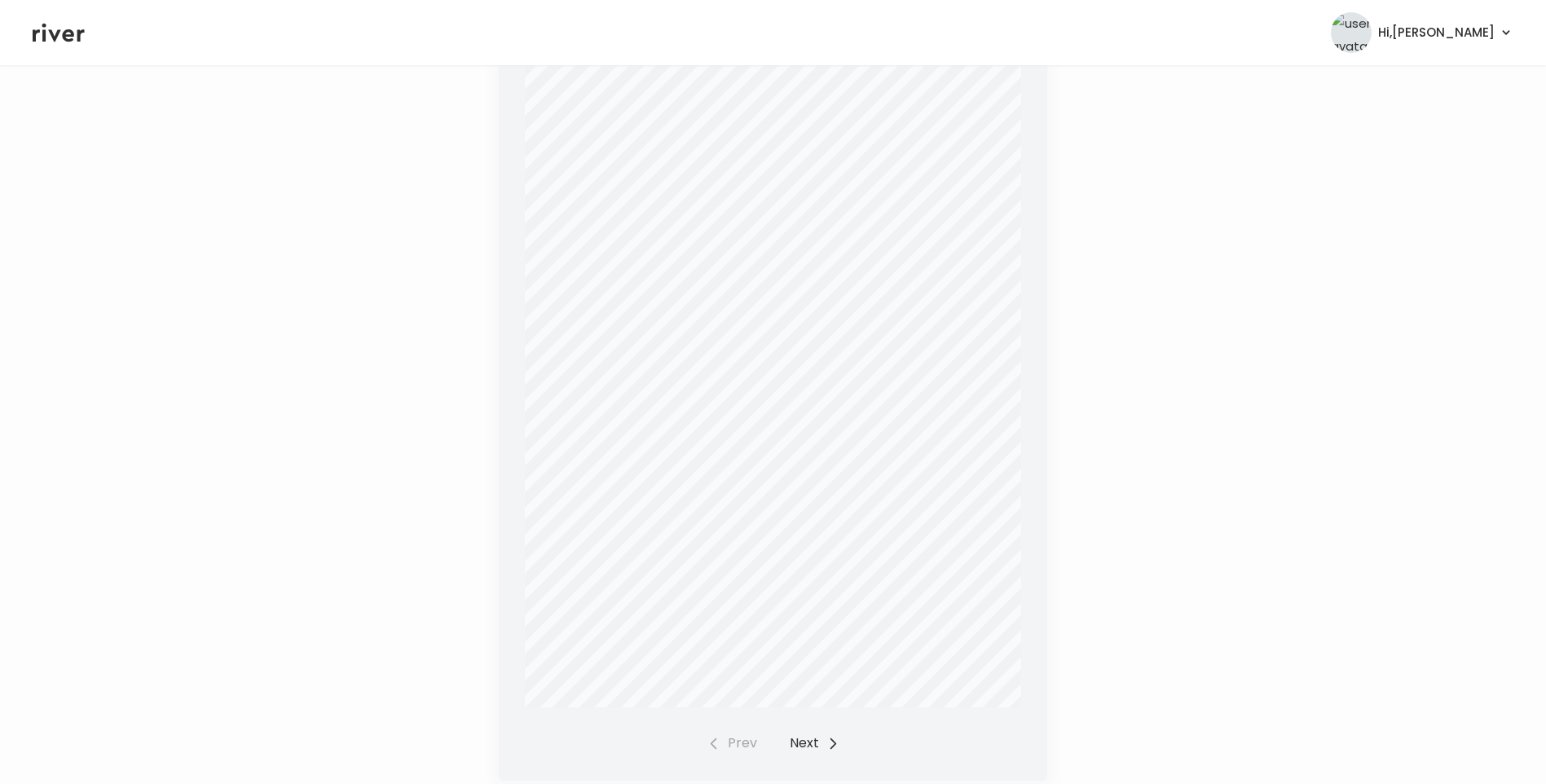
scroll to position [378, 0]
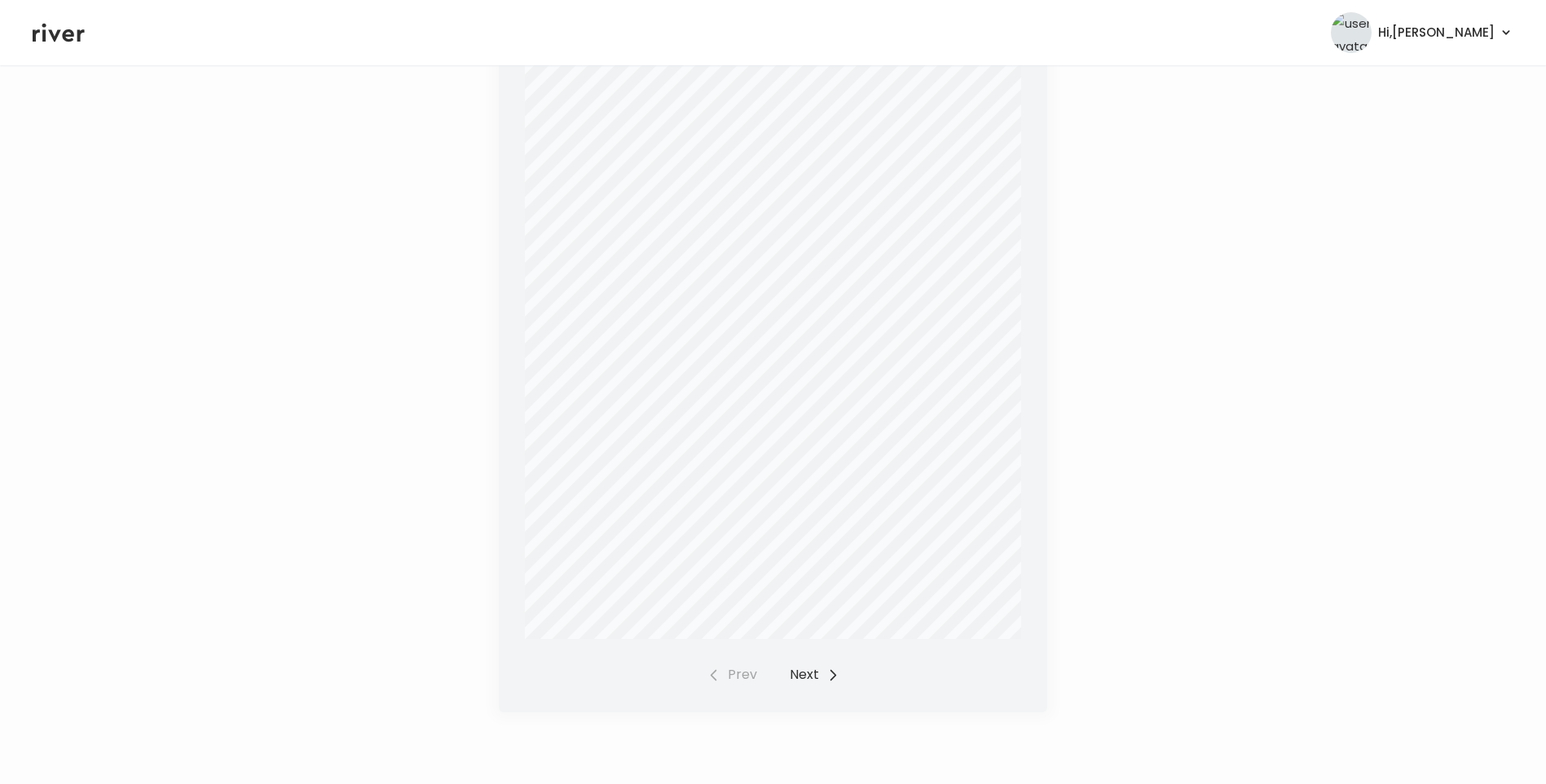
click at [804, 664] on button "Next" at bounding box center [815, 674] width 50 height 23
click at [812, 671] on button "Next" at bounding box center [815, 674] width 50 height 23
click at [747, 676] on button "Prev" at bounding box center [732, 674] width 50 height 23
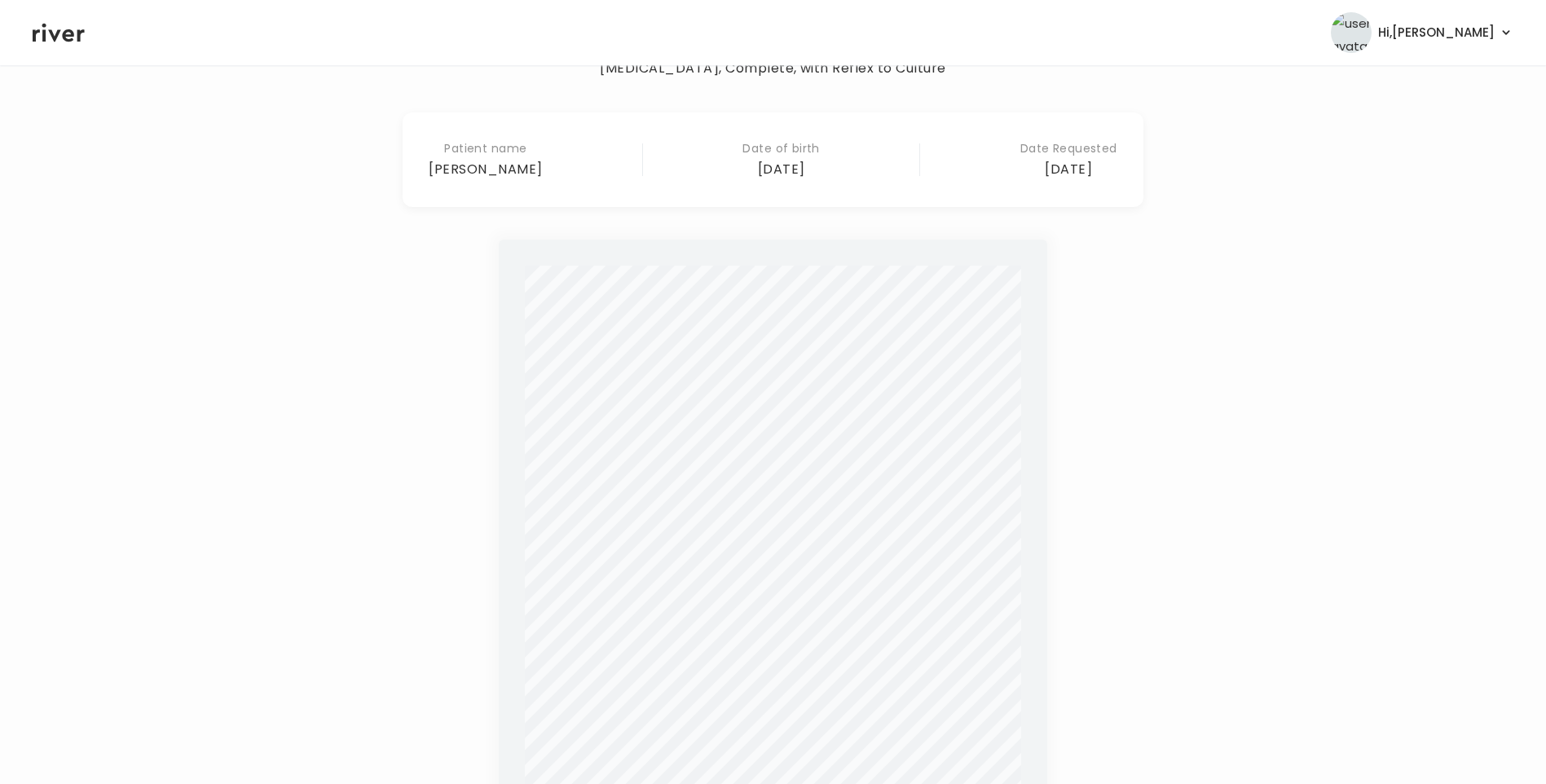
scroll to position [0, 0]
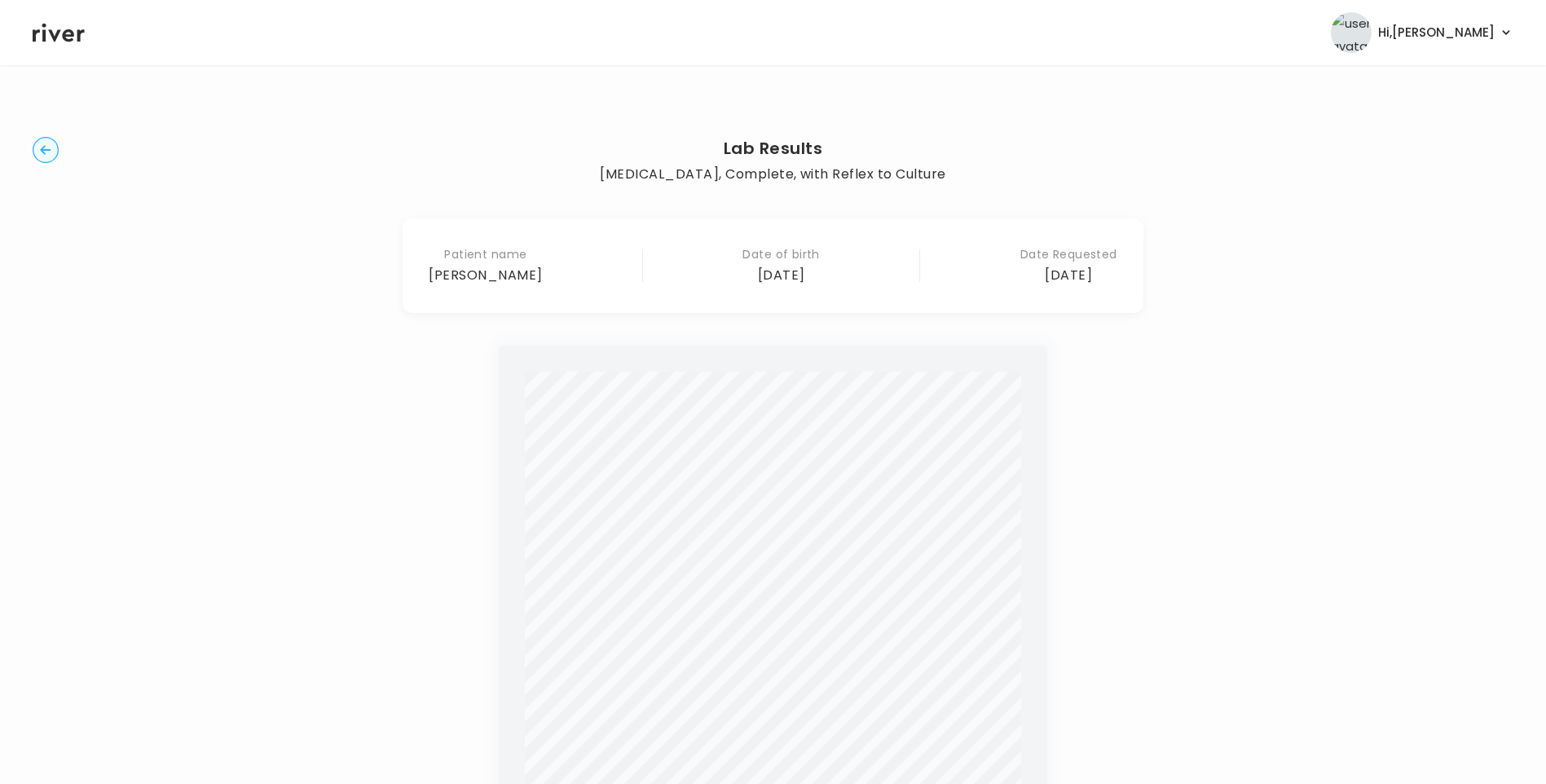
click at [50, 152] on circle "button" at bounding box center [46, 150] width 25 height 25
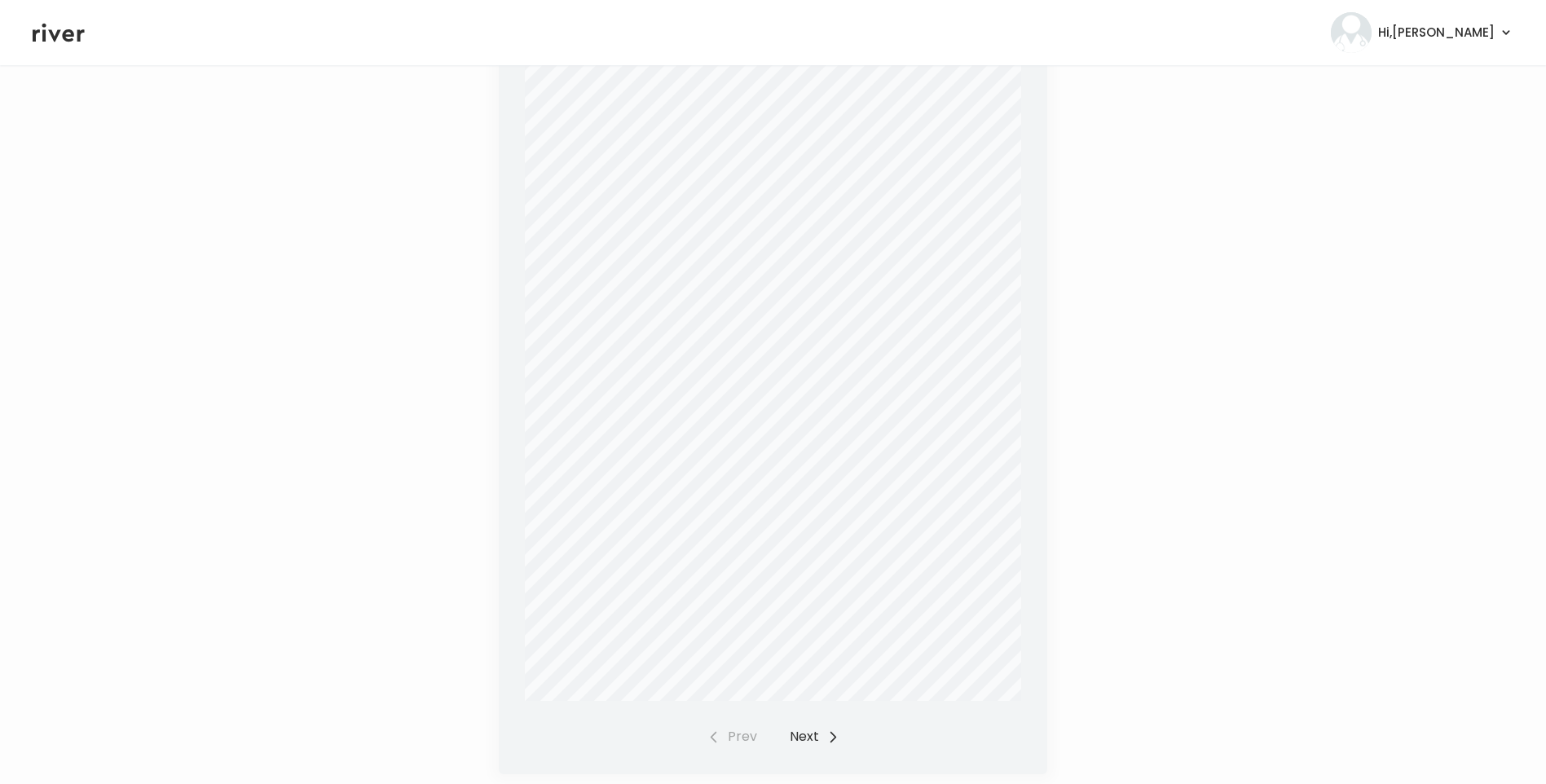
scroll to position [378, 0]
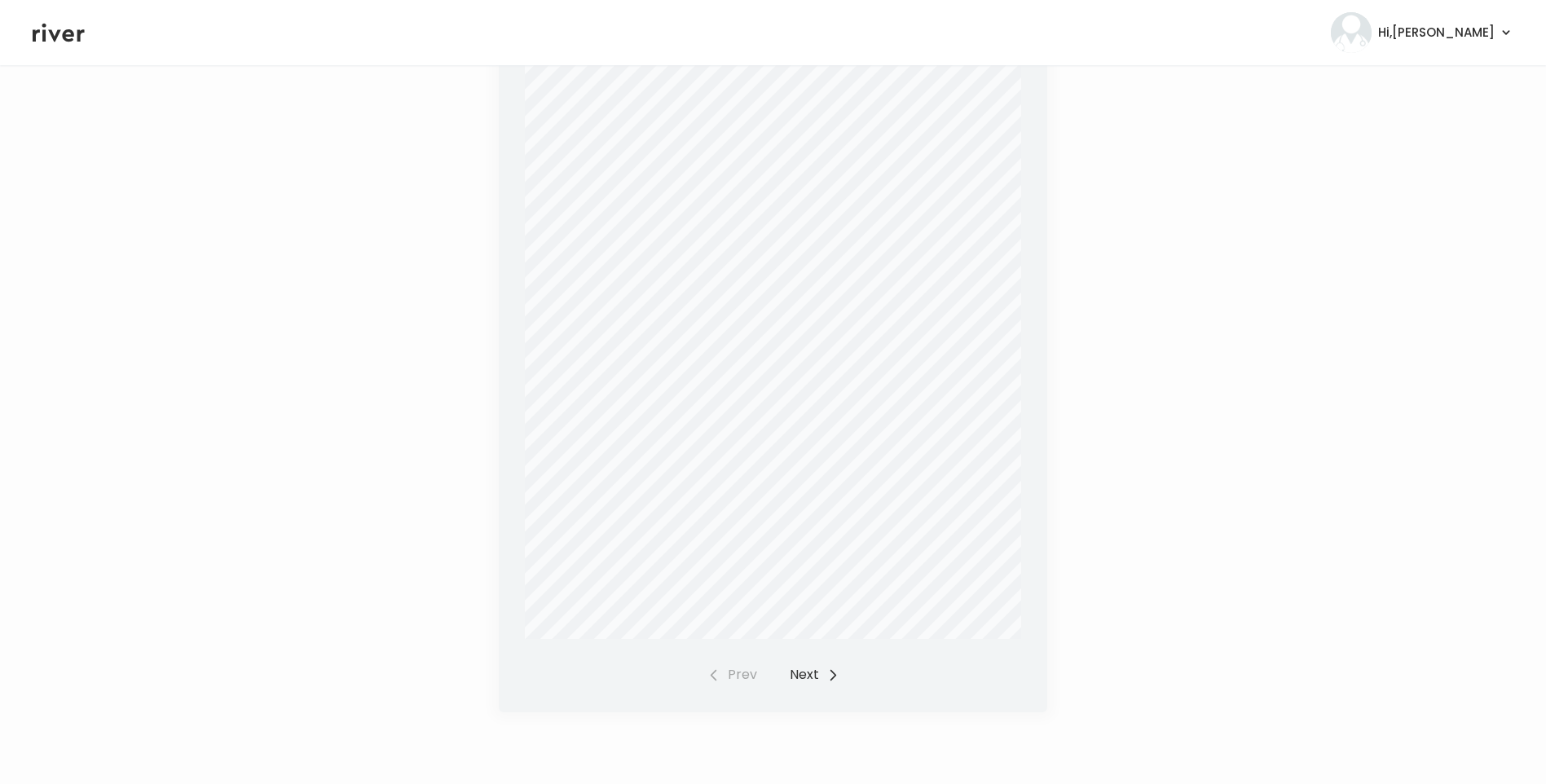
click at [819, 670] on button "Next" at bounding box center [815, 674] width 50 height 23
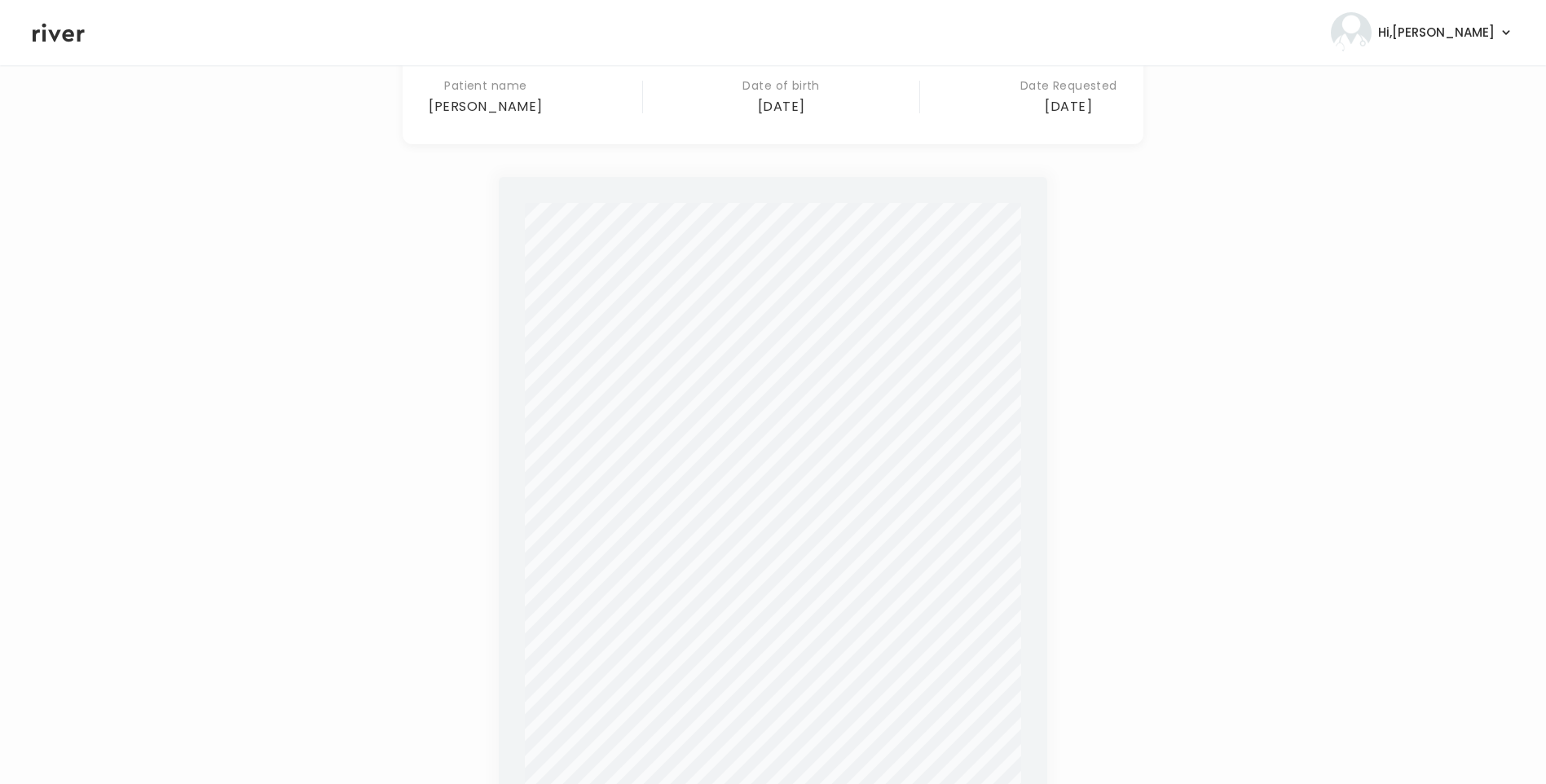
scroll to position [0, 0]
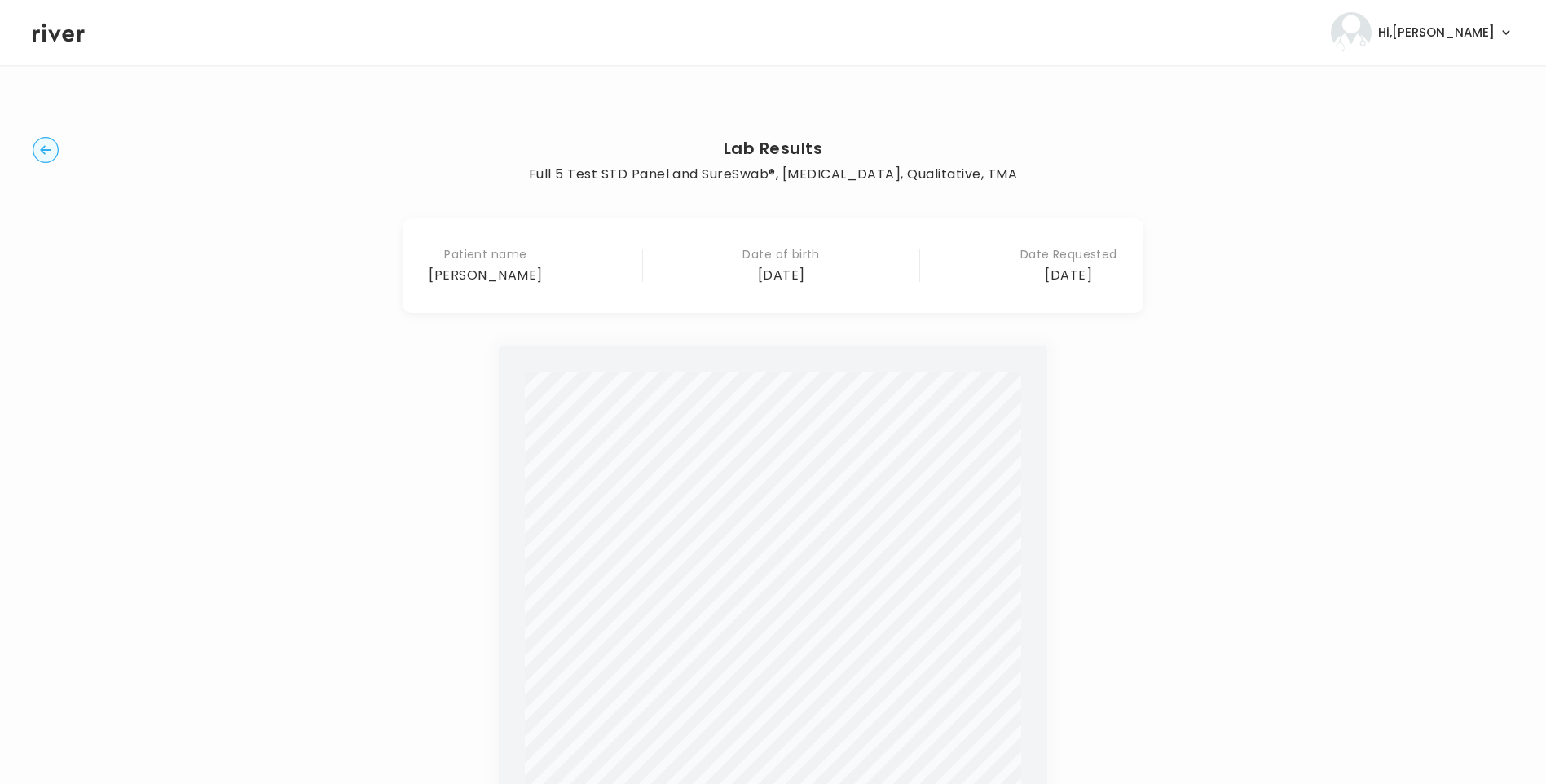
click at [49, 151] on icon "button" at bounding box center [45, 150] width 26 height 26
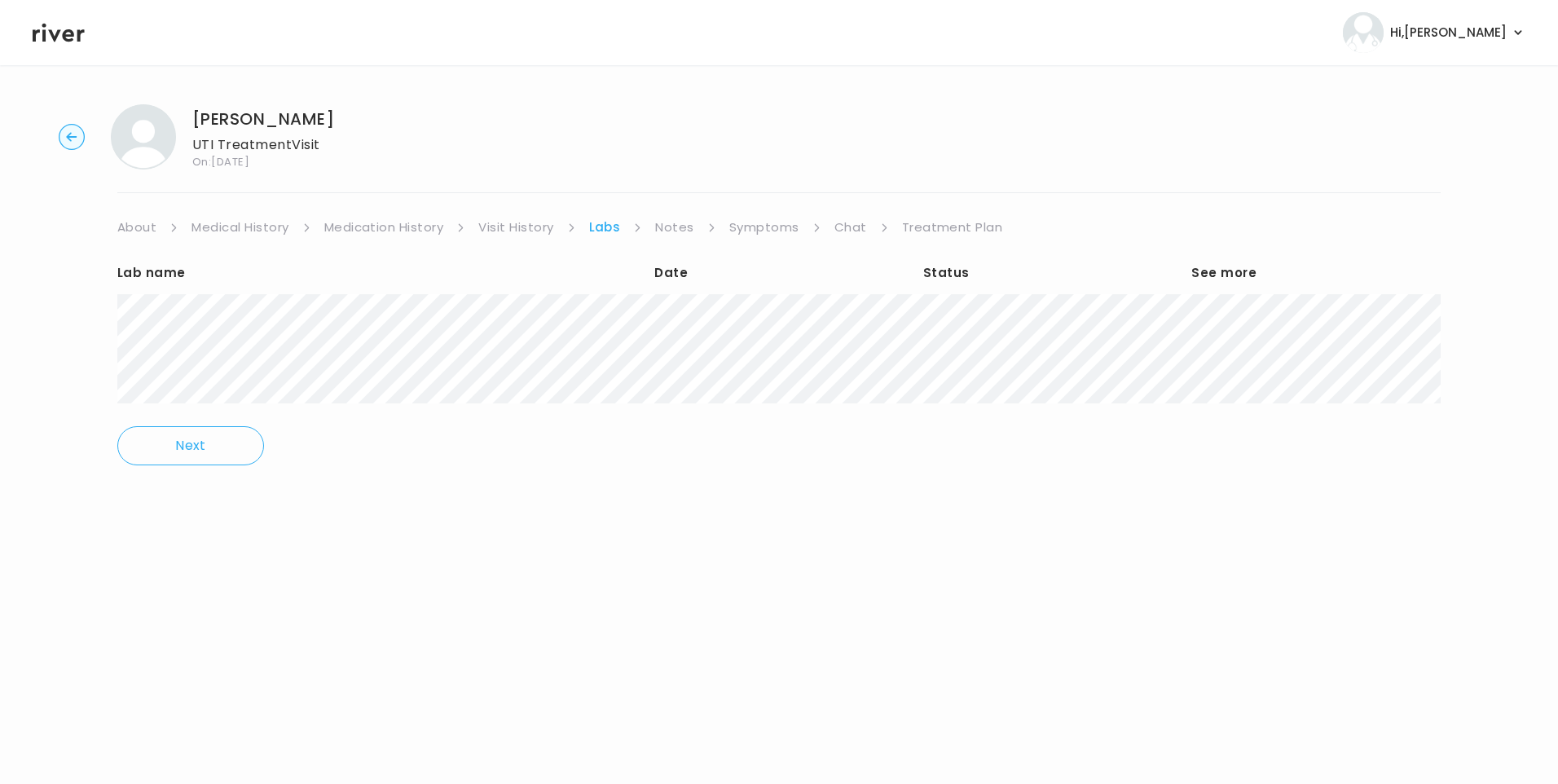
click at [965, 224] on link "Treatment Plan" at bounding box center [952, 227] width 101 height 23
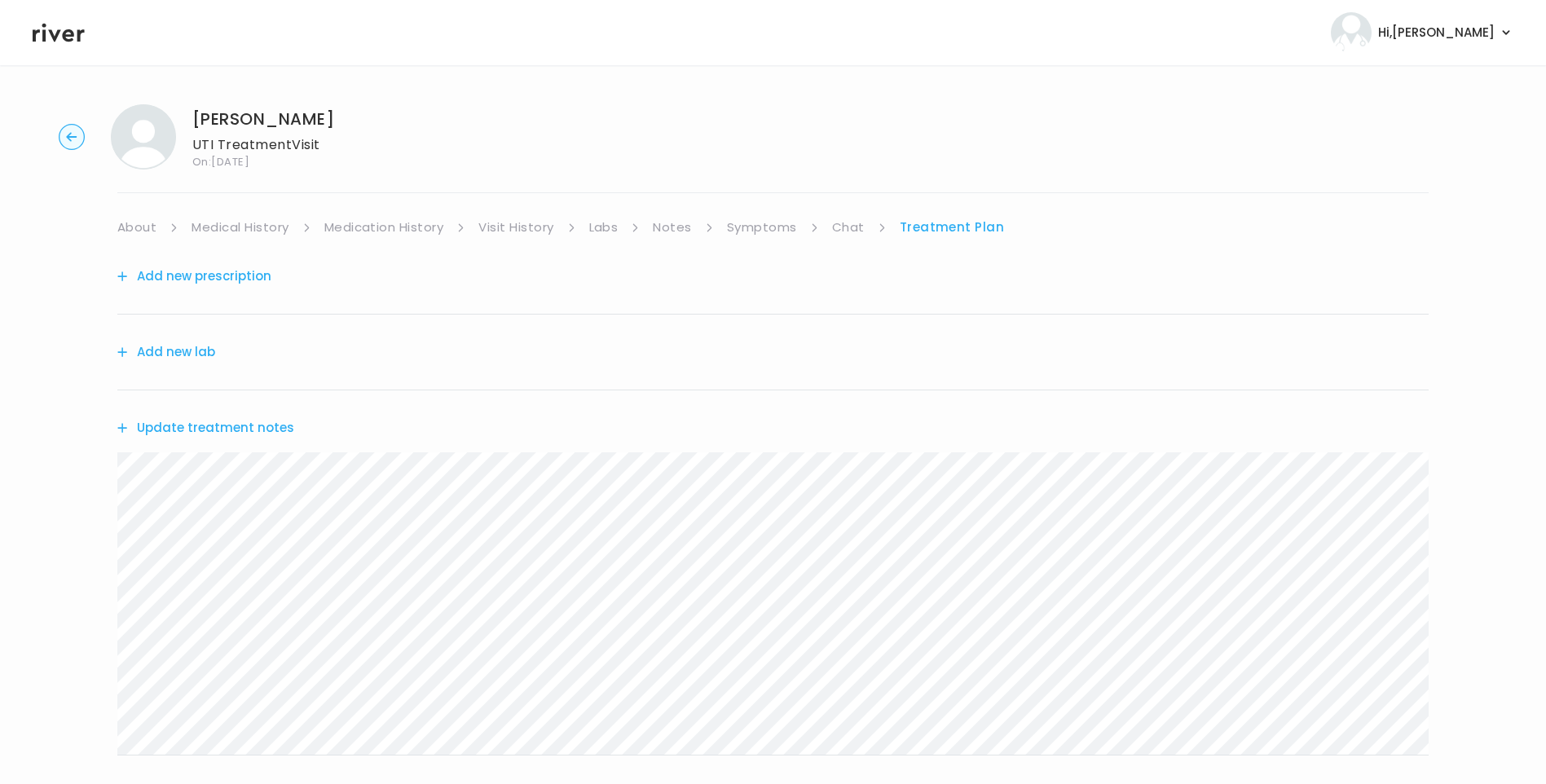
click at [270, 418] on button "Update treatment notes" at bounding box center [206, 428] width 177 height 23
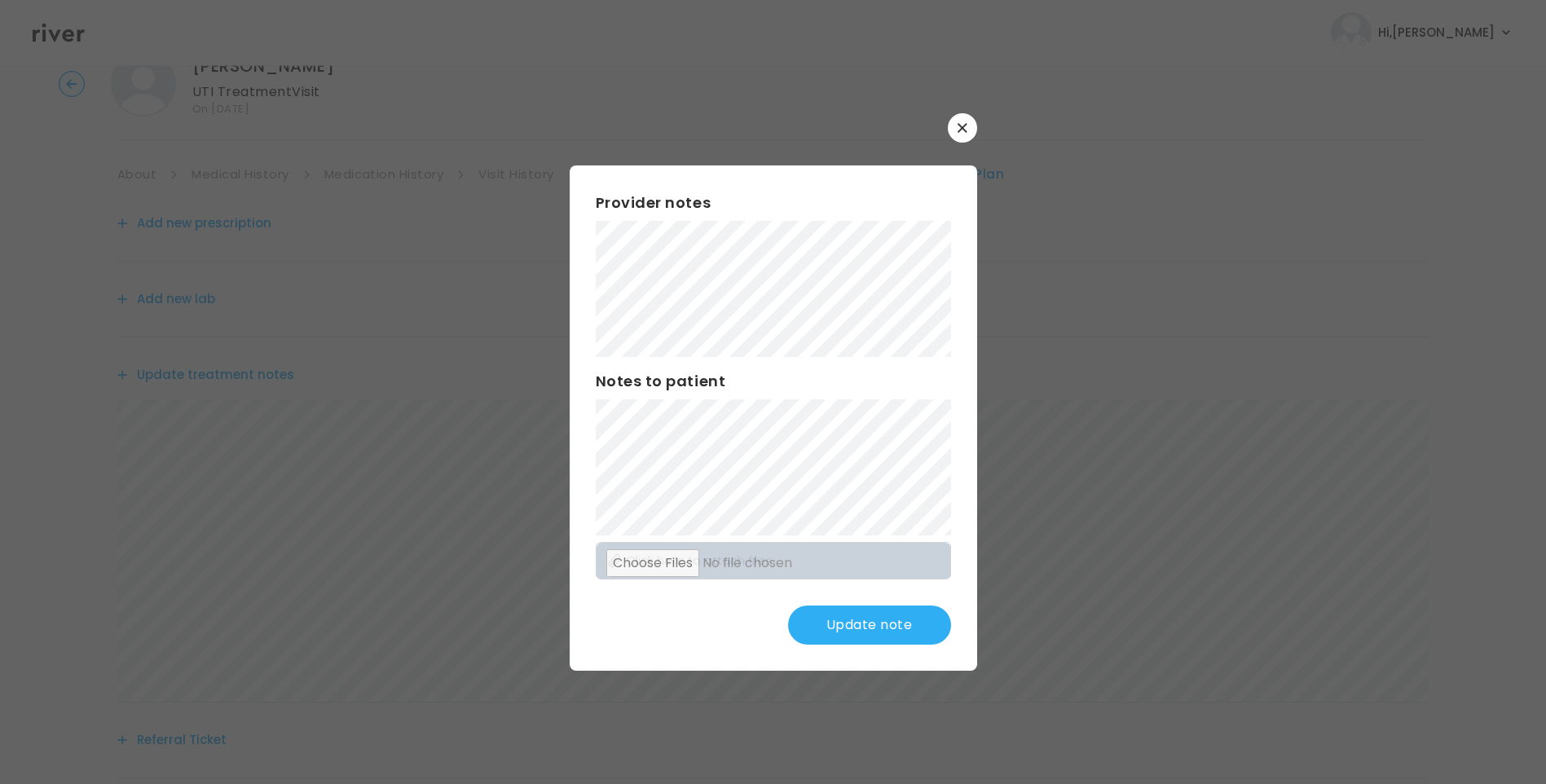
scroll to position [82, 0]
click at [889, 632] on button "Update note" at bounding box center [870, 624] width 163 height 39
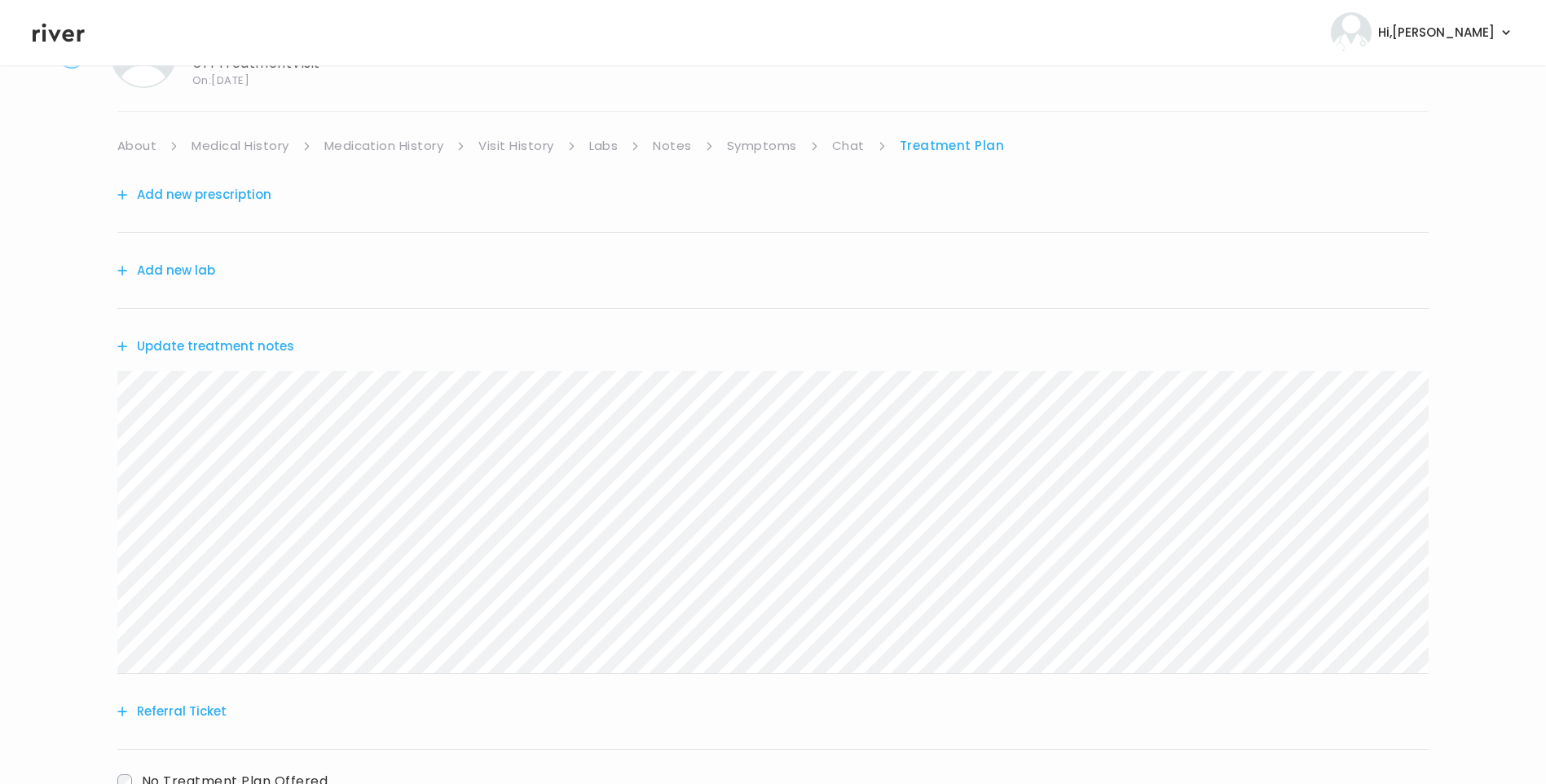
click at [275, 351] on button "Update treatment notes" at bounding box center [206, 346] width 177 height 23
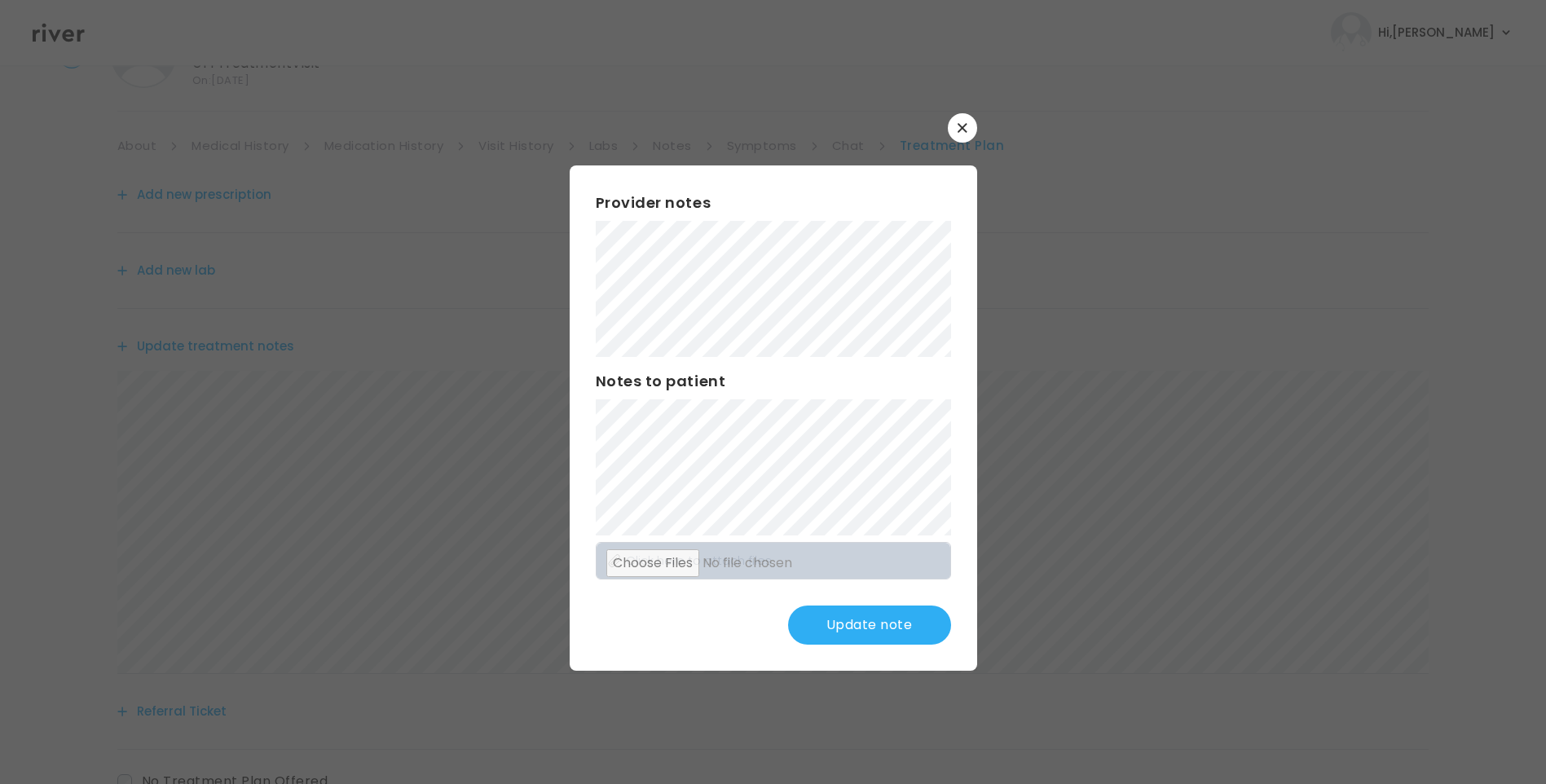
click at [876, 619] on button "Update note" at bounding box center [870, 624] width 163 height 39
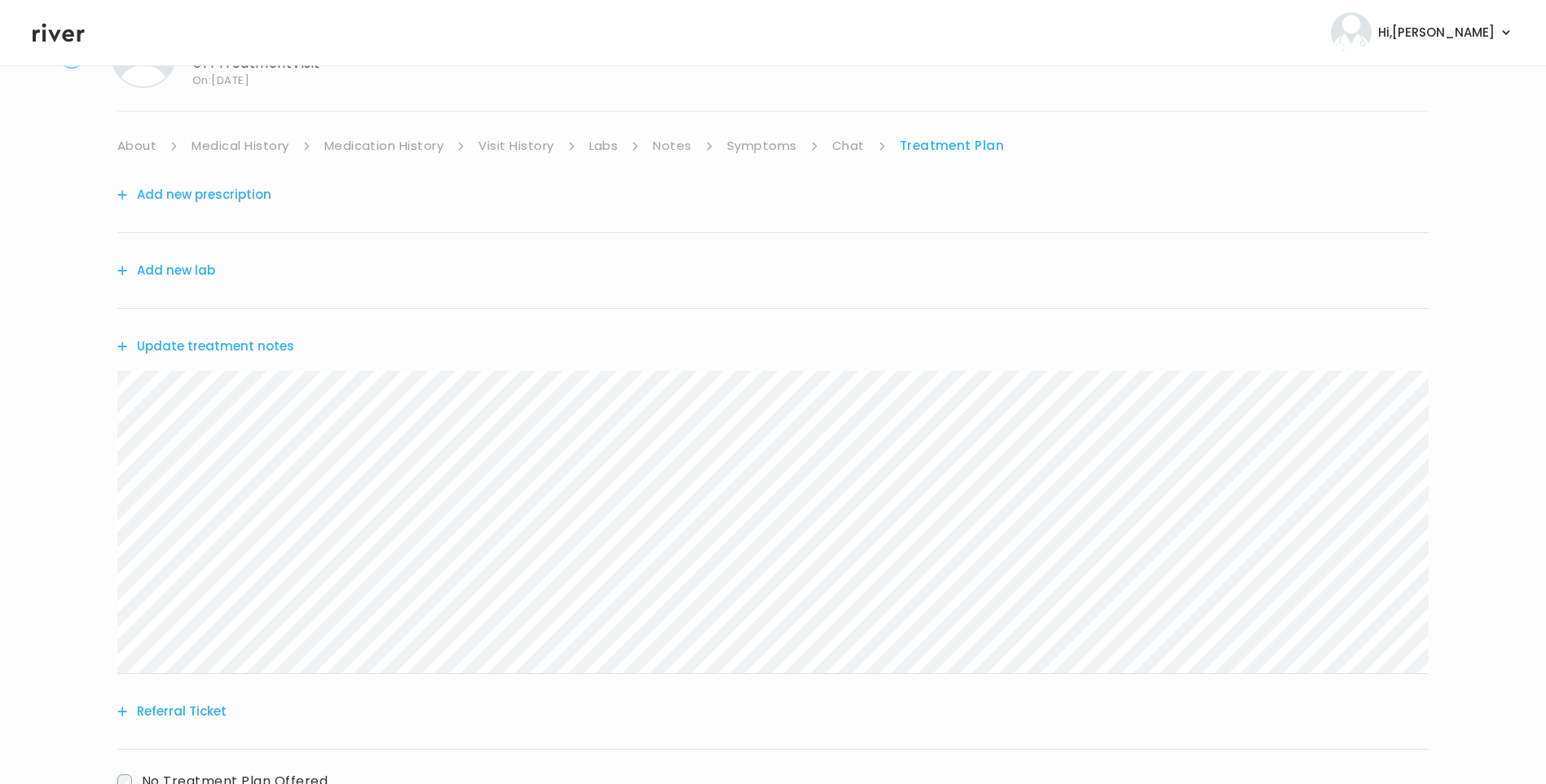
click at [222, 349] on button "Update treatment notes" at bounding box center [206, 346] width 177 height 23
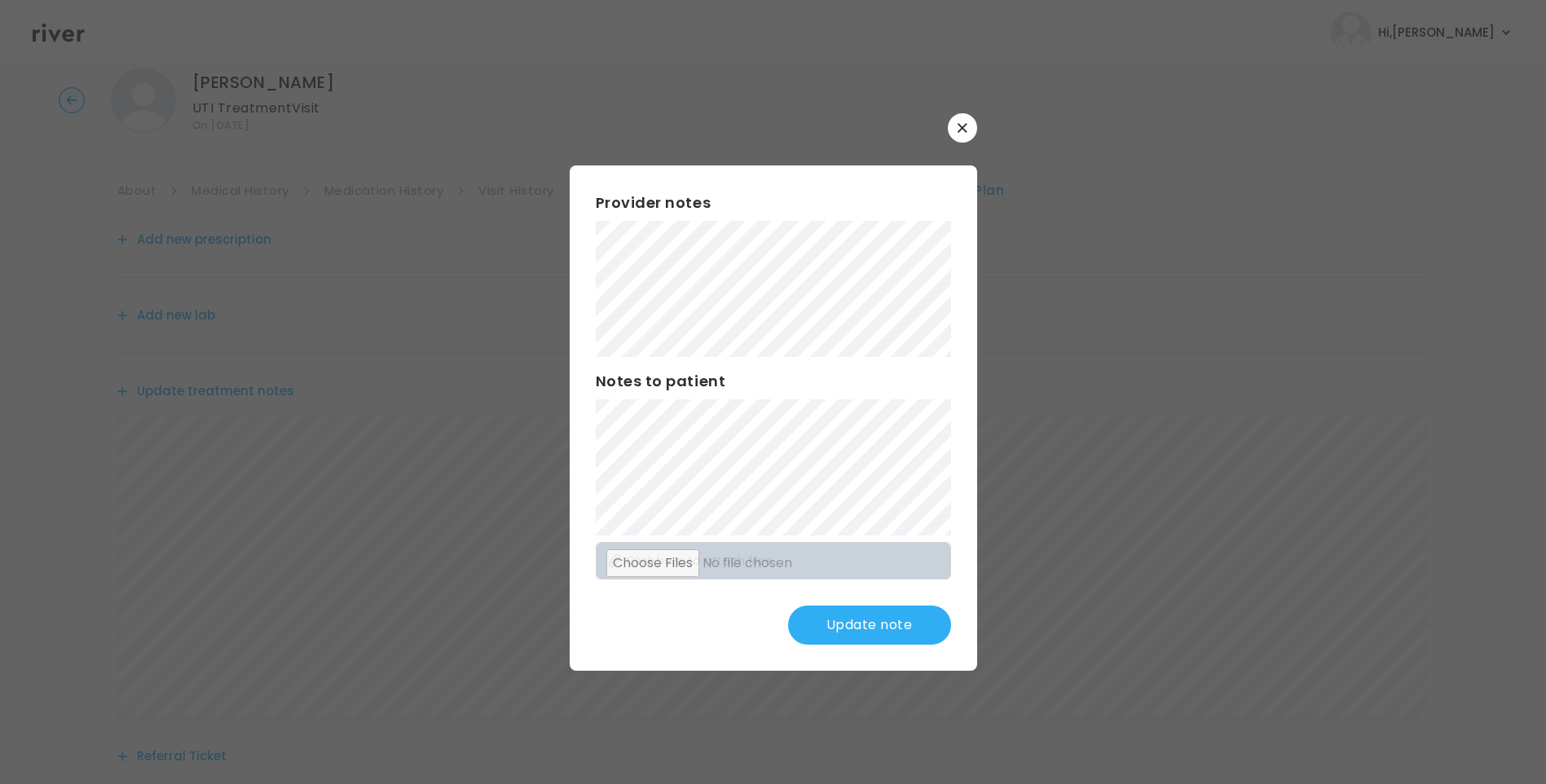
scroll to position [0, 0]
click at [888, 639] on button "Update note" at bounding box center [870, 624] width 163 height 39
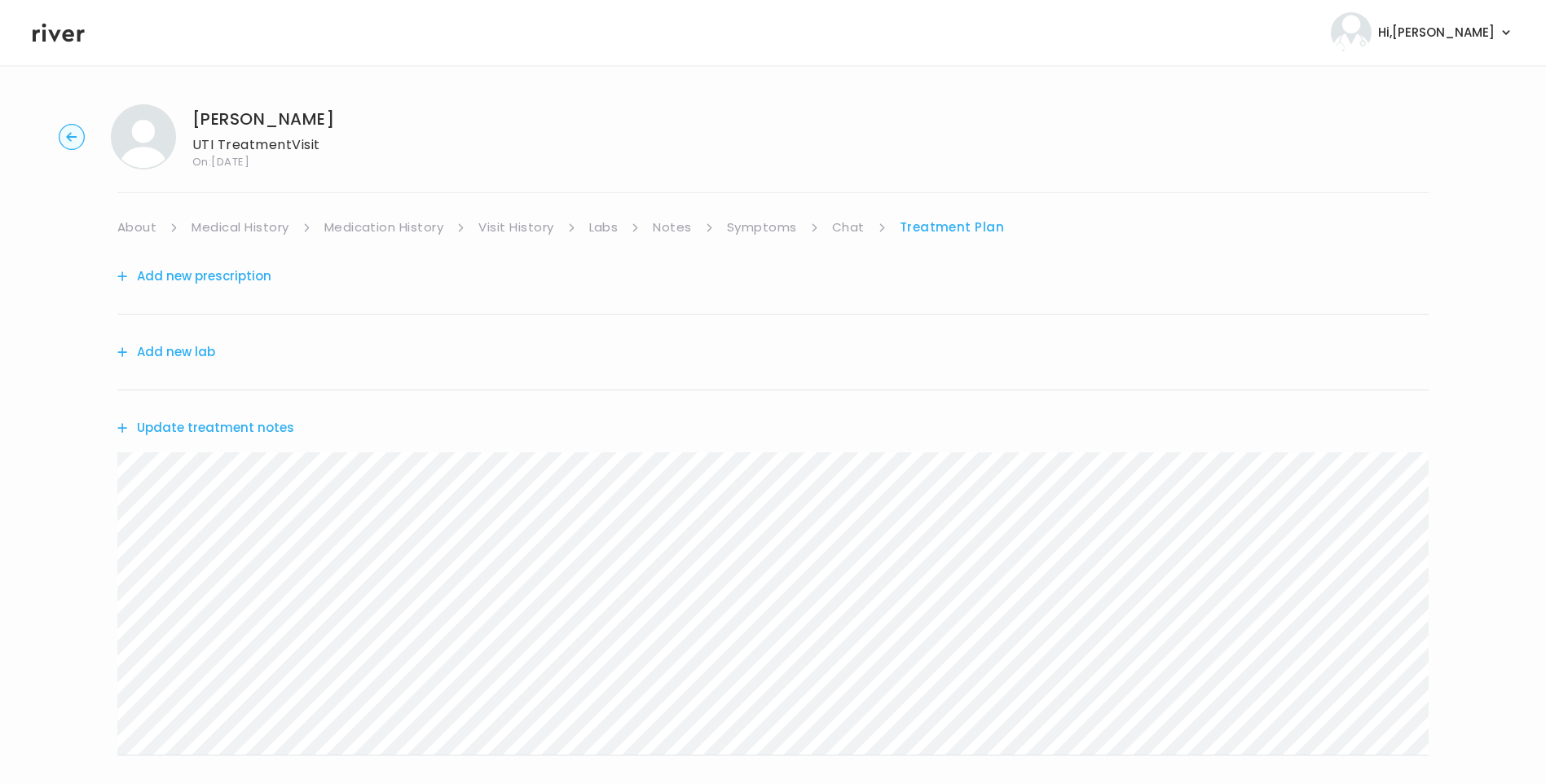
click at [240, 271] on button "Add new prescription" at bounding box center [194, 276] width 154 height 23
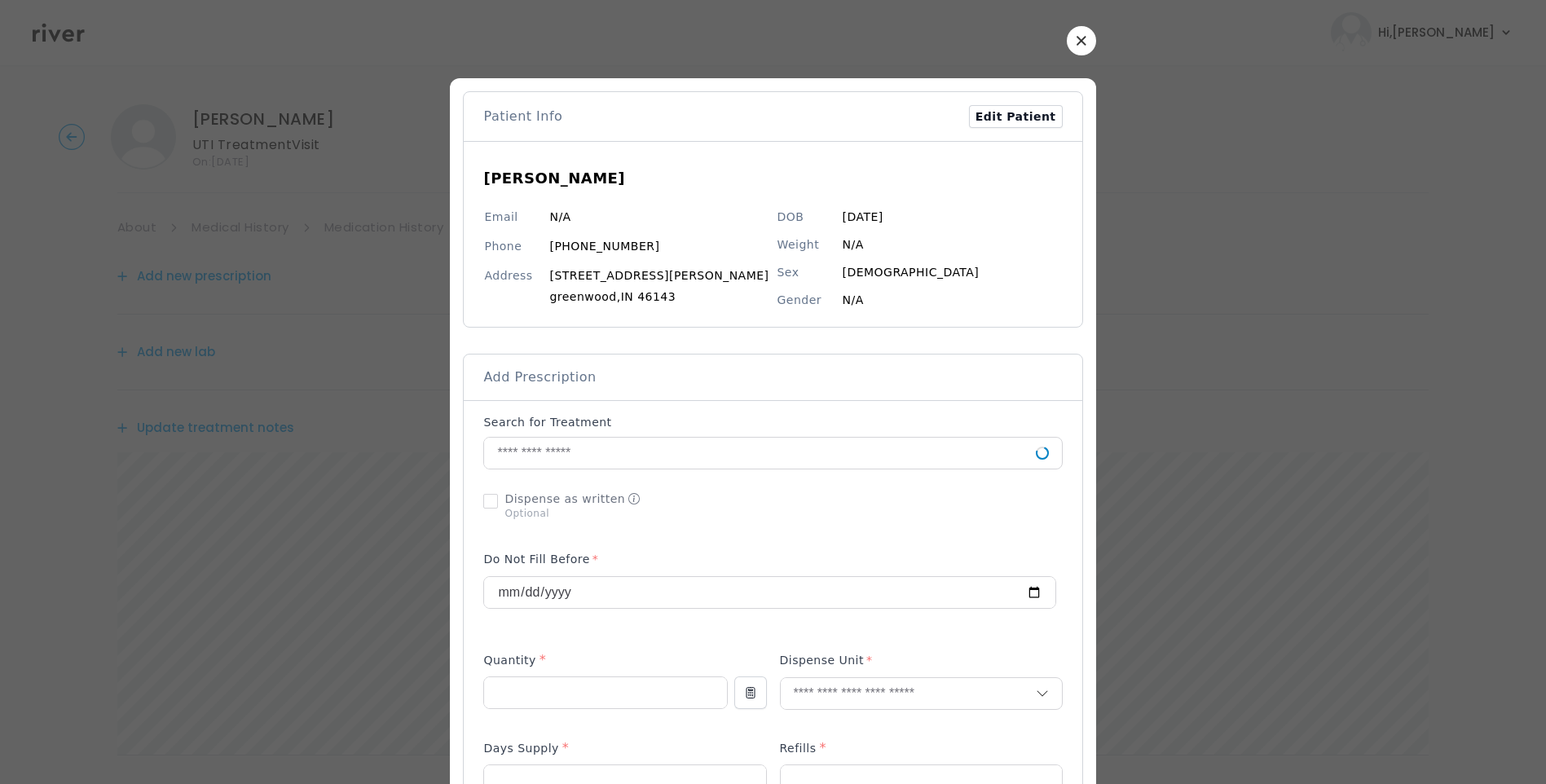
click at [1067, 49] on button "button" at bounding box center [1081, 40] width 29 height 29
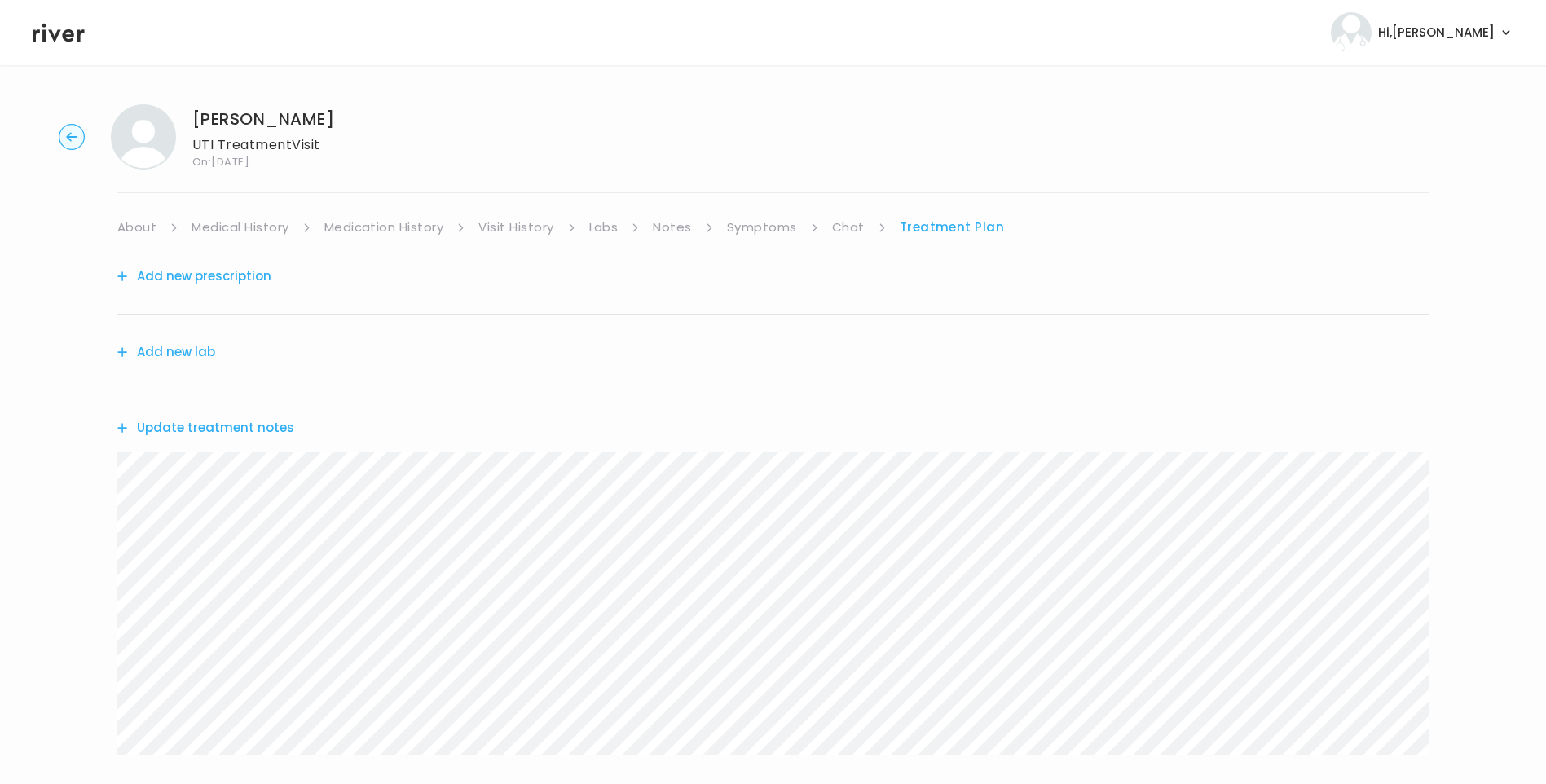
click at [414, 224] on link "Medication History" at bounding box center [384, 227] width 120 height 23
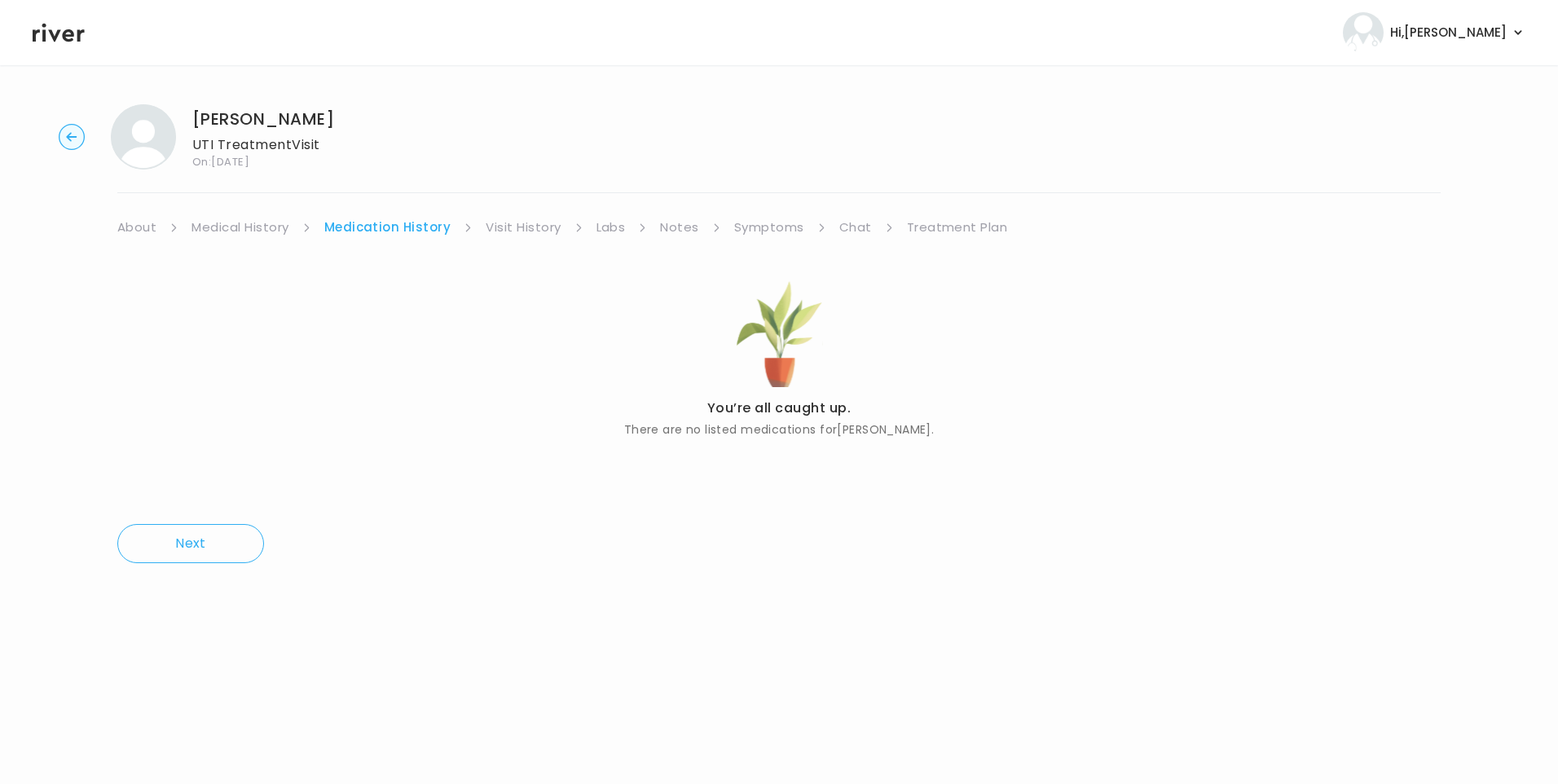
click at [941, 222] on link "Treatment Plan" at bounding box center [957, 227] width 101 height 23
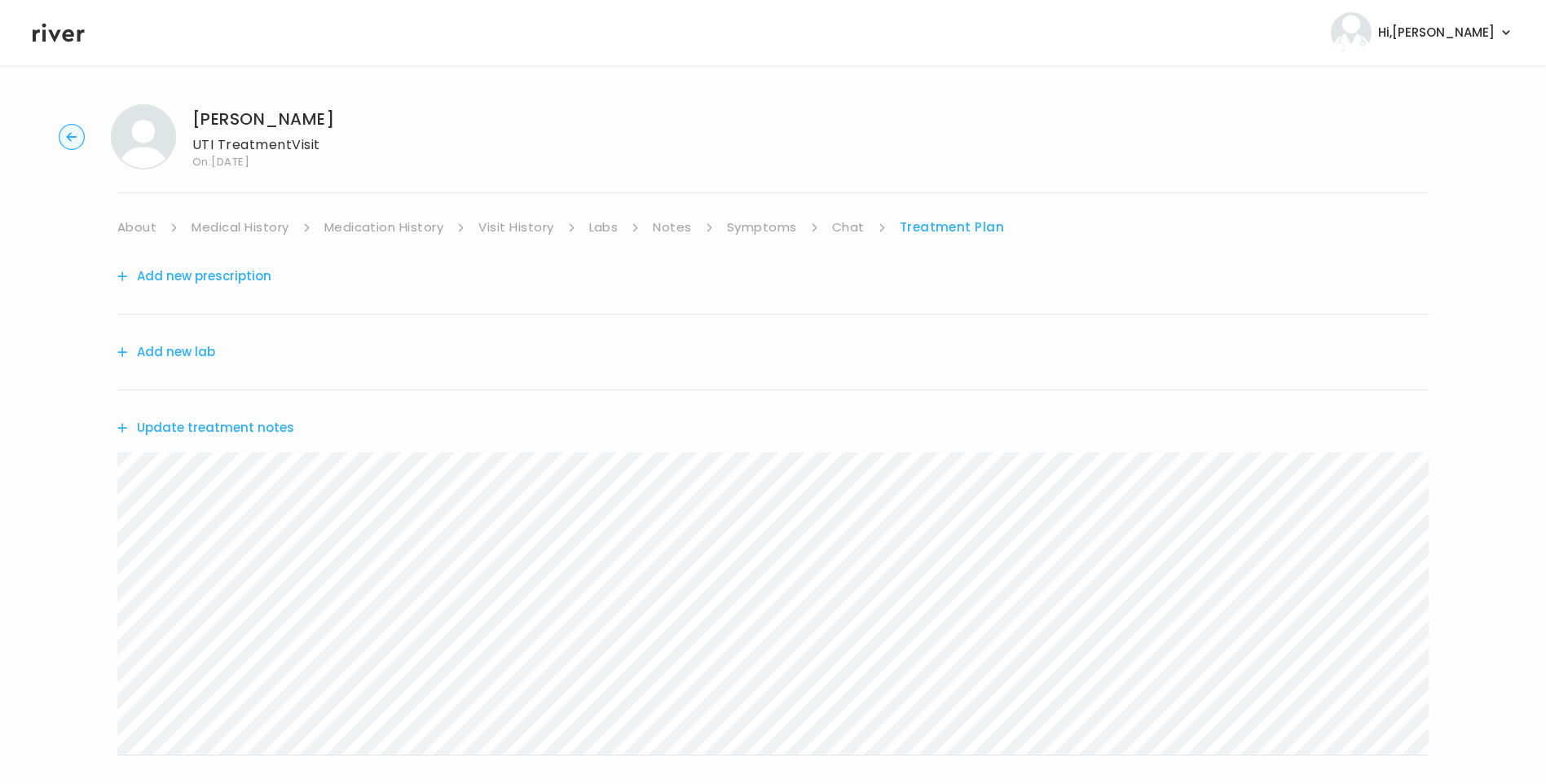
click at [243, 276] on button "Add new prescription" at bounding box center [194, 276] width 154 height 23
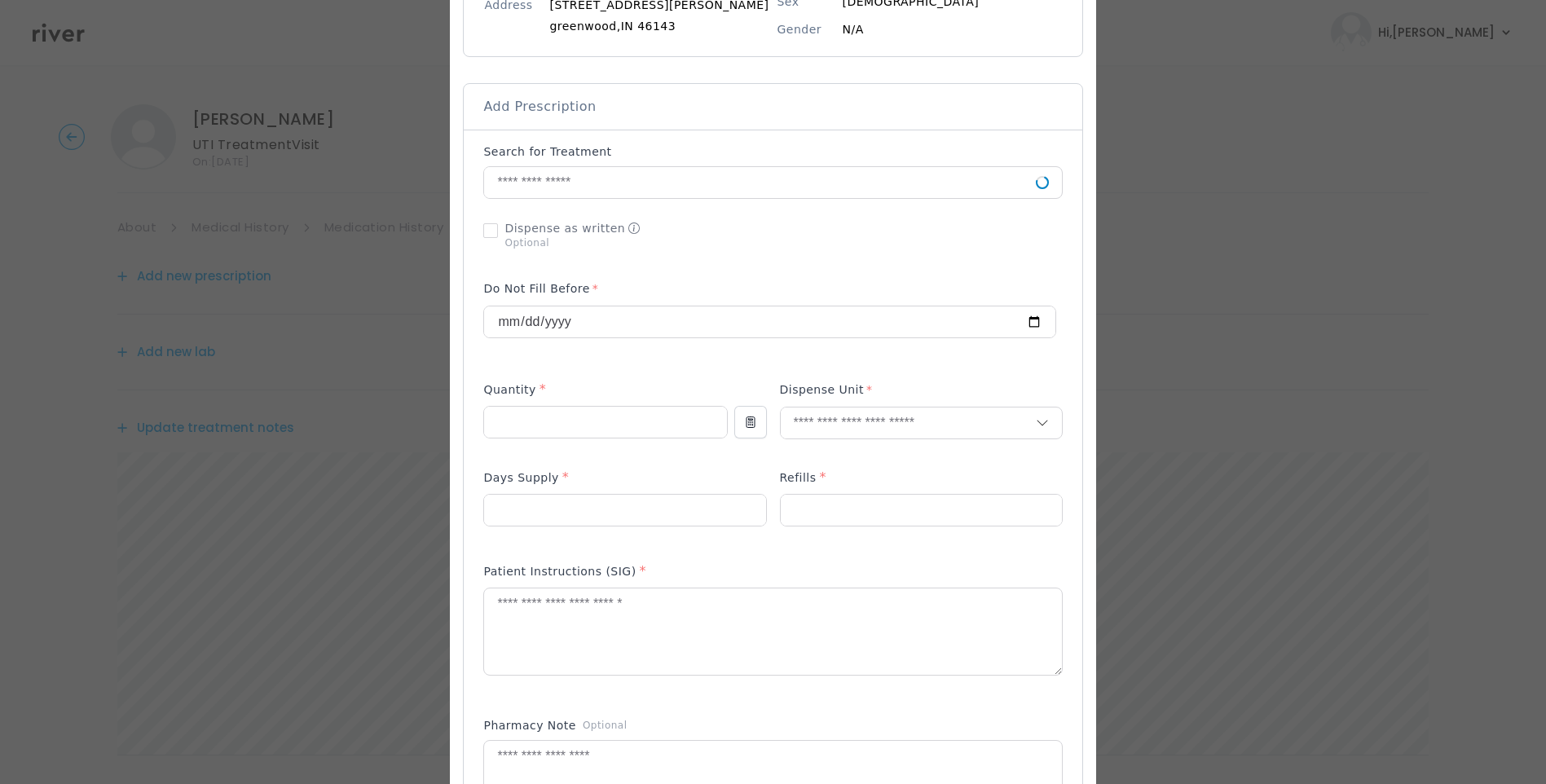
scroll to position [326, 0]
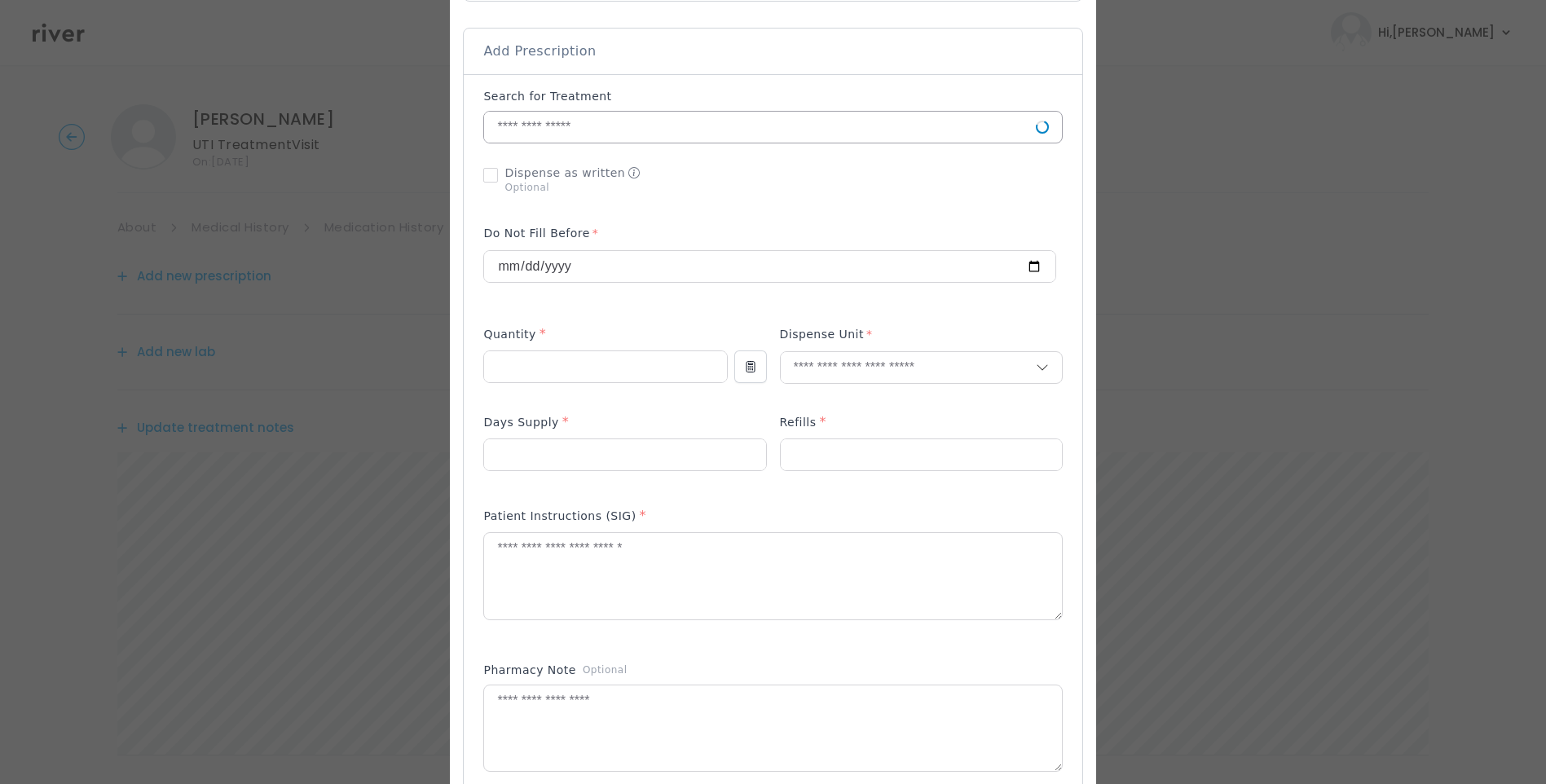
click at [581, 136] on input "text" at bounding box center [760, 127] width 551 height 31
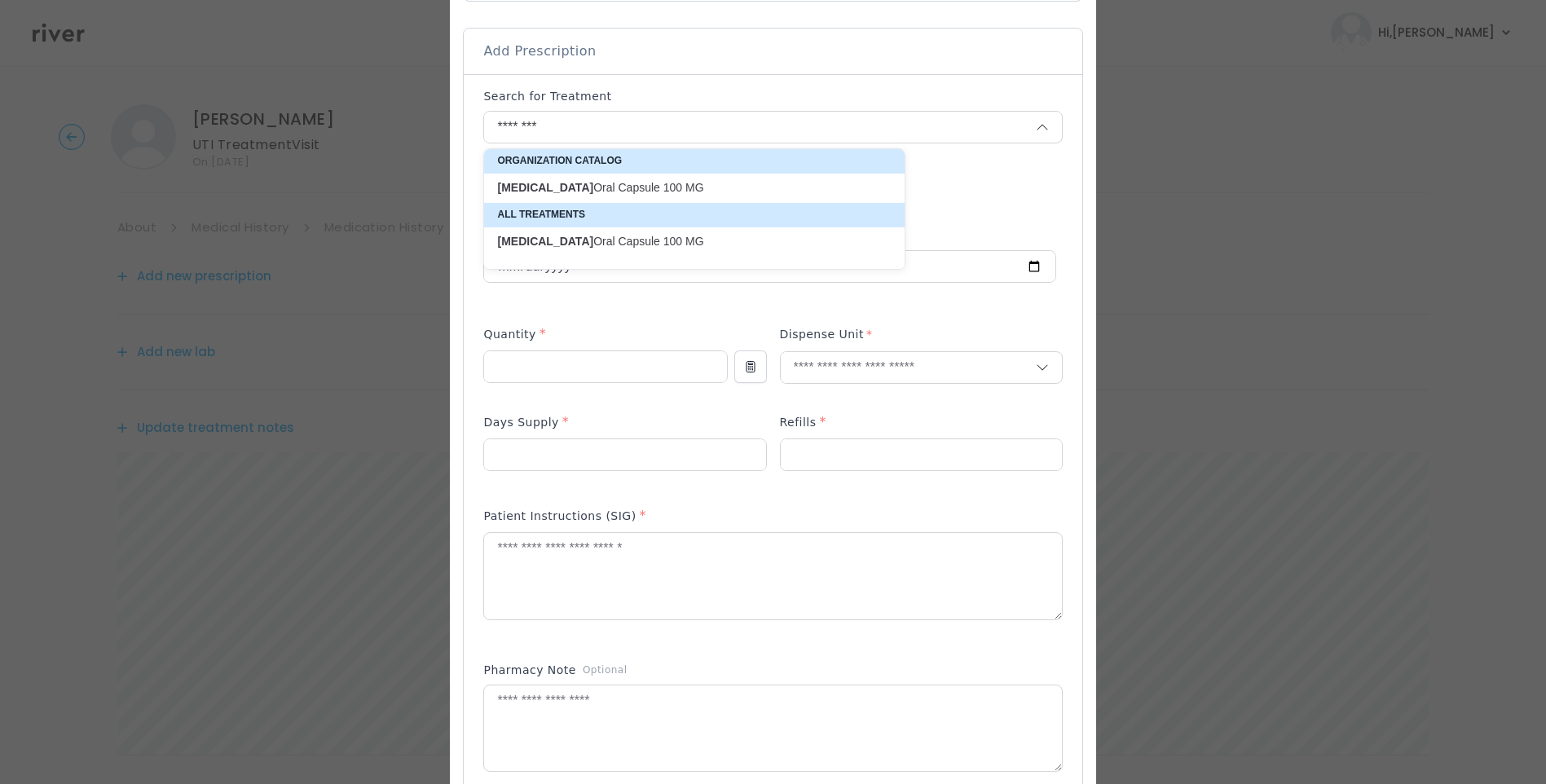
click at [672, 184] on p "Macrobid Oral Capsule 100 MG" at bounding box center [685, 187] width 375 height 15
type input "**********"
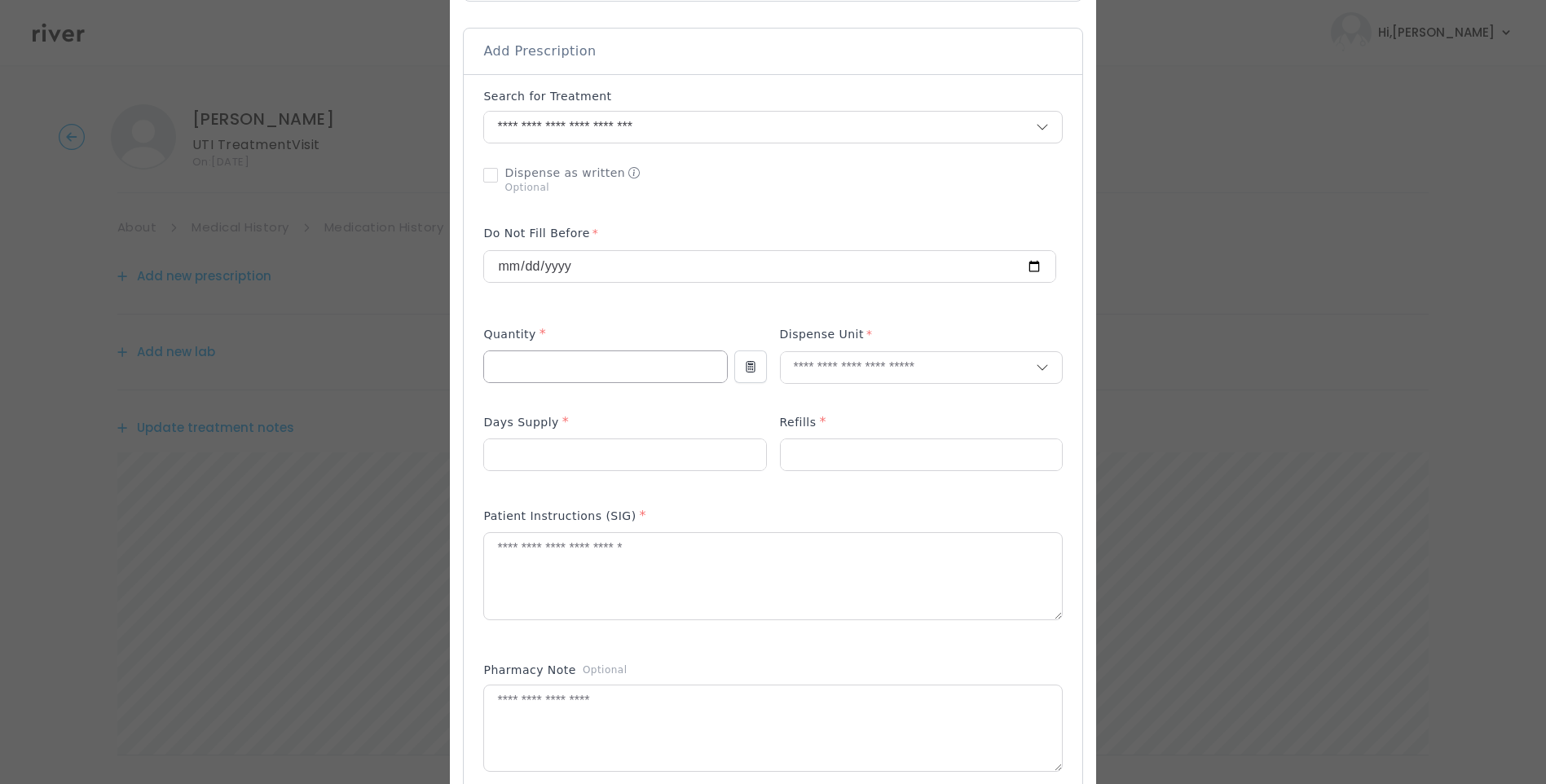
click at [586, 364] on input "number" at bounding box center [605, 366] width 242 height 31
type input "**"
type input "***"
click at [831, 437] on p "Capsule" at bounding box center [889, 432] width 214 height 24
click at [825, 453] on input "number" at bounding box center [921, 455] width 282 height 31
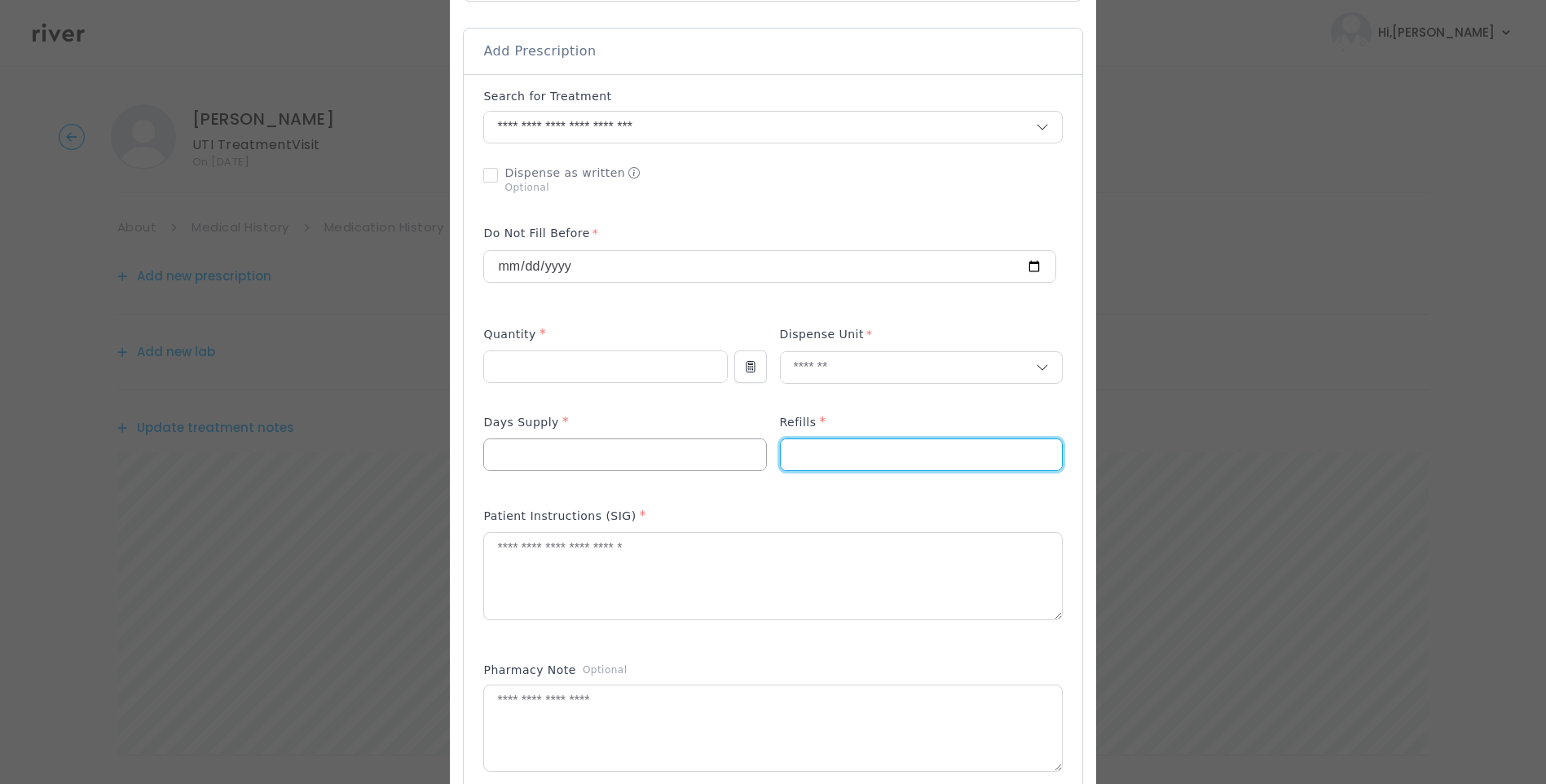
type input "*"
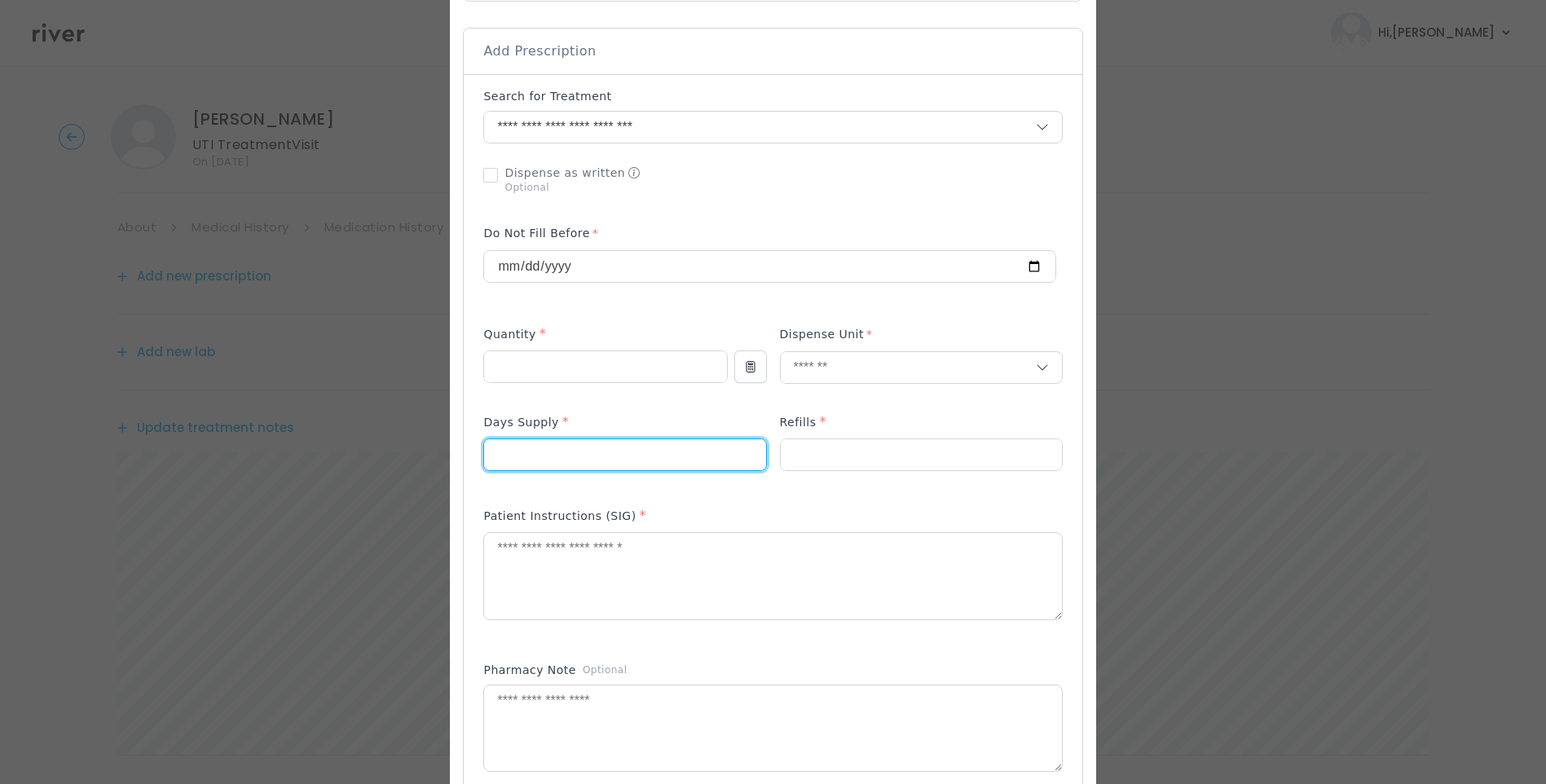
click at [608, 449] on input "number" at bounding box center [625, 455] width 282 height 31
type input "*"
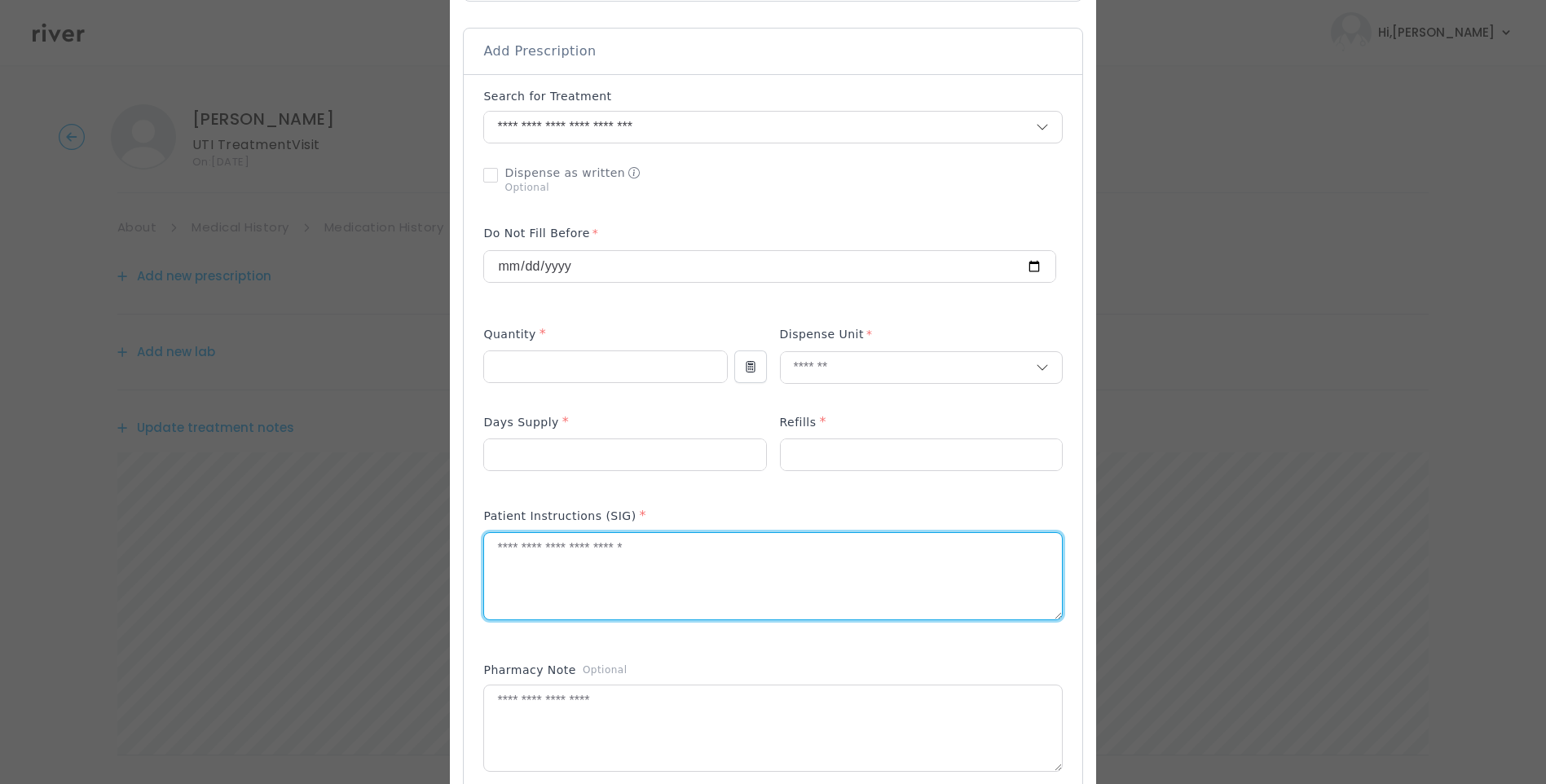
click at [607, 572] on textarea at bounding box center [773, 576] width 578 height 87
type textarea "**********"
click at [611, 708] on textarea at bounding box center [773, 728] width 578 height 87
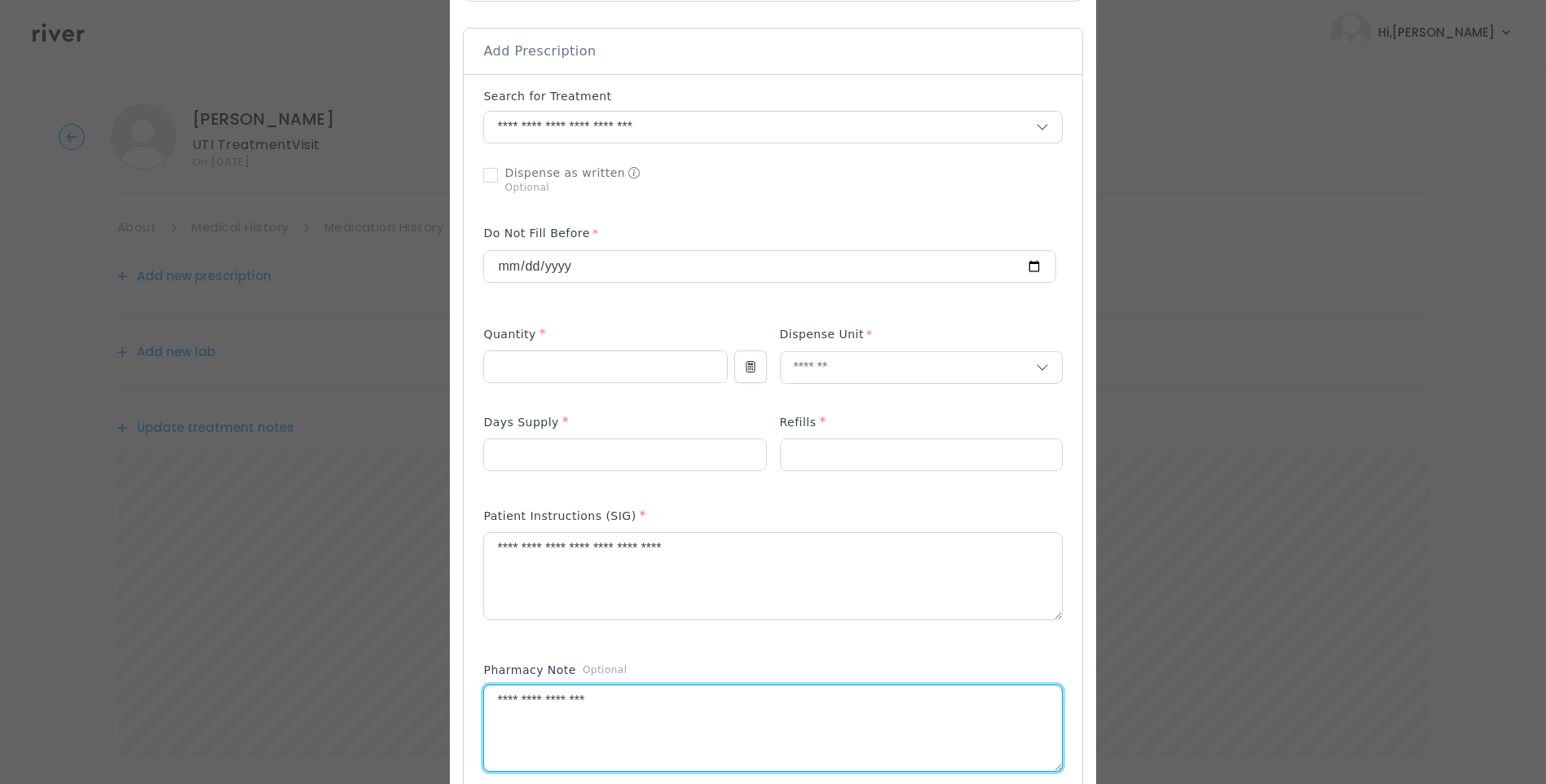
click at [661, 713] on textarea "**********" at bounding box center [773, 728] width 578 height 87
type textarea "**********"
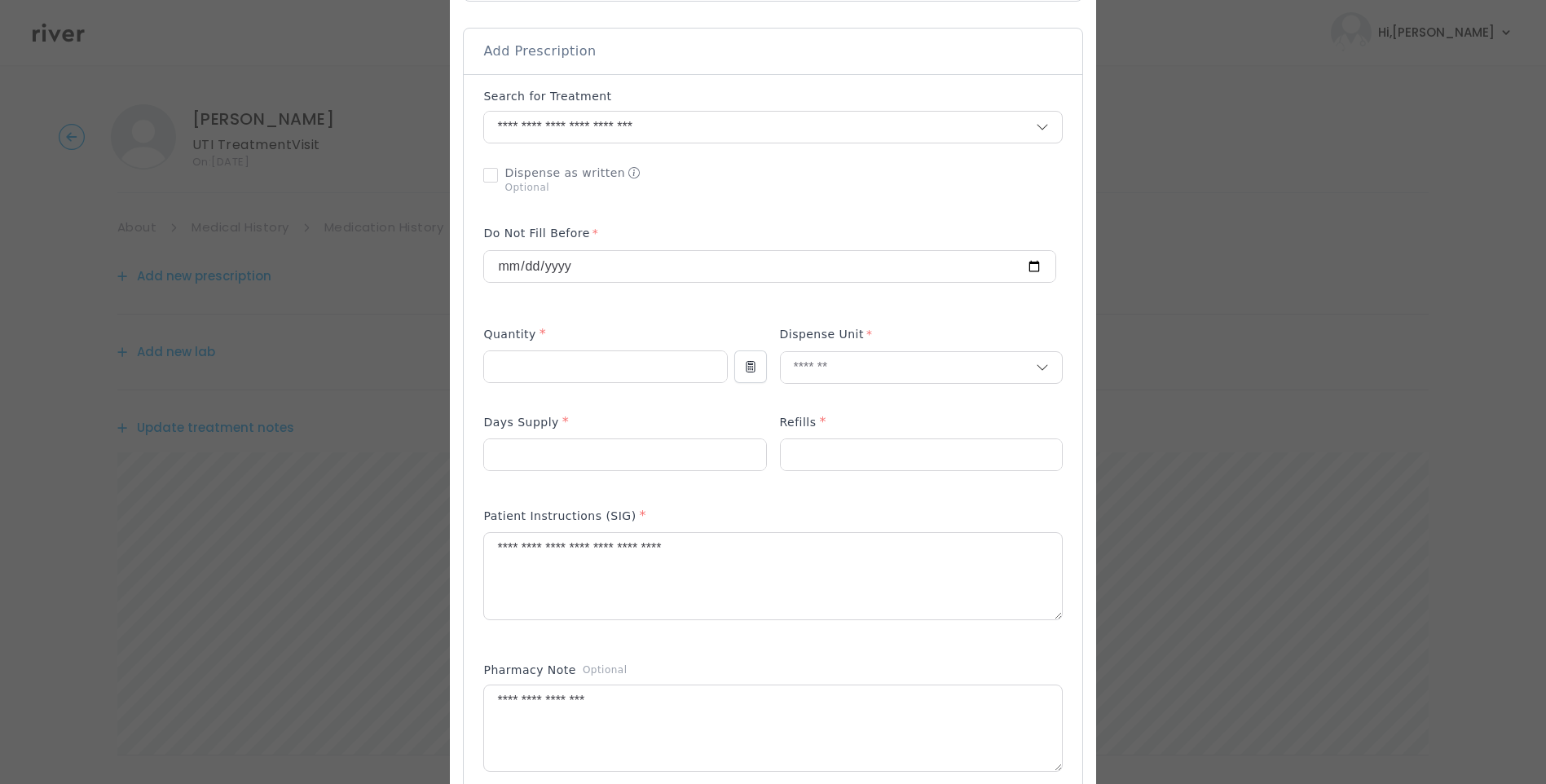
click at [918, 186] on div at bounding box center [773, 179] width 578 height 42
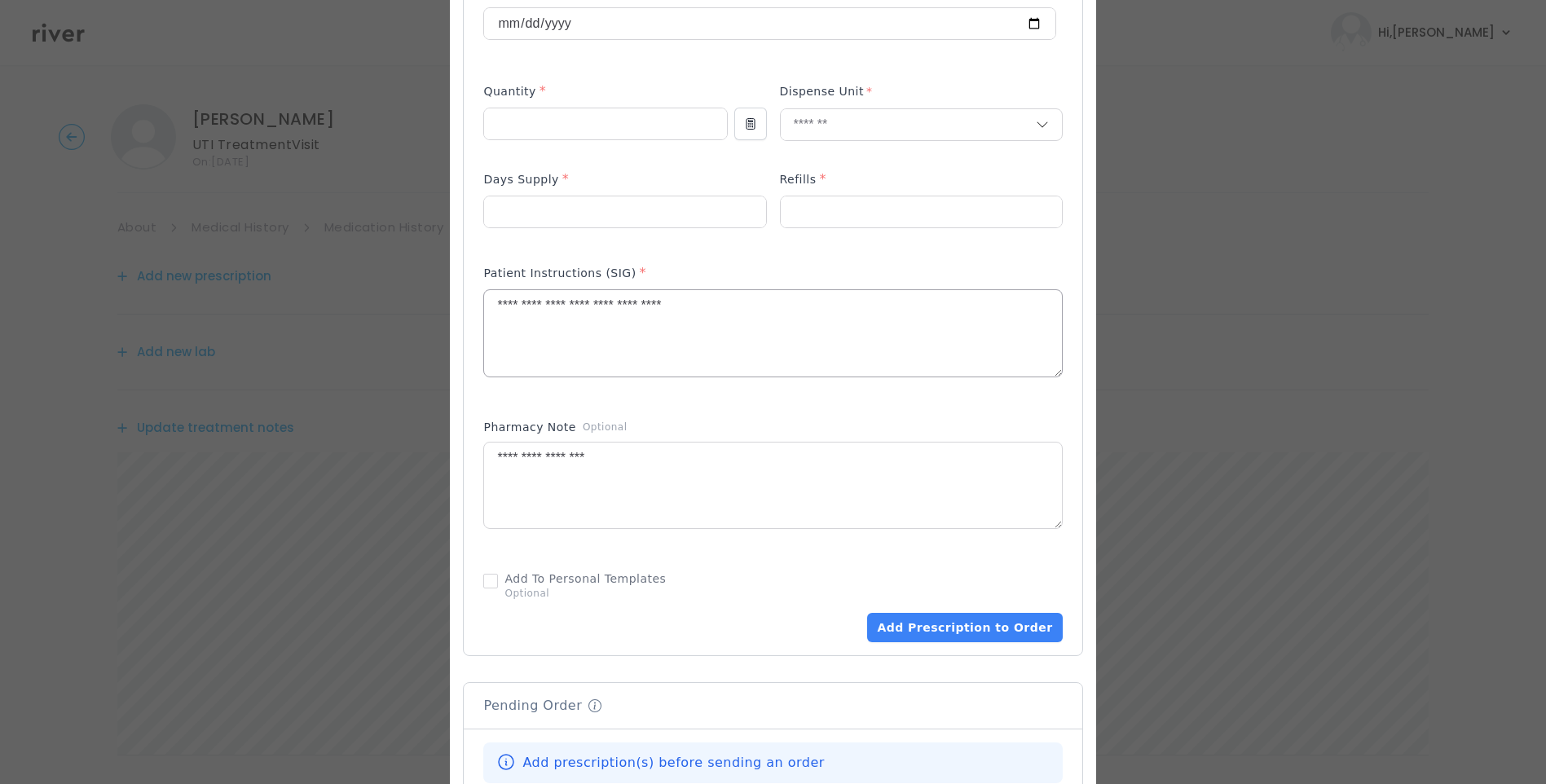
scroll to position [734, 0]
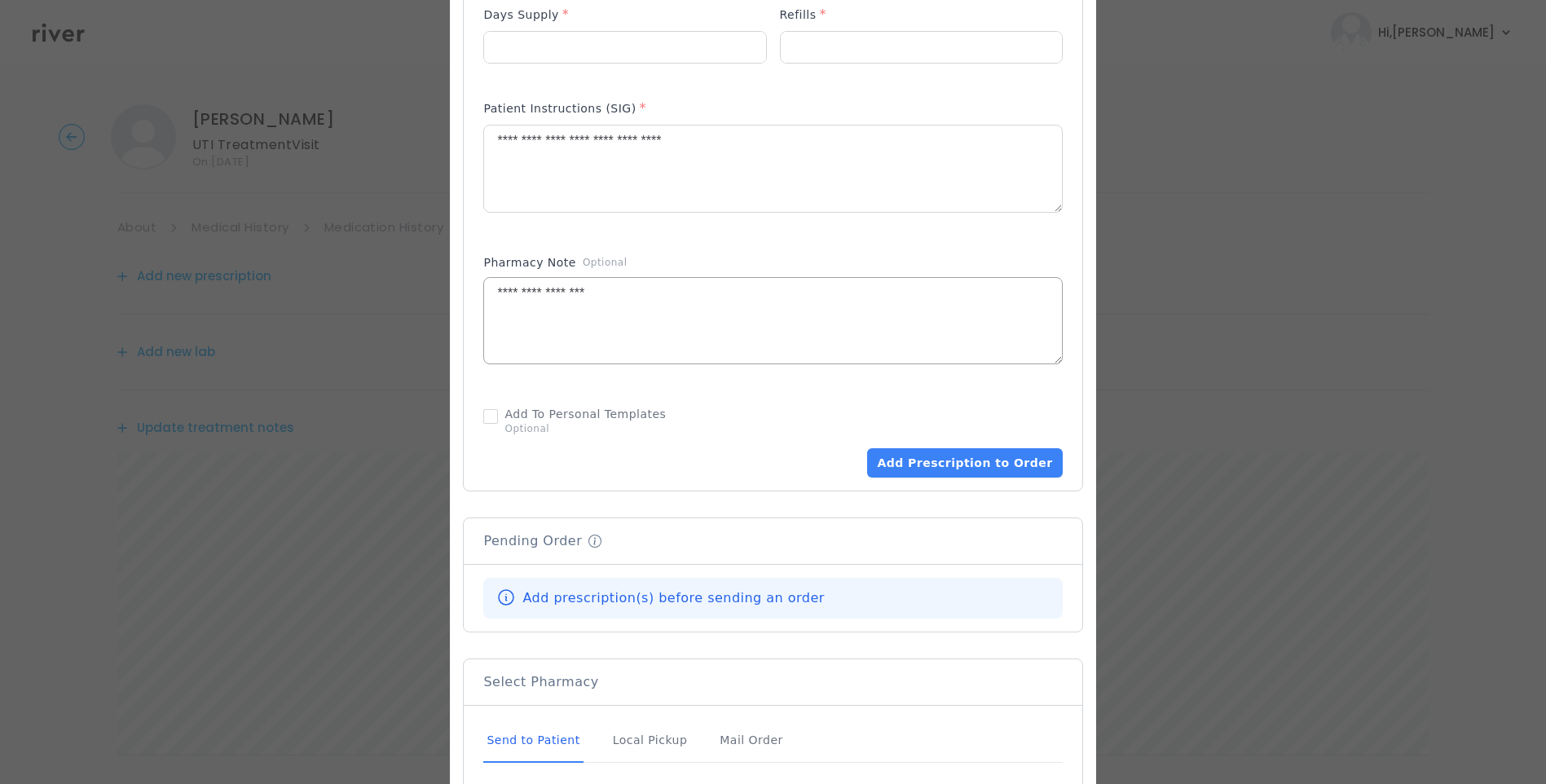
click at [715, 290] on textarea "**********" at bounding box center [773, 321] width 578 height 87
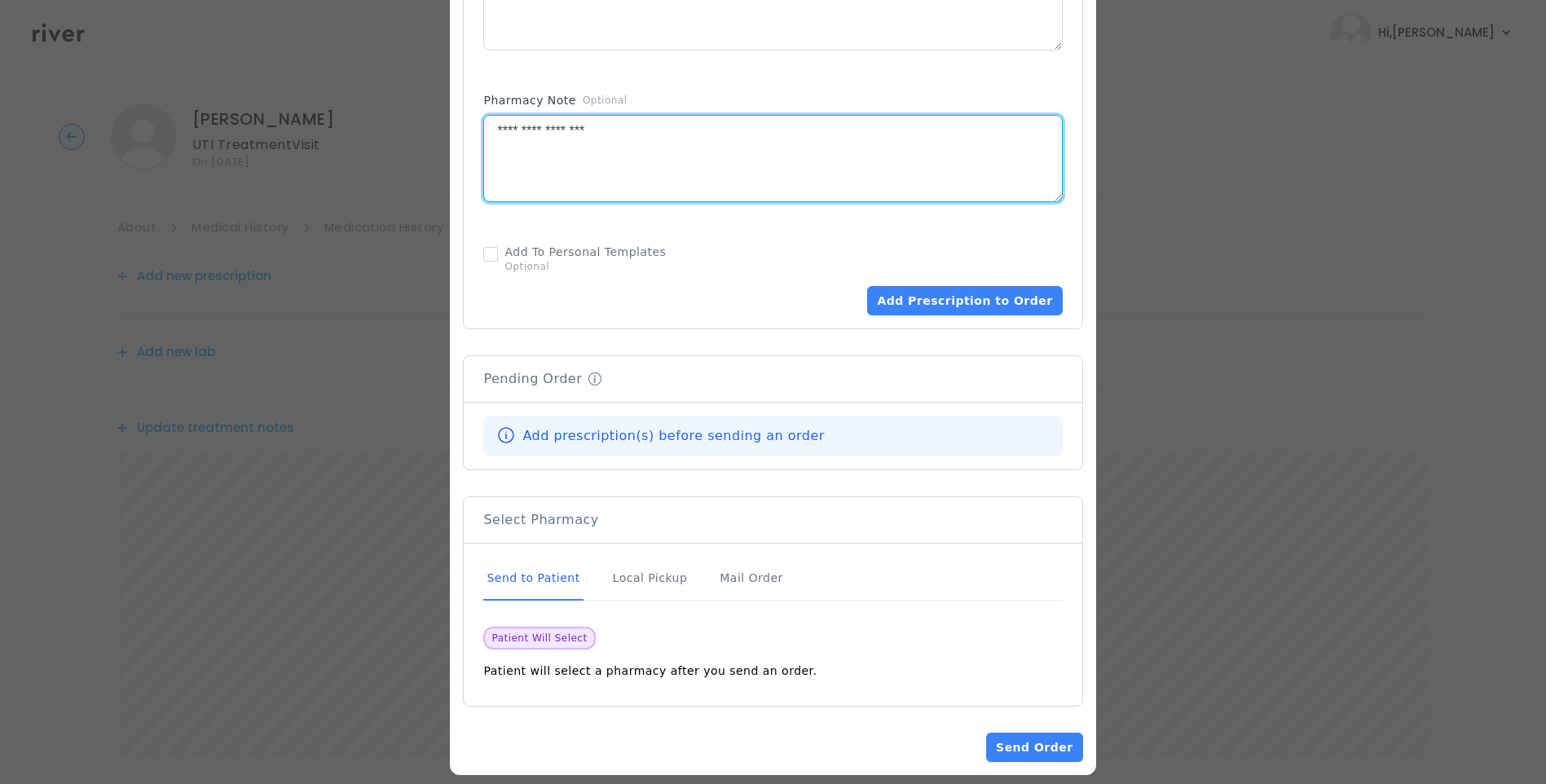
scroll to position [913, 0]
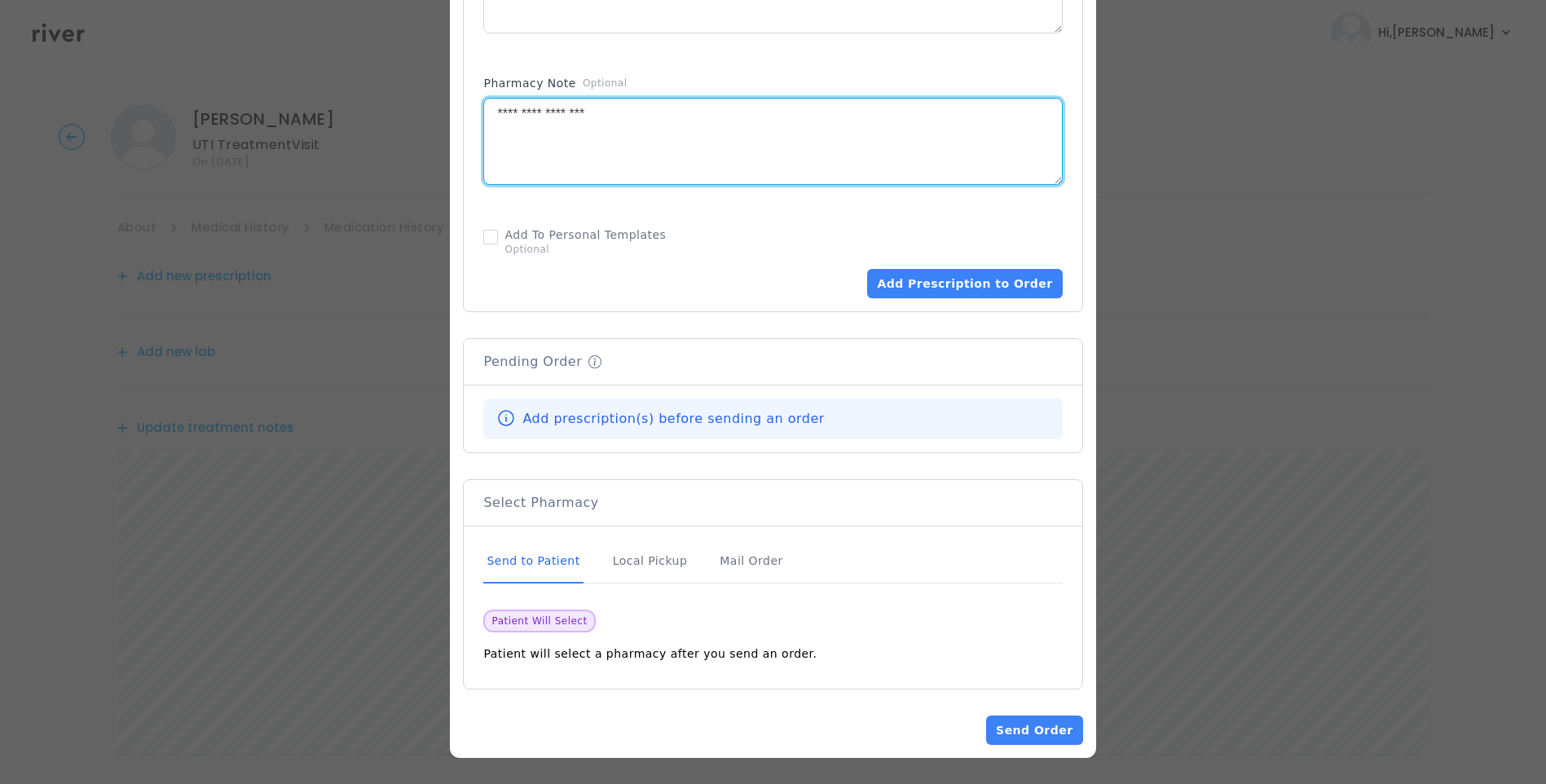
click at [547, 562] on div "Send to Patient" at bounding box center [533, 561] width 99 height 44
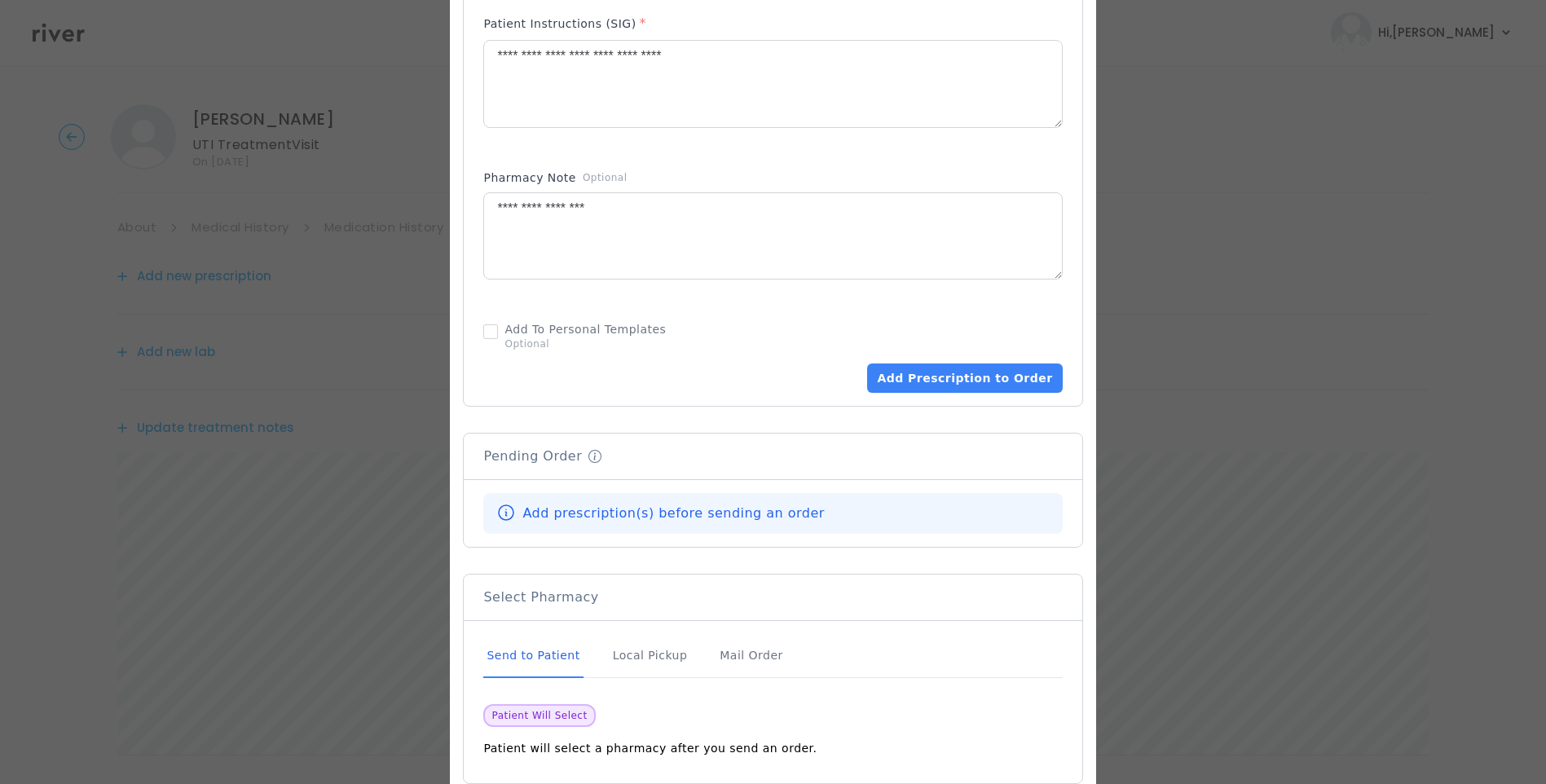
scroll to position [831, 0]
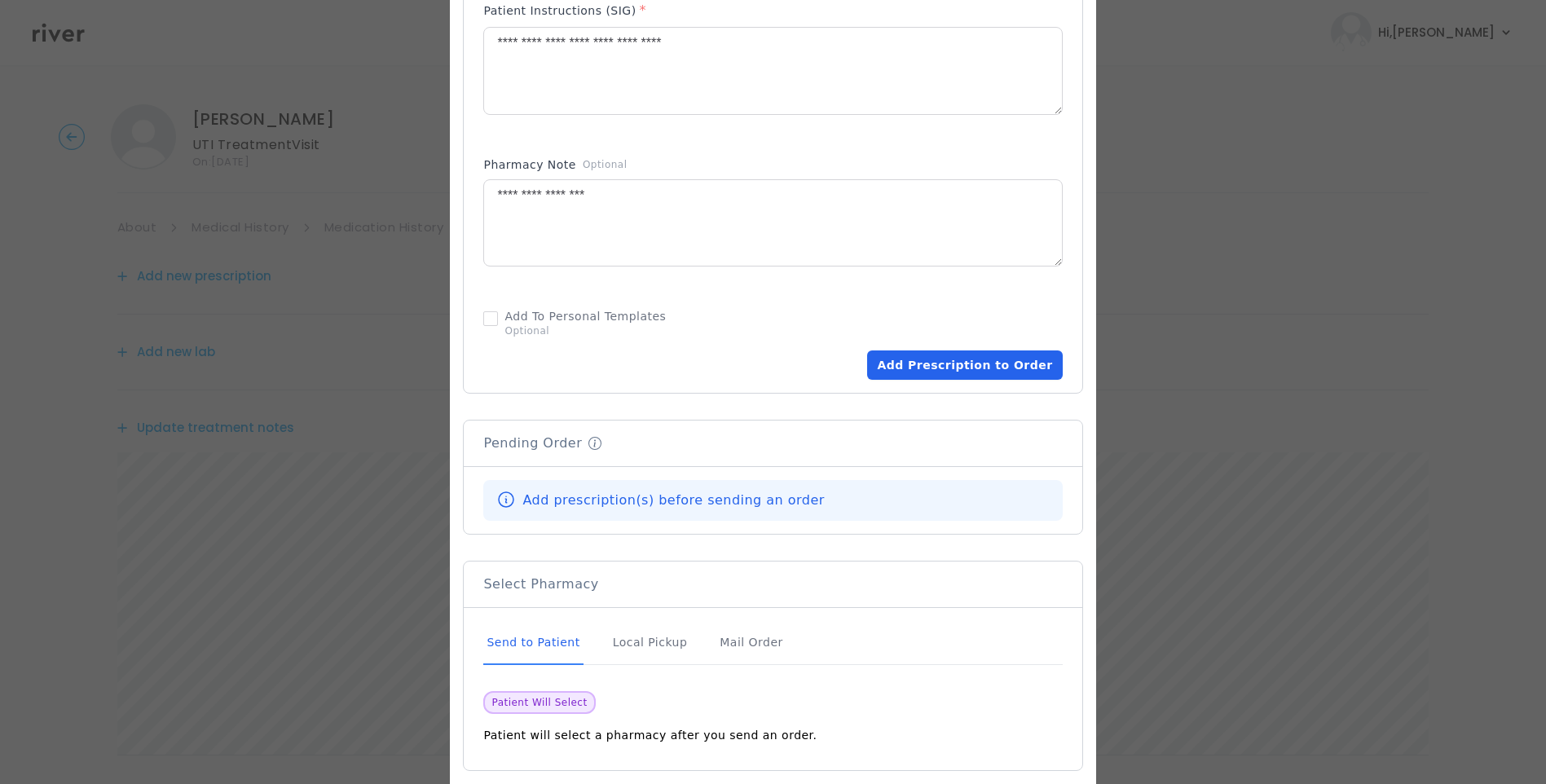
click at [934, 366] on button "Add Prescription to Order" at bounding box center [965, 365] width 195 height 29
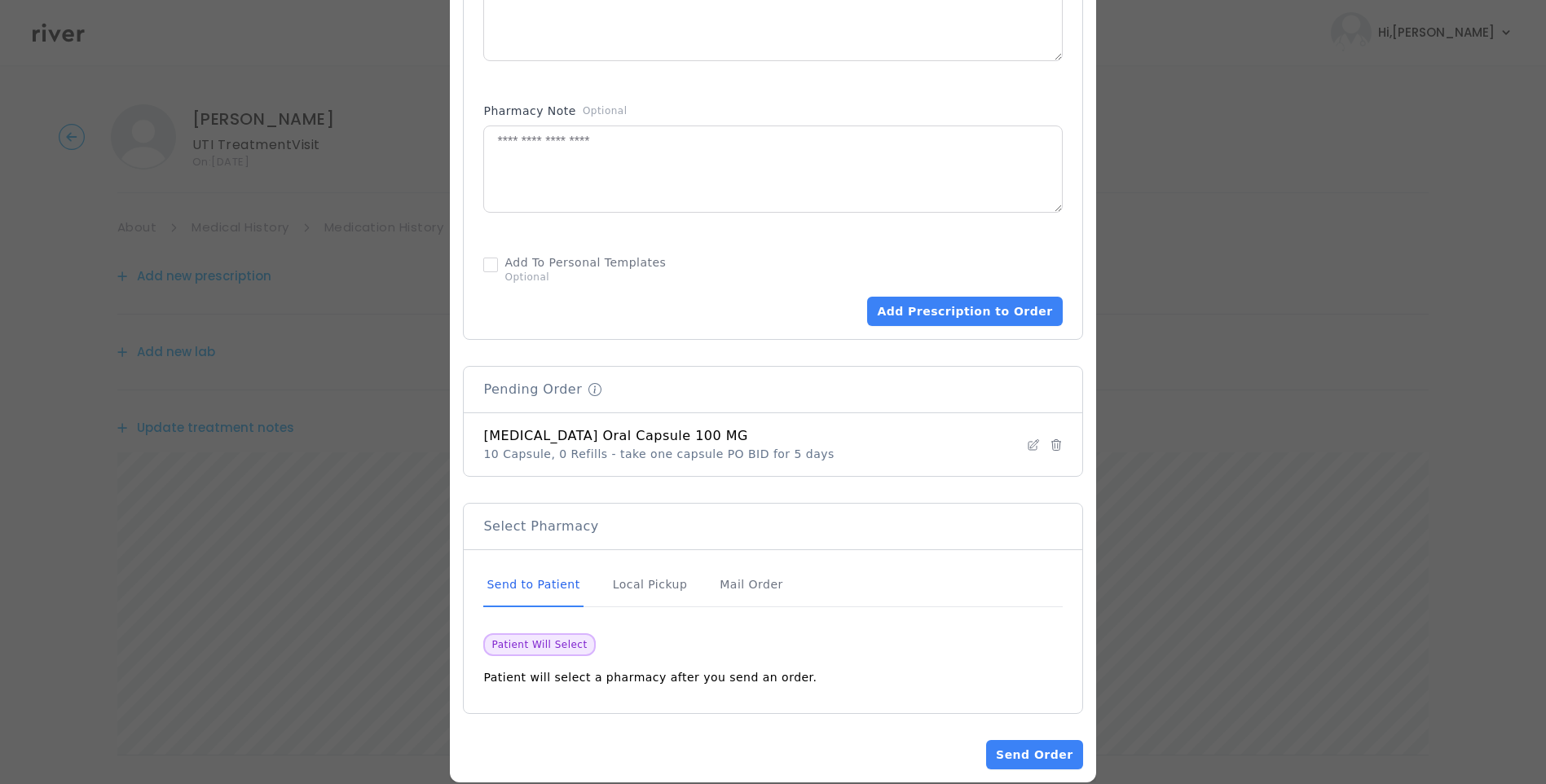
scroll to position [909, 0]
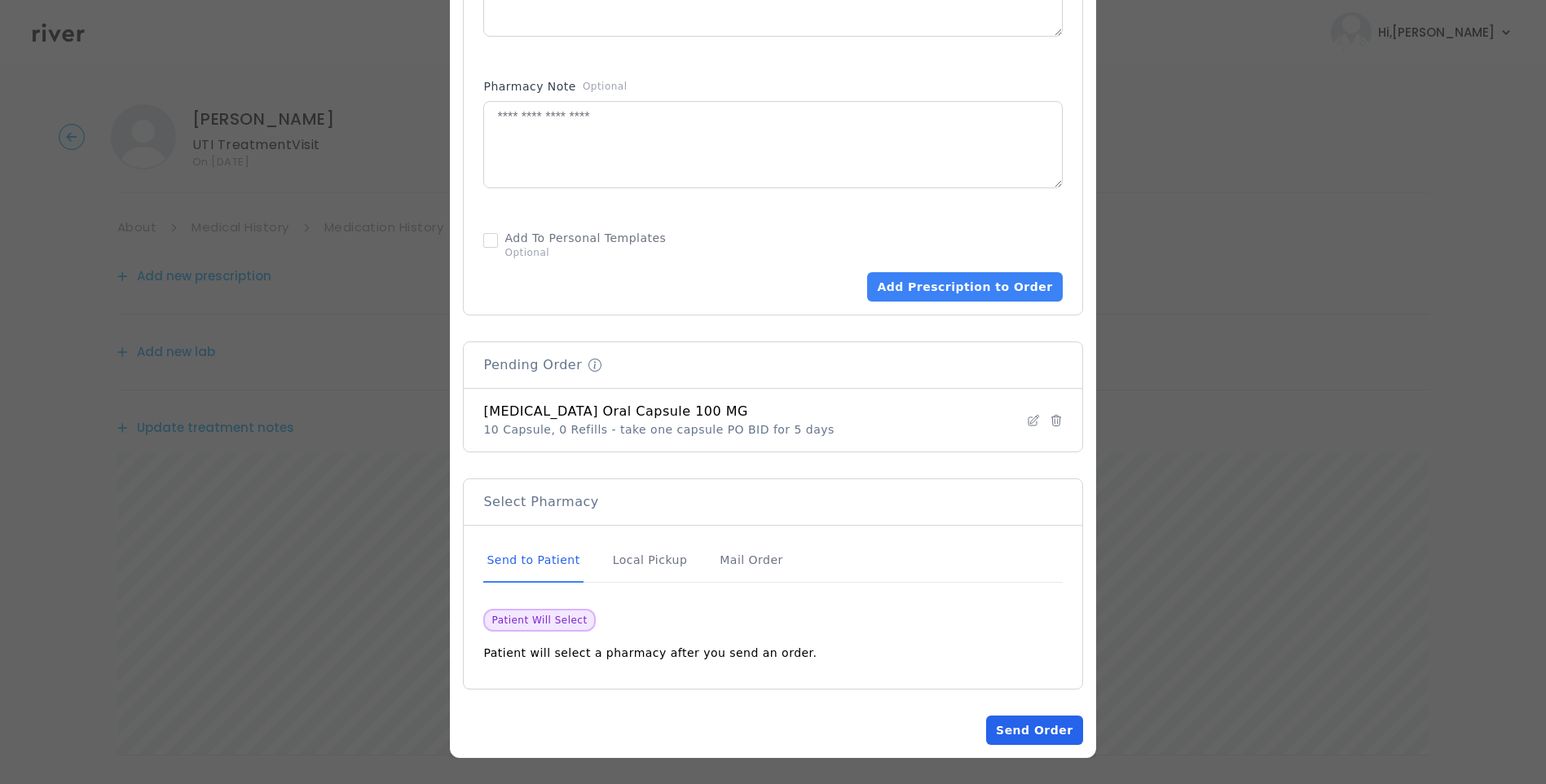
click at [1027, 729] on button "Send Order" at bounding box center [1034, 729] width 96 height 29
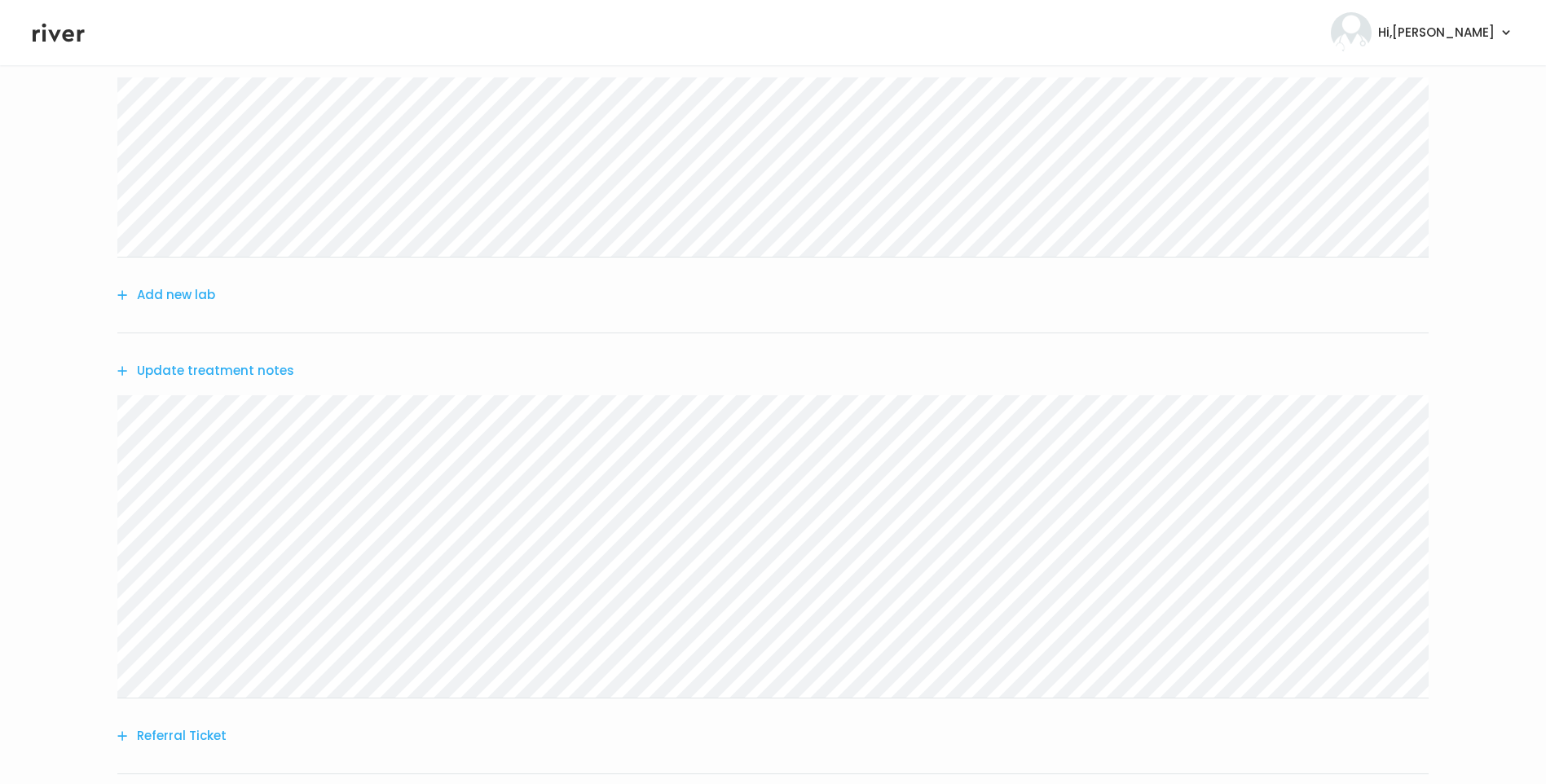
scroll to position [367, 0]
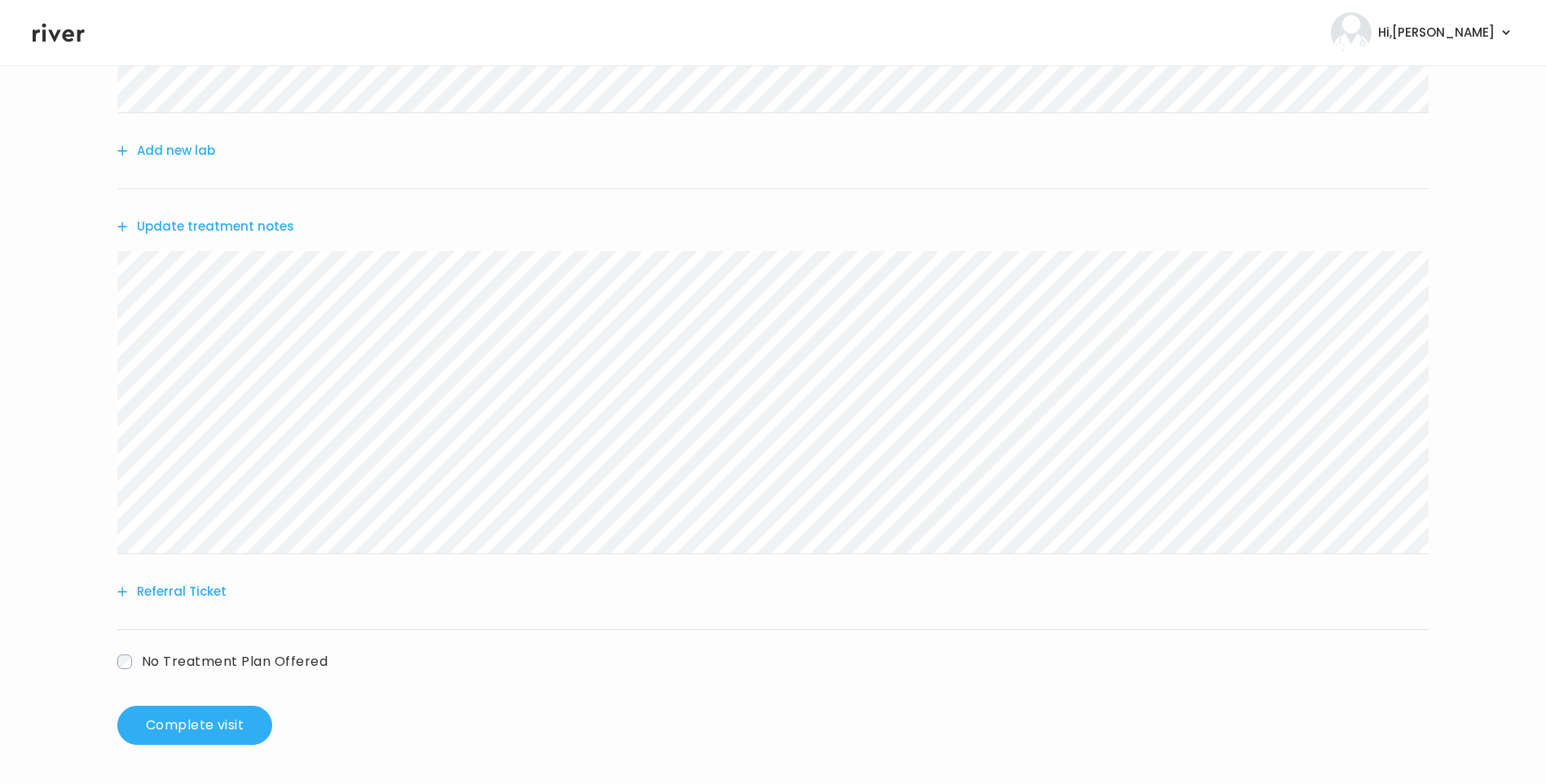
click at [258, 229] on button "Update treatment notes" at bounding box center [206, 226] width 177 height 23
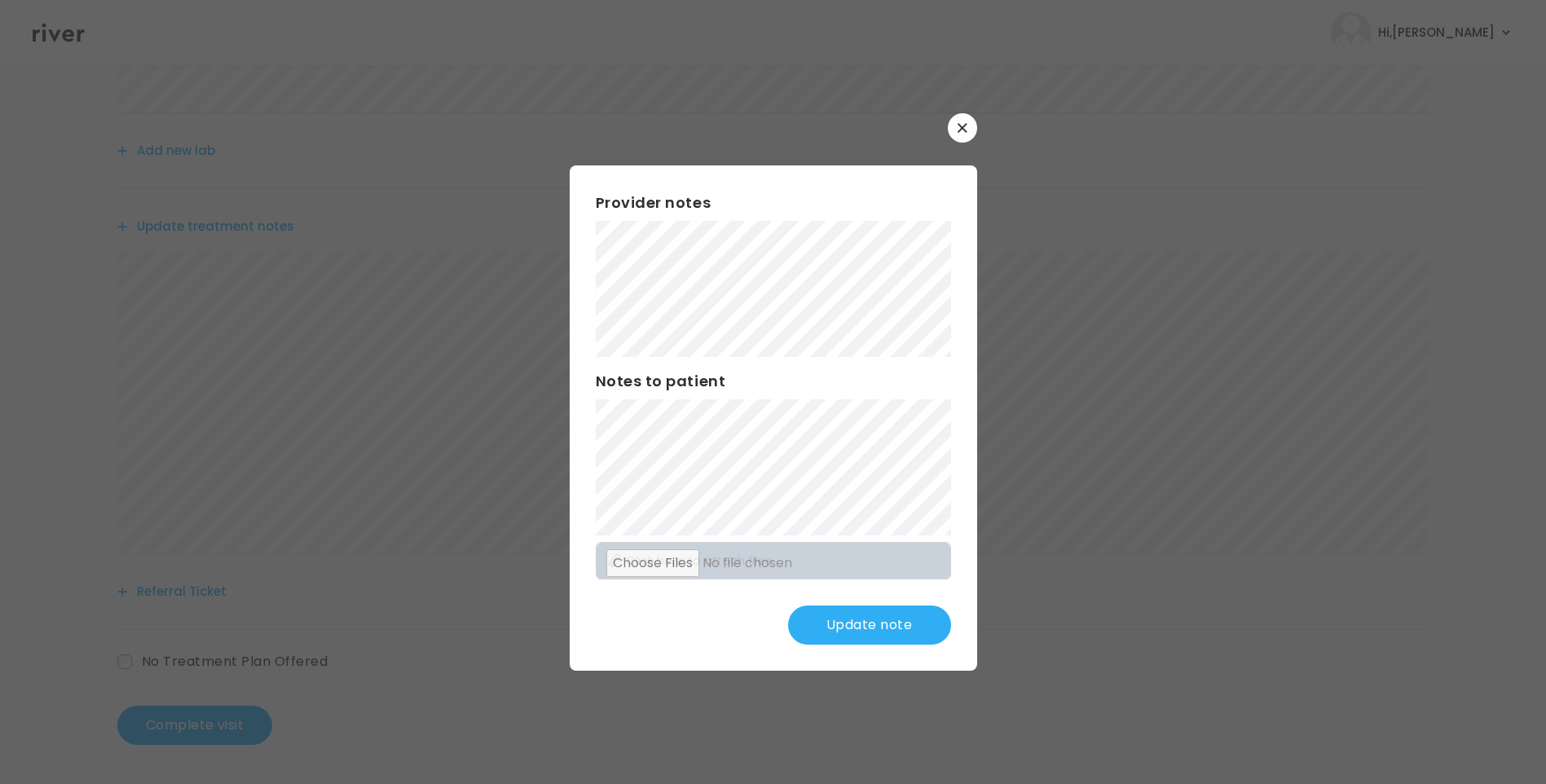
click at [875, 630] on button "Update note" at bounding box center [870, 624] width 163 height 39
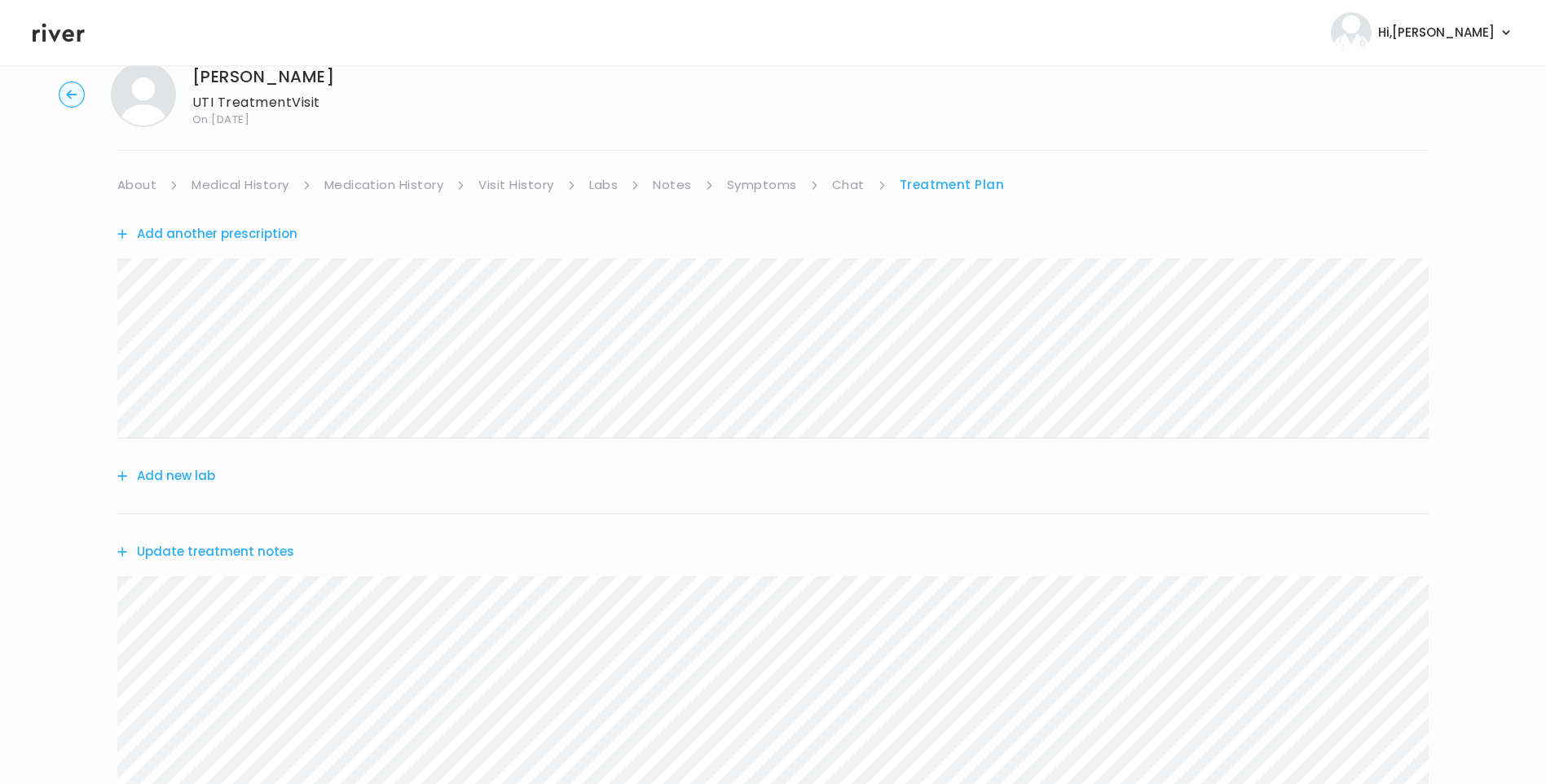
scroll to position [41, 0]
click at [764, 187] on link "Symptoms" at bounding box center [762, 186] width 70 height 23
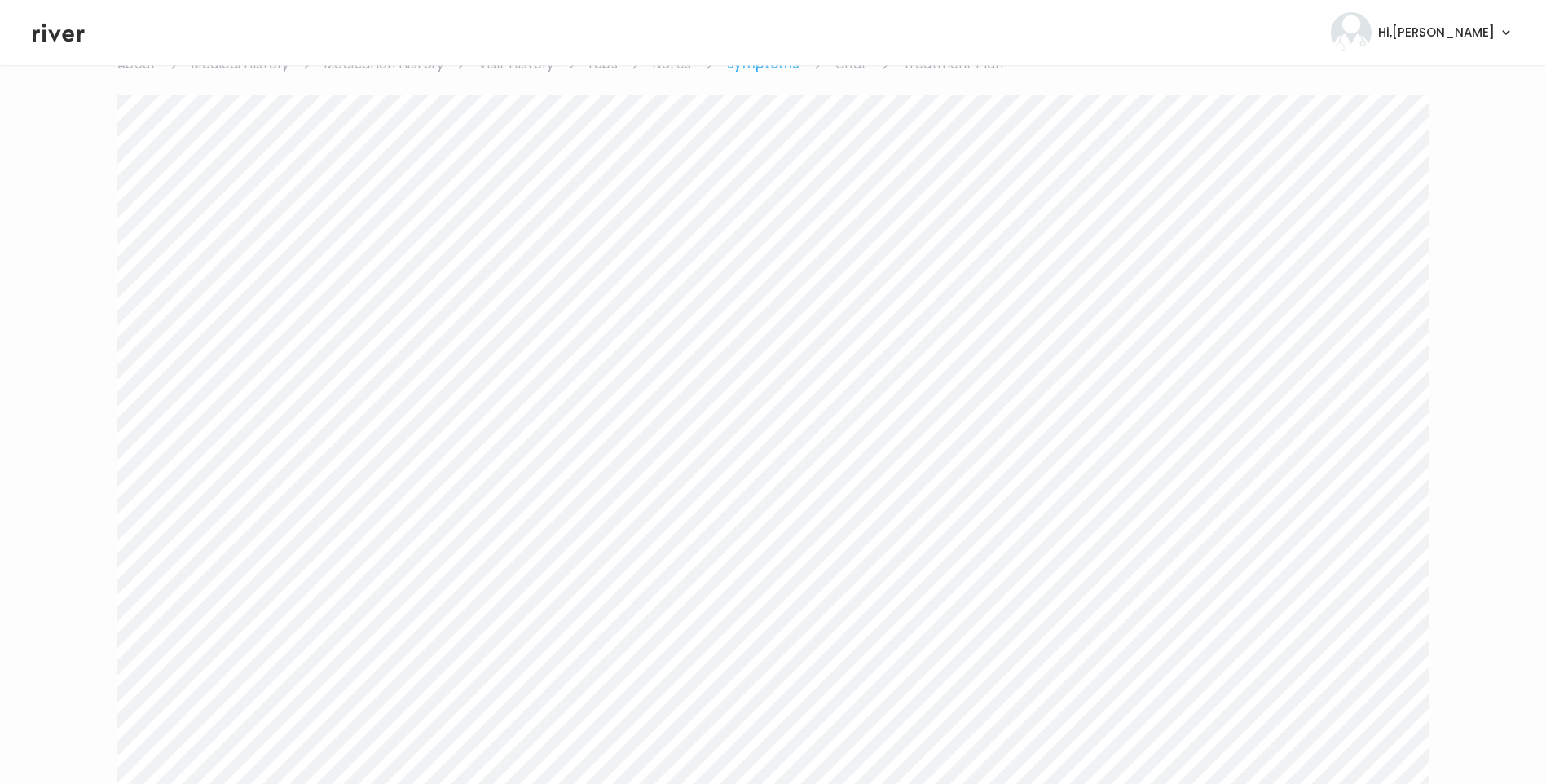
scroll to position [82, 0]
click at [942, 139] on link "Treatment Plan" at bounding box center [953, 145] width 101 height 23
click at [135, 147] on link "About" at bounding box center [137, 145] width 40 height 23
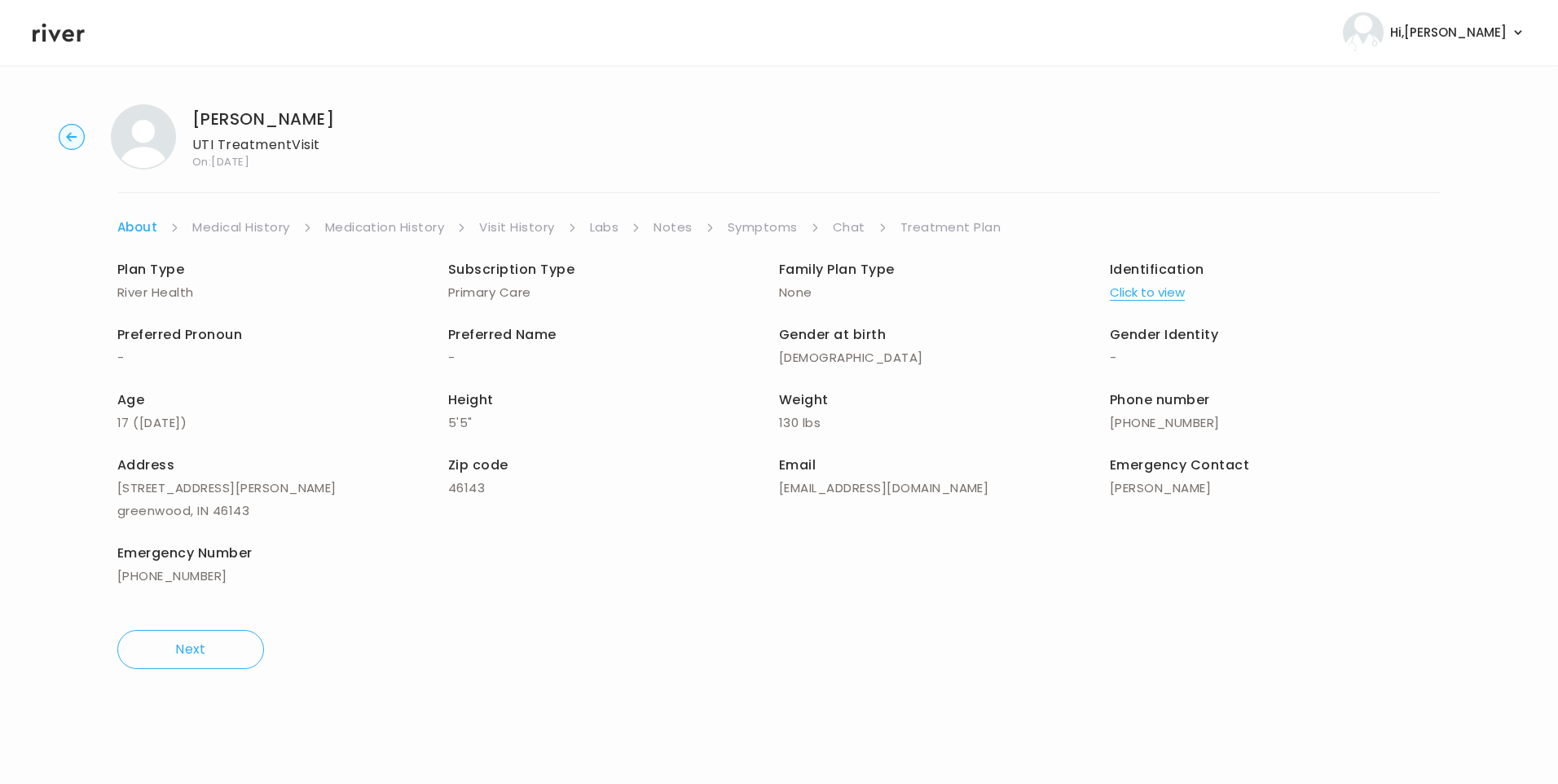
click at [954, 231] on link "Treatment Plan" at bounding box center [950, 227] width 101 height 23
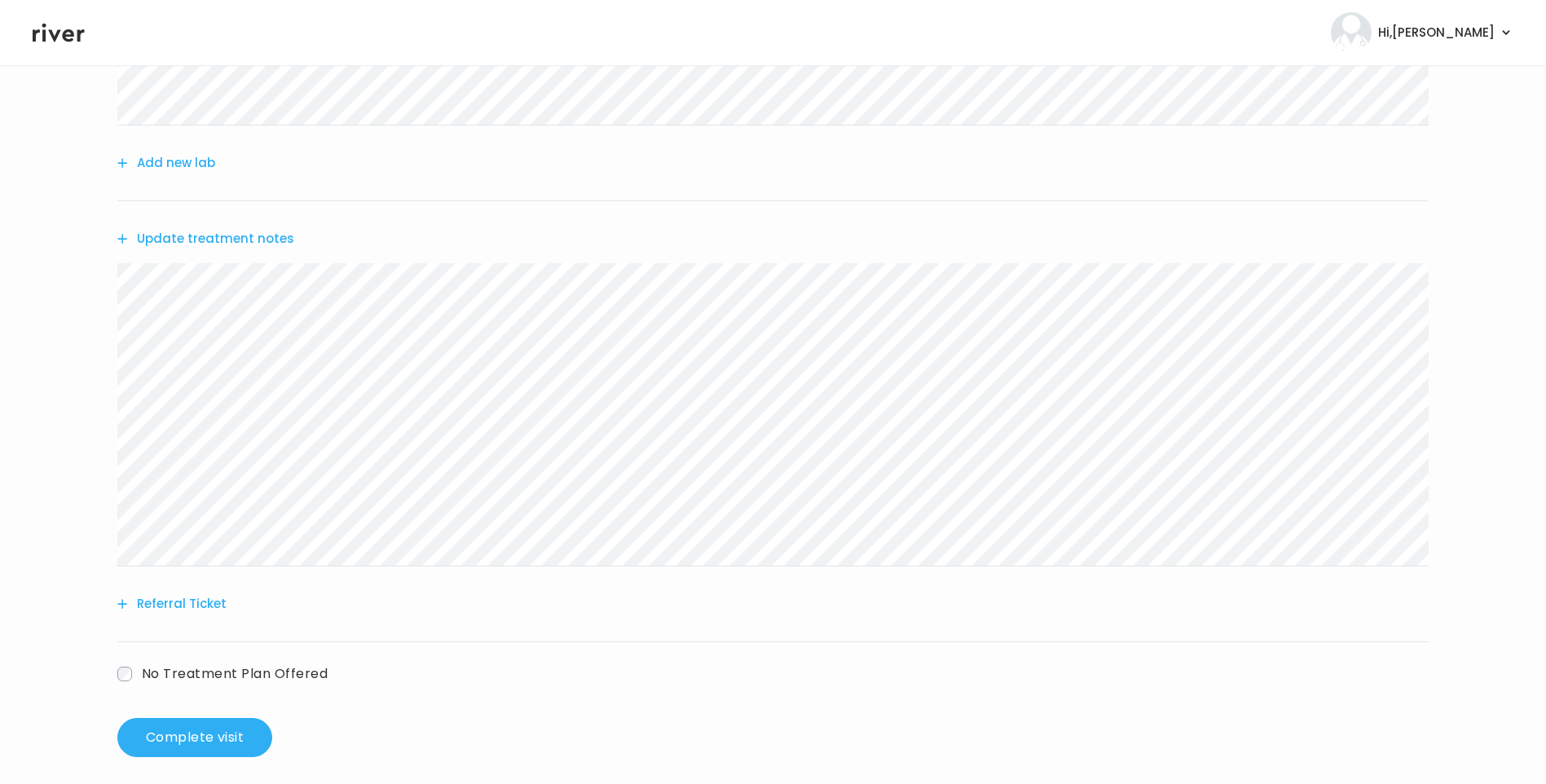
scroll to position [367, 0]
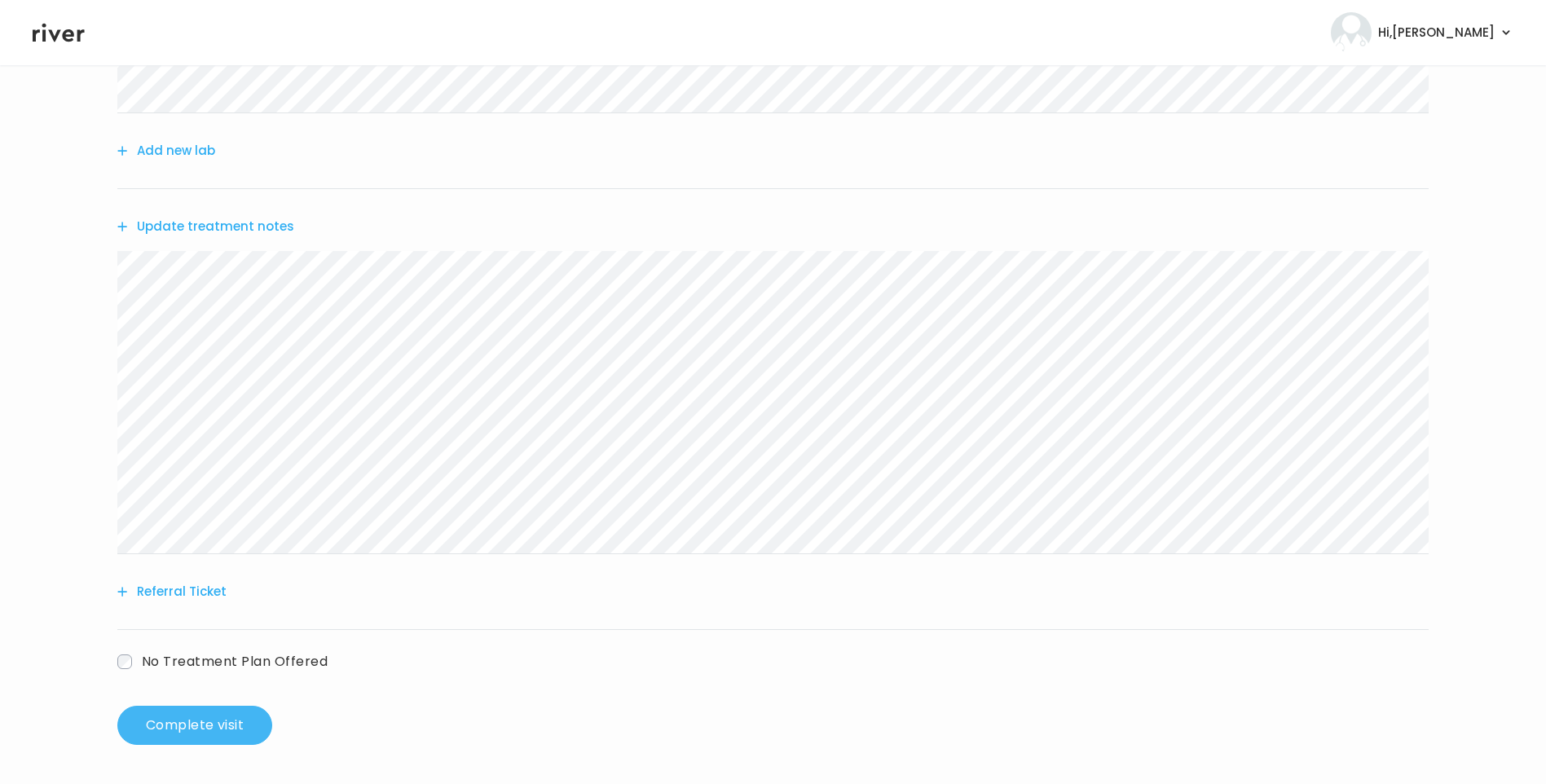
click at [245, 709] on button "Complete visit" at bounding box center [195, 725] width 155 height 39
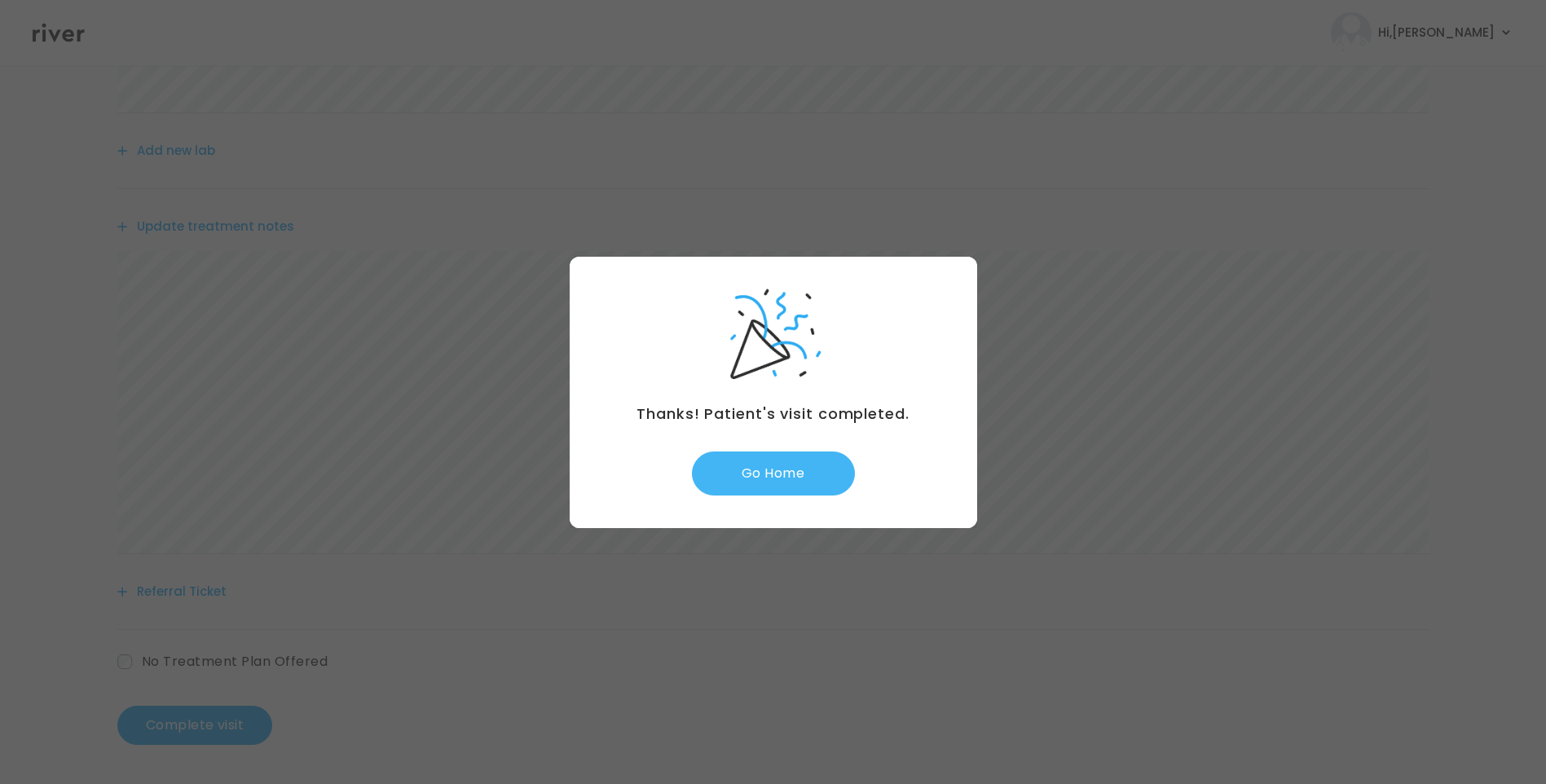
click at [766, 481] on button "Go Home" at bounding box center [773, 473] width 163 height 44
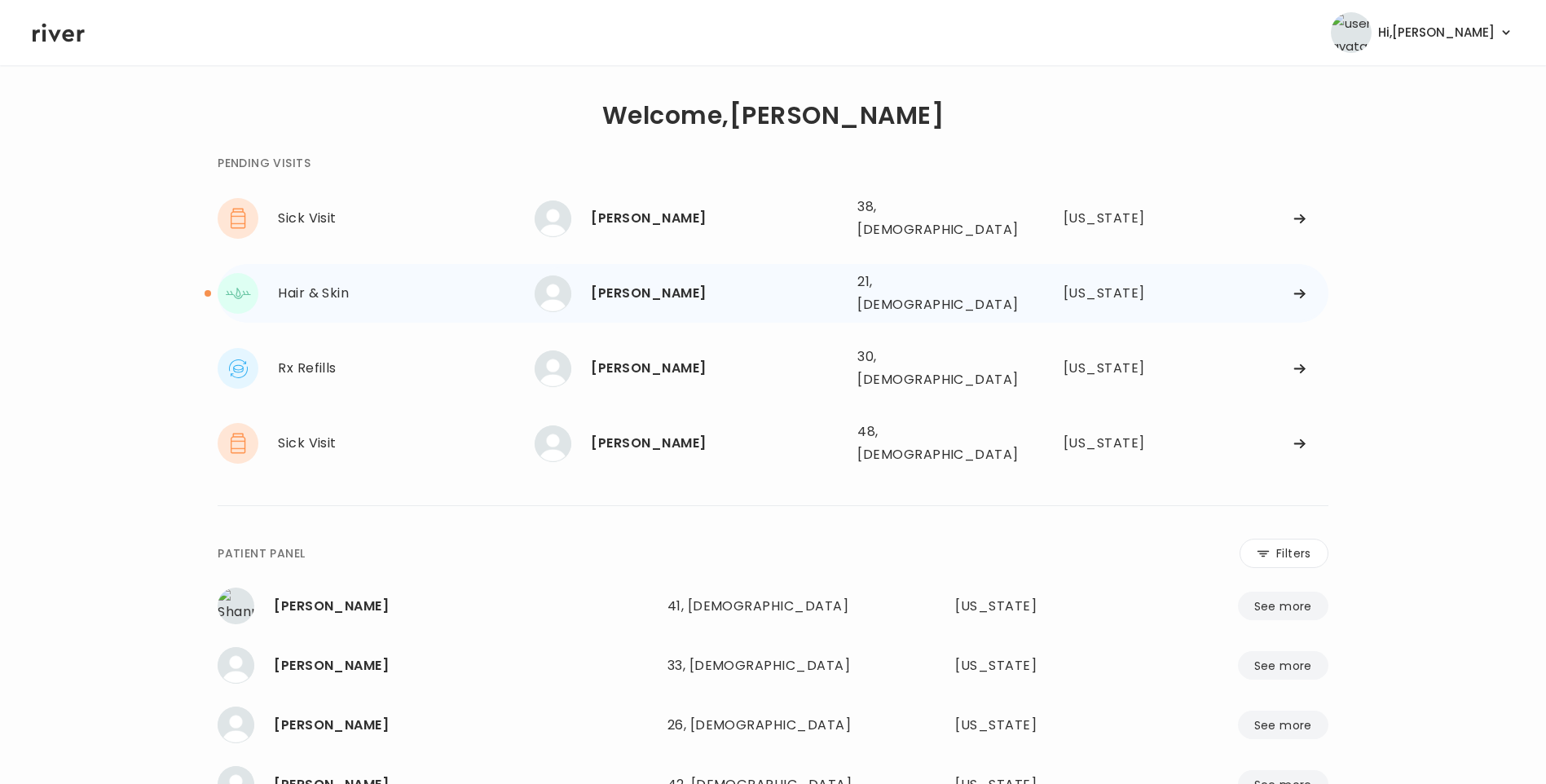
click at [667, 282] on div "[PERSON_NAME]" at bounding box center [718, 293] width 254 height 23
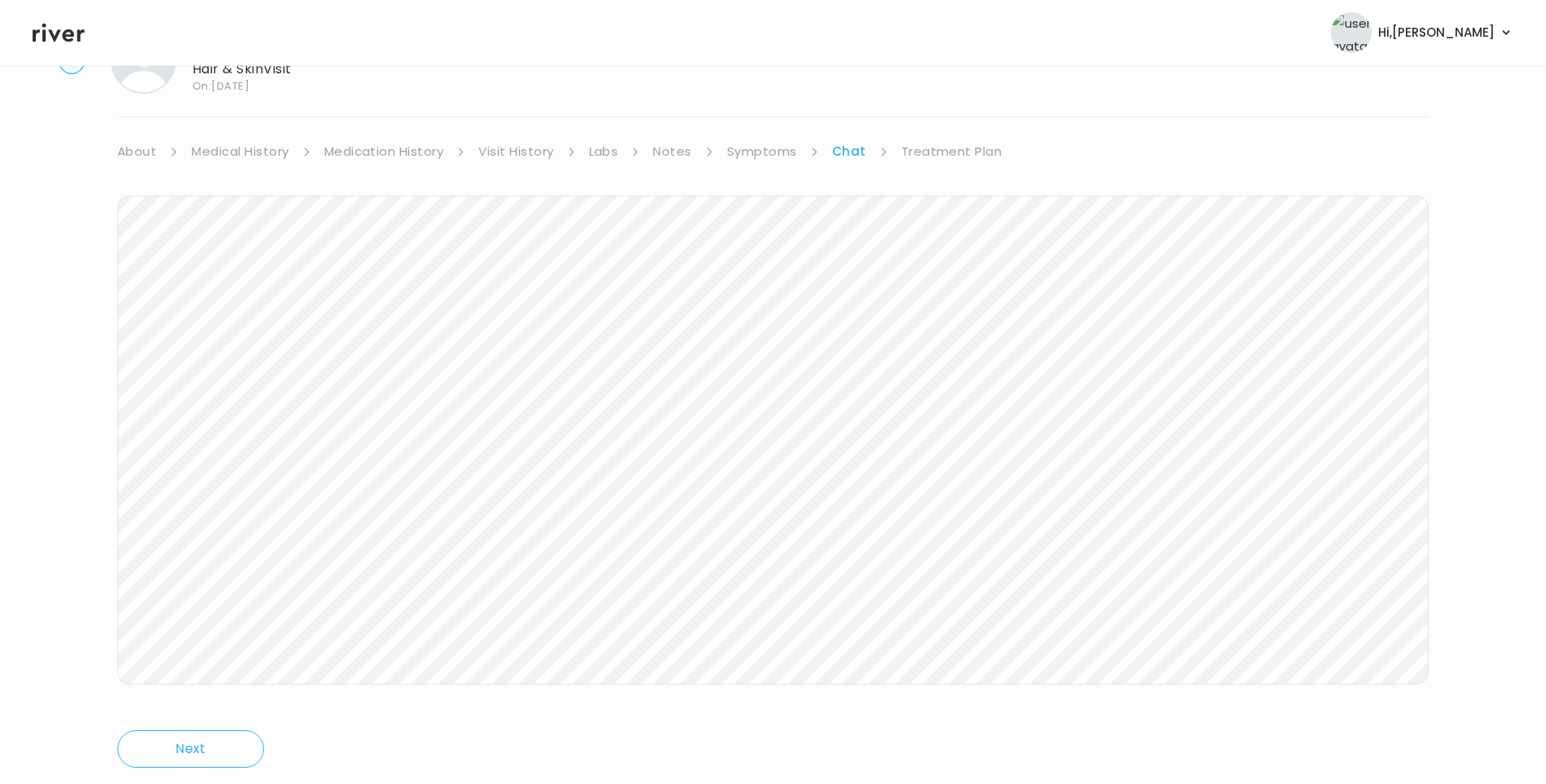
scroll to position [113, 0]
click at [968, 113] on link "Treatment Plan" at bounding box center [952, 113] width 101 height 23
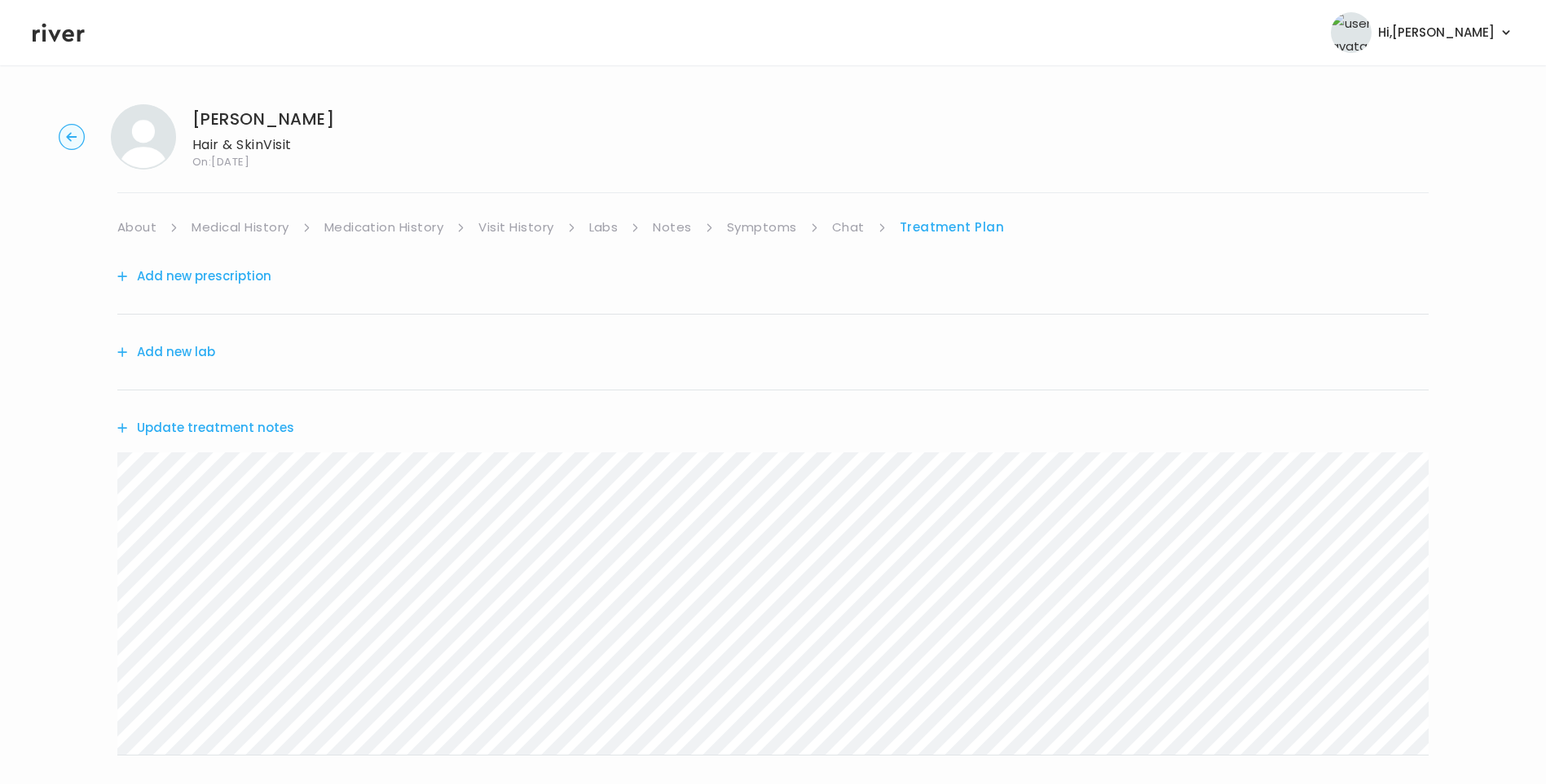
click at [258, 431] on button "Update treatment notes" at bounding box center [206, 428] width 177 height 23
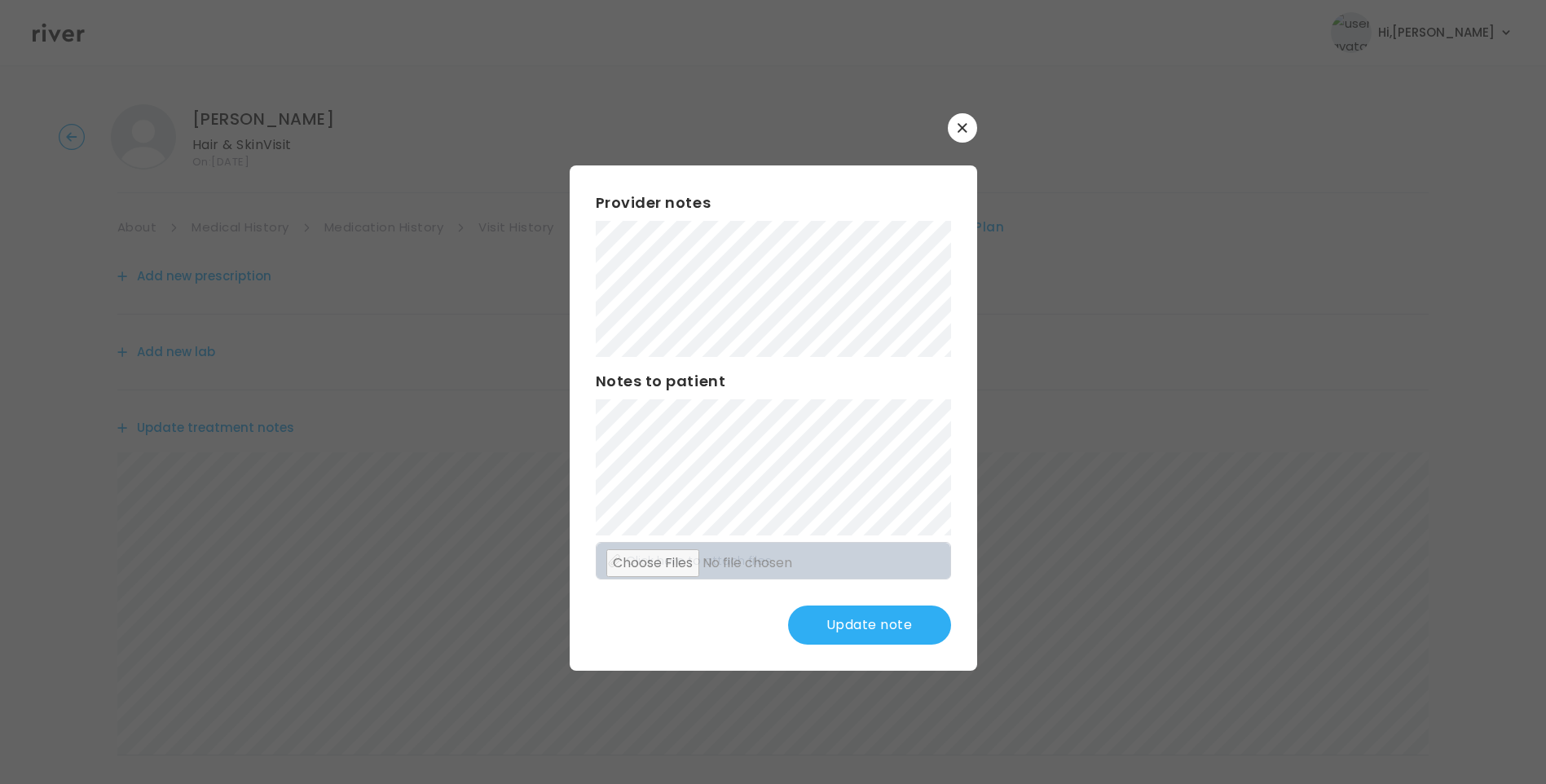
click at [877, 622] on button "Update note" at bounding box center [870, 624] width 163 height 39
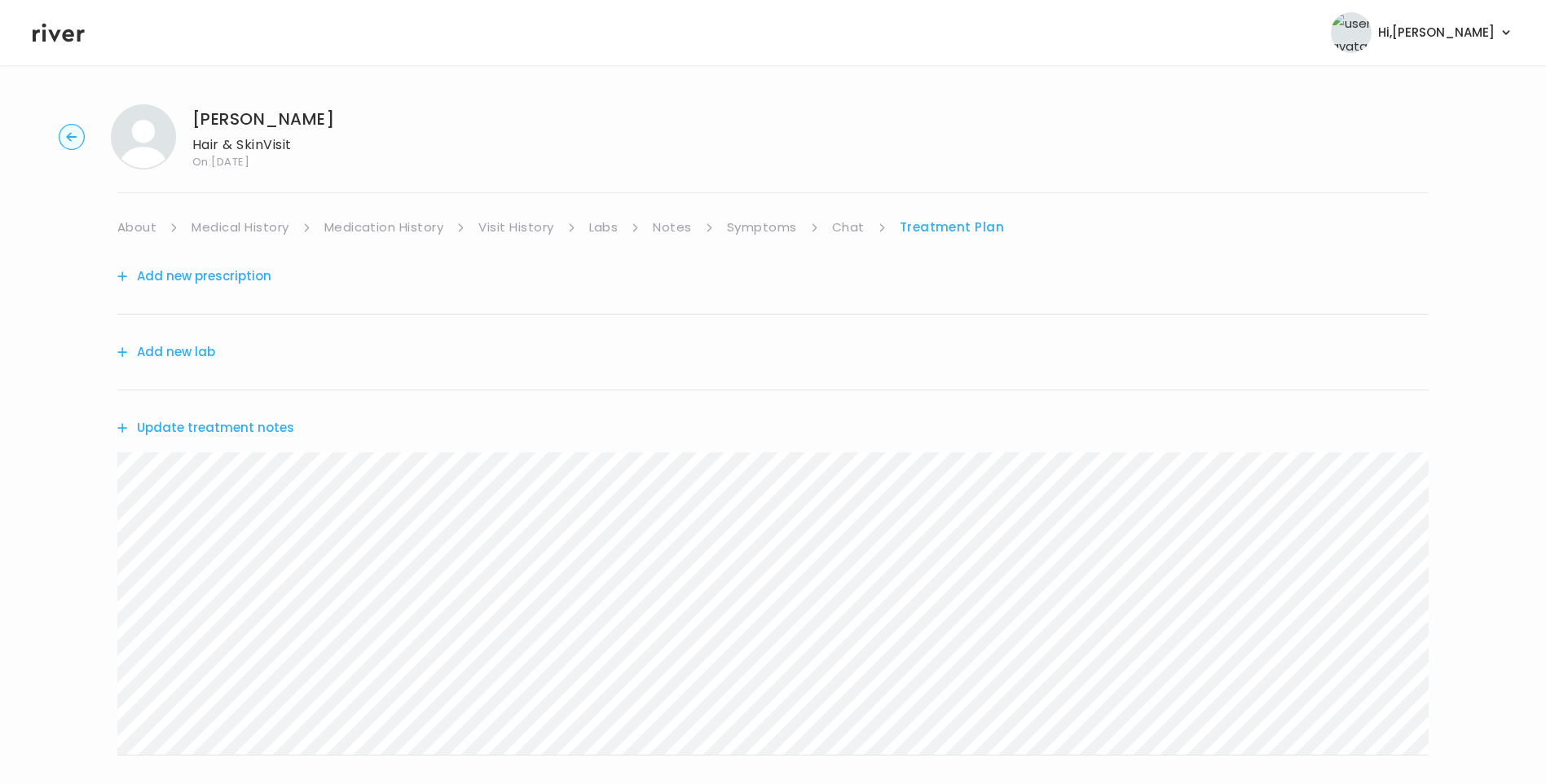
click at [842, 224] on link "Chat" at bounding box center [848, 227] width 33 height 23
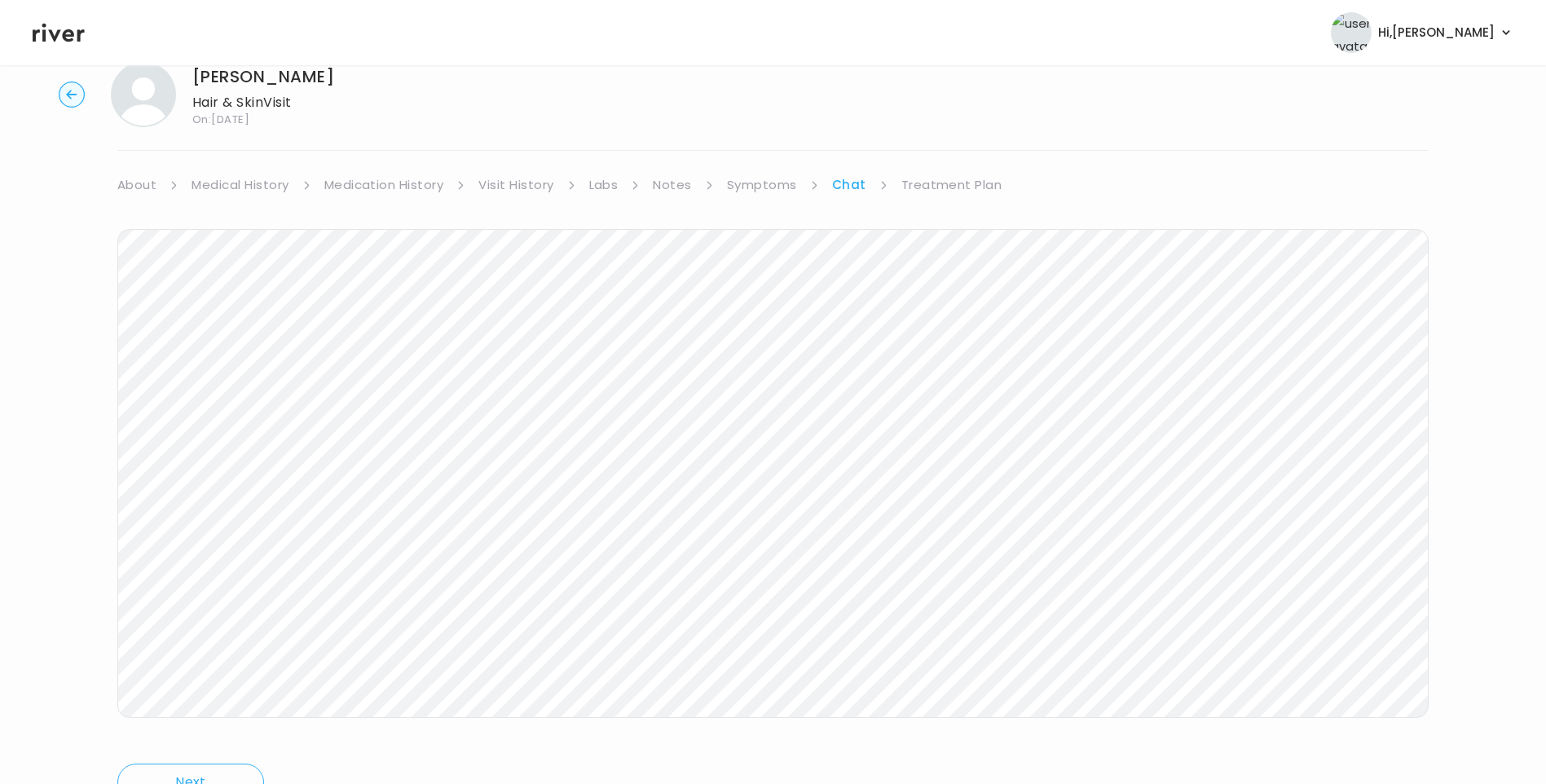
scroll to position [121, 0]
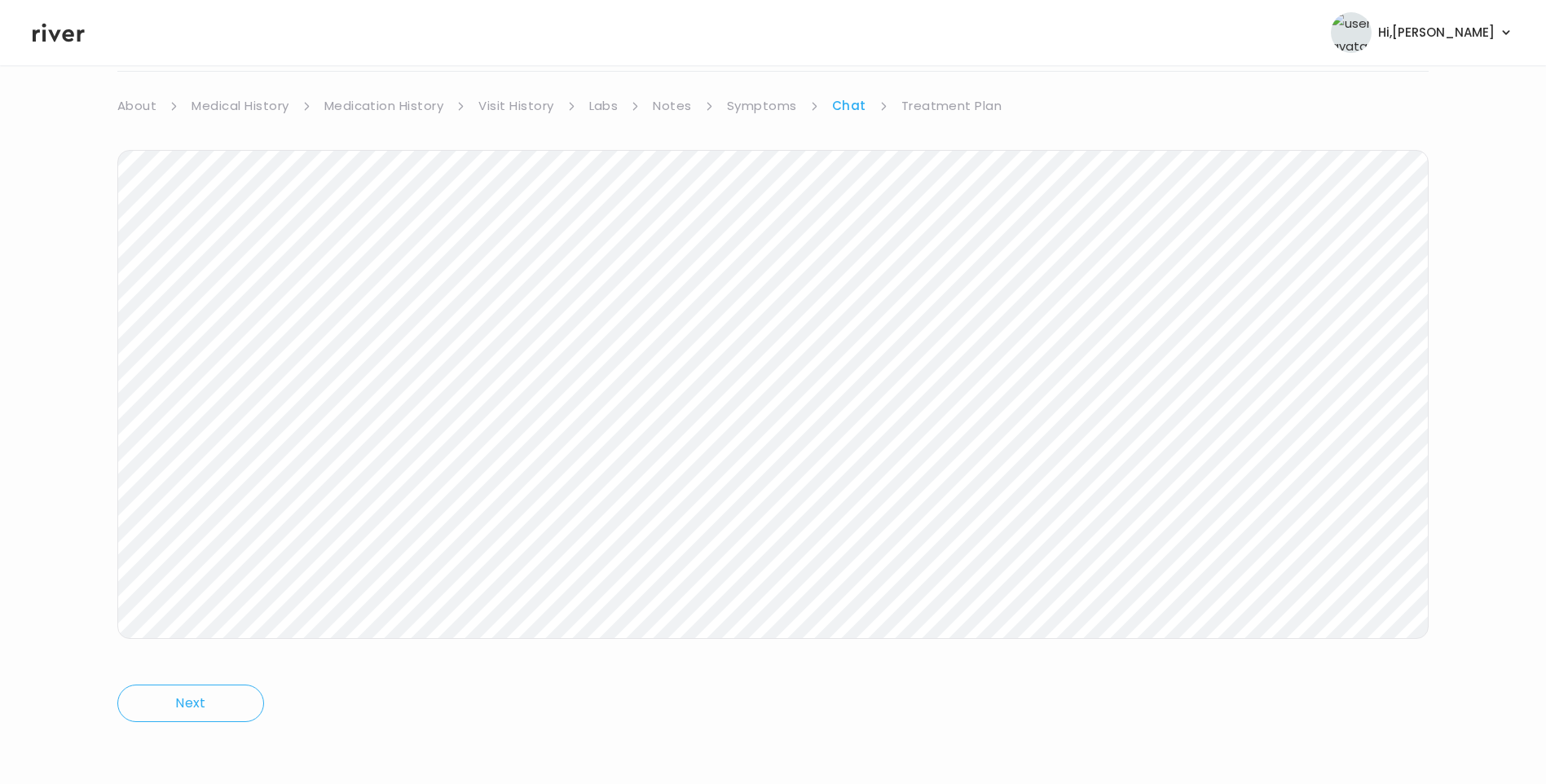
click at [927, 105] on link "Treatment Plan" at bounding box center [952, 105] width 101 height 23
click at [275, 308] on button "Update treatment notes" at bounding box center [206, 306] width 177 height 23
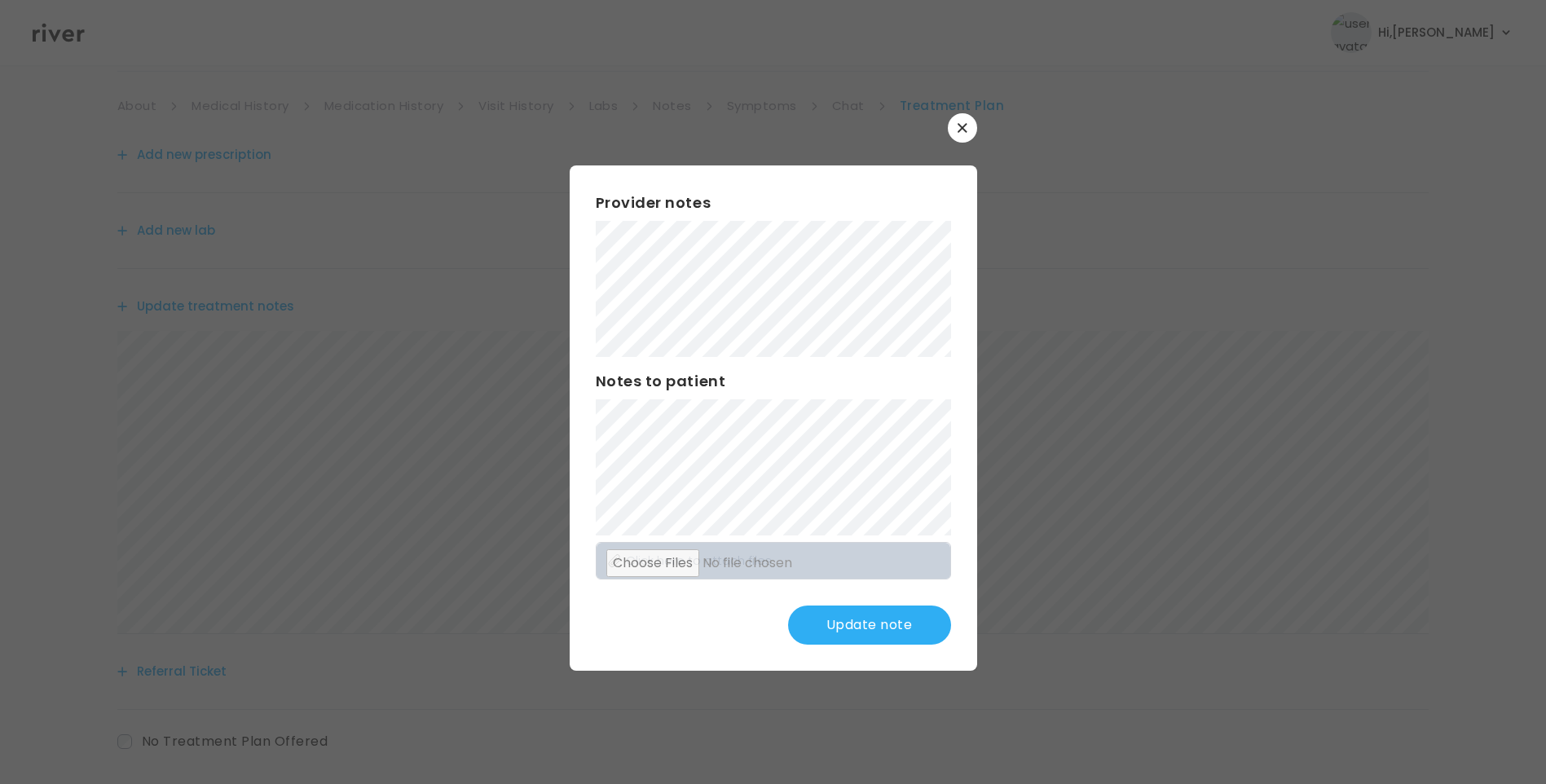
click at [879, 625] on button "Update note" at bounding box center [870, 624] width 163 height 39
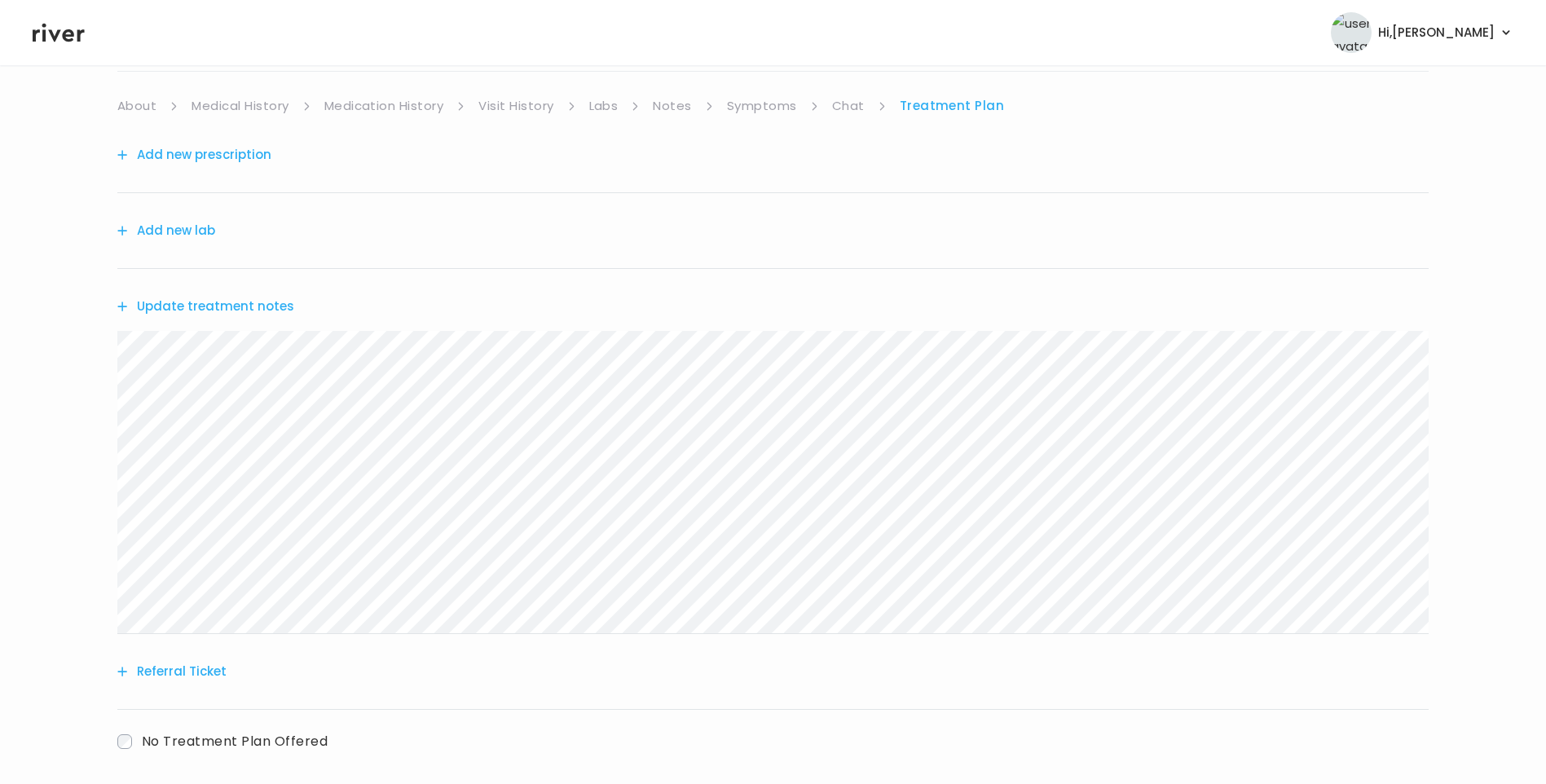
click at [853, 108] on link "Chat" at bounding box center [848, 105] width 33 height 23
click at [951, 105] on link "Treatment Plan" at bounding box center [952, 105] width 101 height 23
click at [260, 308] on button "Update treatment notes" at bounding box center [206, 306] width 177 height 23
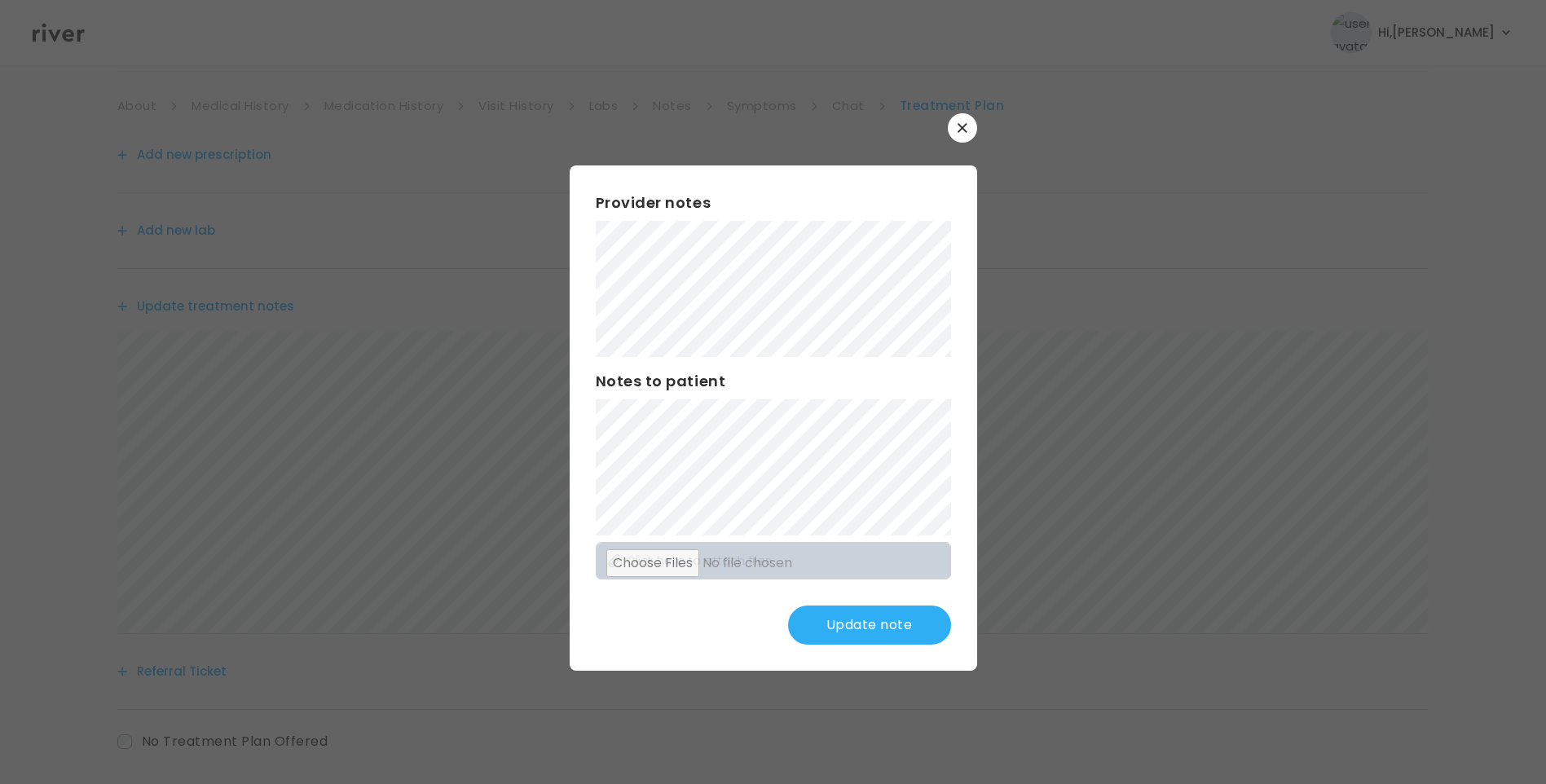
scroll to position [202, 0]
click at [907, 639] on button "Update note" at bounding box center [870, 624] width 163 height 39
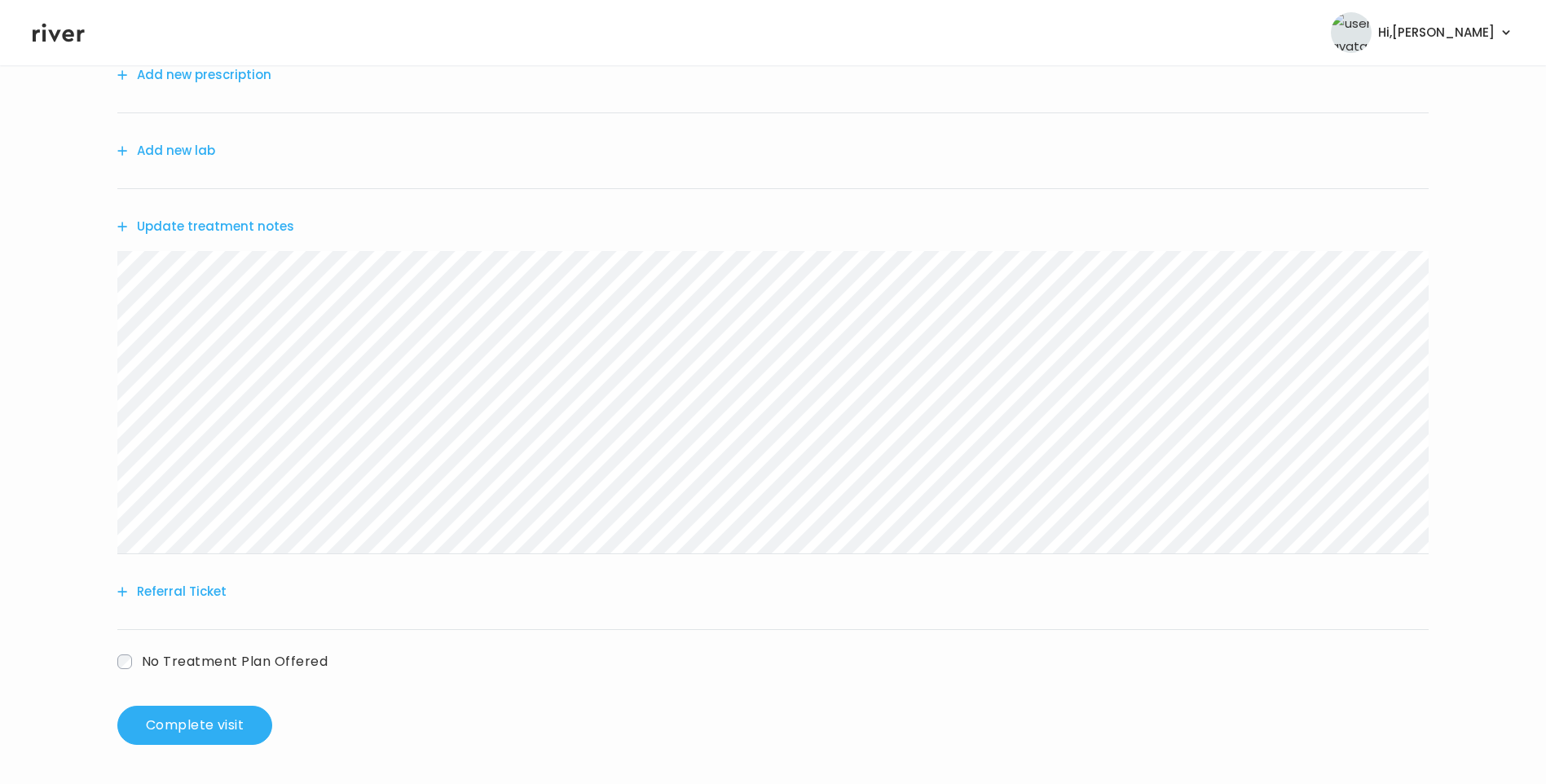
click at [92, 261] on div "[PERSON_NAME] Hair & Skin Visit On: [DATE] About Medical History Medication His…" at bounding box center [773, 324] width 1546 height 868
click at [195, 590] on button "Referral Ticket" at bounding box center [172, 591] width 109 height 23
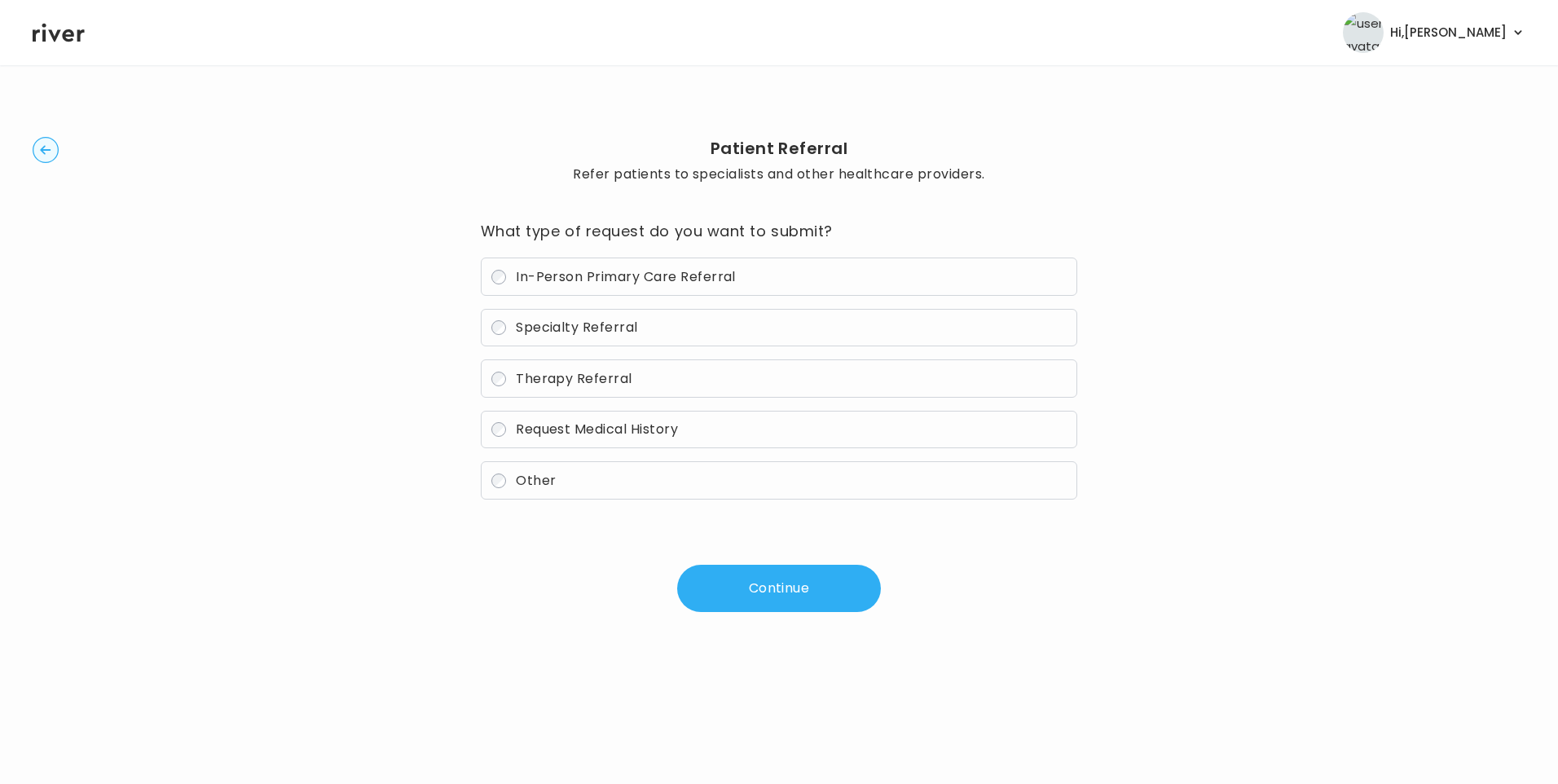
click at [569, 333] on span "Specialty Referral" at bounding box center [576, 327] width 122 height 18
click at [818, 590] on button "Continue" at bounding box center [779, 588] width 203 height 47
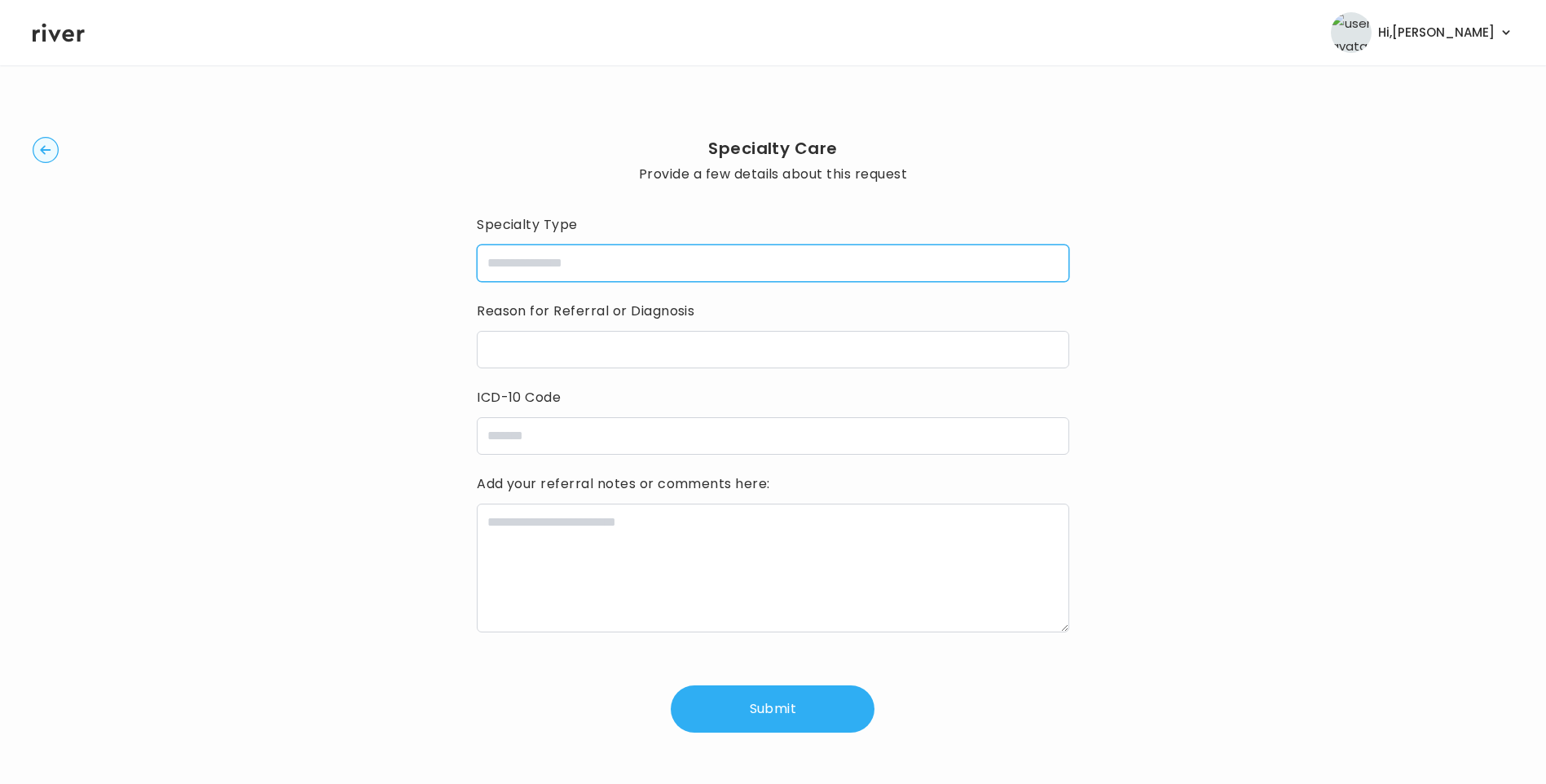
click at [565, 255] on input "specialtyType" at bounding box center [773, 263] width 593 height 38
type input "**********"
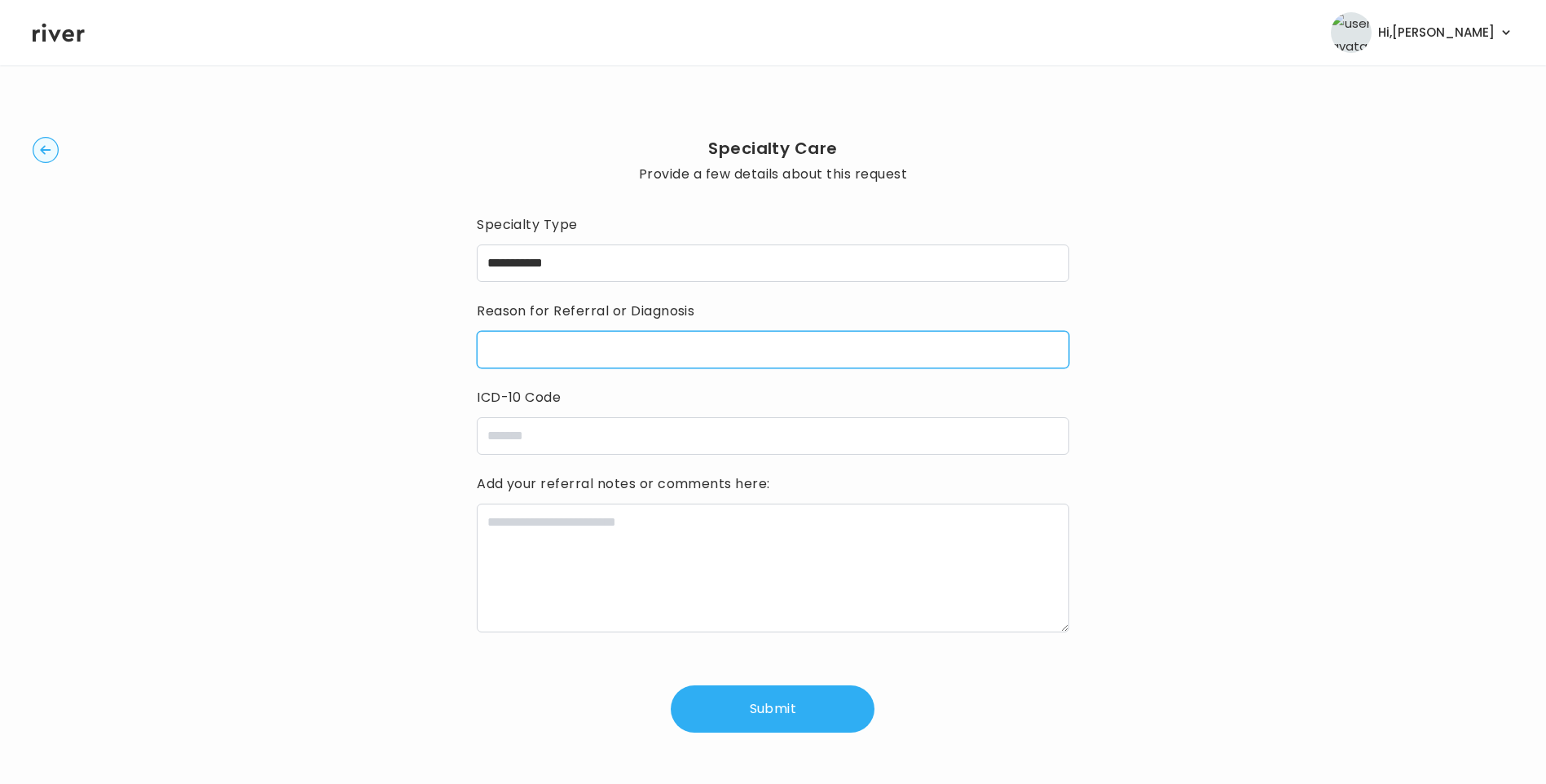
click at [551, 362] on input "reasonForReferral" at bounding box center [773, 350] width 593 height 38
paste input "**********"
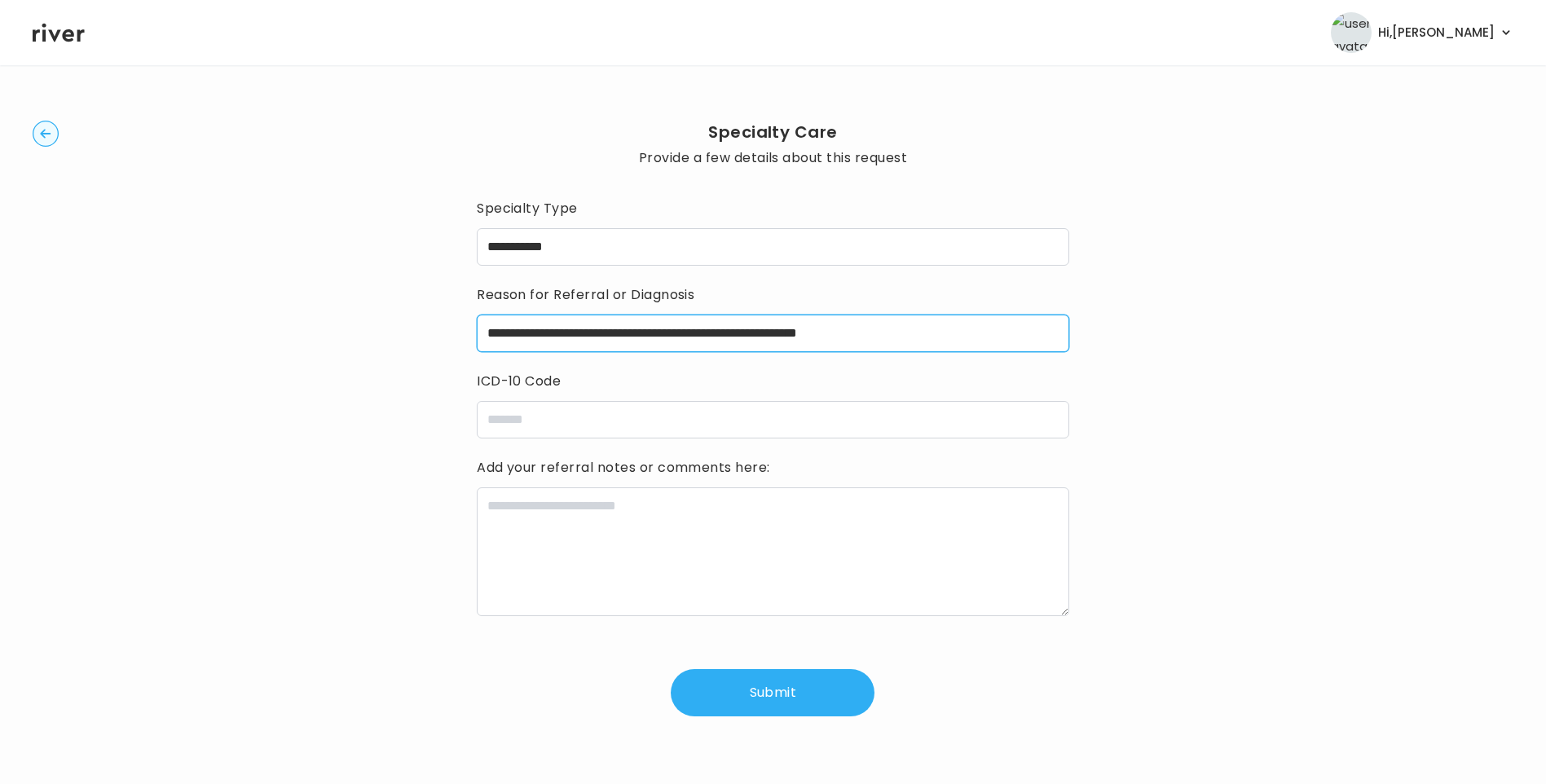
scroll to position [20, 0]
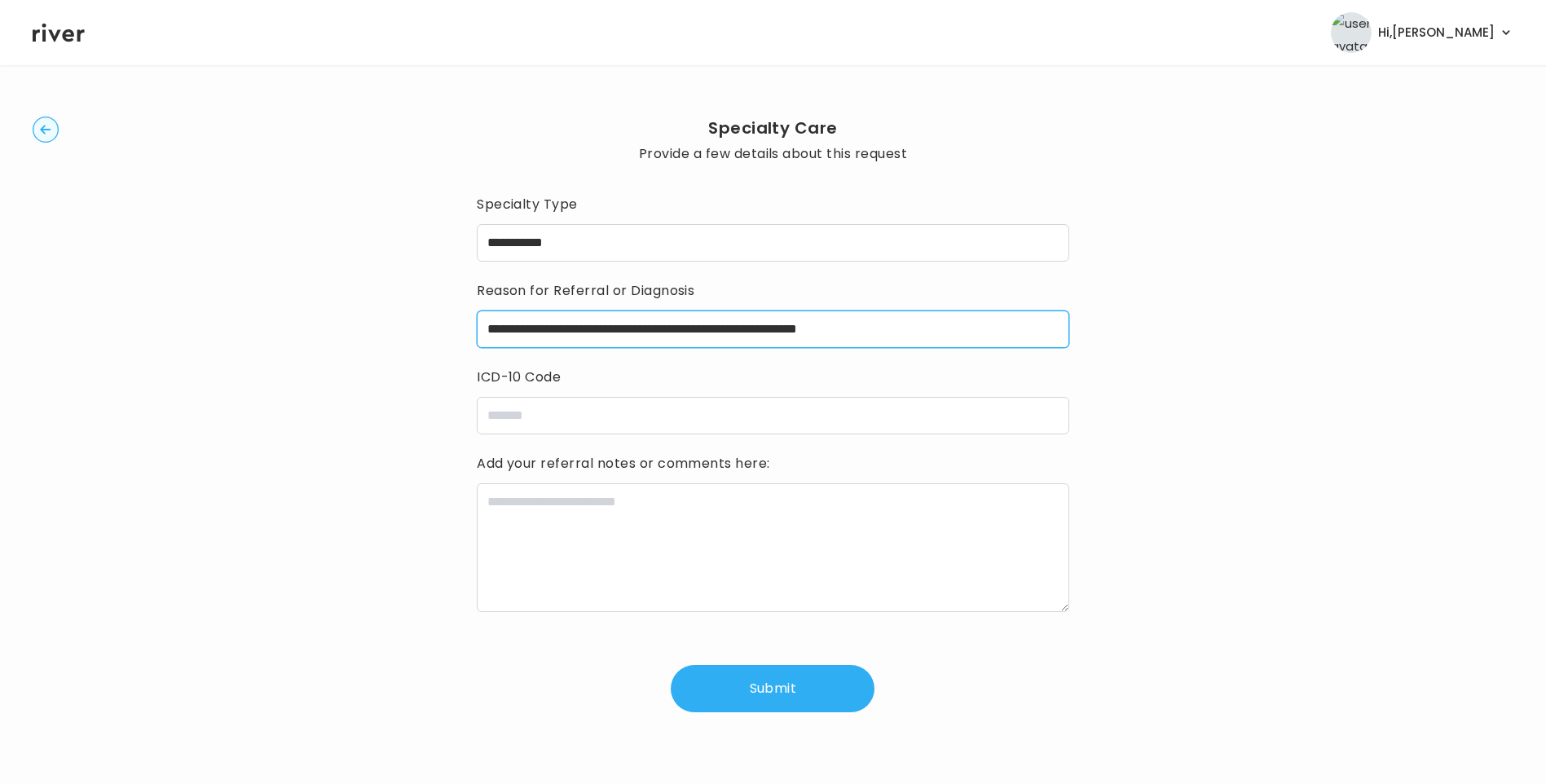
type input "**********"
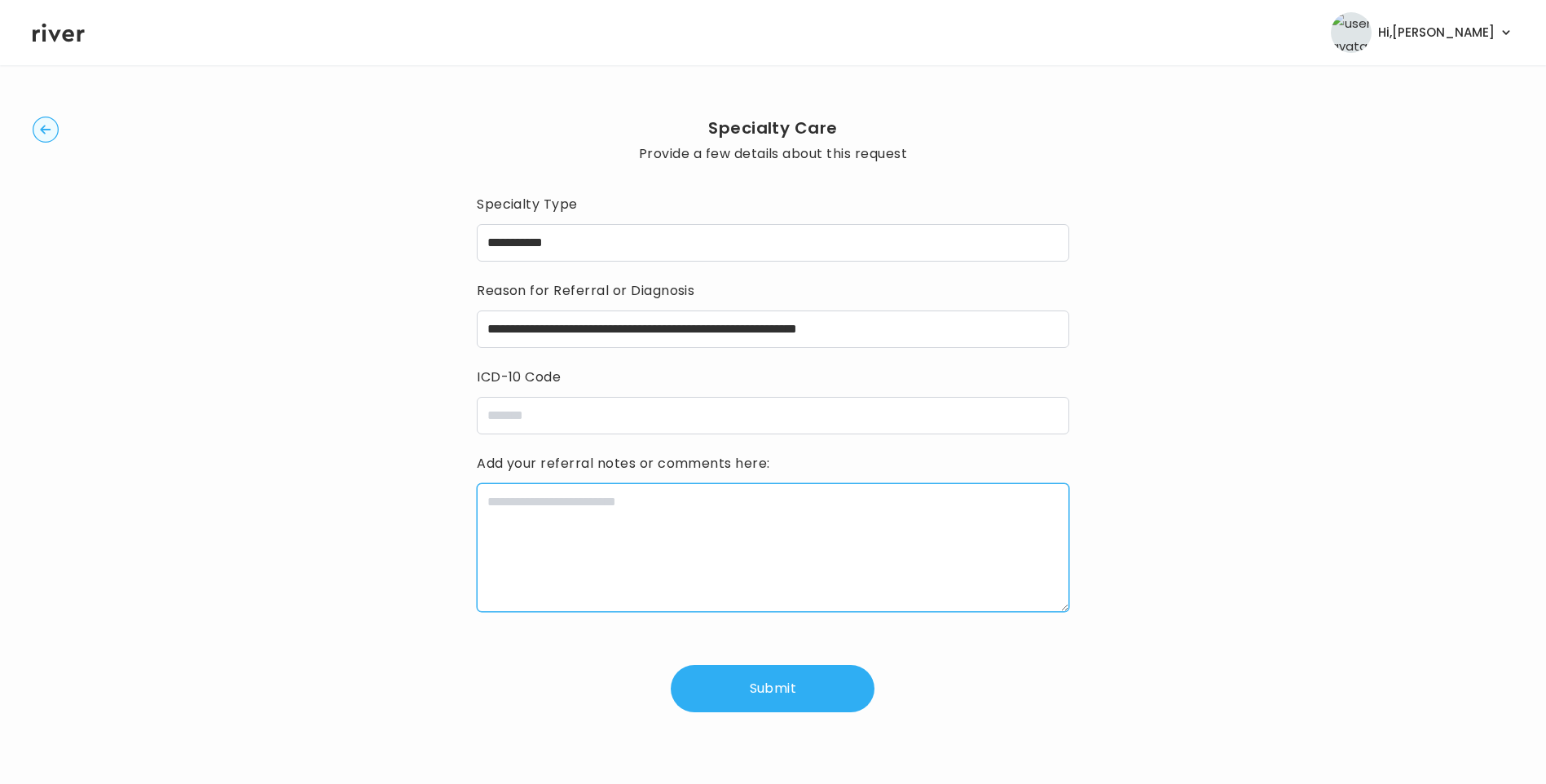
click at [712, 510] on textarea at bounding box center [773, 547] width 593 height 129
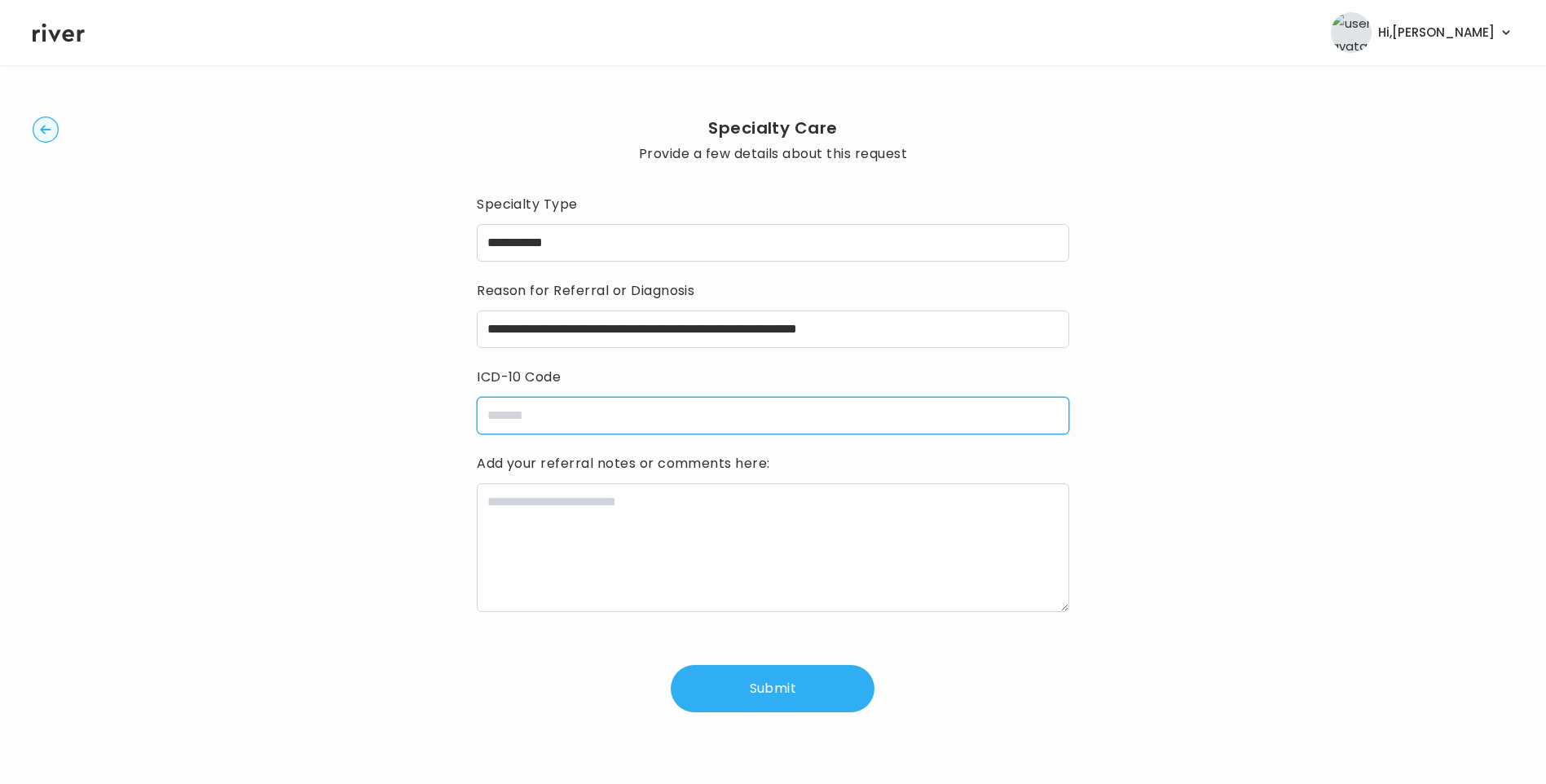
click at [603, 420] on input "icdCode" at bounding box center [773, 415] width 593 height 38
type input "**********"
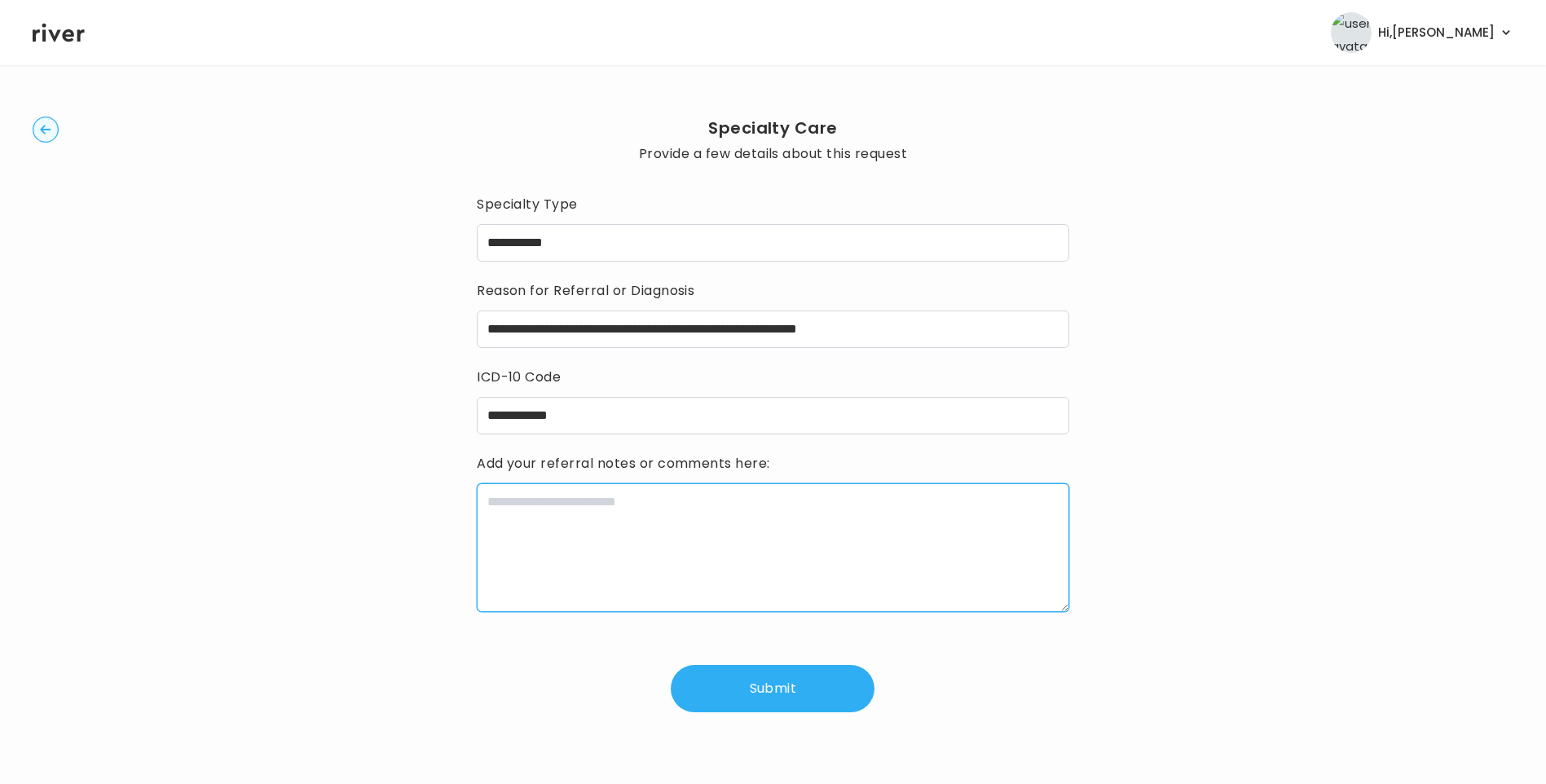
click at [593, 534] on textarea at bounding box center [773, 547] width 593 height 129
paste textarea "**********"
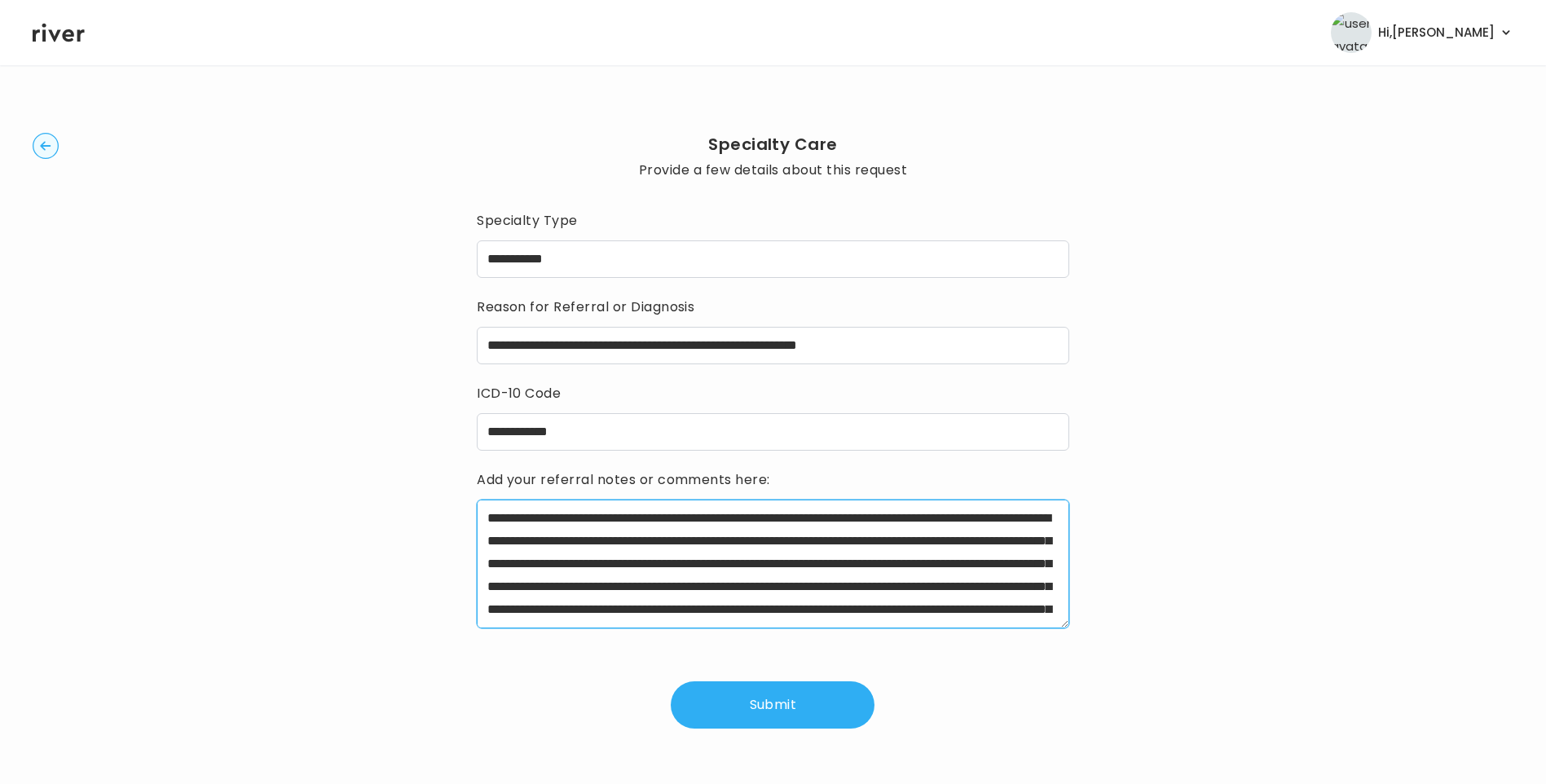
scroll to position [0, 0]
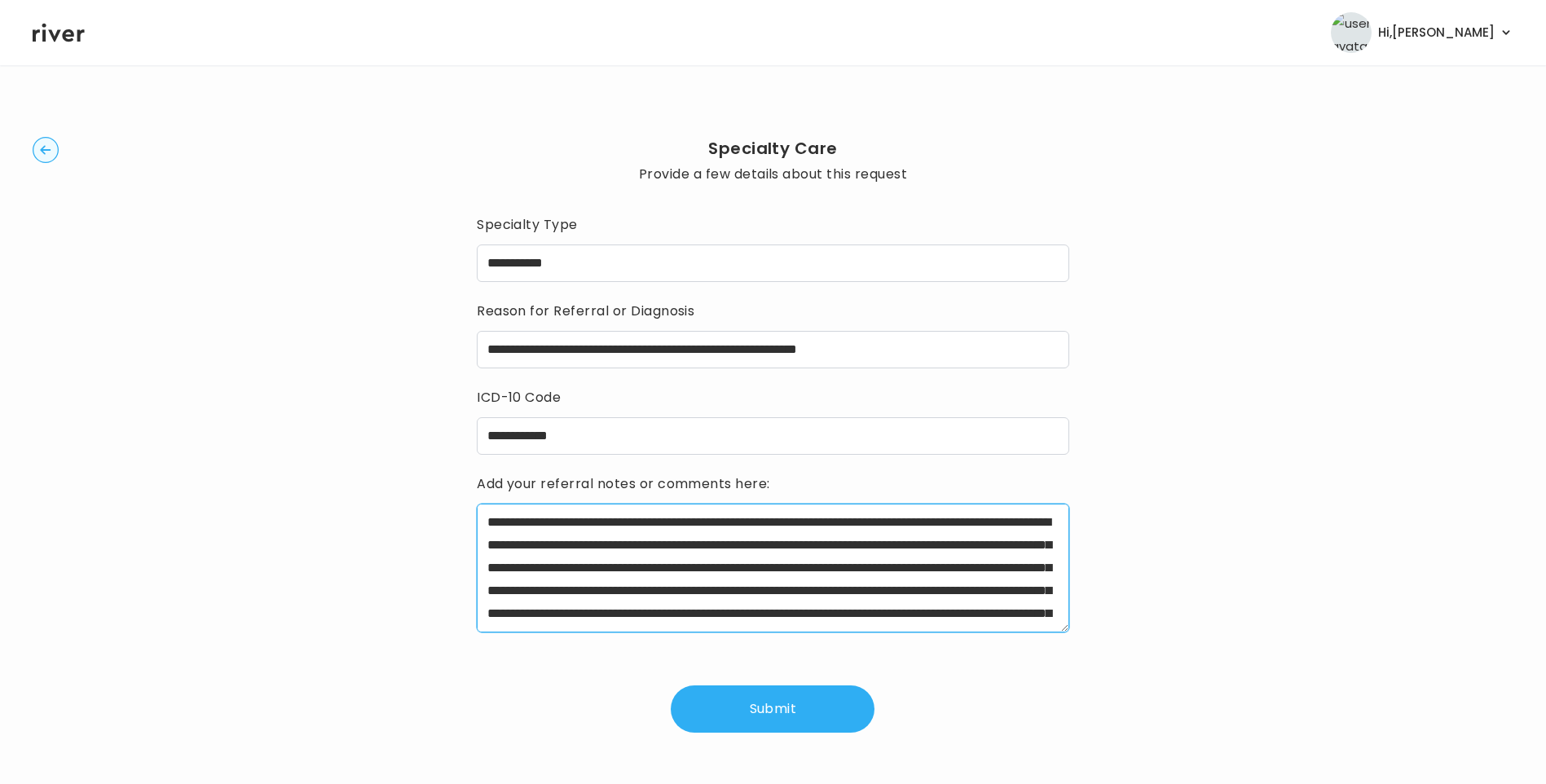
drag, startPoint x: 536, startPoint y: 522, endPoint x: 618, endPoint y: 527, distance: 82.2
click at [618, 527] on textarea "**********" at bounding box center [773, 567] width 593 height 129
drag, startPoint x: 633, startPoint y: 544, endPoint x: 771, endPoint y: 545, distance: 138.0
click at [770, 545] on textarea "**********" at bounding box center [773, 567] width 593 height 129
drag, startPoint x: 789, startPoint y: 546, endPoint x: 888, endPoint y: 592, distance: 109.2
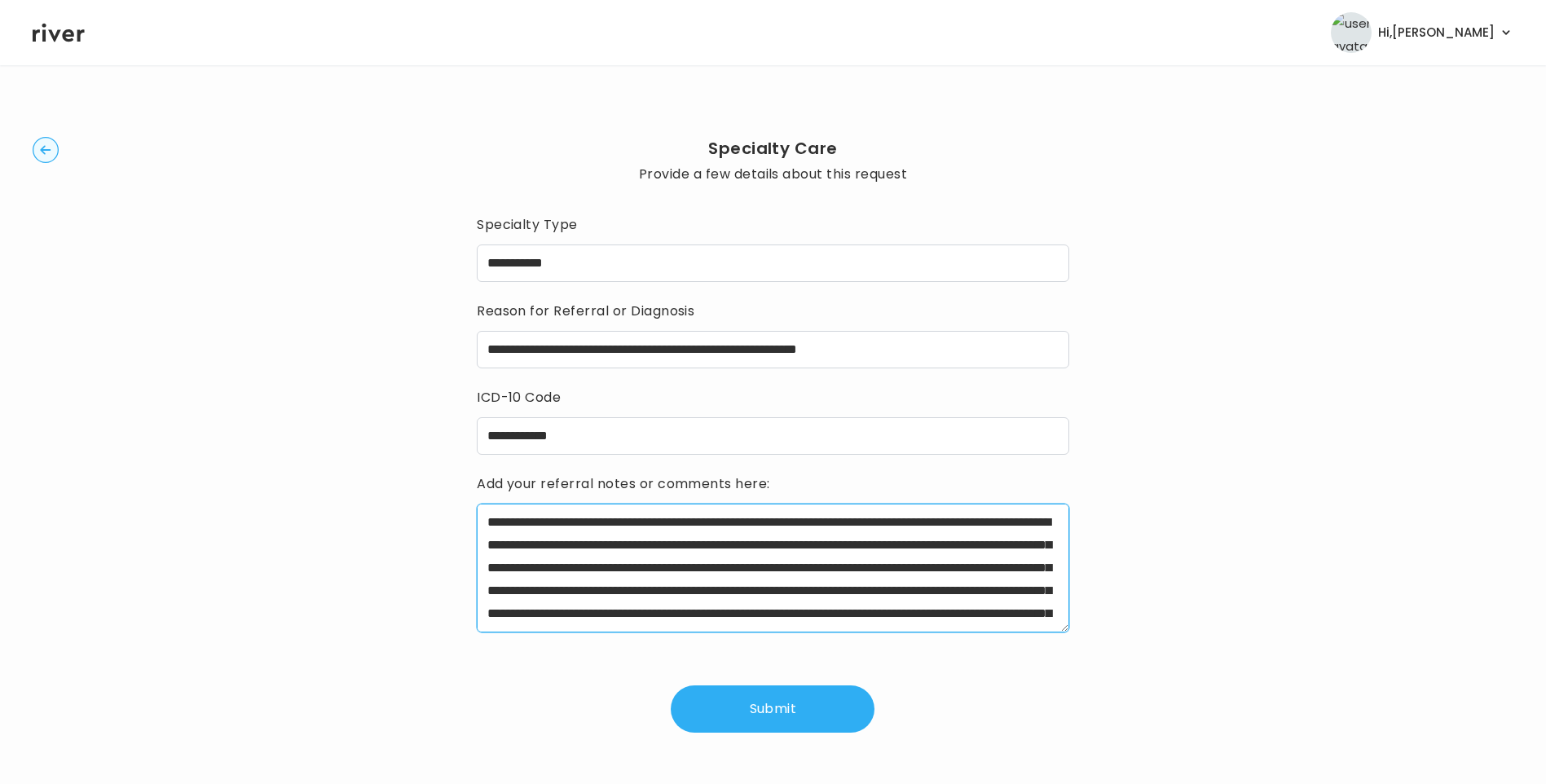
click at [888, 592] on textarea "**********" at bounding box center [773, 567] width 593 height 129
click at [866, 541] on textarea "**********" at bounding box center [773, 567] width 593 height 129
drag, startPoint x: 916, startPoint y: 547, endPoint x: 1009, endPoint y: 545, distance: 93.0
click at [1009, 545] on textarea "**********" at bounding box center [773, 567] width 593 height 129
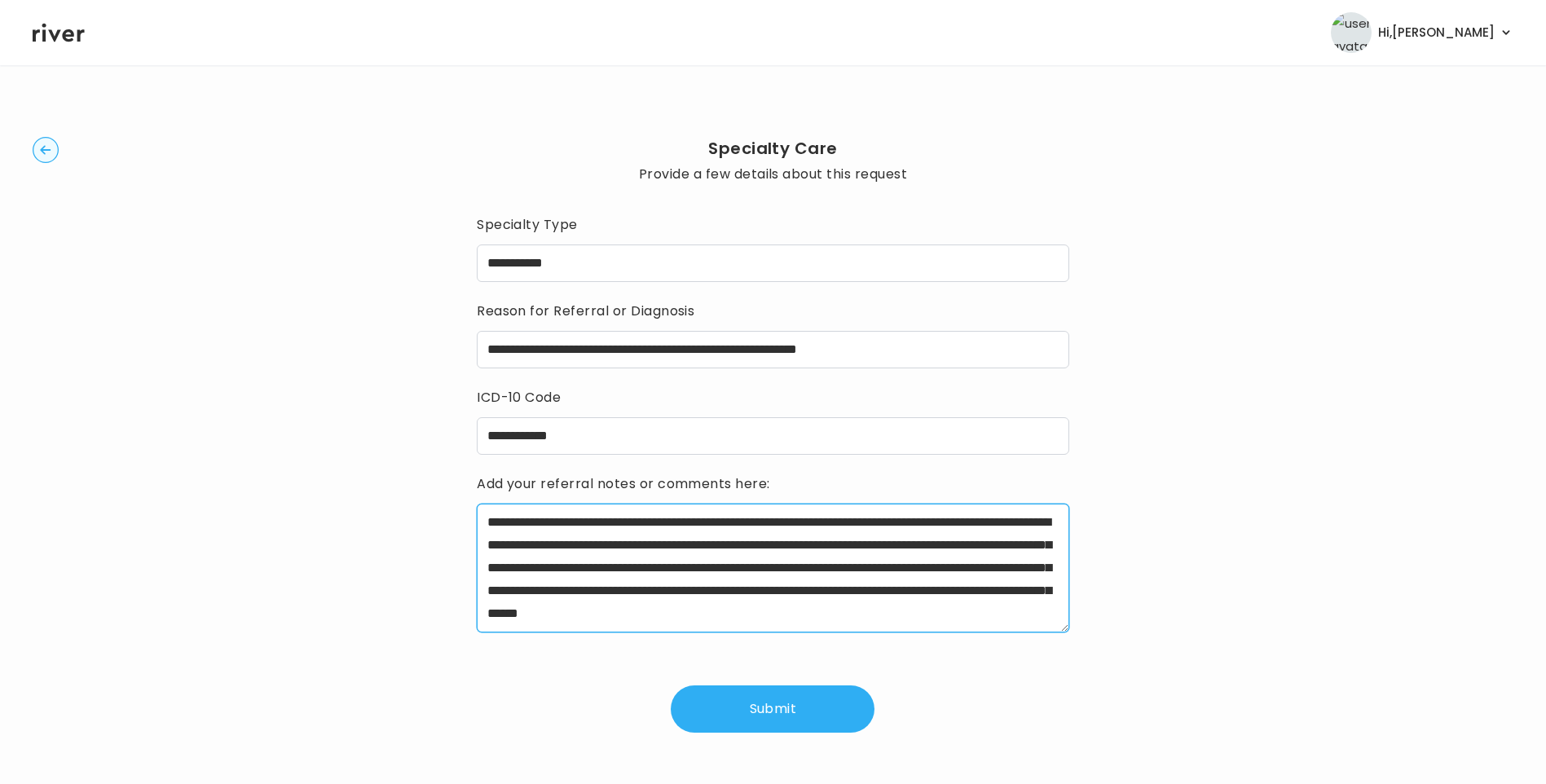
drag, startPoint x: 488, startPoint y: 587, endPoint x: 984, endPoint y: 619, distance: 497.0
click at [984, 619] on textarea "**********" at bounding box center [773, 567] width 593 height 129
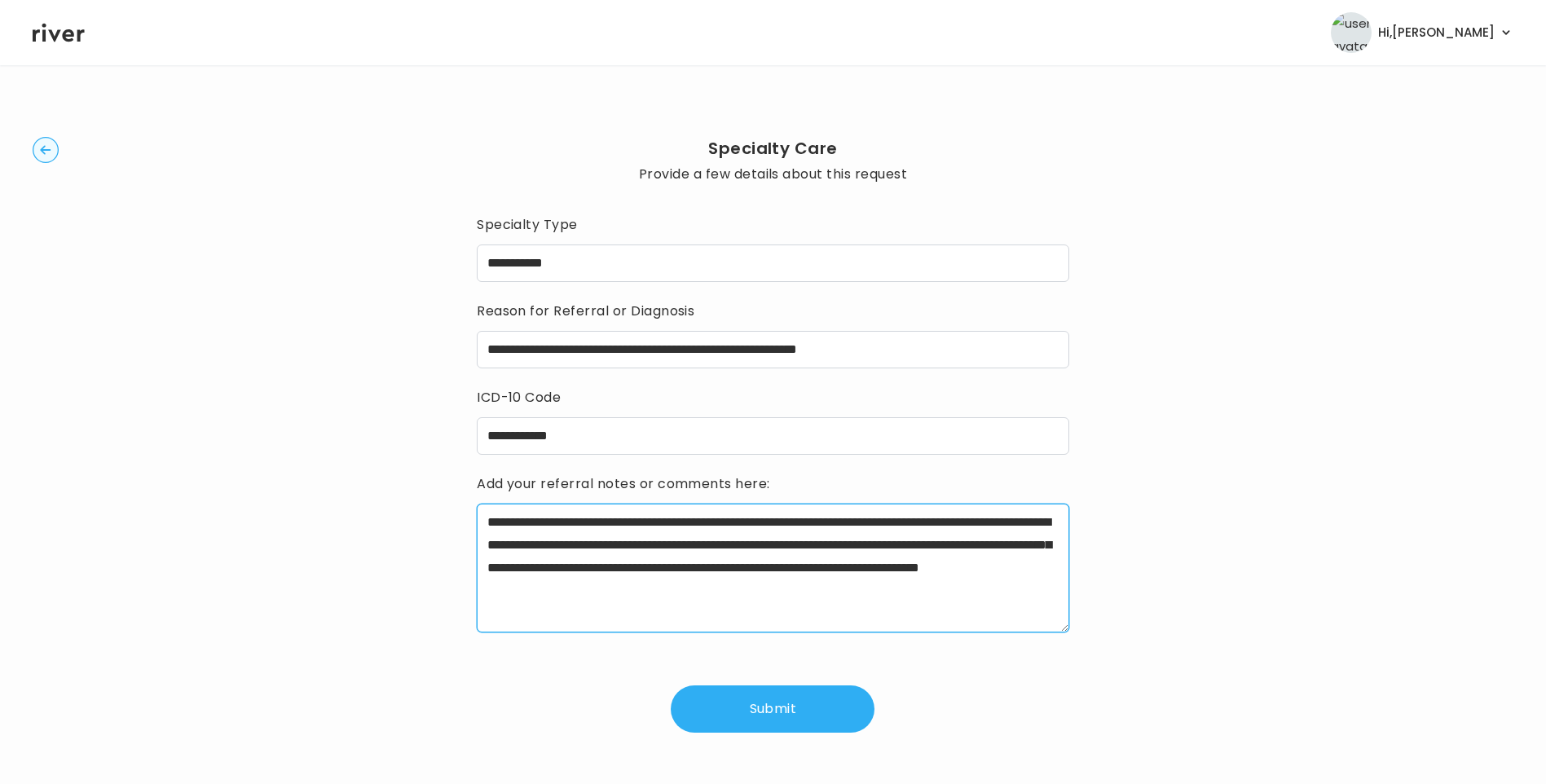
scroll to position [0, 0]
click at [987, 586] on textarea "**********" at bounding box center [773, 567] width 593 height 129
click at [1010, 596] on textarea "**********" at bounding box center [773, 567] width 593 height 129
type textarea "**********"
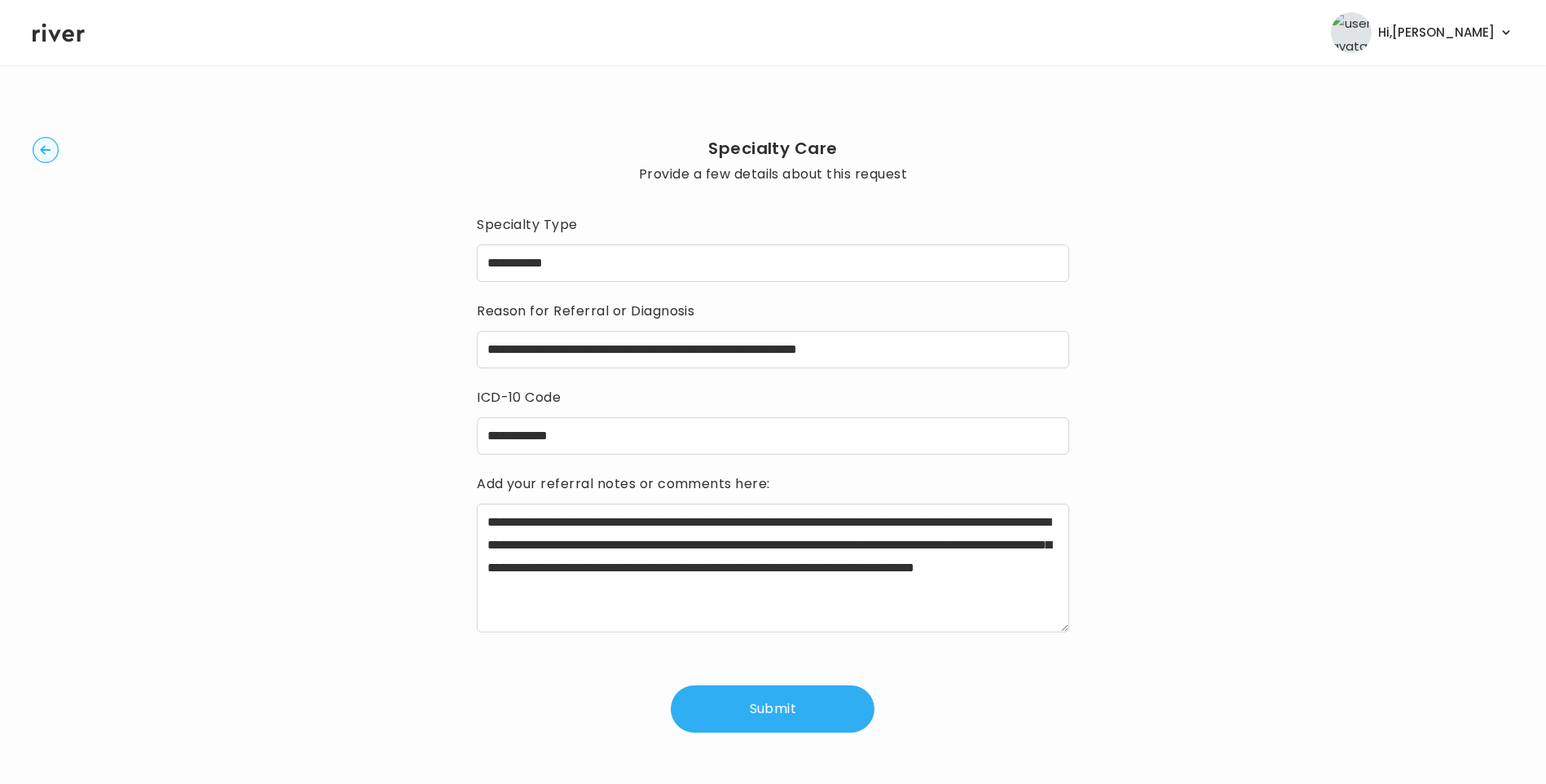
click at [739, 715] on button "Submit" at bounding box center [773, 708] width 203 height 47
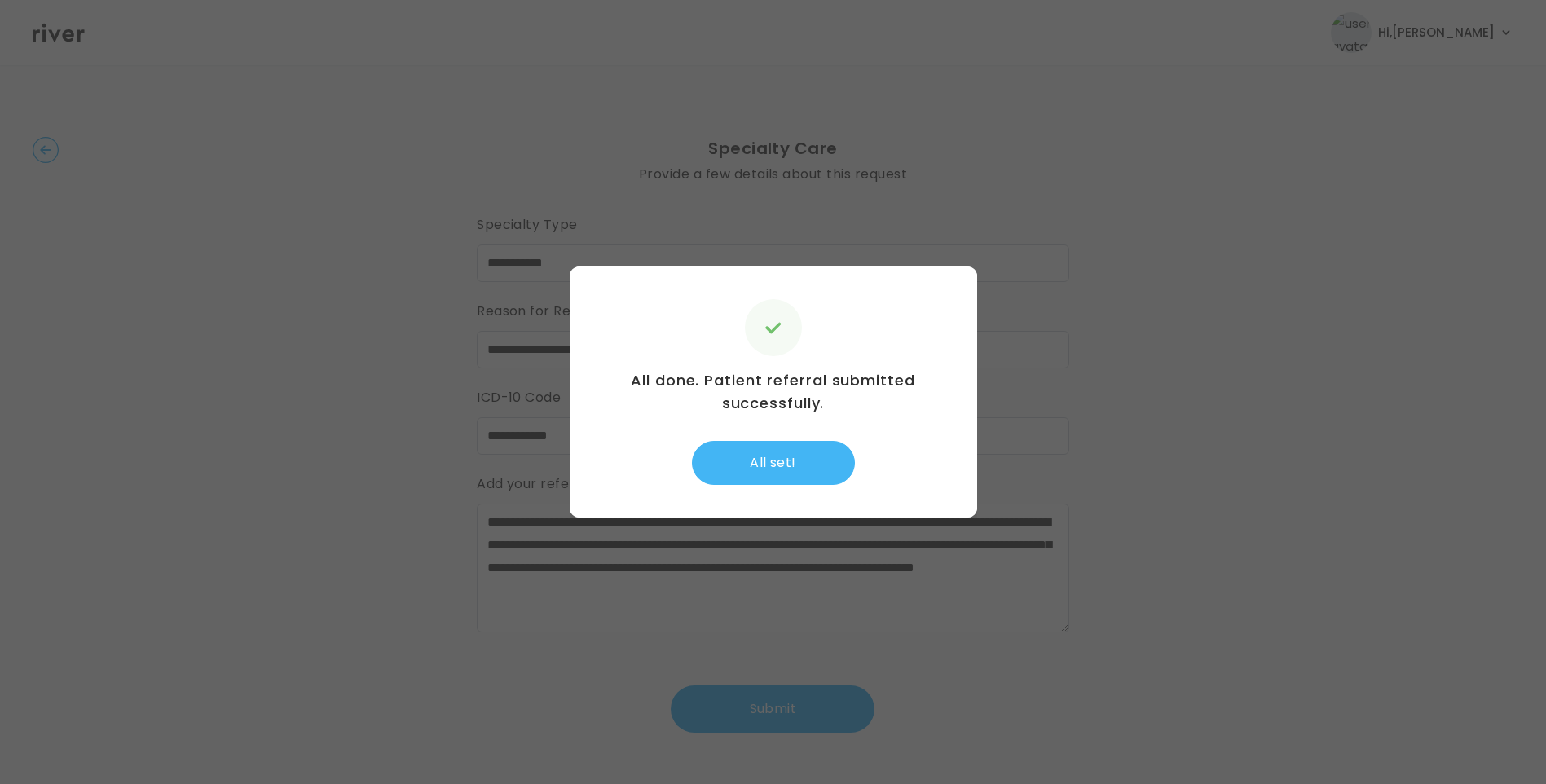
click at [787, 469] on button "All set!" at bounding box center [773, 463] width 163 height 44
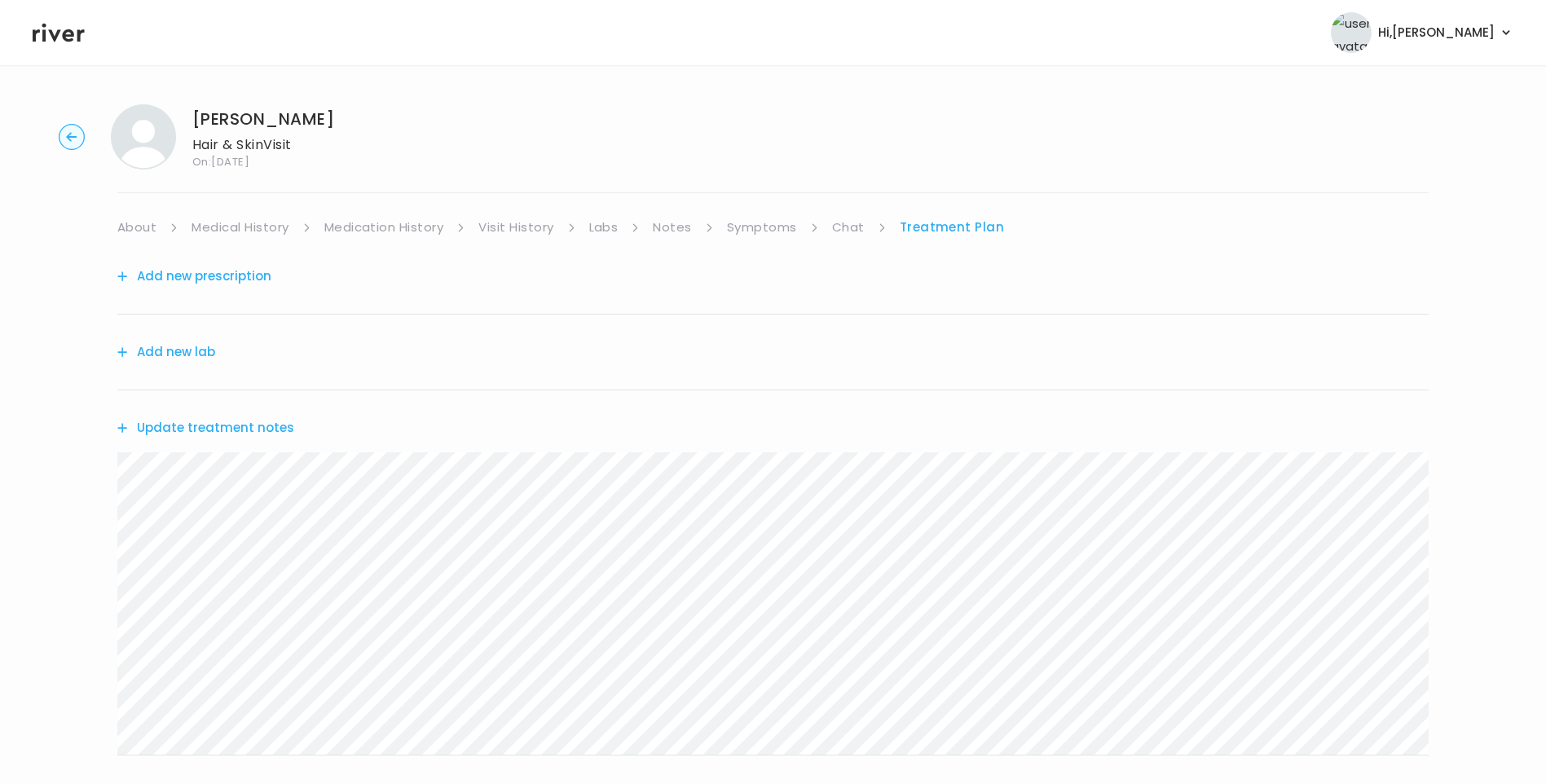
click at [261, 426] on button "Update treatment notes" at bounding box center [206, 428] width 177 height 23
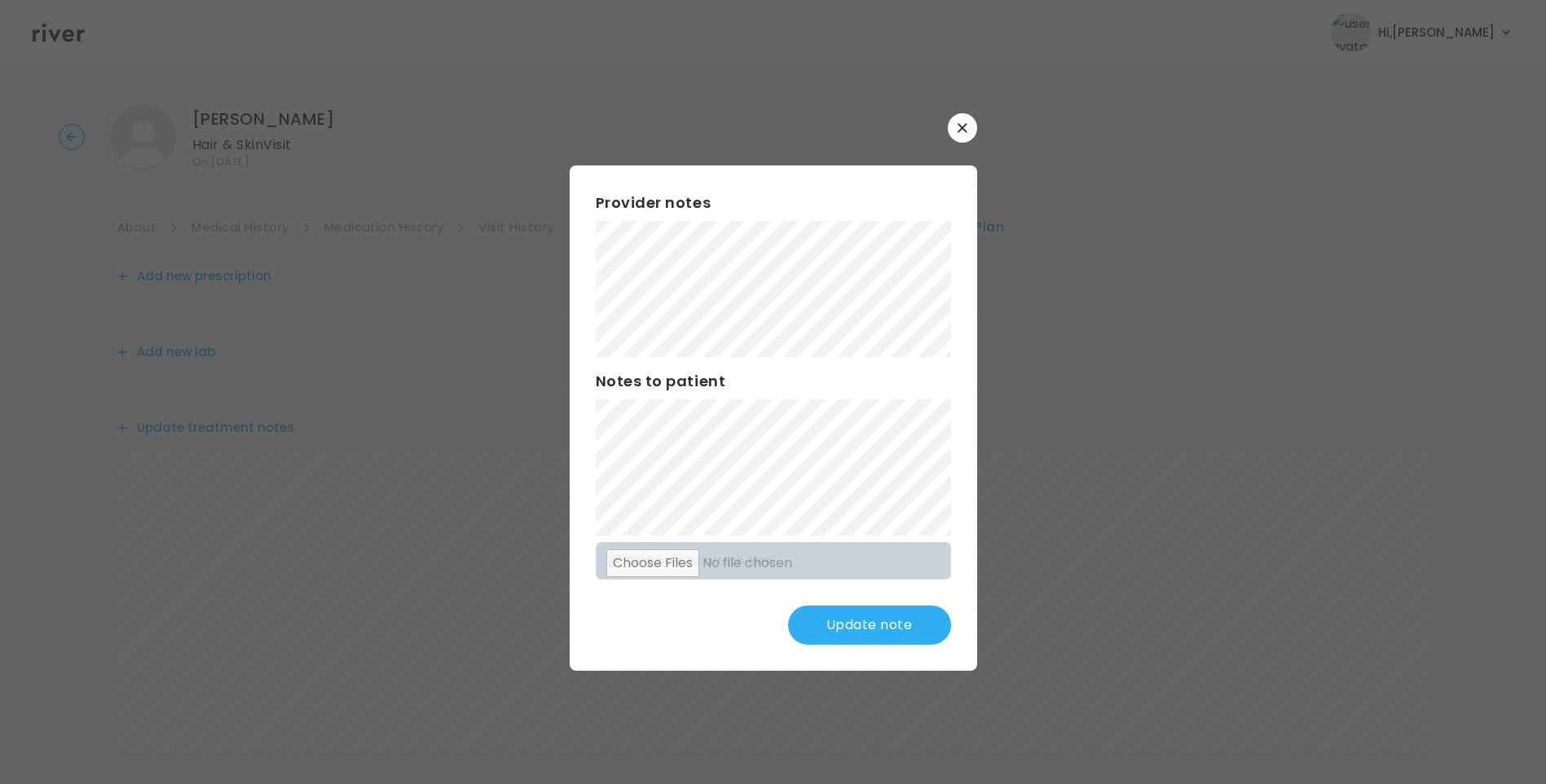
click at [845, 616] on button "Update note" at bounding box center [870, 624] width 163 height 39
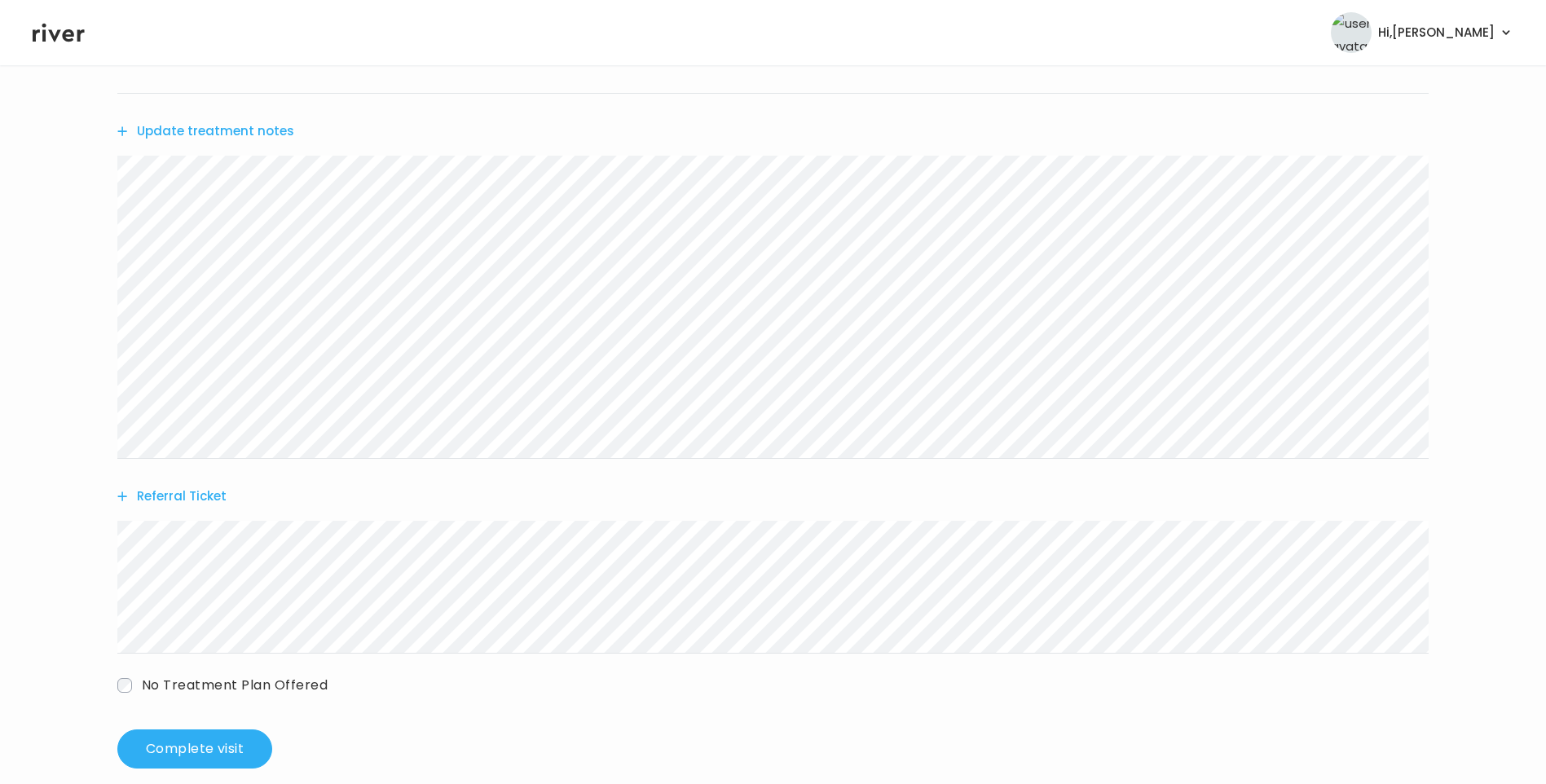
scroll to position [320, 0]
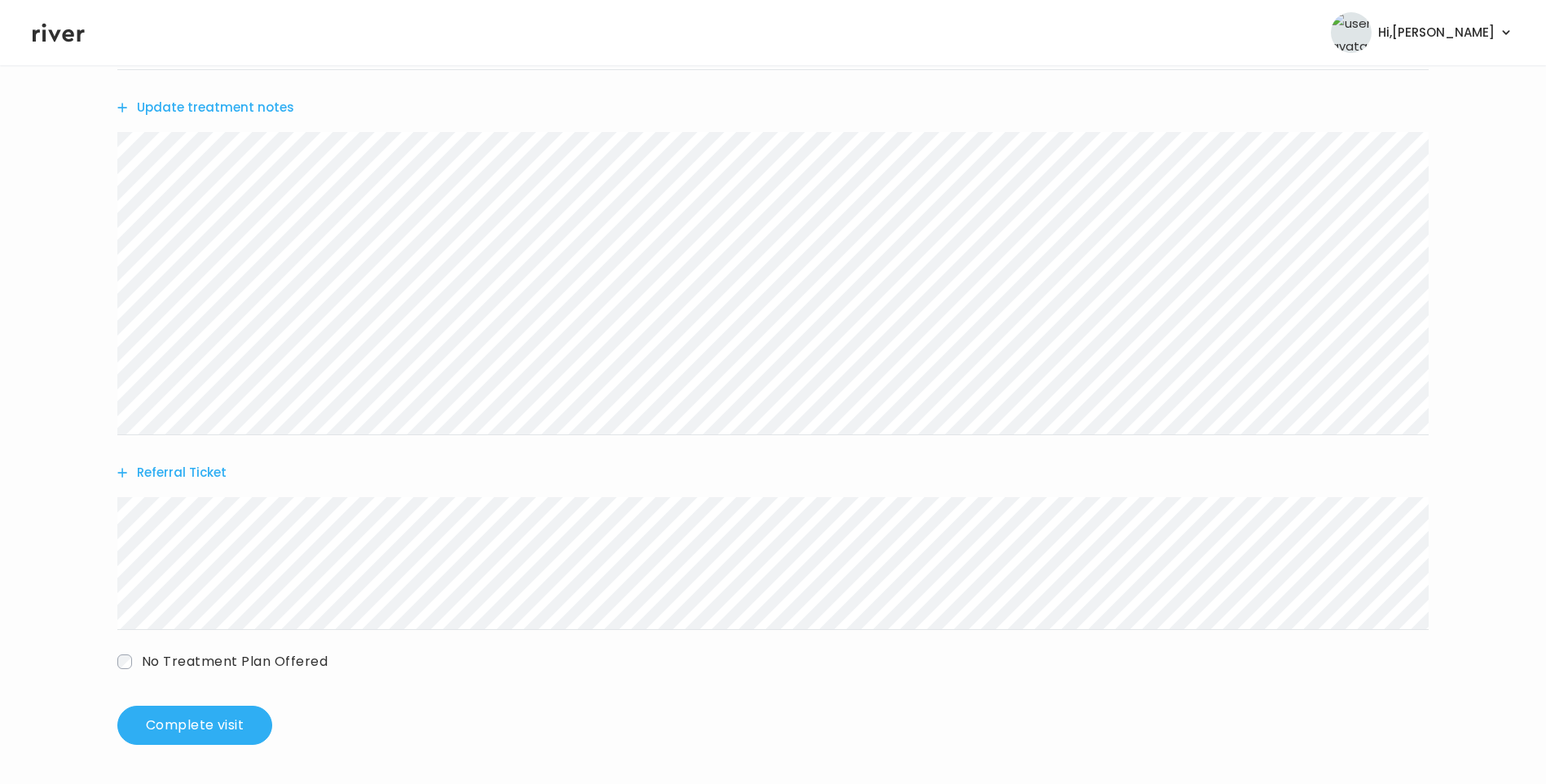
click at [203, 111] on button "Update treatment notes" at bounding box center [206, 107] width 177 height 23
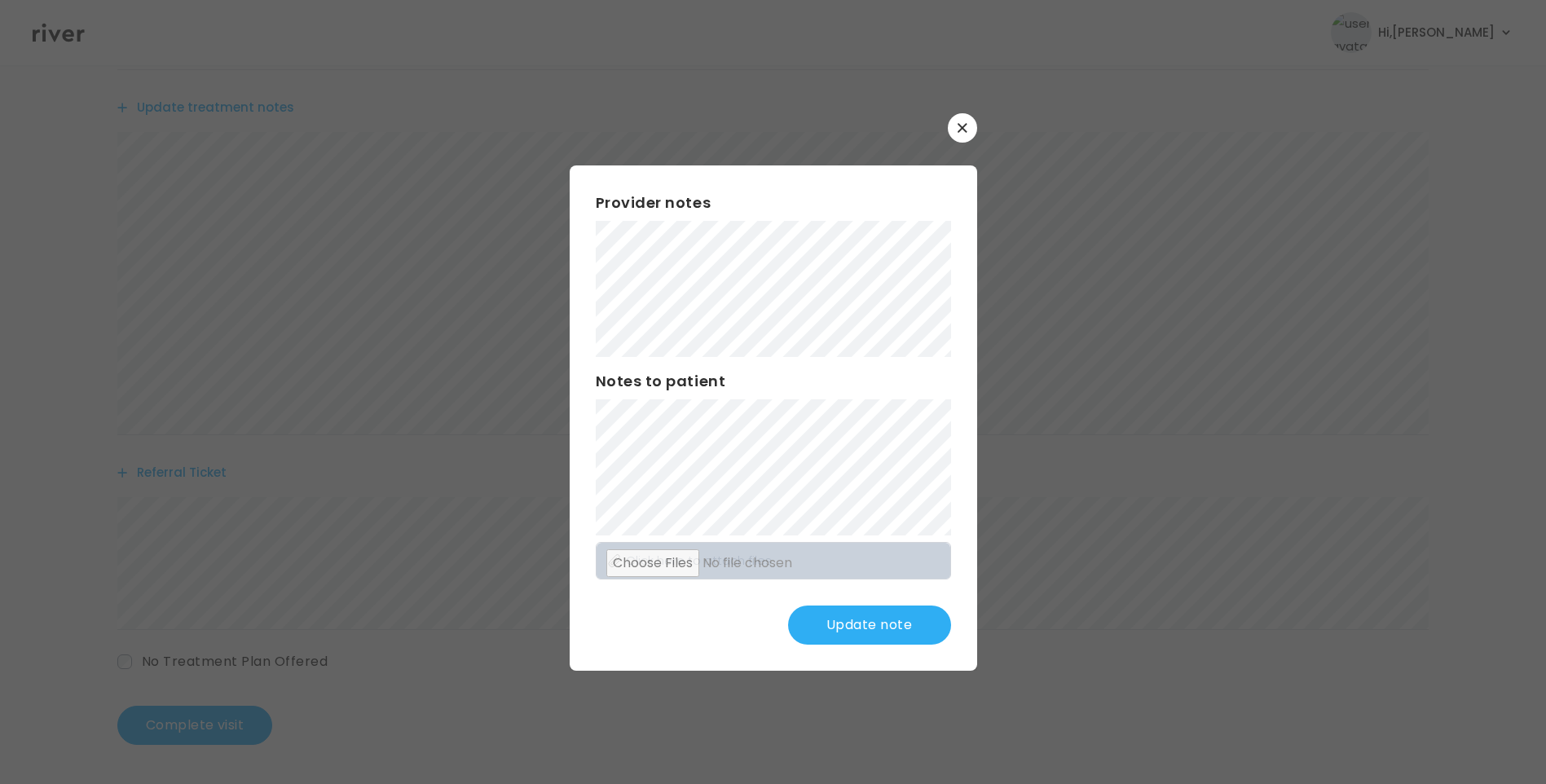
click at [886, 631] on button "Update note" at bounding box center [870, 624] width 163 height 39
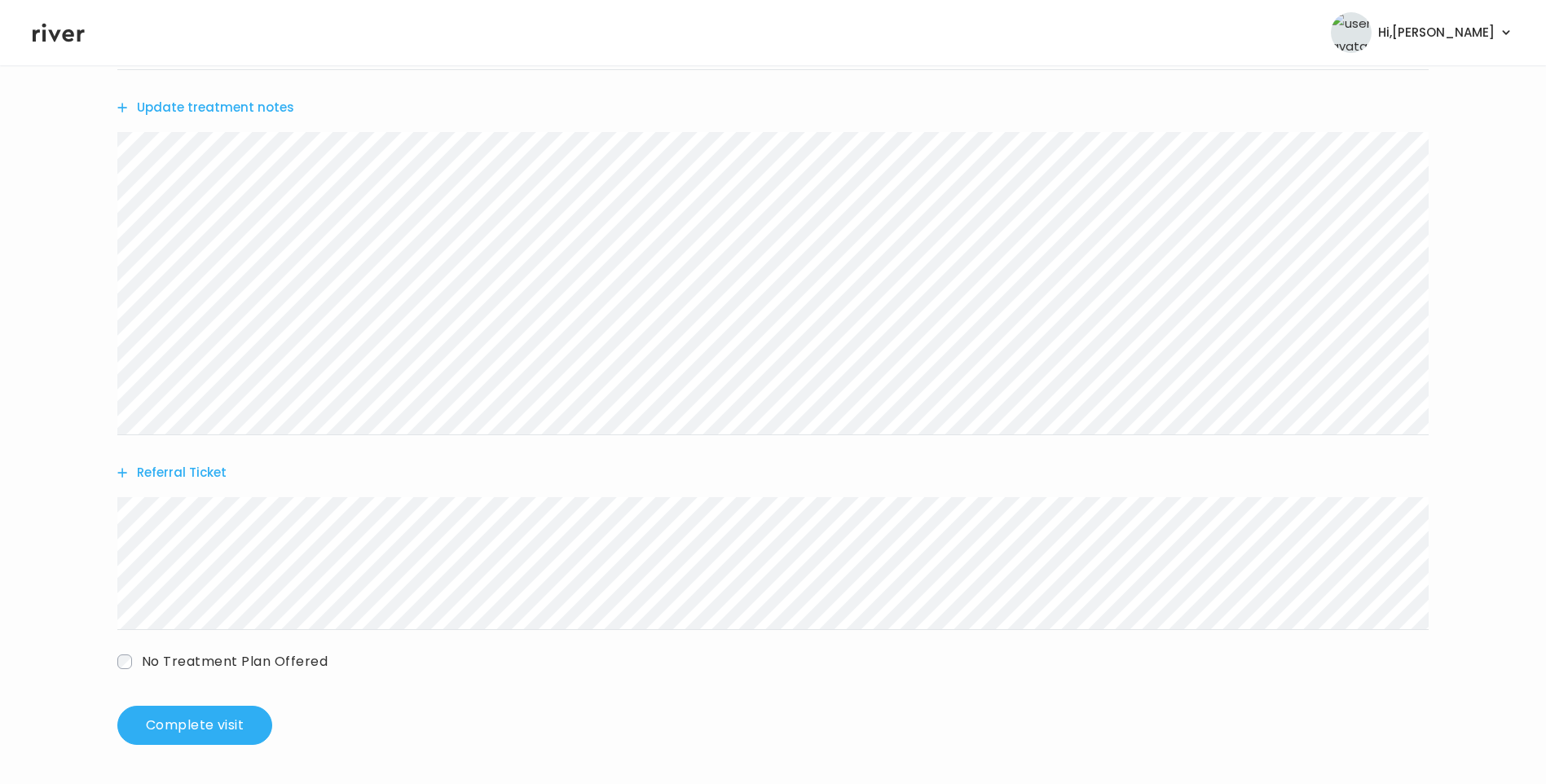
click at [254, 113] on button "Update treatment notes" at bounding box center [206, 107] width 177 height 23
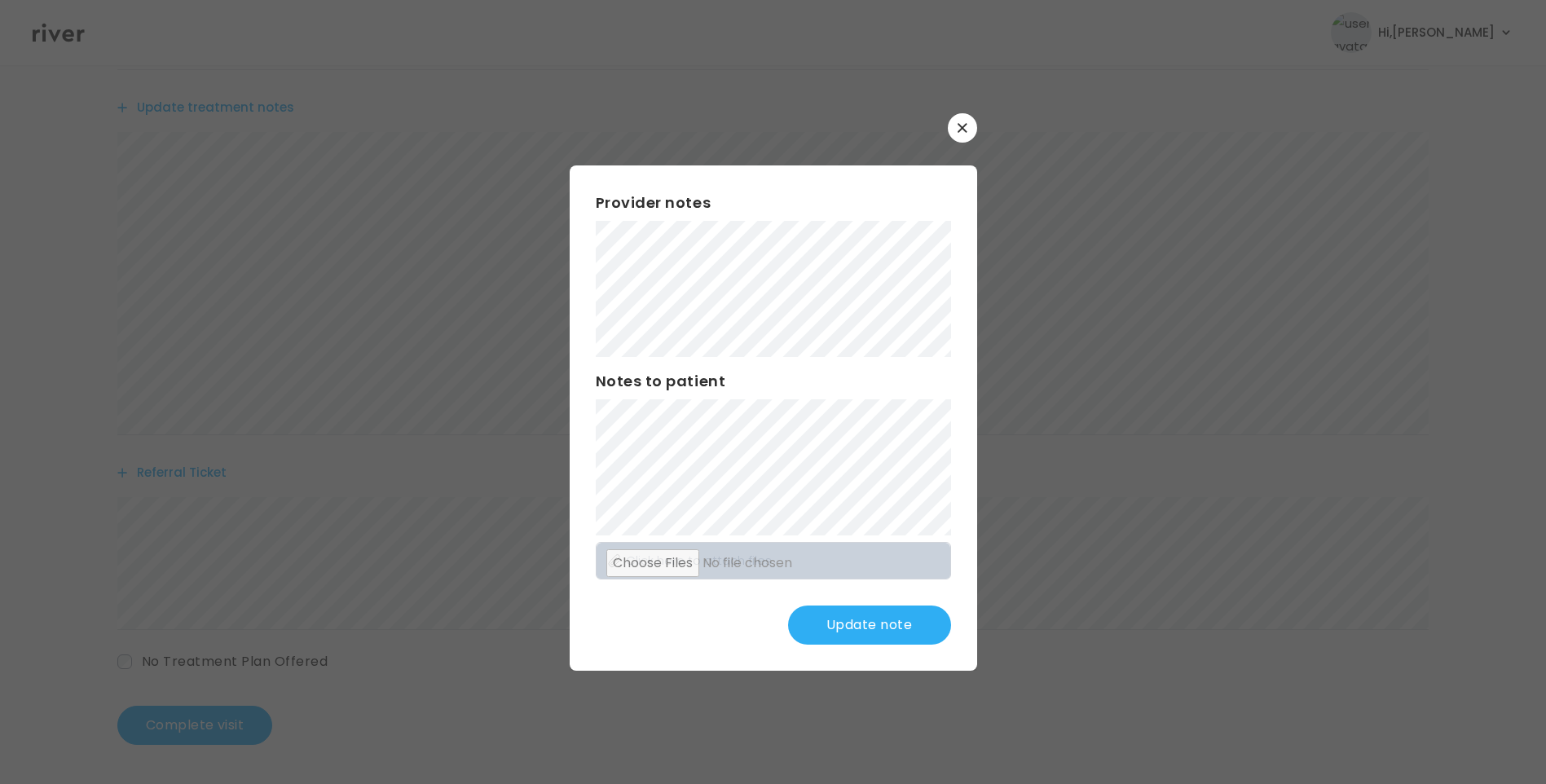
click at [873, 623] on button "Update note" at bounding box center [870, 624] width 163 height 39
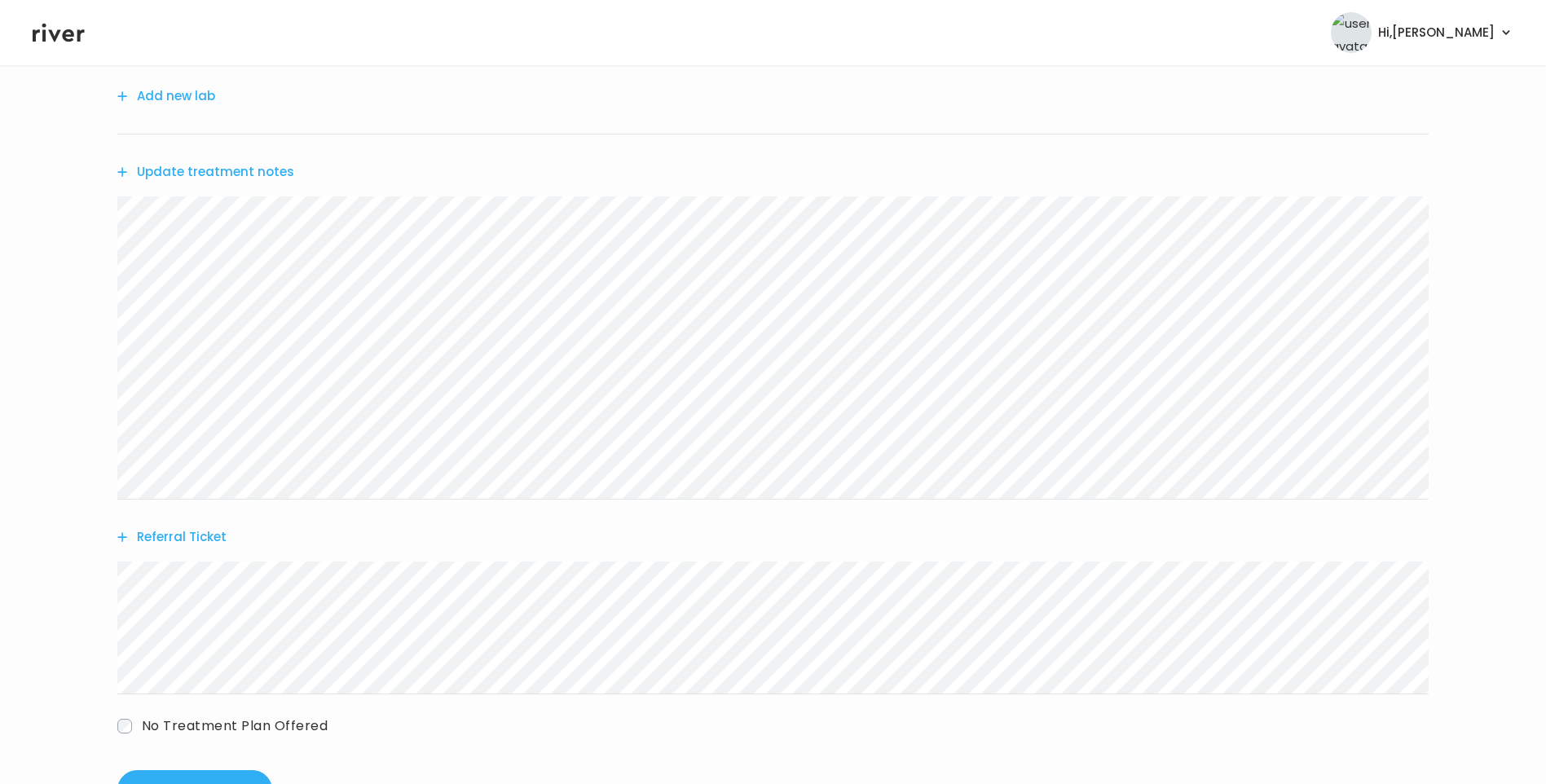
scroll to position [157, 0]
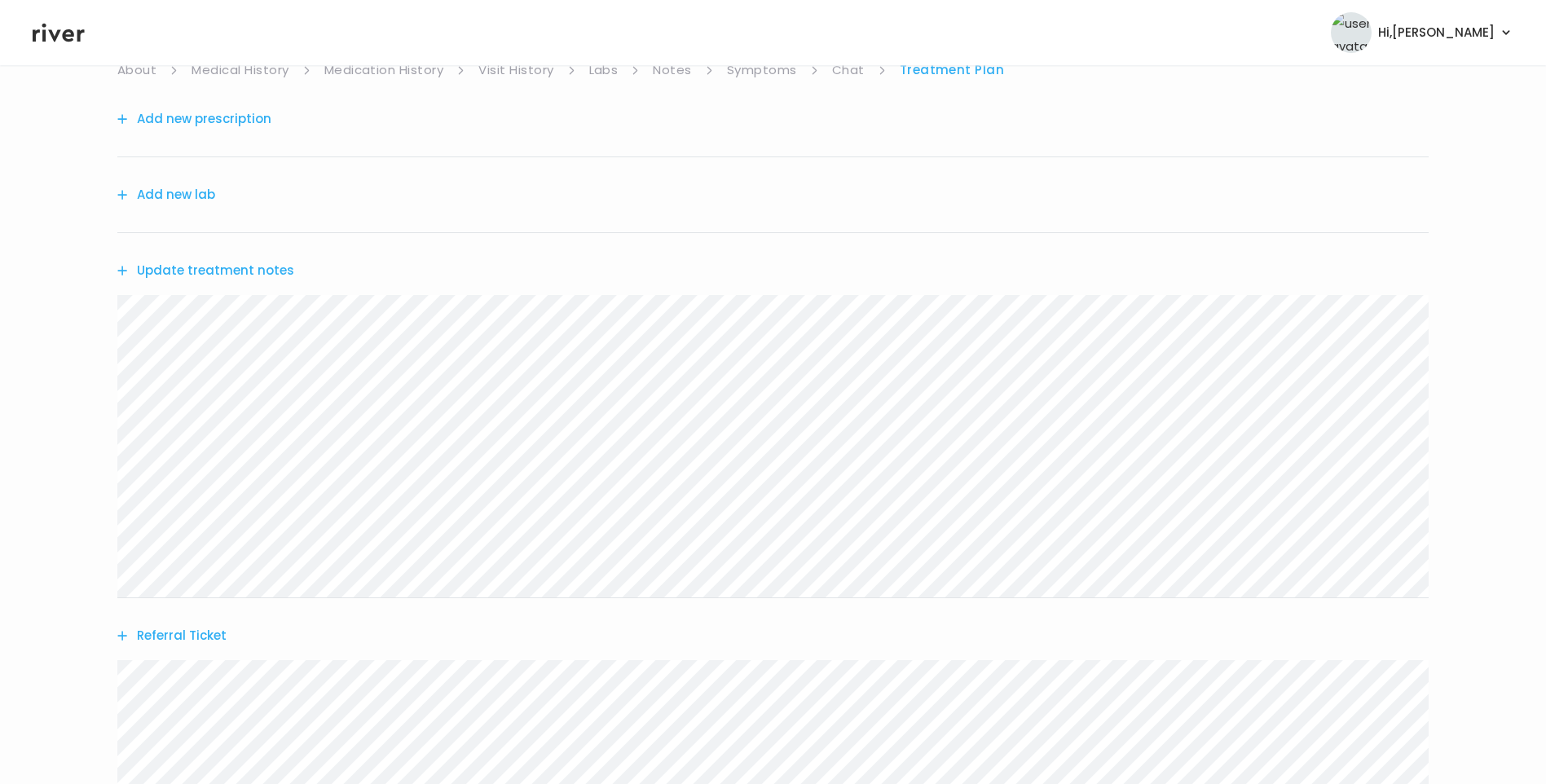
click at [209, 274] on button "Update treatment notes" at bounding box center [206, 270] width 177 height 23
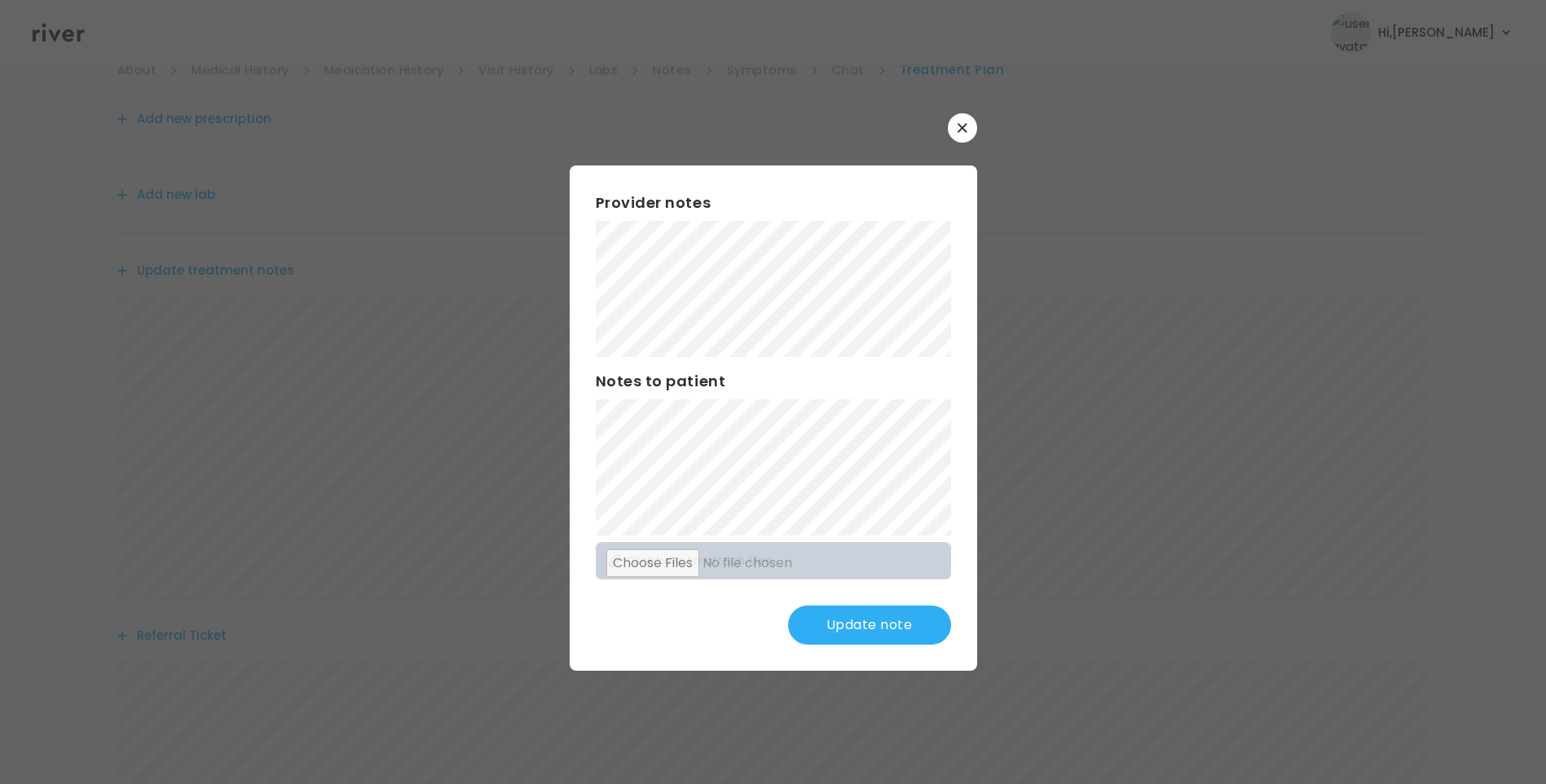
click at [870, 628] on button "Update note" at bounding box center [870, 624] width 163 height 39
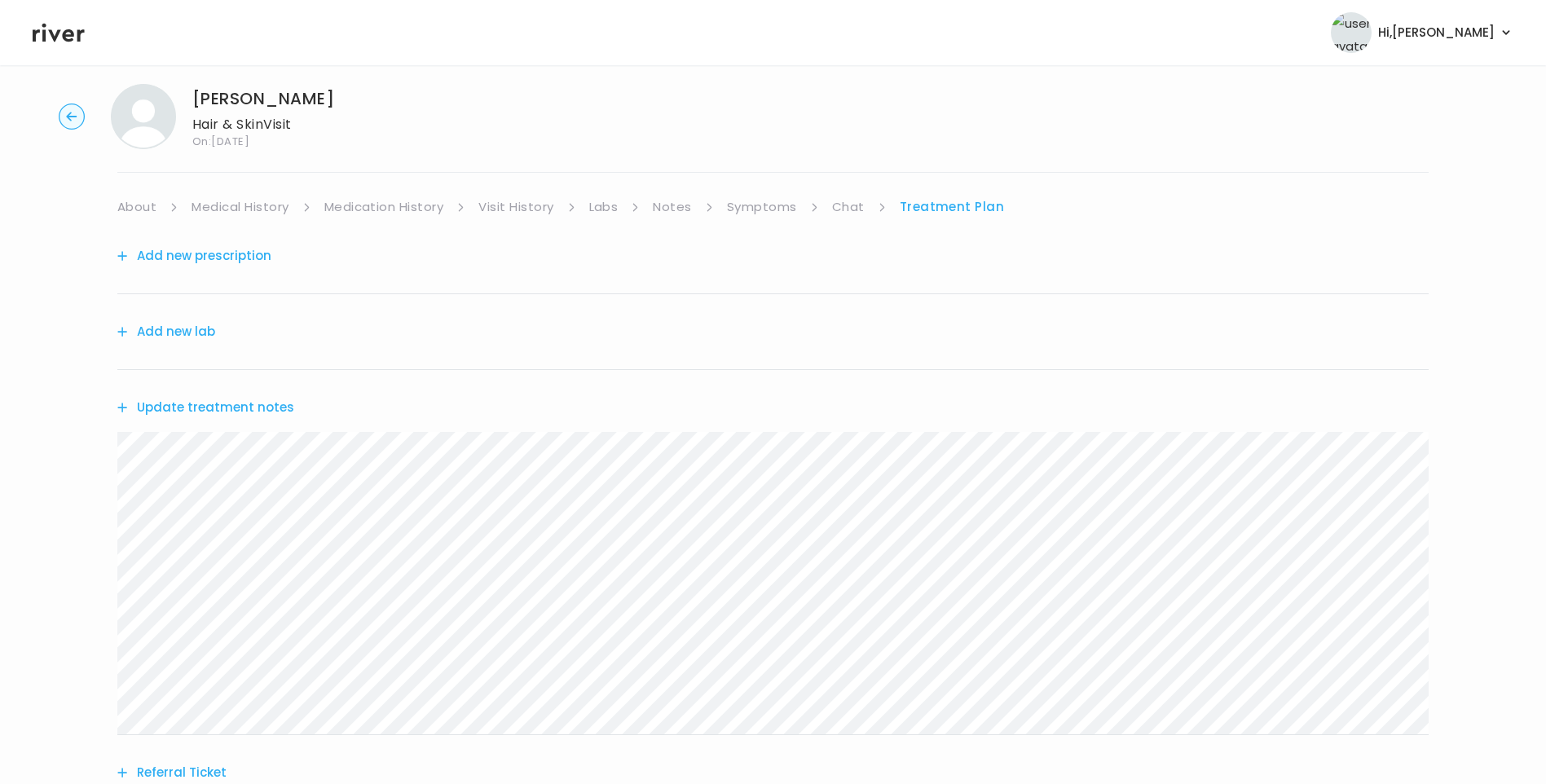
scroll to position [0, 0]
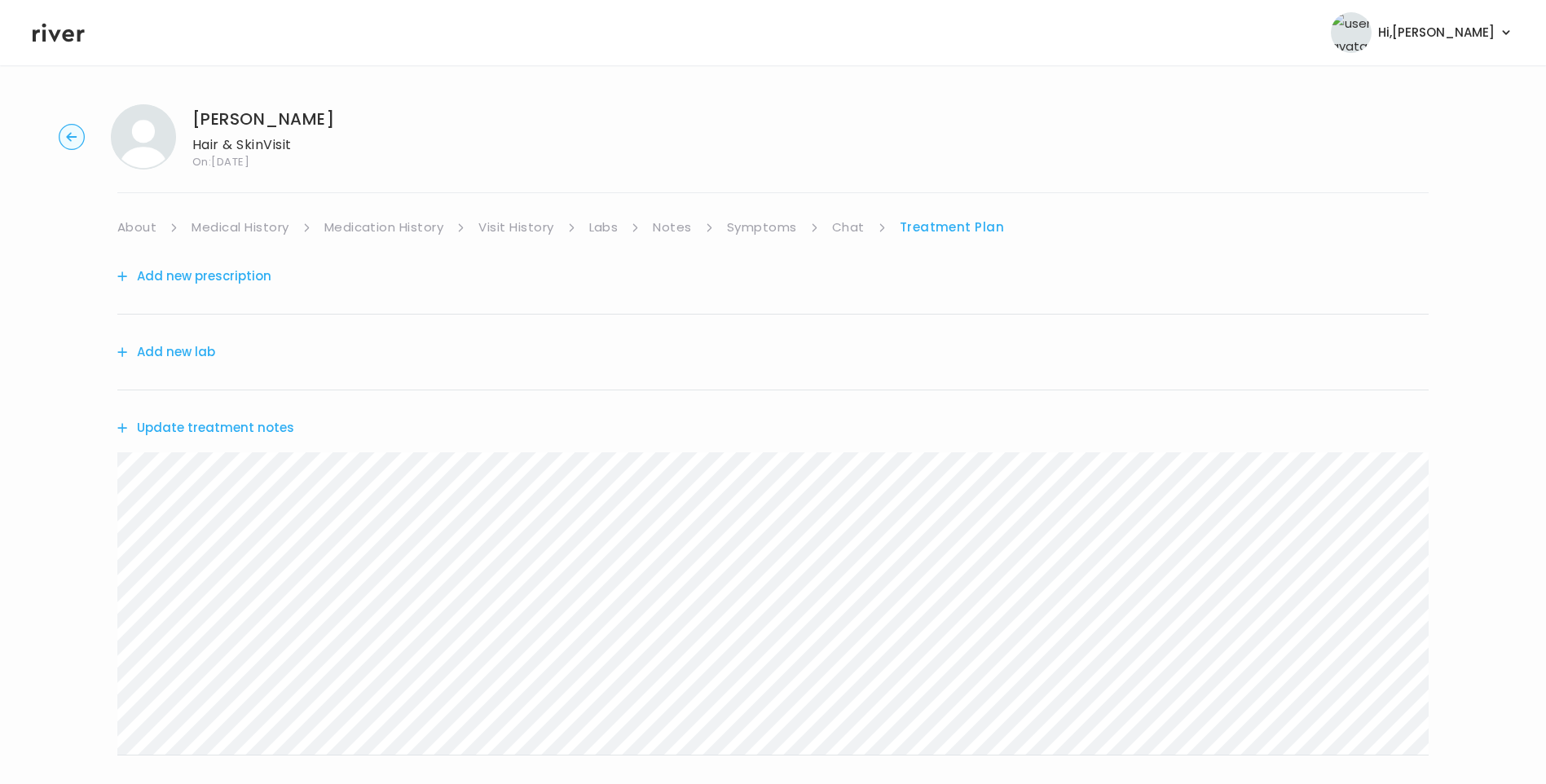
click at [144, 226] on link "About" at bounding box center [137, 227] width 40 height 23
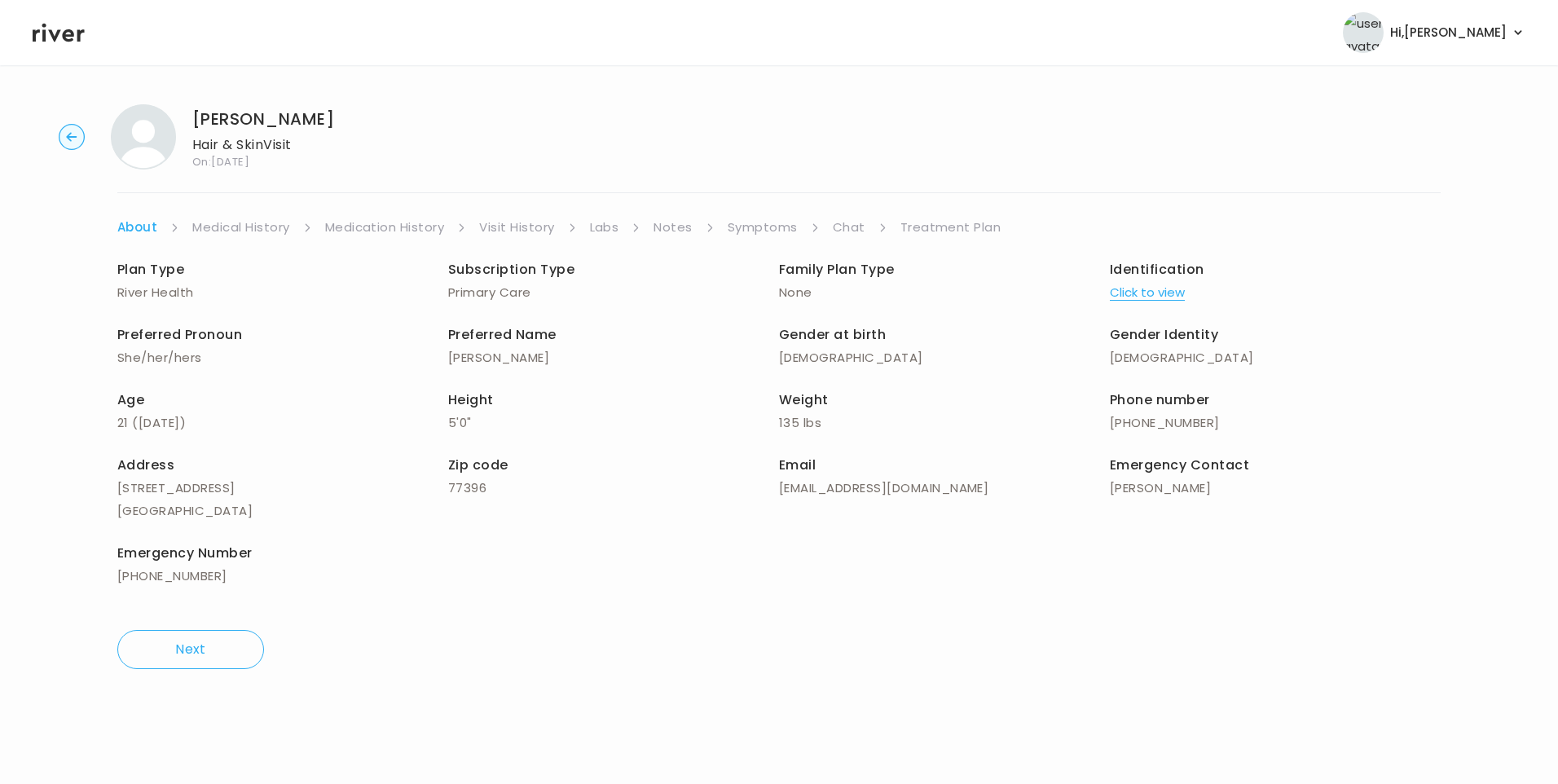
click at [965, 229] on link "Treatment Plan" at bounding box center [950, 227] width 101 height 23
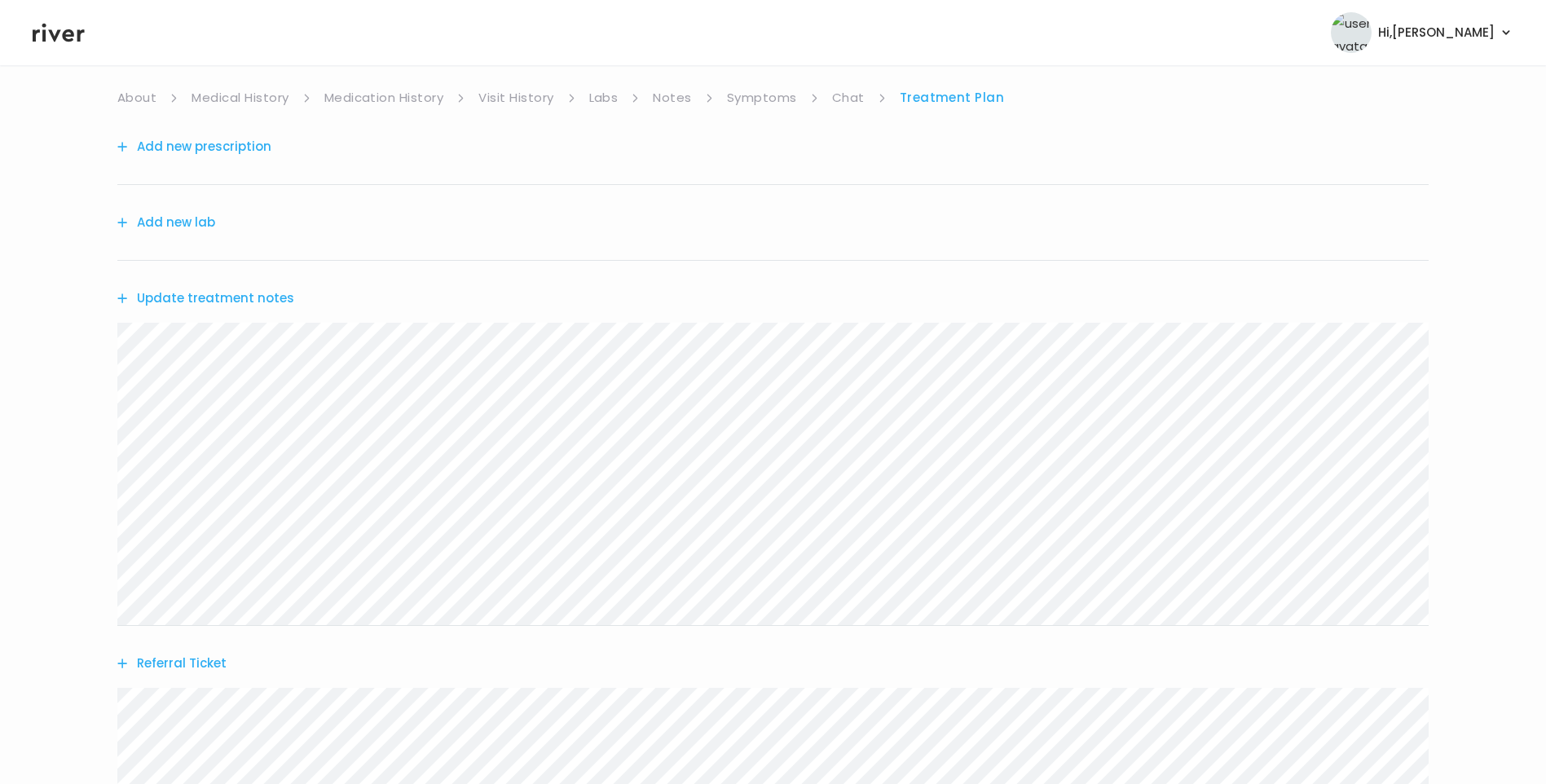
scroll to position [320, 0]
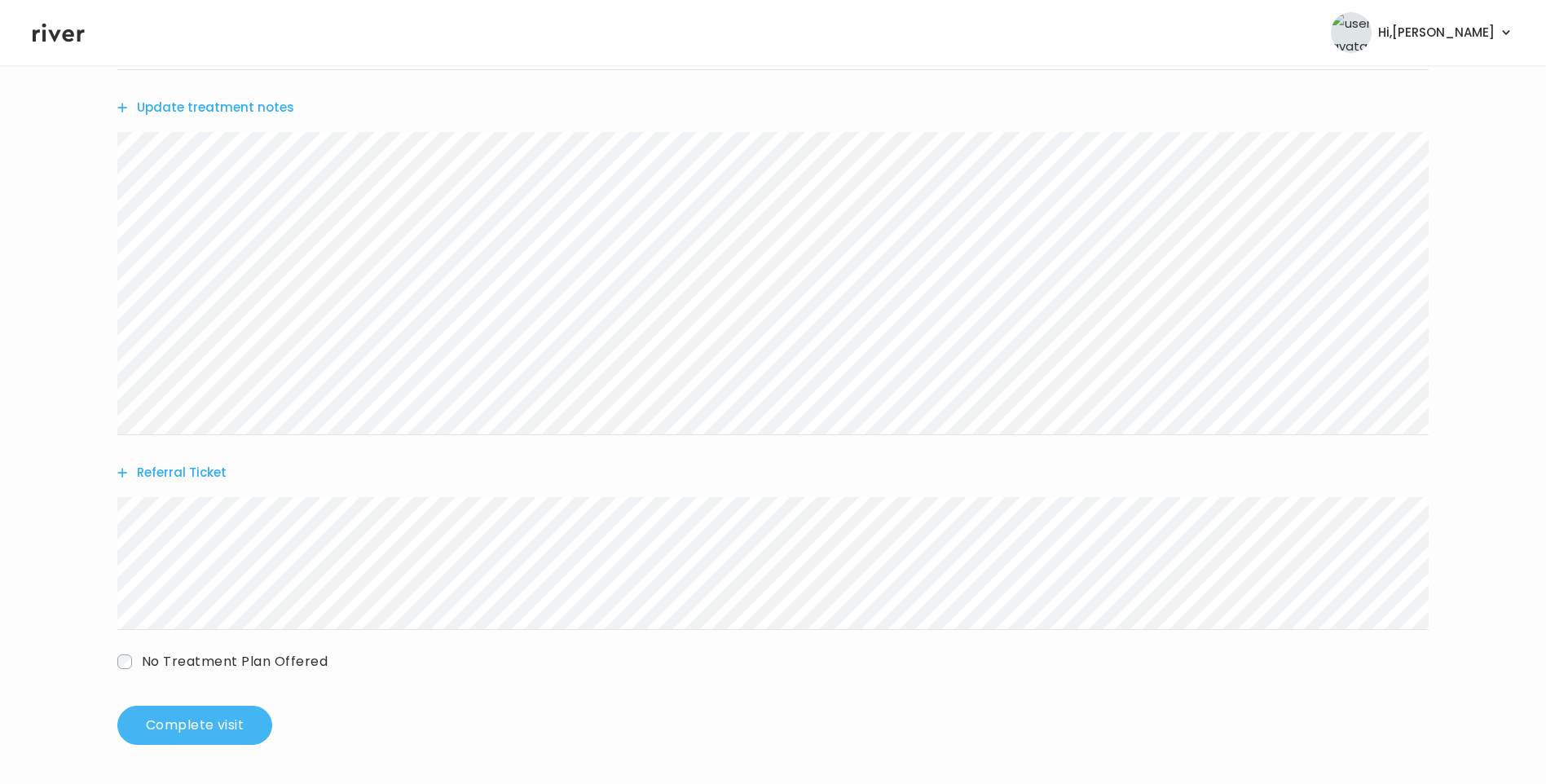
click at [173, 728] on button "Complete visit" at bounding box center [195, 725] width 155 height 39
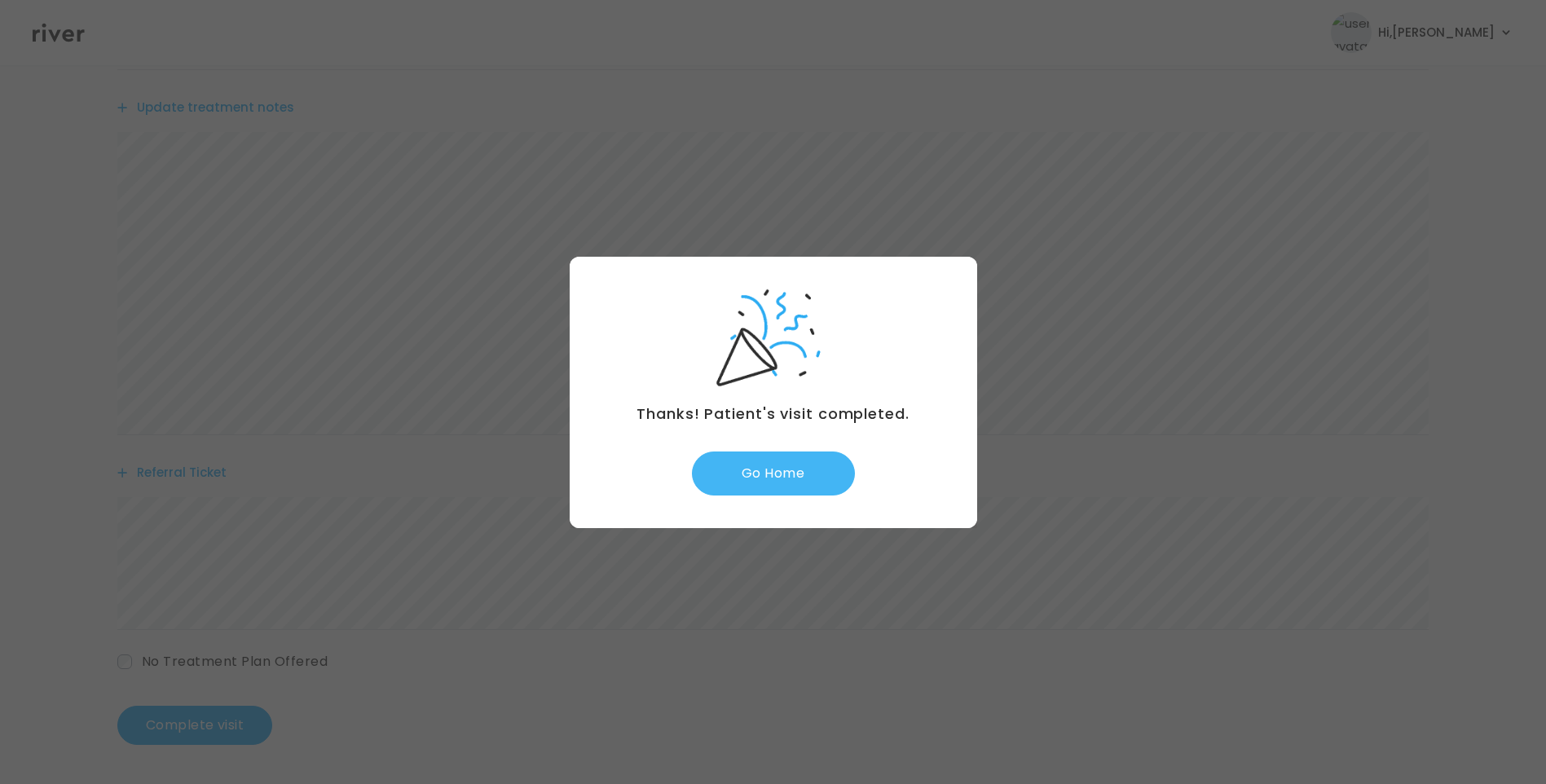
click at [799, 491] on button "Go Home" at bounding box center [773, 473] width 163 height 44
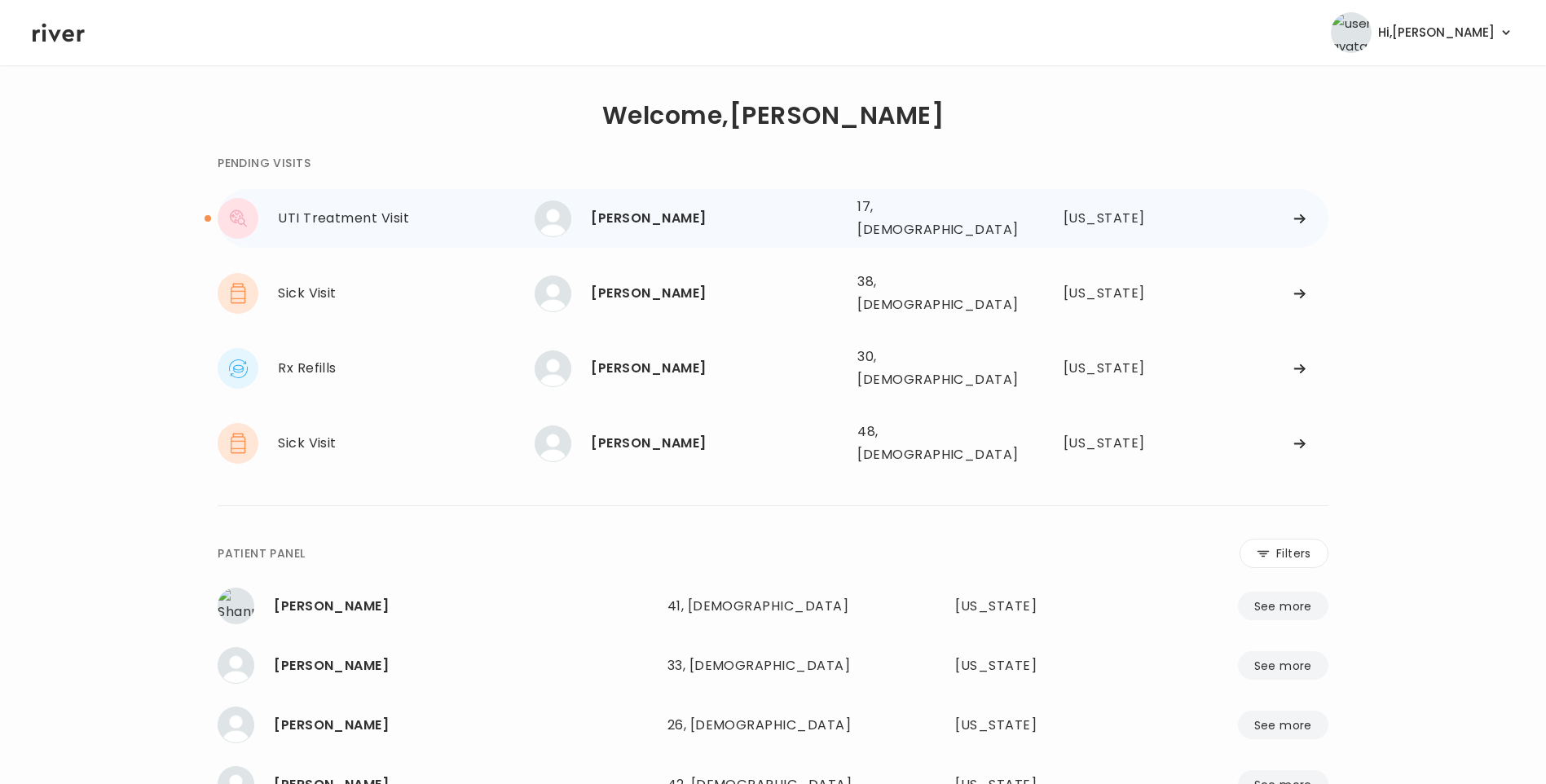
click at [680, 210] on div "[PERSON_NAME]" at bounding box center [718, 218] width 254 height 23
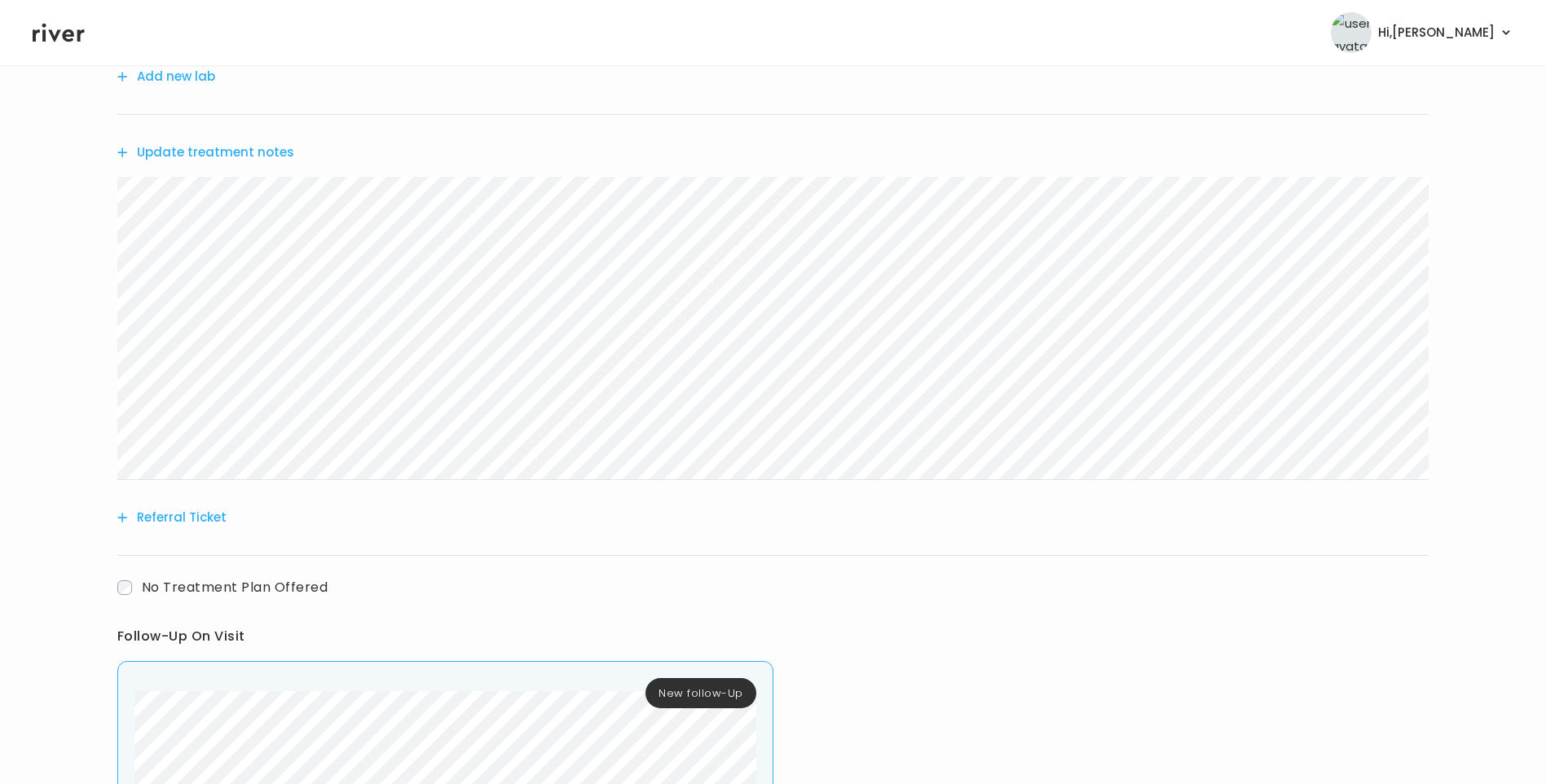
scroll to position [250, 0]
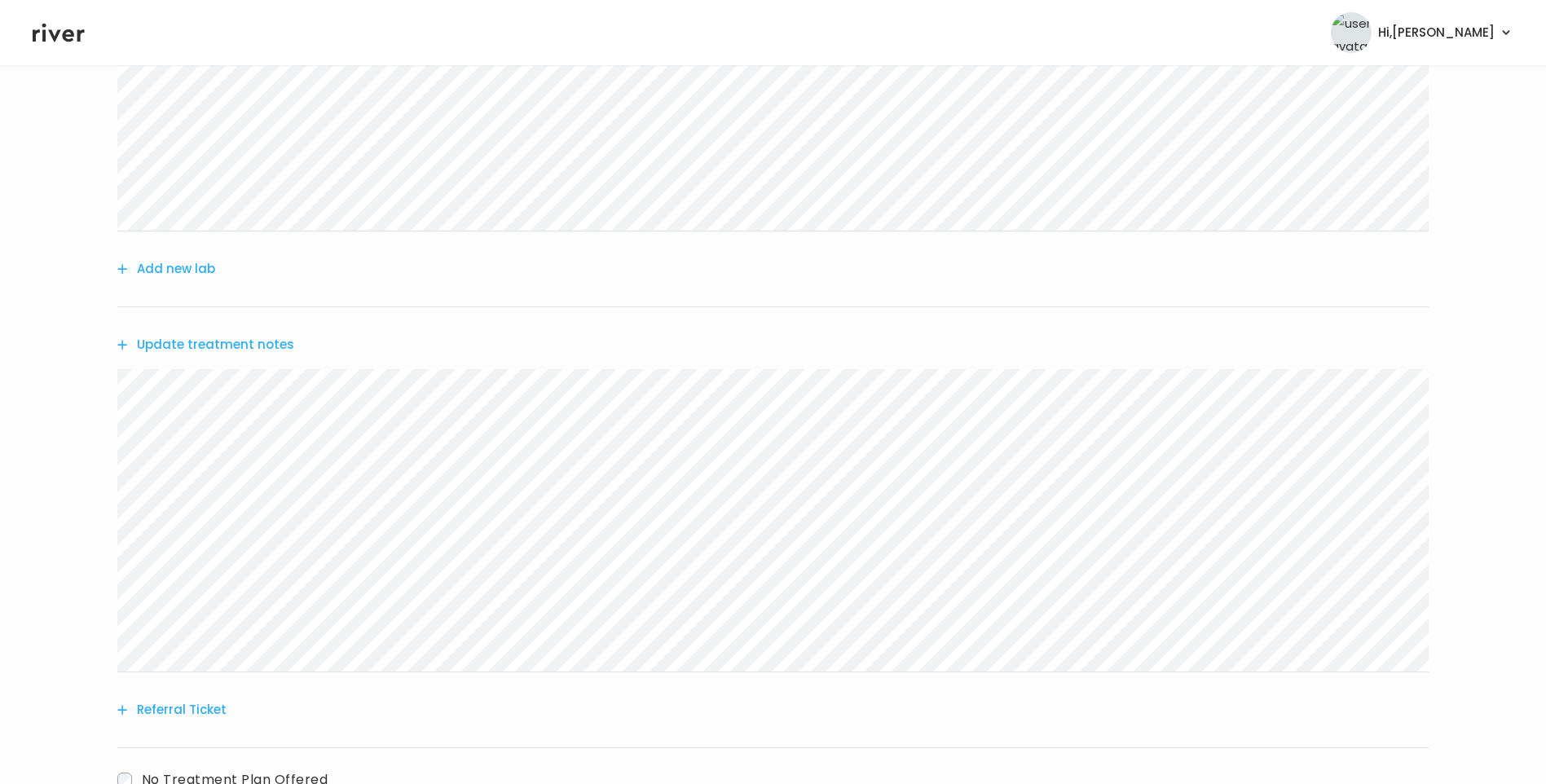
click at [190, 336] on button "Update treatment notes" at bounding box center [206, 345] width 177 height 23
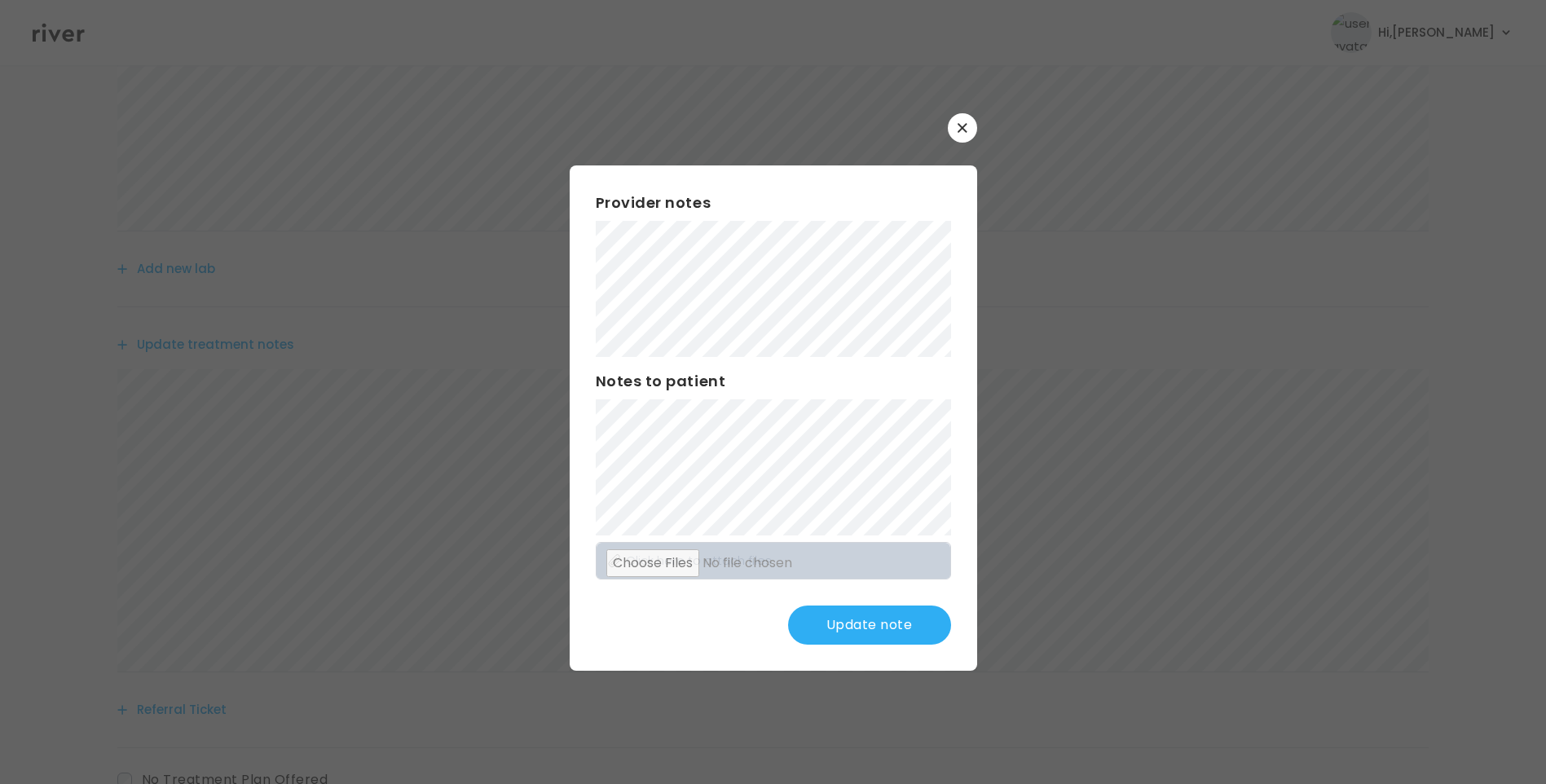
click at [864, 630] on button "Update note" at bounding box center [870, 624] width 163 height 39
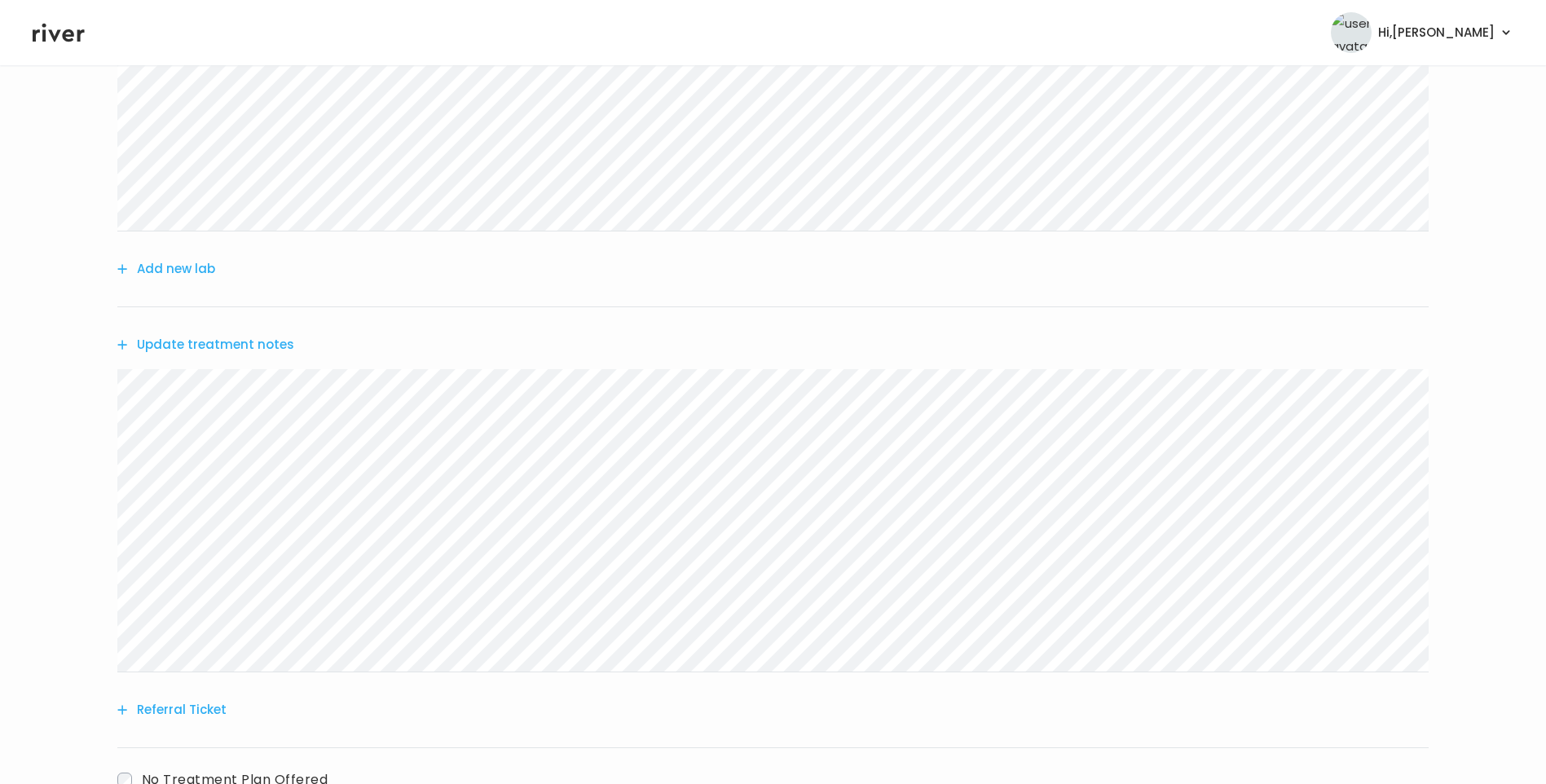
click at [190, 272] on button "Add new lab" at bounding box center [166, 268] width 98 height 23
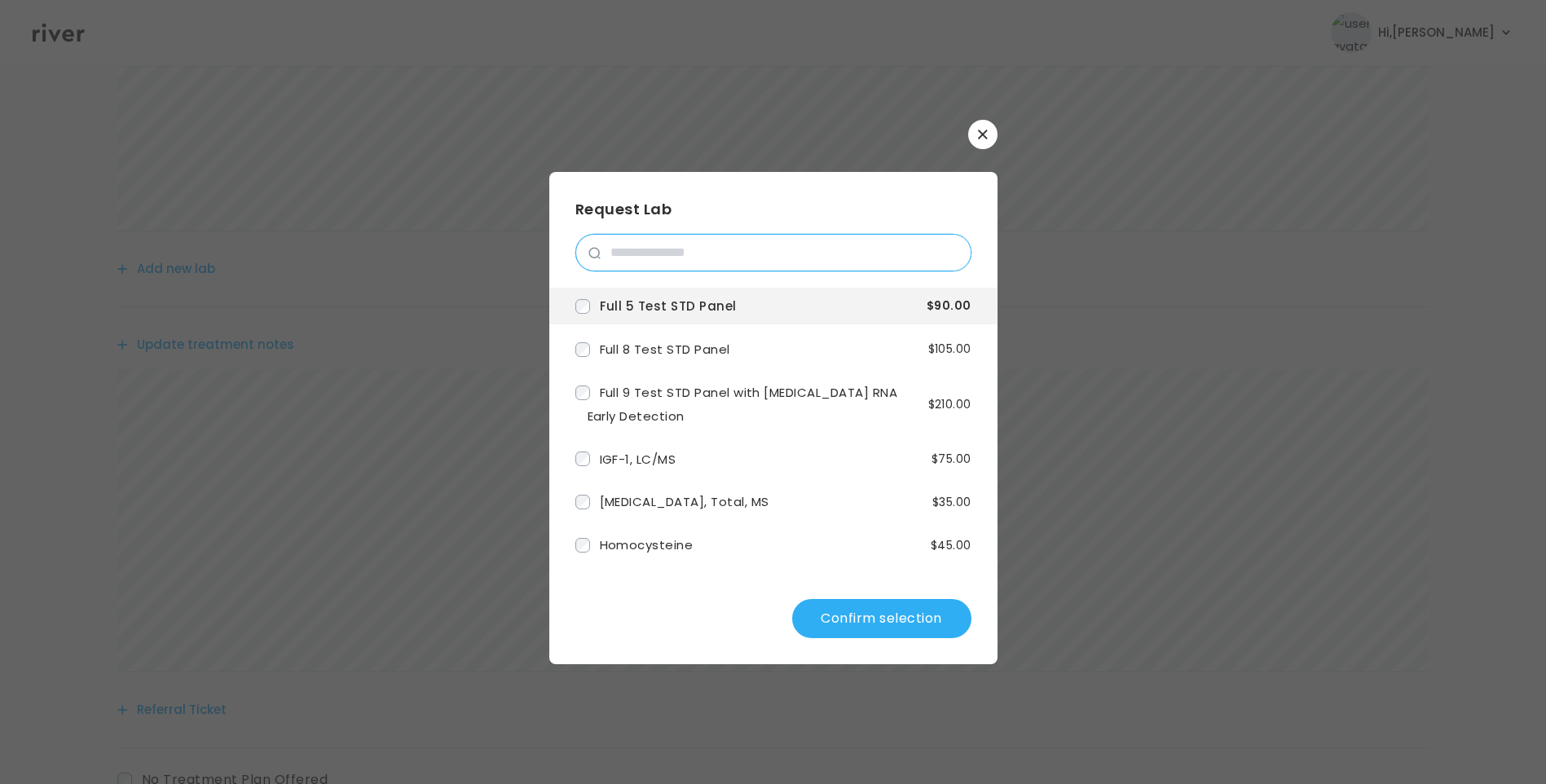
click at [636, 257] on input "search" at bounding box center [786, 252] width 370 height 36
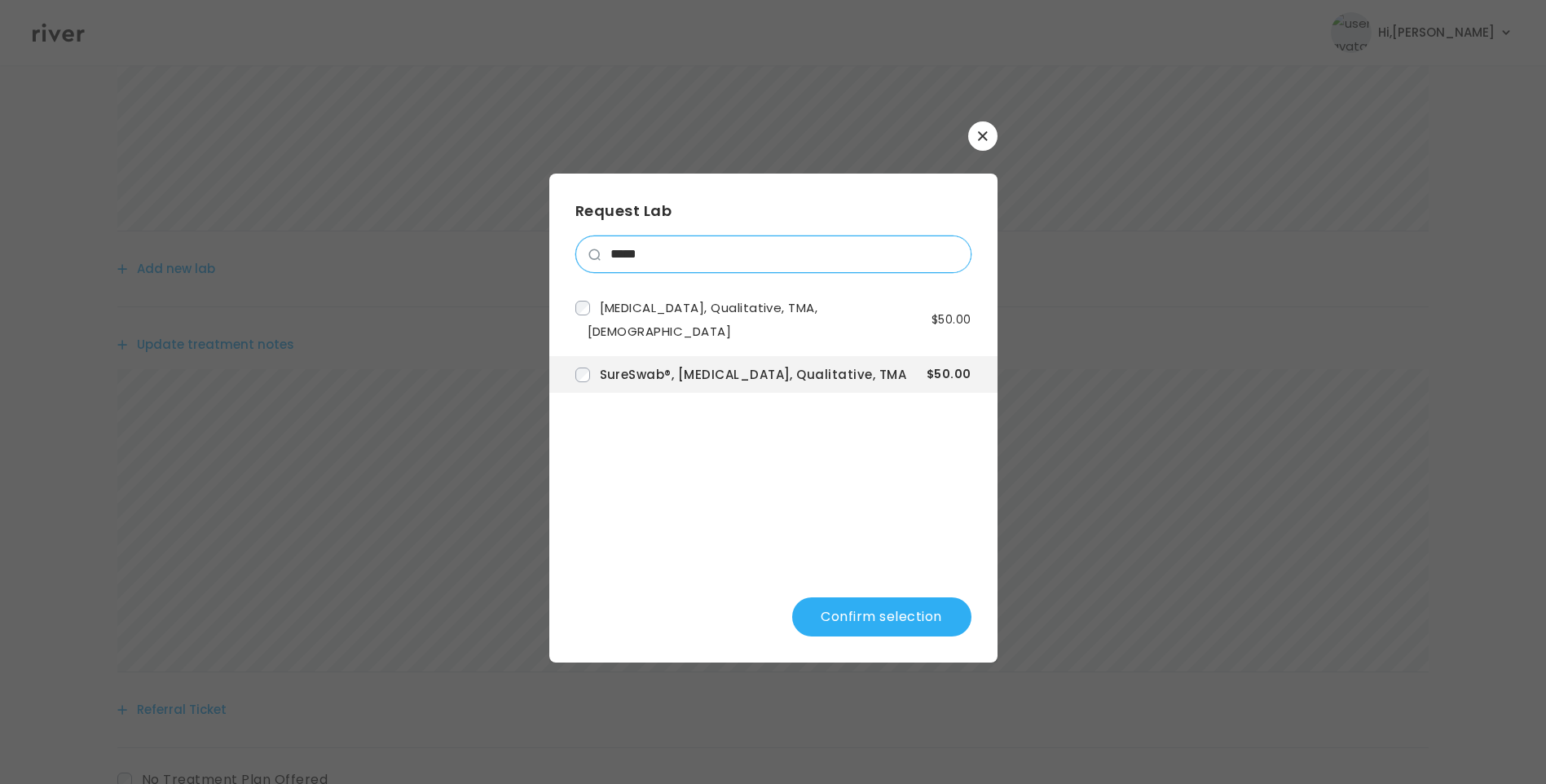
click at [680, 248] on input "*****" at bounding box center [786, 254] width 370 height 36
drag, startPoint x: 637, startPoint y: 255, endPoint x: 576, endPoint y: 255, distance: 61.0
click at [576, 255] on div "*****" at bounding box center [773, 254] width 396 height 38
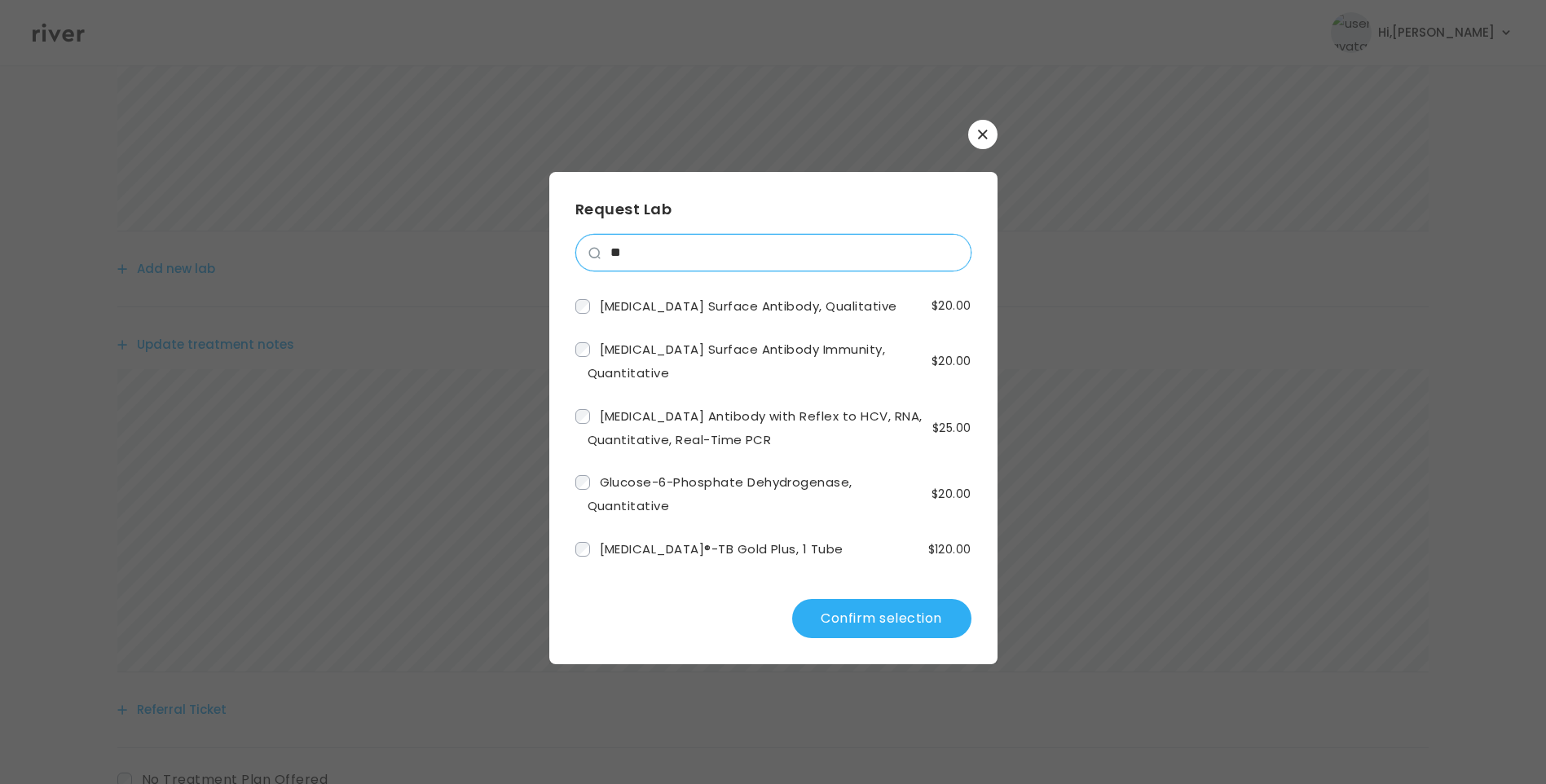
type input "*"
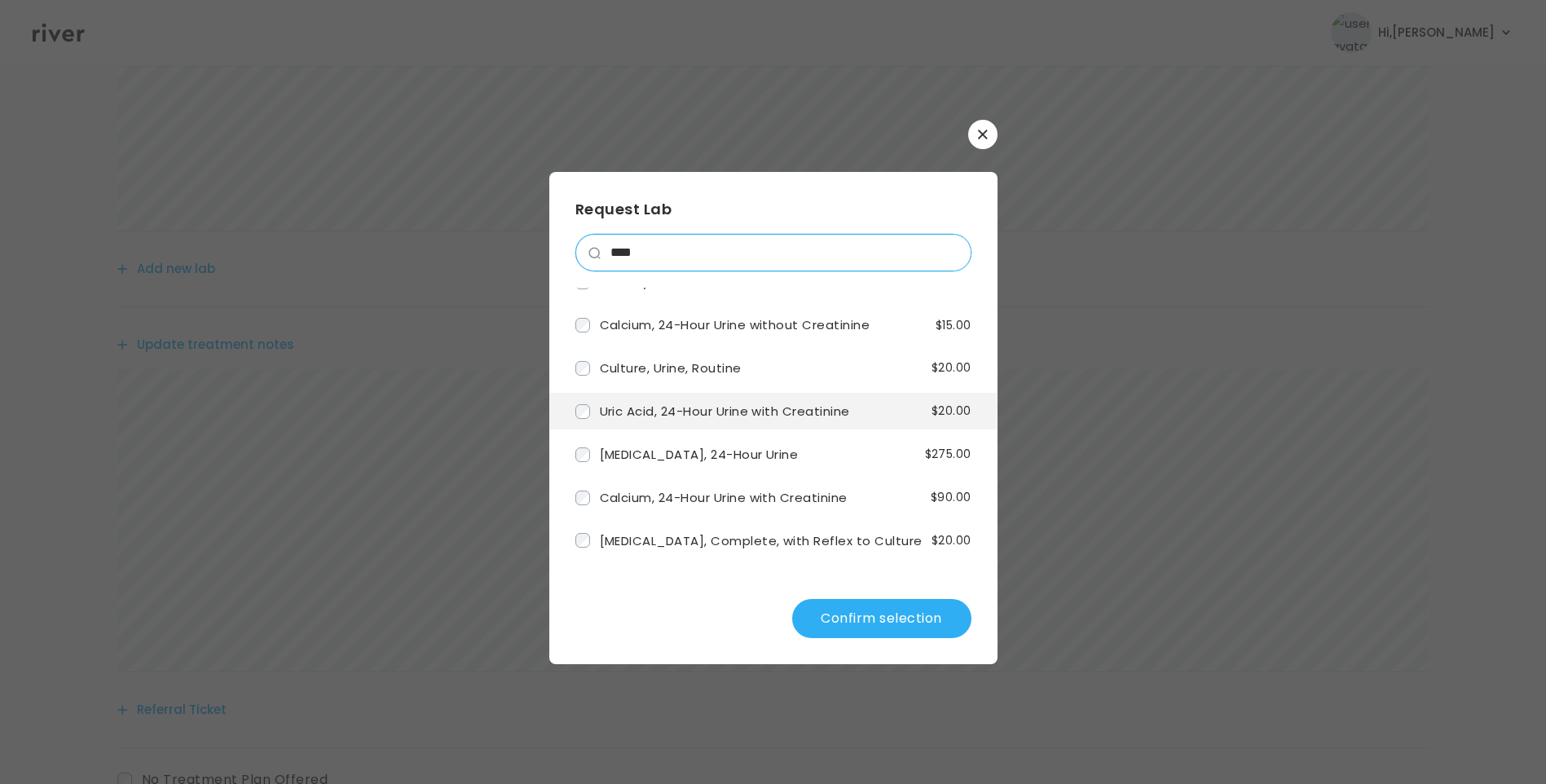
scroll to position [408, 0]
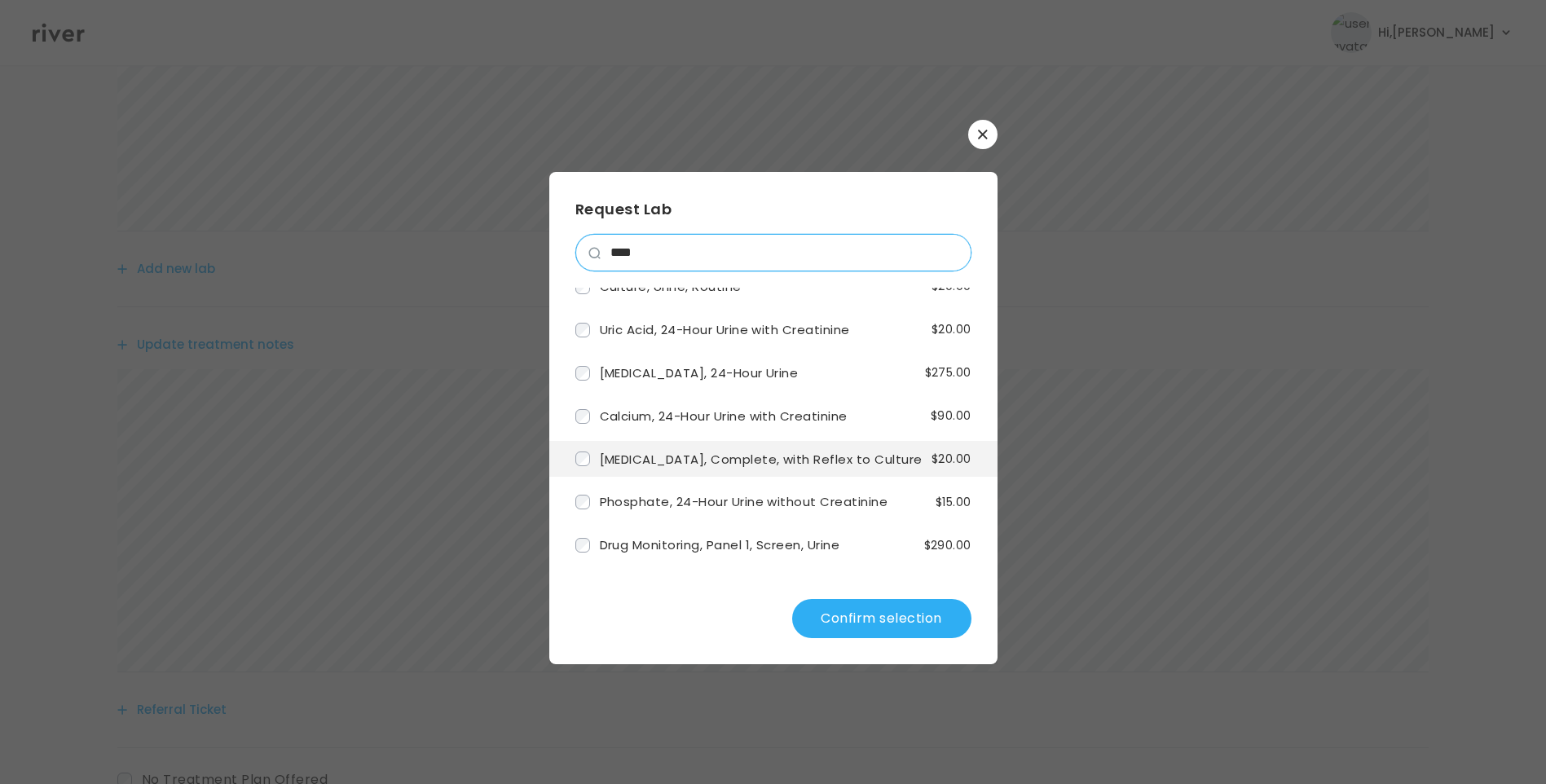
type input "****"
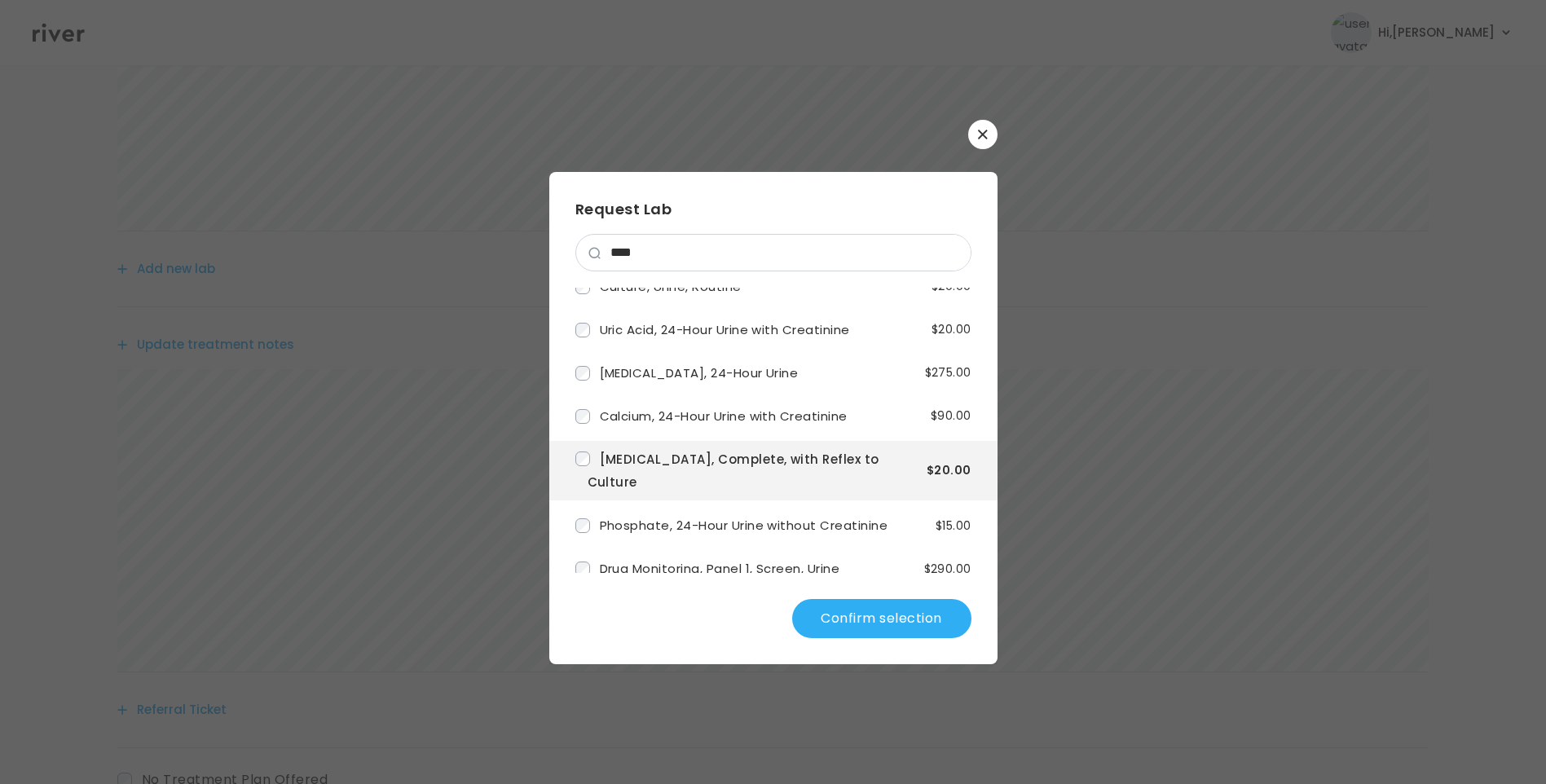
click at [891, 621] on button "Confirm selection" at bounding box center [882, 618] width 179 height 39
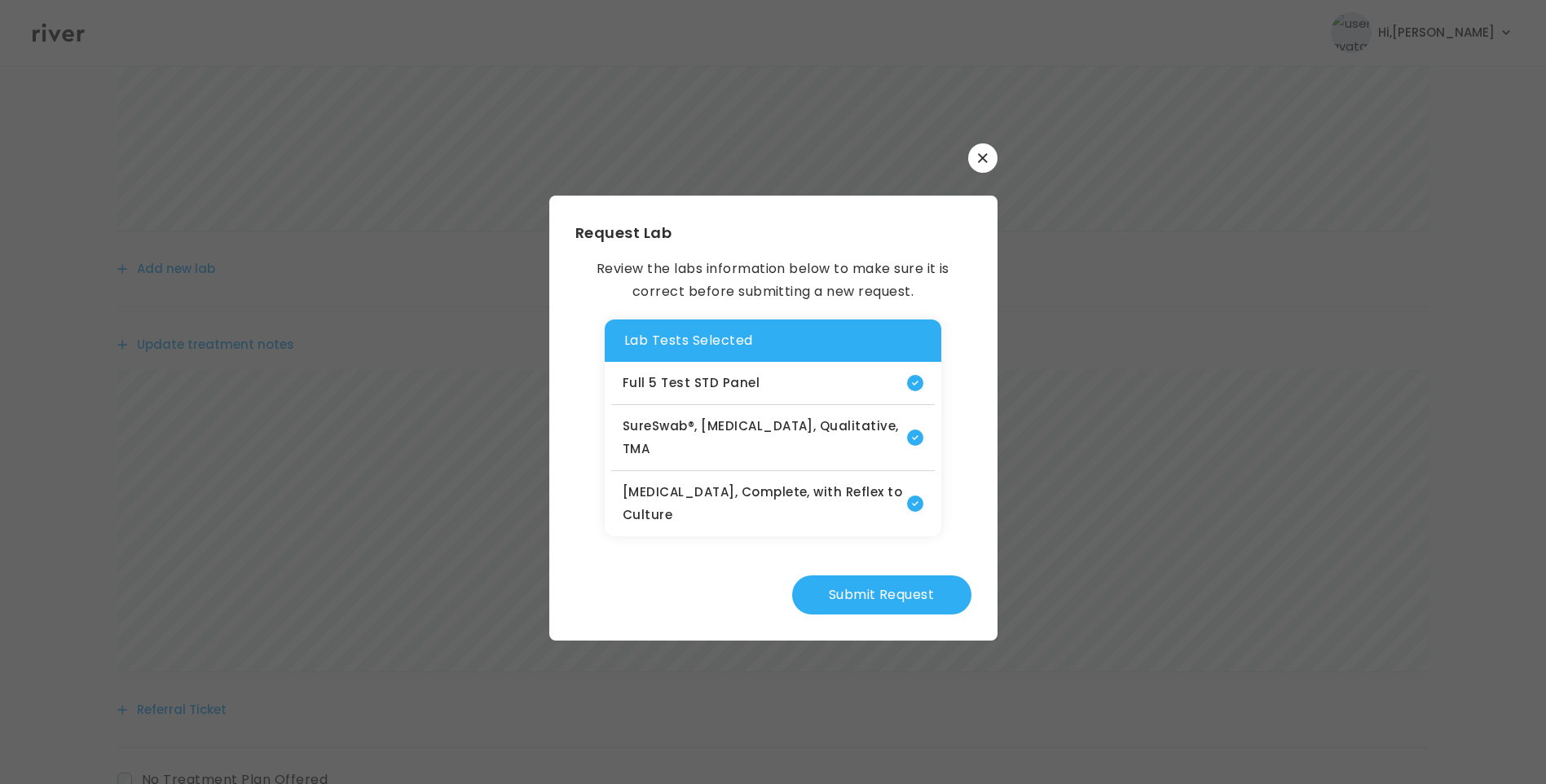
drag, startPoint x: 889, startPoint y: 578, endPoint x: 901, endPoint y: 588, distance: 15.6
click at [889, 578] on button "Submit Request" at bounding box center [882, 595] width 179 height 39
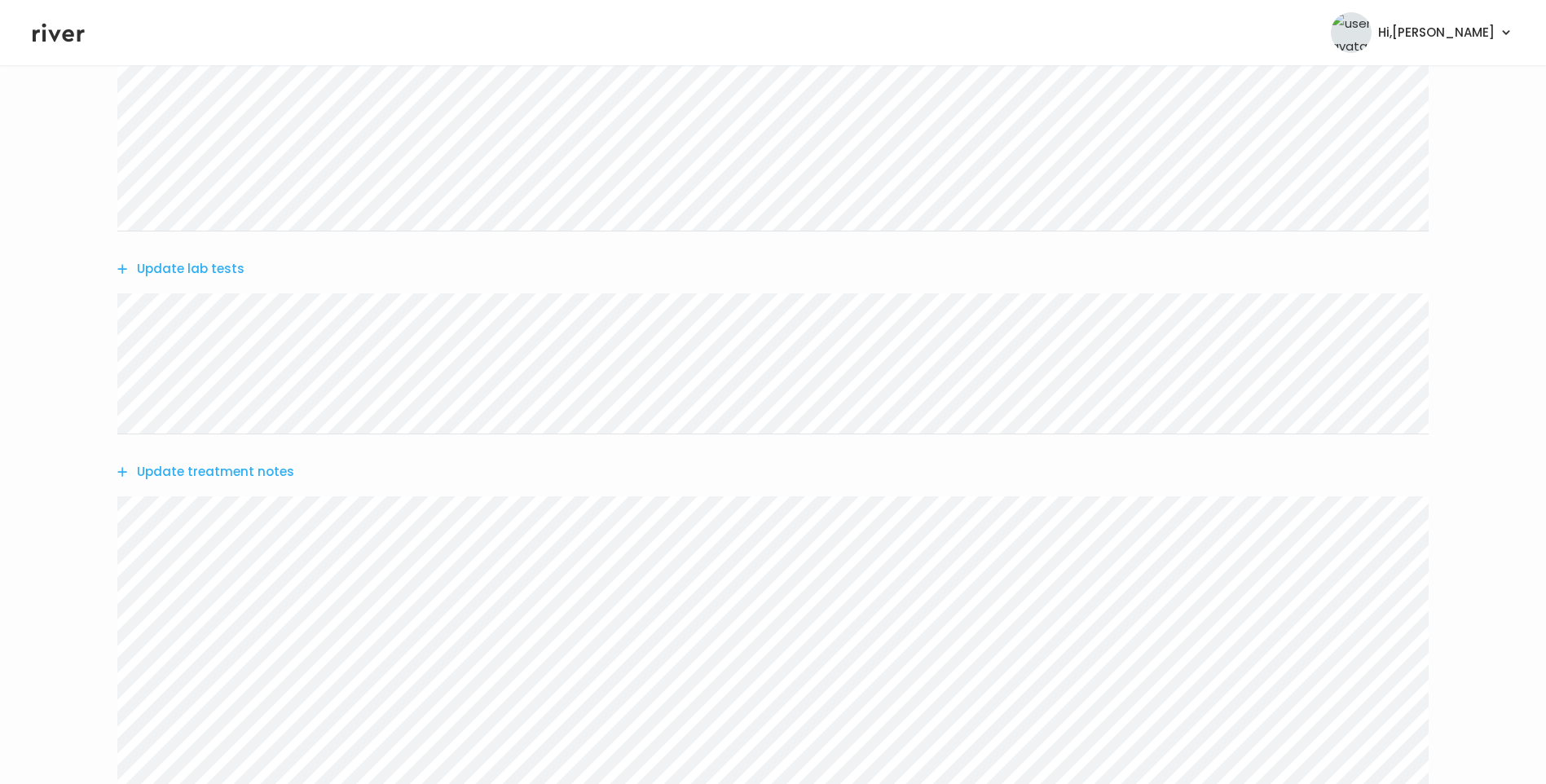
click at [255, 476] on button "Update treatment notes" at bounding box center [206, 471] width 177 height 23
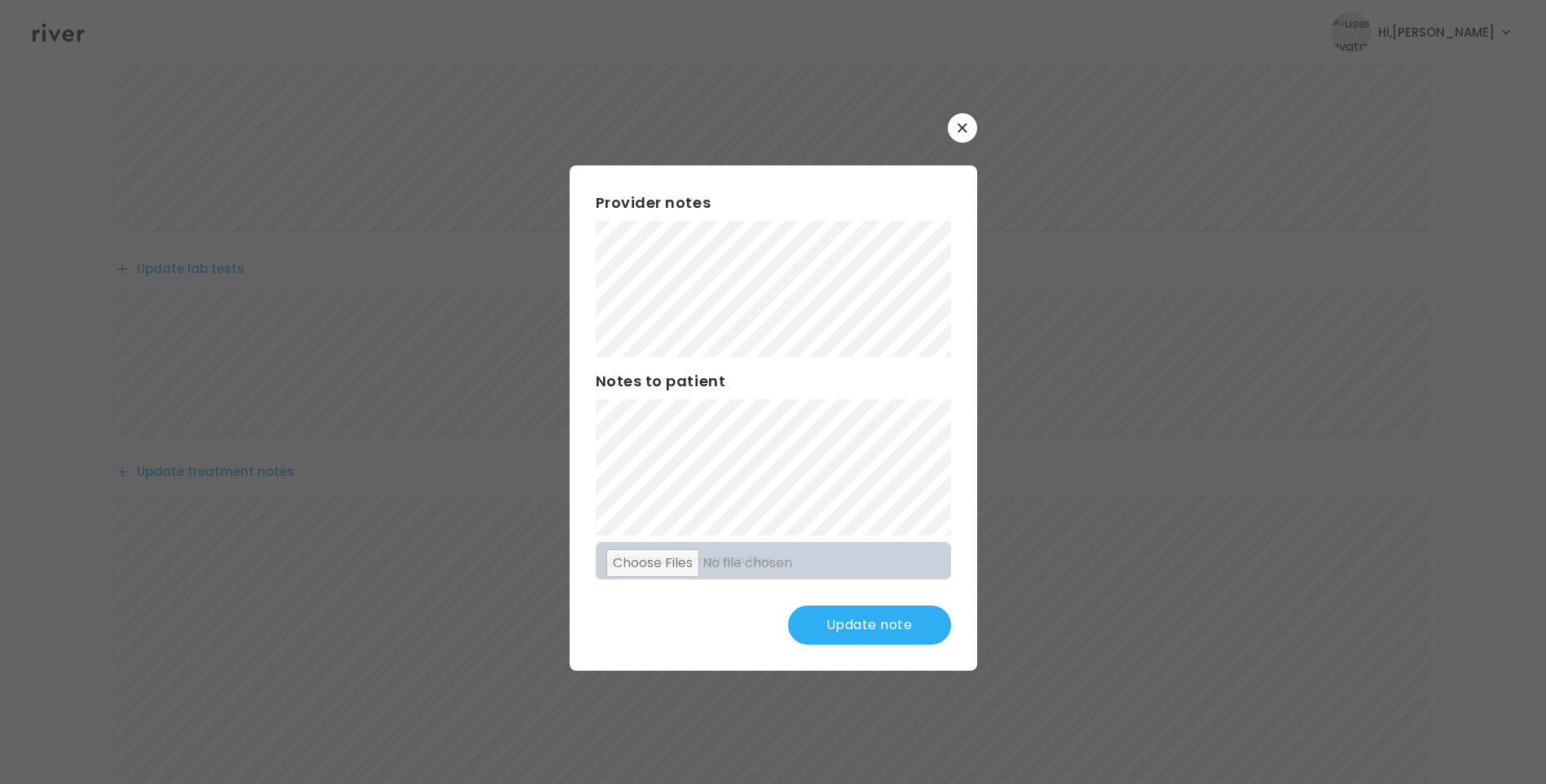
click at [904, 627] on button "Update note" at bounding box center [870, 624] width 163 height 39
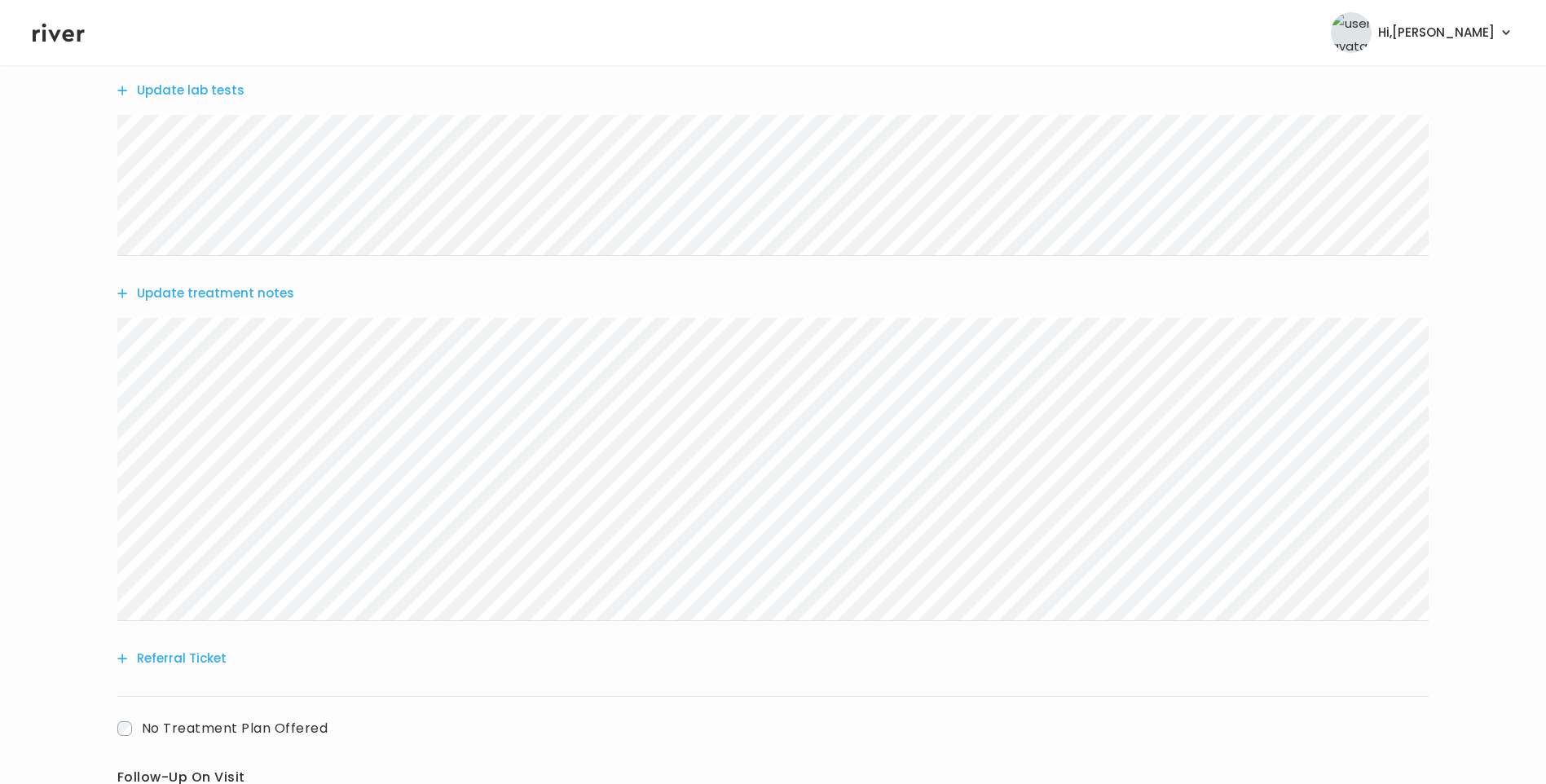
scroll to position [413, 0]
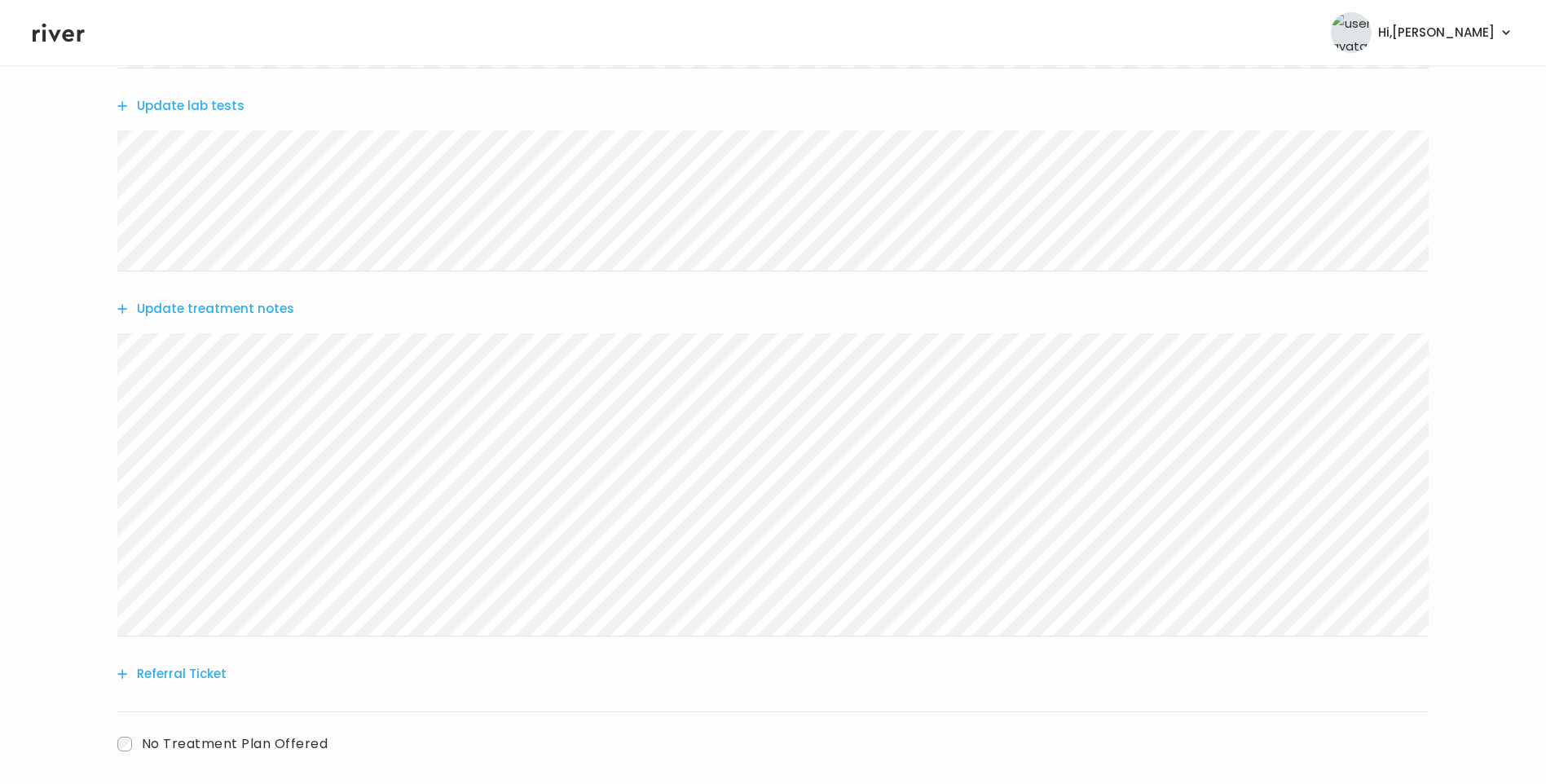
click at [279, 307] on button "Update treatment notes" at bounding box center [206, 308] width 177 height 23
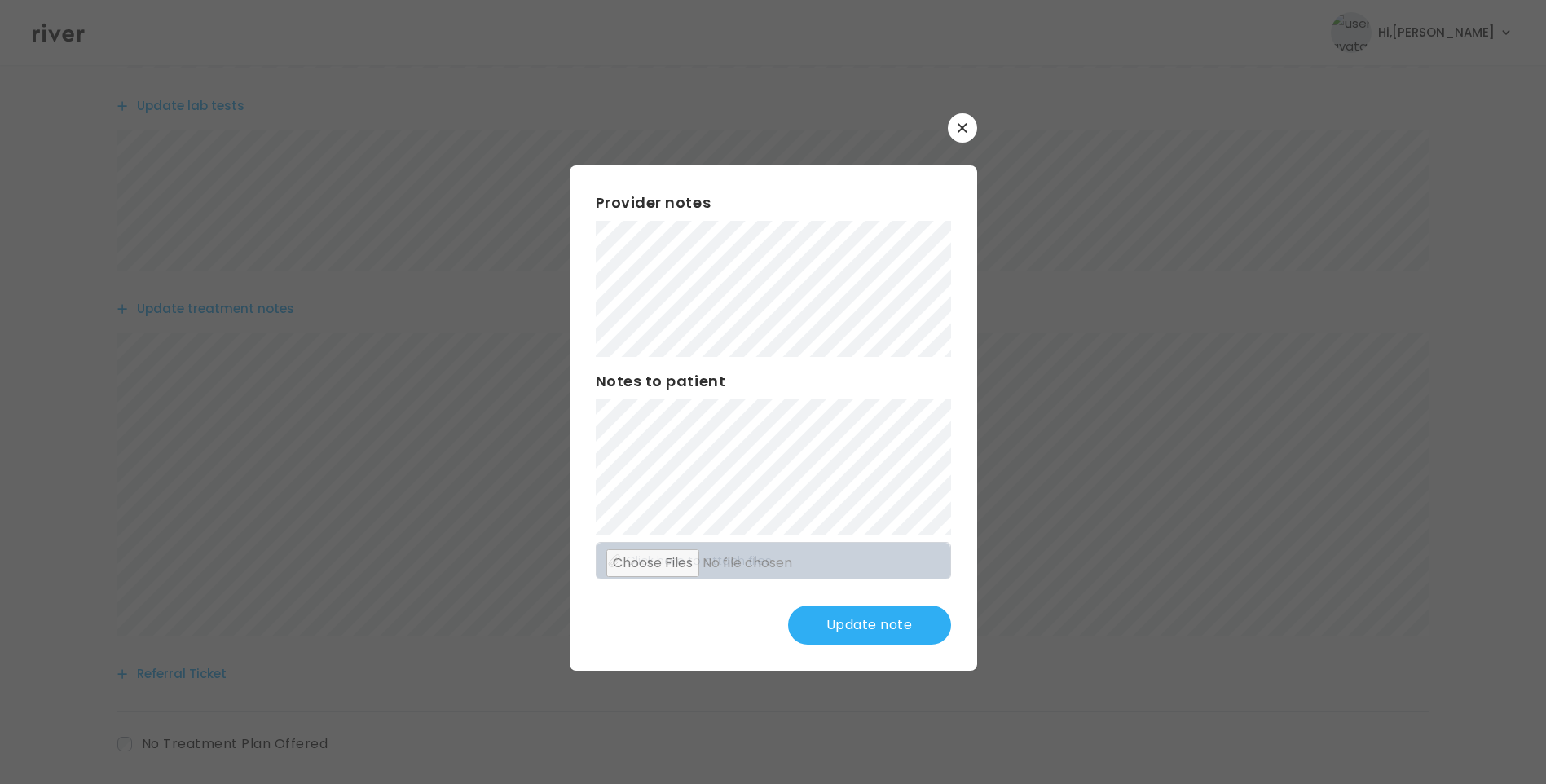
click at [879, 622] on button "Update note" at bounding box center [870, 624] width 163 height 39
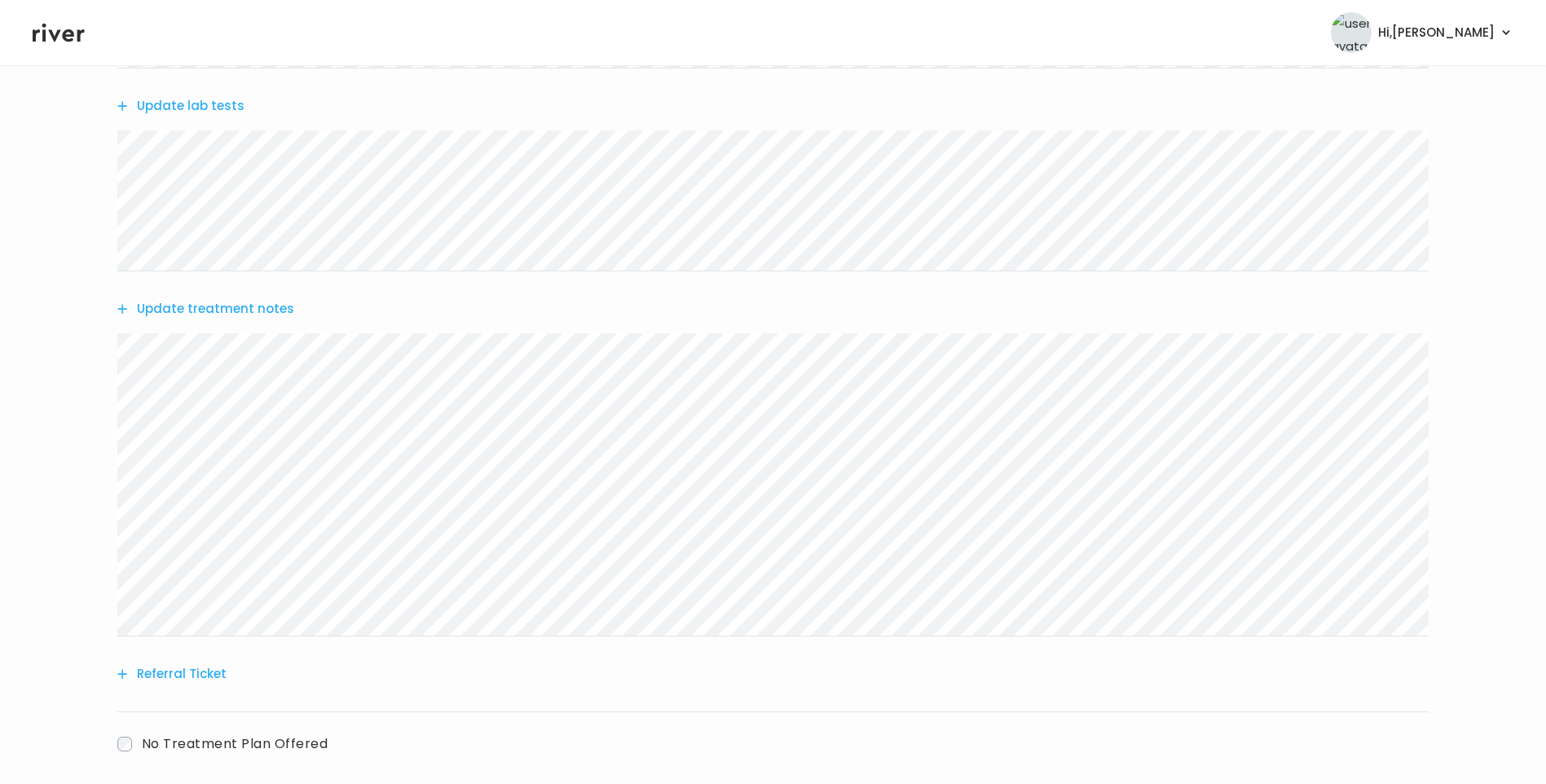
click at [266, 309] on button "Update treatment notes" at bounding box center [206, 308] width 177 height 23
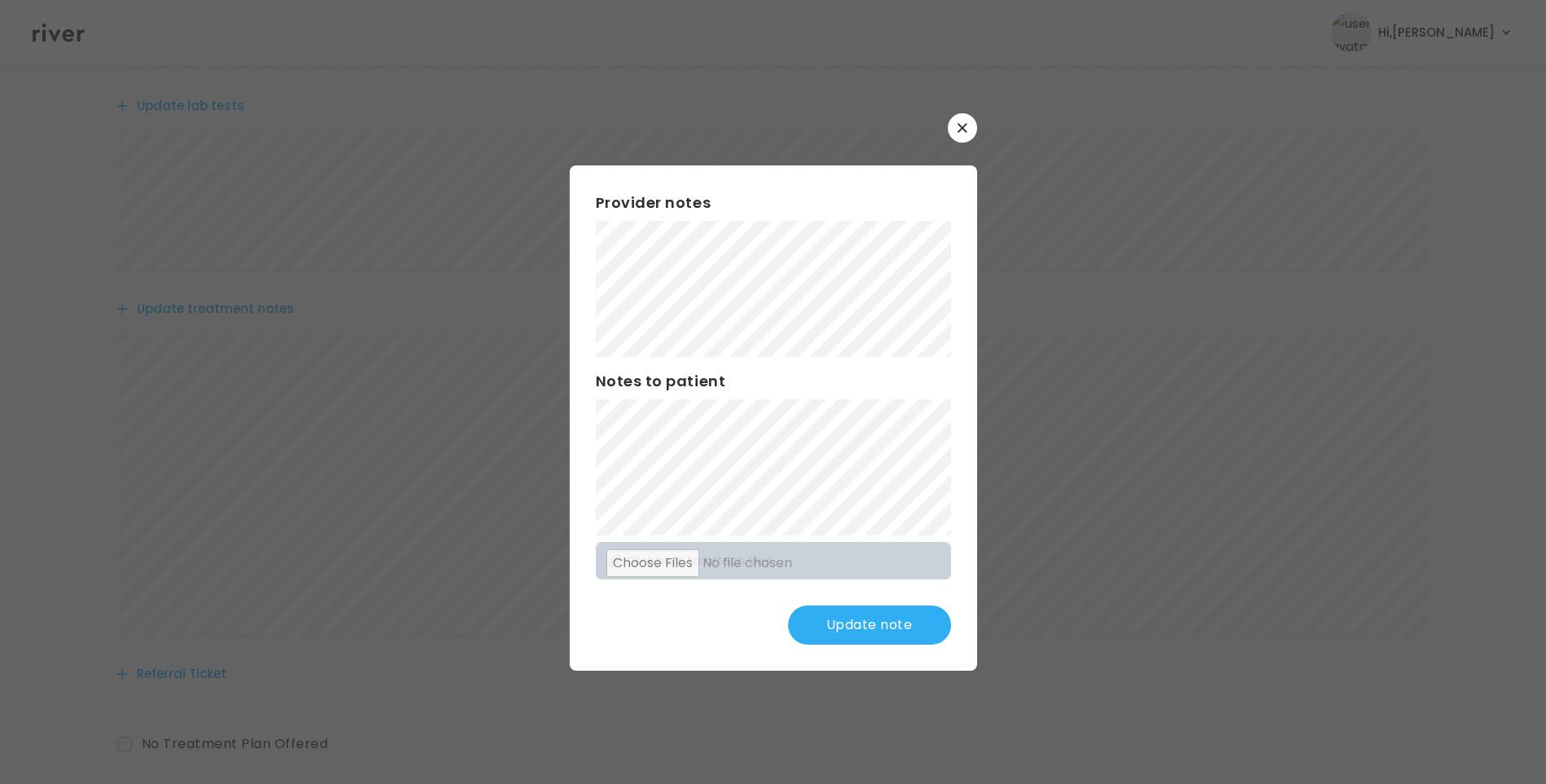
click at [921, 617] on button "Update note" at bounding box center [870, 624] width 163 height 39
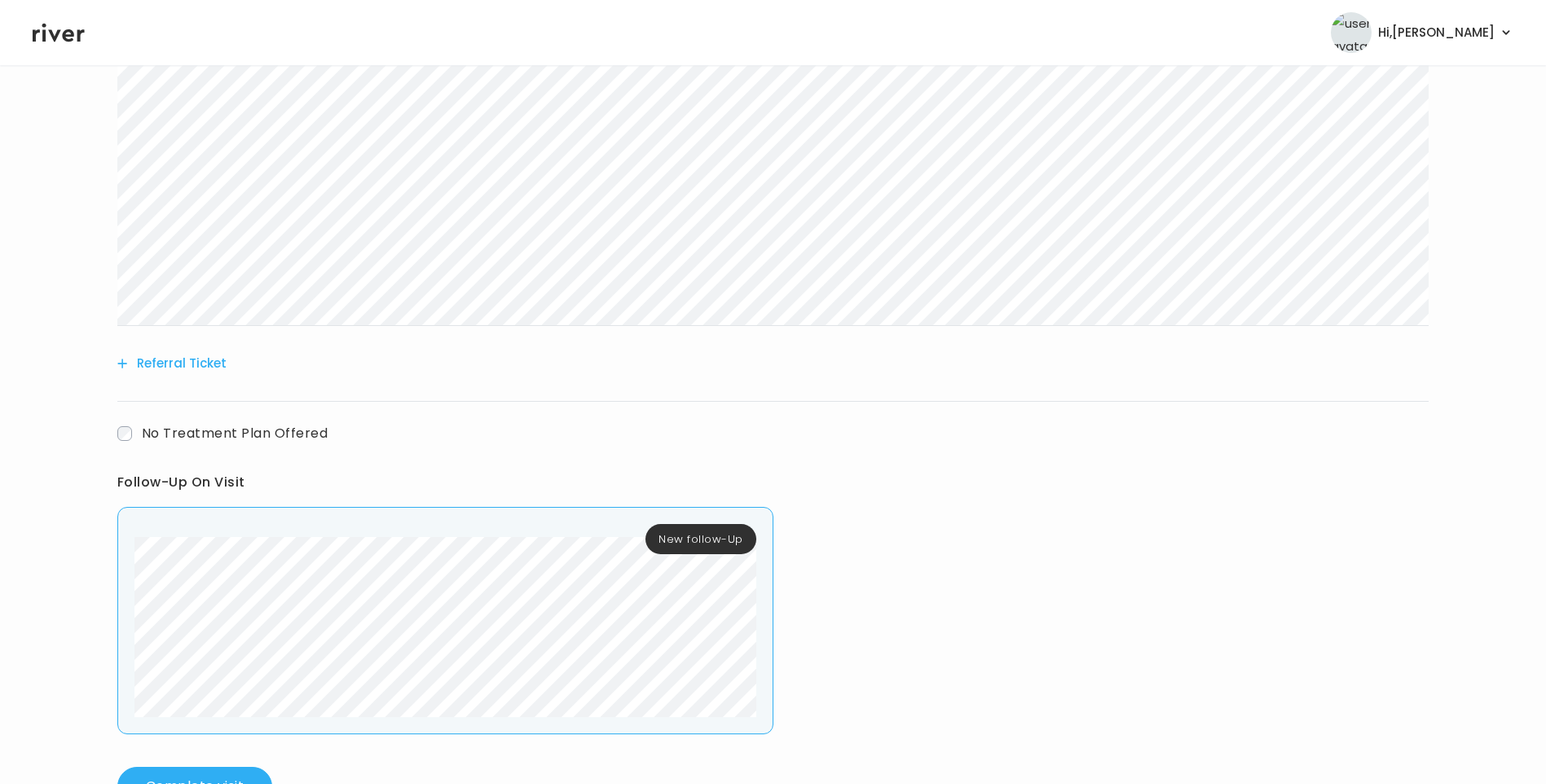
scroll to position [784, 0]
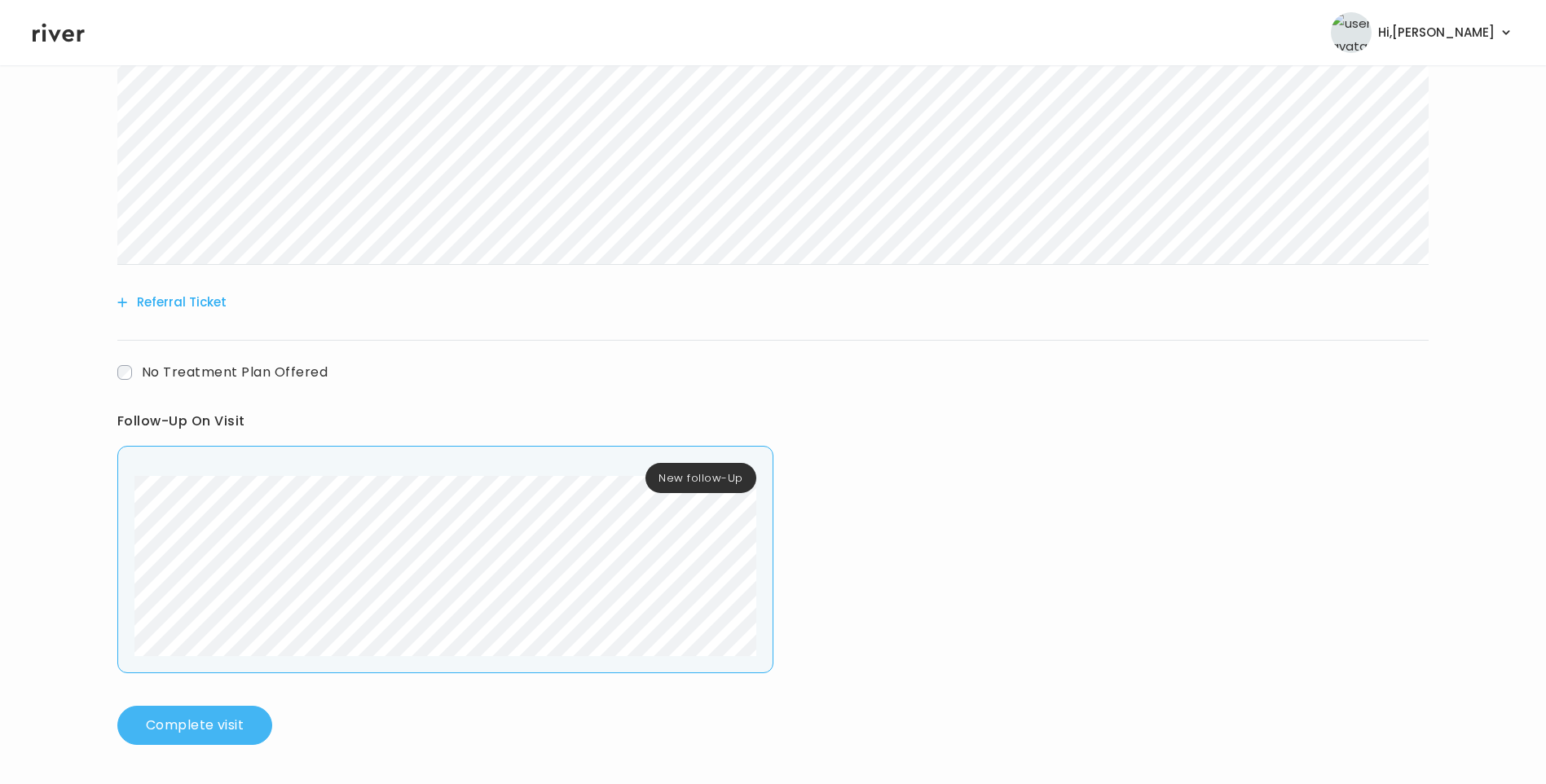
click at [224, 713] on button "Complete visit" at bounding box center [195, 725] width 155 height 39
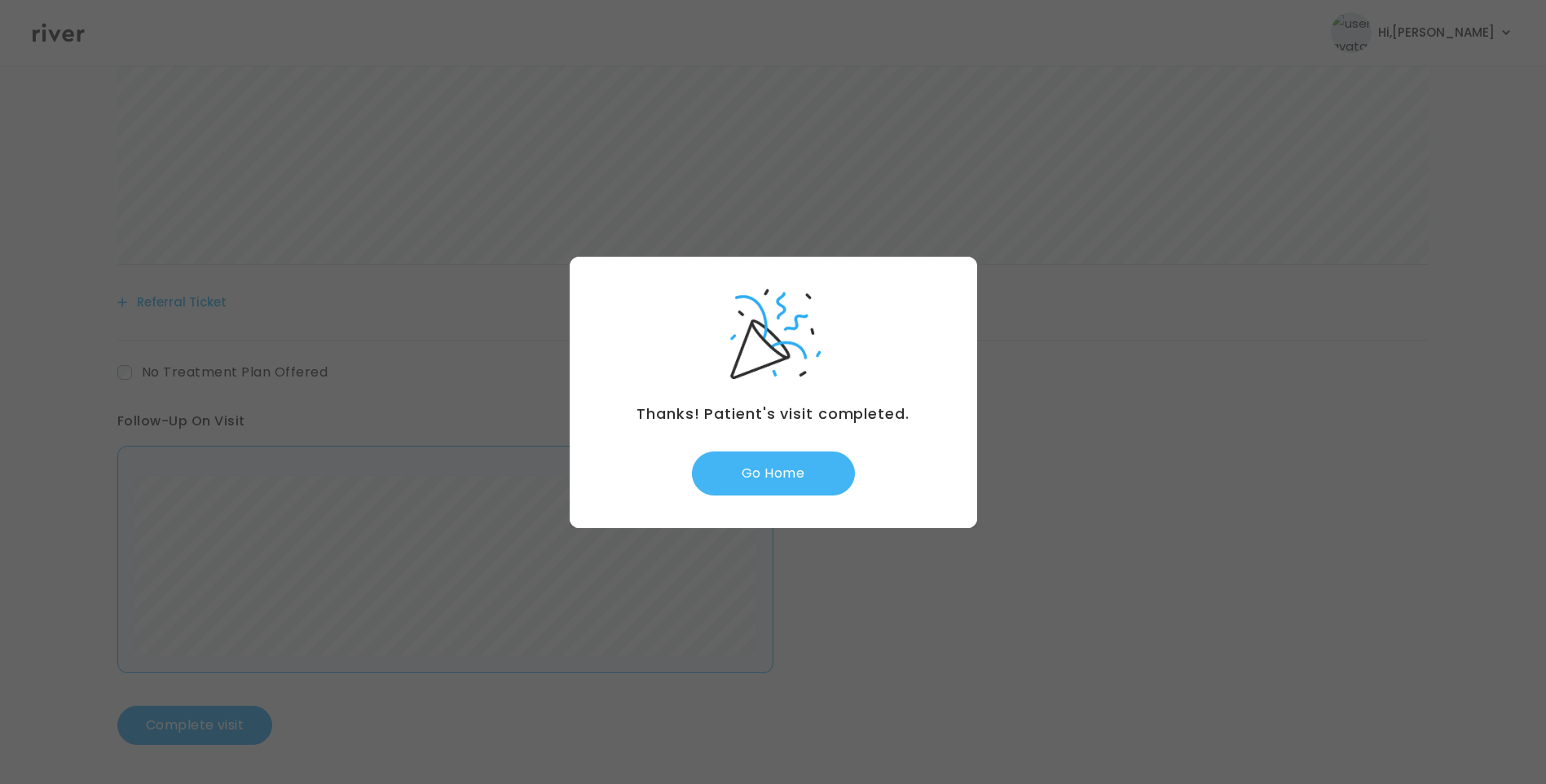
click at [799, 473] on button "Go Home" at bounding box center [773, 473] width 163 height 44
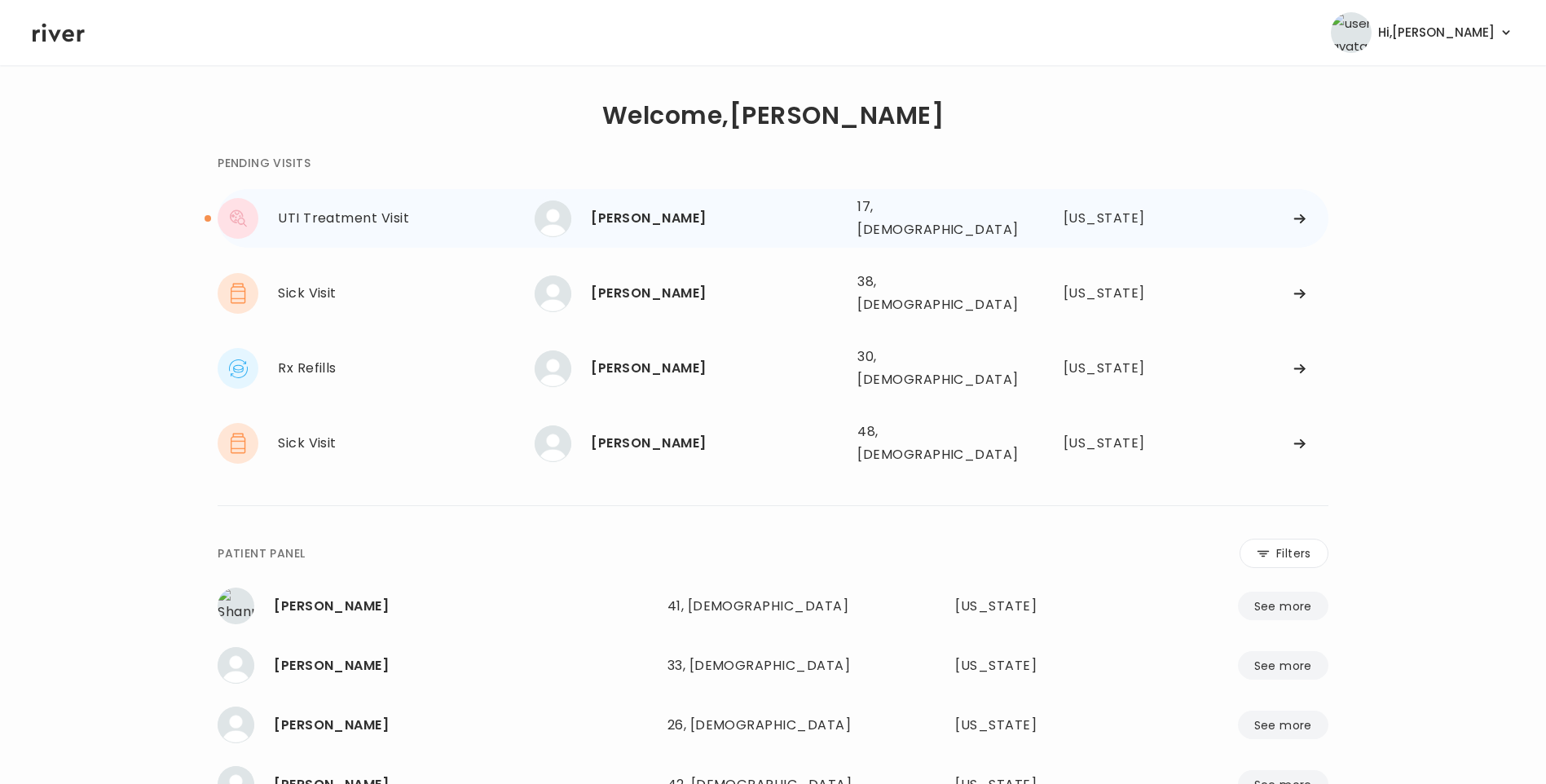
click at [664, 216] on div "[PERSON_NAME]" at bounding box center [718, 218] width 254 height 23
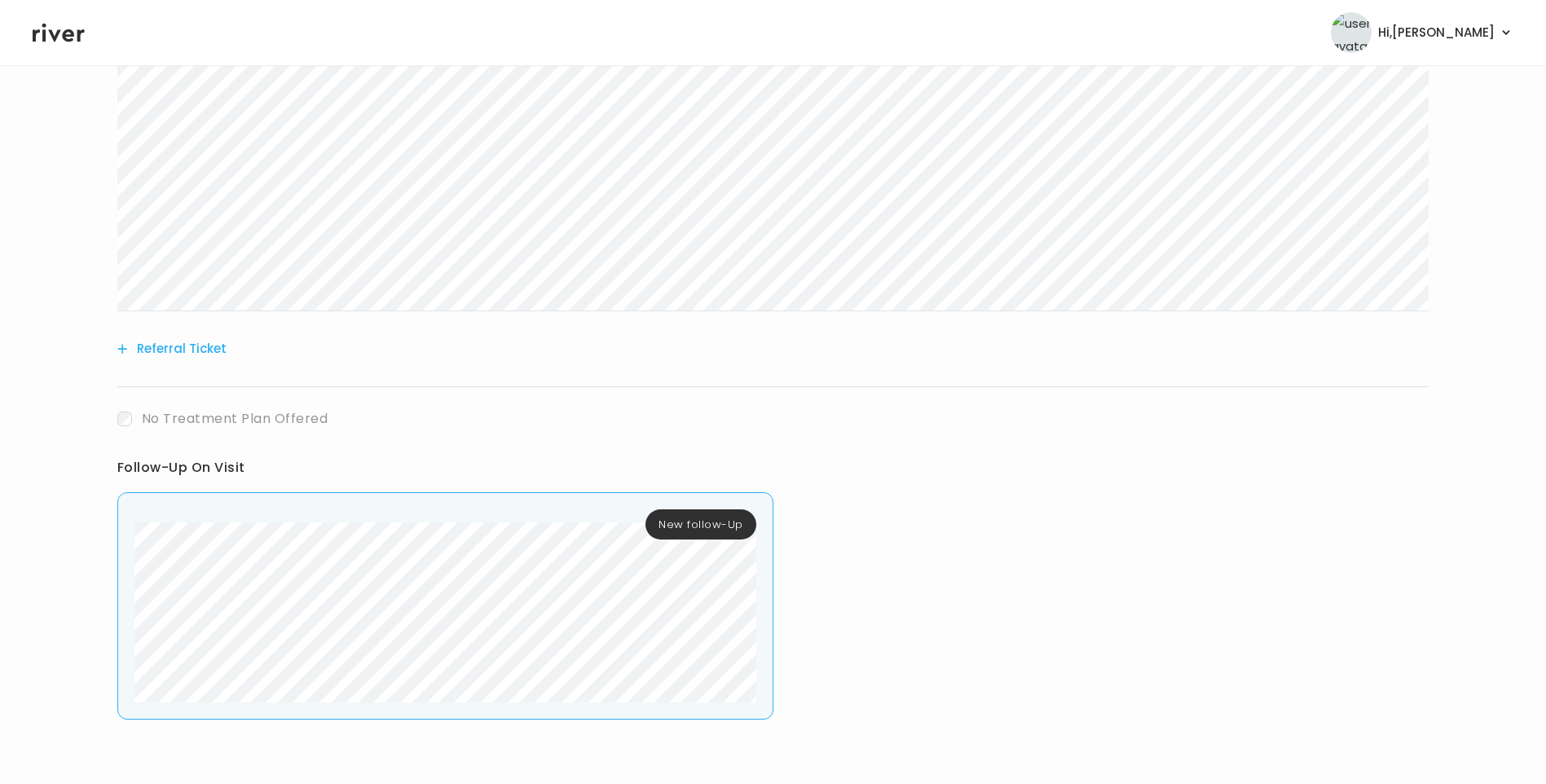
scroll to position [745, 0]
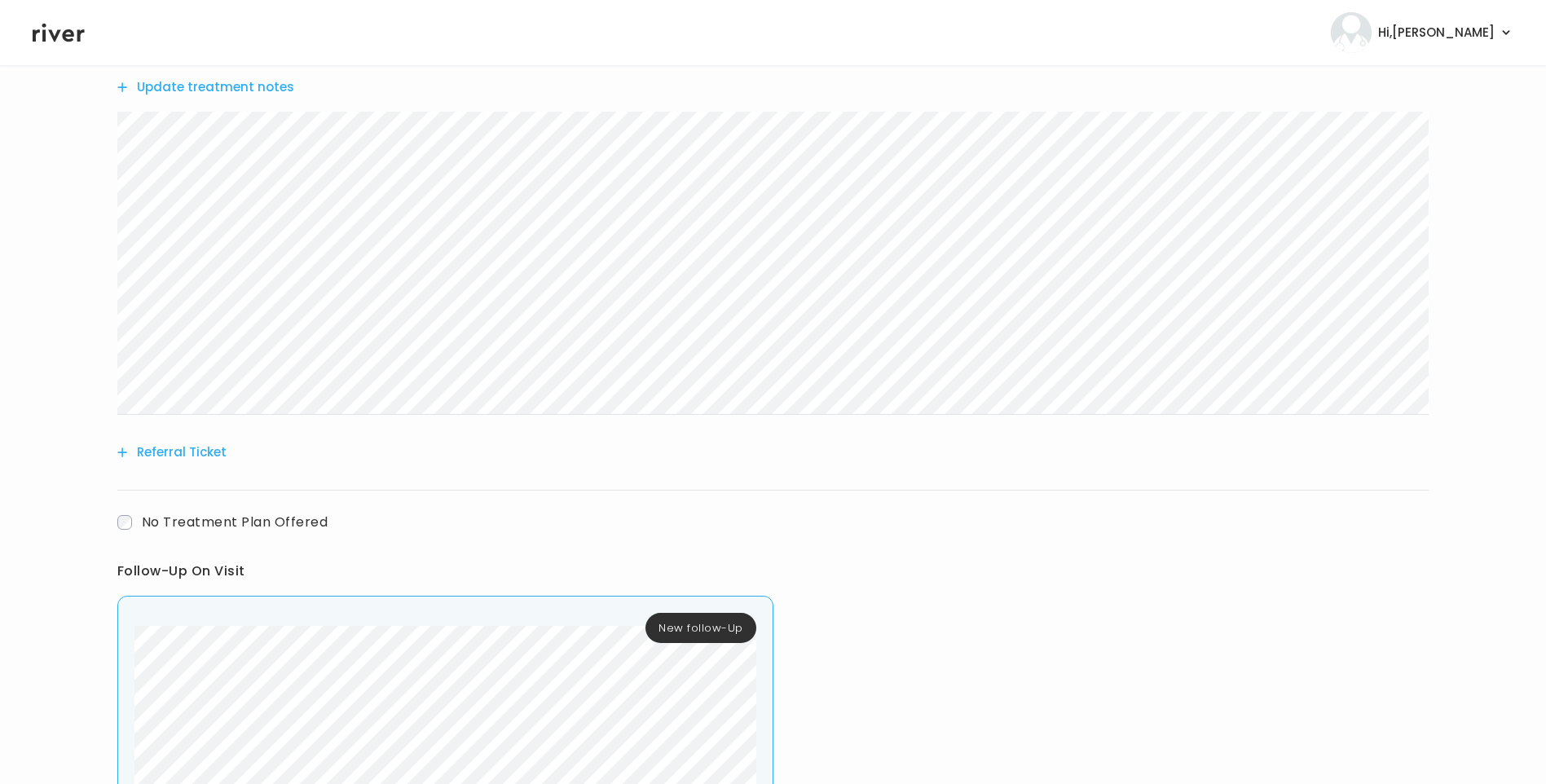
scroll to position [784, 0]
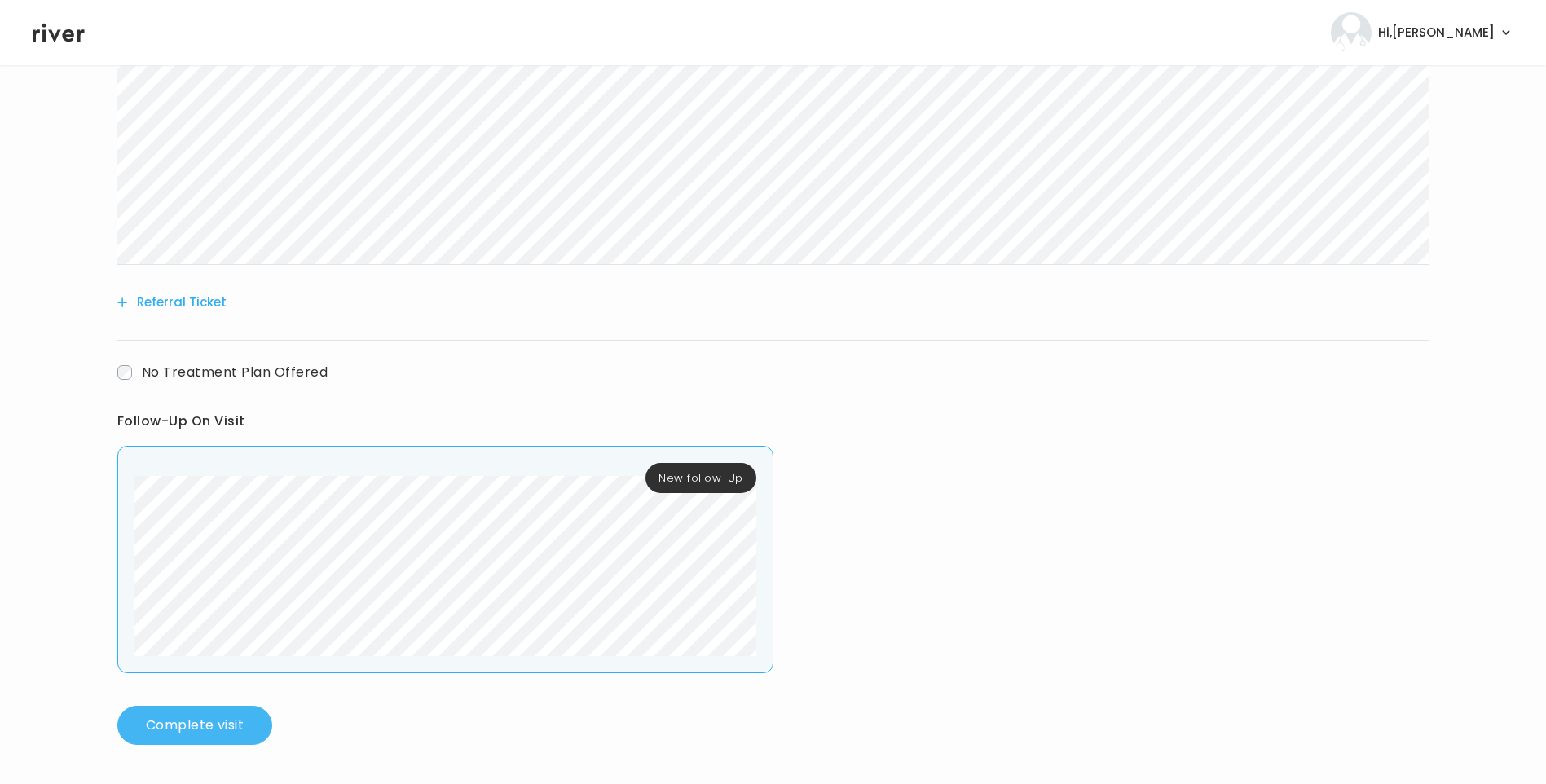
click at [219, 723] on button "Complete visit" at bounding box center [195, 725] width 155 height 39
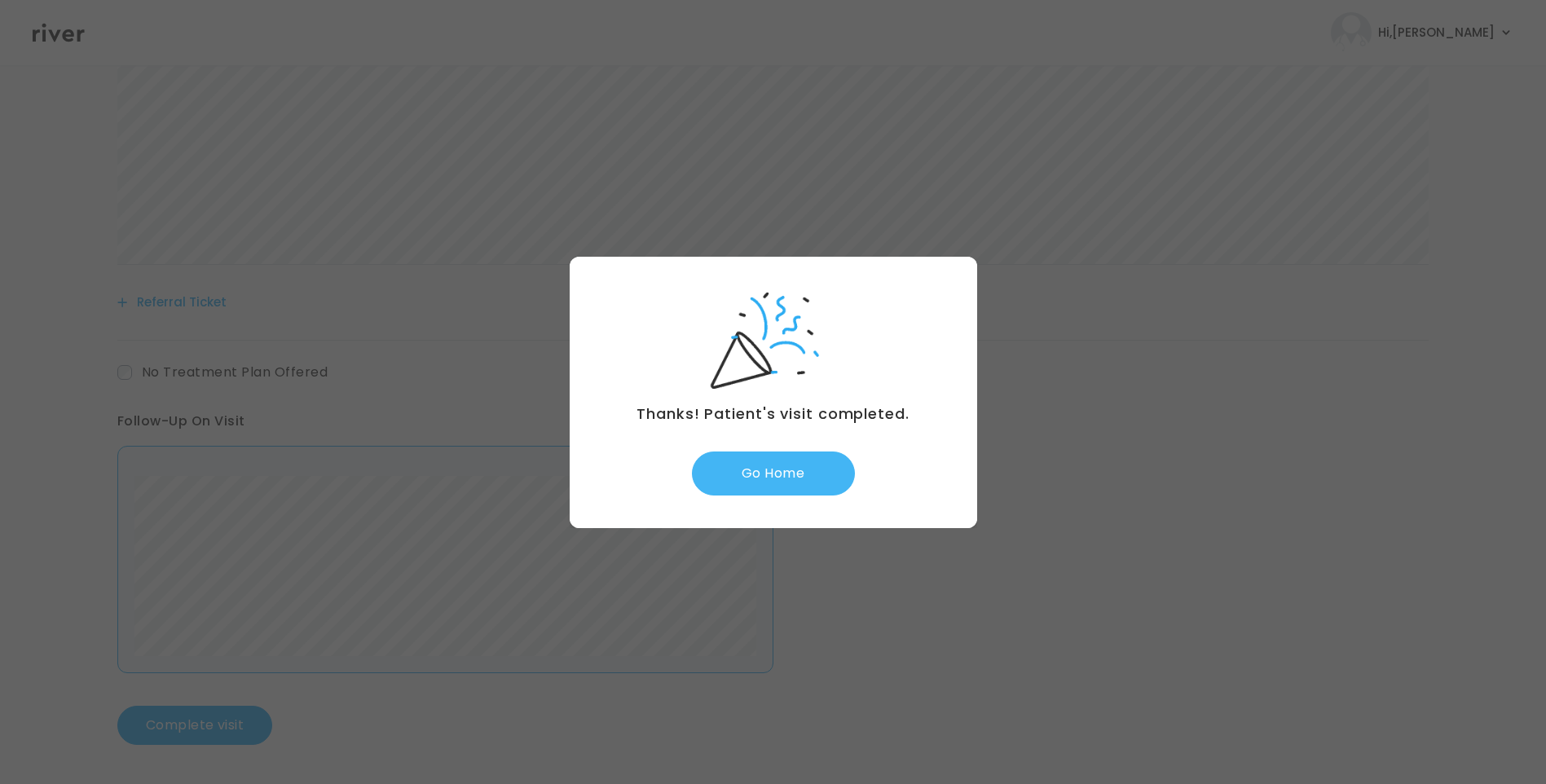
drag, startPoint x: 783, startPoint y: 475, endPoint x: 847, endPoint y: 461, distance: 65.5
click at [784, 476] on button "Go Home" at bounding box center [773, 473] width 163 height 44
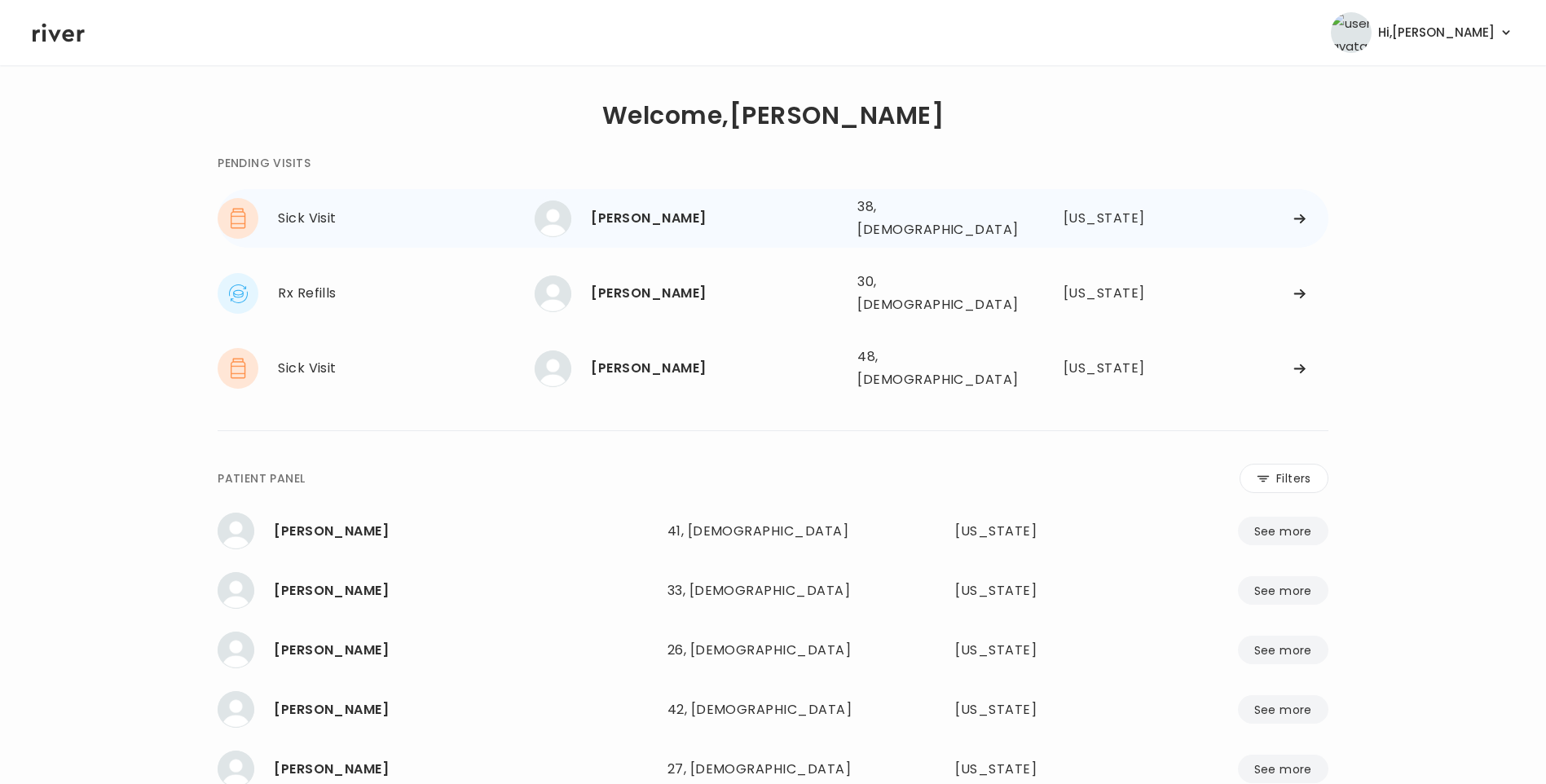
click at [674, 218] on div "[PERSON_NAME]" at bounding box center [718, 218] width 254 height 23
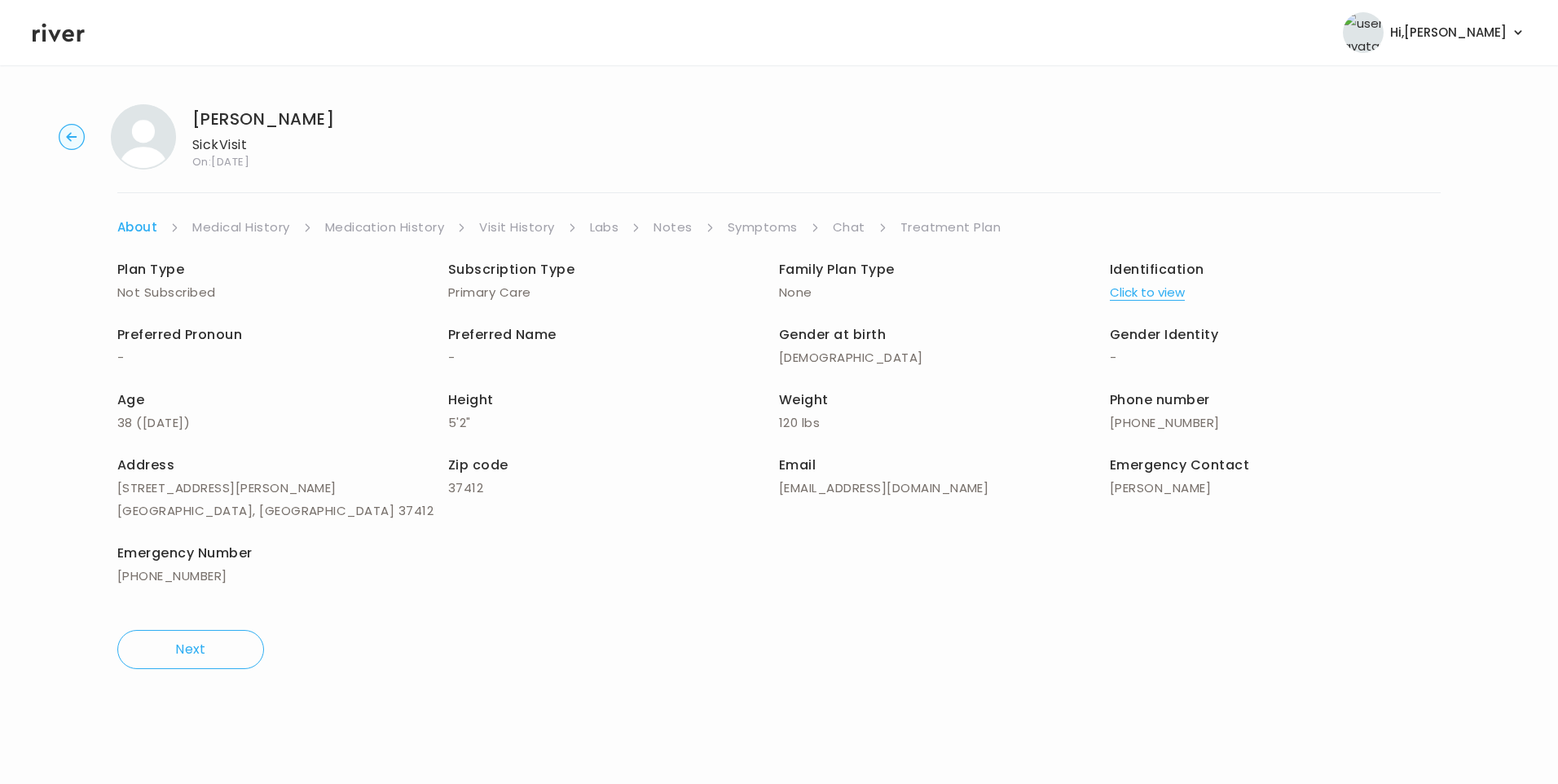
click at [537, 218] on link "Visit History" at bounding box center [516, 227] width 75 height 23
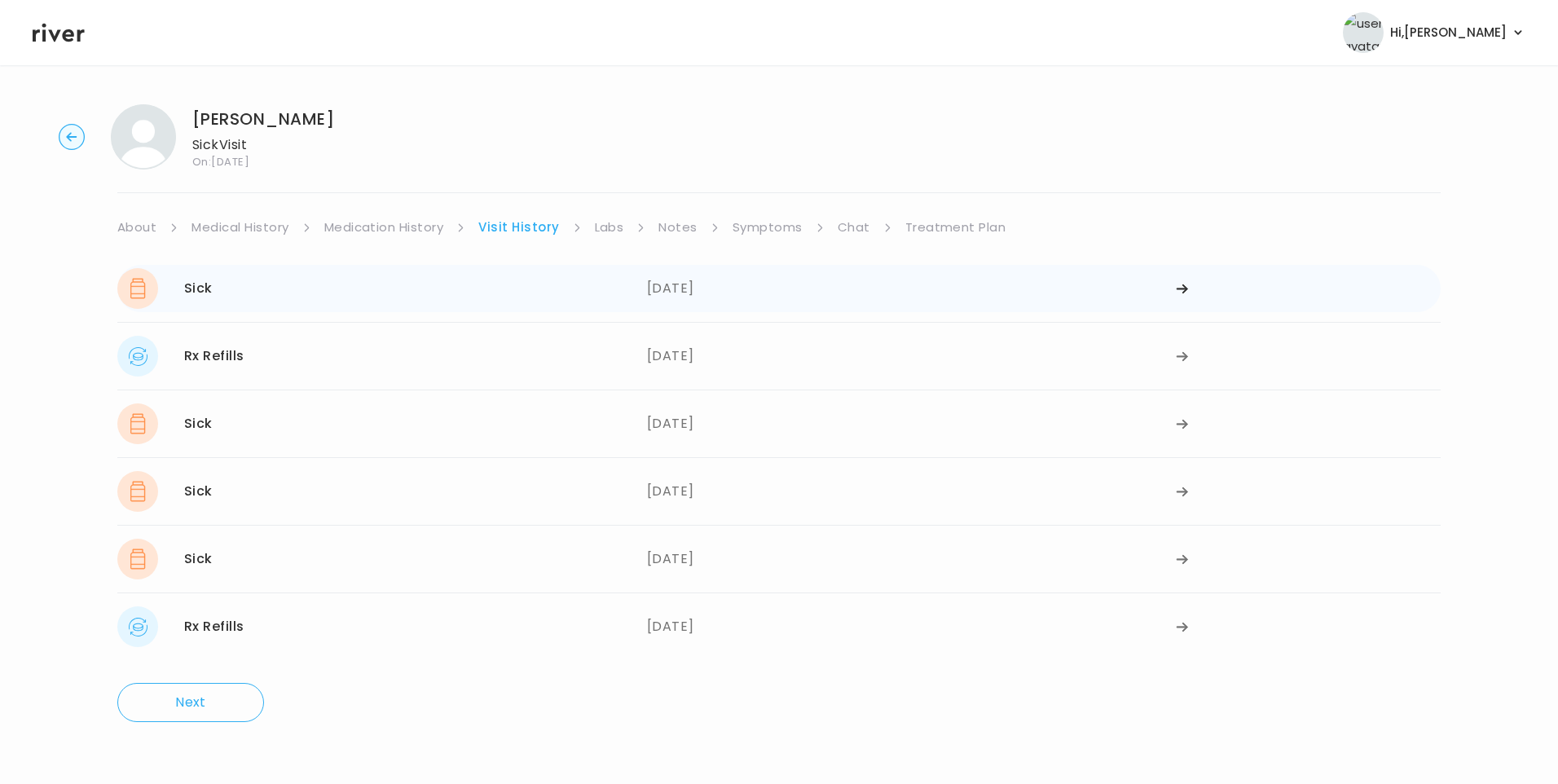
click at [389, 278] on div "Sick [DATE]" at bounding box center [382, 288] width 529 height 40
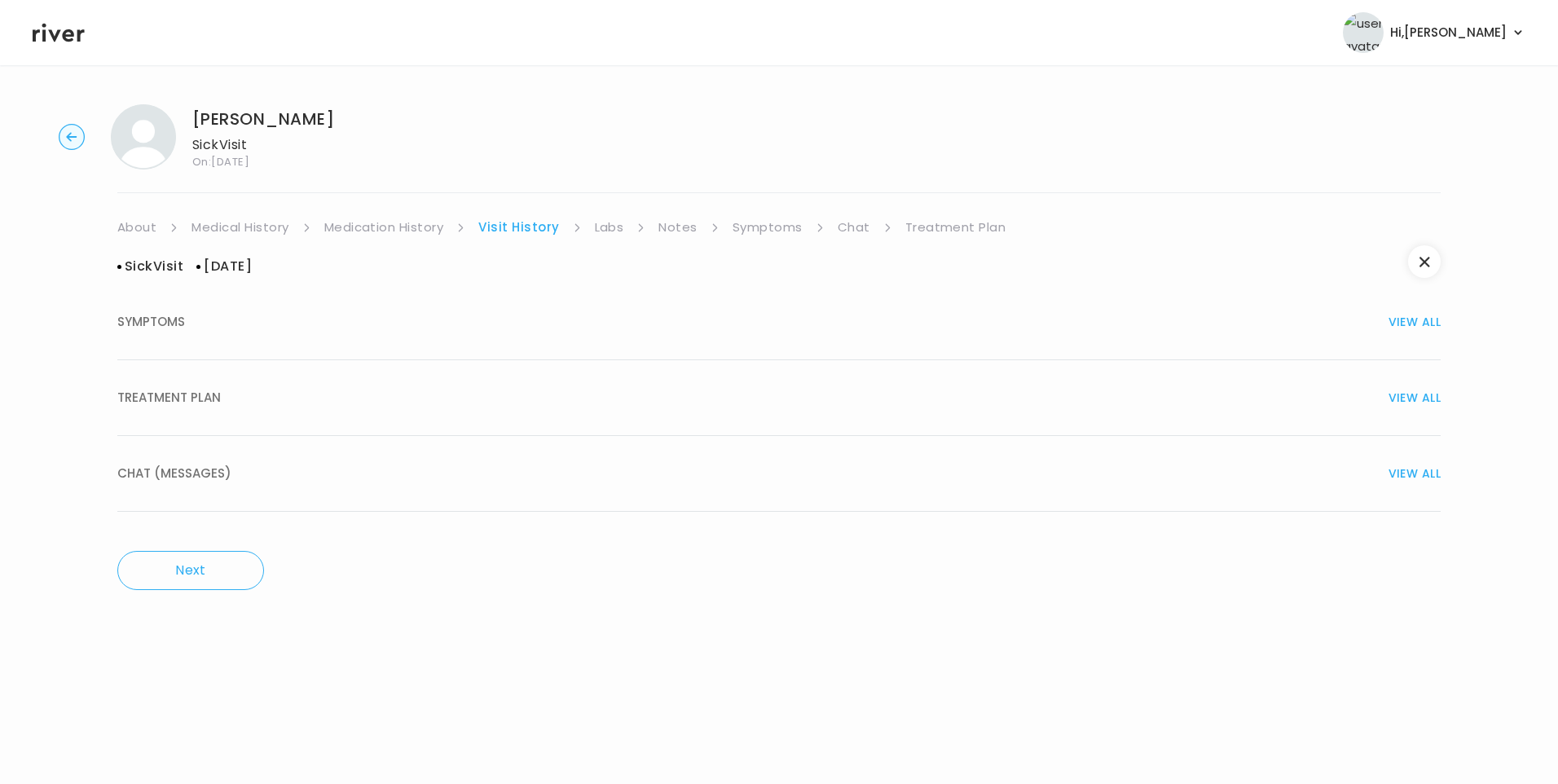
click at [215, 405] on span "TREATMENT PLAN" at bounding box center [169, 397] width 103 height 23
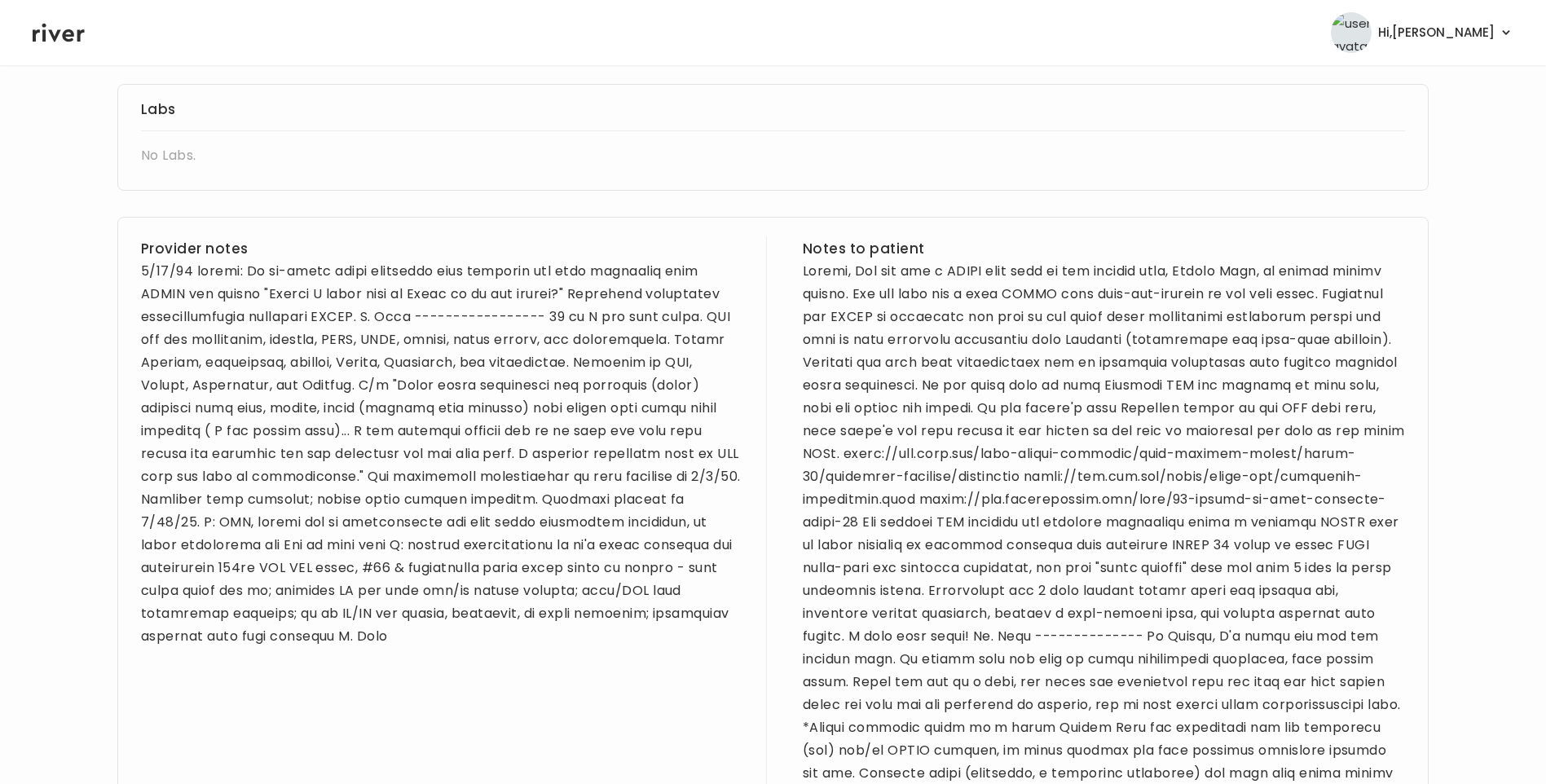
scroll to position [652, 0]
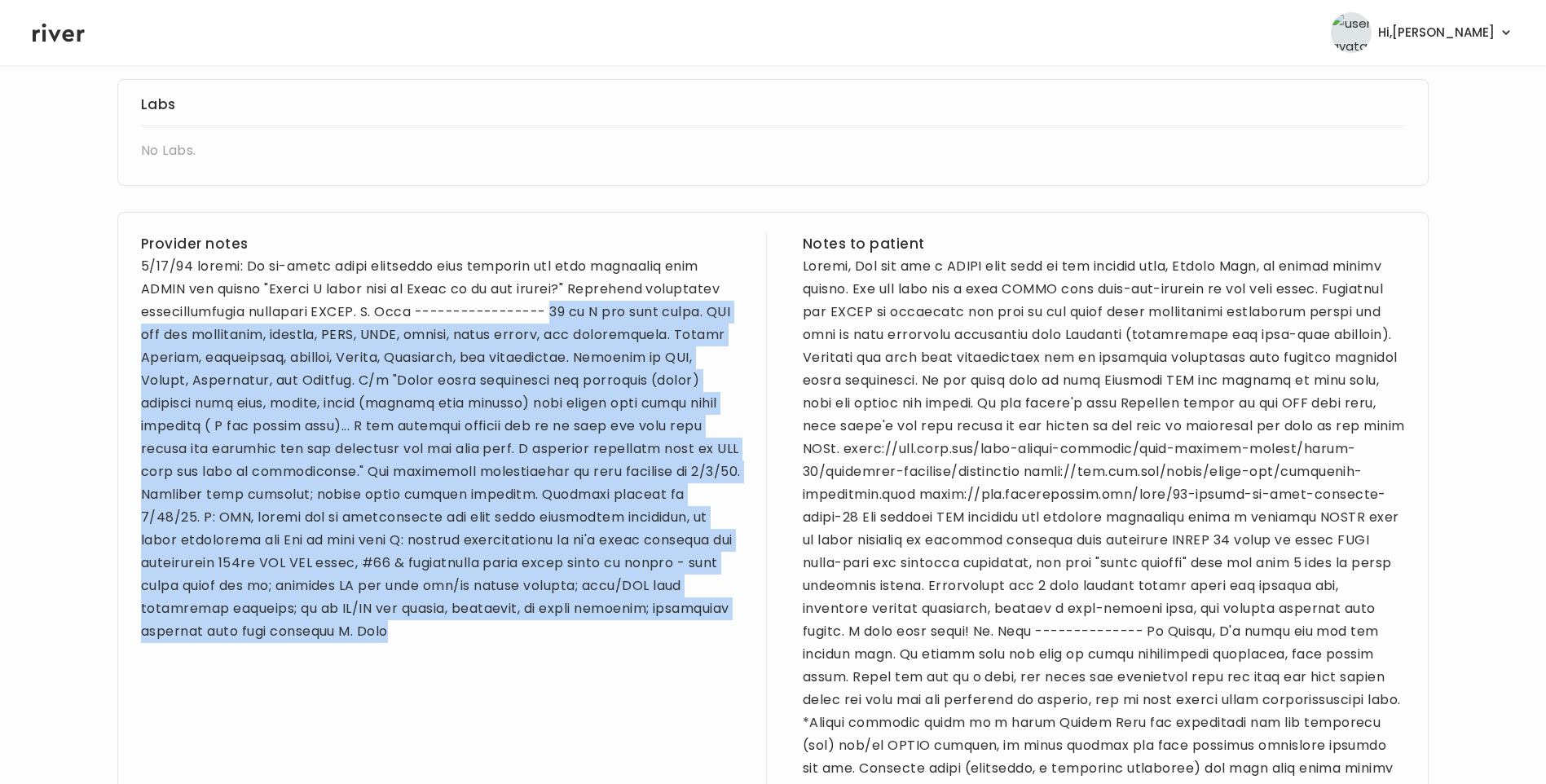
drag, startPoint x: 575, startPoint y: 312, endPoint x: 551, endPoint y: 652, distance: 340.8
drag, startPoint x: 551, startPoint y: 652, endPoint x: 649, endPoint y: 394, distance: 276.0
click at [648, 392] on div at bounding box center [442, 450] width 603 height 388
click at [598, 313] on div at bounding box center [442, 450] width 603 height 388
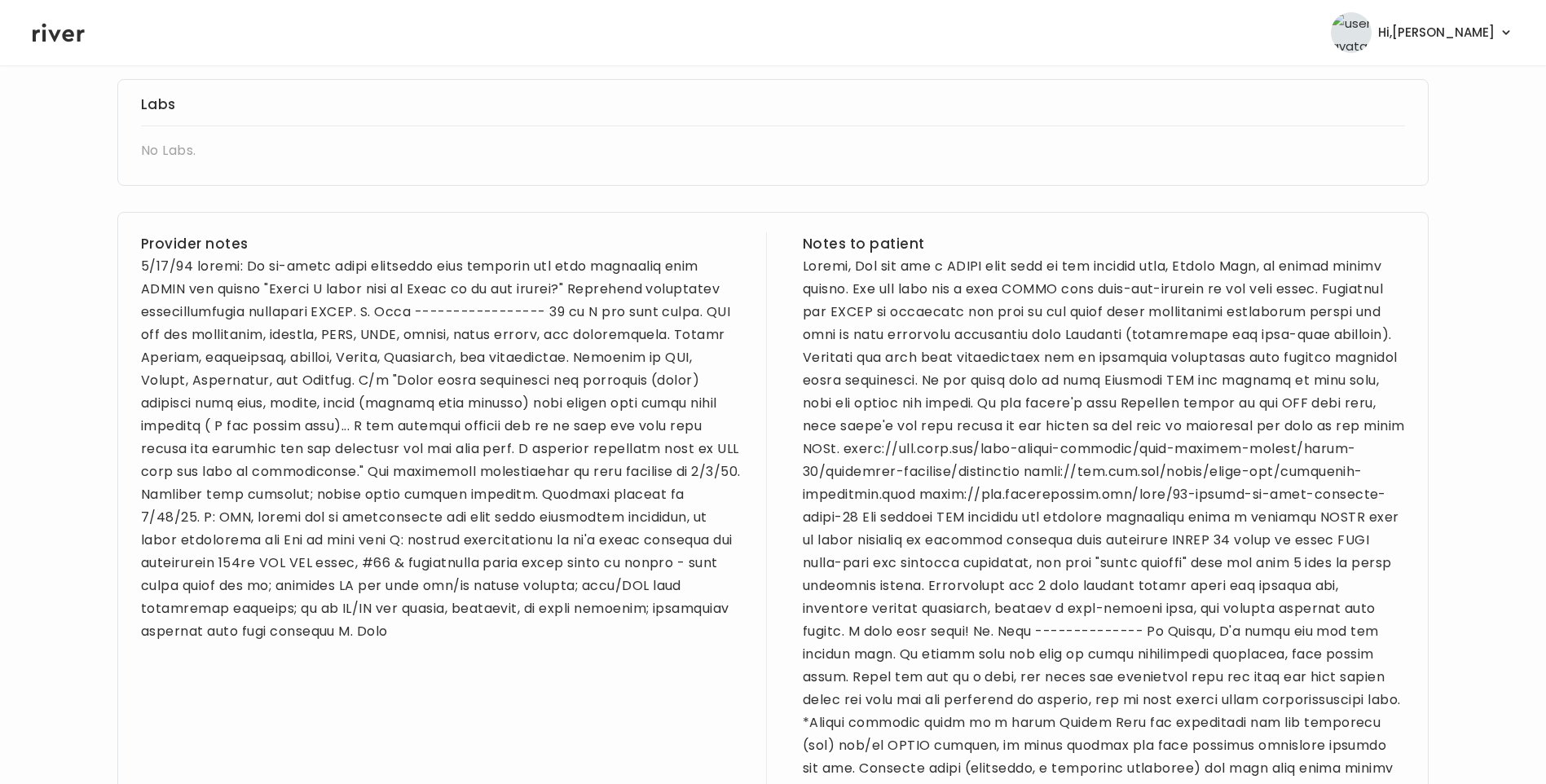
click at [599, 282] on div at bounding box center [442, 450] width 603 height 388
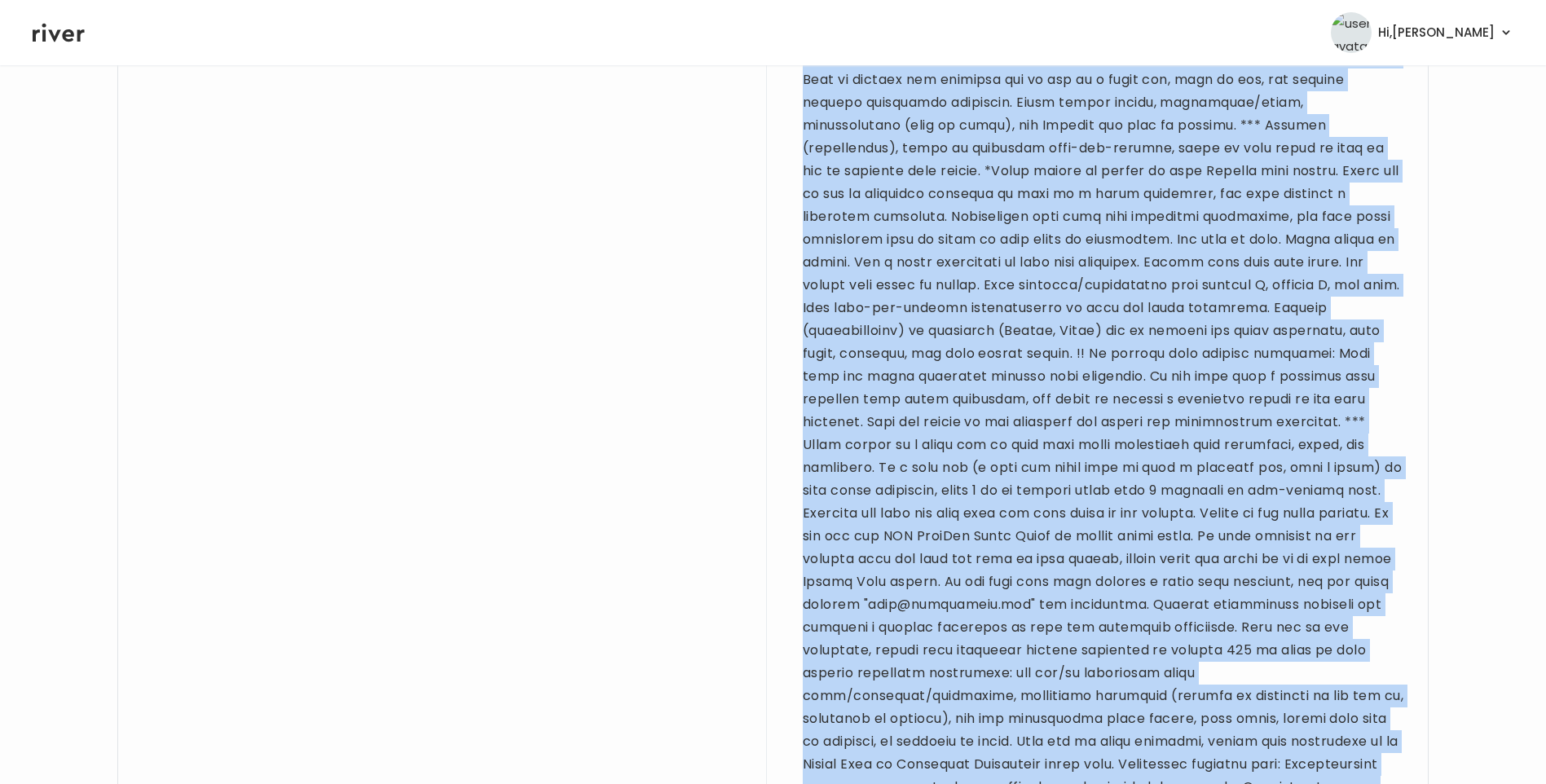
scroll to position [2602, 0]
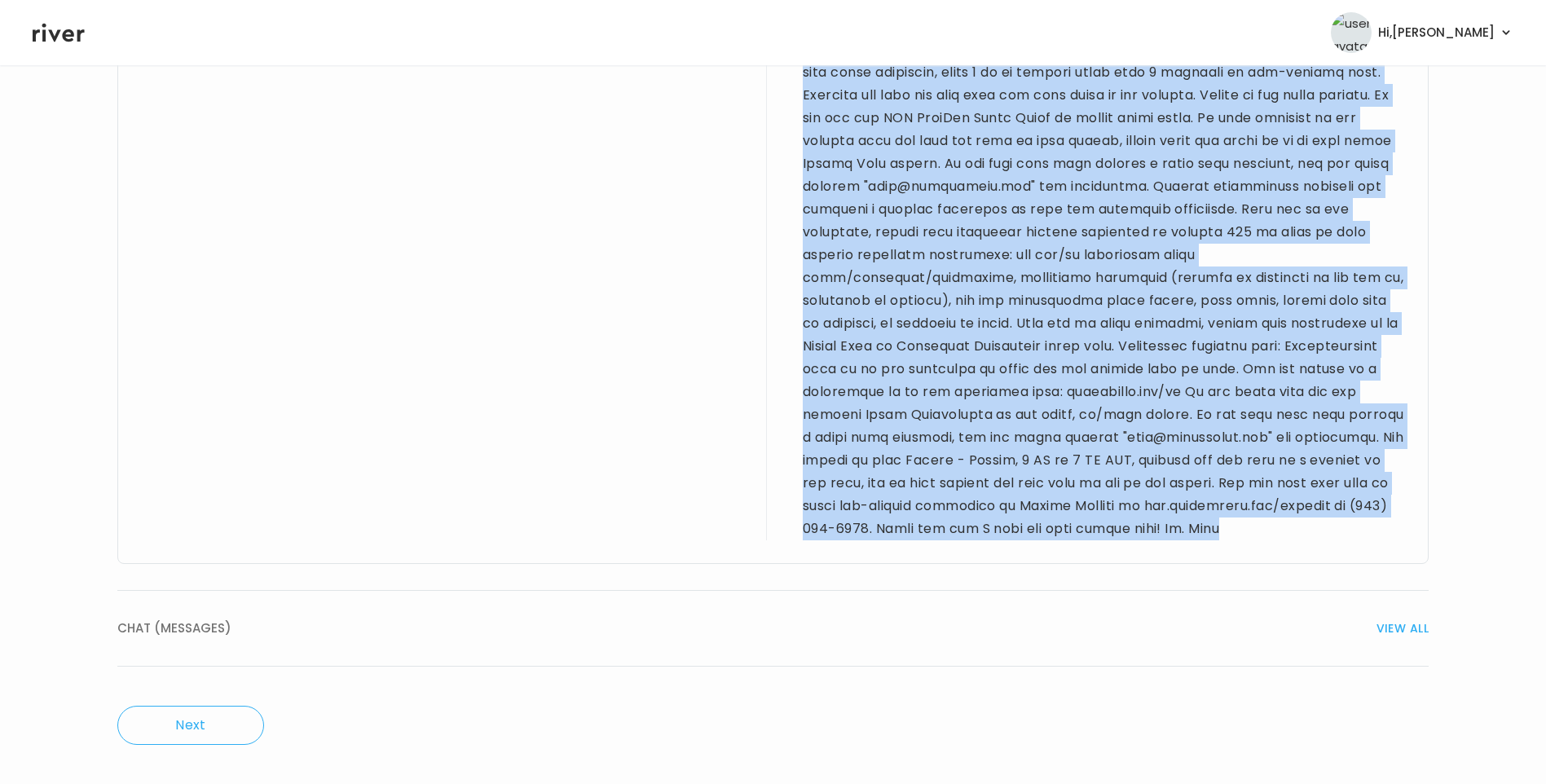
drag, startPoint x: 574, startPoint y: 313, endPoint x: 937, endPoint y: 535, distance: 425.5
drag, startPoint x: 937, startPoint y: 535, endPoint x: 971, endPoint y: 283, distance: 254.3
copy div "[DEMOGRAPHIC_DATA] F for sick visit. PMH sig for [MEDICAL_DATA], [MEDICAL_DATA]…"
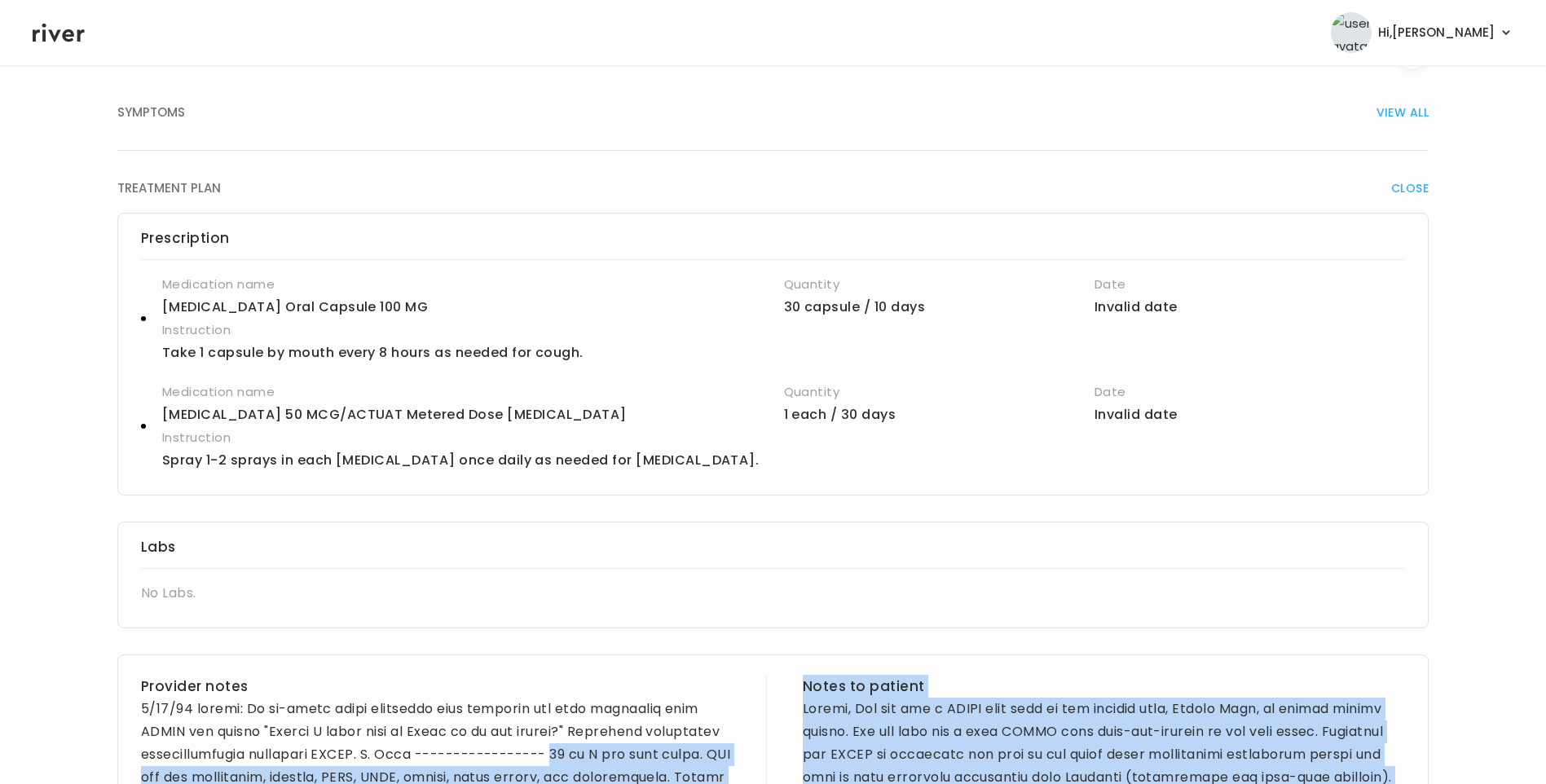
scroll to position [0, 0]
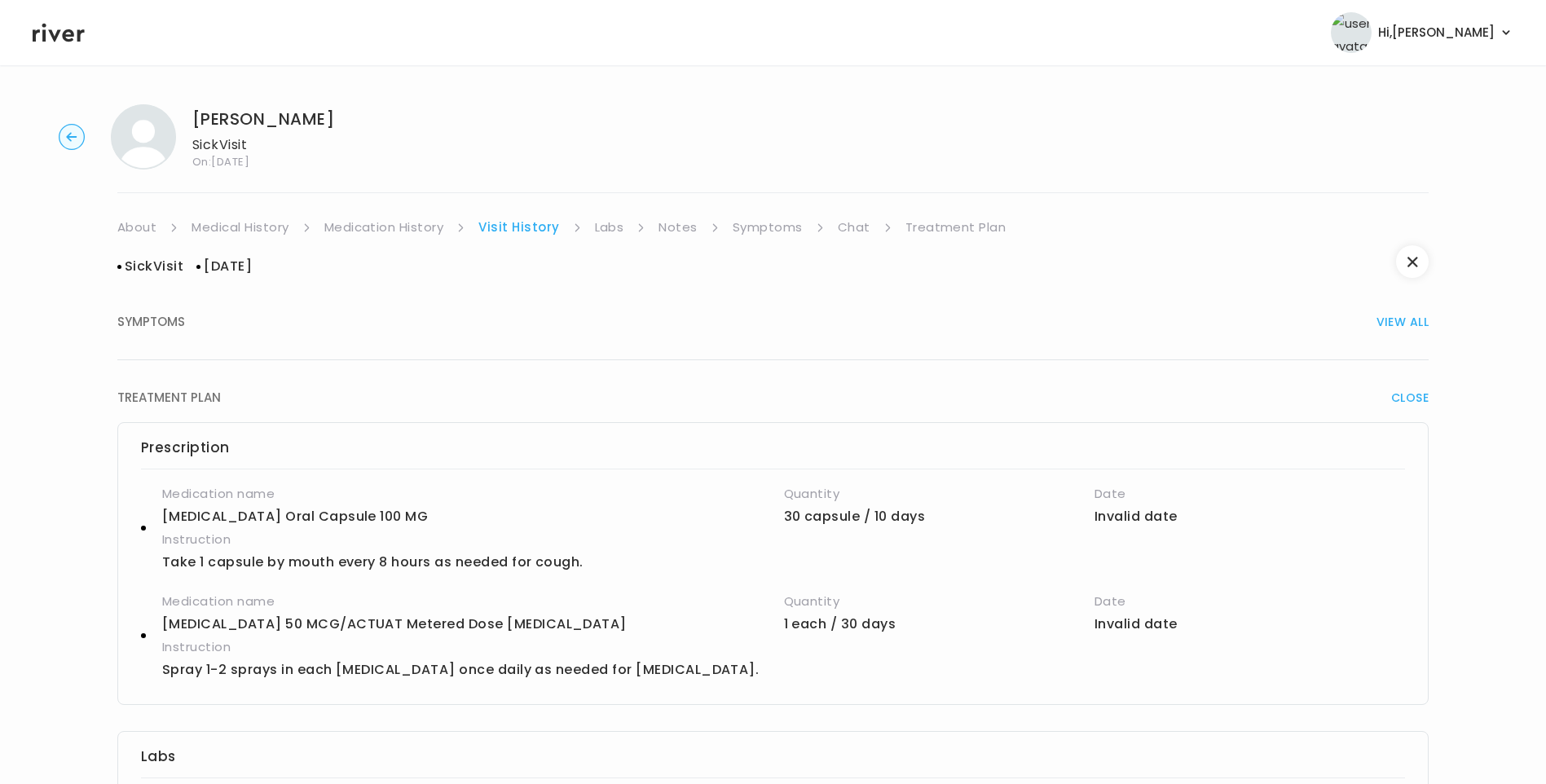
click at [774, 224] on link "Symptoms" at bounding box center [768, 227] width 70 height 23
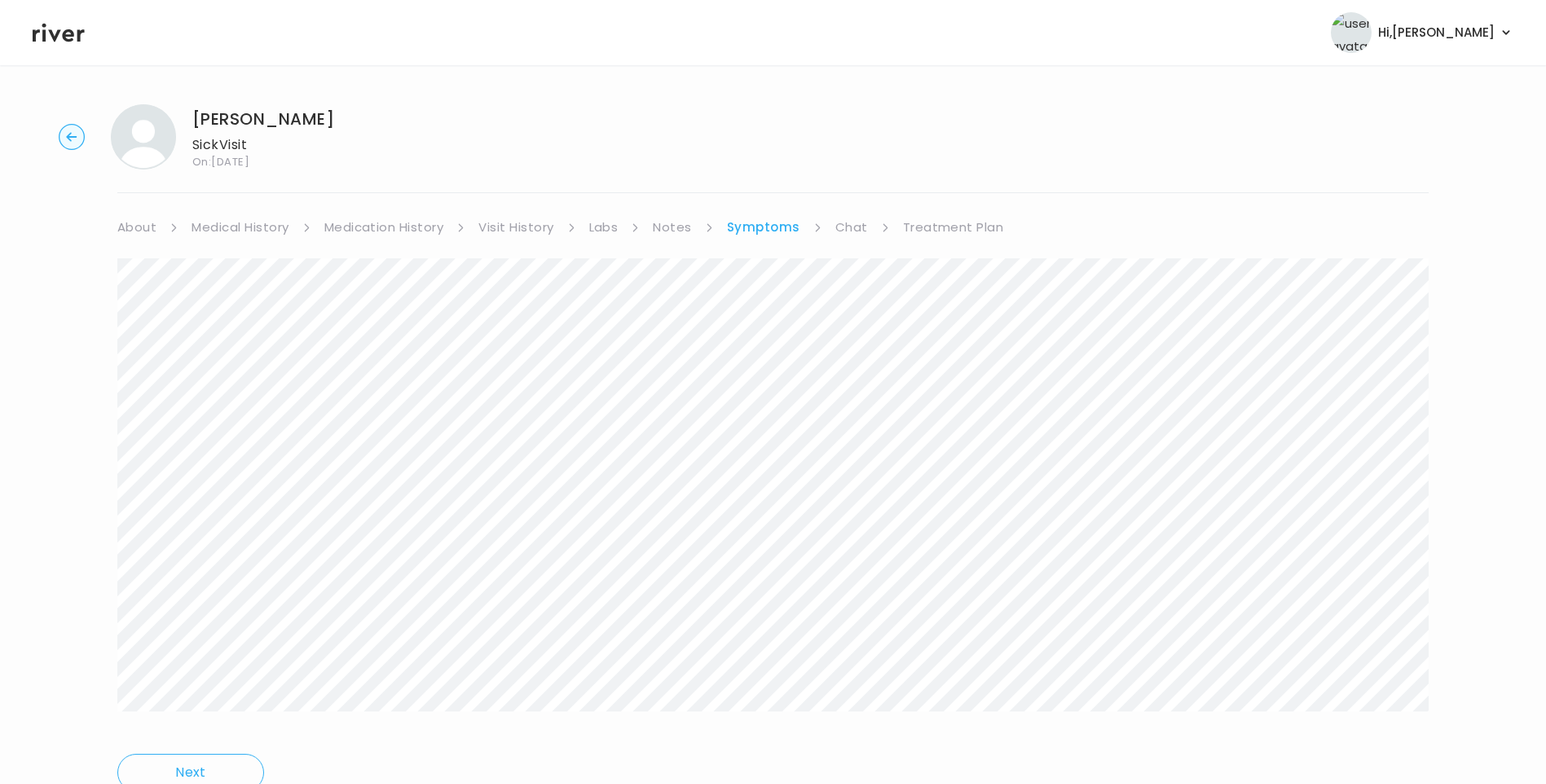
click at [270, 216] on link "Medical History" at bounding box center [240, 227] width 97 height 23
click at [778, 229] on link "Symptoms" at bounding box center [768, 227] width 70 height 23
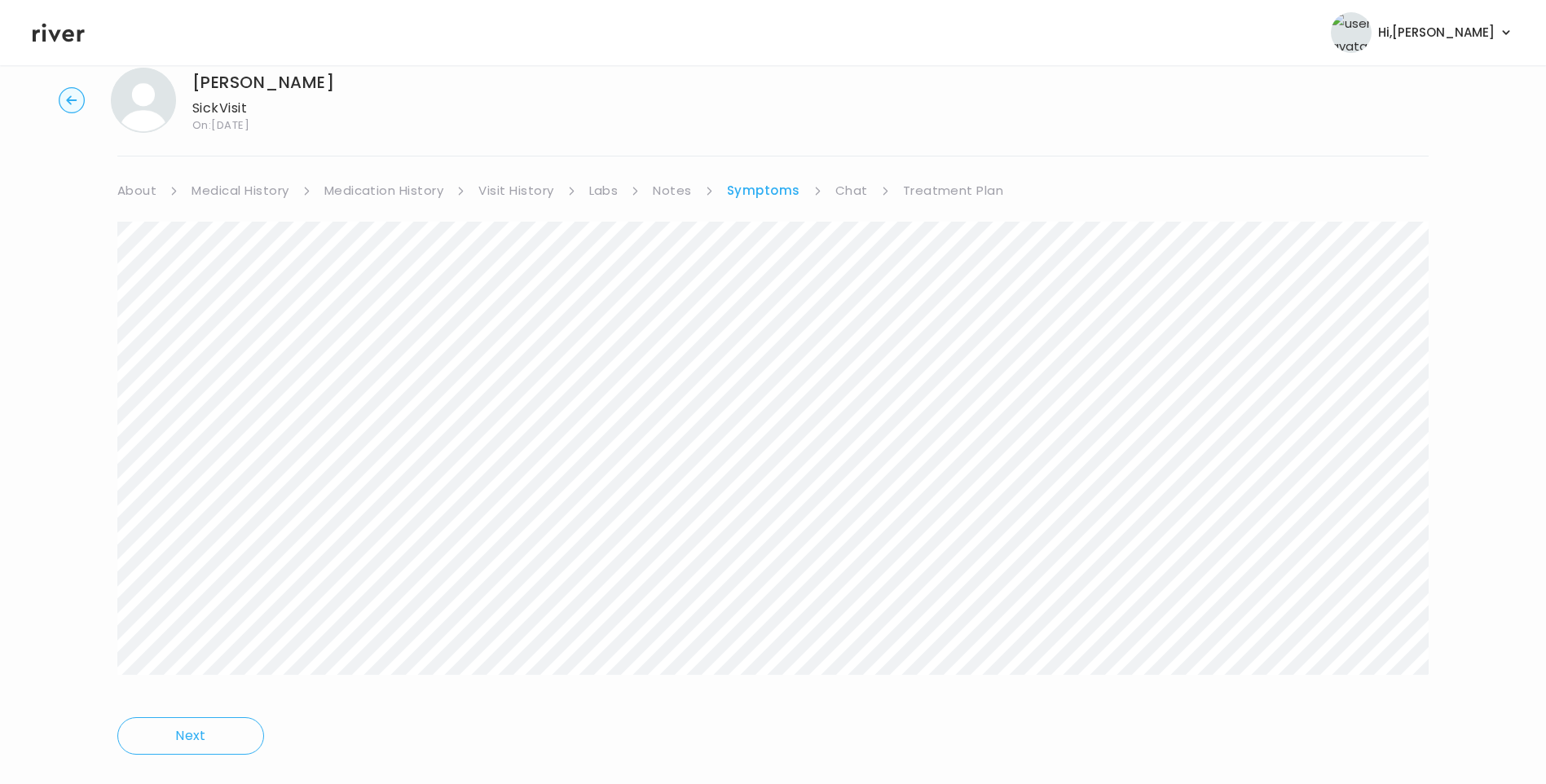
scroll to position [69, 0]
click at [925, 164] on link "Treatment Plan" at bounding box center [953, 158] width 101 height 23
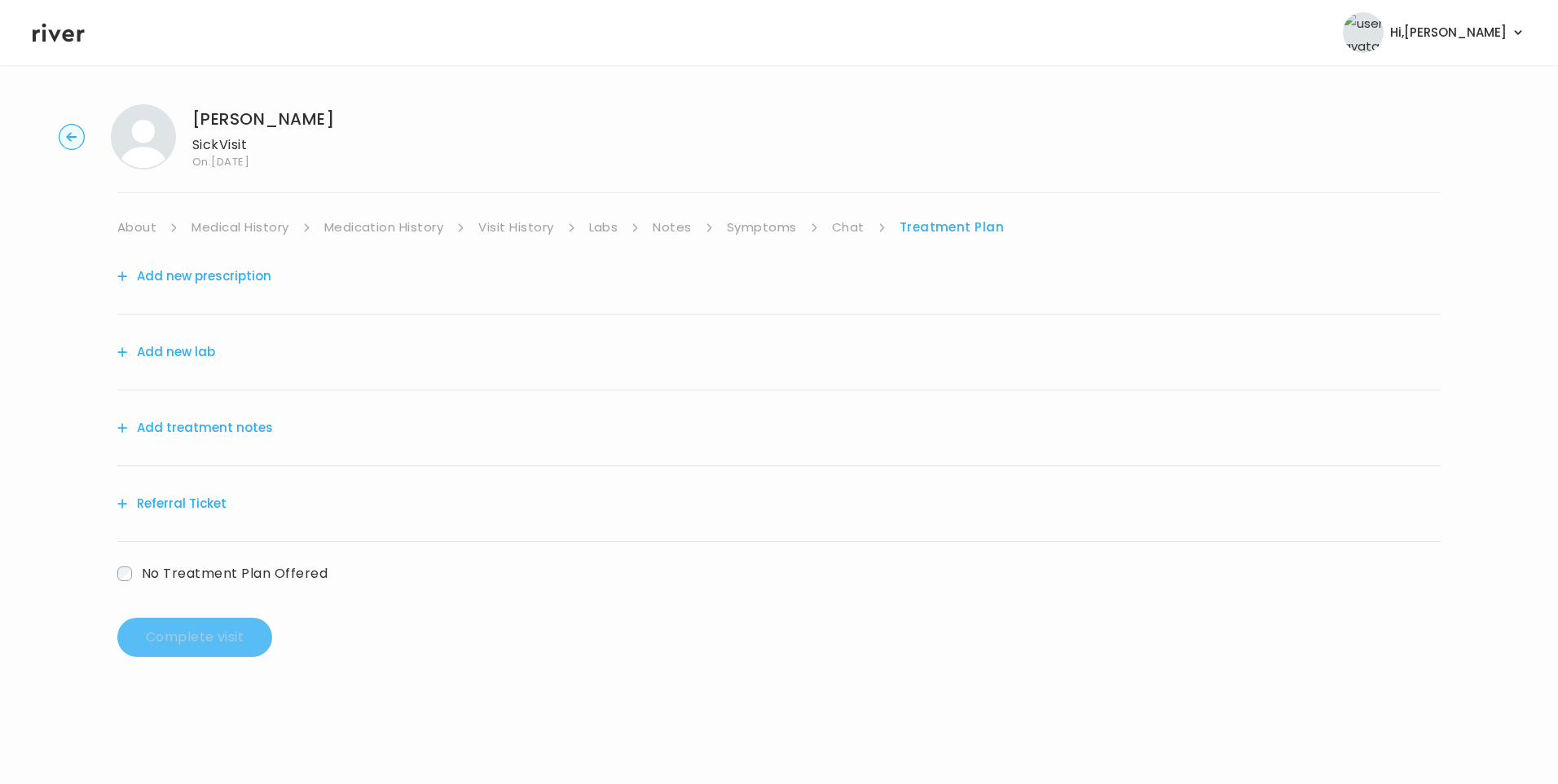
click at [226, 421] on button "Add treatment notes" at bounding box center [195, 428] width 155 height 23
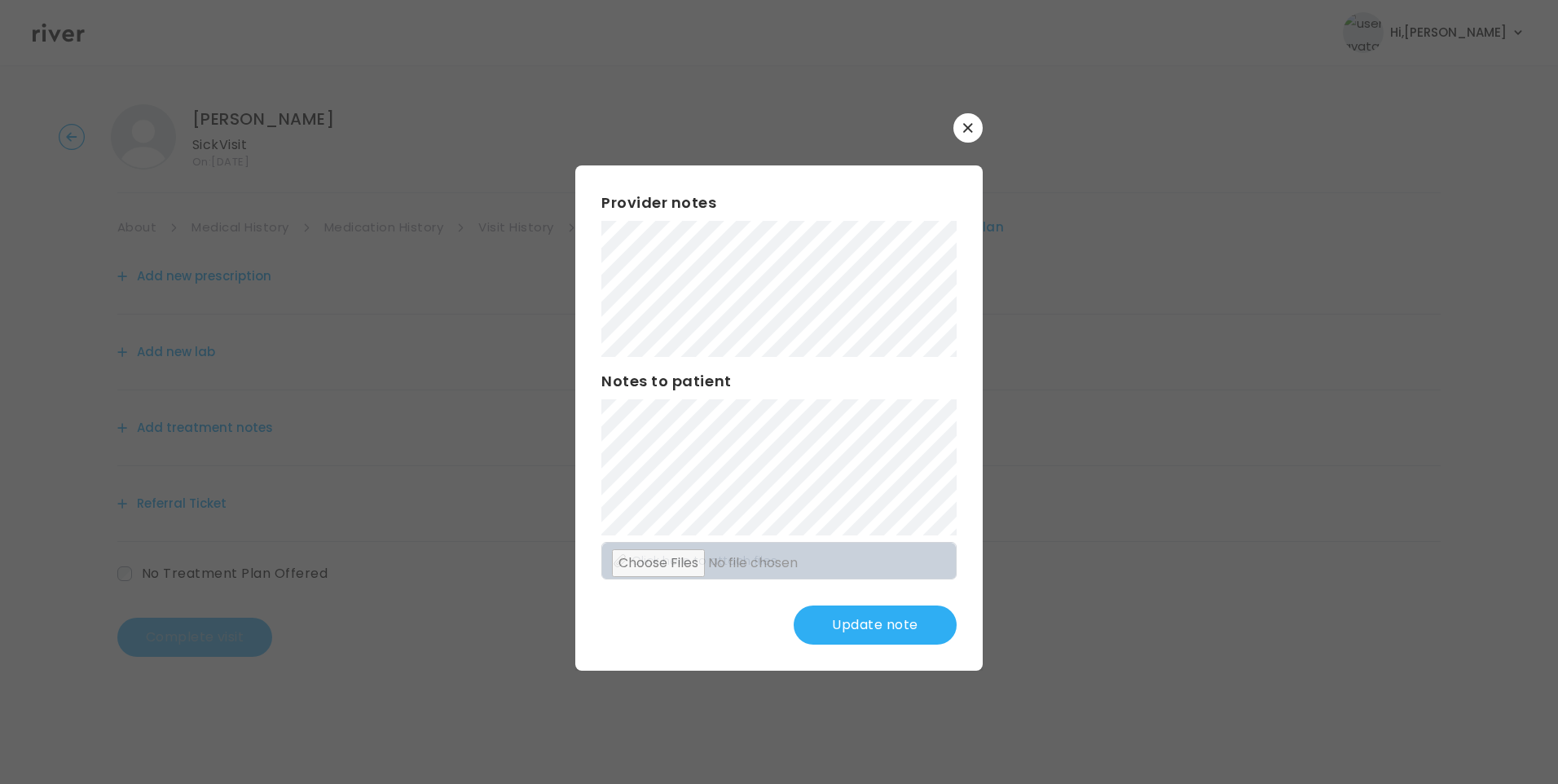
click at [500, 291] on div "​ Provider notes Notes to patient Click here to attach files Update note" at bounding box center [779, 392] width 1558 height 784
click at [992, 575] on div "​ Provider notes Notes to patient Click here to attach files Update note" at bounding box center [779, 392] width 1558 height 784
click at [900, 618] on button "Update note" at bounding box center [875, 624] width 163 height 39
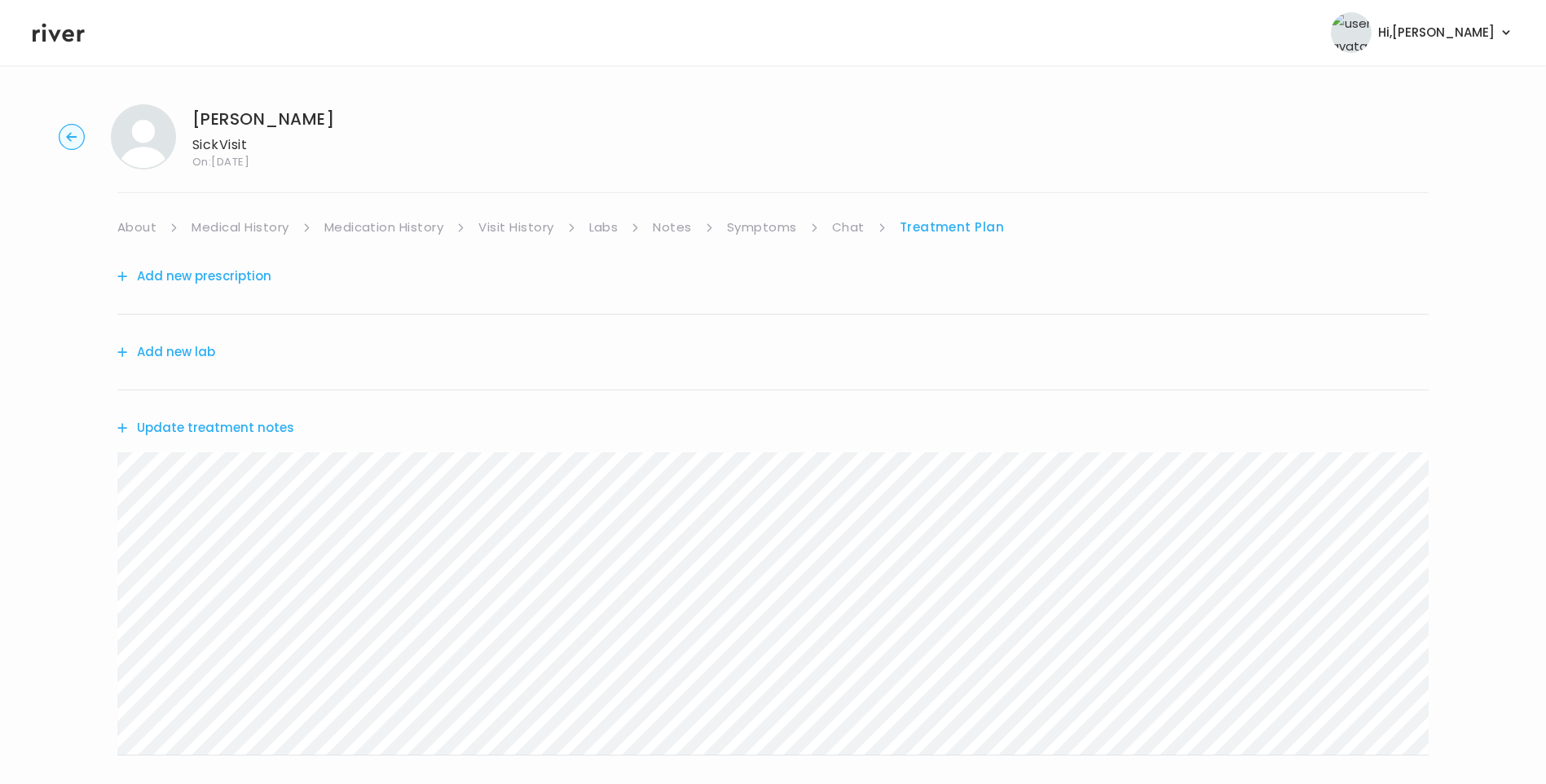
click at [788, 229] on link "Symptoms" at bounding box center [762, 227] width 70 height 23
click at [969, 239] on div "Next" at bounding box center [773, 526] width 1311 height 576
click at [963, 229] on link "Treatment Plan" at bounding box center [953, 227] width 101 height 23
click at [202, 437] on button "Update treatment notes" at bounding box center [206, 428] width 177 height 23
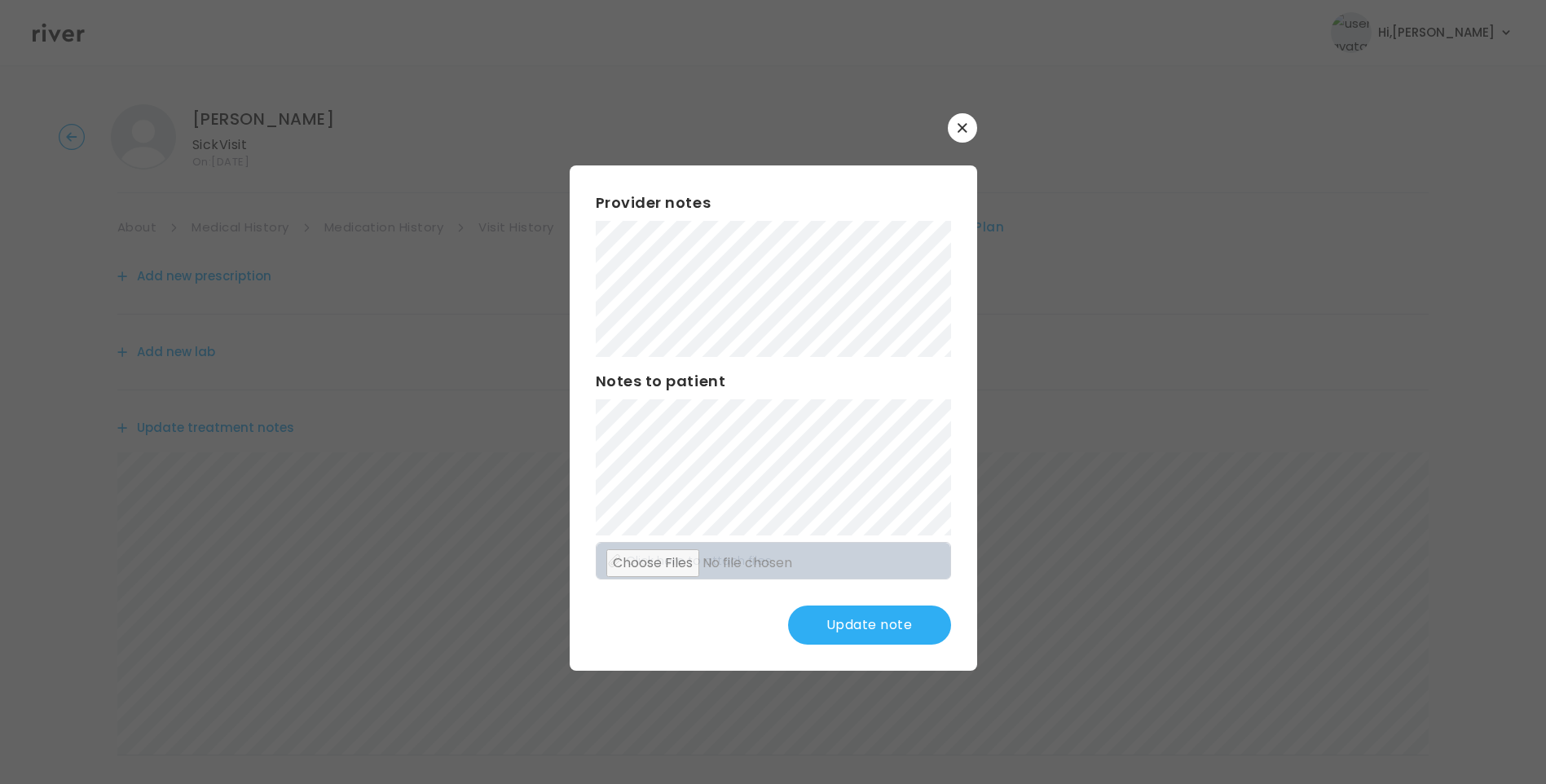
click at [514, 402] on div "​ Provider notes Notes to patient Click here to attach files Update note" at bounding box center [773, 392] width 1546 height 784
click at [894, 632] on button "Update note" at bounding box center [870, 624] width 163 height 39
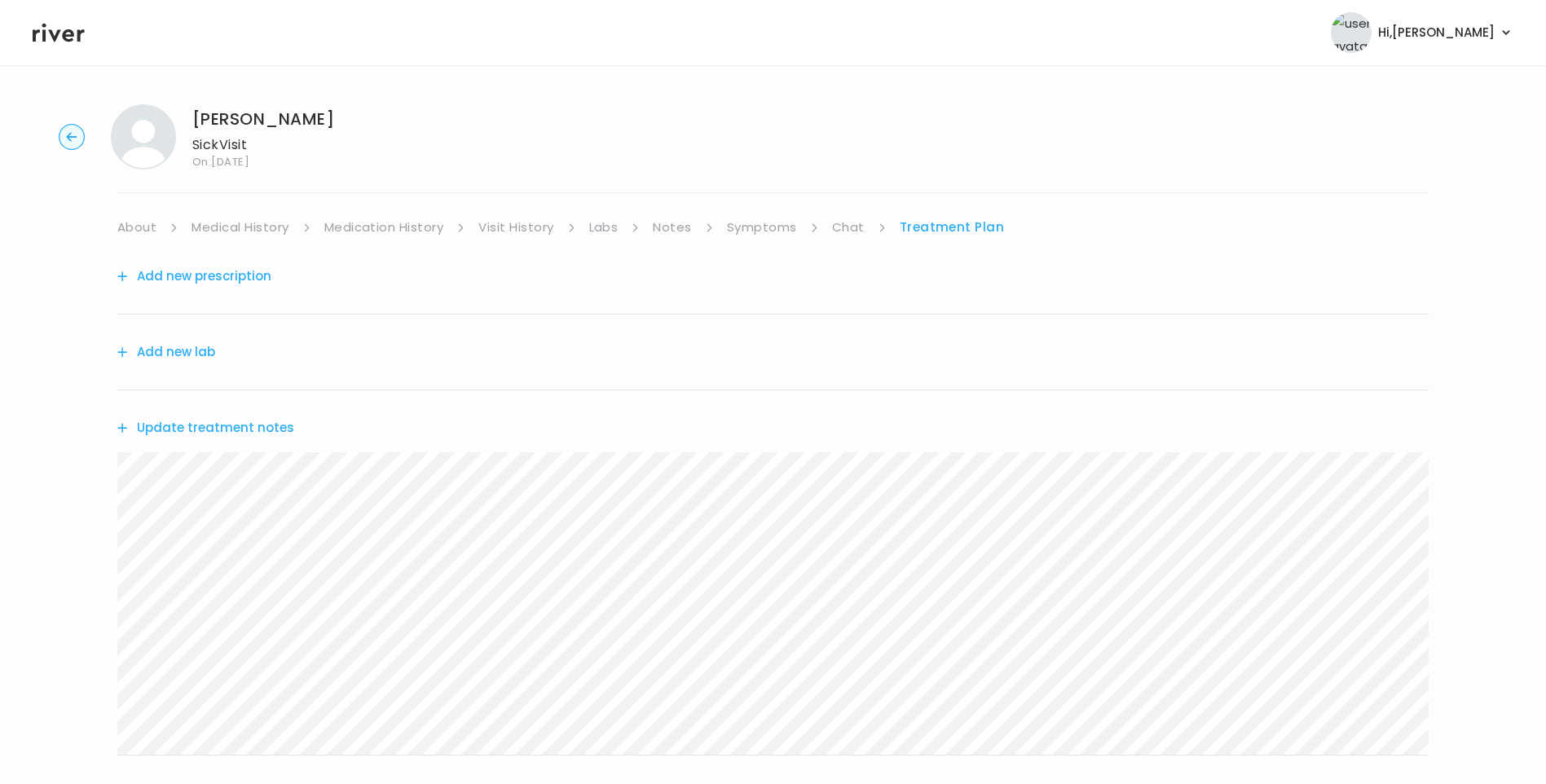
click at [241, 429] on button "Update treatment notes" at bounding box center [206, 428] width 177 height 23
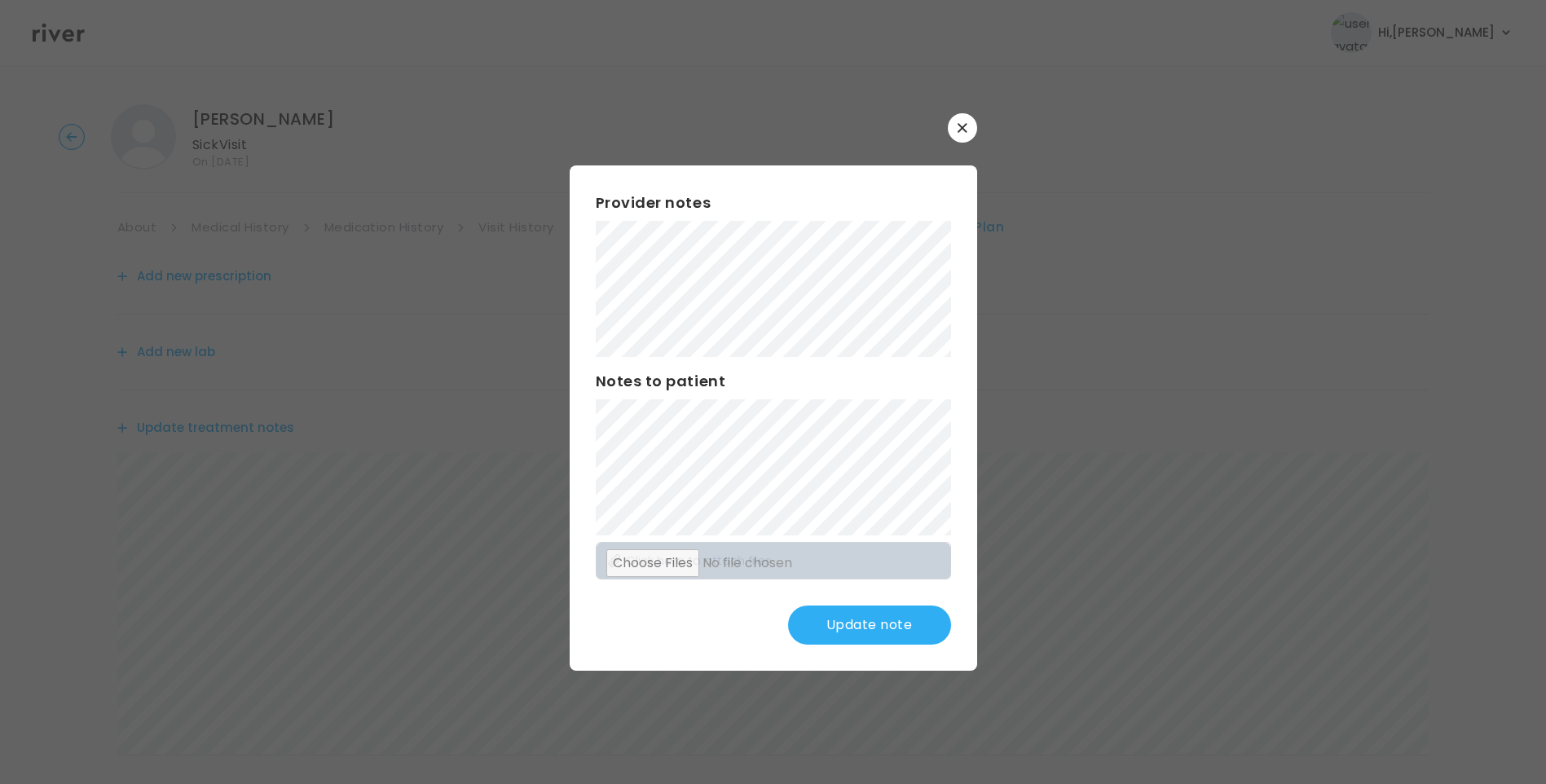
click at [872, 632] on button "Update note" at bounding box center [870, 624] width 163 height 39
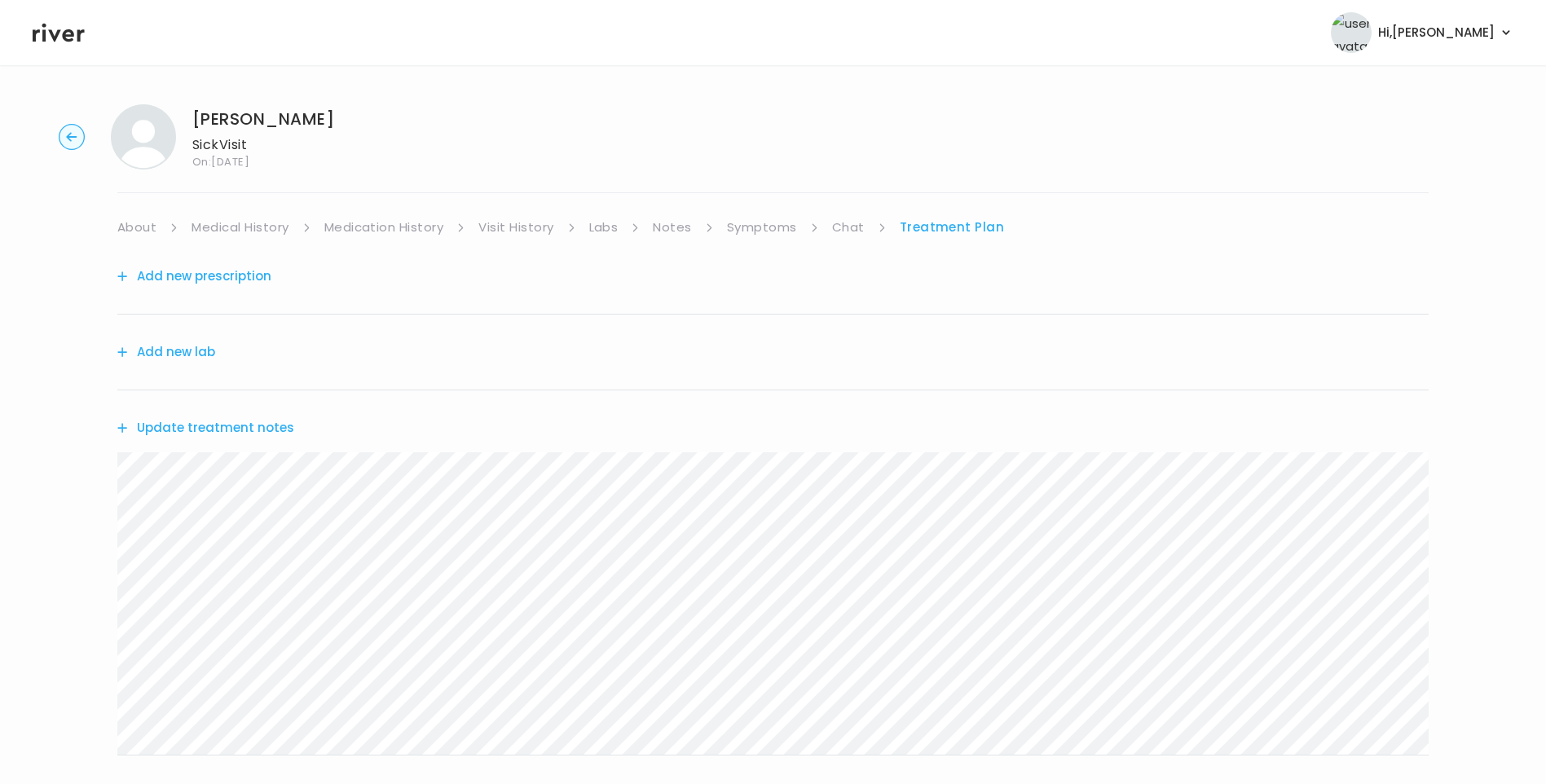
click at [779, 227] on link "Symptoms" at bounding box center [762, 227] width 70 height 23
click at [849, 228] on link "Chat" at bounding box center [852, 227] width 33 height 23
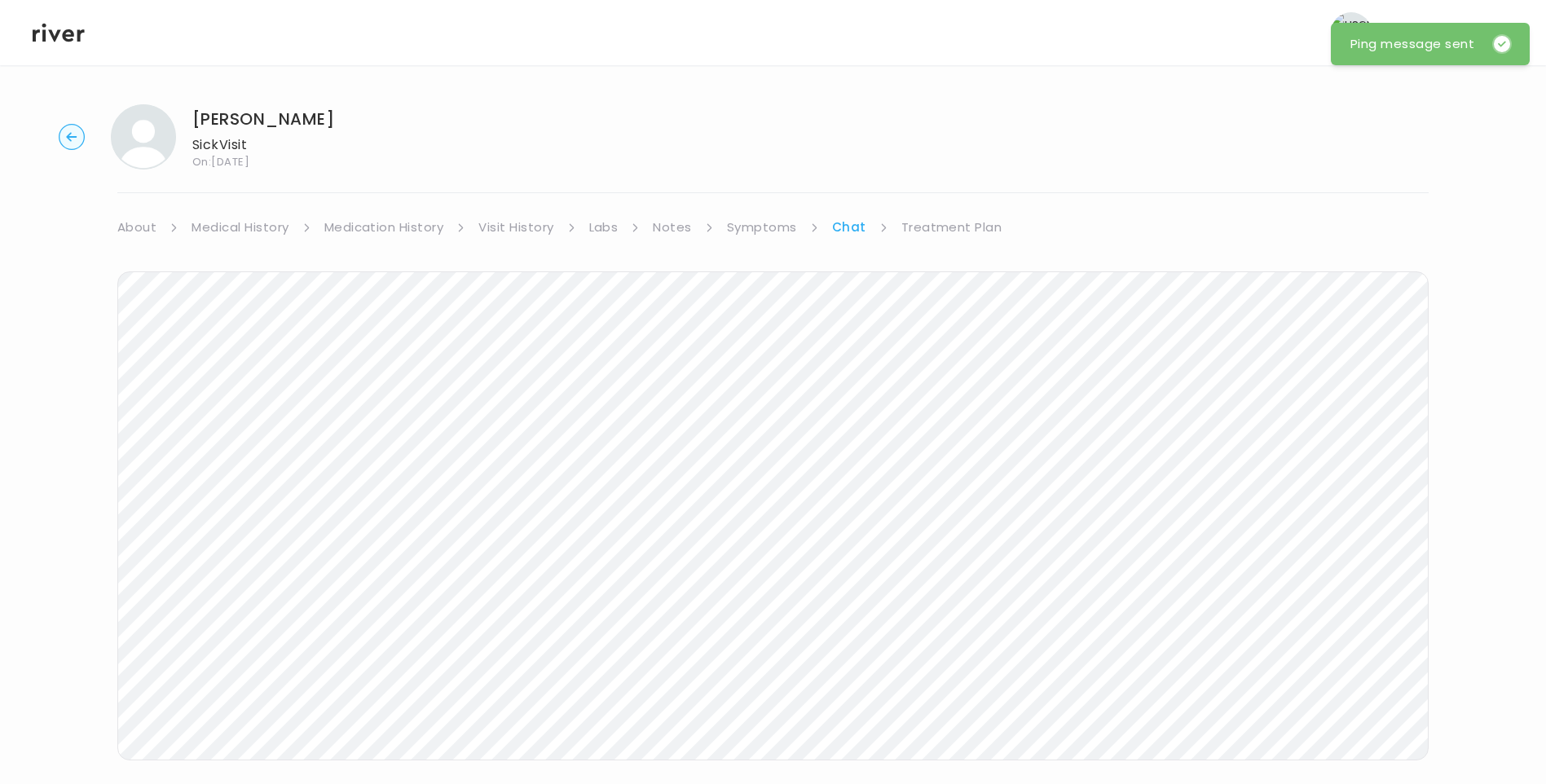
click at [937, 229] on link "Treatment Plan" at bounding box center [952, 227] width 101 height 23
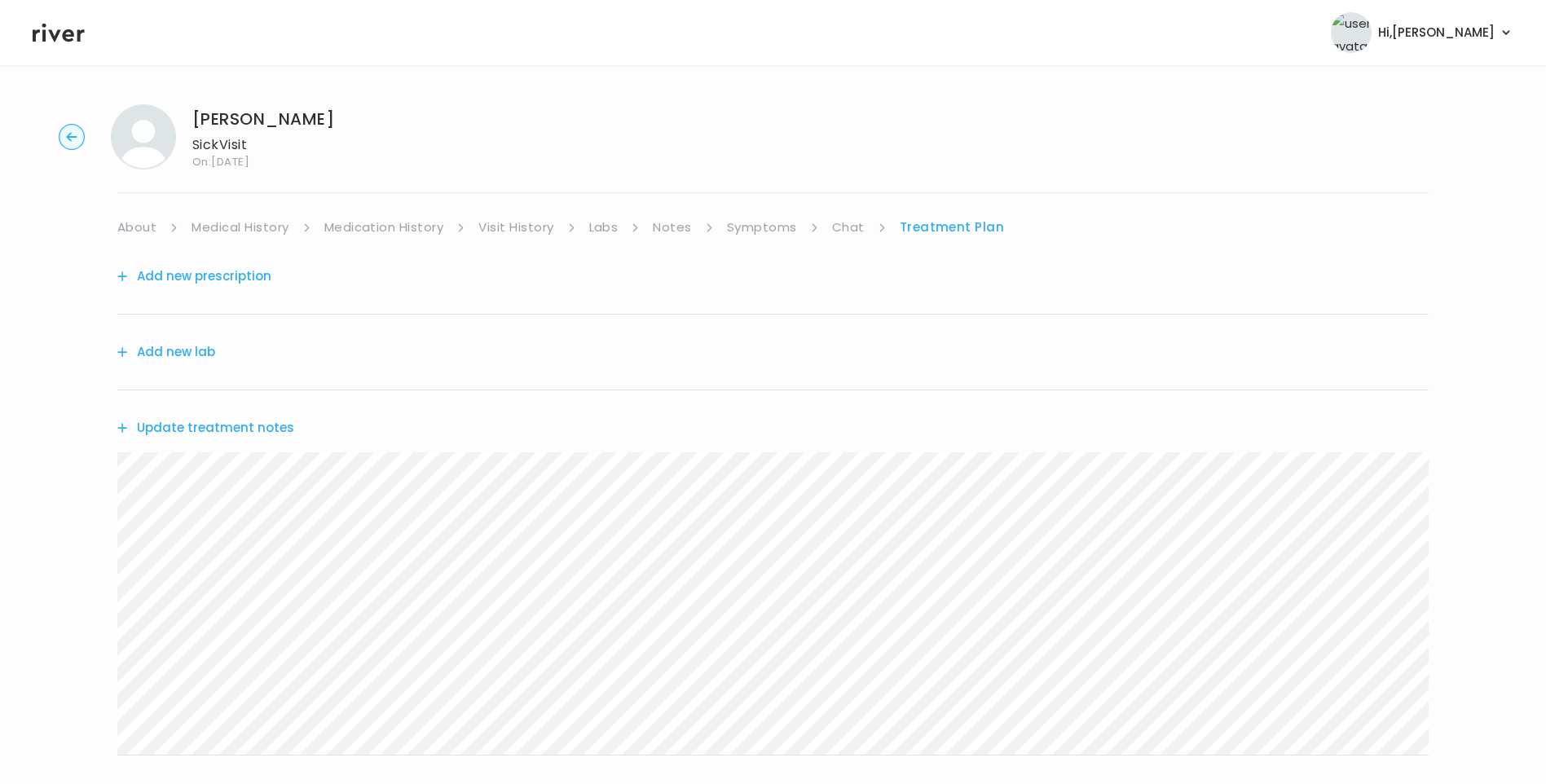
click at [273, 430] on button "Update treatment notes" at bounding box center [206, 428] width 177 height 23
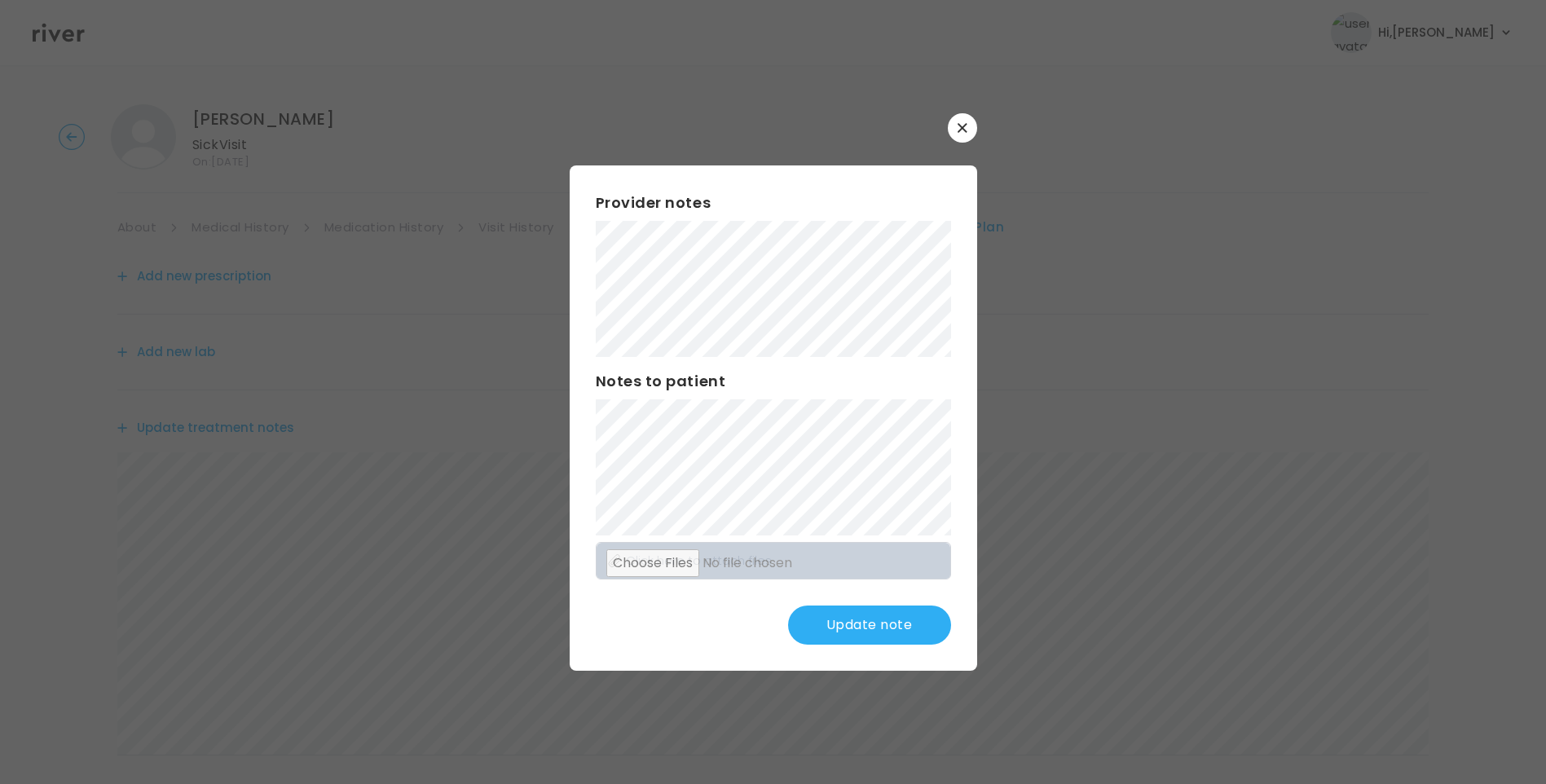
click at [852, 628] on button "Update note" at bounding box center [870, 624] width 163 height 39
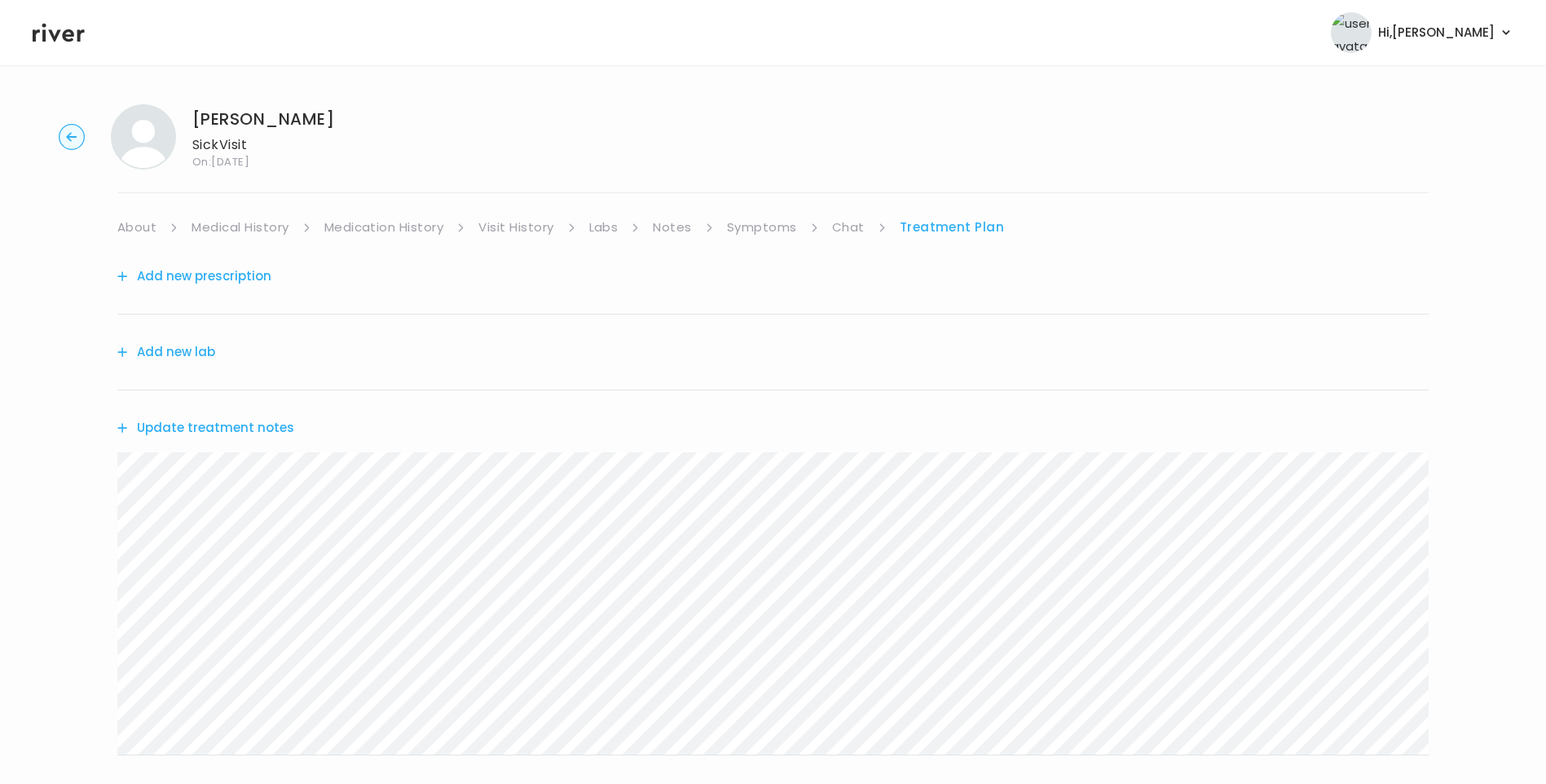
click at [271, 423] on button "Update treatment notes" at bounding box center [206, 428] width 177 height 23
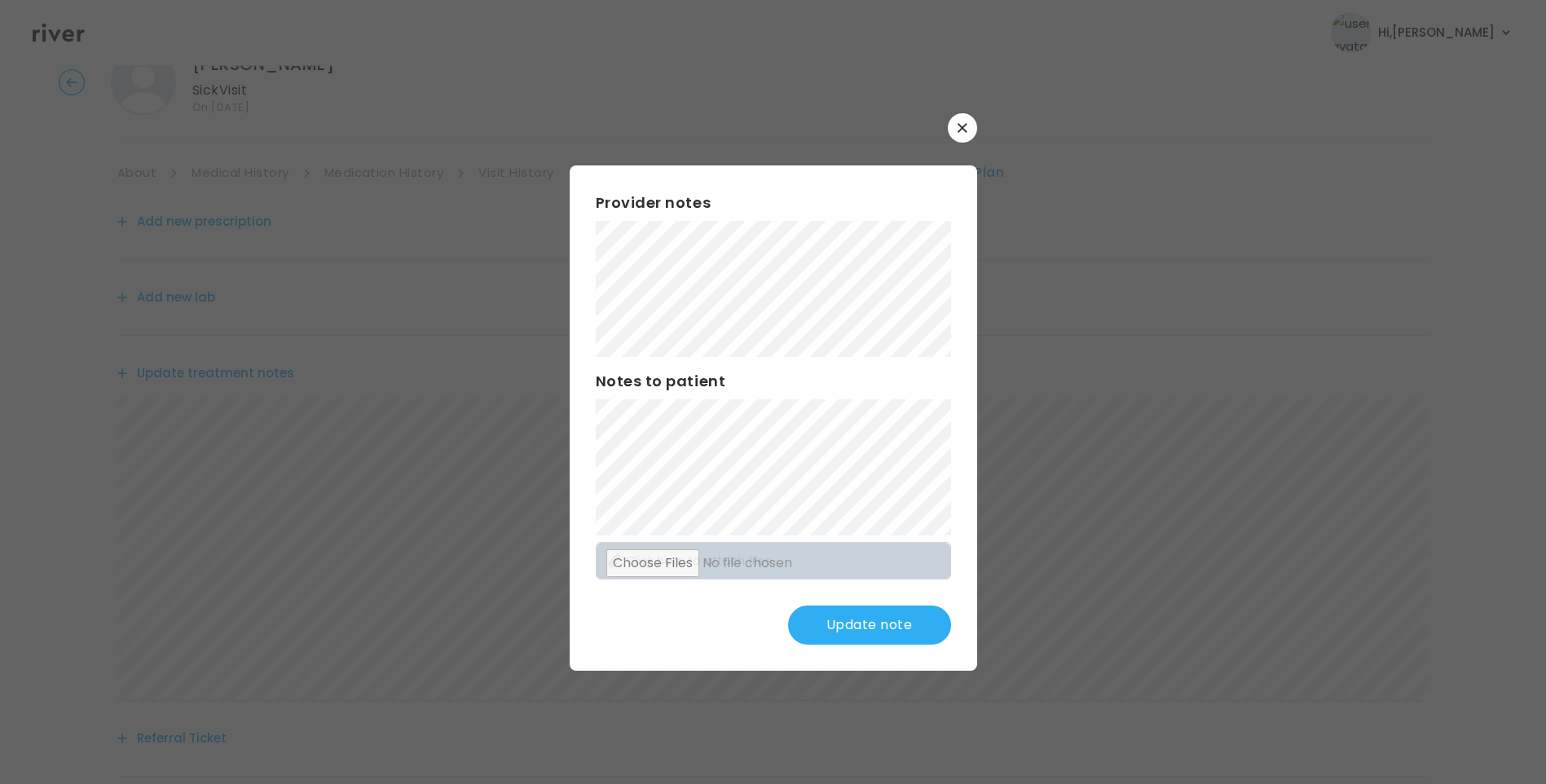
scroll to position [82, 0]
click at [883, 608] on button "Update note" at bounding box center [870, 624] width 163 height 39
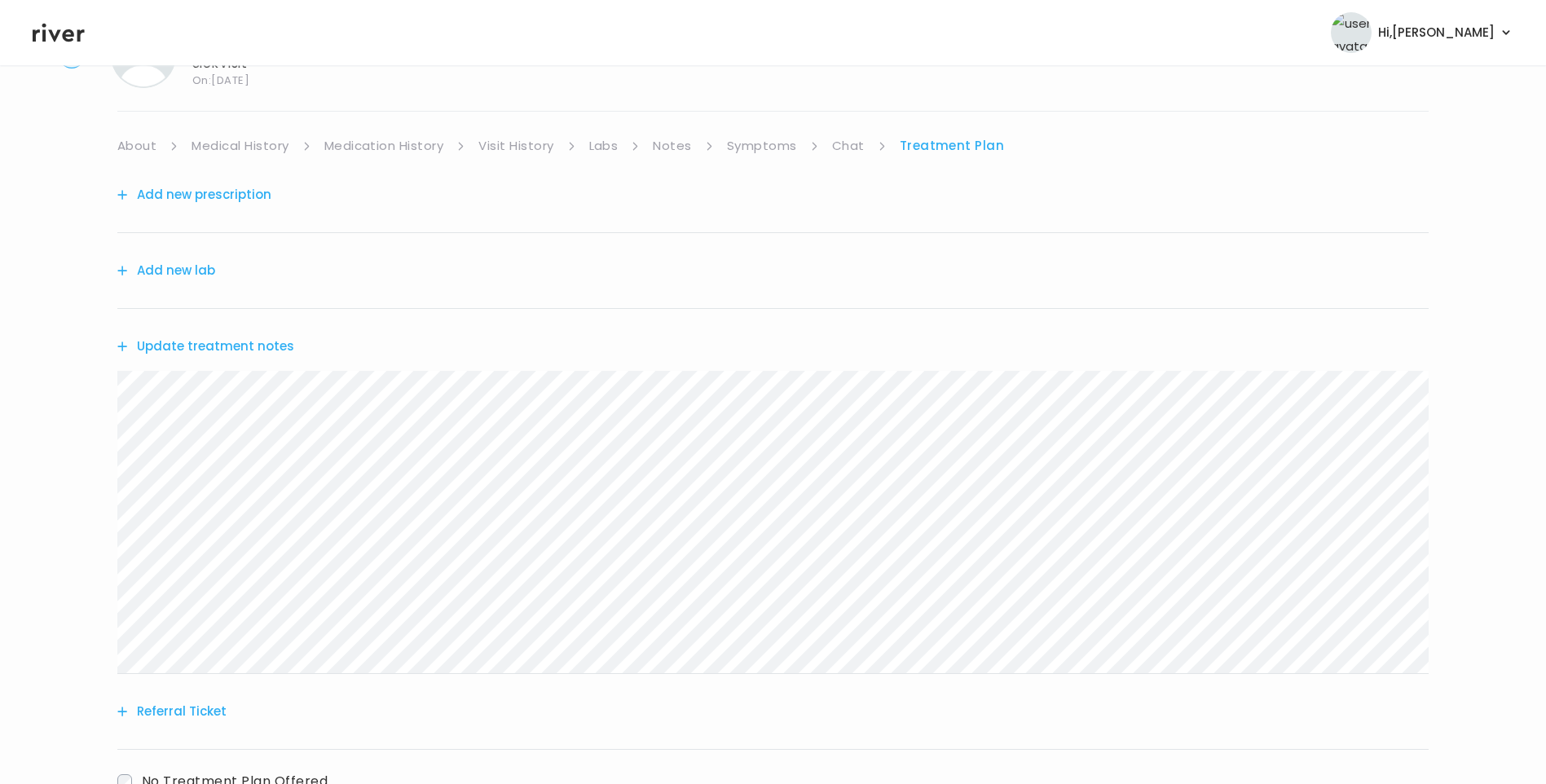
click at [275, 345] on button "Update treatment notes" at bounding box center [206, 346] width 177 height 23
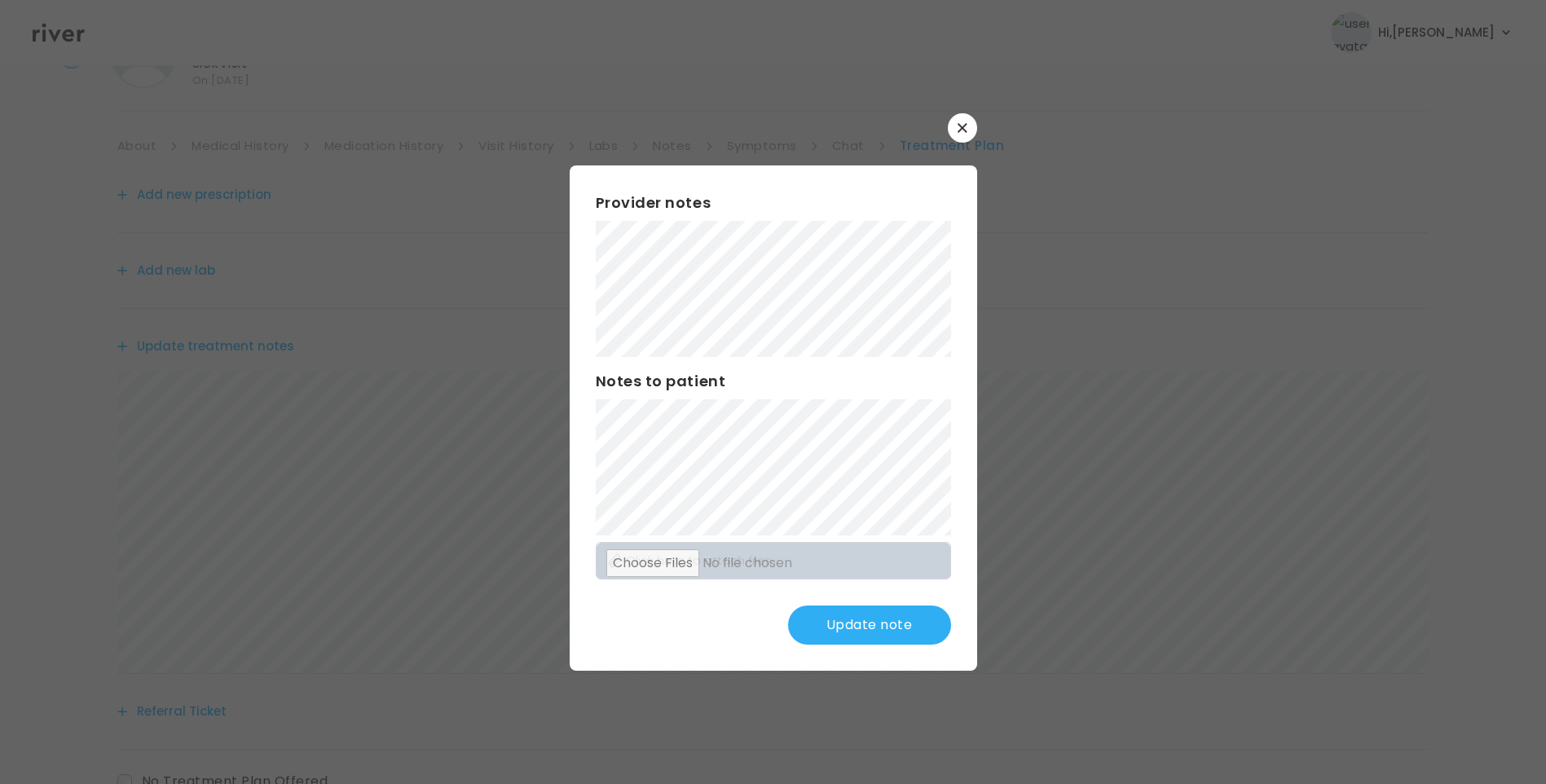
click at [872, 630] on button "Update note" at bounding box center [870, 624] width 163 height 39
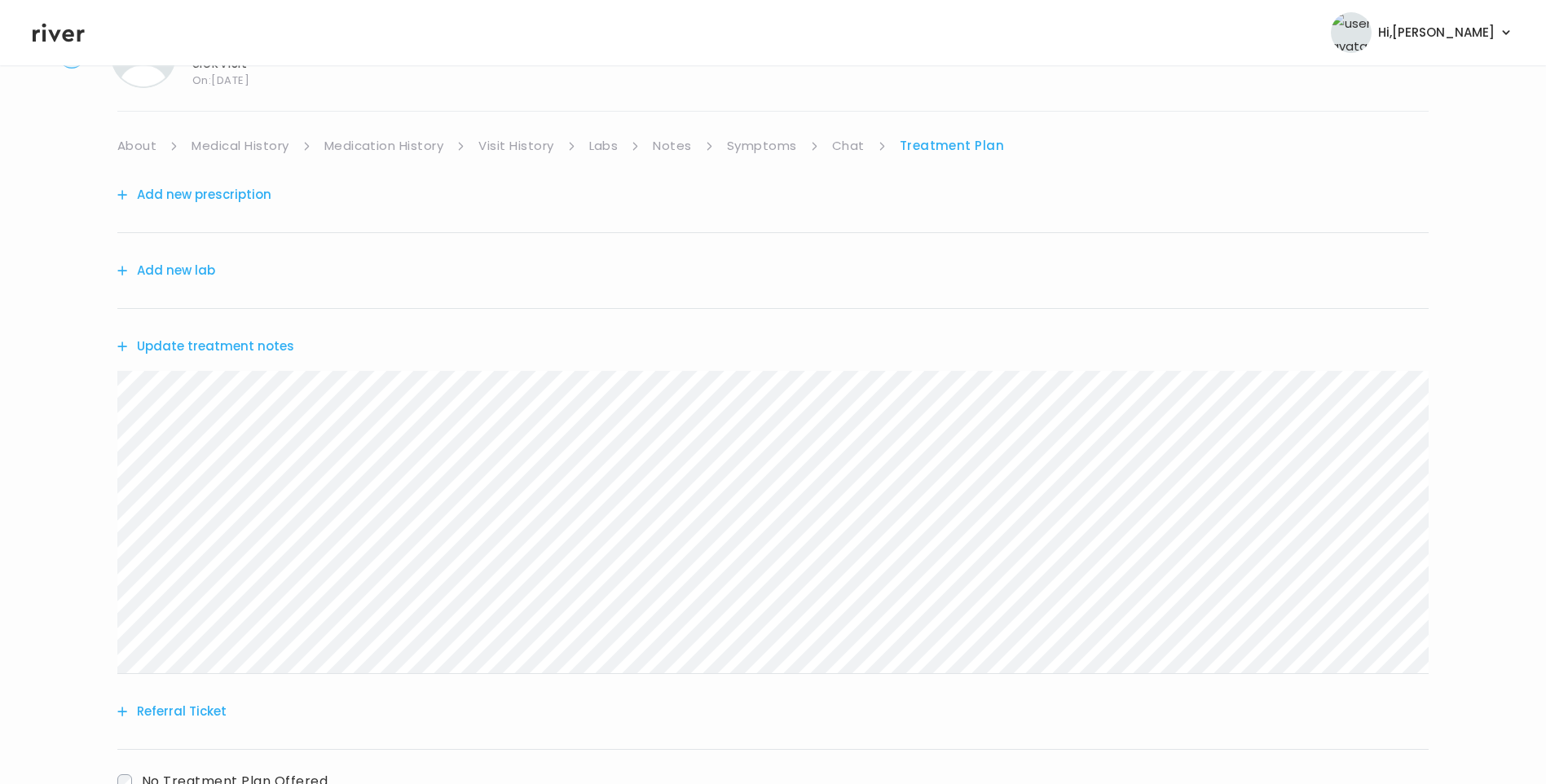
click at [849, 135] on link "Chat" at bounding box center [848, 145] width 33 height 23
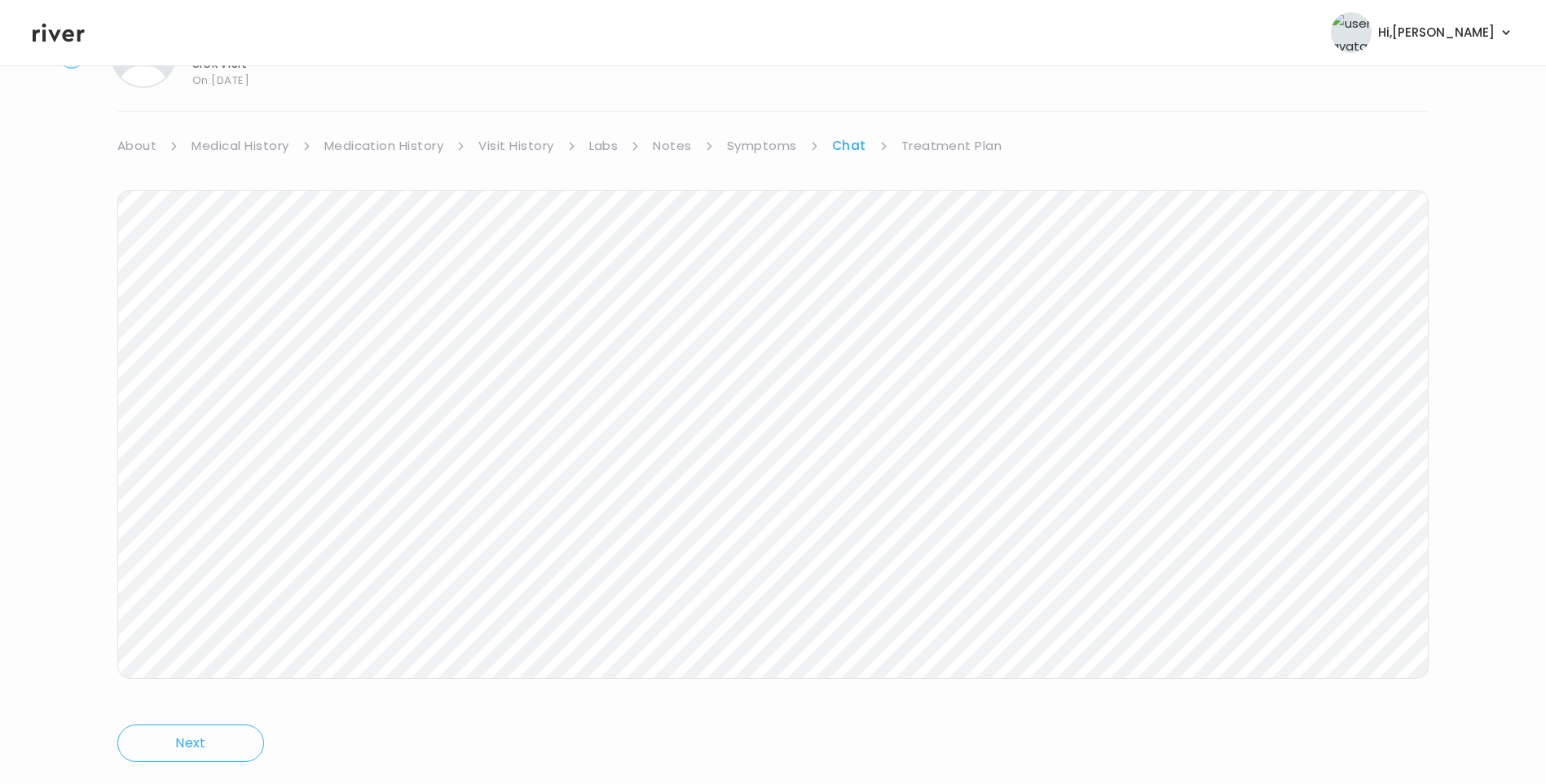
scroll to position [83, 0]
click at [948, 147] on link "Treatment Plan" at bounding box center [952, 144] width 101 height 23
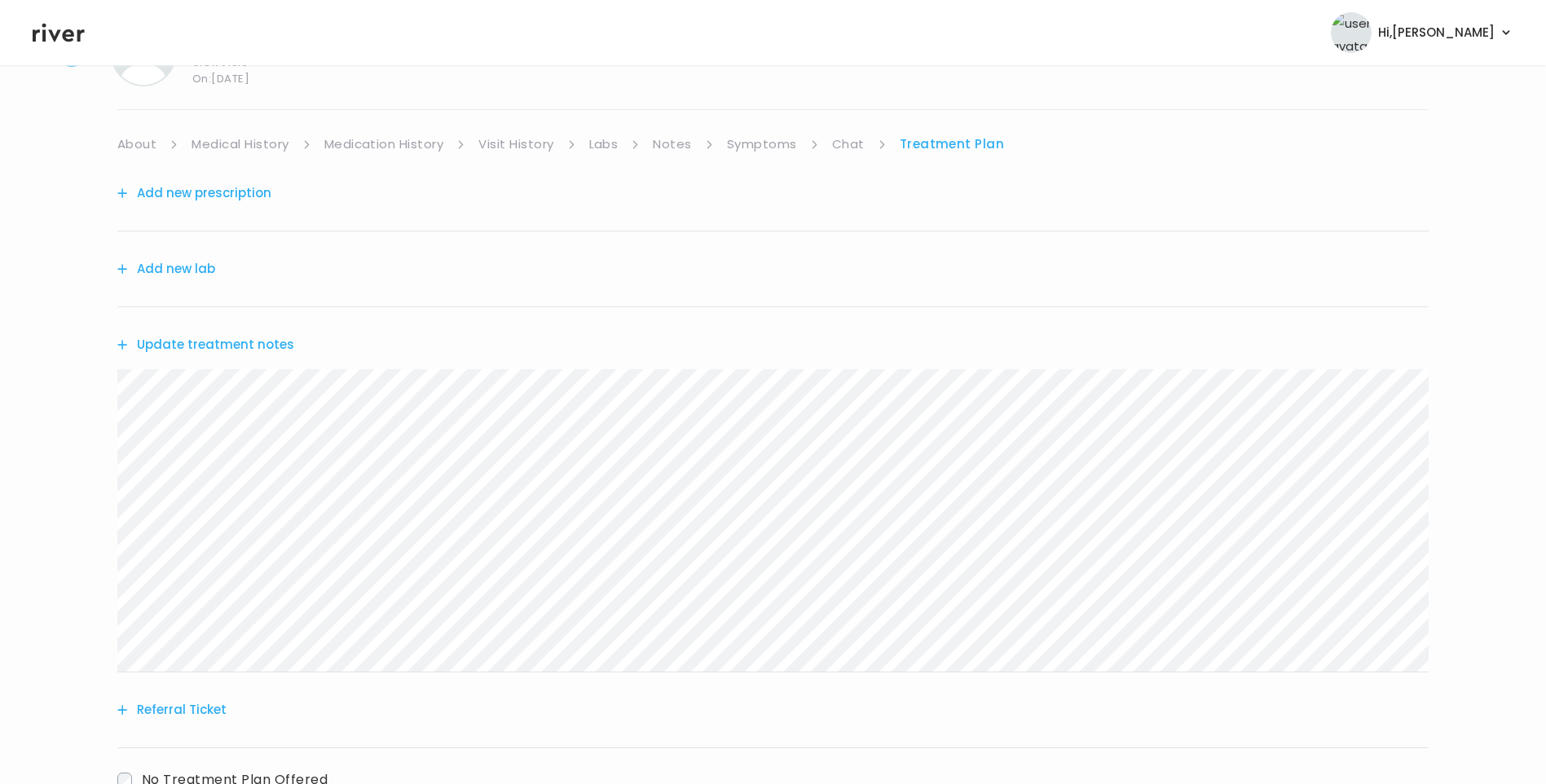
click at [272, 342] on button "Update treatment notes" at bounding box center [206, 345] width 177 height 23
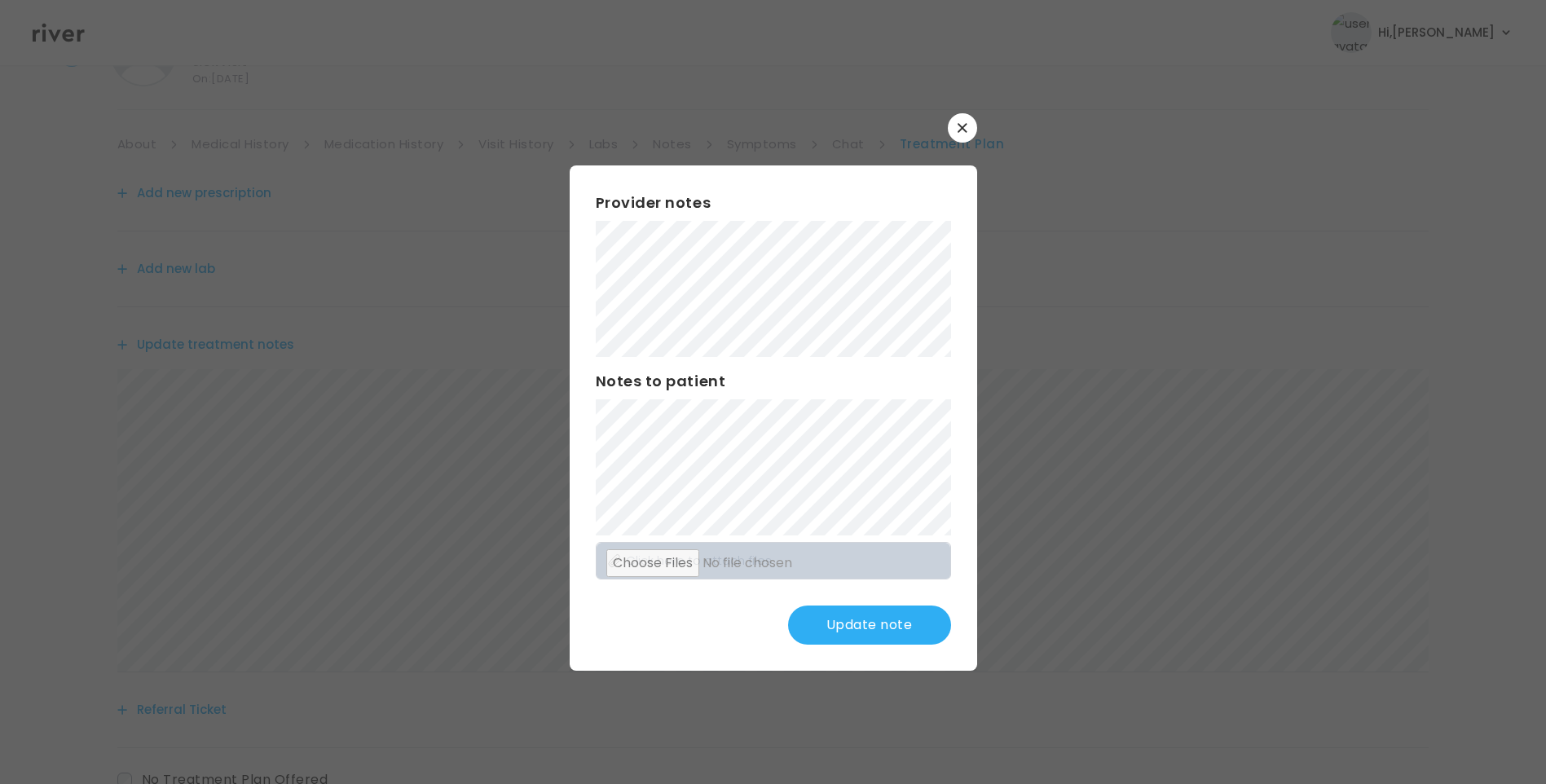
click at [856, 613] on button "Update note" at bounding box center [870, 624] width 163 height 39
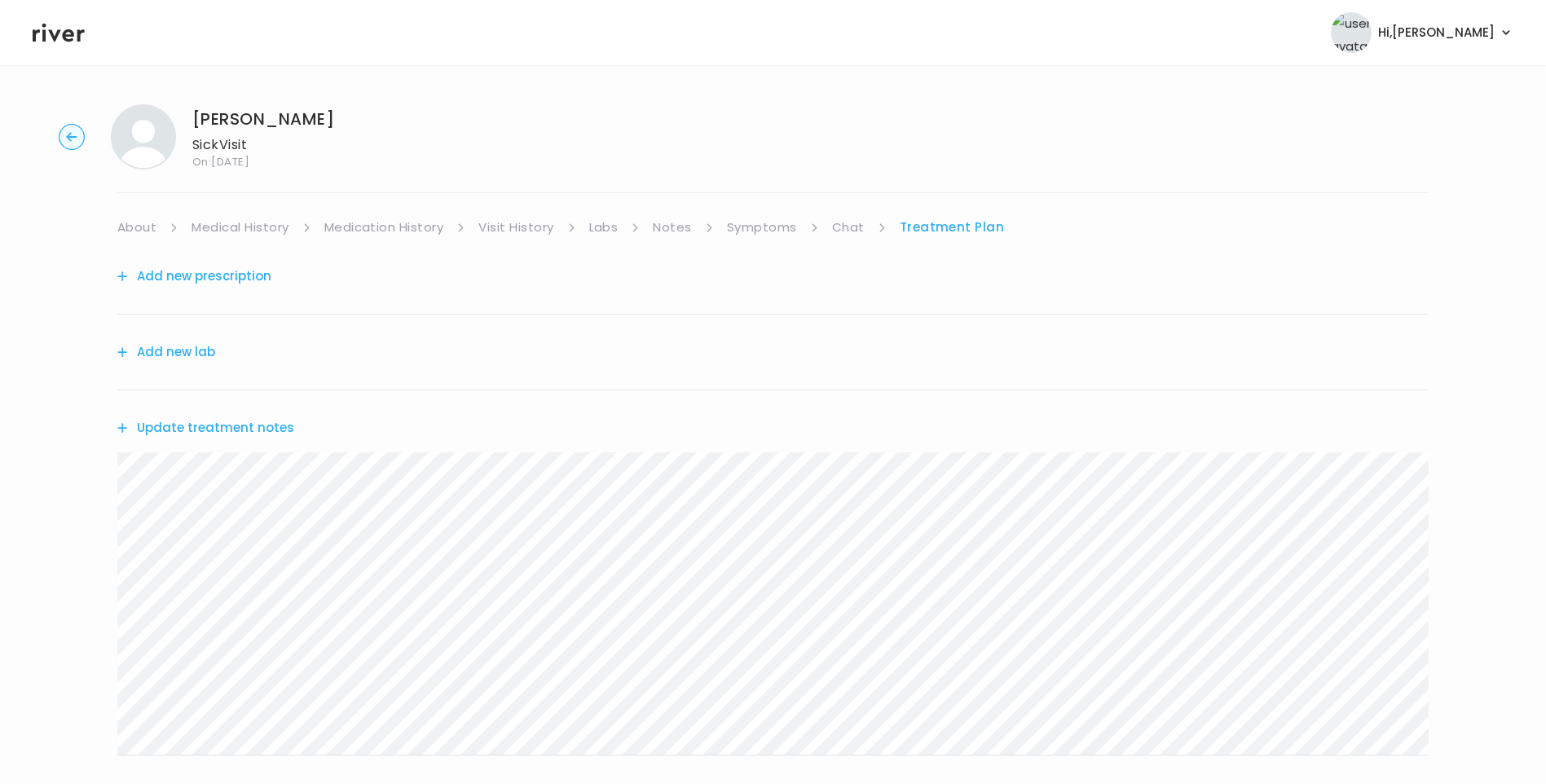
scroll to position [202, 0]
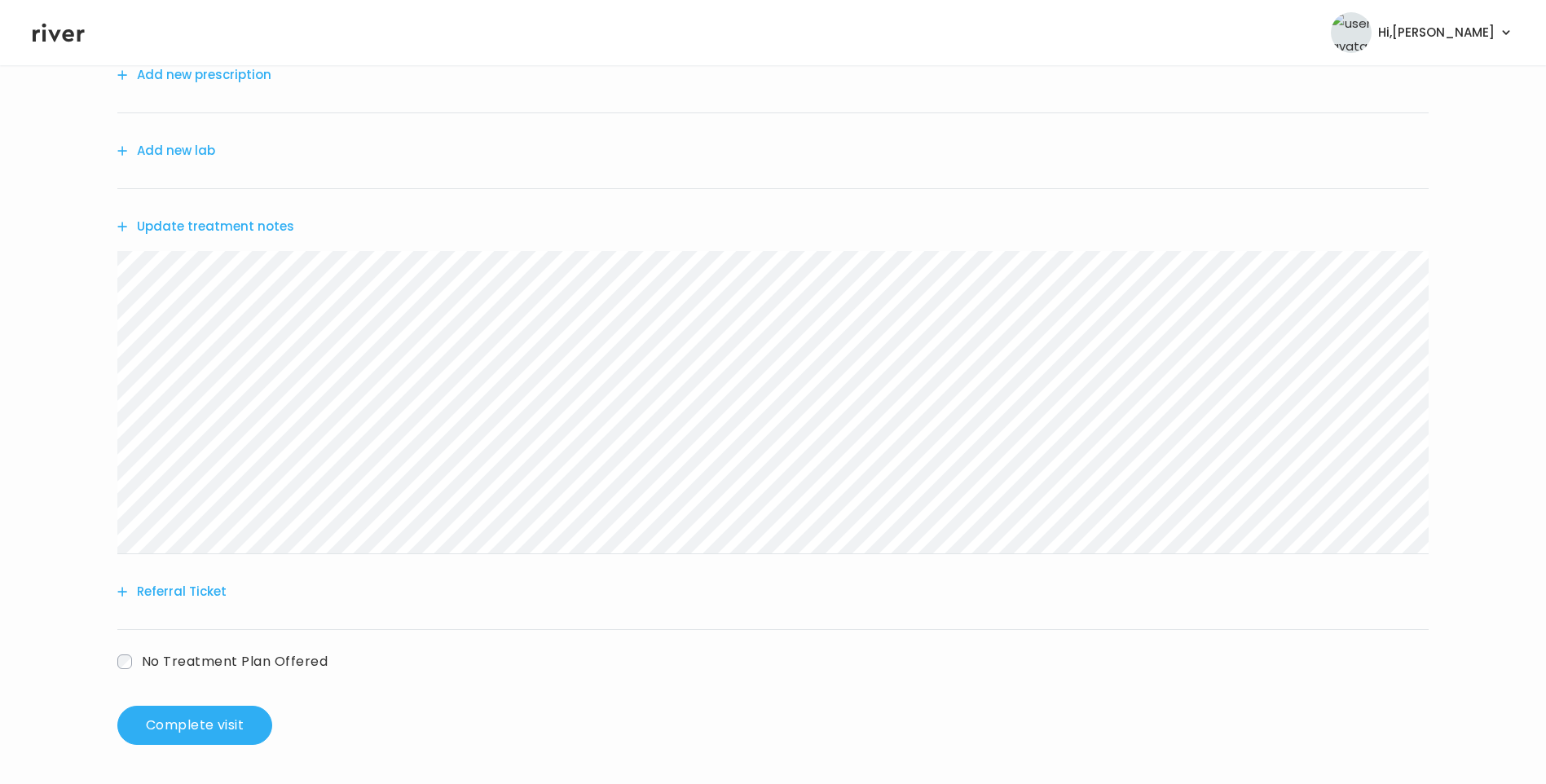
click at [190, 583] on button "Referral Ticket" at bounding box center [172, 591] width 109 height 23
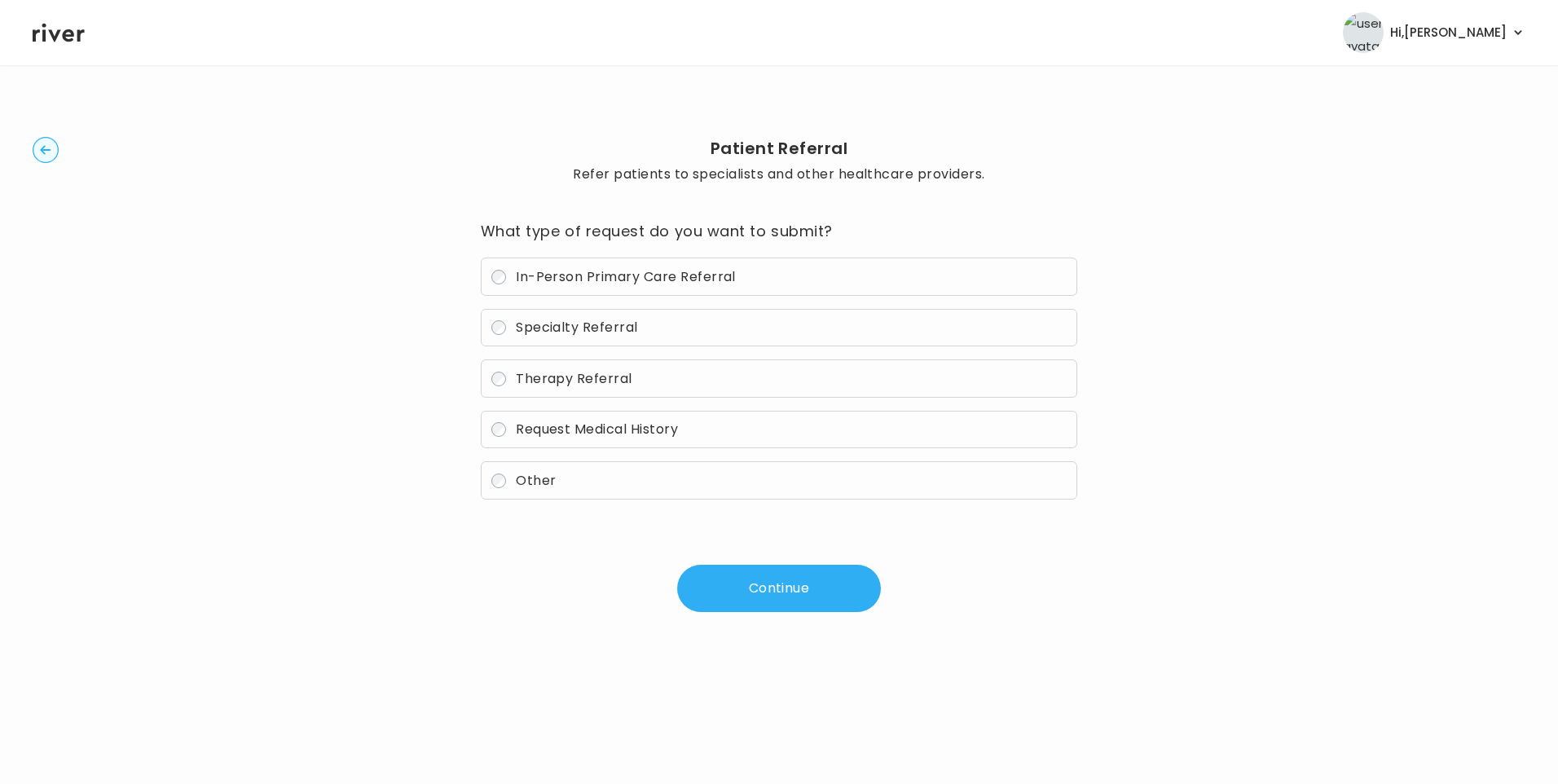
click at [517, 471] on span "Other" at bounding box center [536, 480] width 40 height 18
click at [776, 587] on button "Continue" at bounding box center [779, 588] width 203 height 47
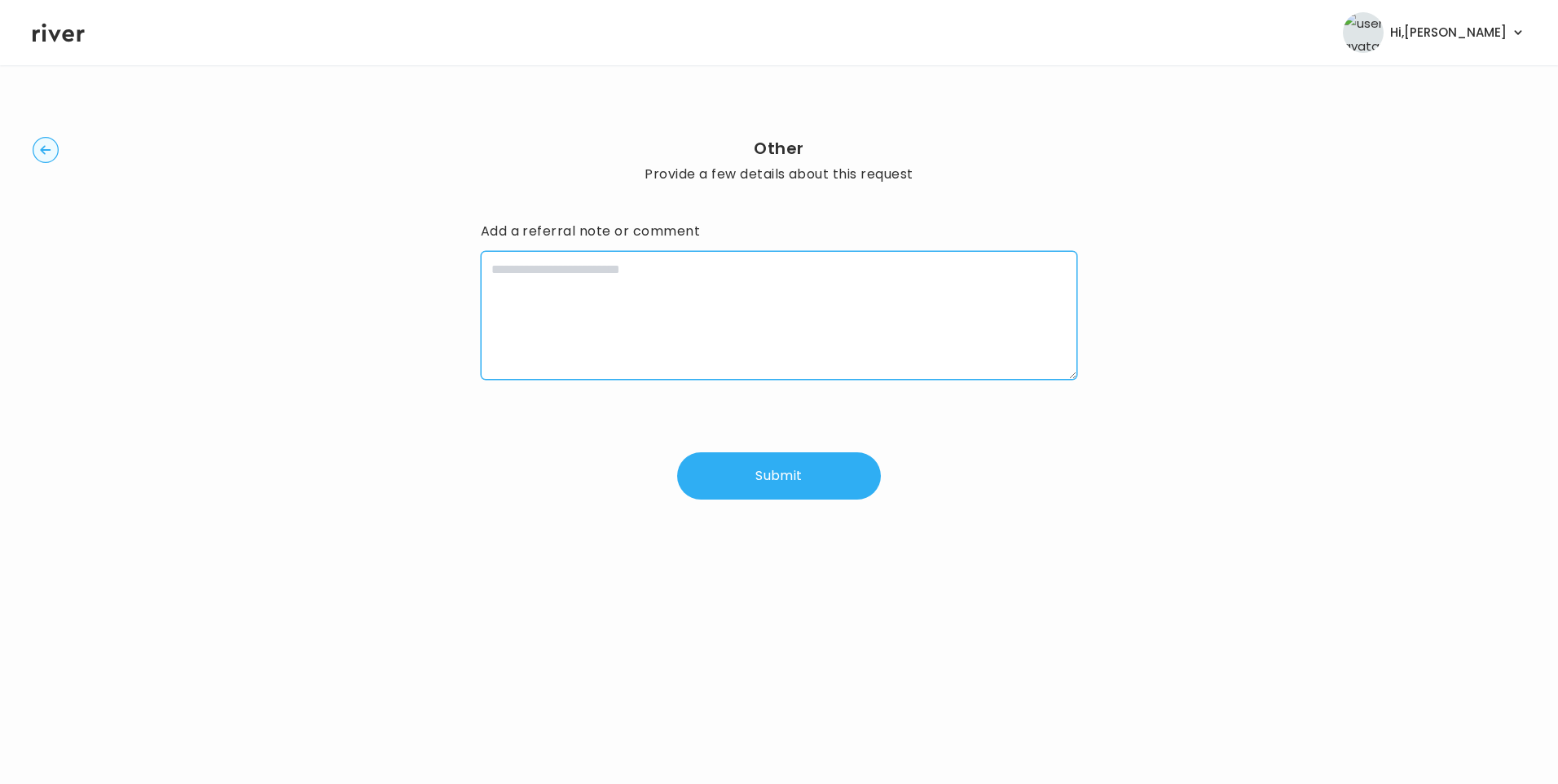
click at [600, 314] on textarea at bounding box center [779, 315] width 597 height 129
click at [810, 274] on textarea "**********" at bounding box center [779, 315] width 597 height 129
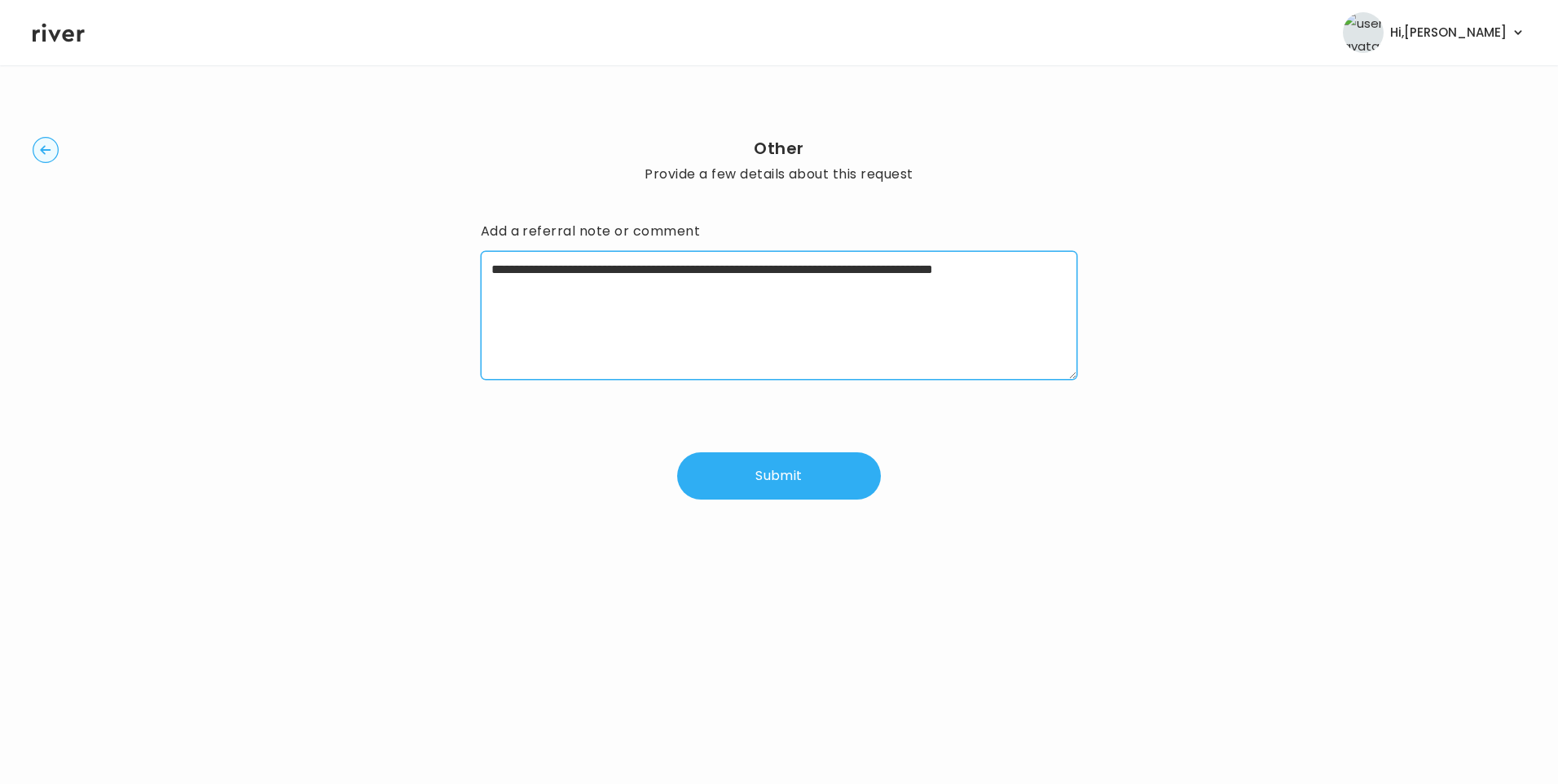
click at [617, 291] on textarea "**********" at bounding box center [779, 315] width 597 height 129
type textarea "**********"
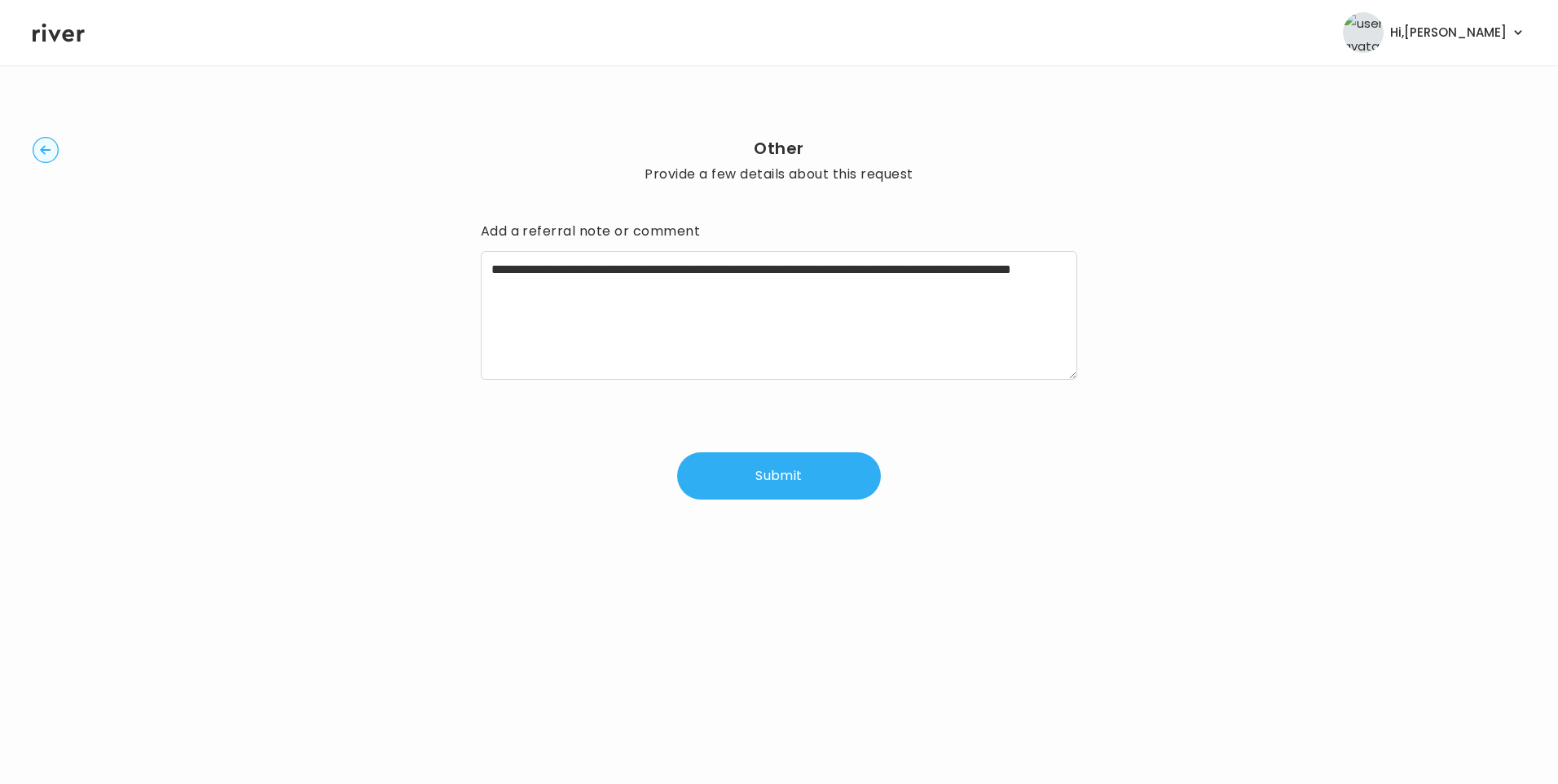
drag, startPoint x: 788, startPoint y: 470, endPoint x: 796, endPoint y: 475, distance: 9.4
click at [790, 471] on button "Submit" at bounding box center [779, 476] width 203 height 47
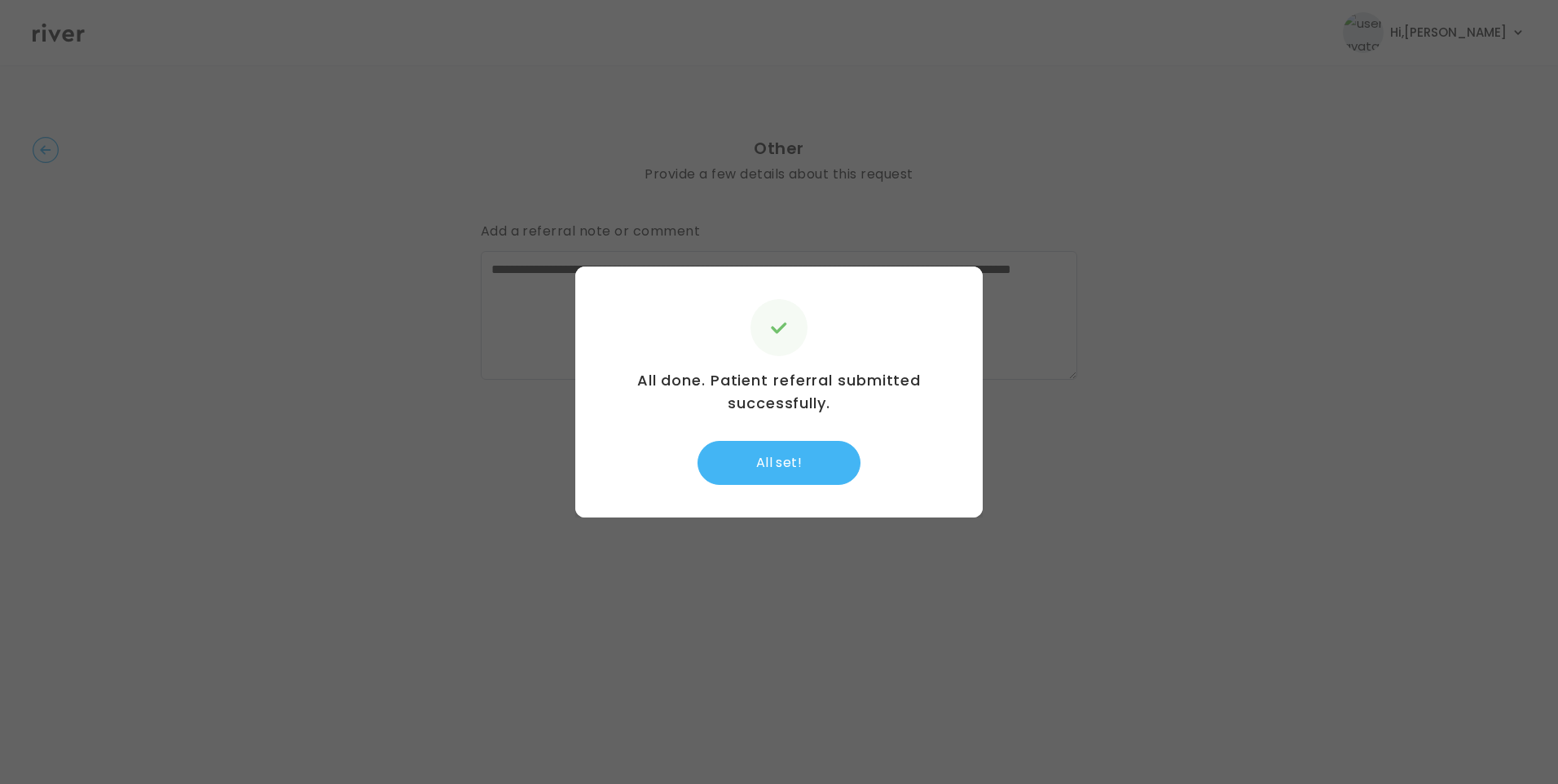
click at [760, 476] on button "All set!" at bounding box center [779, 463] width 163 height 44
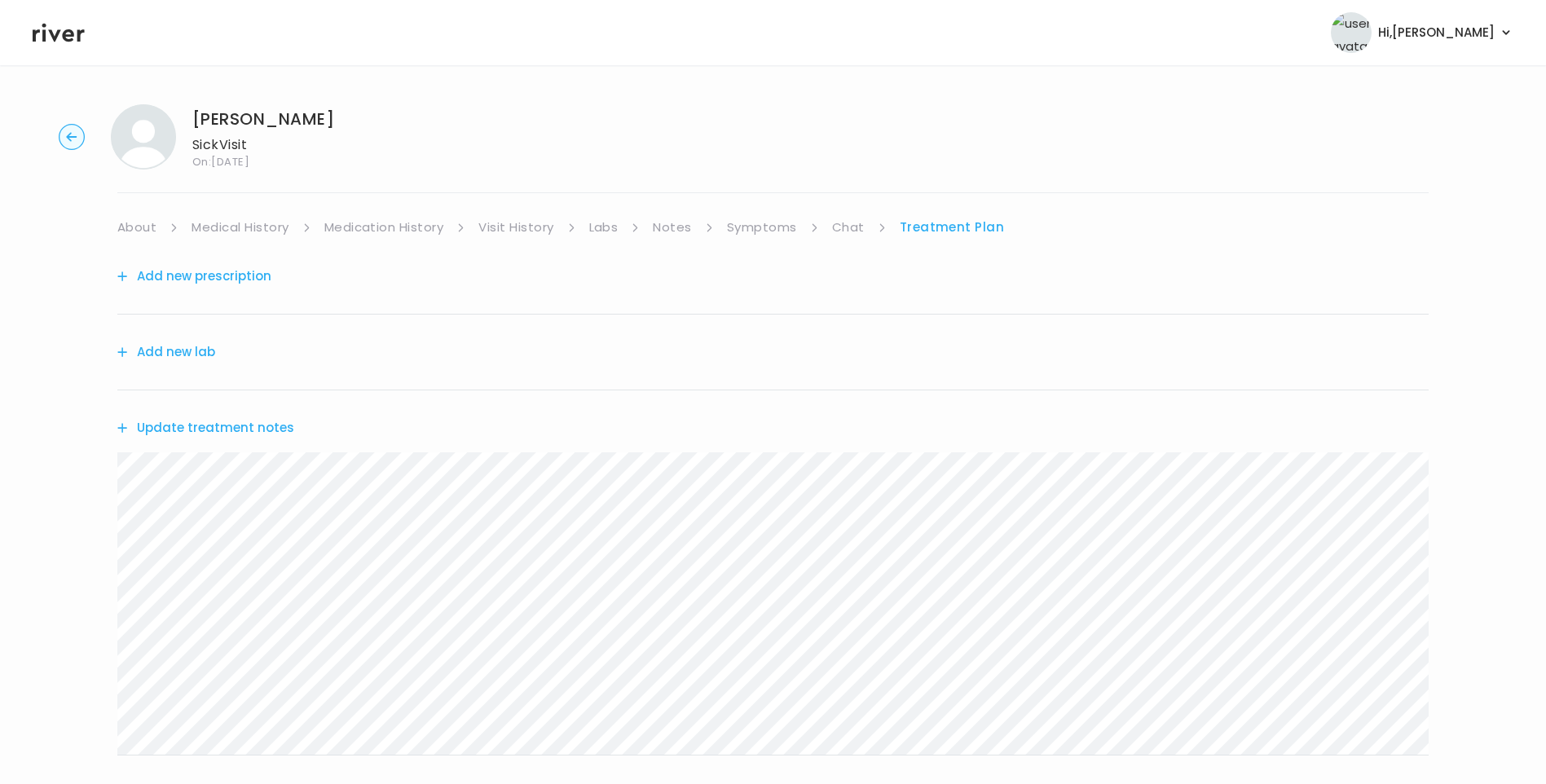
click at [193, 432] on button "Update treatment notes" at bounding box center [206, 428] width 177 height 23
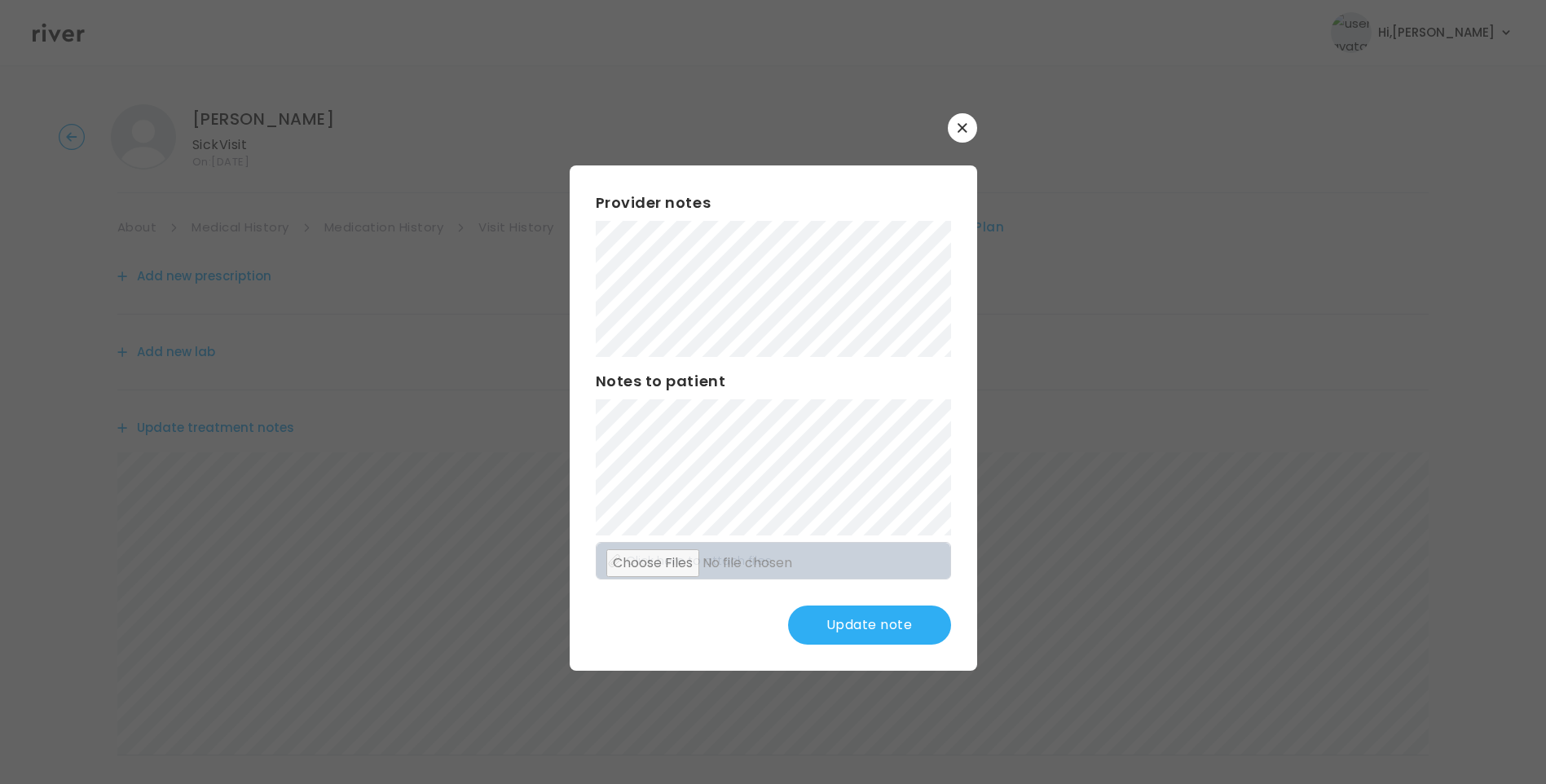
click at [906, 611] on button "Update note" at bounding box center [870, 624] width 163 height 39
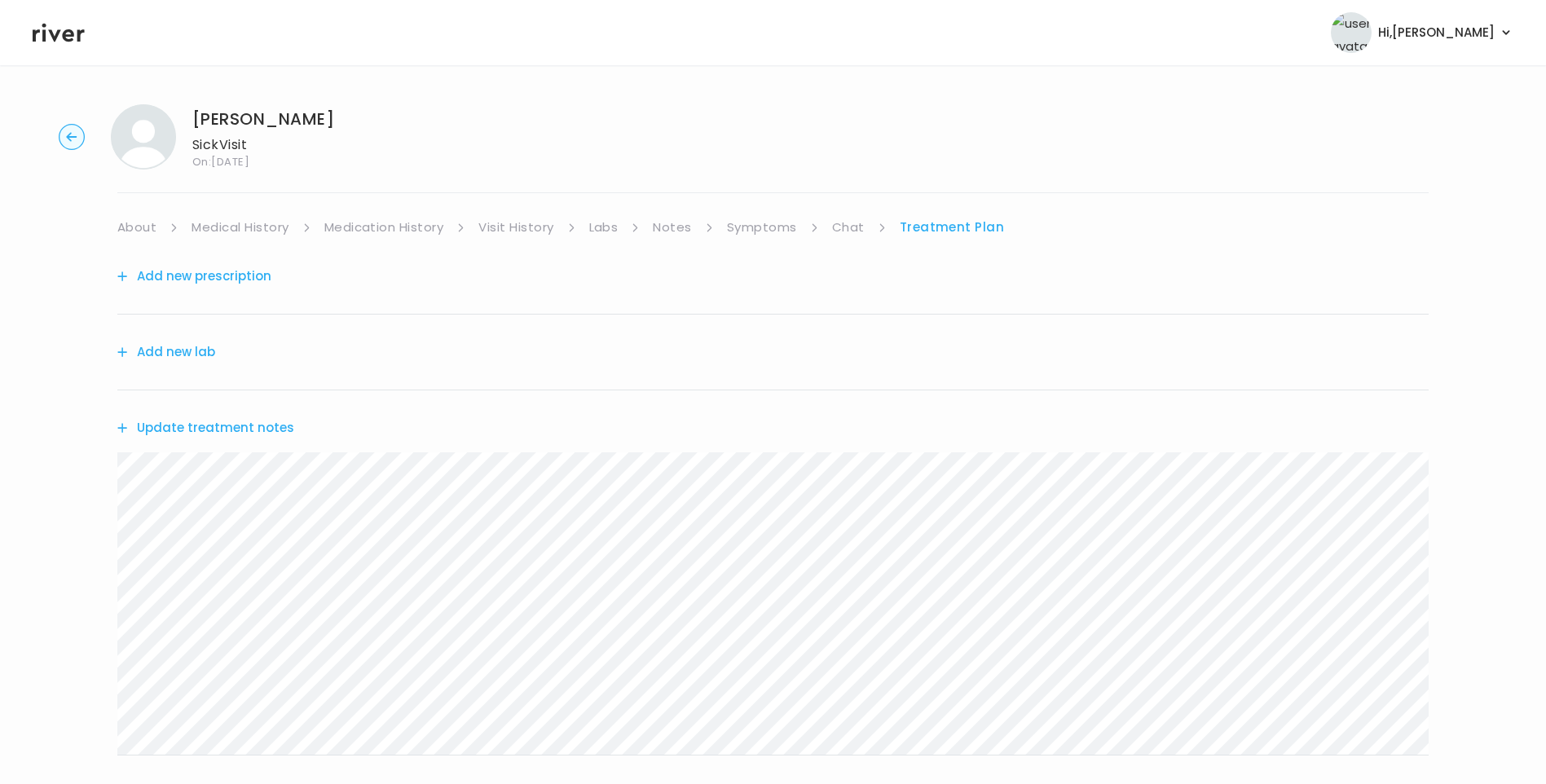
click at [846, 227] on link "Chat" at bounding box center [848, 227] width 33 height 23
click at [937, 224] on link "Treatment Plan" at bounding box center [952, 227] width 101 height 23
click at [276, 422] on button "Update treatment notes" at bounding box center [206, 428] width 177 height 23
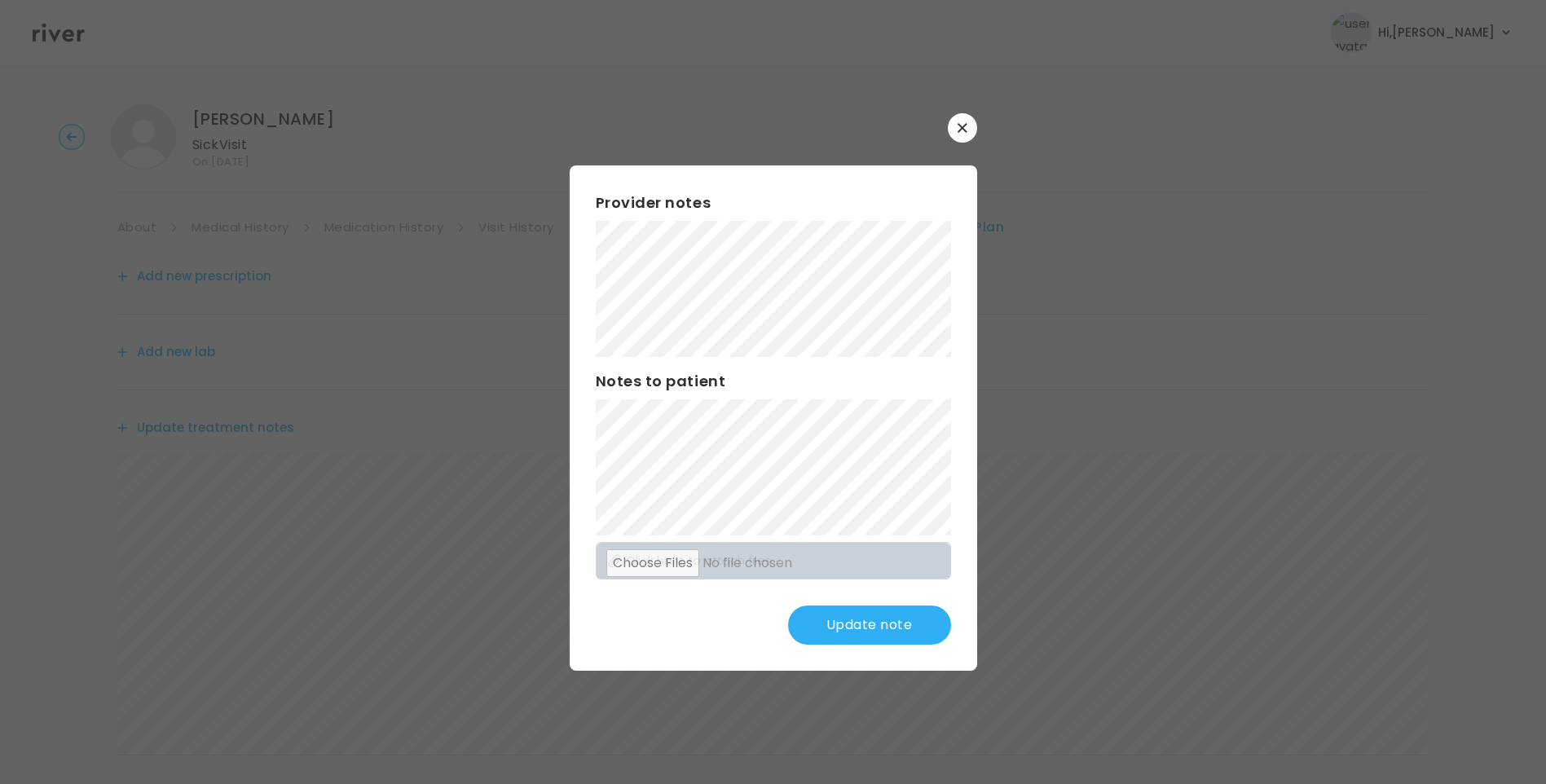
click at [903, 620] on button "Update note" at bounding box center [870, 624] width 163 height 39
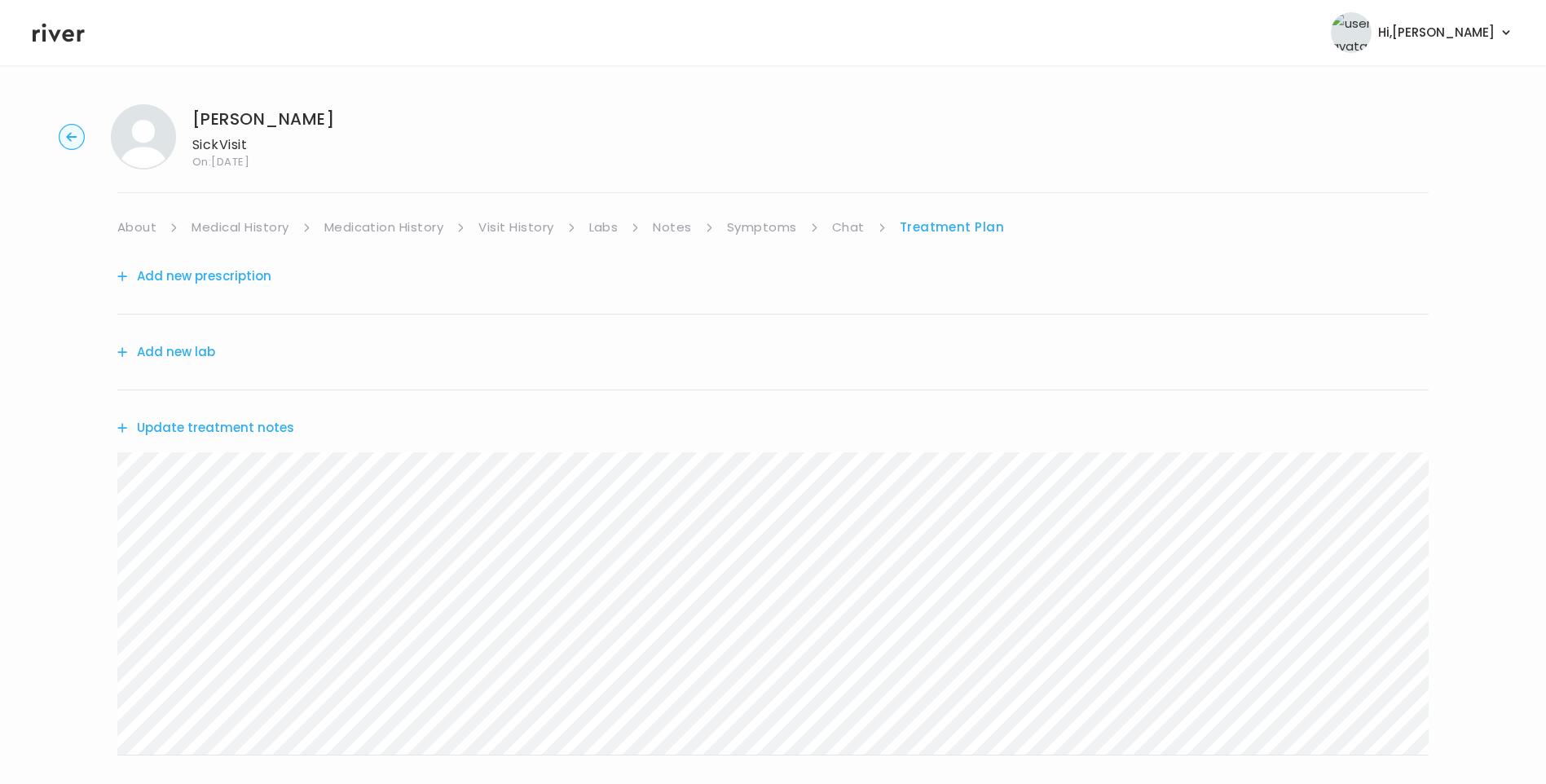
click at [265, 427] on button "Update treatment notes" at bounding box center [206, 428] width 177 height 23
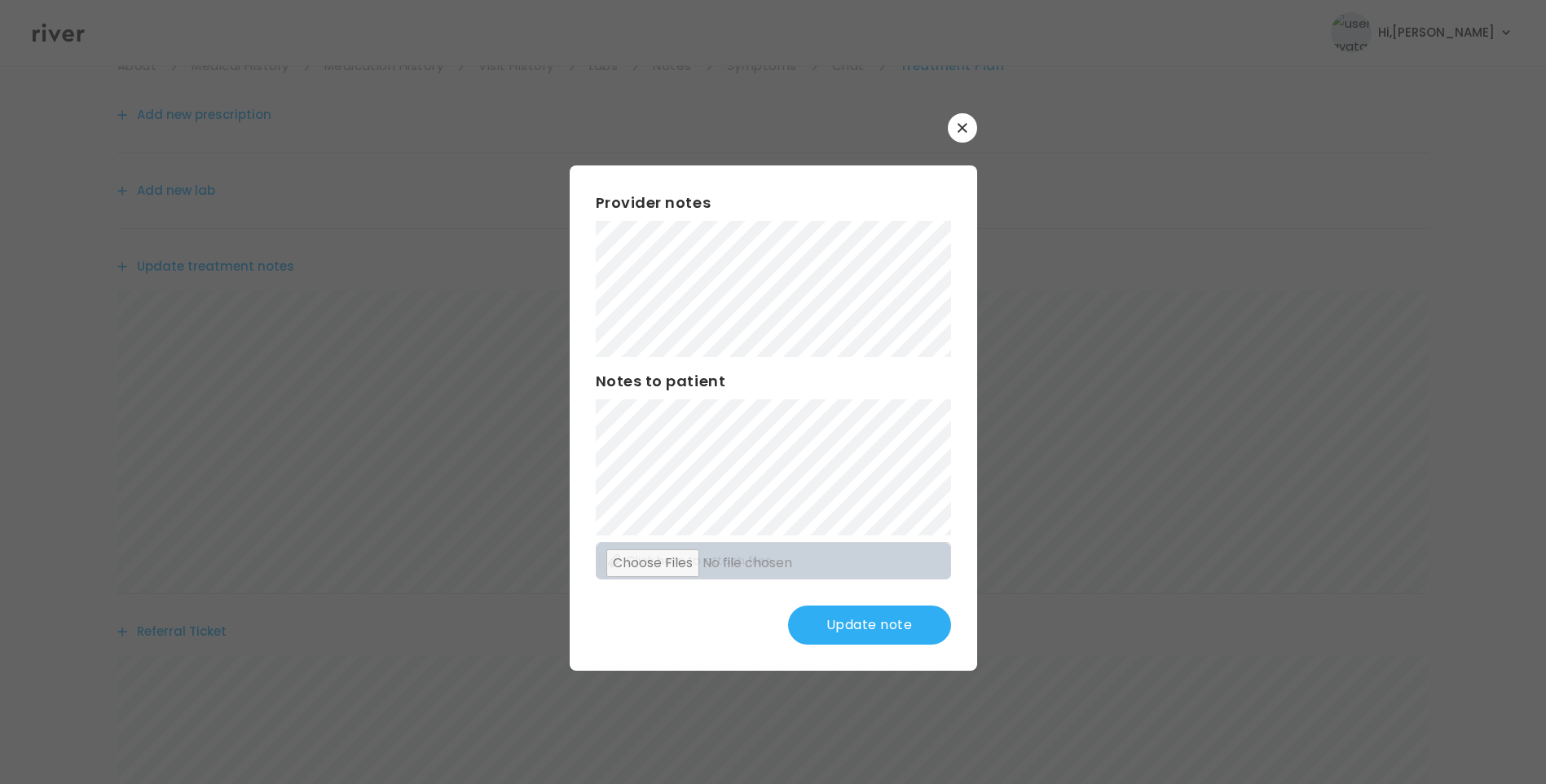
scroll to position [163, 0]
click at [889, 631] on button "Update note" at bounding box center [870, 624] width 163 height 39
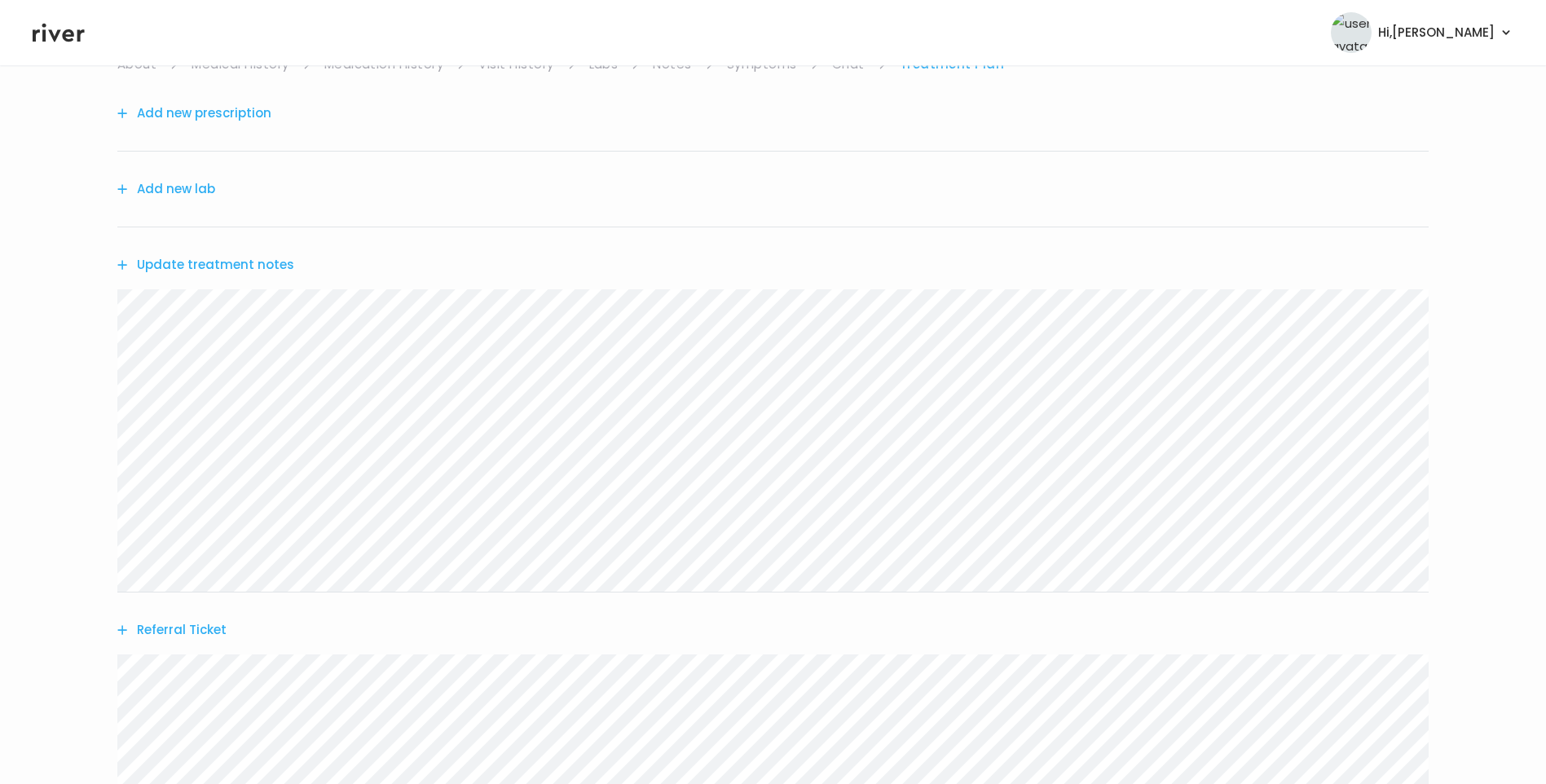
click at [280, 266] on button "Update treatment notes" at bounding box center [206, 265] width 177 height 23
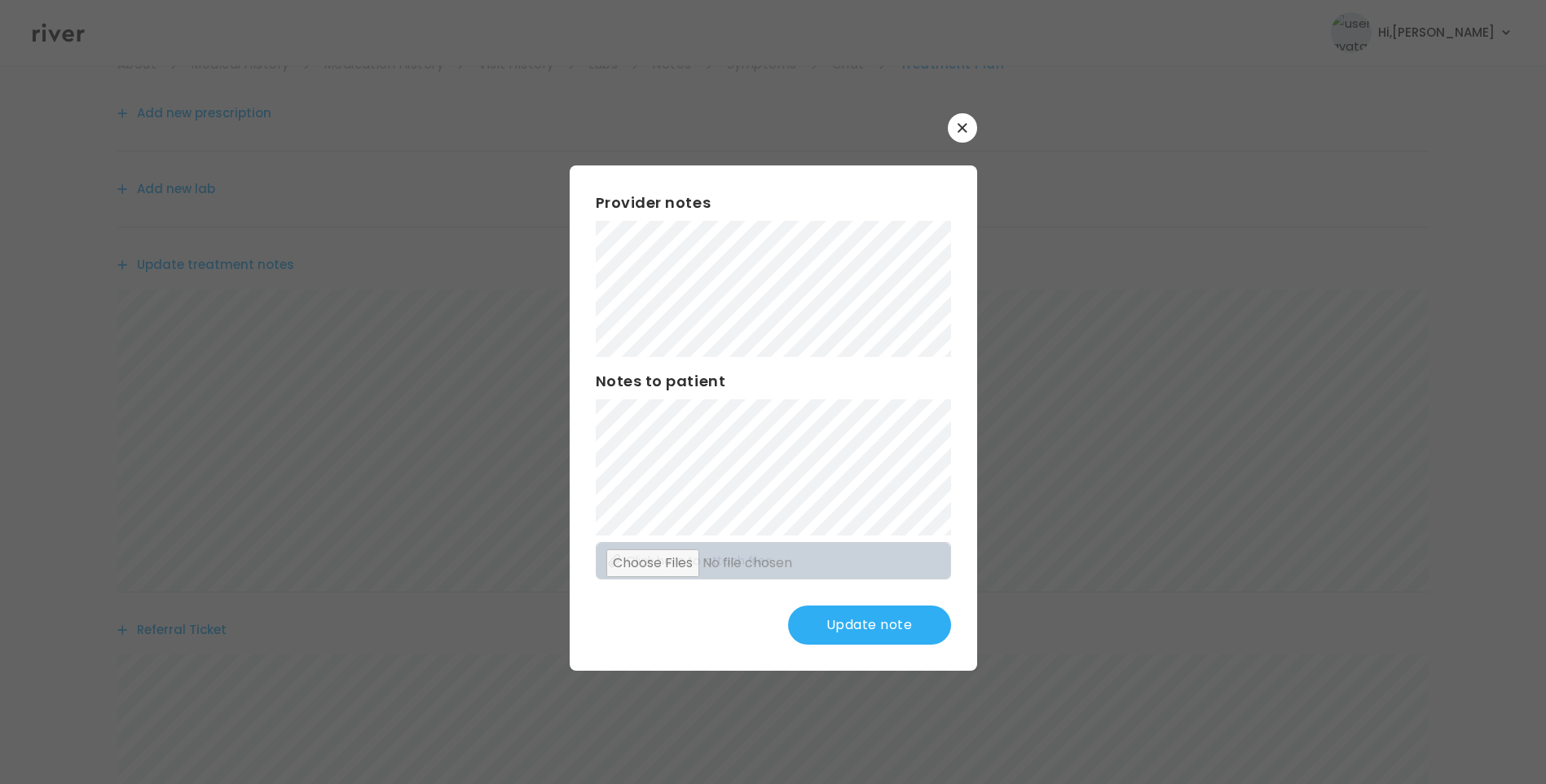
click at [855, 626] on button "Update note" at bounding box center [870, 624] width 163 height 39
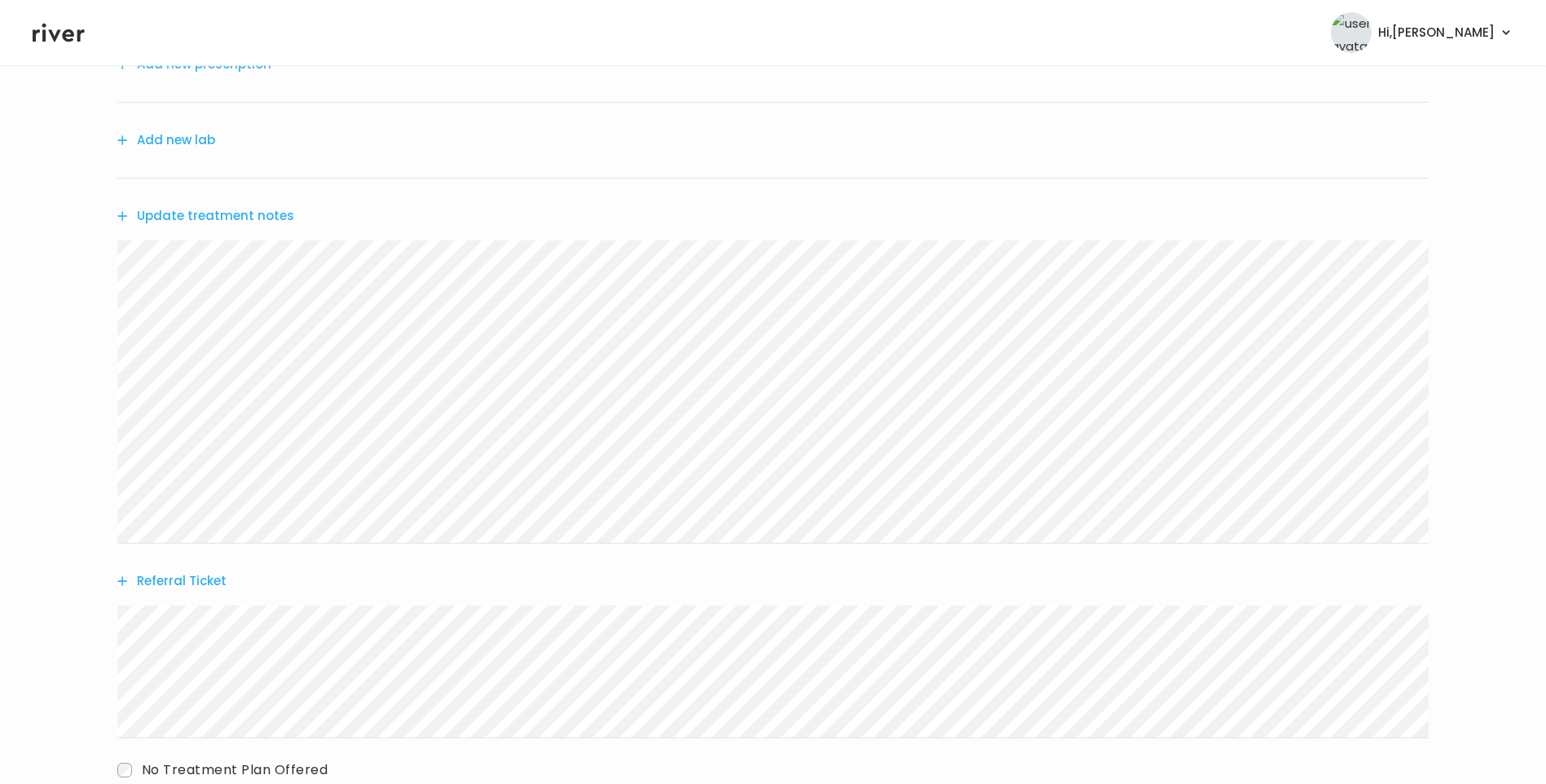
scroll to position [0, 0]
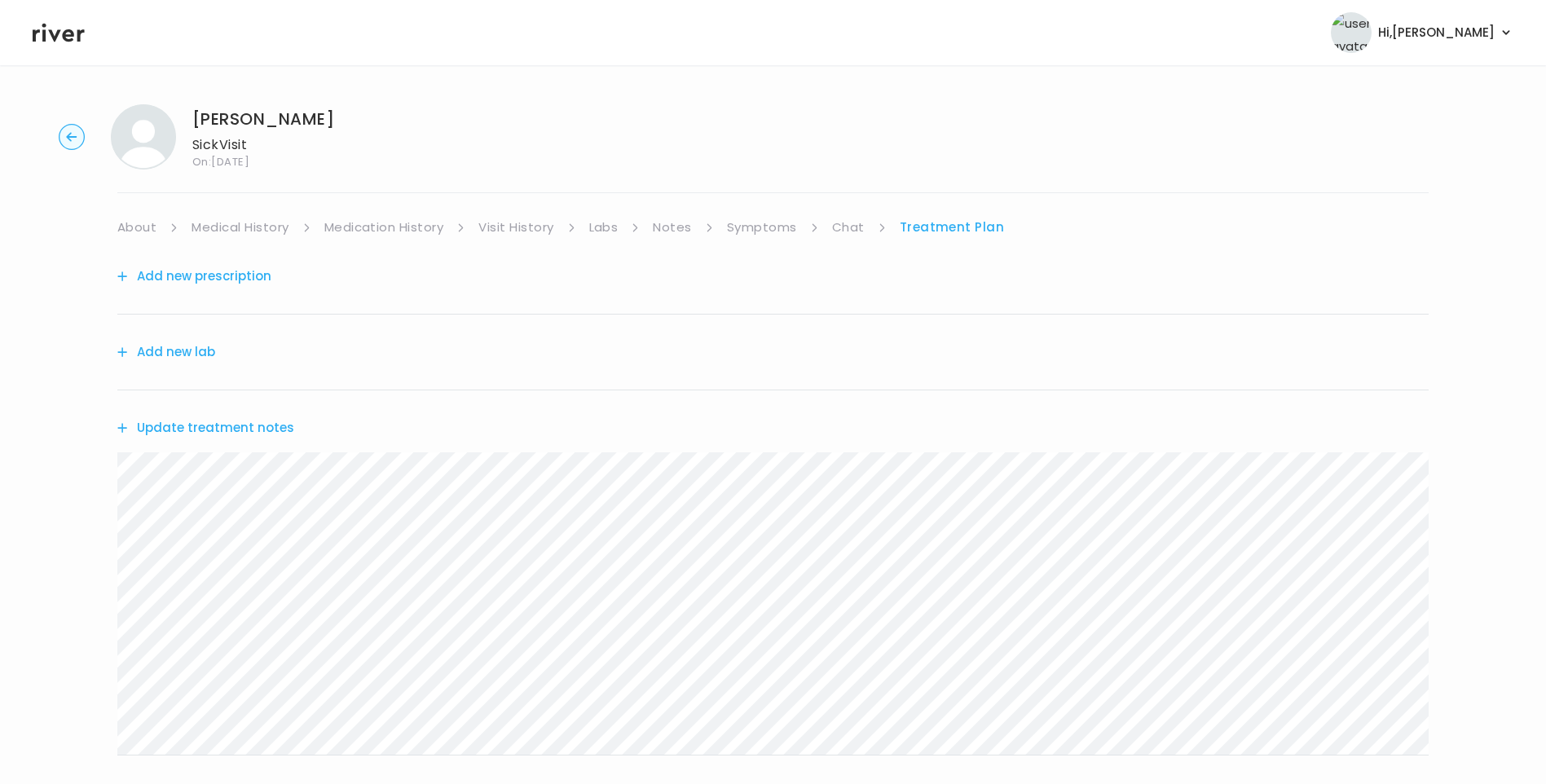
click at [847, 226] on link "Chat" at bounding box center [848, 227] width 33 height 23
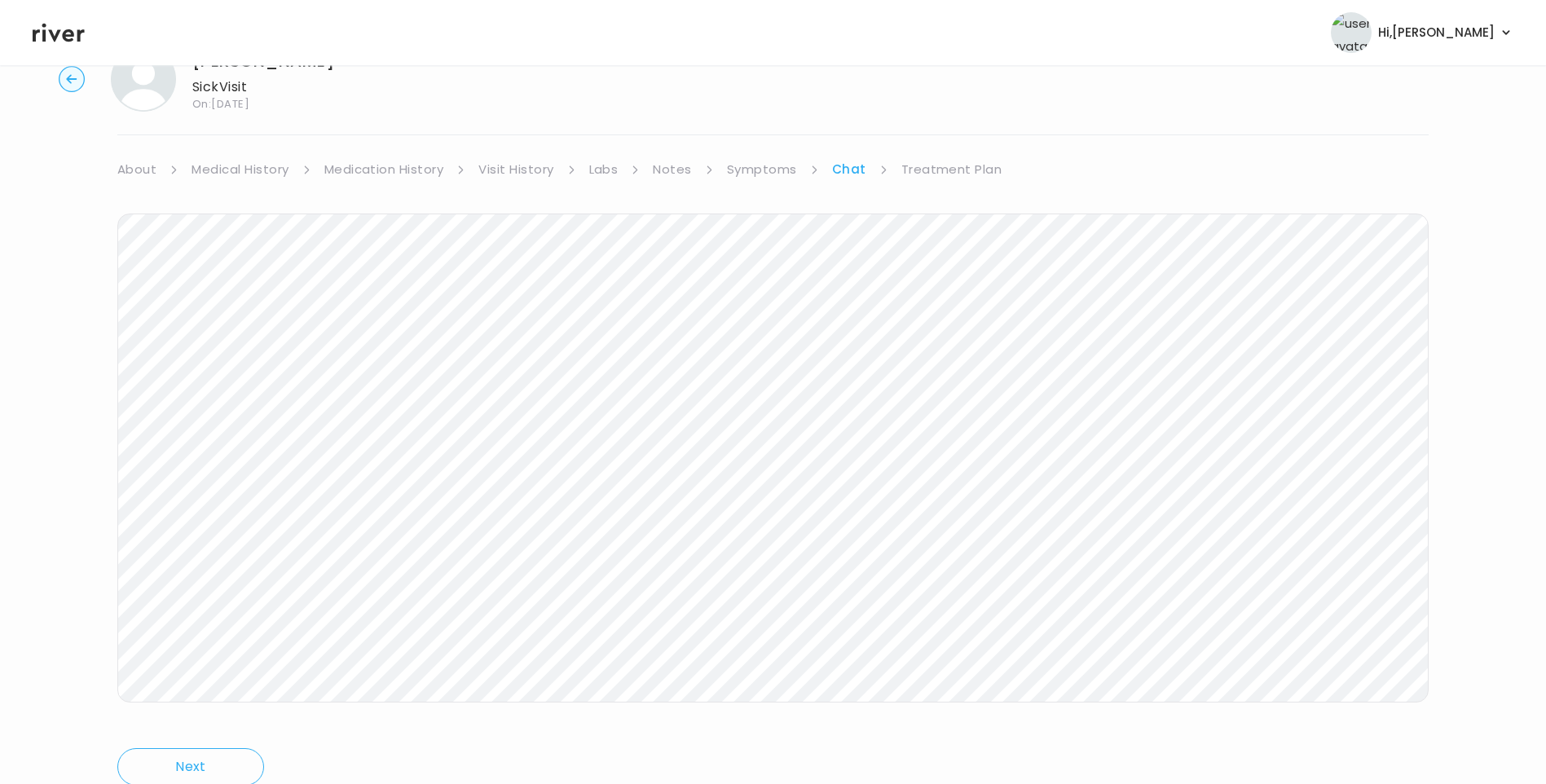
scroll to position [121, 0]
click at [938, 100] on link "Treatment Plan" at bounding box center [952, 105] width 101 height 23
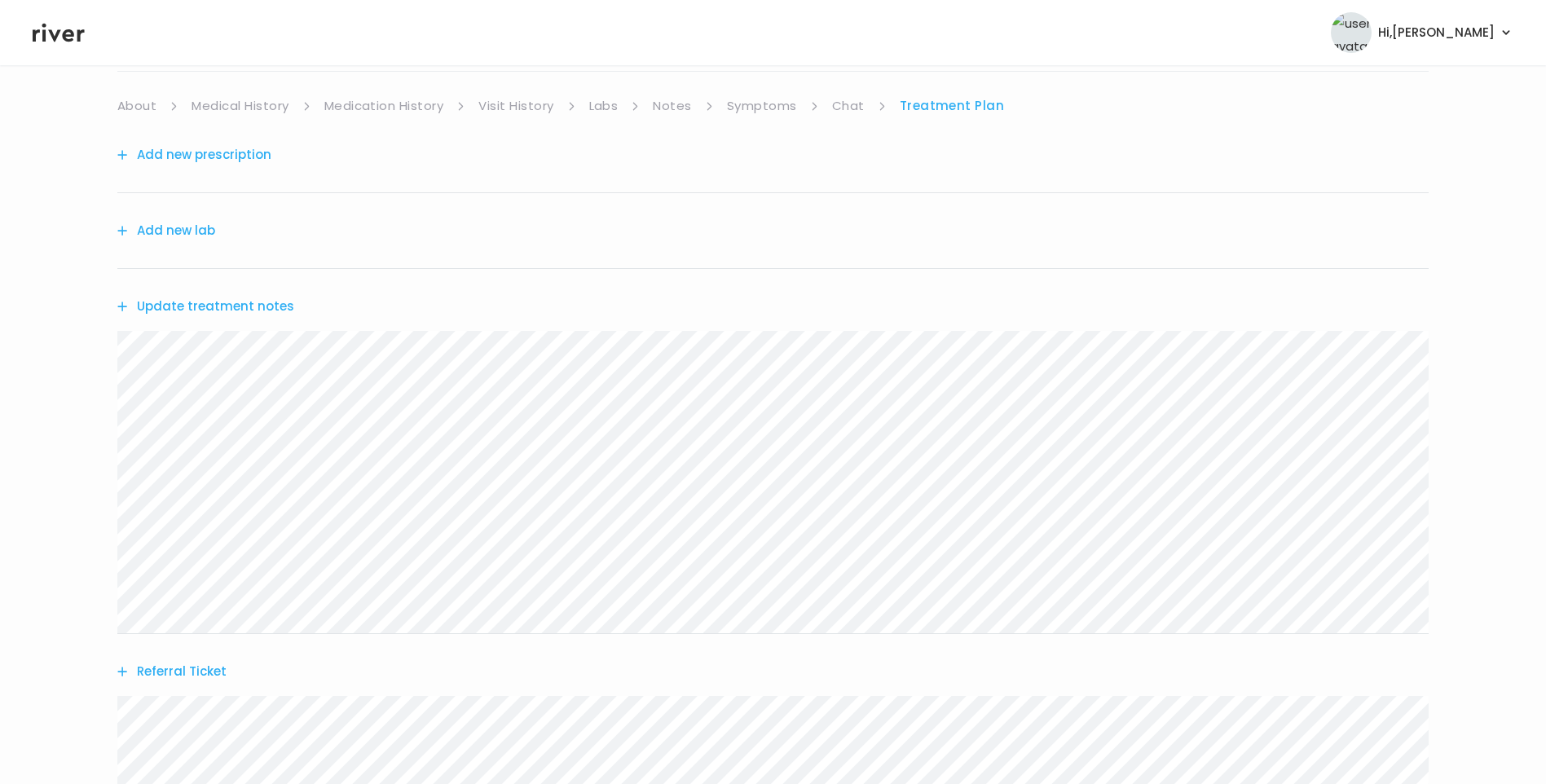
click at [848, 100] on link "Chat" at bounding box center [848, 105] width 33 height 23
click at [968, 102] on link "Treatment Plan" at bounding box center [952, 105] width 101 height 23
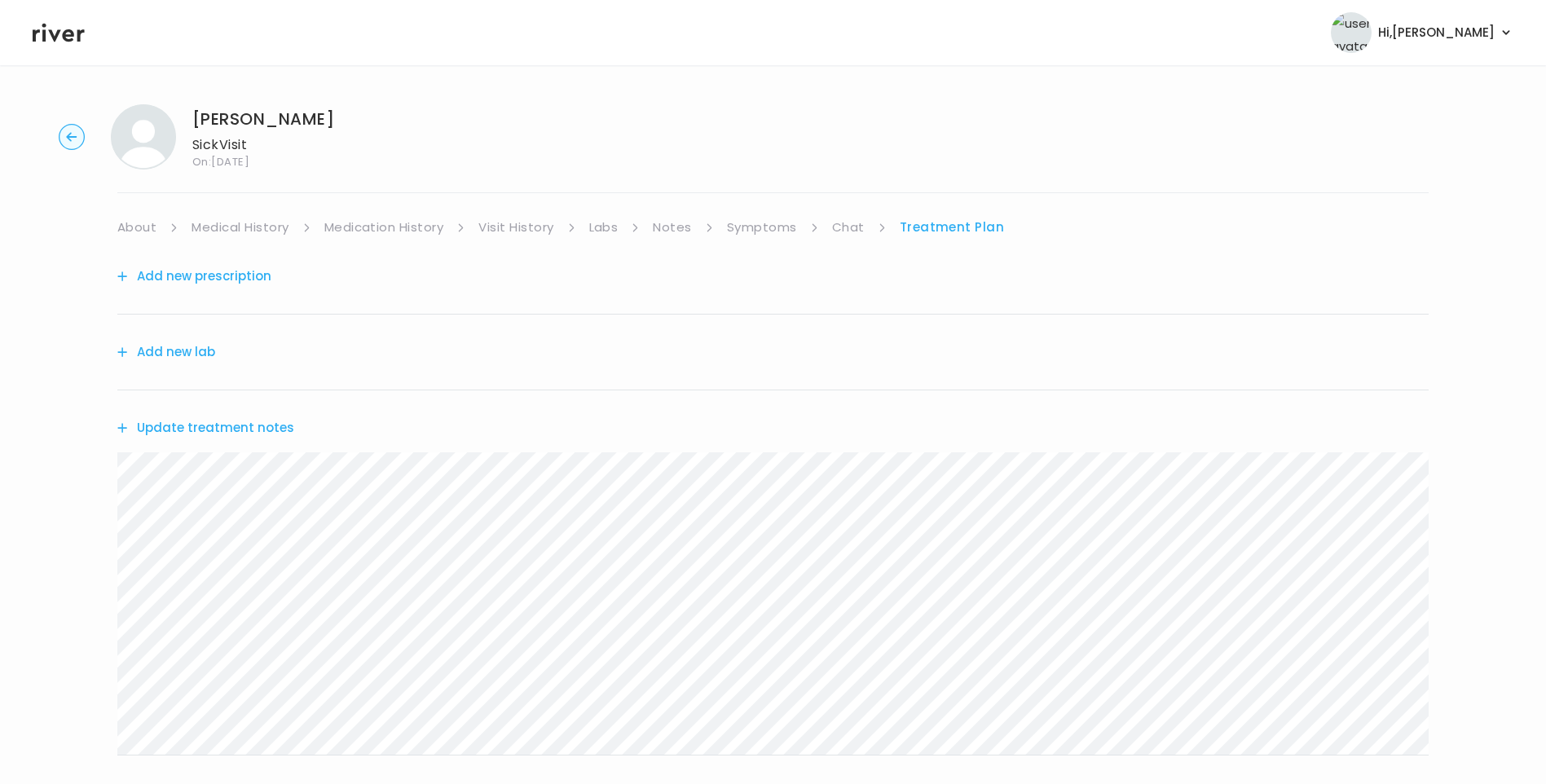
click at [848, 224] on link "Chat" at bounding box center [848, 227] width 33 height 23
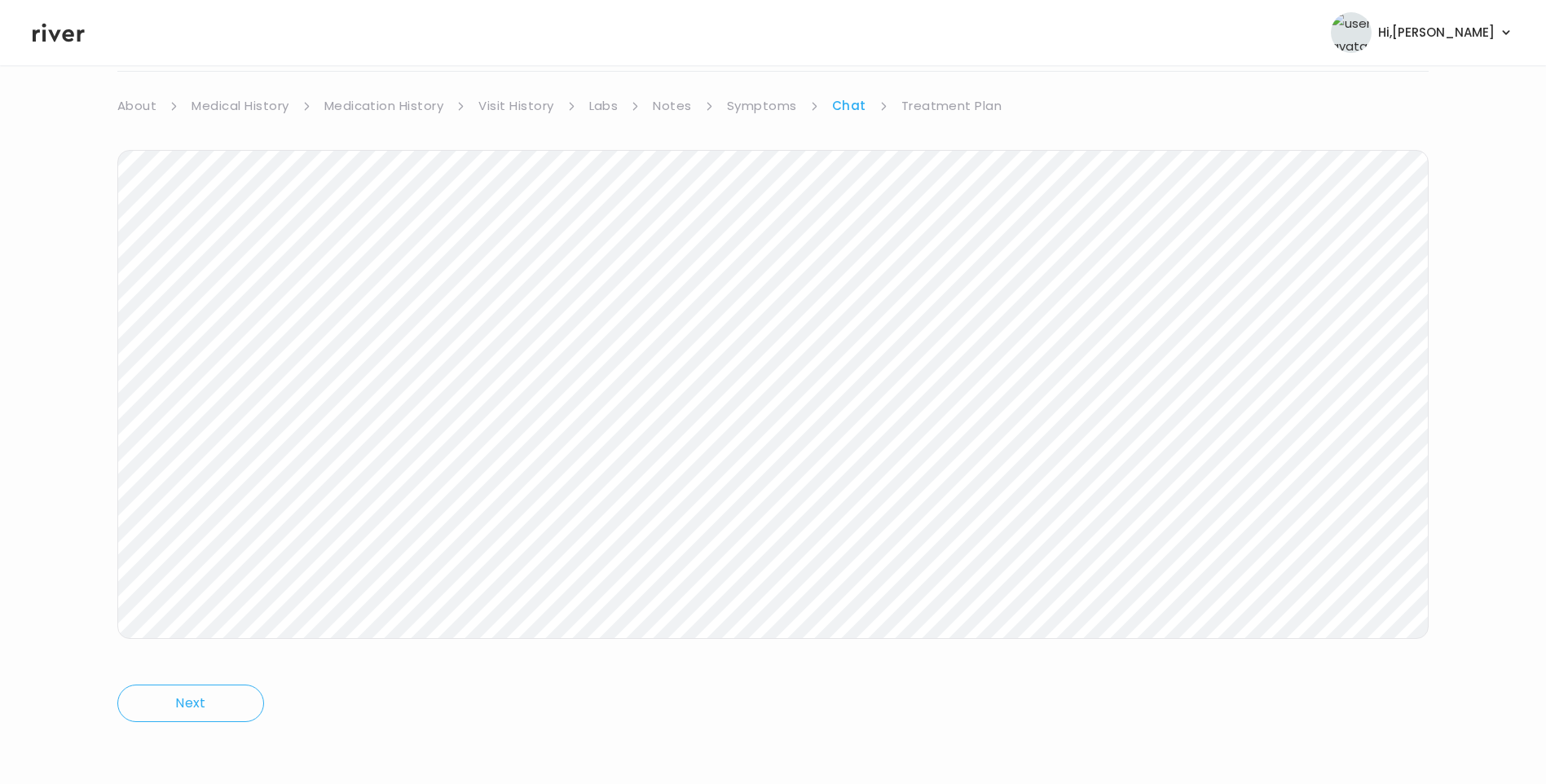
click at [953, 107] on link "Treatment Plan" at bounding box center [952, 105] width 101 height 23
drag, startPoint x: 834, startPoint y: 100, endPoint x: 863, endPoint y: 106, distance: 29.6
click at [834, 101] on link "Chat" at bounding box center [848, 105] width 33 height 23
click at [958, 105] on link "Treatment Plan" at bounding box center [952, 105] width 101 height 23
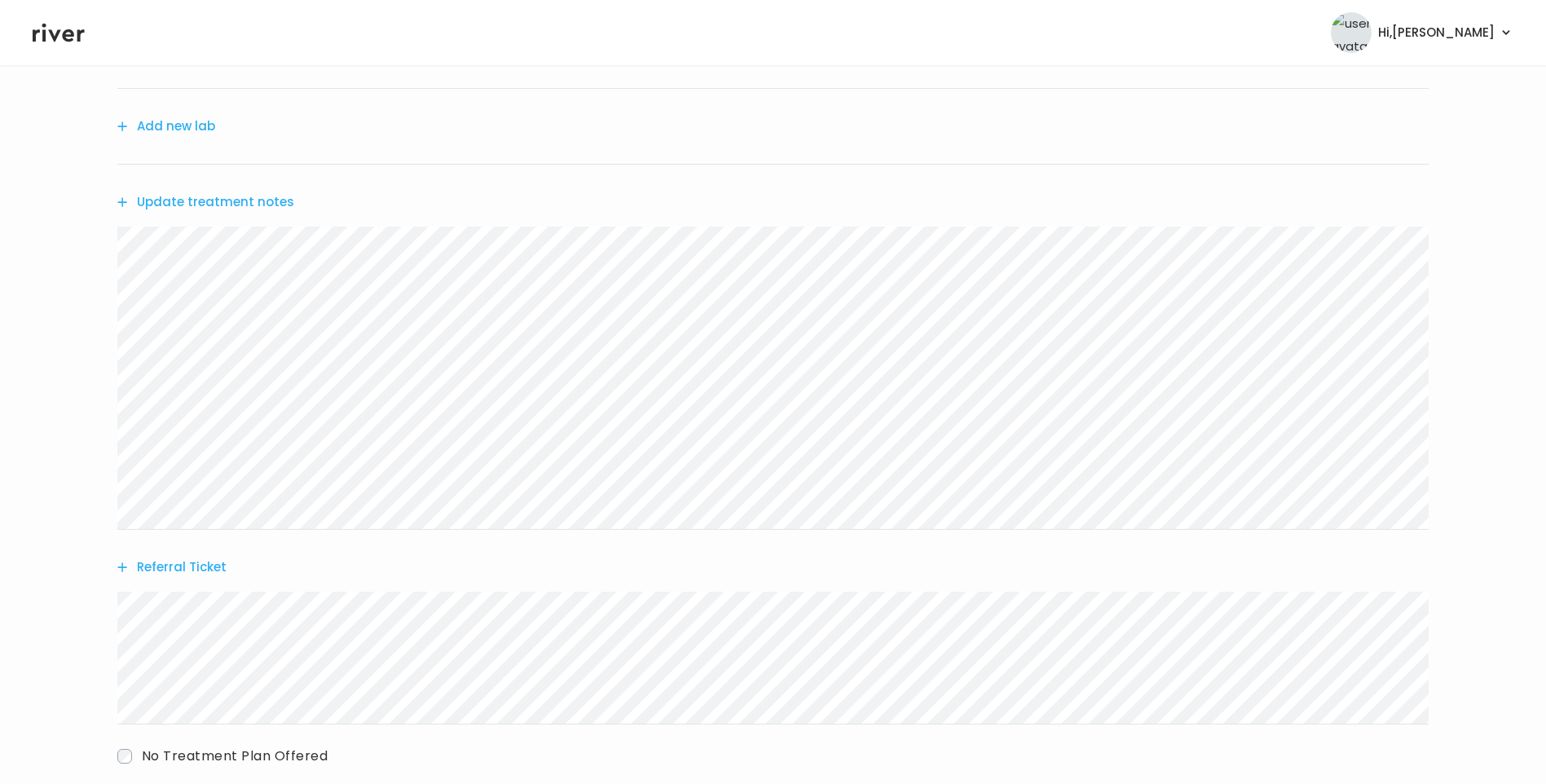
scroll to position [320, 0]
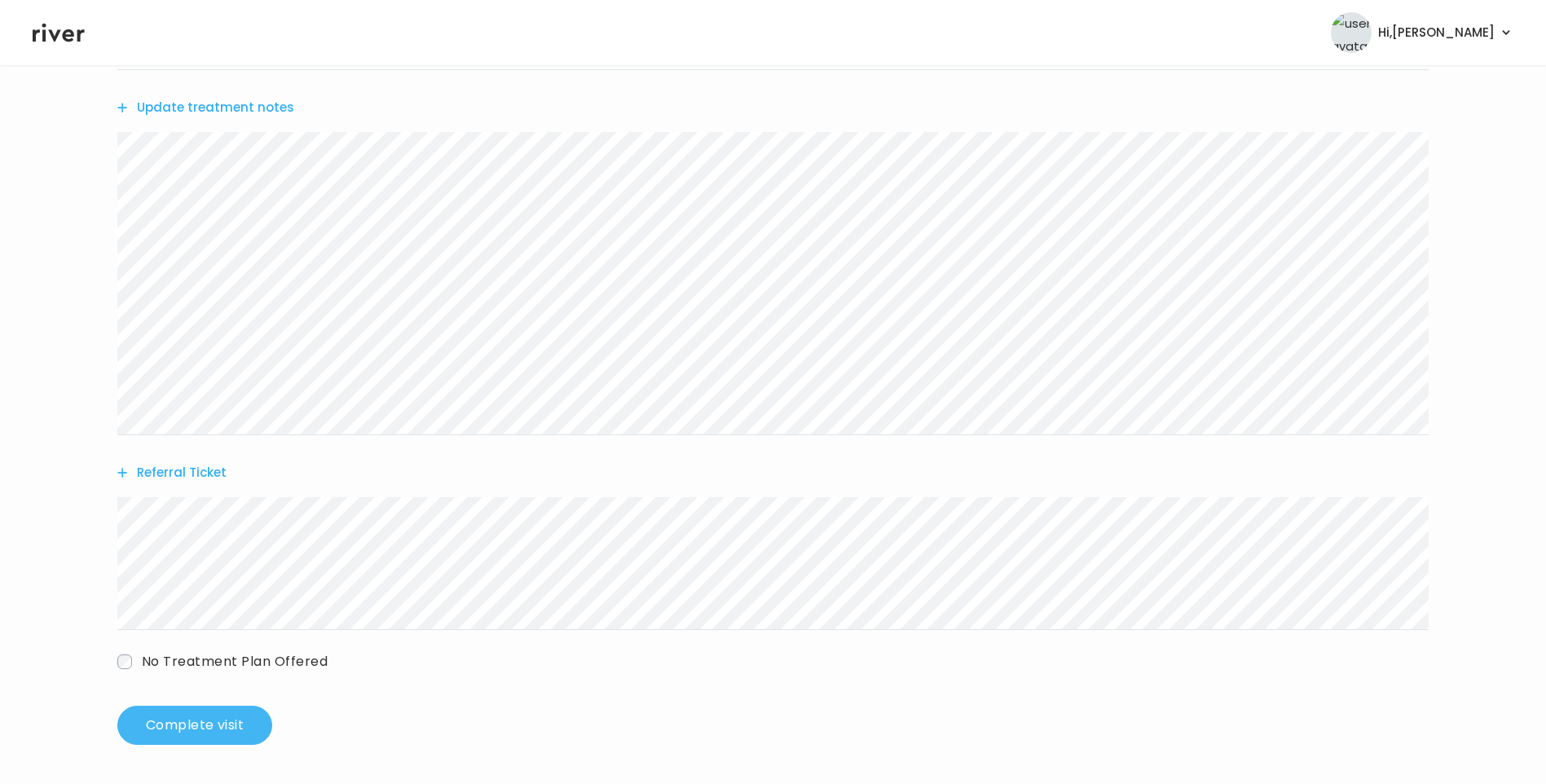
click at [245, 722] on button "Complete visit" at bounding box center [195, 725] width 155 height 39
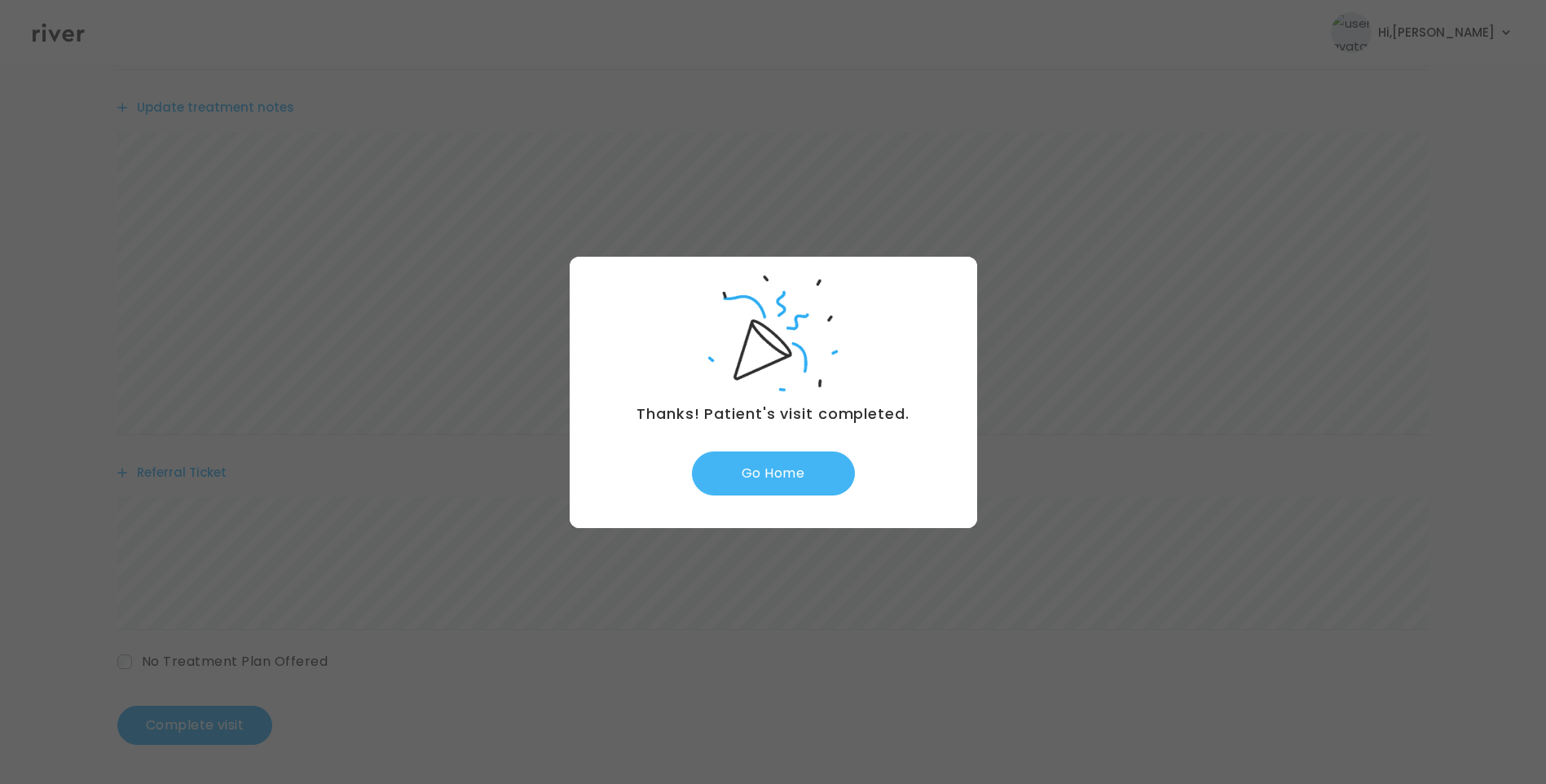
click at [783, 476] on button "Go Home" at bounding box center [773, 473] width 163 height 44
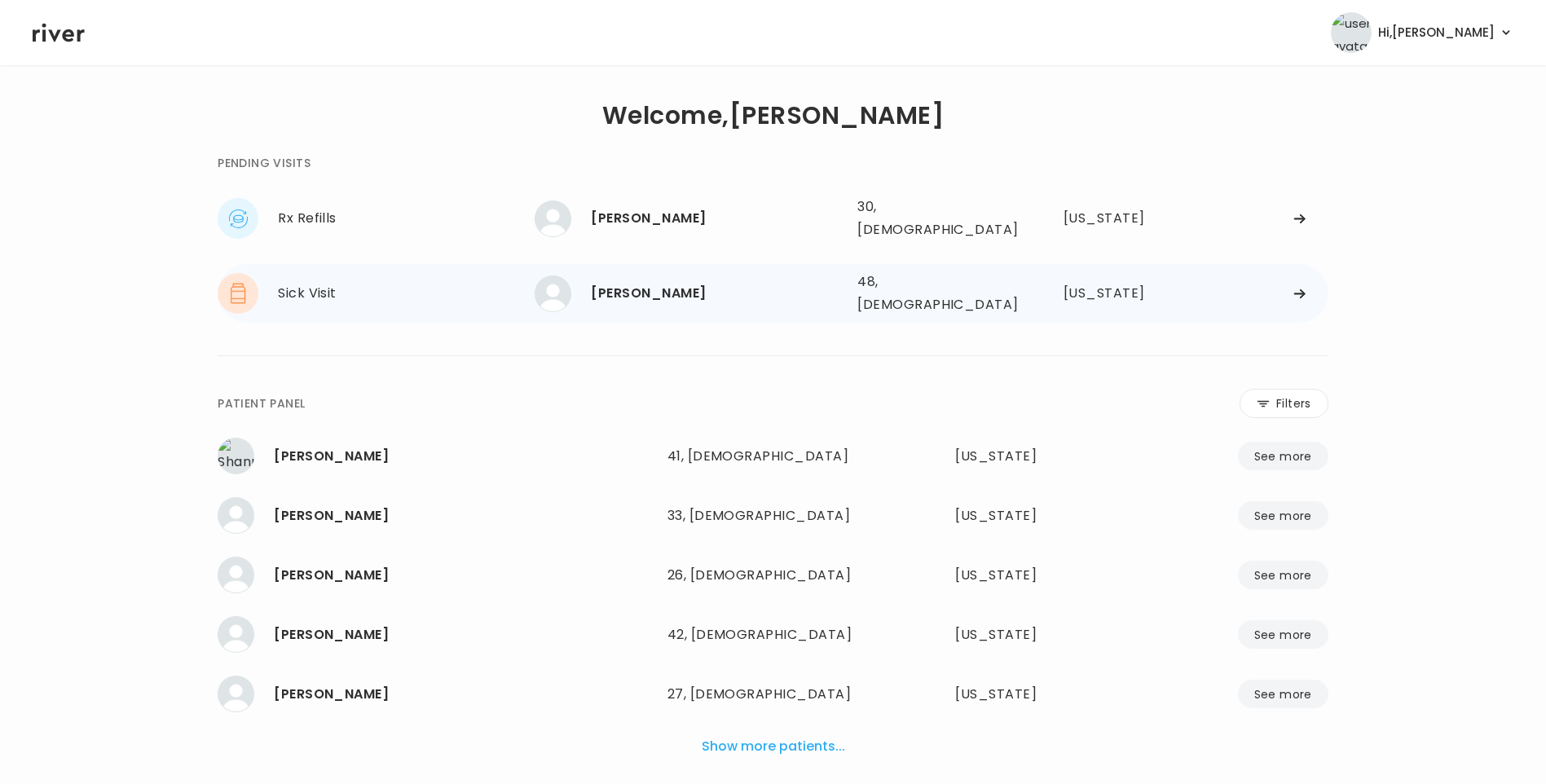
click at [675, 284] on div "[PERSON_NAME]" at bounding box center [718, 293] width 254 height 23
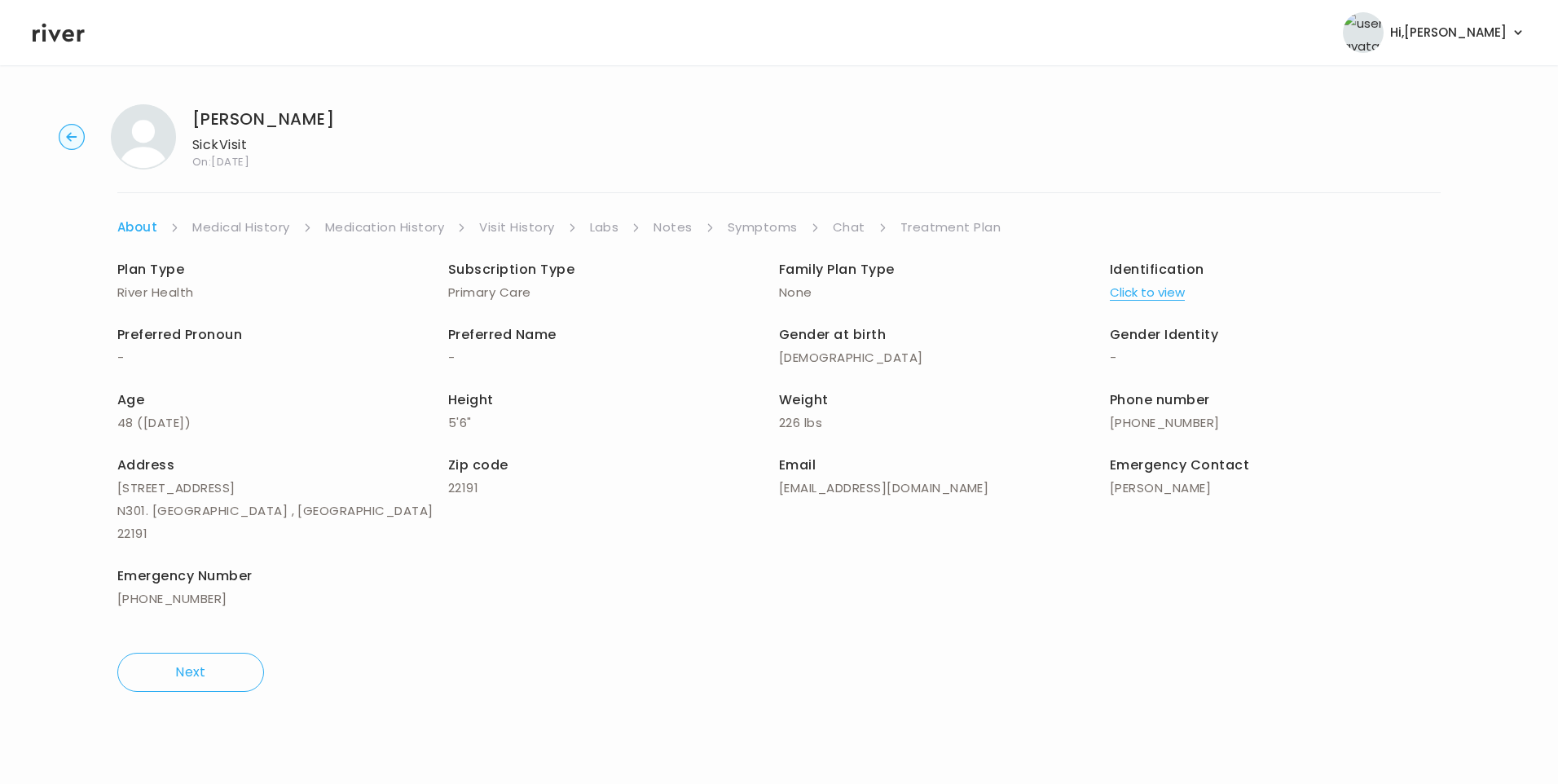
click at [850, 231] on link "Chat" at bounding box center [849, 227] width 33 height 23
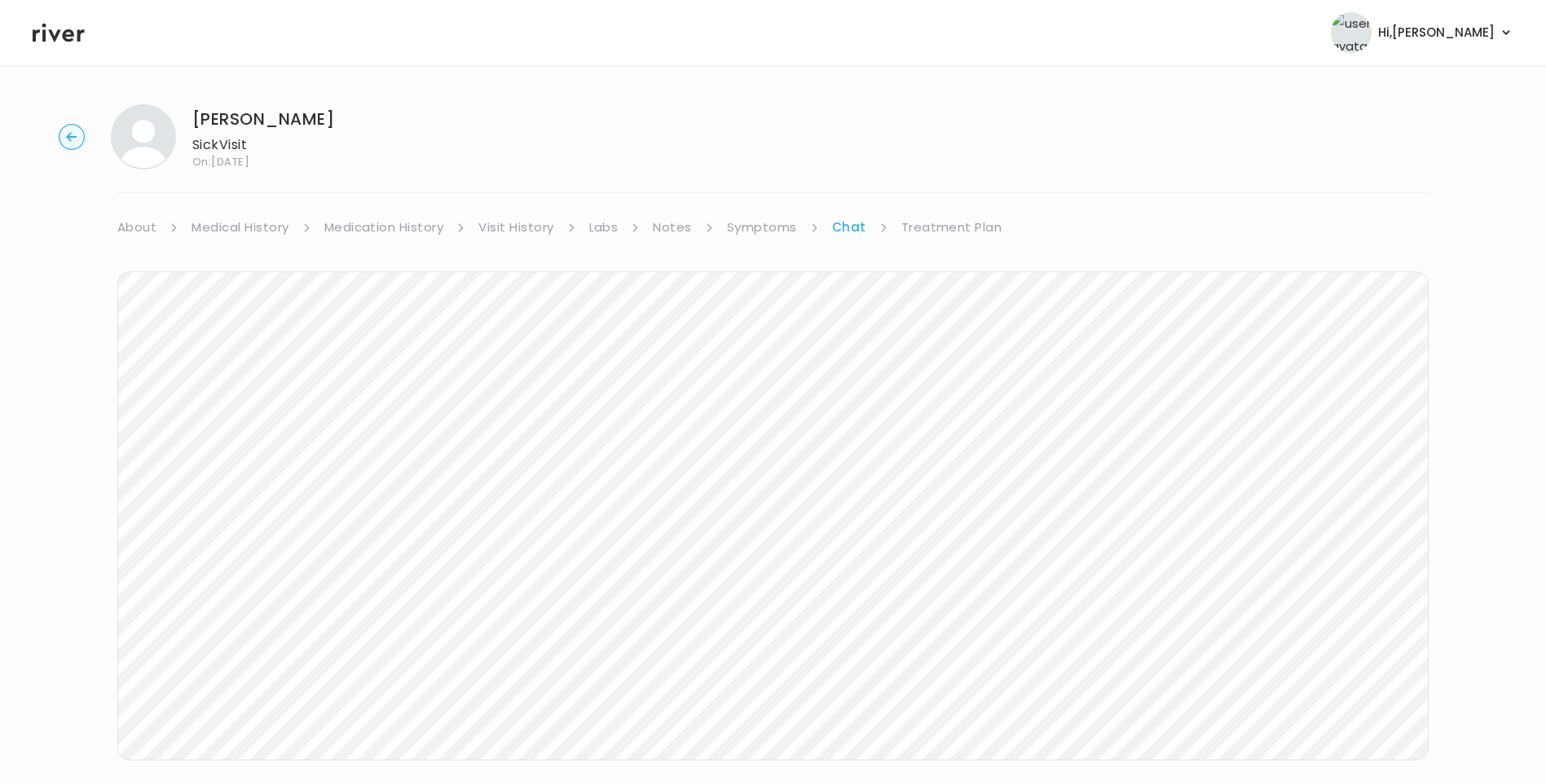
scroll to position [121, 0]
drag, startPoint x: 70, startPoint y: 32, endPoint x: 84, endPoint y: 37, distance: 14.9
click at [71, 32] on icon at bounding box center [59, 33] width 52 height 18
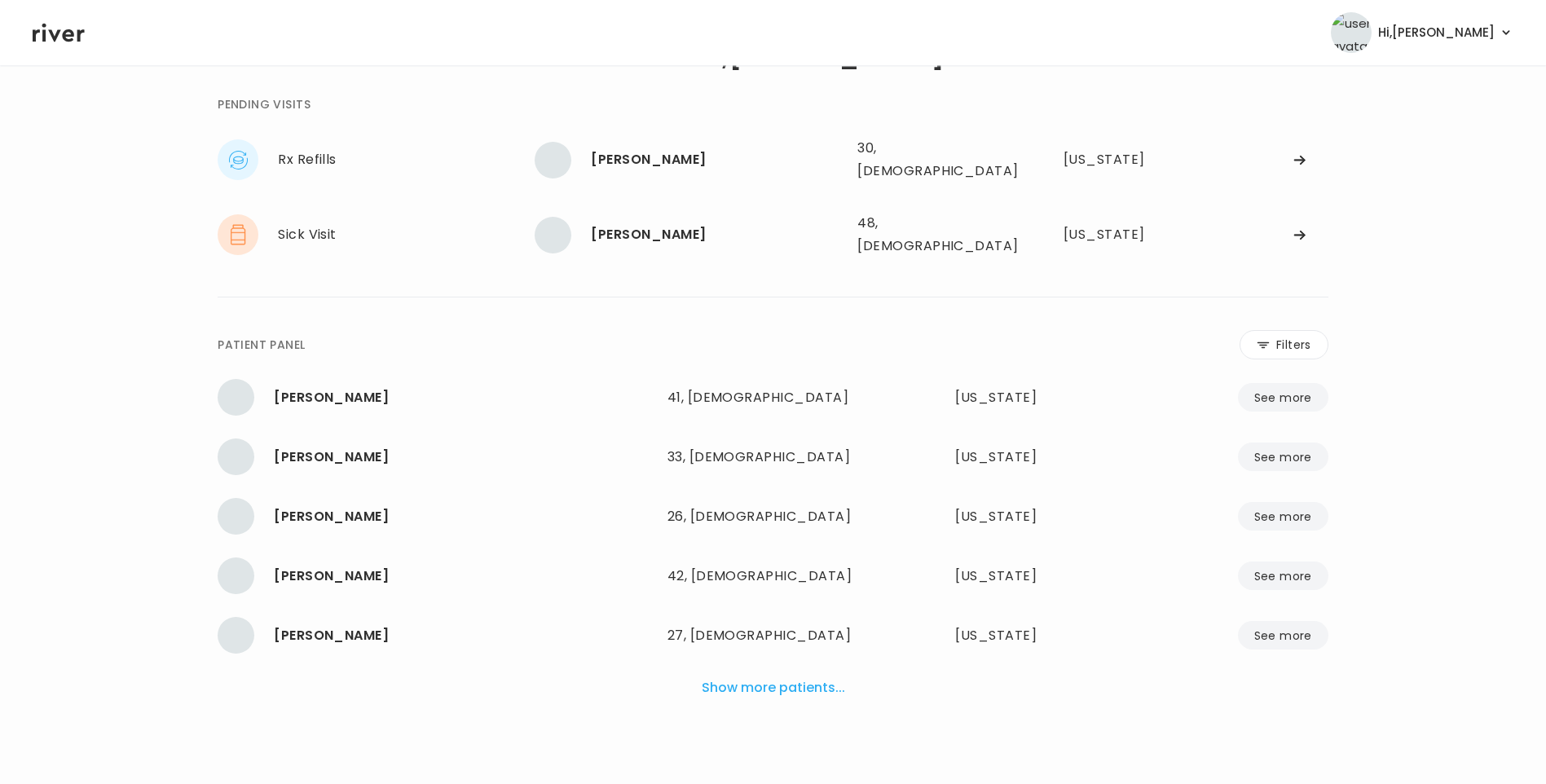
scroll to position [40, 0]
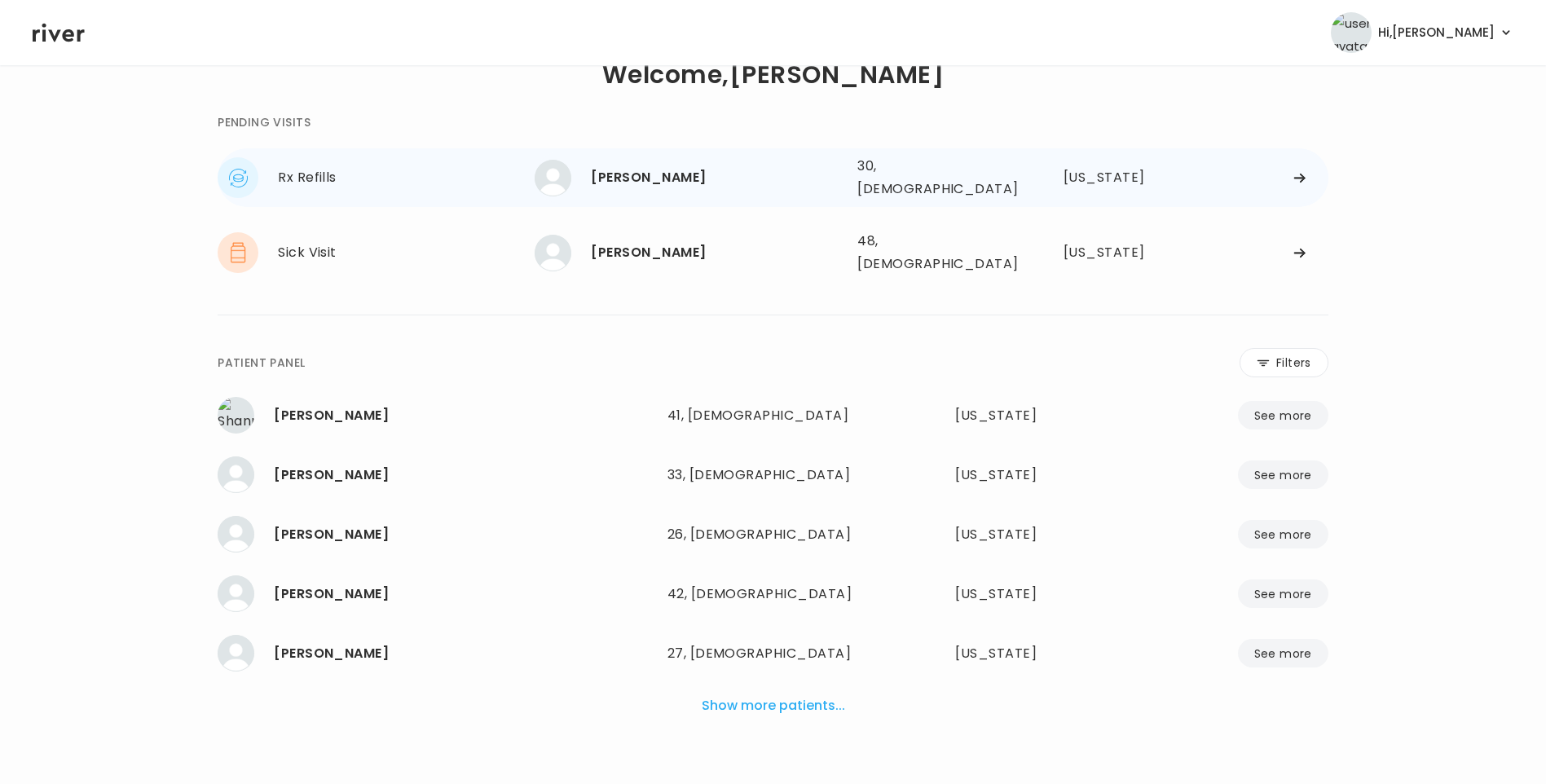
click at [673, 184] on div "[PERSON_NAME]" at bounding box center [718, 177] width 254 height 23
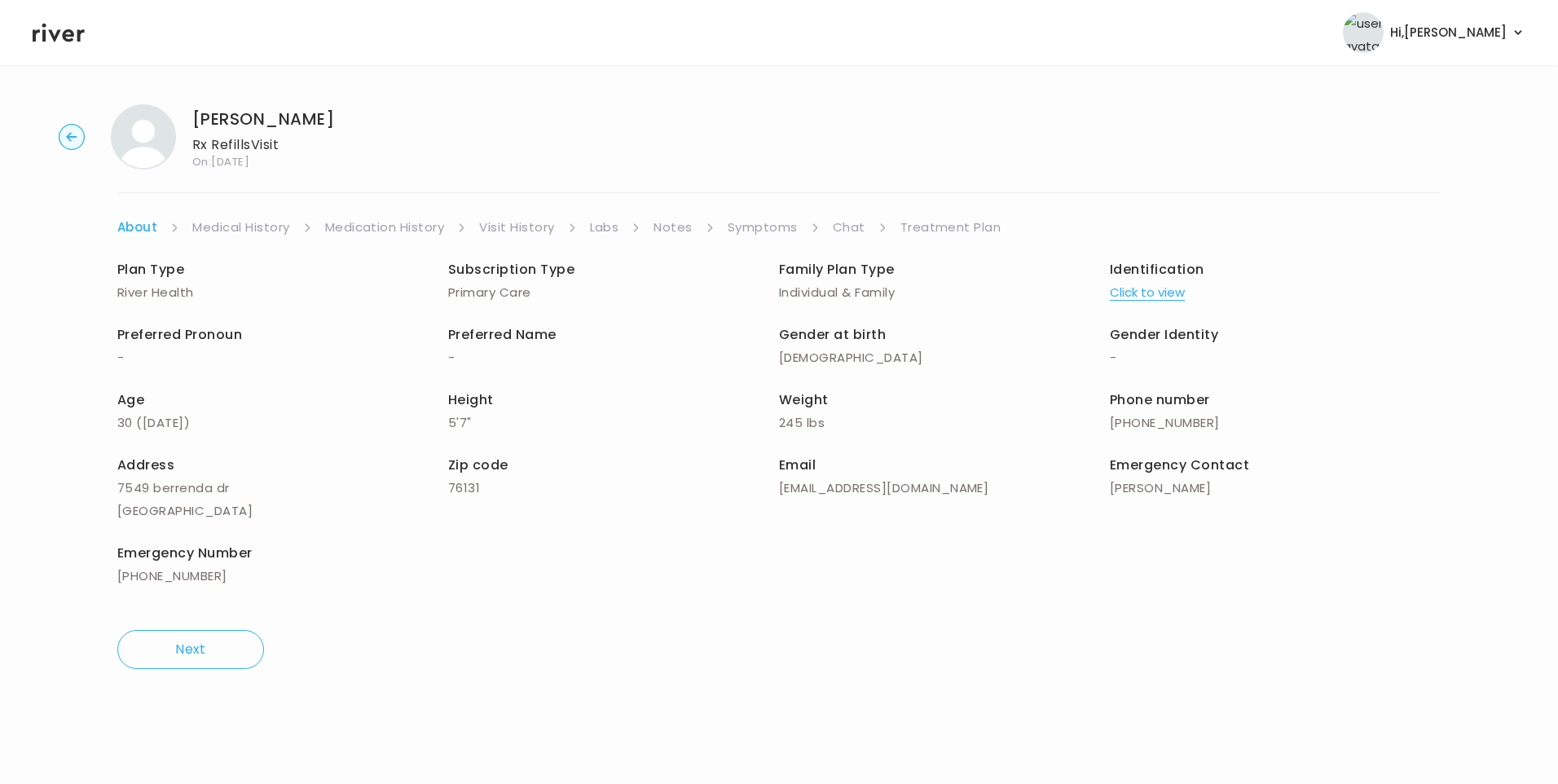
click at [847, 221] on link "Chat" at bounding box center [849, 227] width 33 height 23
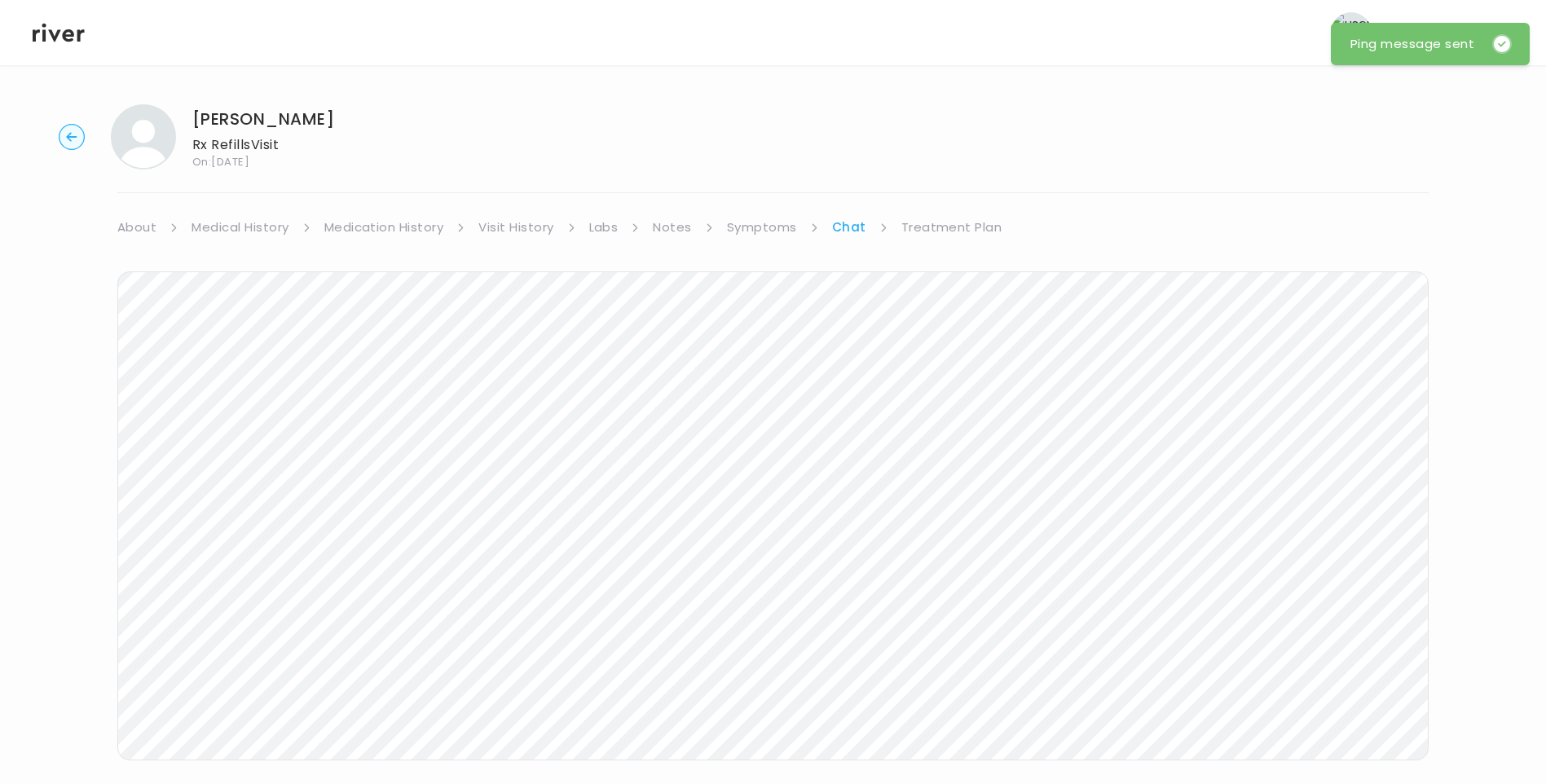
drag, startPoint x: 66, startPoint y: 35, endPoint x: 94, endPoint y: 55, distance: 34.4
click at [67, 35] on icon at bounding box center [59, 33] width 52 height 18
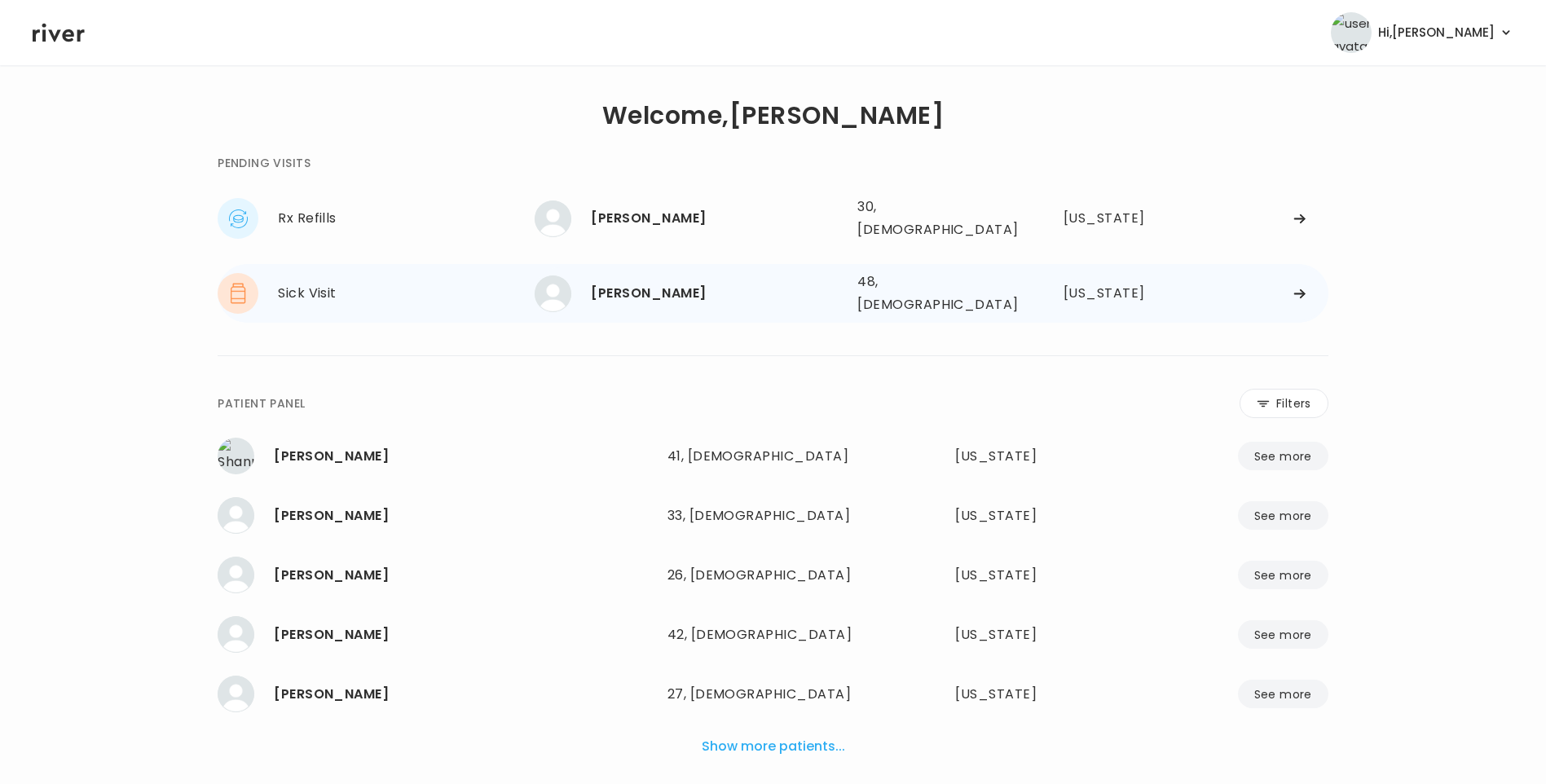
click at [648, 282] on div "[PERSON_NAME]" at bounding box center [718, 293] width 254 height 23
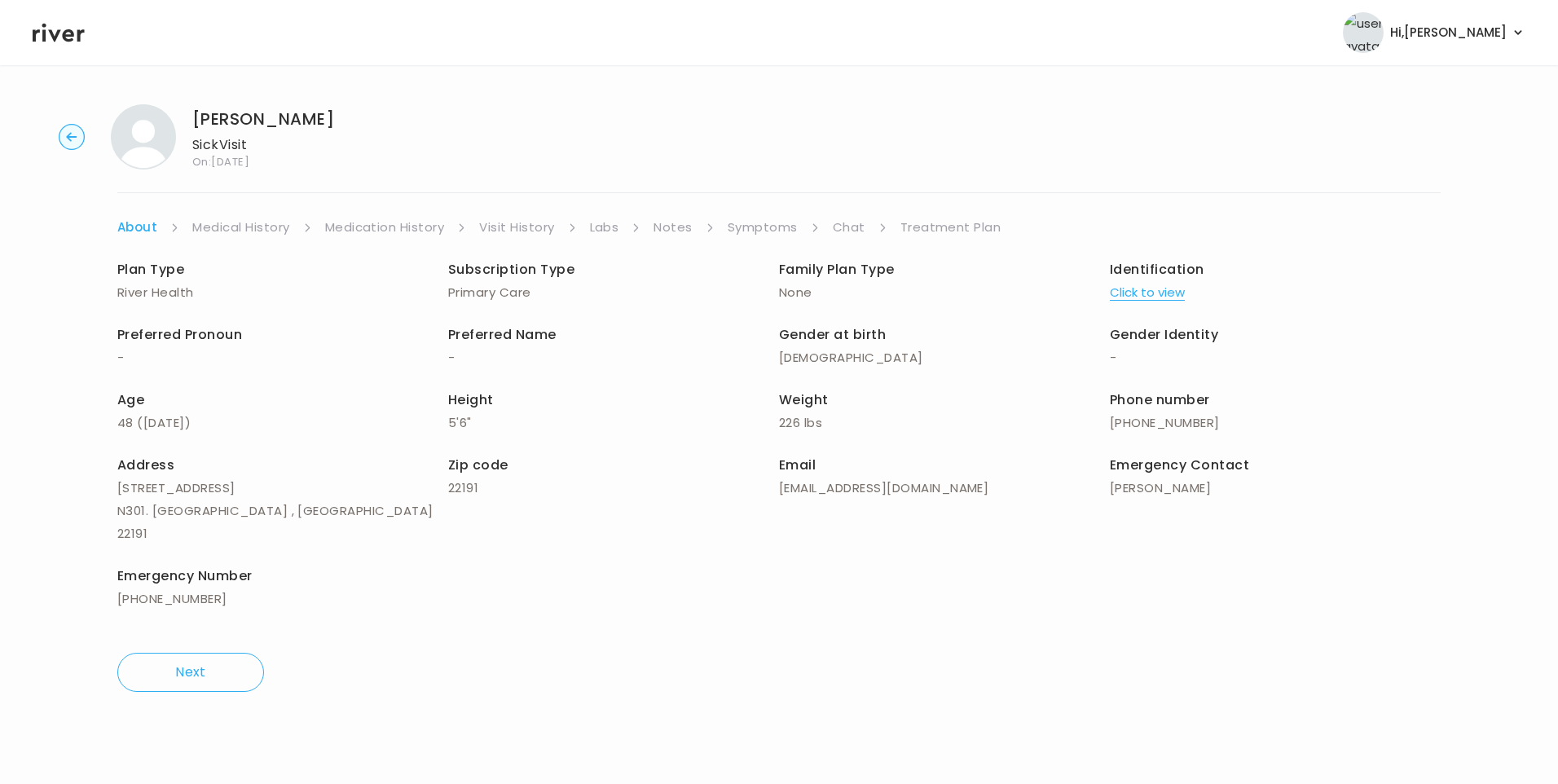
click at [834, 230] on link "Chat" at bounding box center [849, 227] width 33 height 23
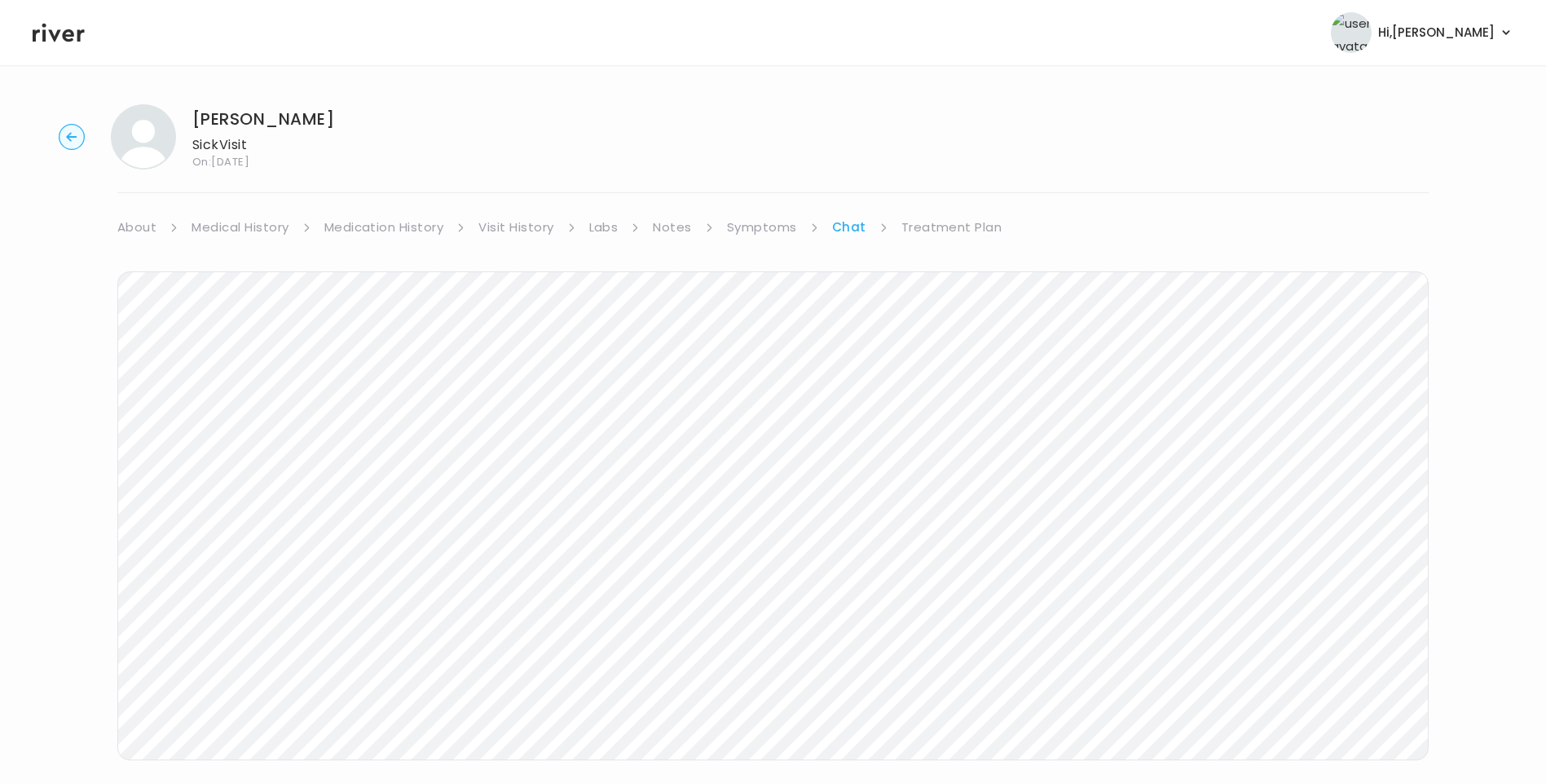
scroll to position [28, 0]
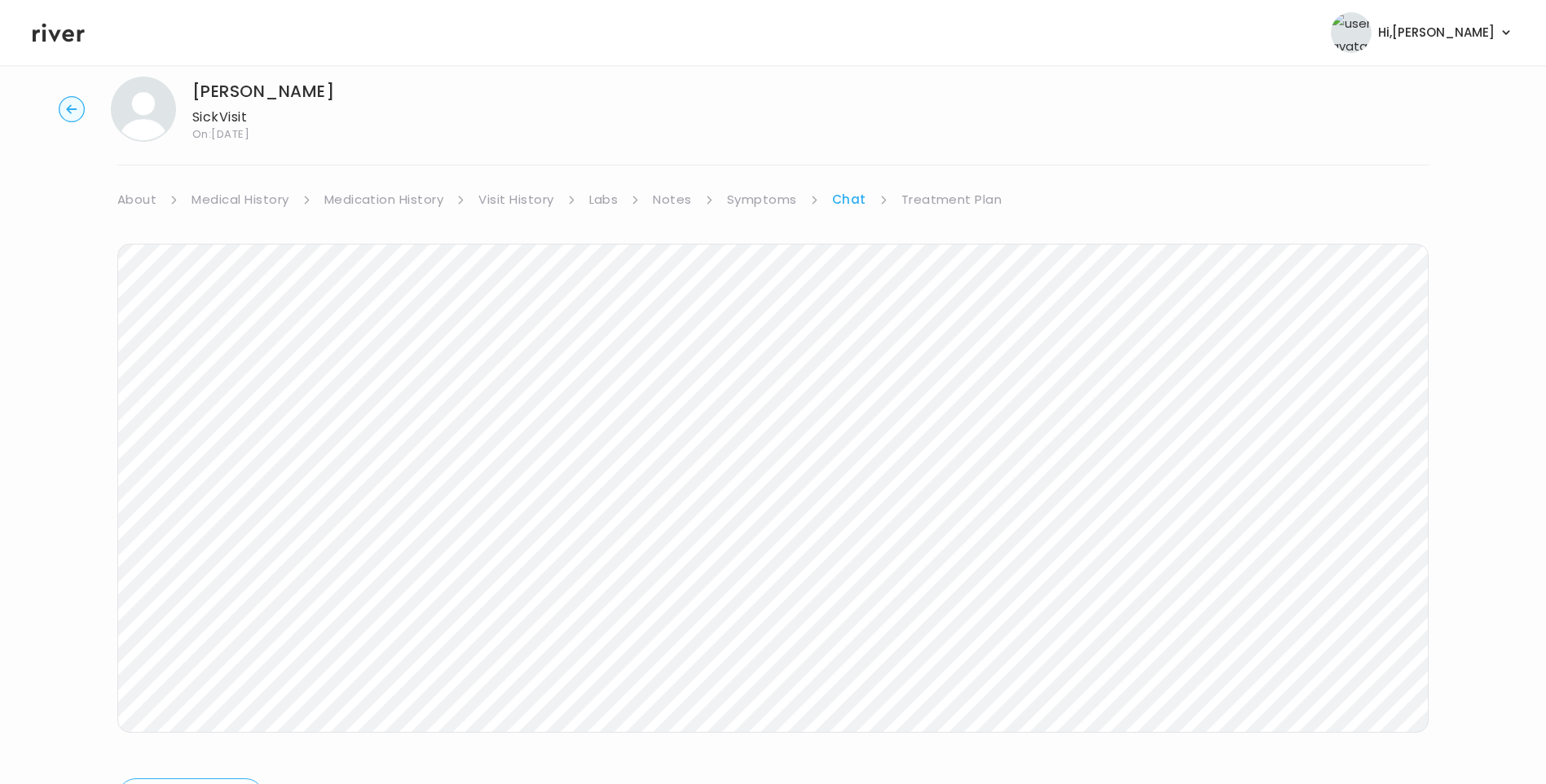
click at [65, 40] on icon at bounding box center [59, 33] width 52 height 18
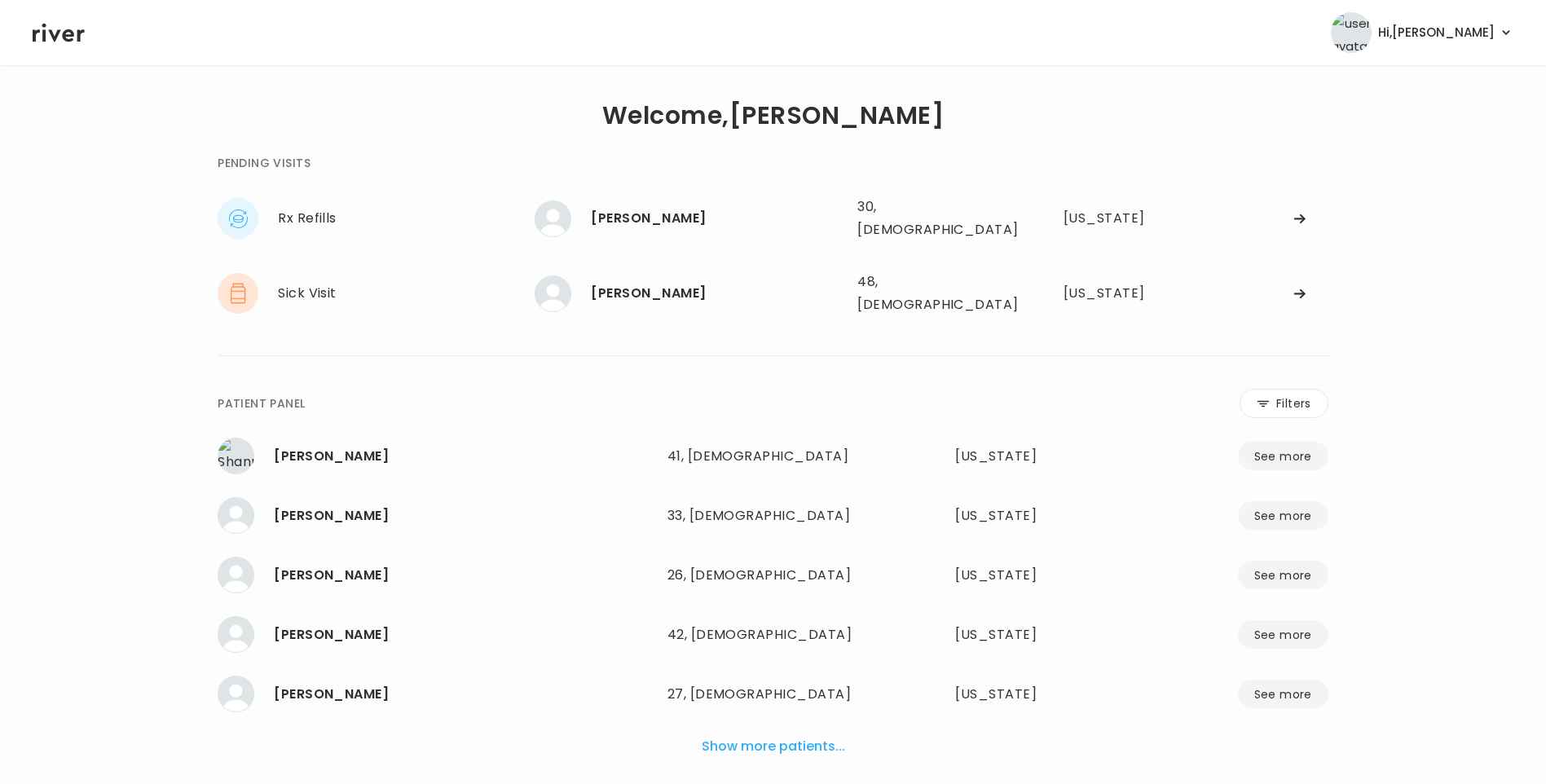
click at [673, 253] on div "Rx Refills [PERSON_NAME] [PERSON_NAME] 30, [DEMOGRAPHIC_DATA] See more 30, [DEM…" at bounding box center [773, 255] width 1111 height 134
click at [677, 282] on div "[PERSON_NAME]" at bounding box center [718, 293] width 254 height 23
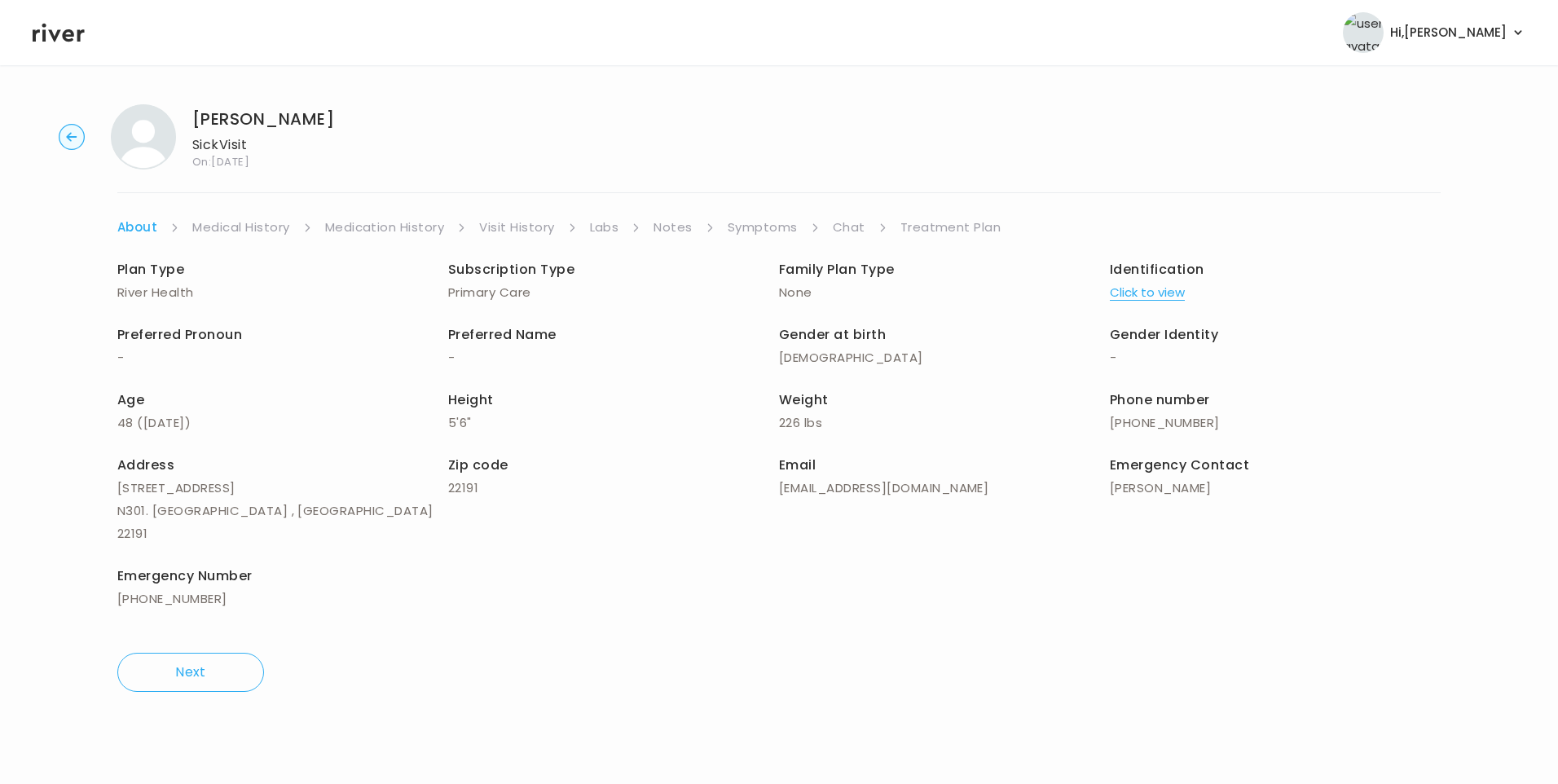
click at [850, 234] on link "Chat" at bounding box center [849, 227] width 33 height 23
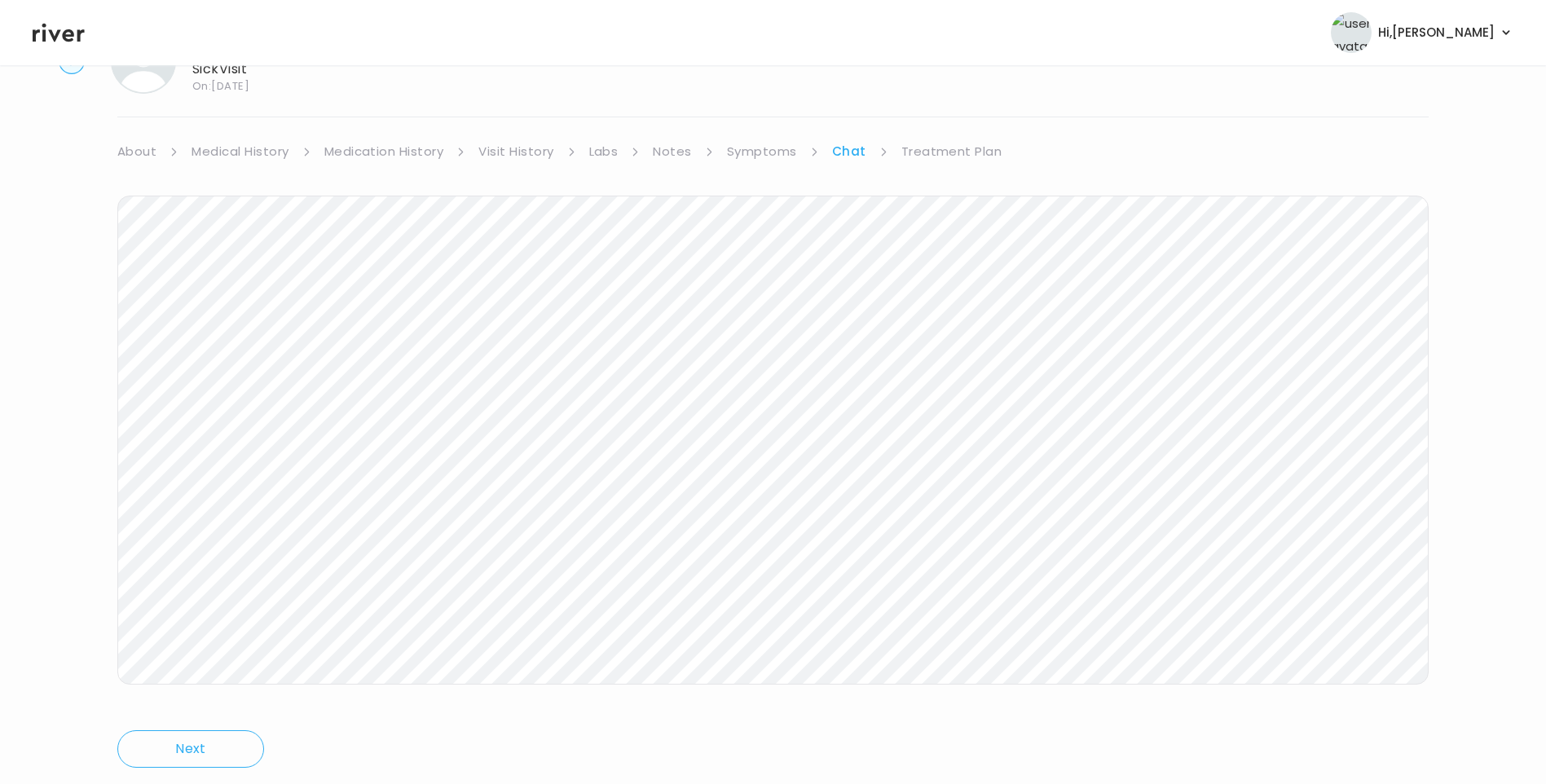
scroll to position [121, 0]
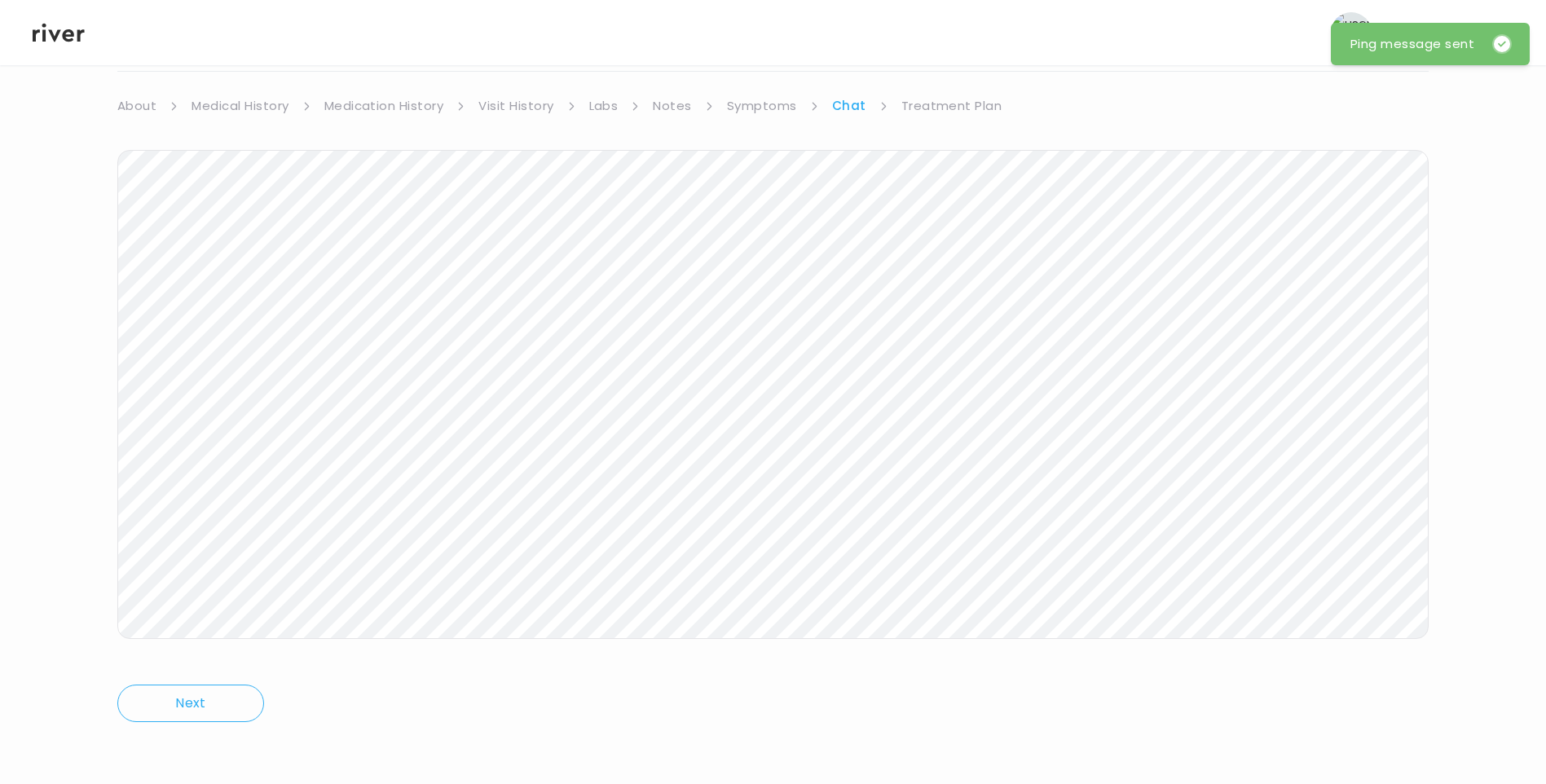
click at [68, 32] on icon at bounding box center [59, 33] width 52 height 18
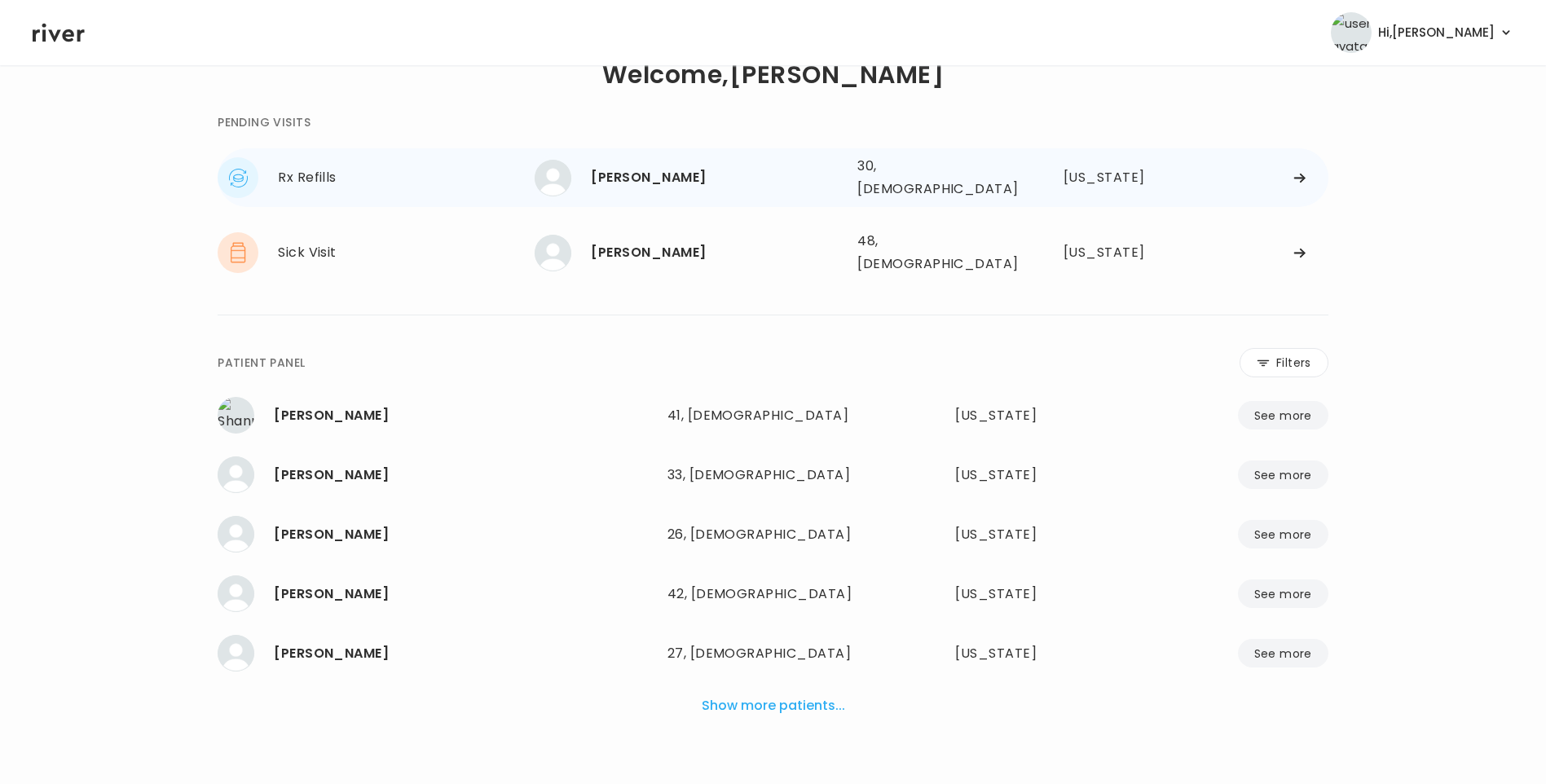
click at [674, 174] on div "[PERSON_NAME]" at bounding box center [718, 177] width 254 height 23
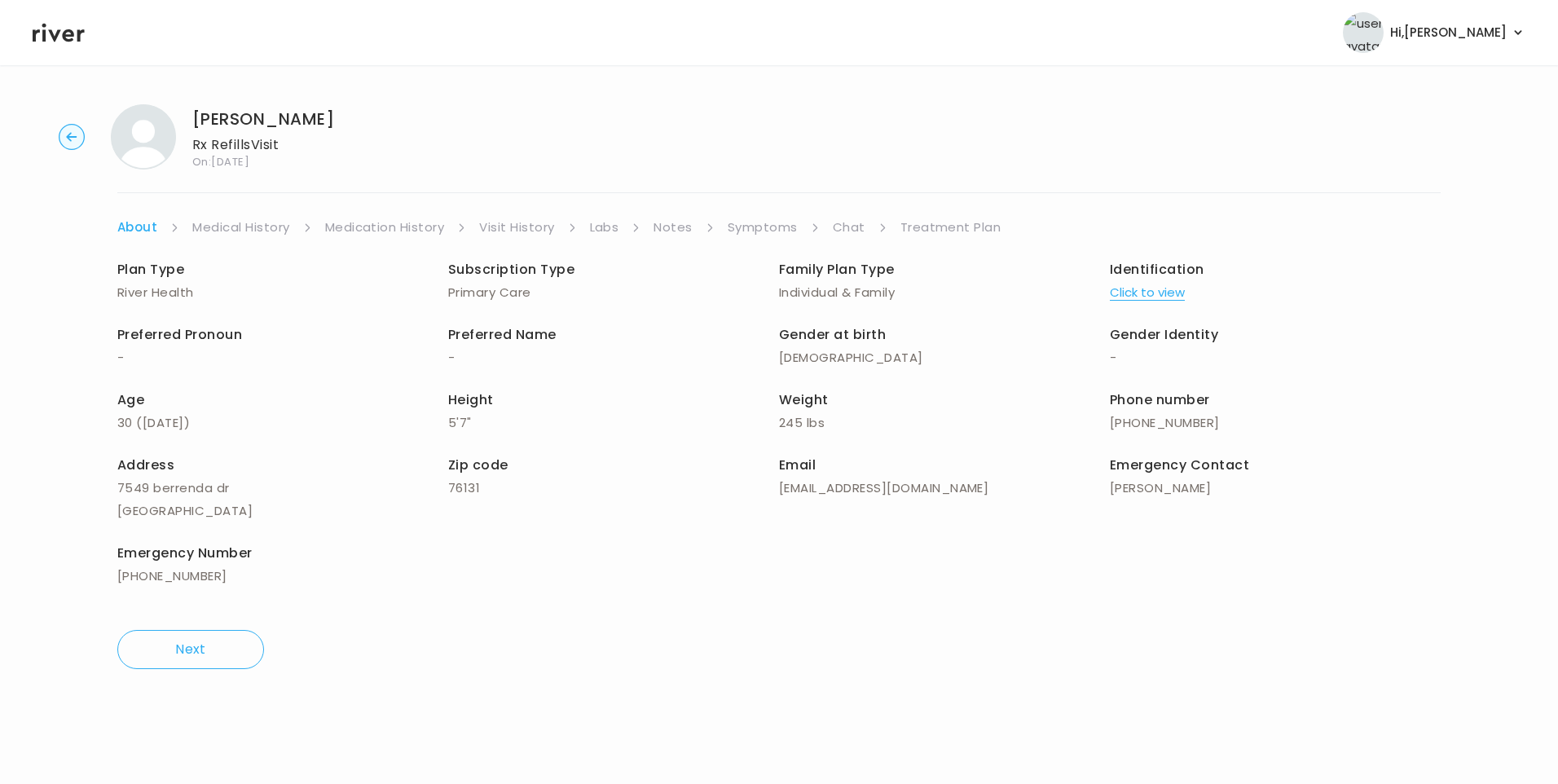
click at [847, 224] on link "Chat" at bounding box center [849, 227] width 33 height 23
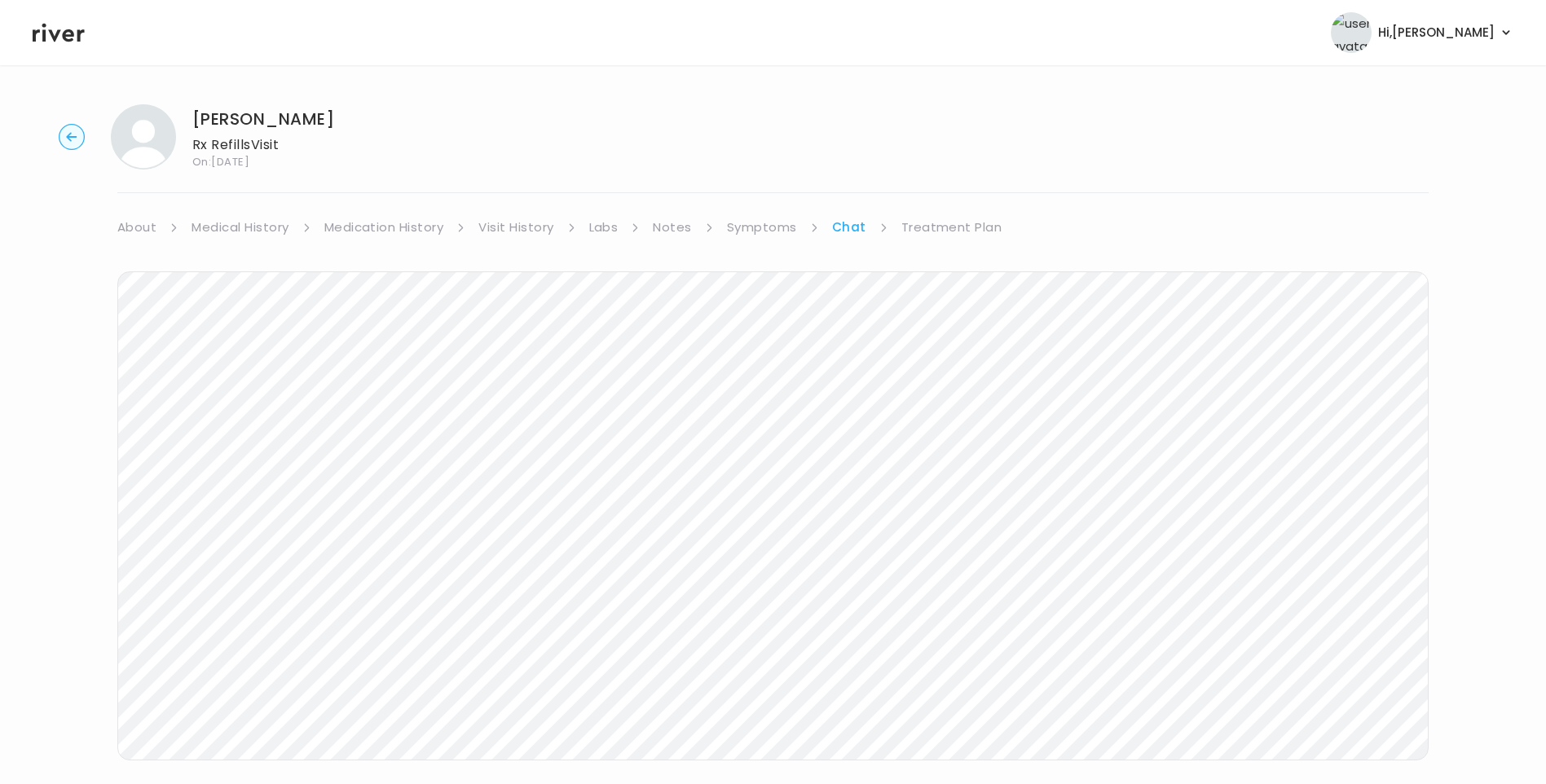
scroll to position [15, 0]
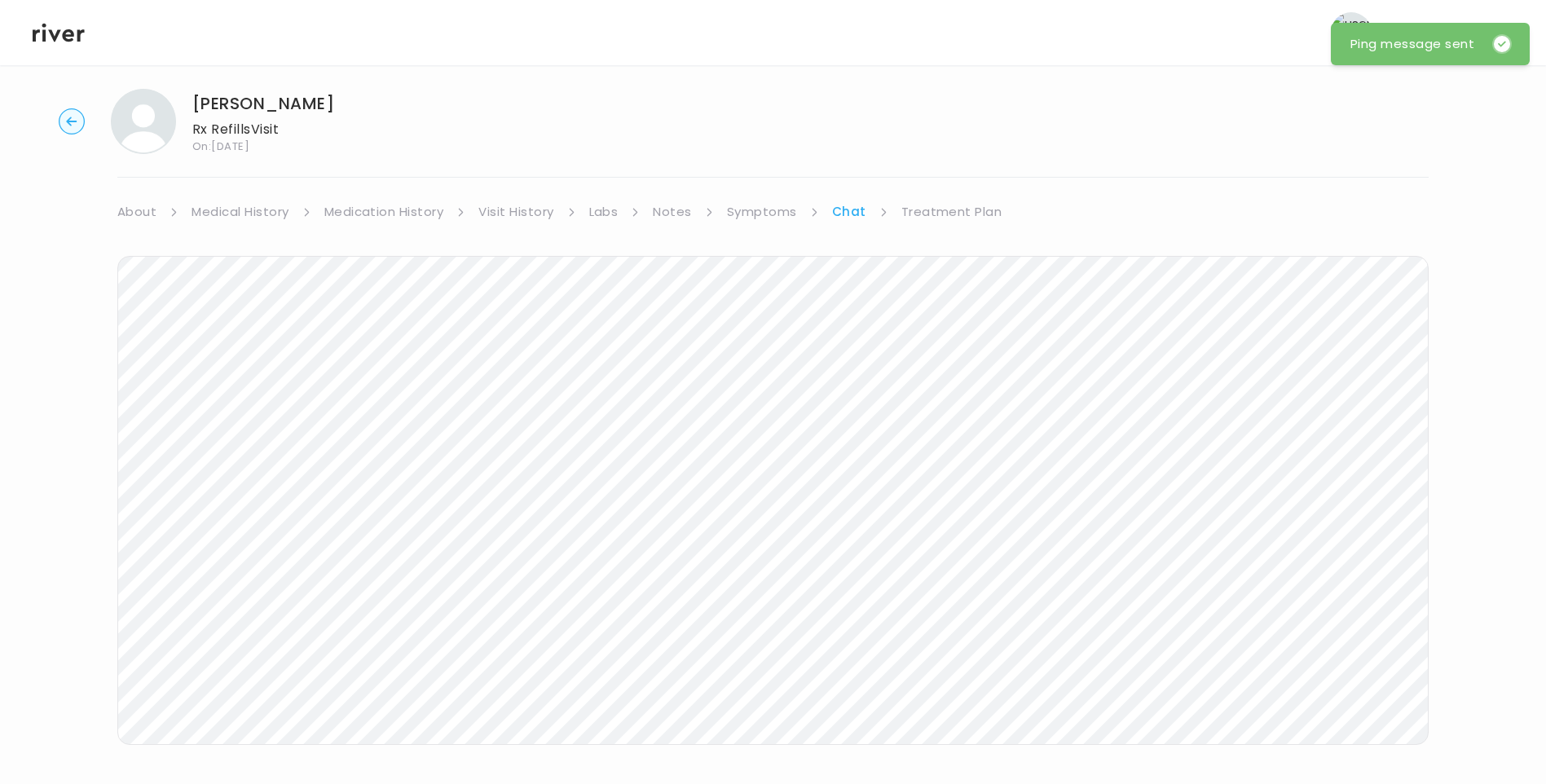
click at [63, 34] on icon at bounding box center [59, 32] width 52 height 24
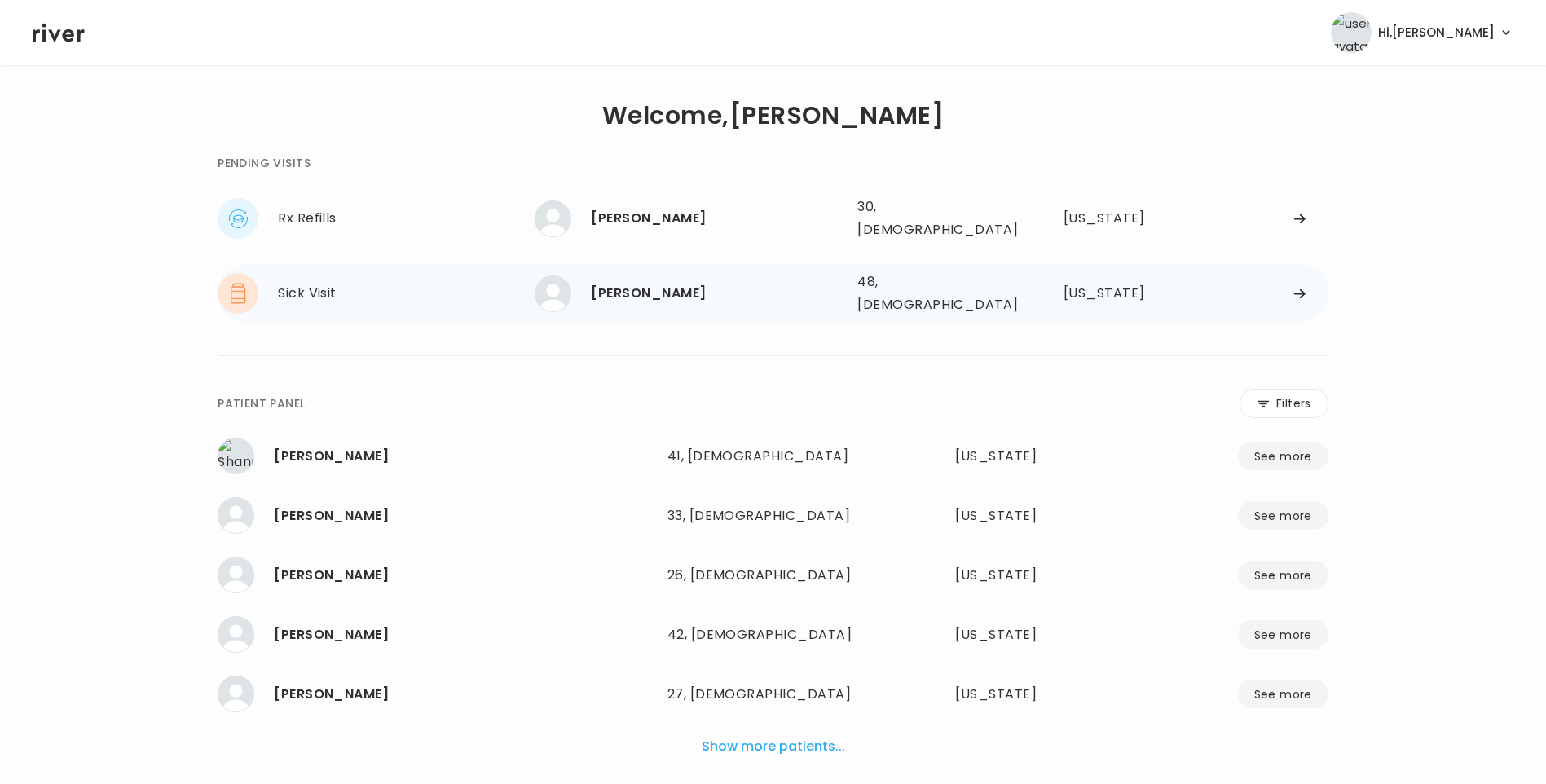
click at [676, 284] on div "[PERSON_NAME]" at bounding box center [718, 293] width 254 height 23
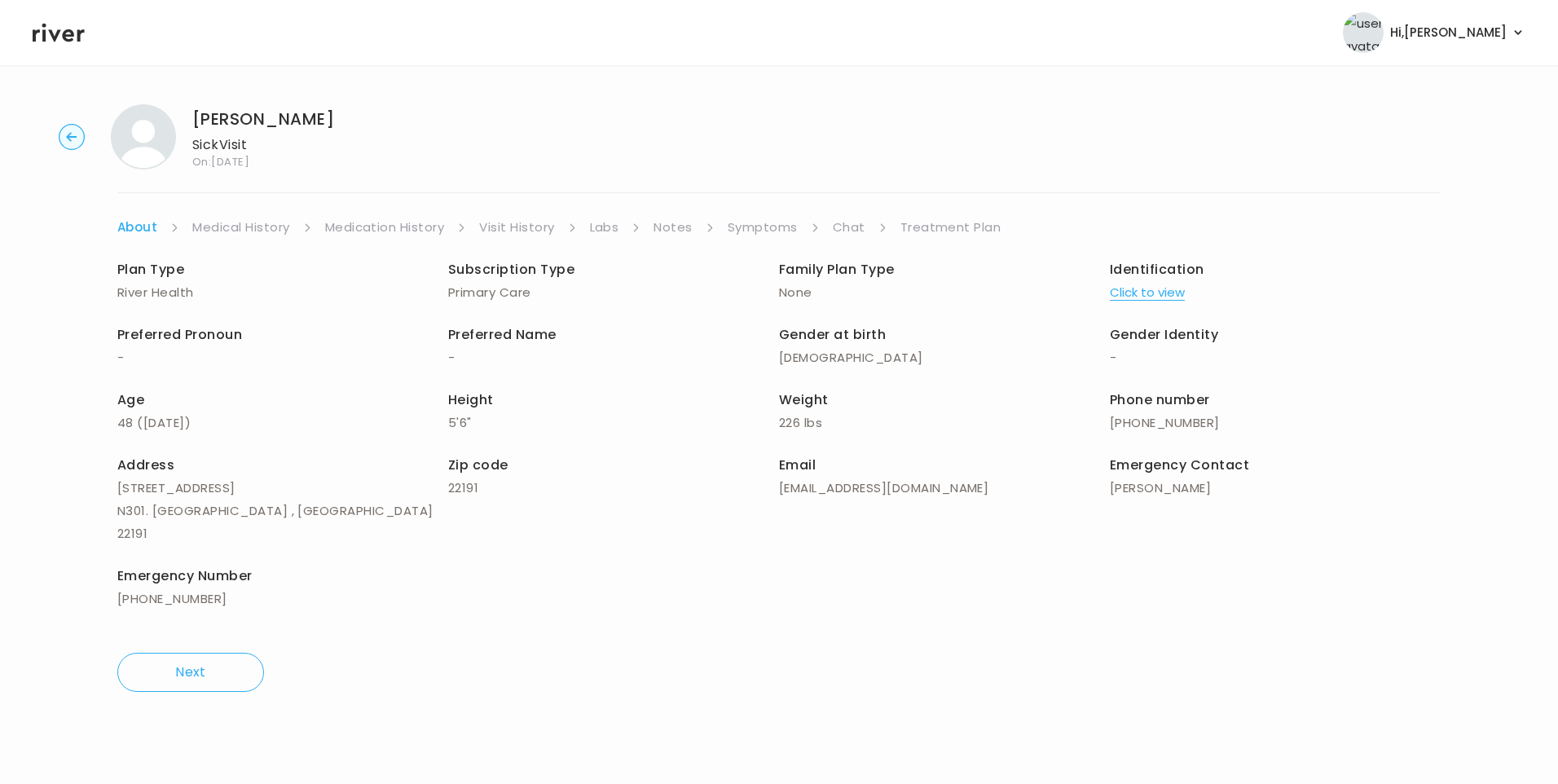
click at [845, 231] on link "Chat" at bounding box center [849, 227] width 33 height 23
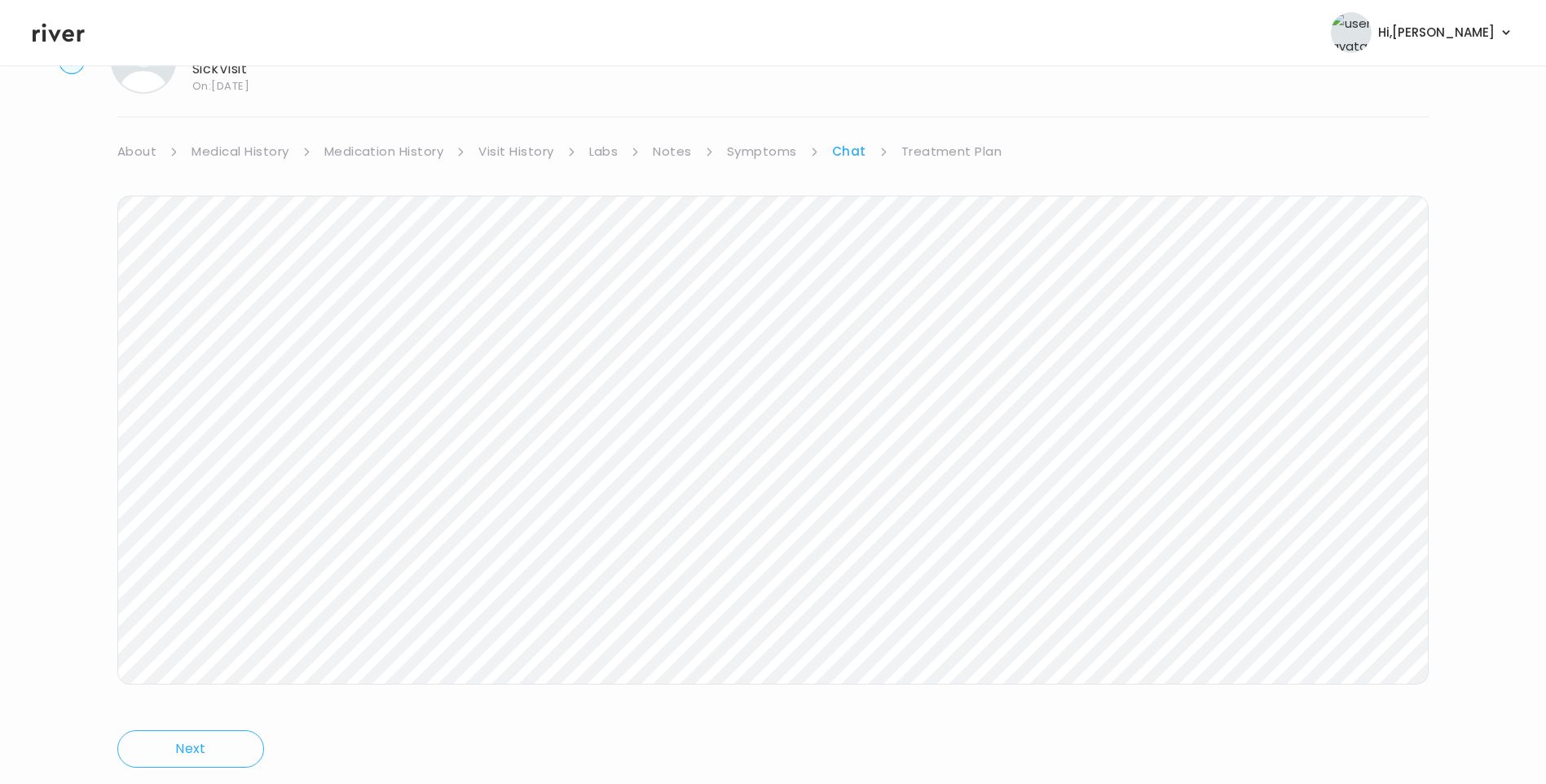
scroll to position [121, 0]
click at [929, 97] on link "Treatment Plan" at bounding box center [952, 105] width 101 height 23
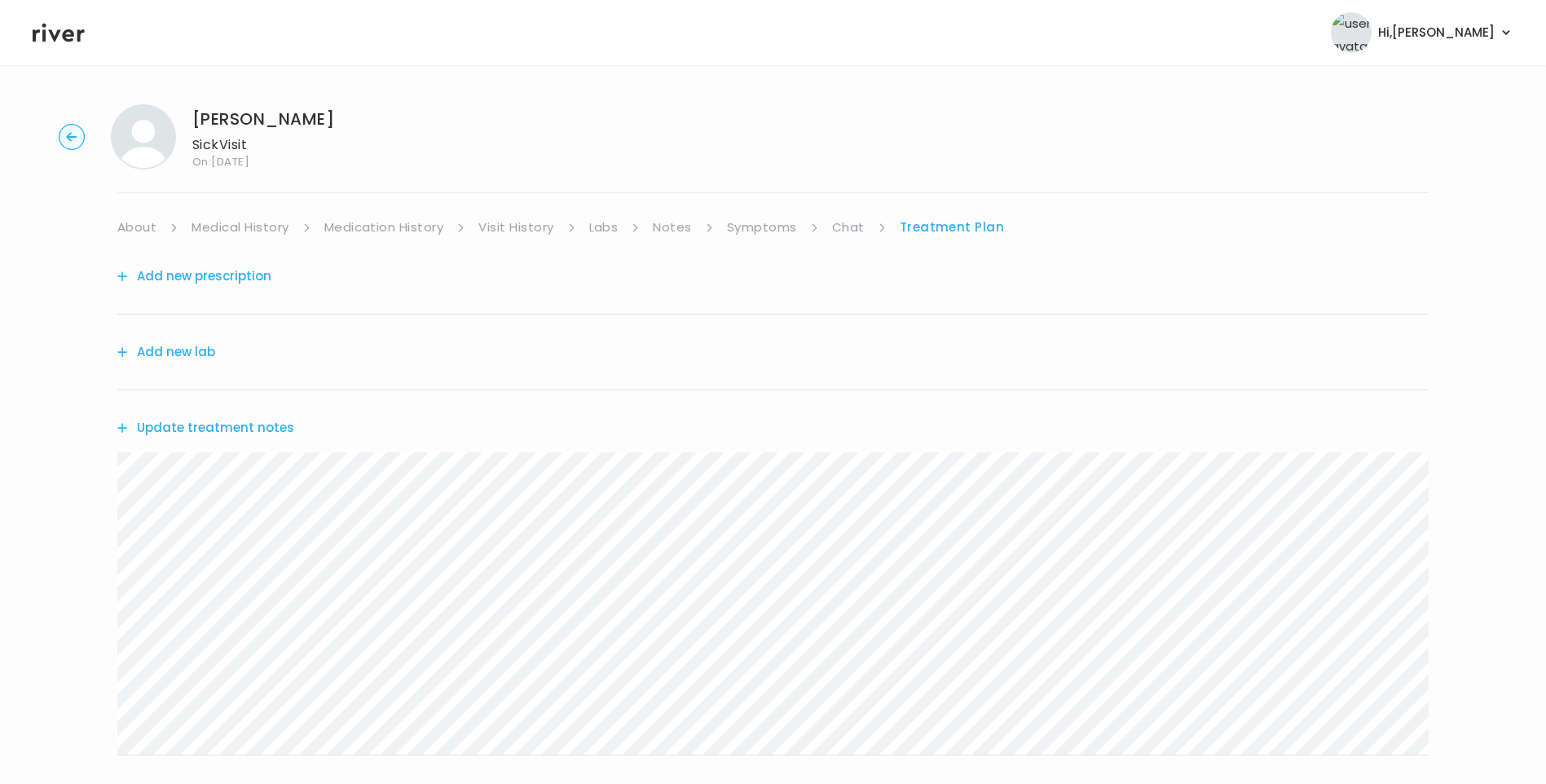
click at [262, 424] on button "Update treatment notes" at bounding box center [206, 428] width 177 height 23
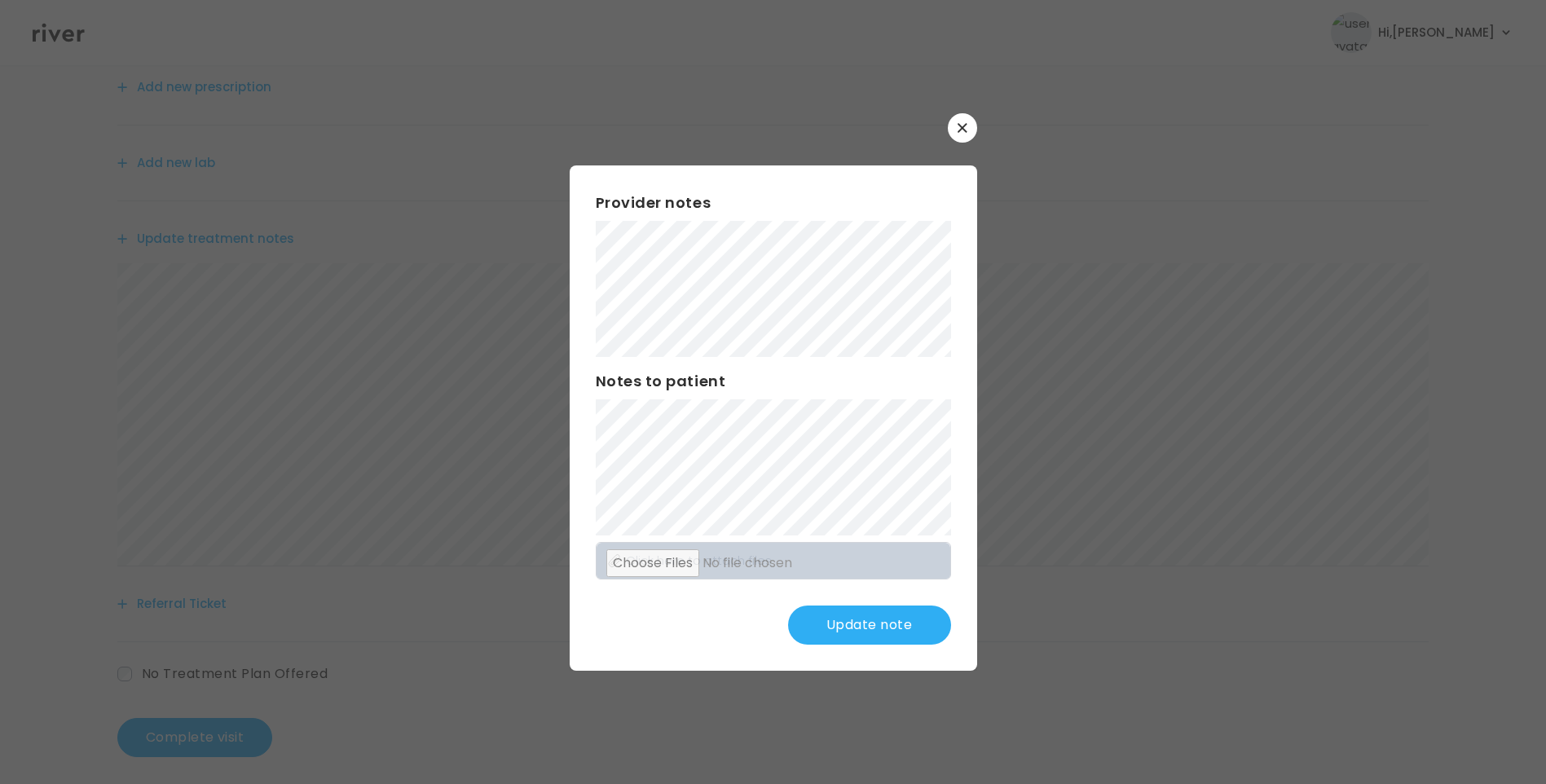
scroll to position [202, 0]
click at [878, 627] on button "Update note" at bounding box center [870, 624] width 163 height 39
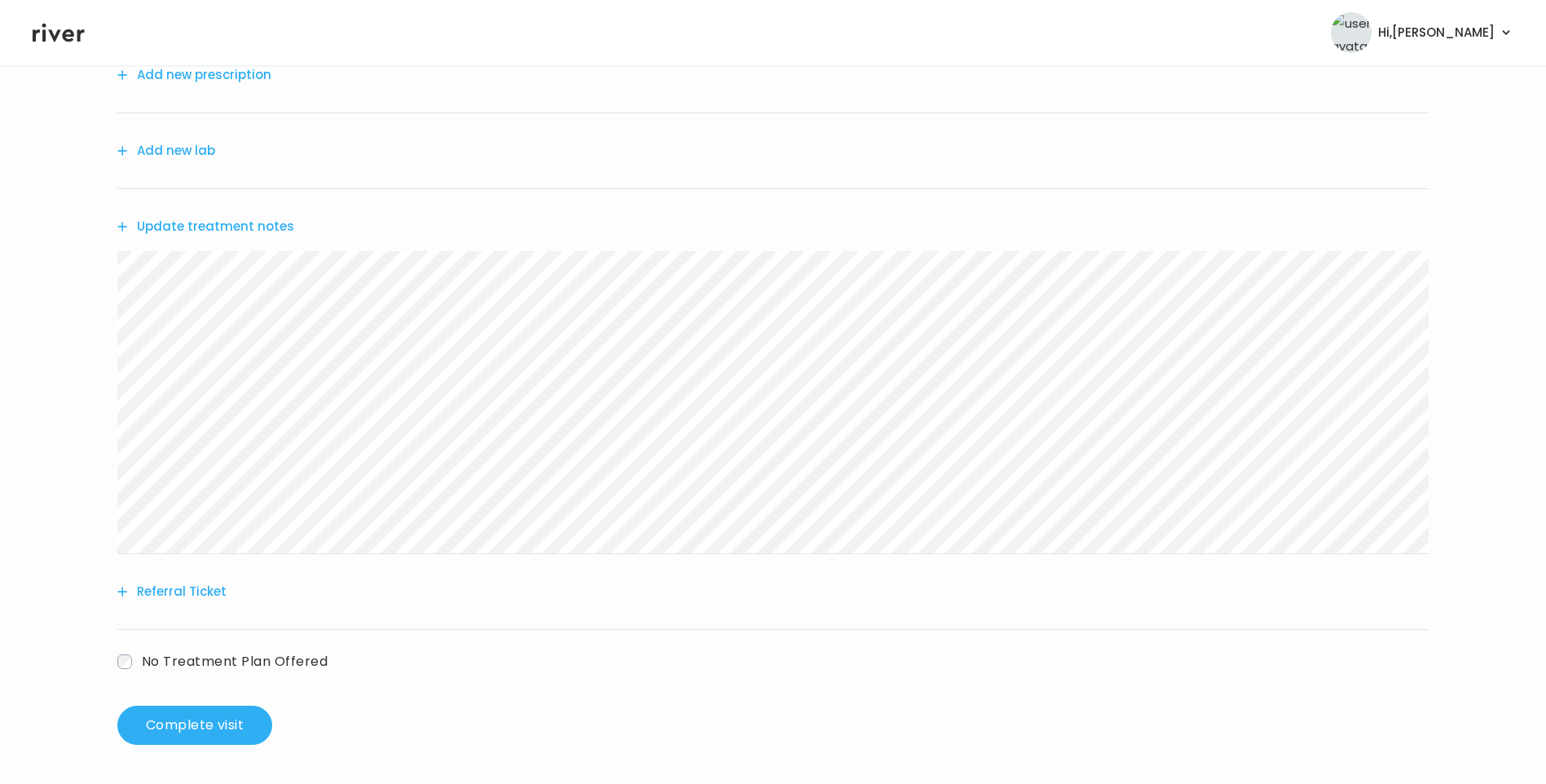
click at [237, 224] on button "Update treatment notes" at bounding box center [206, 226] width 177 height 23
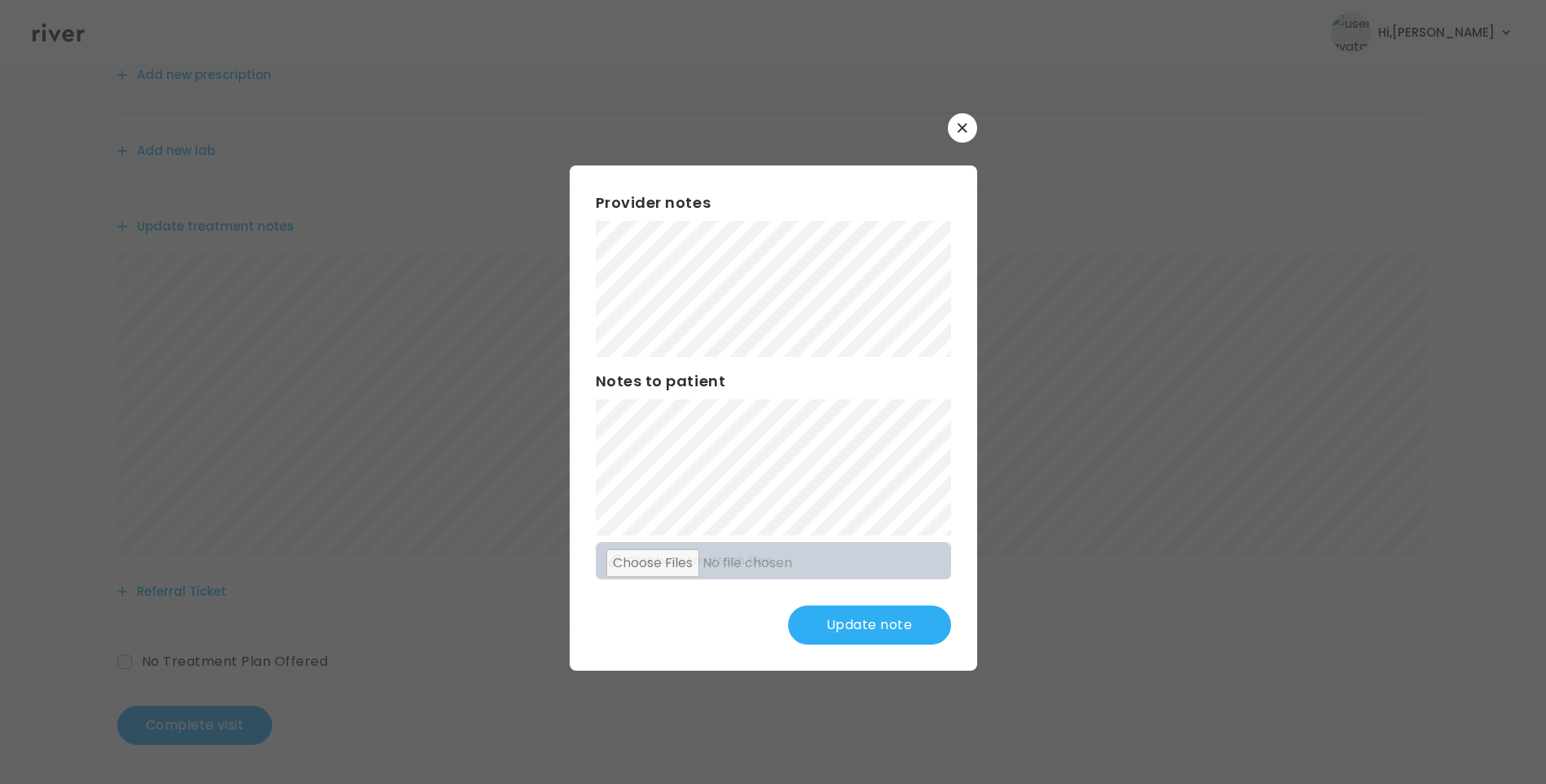
click at [888, 630] on button "Update note" at bounding box center [870, 624] width 163 height 39
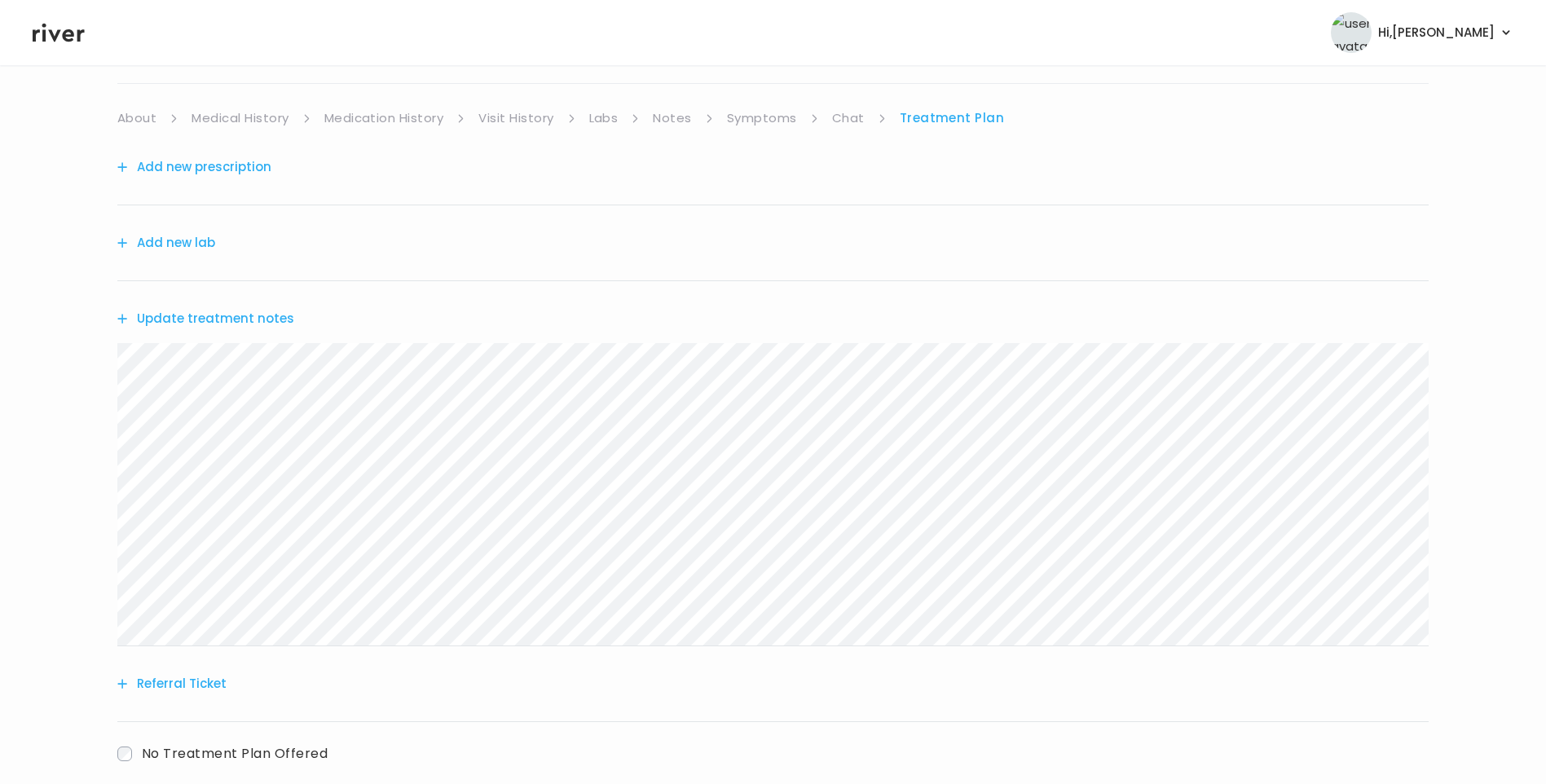
scroll to position [0, 0]
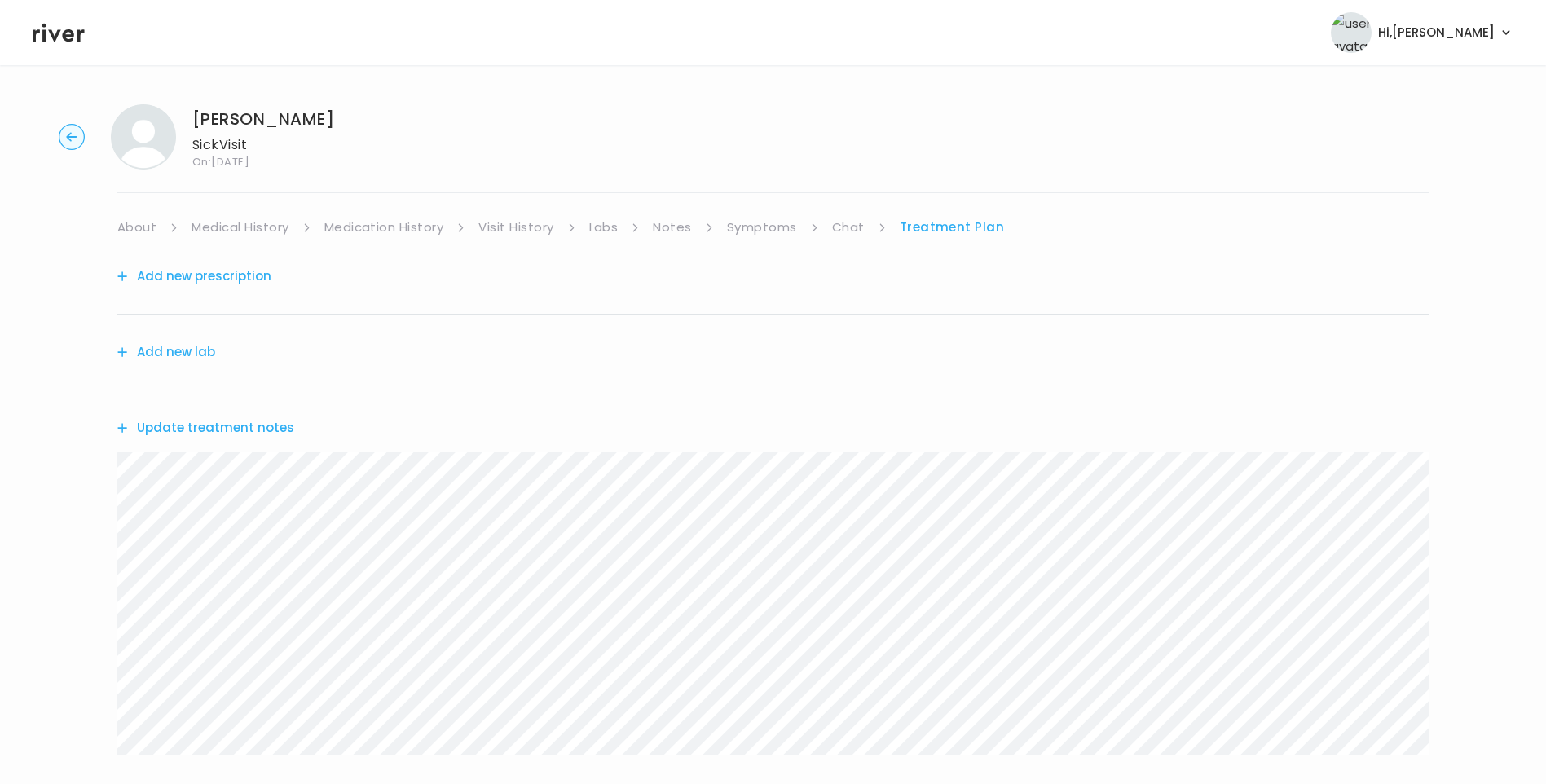
click at [202, 428] on button "Update treatment notes" at bounding box center [206, 428] width 177 height 23
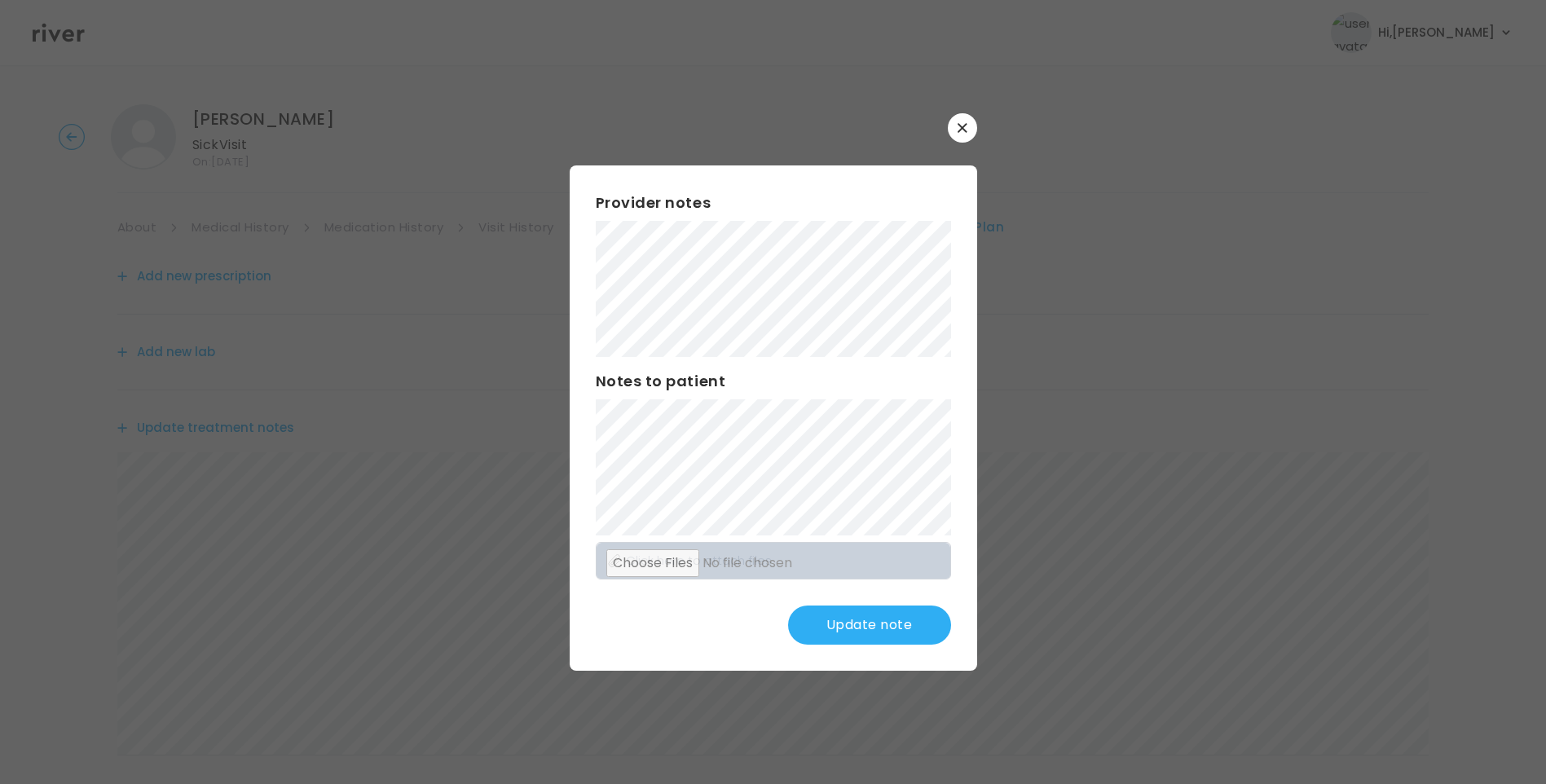
click at [890, 623] on button "Update note" at bounding box center [870, 624] width 163 height 39
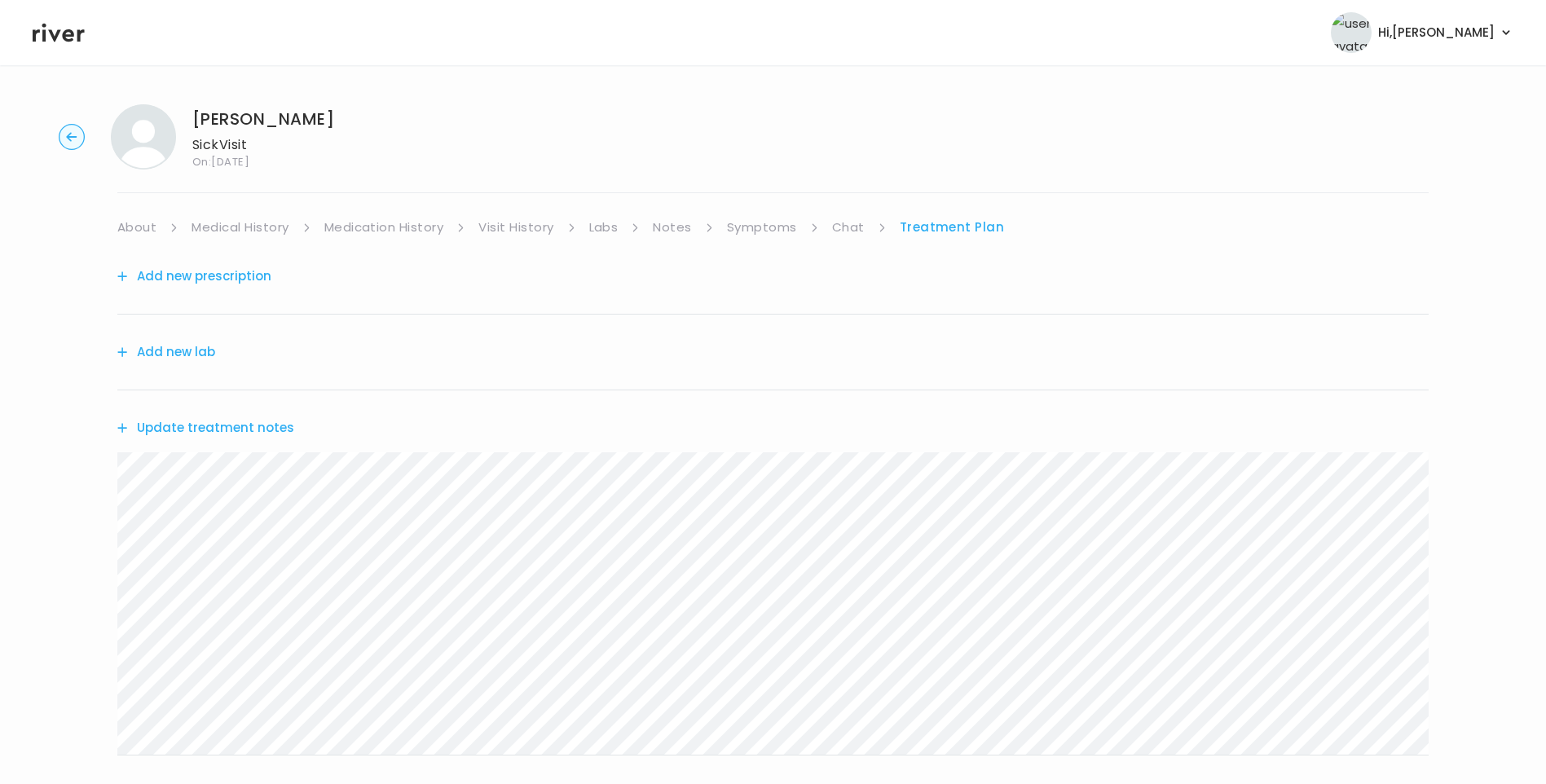
drag, startPoint x: 61, startPoint y: 25, endPoint x: 77, endPoint y: 31, distance: 17.1
click at [61, 26] on icon at bounding box center [59, 32] width 52 height 24
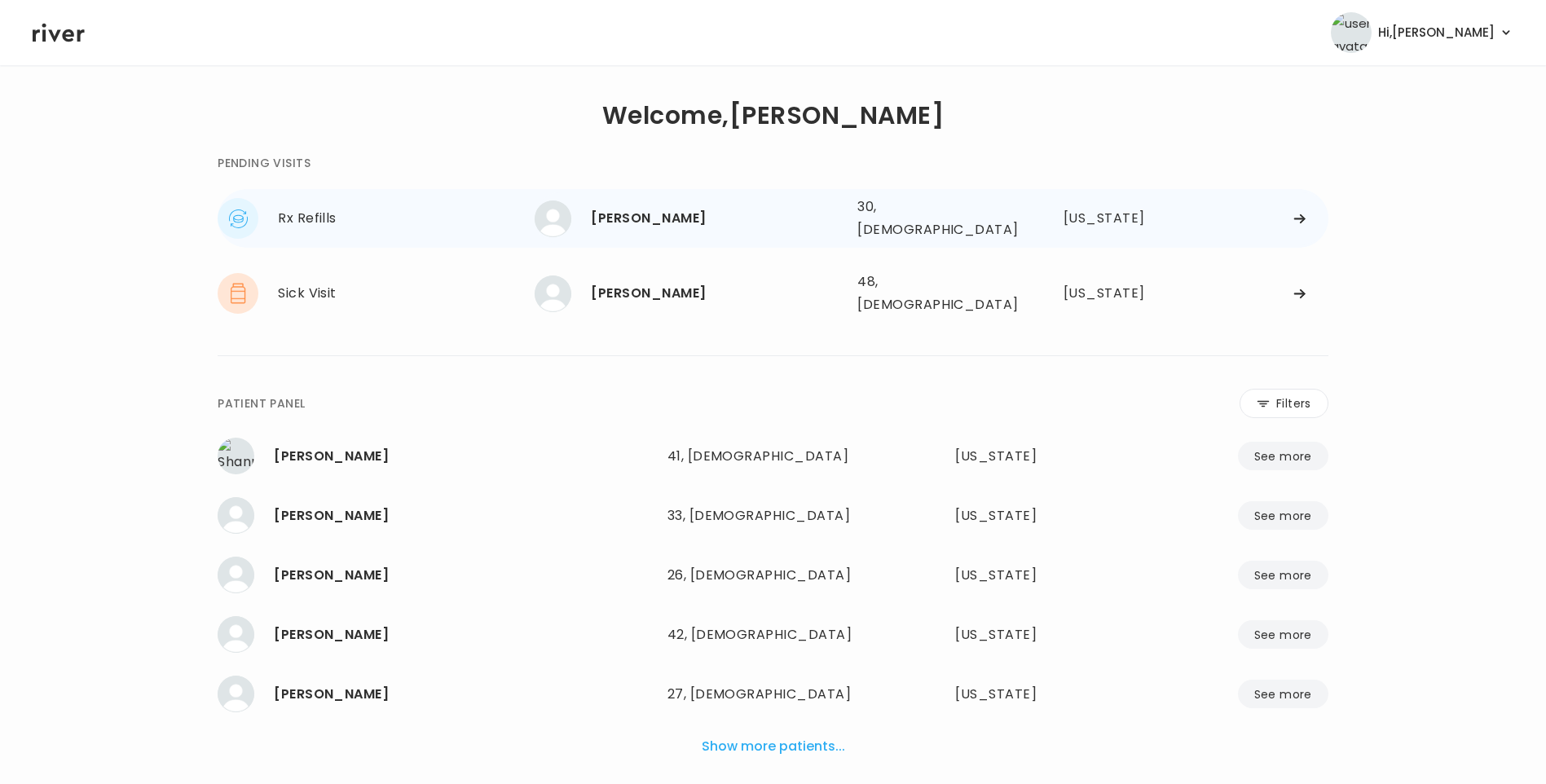
click at [672, 207] on div "AMANDA LYNCH" at bounding box center [718, 218] width 254 height 23
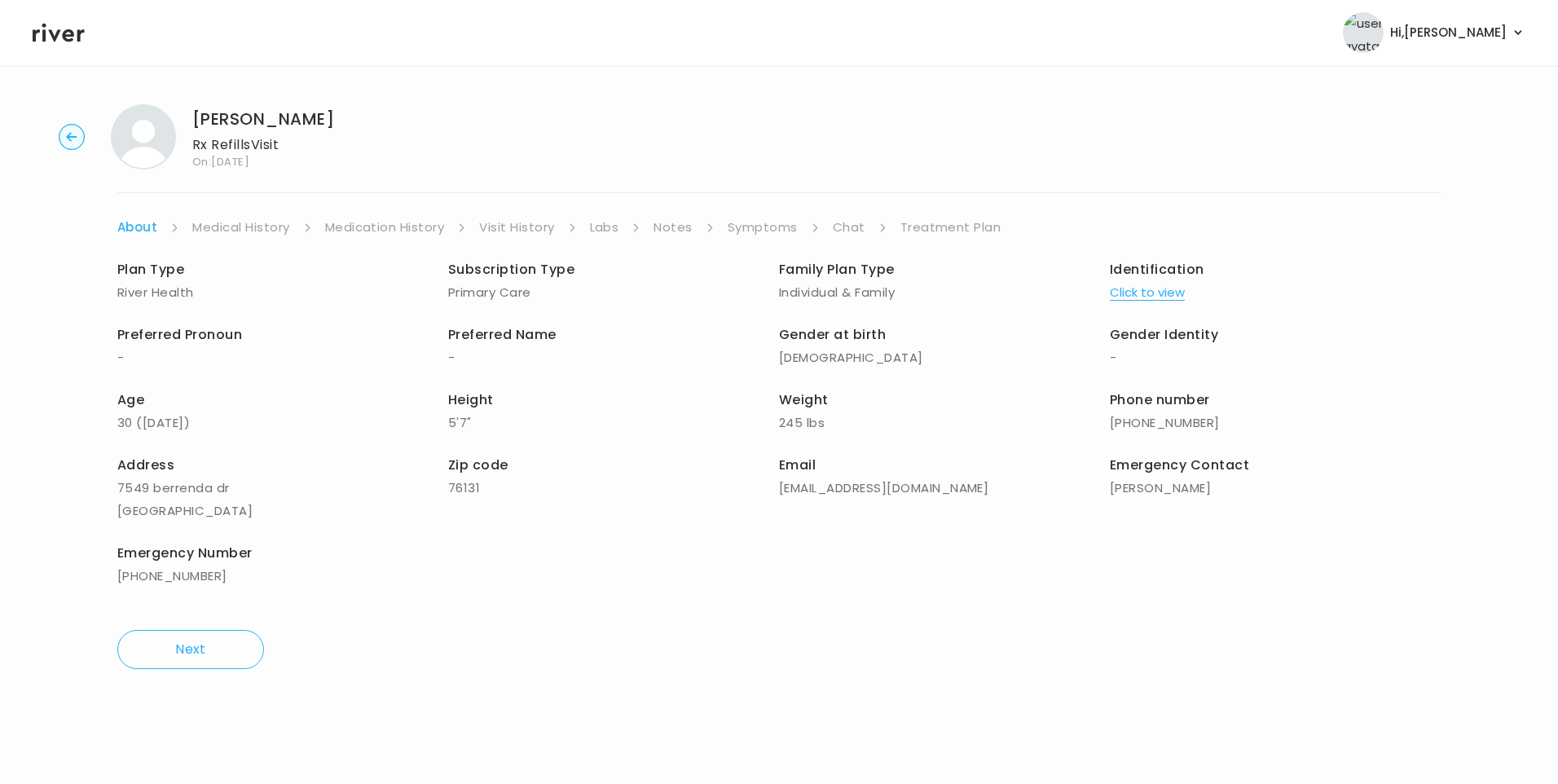
click at [855, 230] on link "Chat" at bounding box center [849, 227] width 33 height 23
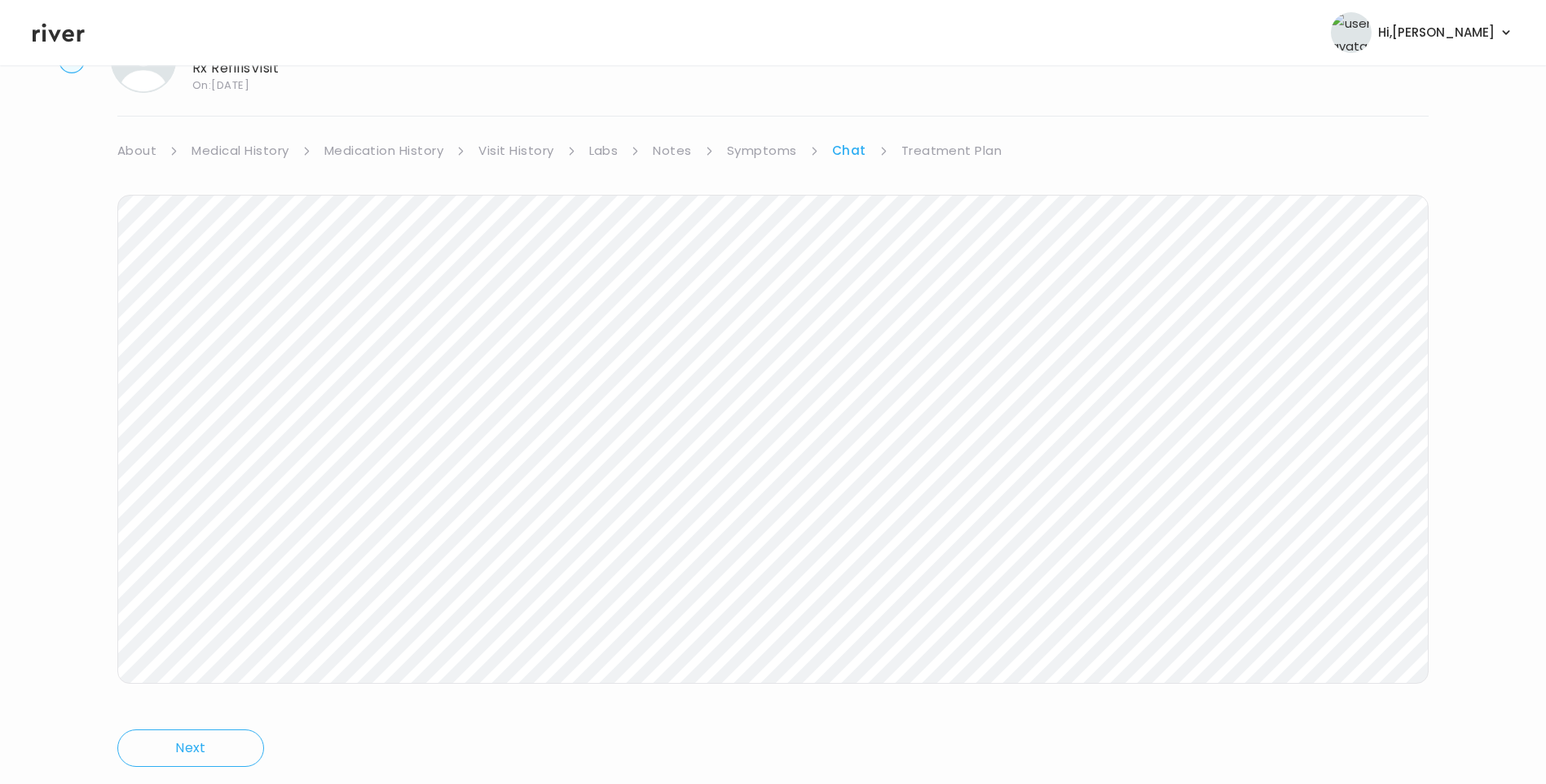
scroll to position [121, 0]
drag, startPoint x: 941, startPoint y: 110, endPoint x: 952, endPoint y: 119, distance: 14.2
click at [942, 110] on link "Treatment Plan" at bounding box center [952, 105] width 101 height 23
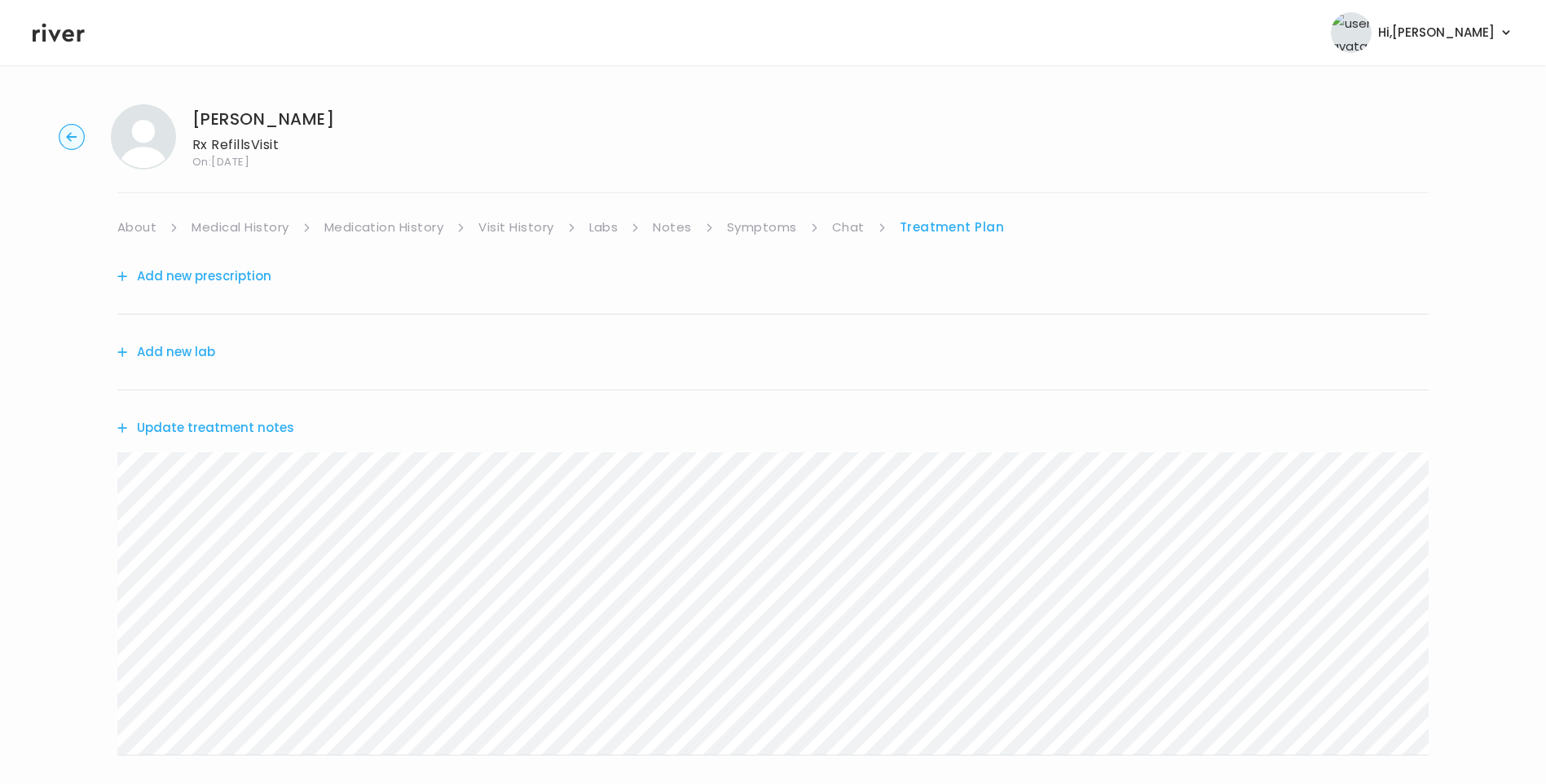
click at [224, 424] on button "Update treatment notes" at bounding box center [206, 428] width 177 height 23
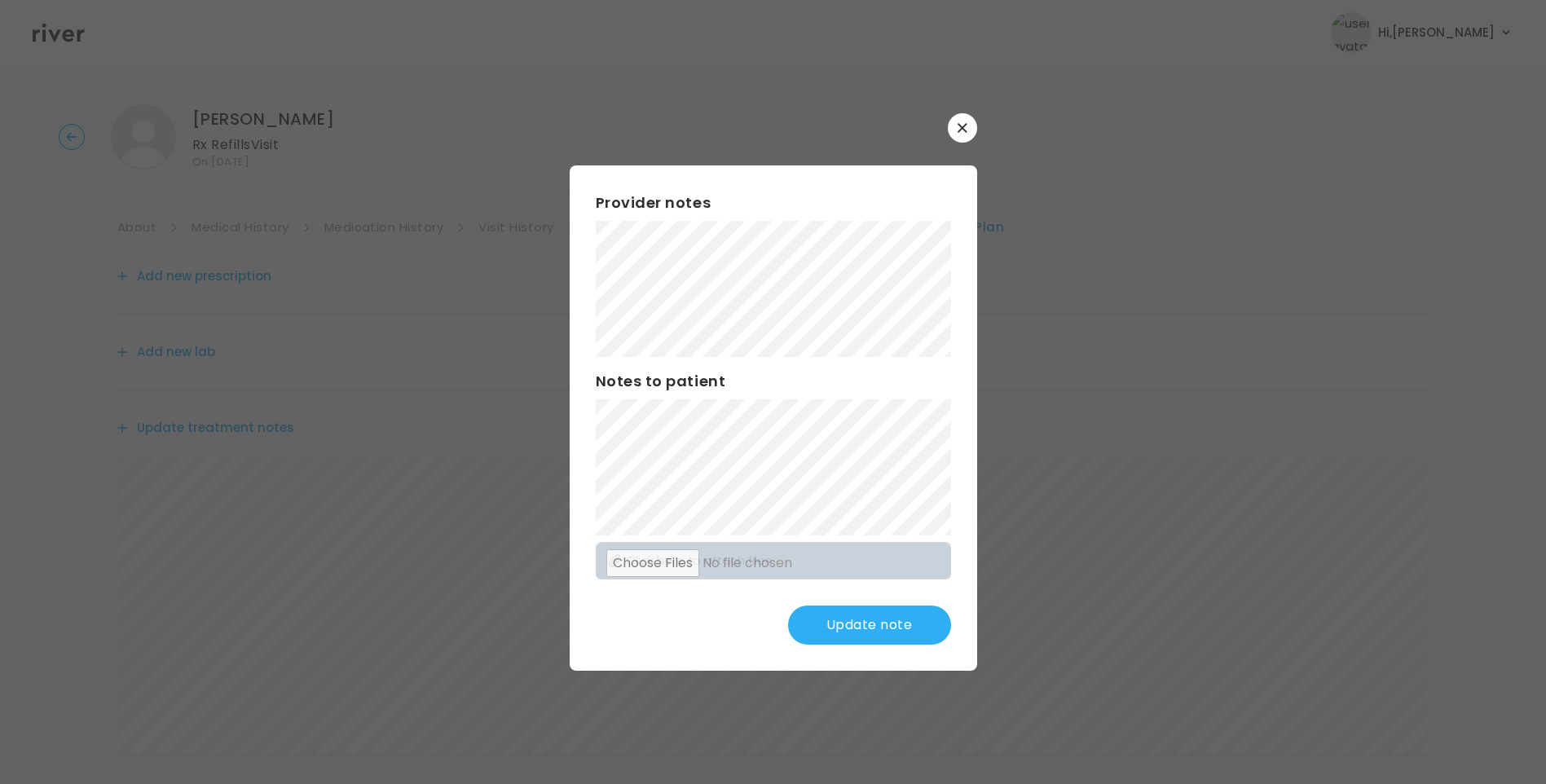
click at [873, 625] on button "Update note" at bounding box center [870, 624] width 163 height 39
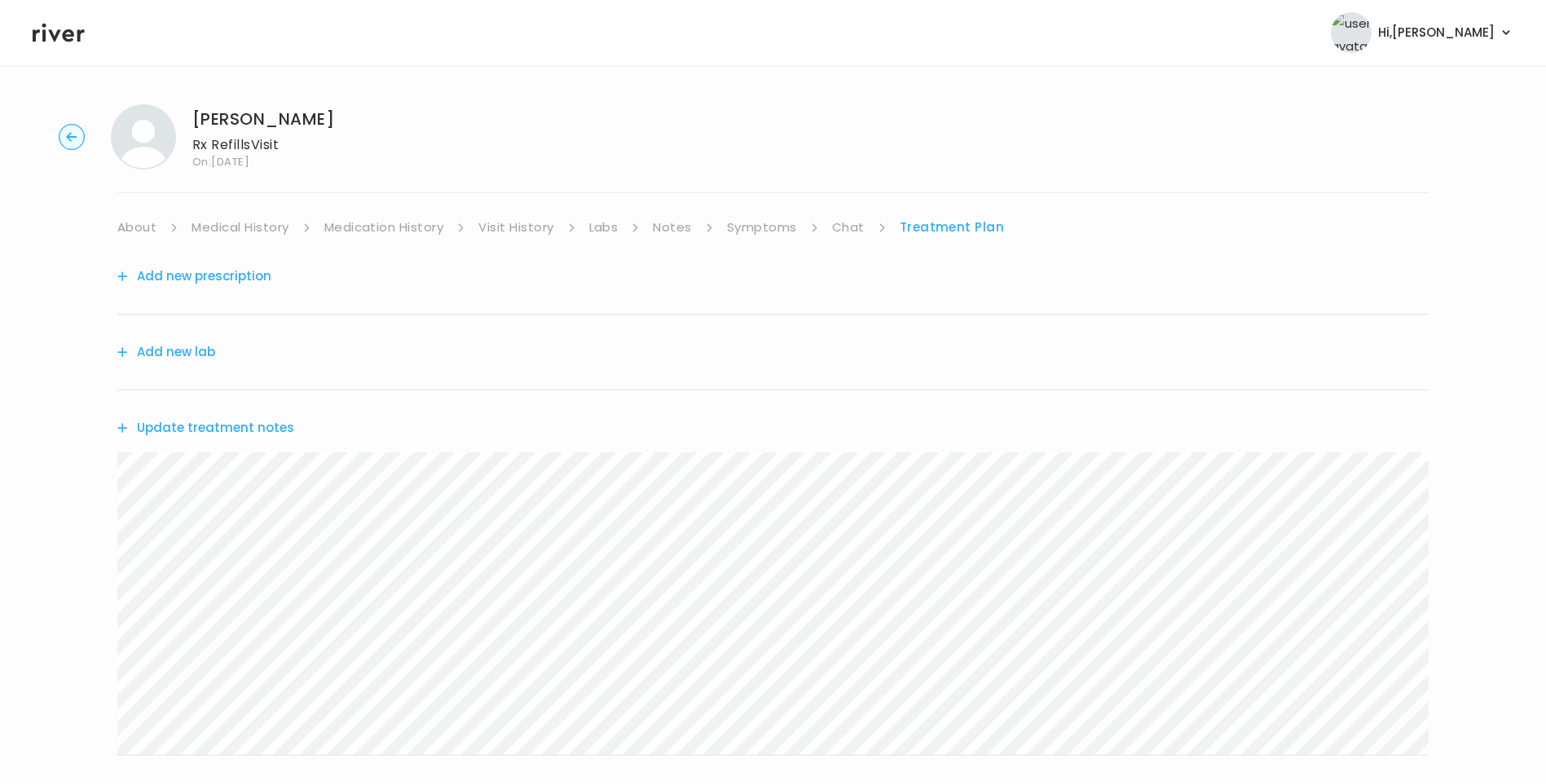
click at [857, 221] on link "Chat" at bounding box center [848, 227] width 33 height 23
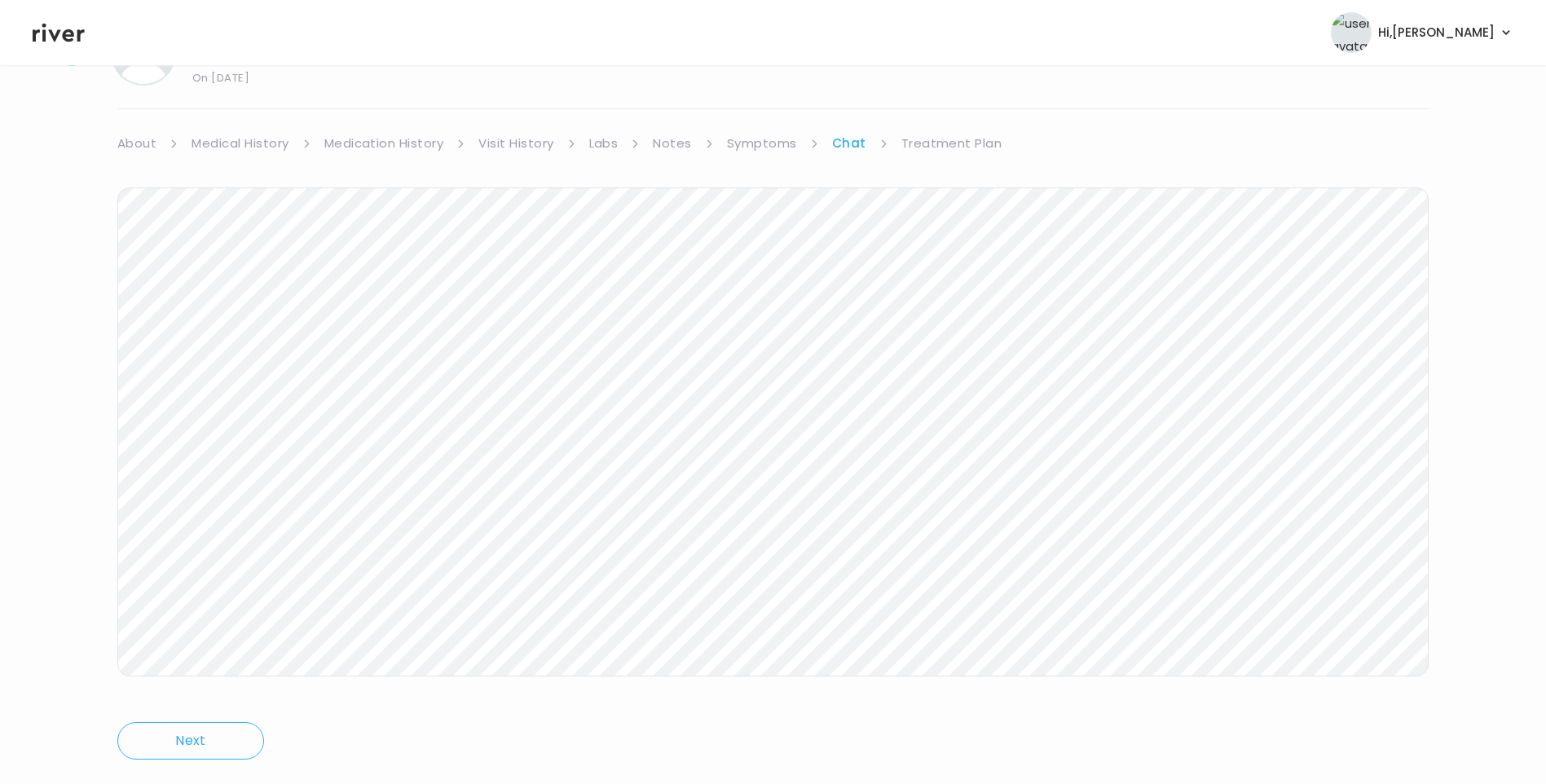
scroll to position [121, 0]
click at [57, 34] on icon at bounding box center [59, 33] width 52 height 18
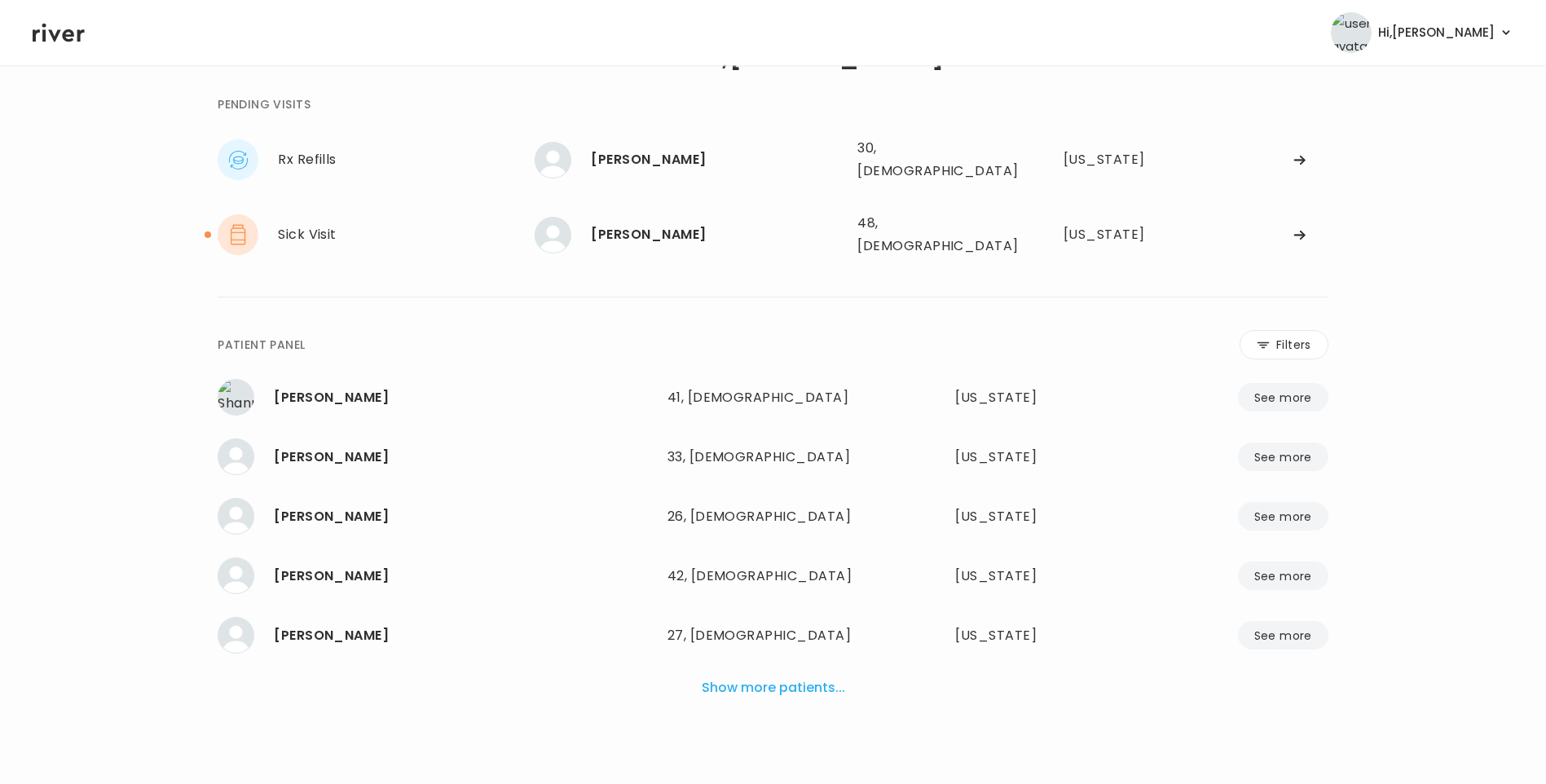
scroll to position [40, 0]
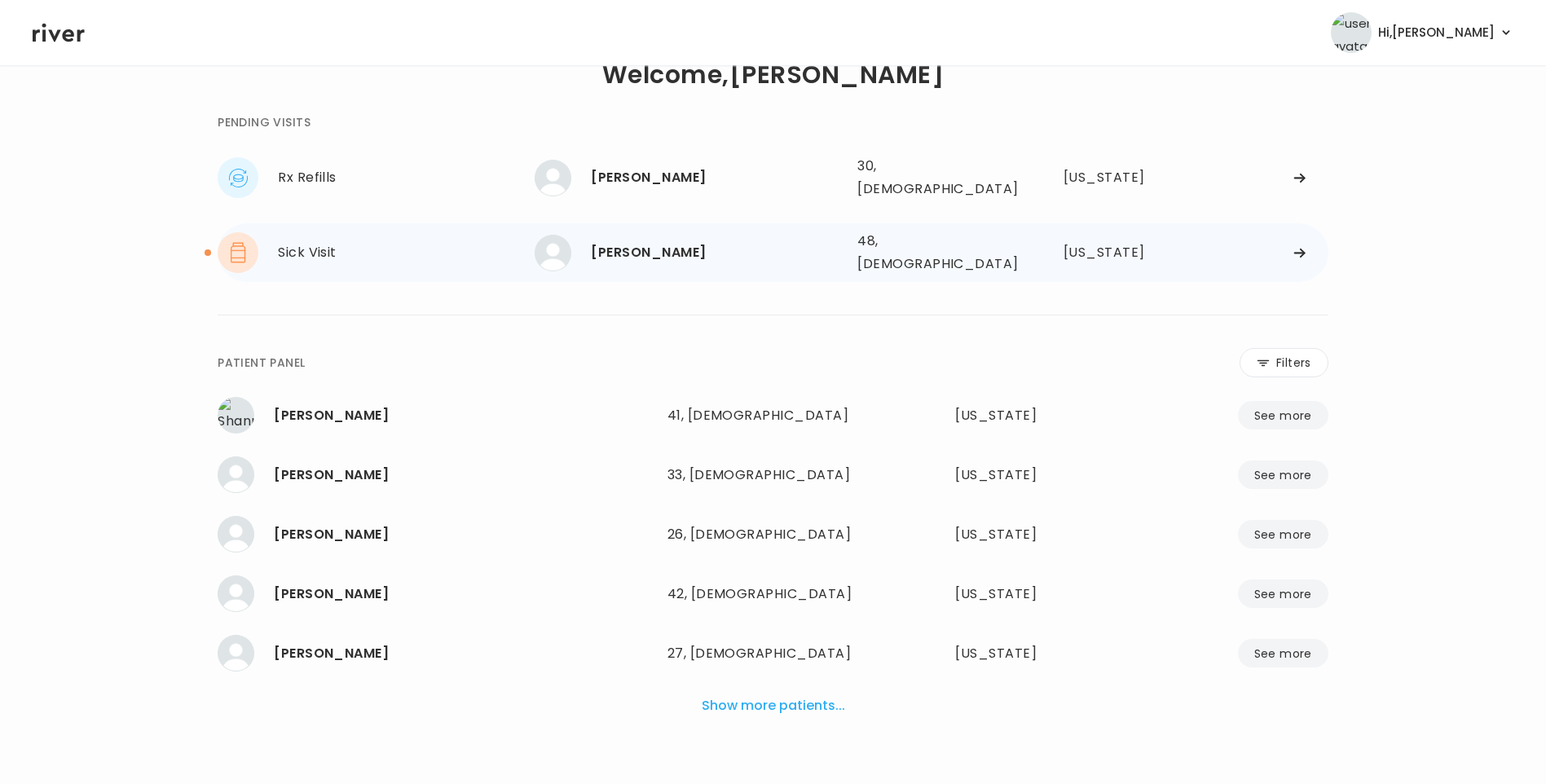
click at [655, 246] on div "[PERSON_NAME]" at bounding box center [718, 252] width 254 height 23
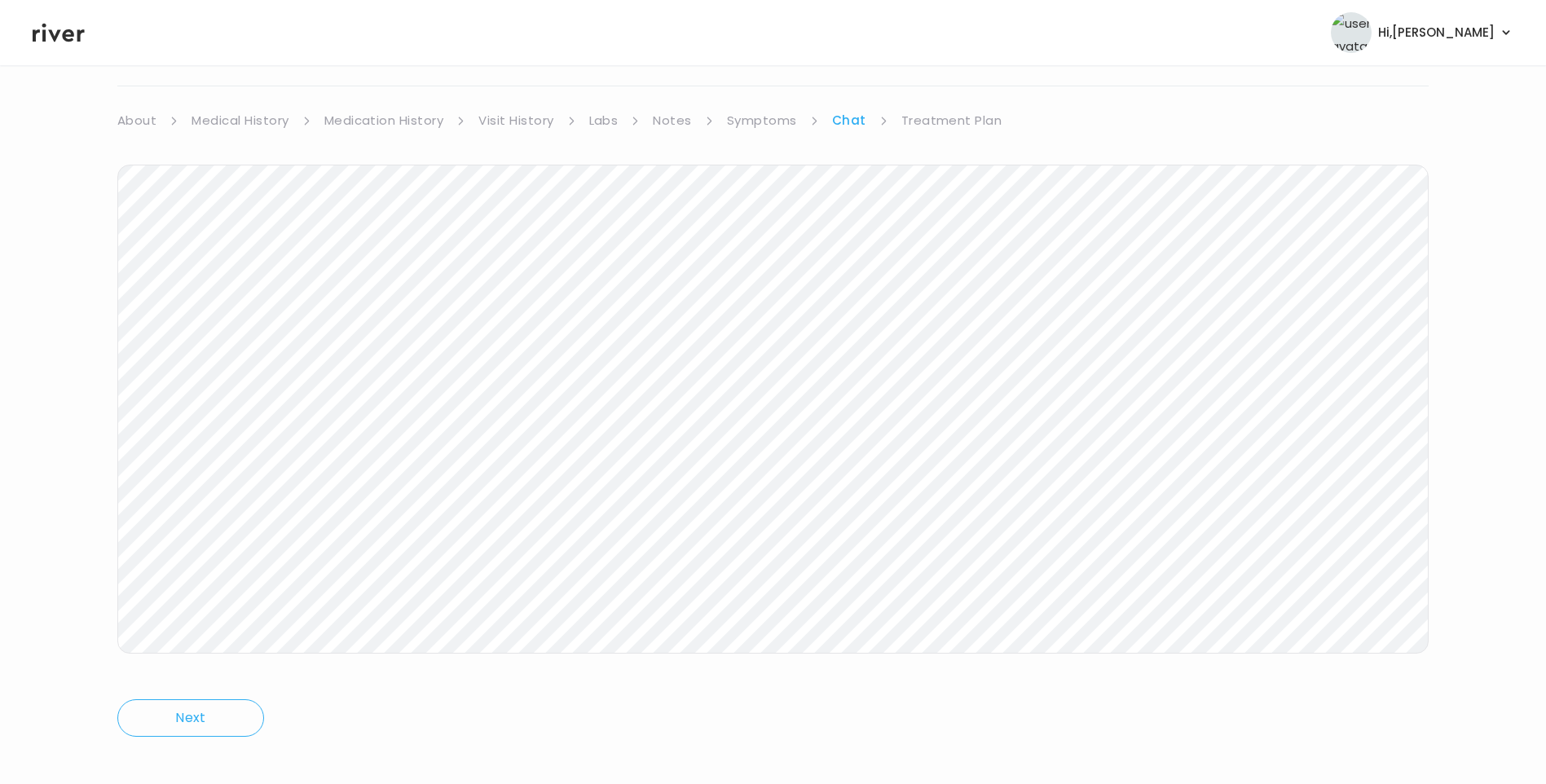
scroll to position [121, 0]
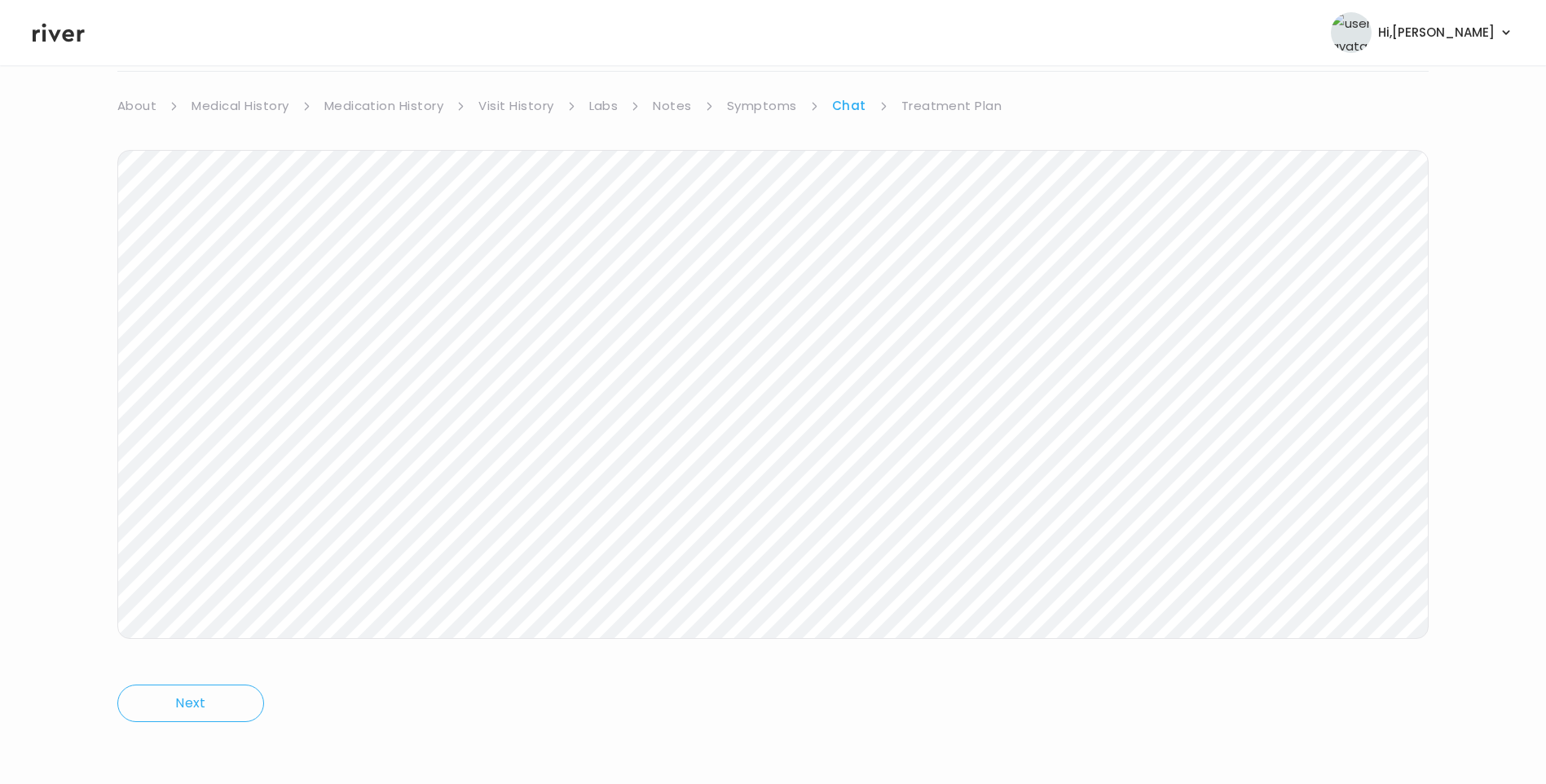
click at [606, 111] on link "Labs" at bounding box center [604, 105] width 29 height 23
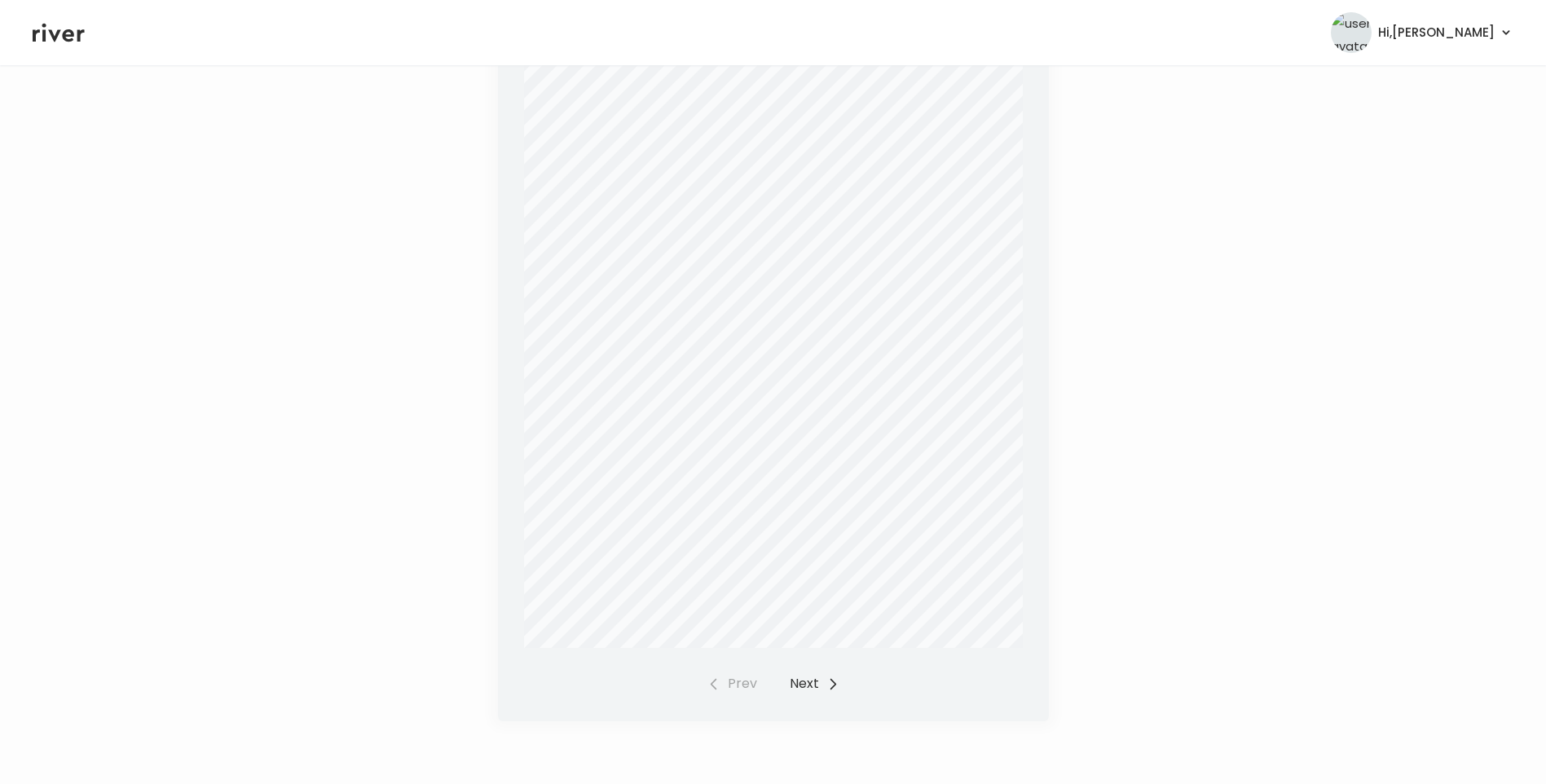
scroll to position [424, 0]
click at [814, 674] on button "Next" at bounding box center [815, 674] width 50 height 23
click at [751, 671] on button "Prev" at bounding box center [732, 674] width 50 height 23
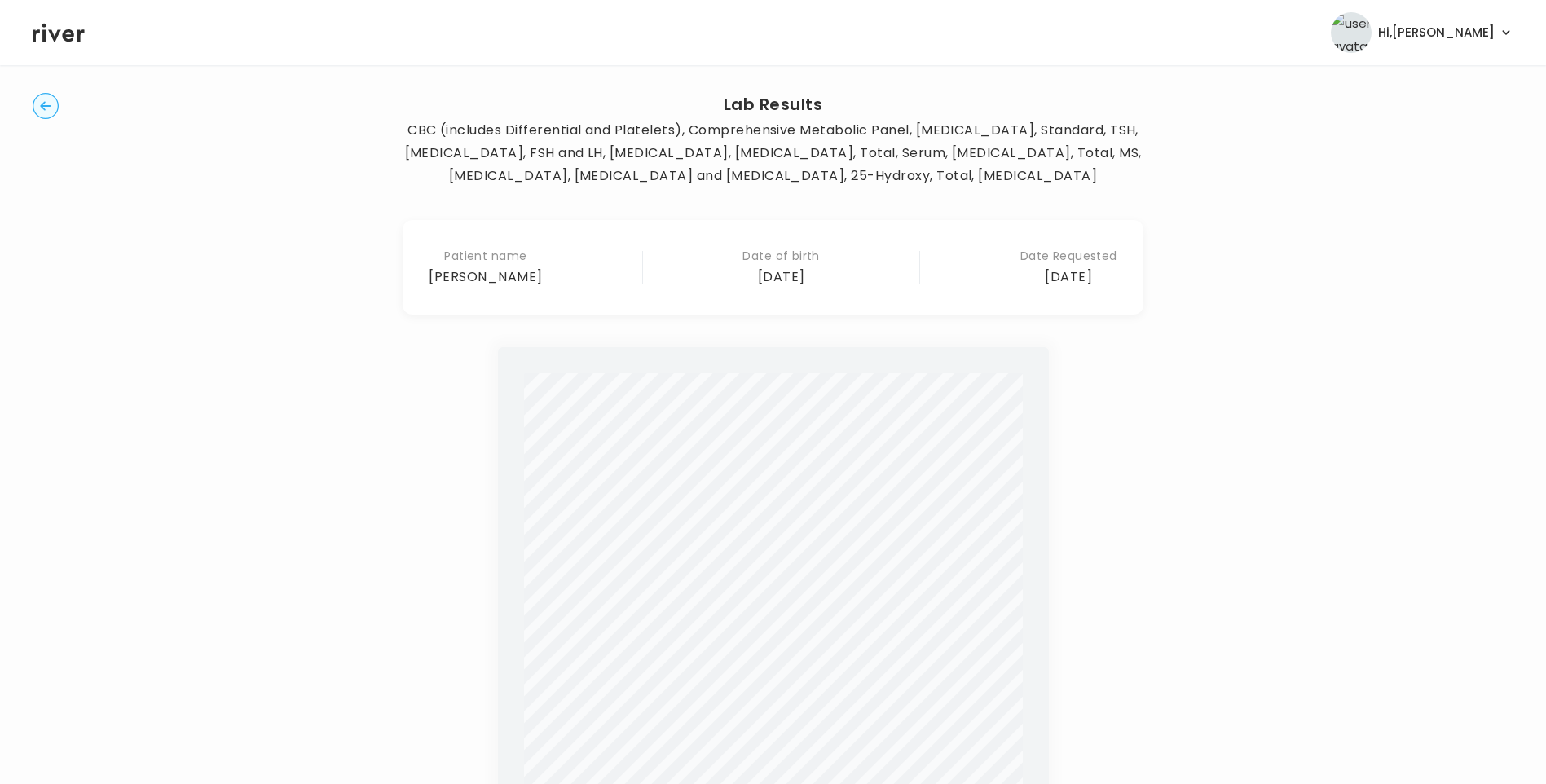
scroll to position [0, 0]
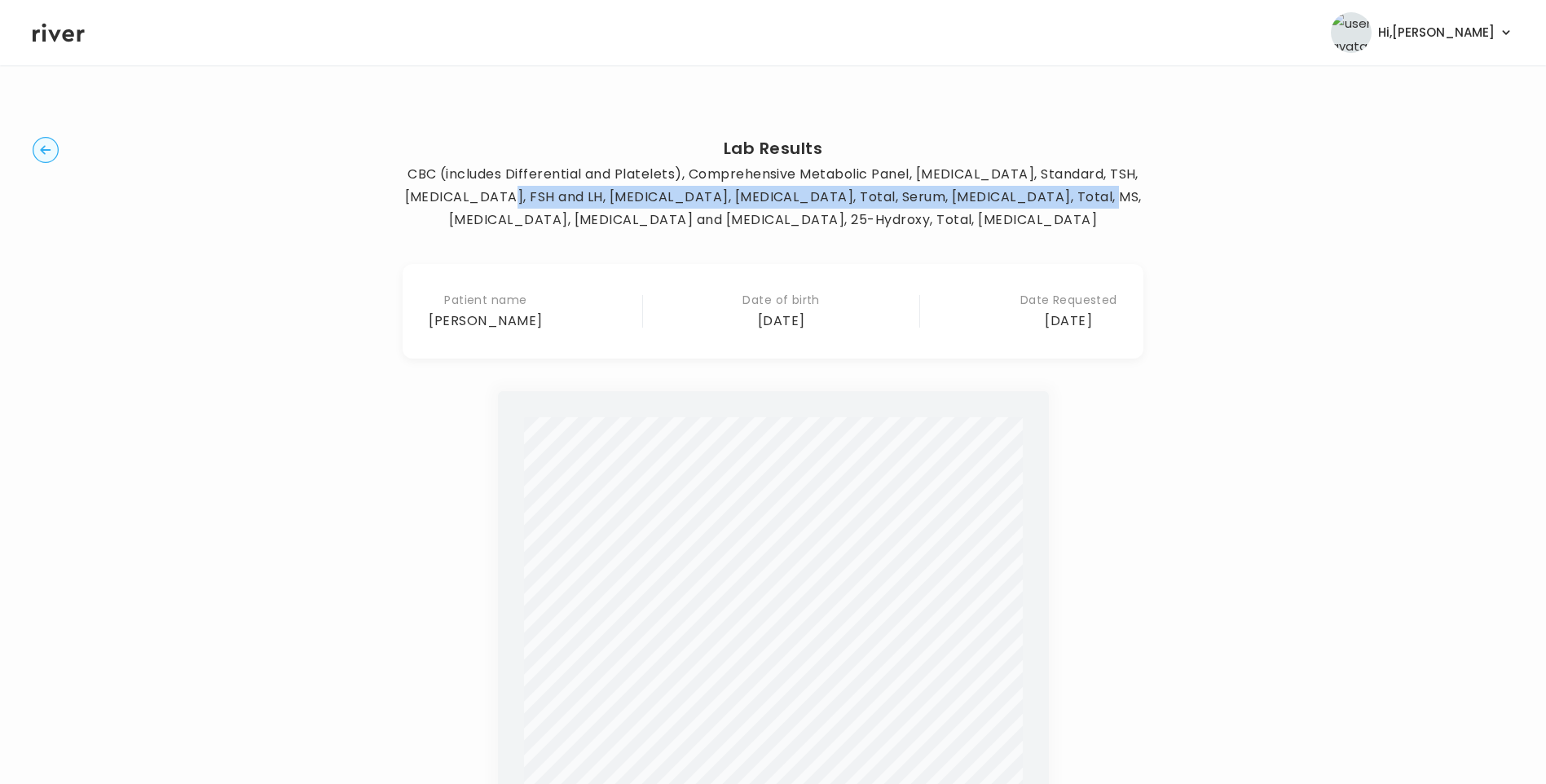
drag, startPoint x: 551, startPoint y: 198, endPoint x: 1113, endPoint y: 195, distance: 562.0
click at [1113, 195] on p "CBC (includes Differential and Platelets), Comprehensive Metabolic Panel, Lipid…" at bounding box center [773, 197] width 741 height 68
drag, startPoint x: 1113, startPoint y: 195, endPoint x: 1072, endPoint y: 194, distance: 41.0
copy p "FSH and LH, Prolactin, Estrogen, Total, Serum, Testosterone, Total, MS, Progest…"
click at [40, 146] on circle "button" at bounding box center [46, 150] width 25 height 25
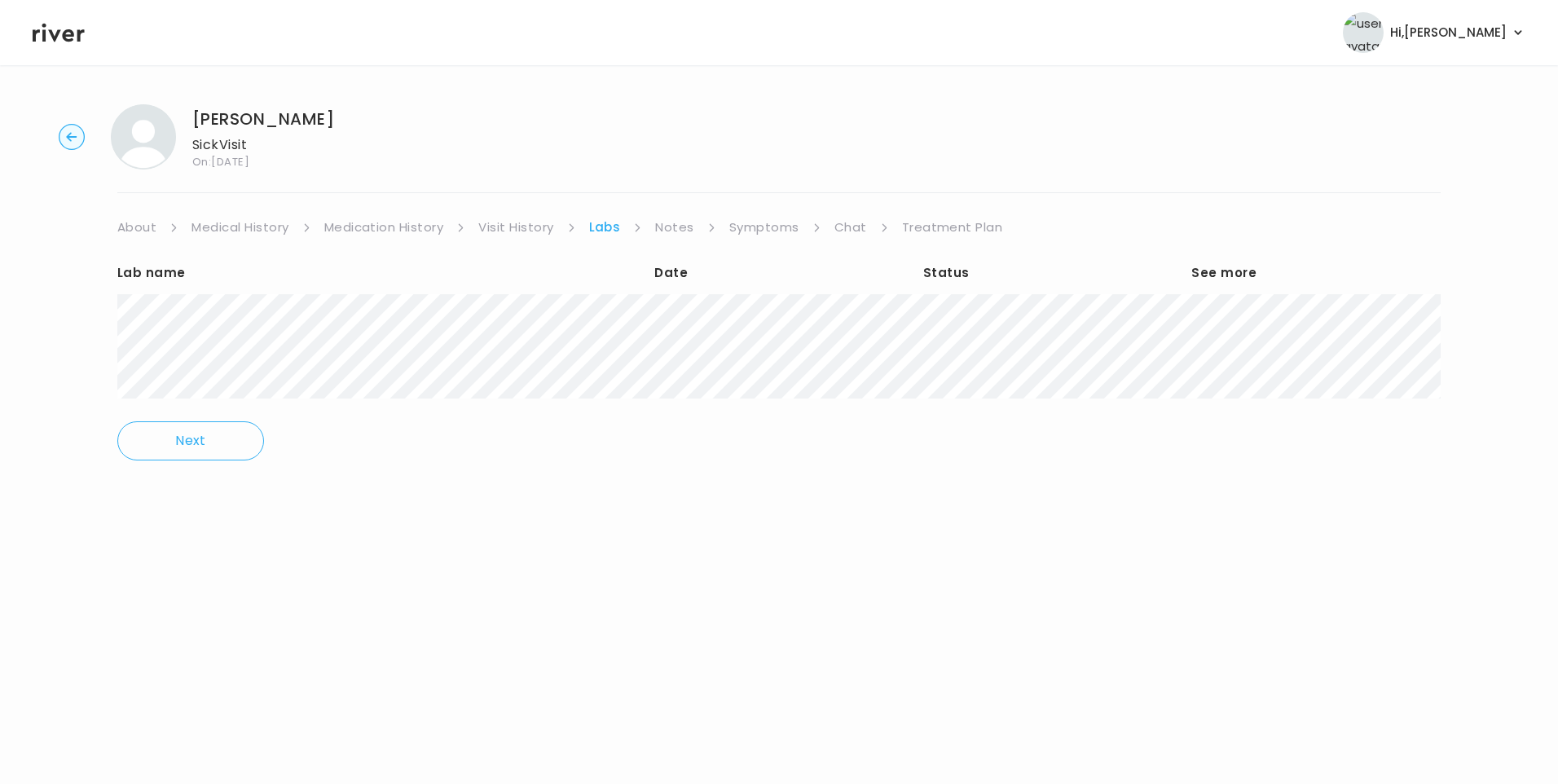
click at [856, 225] on link "Chat" at bounding box center [850, 227] width 33 height 23
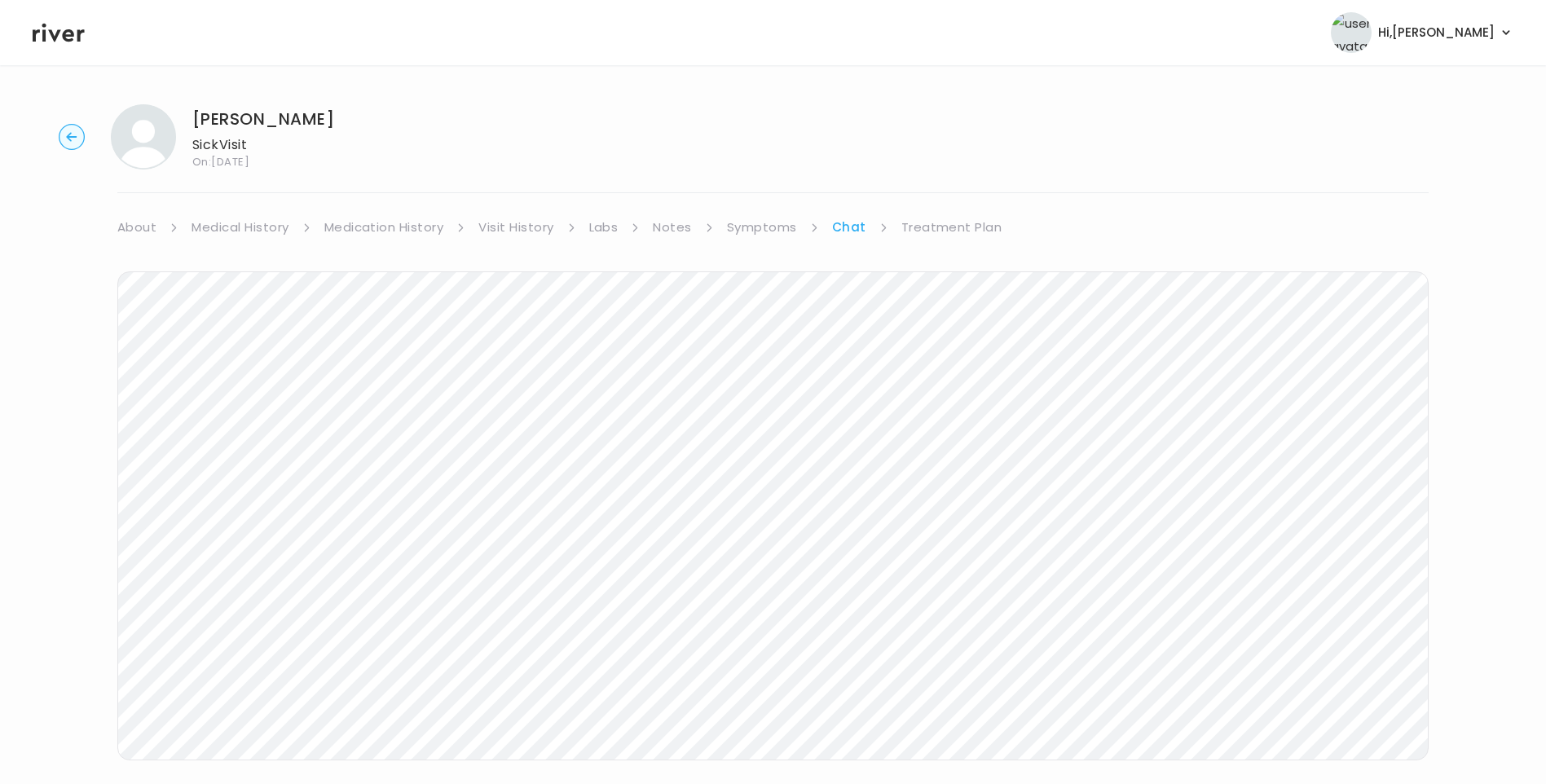
scroll to position [121, 0]
click at [604, 104] on link "Labs" at bounding box center [604, 105] width 29 height 23
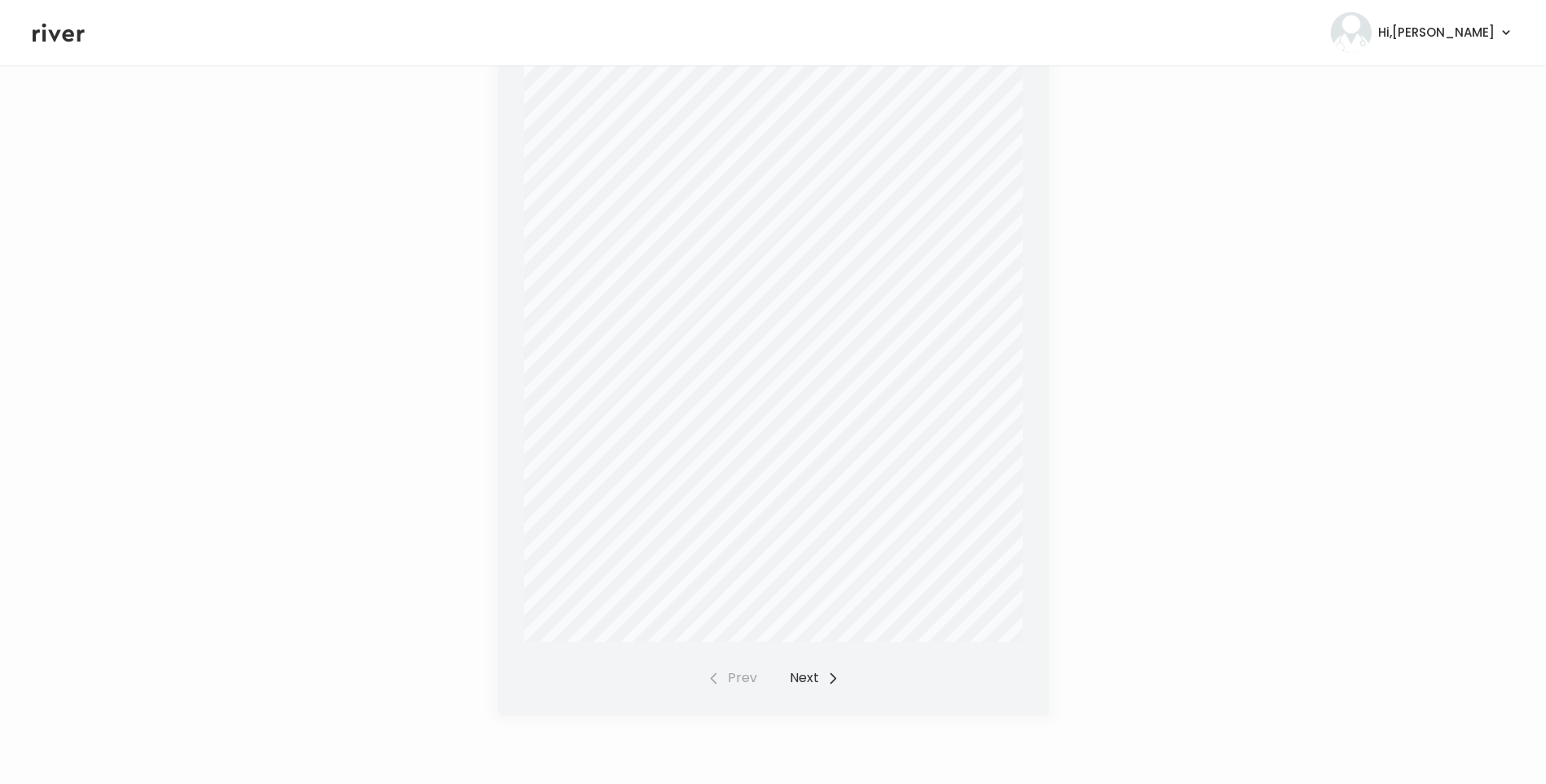
scroll to position [424, 0]
click at [802, 670] on button "Next" at bounding box center [815, 674] width 50 height 23
click at [814, 674] on button "Next" at bounding box center [815, 674] width 50 height 23
click at [810, 671] on button "Next" at bounding box center [815, 674] width 50 height 23
click at [810, 670] on div "Prev Next" at bounding box center [773, 674] width 132 height 23
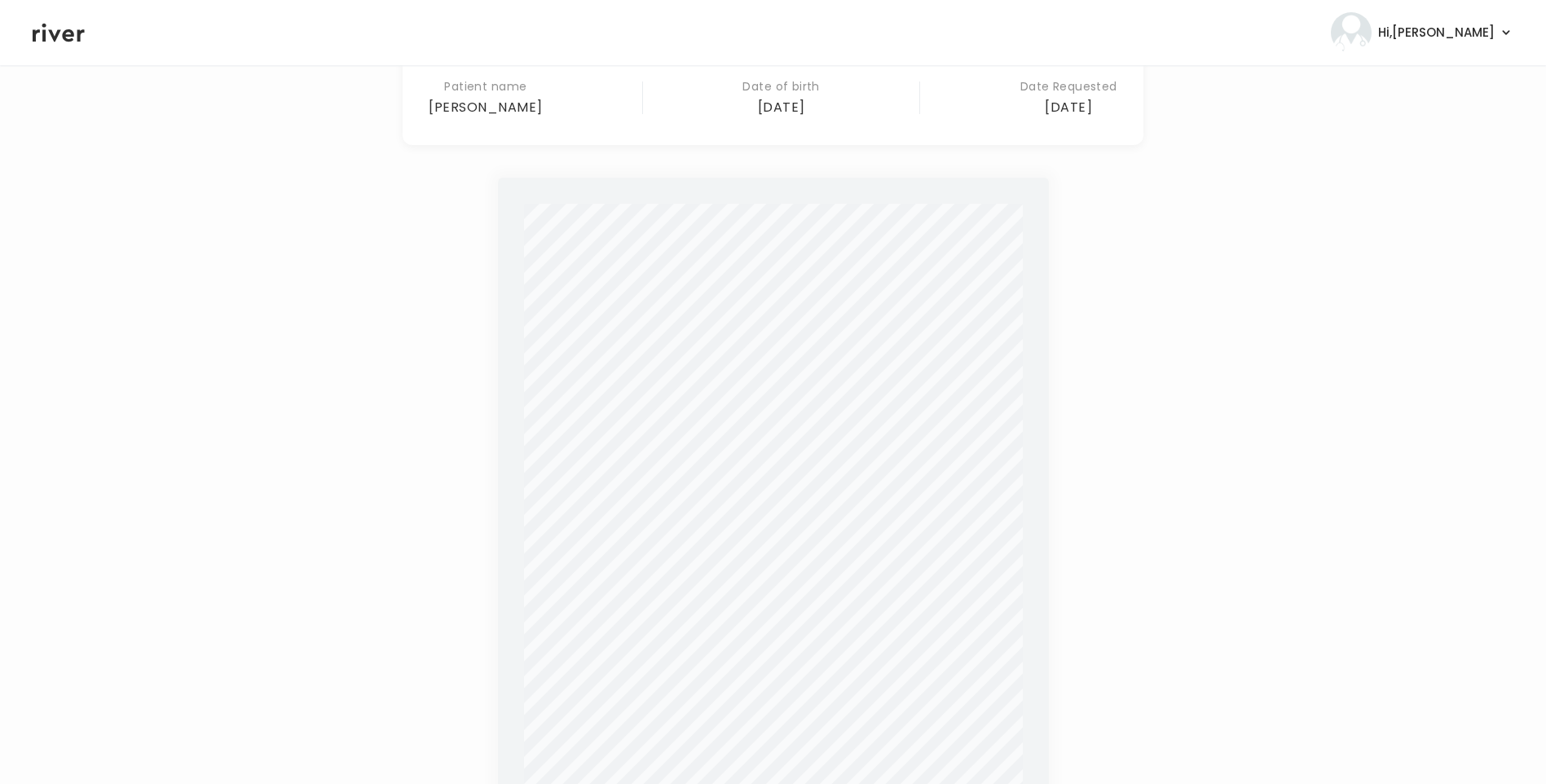
scroll to position [0, 0]
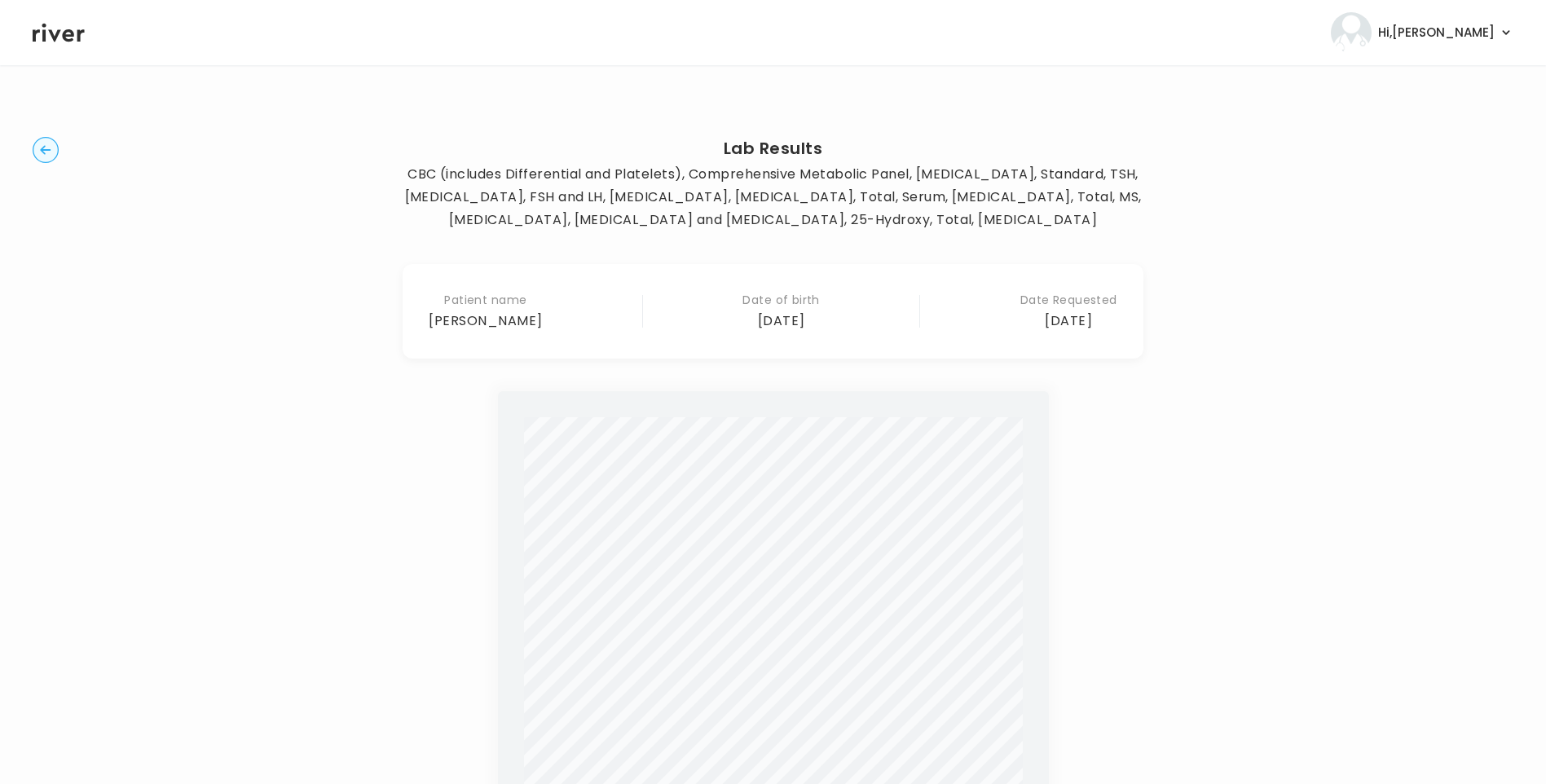
click at [62, 144] on div "Lab Results CBC (includes Differential and Platelets), Comprehensive Metabolic …" at bounding box center [773, 636] width 1481 height 1090
click at [49, 150] on icon "button" at bounding box center [45, 150] width 11 height 9
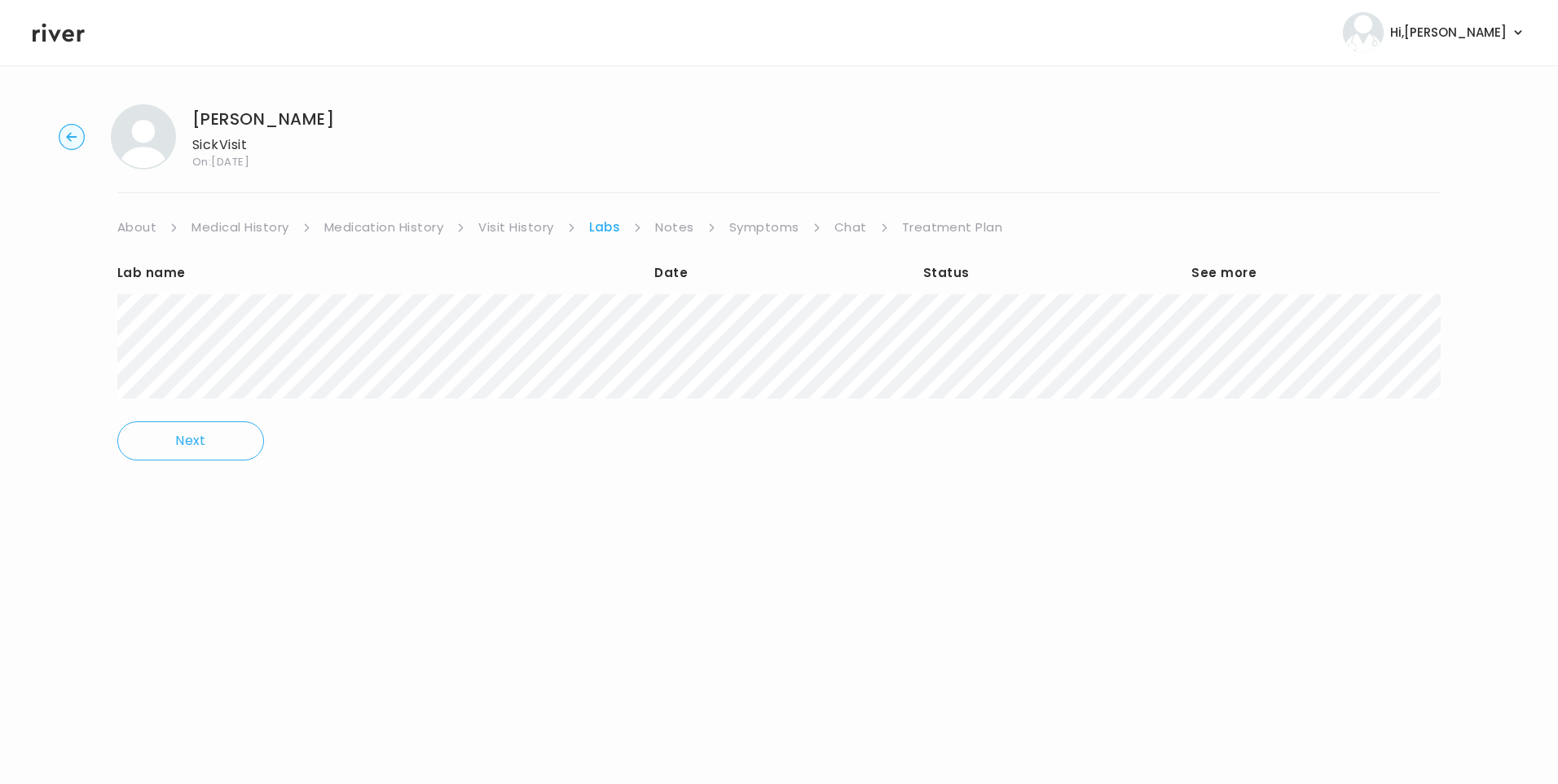
click at [843, 222] on link "Chat" at bounding box center [850, 227] width 33 height 23
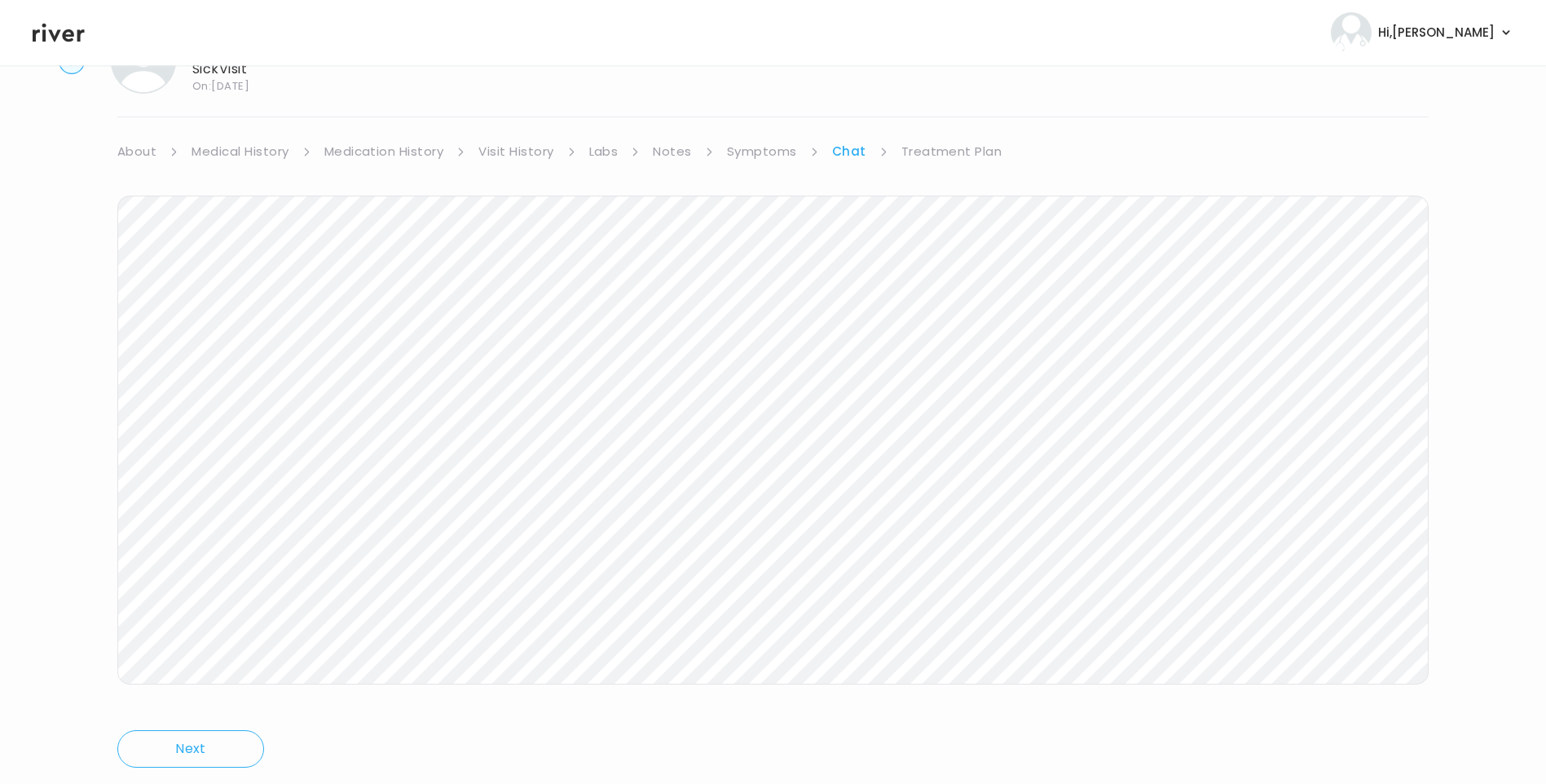
scroll to position [121, 0]
click at [66, 36] on icon at bounding box center [59, 33] width 52 height 18
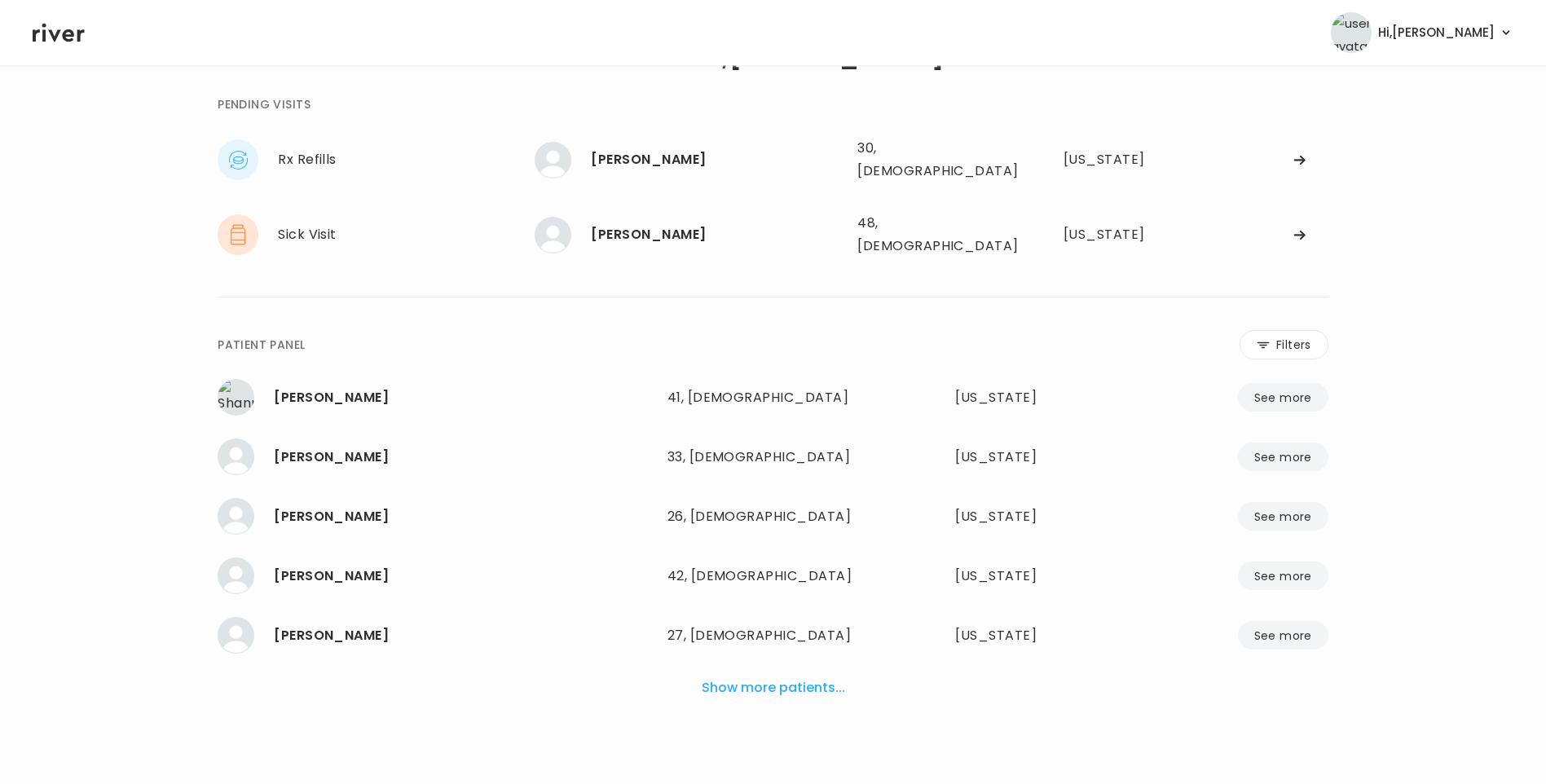
scroll to position [40, 0]
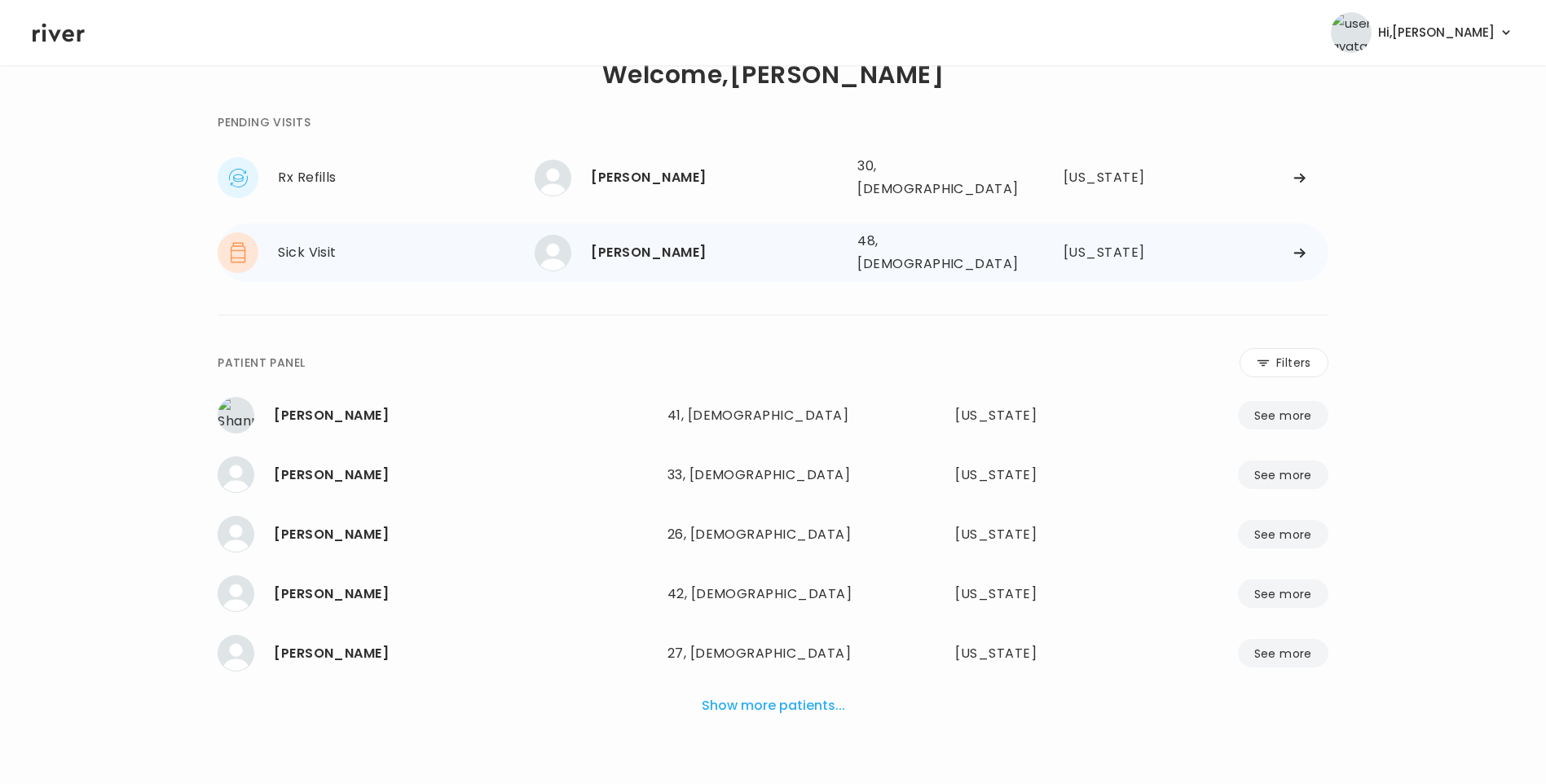
click at [645, 241] on div "[PERSON_NAME]" at bounding box center [718, 252] width 254 height 23
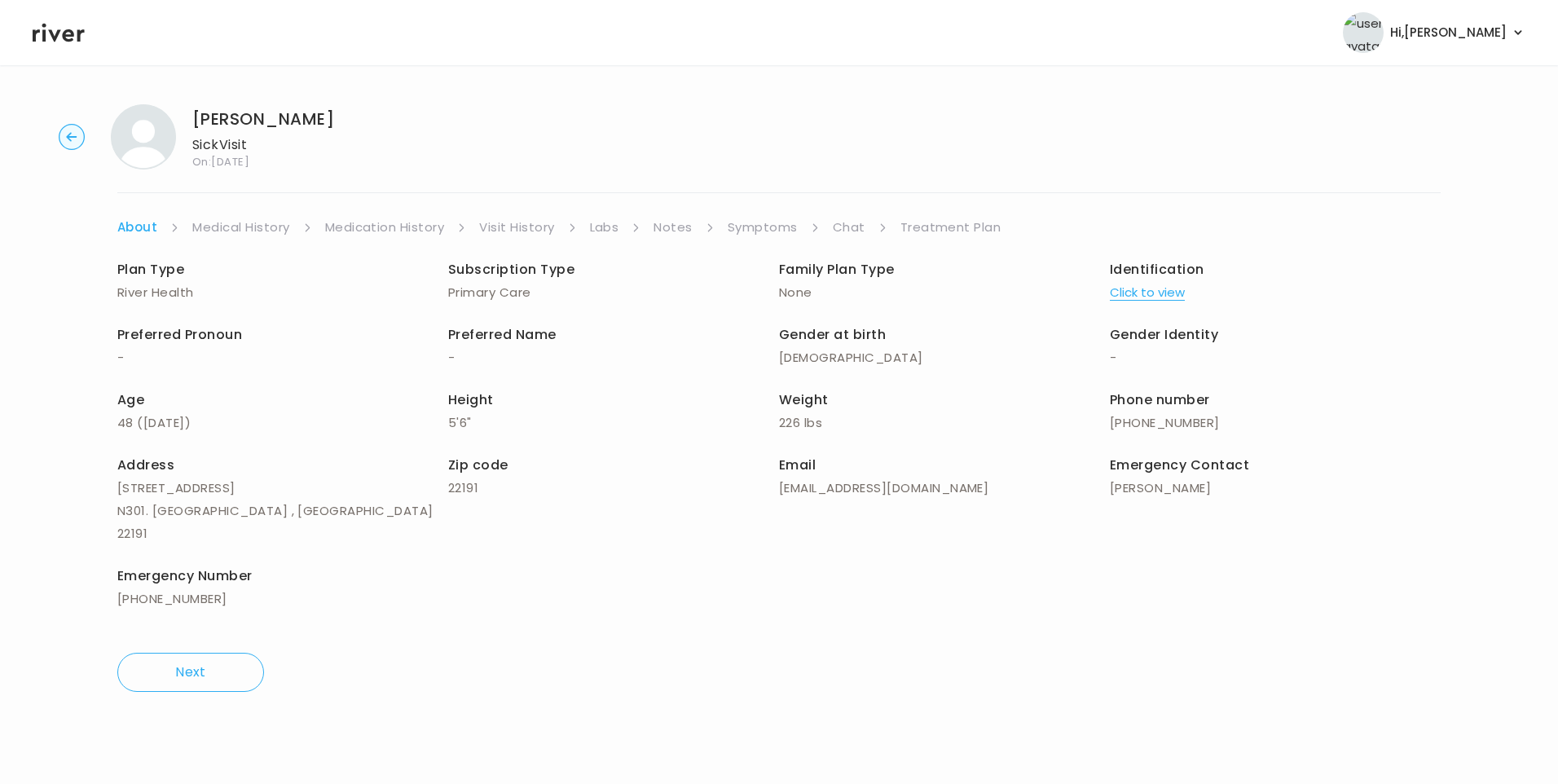
click at [845, 228] on link "Chat" at bounding box center [849, 227] width 33 height 23
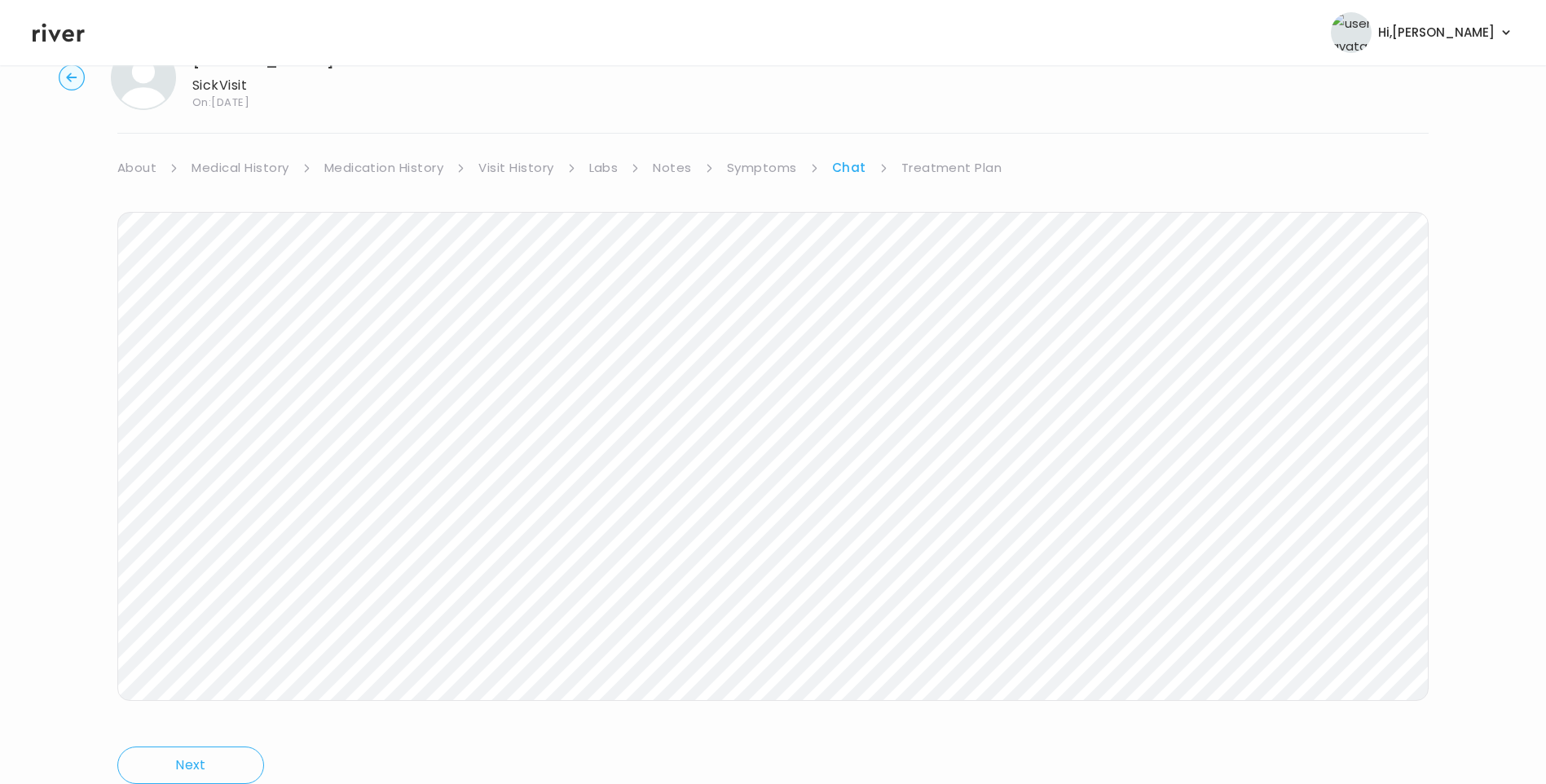
scroll to position [119, 0]
click at [944, 107] on link "Treatment Plan" at bounding box center [952, 108] width 101 height 23
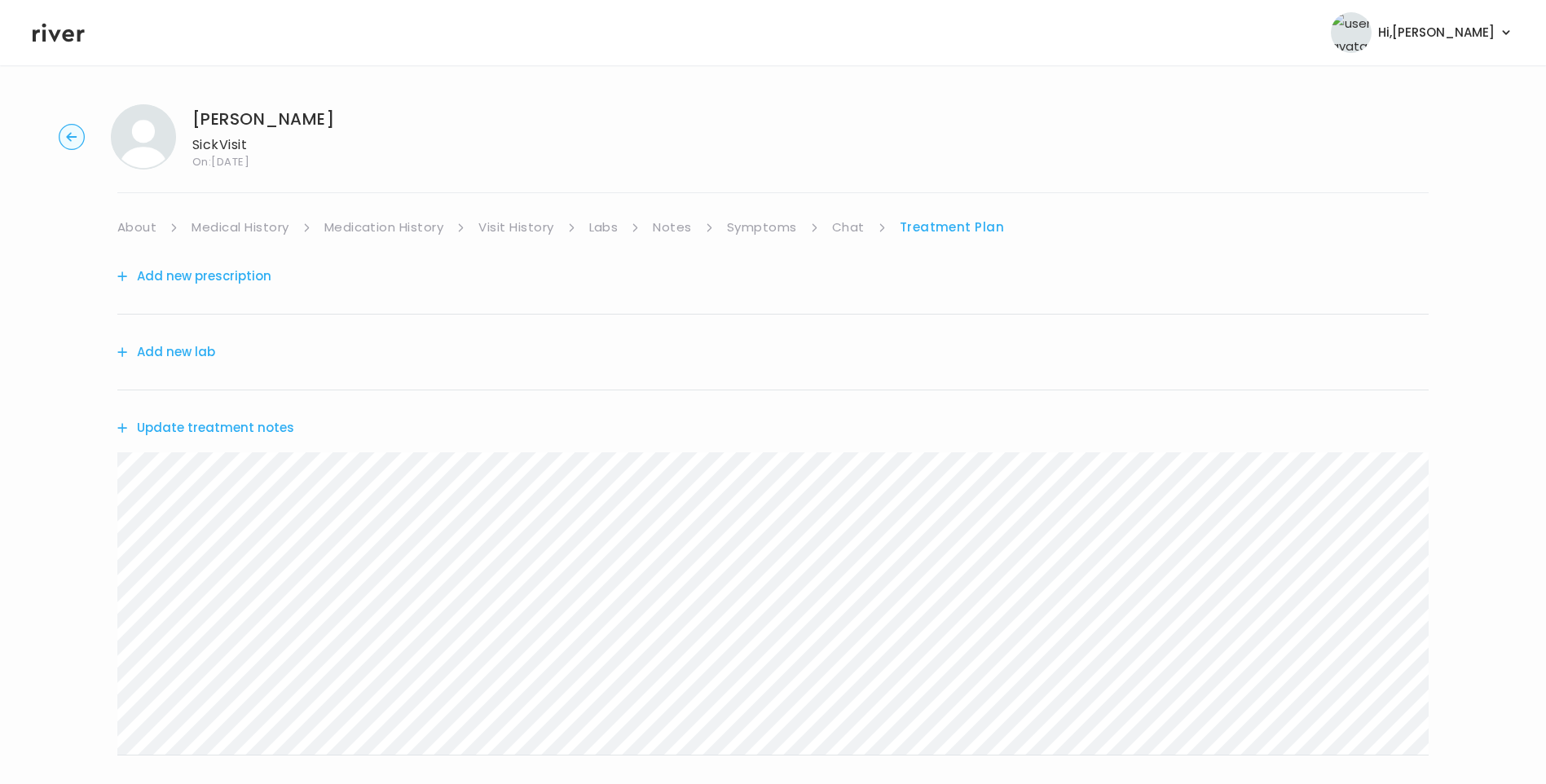
click at [269, 430] on button "Update treatment notes" at bounding box center [206, 428] width 177 height 23
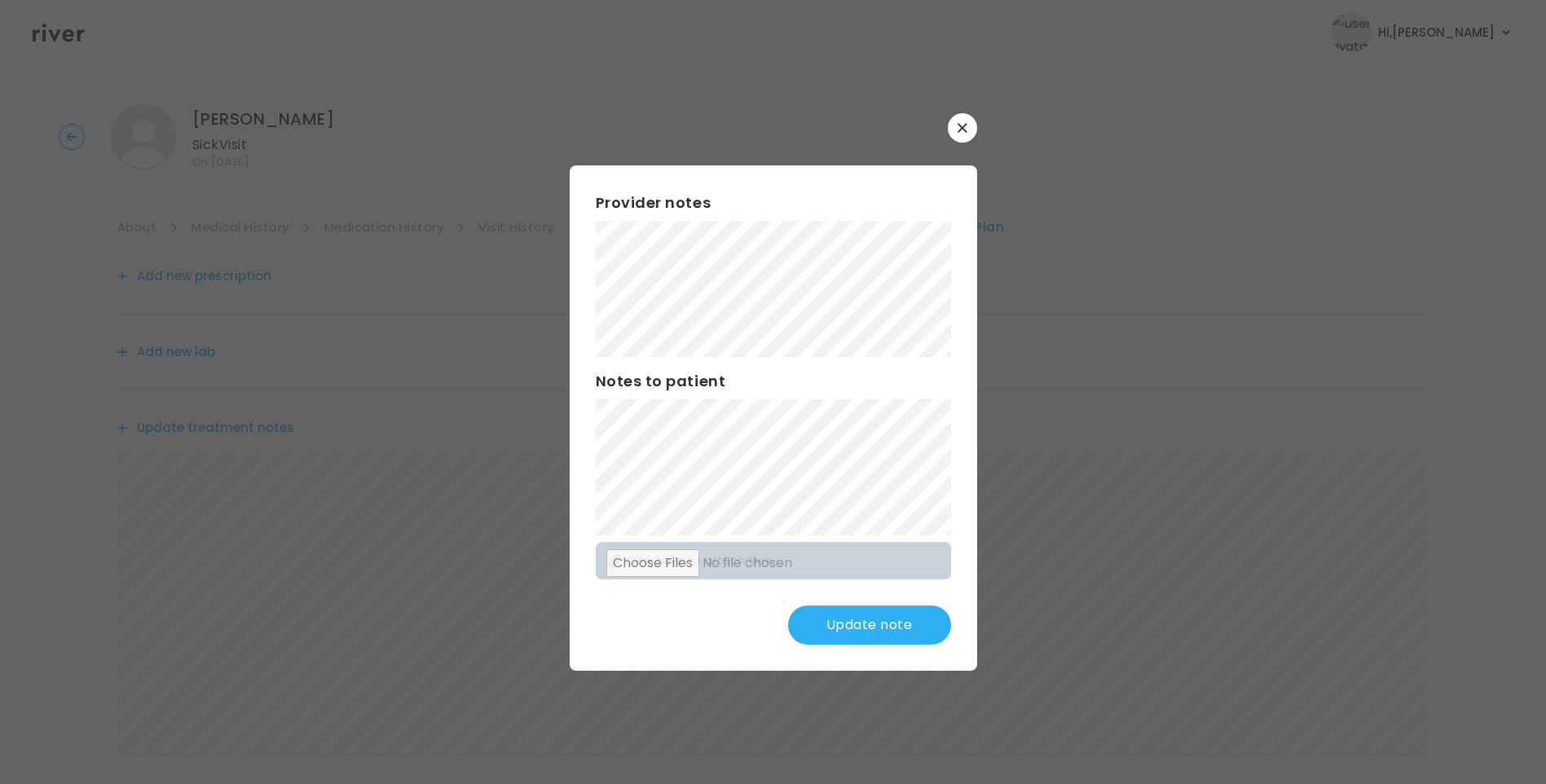
click at [891, 628] on button "Update note" at bounding box center [870, 624] width 163 height 39
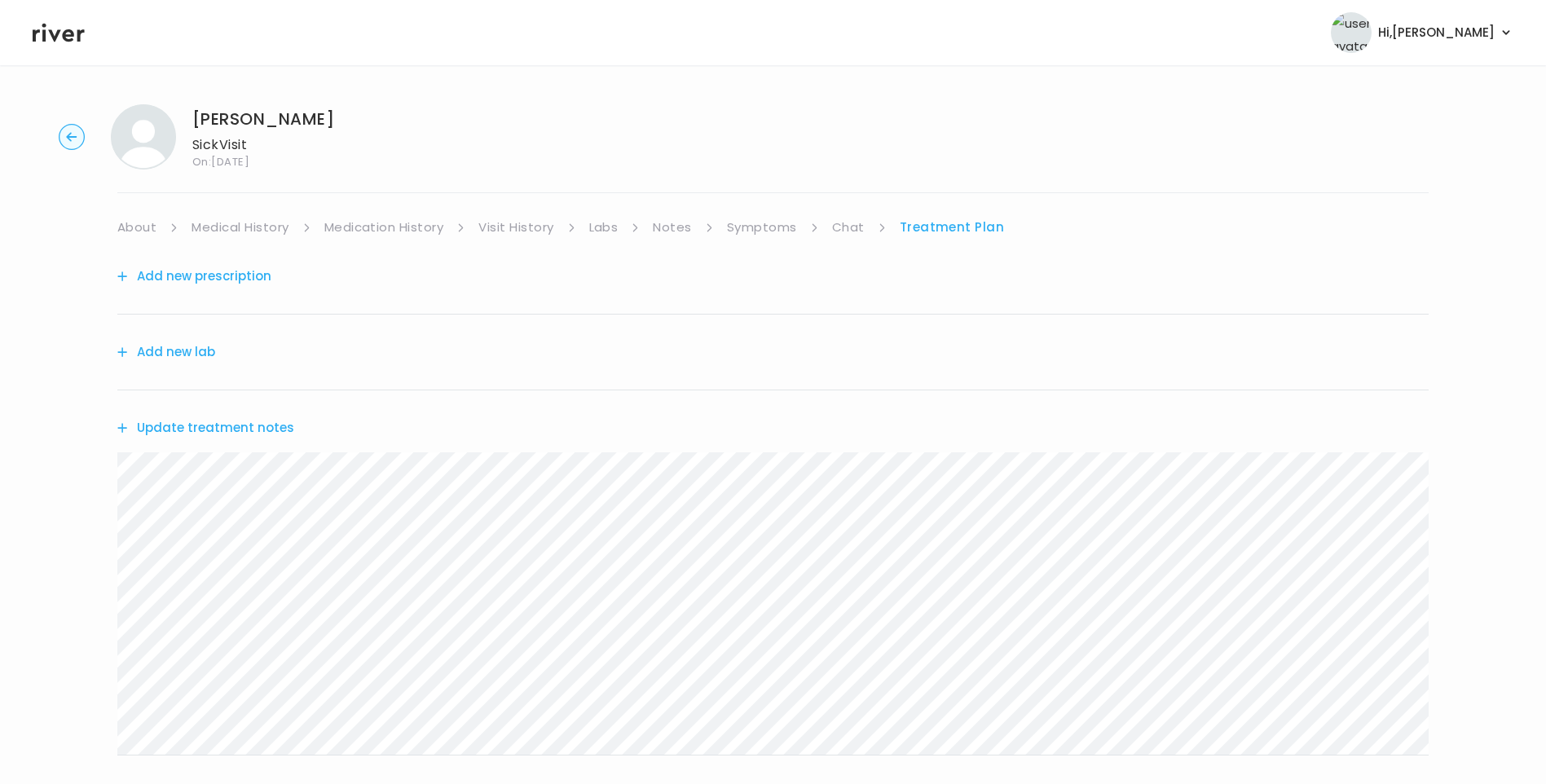
click at [59, 36] on icon at bounding box center [59, 32] width 52 height 24
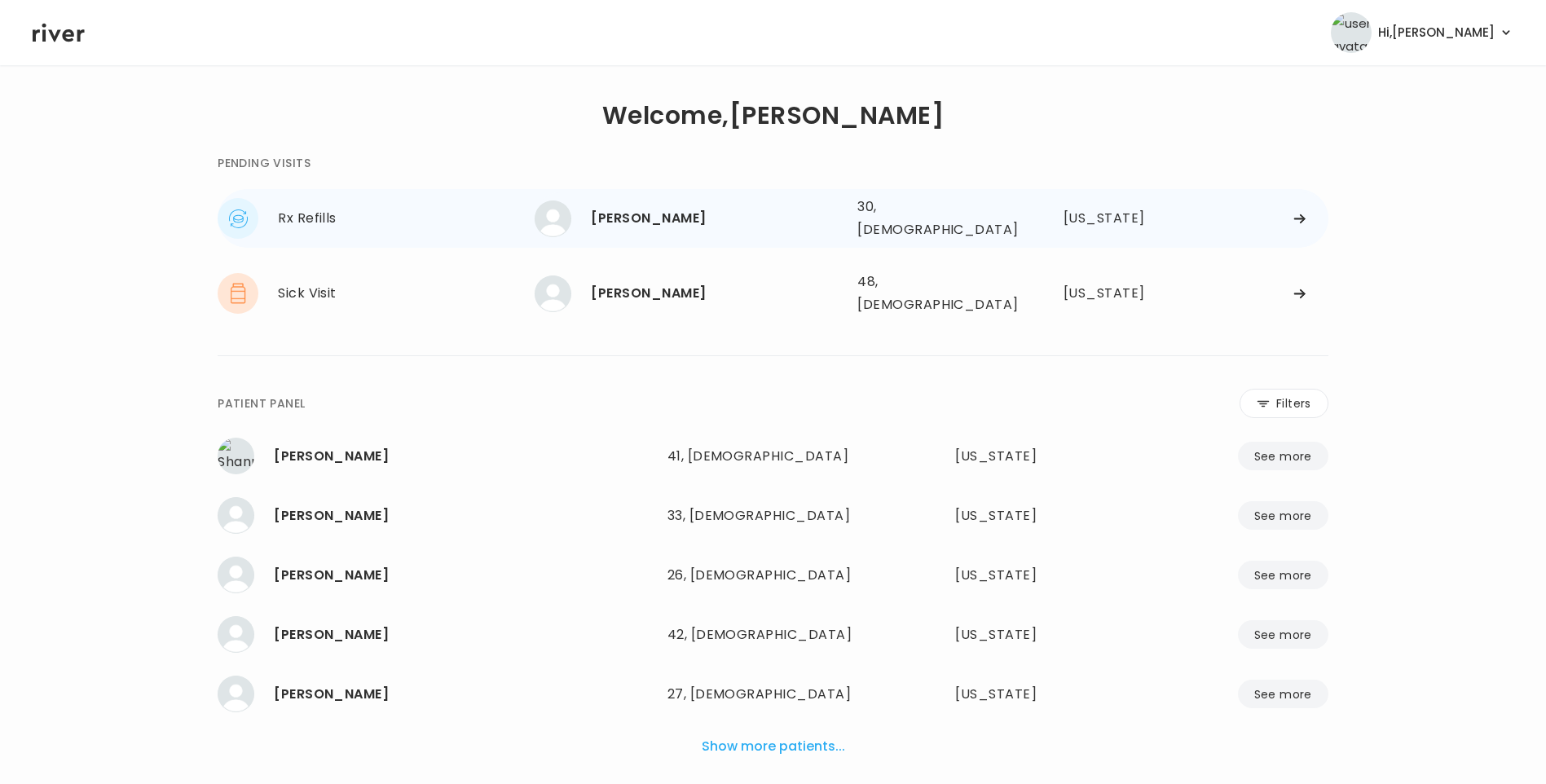
click at [647, 208] on div "AMANDA LYNCH" at bounding box center [718, 218] width 254 height 23
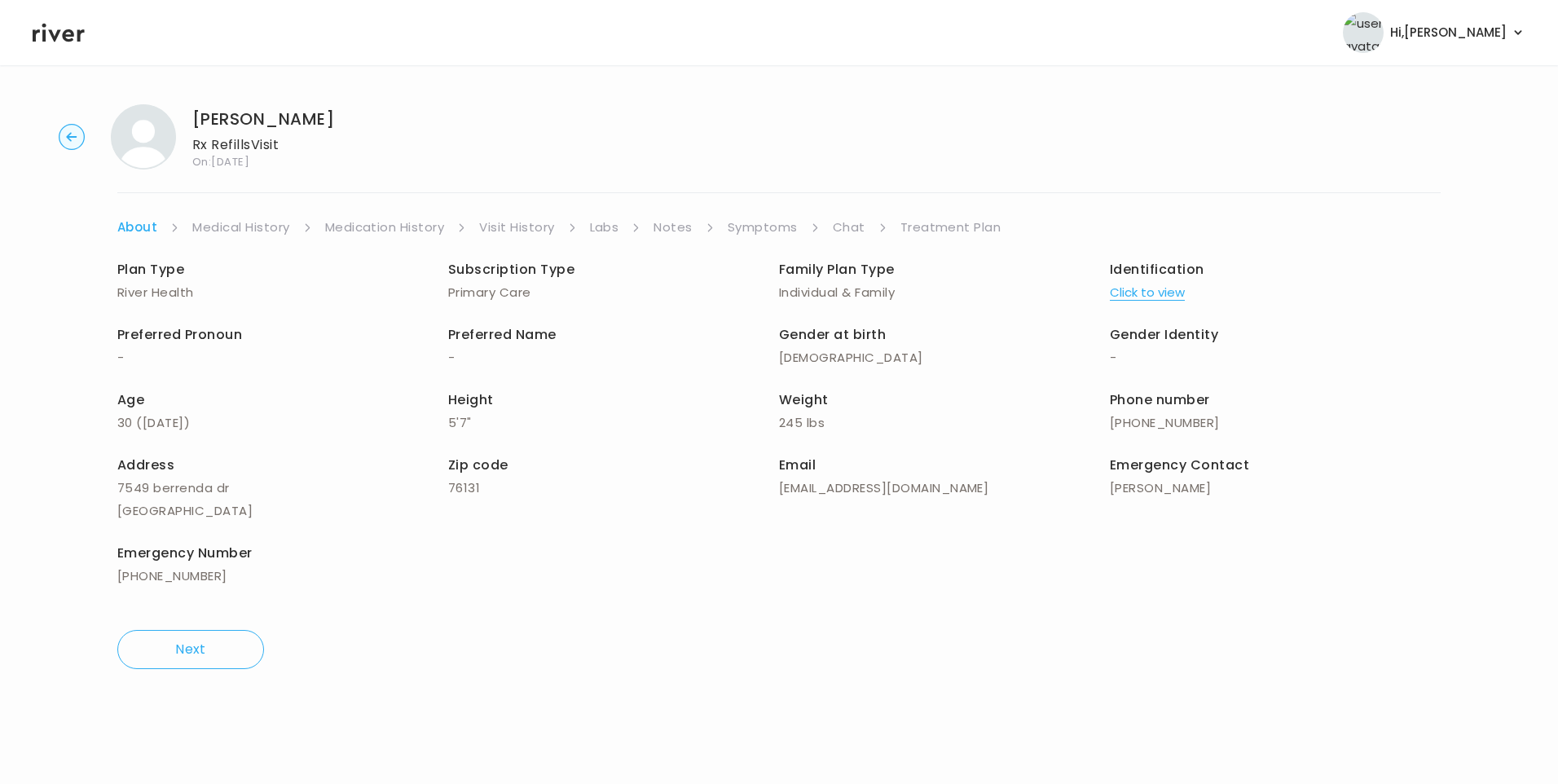
drag, startPoint x: 840, startPoint y: 227, endPoint x: 852, endPoint y: 235, distance: 14.4
click at [842, 228] on link "Chat" at bounding box center [849, 227] width 33 height 23
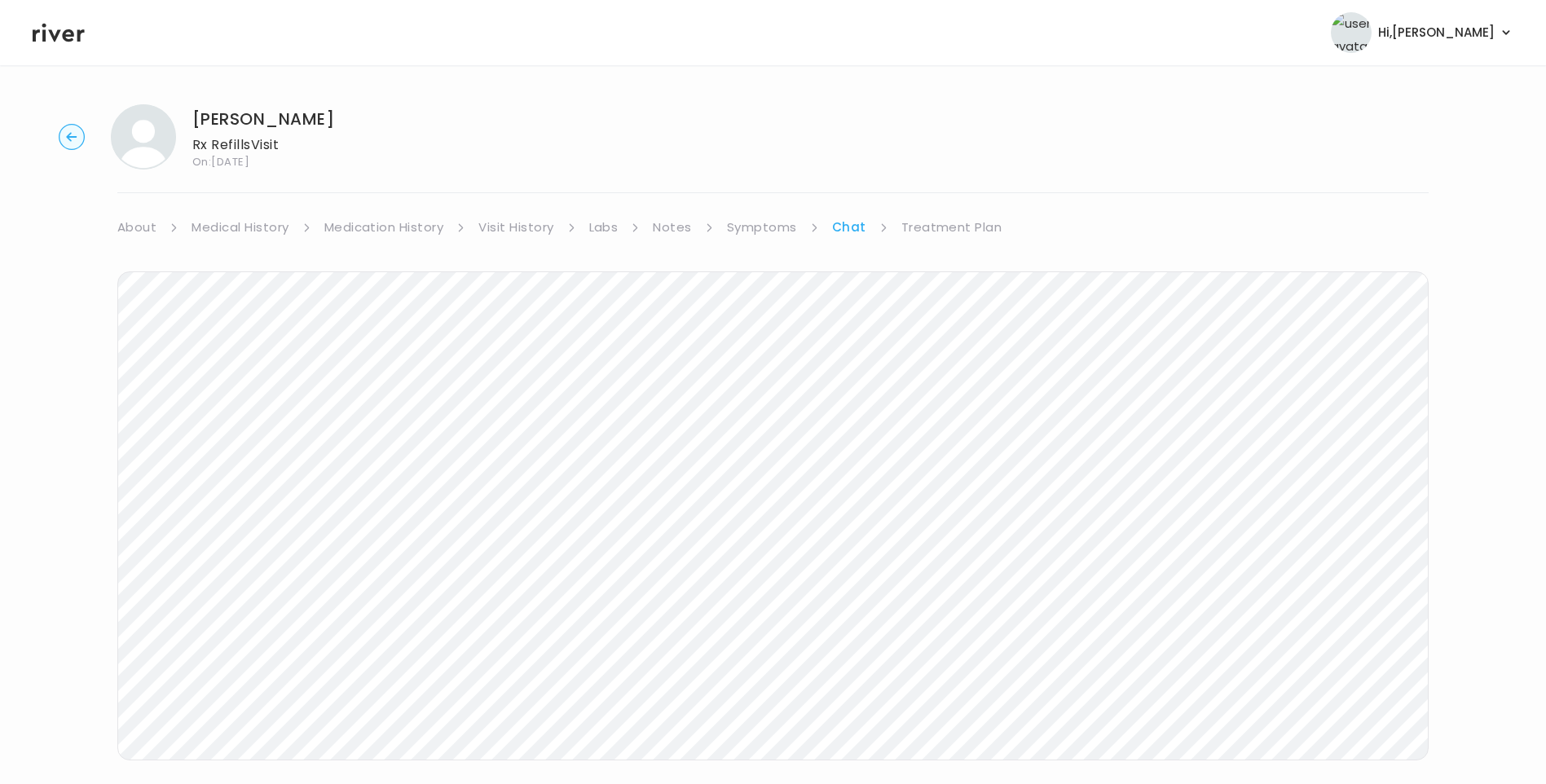
scroll to position [59, 0]
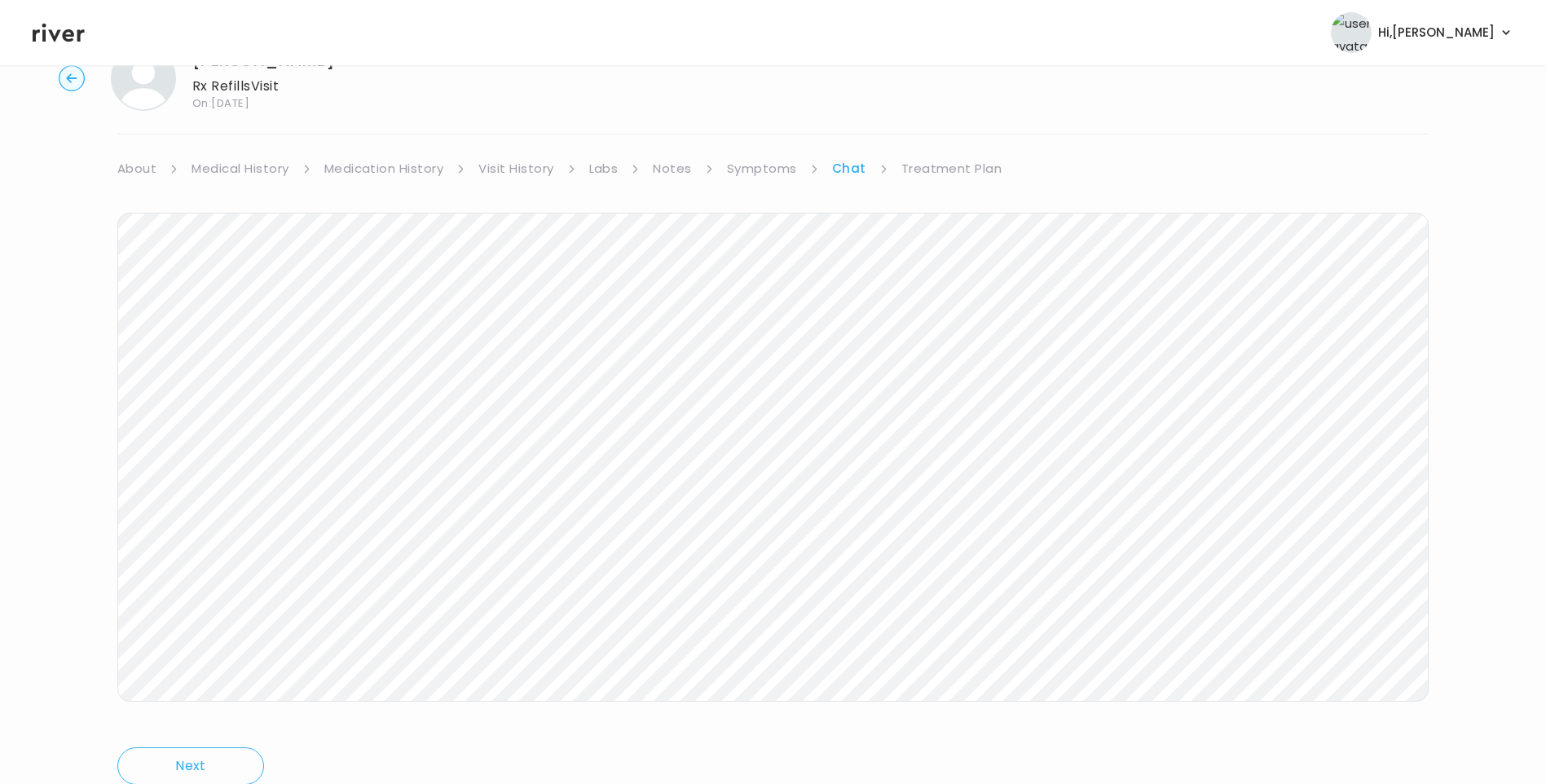
click at [962, 146] on div "AMANDA LYNCH Rx Refills Visit On: 26 Aug 2025 About Medical History Medication …" at bounding box center [773, 427] width 1546 height 788
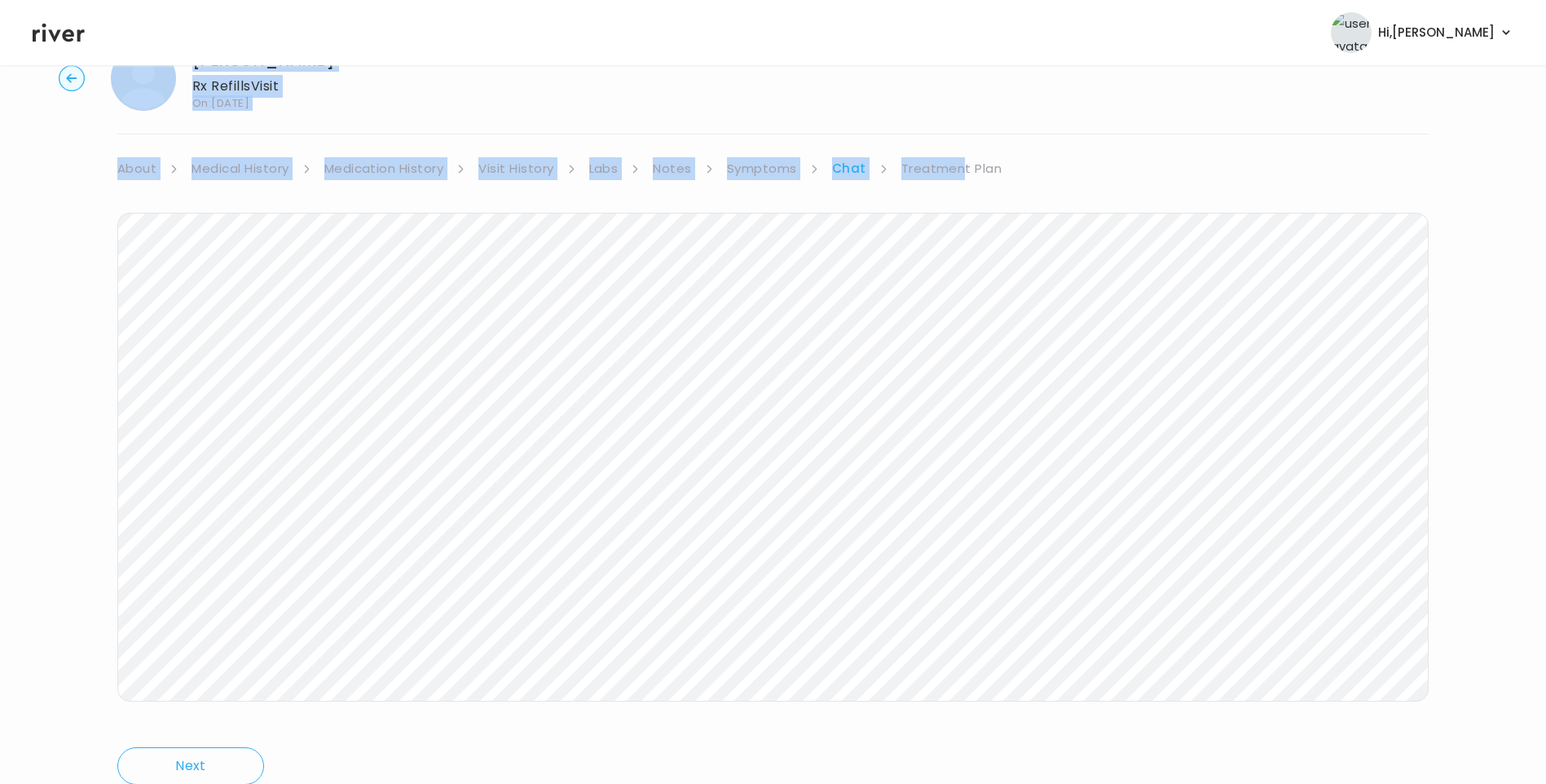
drag, startPoint x: 963, startPoint y: 146, endPoint x: 1009, endPoint y: 173, distance: 53.3
click at [969, 164] on link "Treatment Plan" at bounding box center [952, 168] width 101 height 23
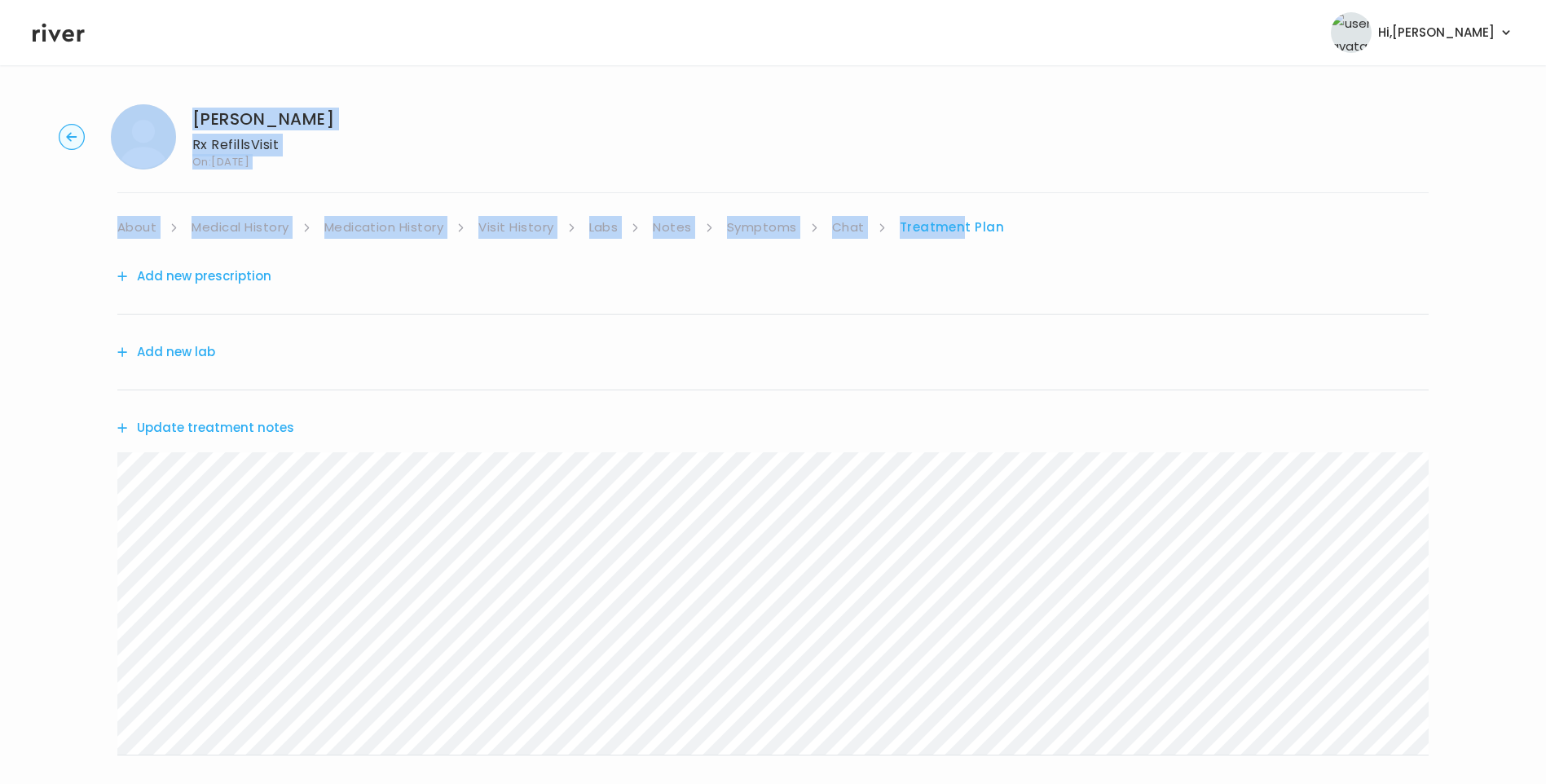
click at [261, 431] on button "Update treatment notes" at bounding box center [206, 428] width 177 height 23
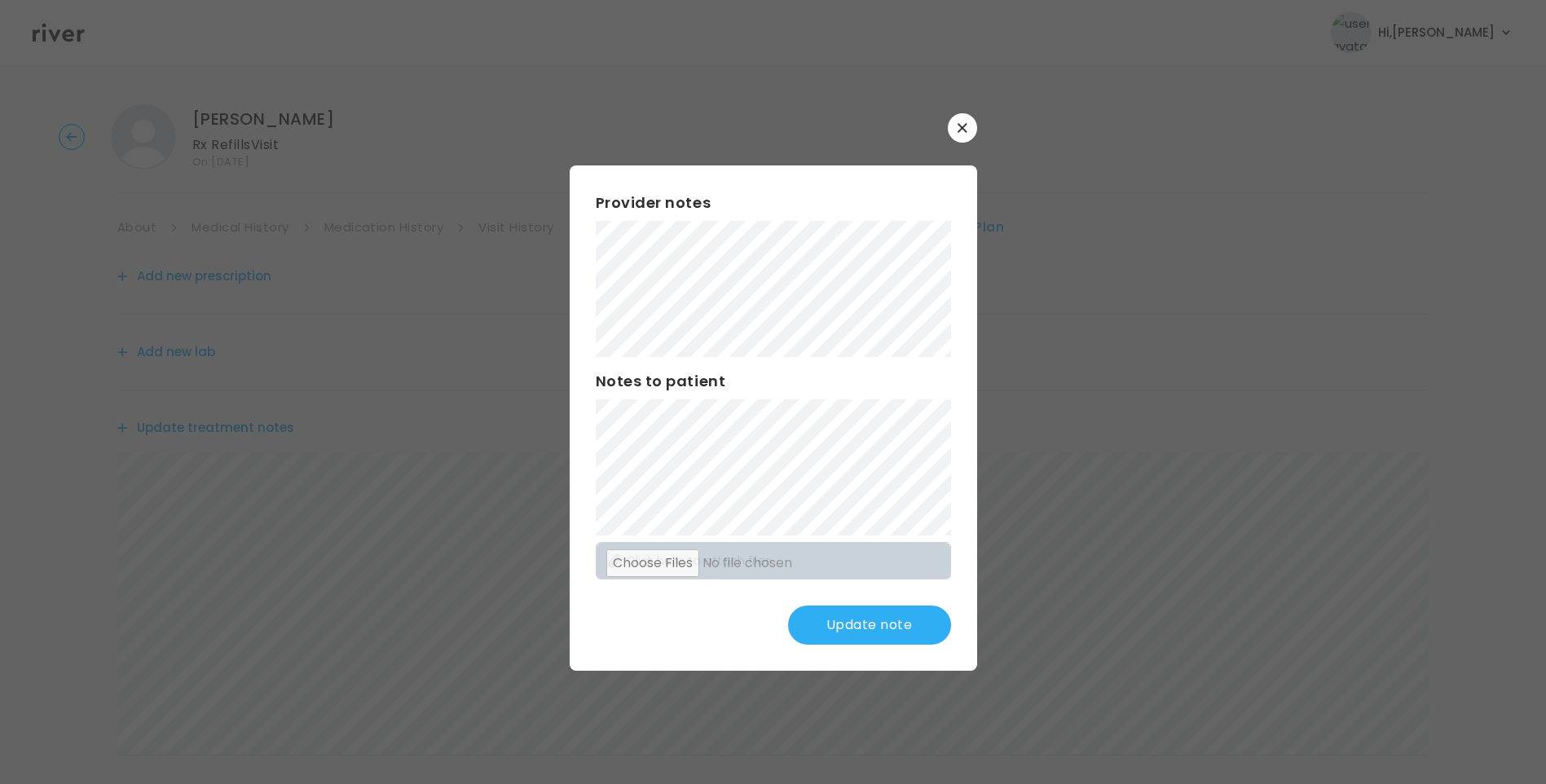
click at [891, 625] on button "Update note" at bounding box center [870, 624] width 163 height 39
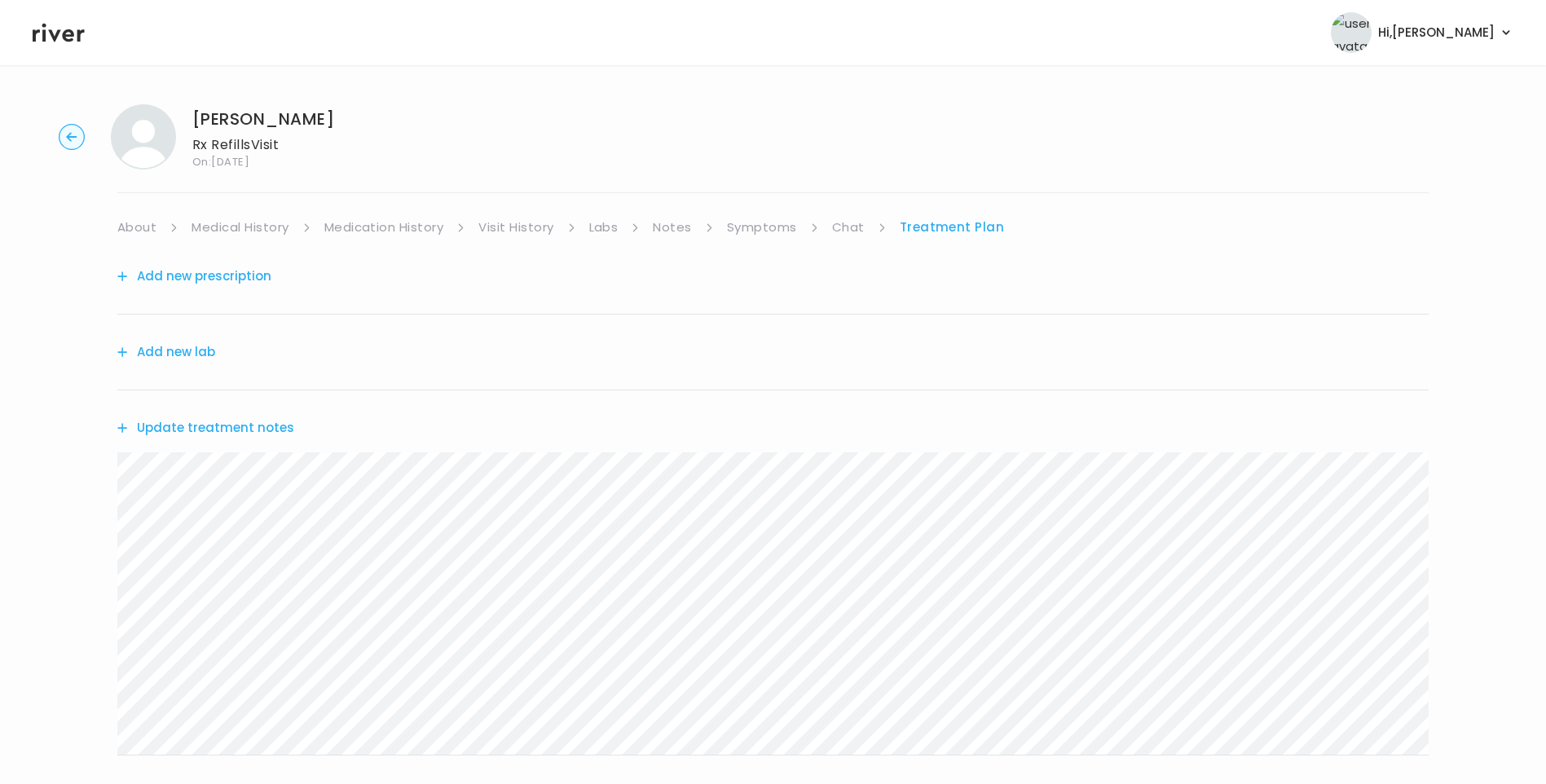
click at [850, 224] on link "Chat" at bounding box center [848, 227] width 33 height 23
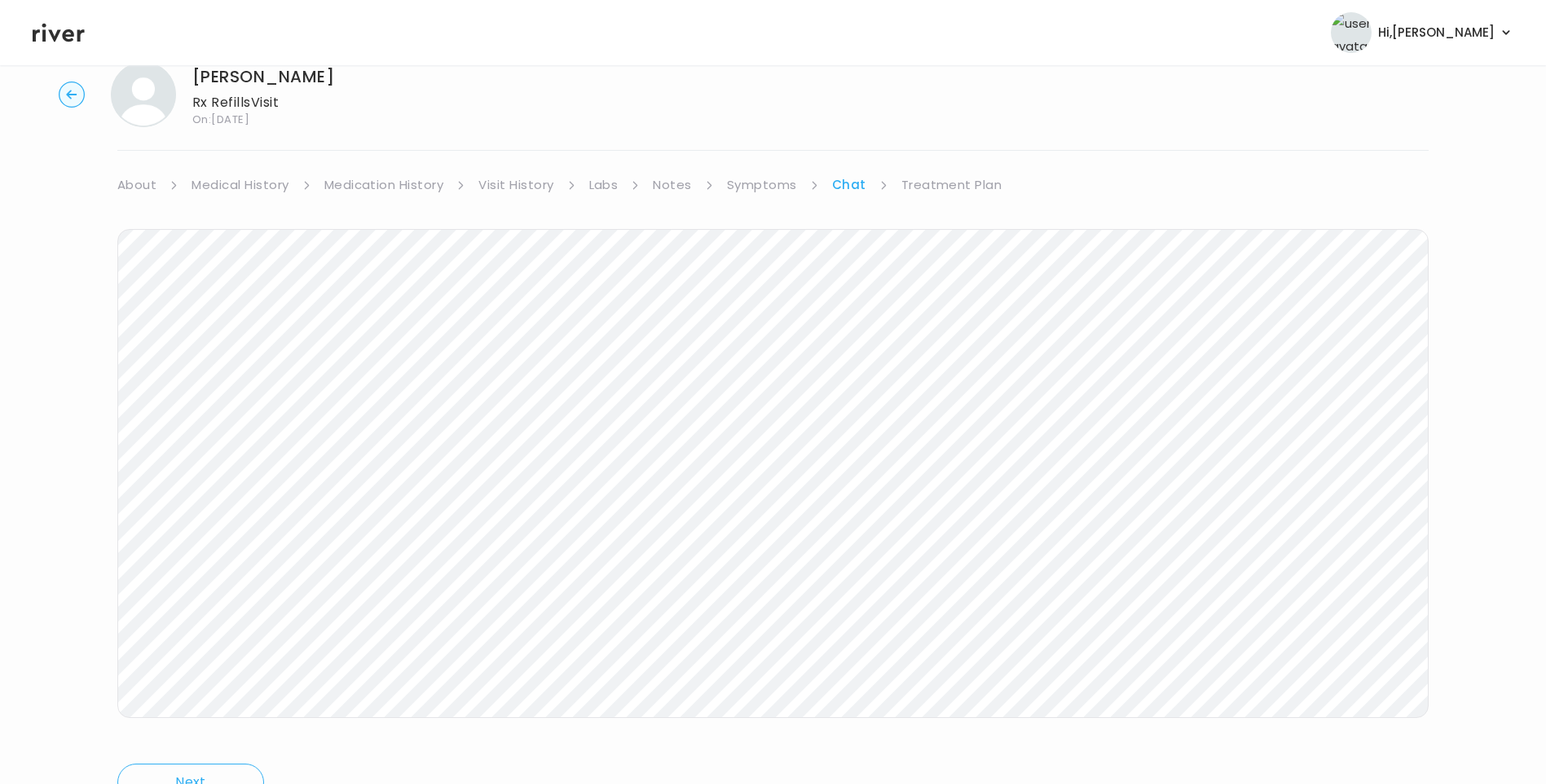
scroll to position [121, 0]
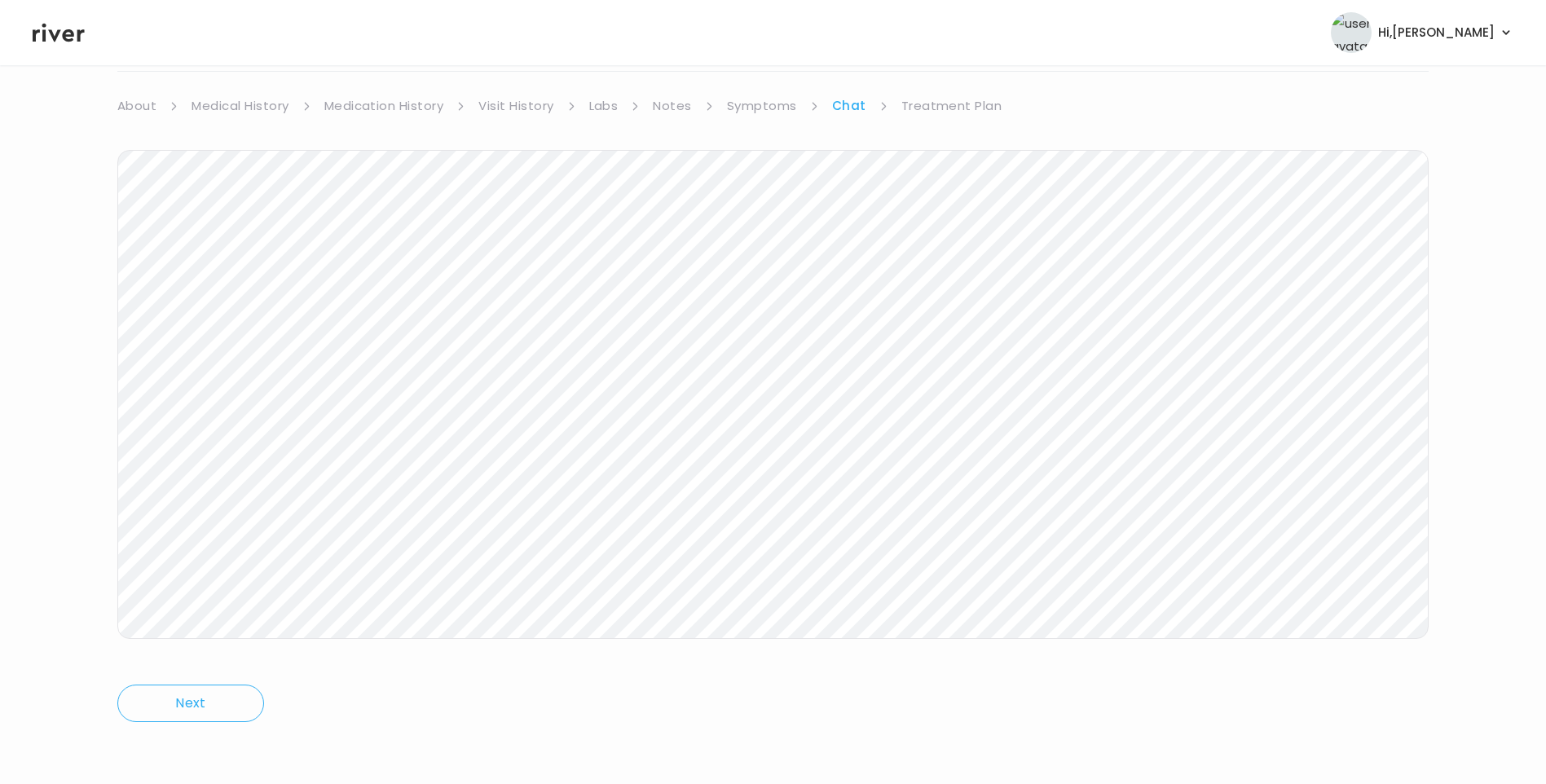
click at [947, 105] on link "Treatment Plan" at bounding box center [952, 105] width 101 height 23
click at [849, 105] on link "Chat" at bounding box center [848, 105] width 33 height 23
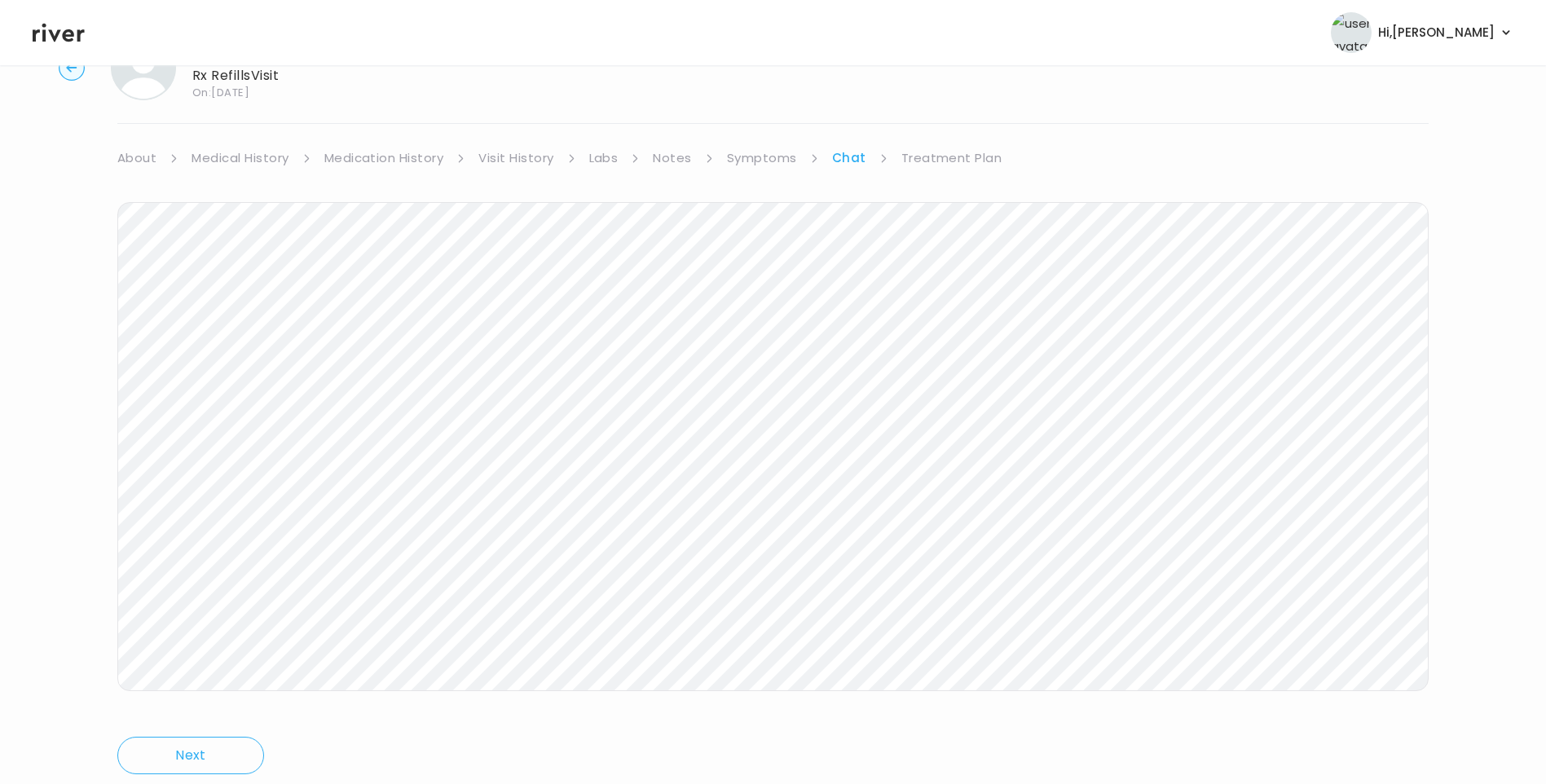
scroll to position [40, 0]
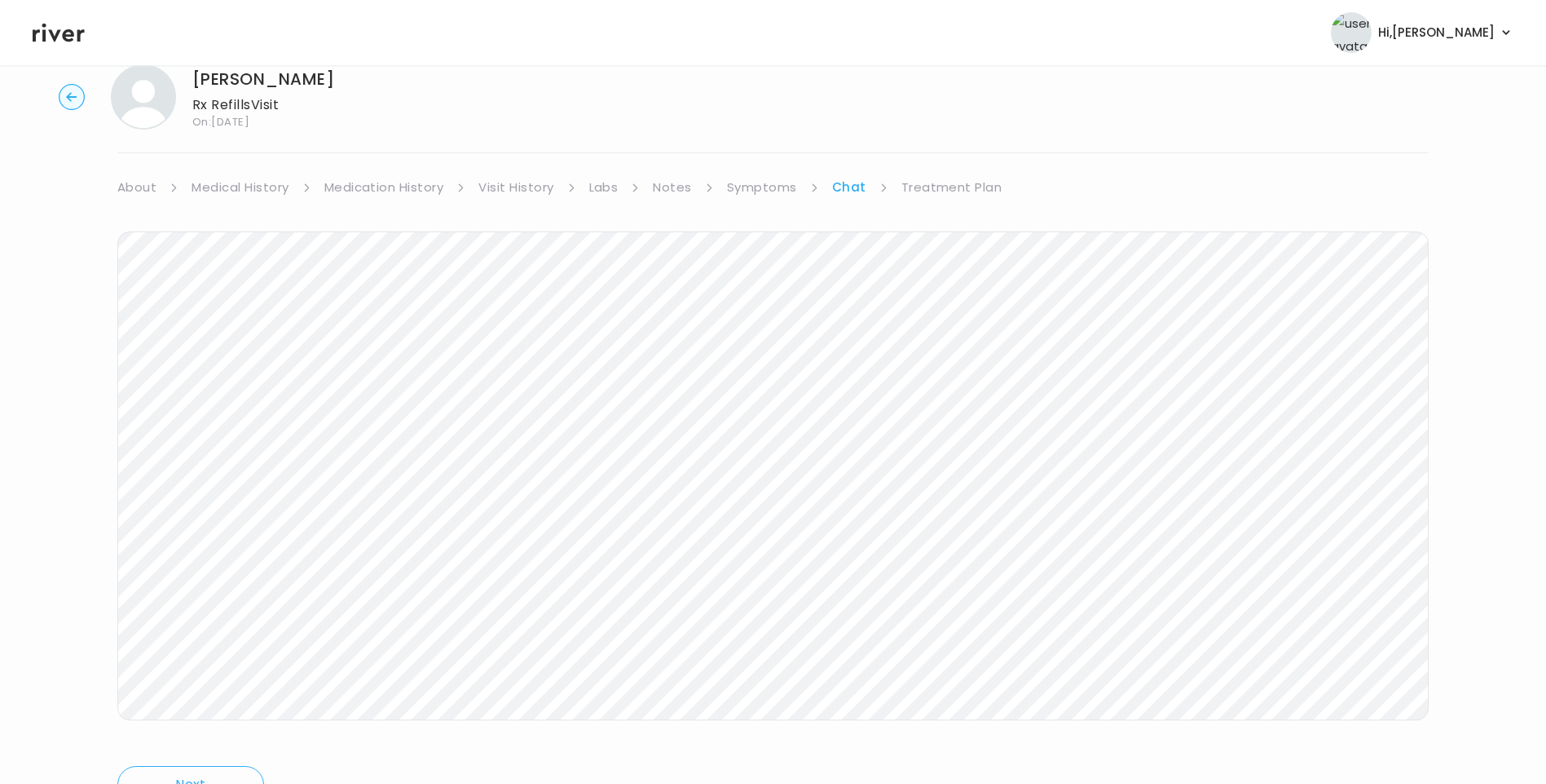
click at [677, 194] on link "Notes" at bounding box center [673, 187] width 39 height 23
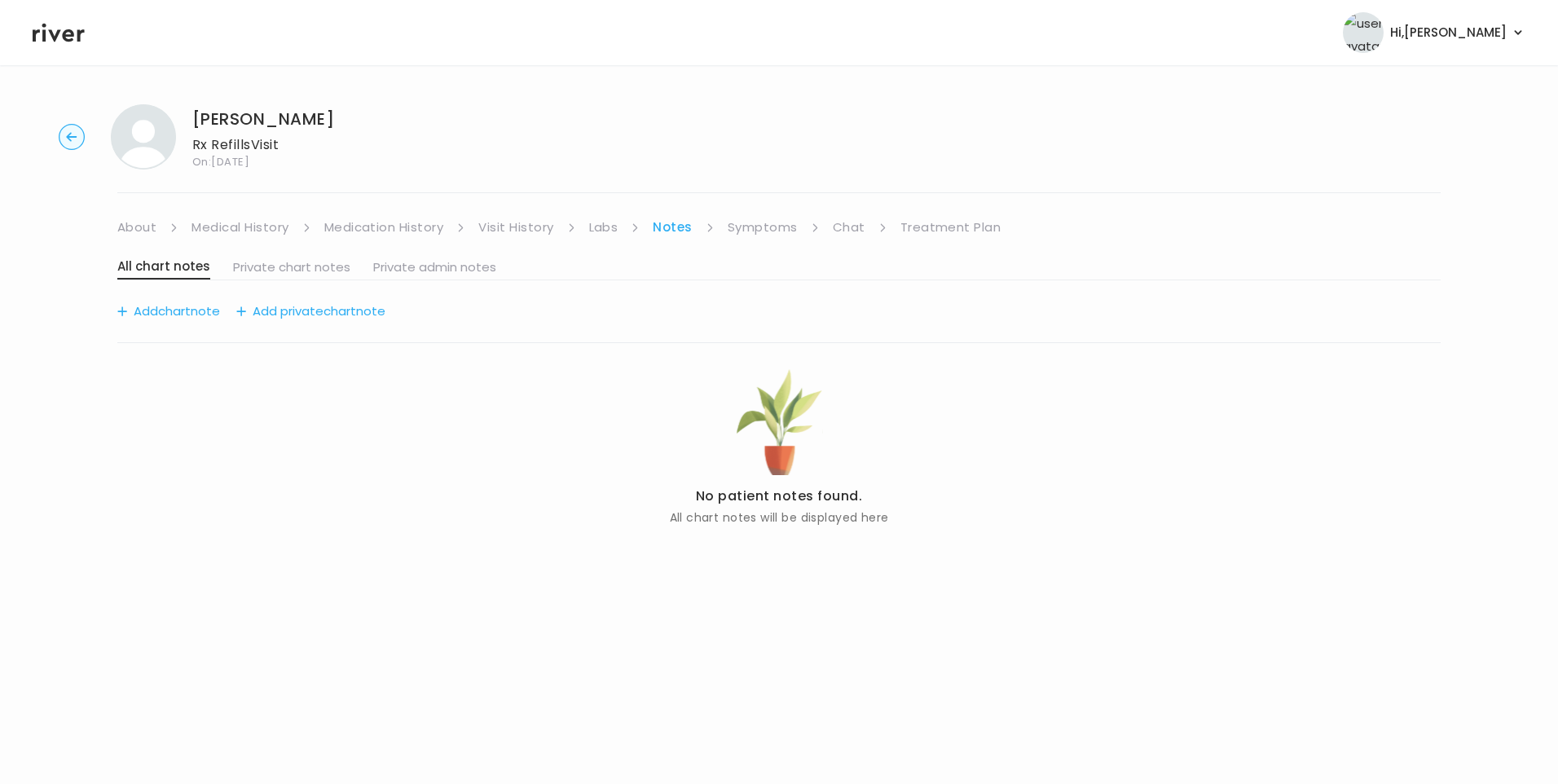
click at [833, 221] on link "Chat" at bounding box center [849, 227] width 33 height 23
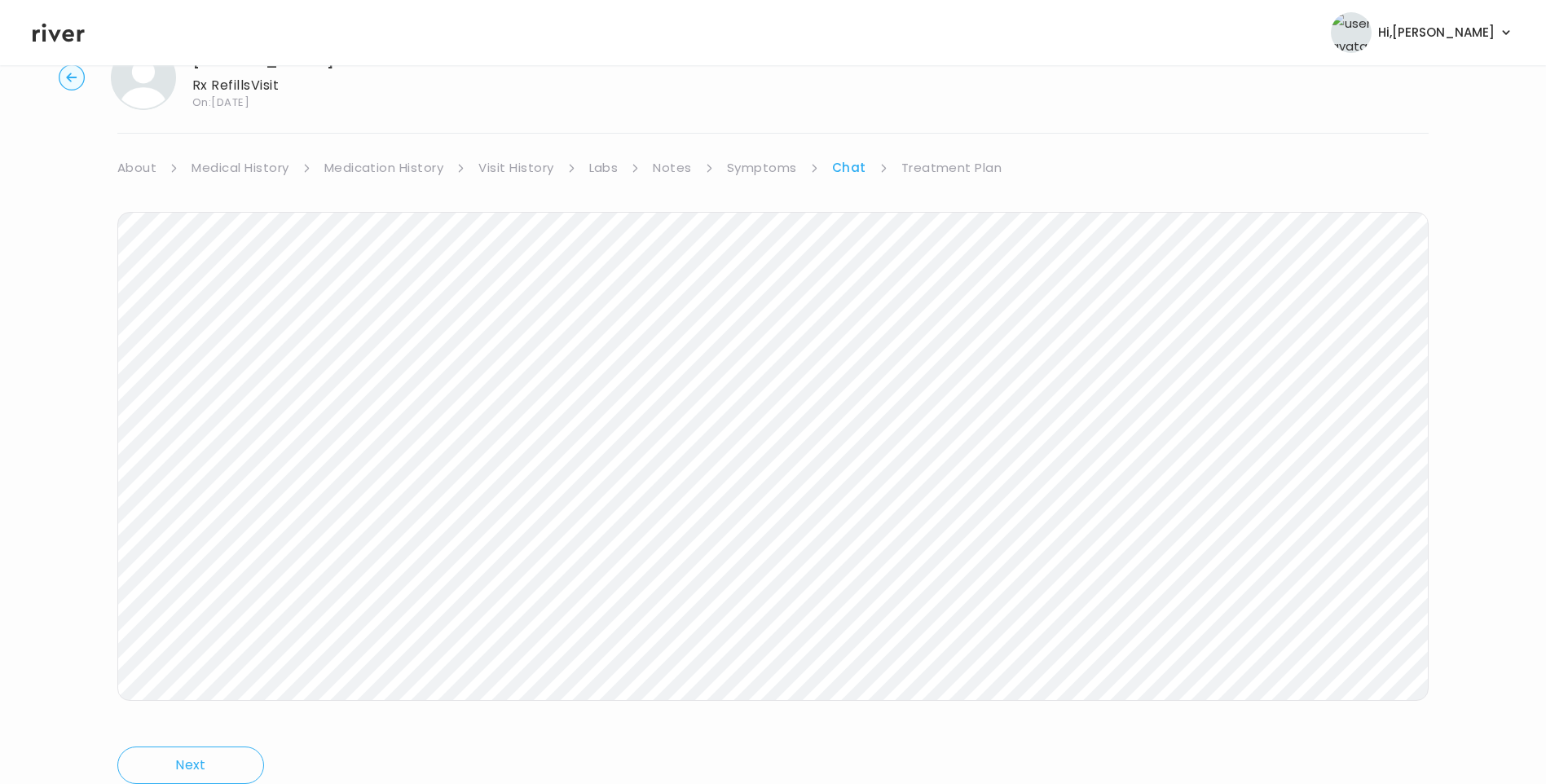
scroll to position [121, 0]
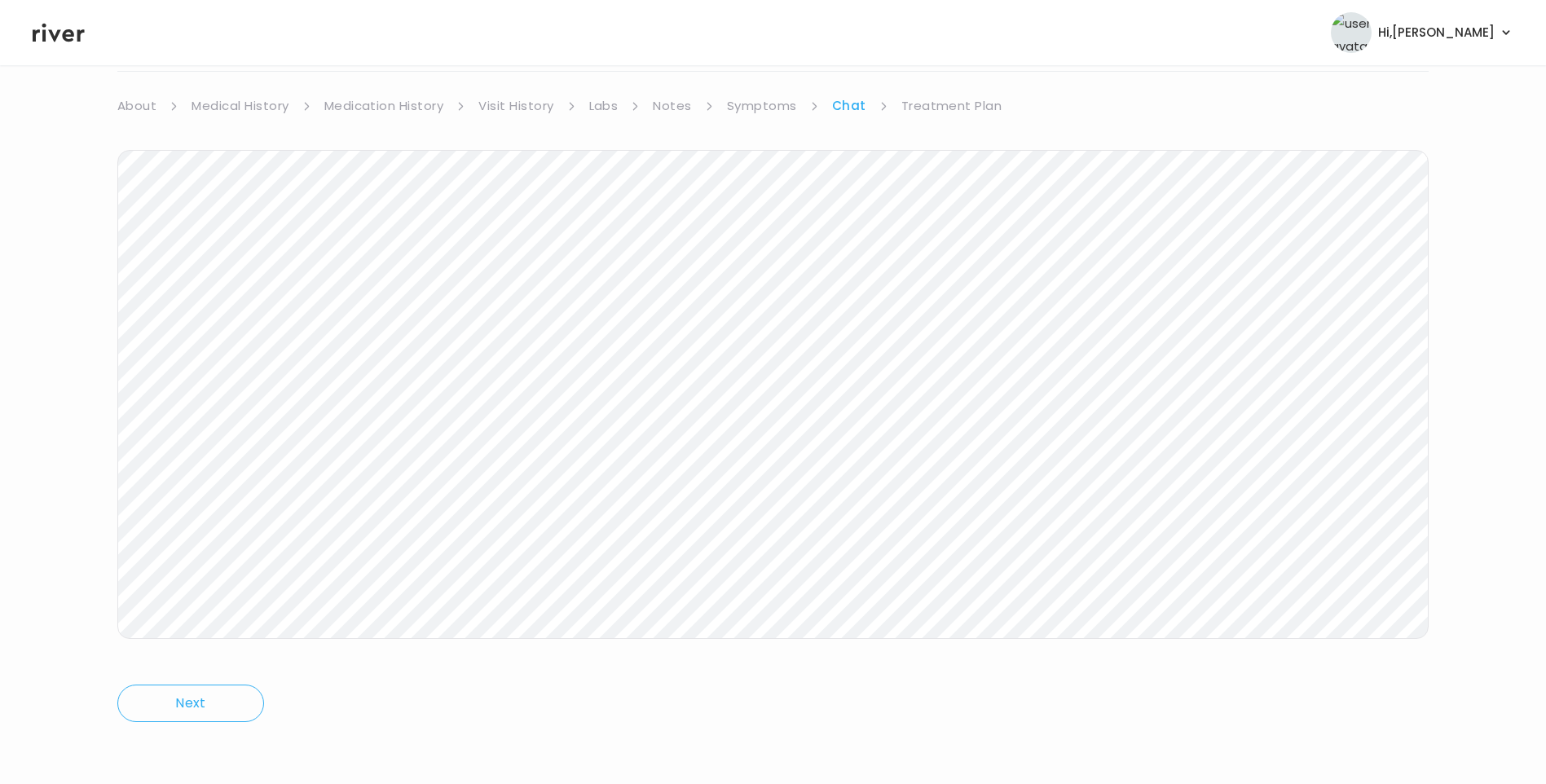
click at [945, 103] on link "Treatment Plan" at bounding box center [952, 105] width 101 height 23
click at [256, 305] on button "Update treatment notes" at bounding box center [206, 306] width 177 height 23
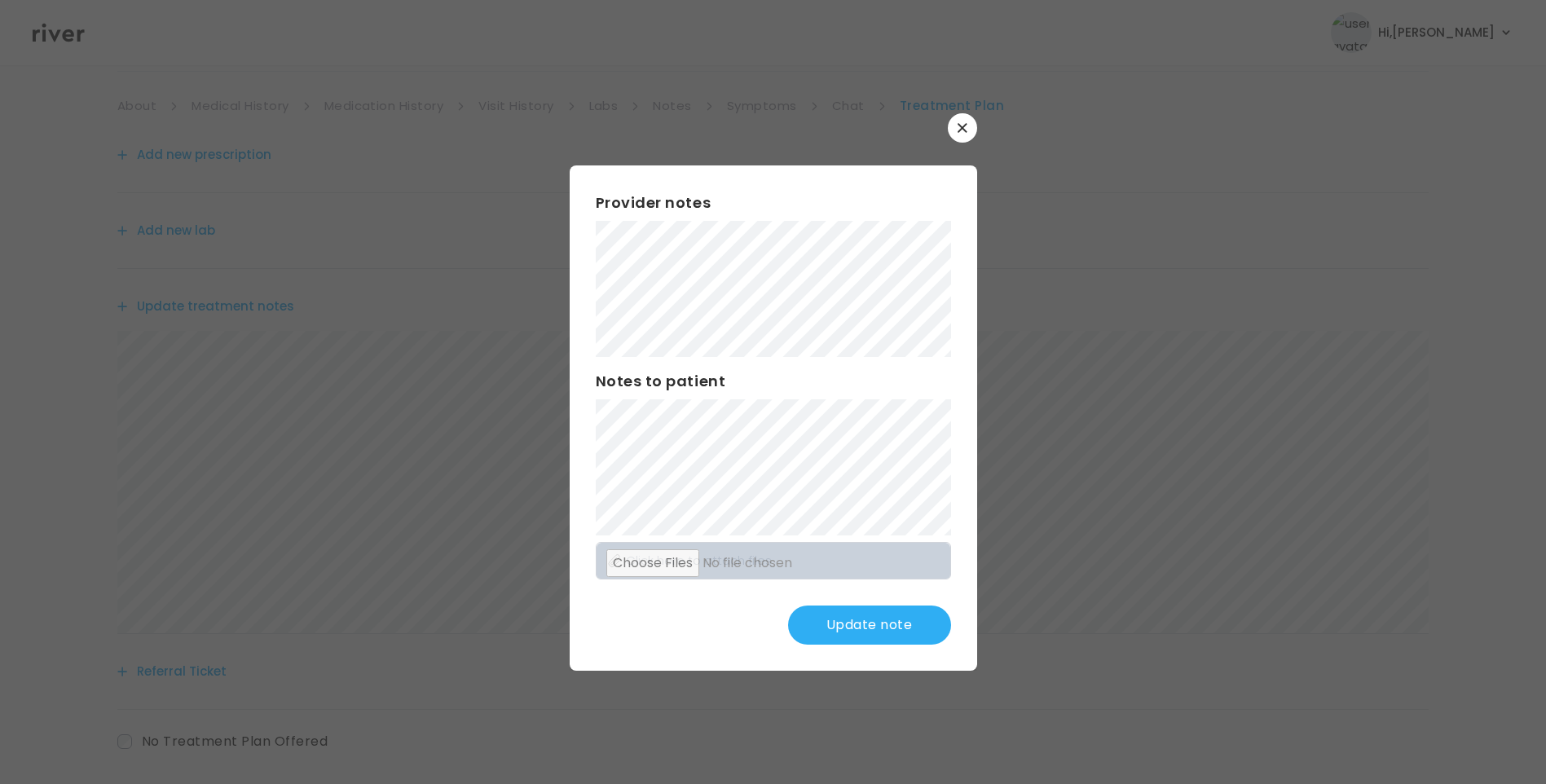
scroll to position [202, 0]
click at [917, 626] on button "Update note" at bounding box center [870, 624] width 163 height 39
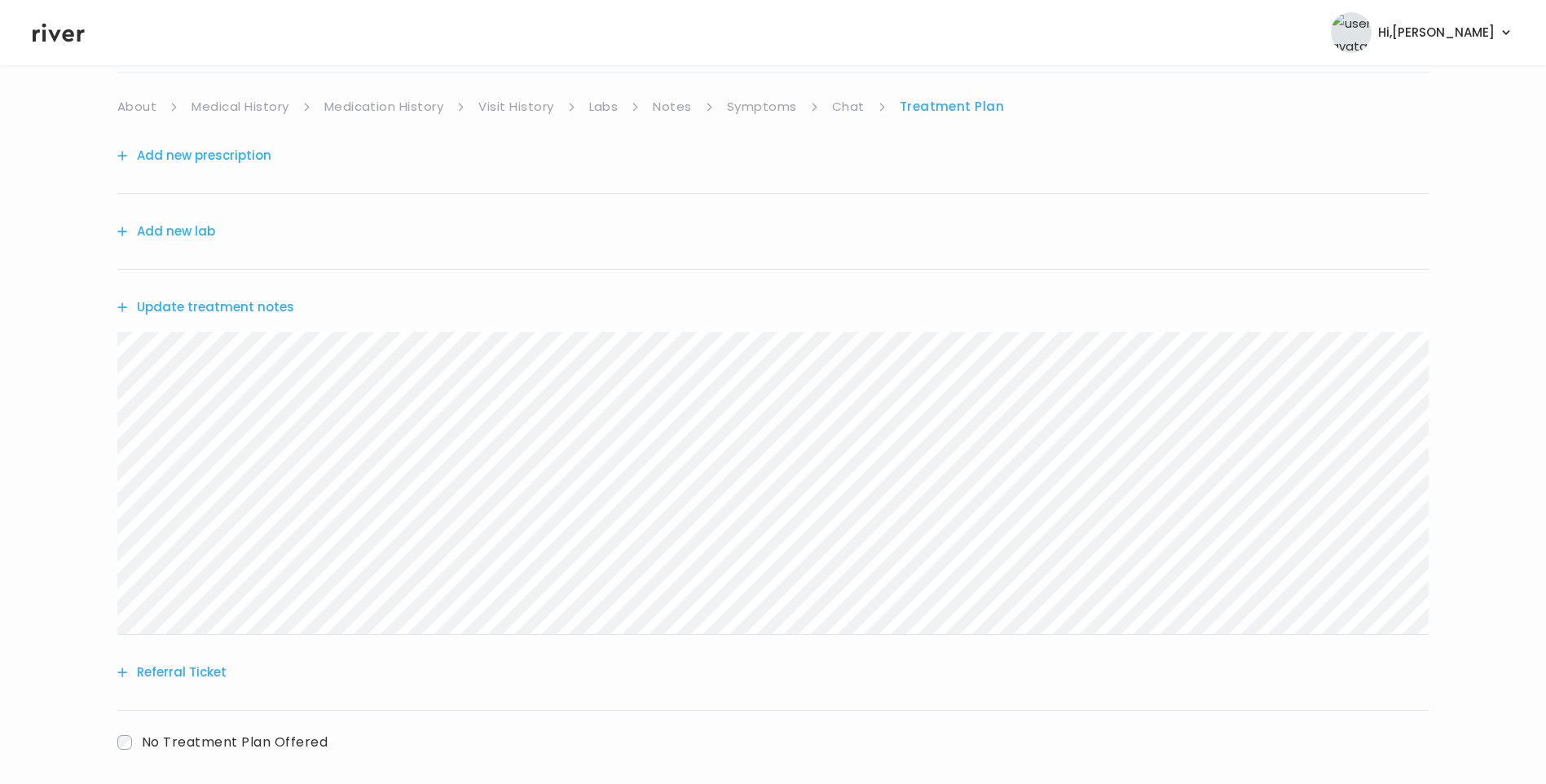
scroll to position [0, 0]
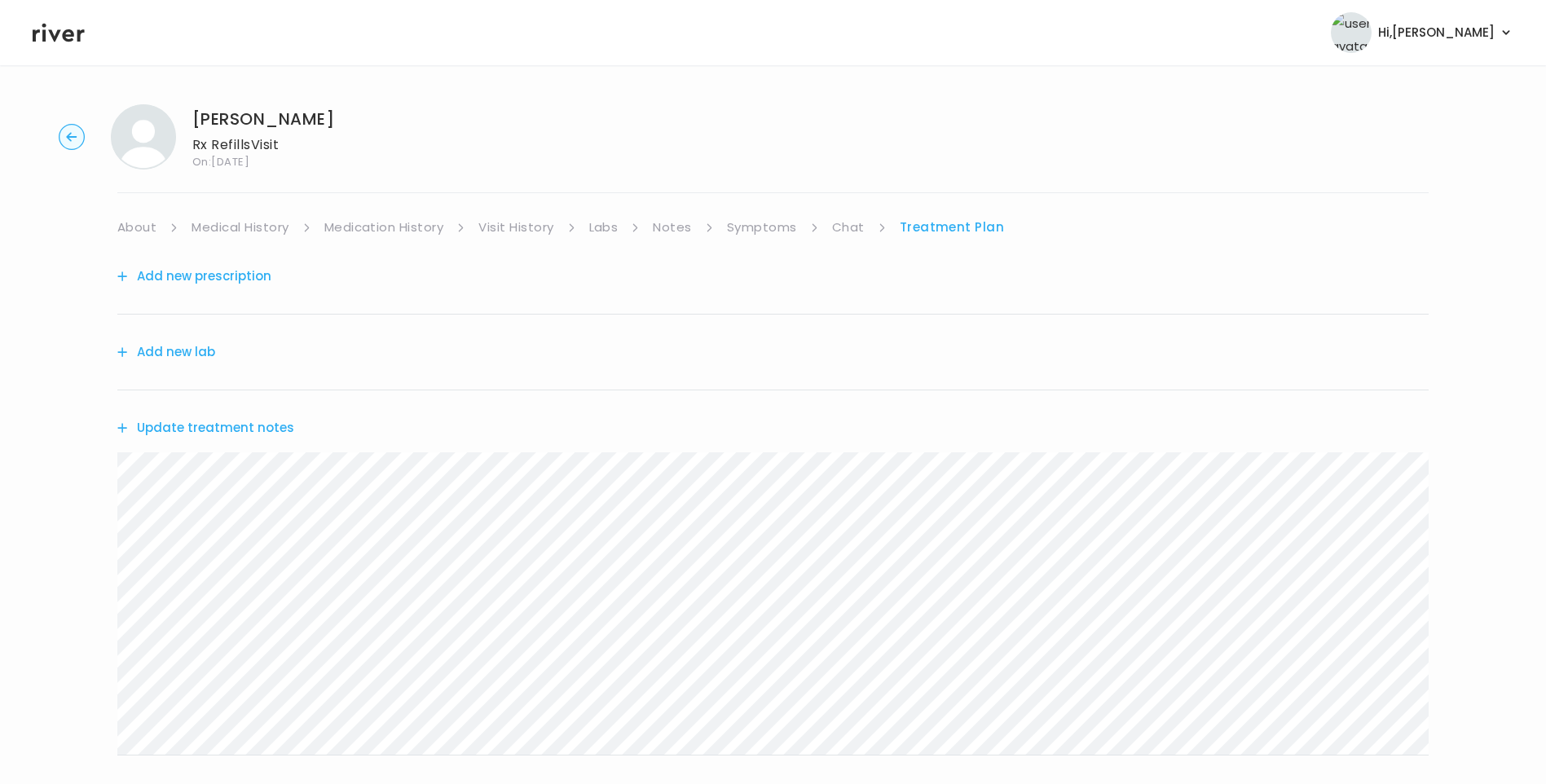
click at [50, 27] on icon at bounding box center [59, 32] width 52 height 24
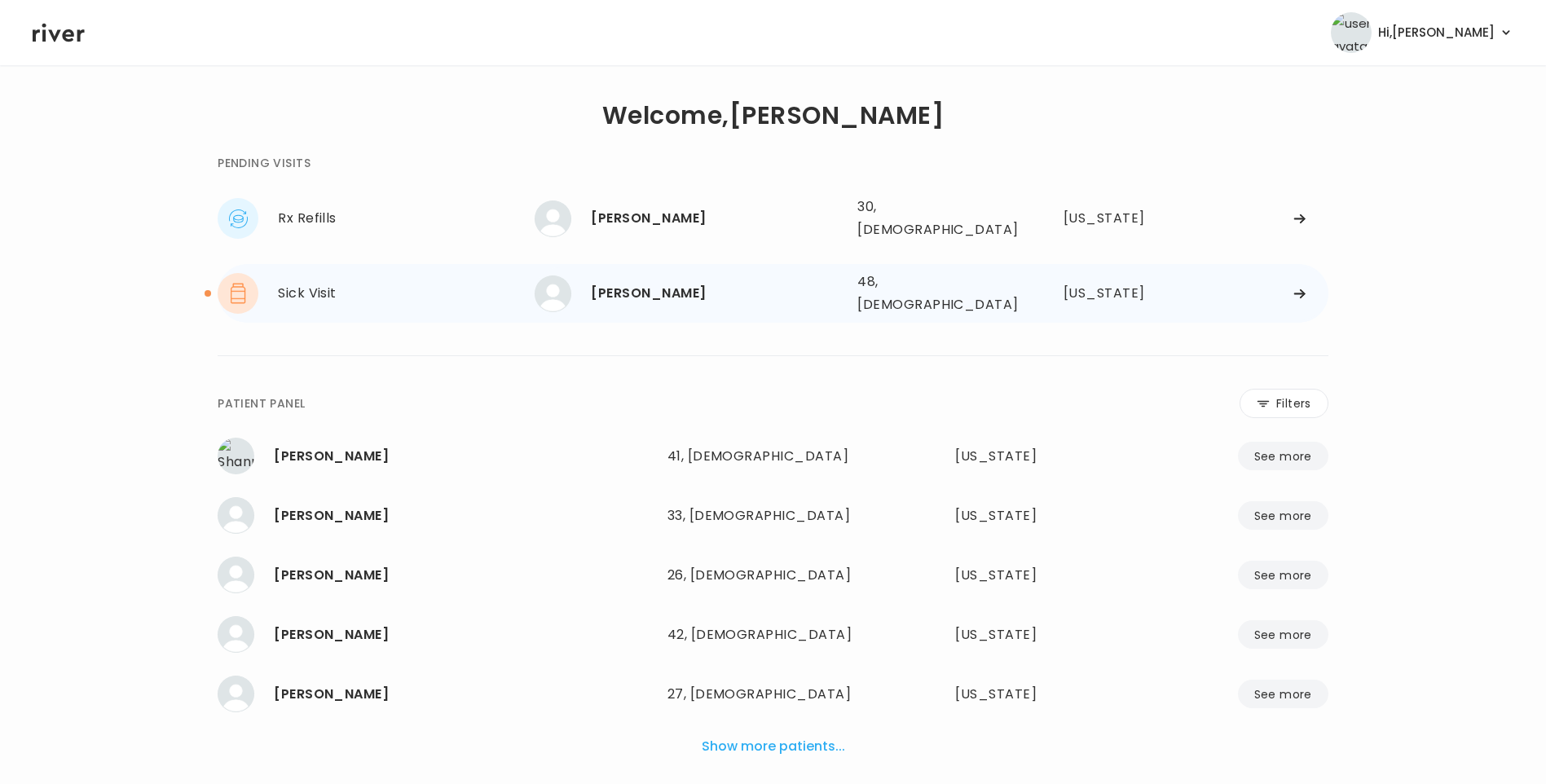
click at [672, 291] on div "Beulah Martin 48, Female See more" at bounding box center [689, 294] width 309 height 37
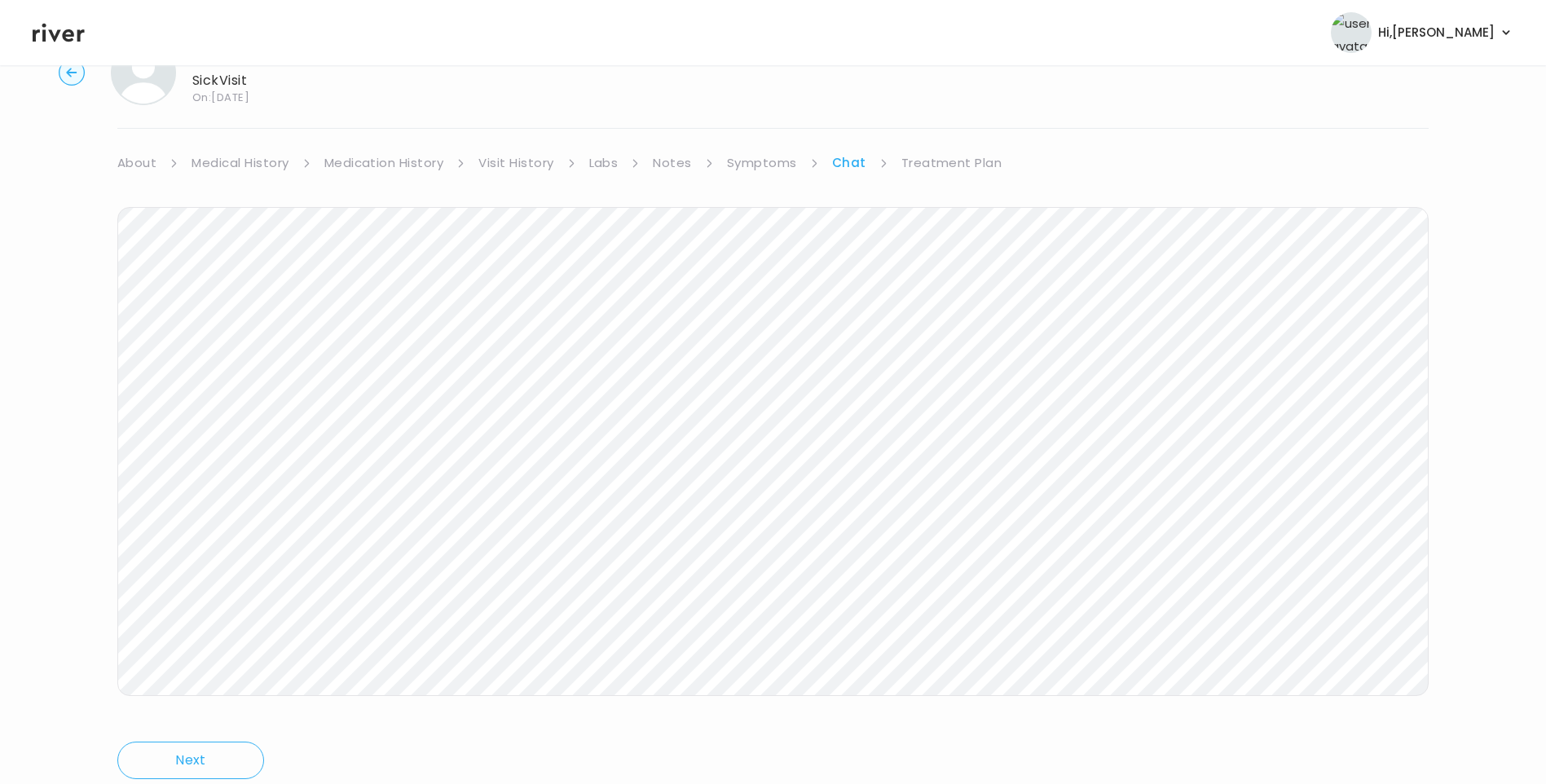
scroll to position [121, 0]
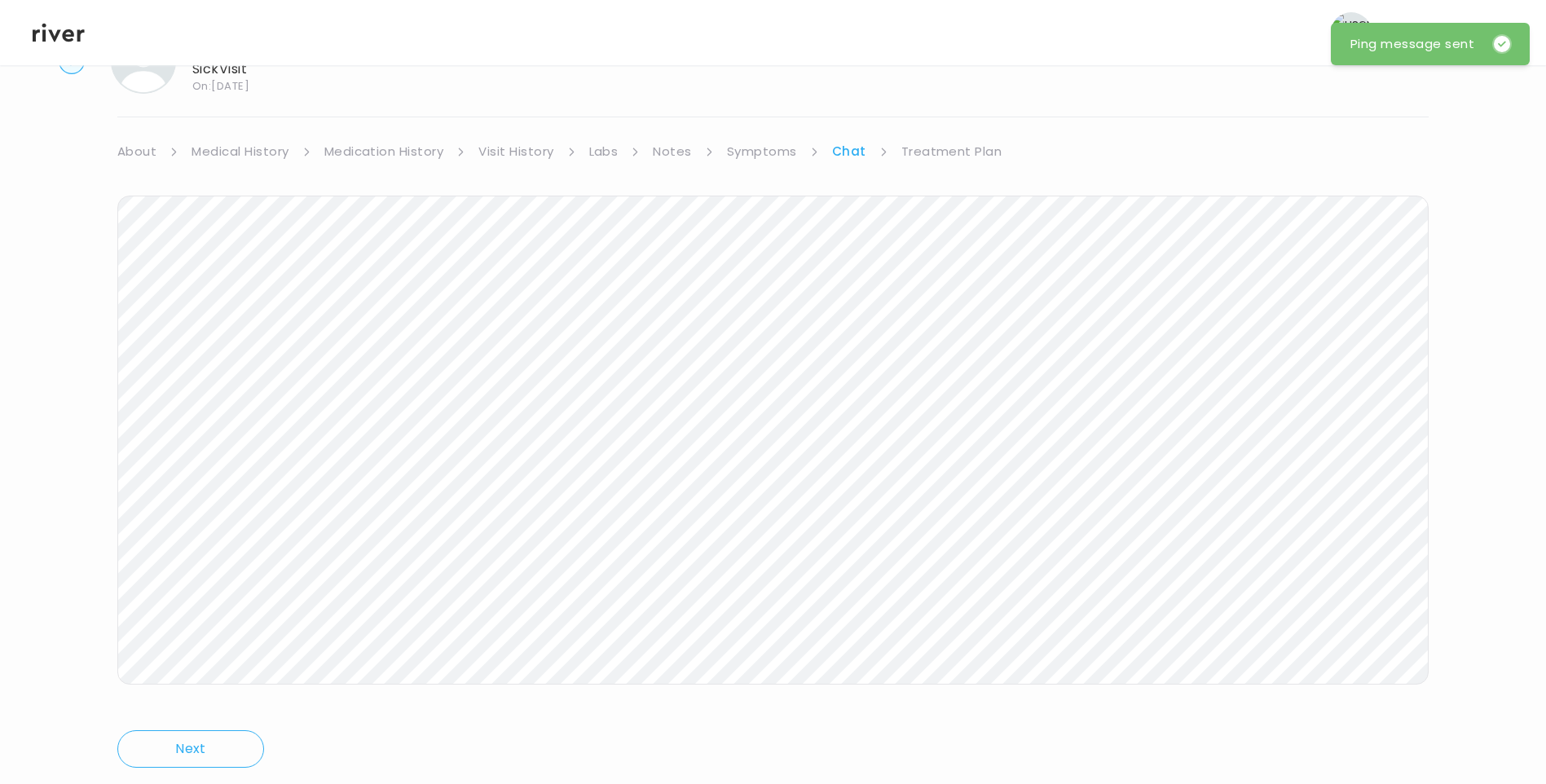
scroll to position [121, 0]
click at [953, 103] on link "Treatment Plan" at bounding box center [952, 105] width 101 height 23
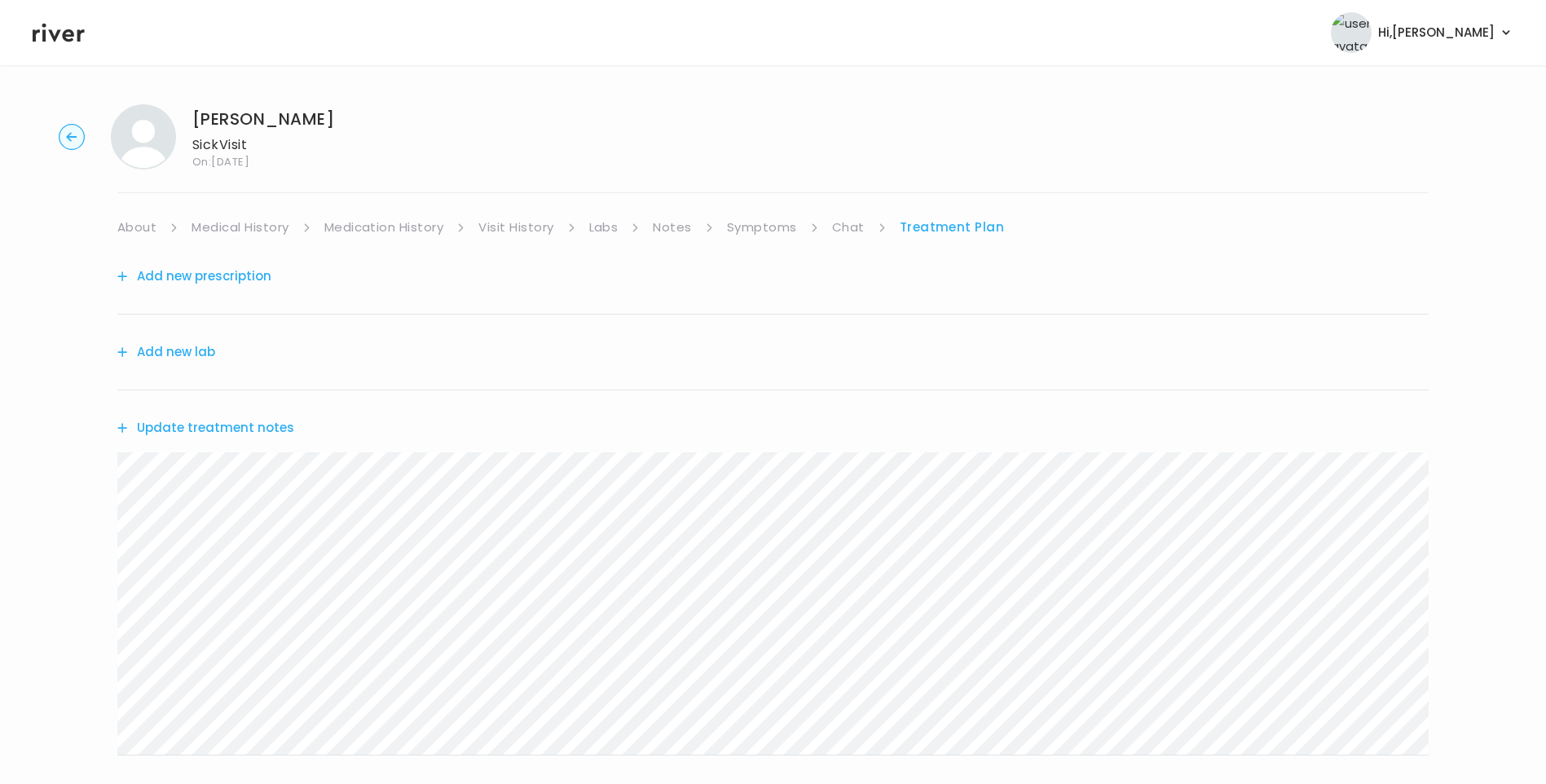
click at [247, 426] on button "Update treatment notes" at bounding box center [206, 428] width 177 height 23
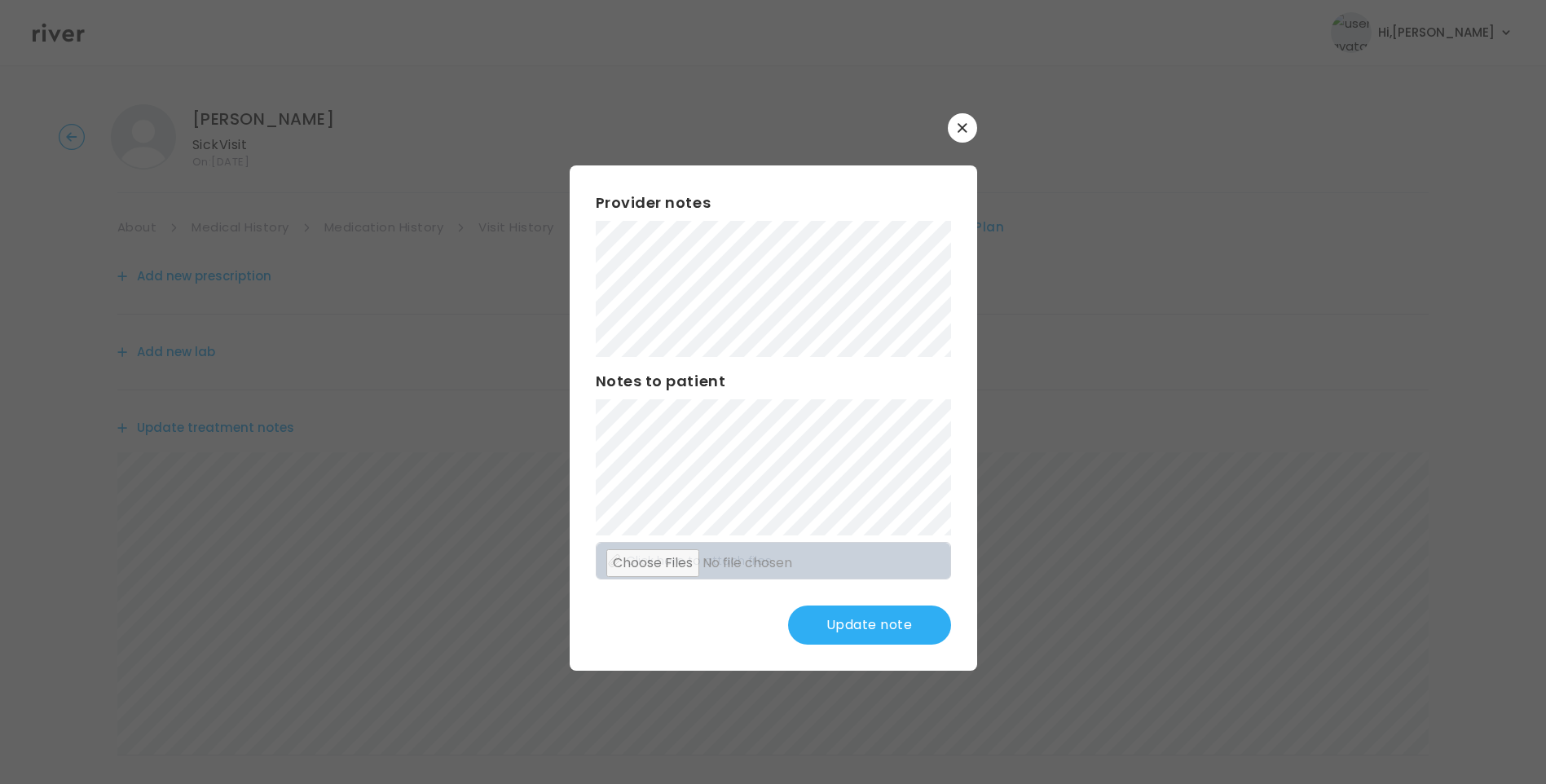
click at [903, 630] on button "Update note" at bounding box center [870, 624] width 163 height 39
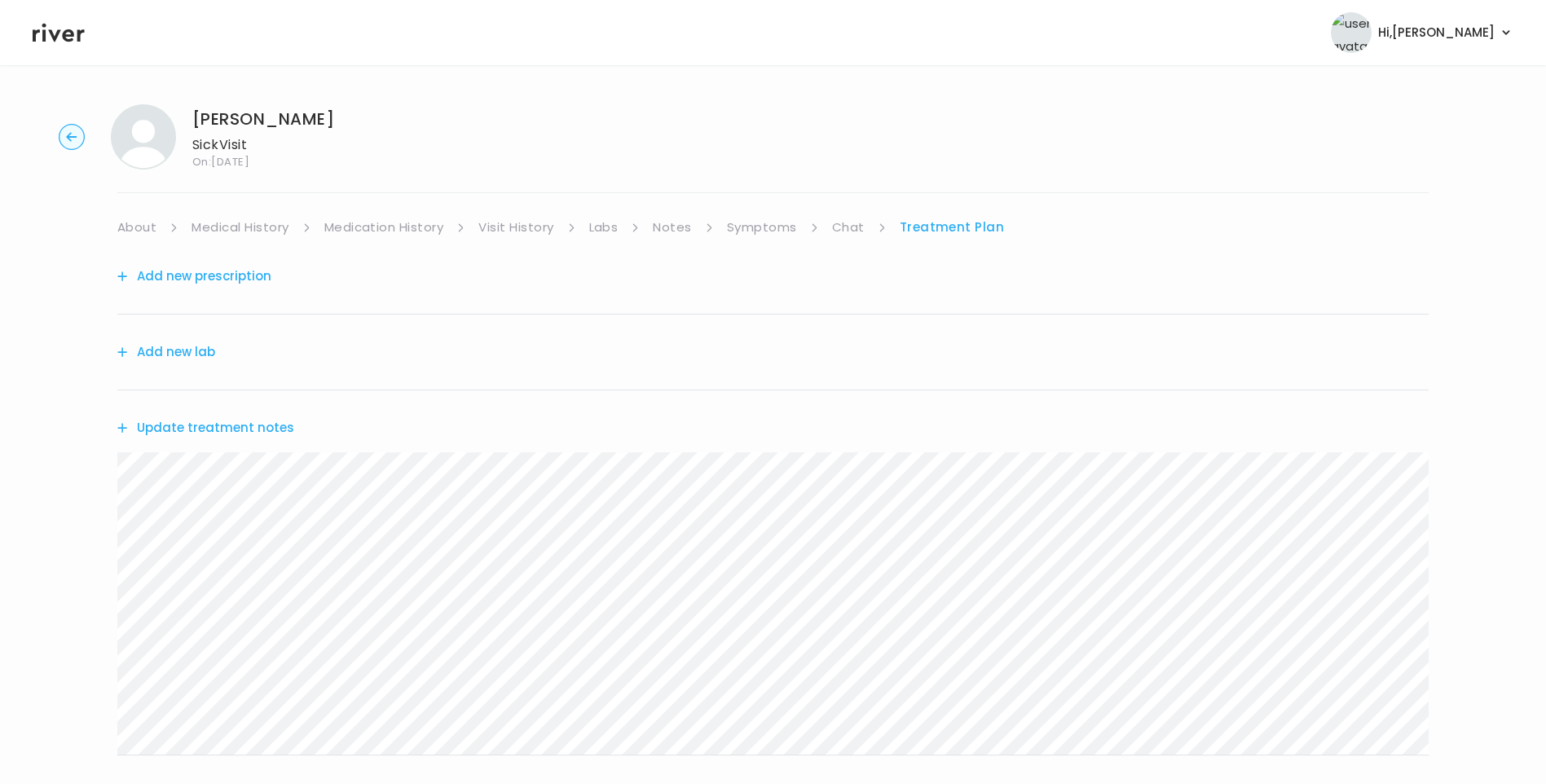
click at [782, 226] on link "Symptoms" at bounding box center [762, 227] width 70 height 23
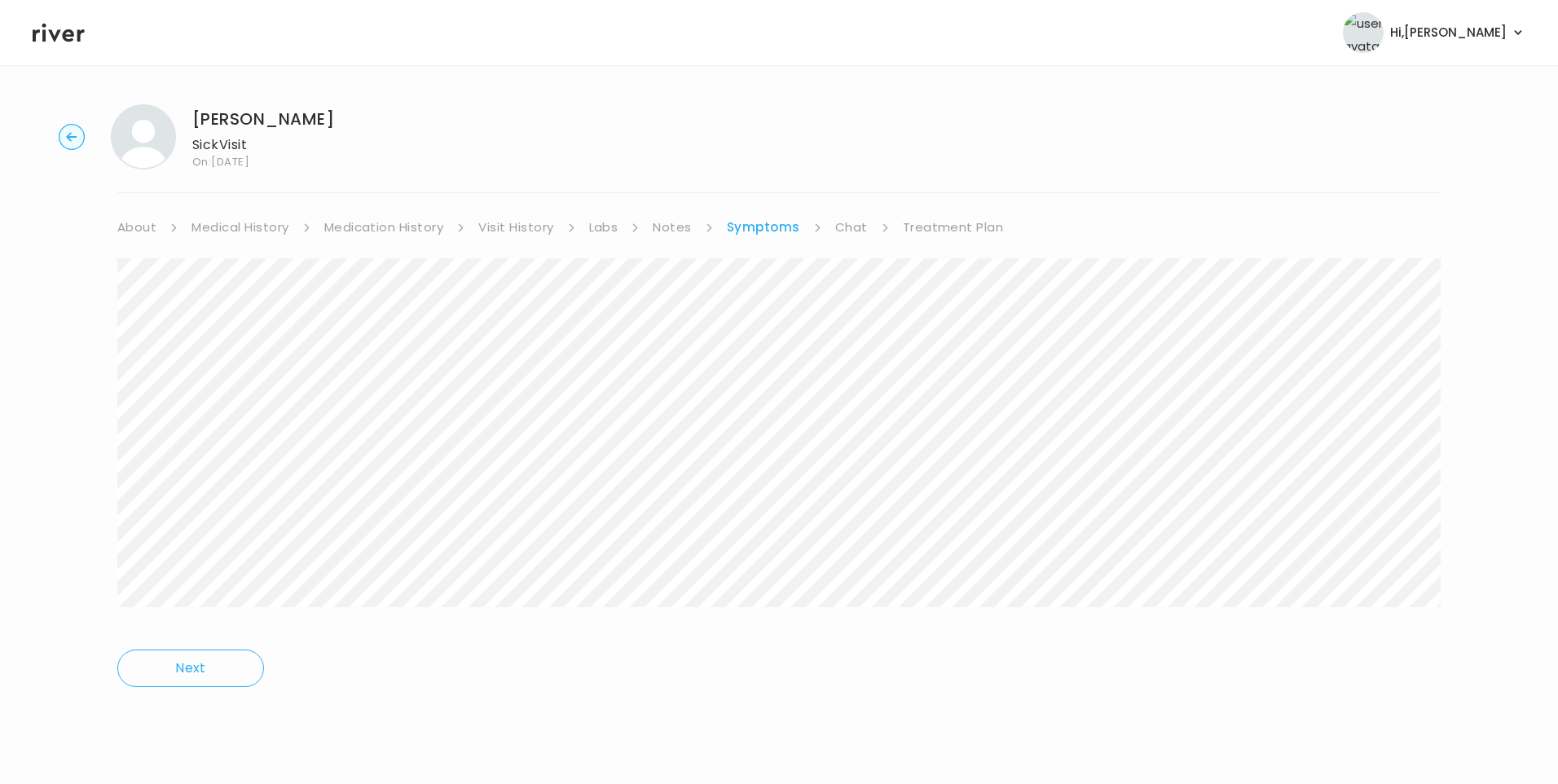
click at [827, 225] on ul "About Medical History Medication History Visit History Labs Notes Symptoms Chat…" at bounding box center [779, 227] width 1324 height 23
click at [851, 232] on link "Chat" at bounding box center [851, 227] width 33 height 23
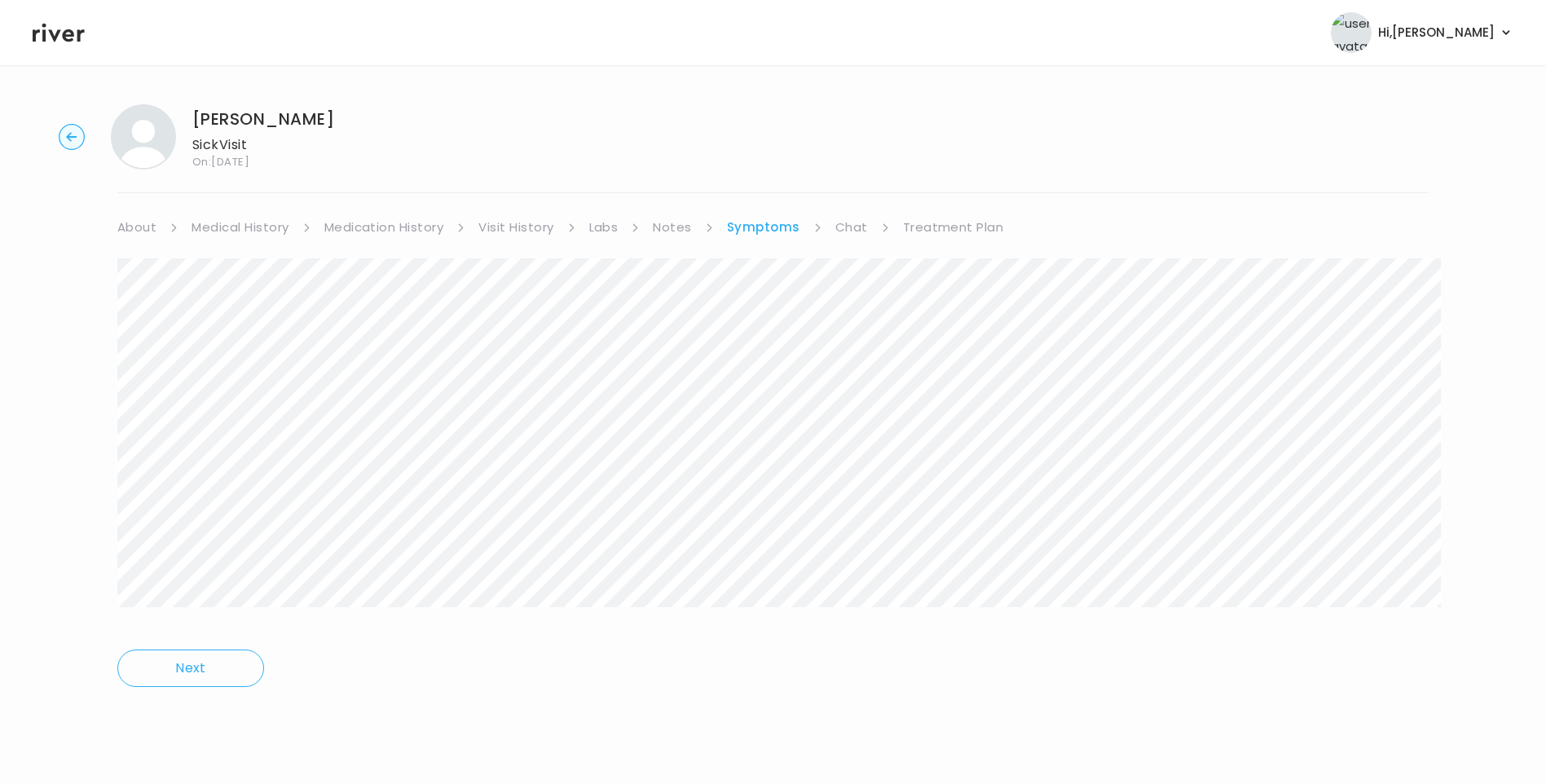
scroll to position [121, 0]
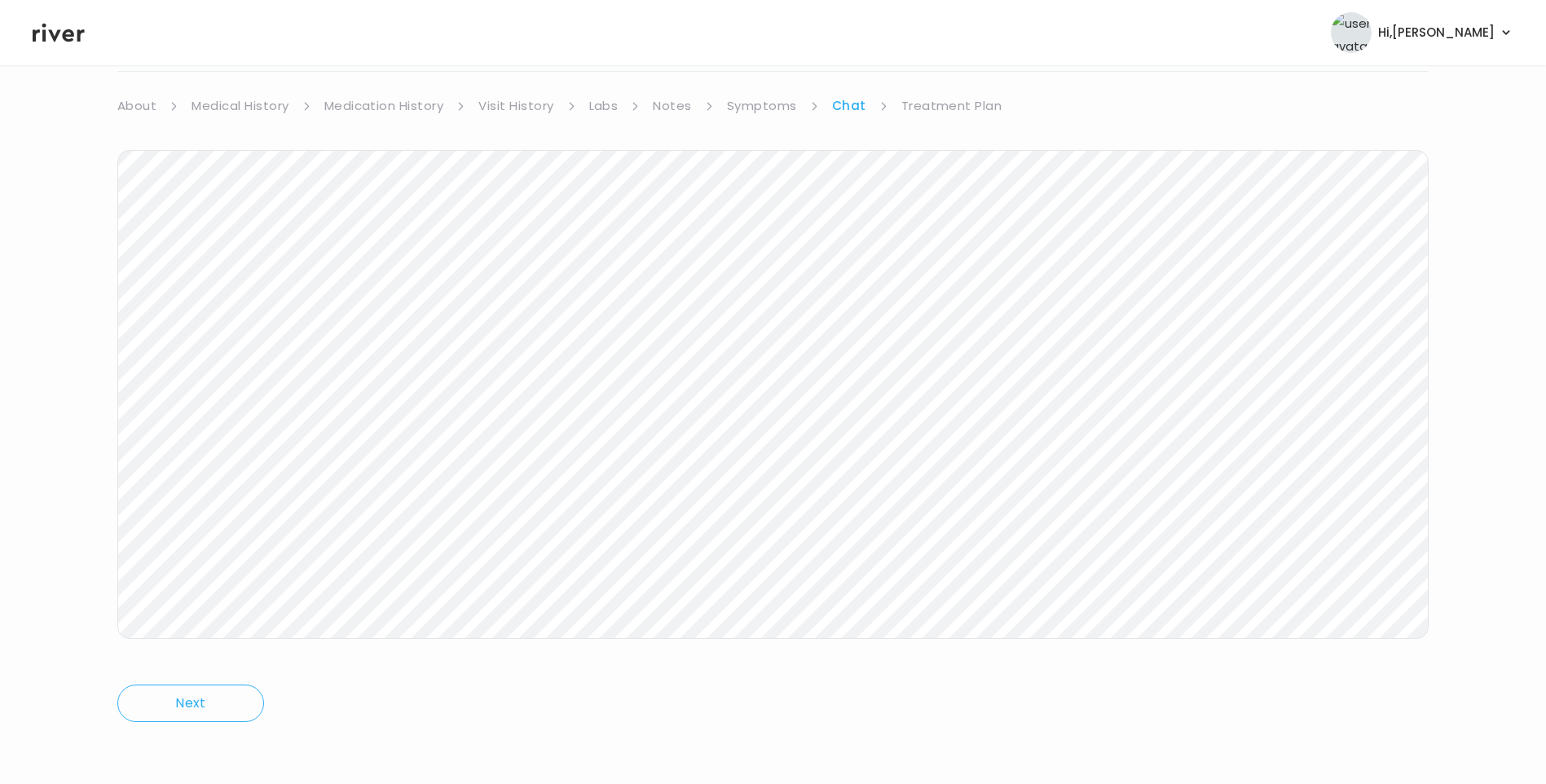
click at [957, 101] on link "Treatment Plan" at bounding box center [952, 105] width 101 height 23
click at [256, 303] on button "Update treatment notes" at bounding box center [206, 306] width 177 height 23
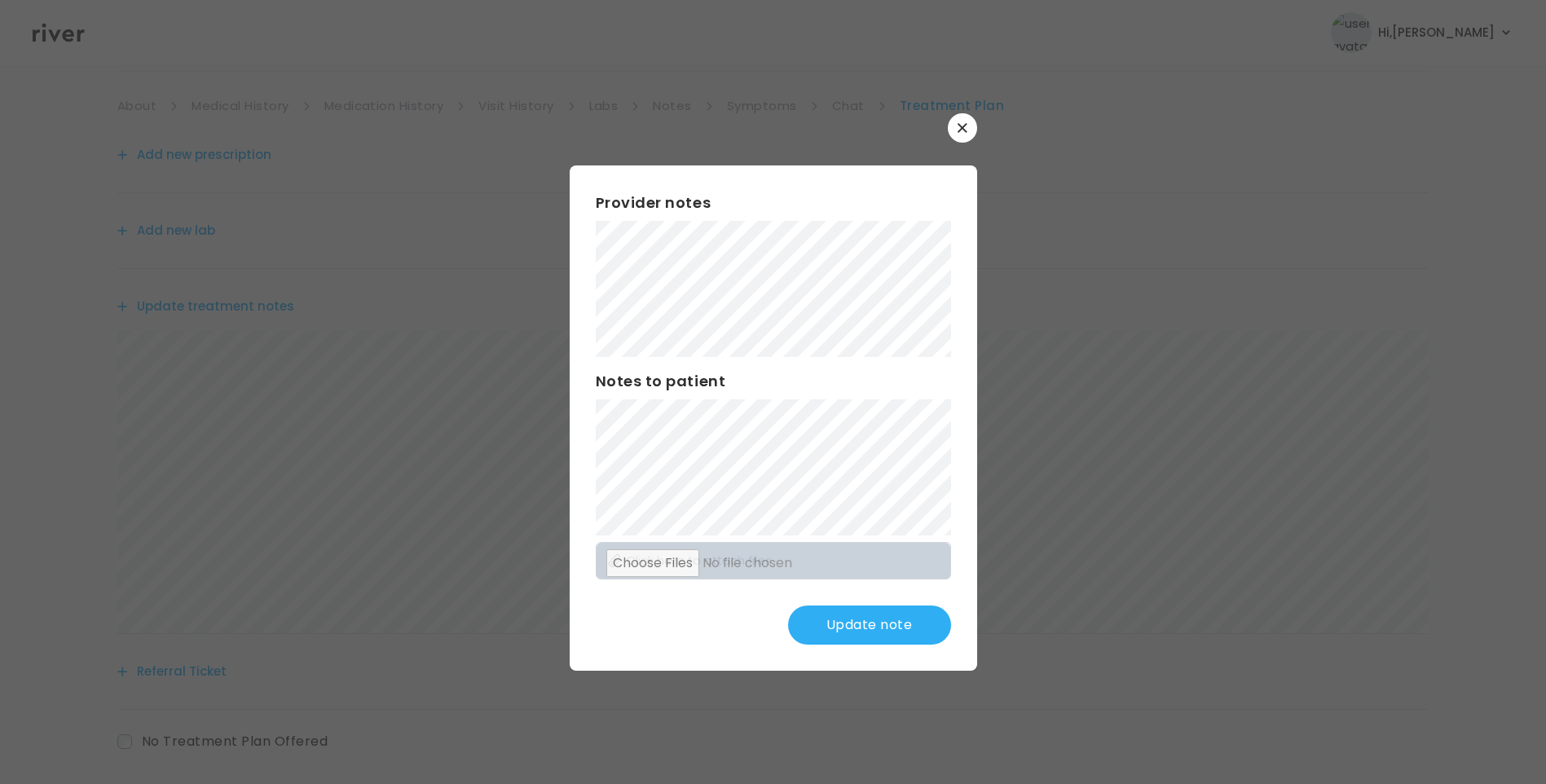
click at [873, 624] on button "Update note" at bounding box center [870, 624] width 163 height 39
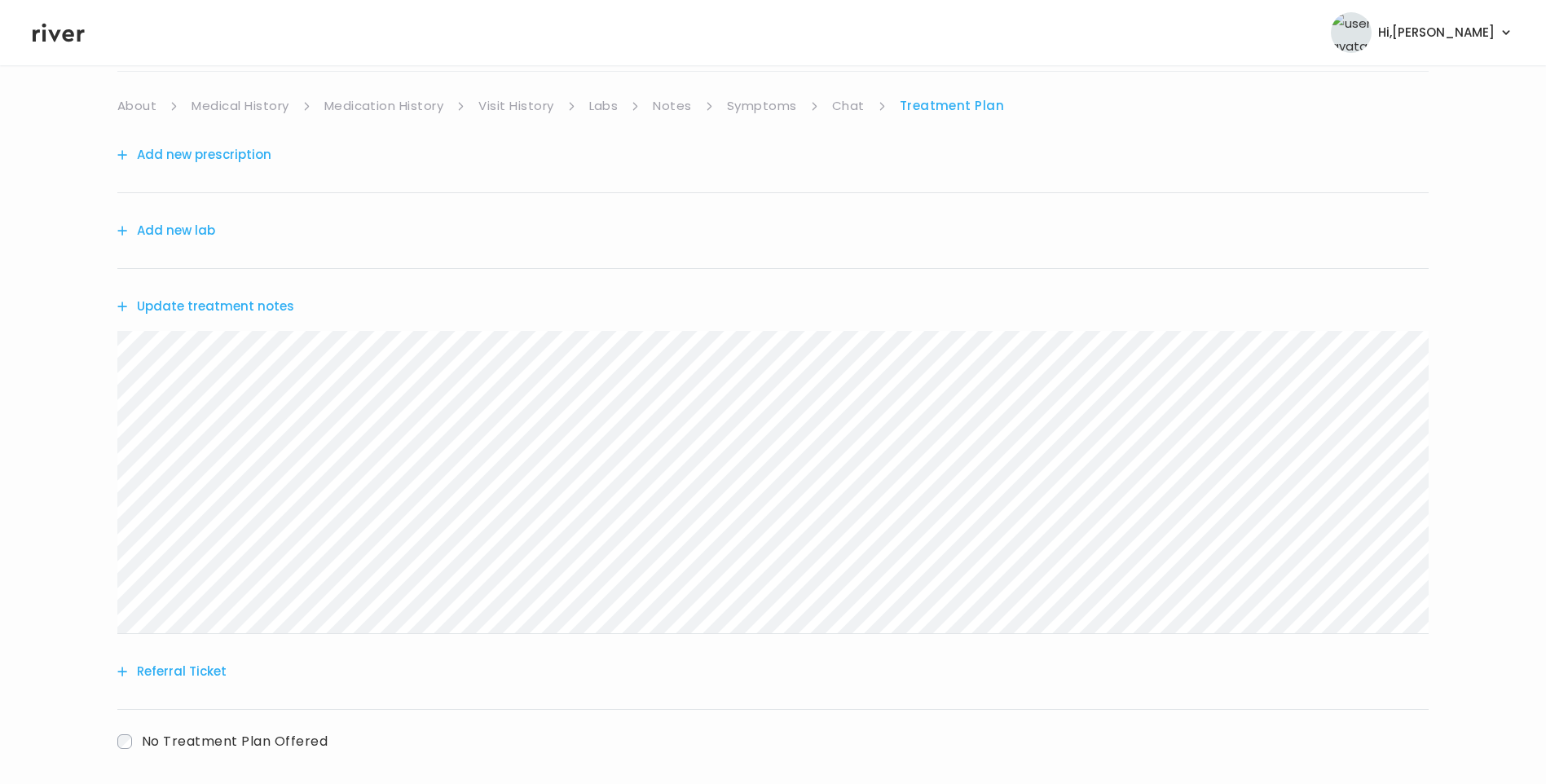
click at [840, 103] on link "Chat" at bounding box center [848, 105] width 33 height 23
click at [957, 100] on link "Treatment Plan" at bounding box center [952, 105] width 101 height 23
click at [196, 229] on button "Add new lab" at bounding box center [166, 230] width 98 height 23
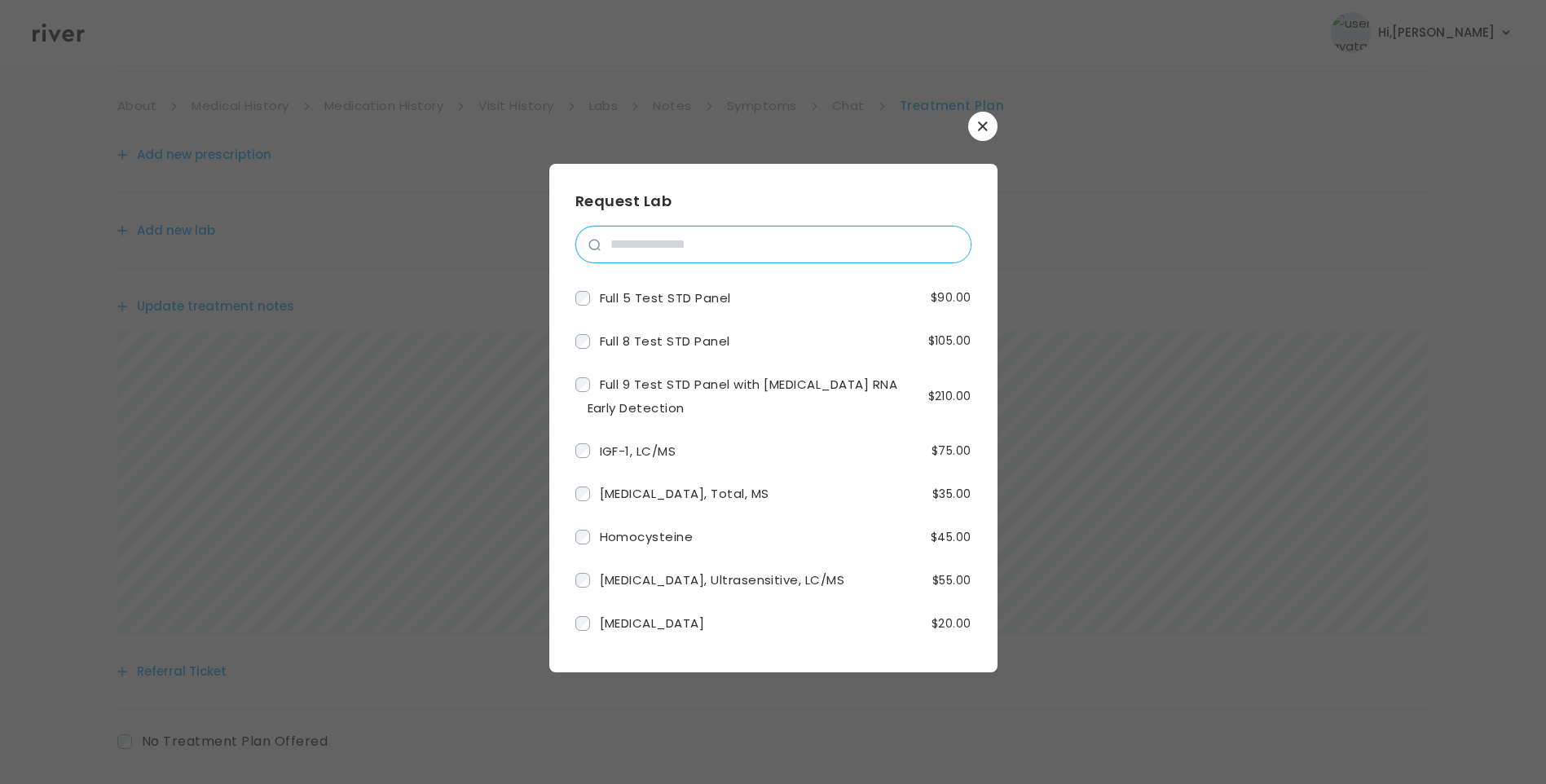
click at [666, 244] on input "search" at bounding box center [786, 245] width 370 height 36
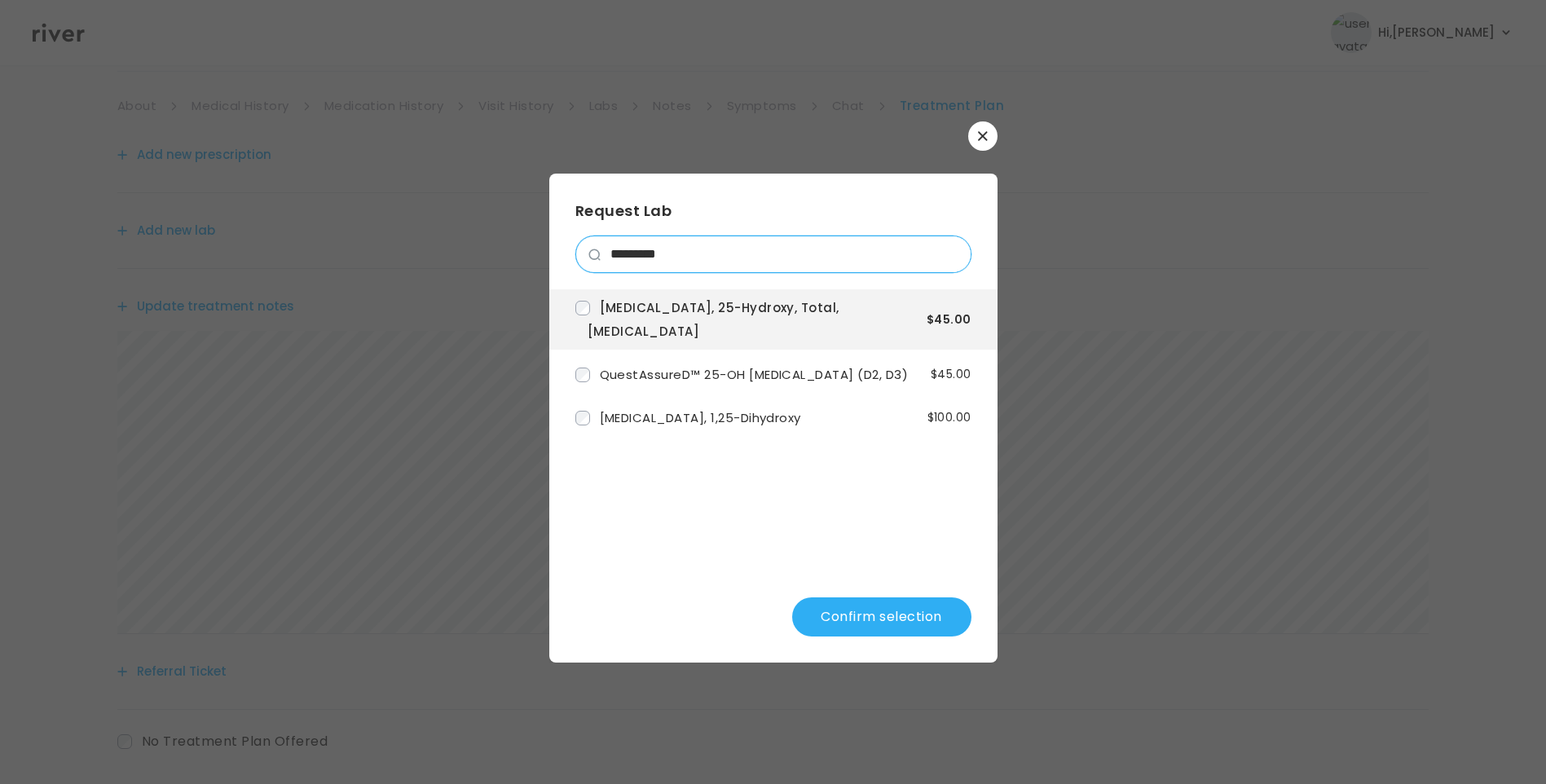
drag, startPoint x: 685, startPoint y: 256, endPoint x: 570, endPoint y: 258, distance: 115.0
click at [571, 258] on div "Request Lab ********* Vitamin D, 25-Hydroxy, Total, Immunoassay $45.00 QuestAss…" at bounding box center [773, 418] width 448 height 489
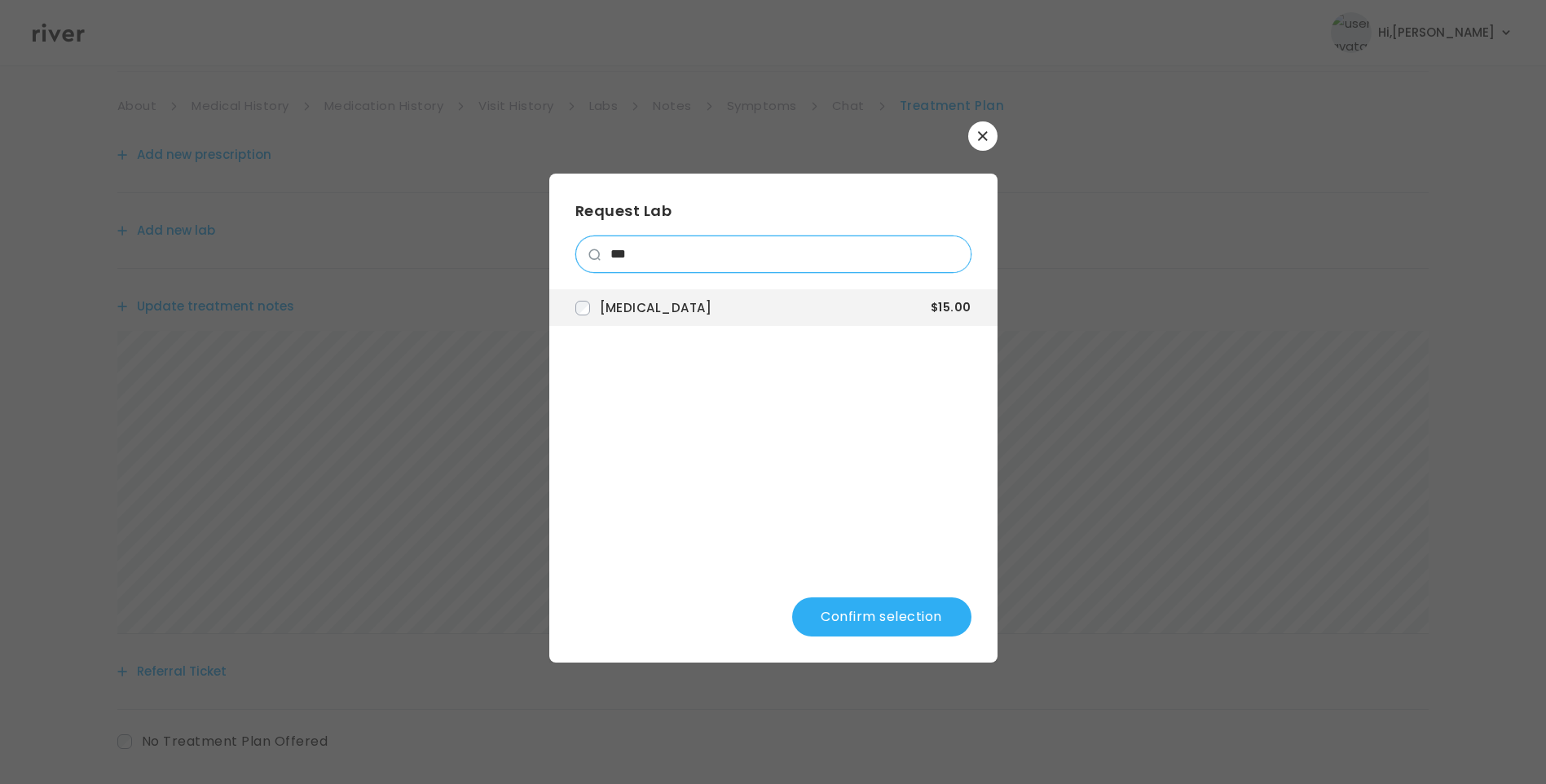
drag, startPoint x: 666, startPoint y: 254, endPoint x: 565, endPoint y: 246, distance: 101.3
click at [566, 247] on div "Request Lab *** Hemoglobin A1c $15.00 Confirm selection" at bounding box center [773, 418] width 448 height 489
drag, startPoint x: 567, startPoint y: 250, endPoint x: 536, endPoint y: 247, distance: 31.1
click at [538, 248] on div "​ Request Lab *** CBC (includes Differential and Platelets) $5.00 CBC (H/H, RBC…" at bounding box center [773, 392] width 1546 height 784
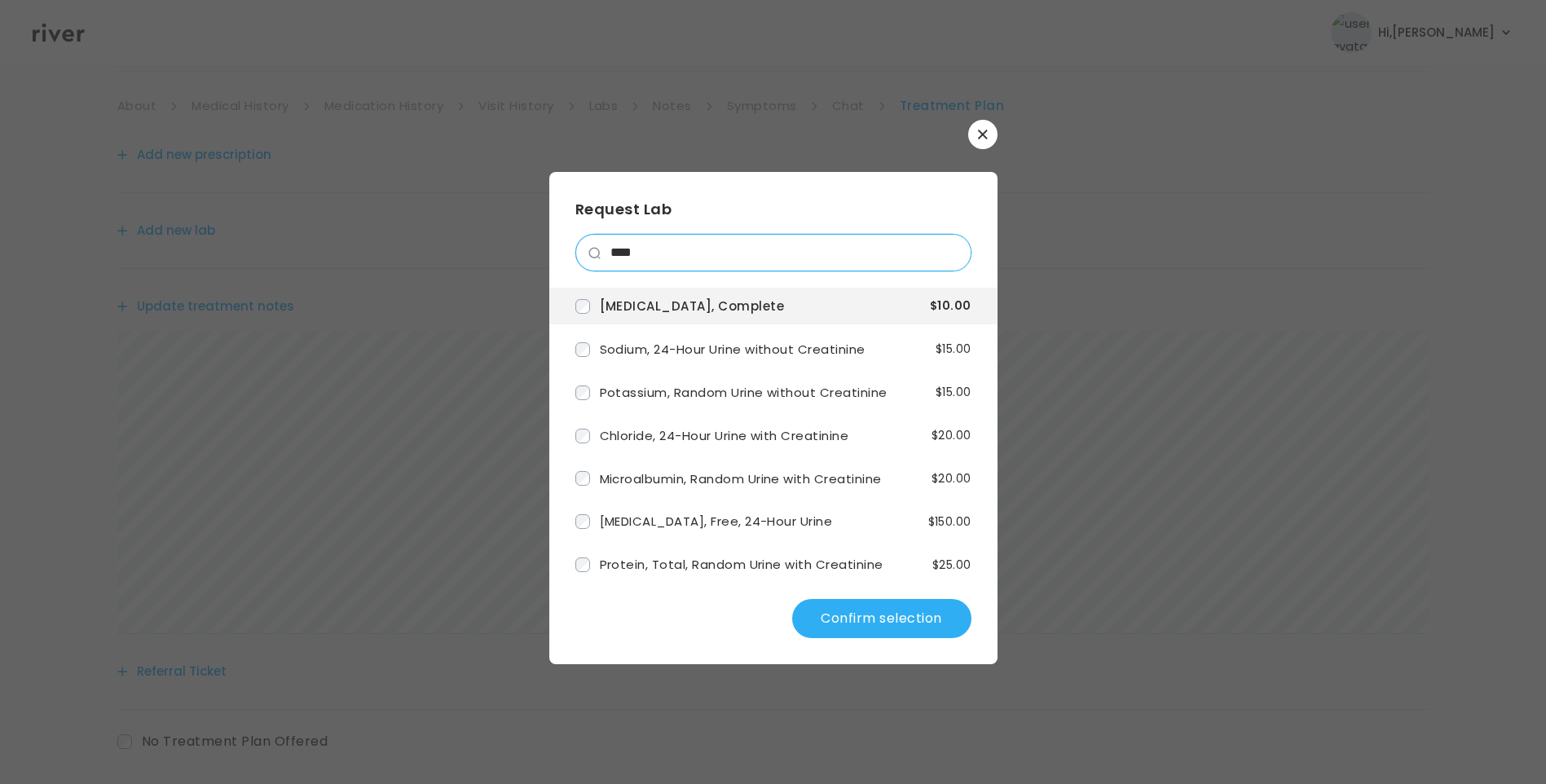
drag, startPoint x: 670, startPoint y: 255, endPoint x: 552, endPoint y: 248, distance: 118.2
click at [553, 249] on div "Request Lab **** Urinalysis, Complete $10.00 Sodium, 24-Hour Urine without Crea…" at bounding box center [773, 418] width 448 height 492
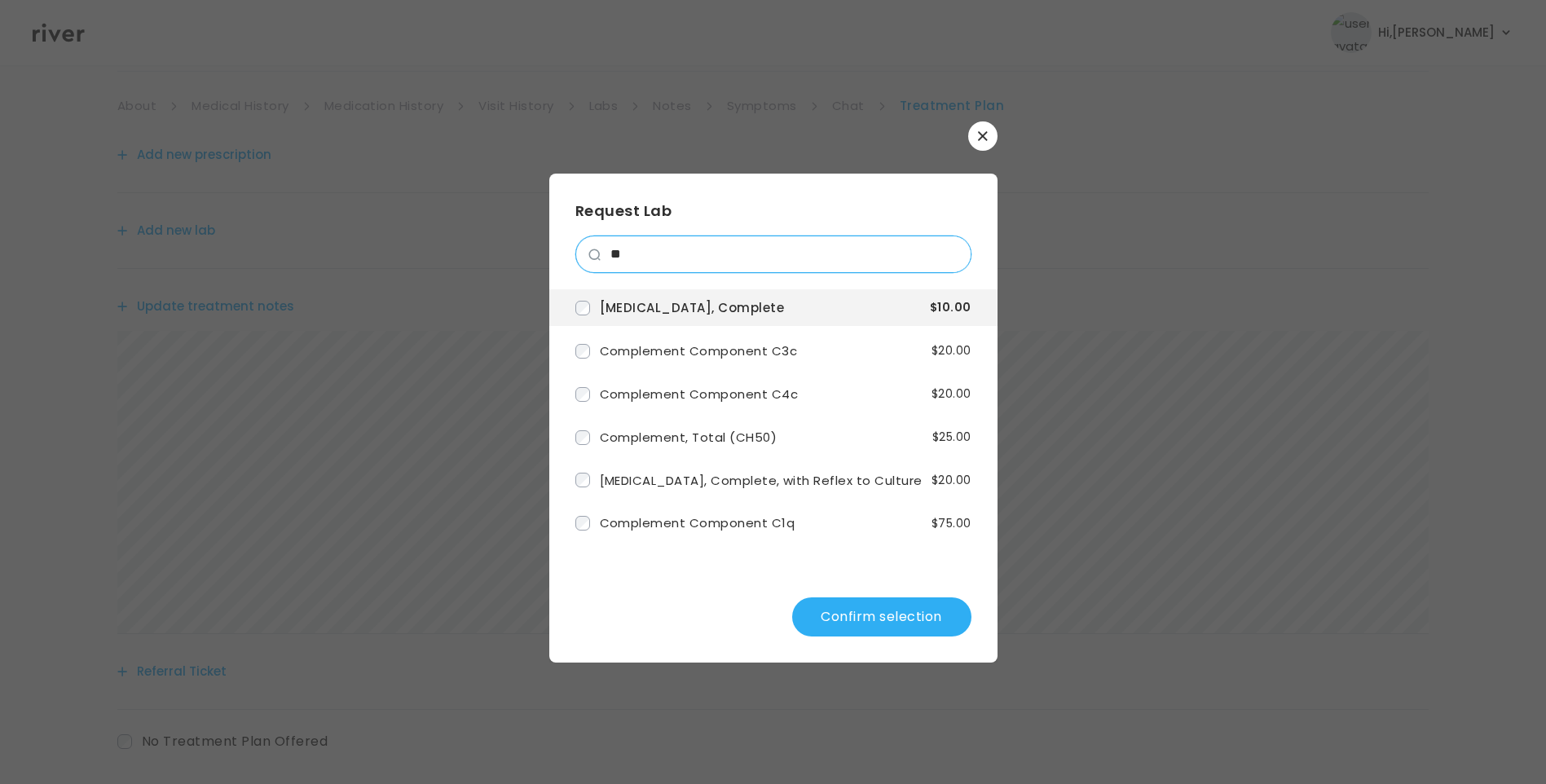
type input "*"
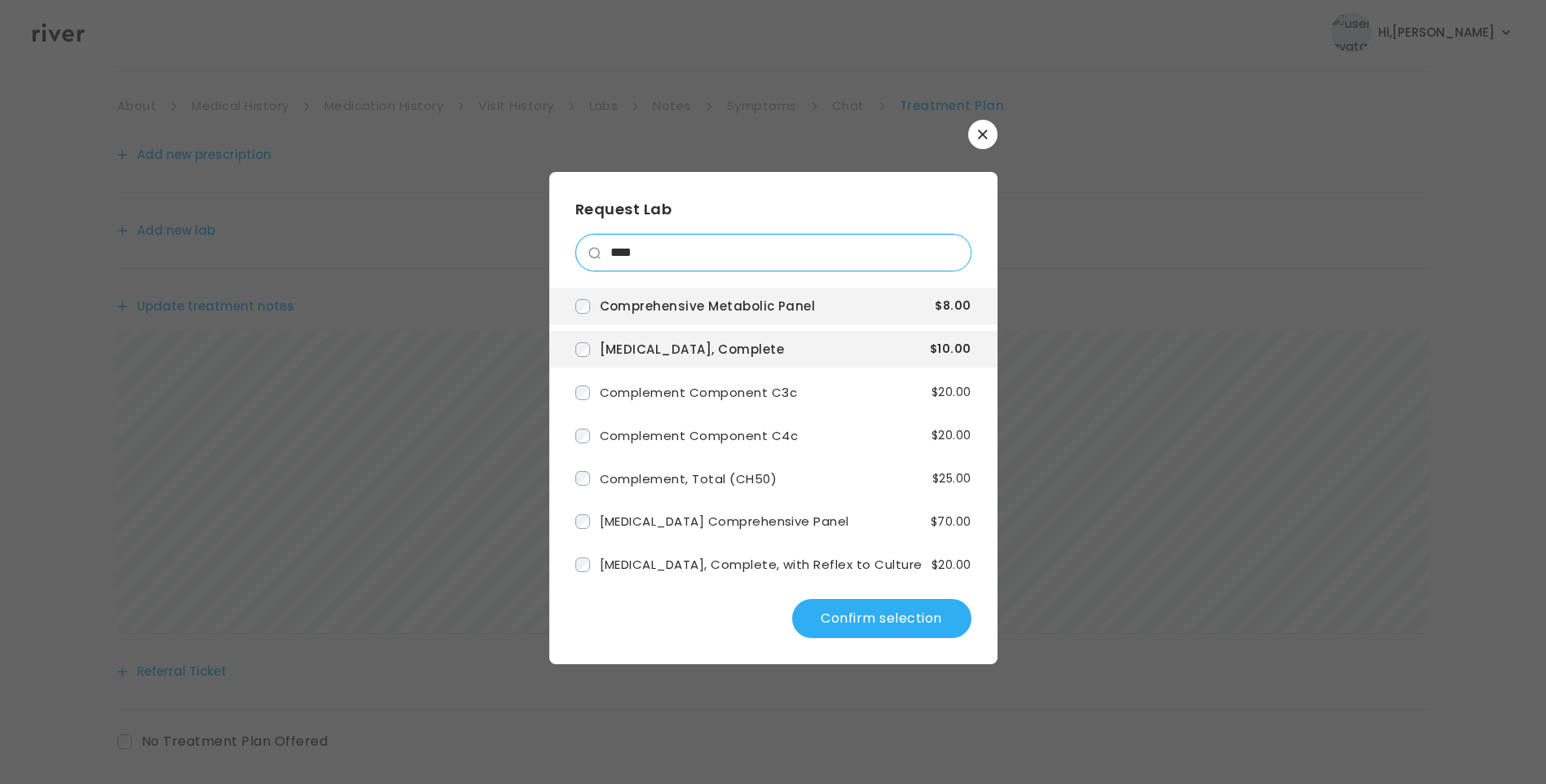
drag, startPoint x: 667, startPoint y: 246, endPoint x: 557, endPoint y: 248, distance: 110.0
click at [557, 248] on div "Request Lab **** Comprehensive Metabolic Panel $8.00 Urinalysis, Complete $10.0…" at bounding box center [773, 418] width 448 height 492
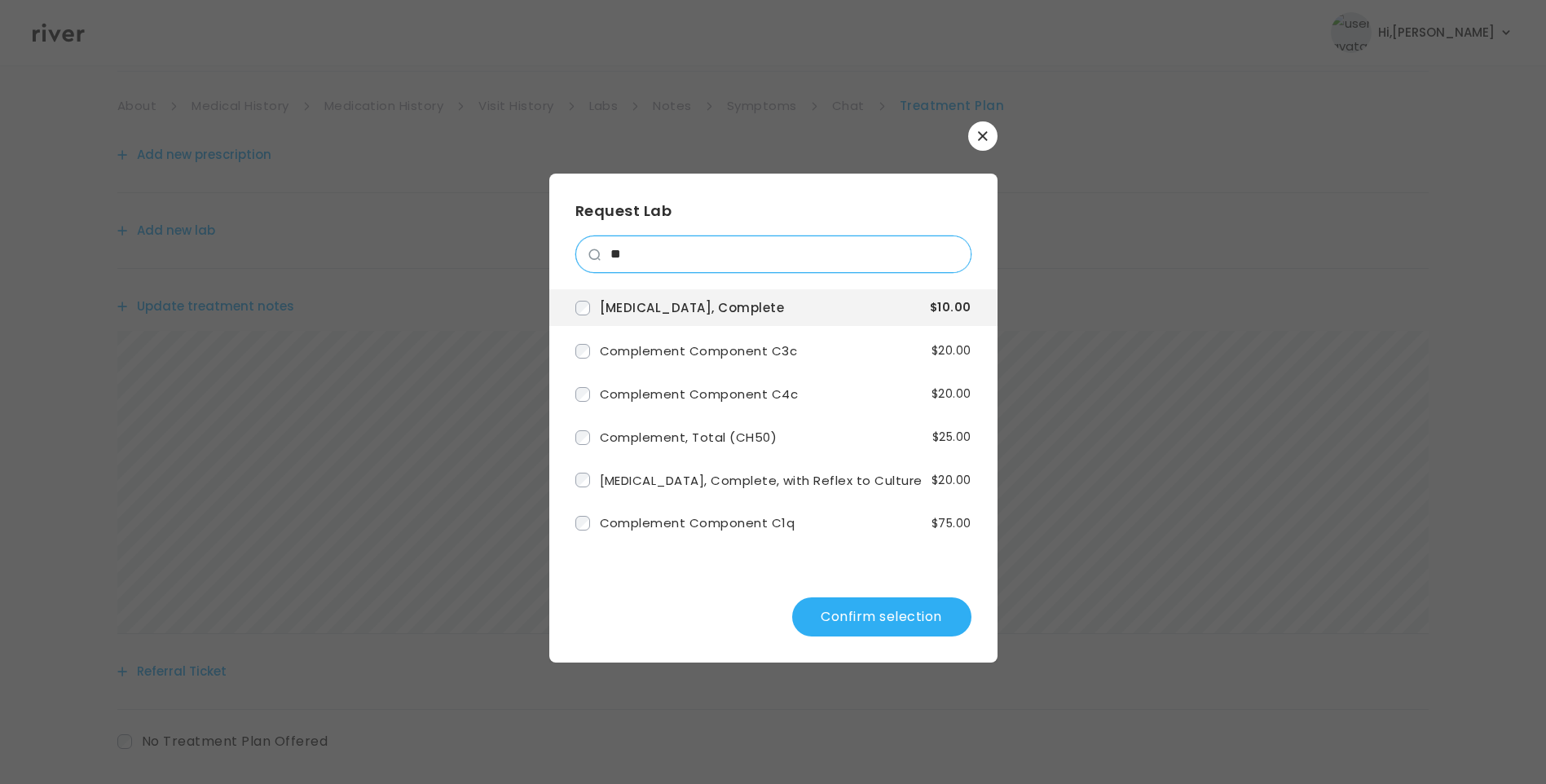
type input "*"
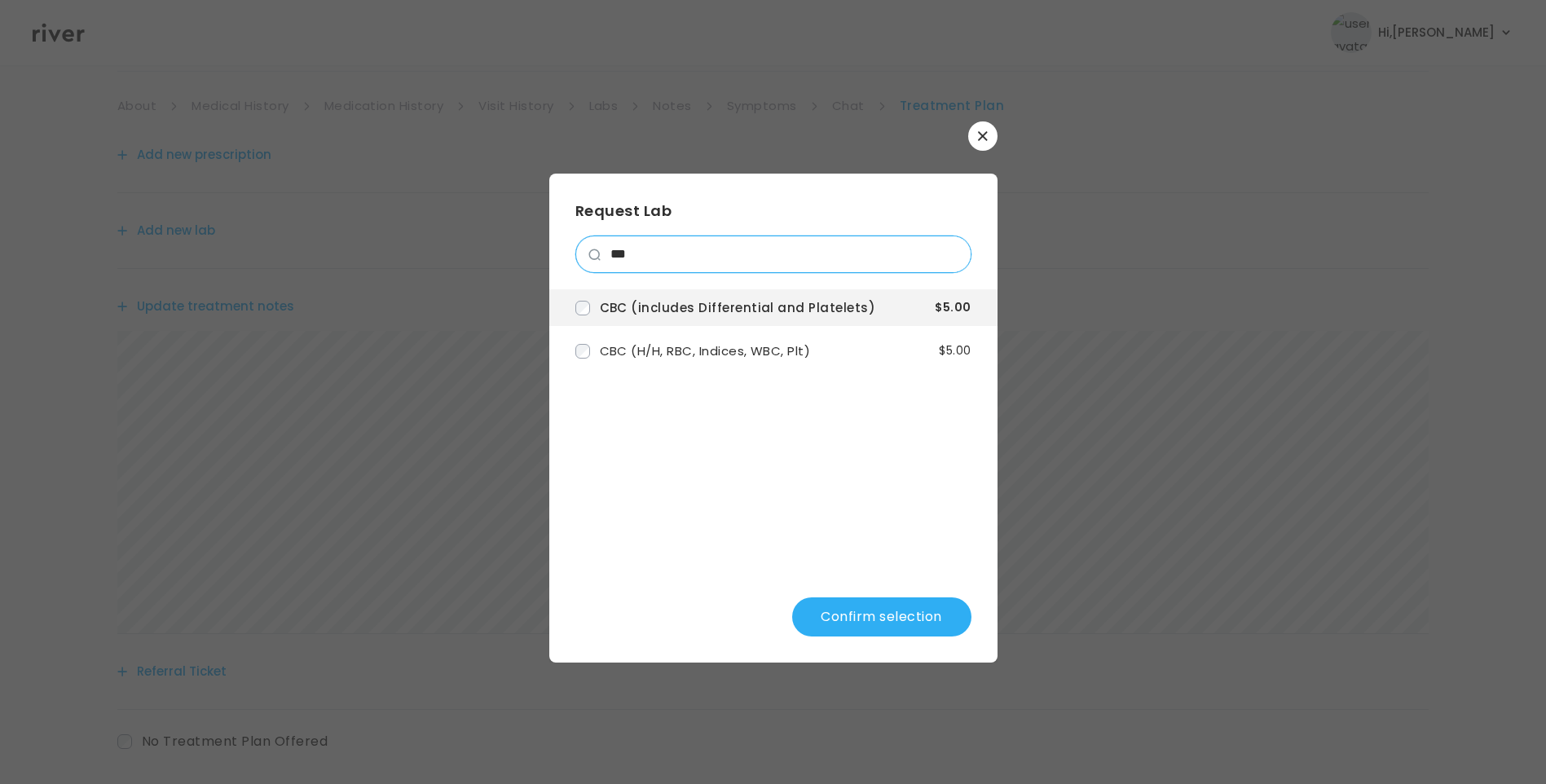
drag, startPoint x: 647, startPoint y: 255, endPoint x: 575, endPoint y: 255, distance: 72.0
click at [576, 255] on div "***" at bounding box center [773, 254] width 396 height 38
drag, startPoint x: 647, startPoint y: 256, endPoint x: 582, endPoint y: 255, distance: 65.0
click at [582, 255] on div "*****" at bounding box center [773, 254] width 396 height 38
drag, startPoint x: 625, startPoint y: 248, endPoint x: 594, endPoint y: 250, distance: 31.1
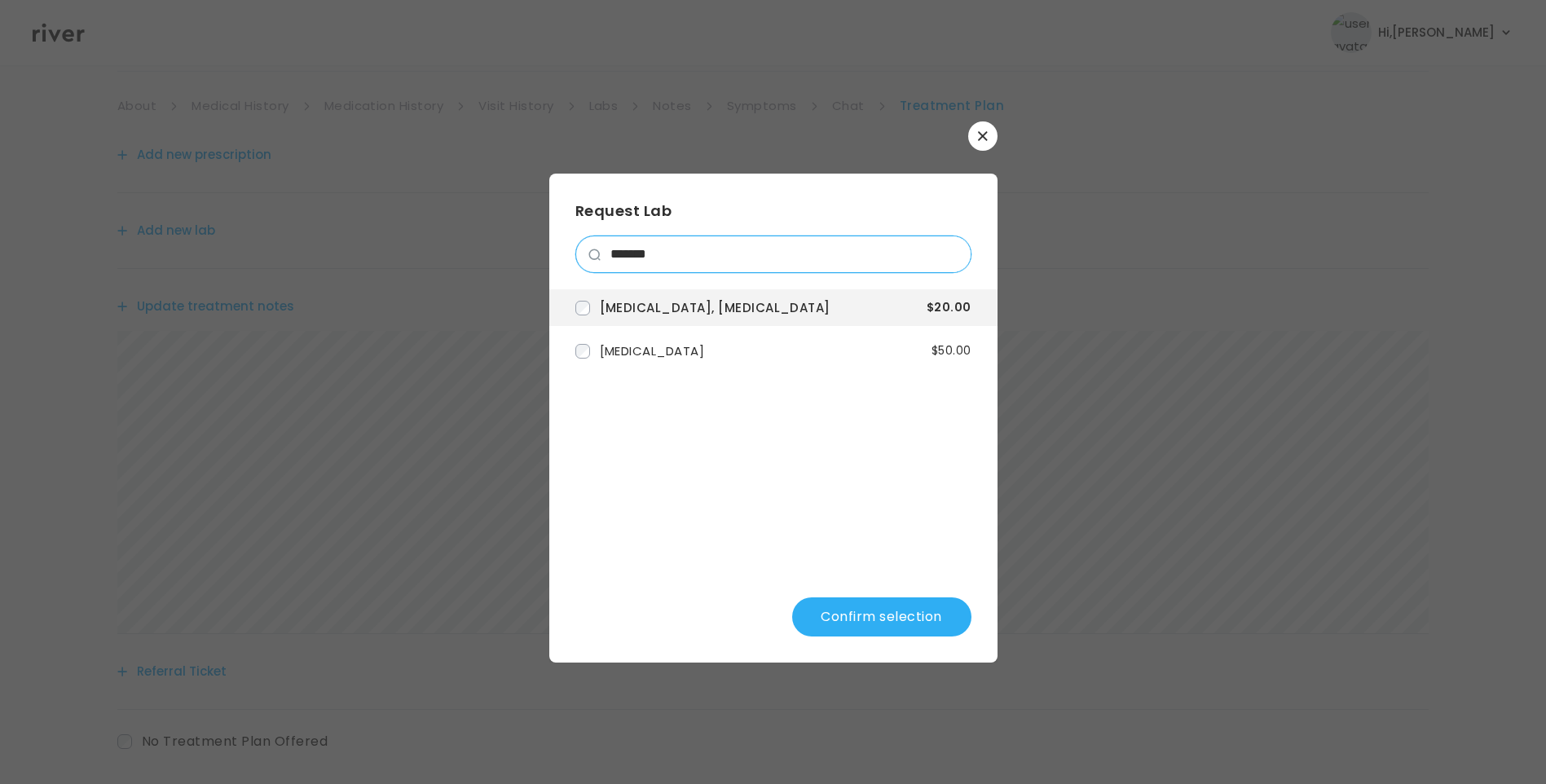
click at [594, 250] on div "*******" at bounding box center [773, 254] width 396 height 38
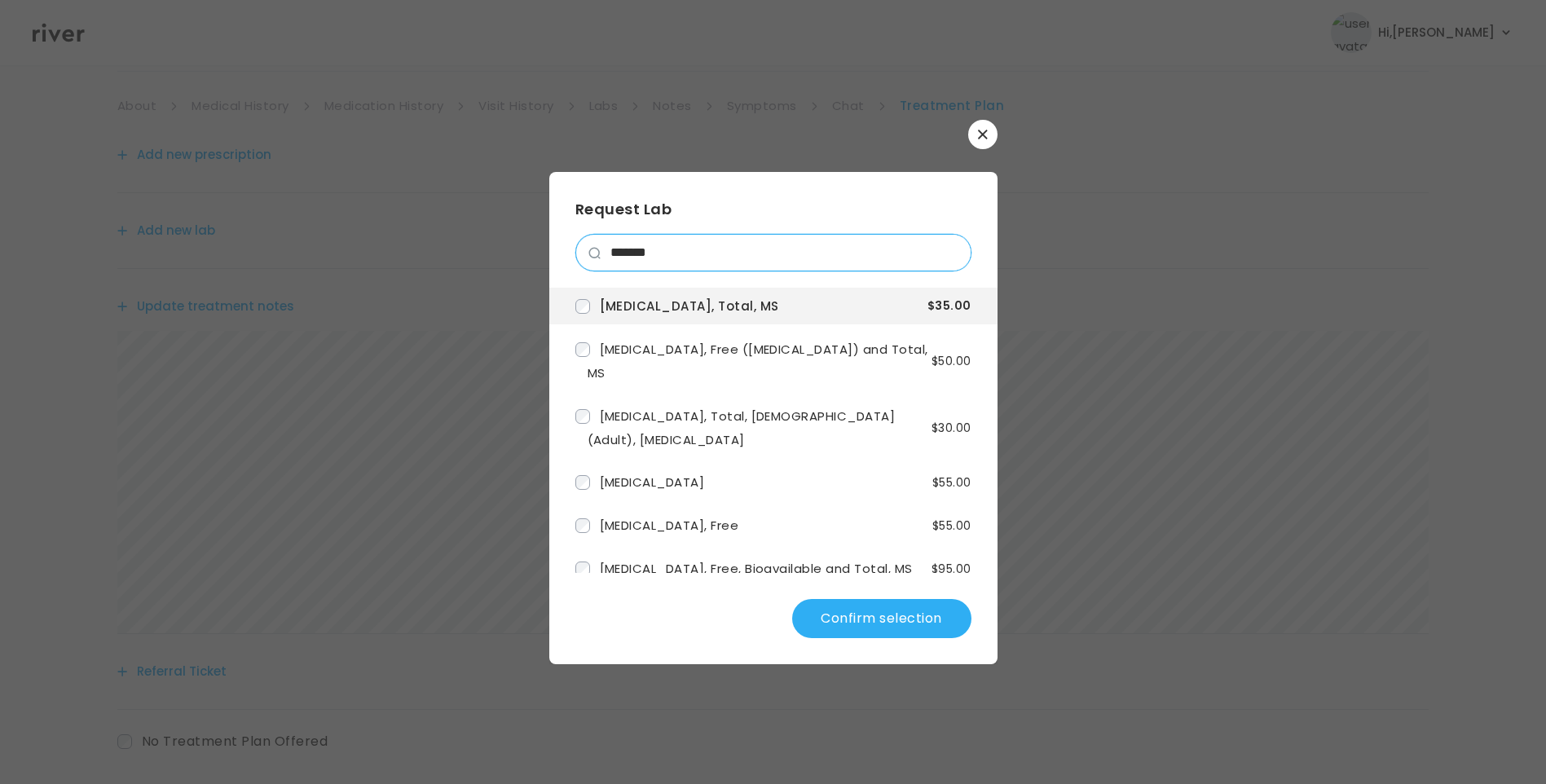
drag, startPoint x: 672, startPoint y: 255, endPoint x: 602, endPoint y: 254, distance: 70.0
click at [603, 254] on input "*******" at bounding box center [786, 252] width 370 height 36
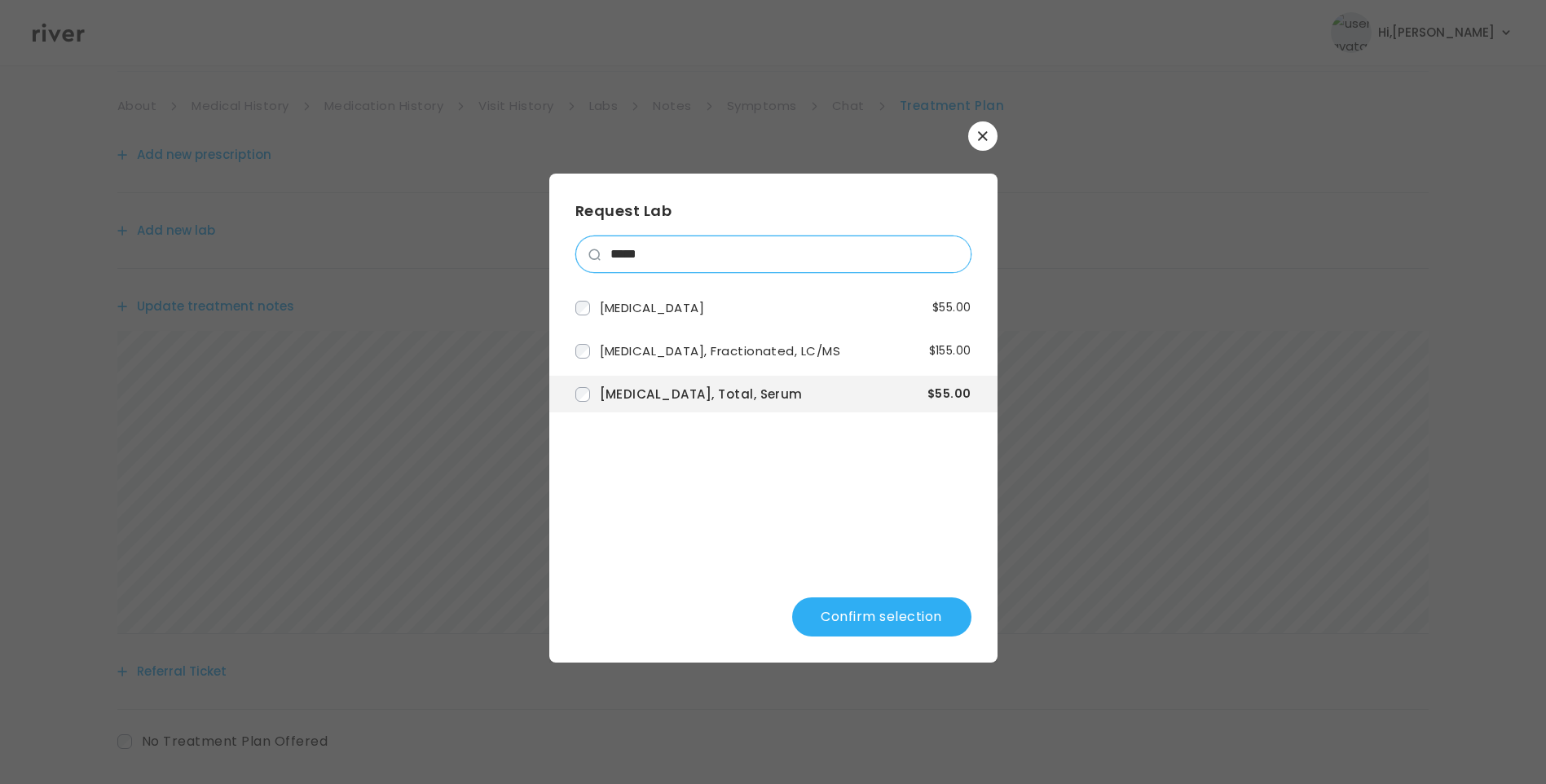
drag, startPoint x: 673, startPoint y: 250, endPoint x: 592, endPoint y: 249, distance: 81.0
click at [594, 250] on div "*****" at bounding box center [773, 254] width 396 height 38
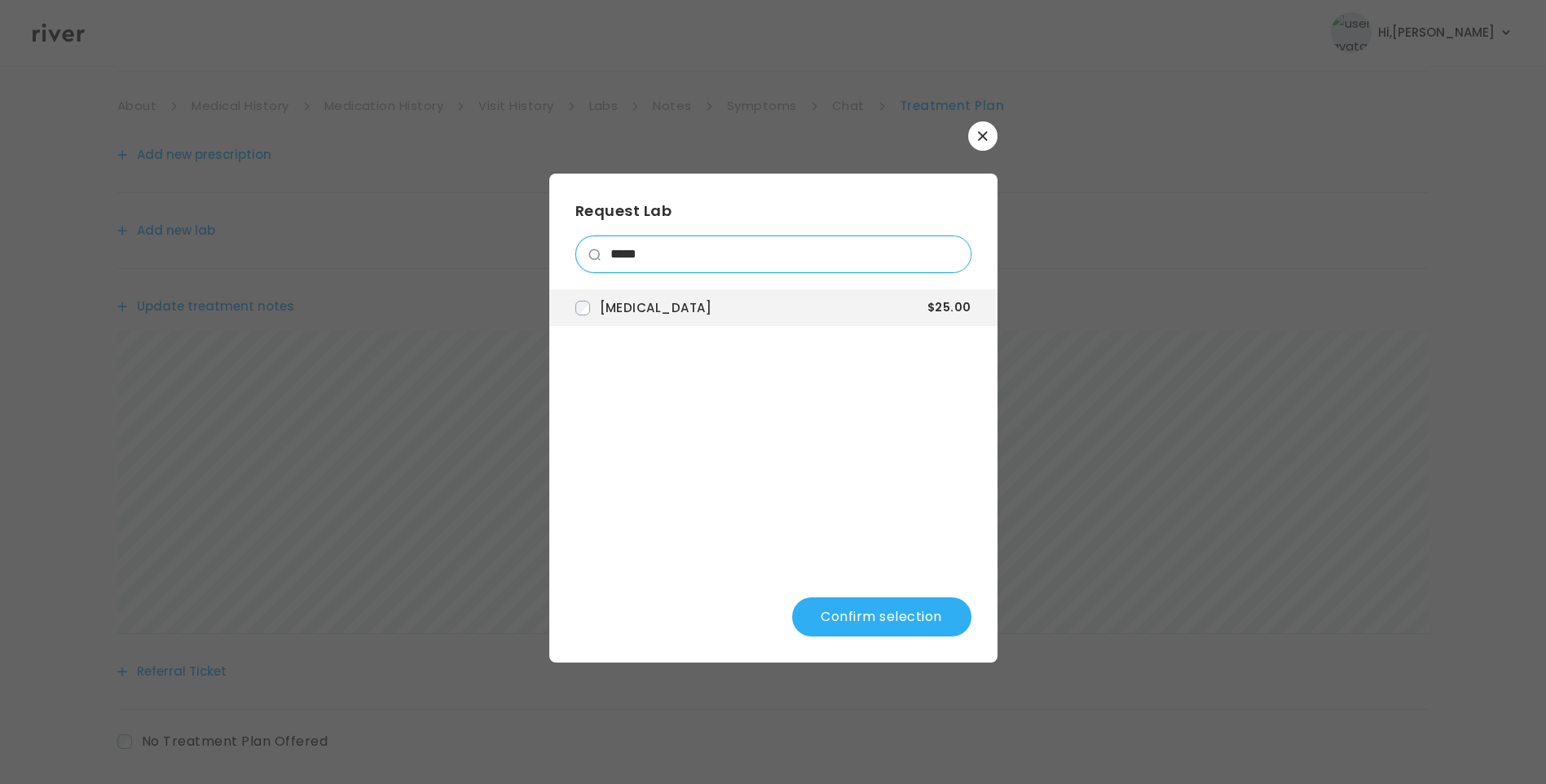
drag, startPoint x: 657, startPoint y: 253, endPoint x: 562, endPoint y: 245, distance: 95.3
click at [562, 245] on div "Request Lab ***** Prolactin $25.00 Confirm selection" at bounding box center [773, 418] width 448 height 489
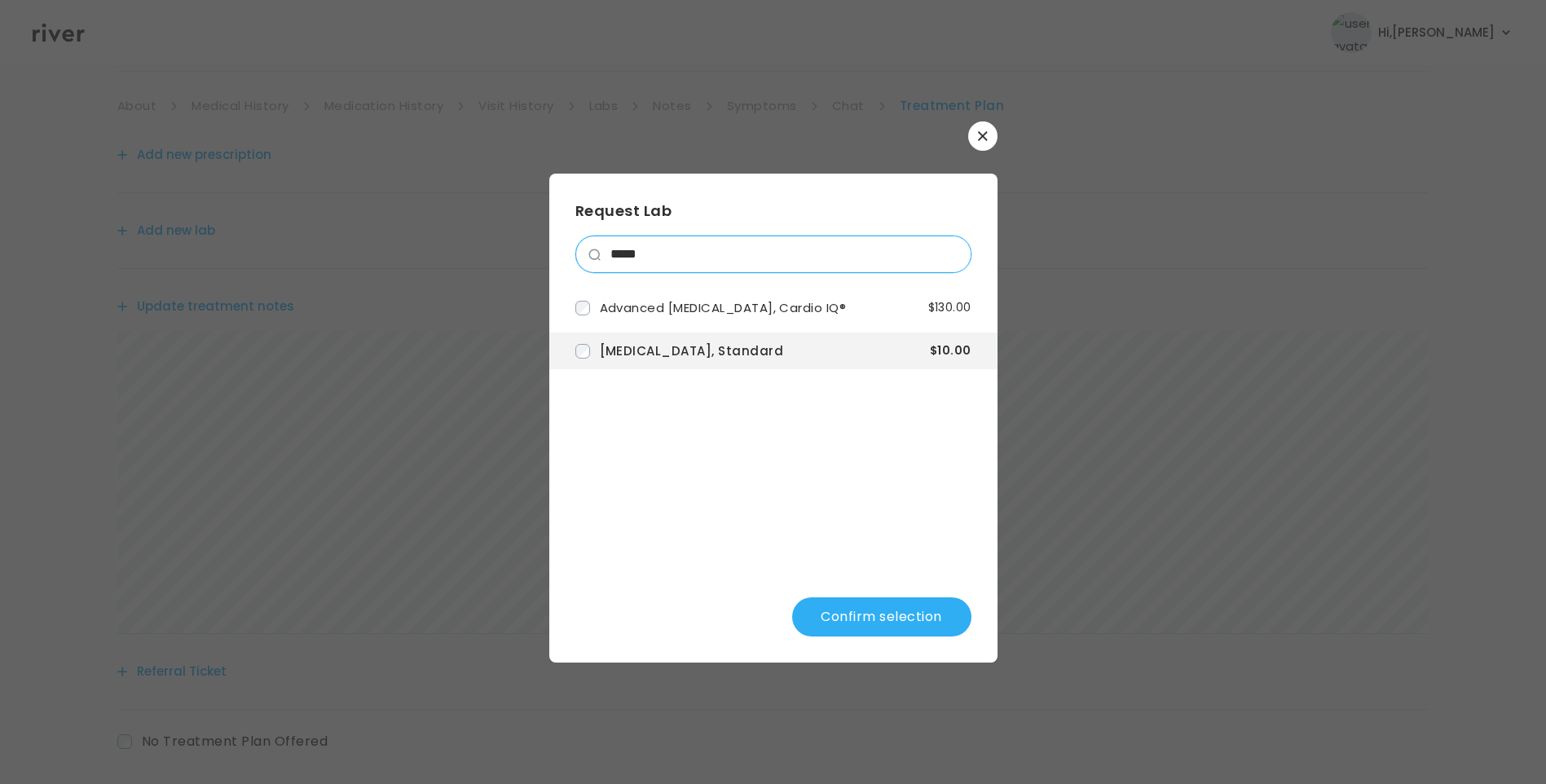
drag, startPoint x: 658, startPoint y: 255, endPoint x: 577, endPoint y: 248, distance: 81.3
click at [577, 248] on div "*****" at bounding box center [773, 254] width 396 height 38
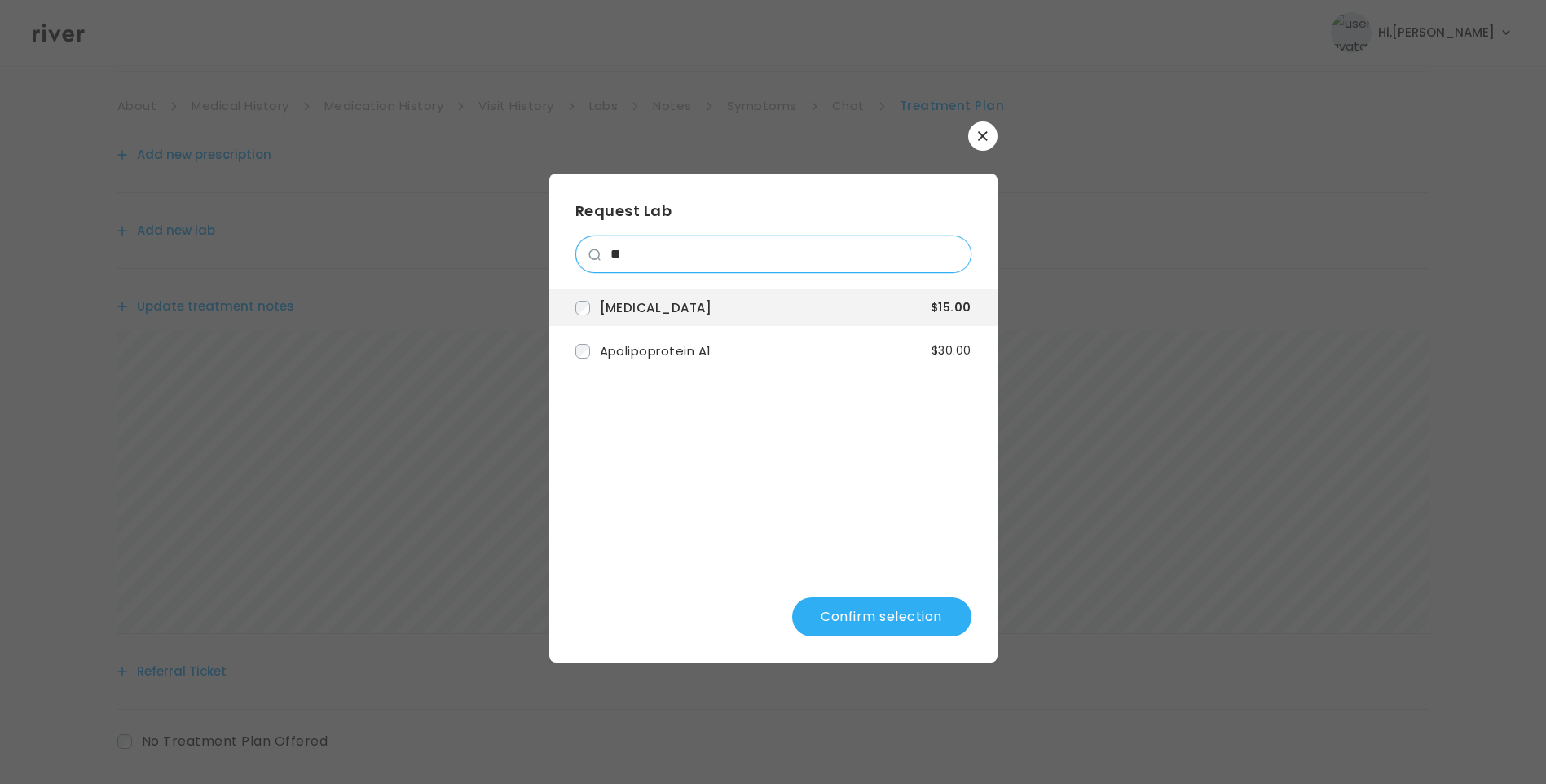
drag, startPoint x: 661, startPoint y: 239, endPoint x: 571, endPoint y: 240, distance: 90.0
click at [572, 240] on div "Request Lab ** Hemoglobin A1c $15.00 Apolipoprotein A1 $30.00 Confirm selection" at bounding box center [773, 418] width 448 height 489
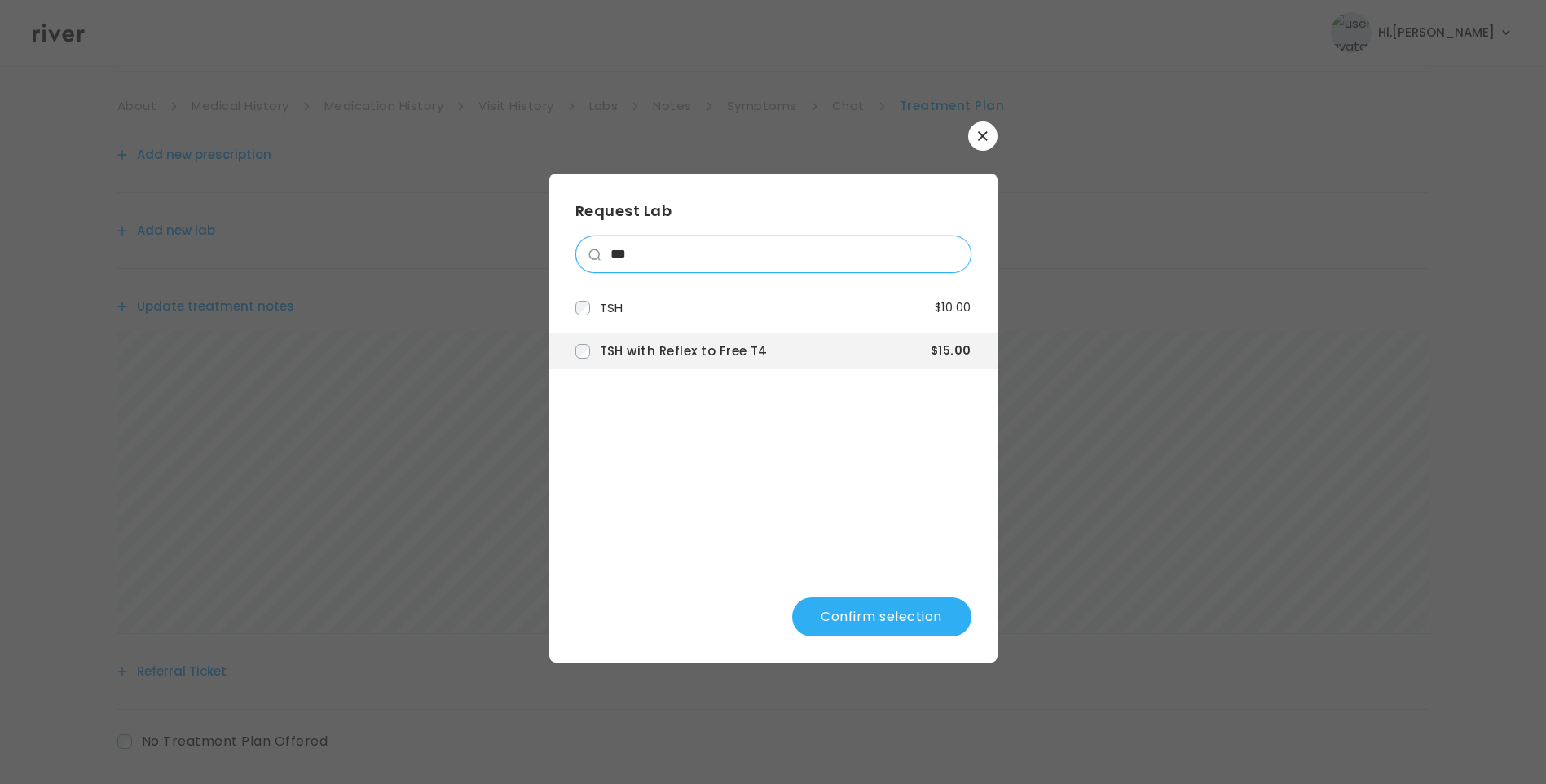
drag, startPoint x: 604, startPoint y: 239, endPoint x: 578, endPoint y: 239, distance: 26.0
click at [578, 239] on div "***" at bounding box center [773, 254] width 396 height 38
type input "***"
click at [913, 619] on button "Confirm selection" at bounding box center [882, 617] width 179 height 39
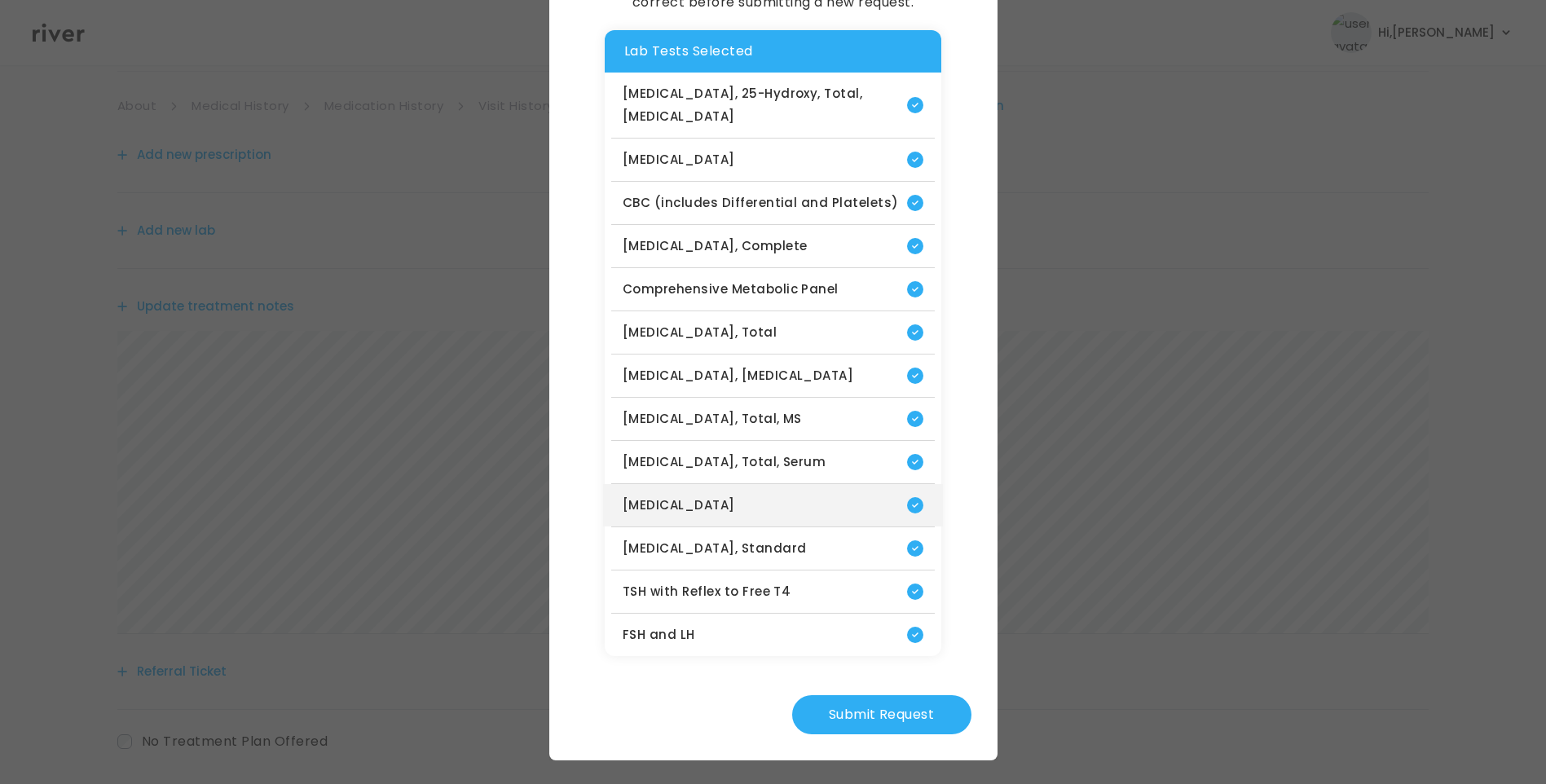
scroll to position [175, 0]
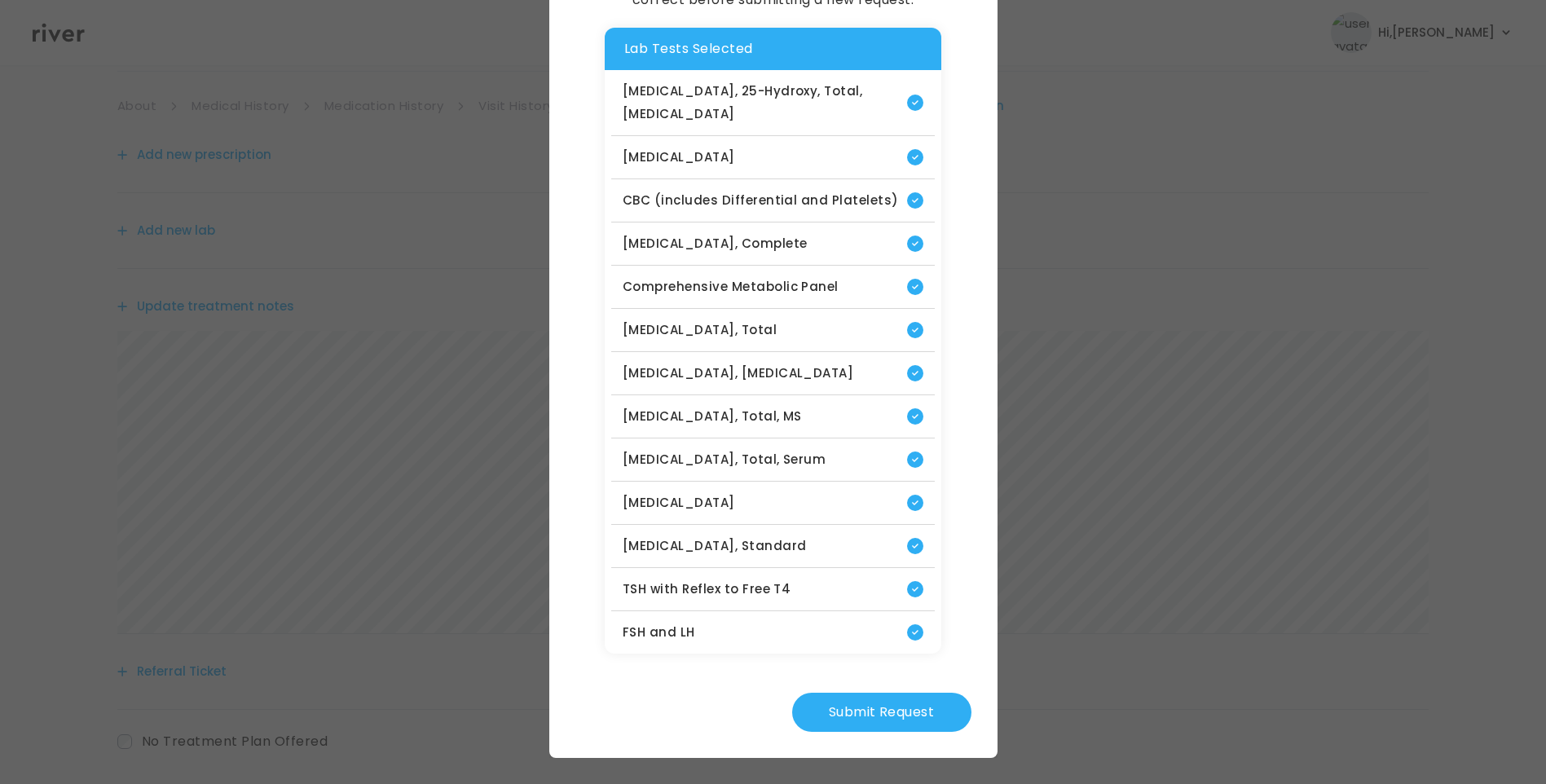
click at [909, 716] on button "Submit Request" at bounding box center [882, 712] width 179 height 39
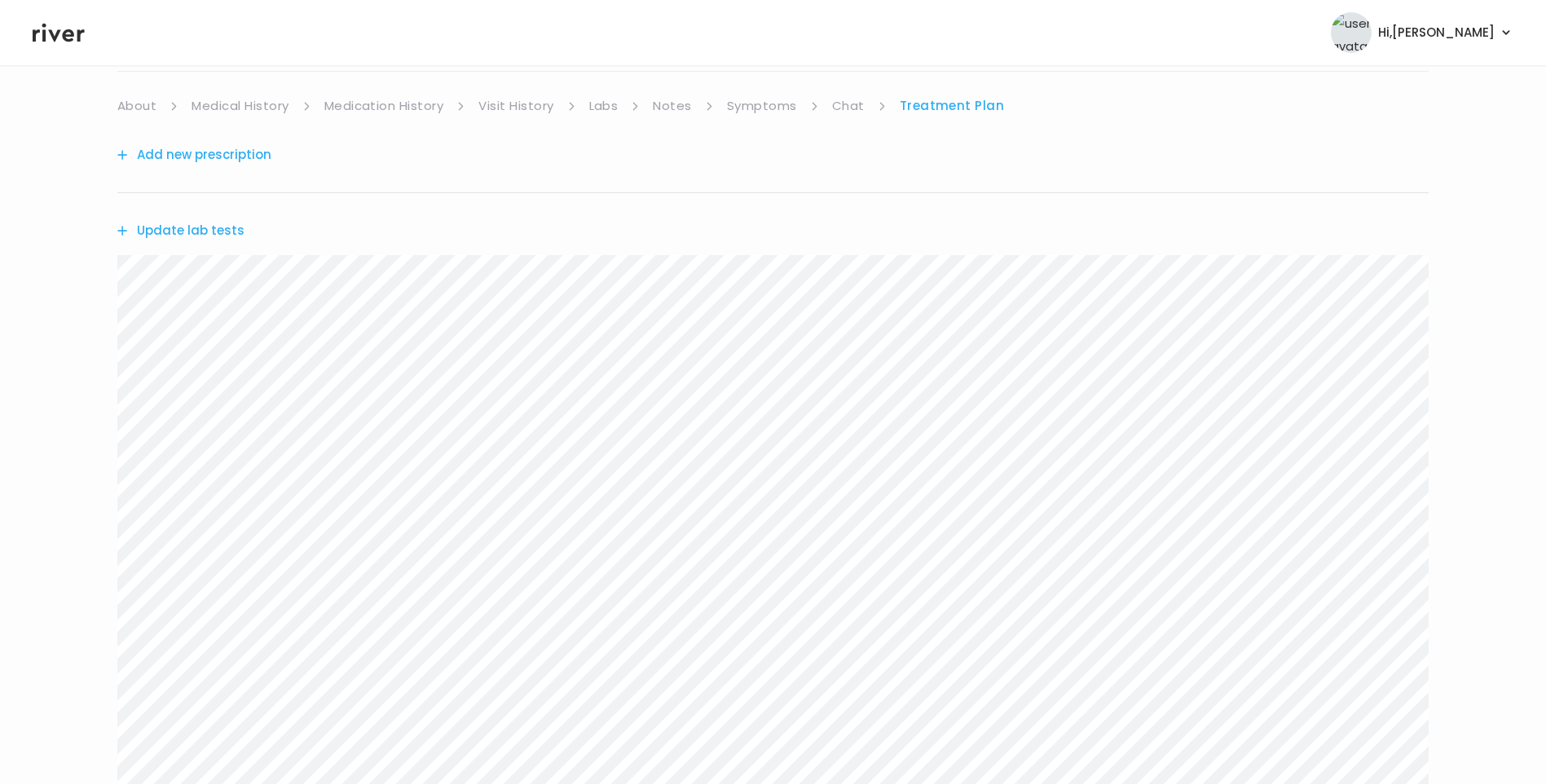
click at [844, 109] on link "Chat" at bounding box center [848, 105] width 33 height 23
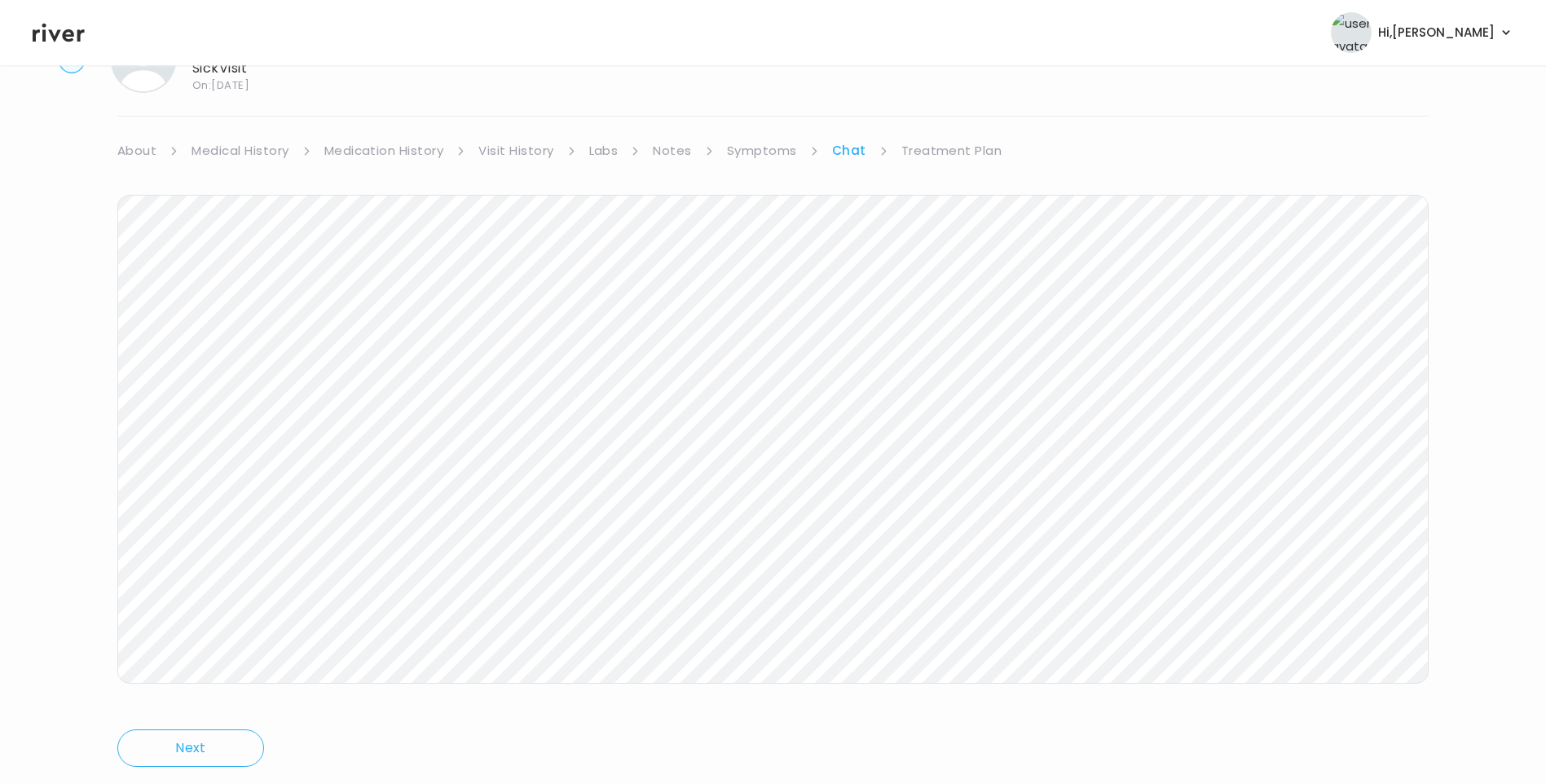
scroll to position [121, 0]
click at [972, 108] on link "Treatment Plan" at bounding box center [952, 105] width 101 height 23
click at [255, 326] on button "Update treatment notes" at bounding box center [206, 323] width 177 height 23
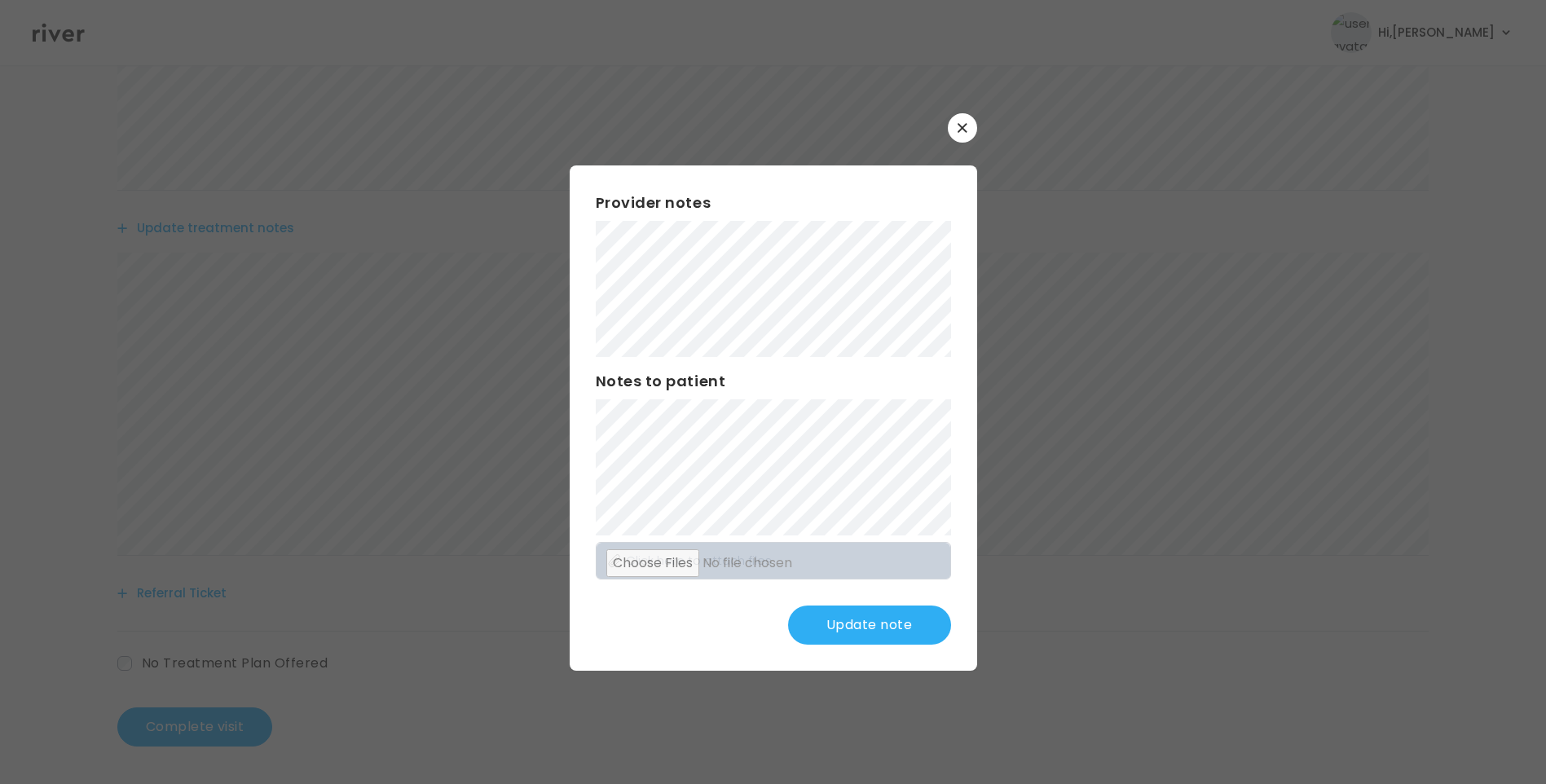
scroll to position [749, 0]
click at [884, 627] on button "Update note" at bounding box center [870, 624] width 163 height 39
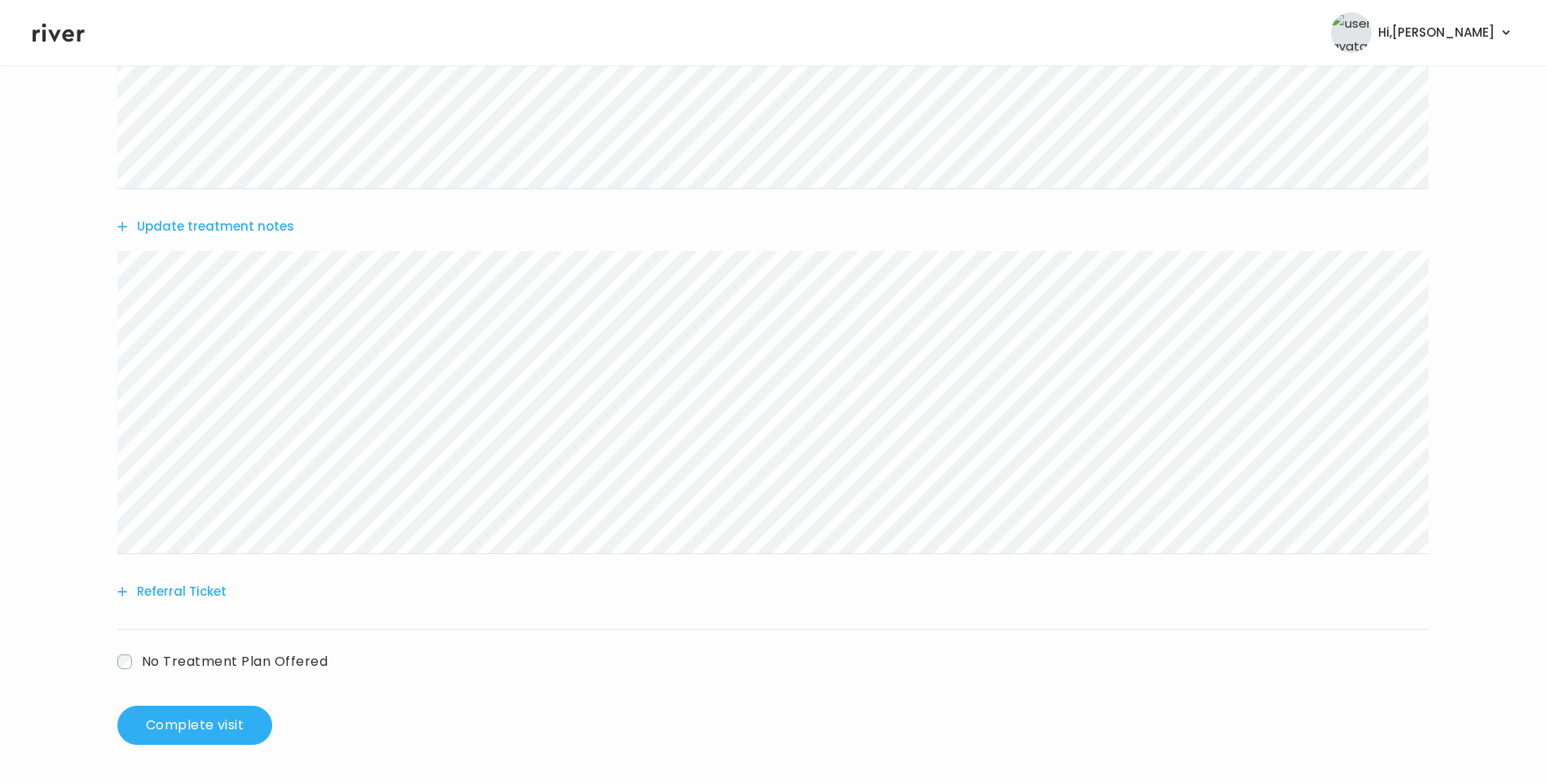
click at [242, 228] on button "Update treatment notes" at bounding box center [206, 226] width 177 height 23
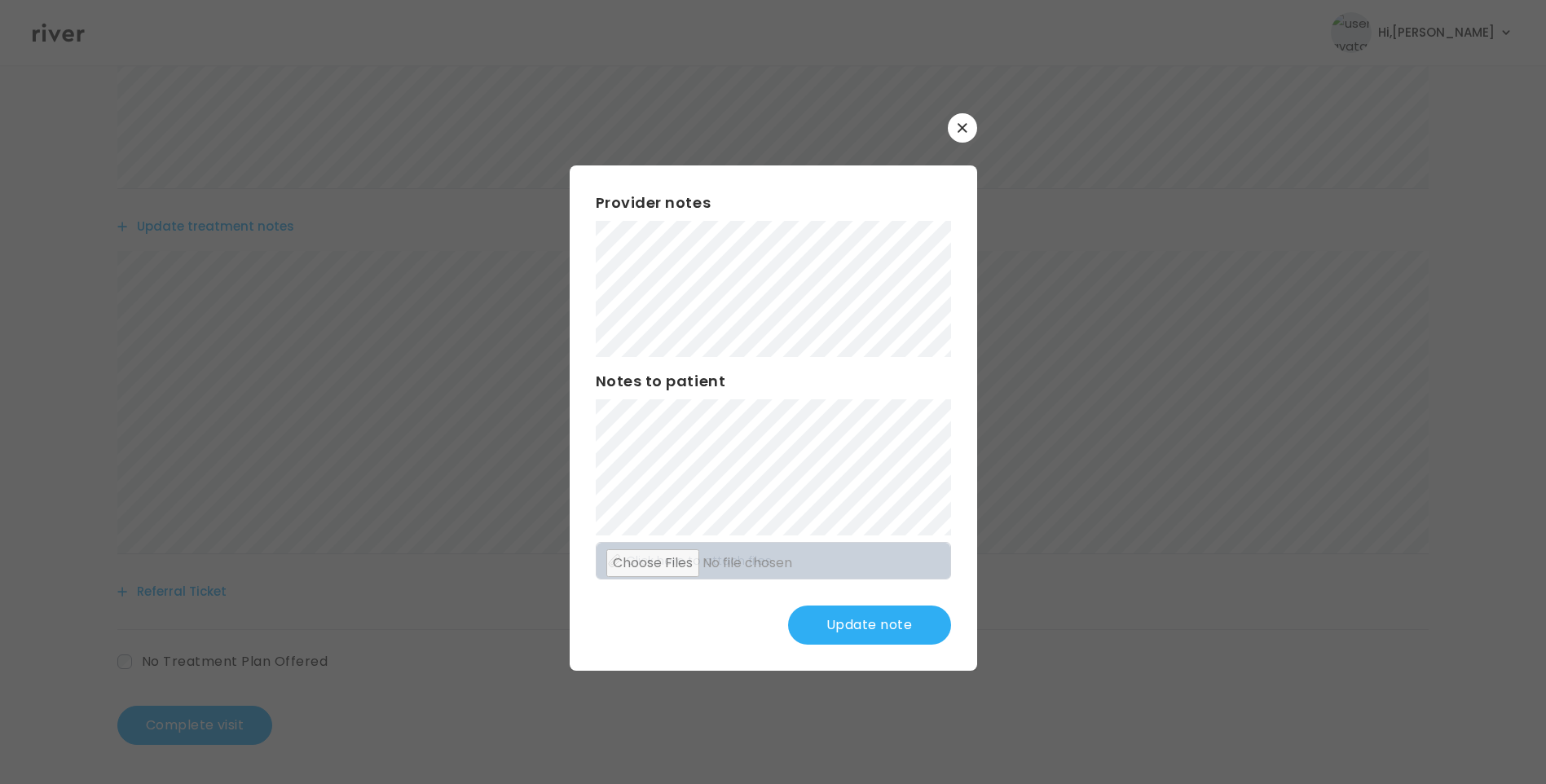
click at [892, 631] on button "Update note" at bounding box center [870, 624] width 163 height 39
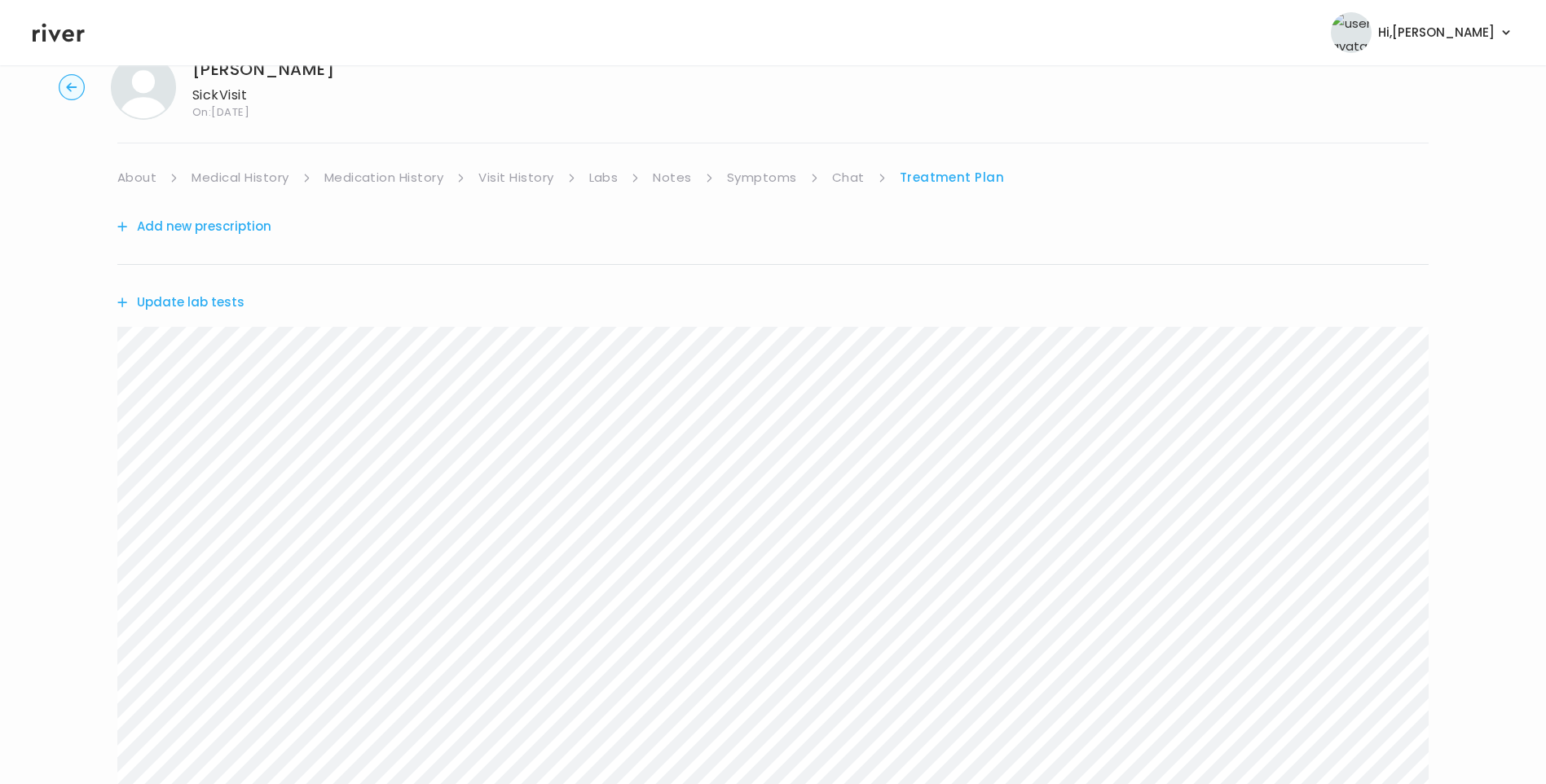
scroll to position [0, 0]
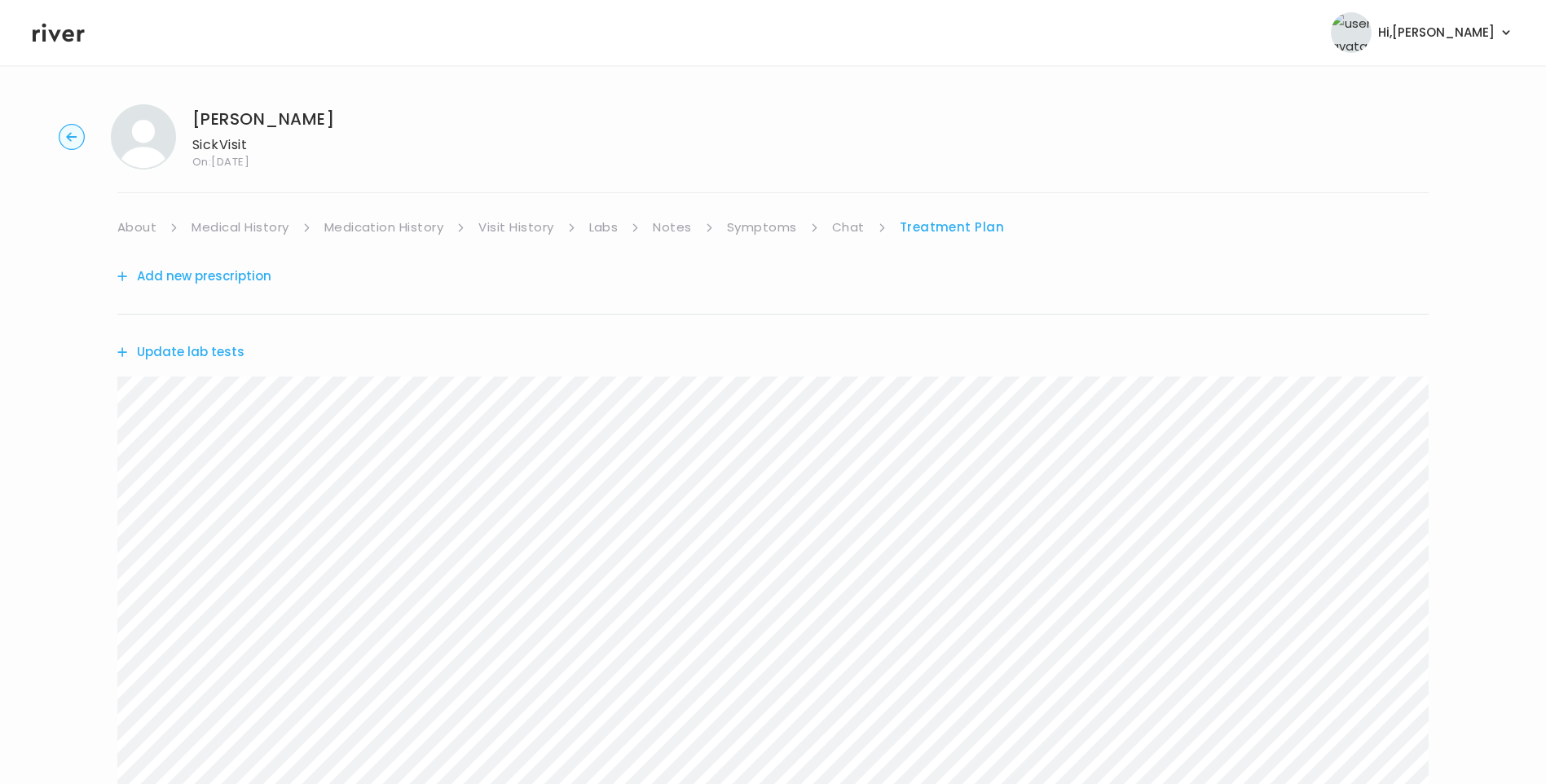
click at [851, 216] on div "[PERSON_NAME] Visit On: [DATE] About Medical History Medication History Visit H…" at bounding box center [773, 799] width 1546 height 1415
click at [857, 218] on link "Chat" at bounding box center [848, 227] width 33 height 23
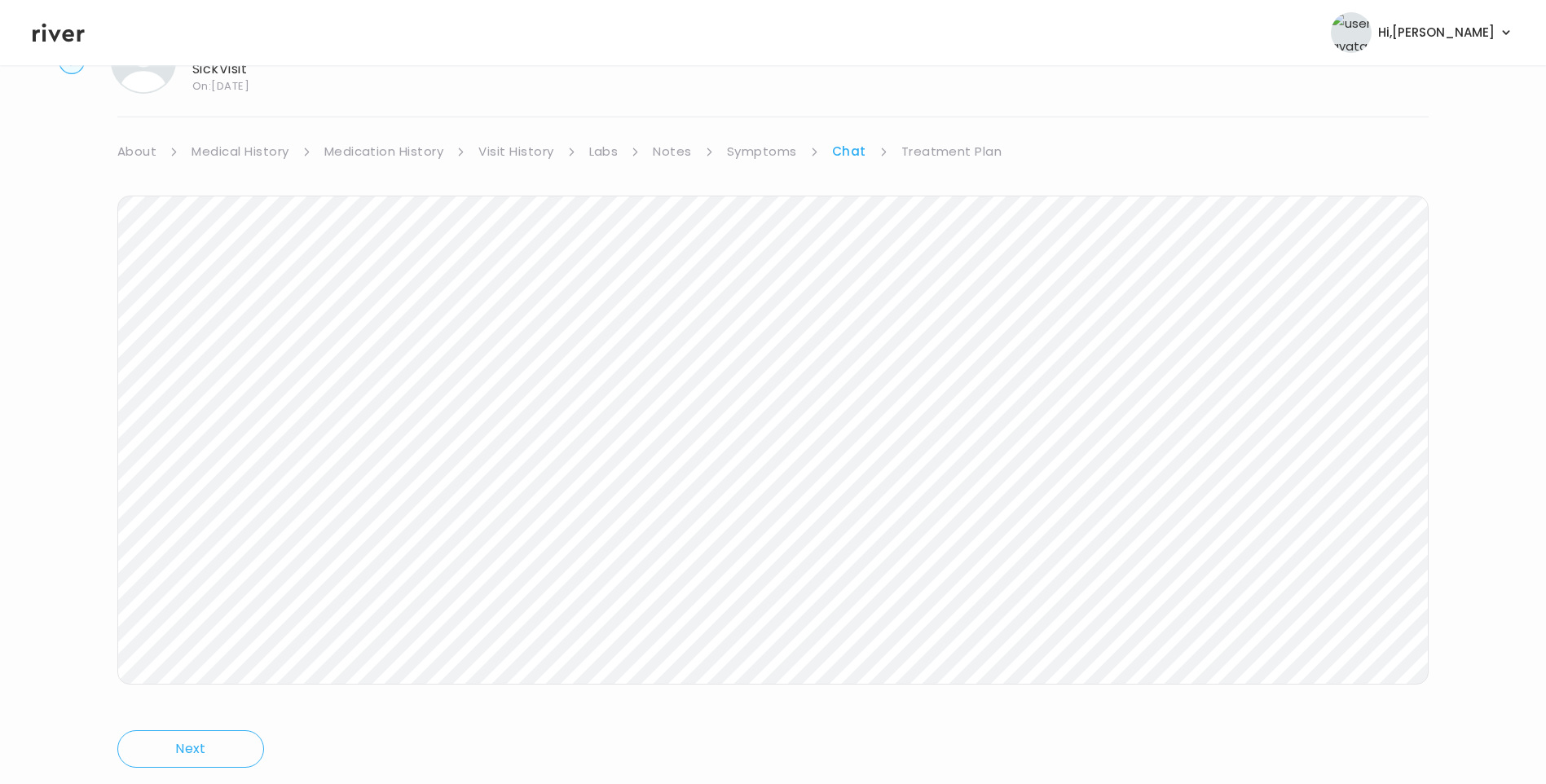
scroll to position [121, 0]
click at [955, 90] on div "[PERSON_NAME] Visit On: [DATE] About Medical History Medication History Visit H…" at bounding box center [773, 364] width 1546 height 788
drag, startPoint x: 938, startPoint y: 106, endPoint x: 950, endPoint y: 115, distance: 15.0
click at [938, 107] on link "Treatment Plan" at bounding box center [952, 105] width 101 height 23
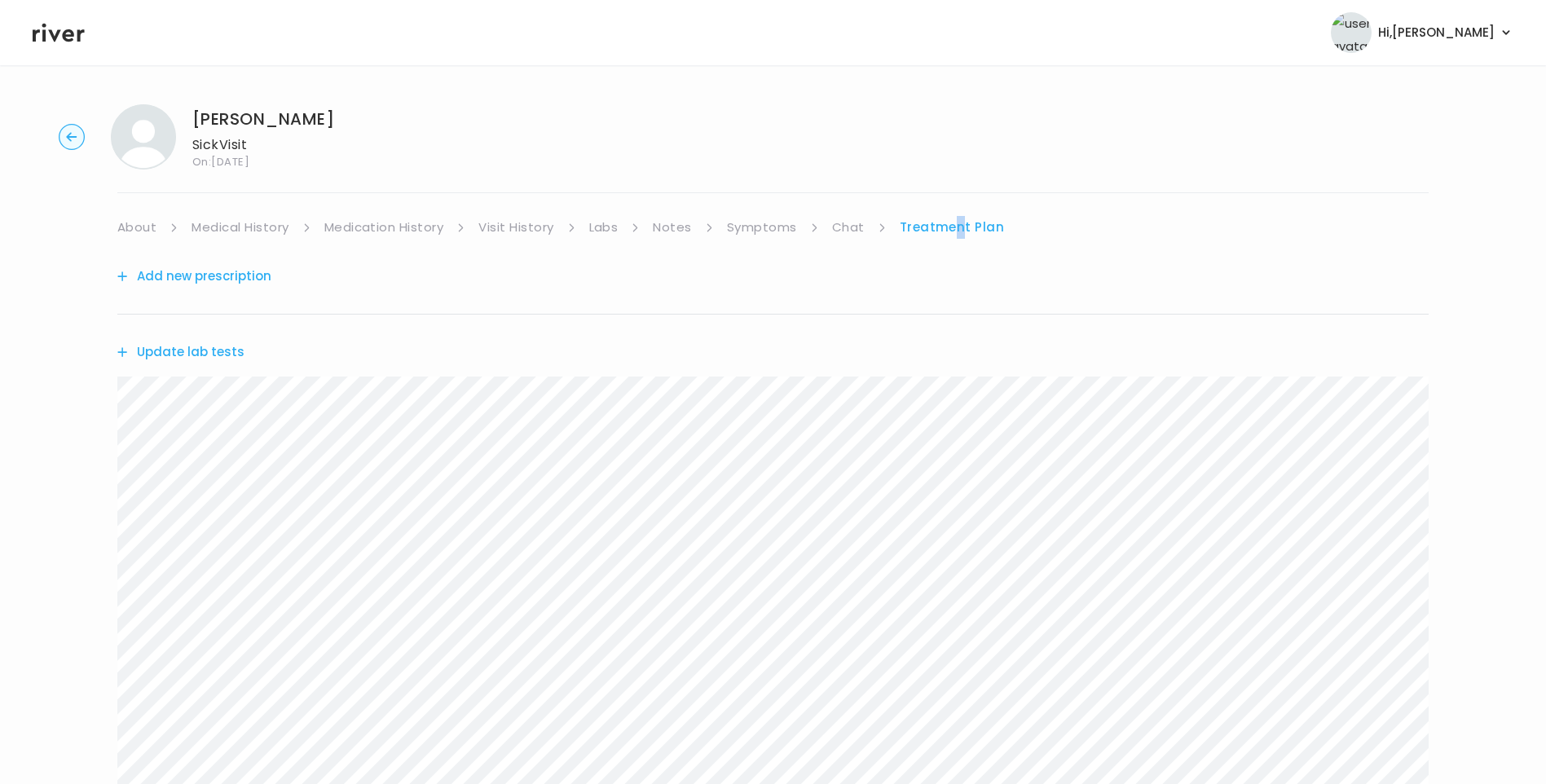
click at [847, 226] on link "Chat" at bounding box center [848, 227] width 33 height 23
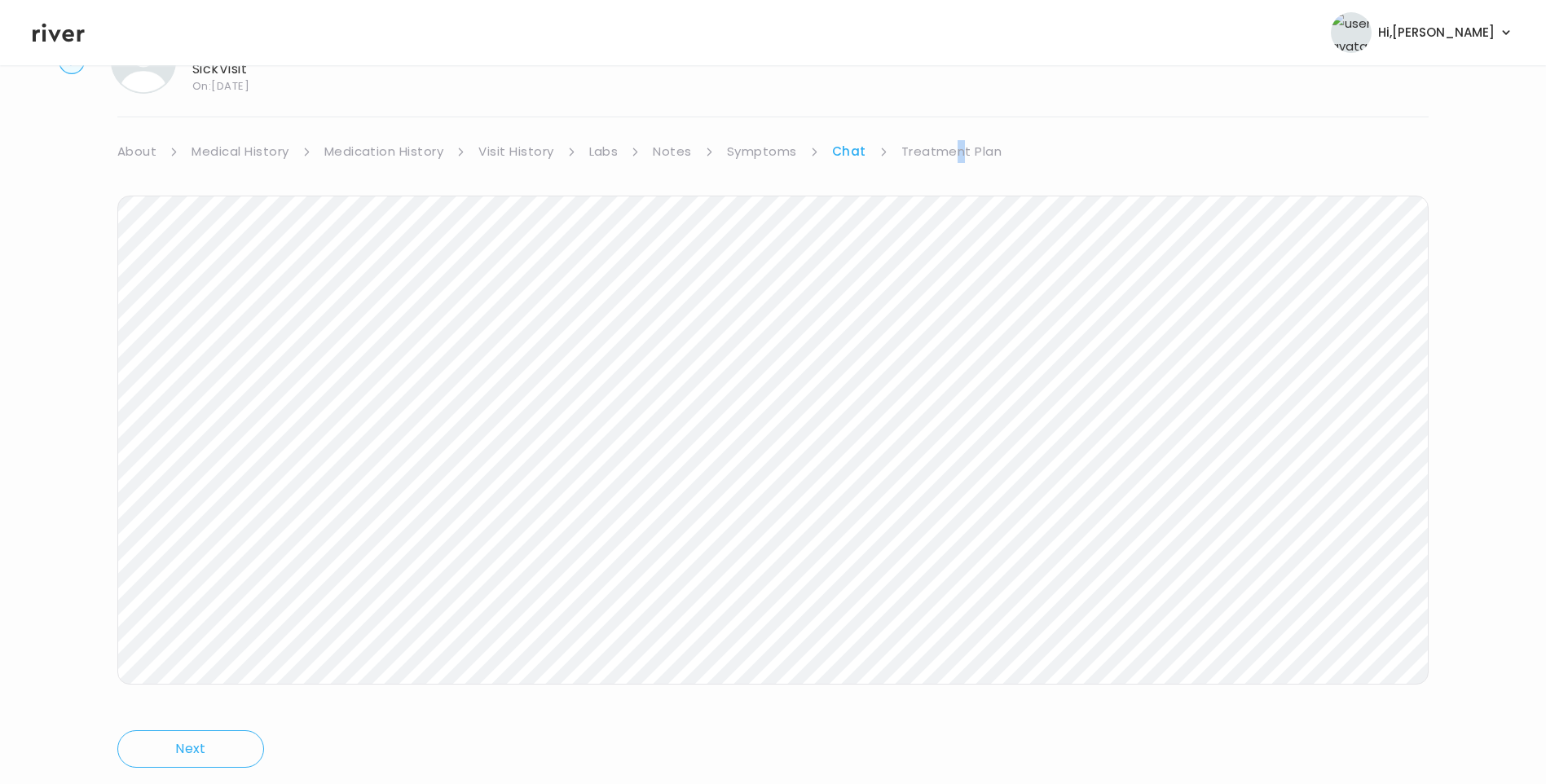
scroll to position [121, 0]
click at [932, 97] on link "Treatment Plan" at bounding box center [952, 105] width 101 height 23
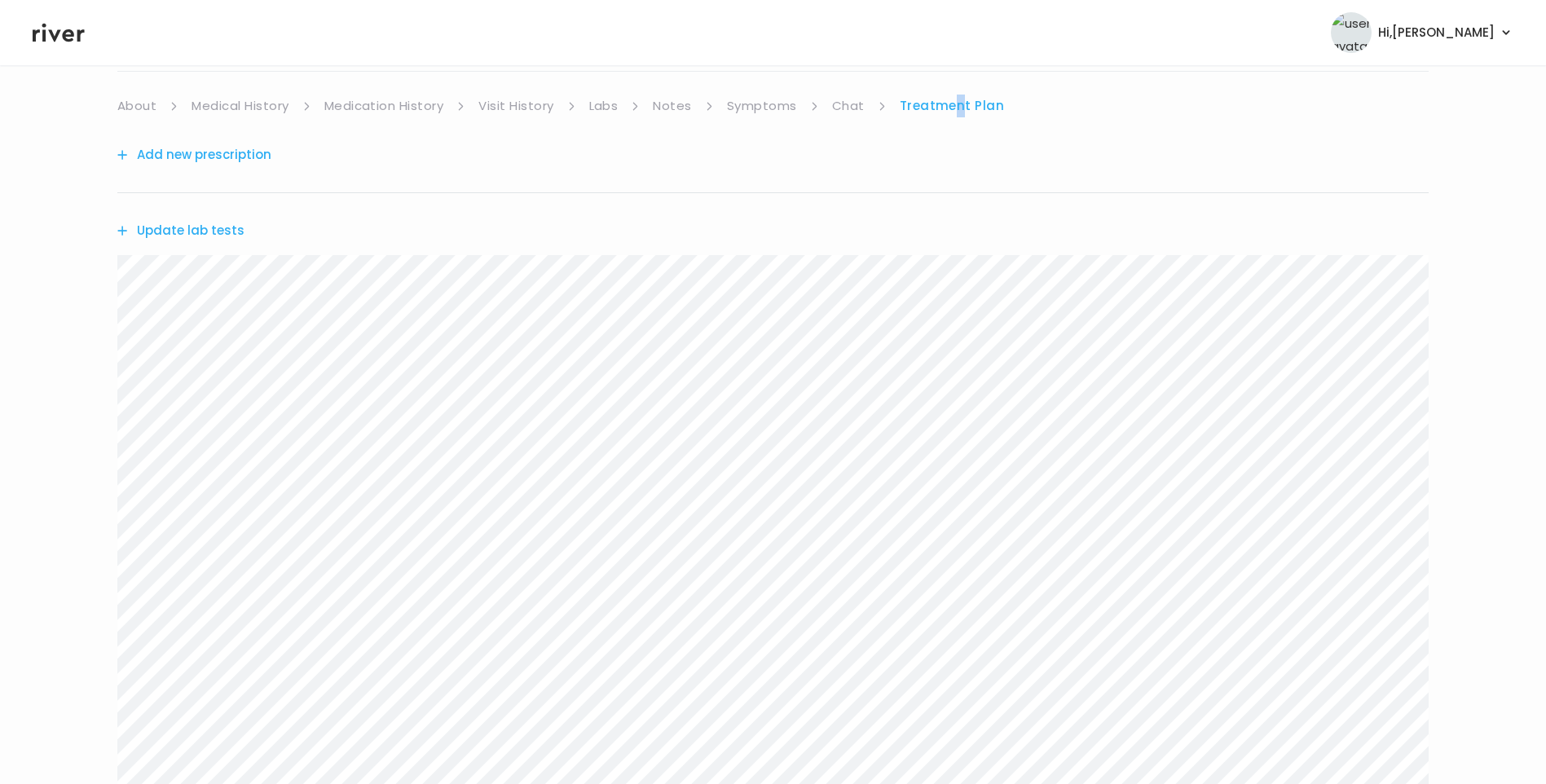
click at [857, 108] on link "Chat" at bounding box center [848, 105] width 33 height 23
click at [961, 105] on link "Treatment Plan" at bounding box center [952, 105] width 101 height 23
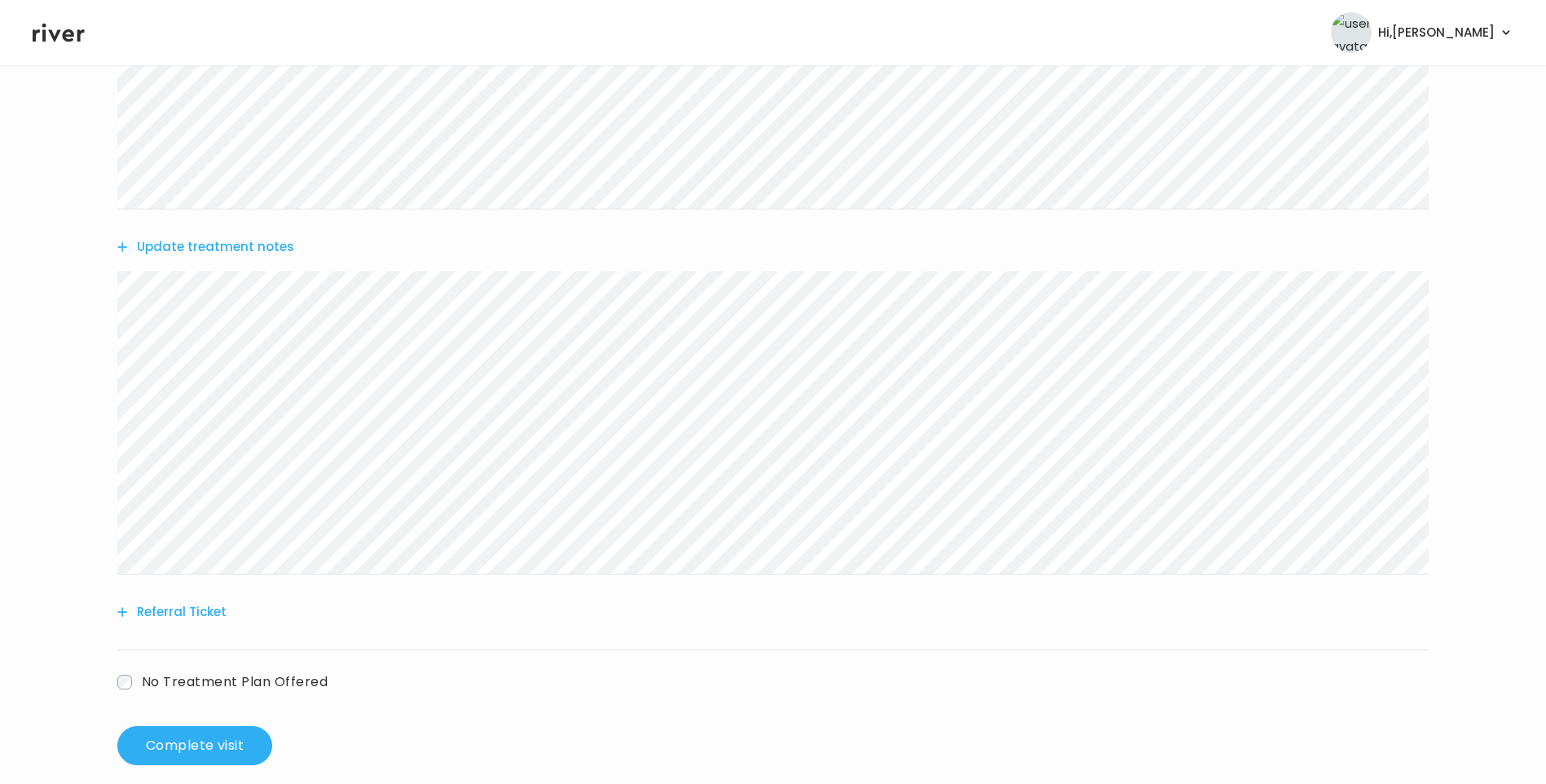
scroll to position [749, 0]
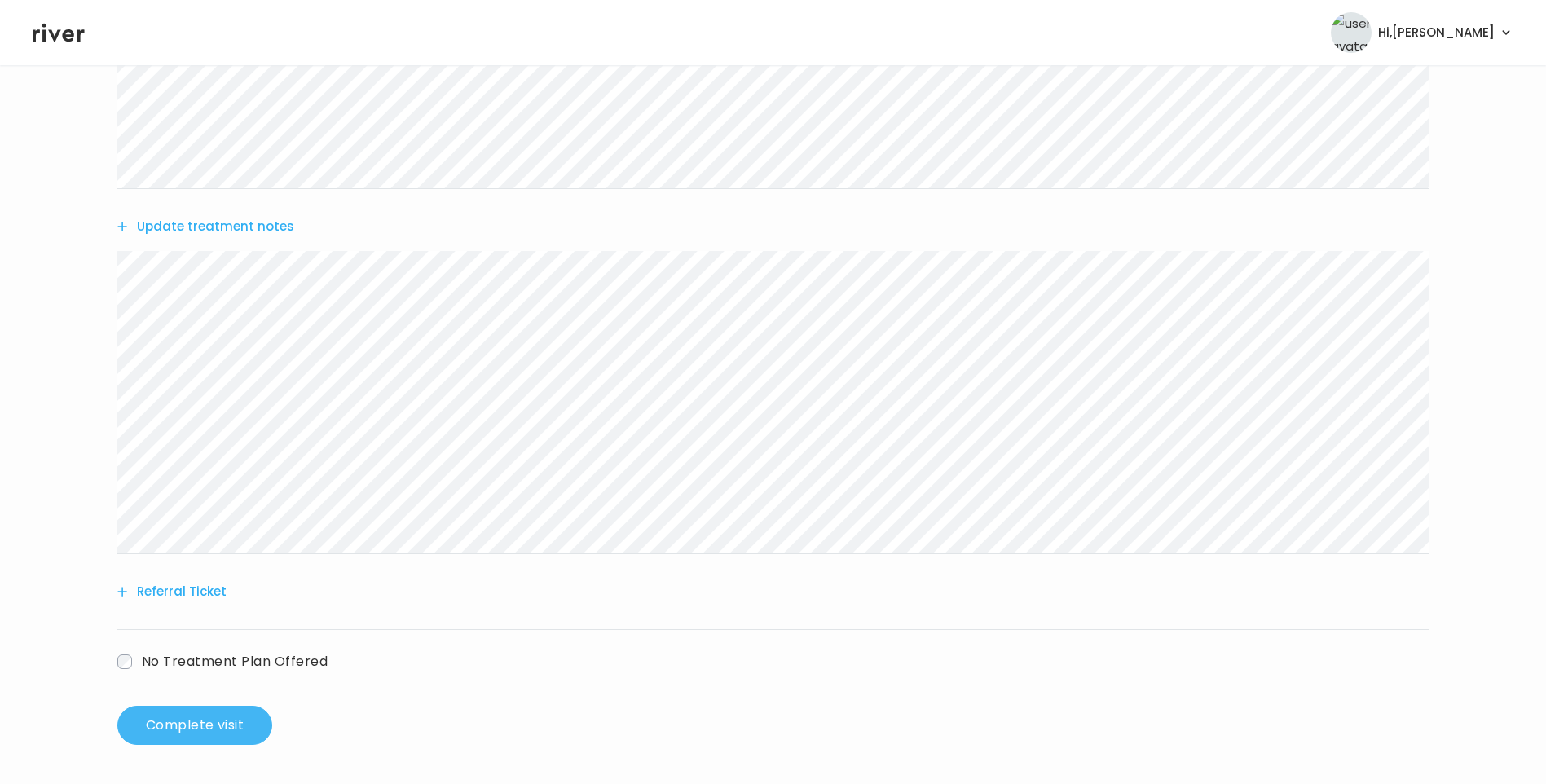
click at [209, 726] on button "Complete visit" at bounding box center [195, 725] width 155 height 39
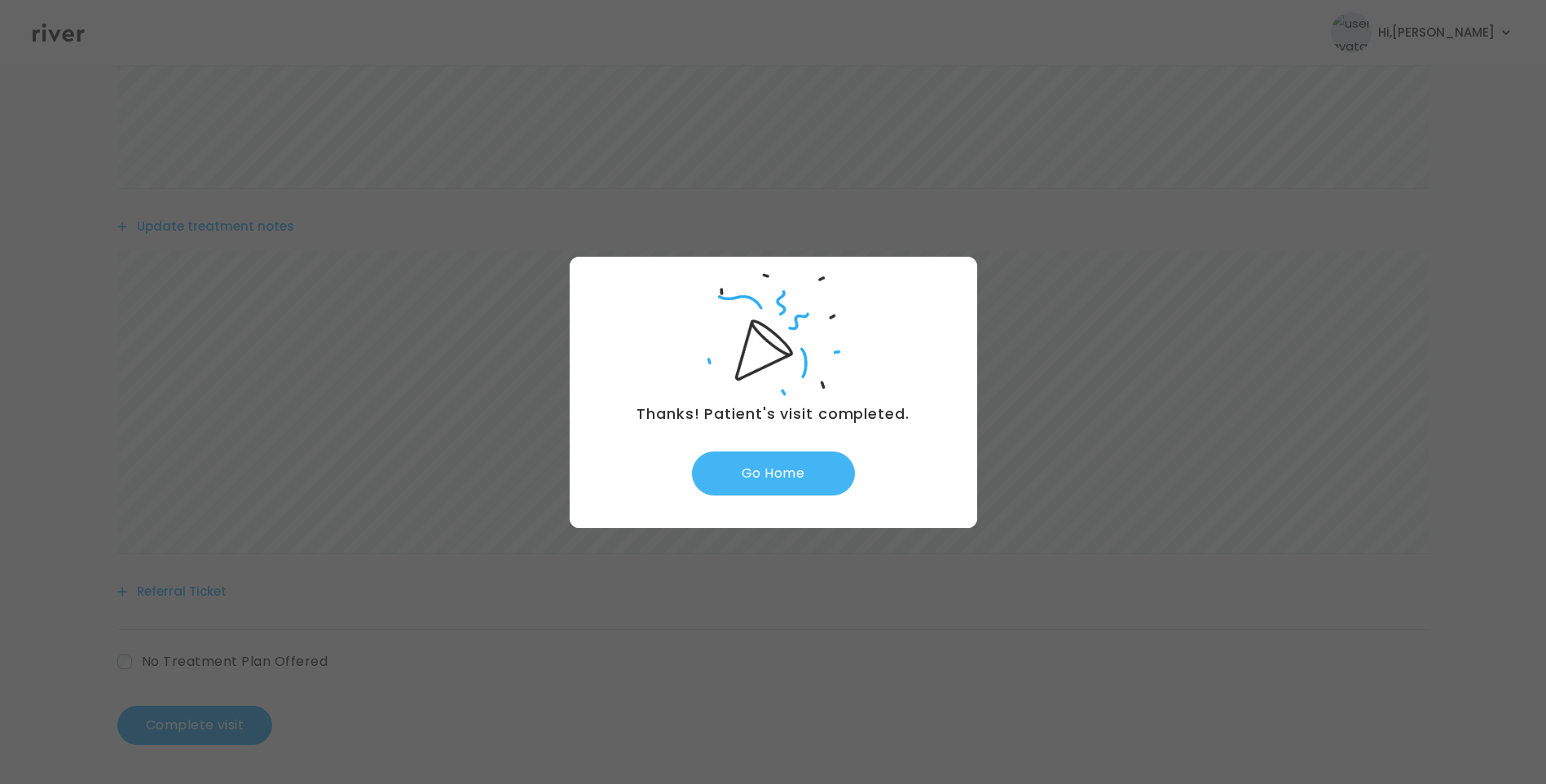
click at [791, 475] on button "Go Home" at bounding box center [773, 473] width 163 height 44
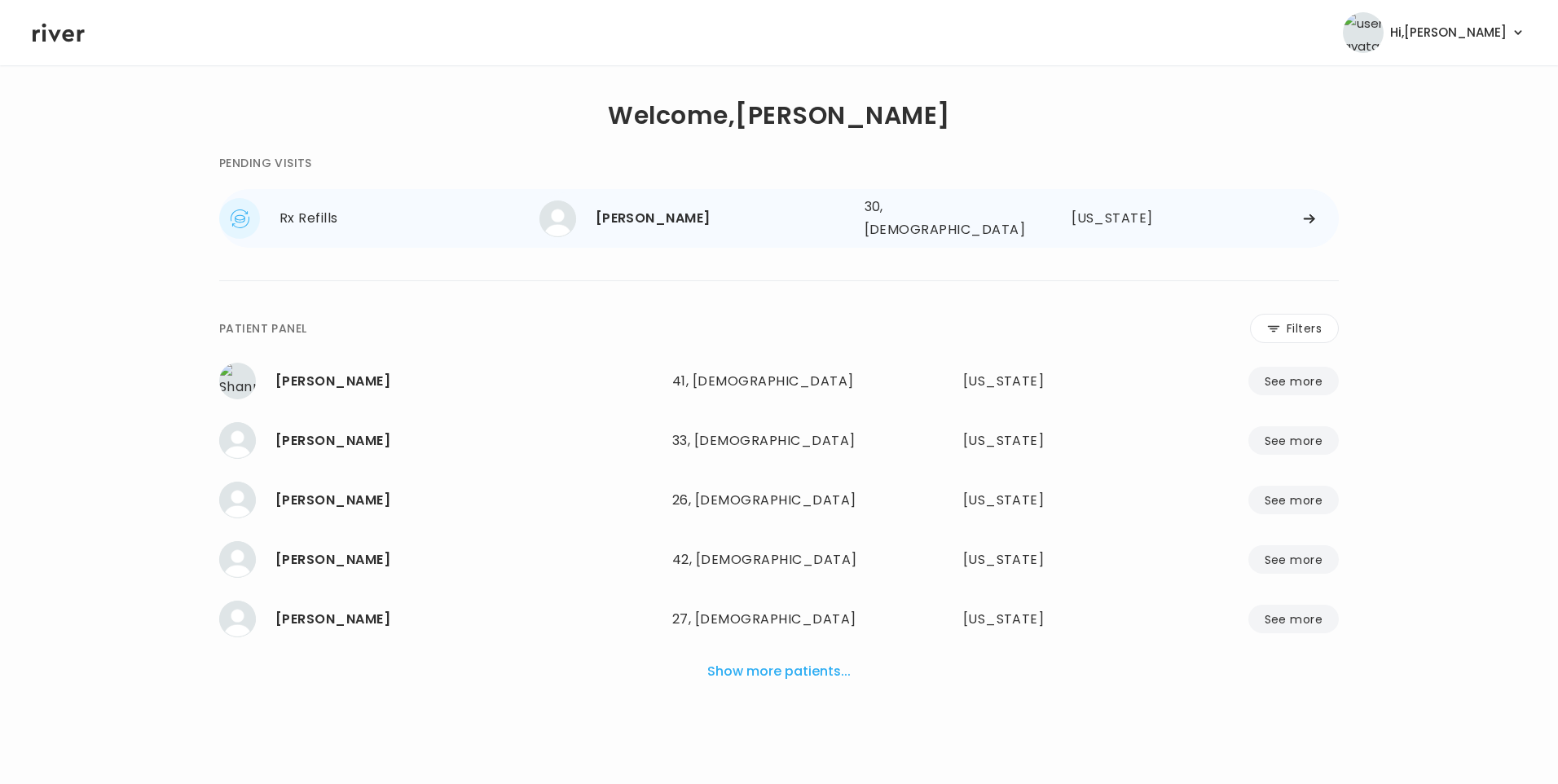
click at [696, 215] on div "[PERSON_NAME]" at bounding box center [724, 218] width 255 height 23
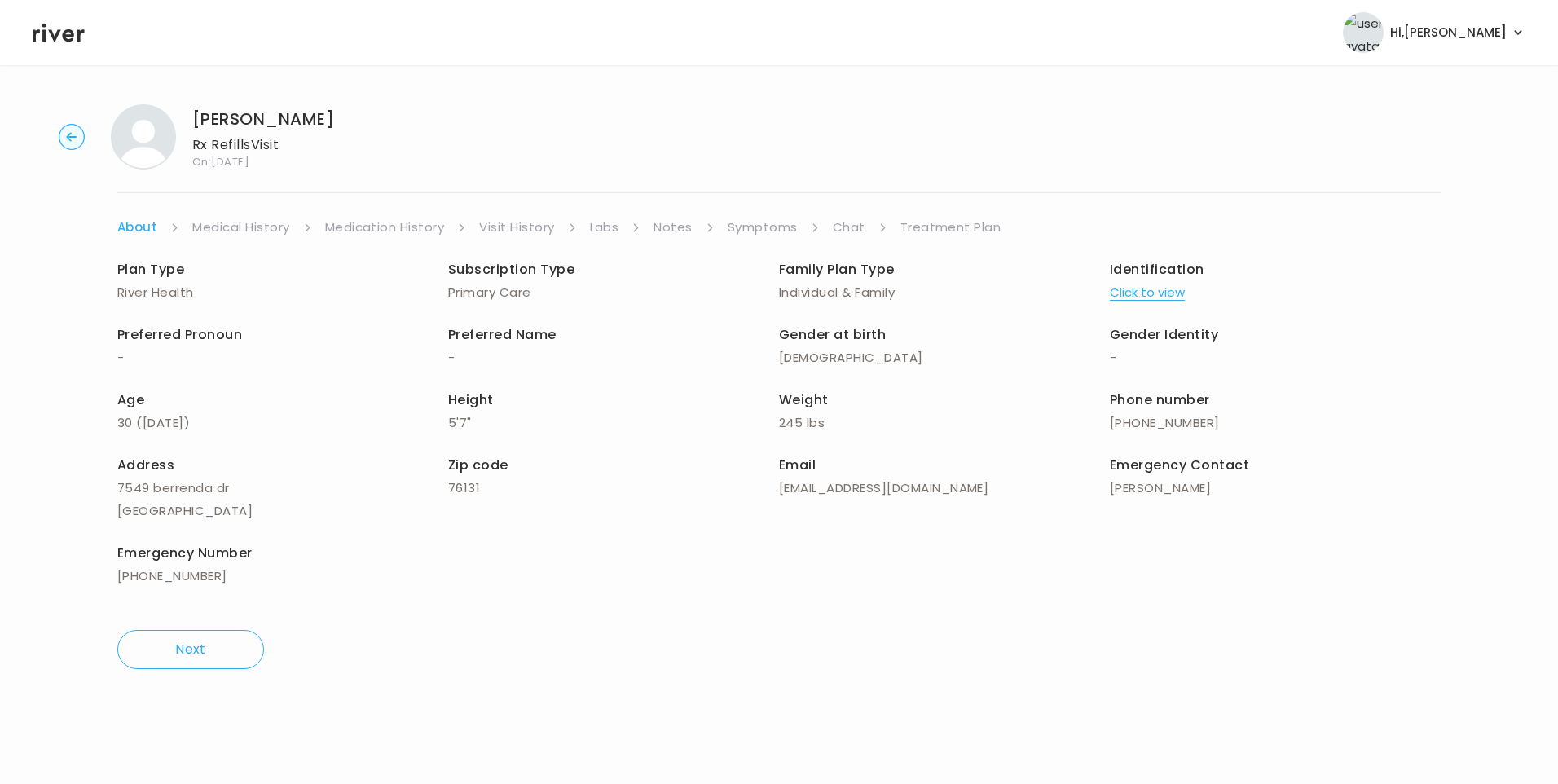
click at [965, 227] on link "Treatment Plan" at bounding box center [950, 227] width 101 height 23
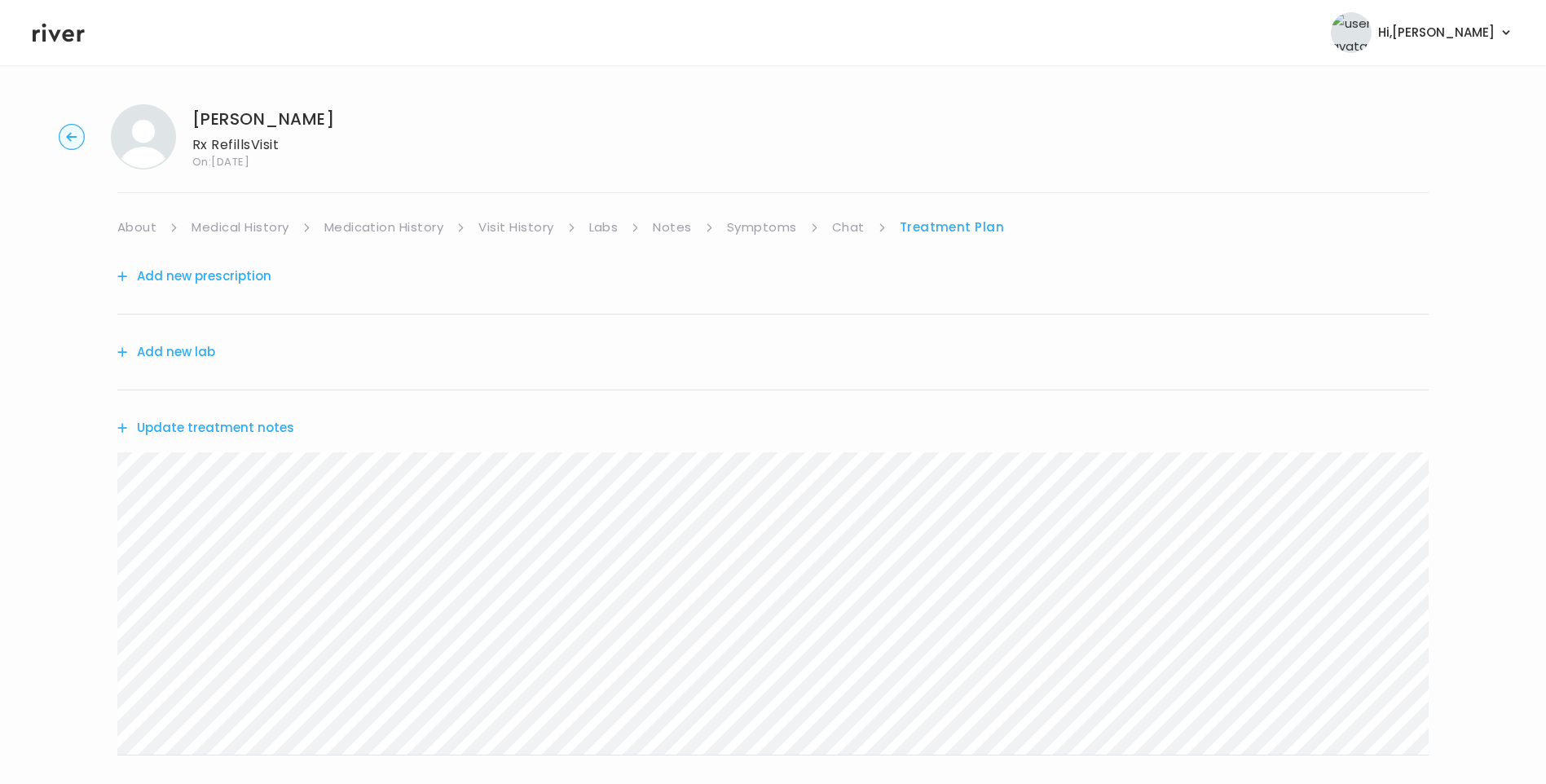
click at [256, 228] on link "Medical History" at bounding box center [240, 227] width 97 height 23
click at [933, 229] on link "Treatment Plan" at bounding box center [957, 227] width 101 height 23
click at [745, 223] on link "Symptoms" at bounding box center [762, 227] width 70 height 23
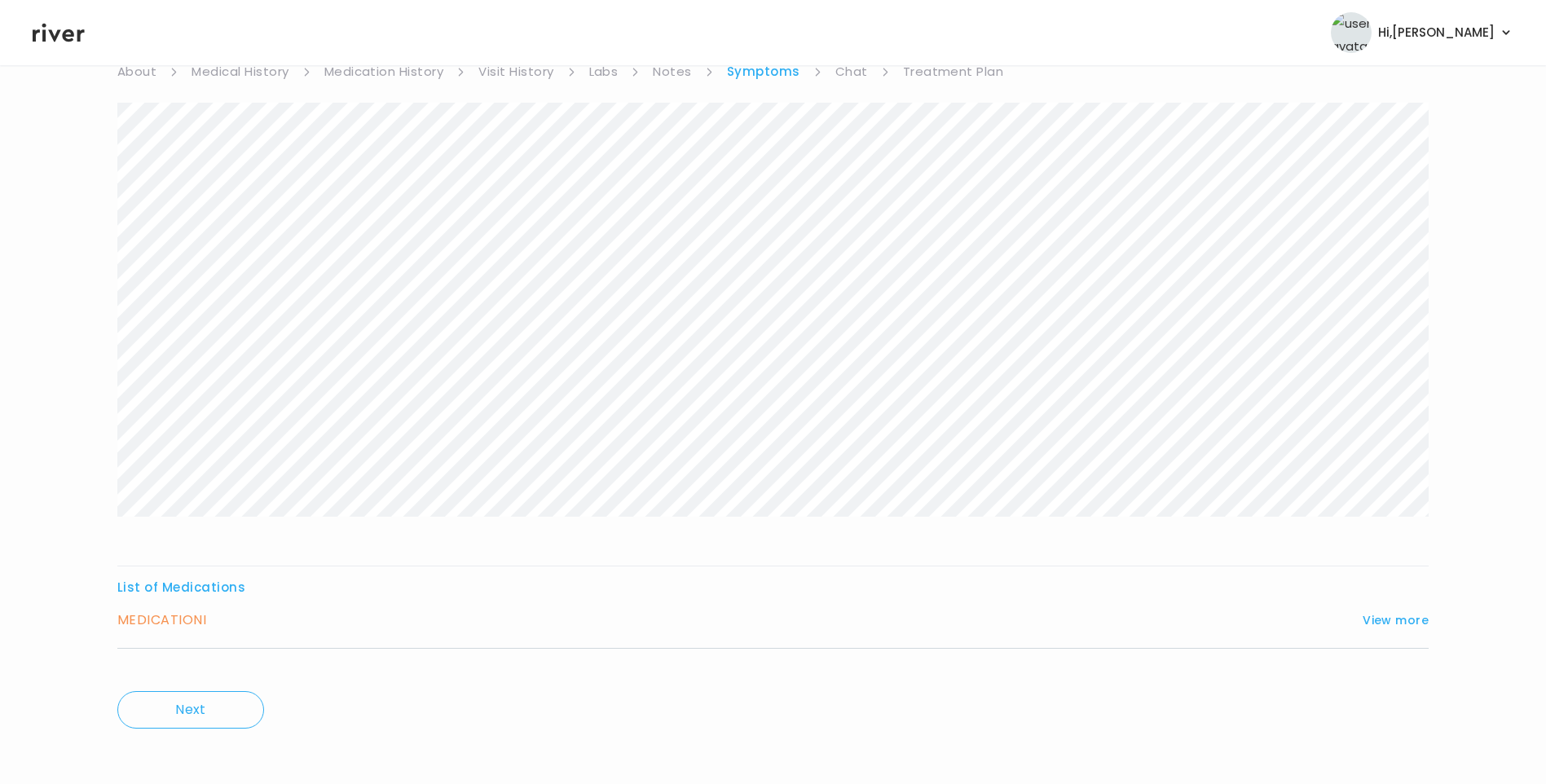
scroll to position [162, 0]
click at [1375, 616] on button "View more" at bounding box center [1396, 613] width 66 height 19
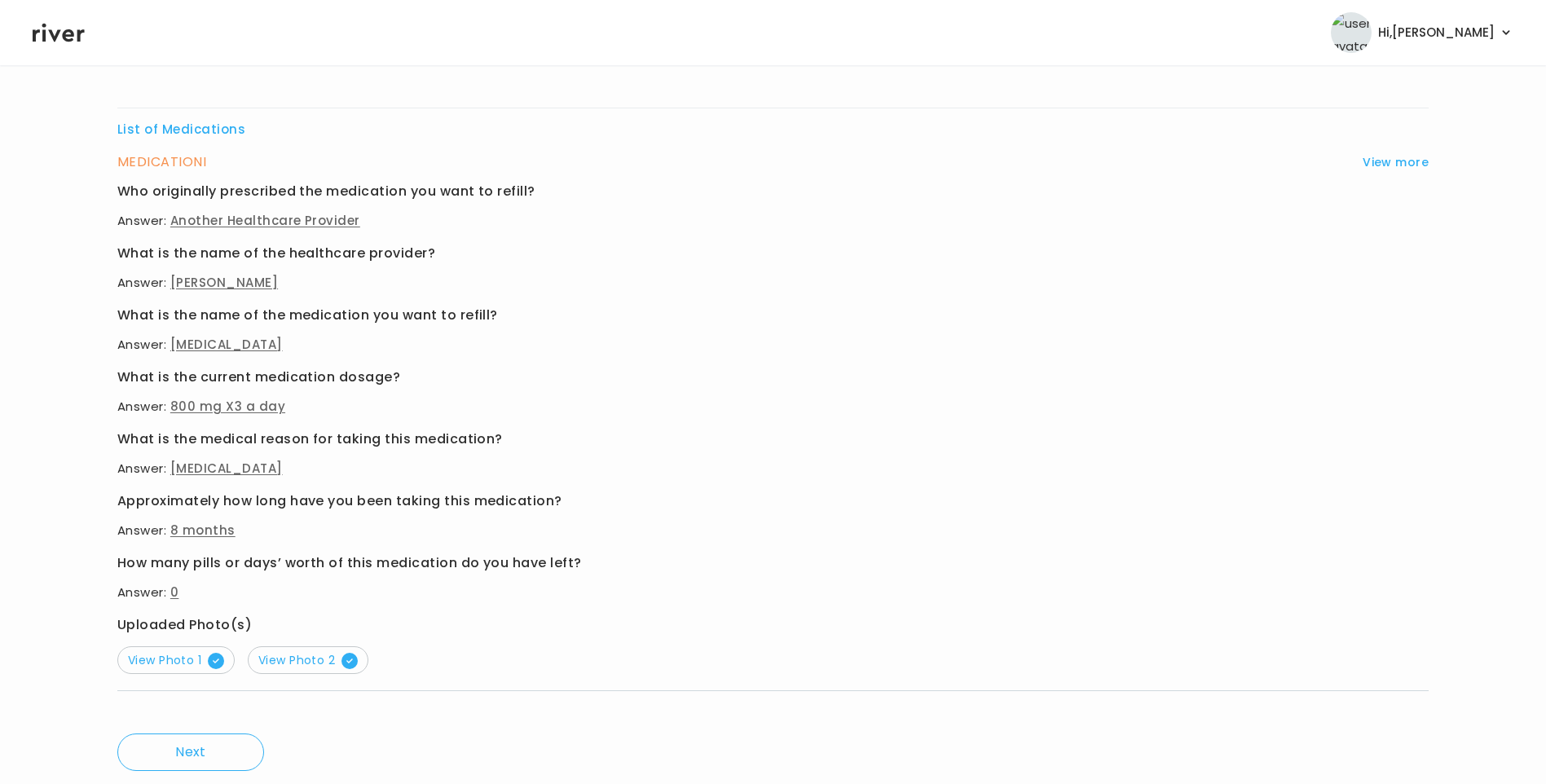
scroll to position [651, 0]
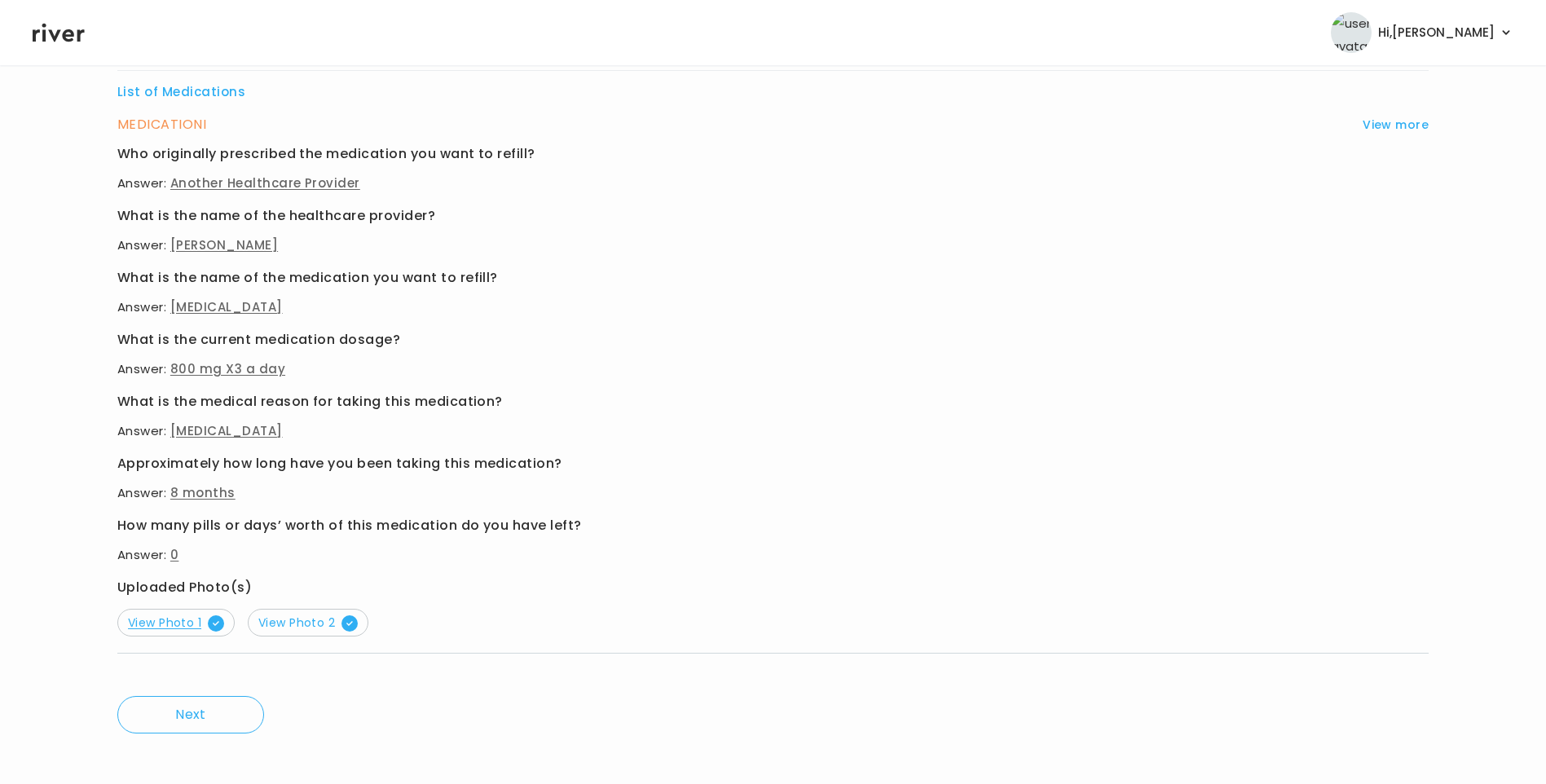
click at [206, 619] on span "View Photo 1" at bounding box center [176, 622] width 96 height 16
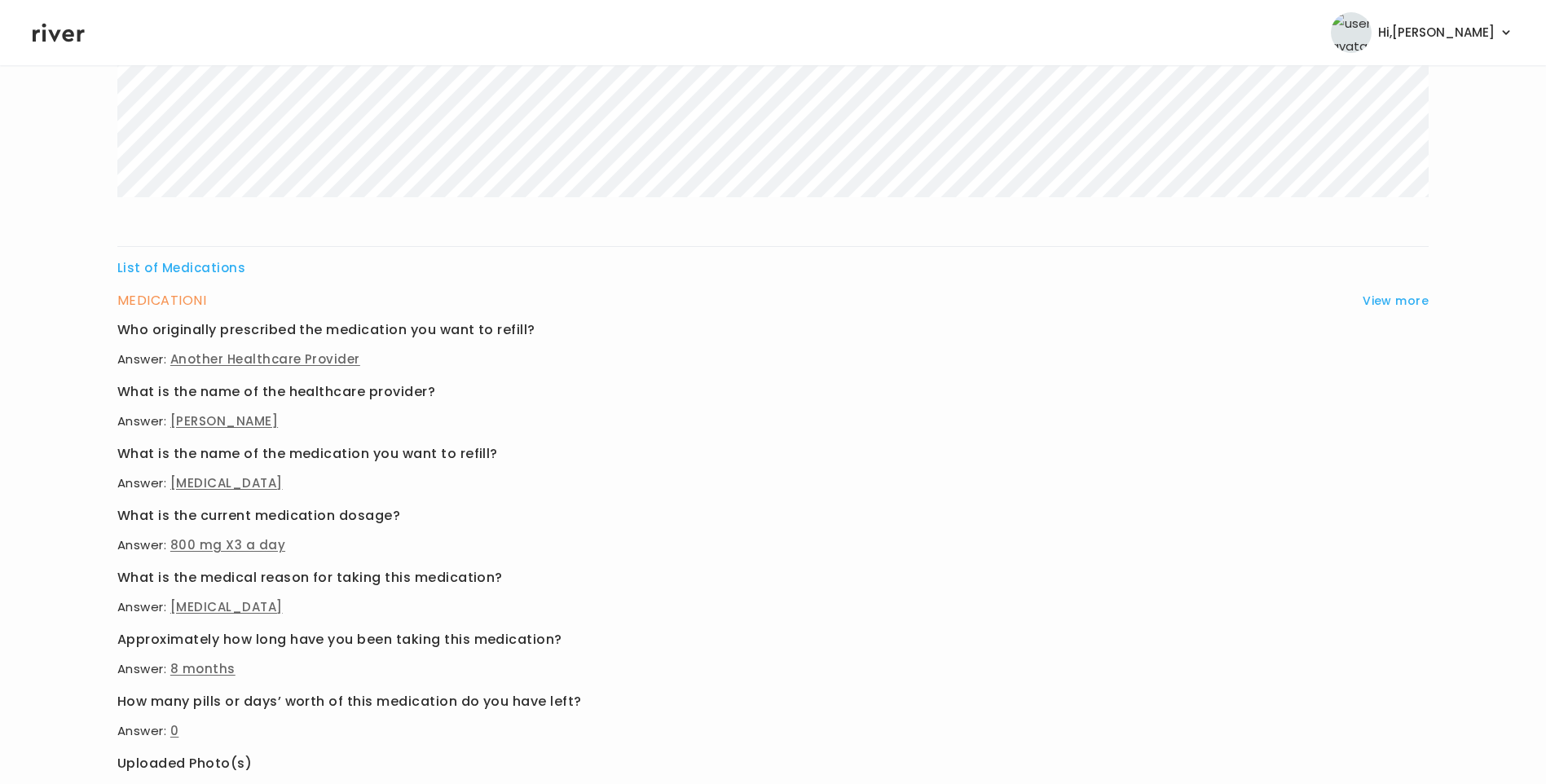
scroll to position [662, 0]
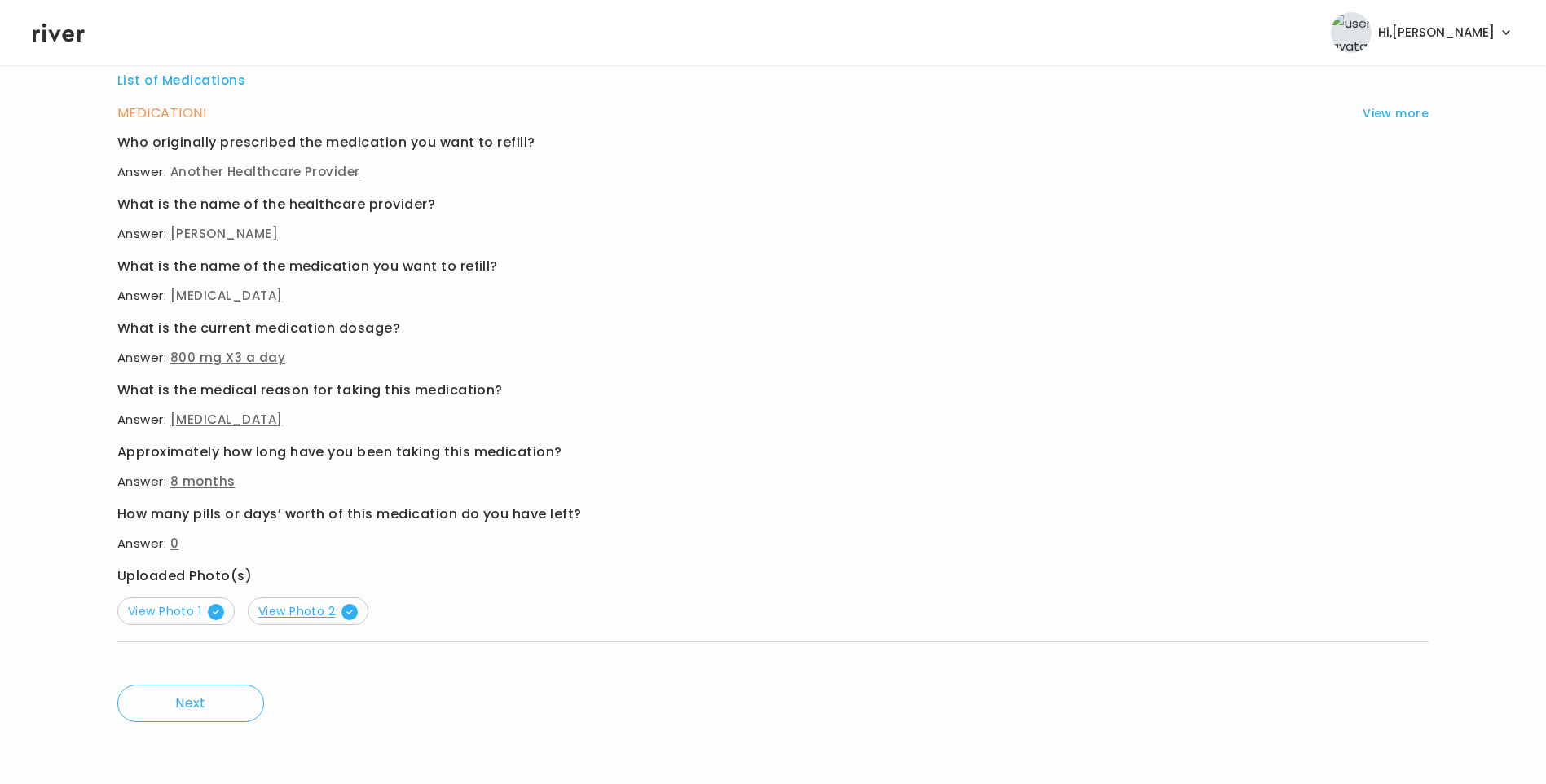
click at [310, 617] on span "View Photo 2" at bounding box center [308, 611] width 99 height 16
click at [156, 608] on span "View Photo 1" at bounding box center [176, 611] width 96 height 16
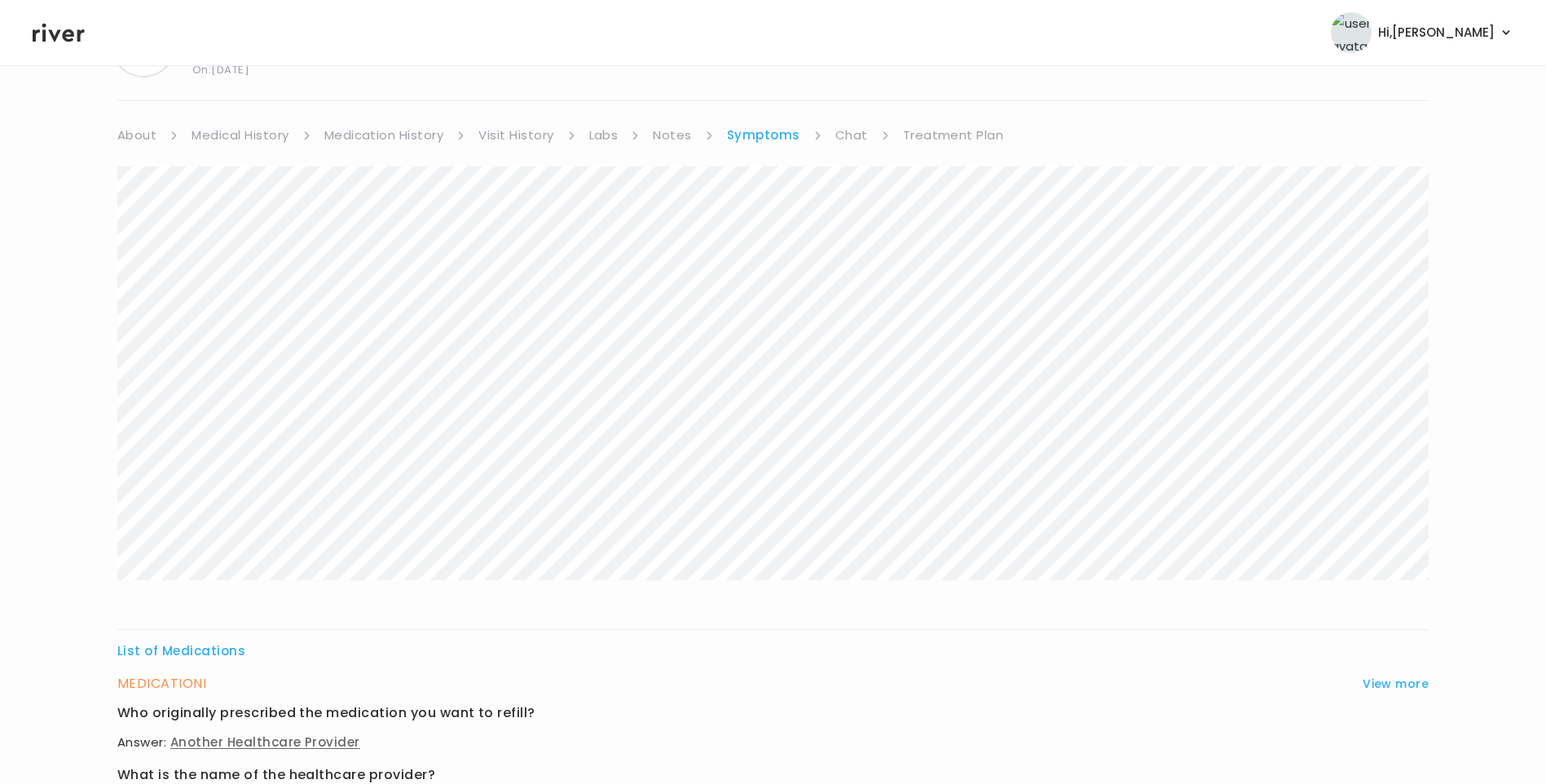
scroll to position [0, 0]
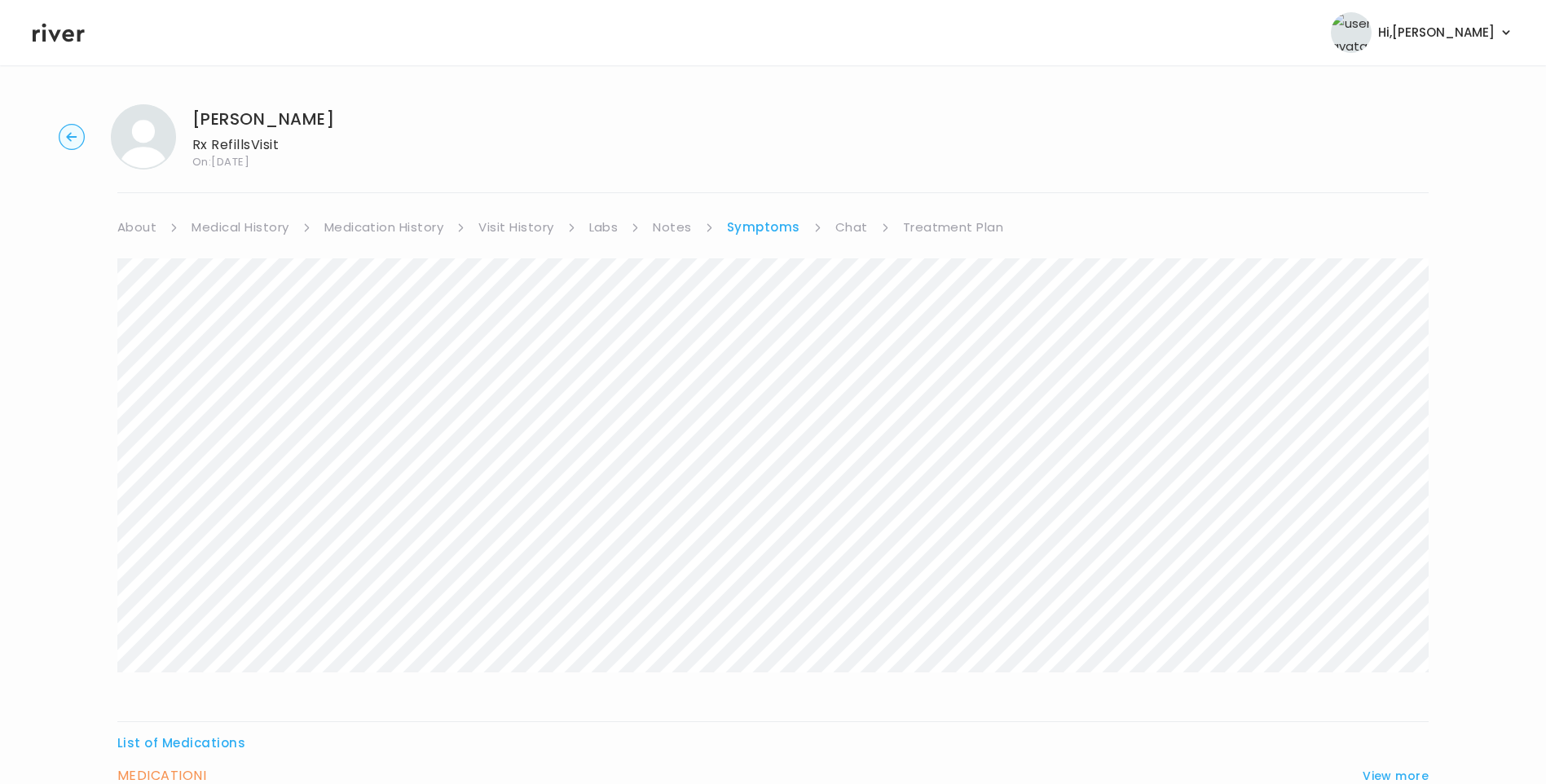
click at [949, 229] on link "Treatment Plan" at bounding box center [953, 227] width 101 height 23
click at [245, 429] on button "Update treatment notes" at bounding box center [206, 428] width 177 height 23
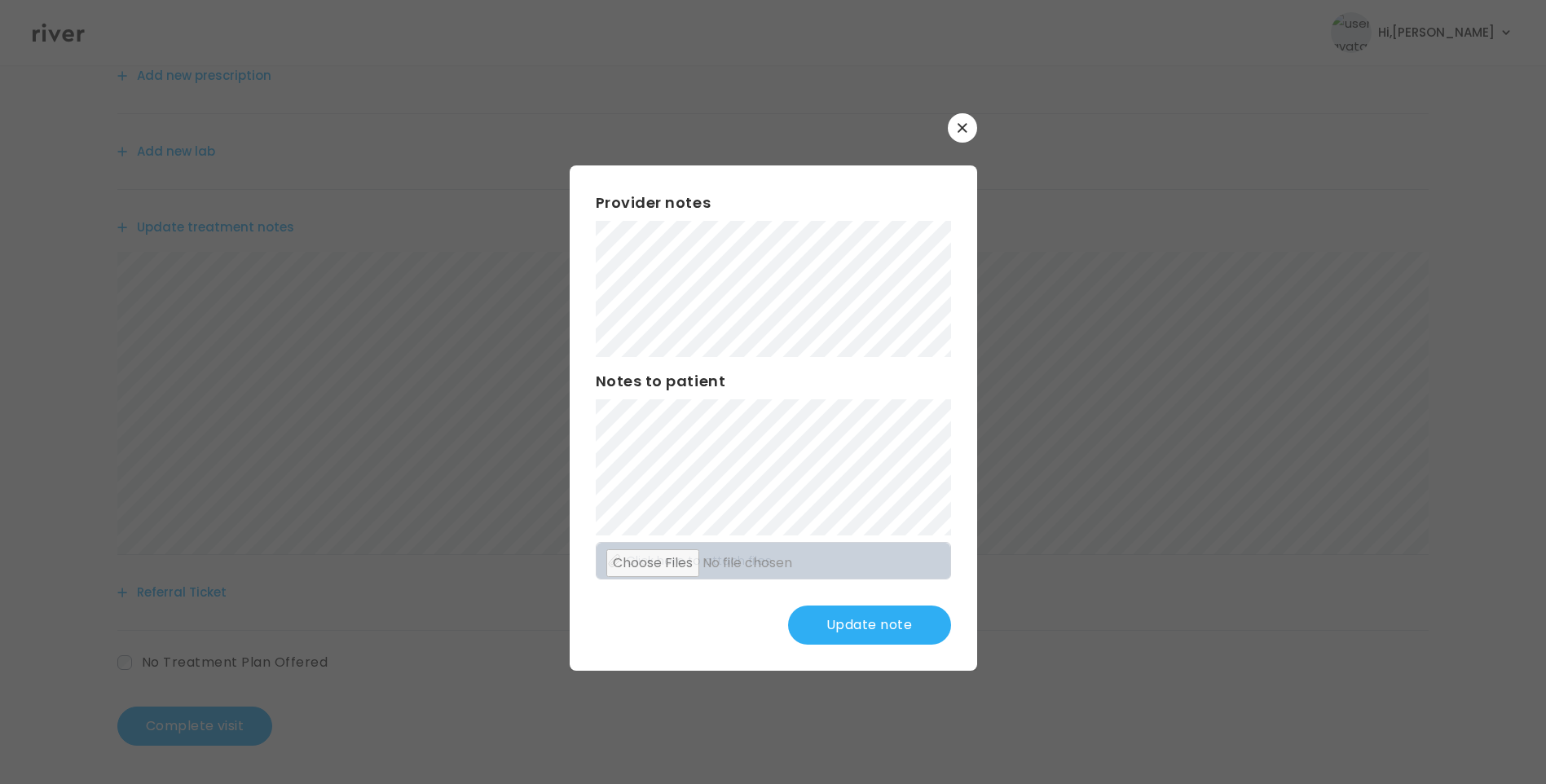
scroll to position [202, 0]
click at [889, 634] on button "Update note" at bounding box center [870, 624] width 163 height 39
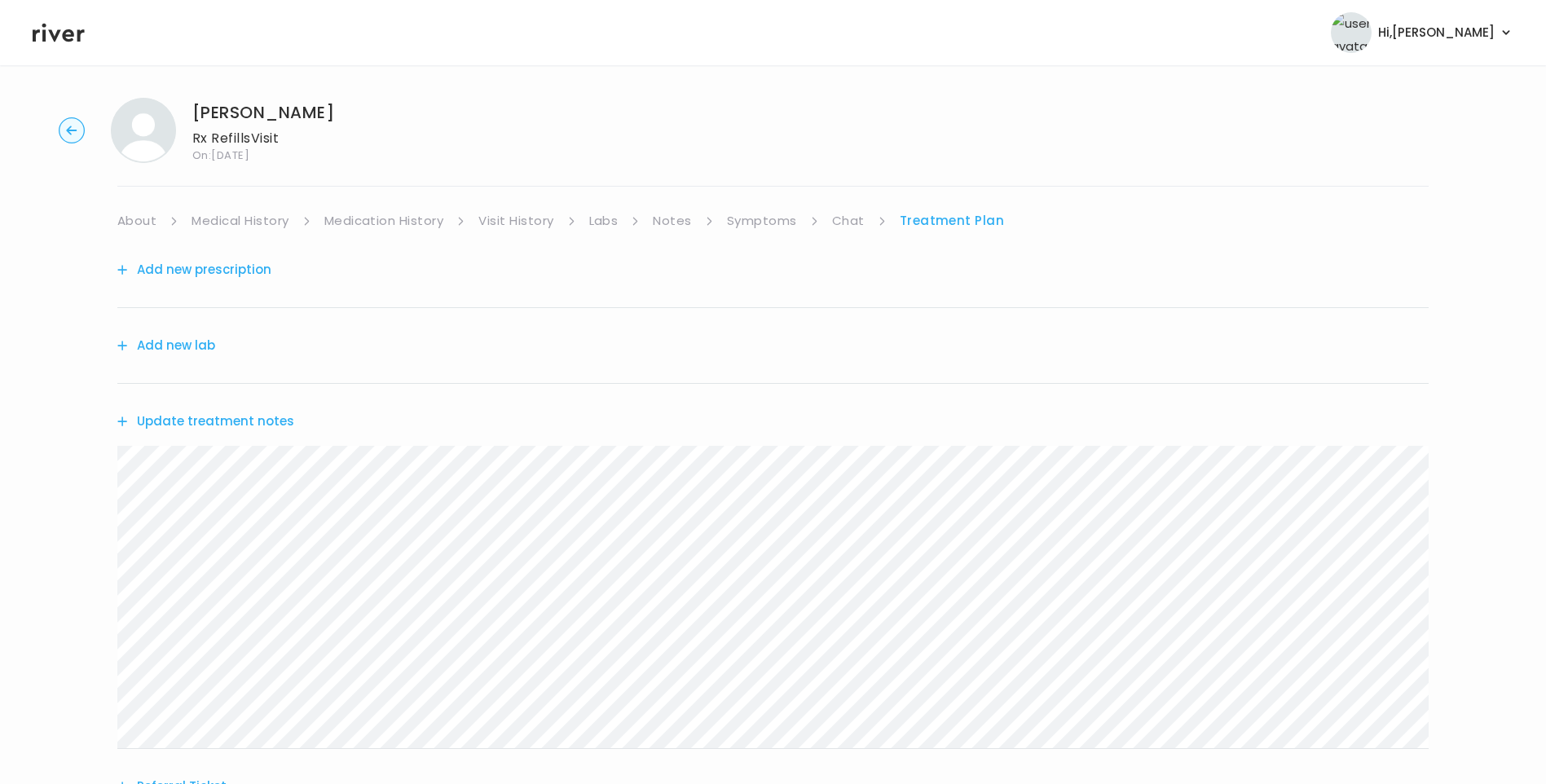
scroll to position [0, 0]
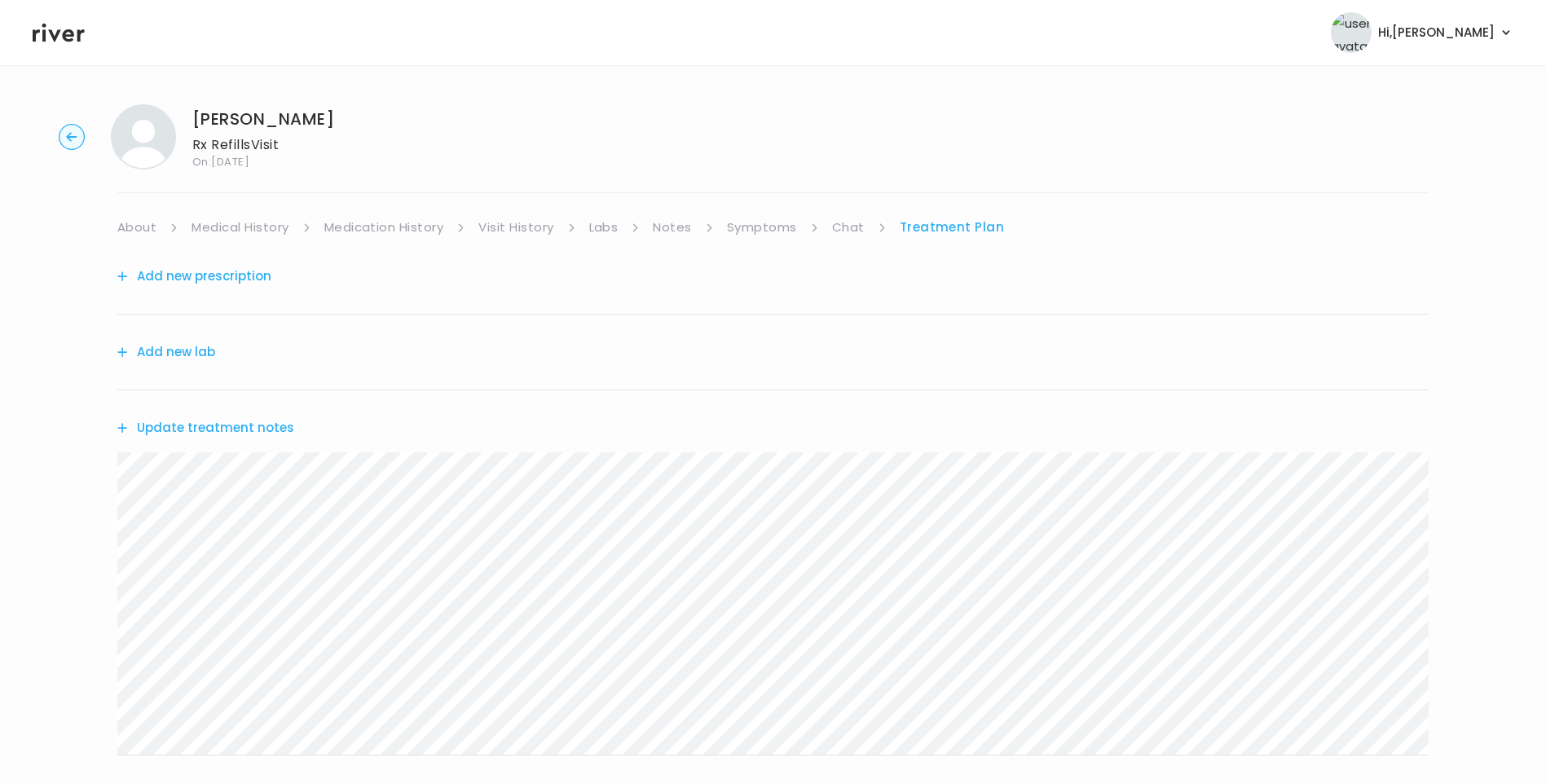
click at [828, 225] on ul "About Medical History Medication History Visit History Labs Notes Symptoms Chat…" at bounding box center [773, 227] width 1311 height 23
drag, startPoint x: 836, startPoint y: 227, endPoint x: 863, endPoint y: 232, distance: 27.5
click at [839, 229] on link "Chat" at bounding box center [848, 227] width 33 height 23
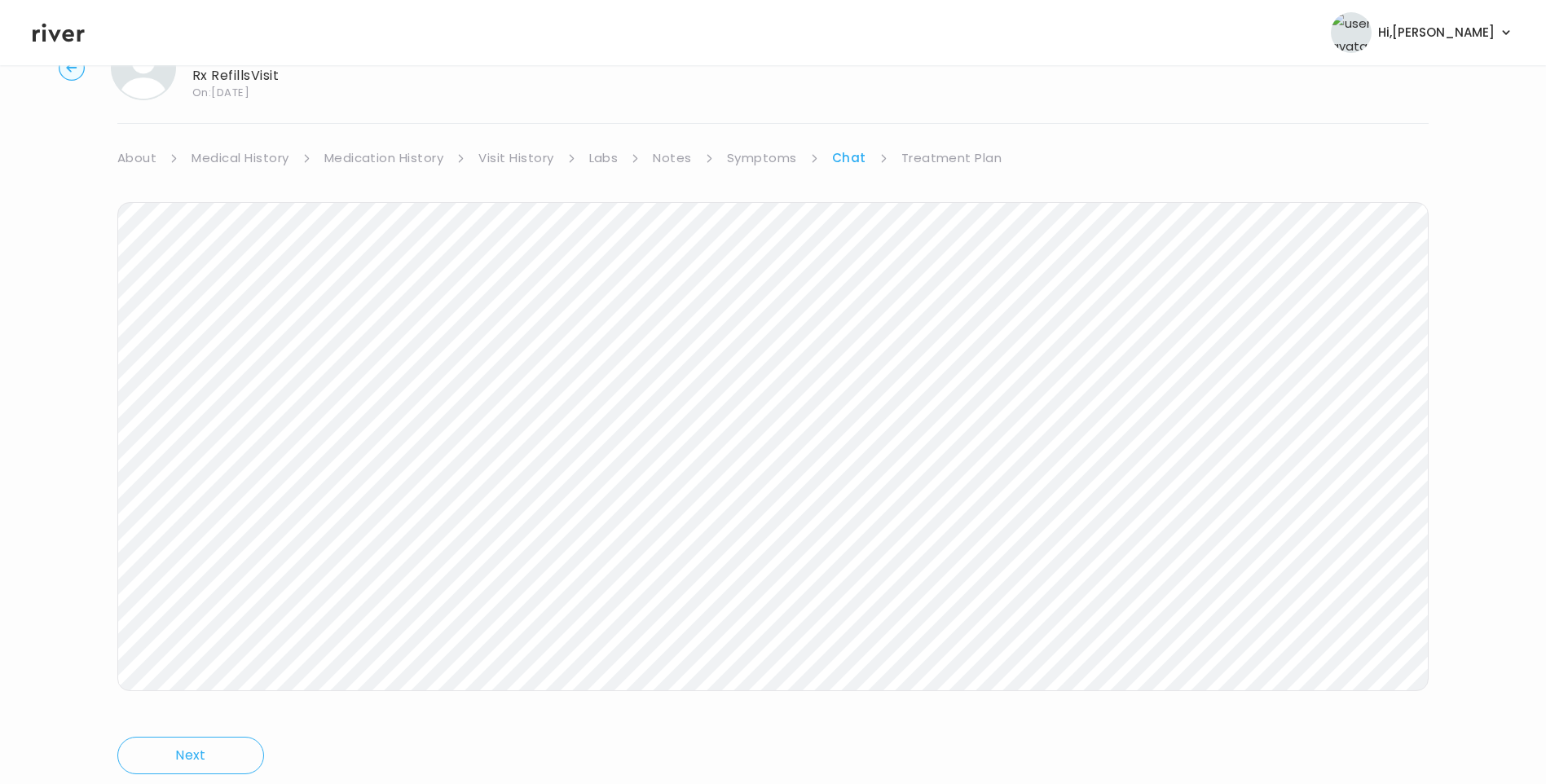
scroll to position [40, 0]
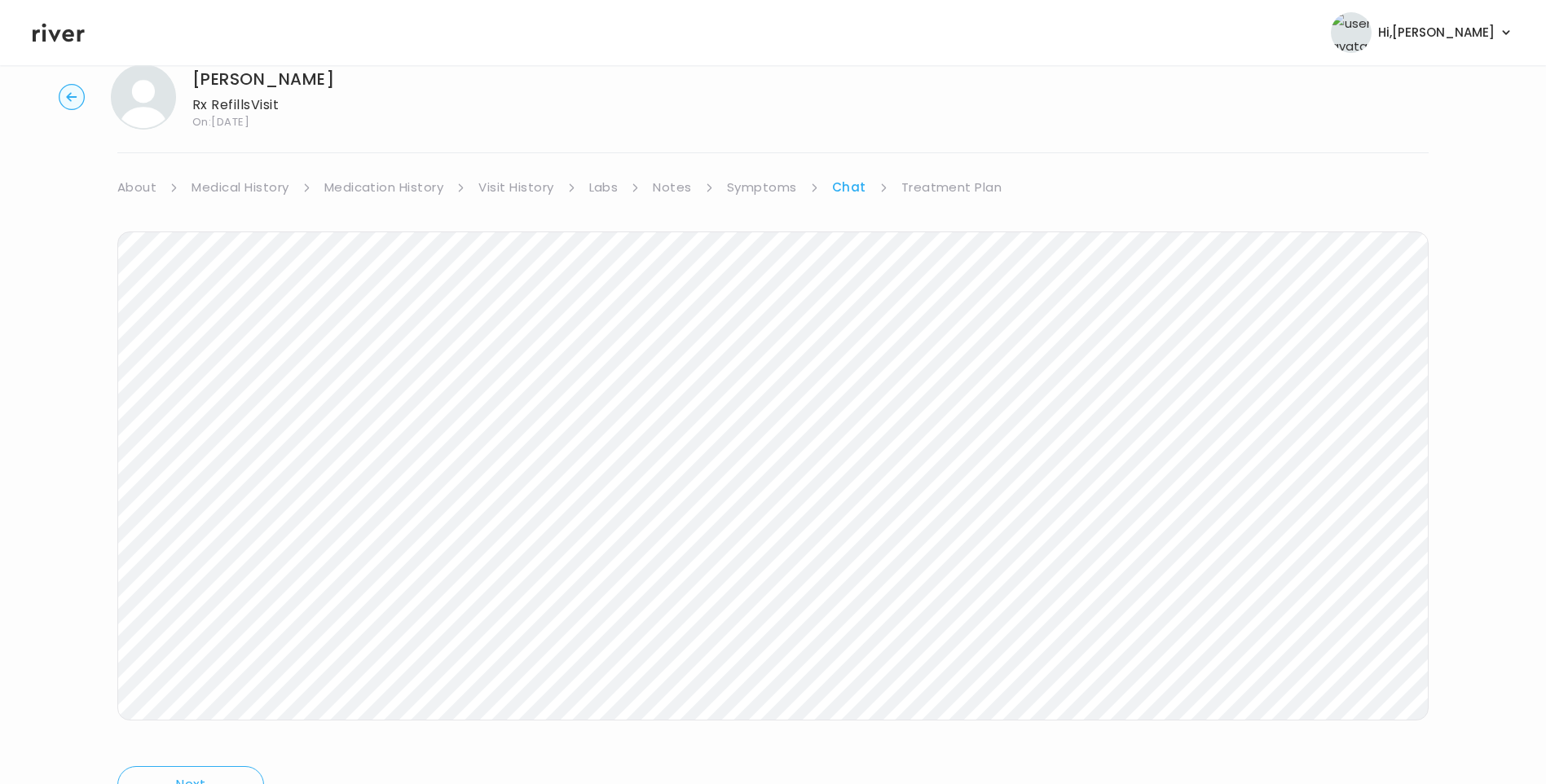
click at [963, 182] on link "Treatment Plan" at bounding box center [952, 187] width 101 height 23
click at [214, 239] on button "Add new prescription" at bounding box center [194, 236] width 154 height 23
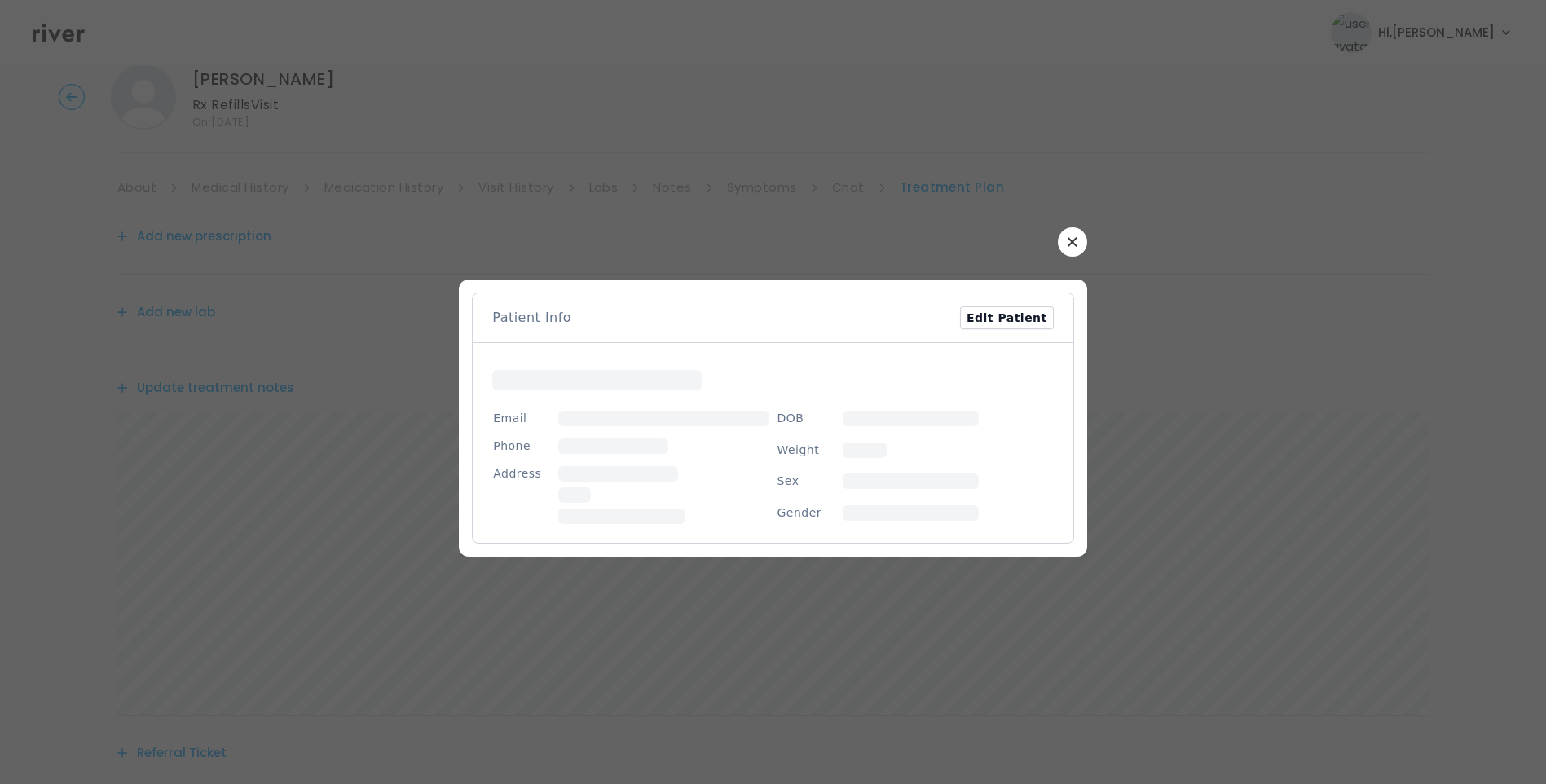
click at [1062, 235] on button "button" at bounding box center [1073, 242] width 29 height 29
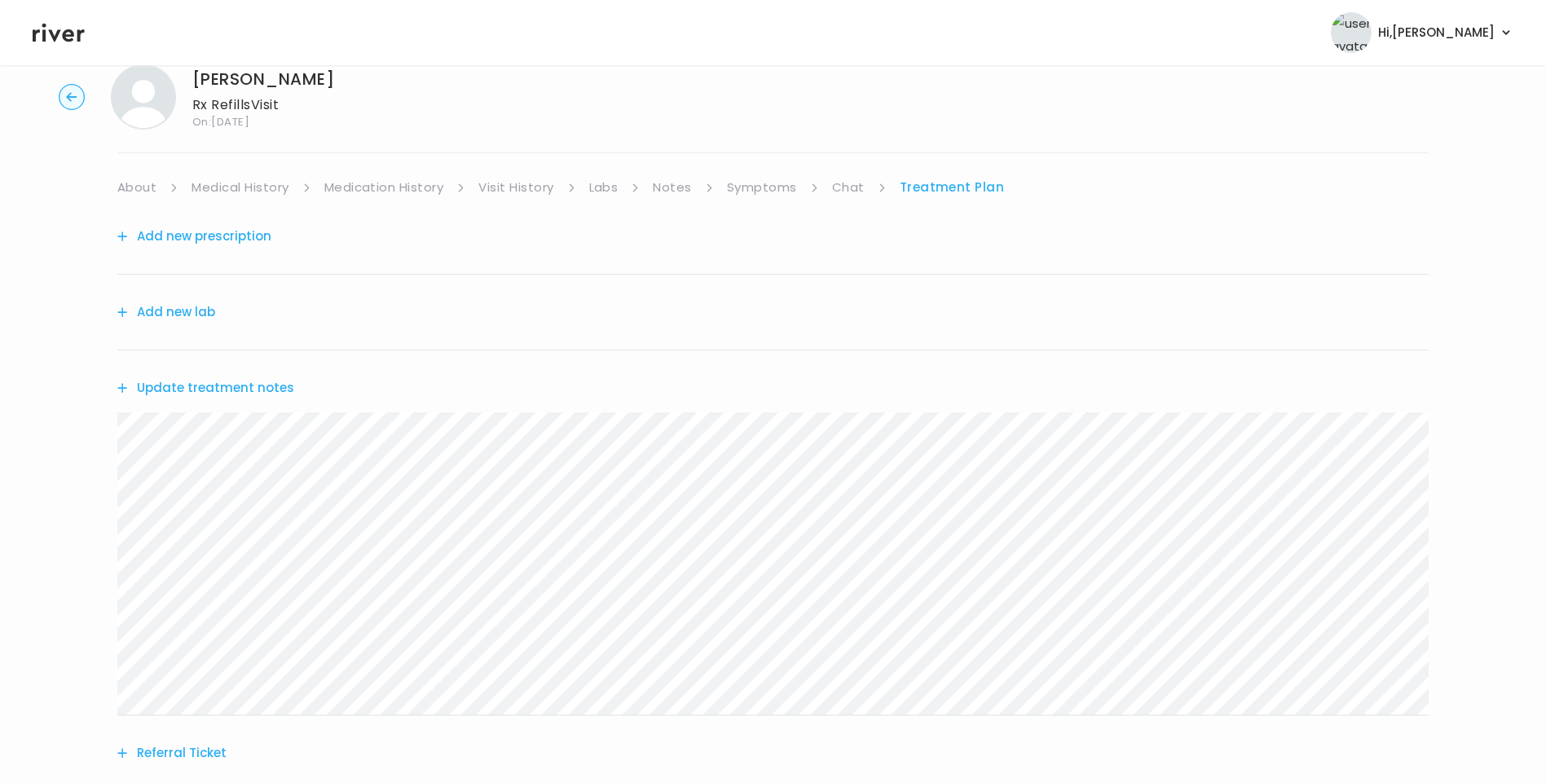
click at [850, 186] on link "Chat" at bounding box center [848, 187] width 33 height 23
click at [966, 185] on link "Treatment Plan" at bounding box center [952, 186] width 101 height 23
click at [214, 242] on button "Add new prescription" at bounding box center [194, 234] width 154 height 23
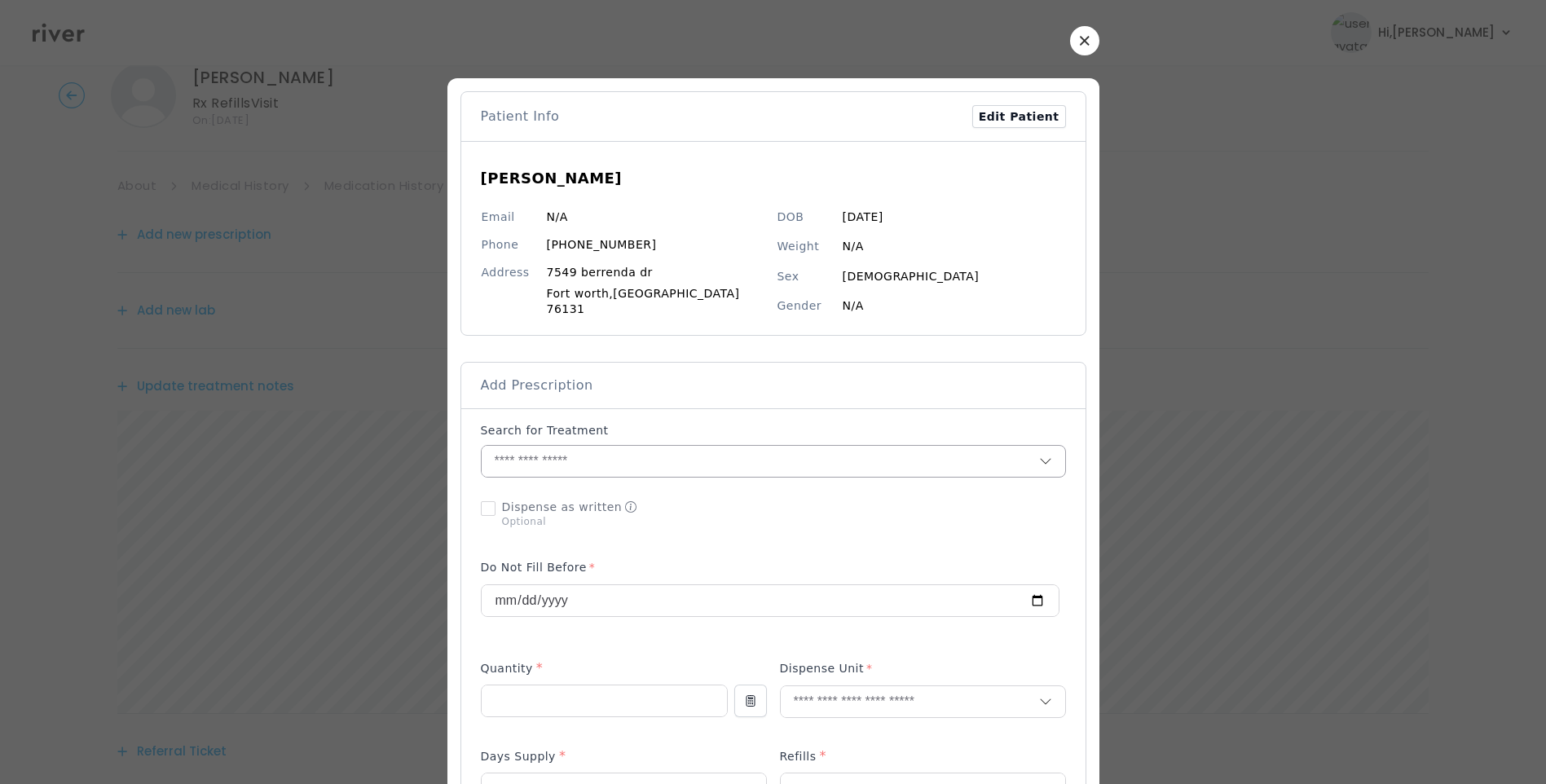
click at [554, 449] on input "text" at bounding box center [760, 460] width 557 height 31
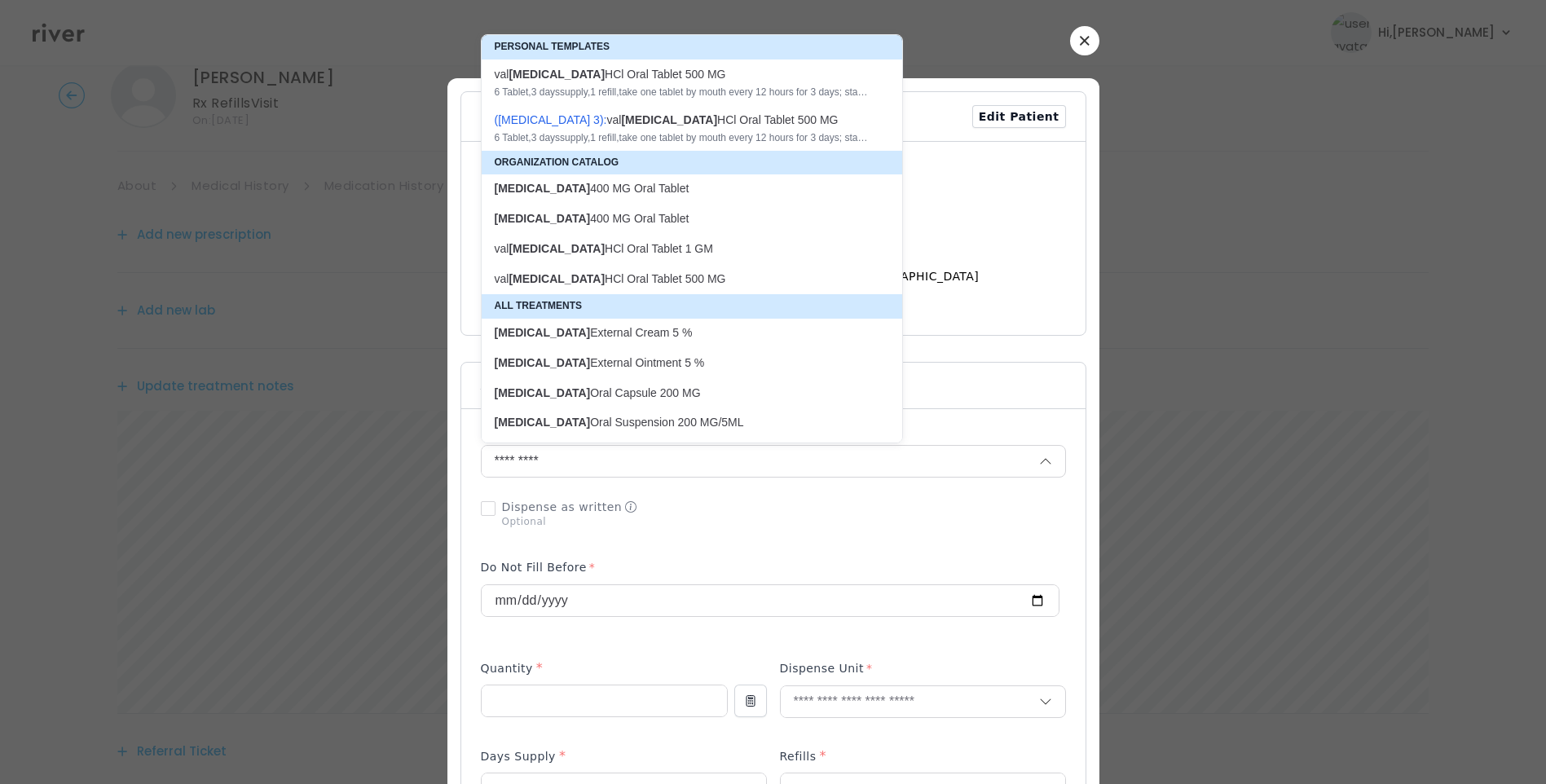
click at [606, 186] on p "[MEDICAL_DATA] 400 MG Oral Tablet" at bounding box center [683, 188] width 375 height 15
type input "**********"
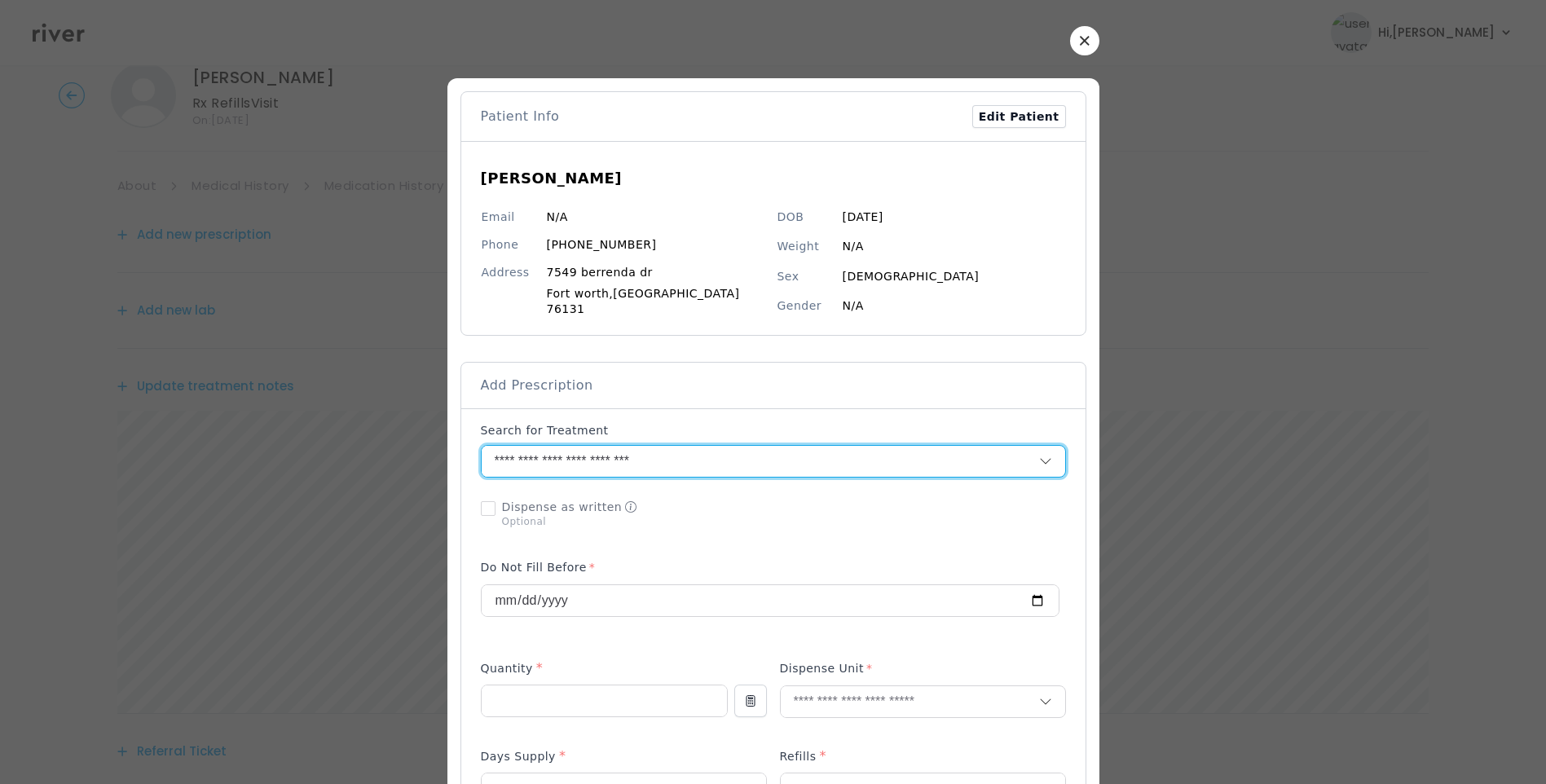
click at [698, 450] on input "**********" at bounding box center [741, 460] width 519 height 31
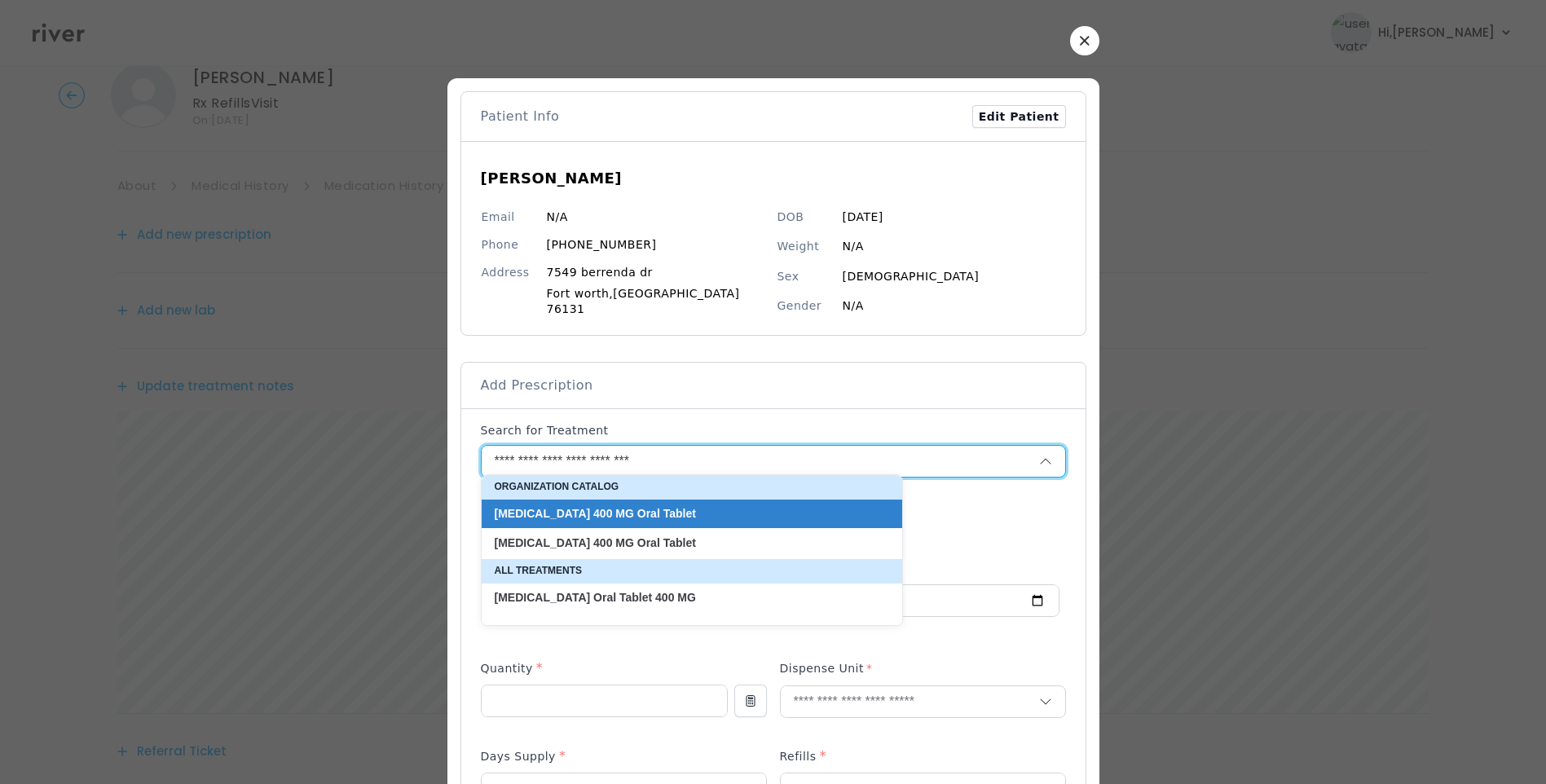
click at [694, 520] on p "[MEDICAL_DATA] 400 MG Oral Tablet" at bounding box center [683, 513] width 375 height 15
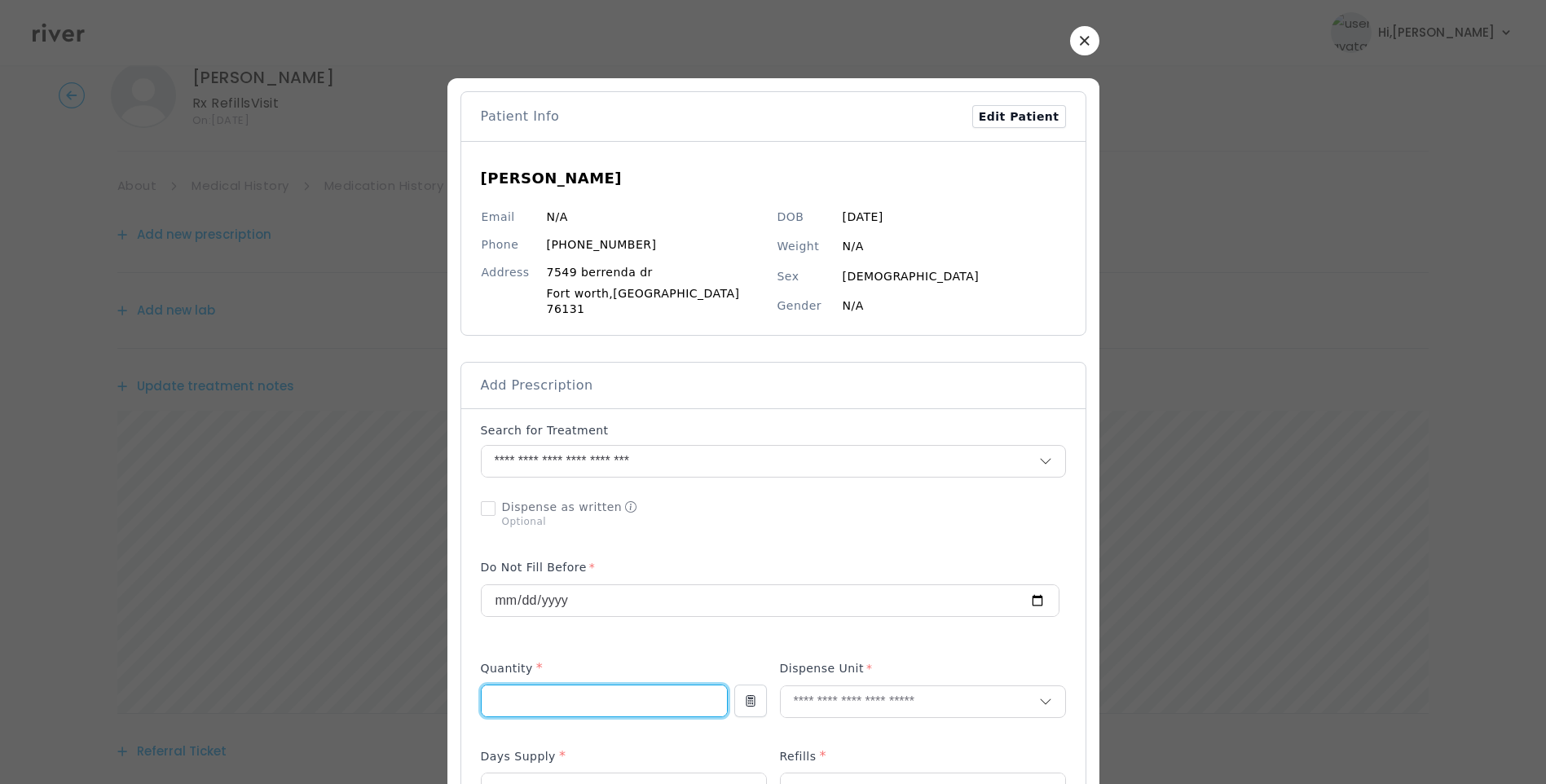
click at [604, 697] on input "number" at bounding box center [604, 700] width 245 height 31
type input "**"
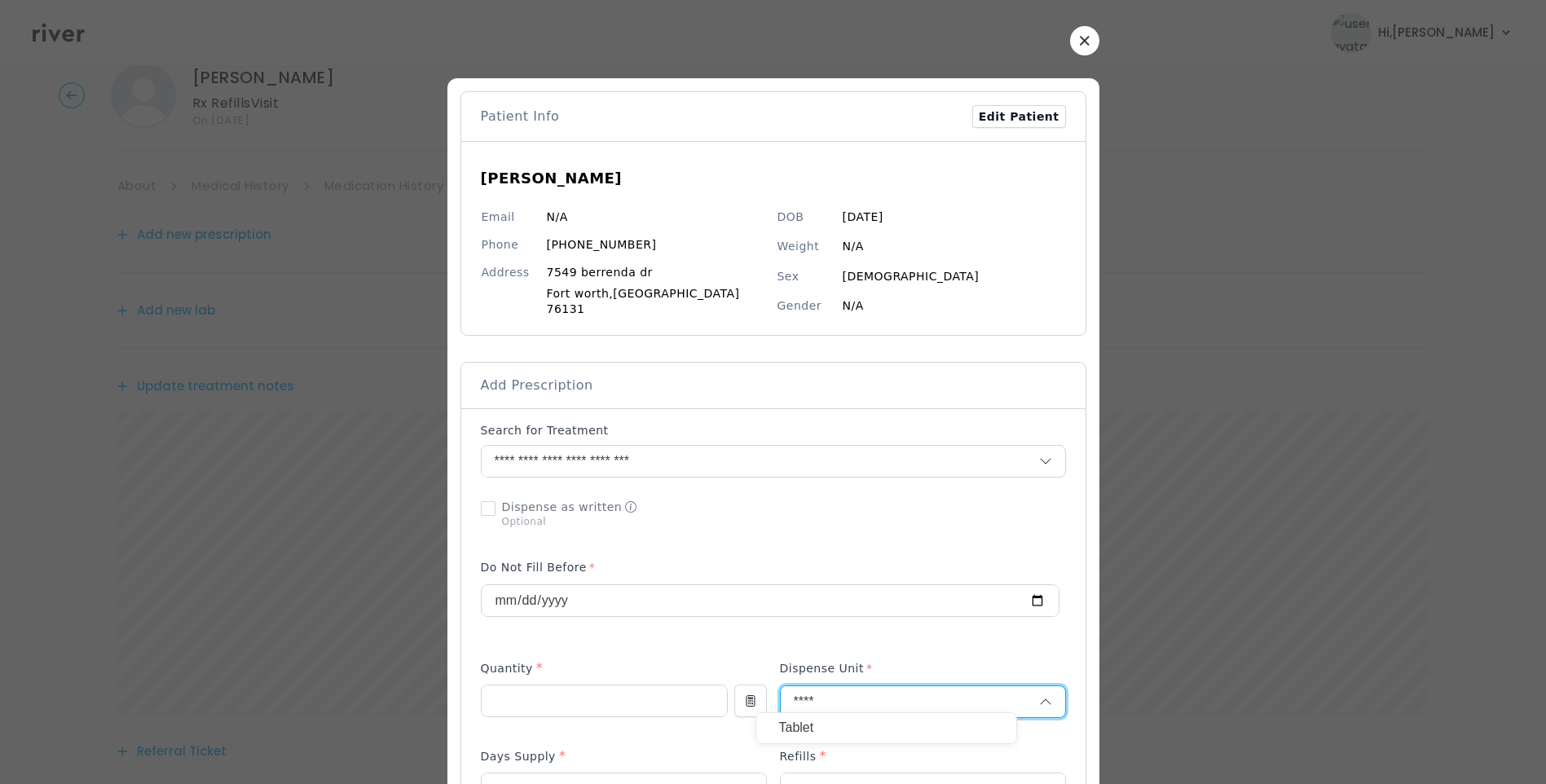
type input "****"
click at [845, 725] on p "Tablet" at bounding box center [886, 728] width 214 height 24
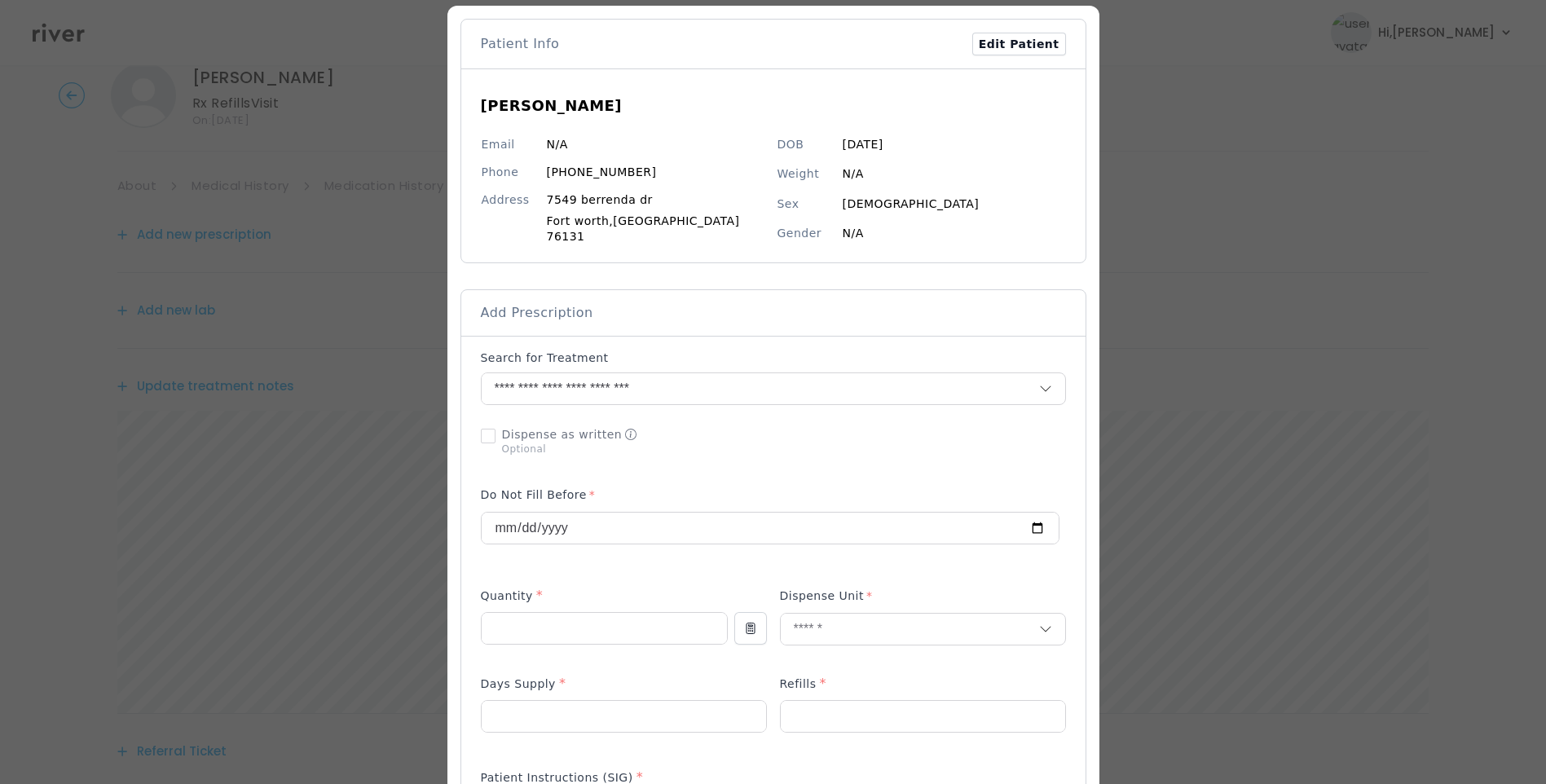
scroll to position [245, 0]
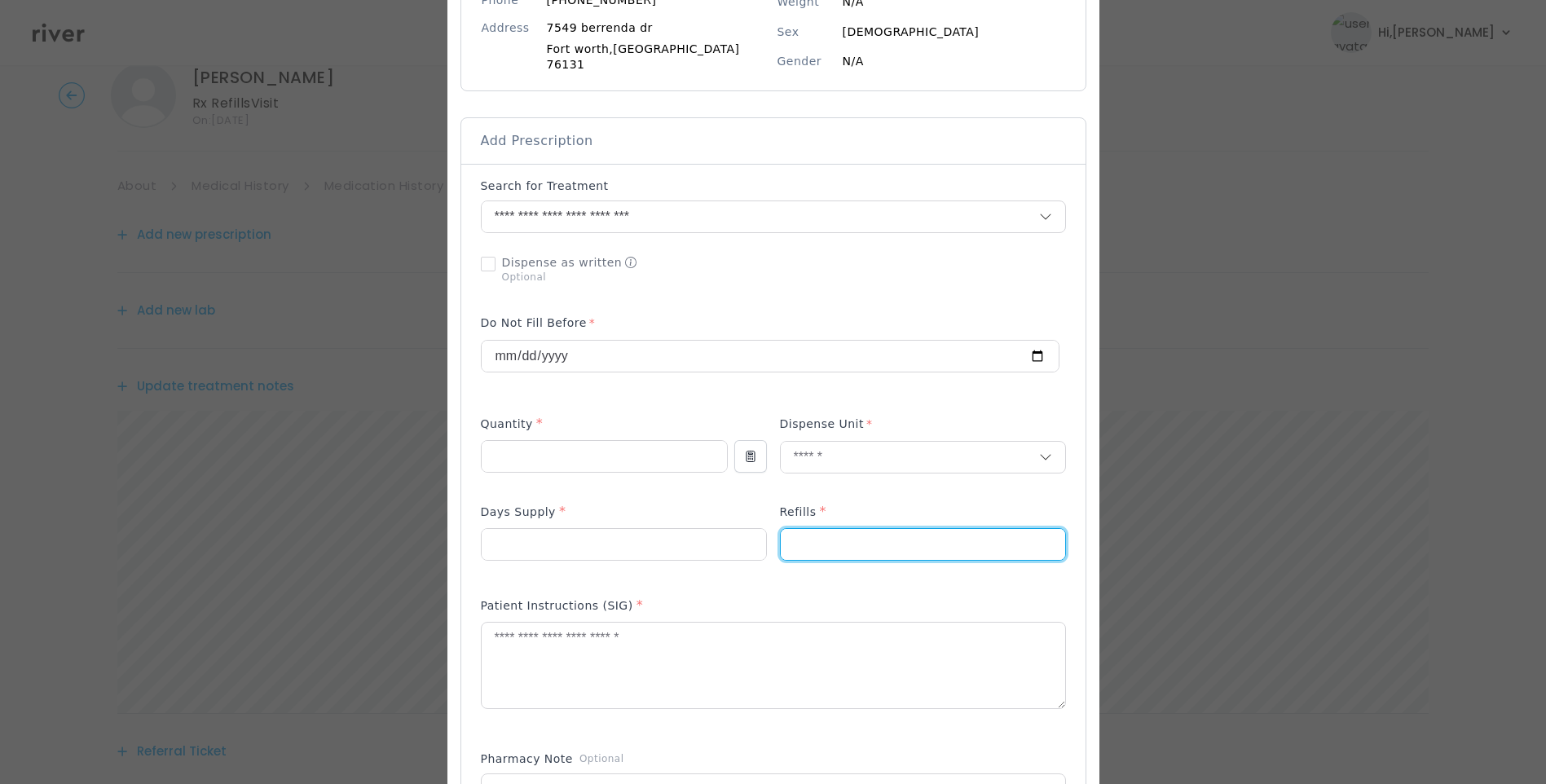
click at [793, 536] on input "number" at bounding box center [923, 544] width 284 height 31
type input "*"
click at [612, 538] on input "number" at bounding box center [624, 544] width 284 height 31
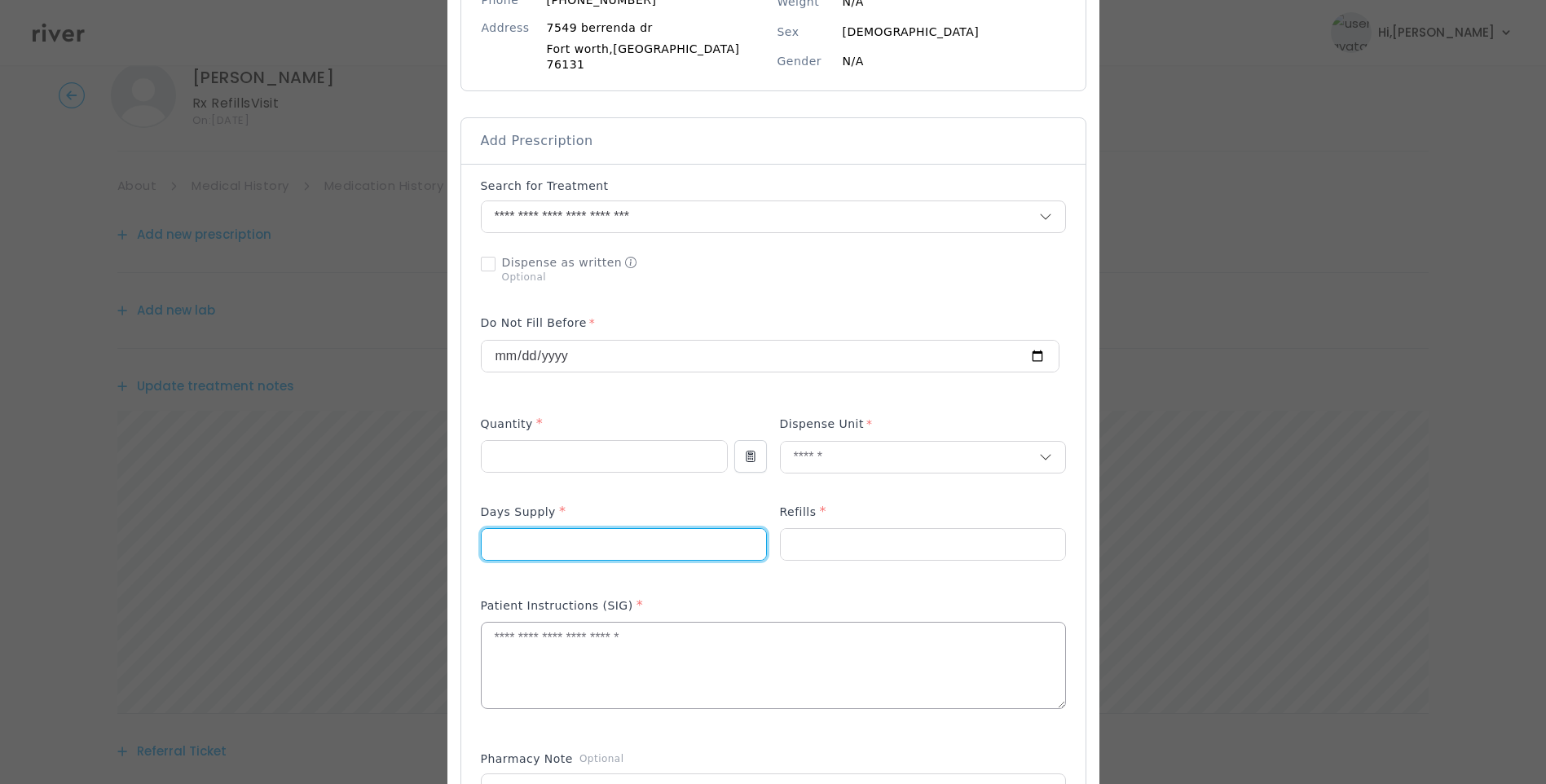
click at [509, 624] on textarea at bounding box center [773, 666] width 583 height 87
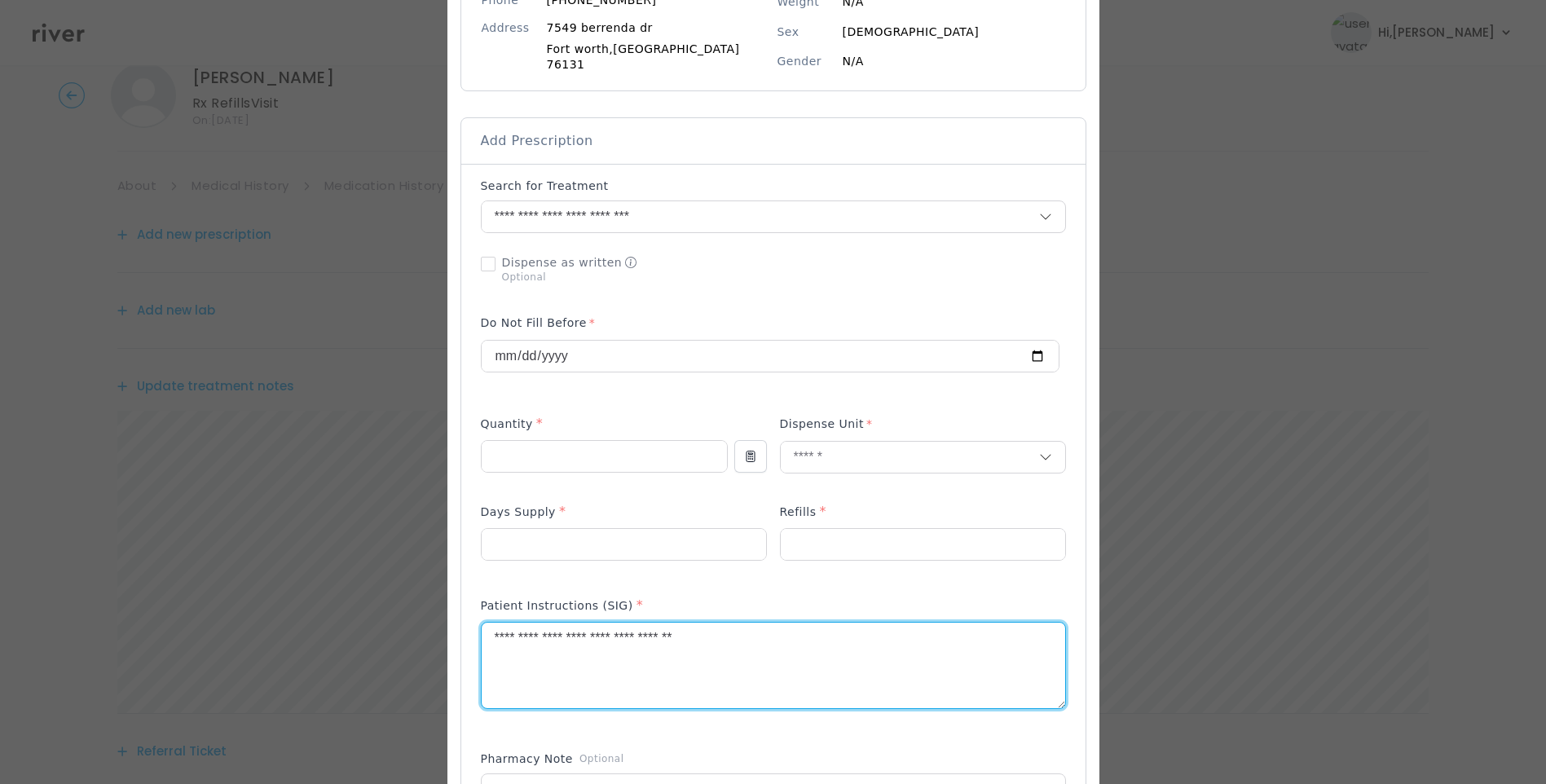
drag, startPoint x: 516, startPoint y: 632, endPoint x: 558, endPoint y: 632, distance: 42.0
click at [558, 632] on textarea "**********" at bounding box center [773, 666] width 583 height 87
drag, startPoint x: 721, startPoint y: 631, endPoint x: 759, endPoint y: 631, distance: 38.0
click at [759, 631] on textarea "**********" at bounding box center [773, 666] width 583 height 87
click at [764, 630] on textarea "**********" at bounding box center [773, 666] width 583 height 87
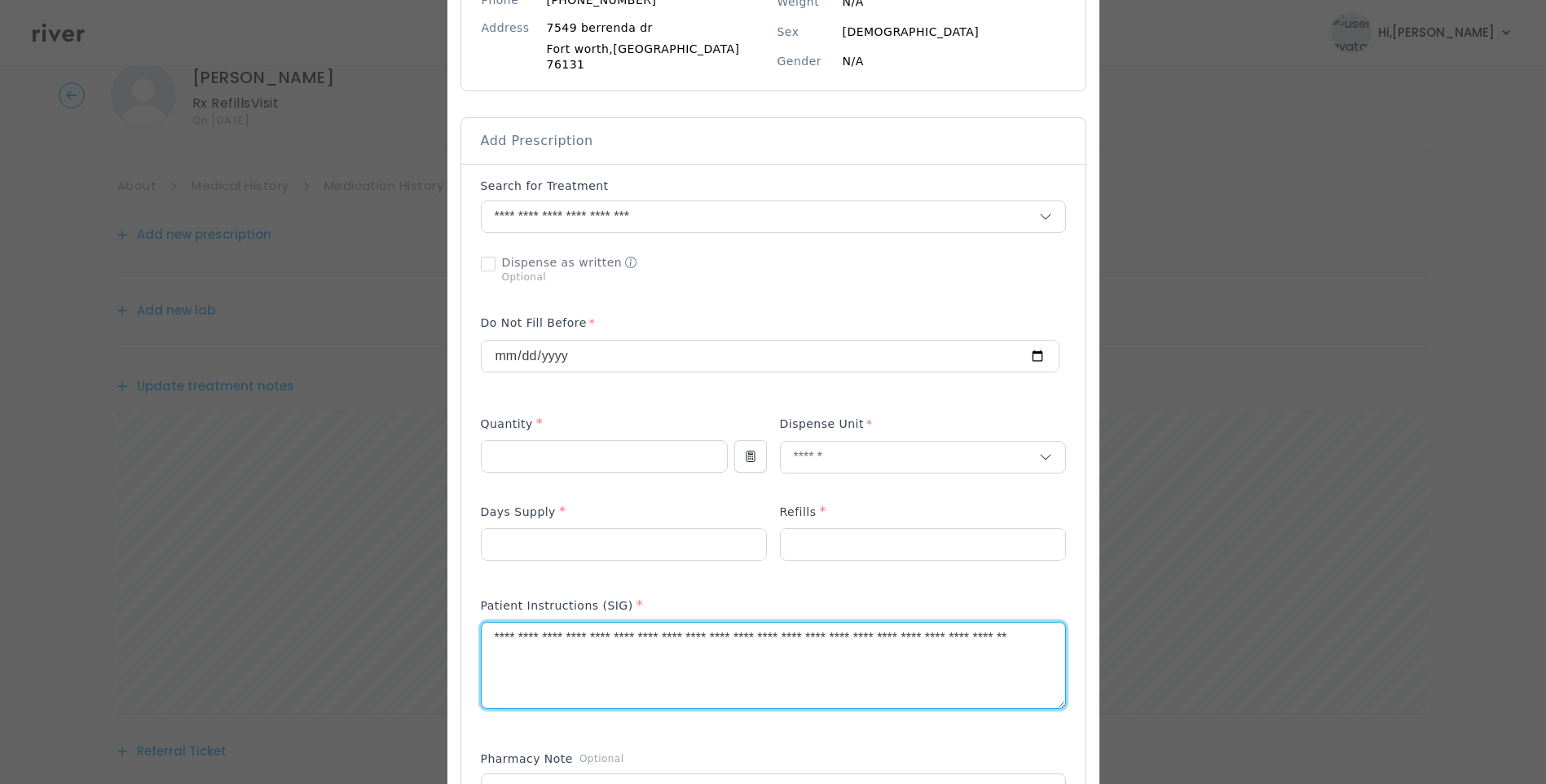
click at [913, 631] on textarea "**********" at bounding box center [773, 666] width 583 height 87
click at [657, 652] on textarea "**********" at bounding box center [773, 666] width 583 height 87
type textarea "**********"
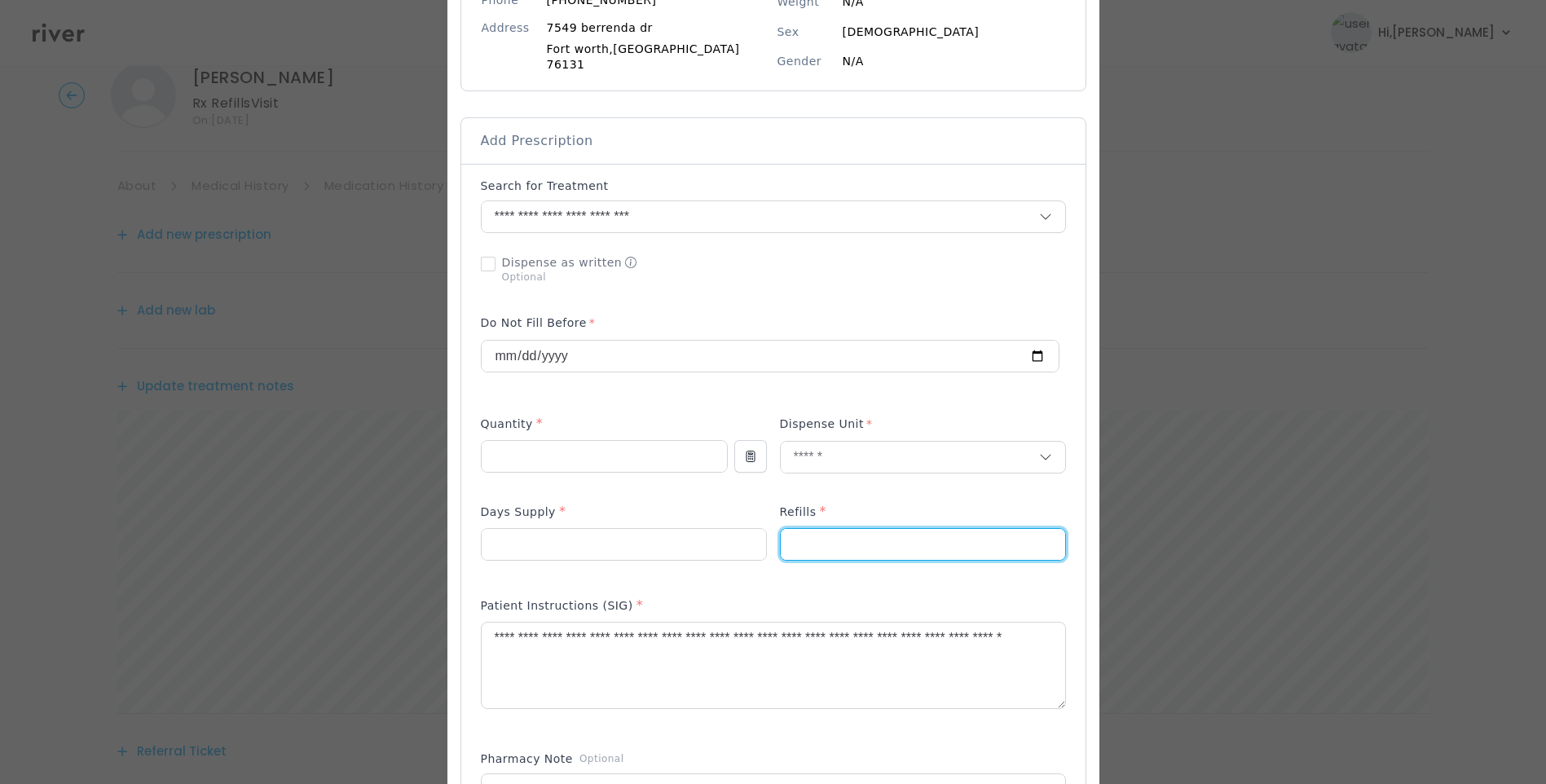
drag, startPoint x: 785, startPoint y: 531, endPoint x: 763, endPoint y: 531, distance: 22.0
click at [763, 531] on div at bounding box center [773, 540] width 585 height 77
type input "*"
click at [583, 530] on input "number" at bounding box center [624, 544] width 284 height 31
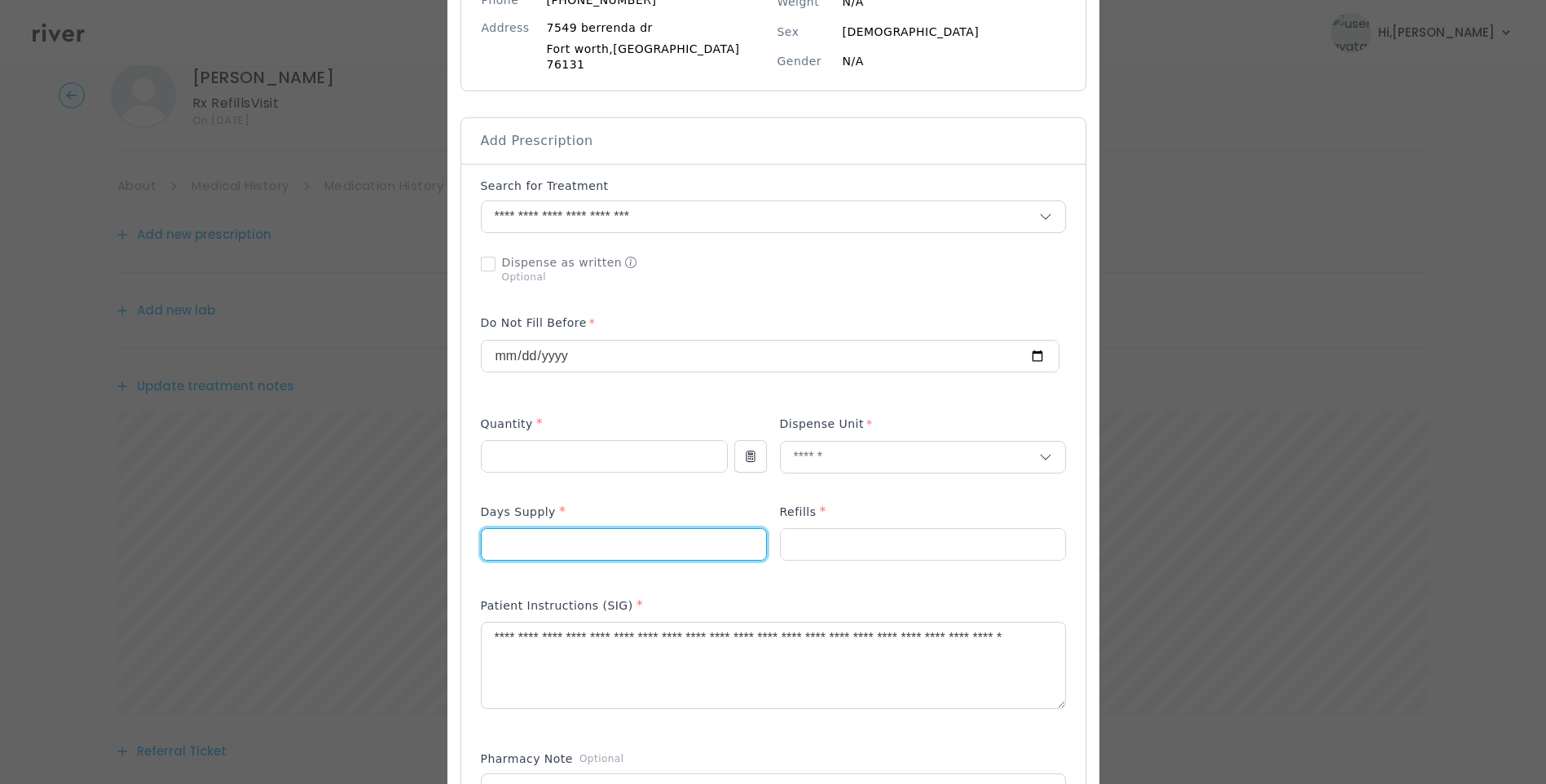
type input "*"
click at [719, 596] on div "Patient Instructions (SIG) *" at bounding box center [773, 608] width 585 height 26
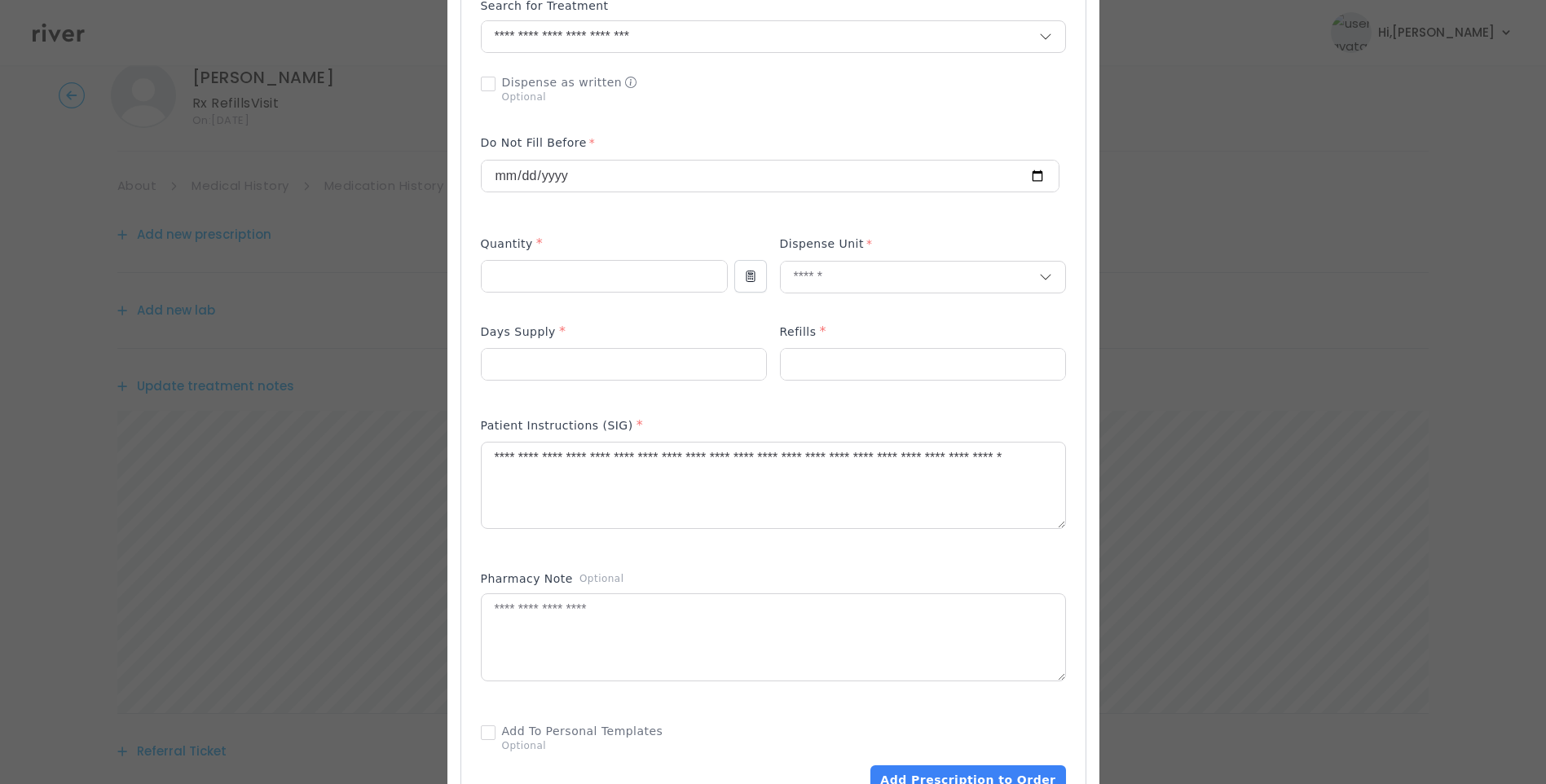
scroll to position [571, 0]
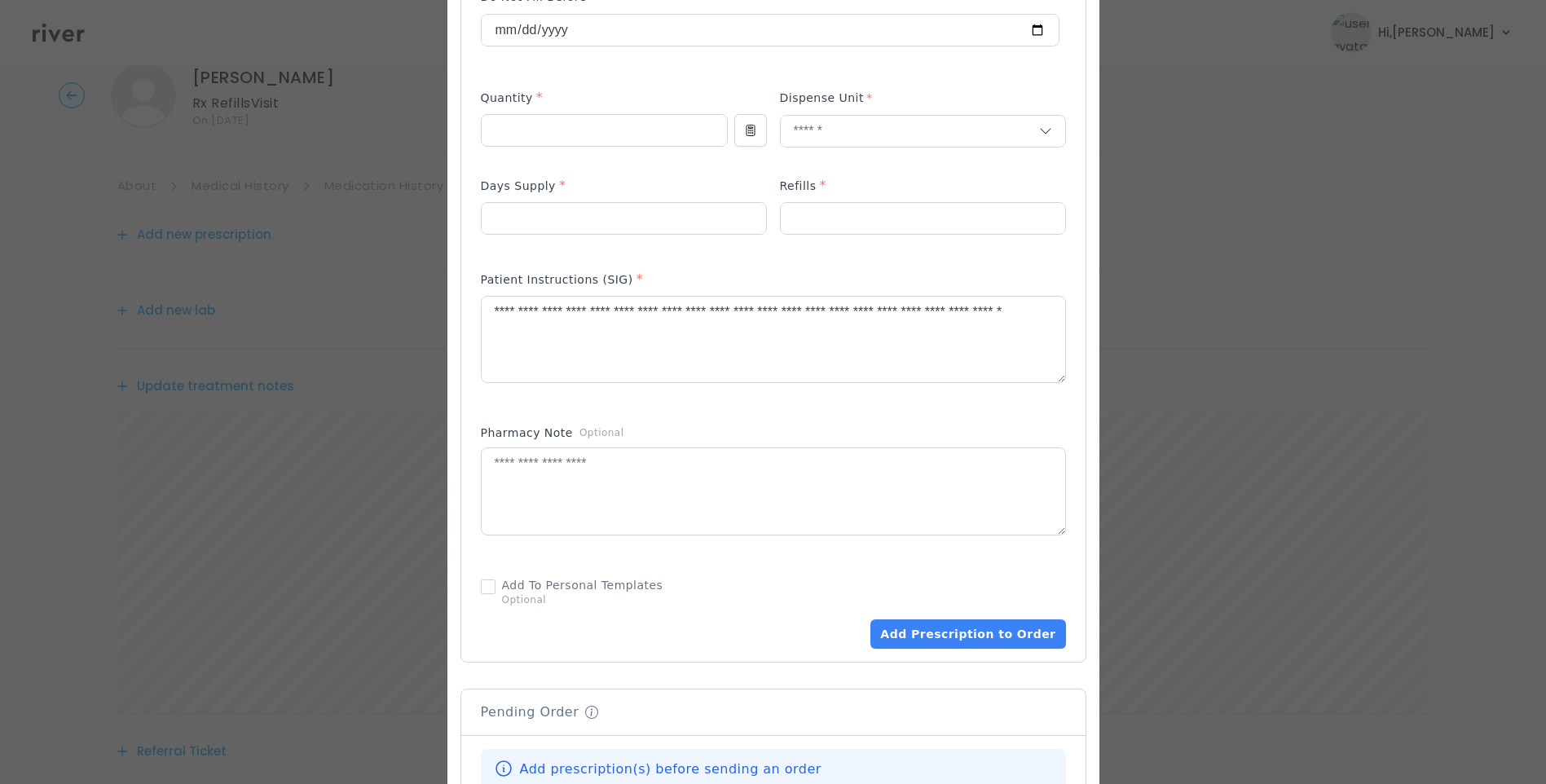
click at [687, 397] on div "Patient Instructions (SIG) *" at bounding box center [773, 336] width 585 height 146
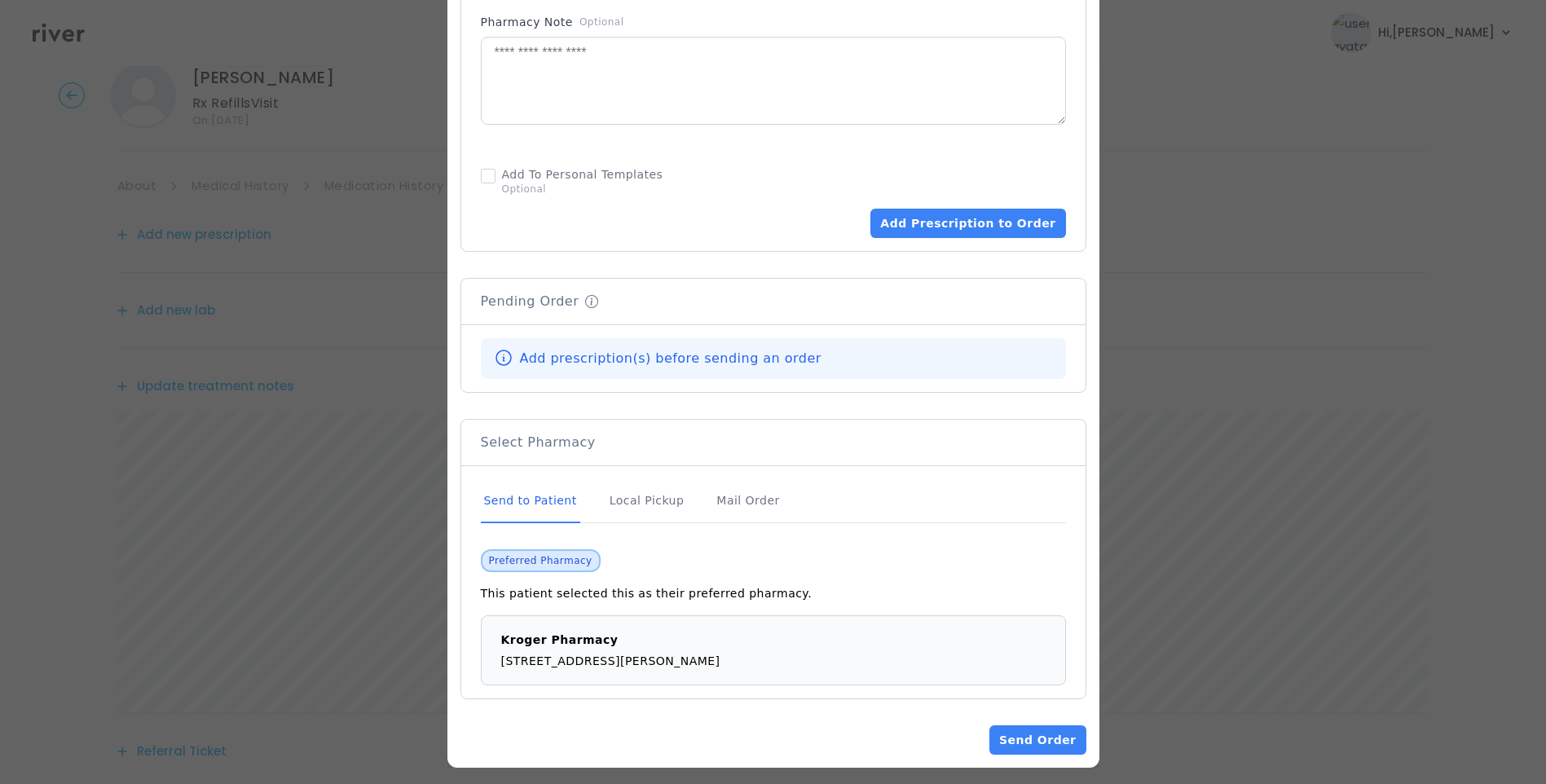
scroll to position [982, 0]
click at [562, 493] on div "Send to Patient" at bounding box center [530, 499] width 99 height 44
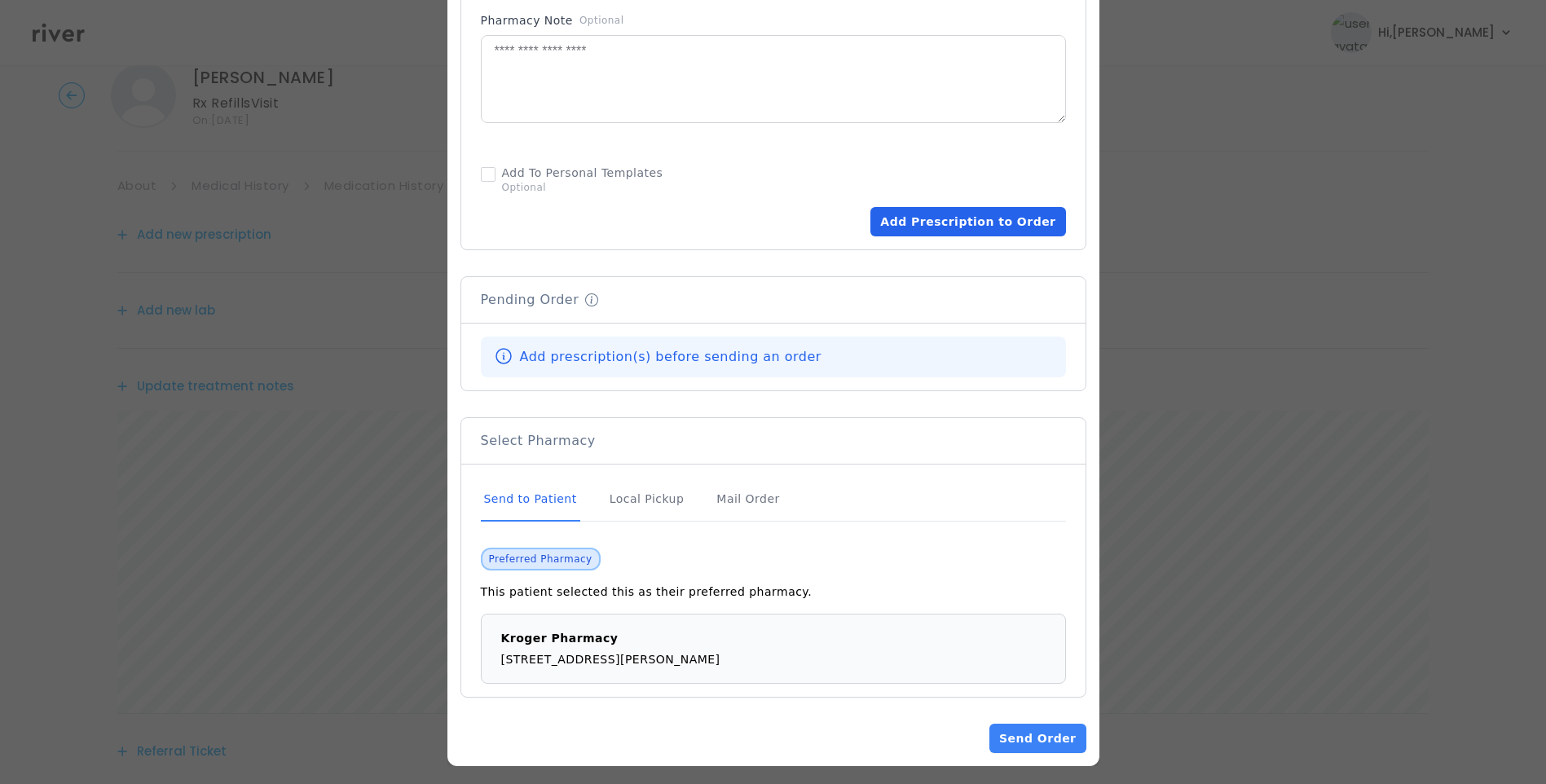
click at [957, 207] on button "Add Prescription to Order" at bounding box center [968, 221] width 195 height 29
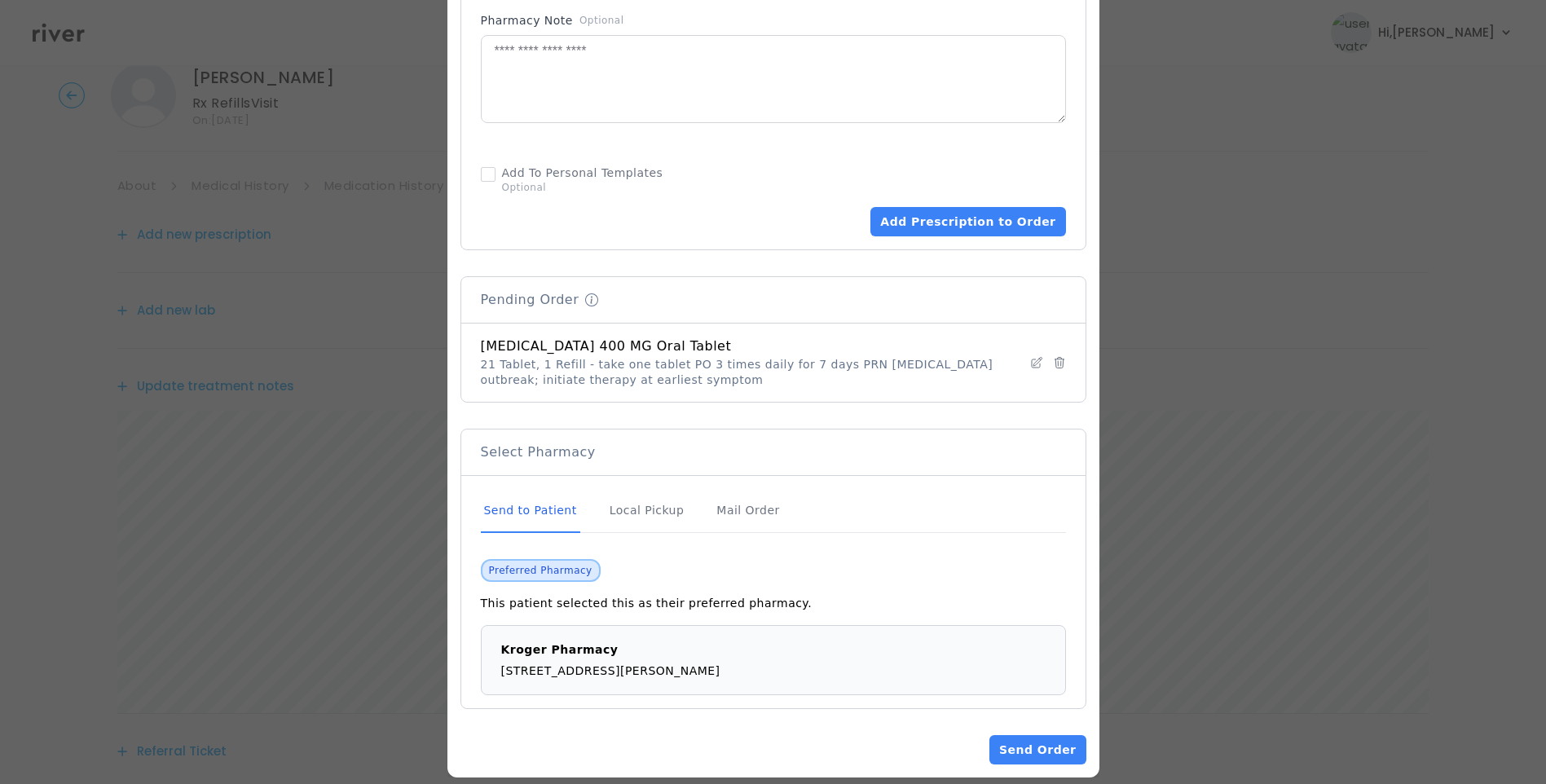
click at [541, 508] on div "Send to Patient" at bounding box center [530, 511] width 99 height 44
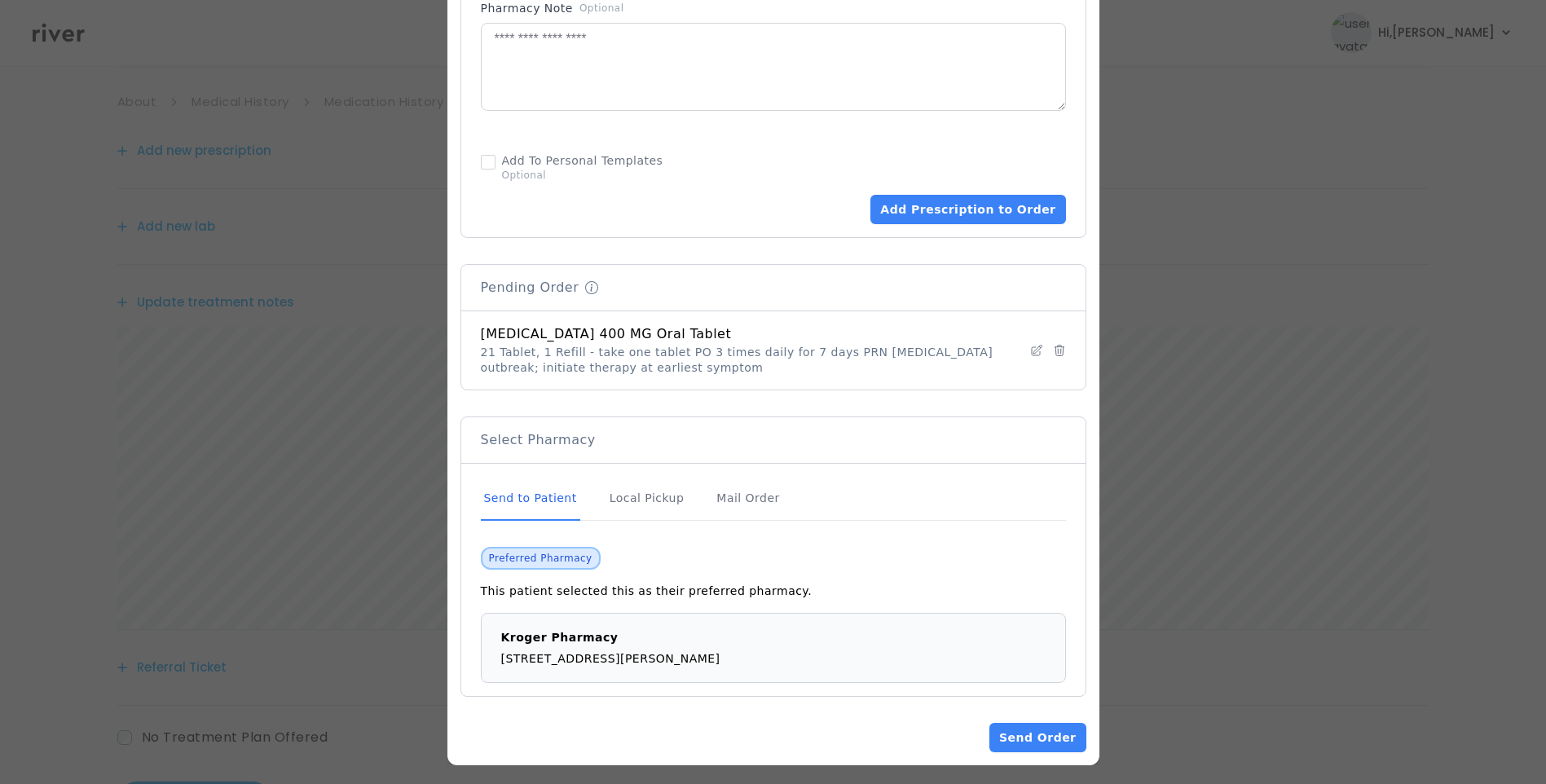
scroll to position [202, 0]
click at [1042, 724] on button "Send Order" at bounding box center [1037, 737] width 96 height 29
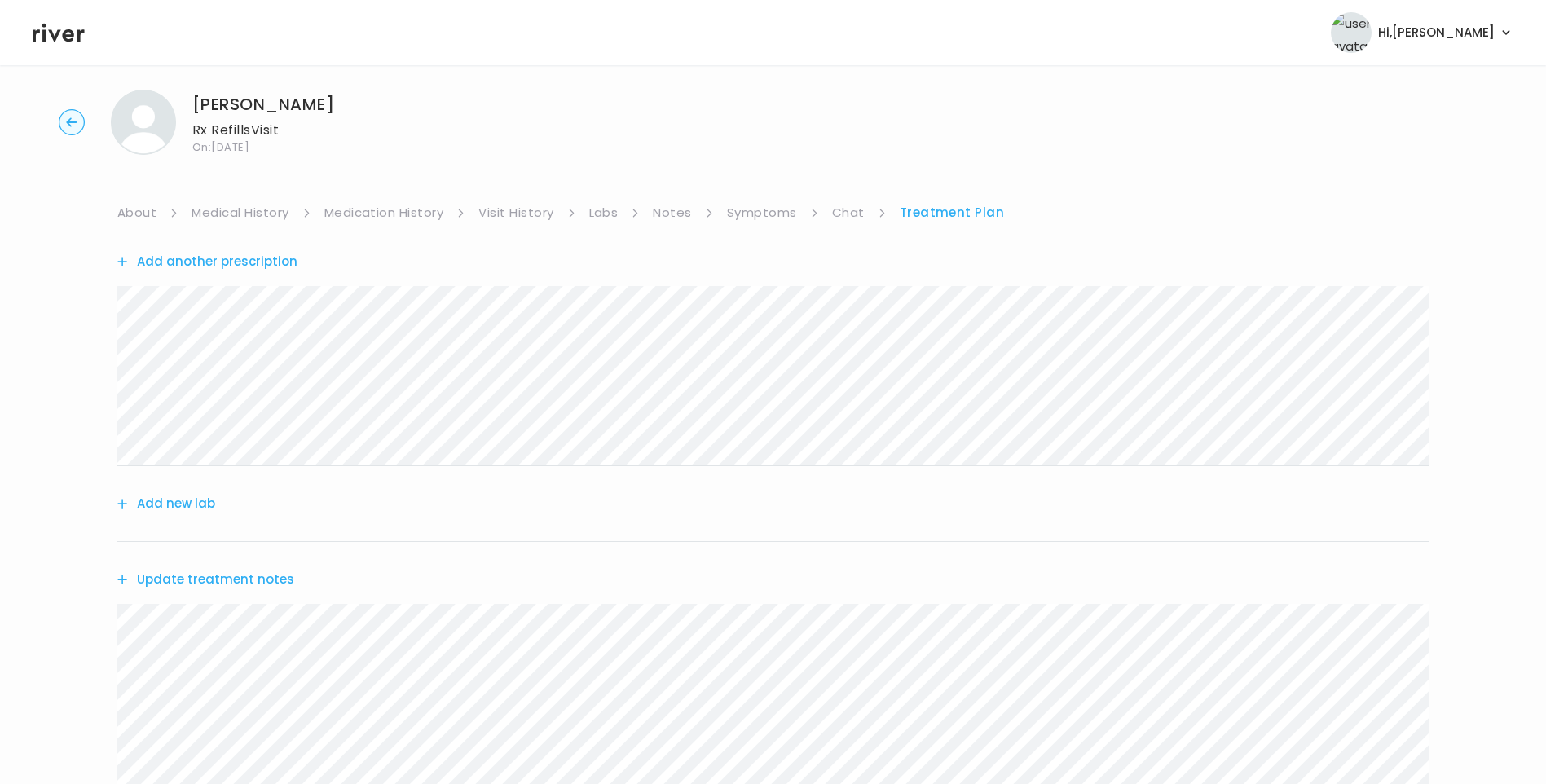
scroll to position [0, 0]
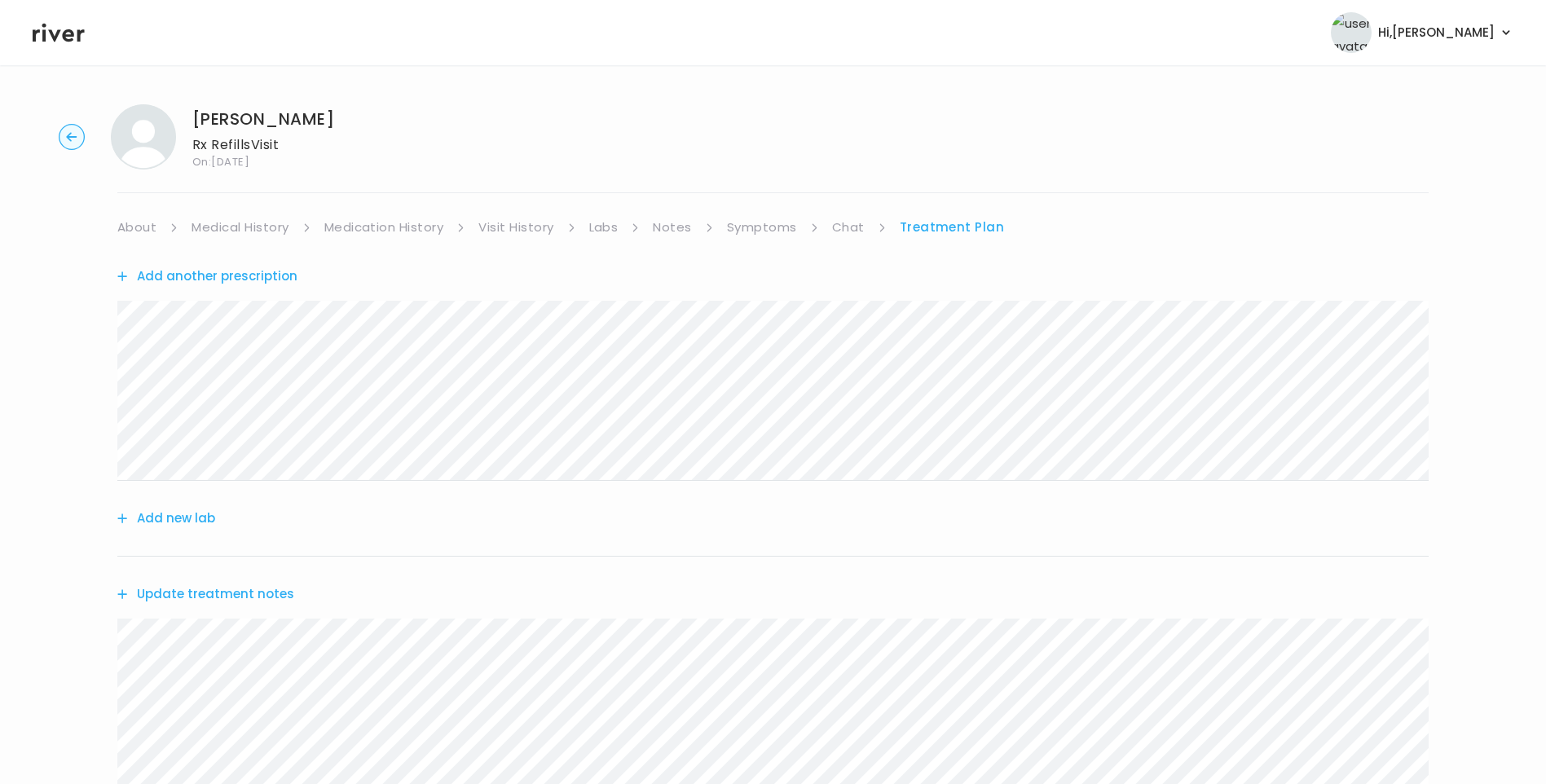
click at [847, 228] on link "Chat" at bounding box center [848, 227] width 33 height 23
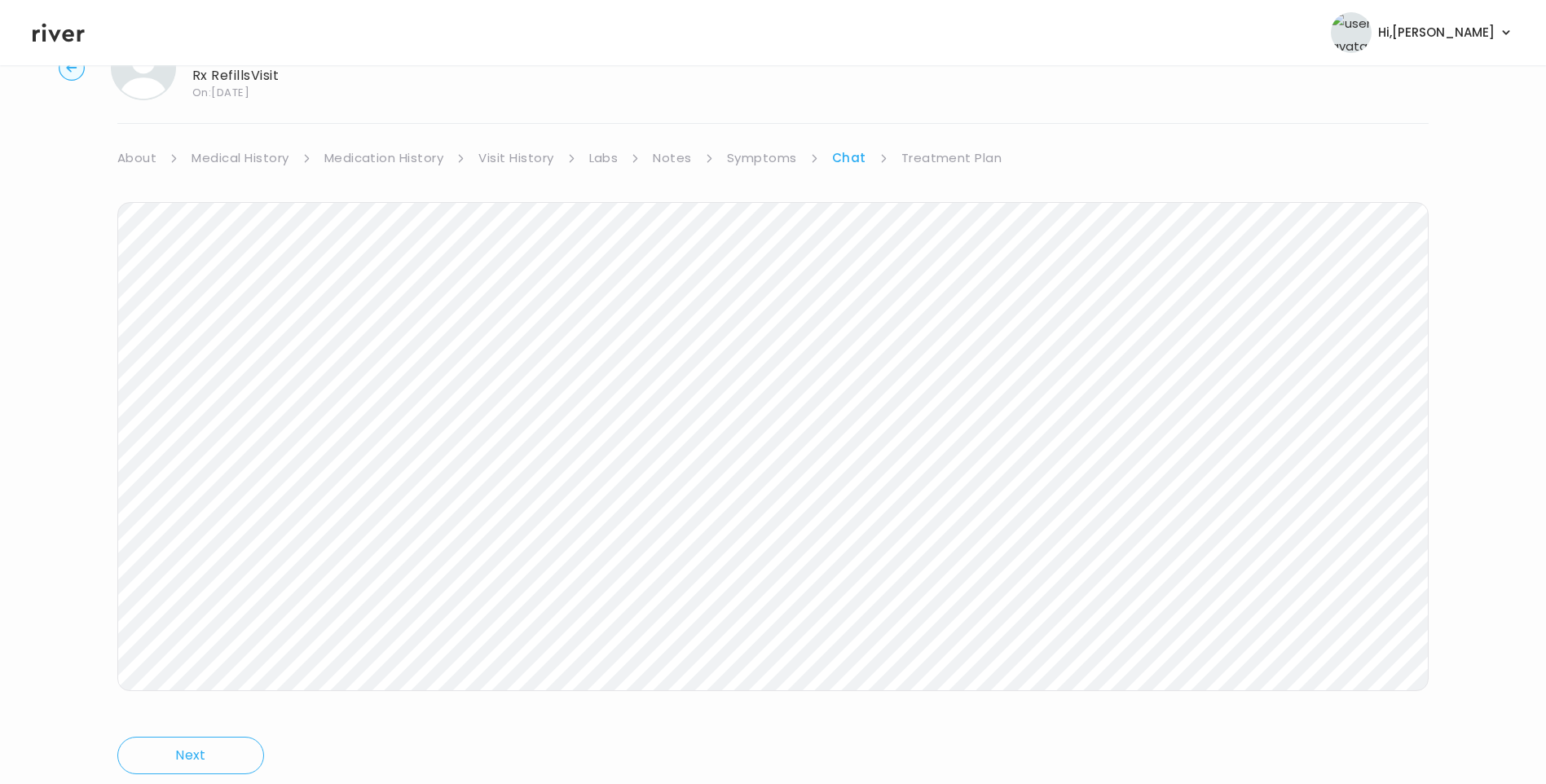
scroll to position [40, 0]
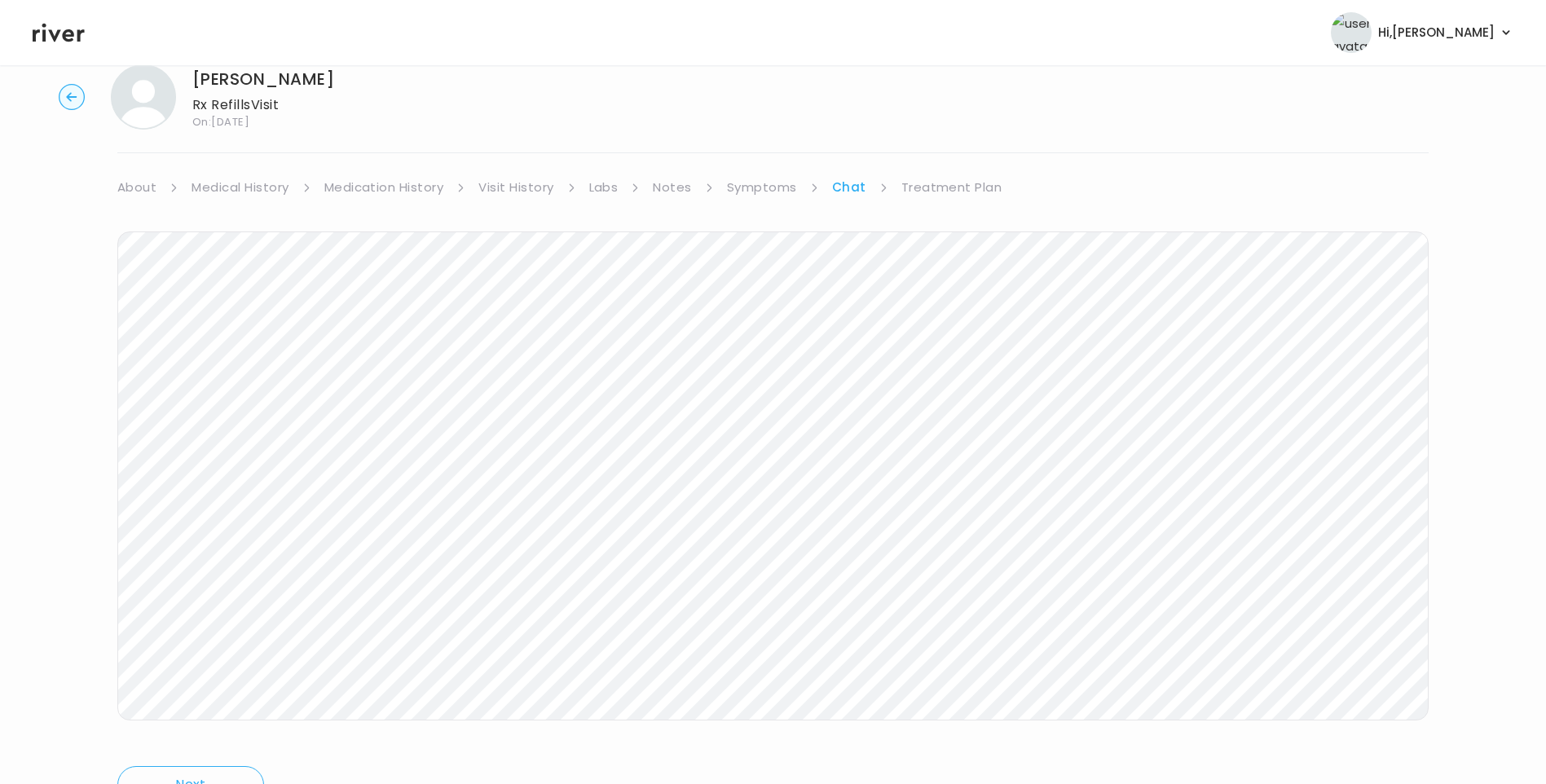
click at [973, 184] on link "Treatment Plan" at bounding box center [952, 187] width 101 height 23
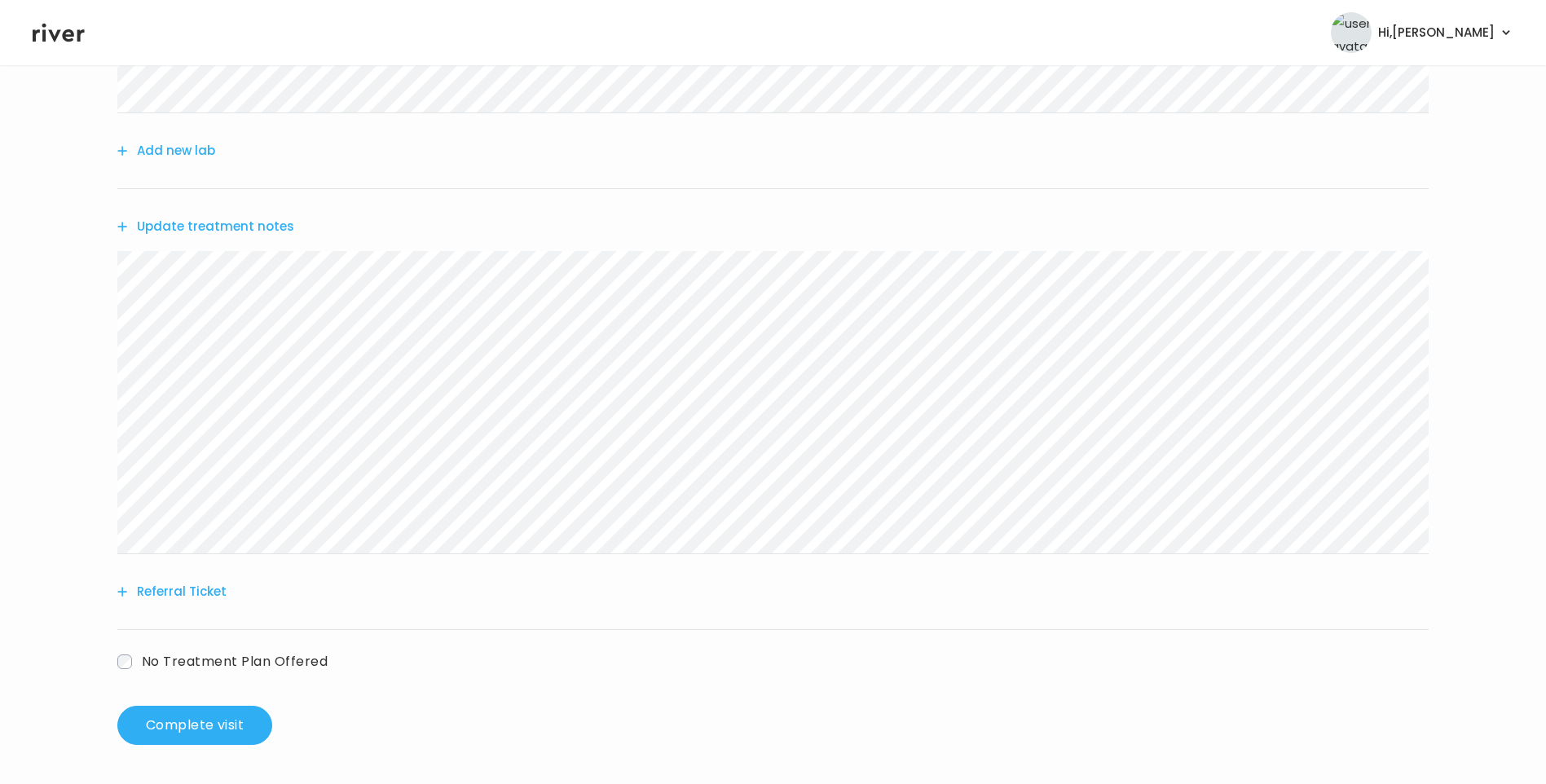
click at [203, 658] on span "No Treatment Plan Offered" at bounding box center [235, 661] width 186 height 18
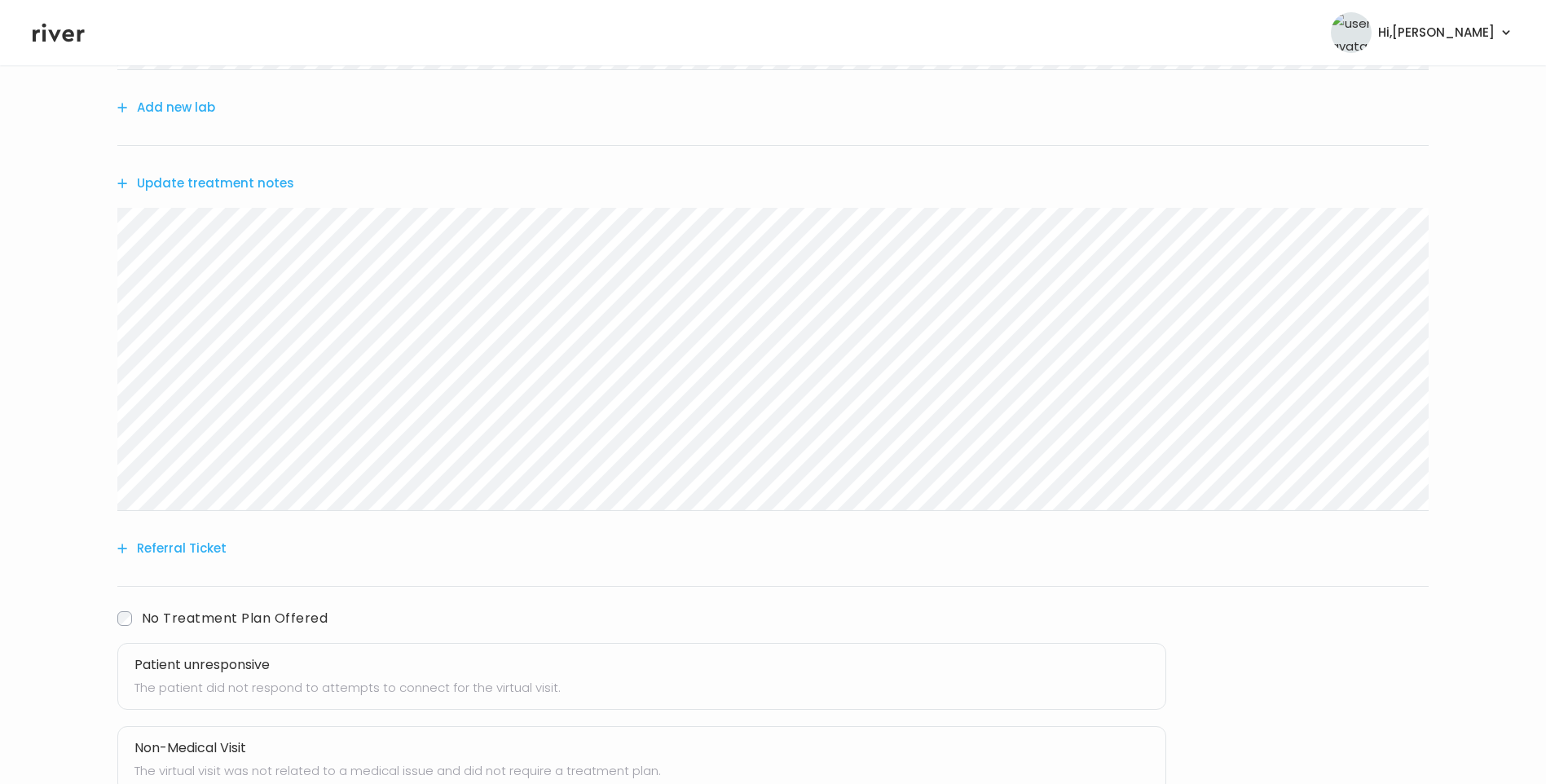
scroll to position [530, 0]
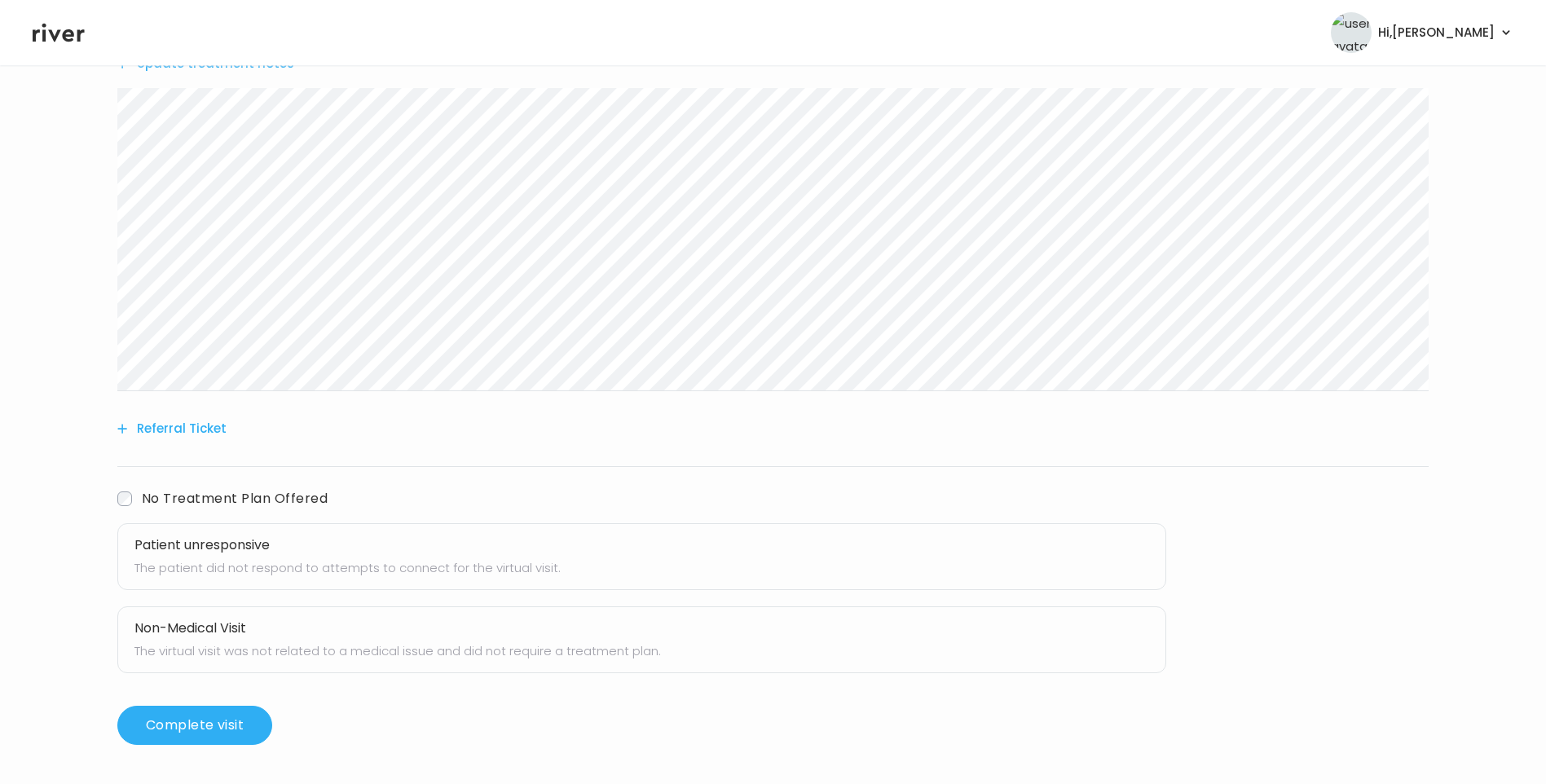
drag, startPoint x: 253, startPoint y: 555, endPoint x: 373, endPoint y: 560, distance: 120.1
click at [254, 556] on p "The patient did not respond to attempts to connect for the virtual visit." at bounding box center [641, 567] width 1015 height 23
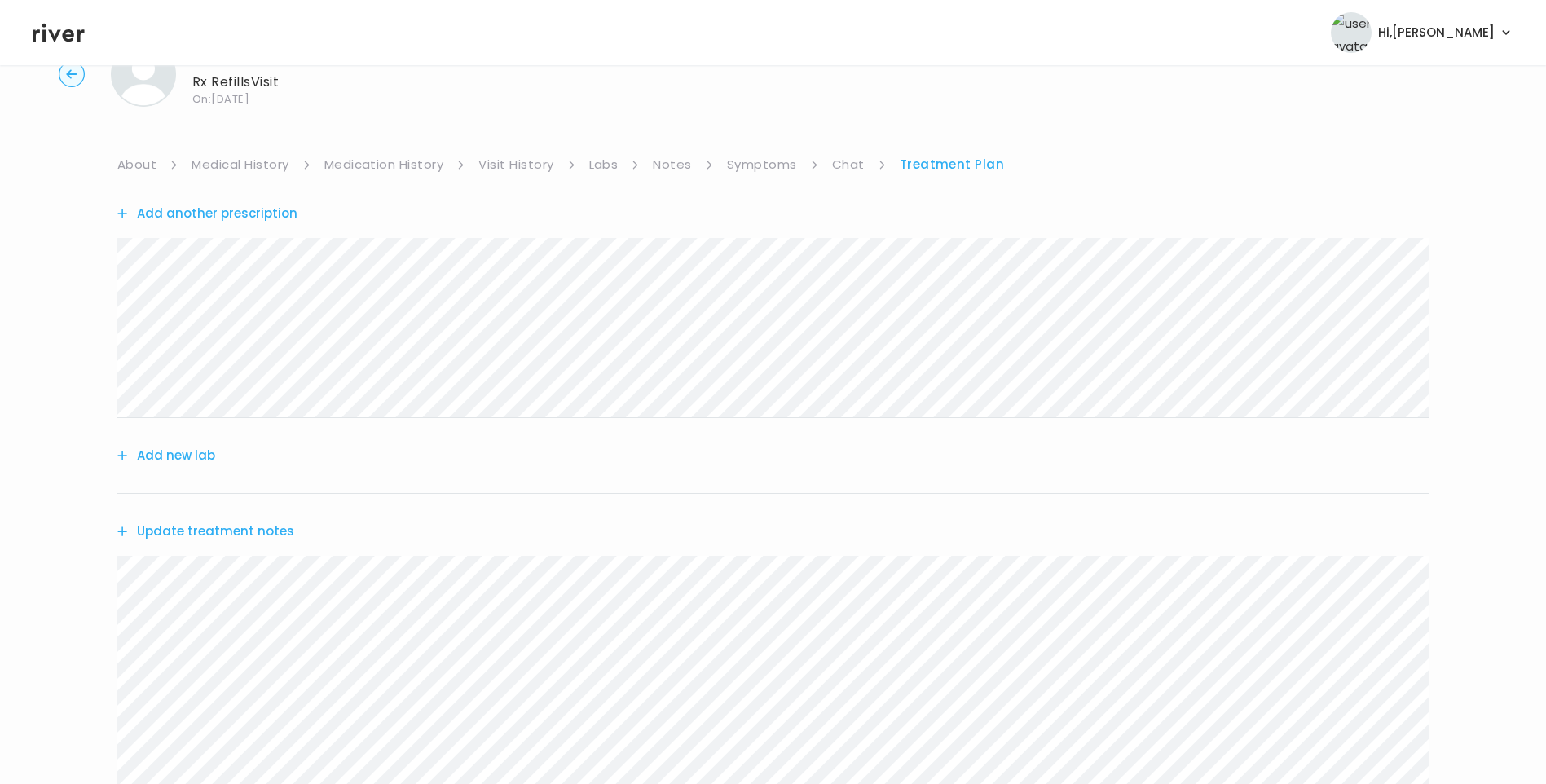
scroll to position [0, 0]
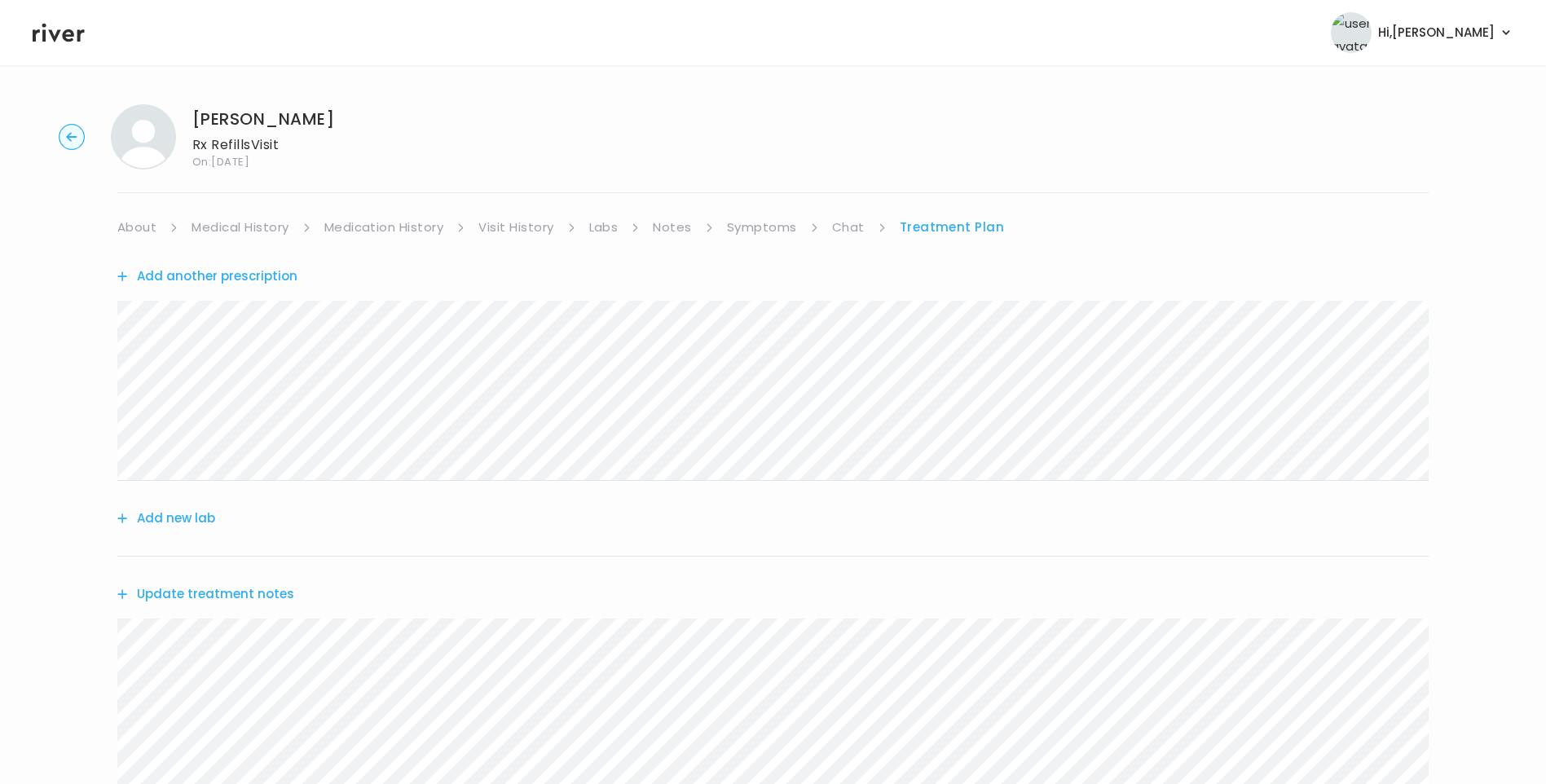
drag, startPoint x: 752, startPoint y: 234, endPoint x: 766, endPoint y: 234, distance: 14.0
click at [752, 234] on link "Symptoms" at bounding box center [762, 227] width 70 height 23
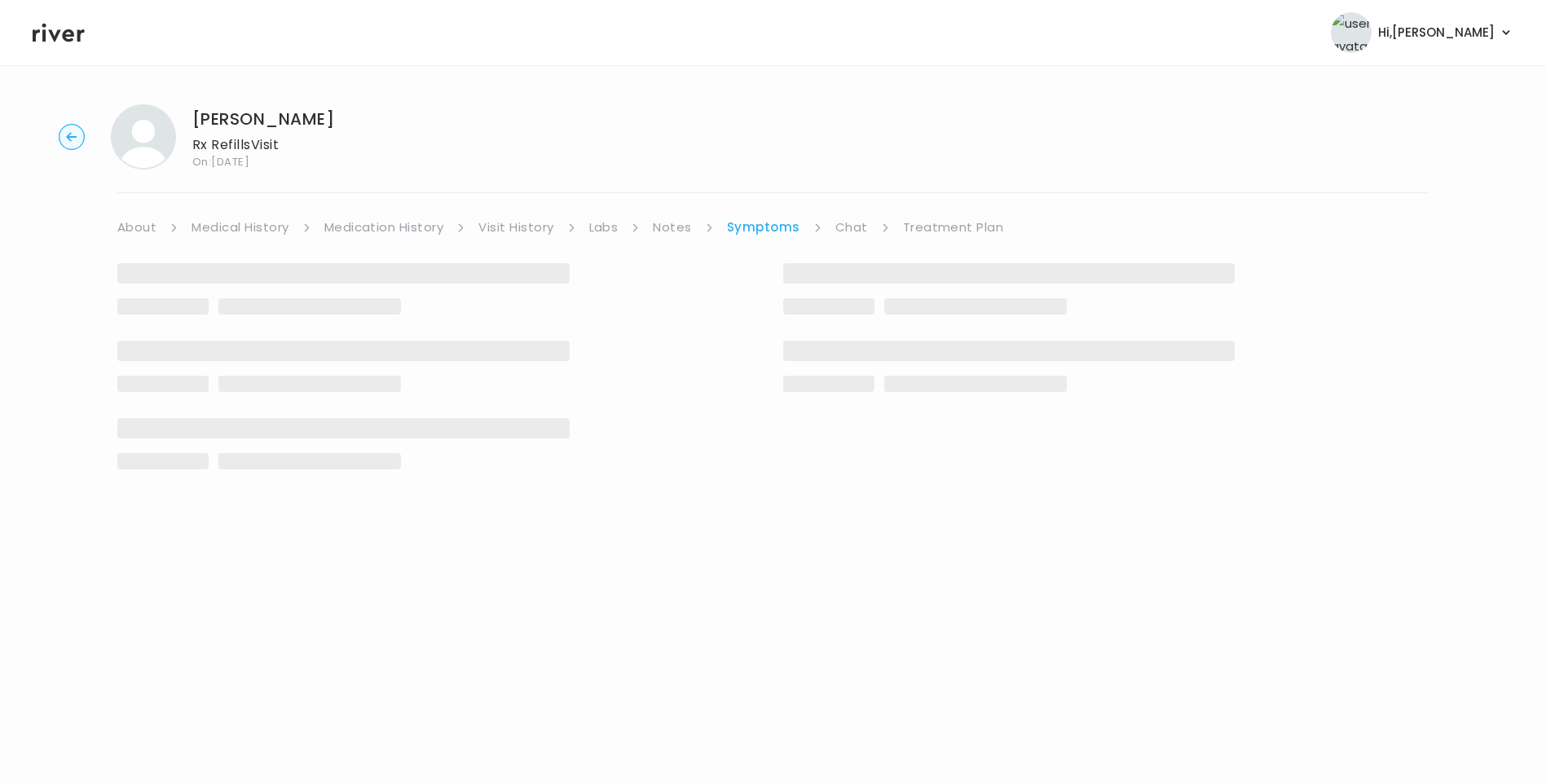
click at [853, 229] on link "Chat" at bounding box center [852, 227] width 33 height 23
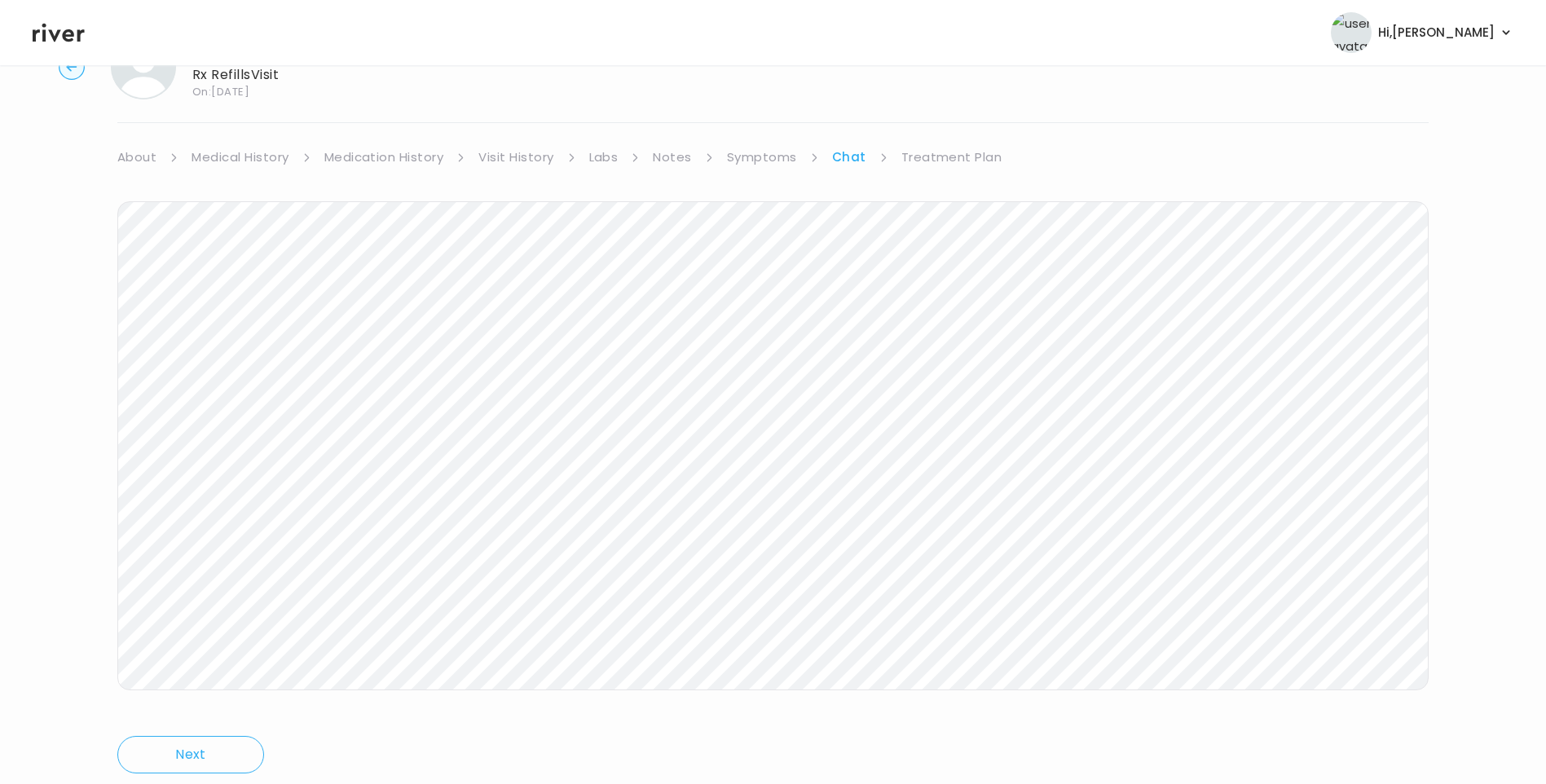
scroll to position [121, 0]
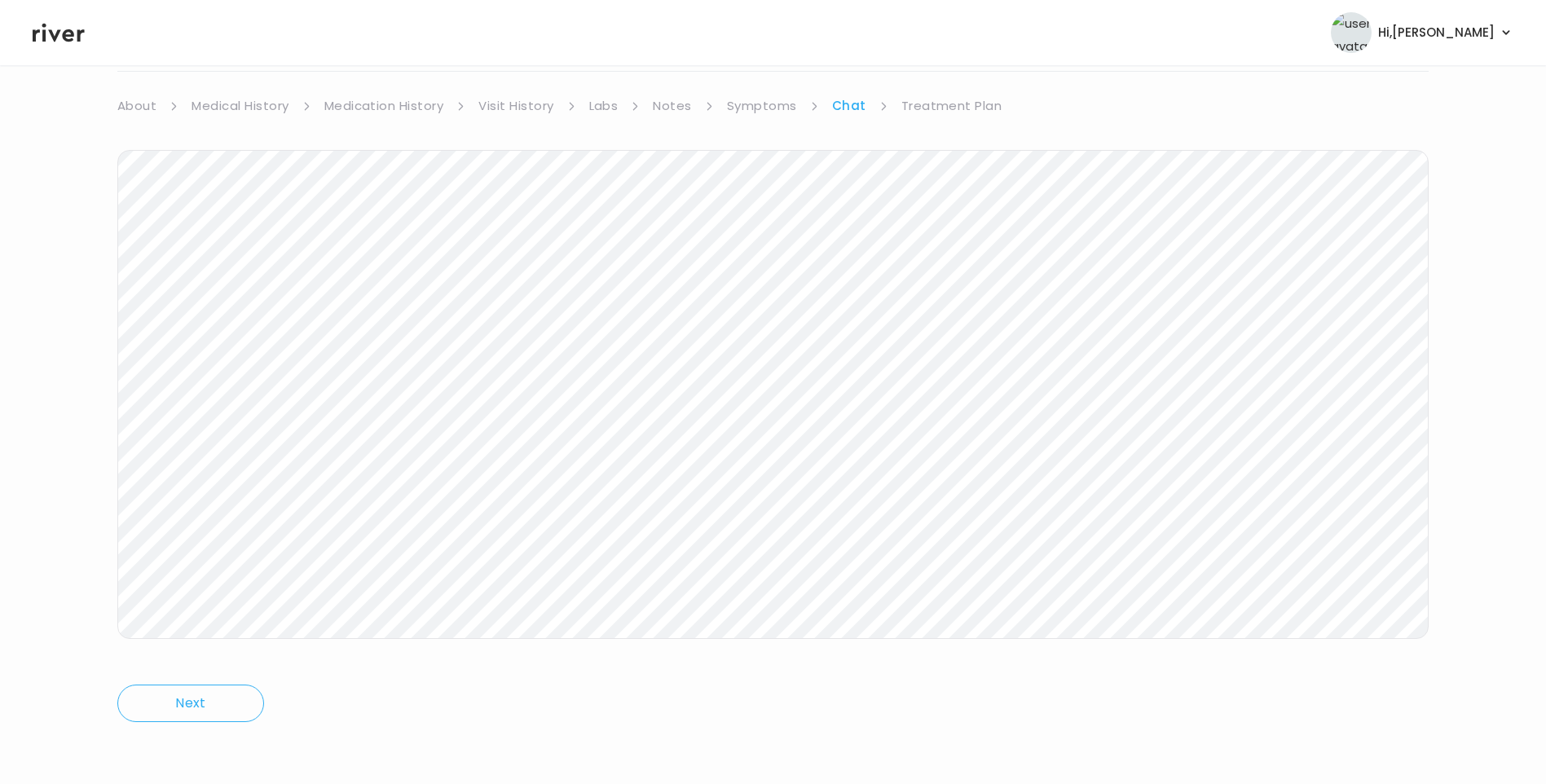
click at [936, 111] on link "Treatment Plan" at bounding box center [952, 105] width 101 height 23
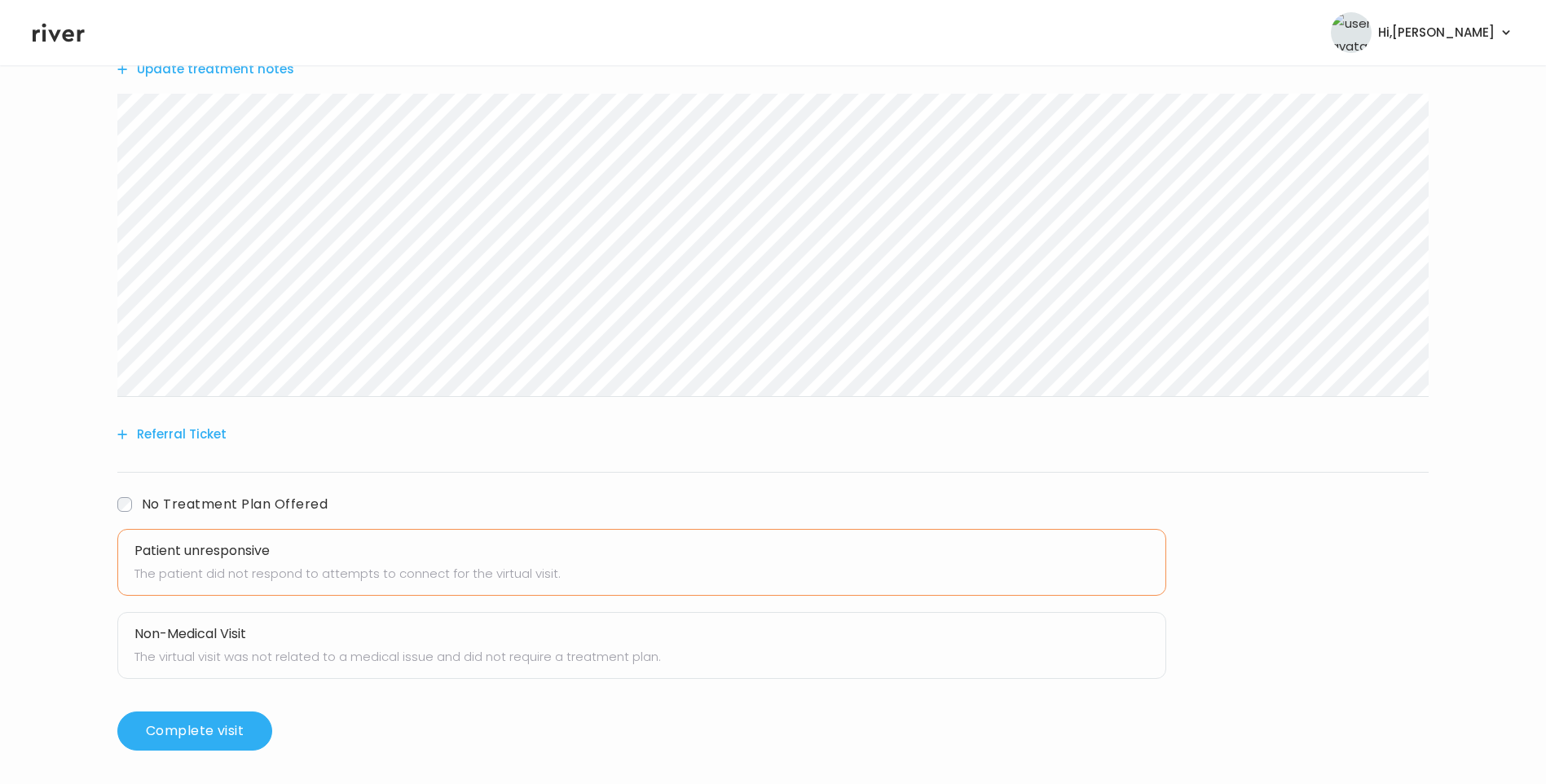
scroll to position [530, 0]
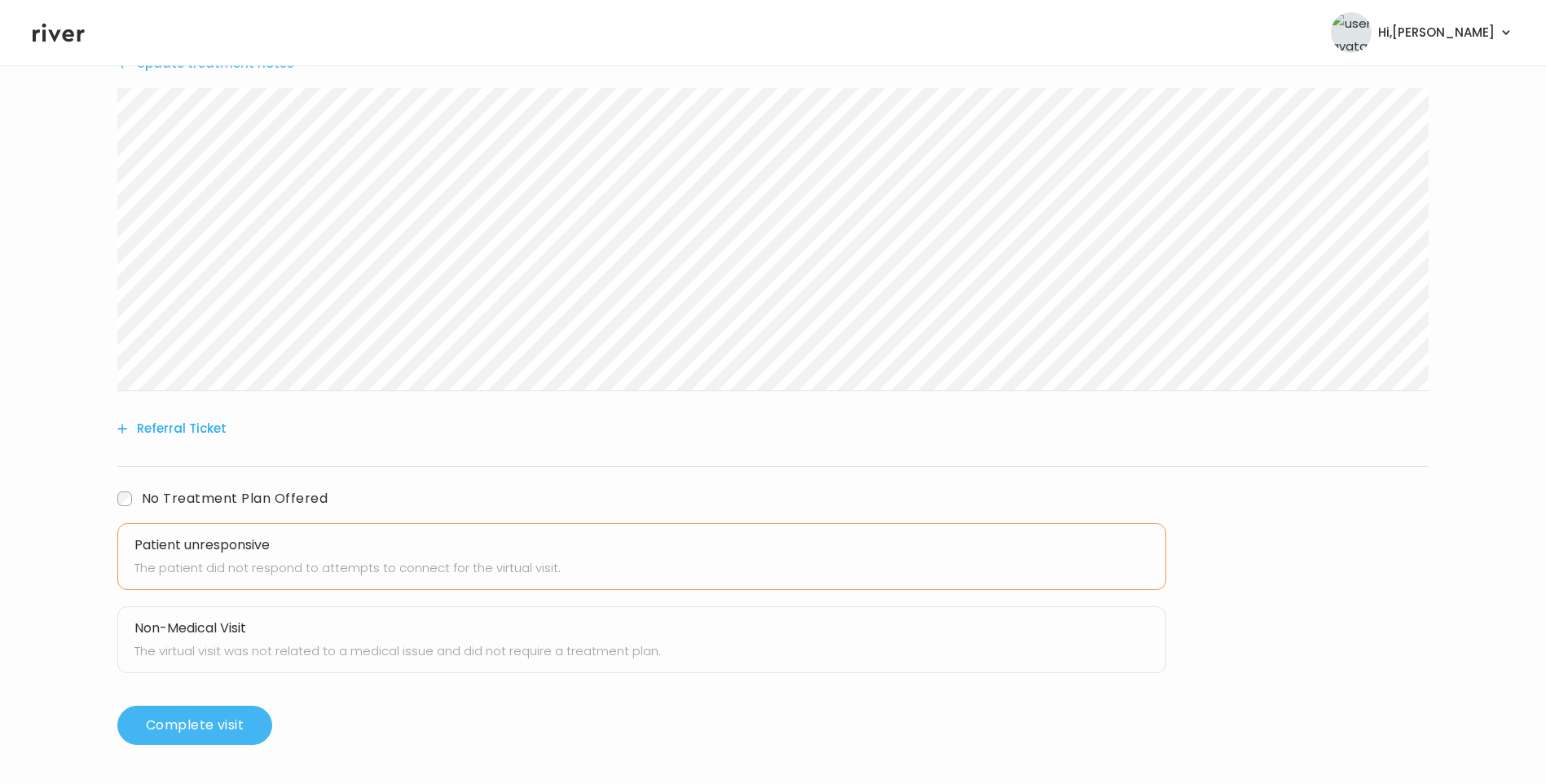
click at [206, 726] on button "Complete visit" at bounding box center [195, 725] width 155 height 39
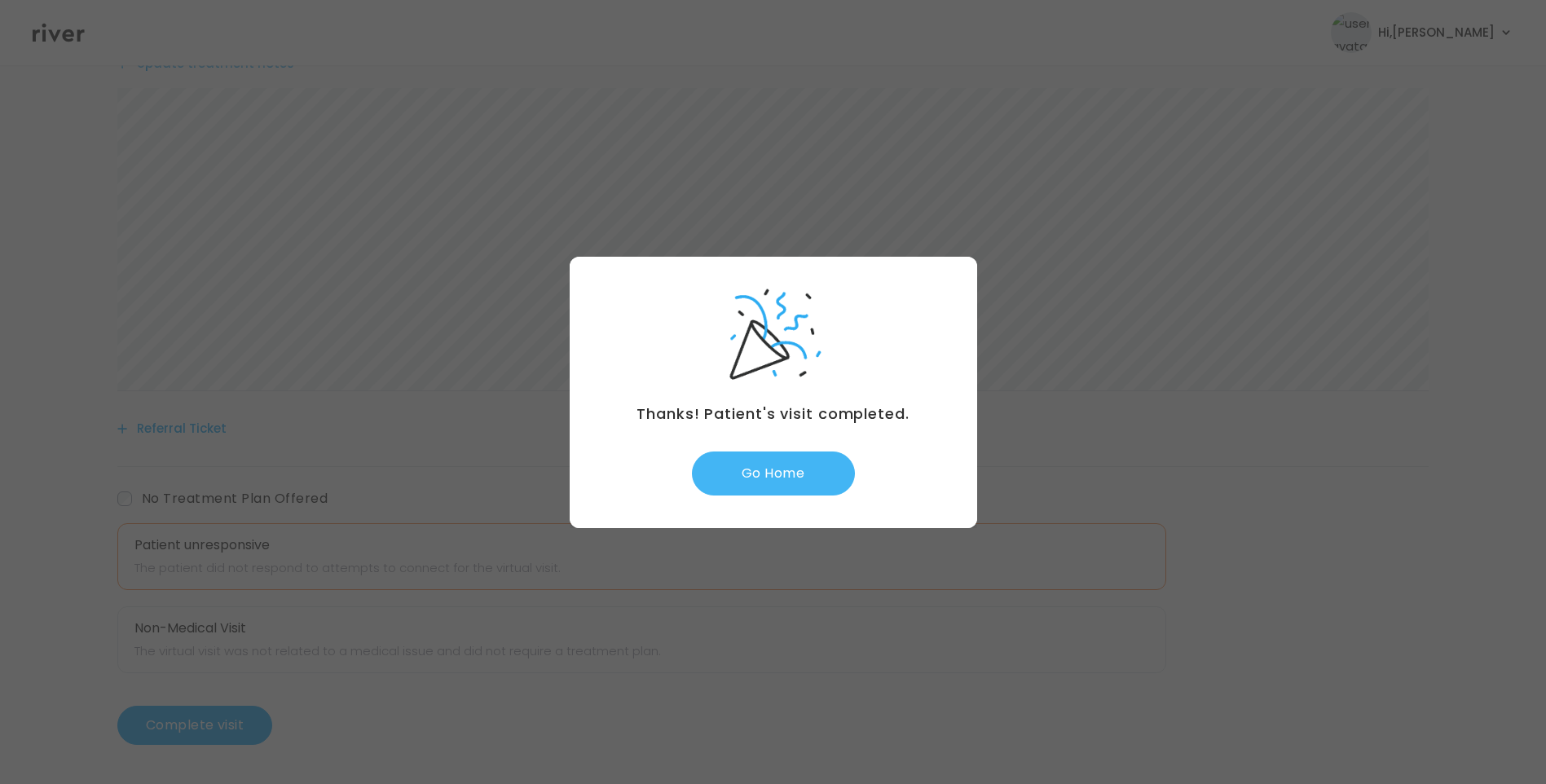
click at [786, 483] on button "Go Home" at bounding box center [773, 473] width 163 height 44
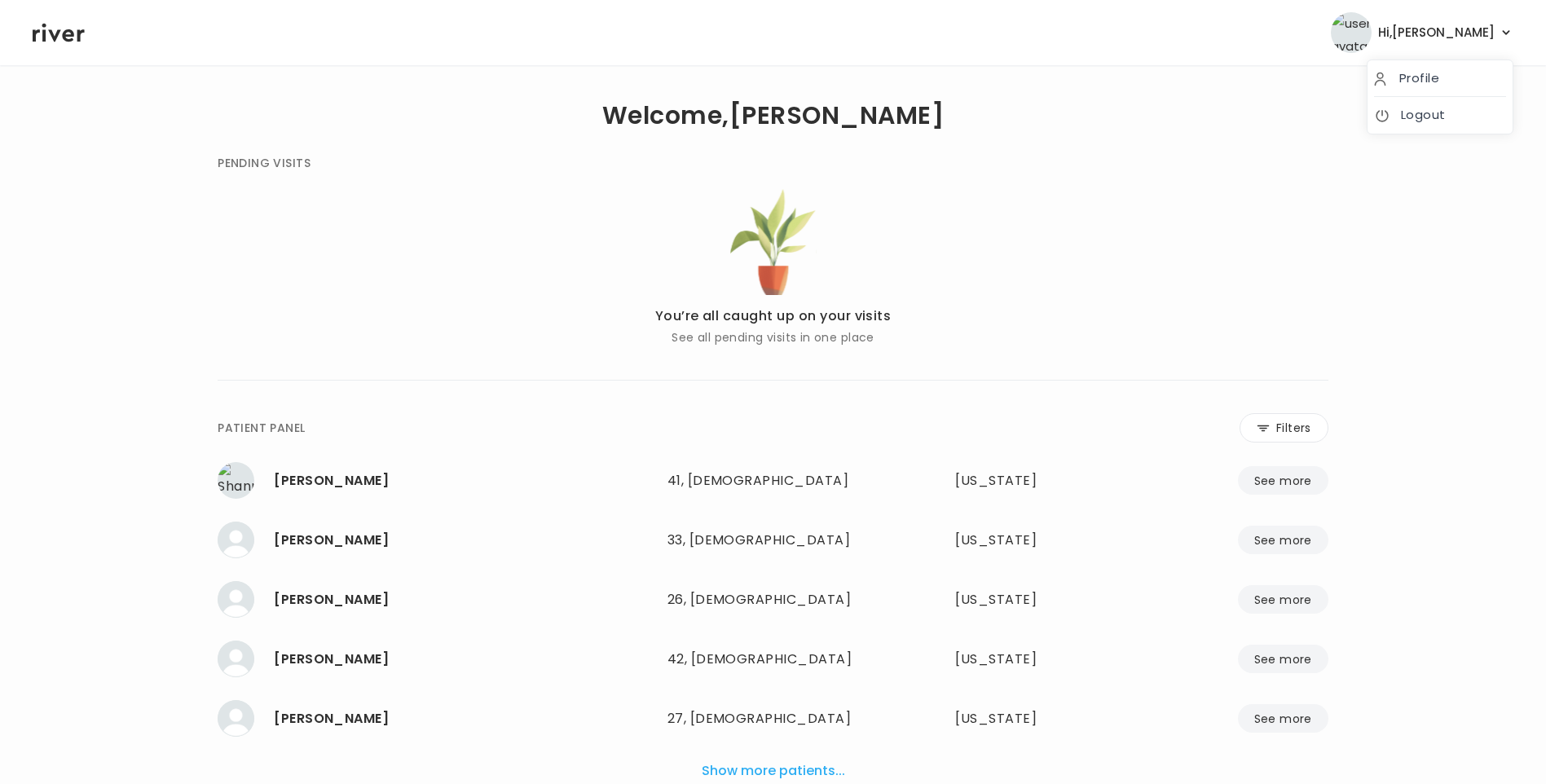
click at [1484, 36] on span "Hi, [PERSON_NAME]" at bounding box center [1437, 32] width 117 height 23
click at [1451, 125] on link "Logout" at bounding box center [1440, 114] width 132 height 23
